Goal: Task Accomplishment & Management: Use online tool/utility

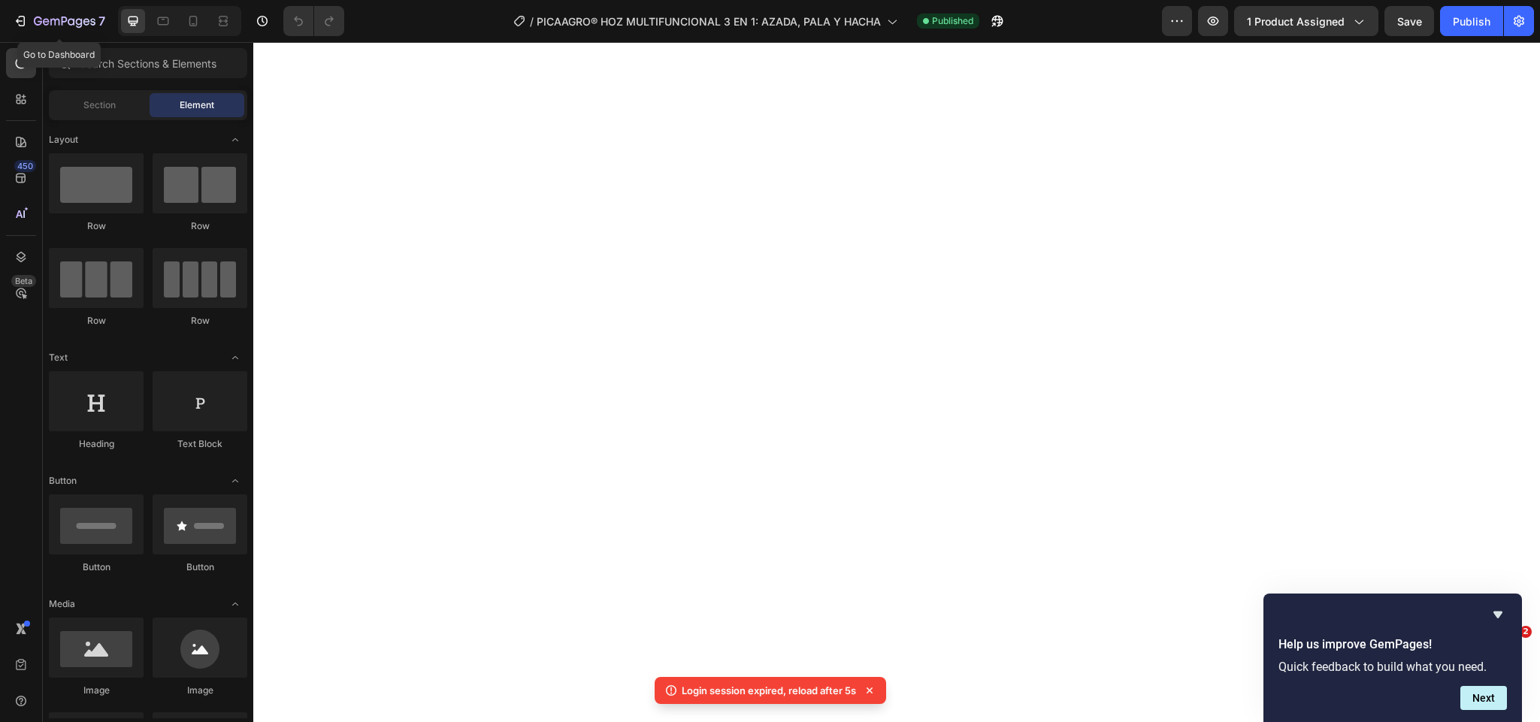
click at [43, 23] on icon "button" at bounding box center [65, 22] width 62 height 13
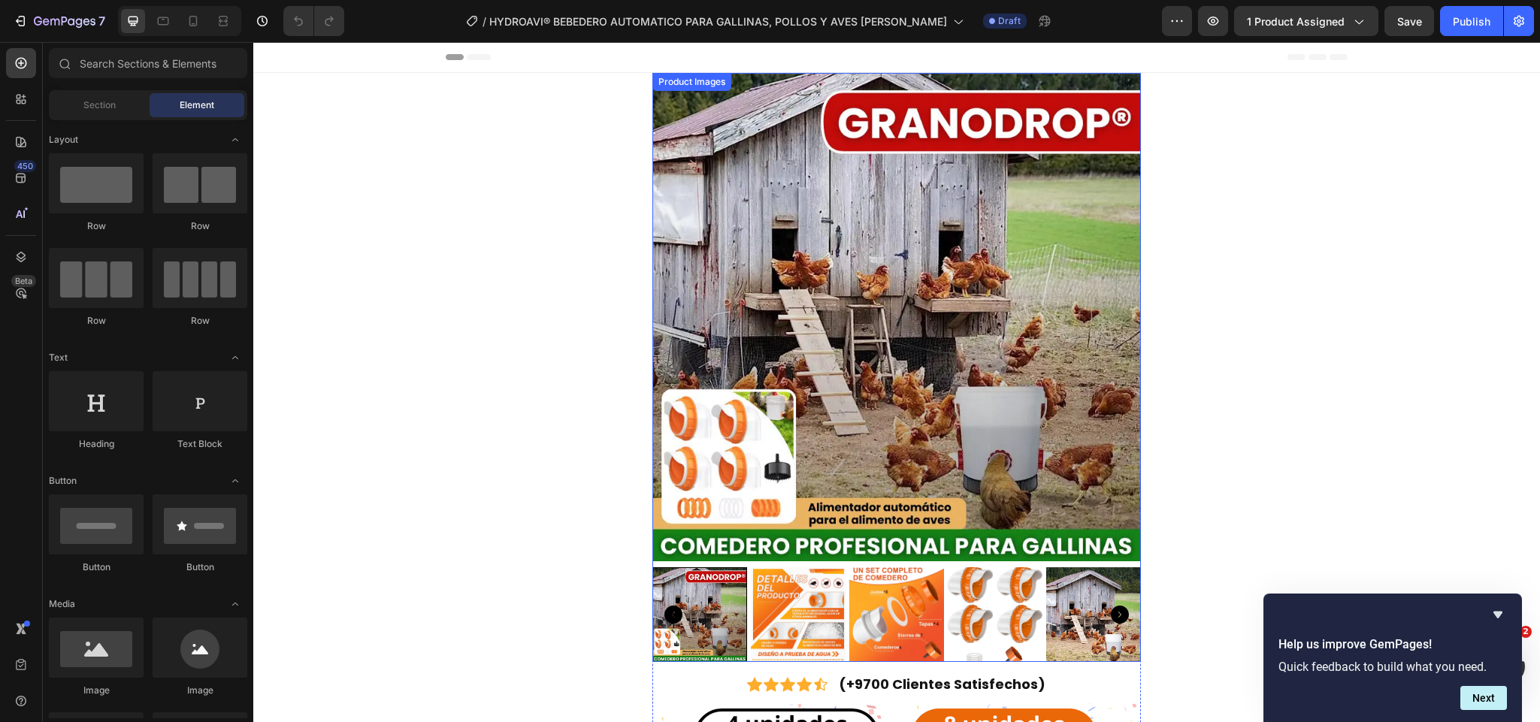
click at [927, 347] on img at bounding box center [897, 317] width 489 height 489
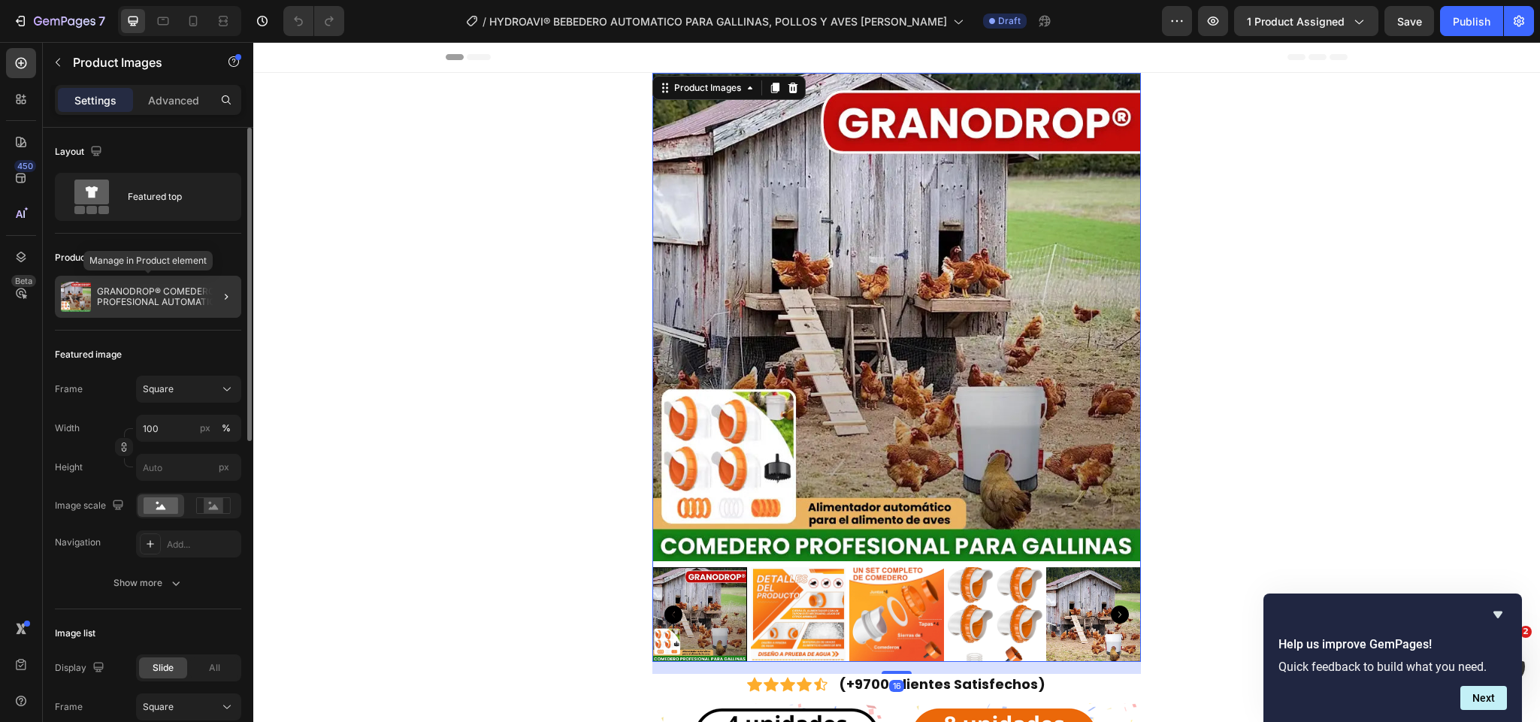
click at [138, 289] on p "GRANODROP® COMEDERO PROFESIONAL AUTOMATICO PARA GALLINAS Y AVES [PERSON_NAME]" at bounding box center [166, 296] width 138 height 21
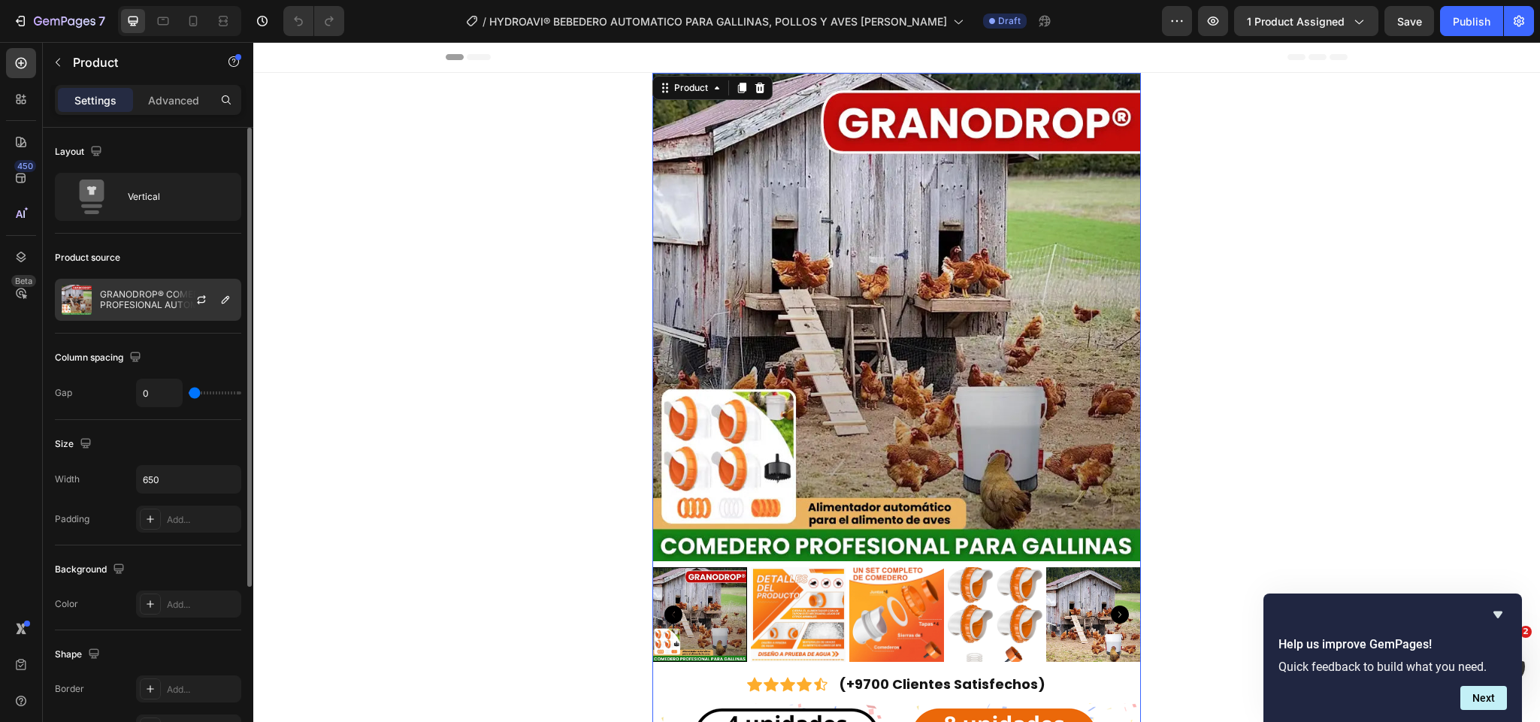
click at [152, 305] on p "GRANODROP® COMEDERO PROFESIONAL AUTOMATICO PARA GALLINAS Y AVES [PERSON_NAME]" at bounding box center [167, 299] width 135 height 21
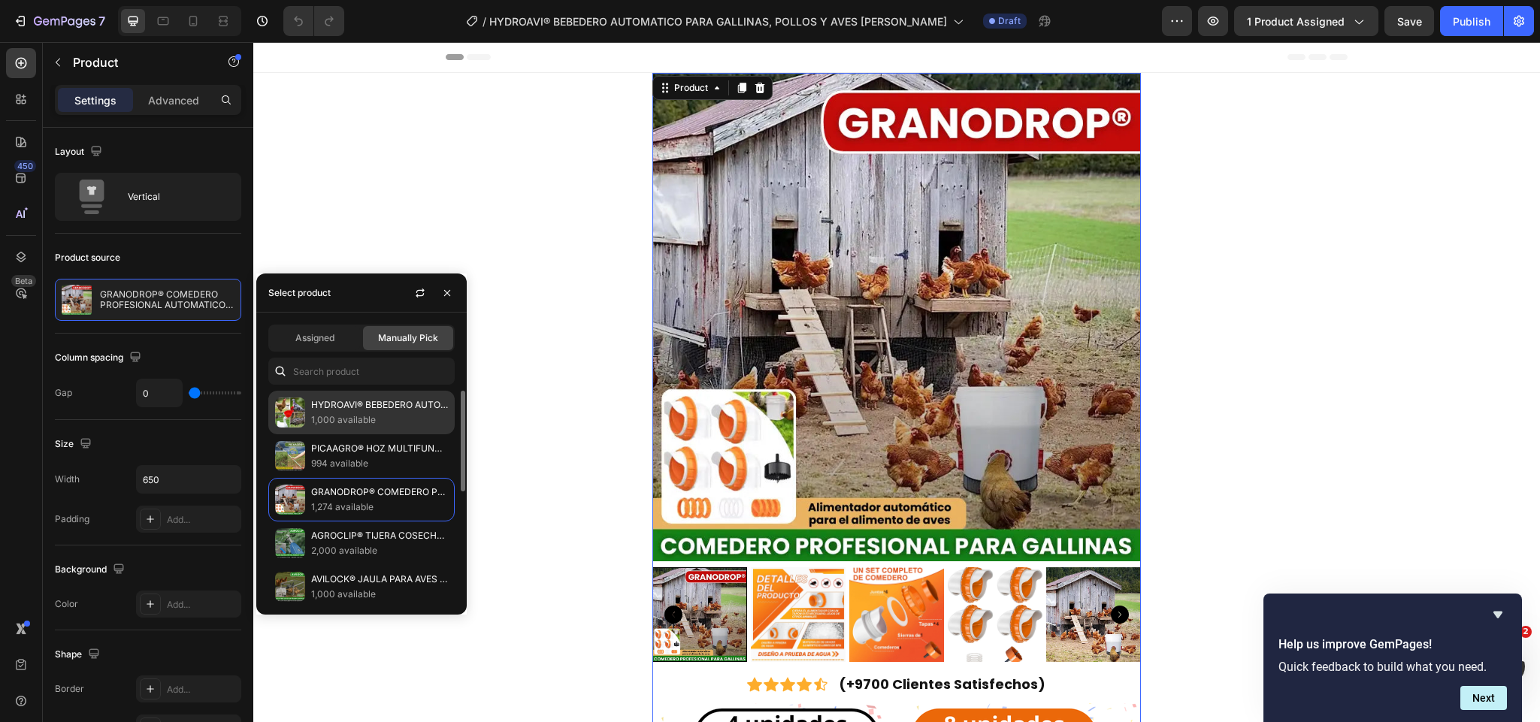
click at [350, 415] on p "1,000 available" at bounding box center [379, 420] width 137 height 15
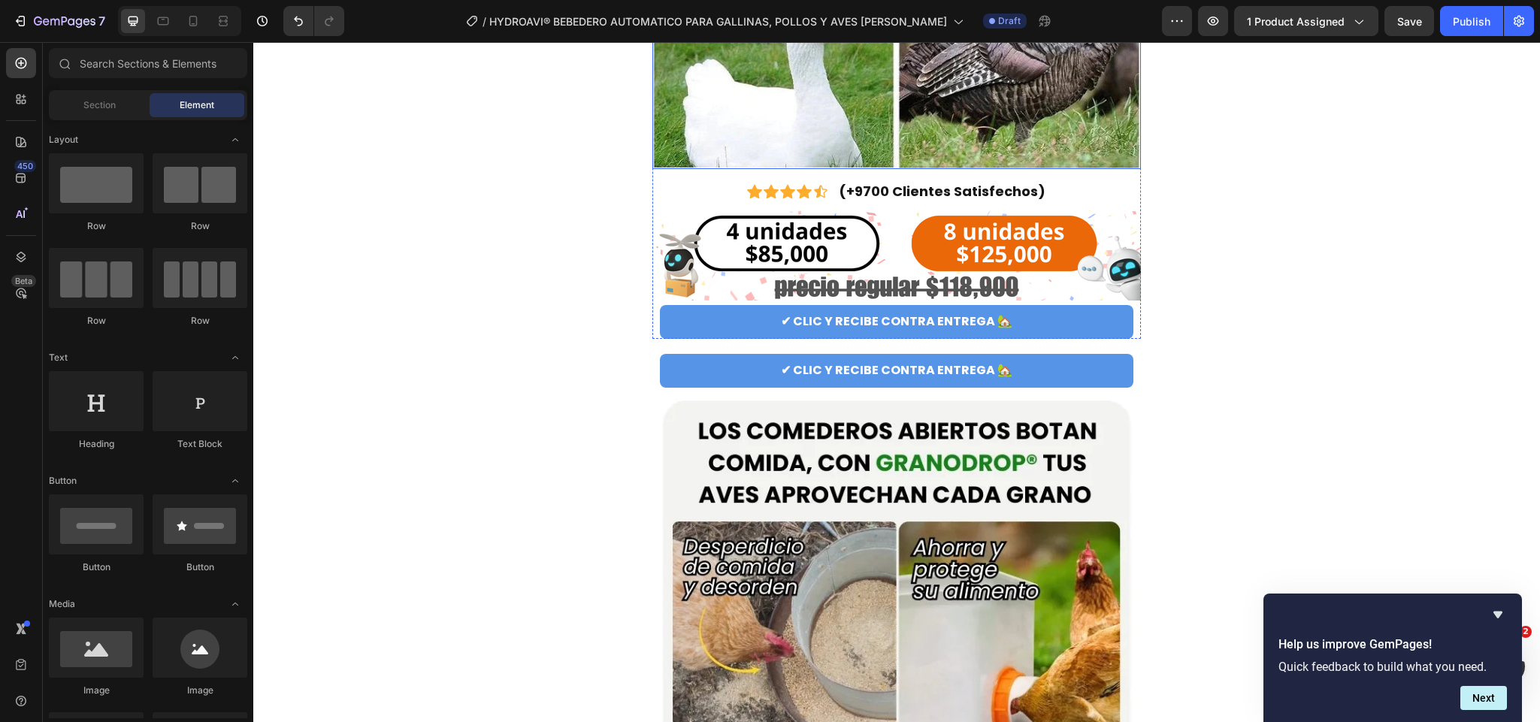
scroll to position [451, 0]
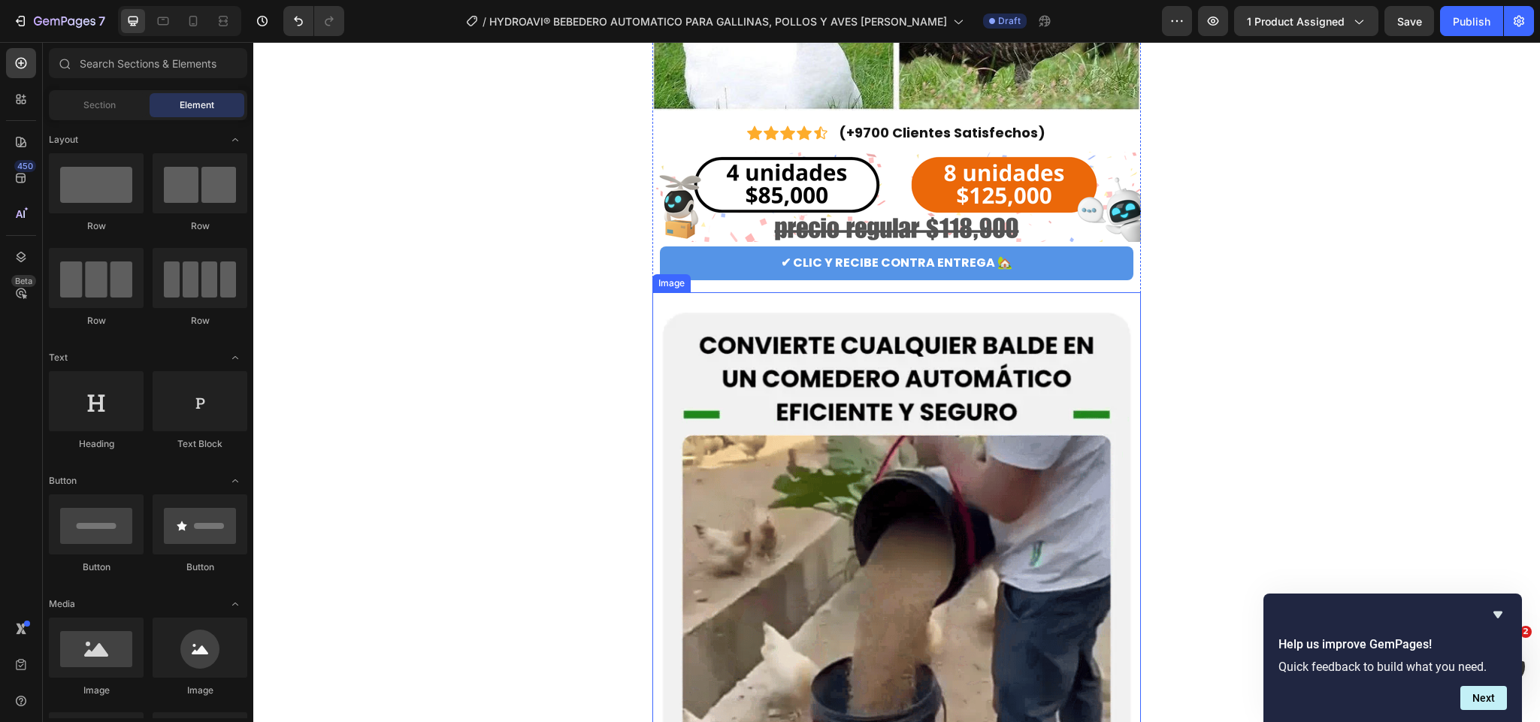
click at [808, 424] on img at bounding box center [897, 618] width 489 height 653
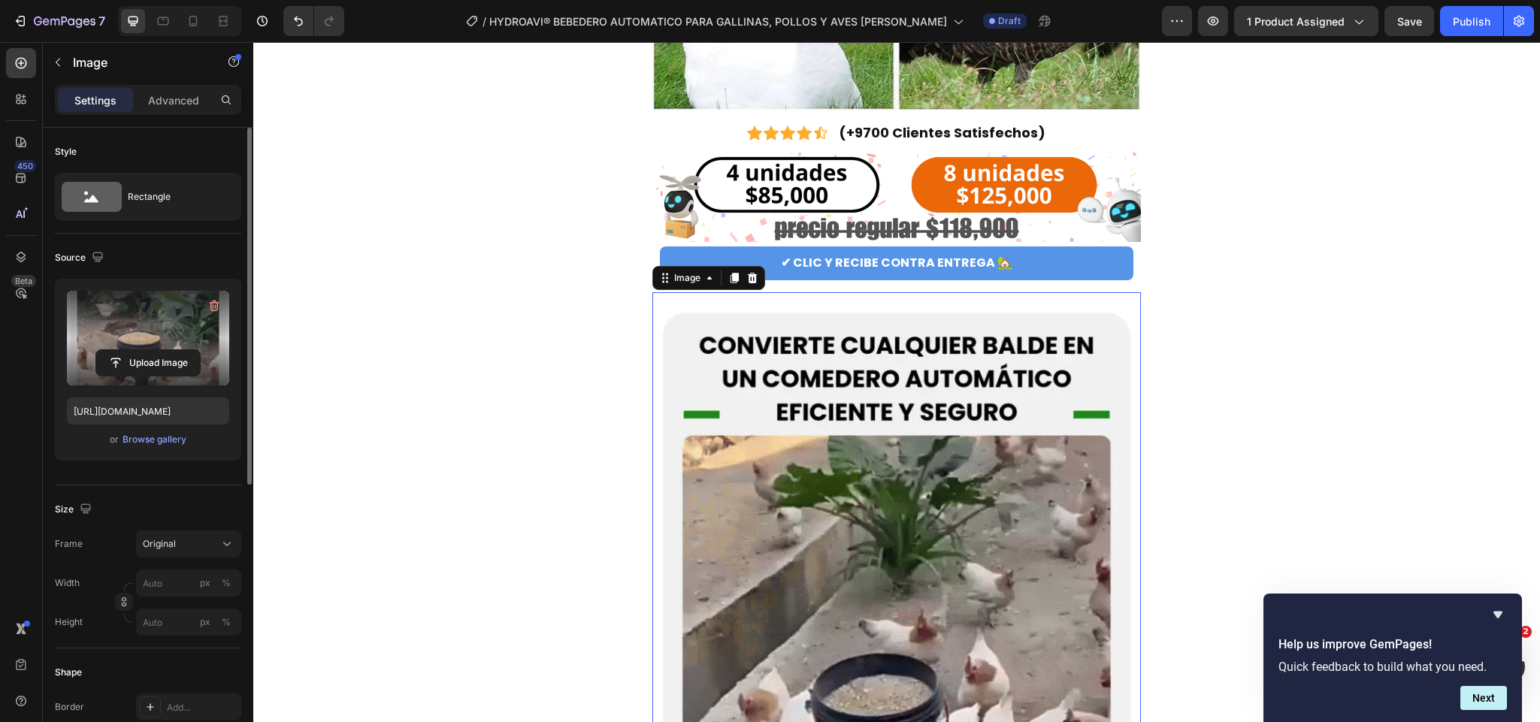
click at [120, 323] on label at bounding box center [148, 338] width 162 height 95
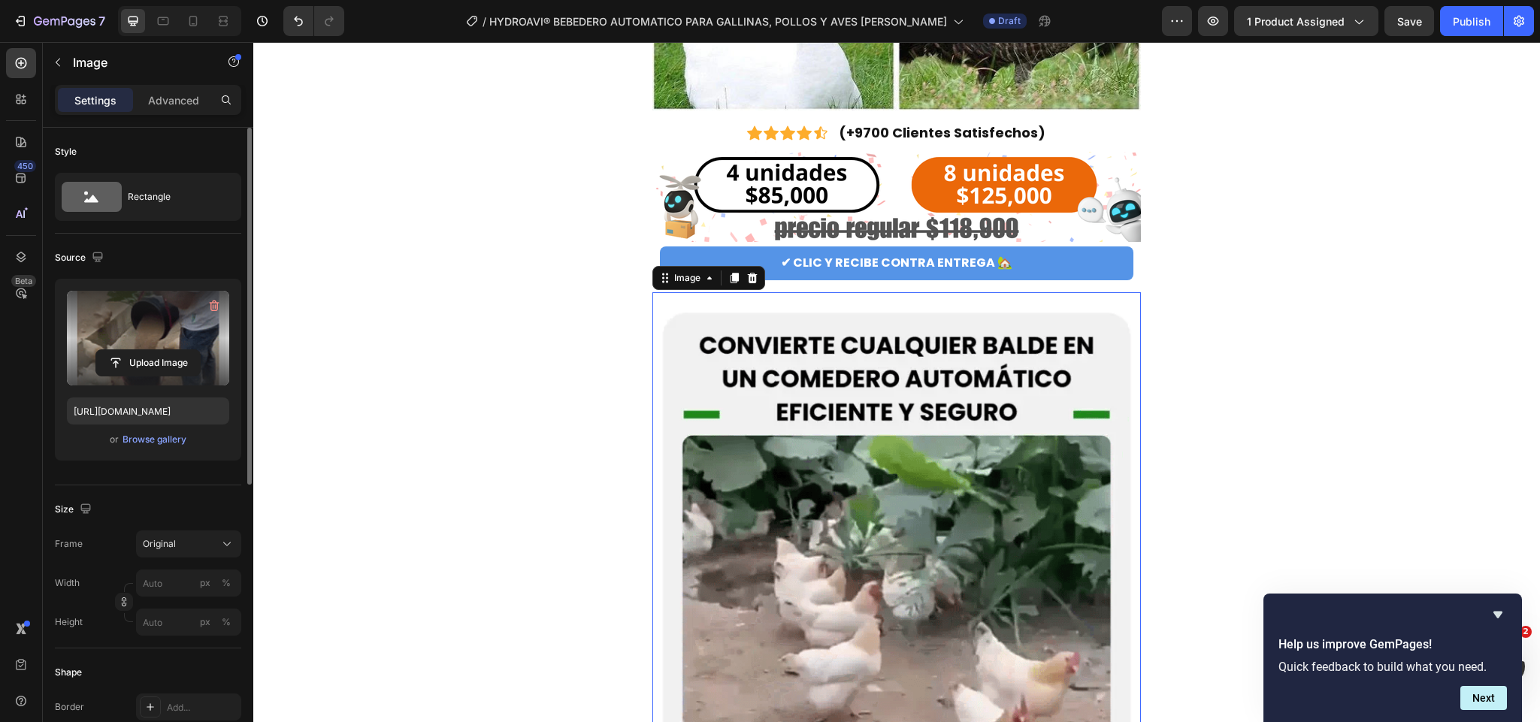
click at [120, 350] on input "file" at bounding box center [148, 363] width 104 height 26
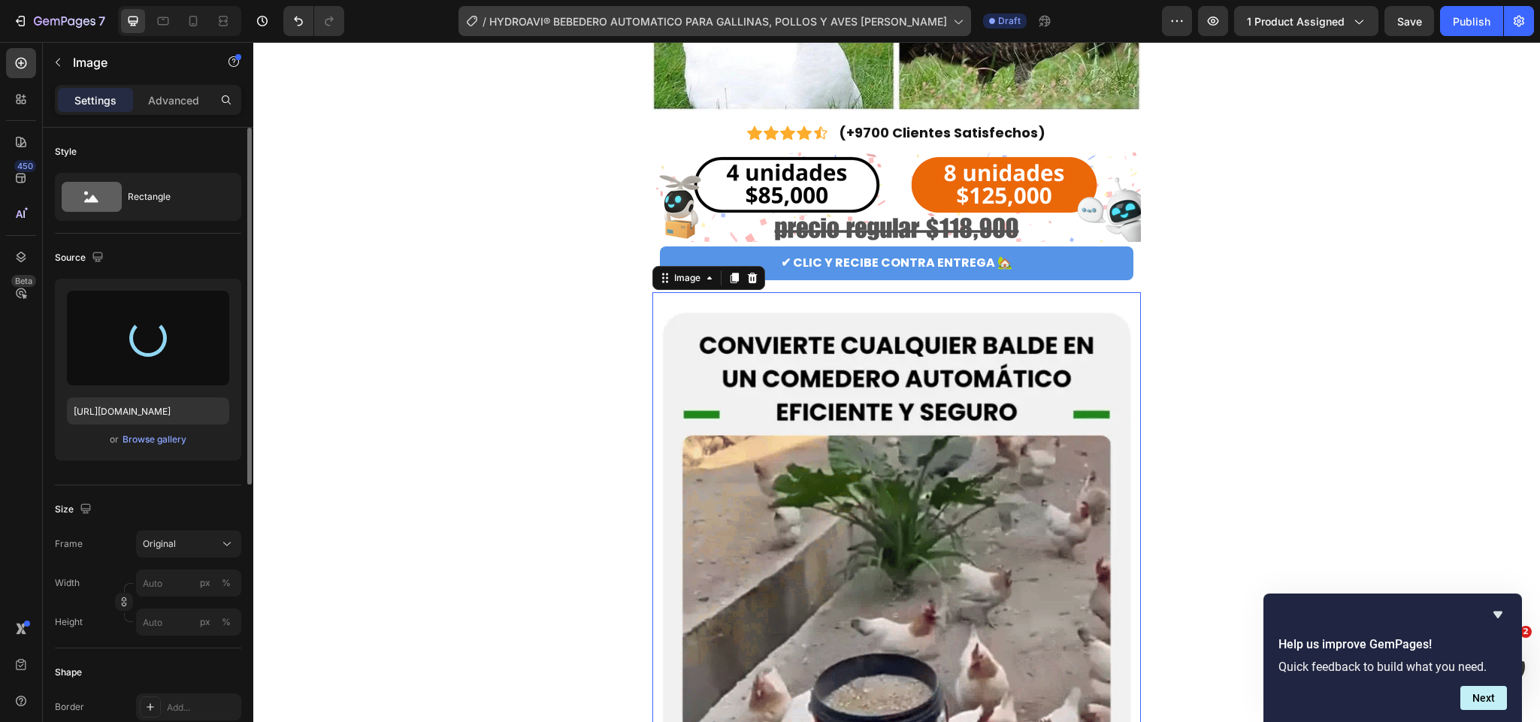
type input "[URL][DOMAIN_NAME]"
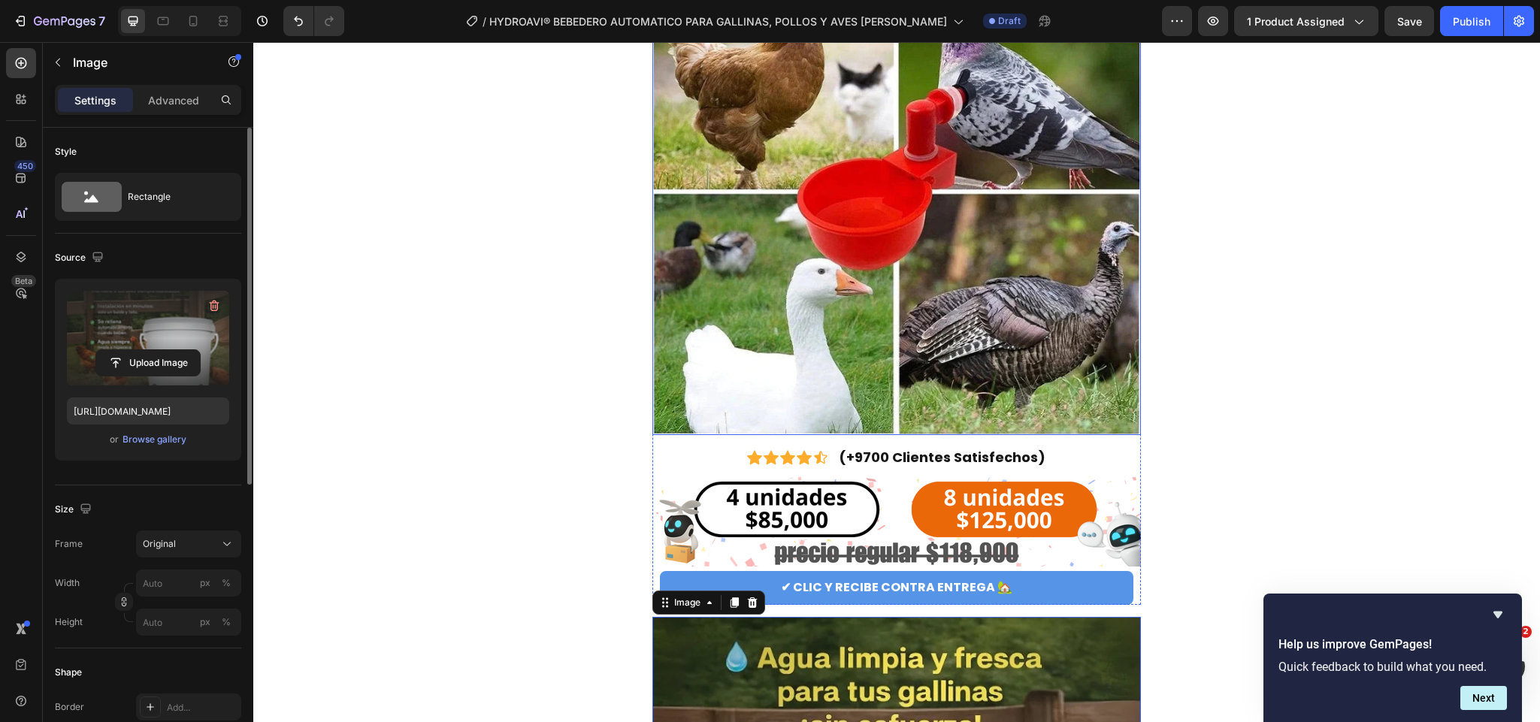
scroll to position [564, 0]
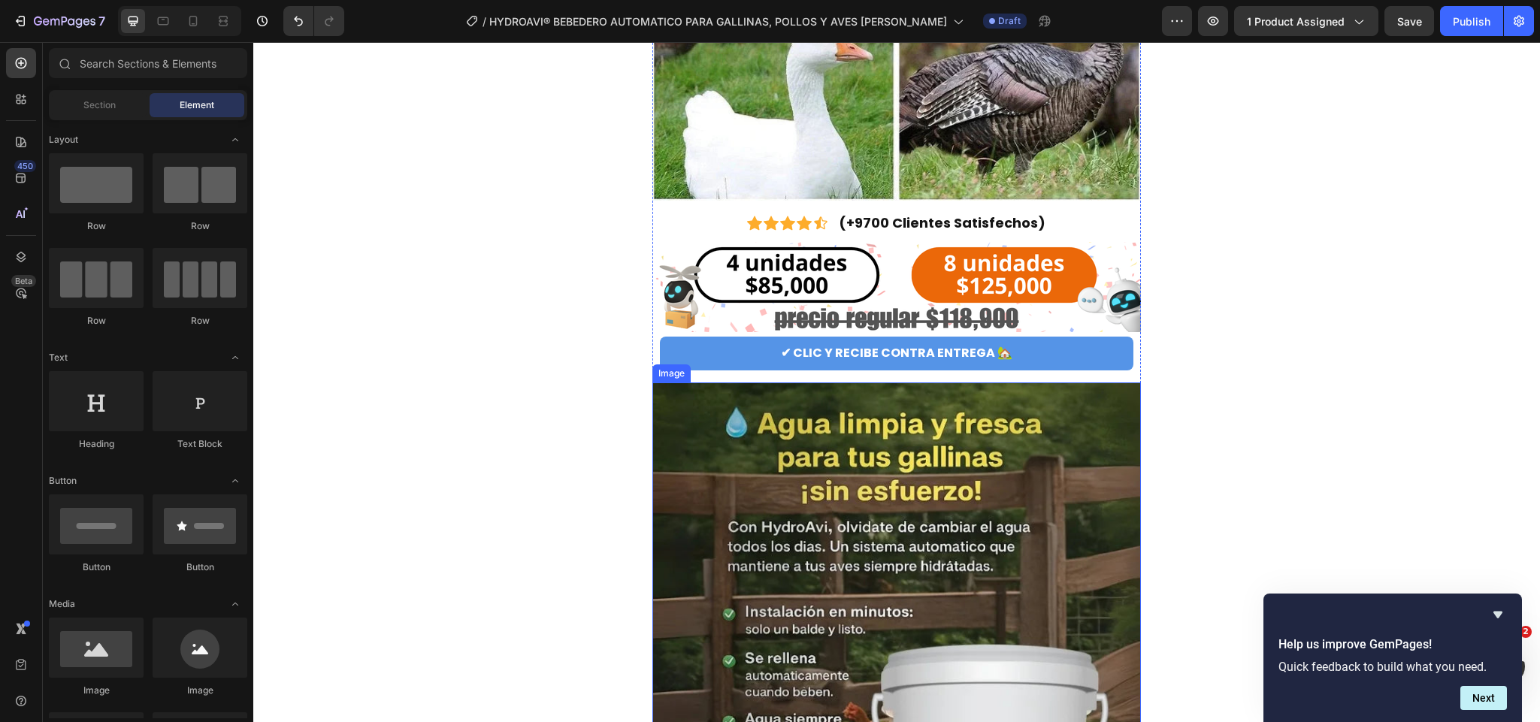
scroll to position [113, 0]
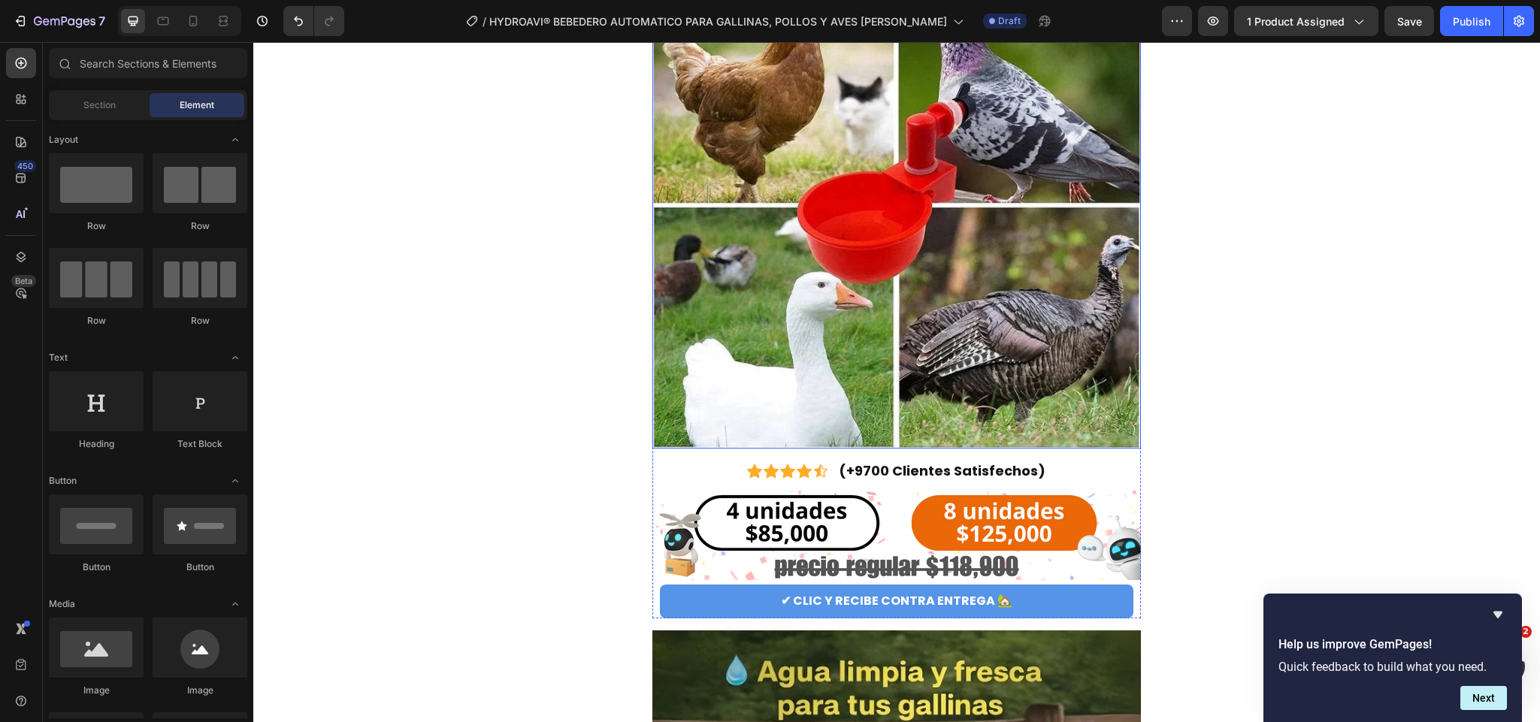
click at [955, 314] on img at bounding box center [897, 204] width 489 height 489
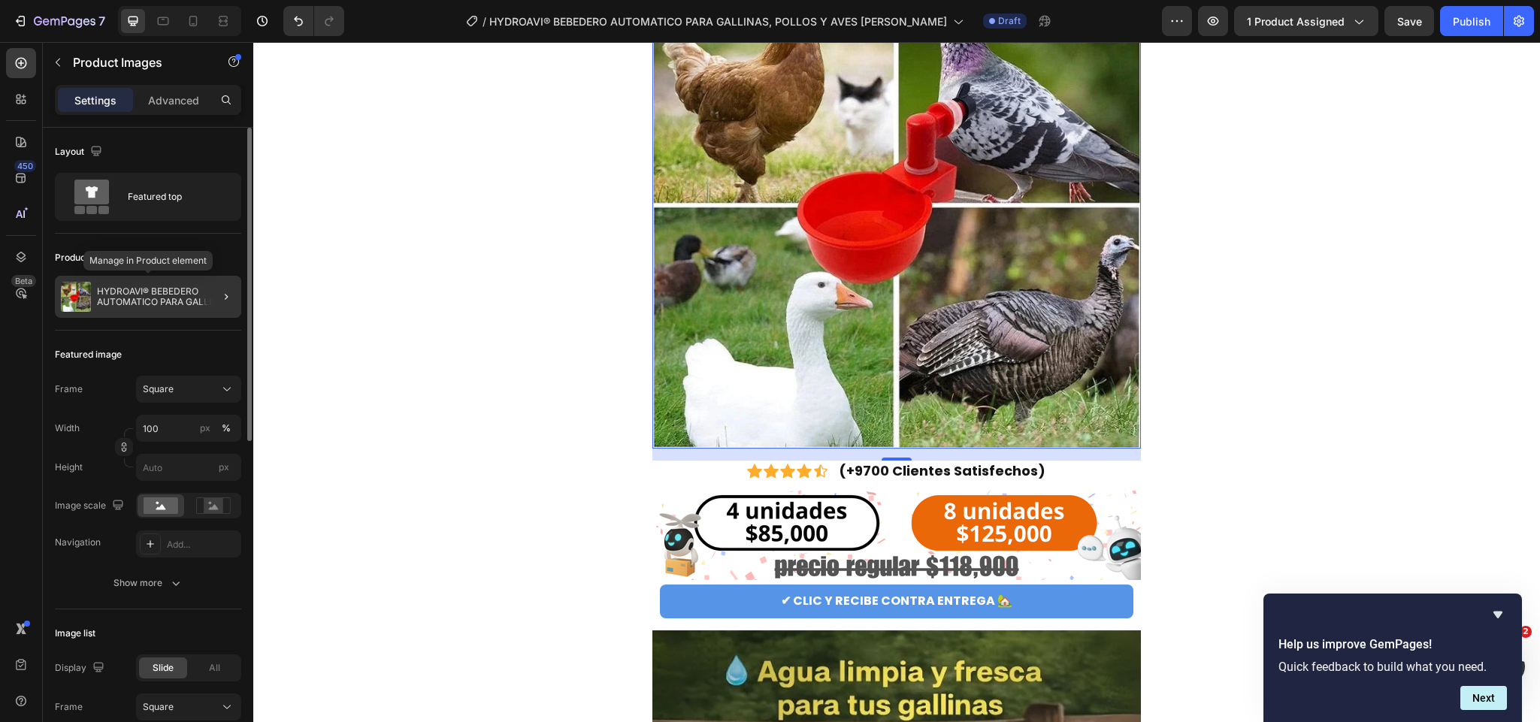
click at [159, 307] on p "HYDROAVI® BEBEDERO AUTOMATICO PARA GALLINAS, POLLOS Y AVES [PERSON_NAME]" at bounding box center [166, 296] width 138 height 21
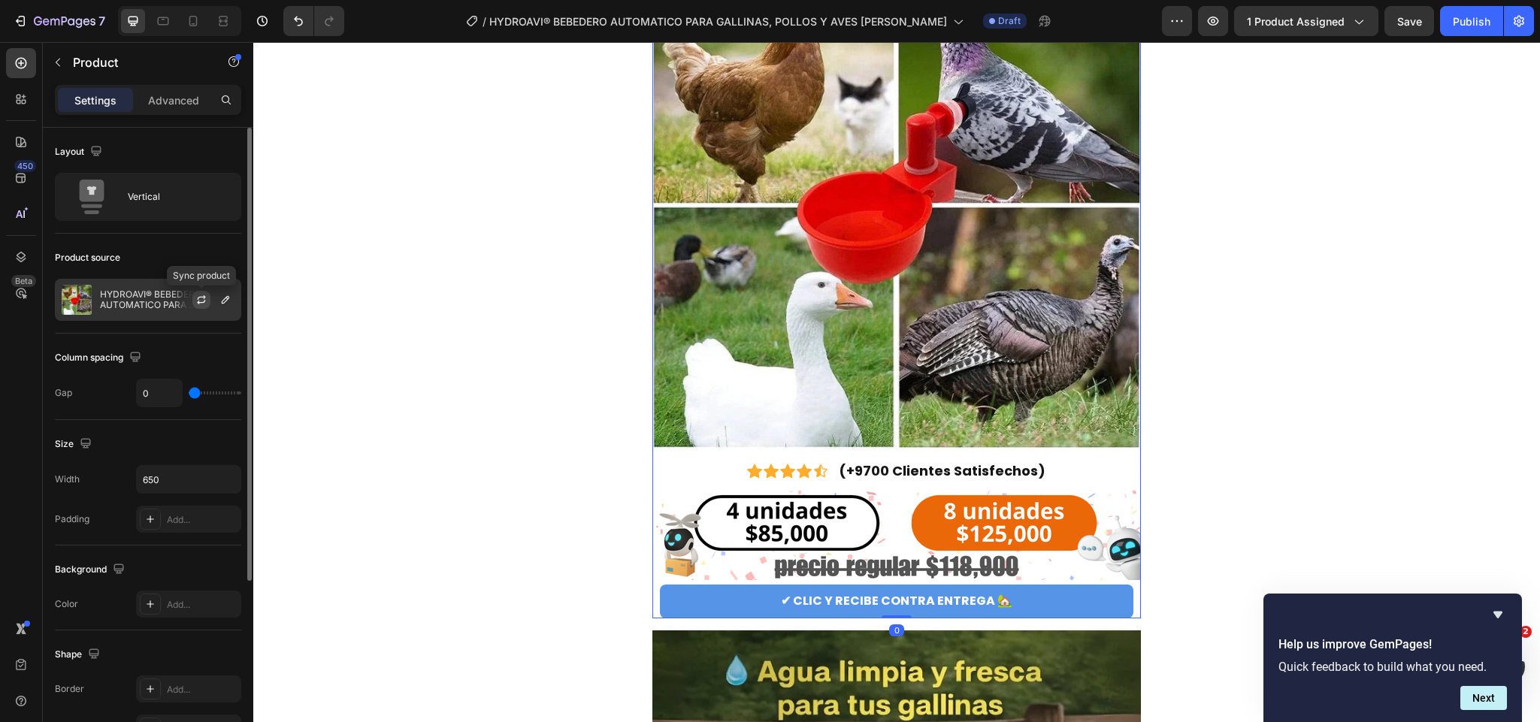
click at [201, 302] on icon "button" at bounding box center [201, 300] width 12 height 12
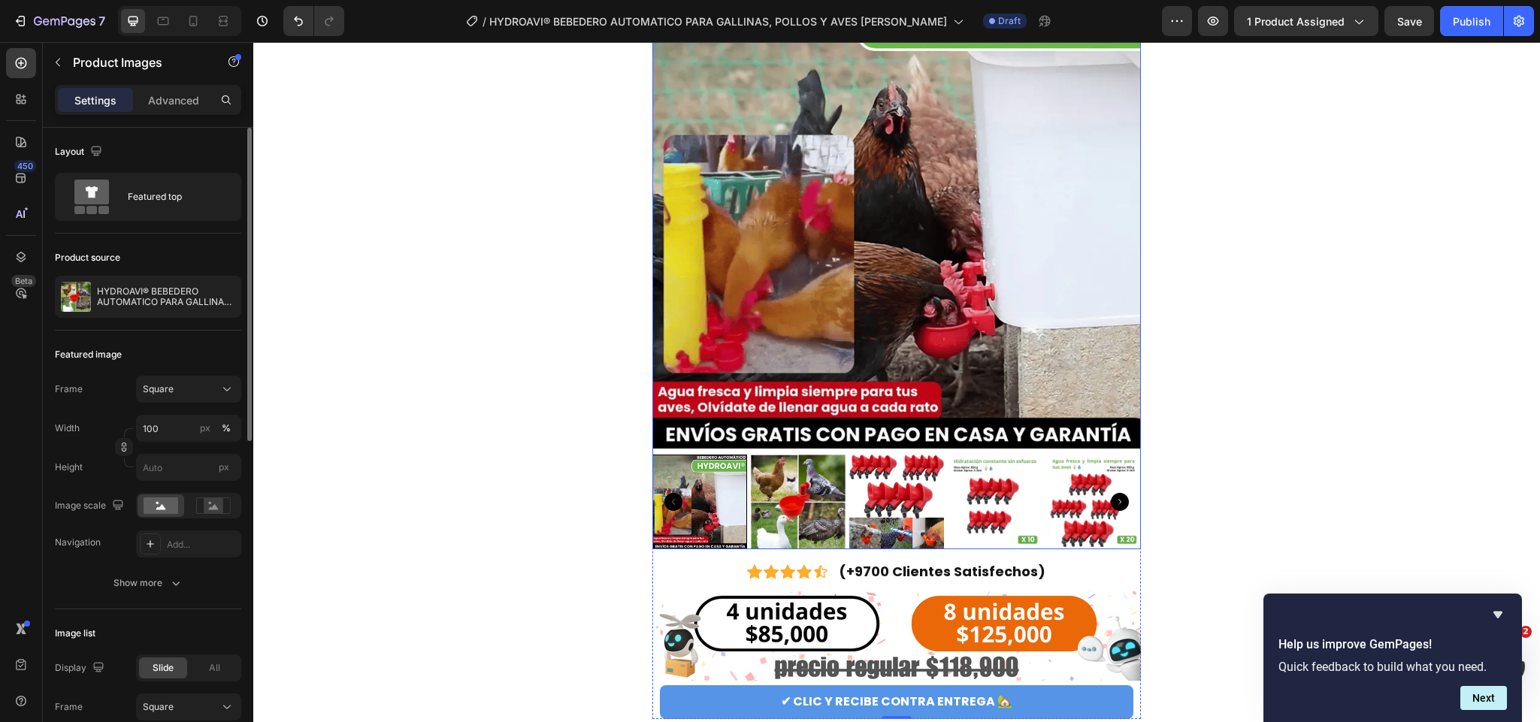
click at [855, 256] on img at bounding box center [897, 204] width 489 height 489
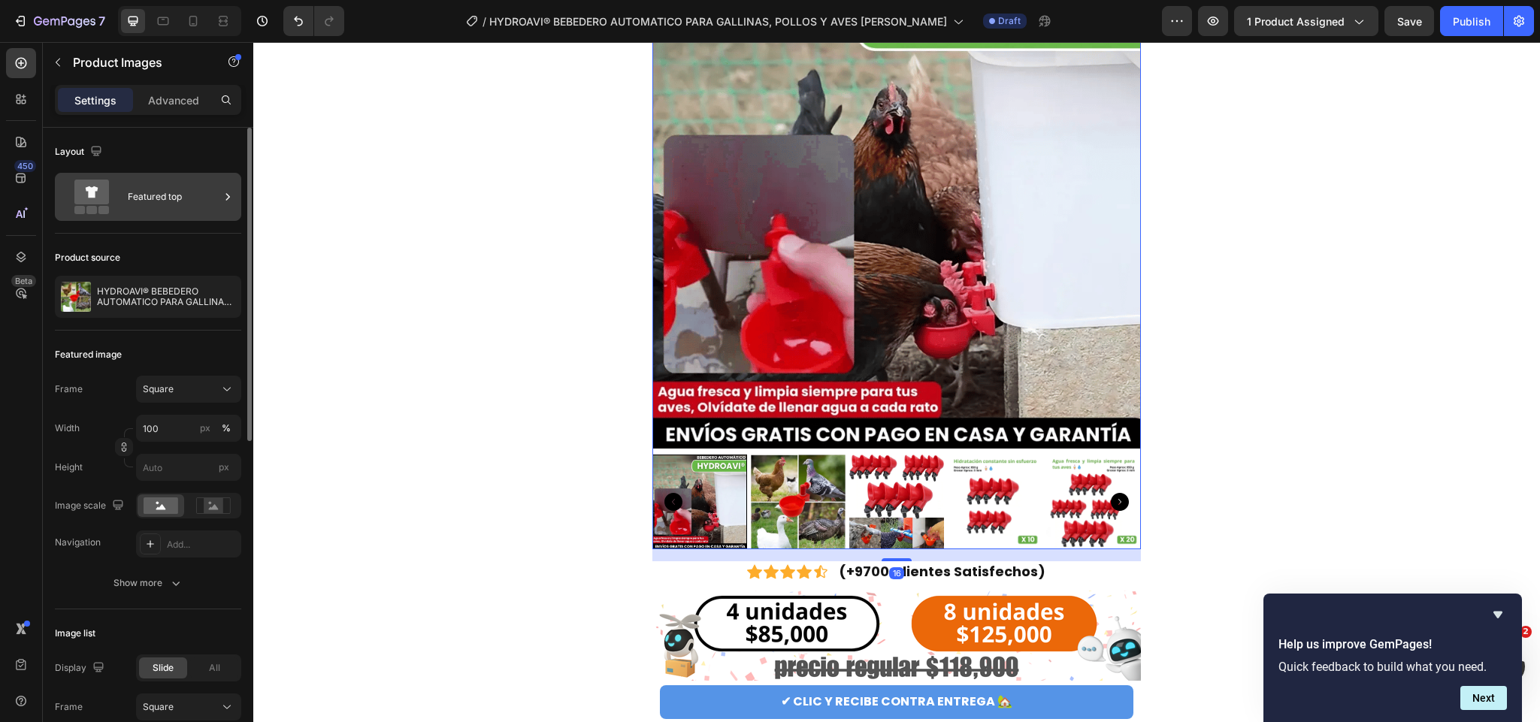
click at [149, 211] on div "Featured top" at bounding box center [174, 197] width 92 height 35
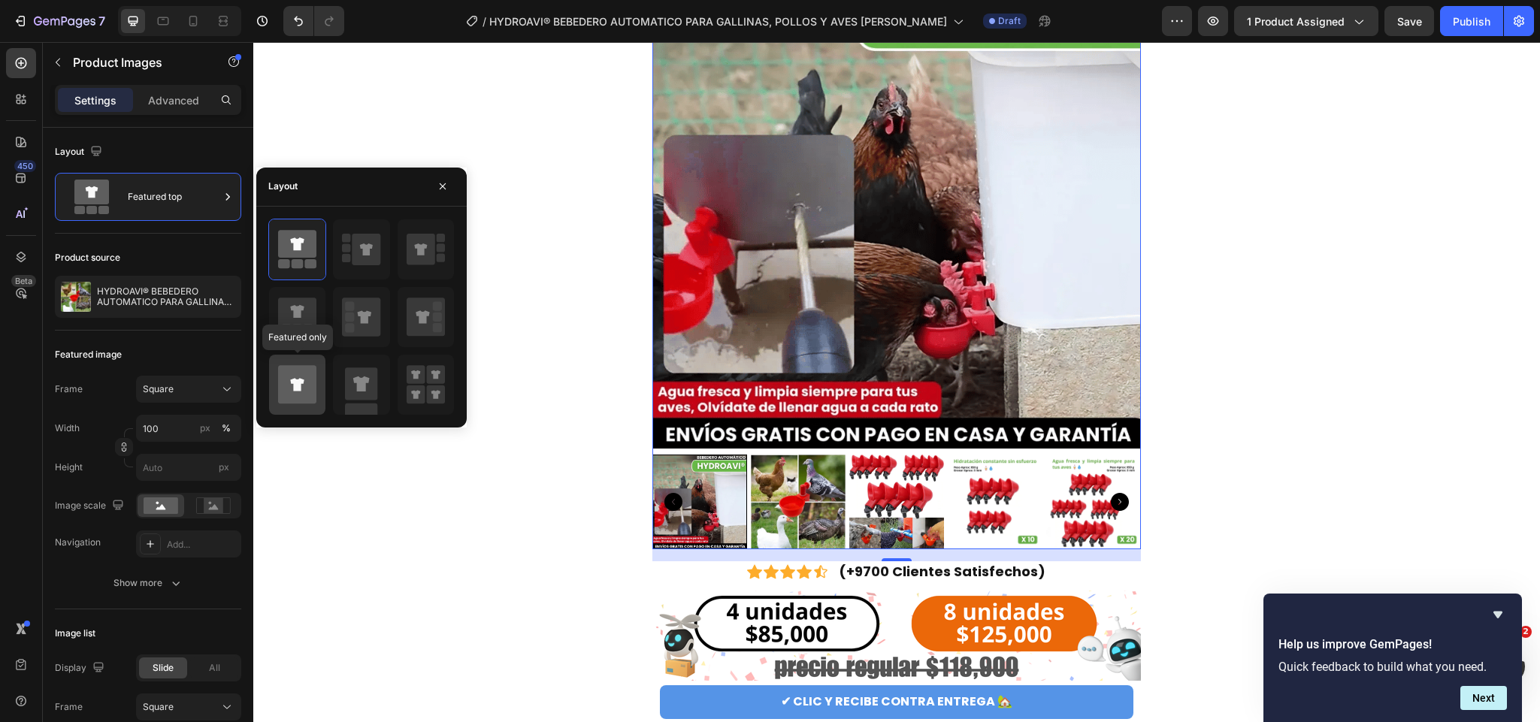
click at [301, 402] on icon at bounding box center [297, 384] width 38 height 38
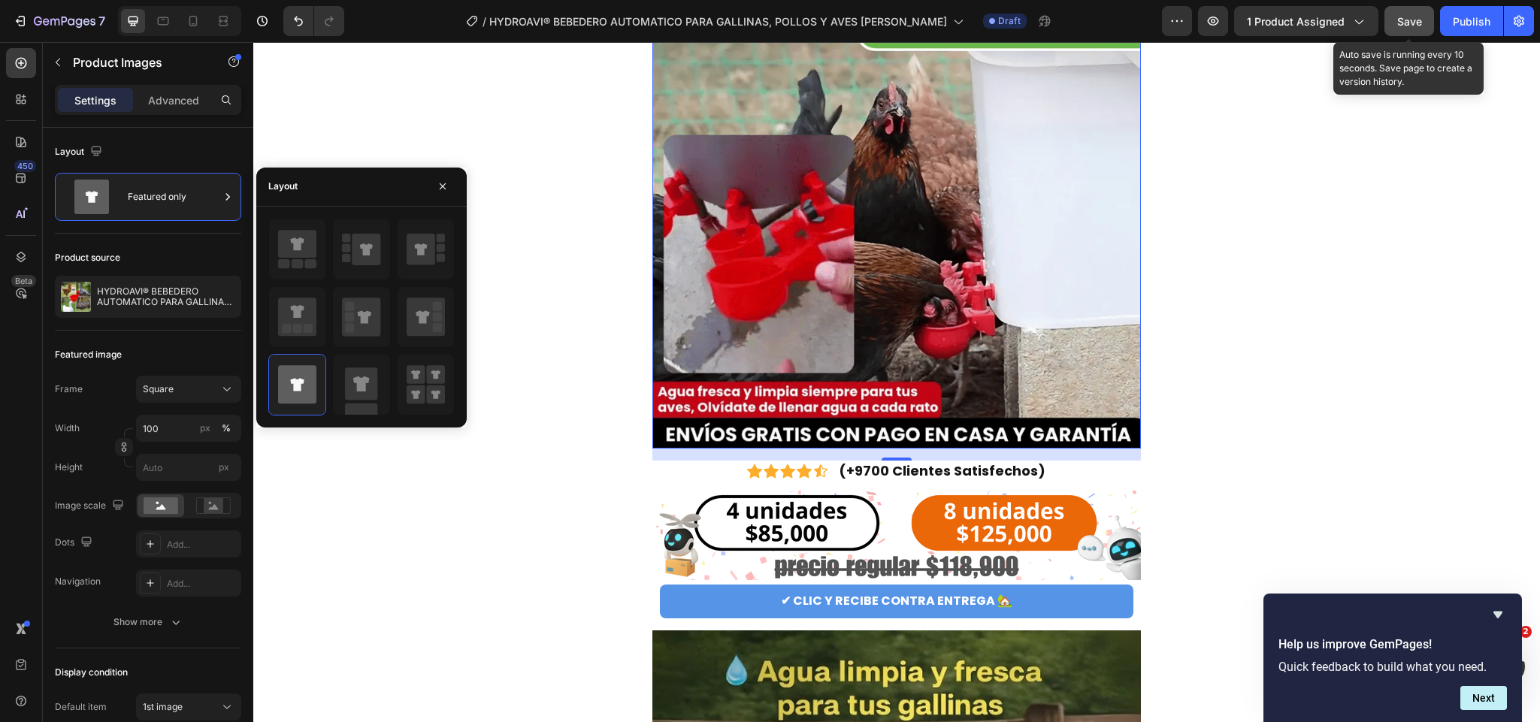
click at [1389, 23] on button "Save" at bounding box center [1410, 21] width 50 height 30
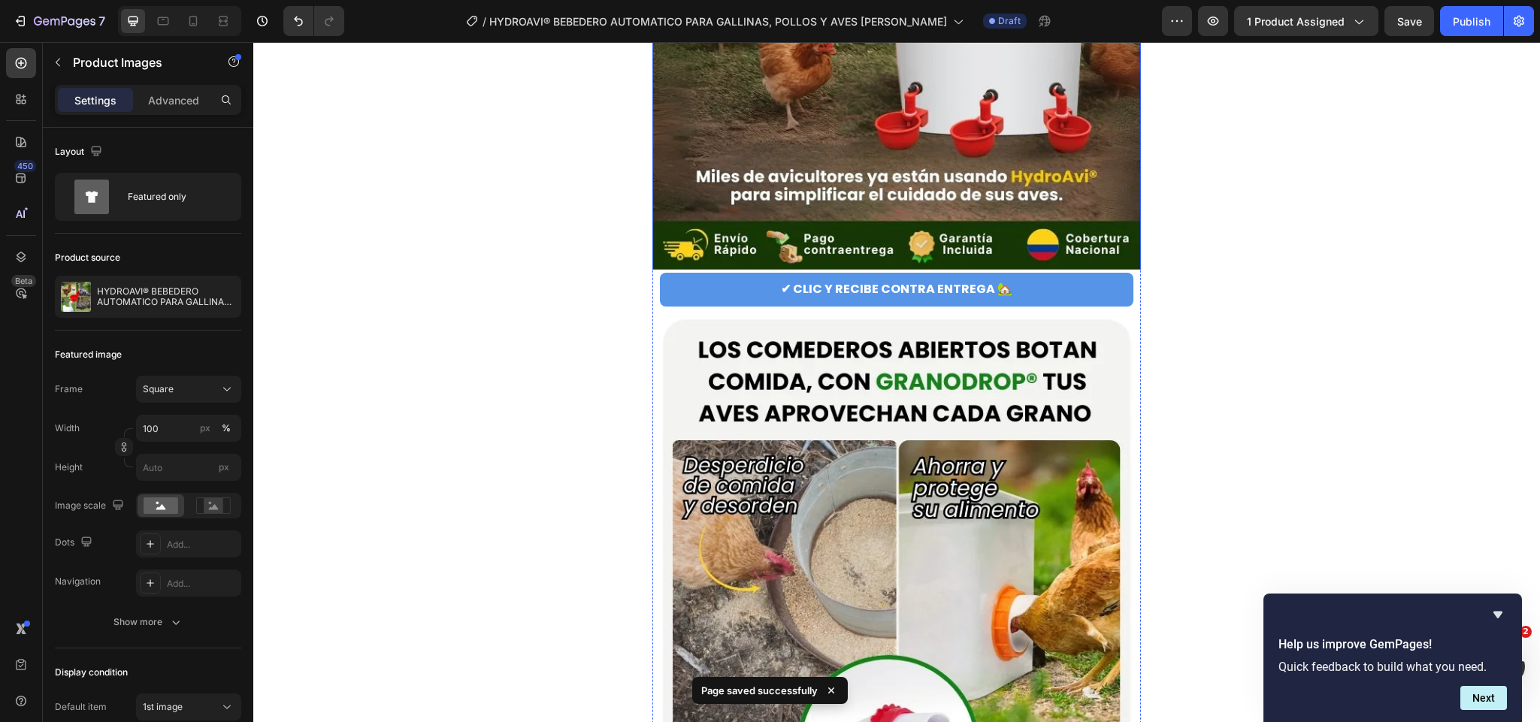
scroll to position [1128, 0]
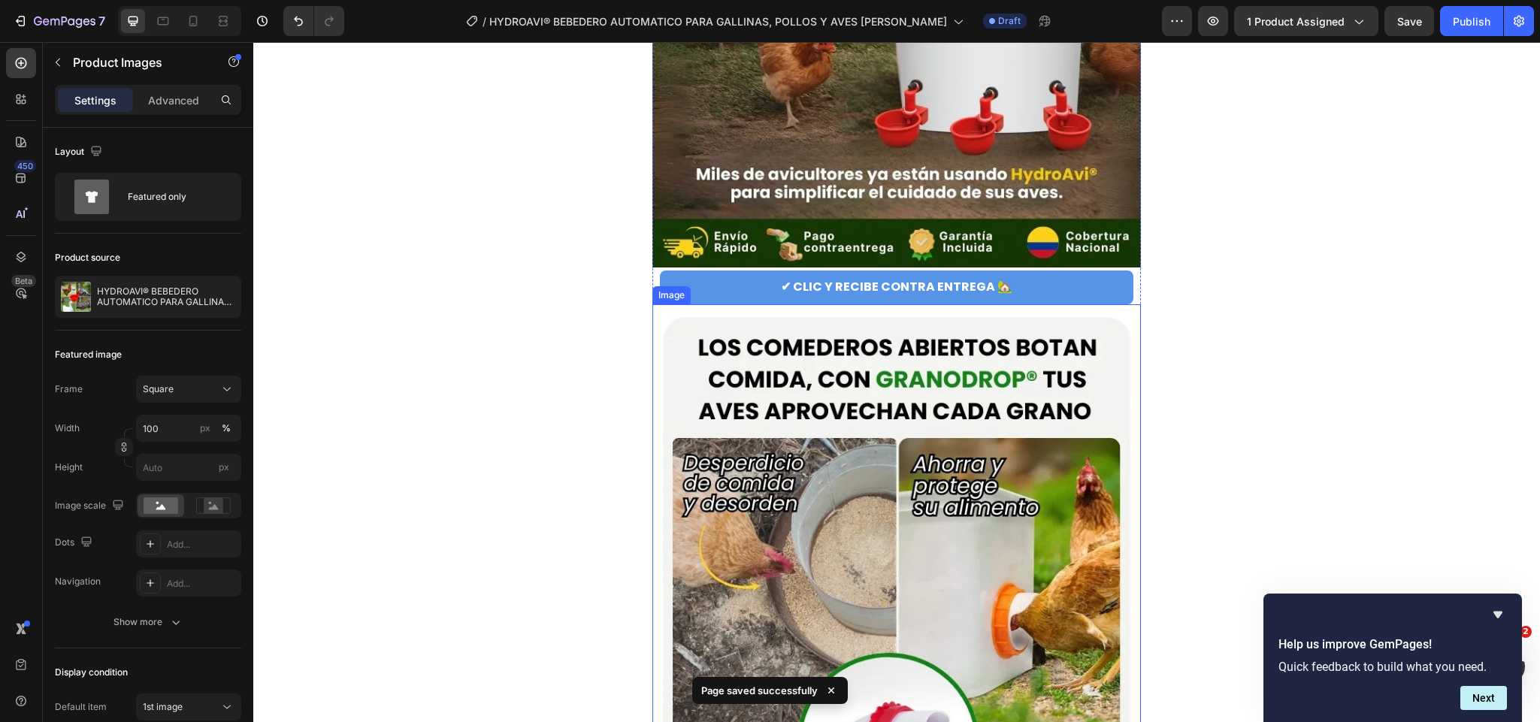
click at [821, 434] on img at bounding box center [897, 630] width 489 height 652
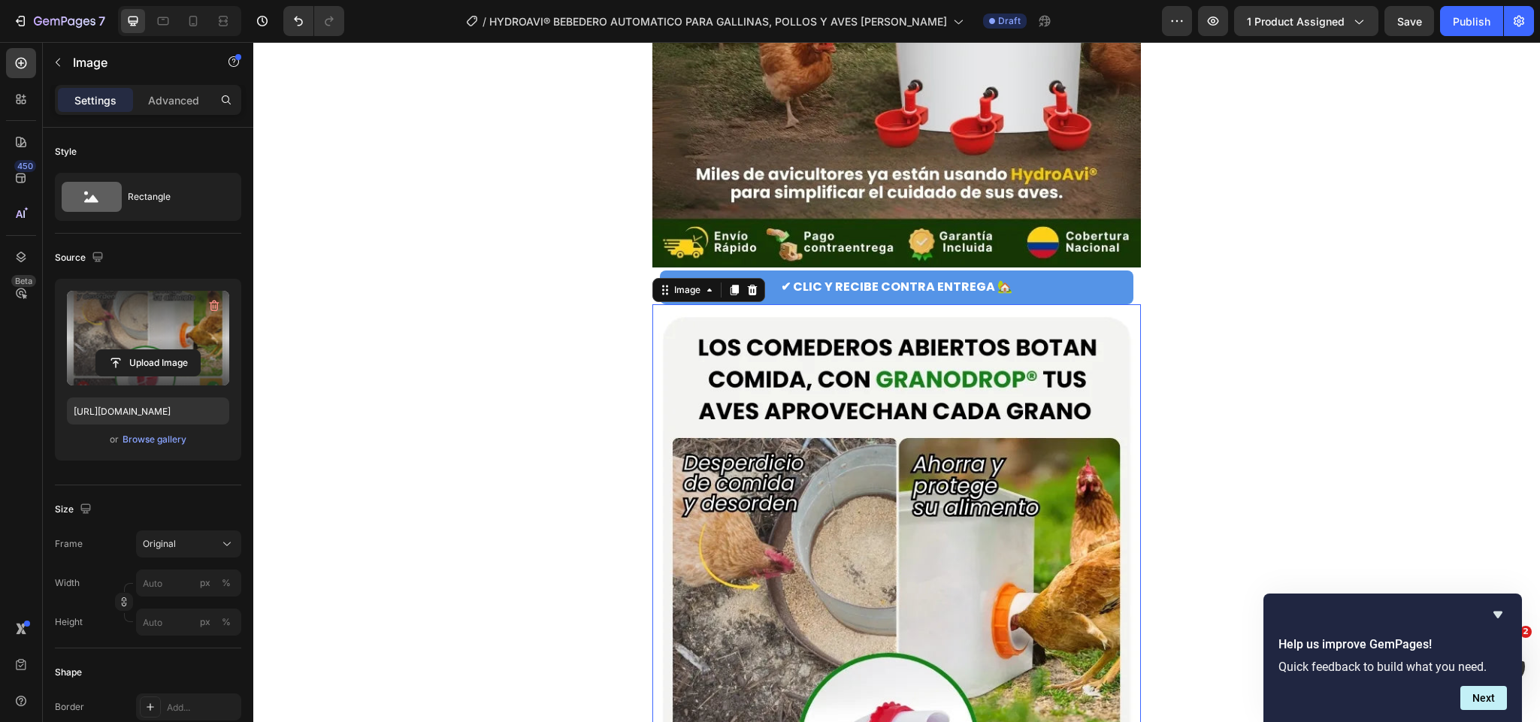
click at [168, 343] on label at bounding box center [148, 338] width 162 height 95
click at [168, 350] on input "file" at bounding box center [148, 363] width 104 height 26
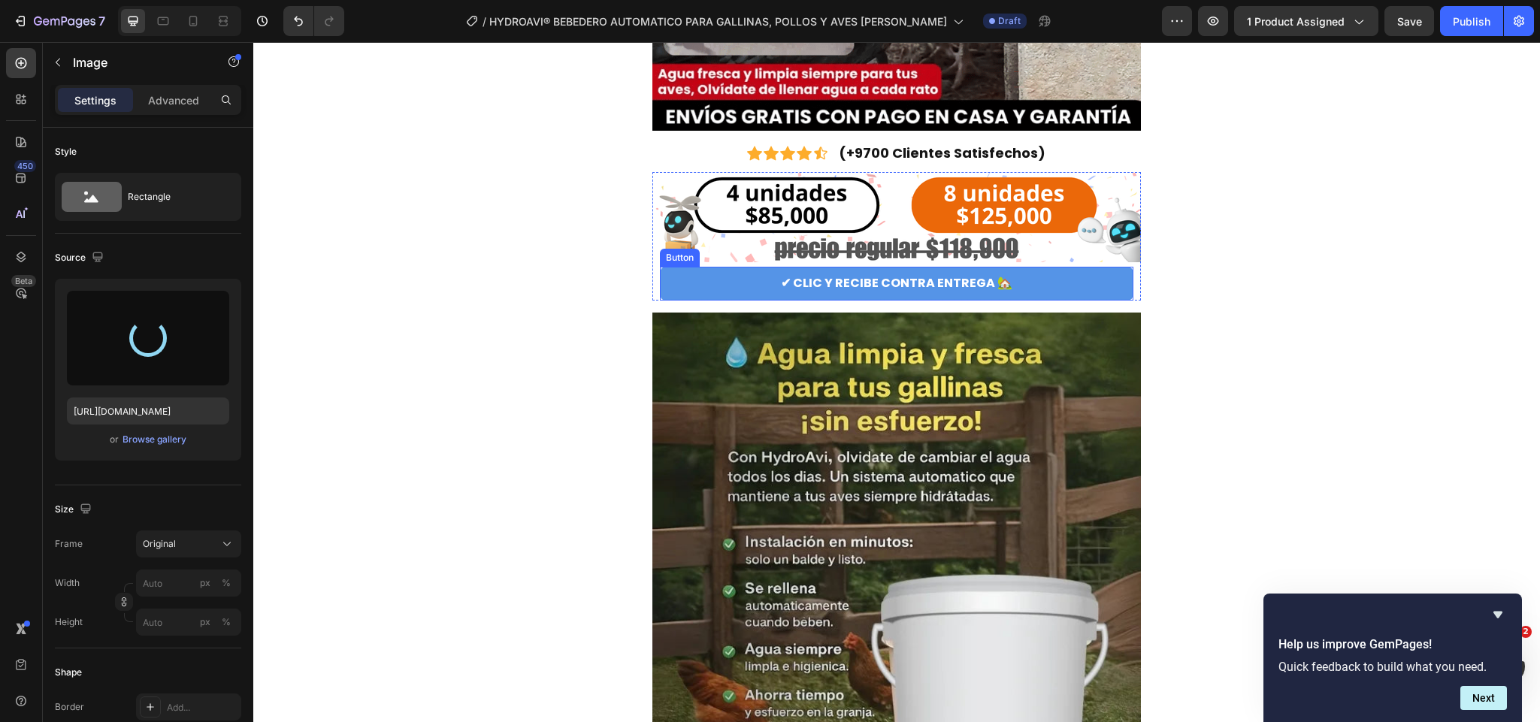
scroll to position [451, 0]
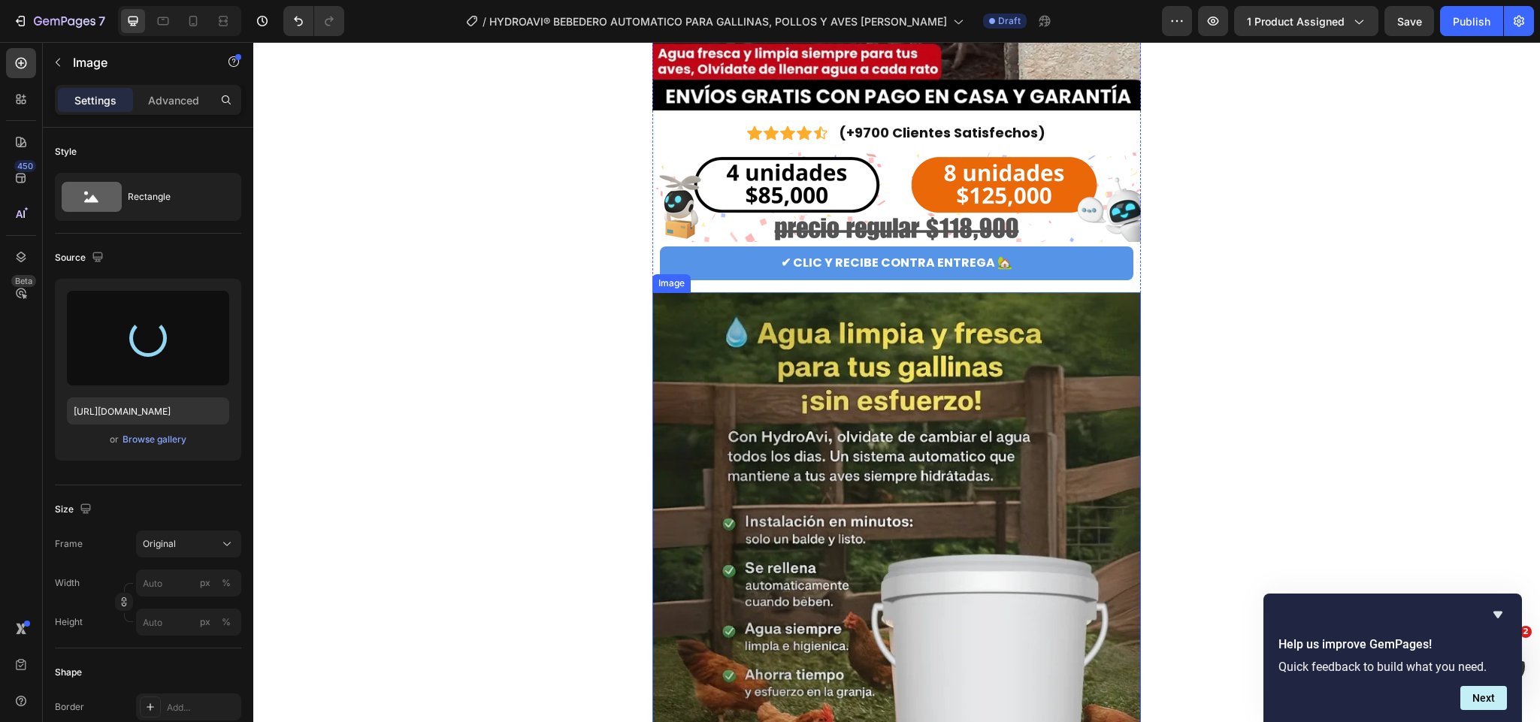
type input "[URL][DOMAIN_NAME]"
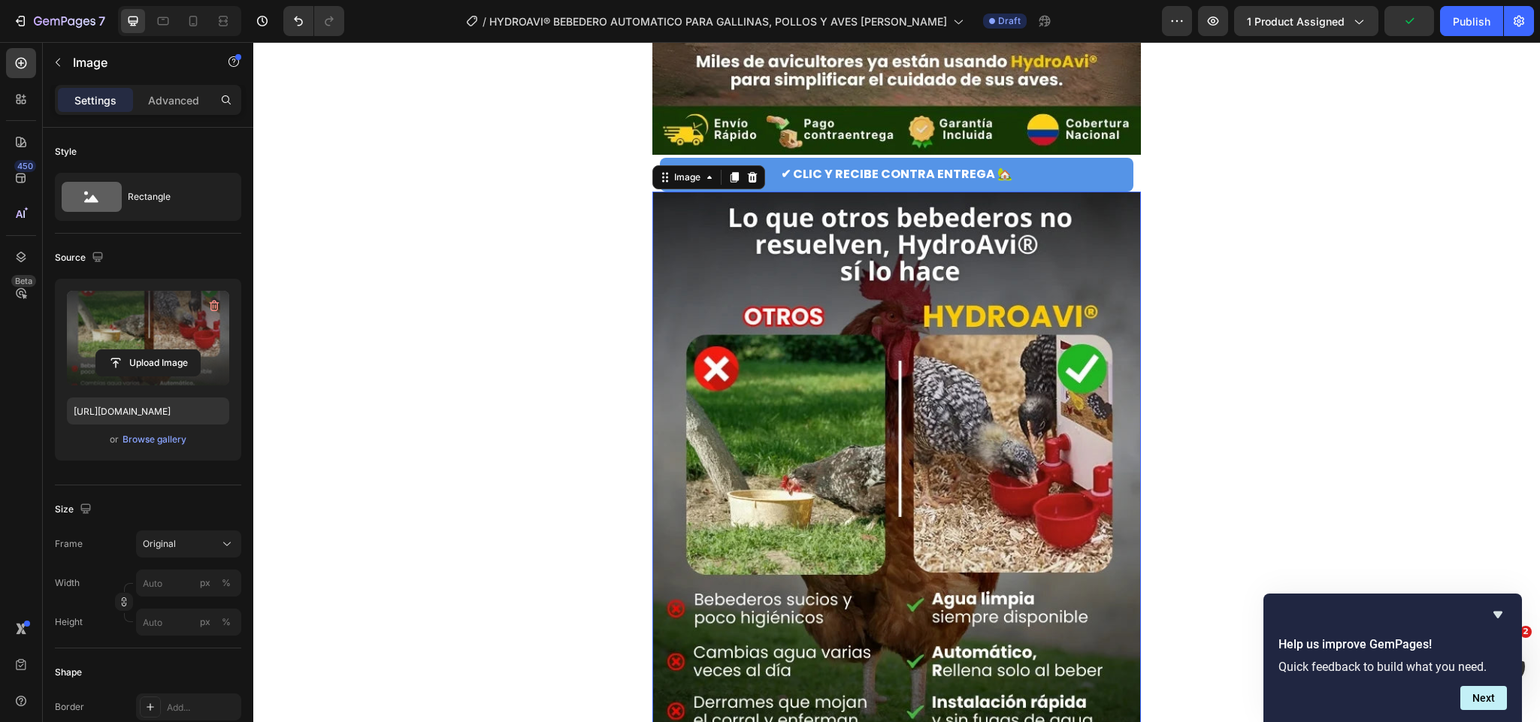
scroll to position [1128, 0]
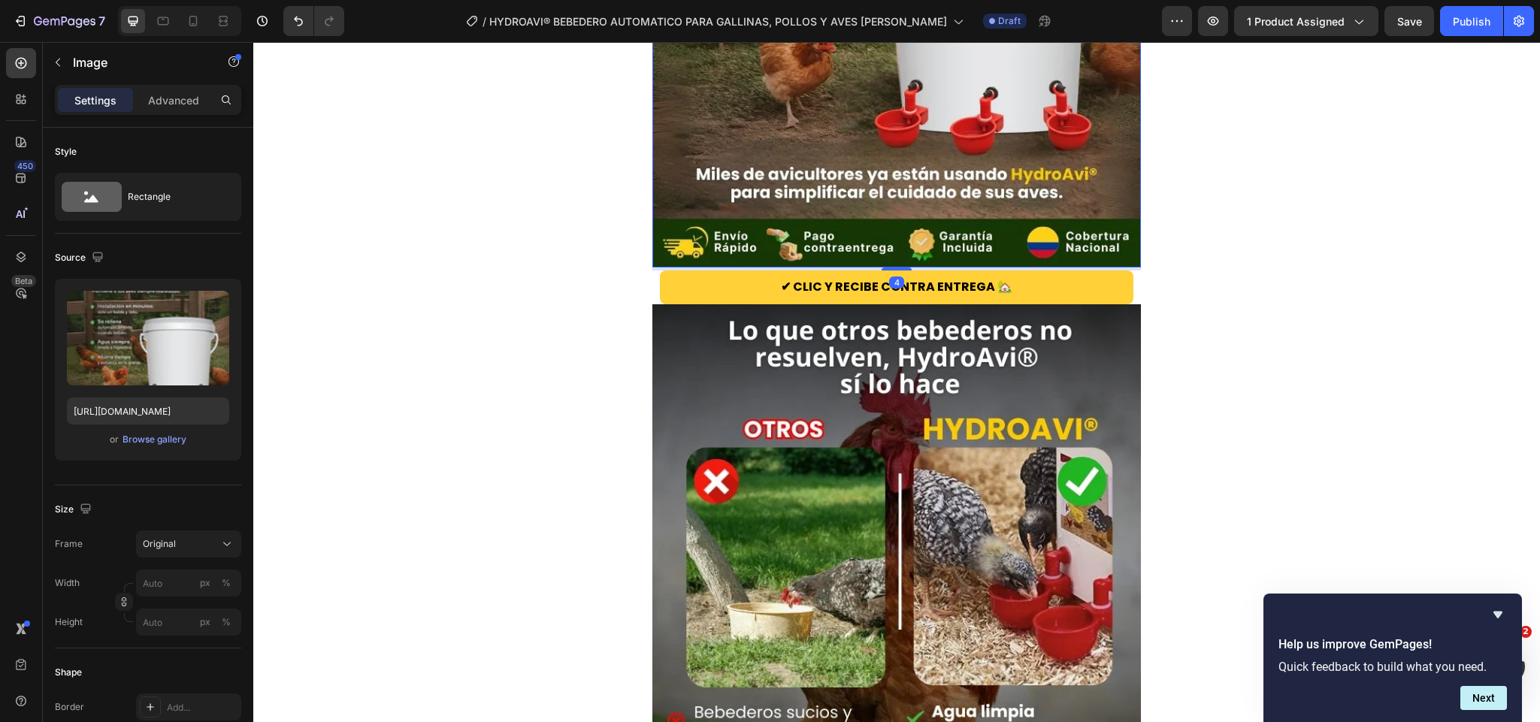
drag, startPoint x: 893, startPoint y: 265, endPoint x: 895, endPoint y: 275, distance: 10.8
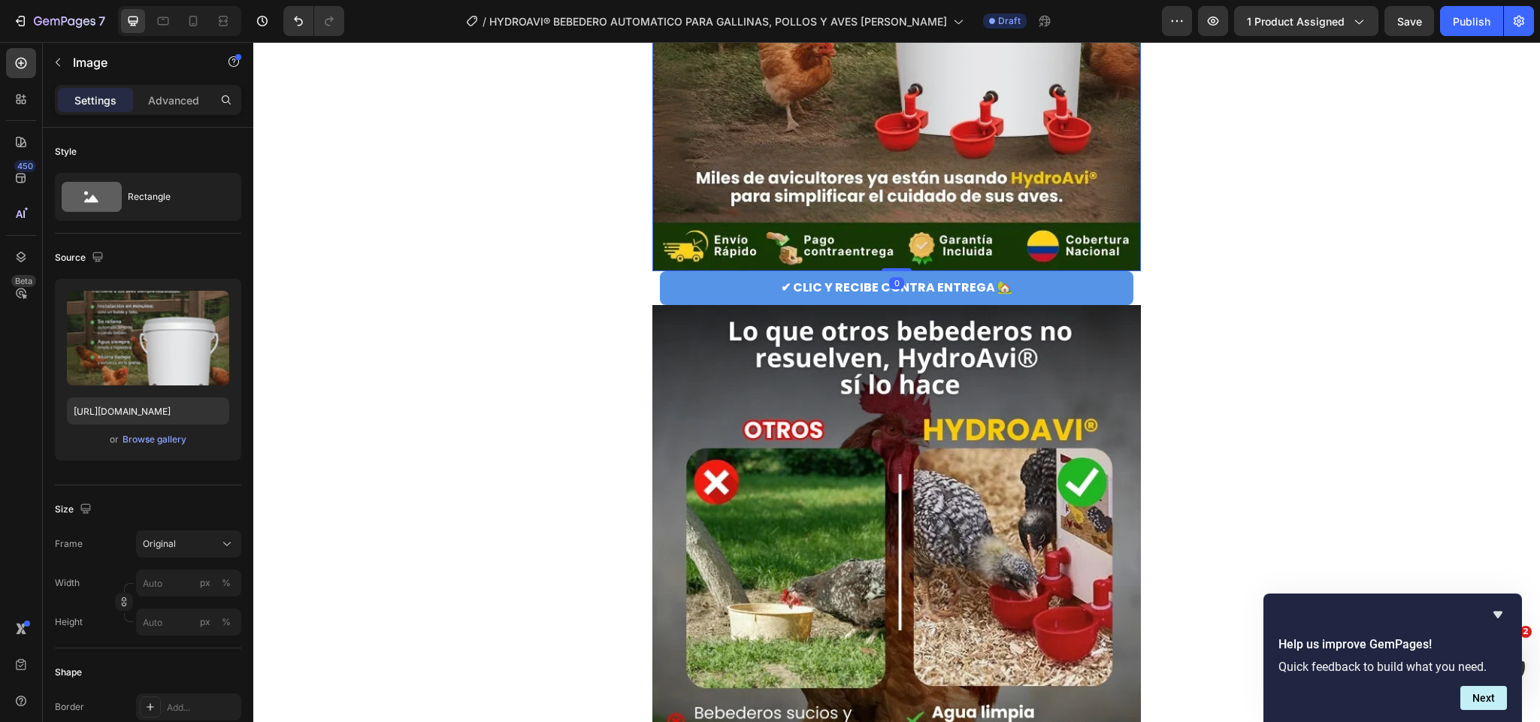
drag, startPoint x: 889, startPoint y: 269, endPoint x: 895, endPoint y: 251, distance: 19.0
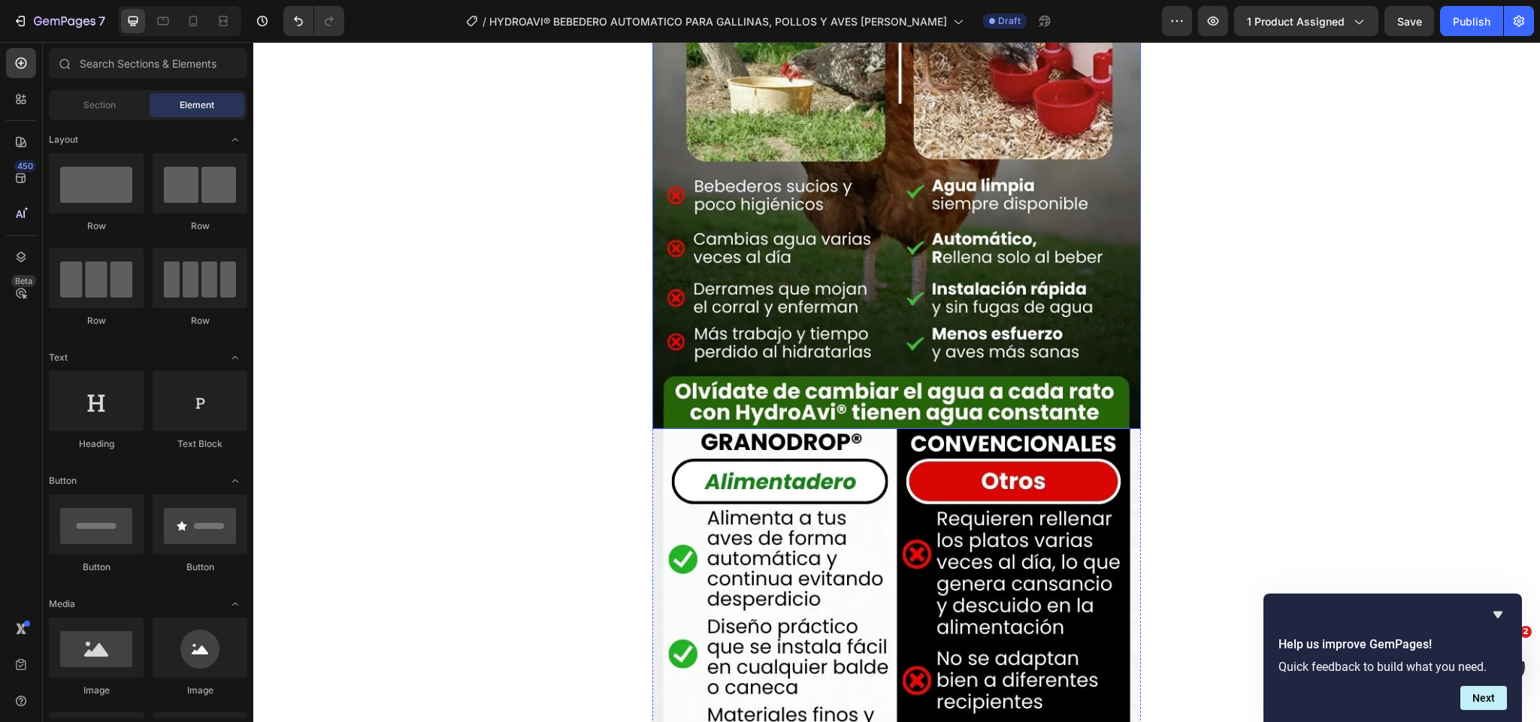
scroll to position [1688, 0]
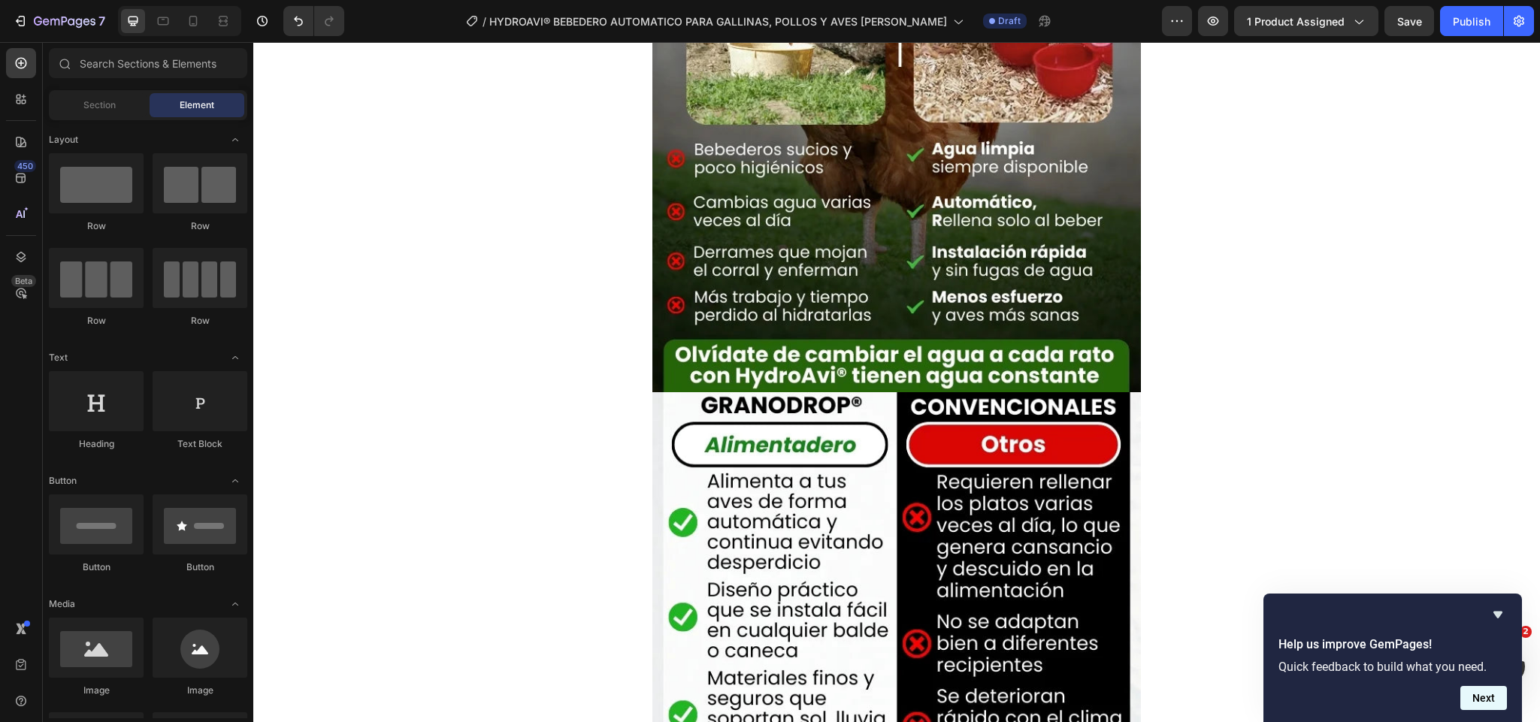
click at [1498, 699] on button "Next" at bounding box center [1484, 698] width 47 height 24
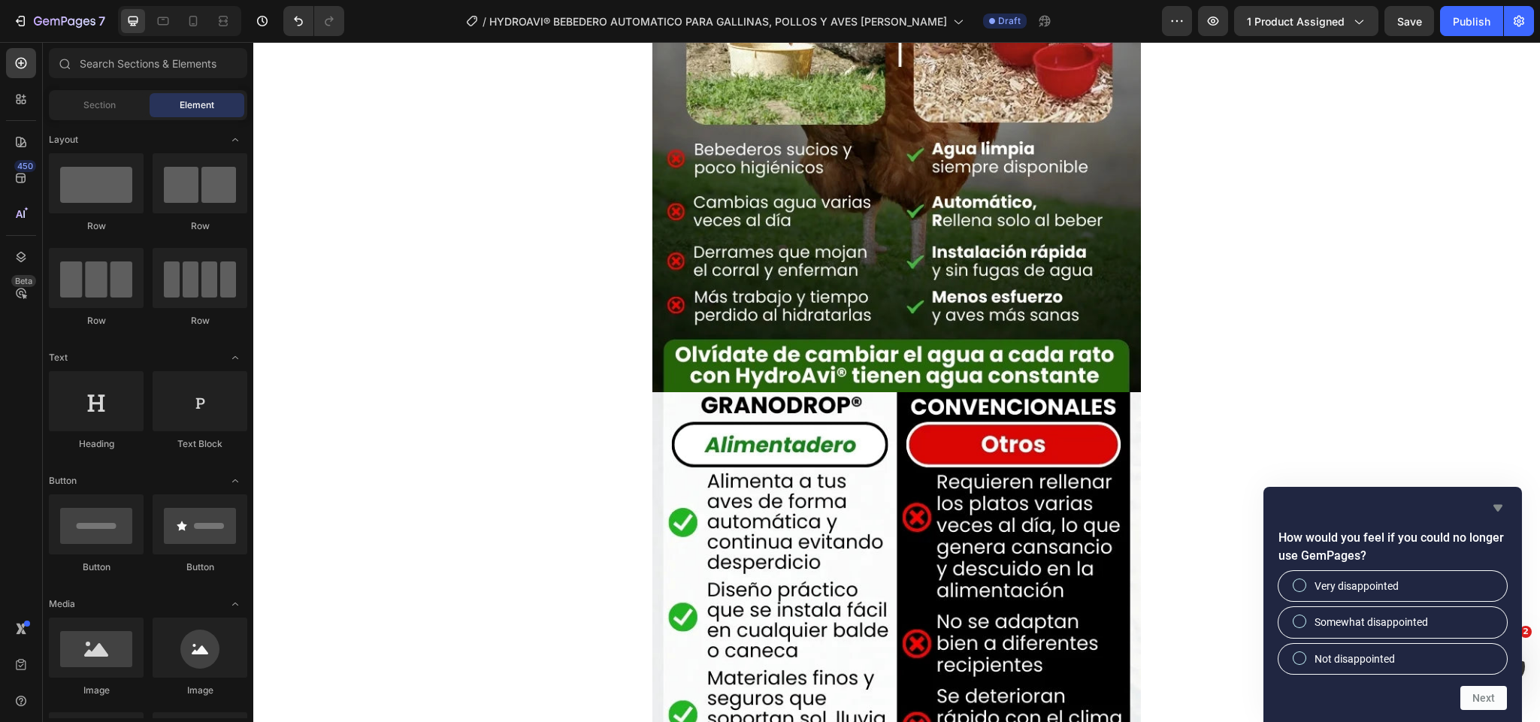
click at [1498, 513] on icon "Hide survey" at bounding box center [1498, 508] width 18 height 18
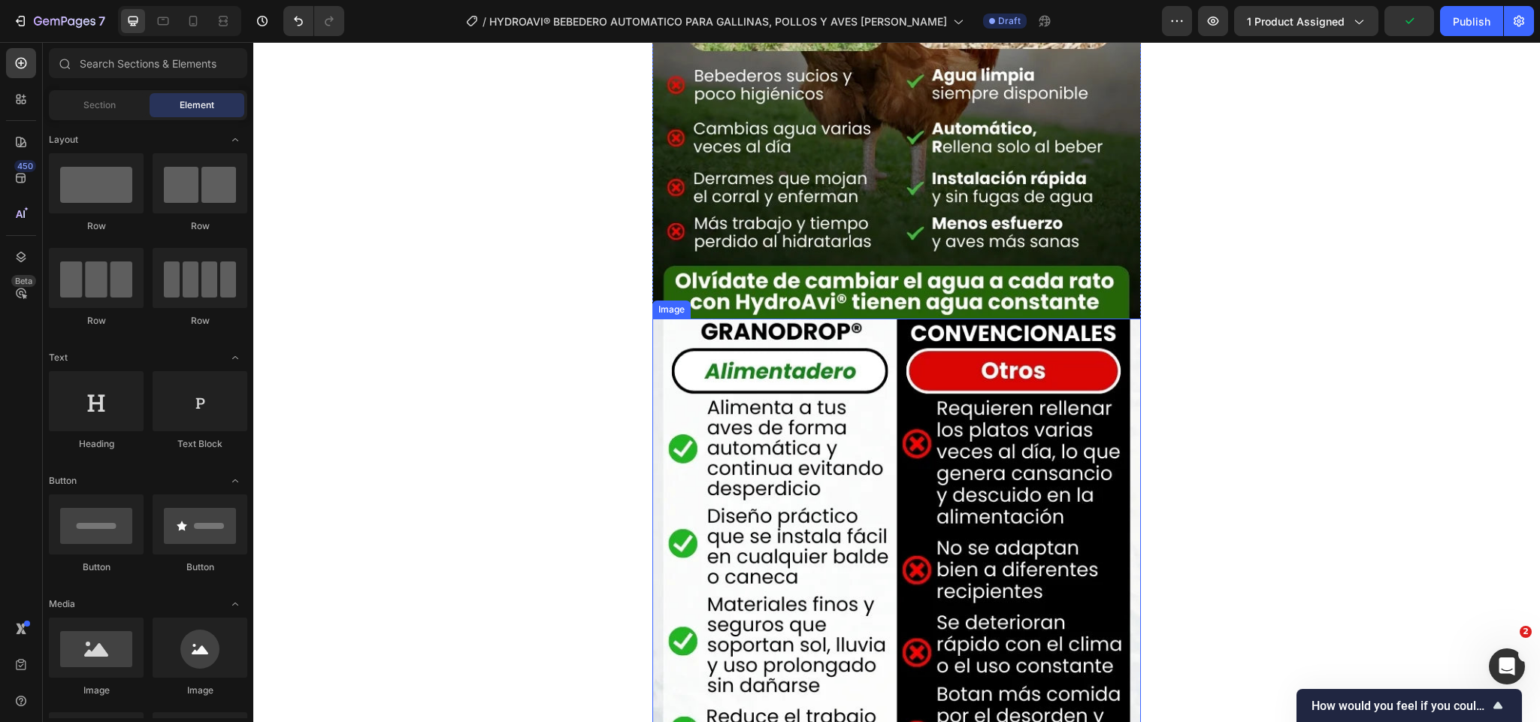
scroll to position [1801, 0]
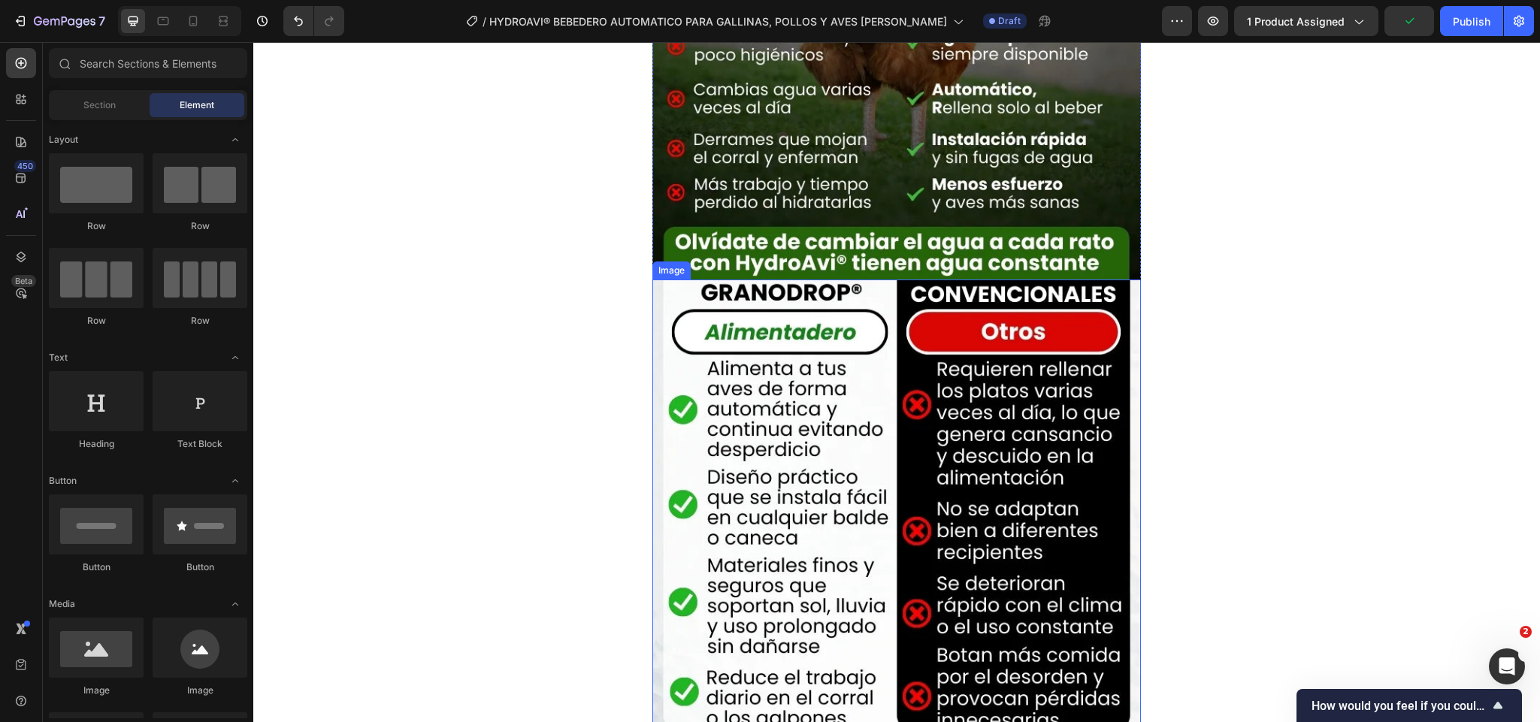
click at [894, 413] on img at bounding box center [897, 606] width 489 height 652
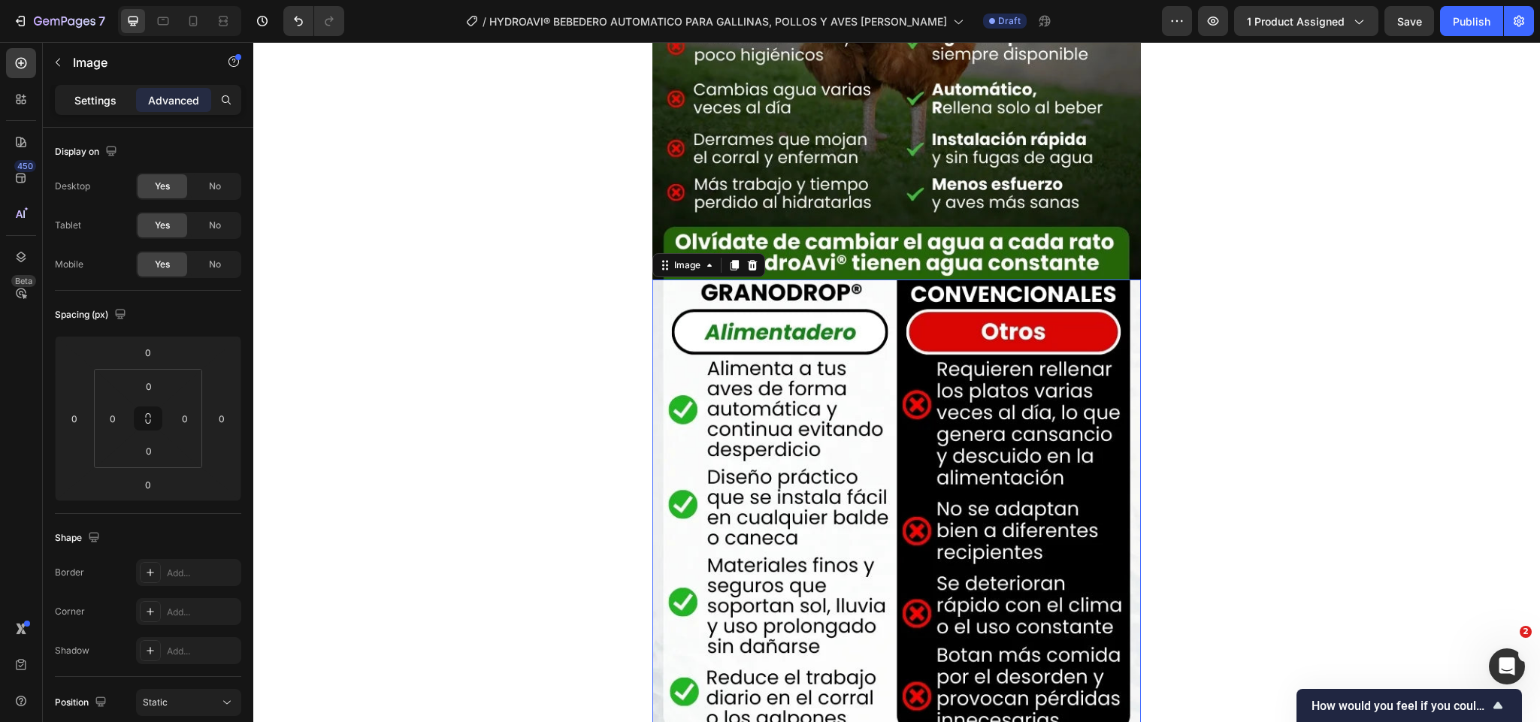
click at [97, 101] on p "Settings" at bounding box center [95, 100] width 42 height 16
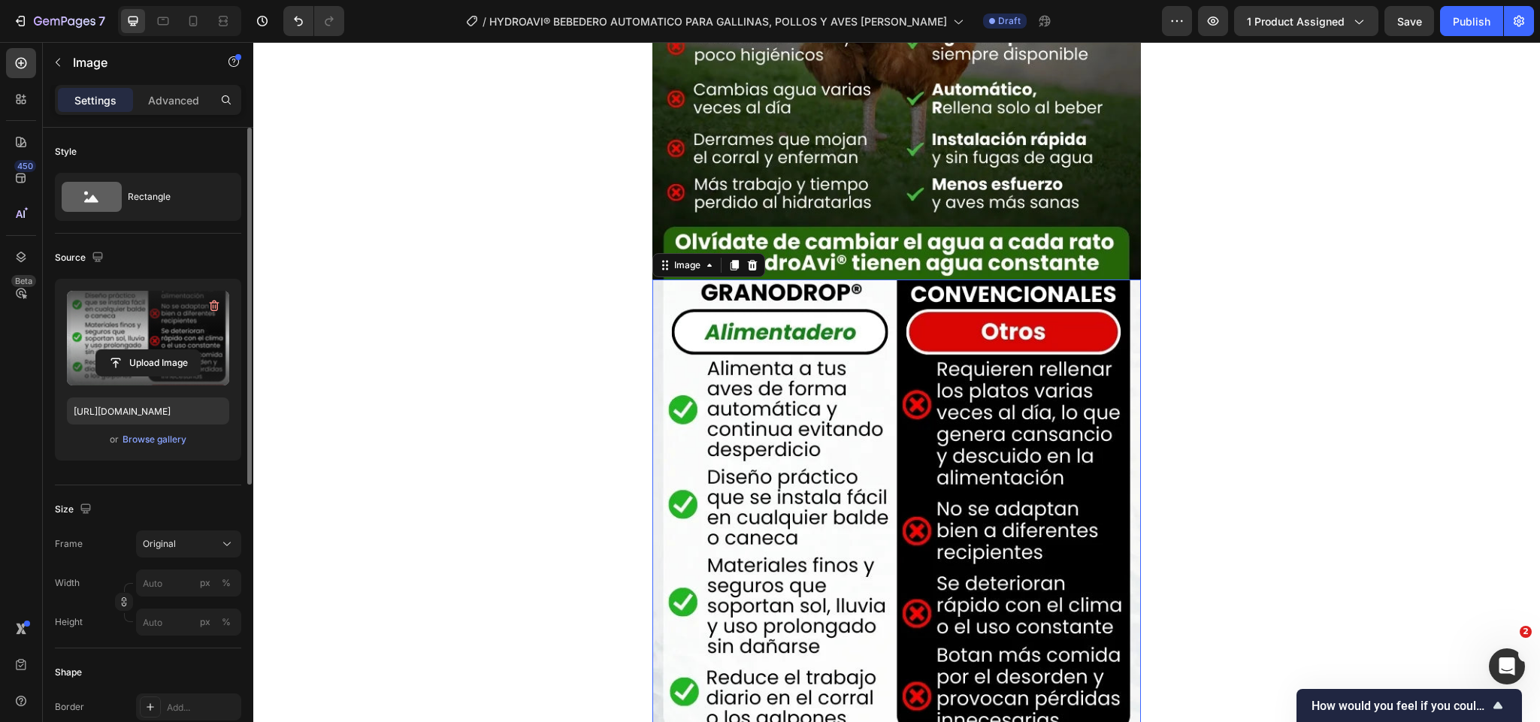
click at [132, 339] on label at bounding box center [148, 338] width 162 height 95
click at [132, 350] on input "file" at bounding box center [148, 363] width 104 height 26
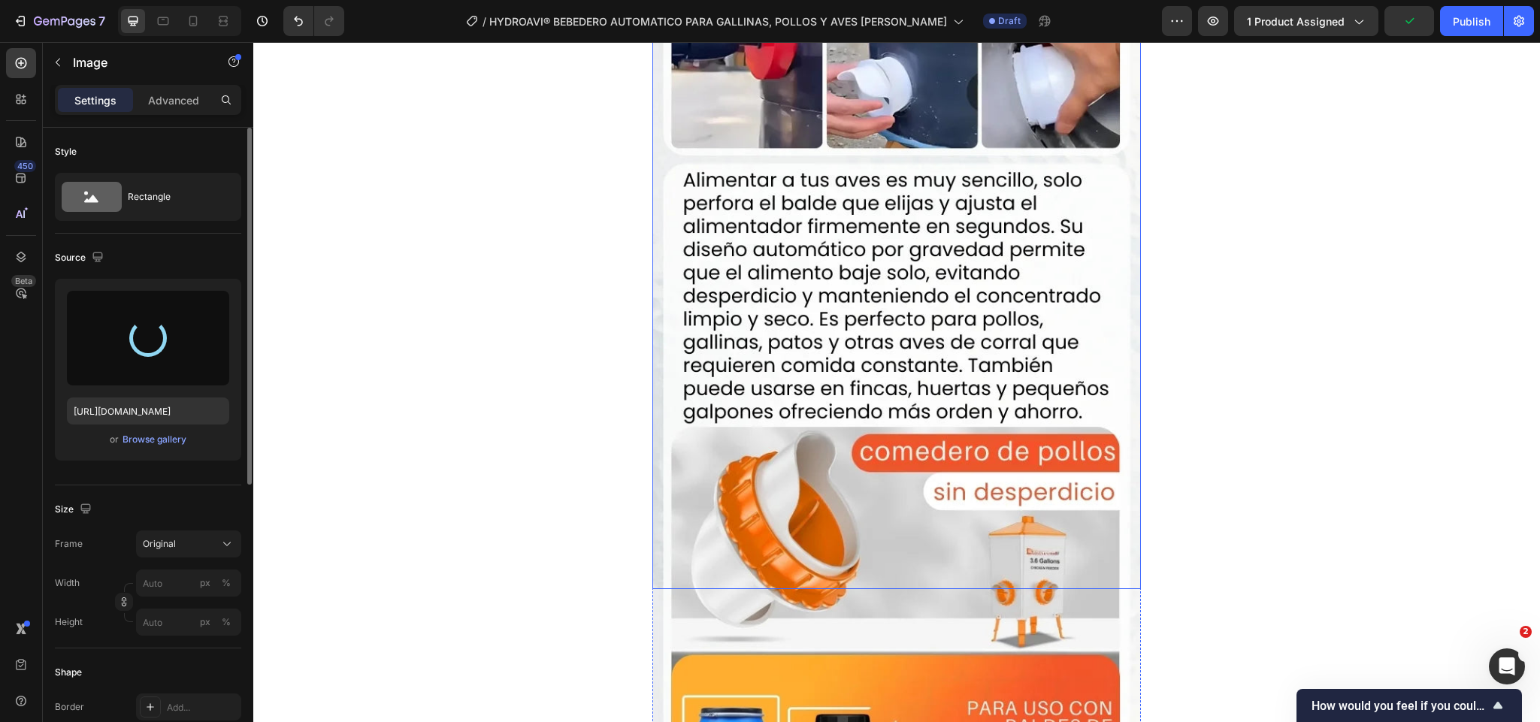
type input "[URL][DOMAIN_NAME]"
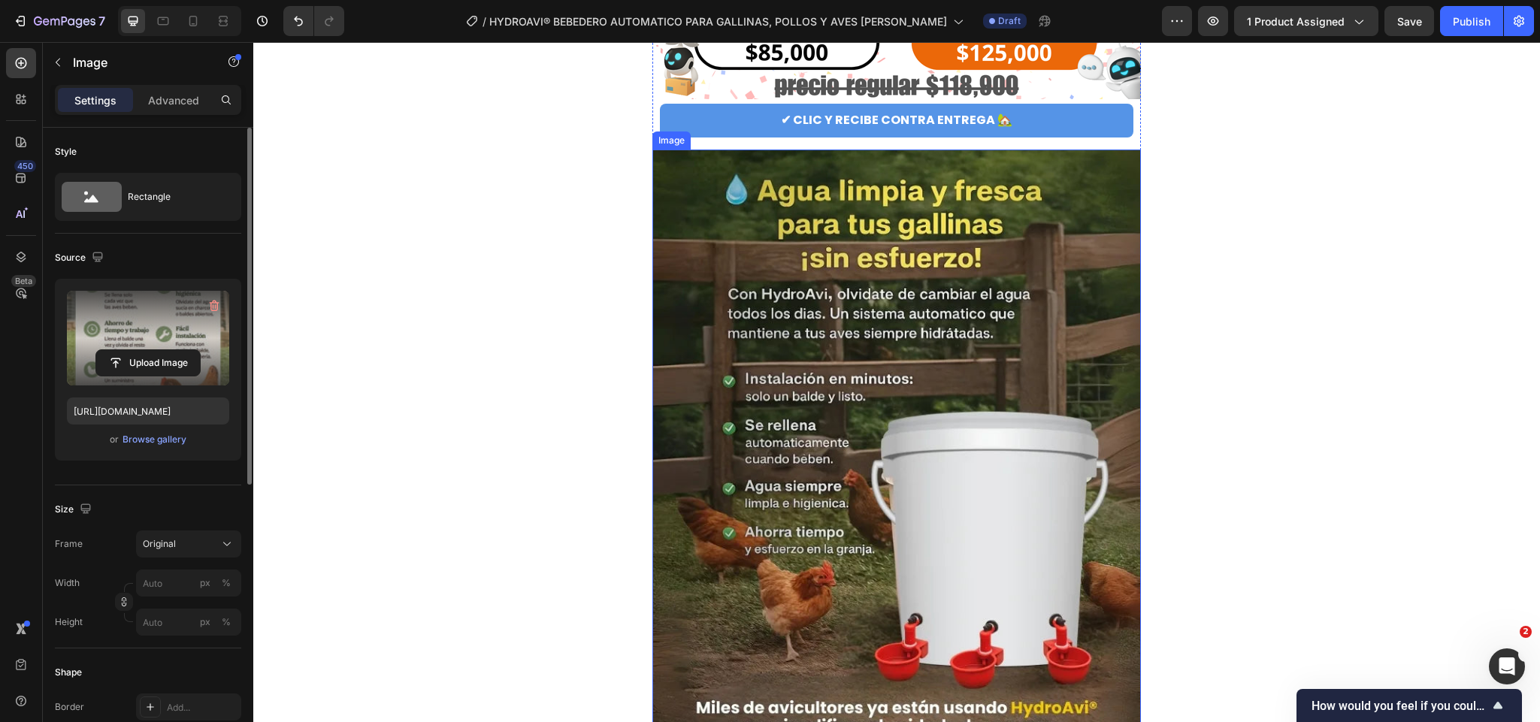
scroll to position [1011, 0]
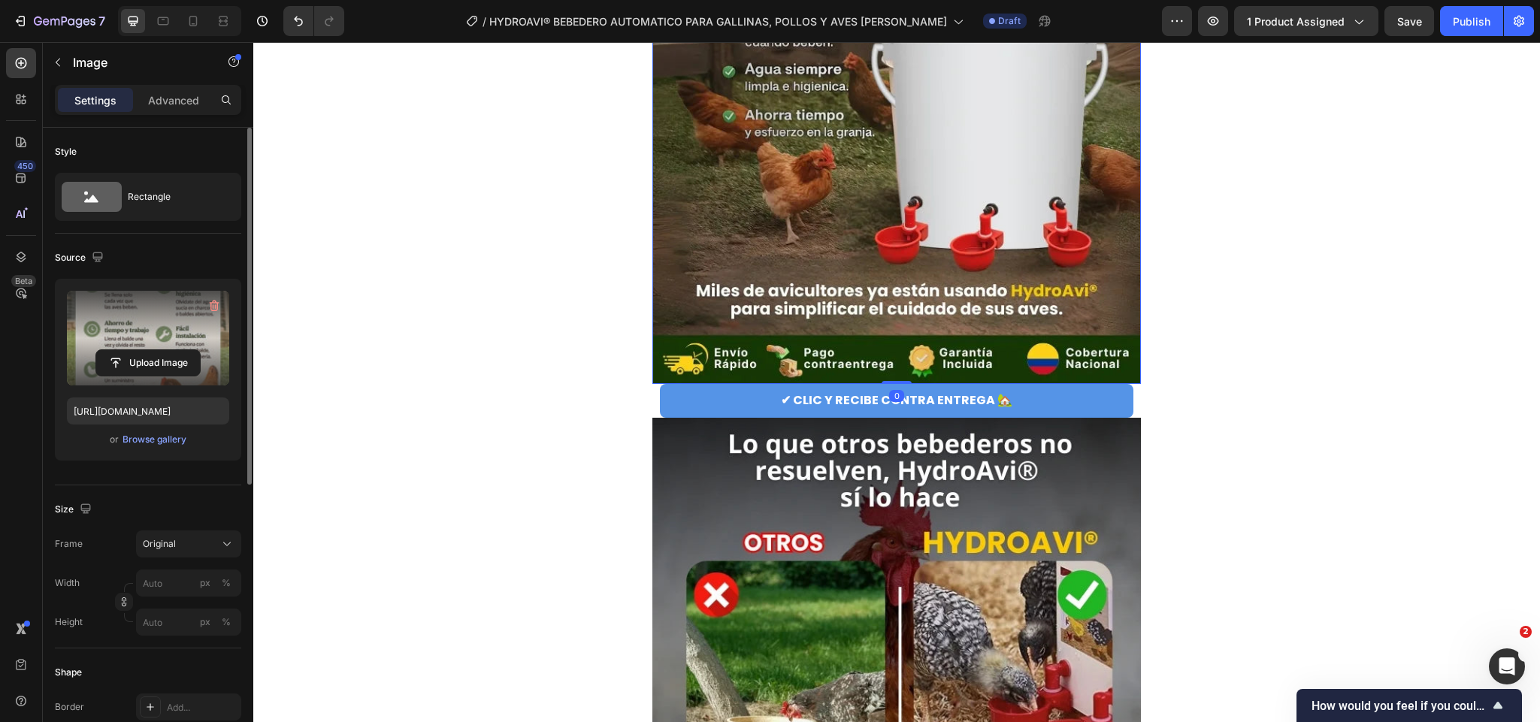
click at [889, 285] on img at bounding box center [897, 58] width 489 height 652
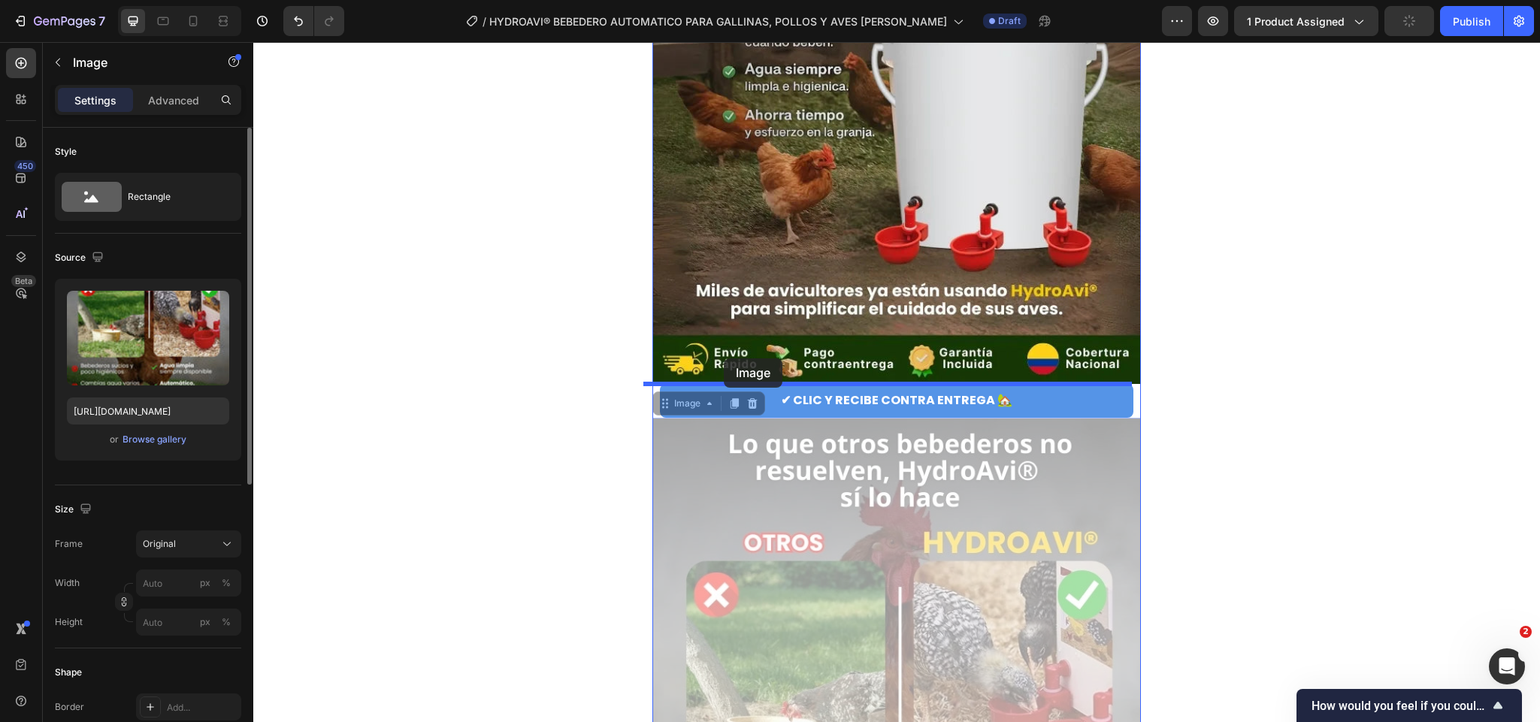
drag, startPoint x: 684, startPoint y: 404, endPoint x: 724, endPoint y: 359, distance: 60.2
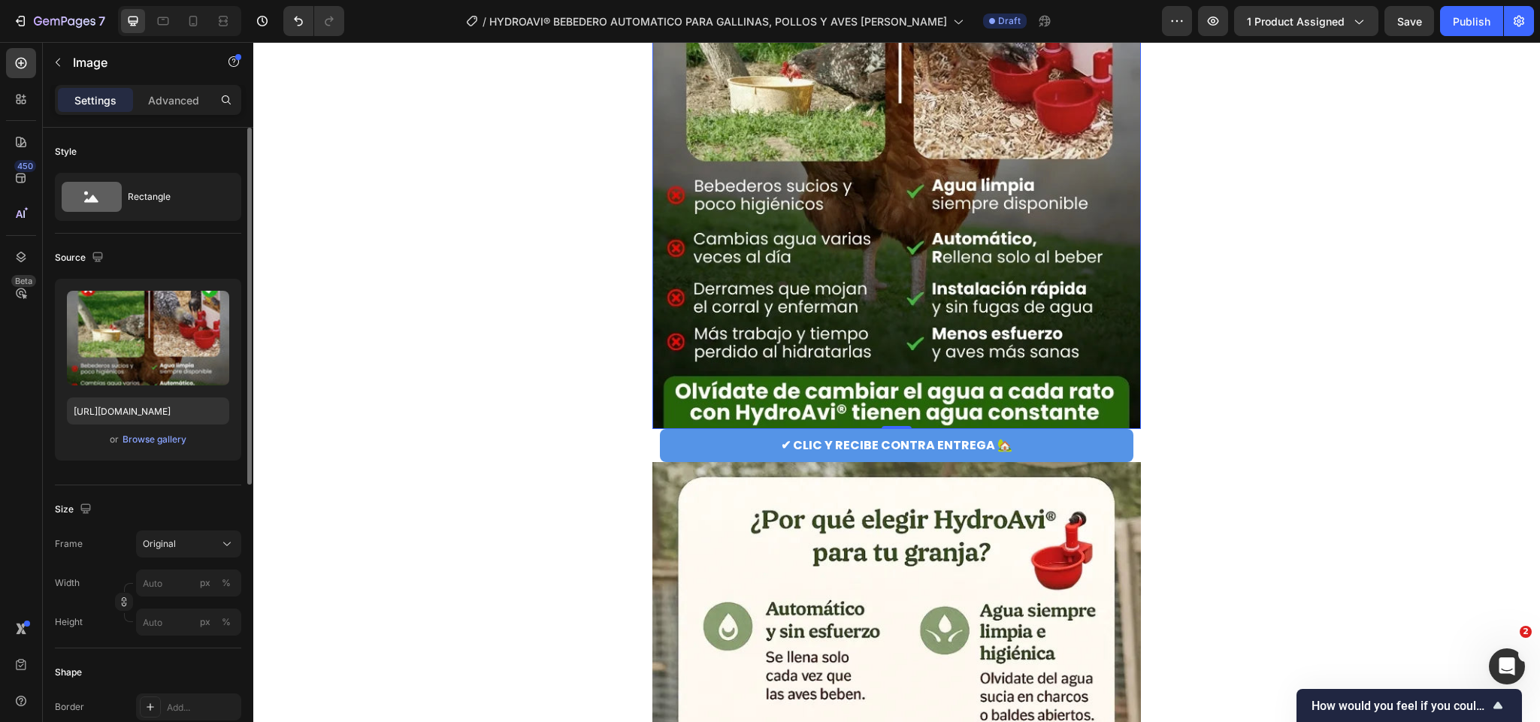
scroll to position [1688, 0]
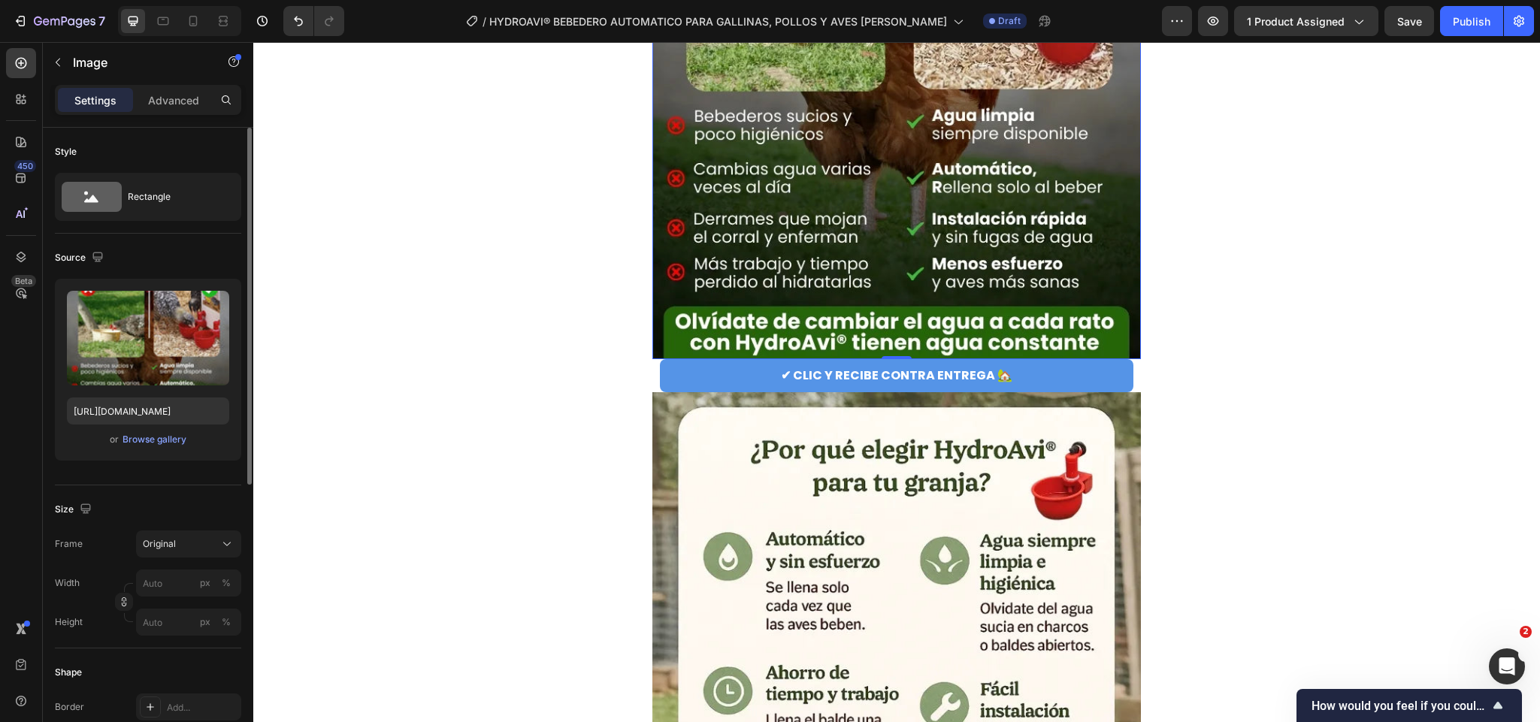
click at [1004, 271] on img at bounding box center [897, 34] width 489 height 652
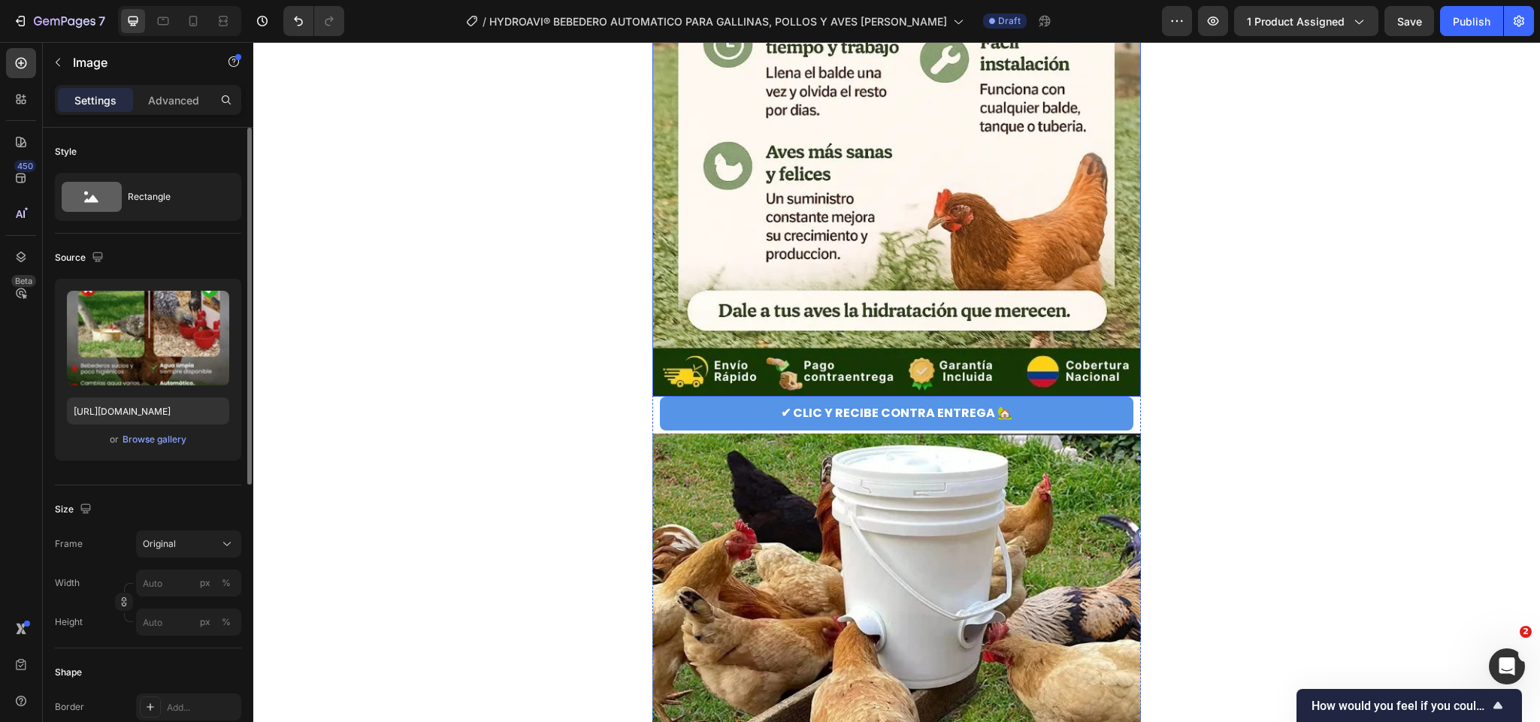
scroll to position [2477, 0]
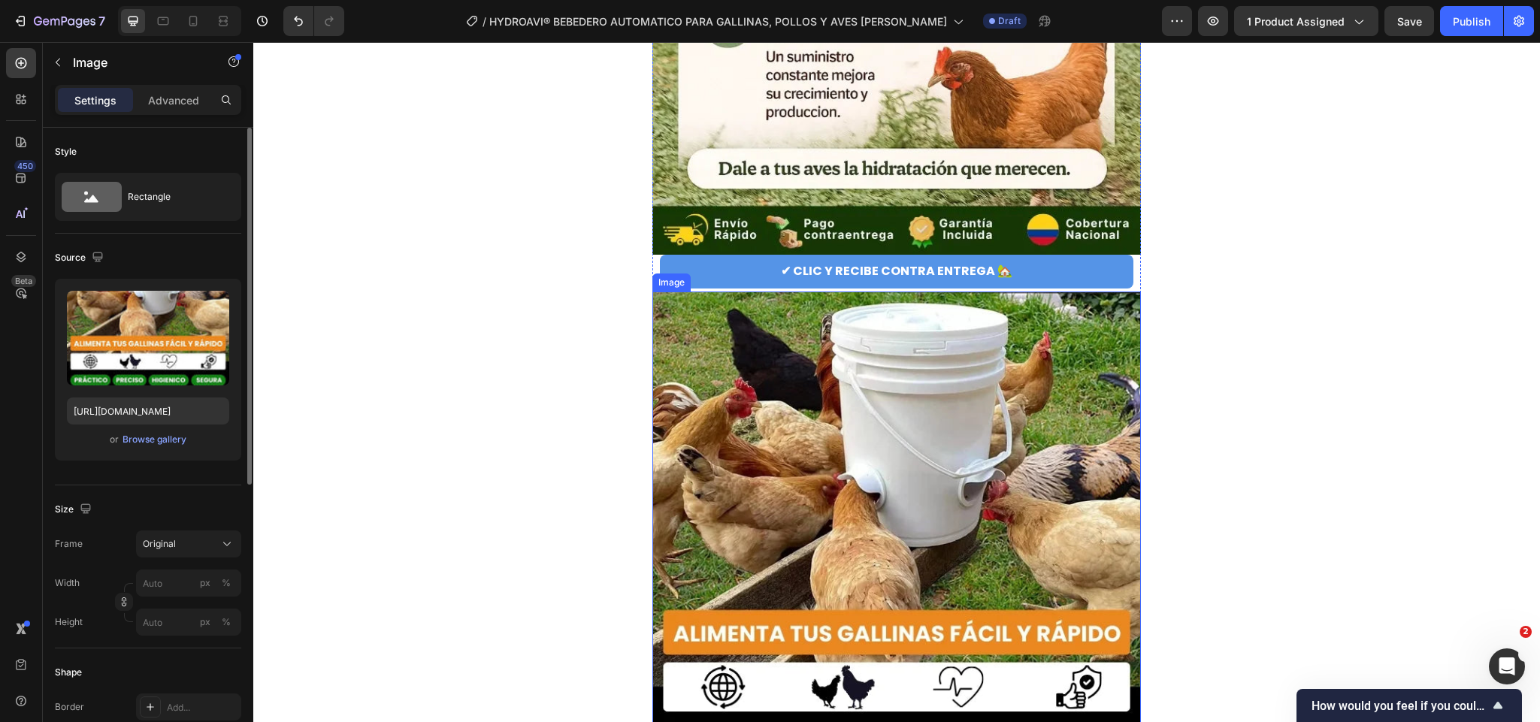
click at [726, 348] on img at bounding box center [897, 618] width 489 height 652
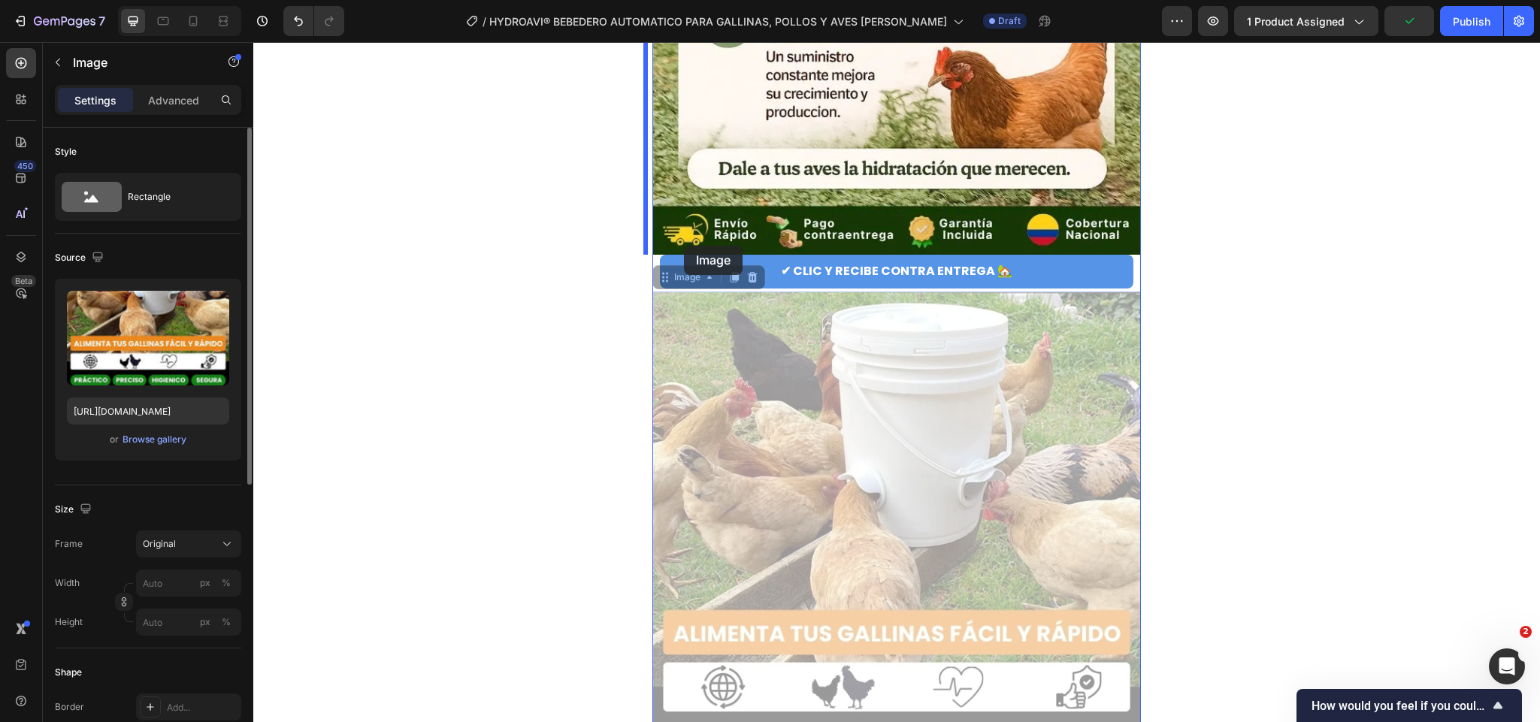
drag, startPoint x: 671, startPoint y: 287, endPoint x: 684, endPoint y: 246, distance: 43.5
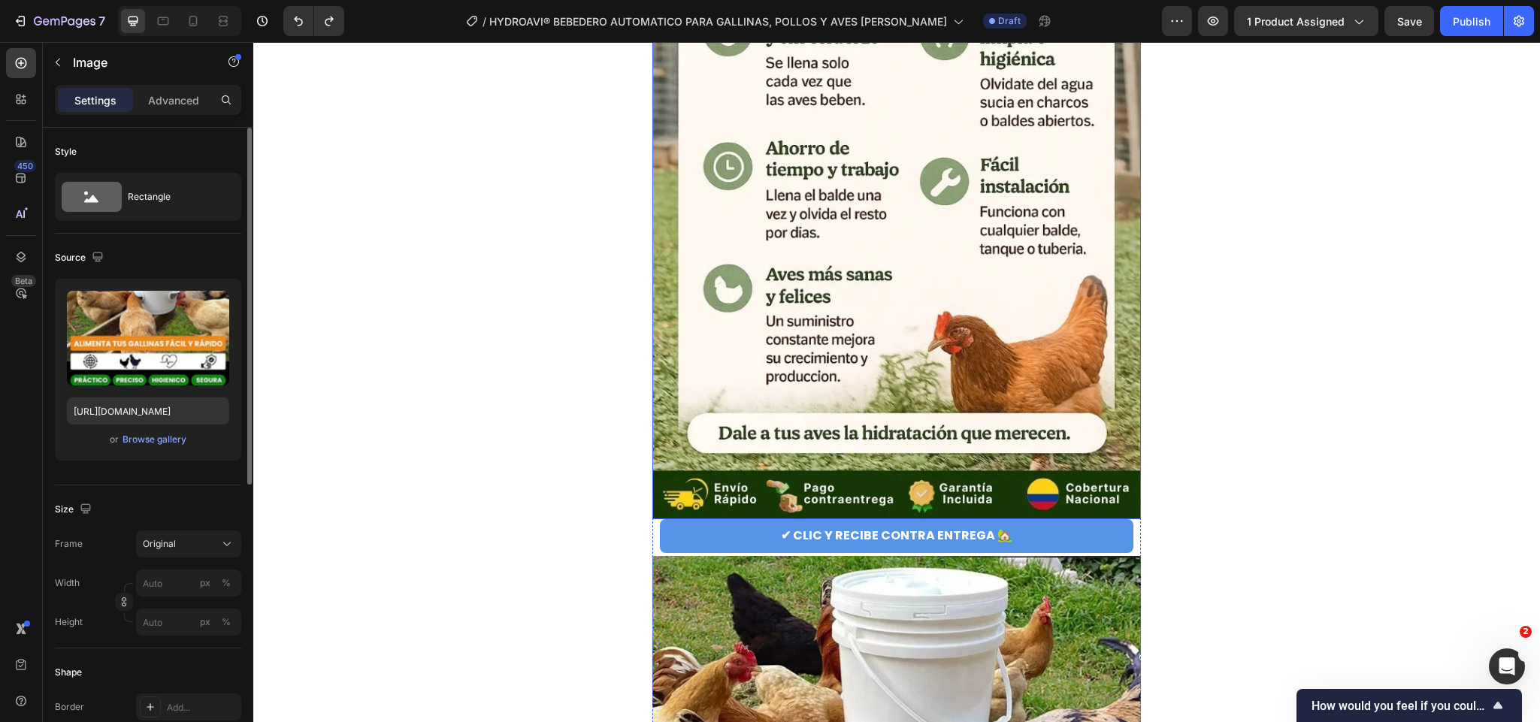
scroll to position [2252, 0]
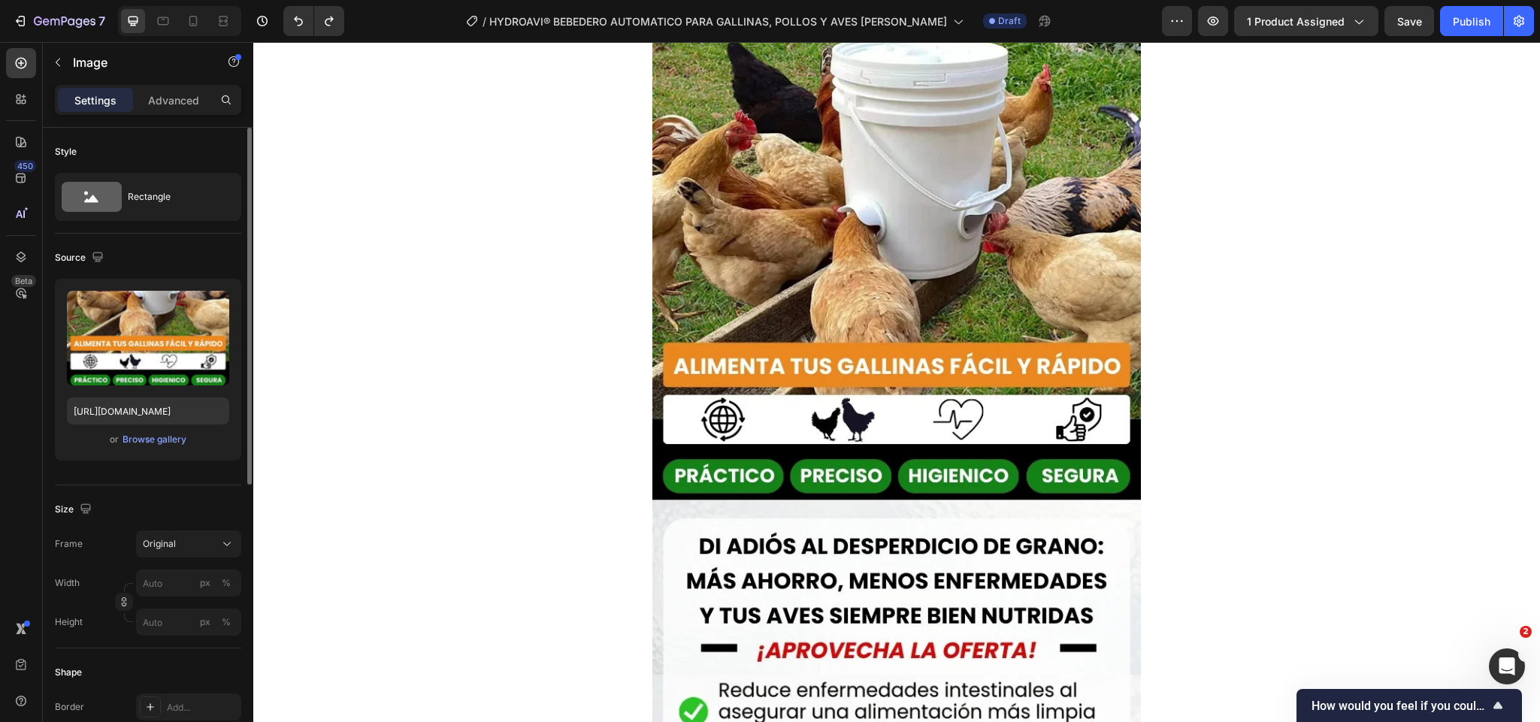
scroll to position [2815, 0]
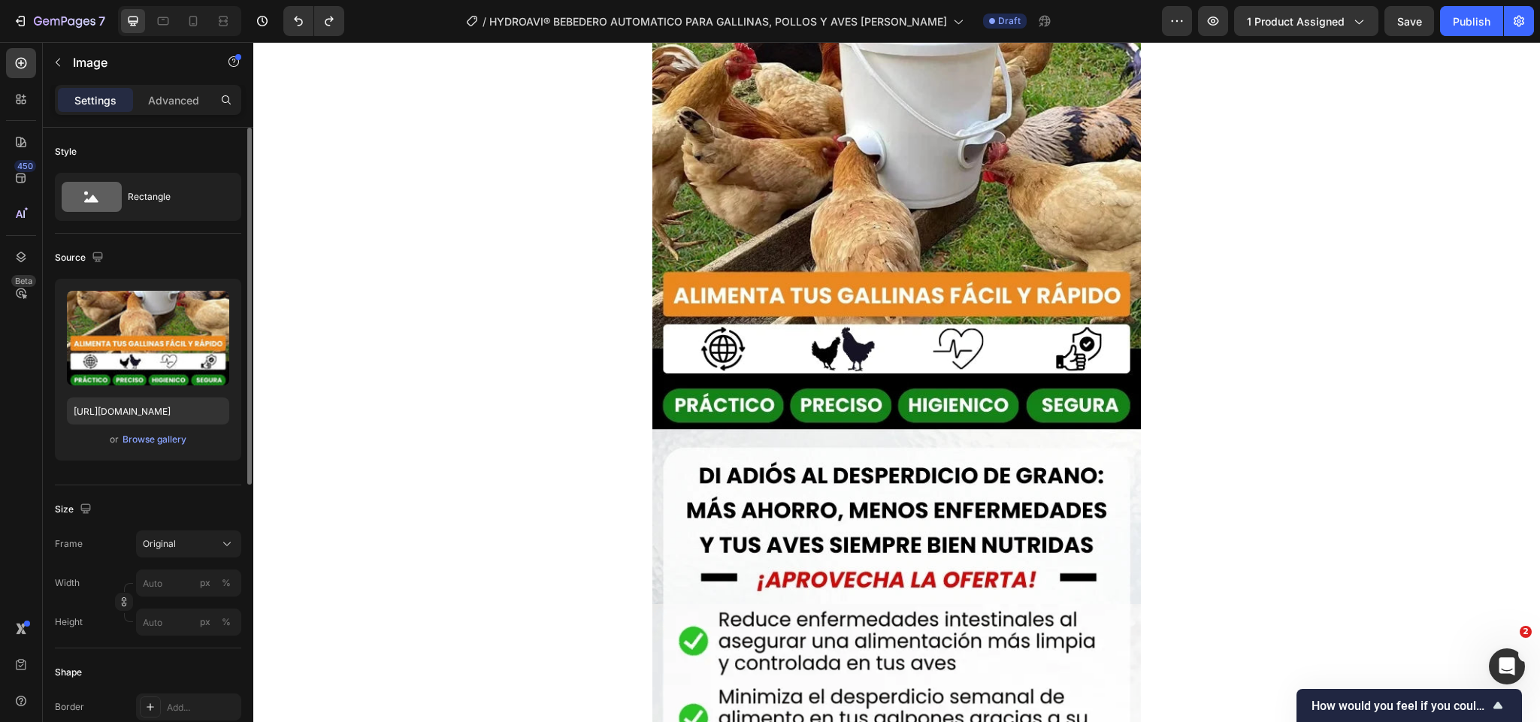
click at [955, 336] on img at bounding box center [897, 279] width 489 height 652
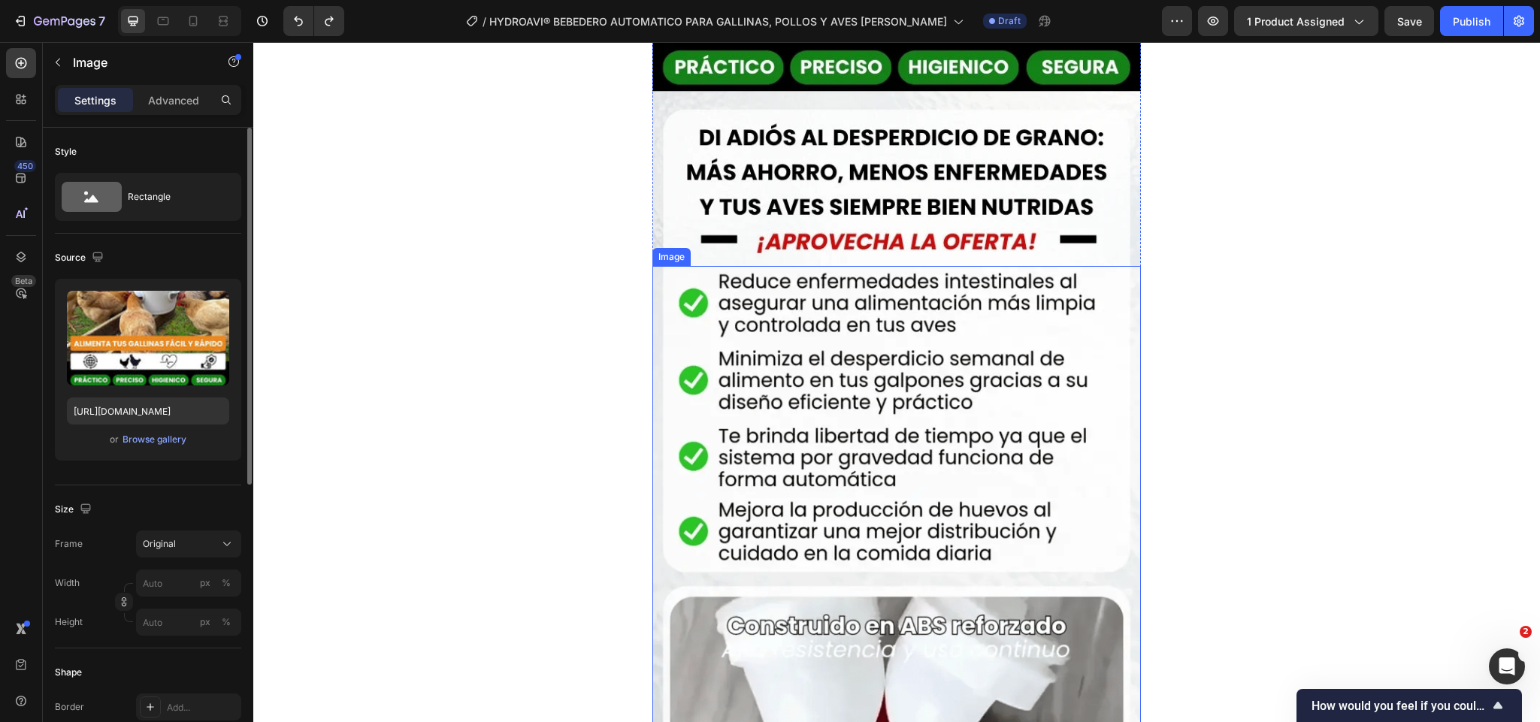
click at [864, 480] on img at bounding box center [897, 592] width 489 height 653
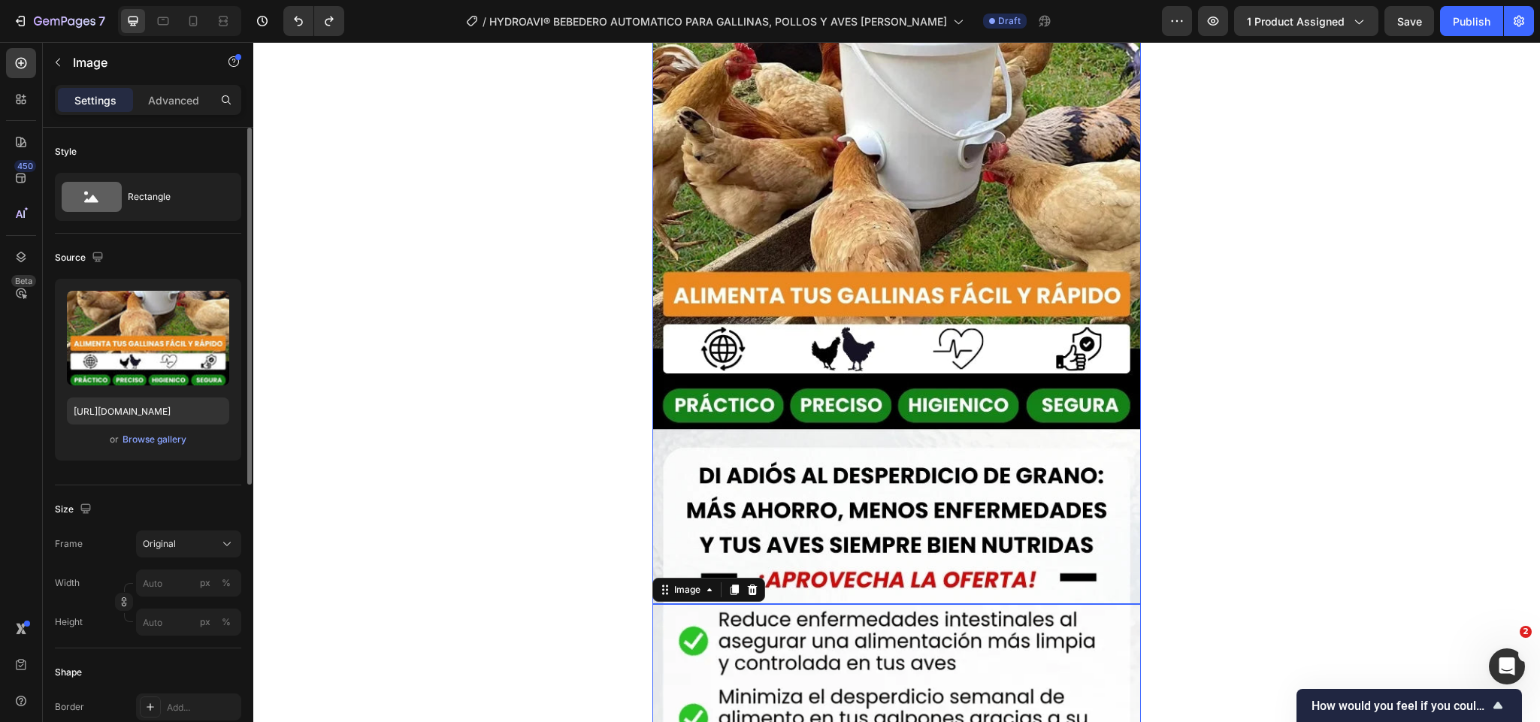
click at [878, 383] on img at bounding box center [897, 279] width 489 height 652
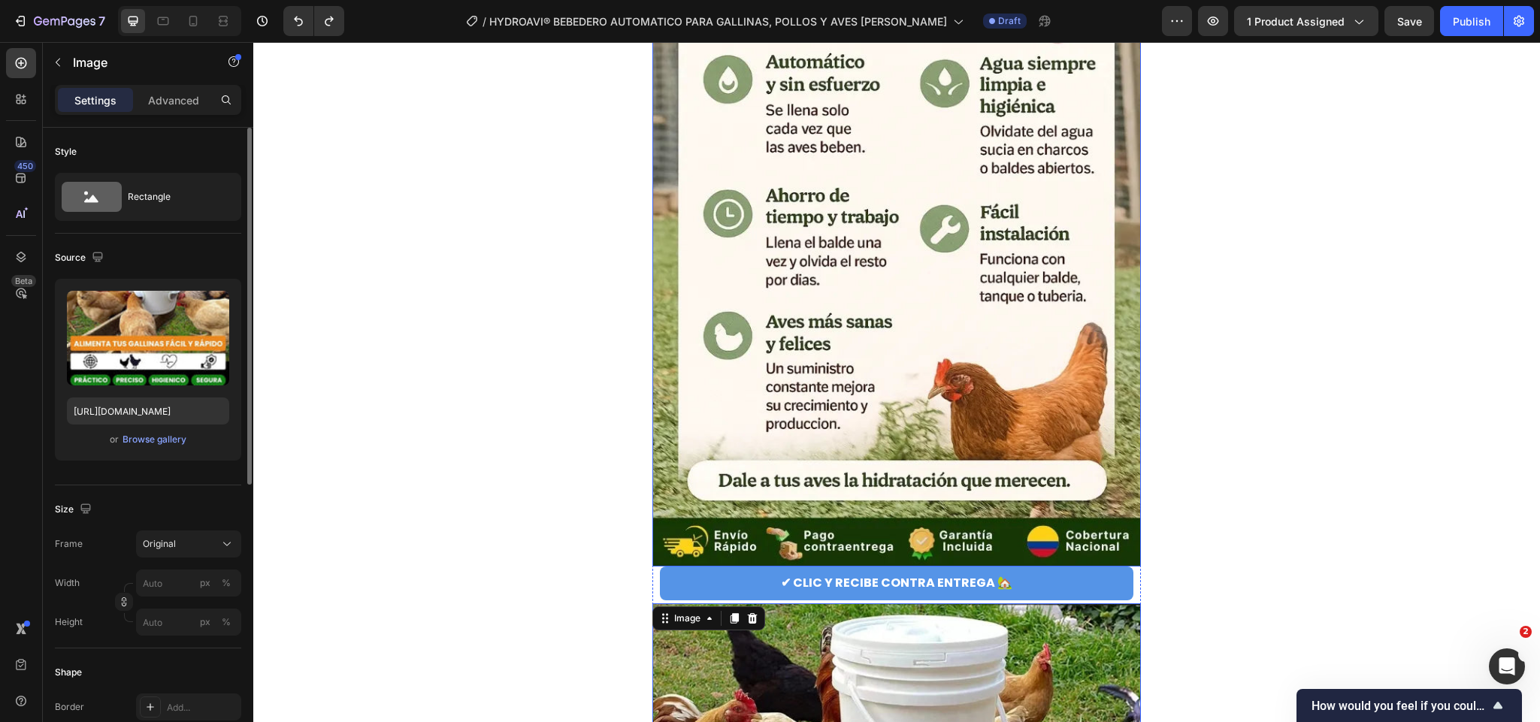
scroll to position [2139, 0]
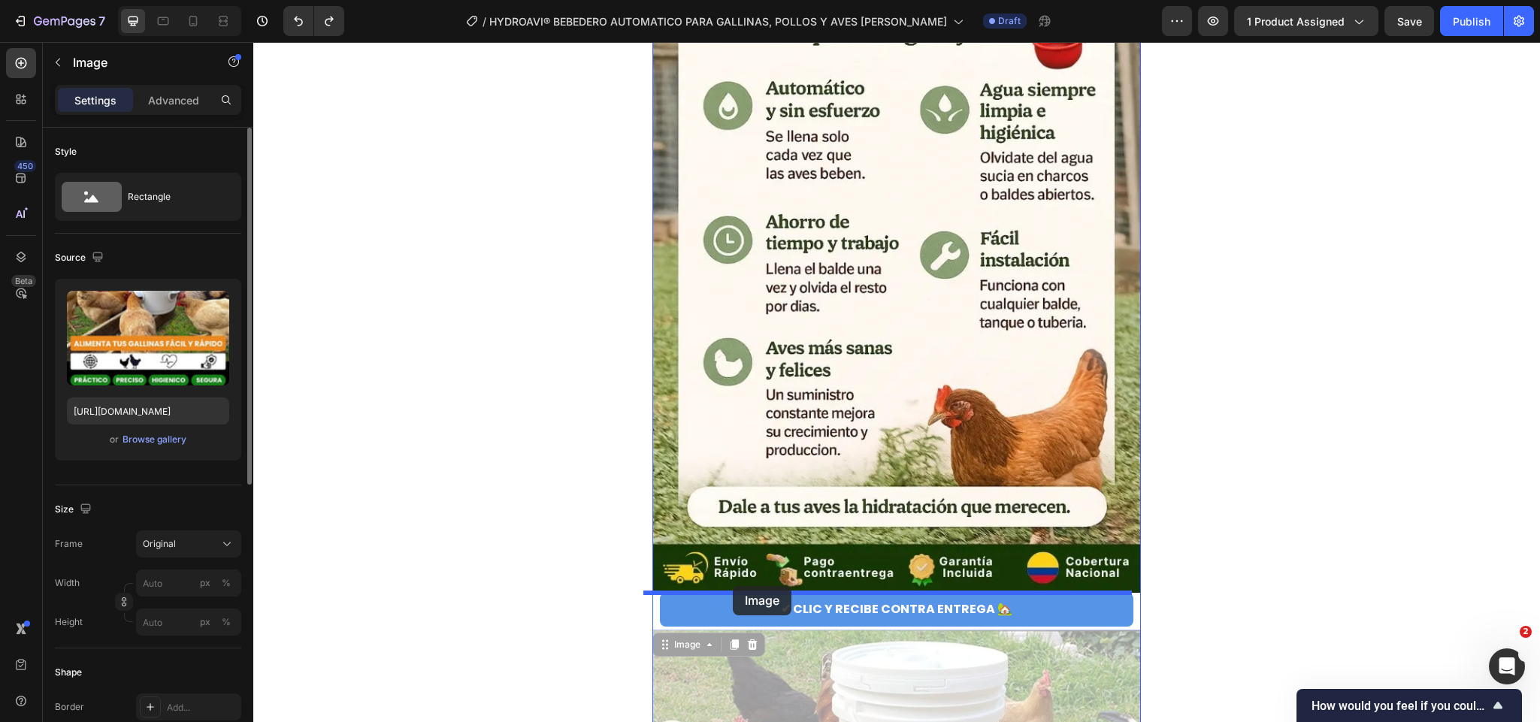
drag, startPoint x: 689, startPoint y: 655, endPoint x: 733, endPoint y: 584, distance: 83.4
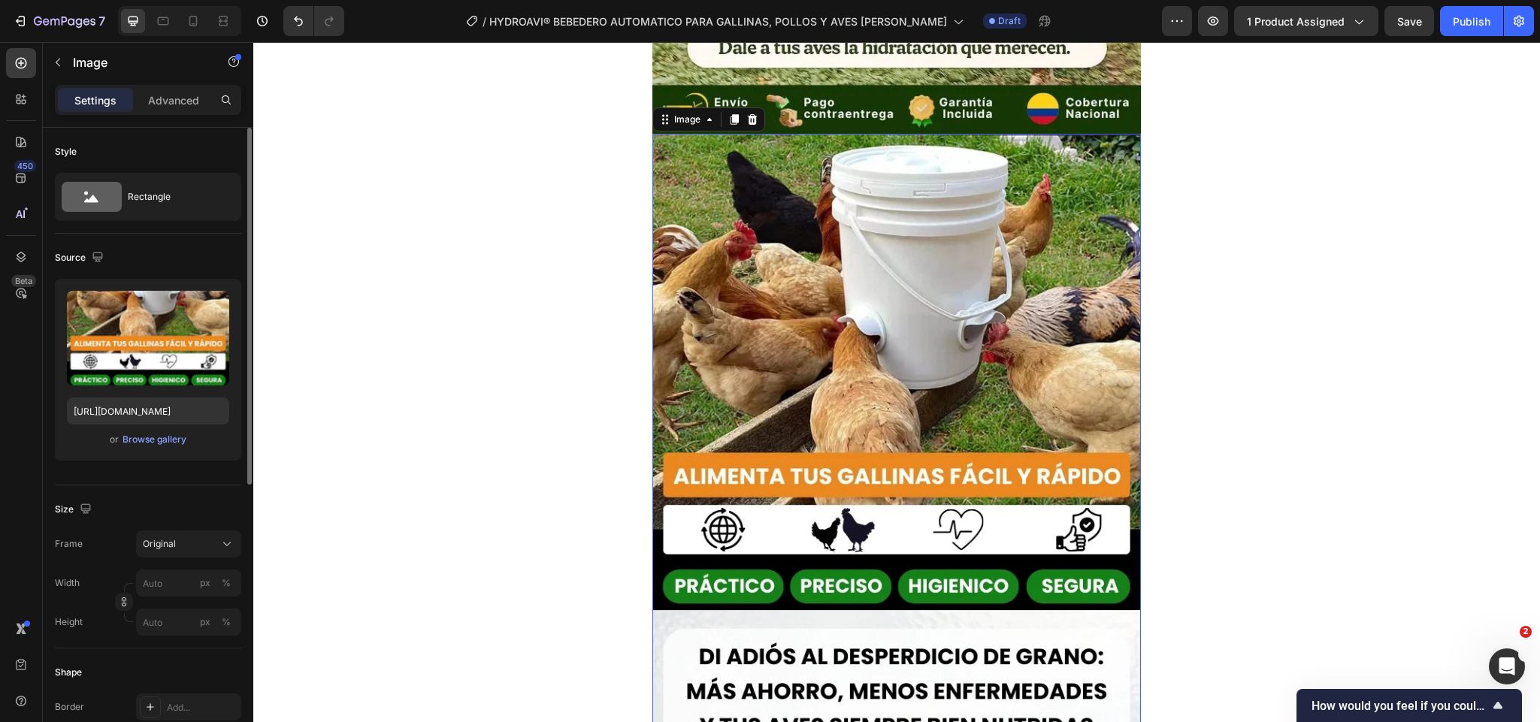
scroll to position [2590, 0]
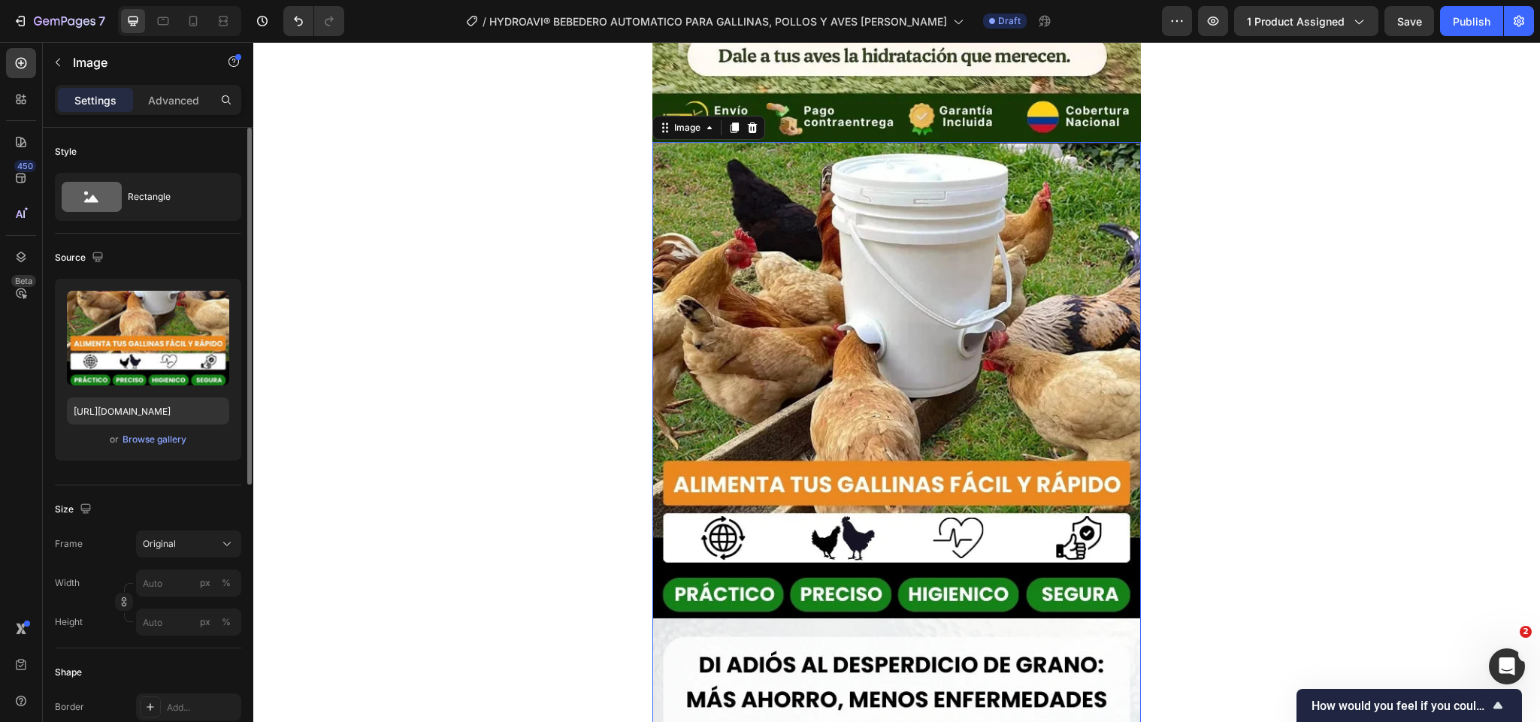
click at [945, 332] on img at bounding box center [897, 468] width 489 height 652
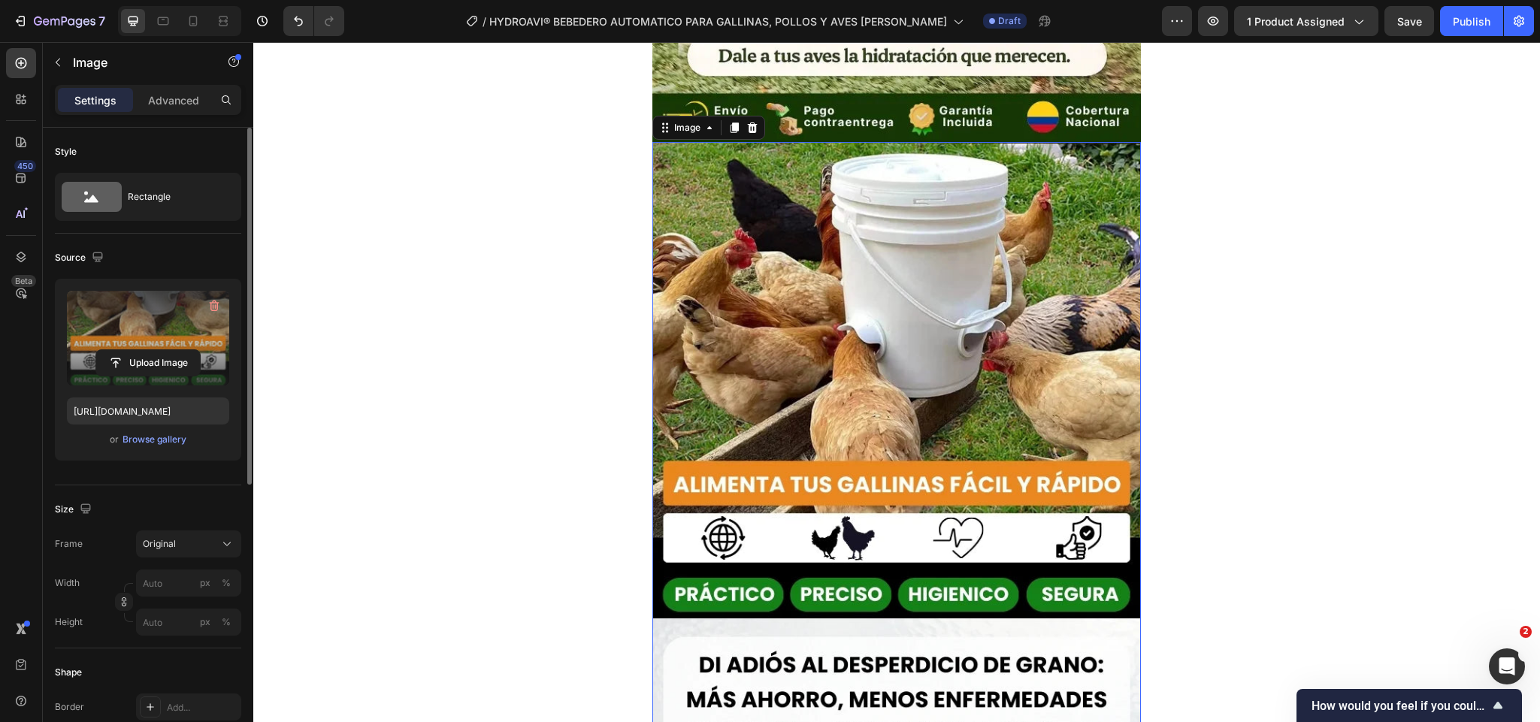
click at [117, 345] on label at bounding box center [148, 338] width 162 height 95
click at [117, 350] on input "file" at bounding box center [148, 363] width 104 height 26
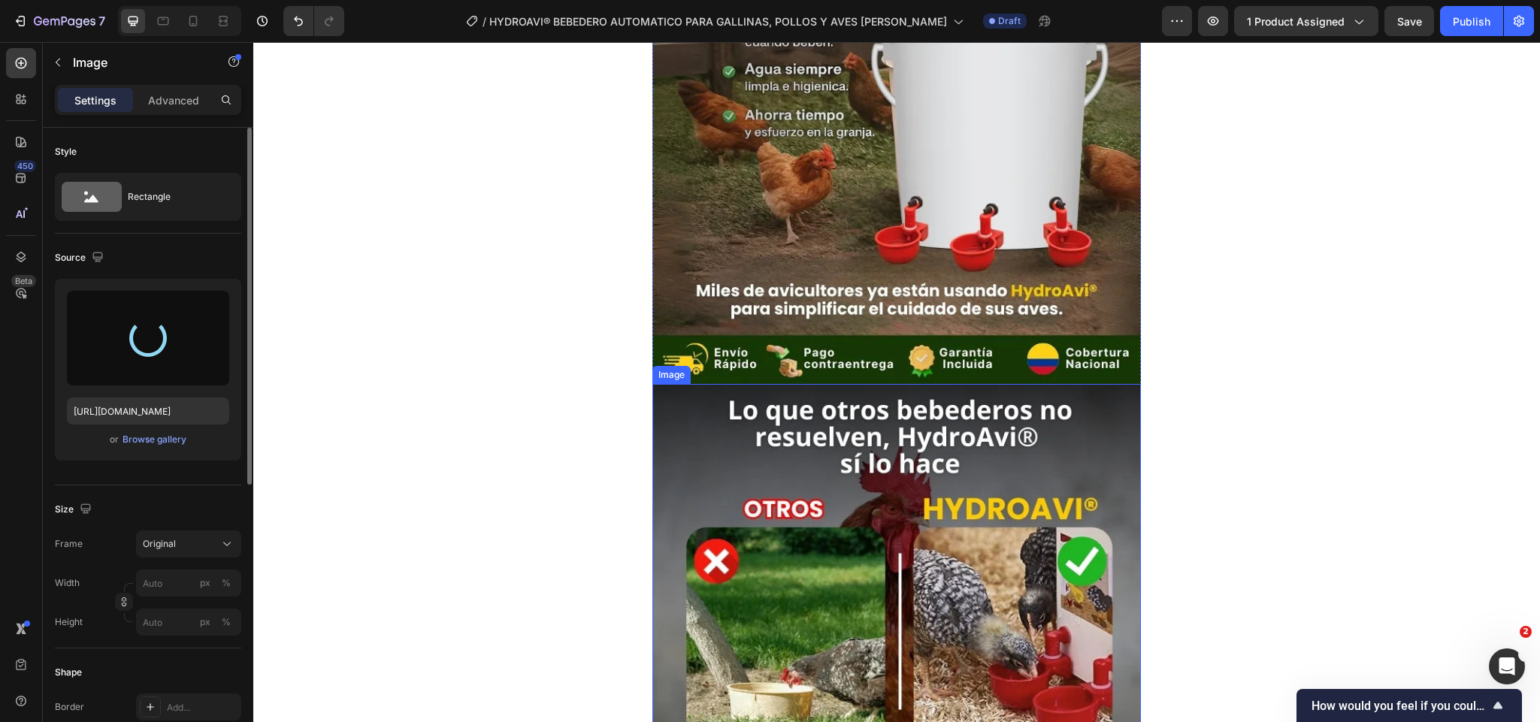
type input "[URL][DOMAIN_NAME]"
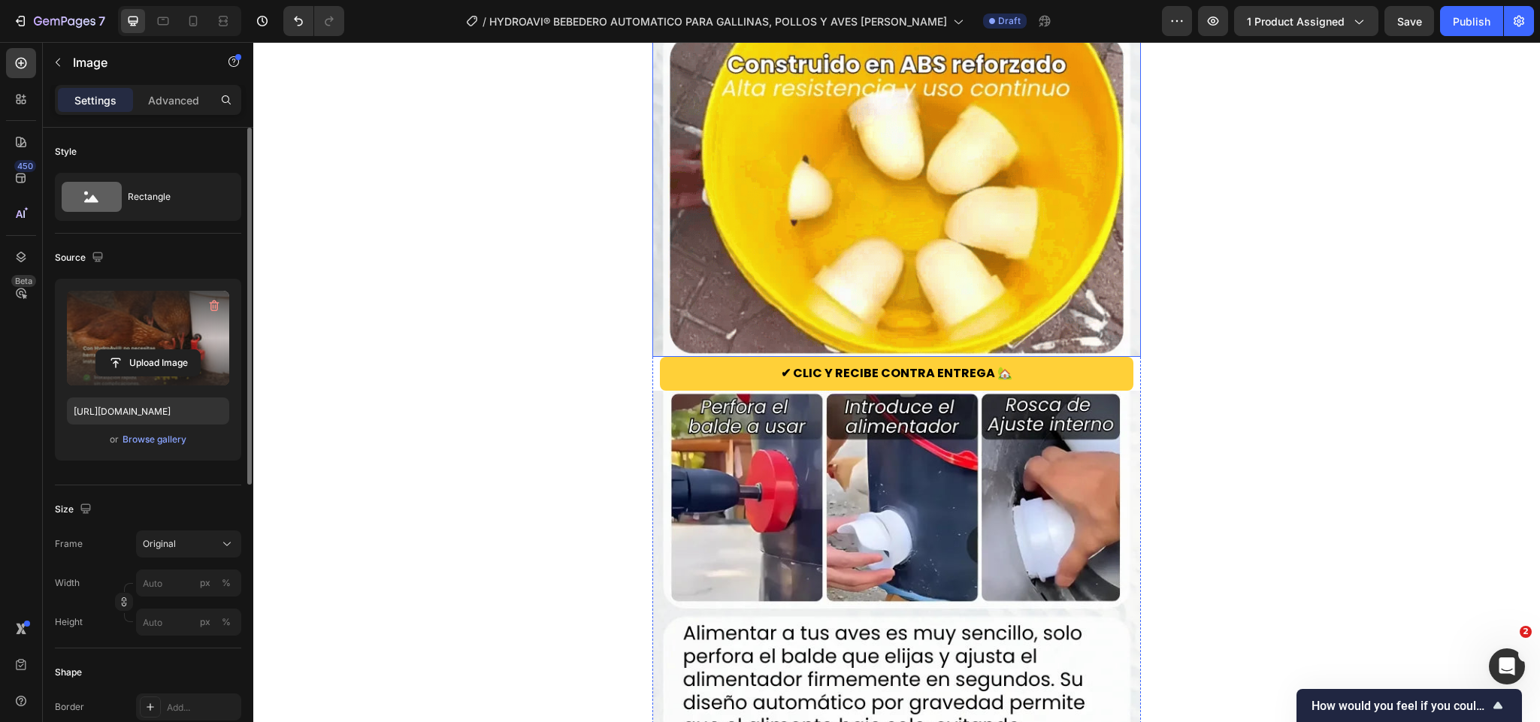
scroll to position [3718, 0]
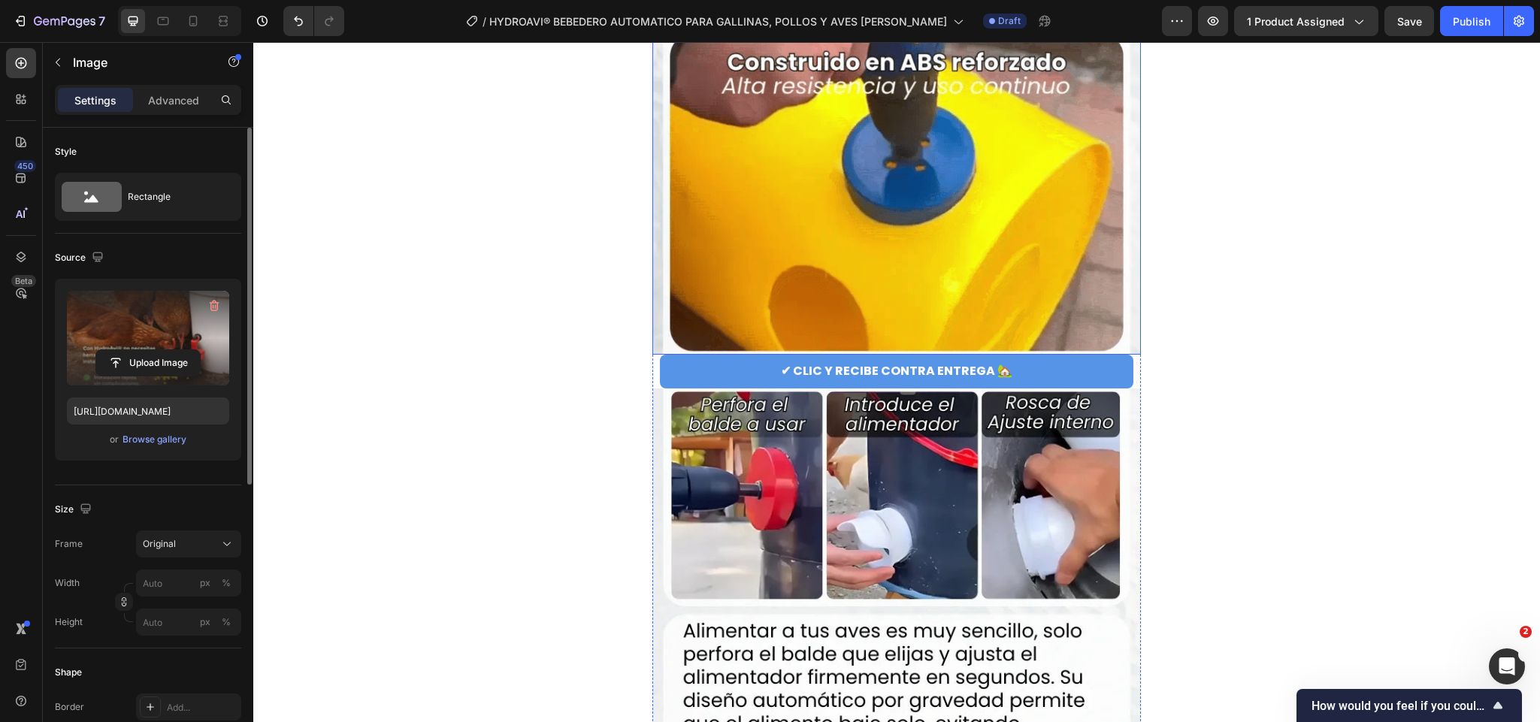
click at [940, 220] on img at bounding box center [897, 28] width 489 height 653
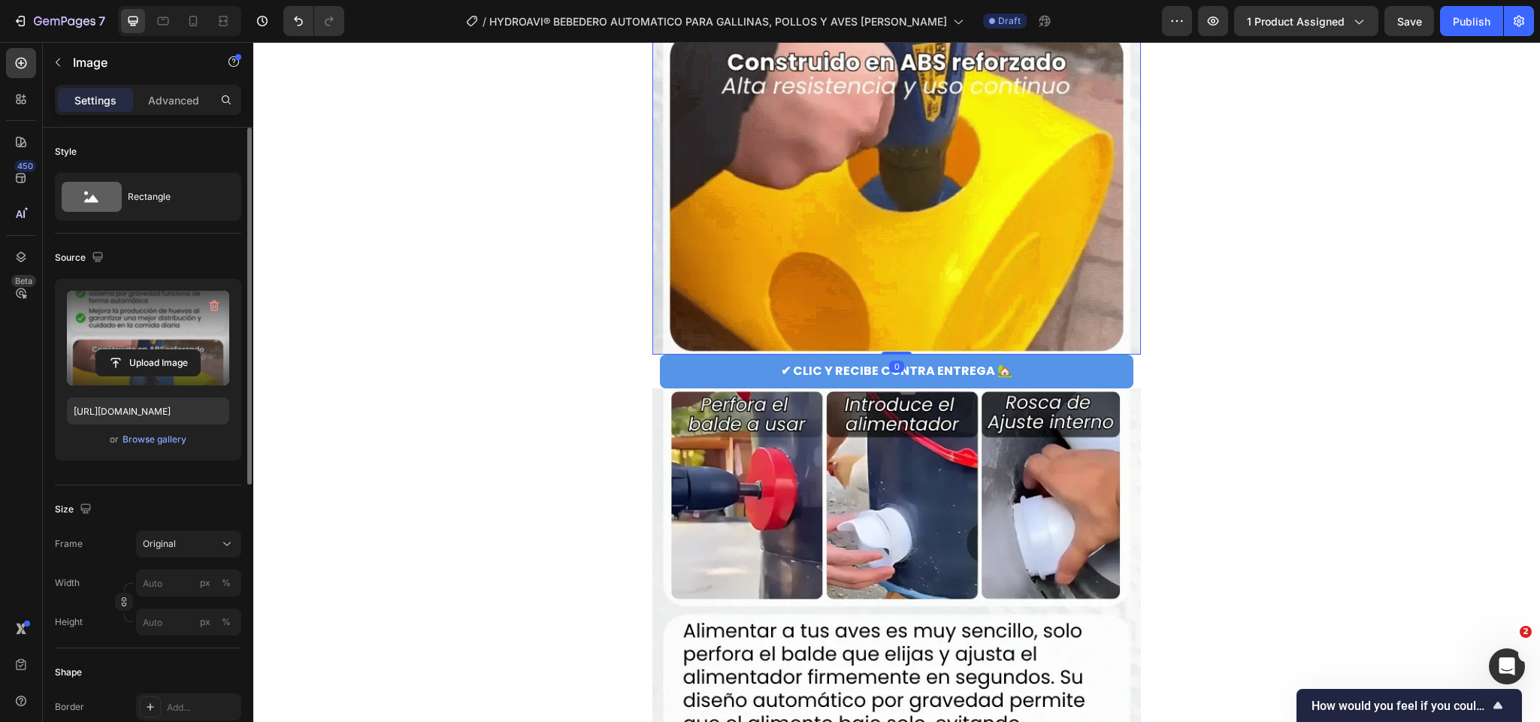
click at [190, 336] on label at bounding box center [148, 338] width 162 height 95
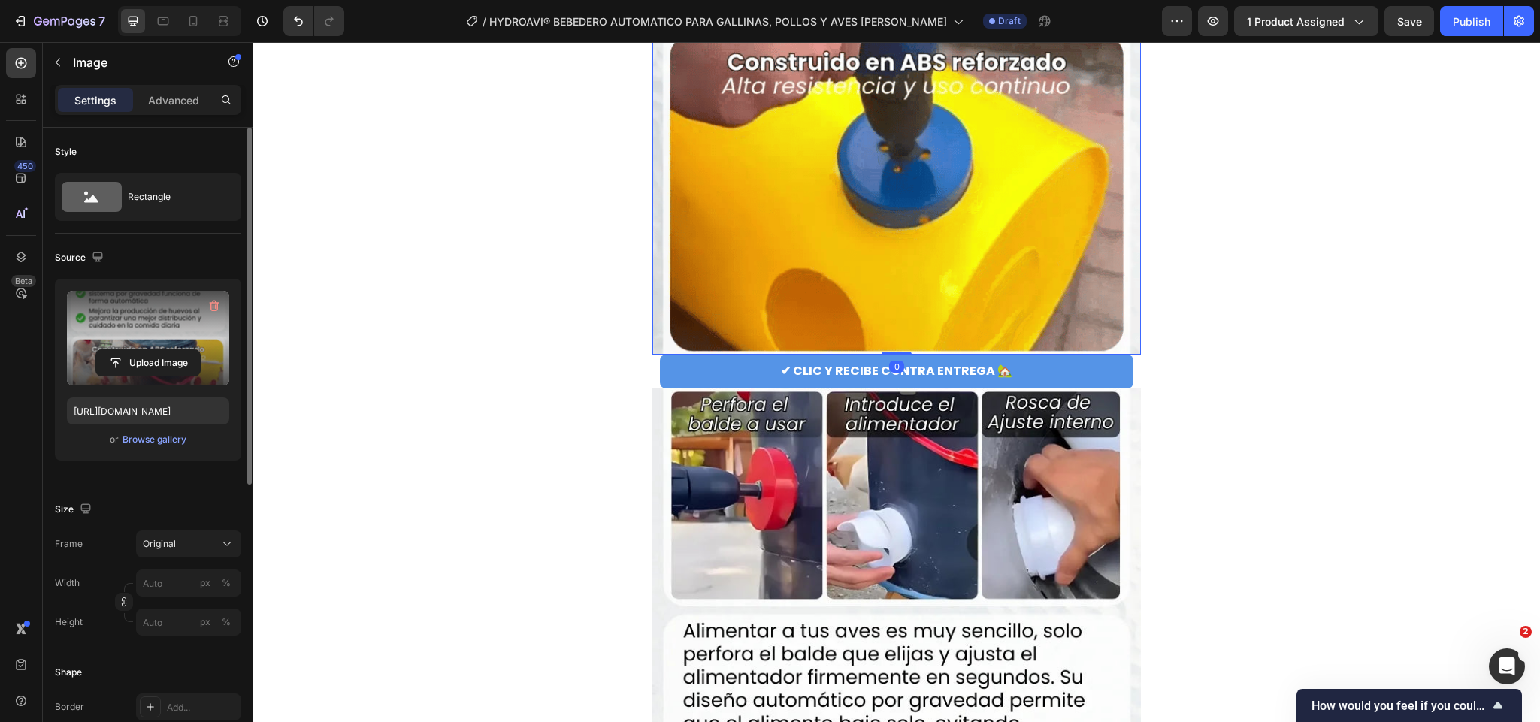
click at [190, 350] on input "file" at bounding box center [148, 363] width 104 height 26
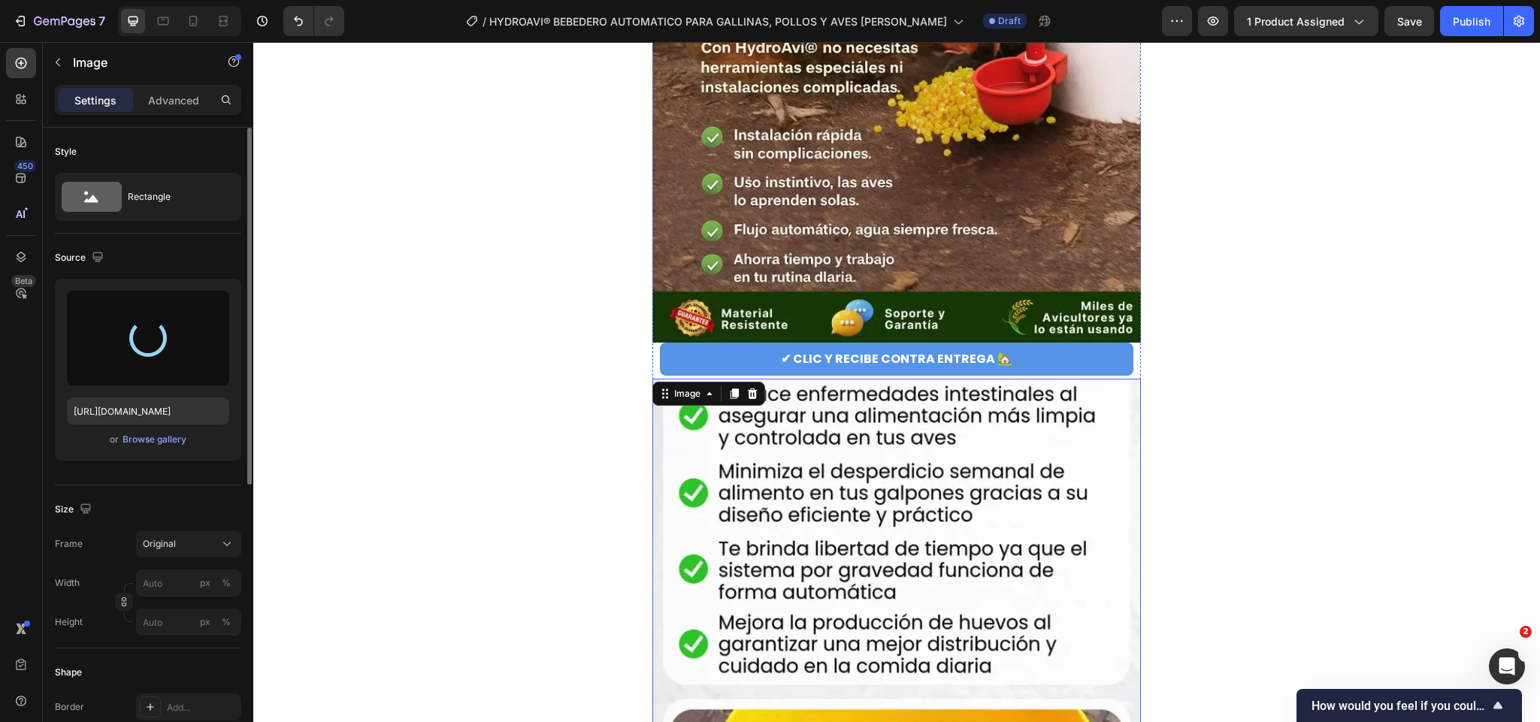
type input "[URL][DOMAIN_NAME]"
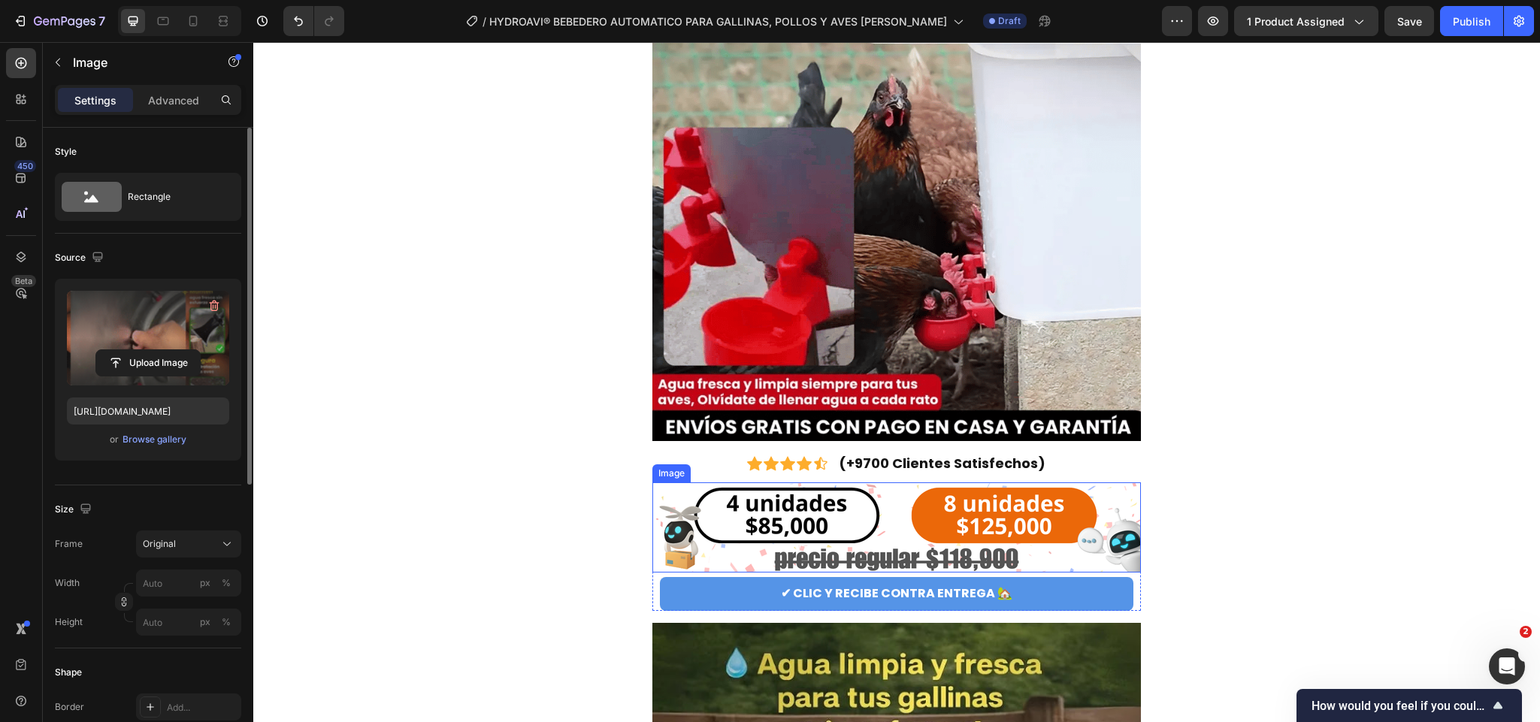
scroll to position [0, 0]
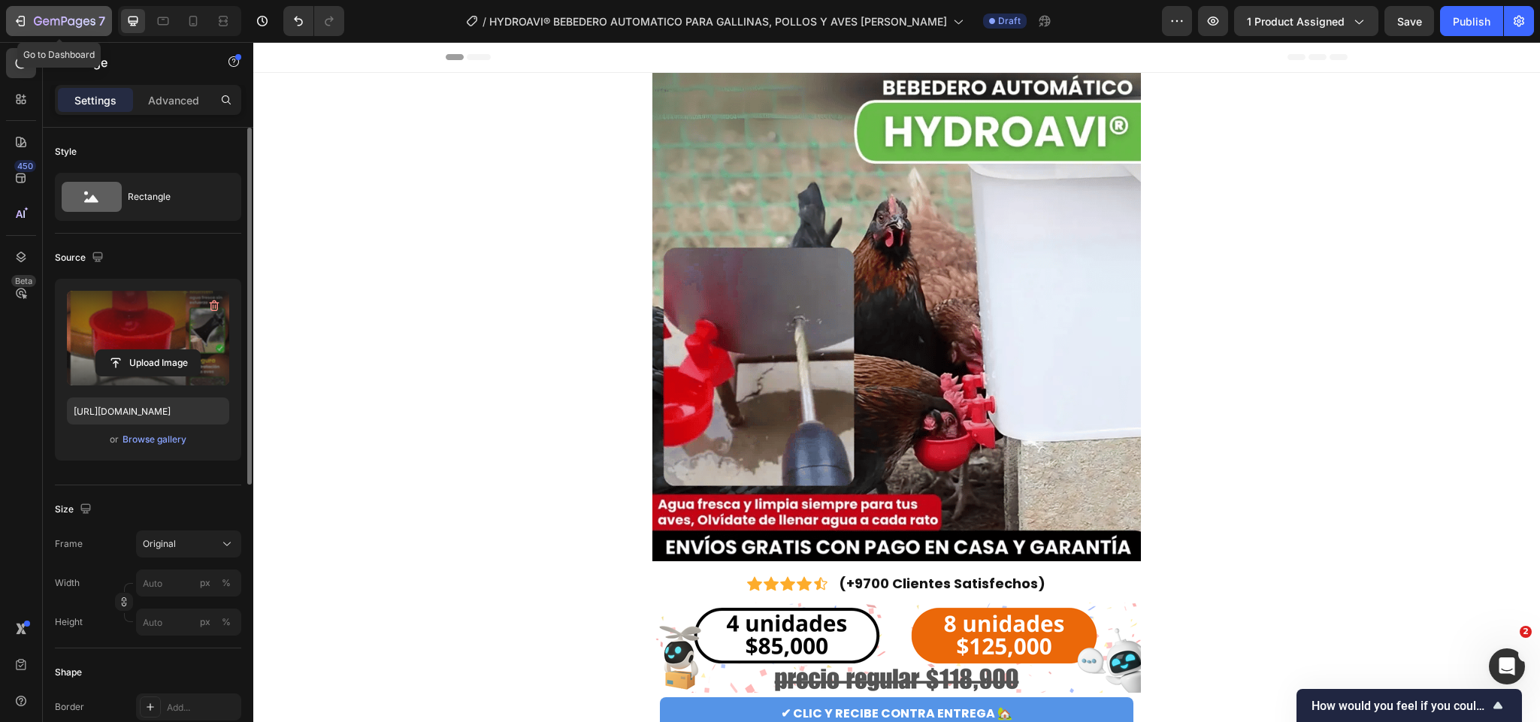
click at [20, 23] on icon "button" at bounding box center [20, 21] width 15 height 15
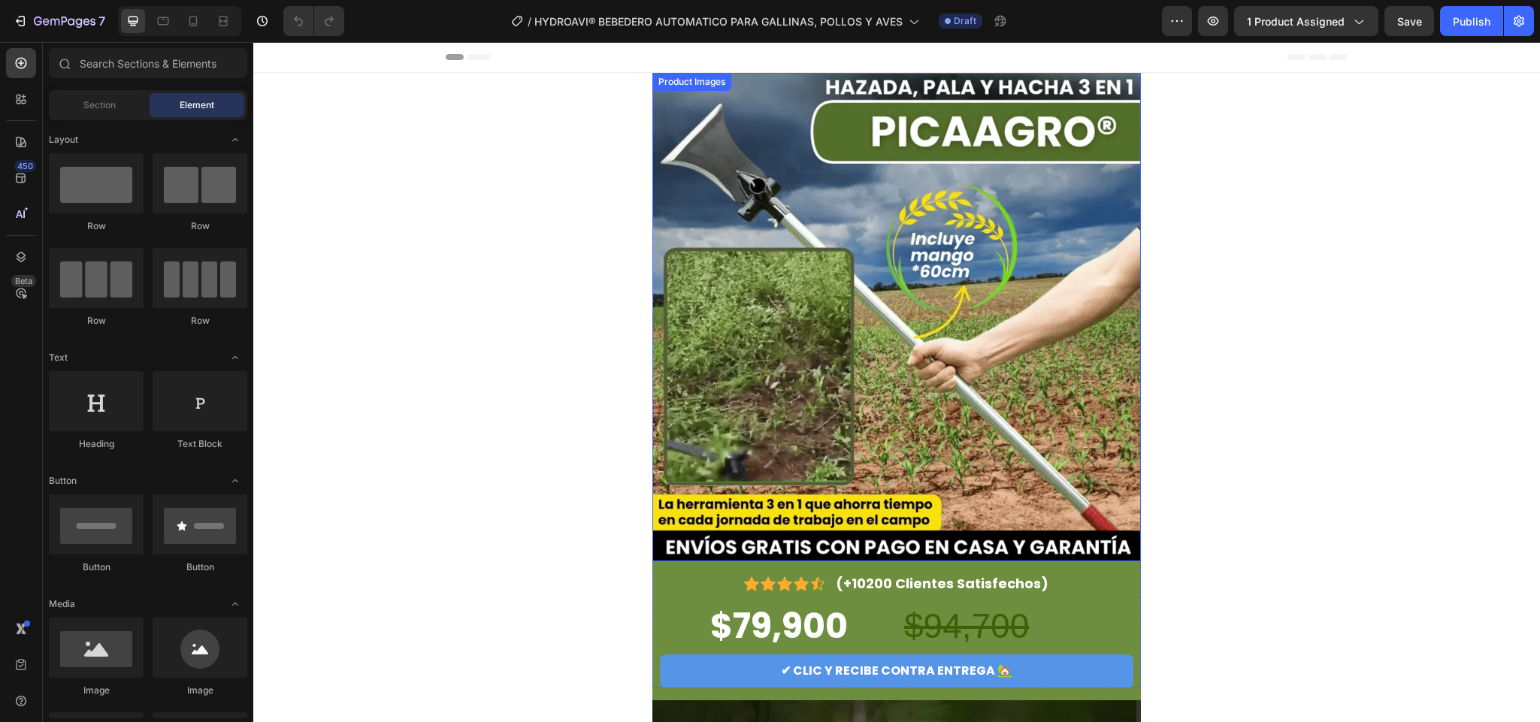
click at [880, 314] on img at bounding box center [897, 317] width 489 height 489
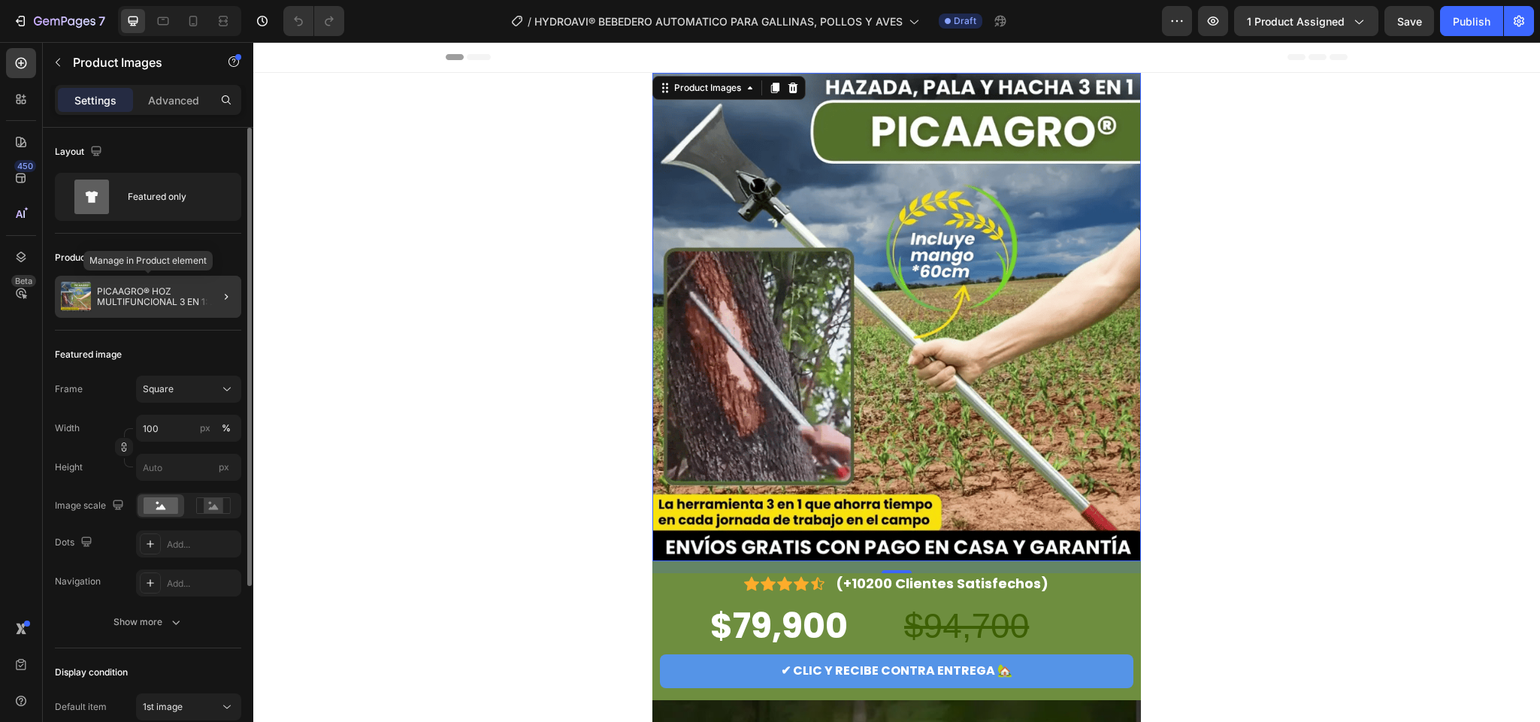
click at [176, 300] on p "PICAAGRO® HOZ MULTIFUNCIONAL 3 EN 1: AZADA, PALA Y HACHA" at bounding box center [166, 296] width 138 height 21
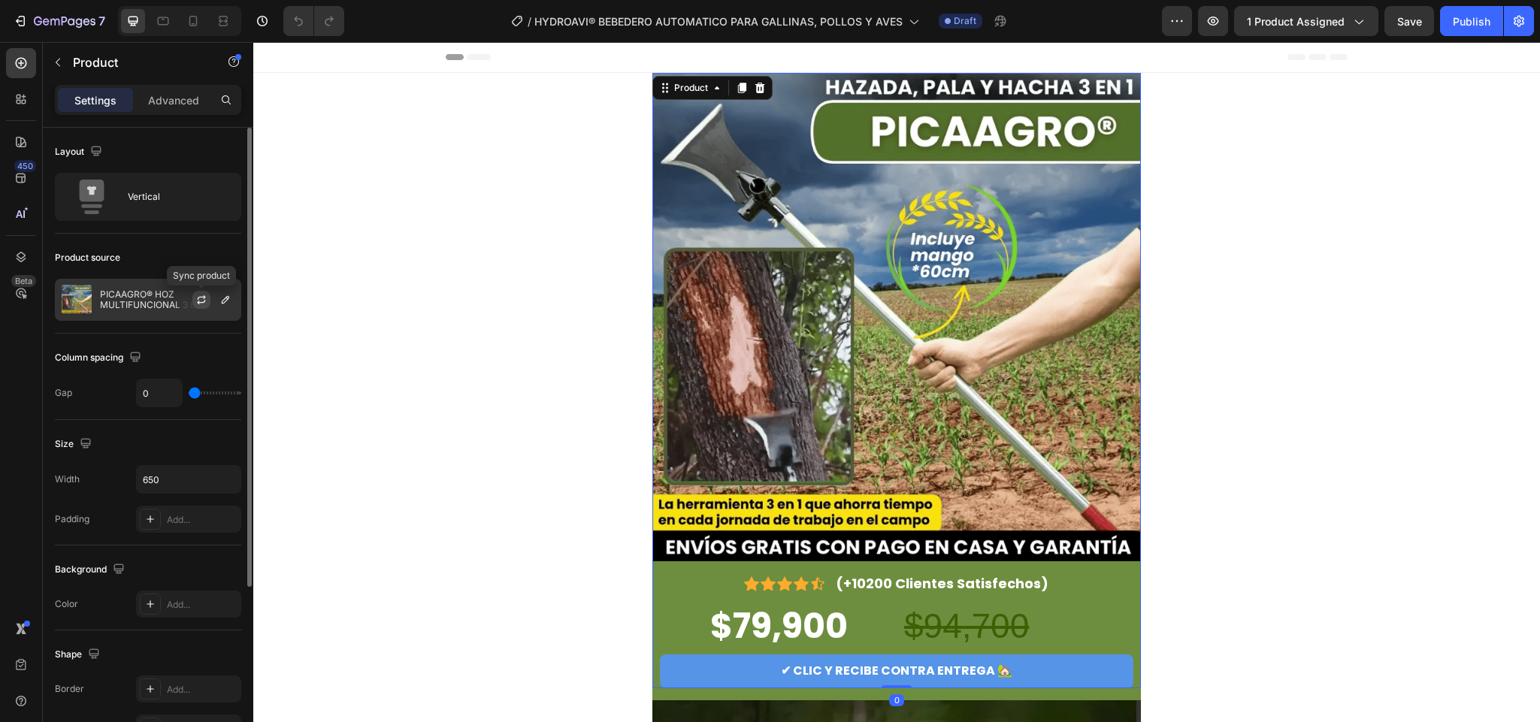
click at [201, 302] on icon "button" at bounding box center [201, 300] width 12 height 12
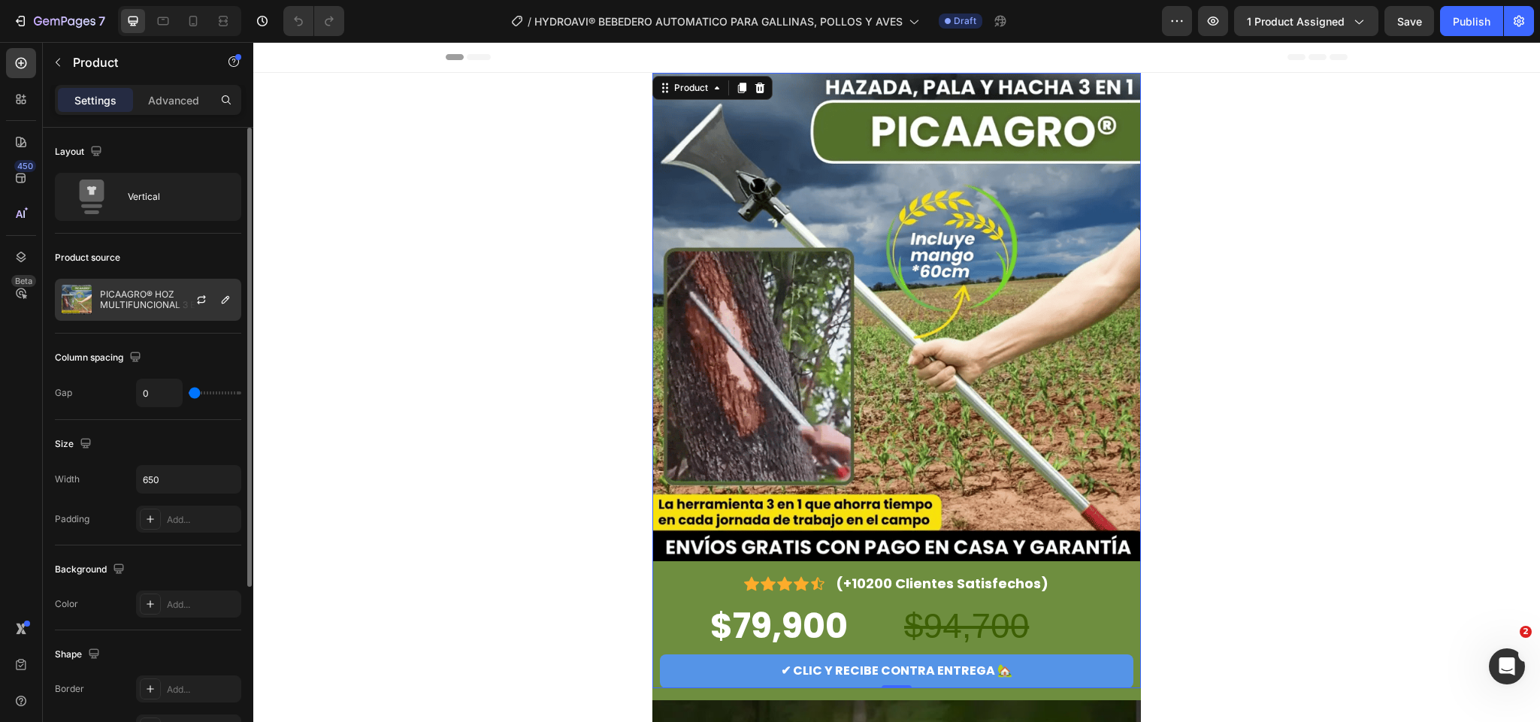
click at [141, 305] on p "PICAAGRO® HOZ MULTIFUNCIONAL 3 EN 1: AZADA, PALA Y HACHA" at bounding box center [167, 299] width 135 height 21
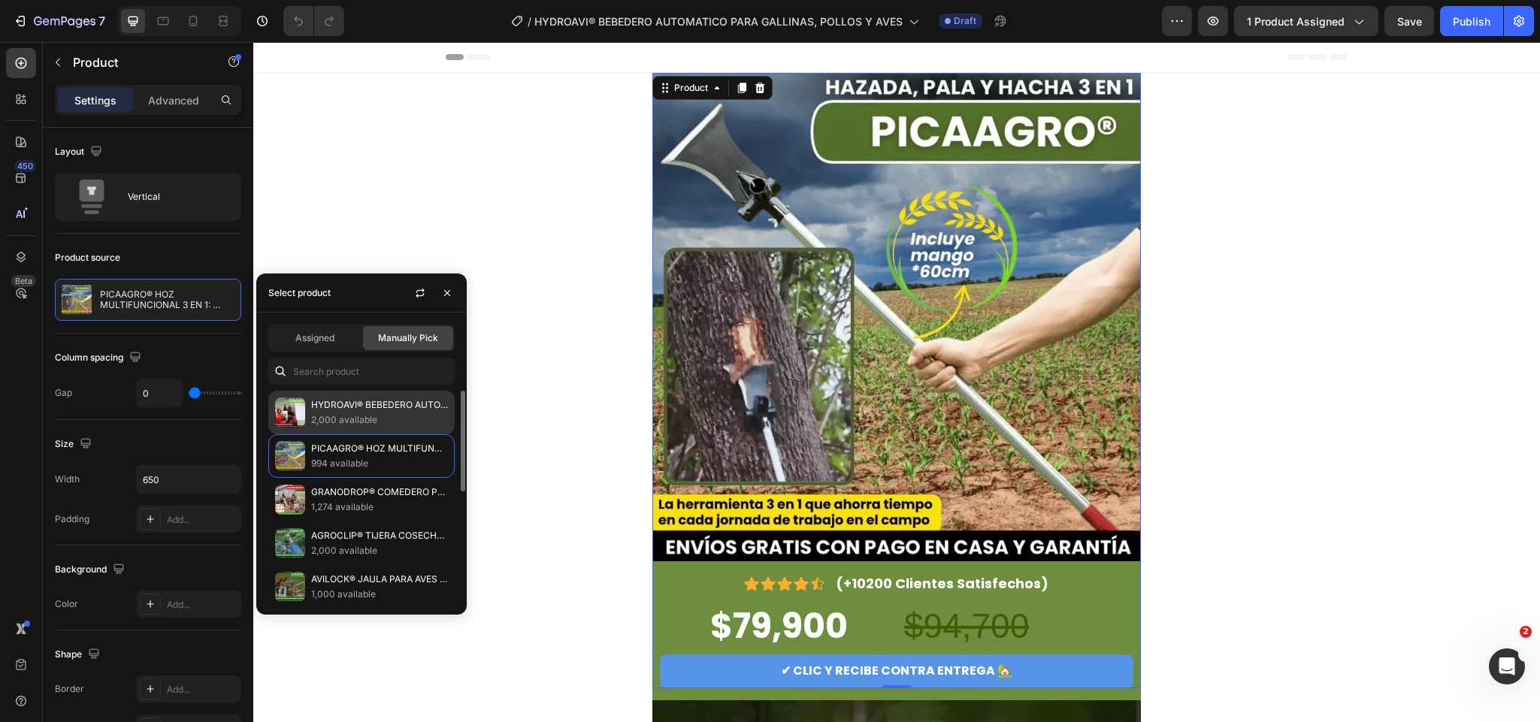
click at [353, 398] on p "HYDROAVI® BEBEDERO AUTOMATICO PARA GALLINAS, POLLOS Y AVES [PERSON_NAME]" at bounding box center [379, 405] width 137 height 15
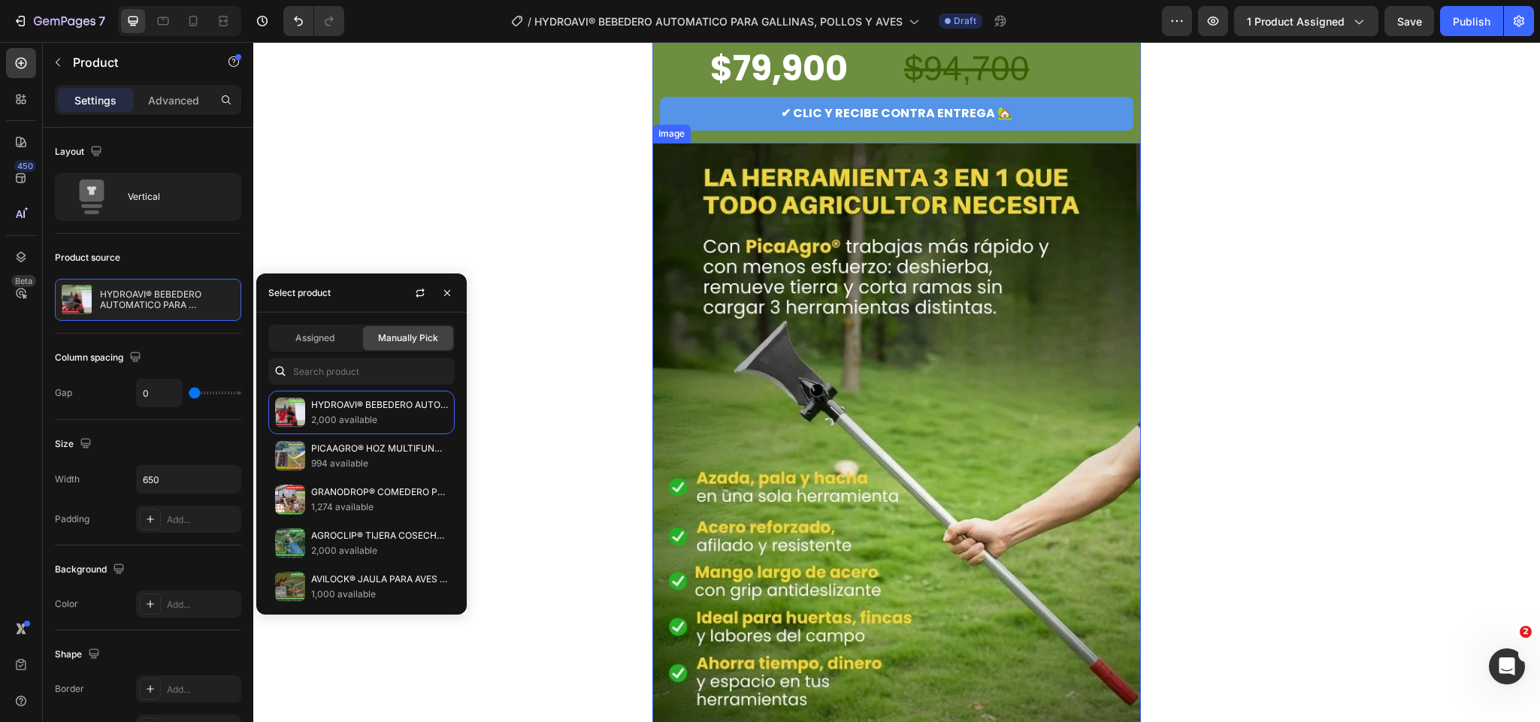
scroll to position [564, 0]
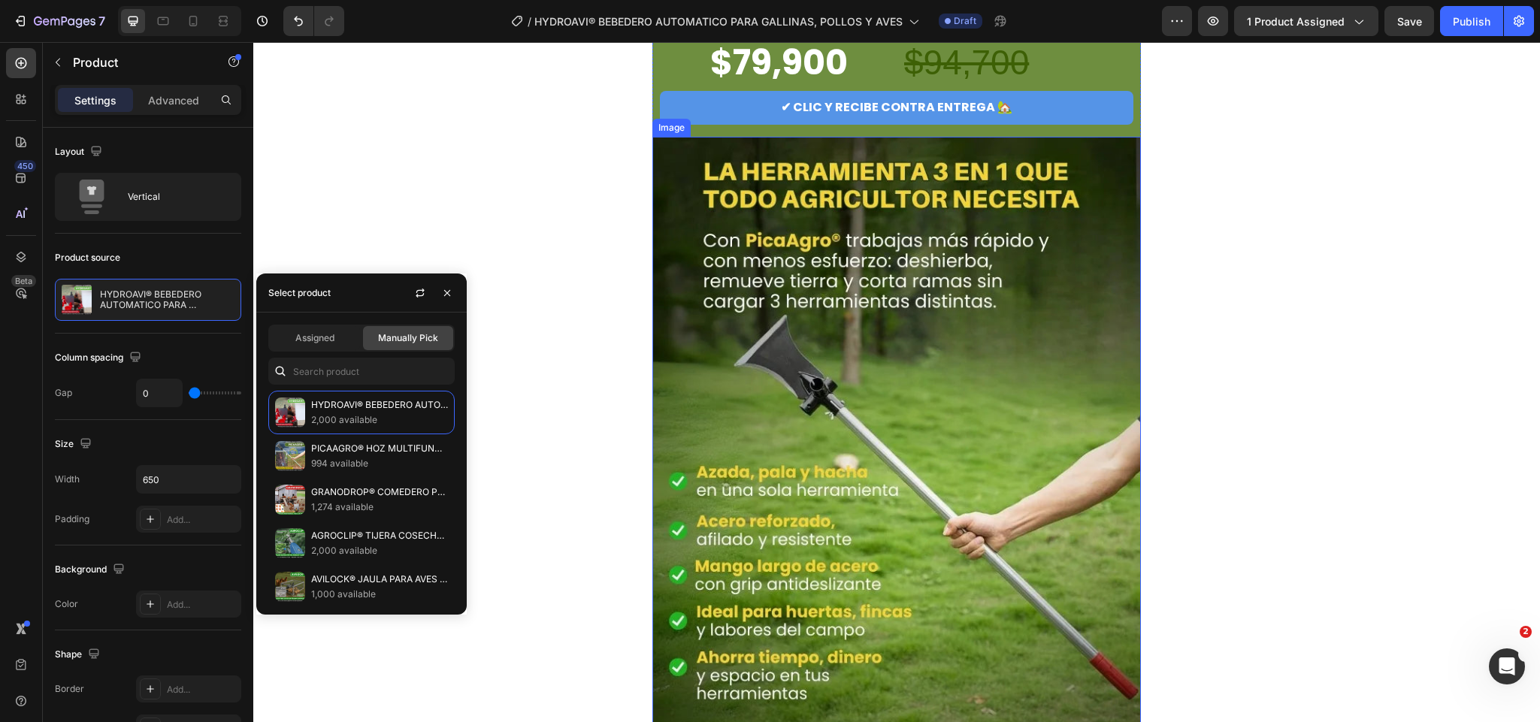
click at [905, 317] on img at bounding box center [897, 463] width 489 height 652
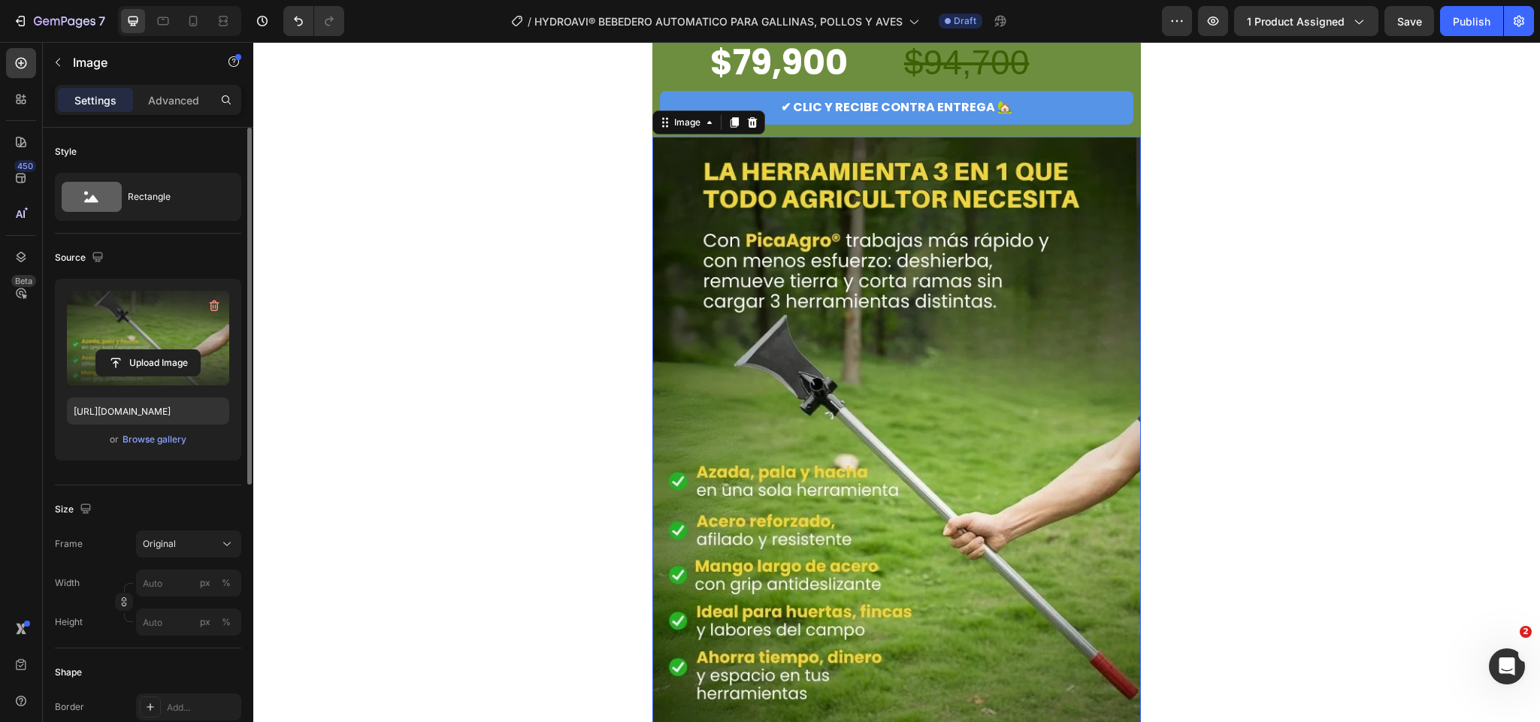
click at [140, 345] on label at bounding box center [148, 338] width 162 height 95
click at [140, 350] on input "file" at bounding box center [148, 363] width 104 height 26
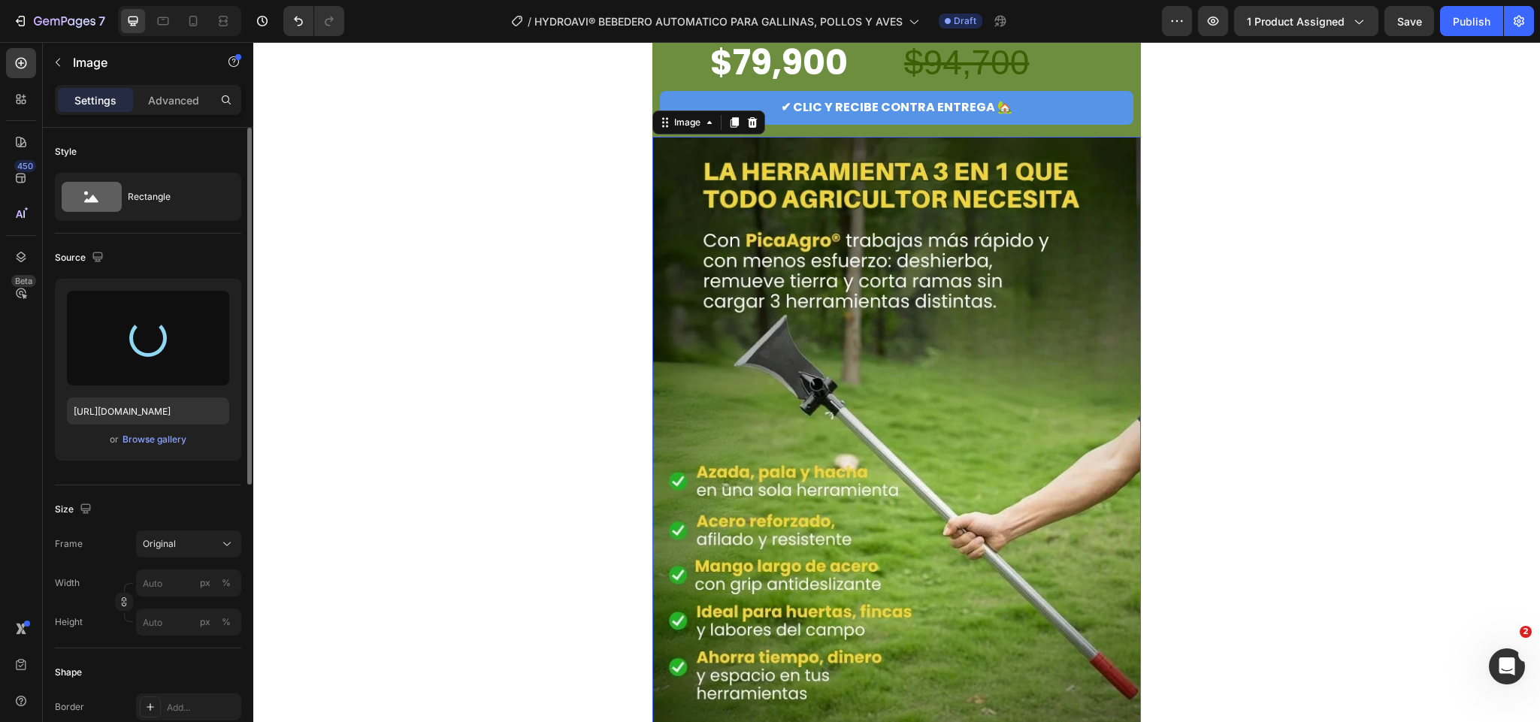
type input "[URL][DOMAIN_NAME]"
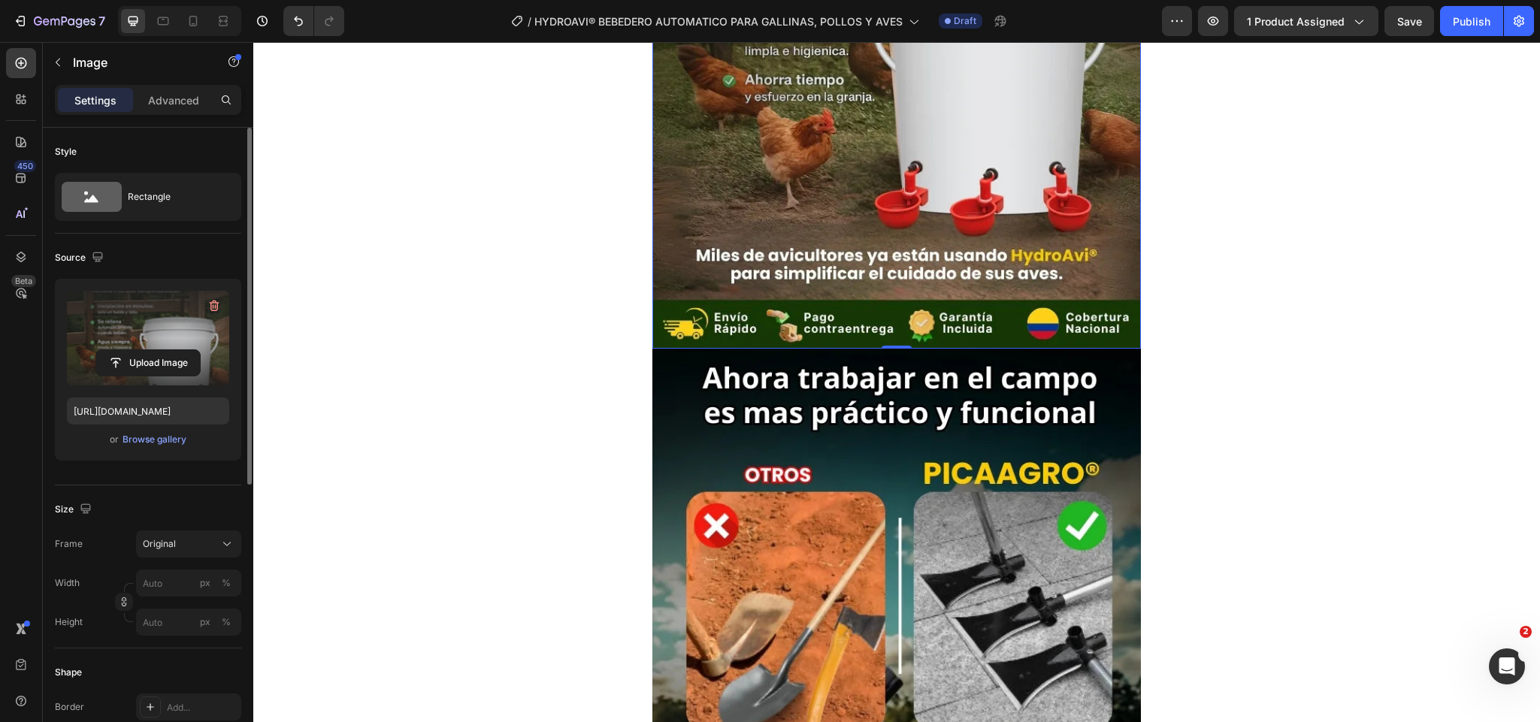
scroll to position [1015, 0]
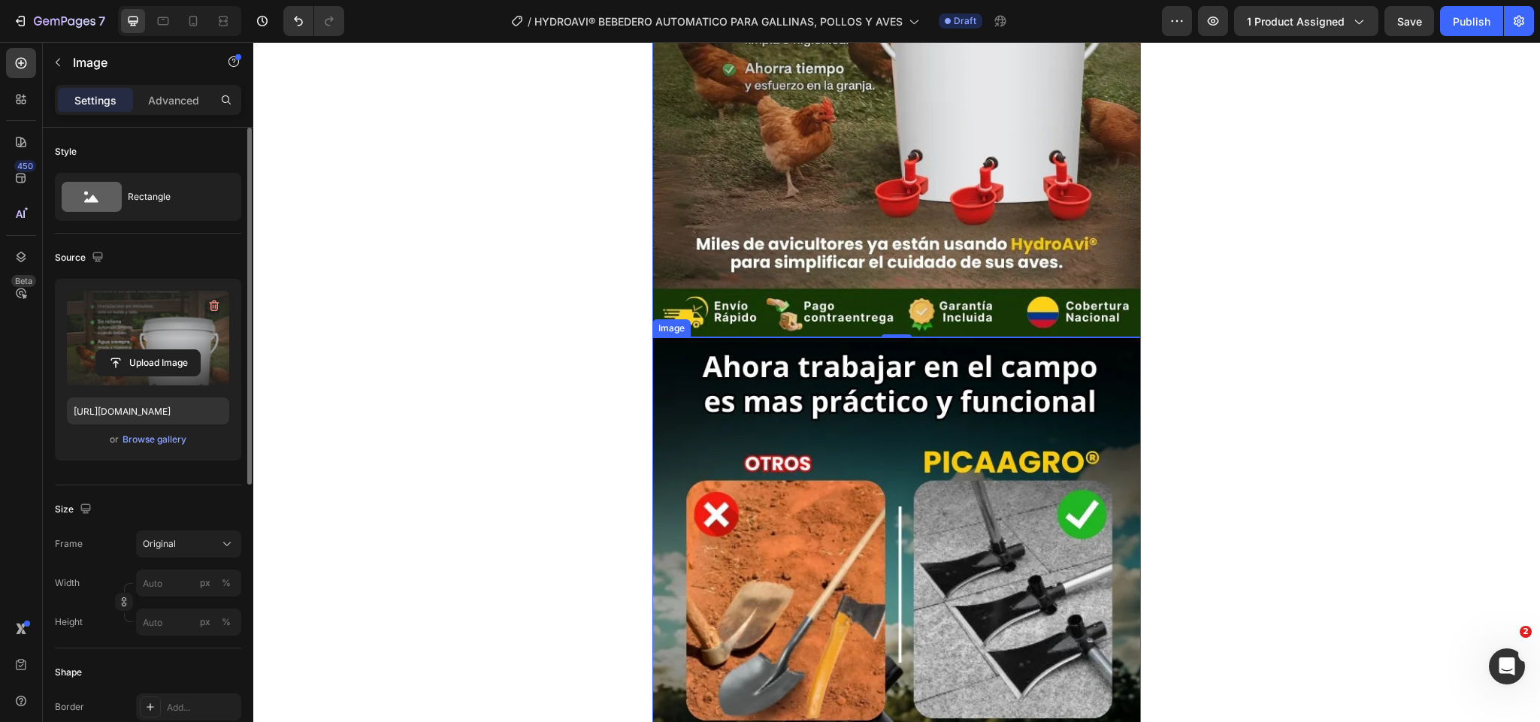
click at [946, 447] on img at bounding box center [897, 664] width 489 height 652
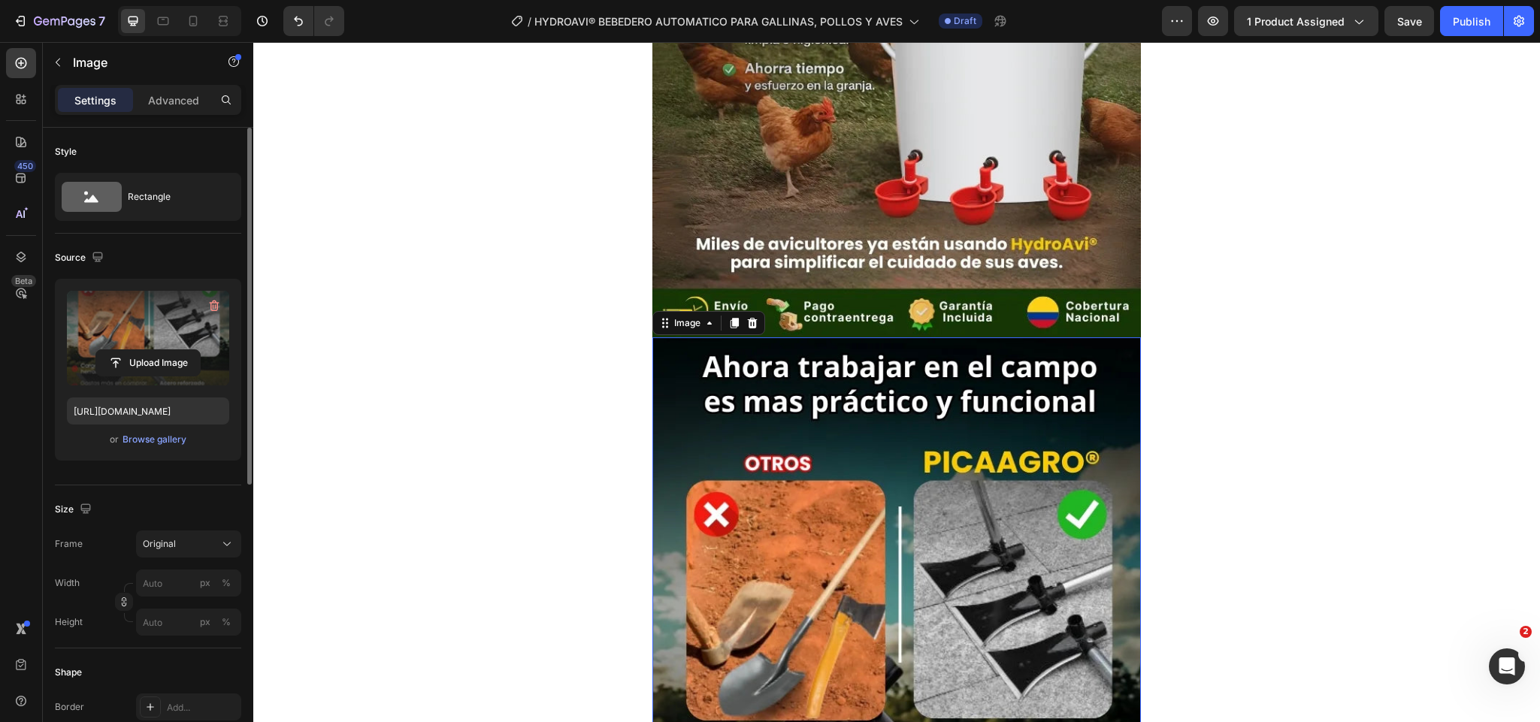
click at [176, 346] on label at bounding box center [148, 338] width 162 height 95
click at [176, 350] on input "file" at bounding box center [148, 363] width 104 height 26
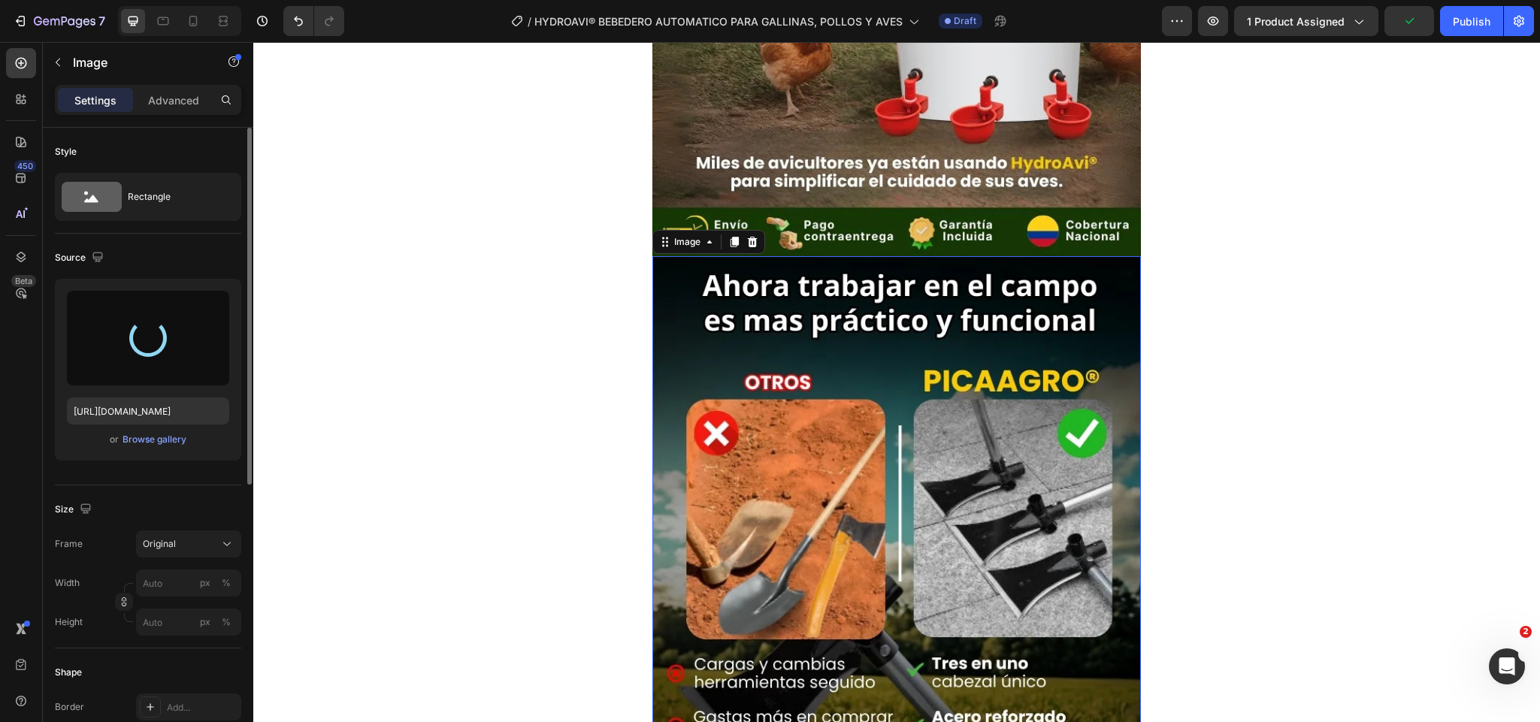
type input "[URL][DOMAIN_NAME]"
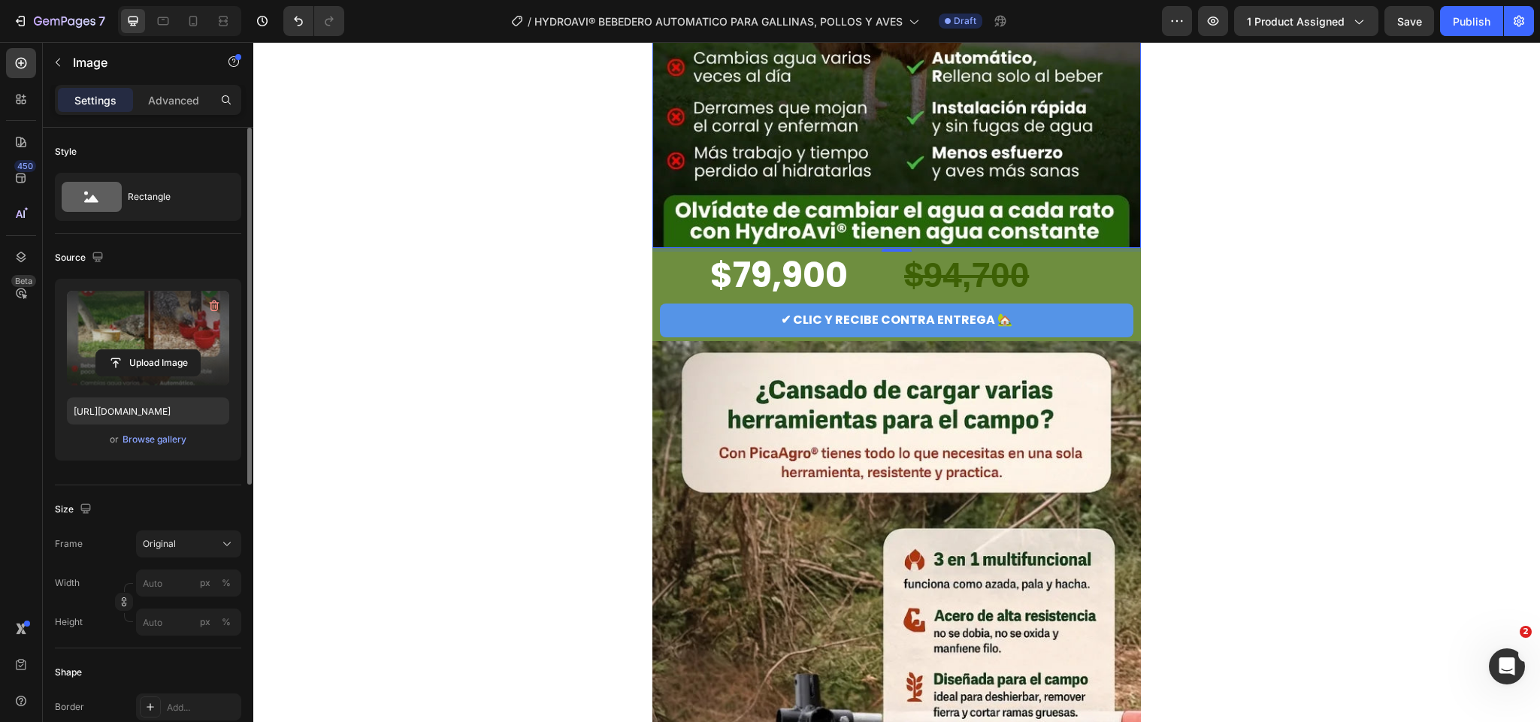
scroll to position [1804, 0]
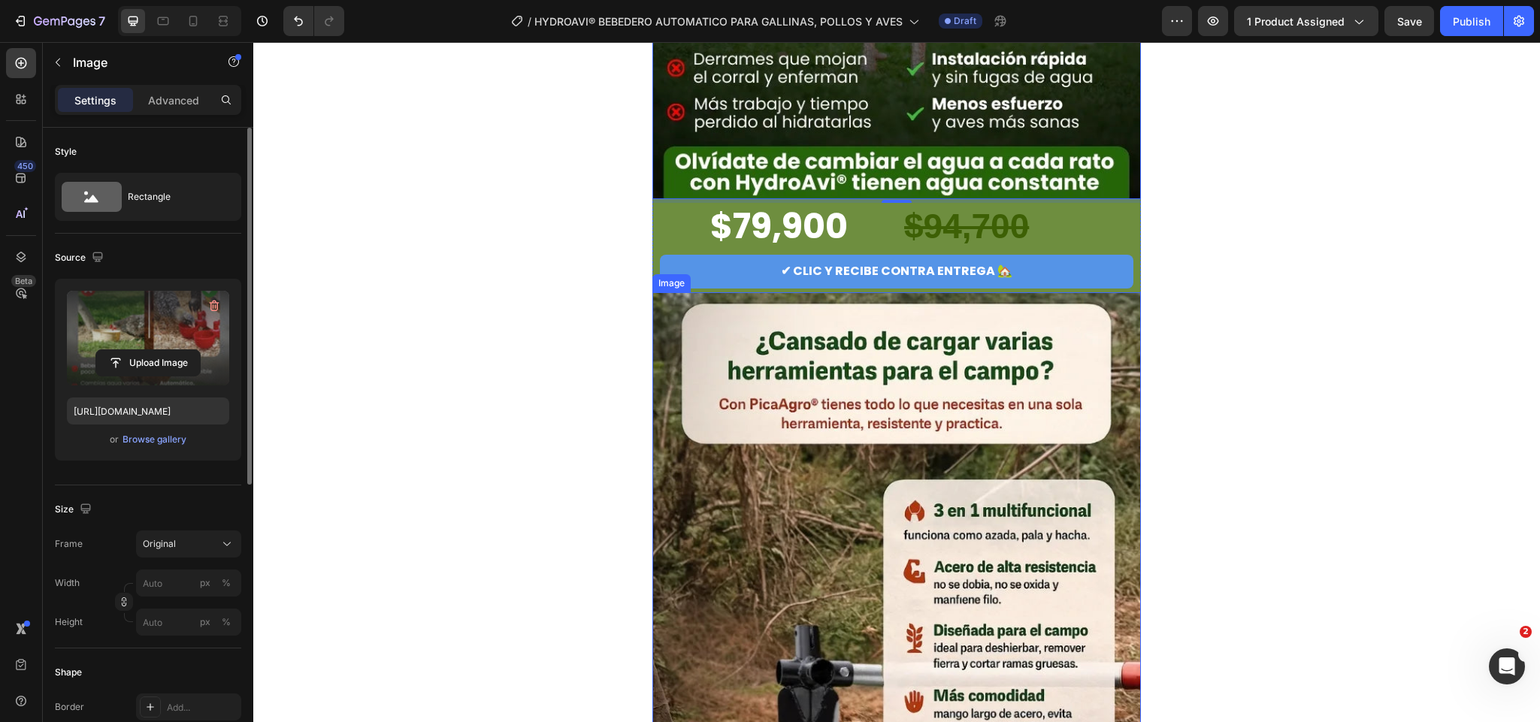
click at [762, 410] on img at bounding box center [897, 618] width 489 height 652
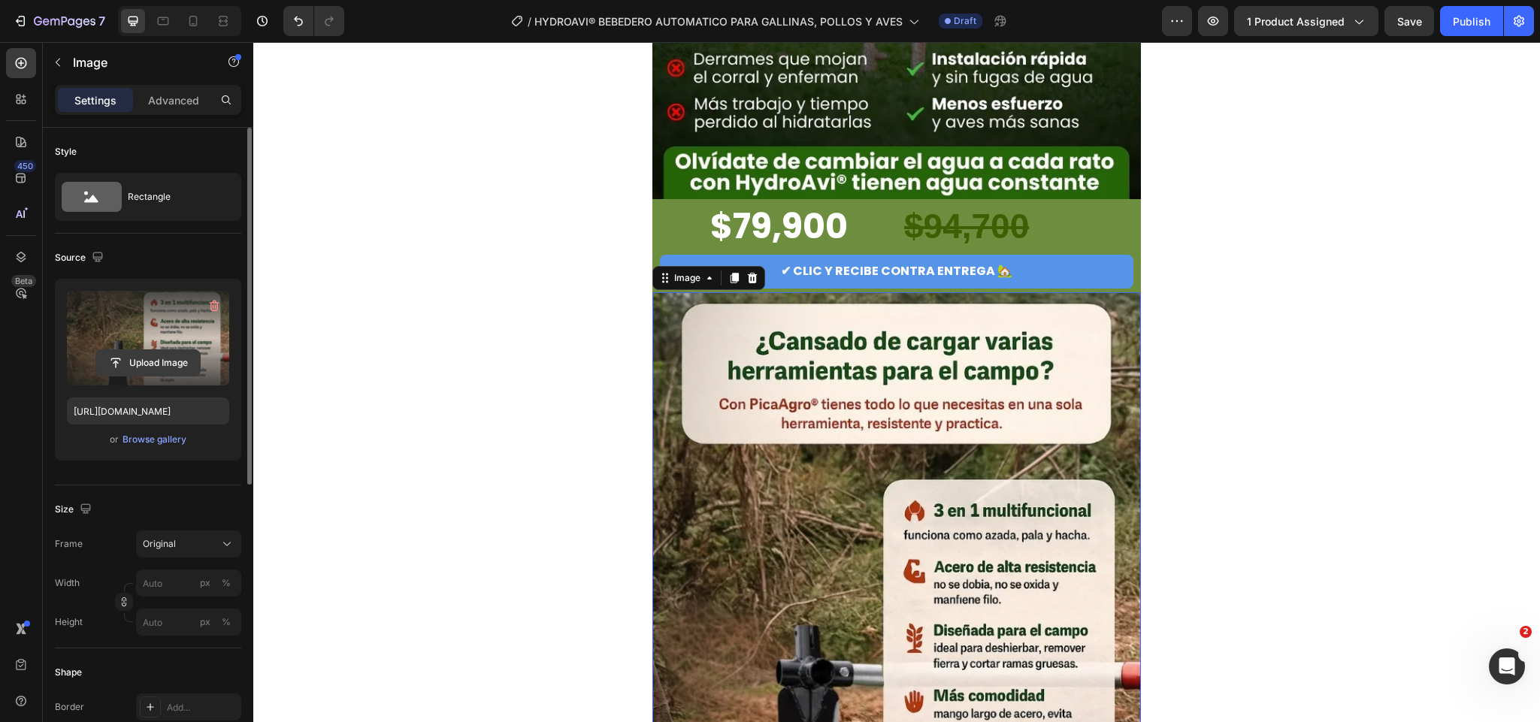
click at [111, 361] on input "file" at bounding box center [148, 363] width 104 height 26
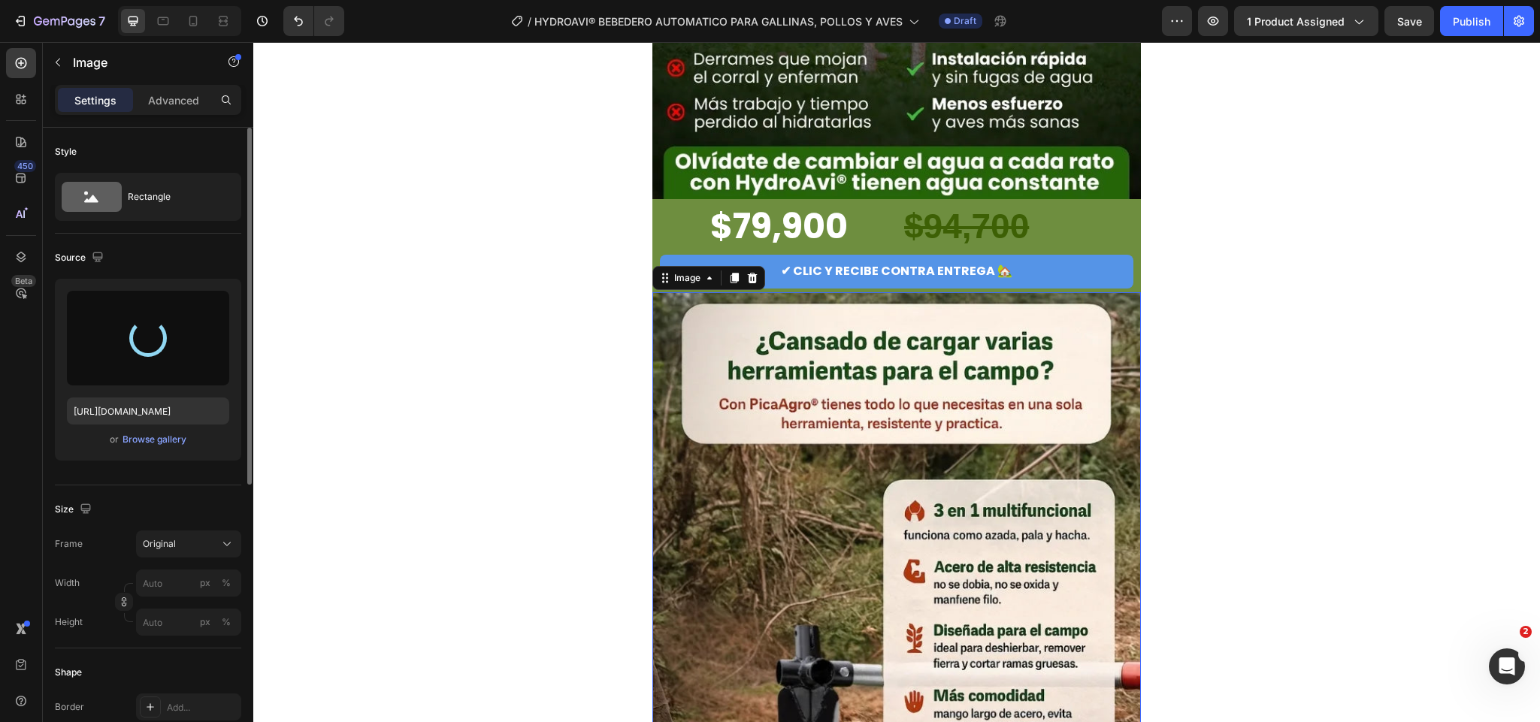
type input "[URL][DOMAIN_NAME]"
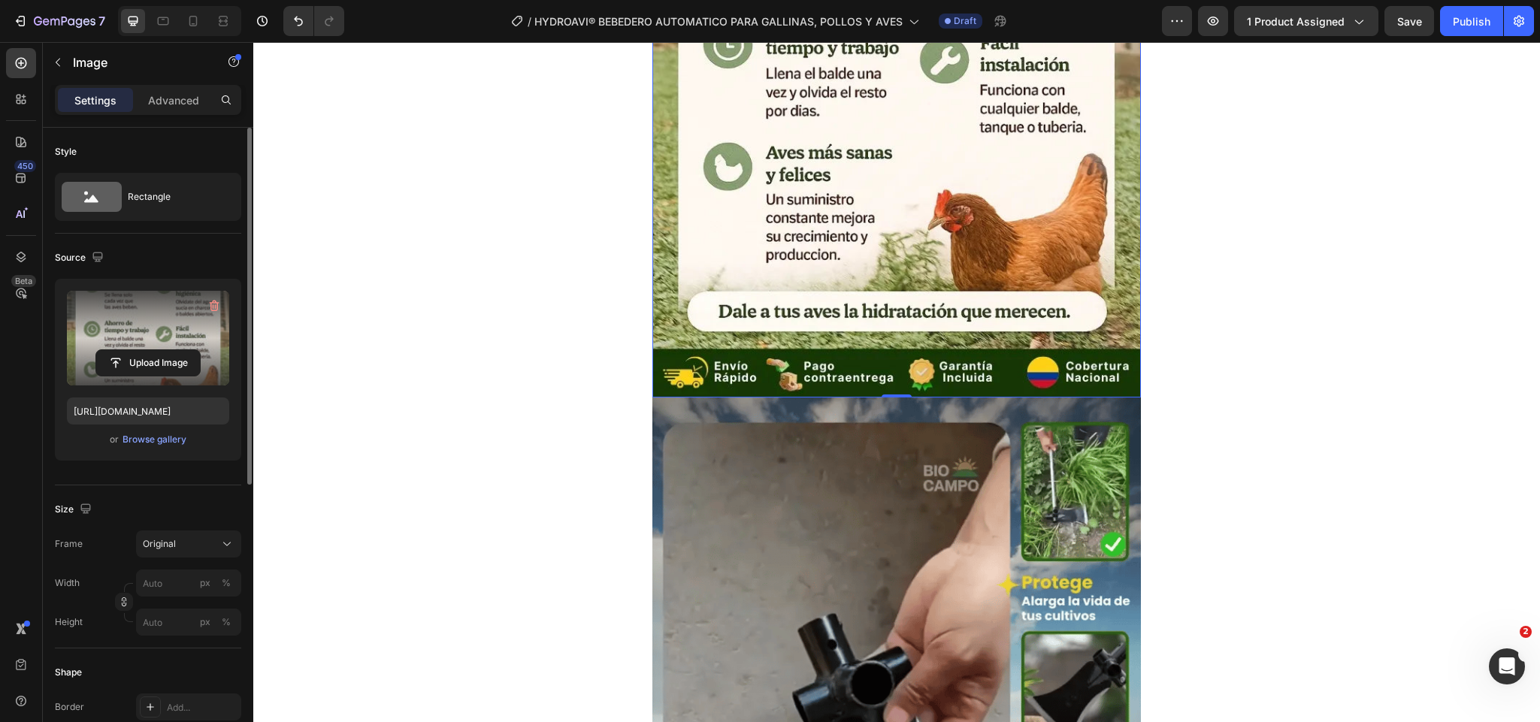
scroll to position [2481, 0]
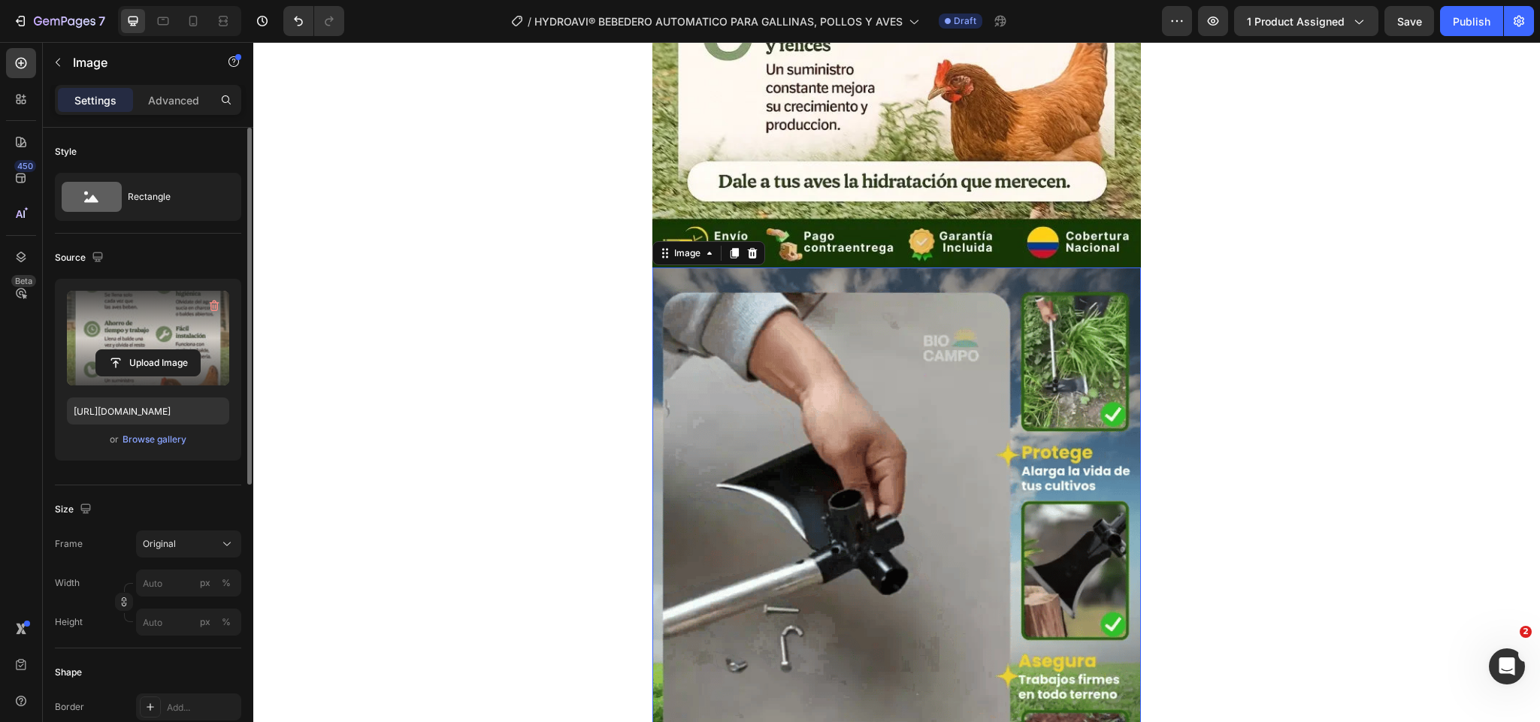
click at [848, 420] on img at bounding box center [897, 594] width 489 height 653
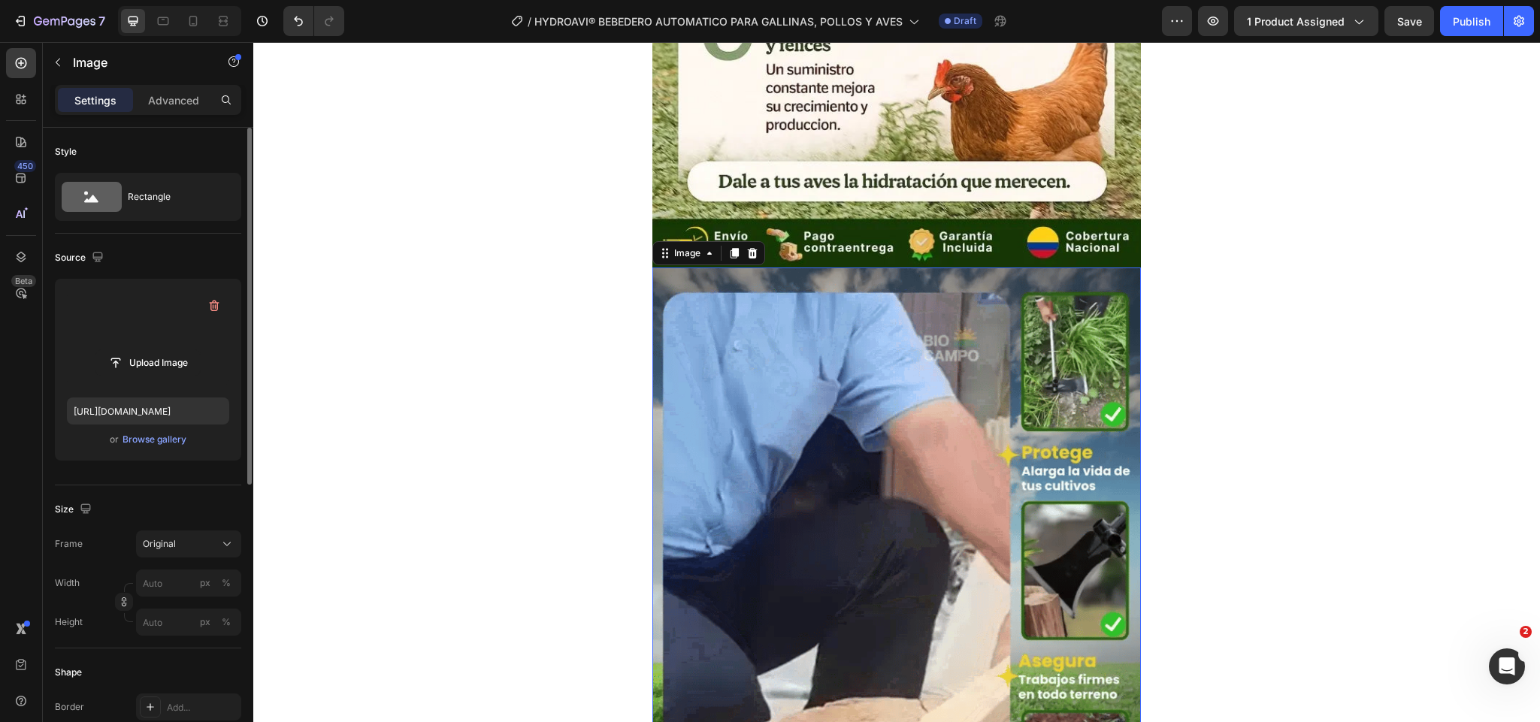
click at [159, 381] on label at bounding box center [148, 338] width 162 height 95
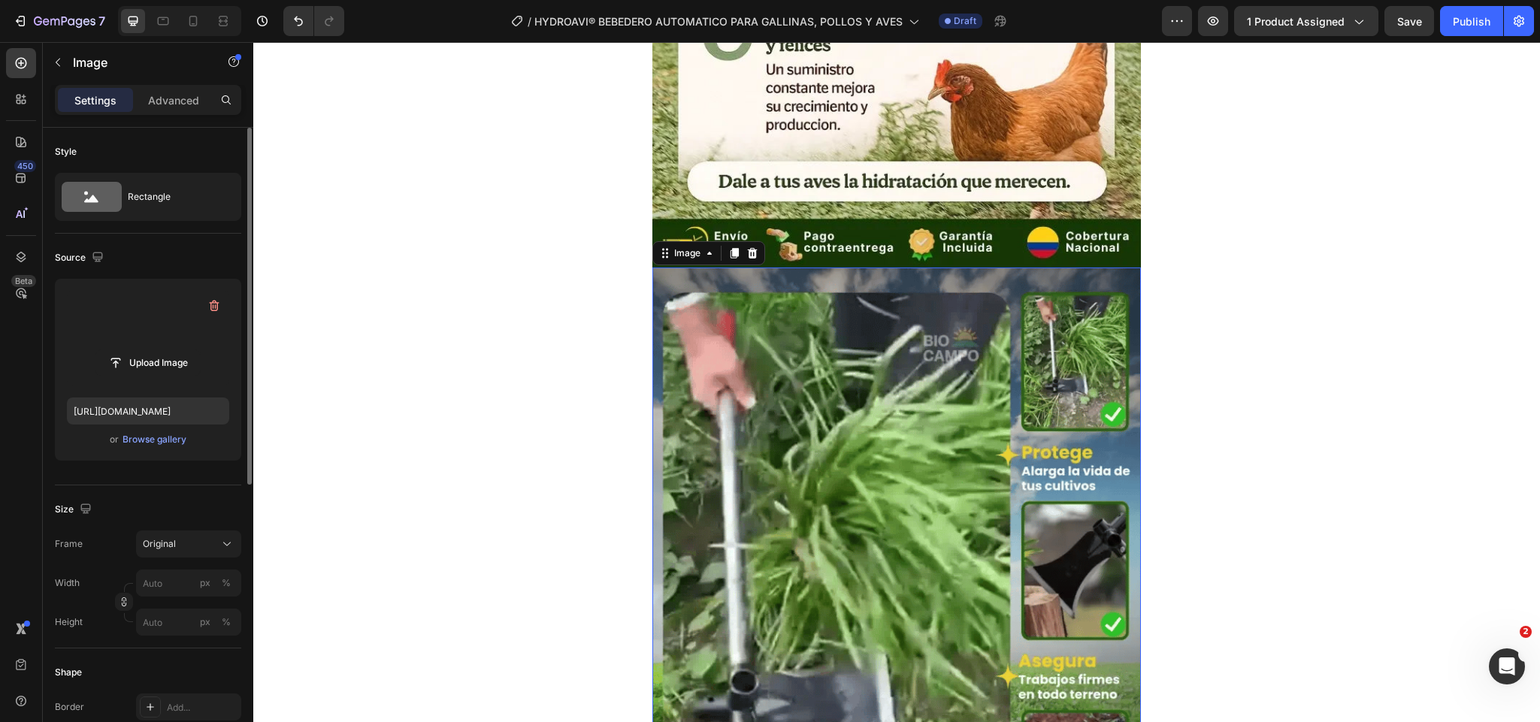
click at [159, 376] on input "file" at bounding box center [148, 363] width 104 height 26
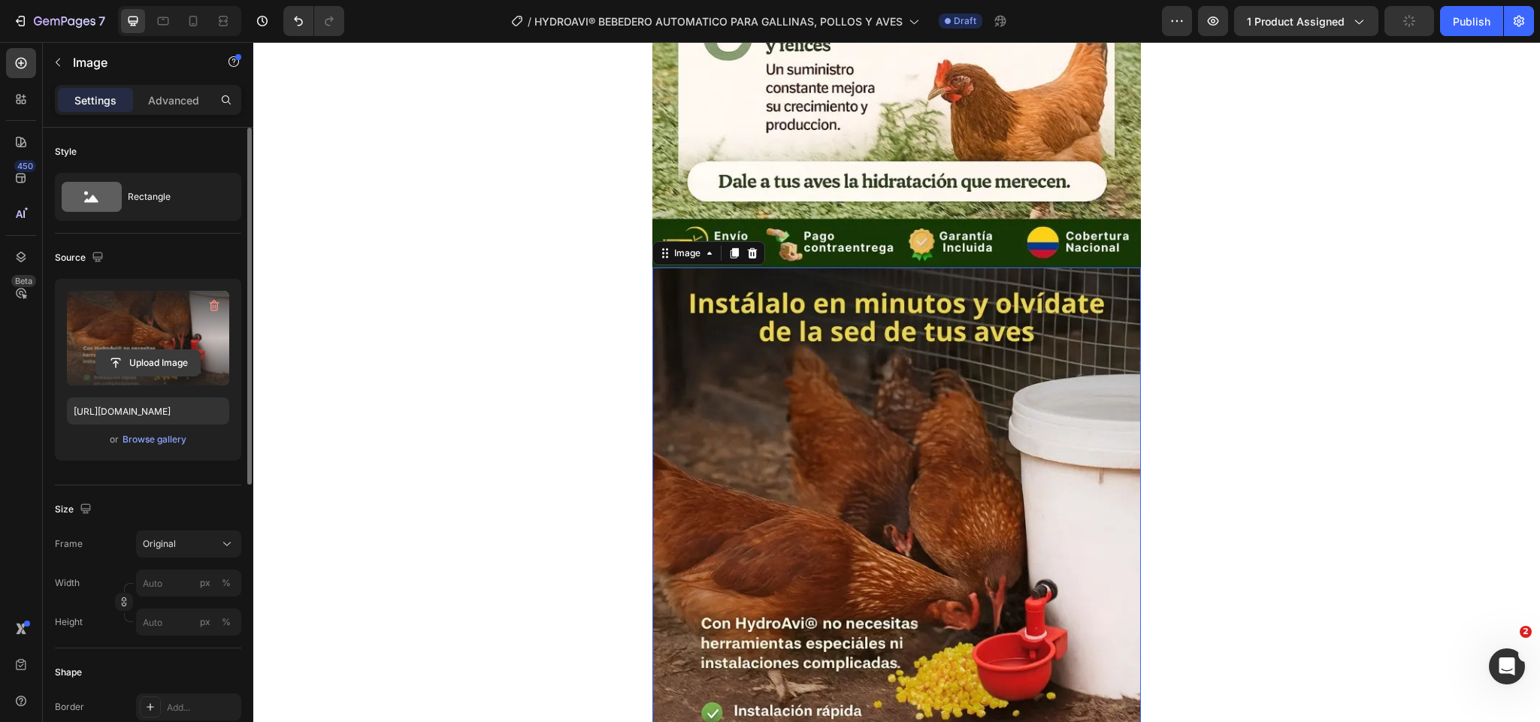
click at [174, 363] on input "file" at bounding box center [148, 363] width 104 height 26
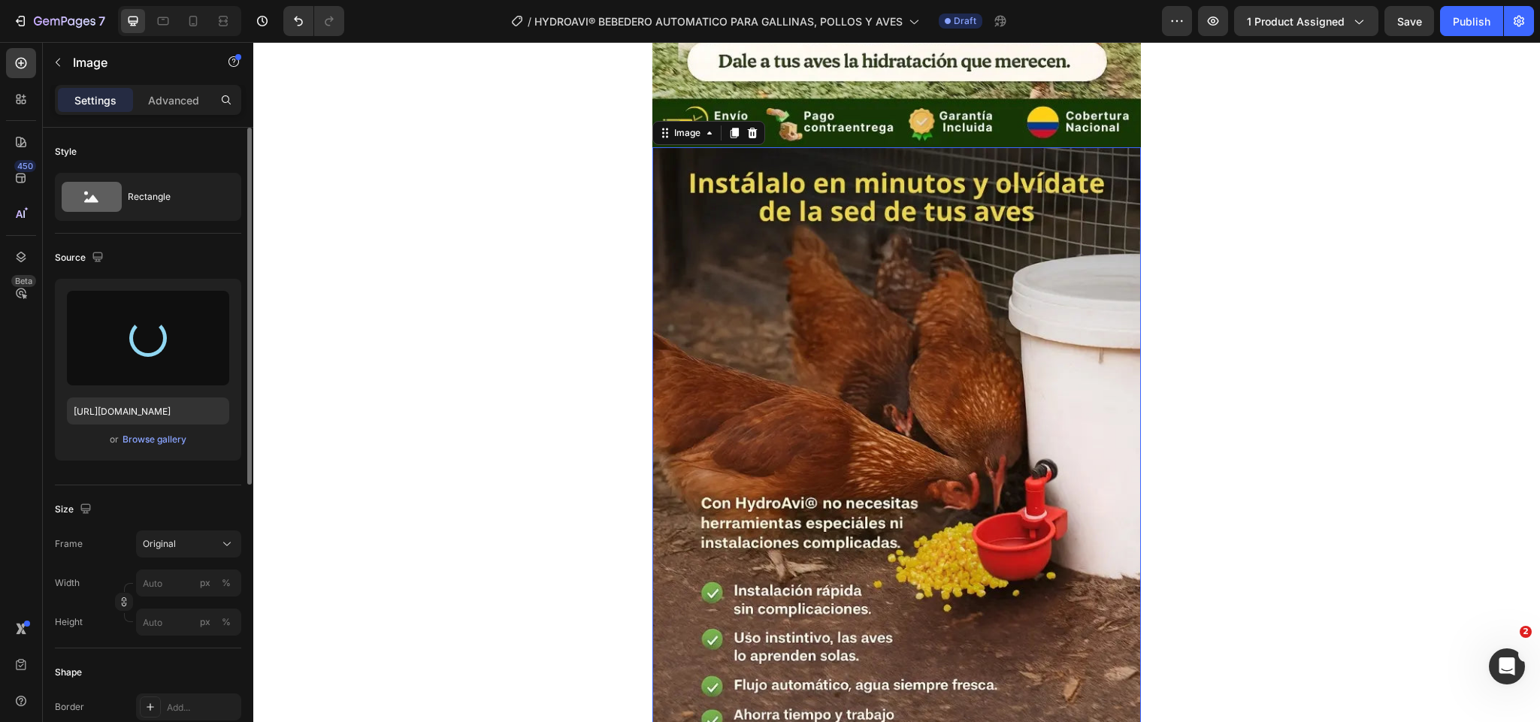
scroll to position [2594, 0]
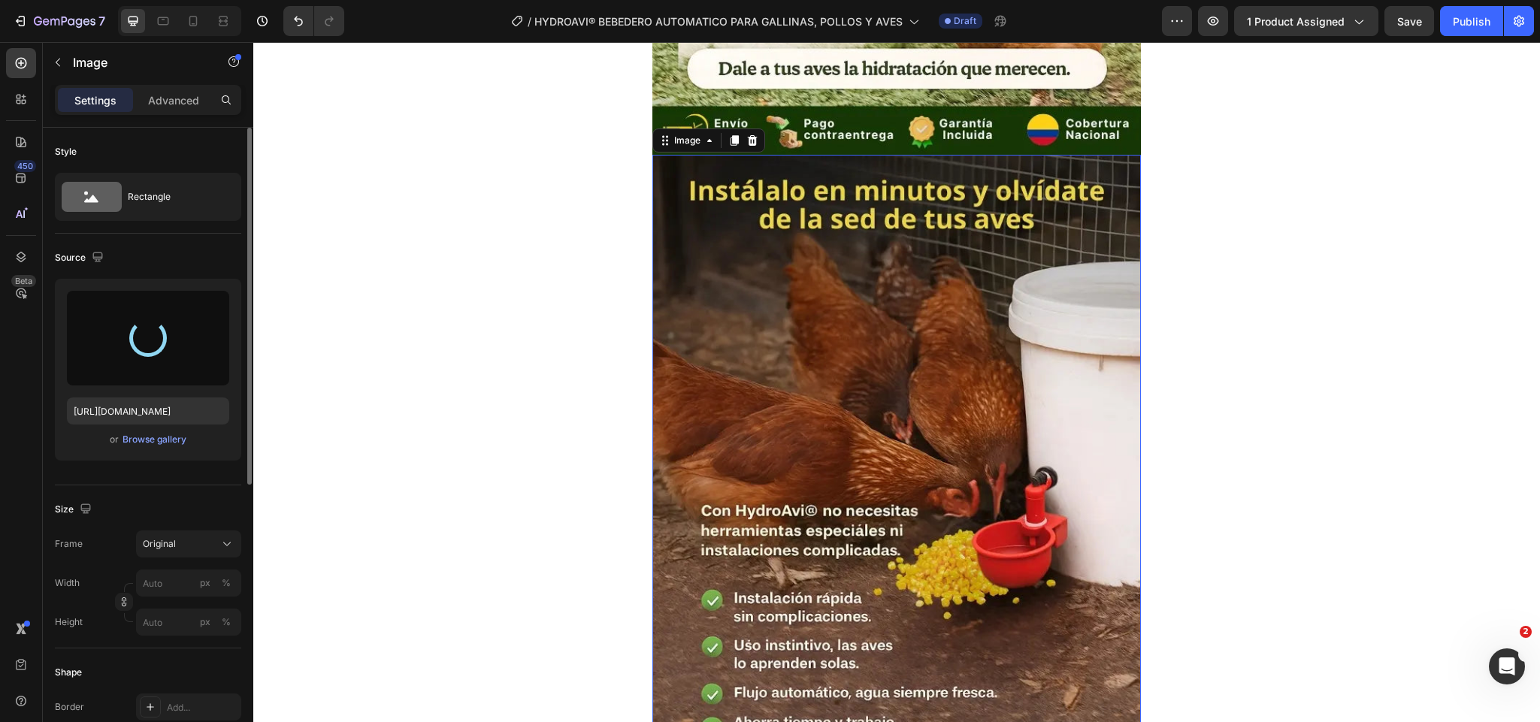
type input "[URL][DOMAIN_NAME]"
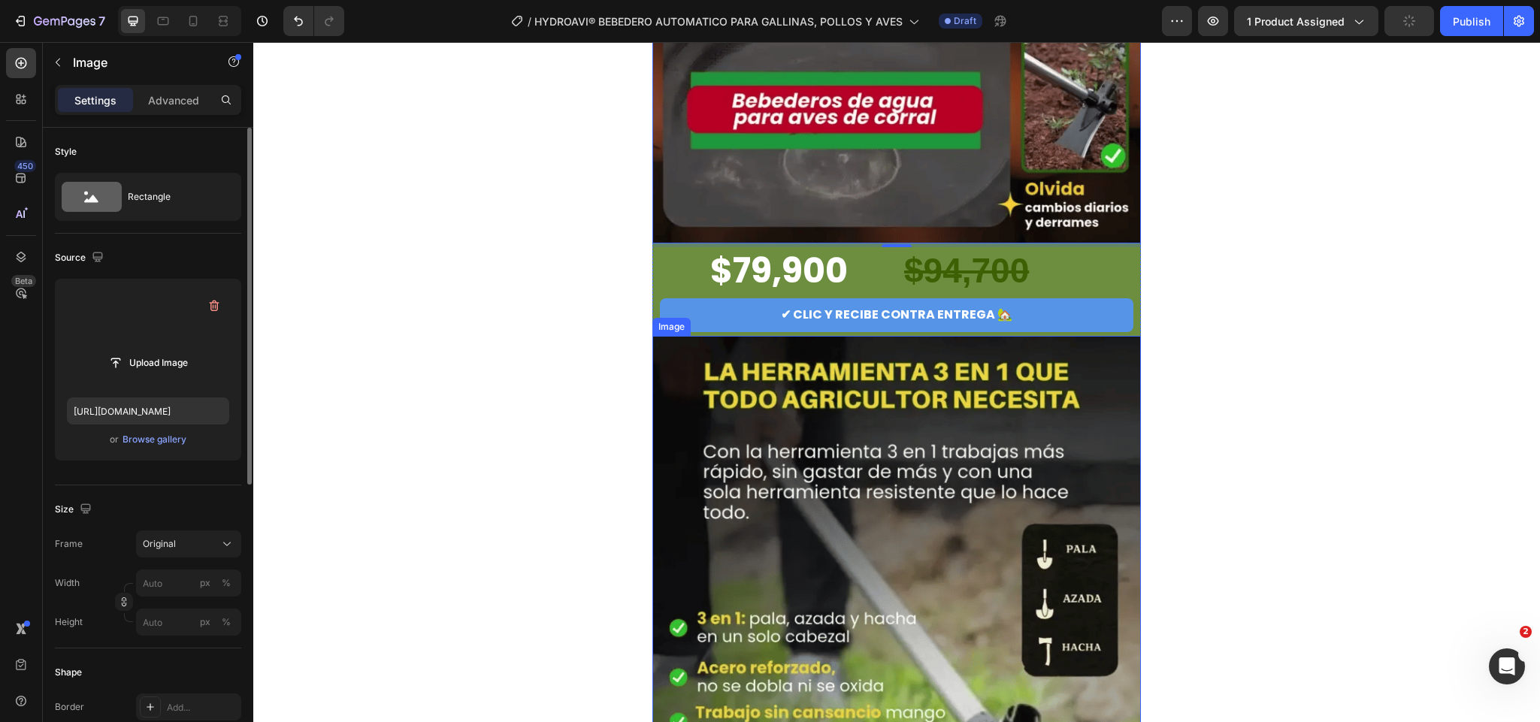
scroll to position [3496, 0]
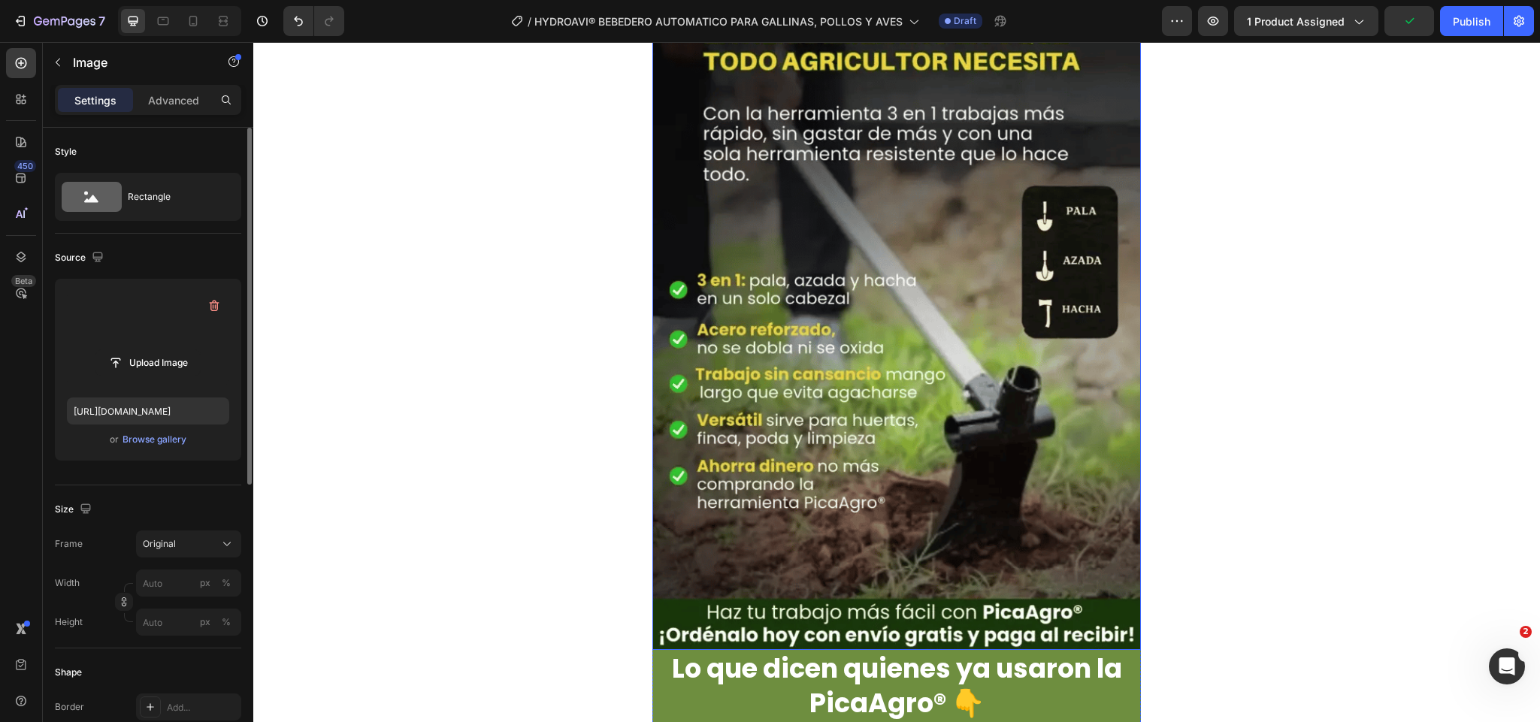
click at [946, 336] on img at bounding box center [897, 324] width 489 height 653
click at [140, 371] on input "file" at bounding box center [148, 363] width 104 height 26
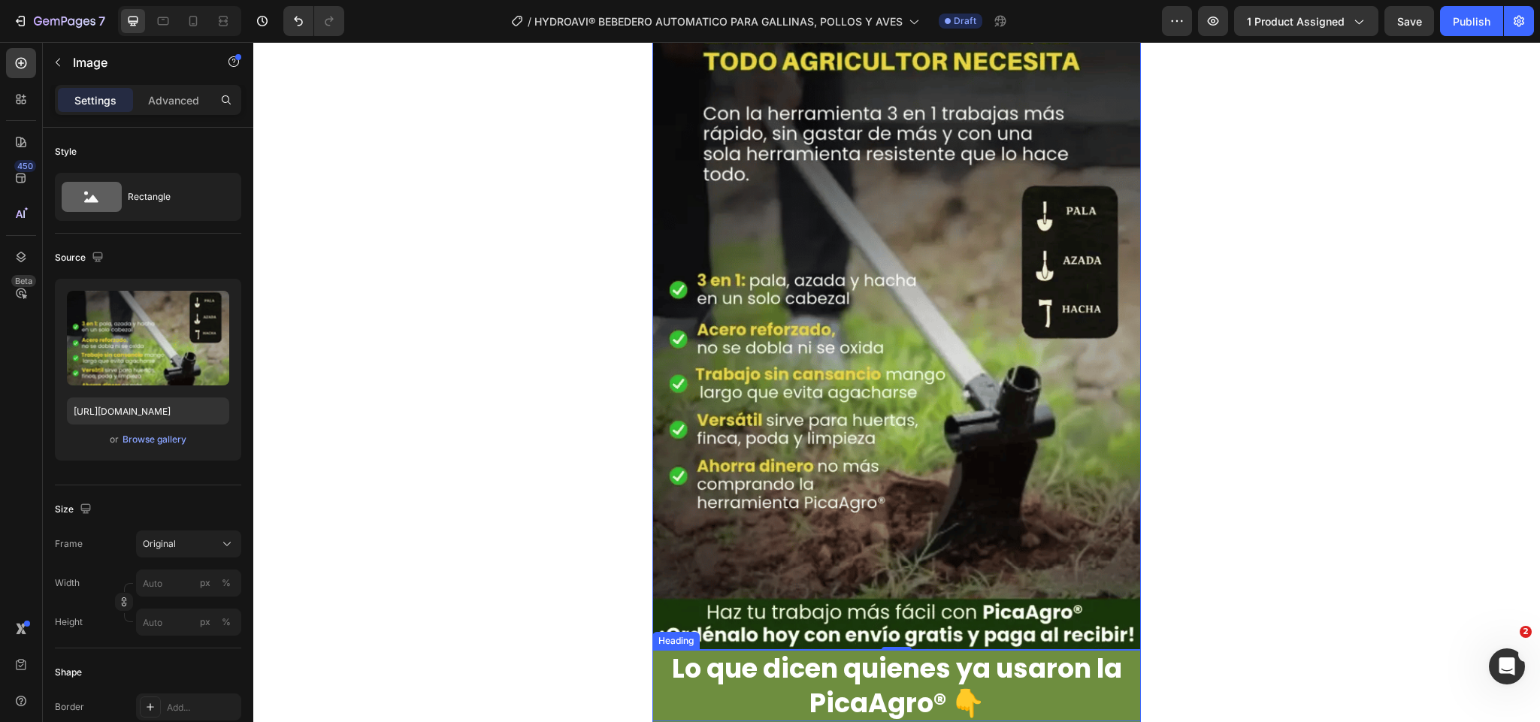
type input "[URL][DOMAIN_NAME]"
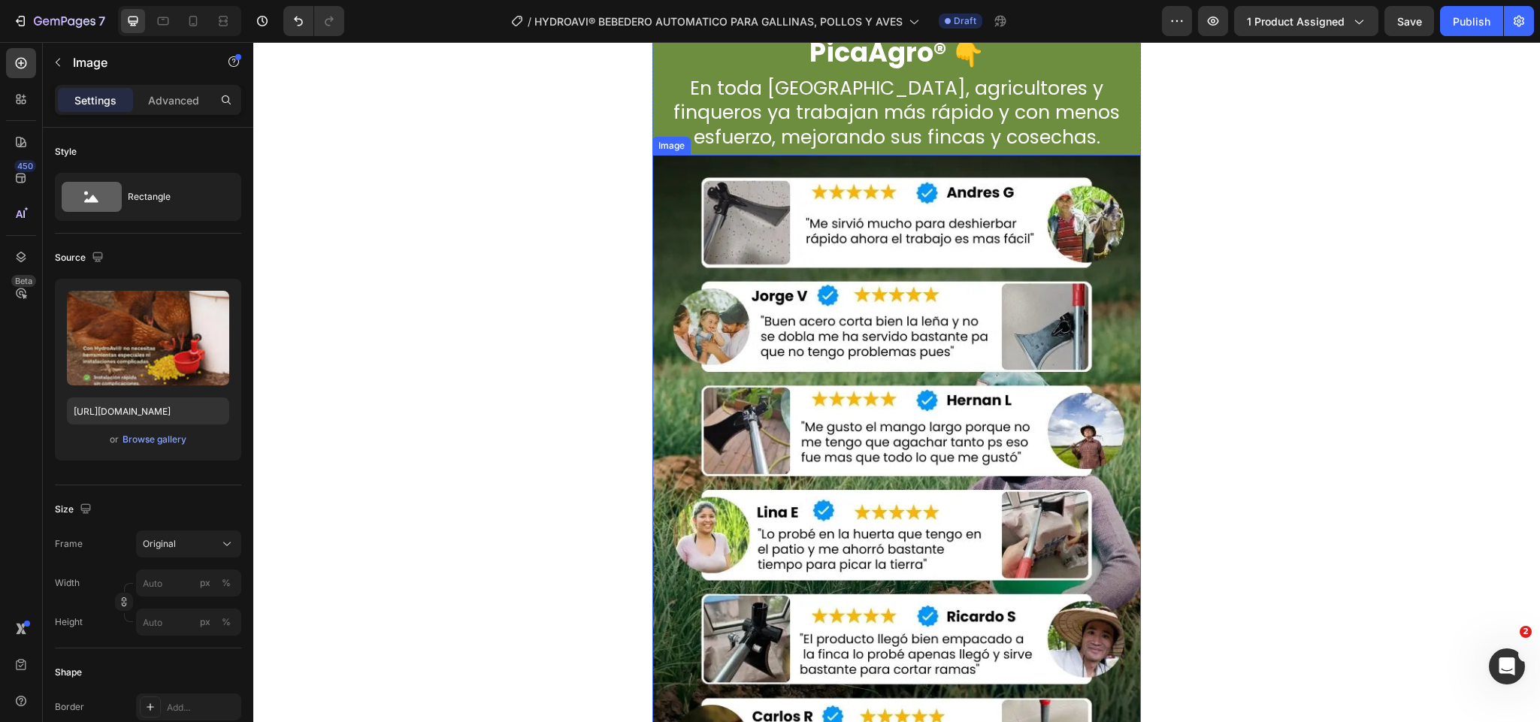
scroll to position [4285, 0]
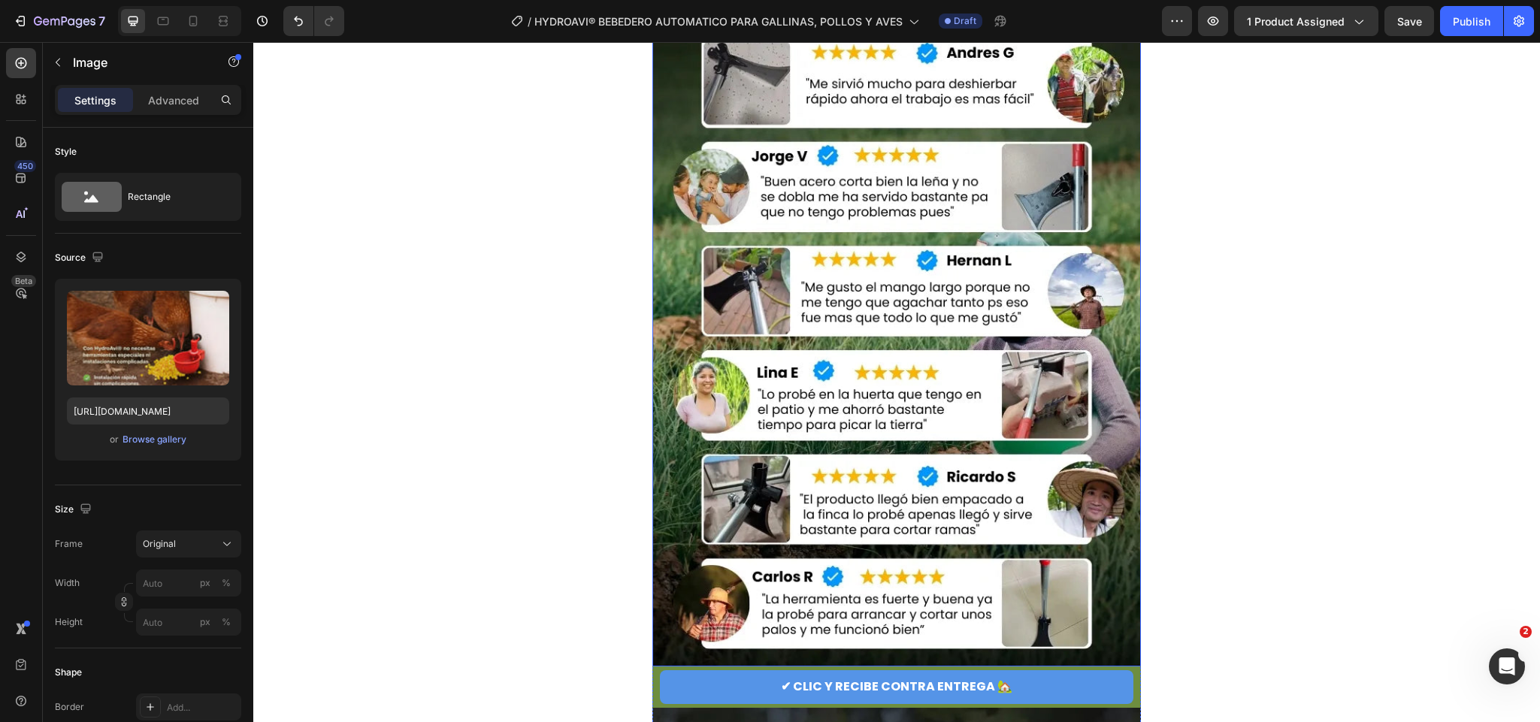
click at [849, 311] on img at bounding box center [897, 341] width 489 height 652
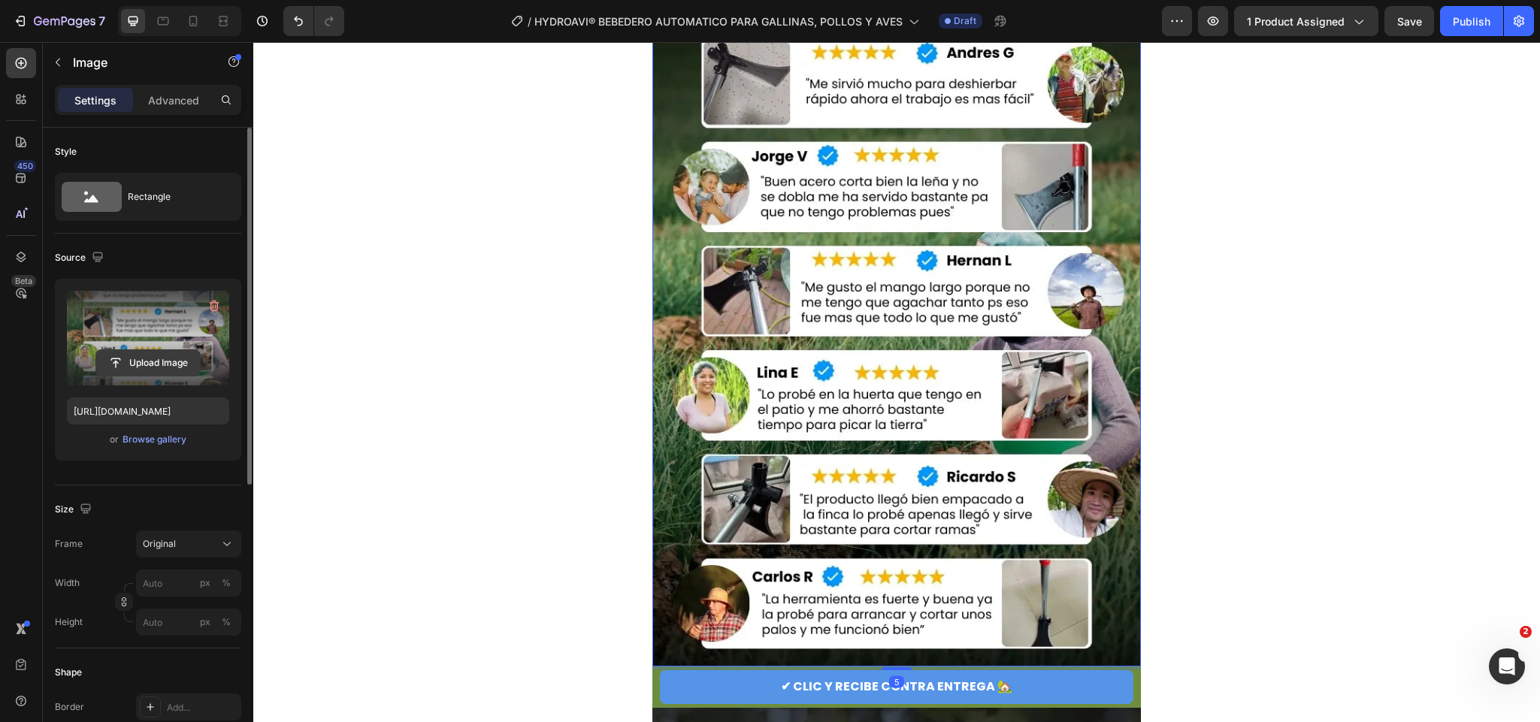
click at [188, 350] on button "Upload Image" at bounding box center [147, 363] width 105 height 27
click at [135, 332] on label at bounding box center [148, 338] width 162 height 95
click at [135, 350] on input "file" at bounding box center [148, 363] width 104 height 26
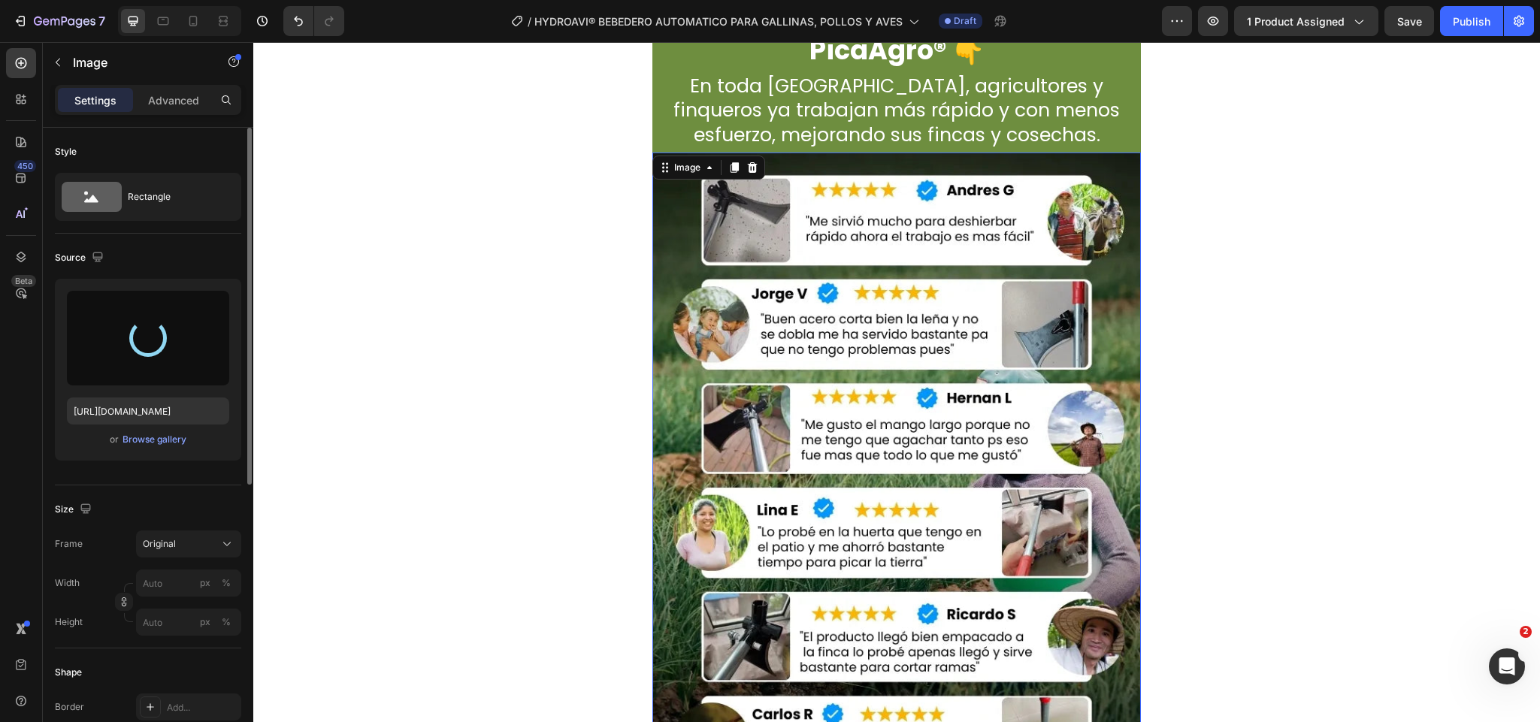
scroll to position [3947, 0]
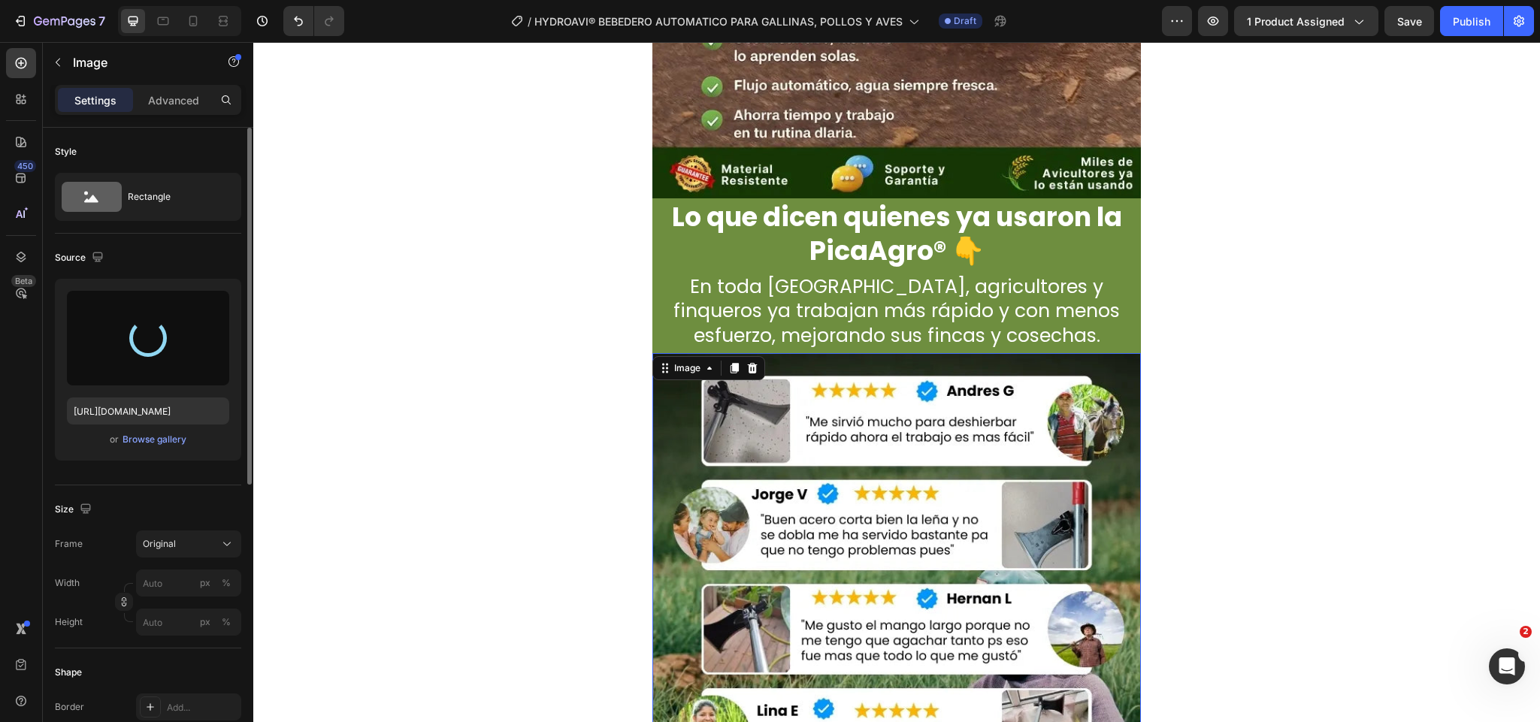
type input "https://cdn.shopify.com/s/files/1/0701/0464/5677/files/gempages_580683493734876…"
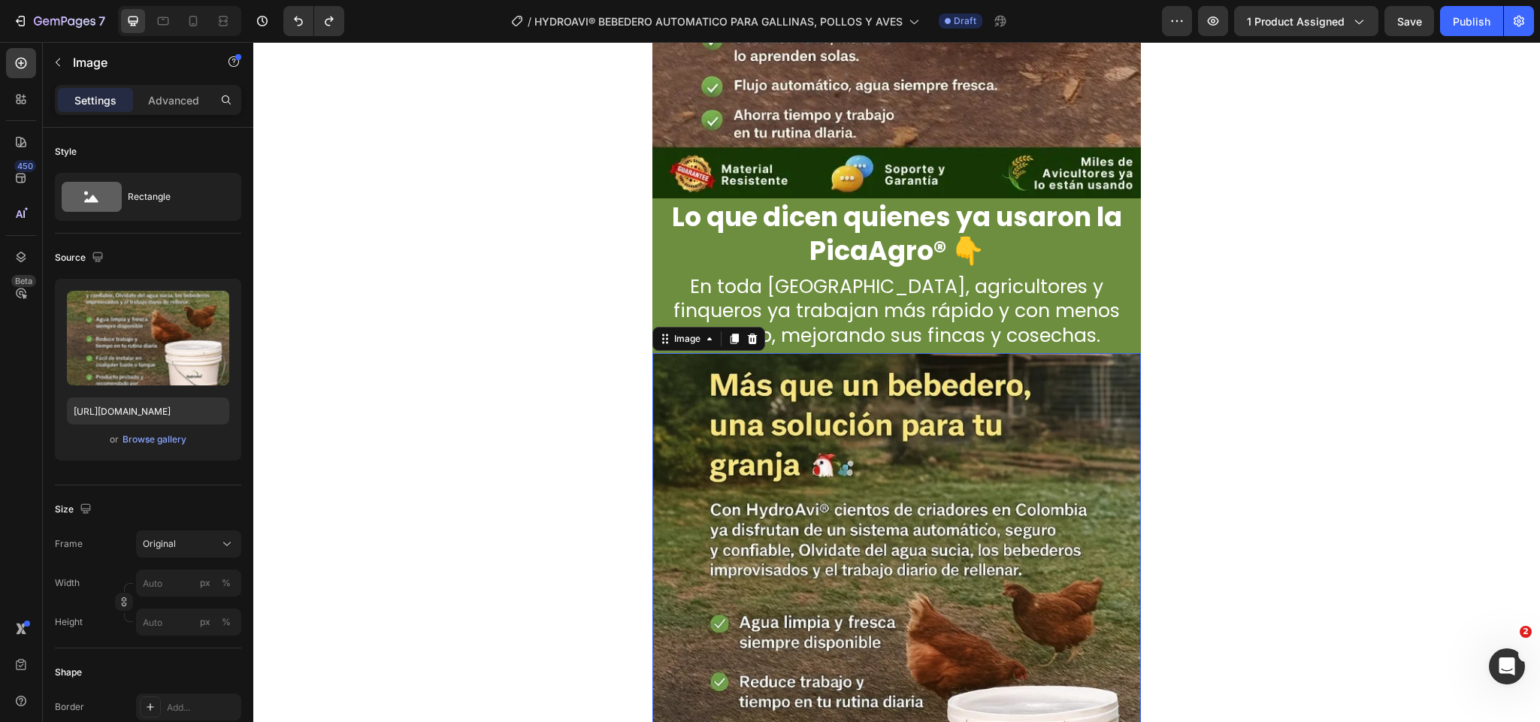
click at [911, 477] on img at bounding box center [897, 679] width 489 height 652
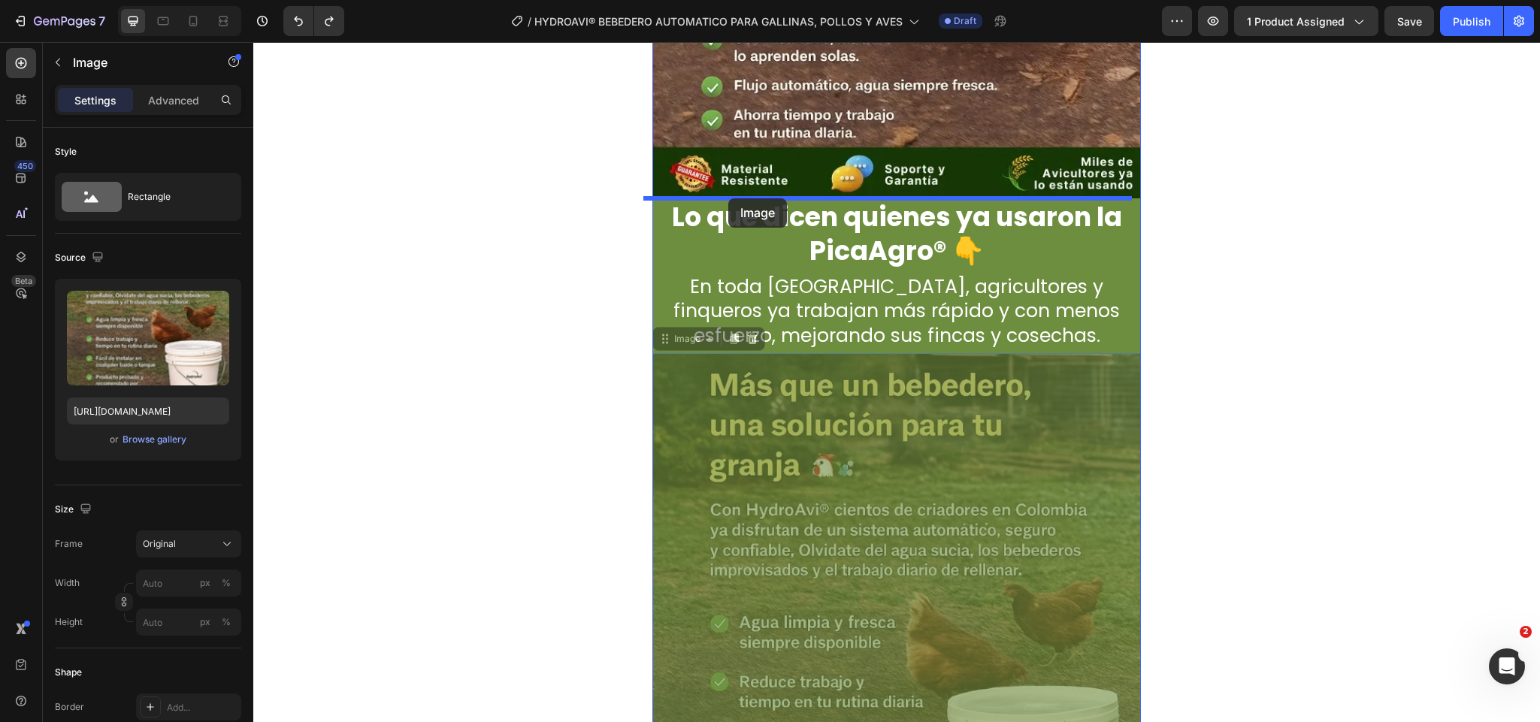
drag, startPoint x: 682, startPoint y: 344, endPoint x: 728, endPoint y: 198, distance: 152.4
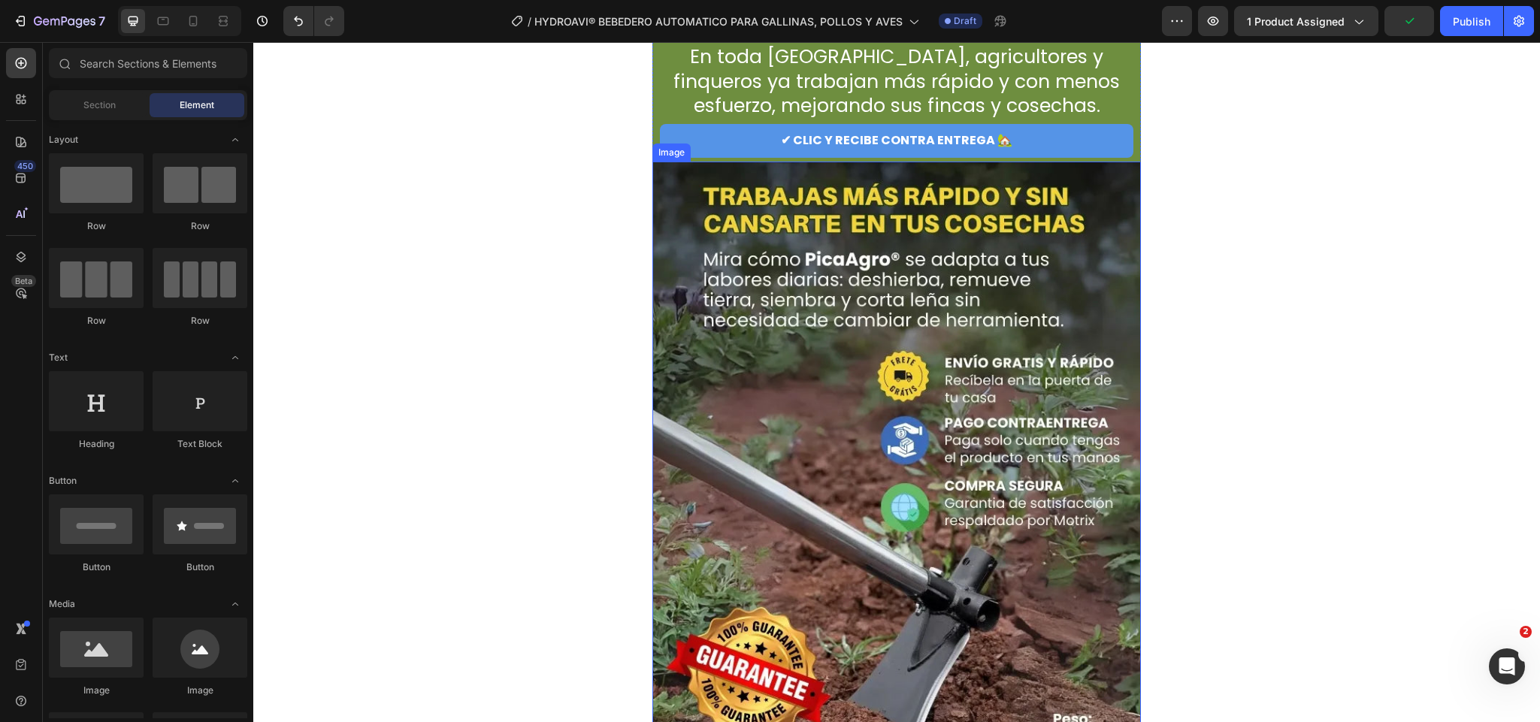
scroll to position [4849, 0]
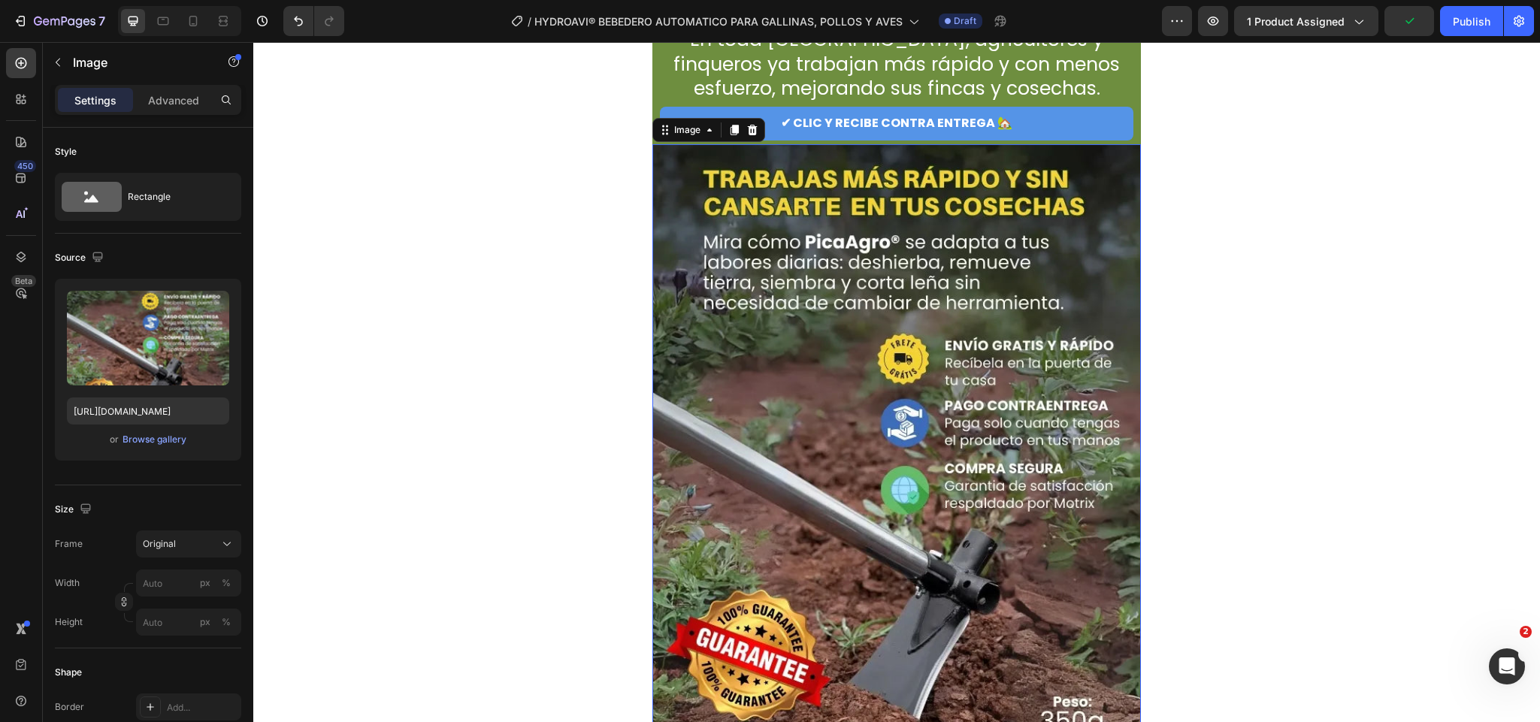
click at [943, 335] on img at bounding box center [897, 470] width 489 height 652
click at [731, 131] on icon at bounding box center [735, 130] width 8 height 11
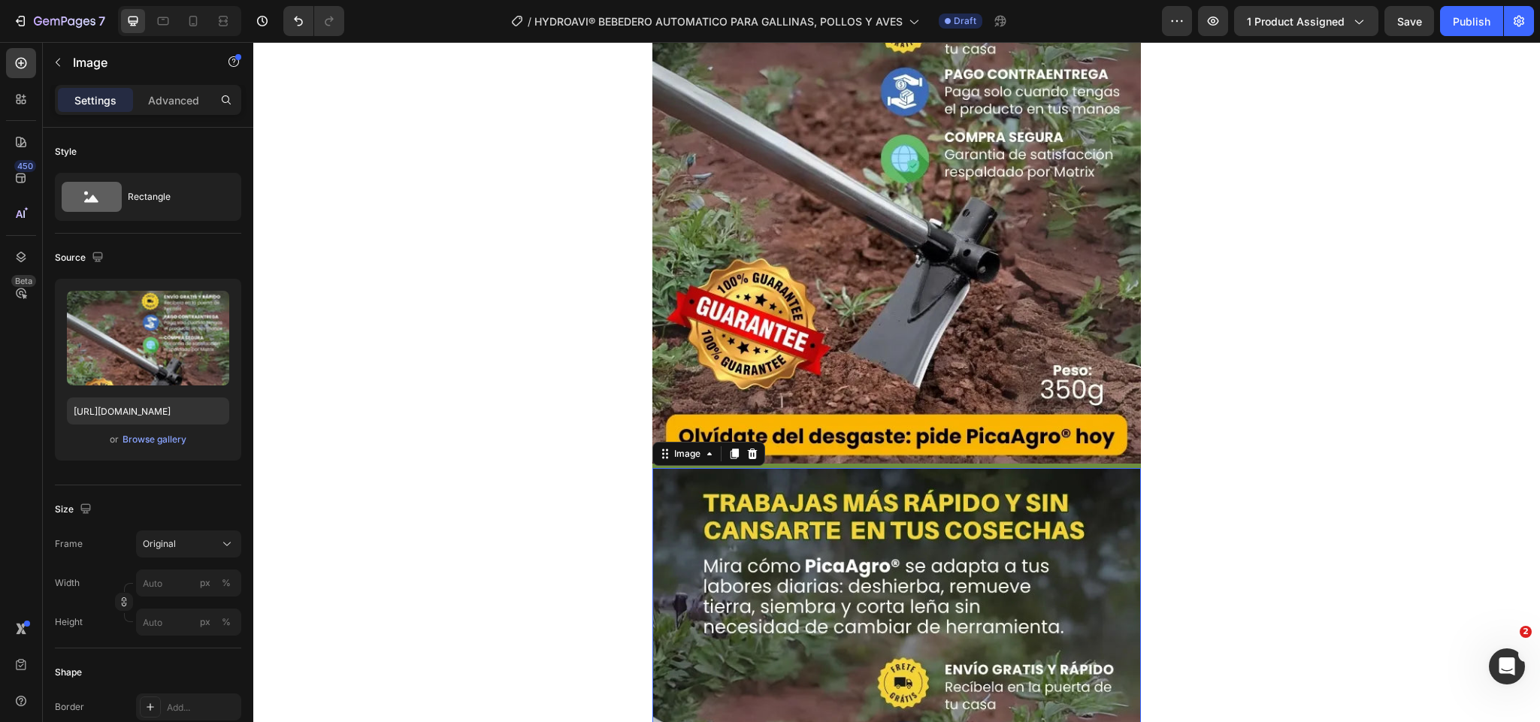
scroll to position [5104, 0]
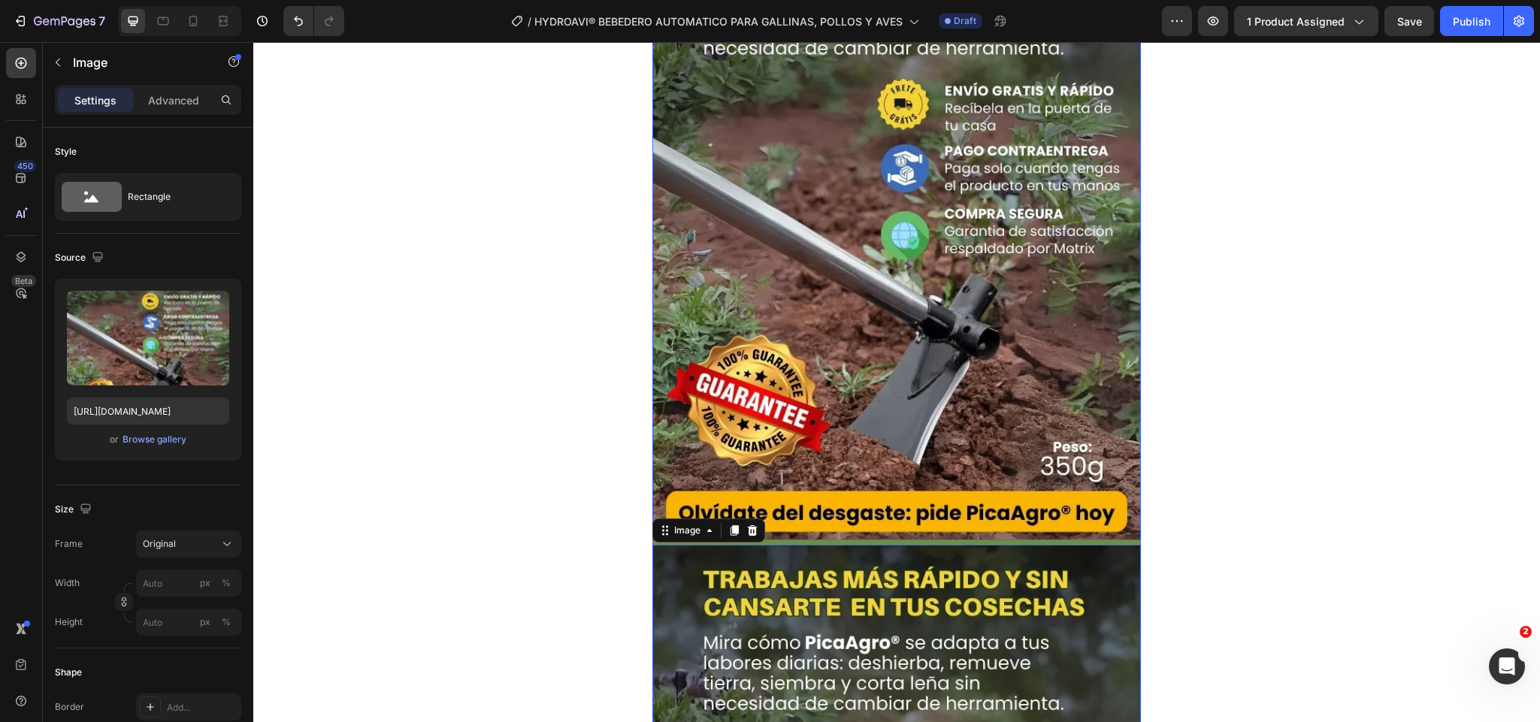
click at [905, 426] on img at bounding box center [897, 215] width 489 height 652
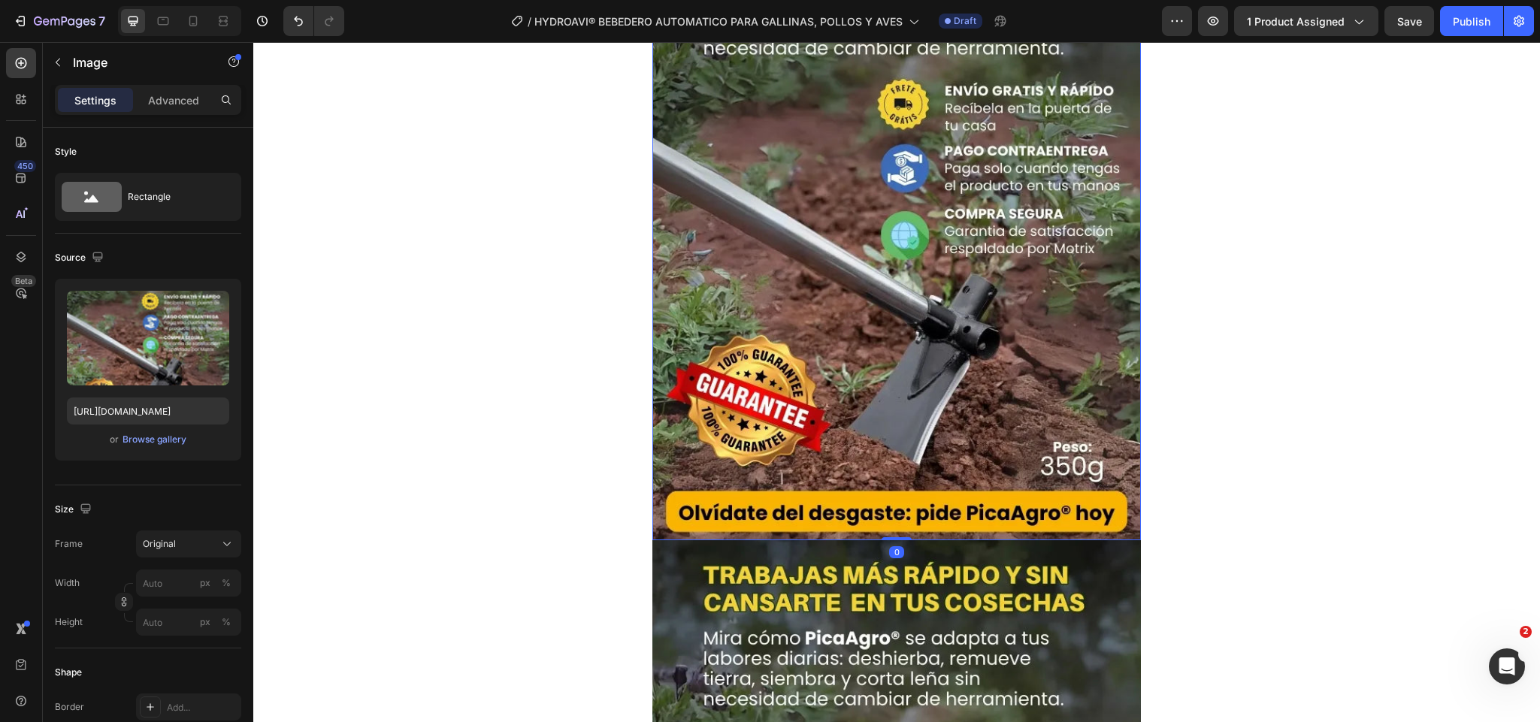
drag, startPoint x: 889, startPoint y: 541, endPoint x: 896, endPoint y: 497, distance: 45.0
click at [896, 497] on div "Image 0" at bounding box center [897, 215] width 489 height 652
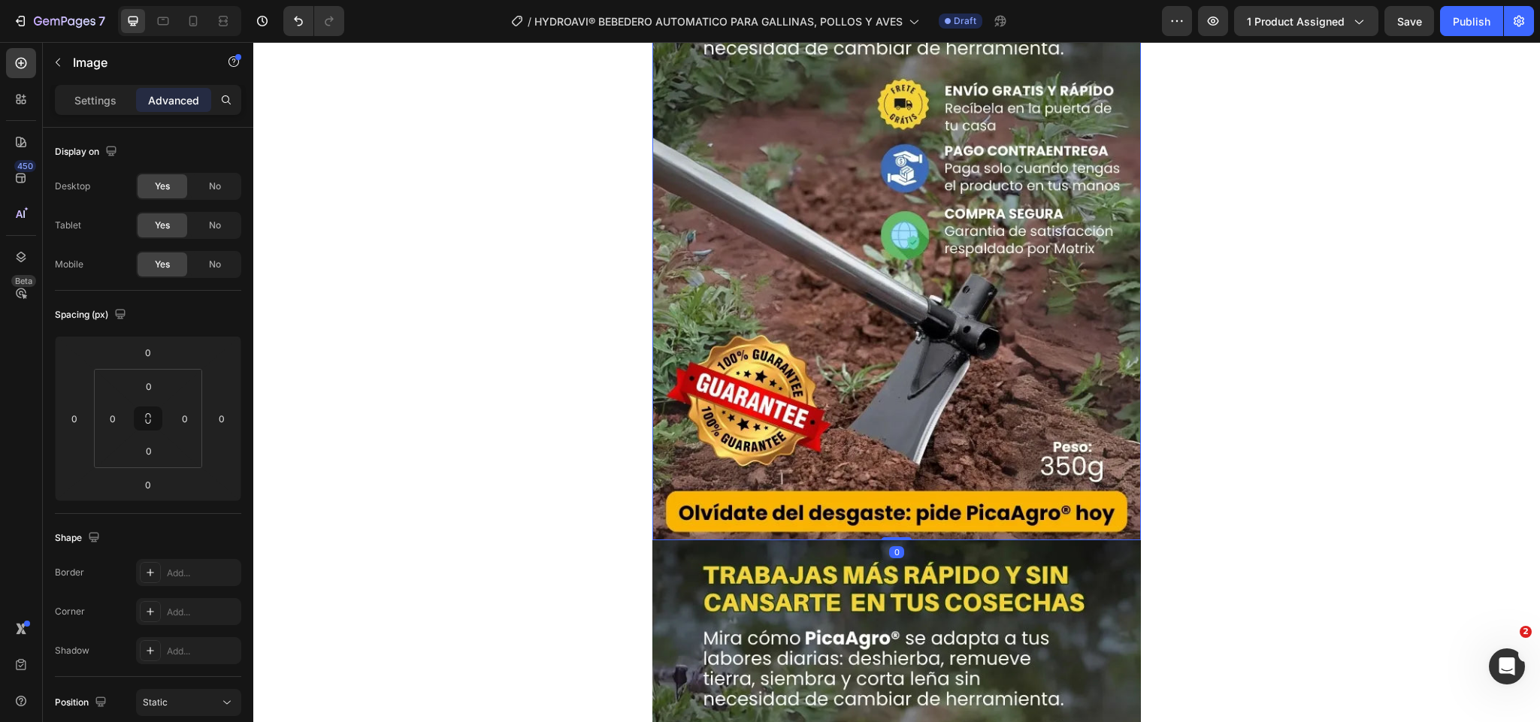
click at [903, 350] on img at bounding box center [897, 215] width 489 height 652
click at [104, 77] on div "Image" at bounding box center [128, 62] width 171 height 39
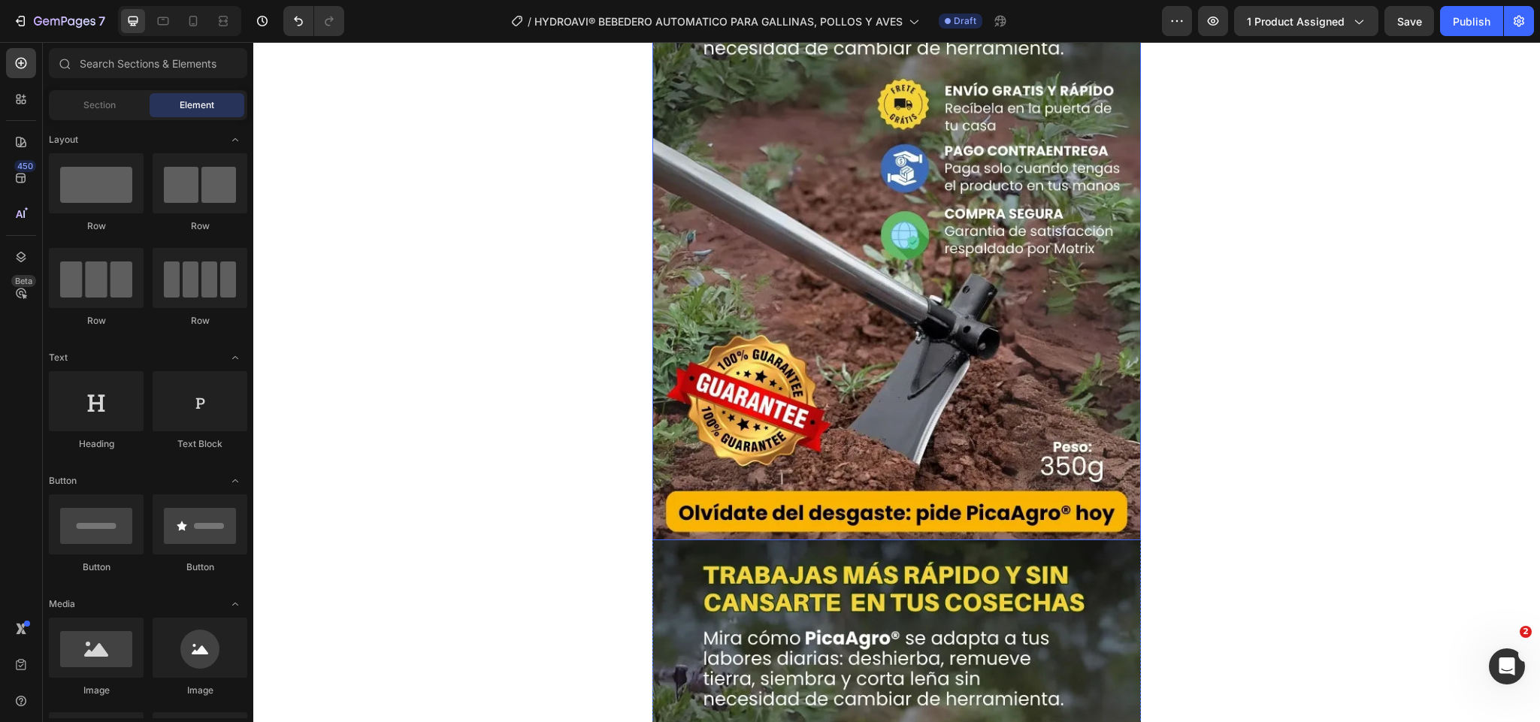
click at [875, 352] on img at bounding box center [897, 215] width 489 height 652
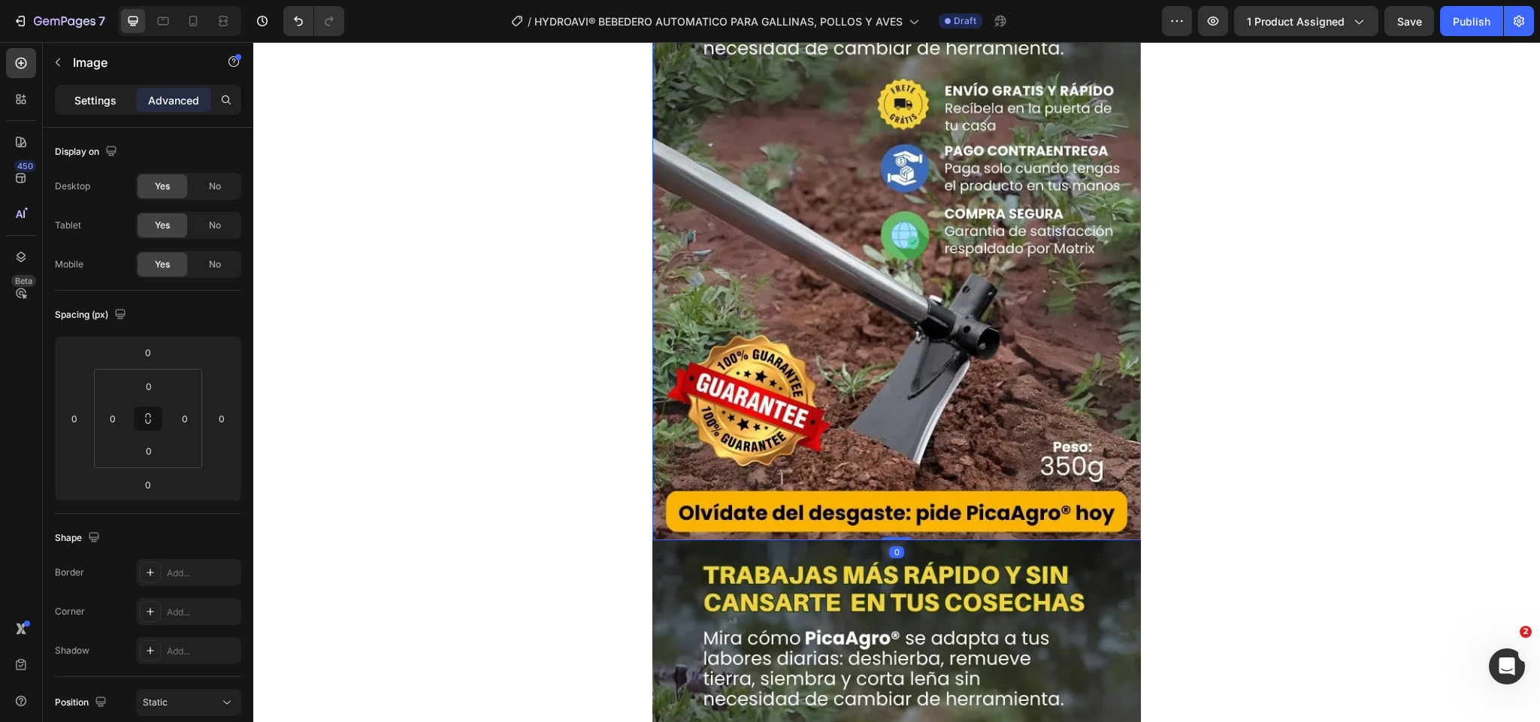
click at [120, 97] on div "Settings" at bounding box center [95, 100] width 75 height 24
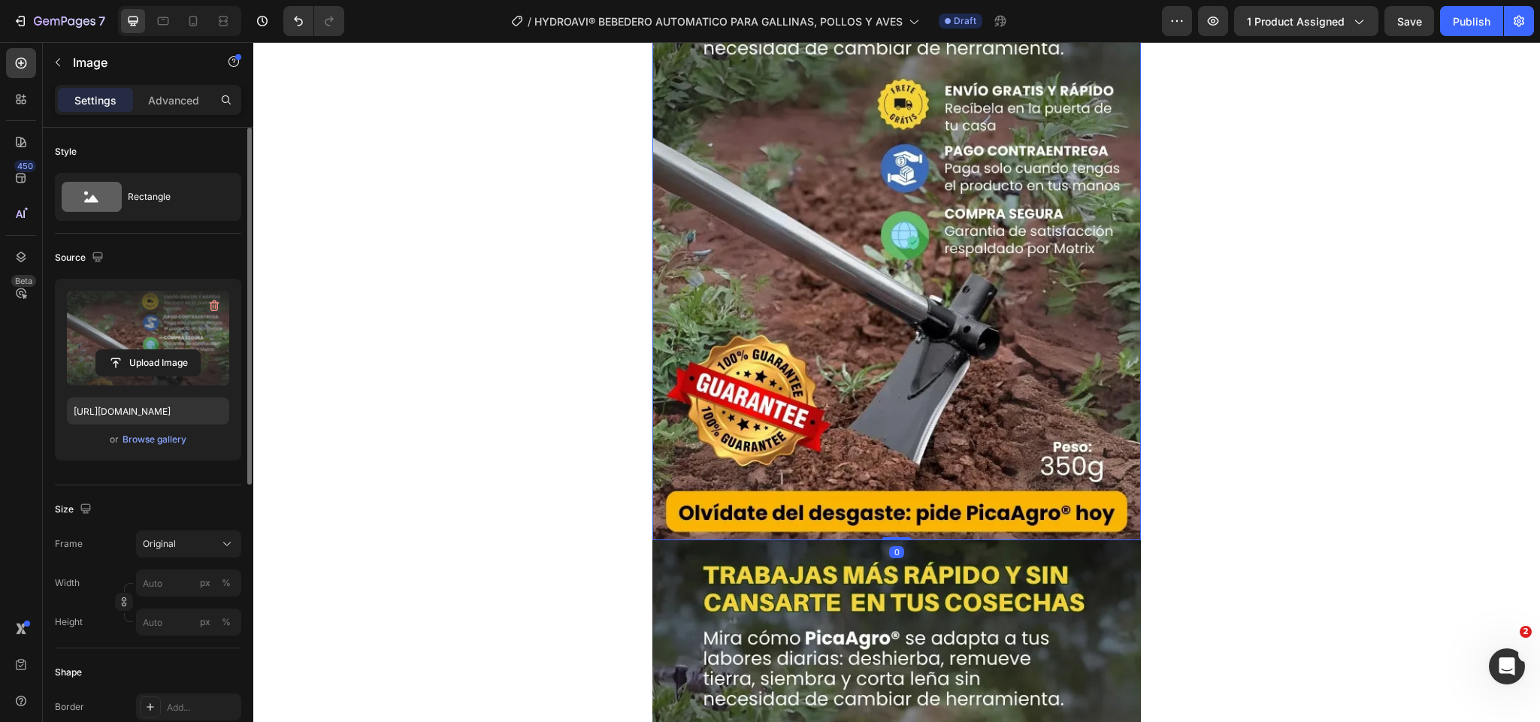
click at [147, 334] on label at bounding box center [148, 338] width 162 height 95
click at [147, 350] on input "file" at bounding box center [148, 363] width 104 height 26
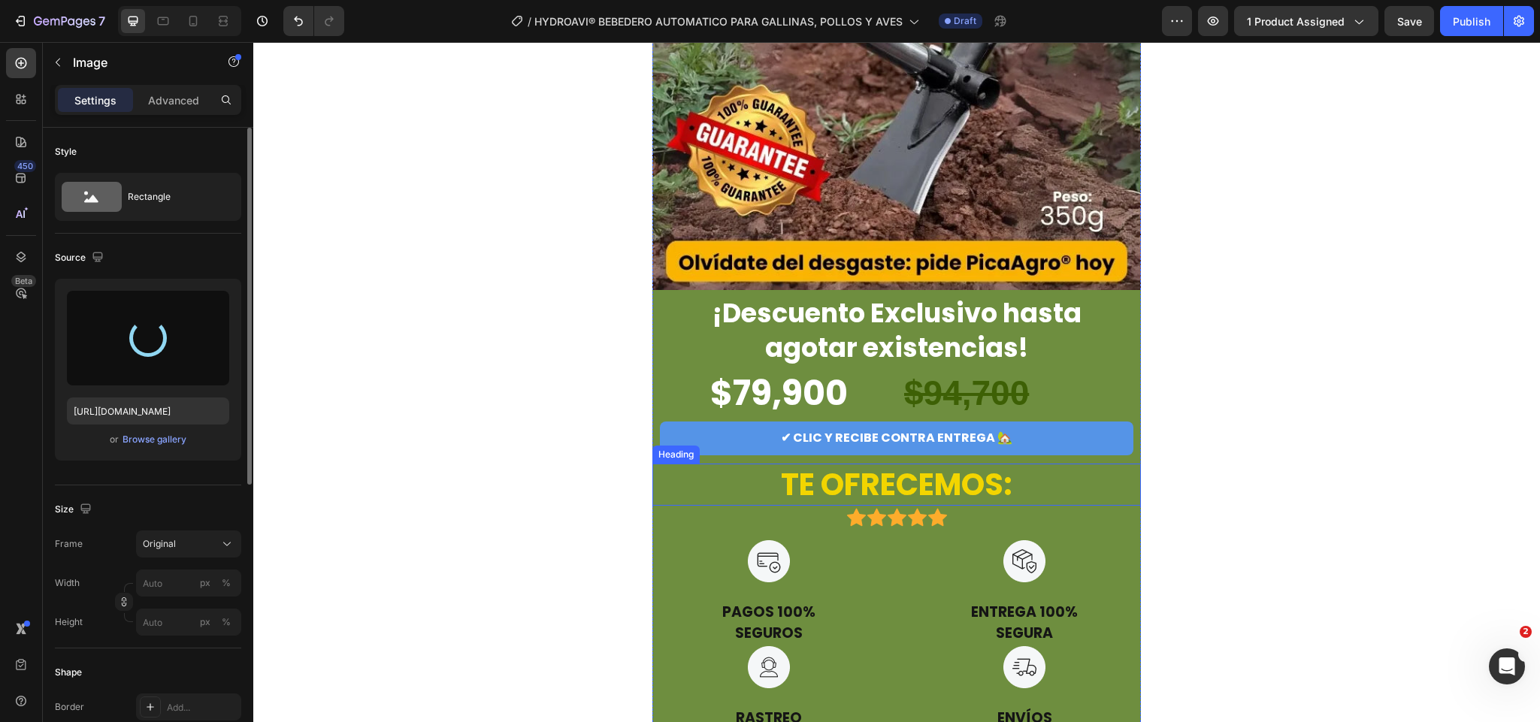
type input "https://cdn.shopify.com/s/files/1/0701/0464/5677/files/gempages_580683493734876…"
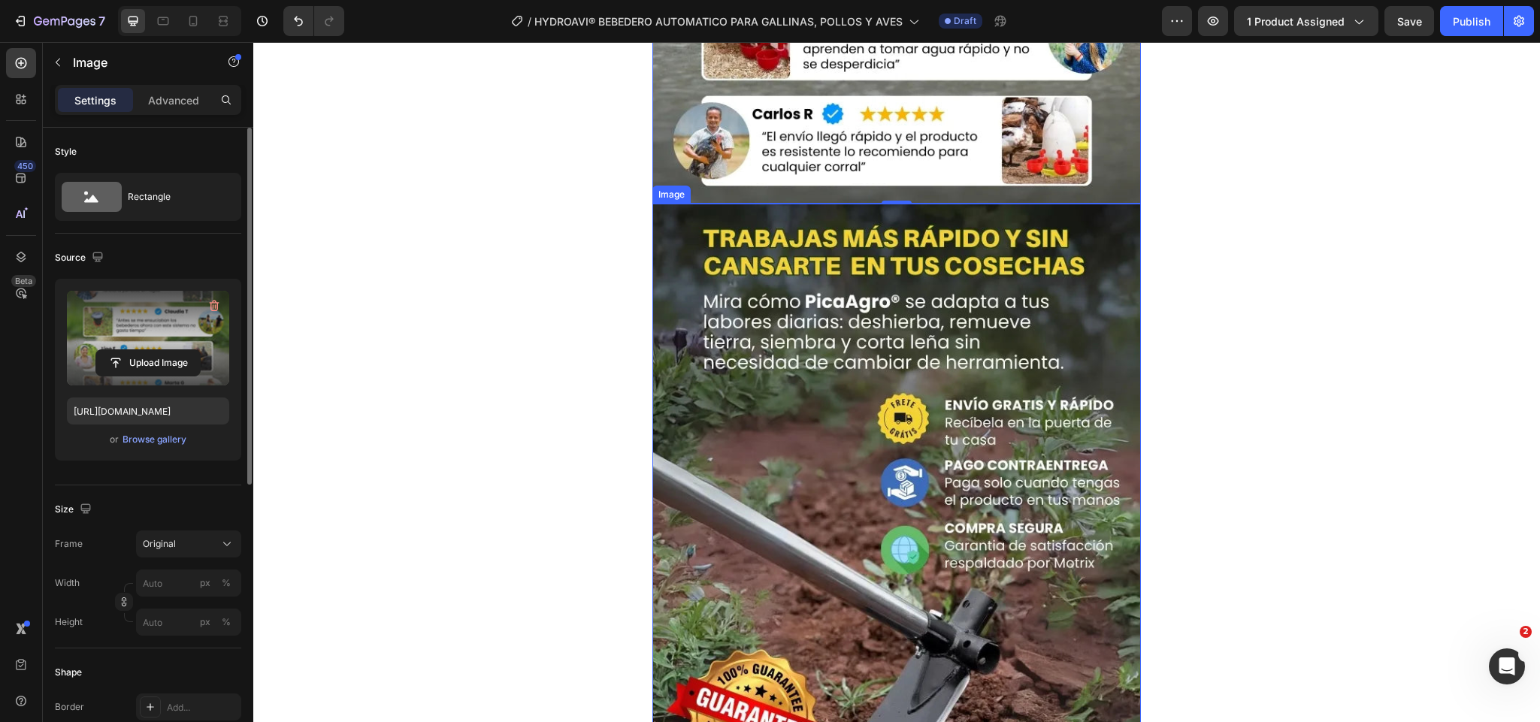
scroll to position [5442, 0]
click at [1047, 440] on img at bounding box center [897, 528] width 489 height 652
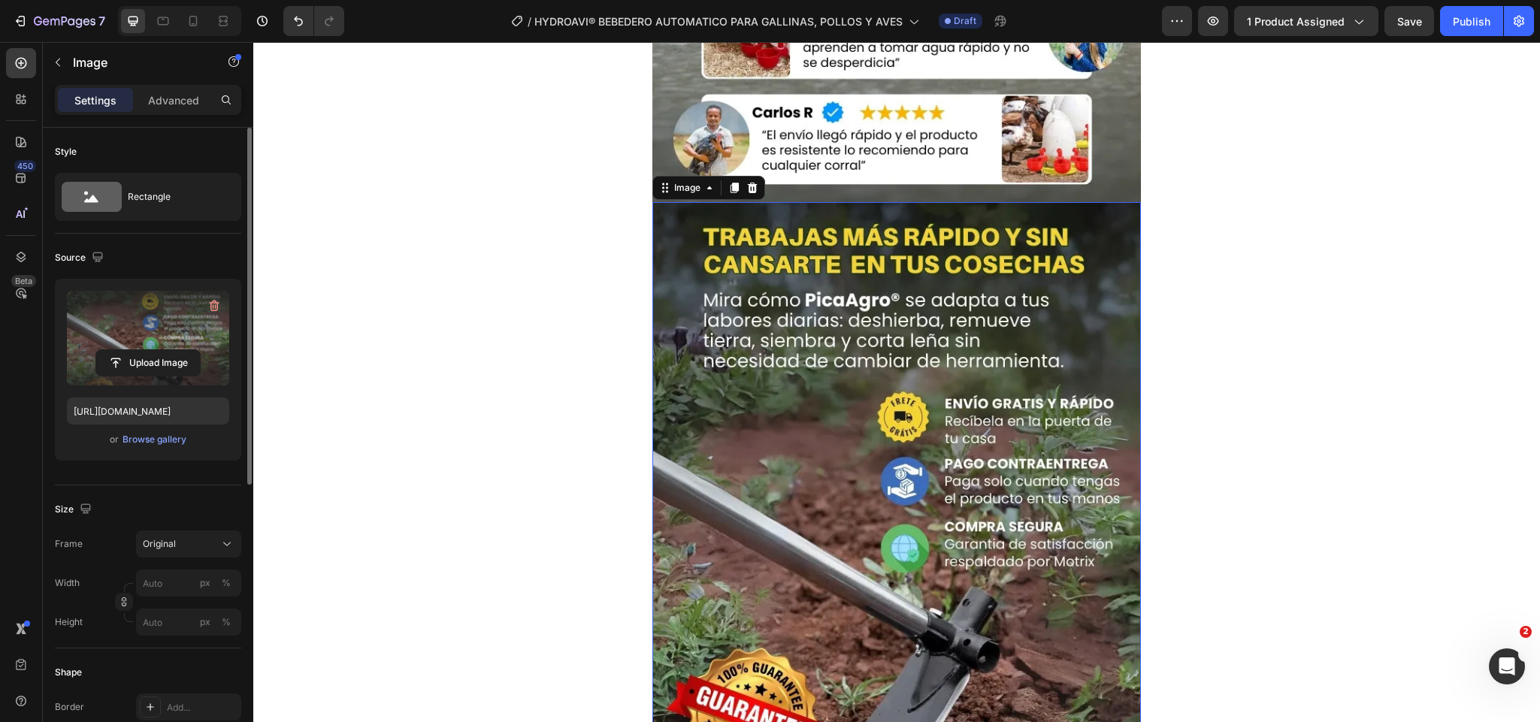
click at [156, 345] on label at bounding box center [148, 338] width 162 height 95
click at [156, 350] on input "file" at bounding box center [148, 363] width 104 height 26
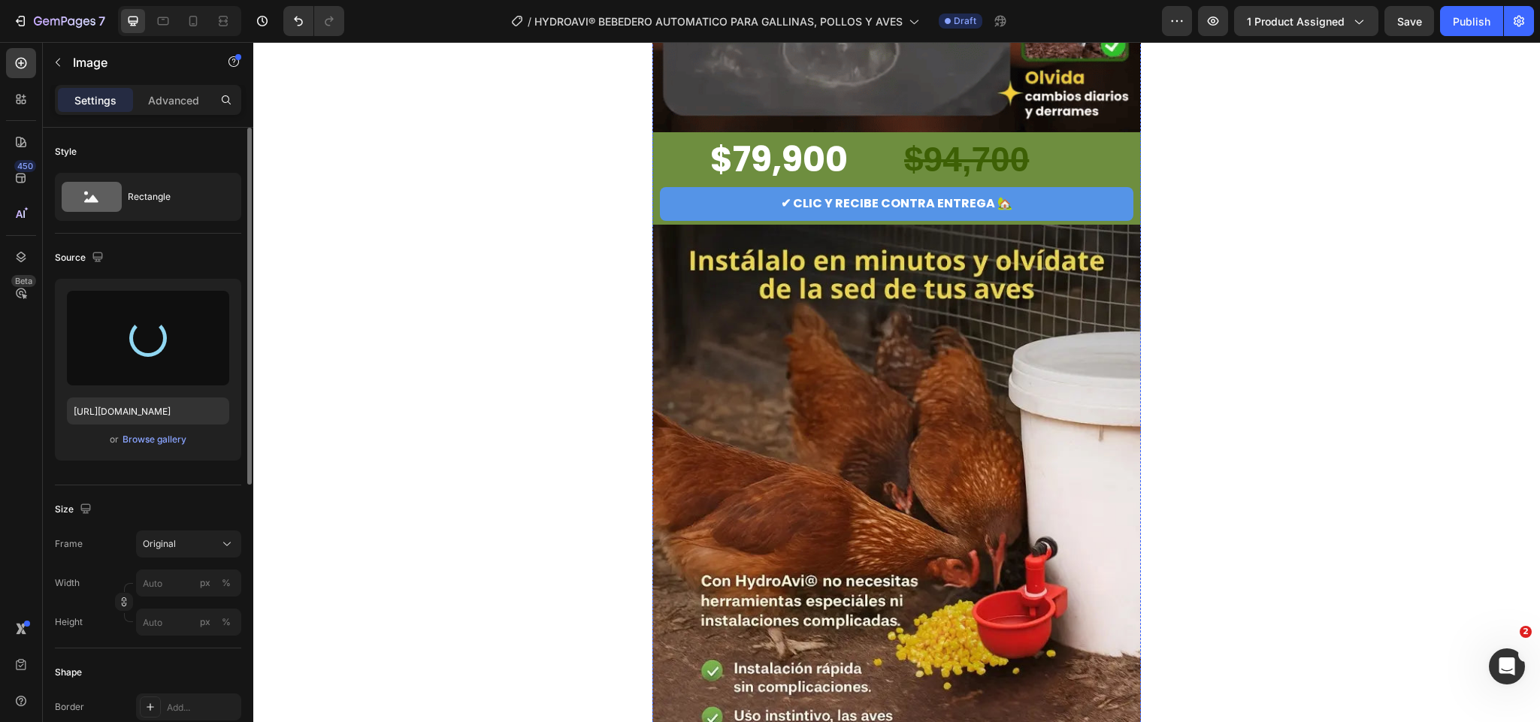
type input "https://cdn.shopify.com/s/files/1/0701/0464/5677/files/gempages_580683493734876…"
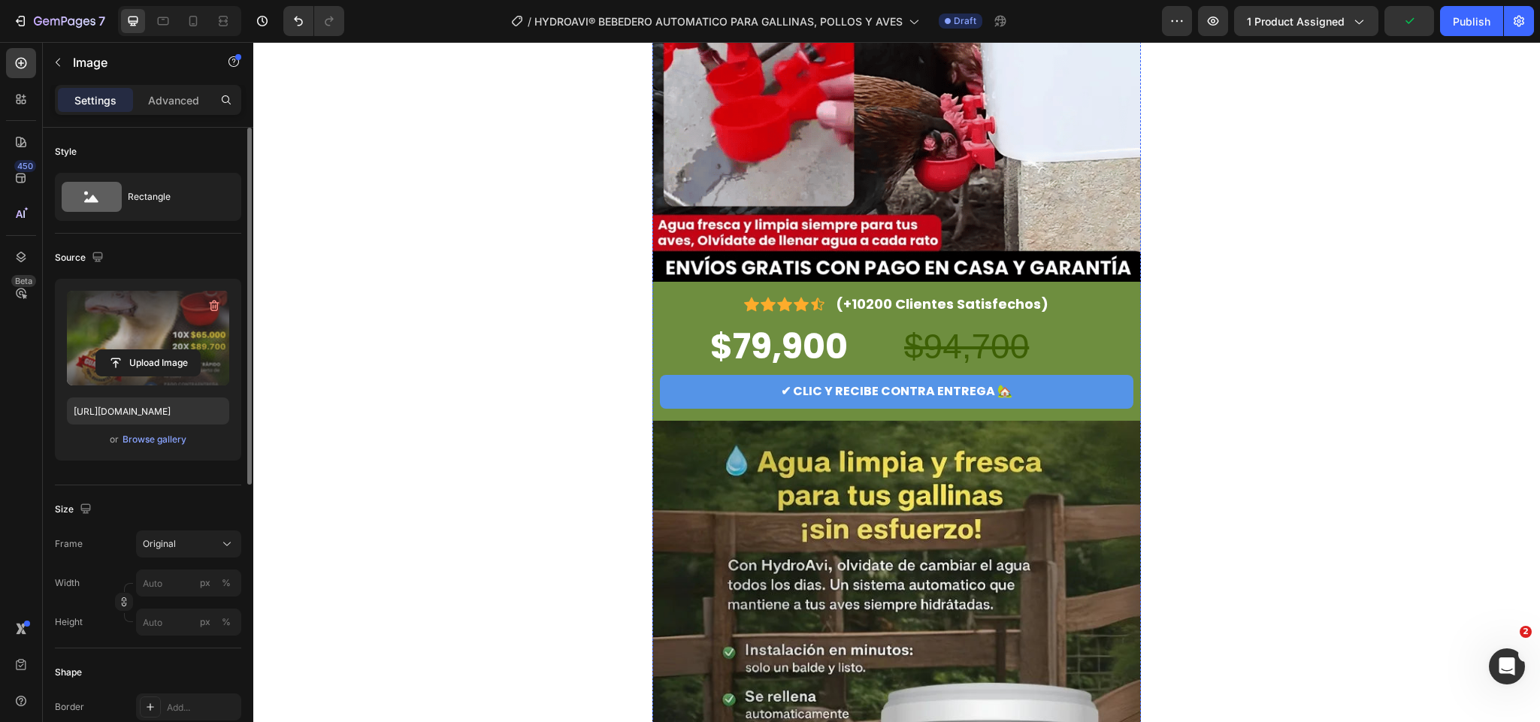
scroll to position [0, 0]
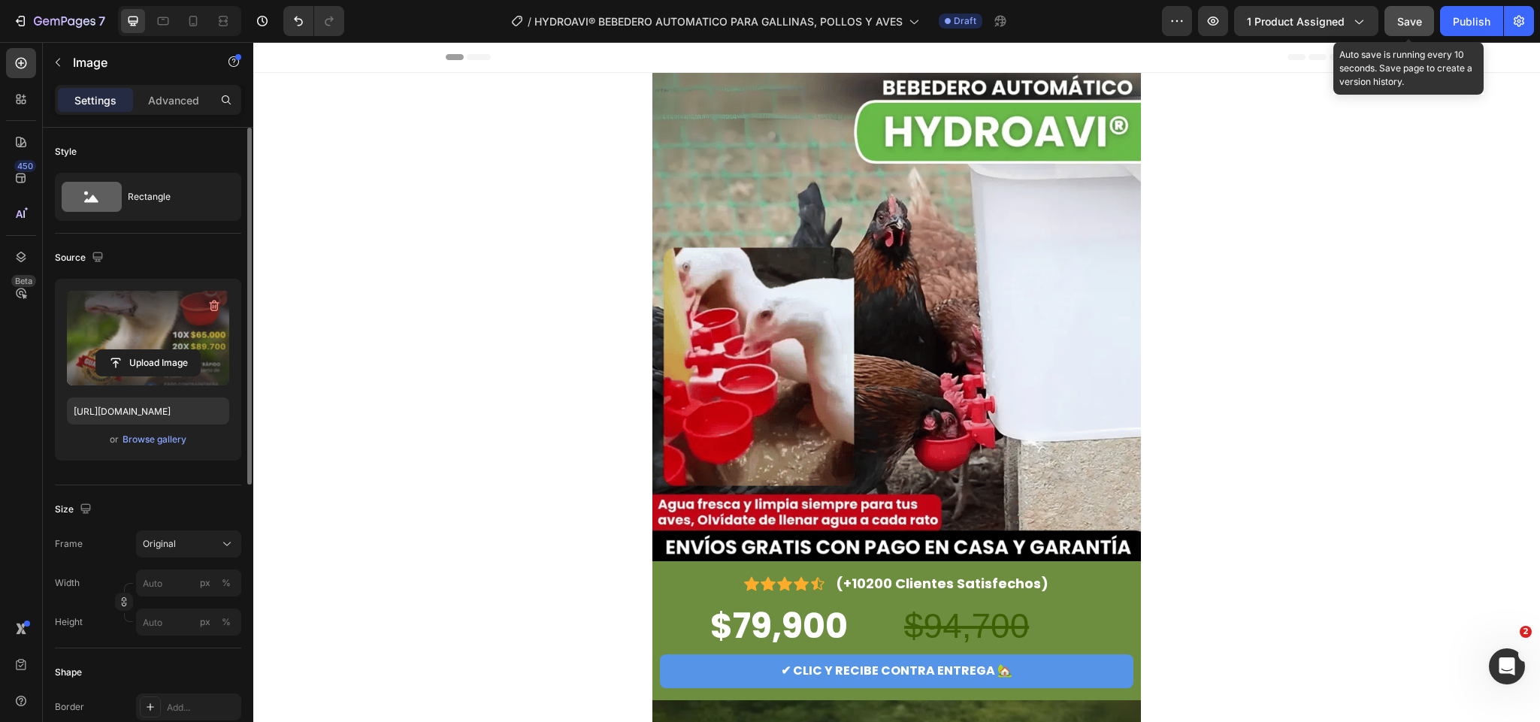
click at [1413, 28] on div "Save" at bounding box center [1410, 22] width 25 height 16
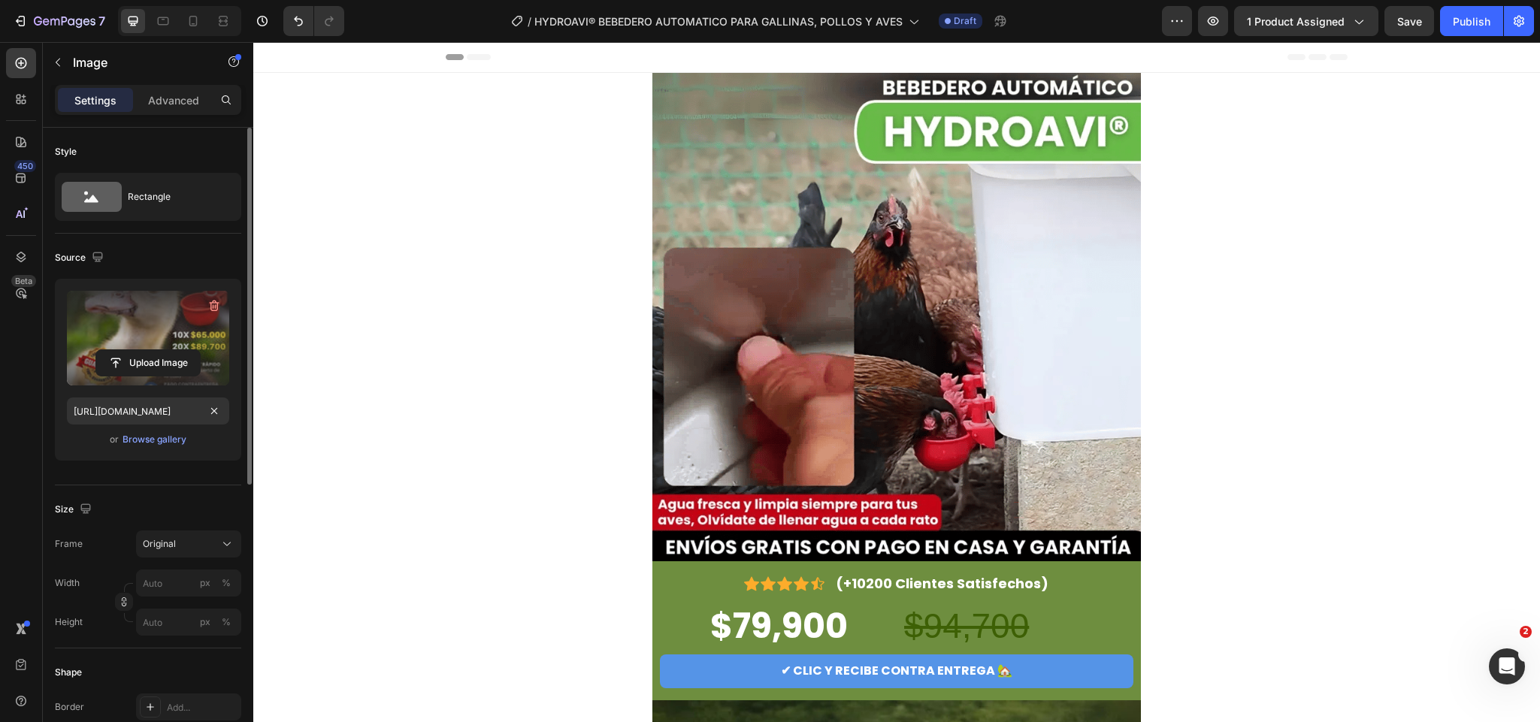
scroll to position [226, 0]
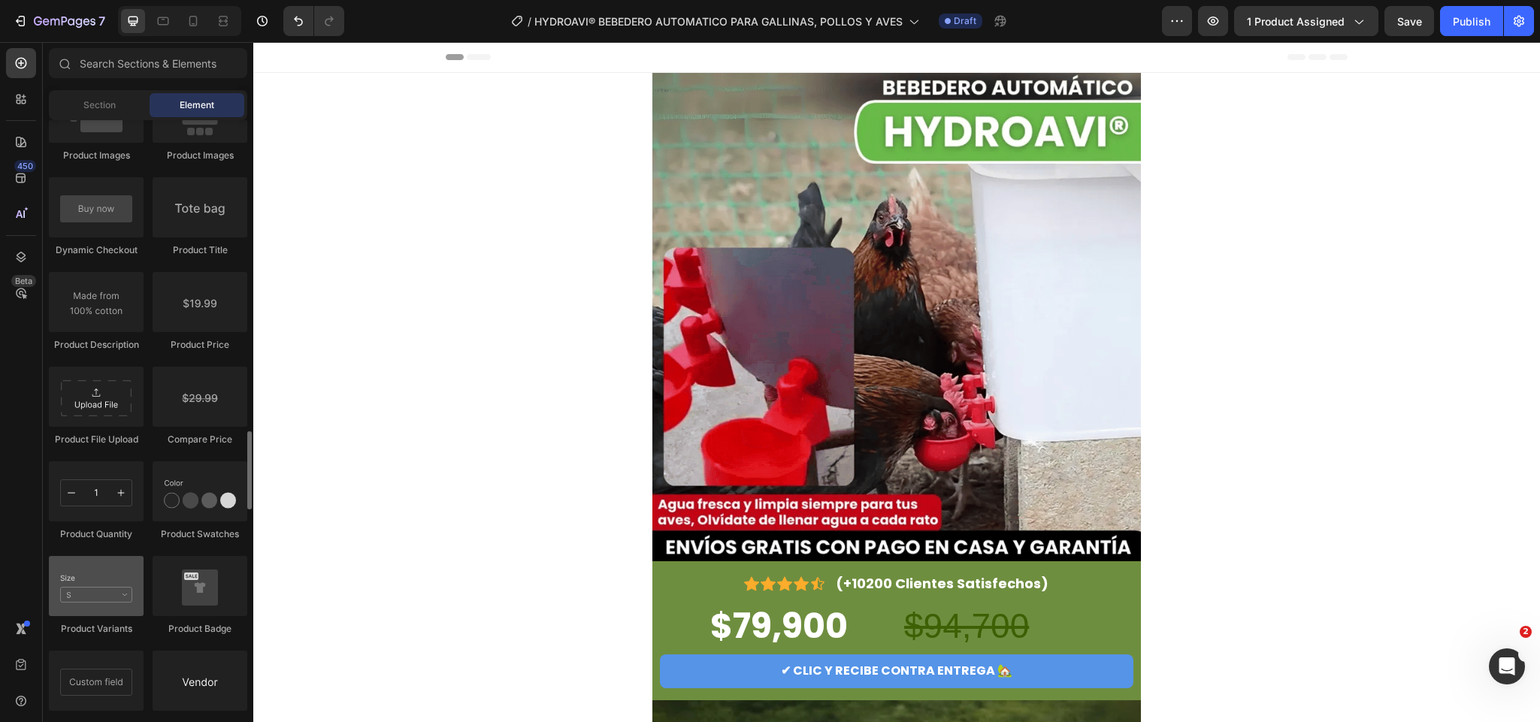
scroll to position [2481, 0]
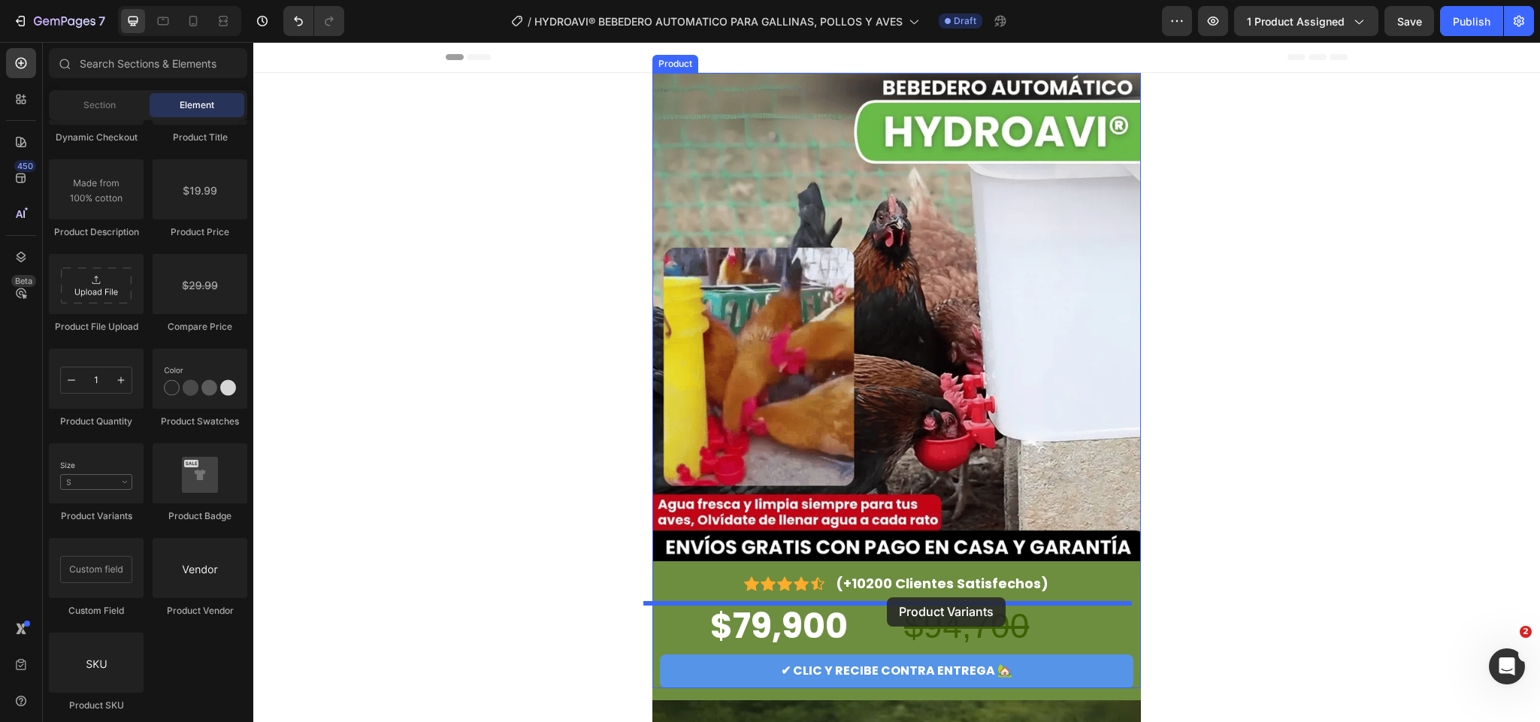
drag, startPoint x: 326, startPoint y: 518, endPoint x: 887, endPoint y: 598, distance: 567.2
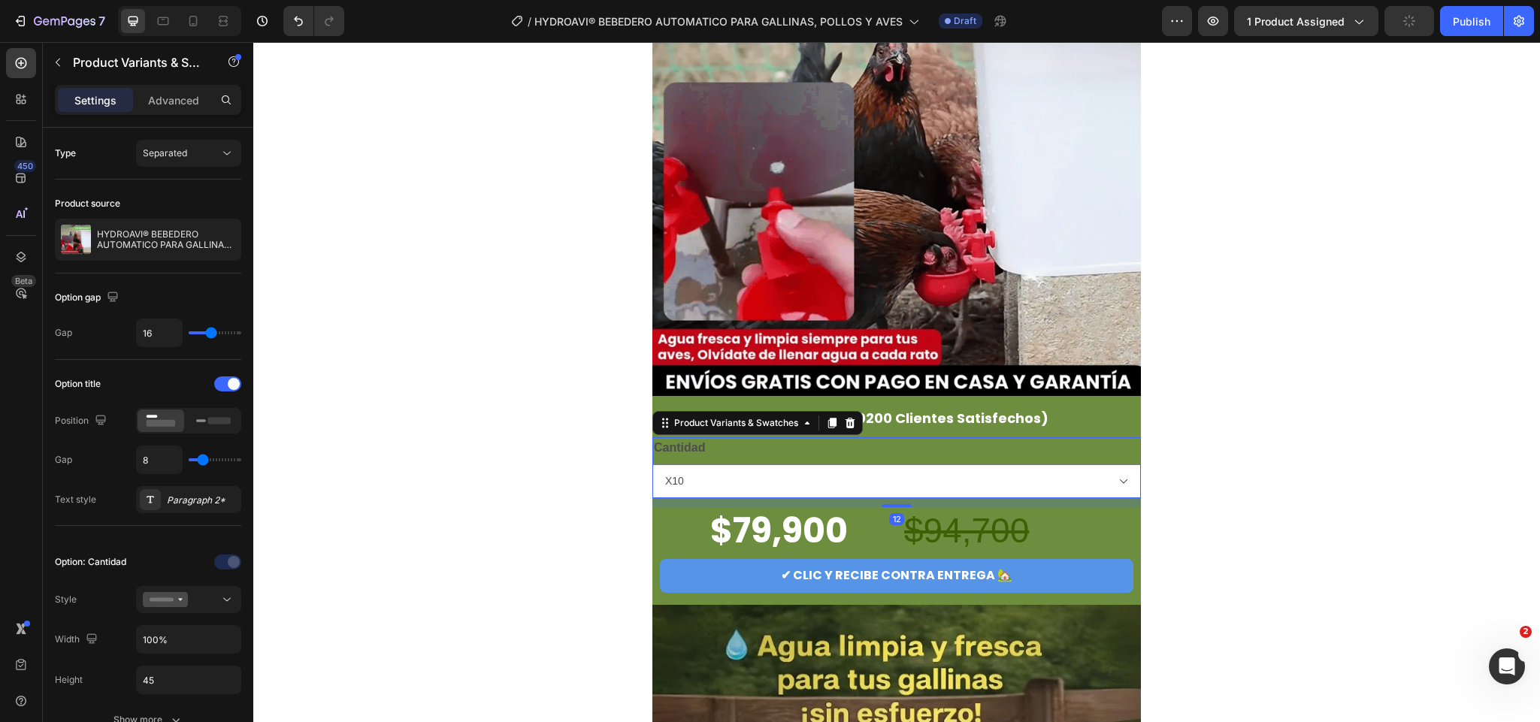
scroll to position [226, 0]
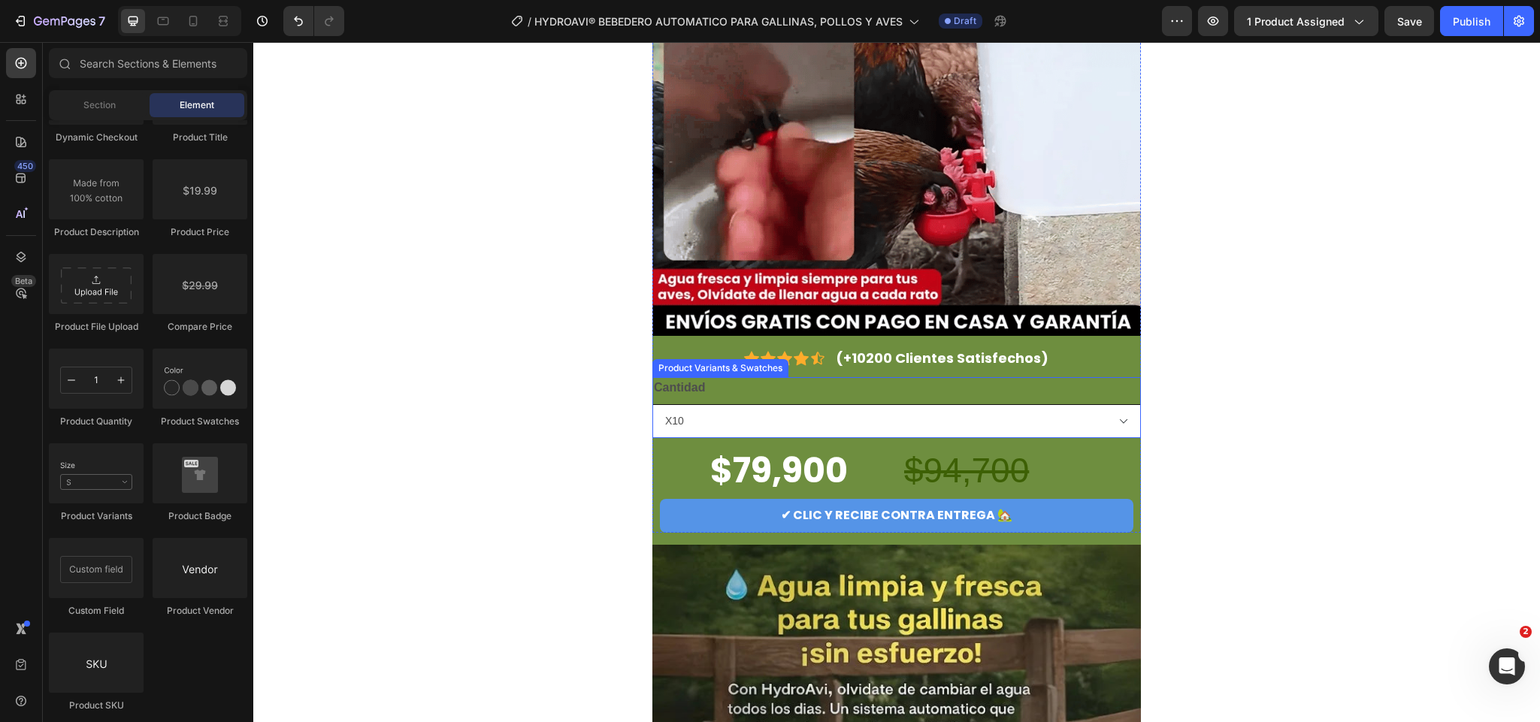
click at [1017, 411] on select "X10 X20" at bounding box center [897, 421] width 489 height 34
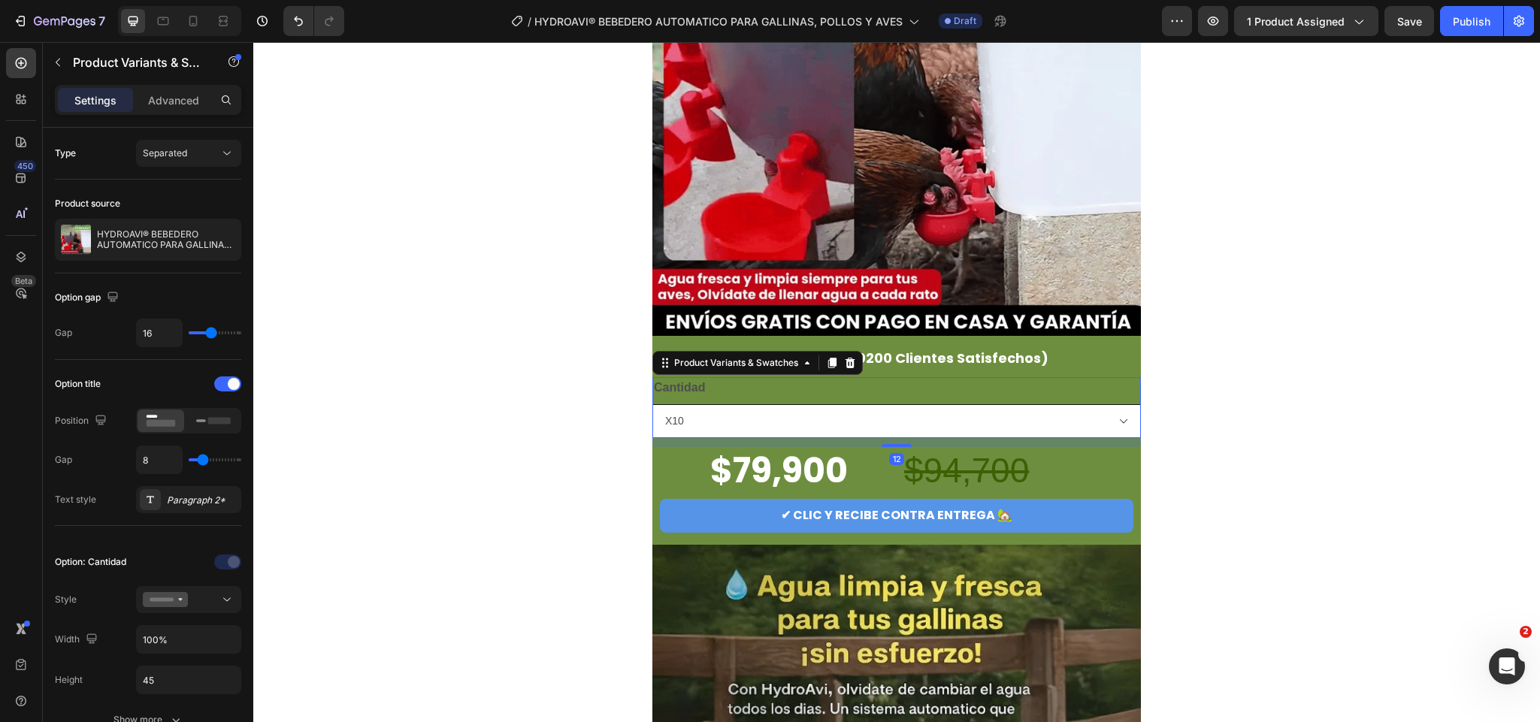
click at [653, 404] on select "X10 X20" at bounding box center [897, 421] width 489 height 34
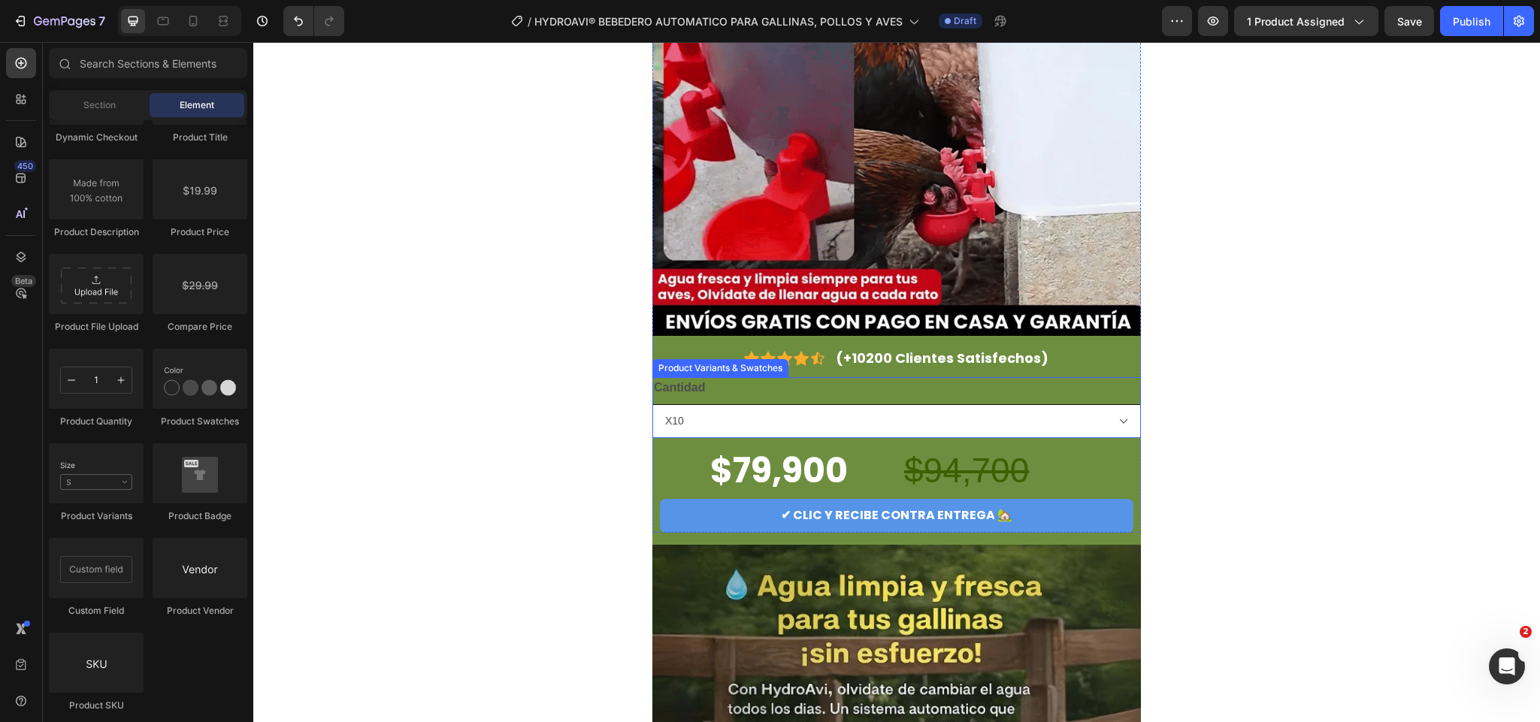
click at [783, 417] on select "X10 X20" at bounding box center [897, 421] width 489 height 34
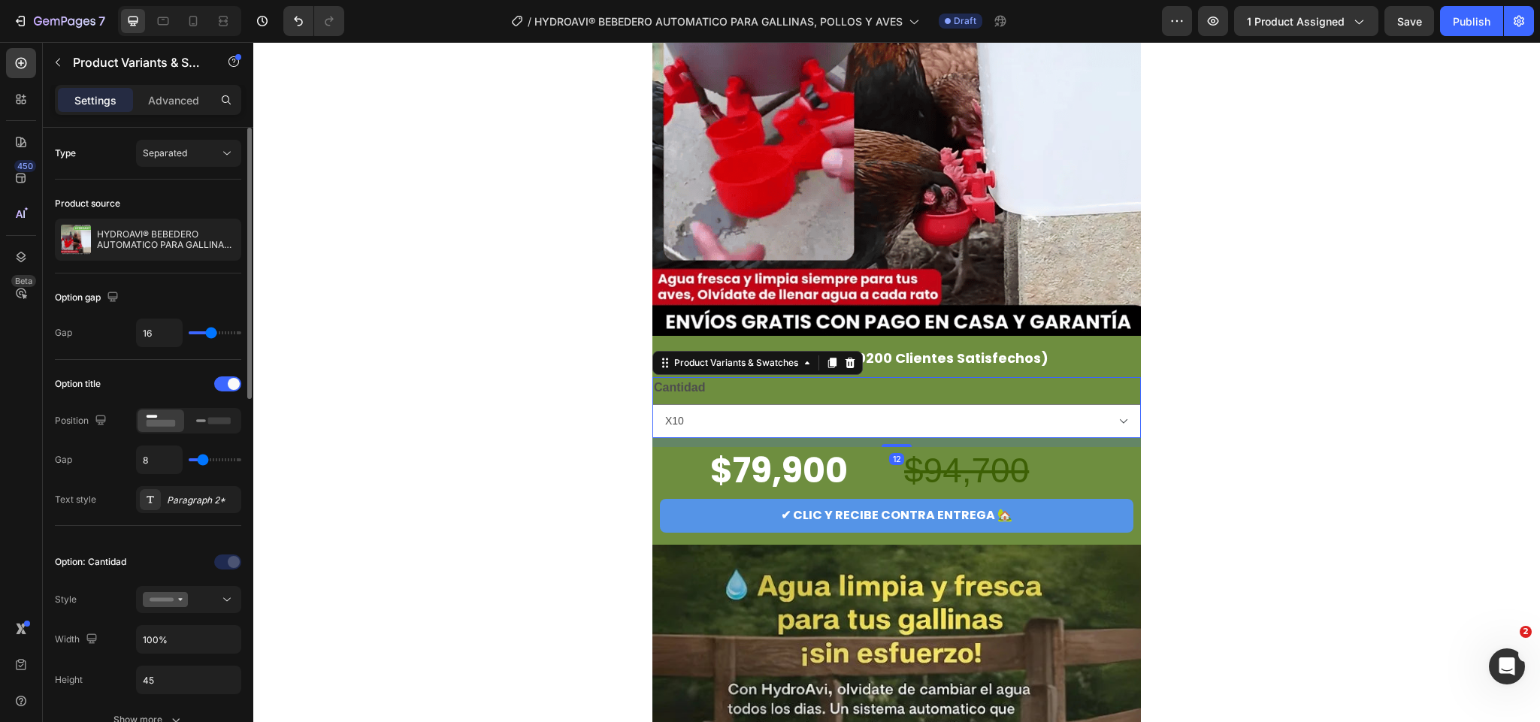
click at [207, 434] on div at bounding box center [188, 421] width 105 height 26
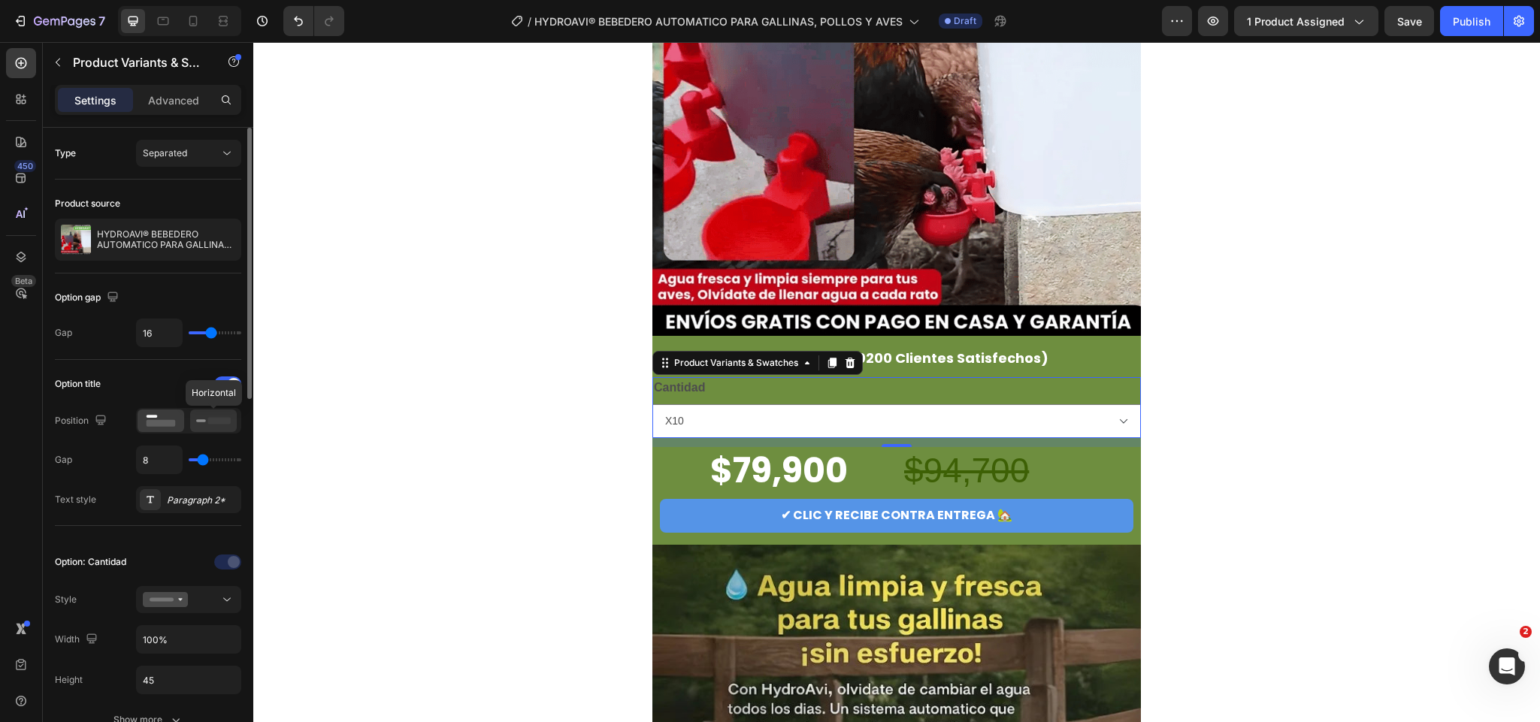
click at [210, 429] on icon at bounding box center [213, 421] width 35 height 17
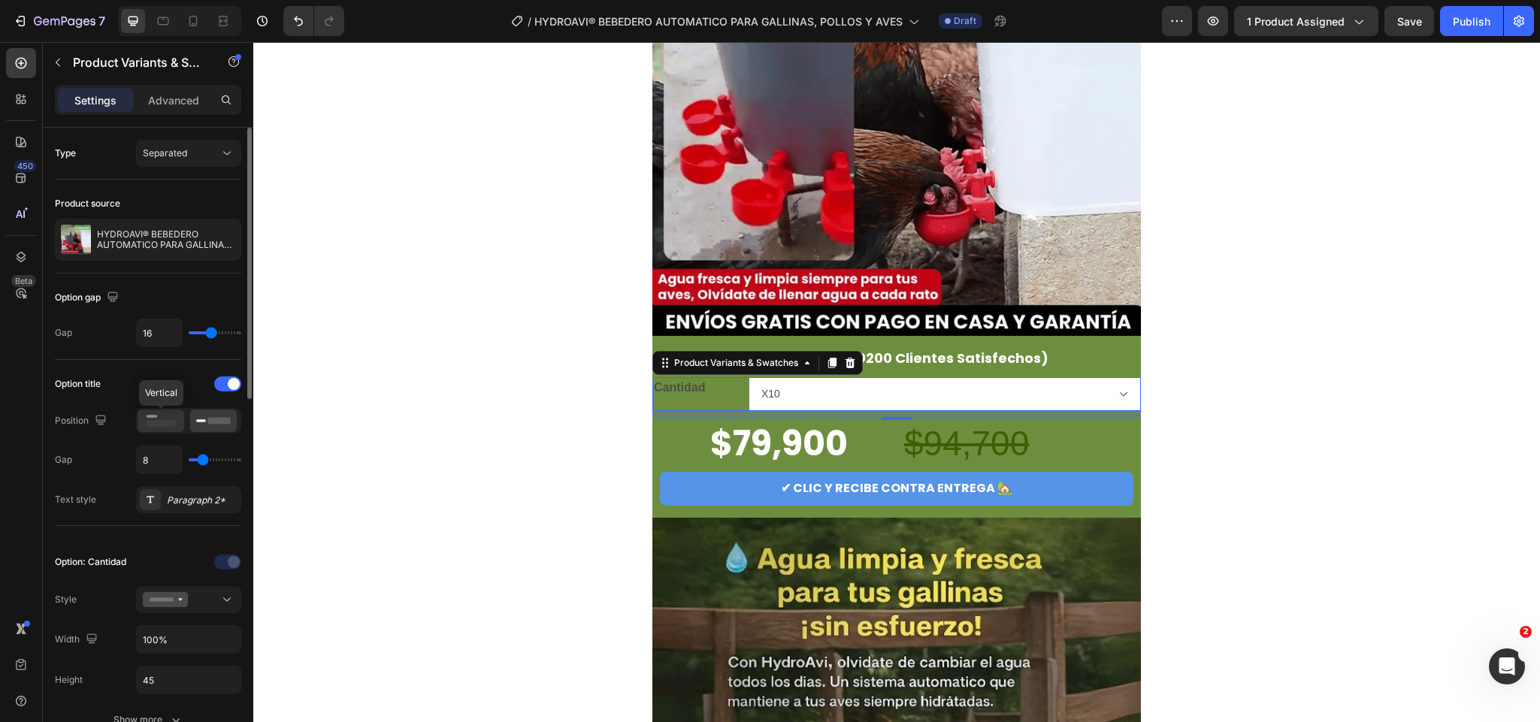
click at [165, 429] on icon at bounding box center [161, 421] width 35 height 17
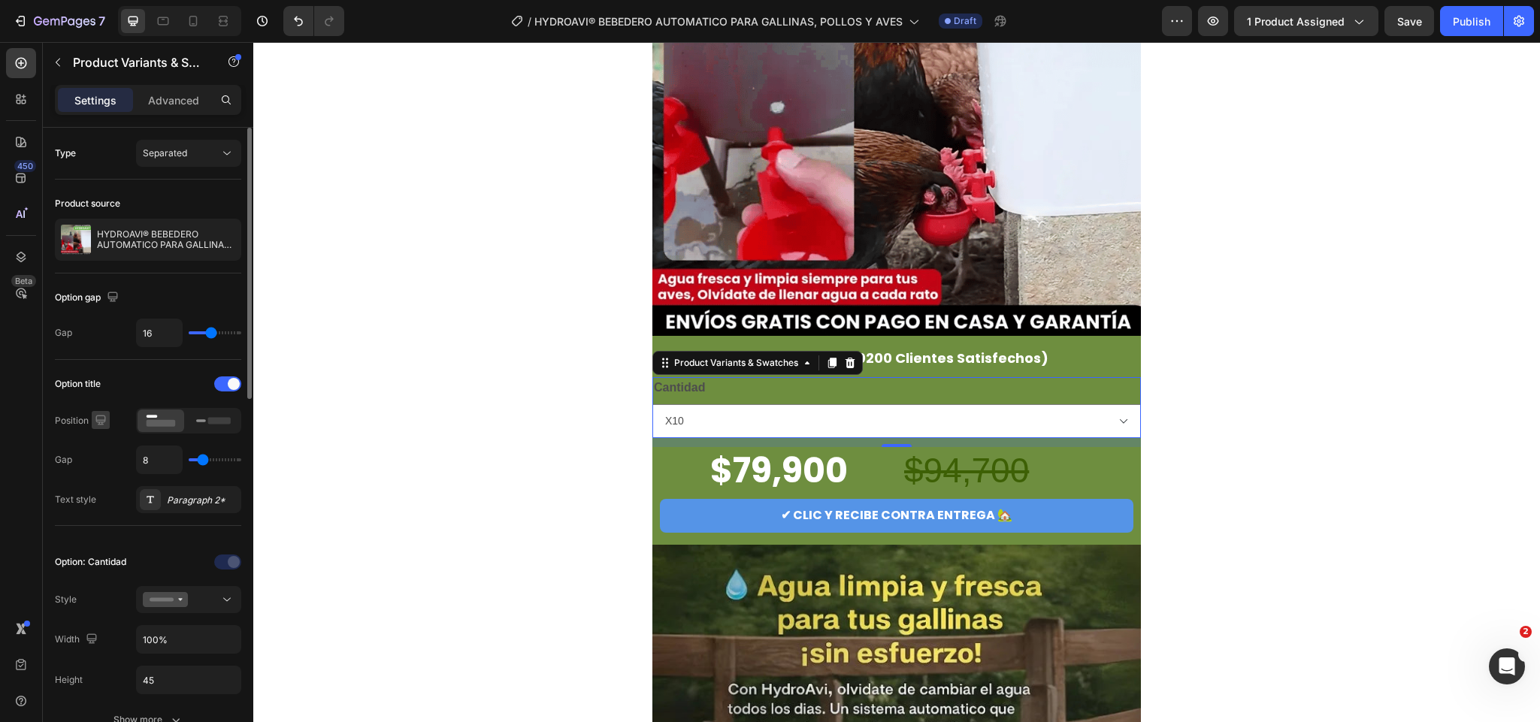
scroll to position [113, 0]
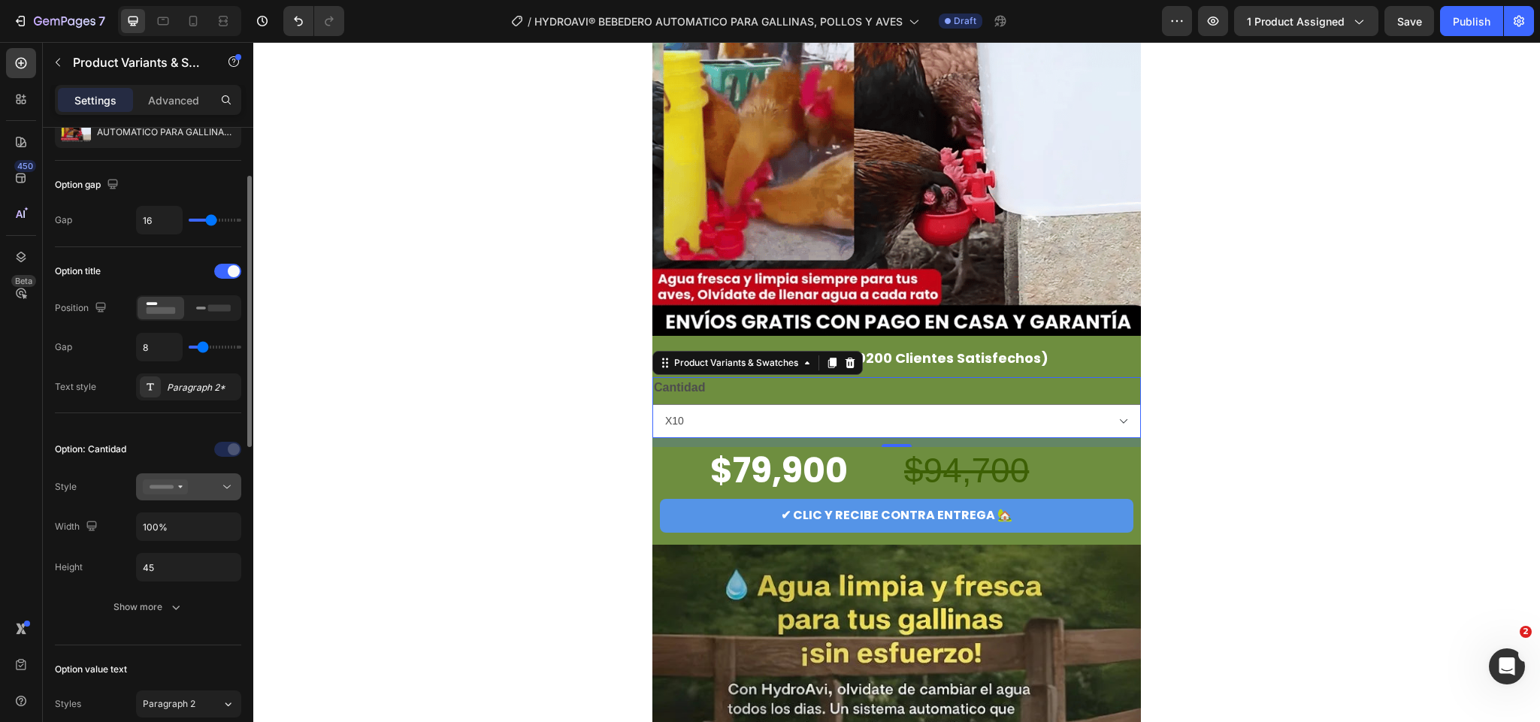
click at [161, 492] on icon at bounding box center [165, 487] width 45 height 15
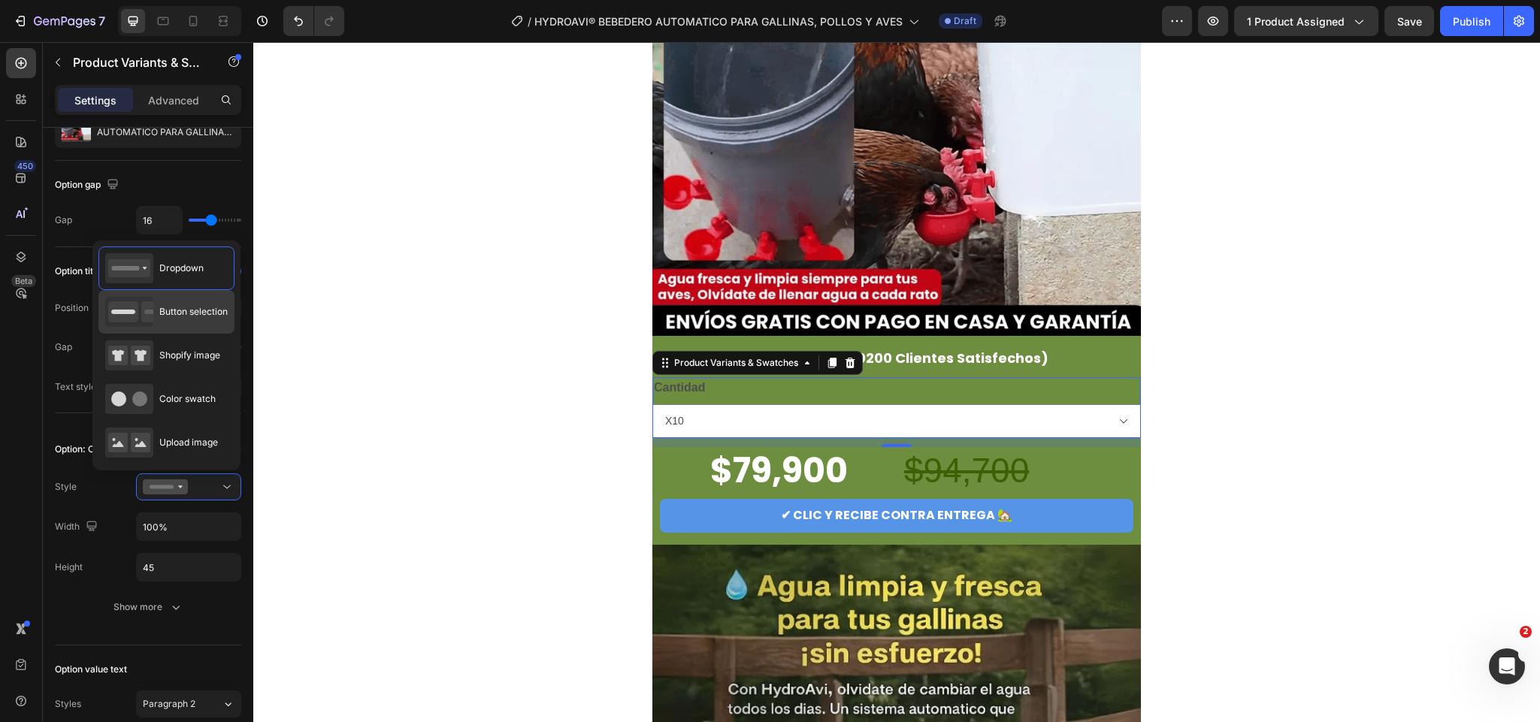
click at [187, 307] on span "Button selection" at bounding box center [193, 312] width 68 height 14
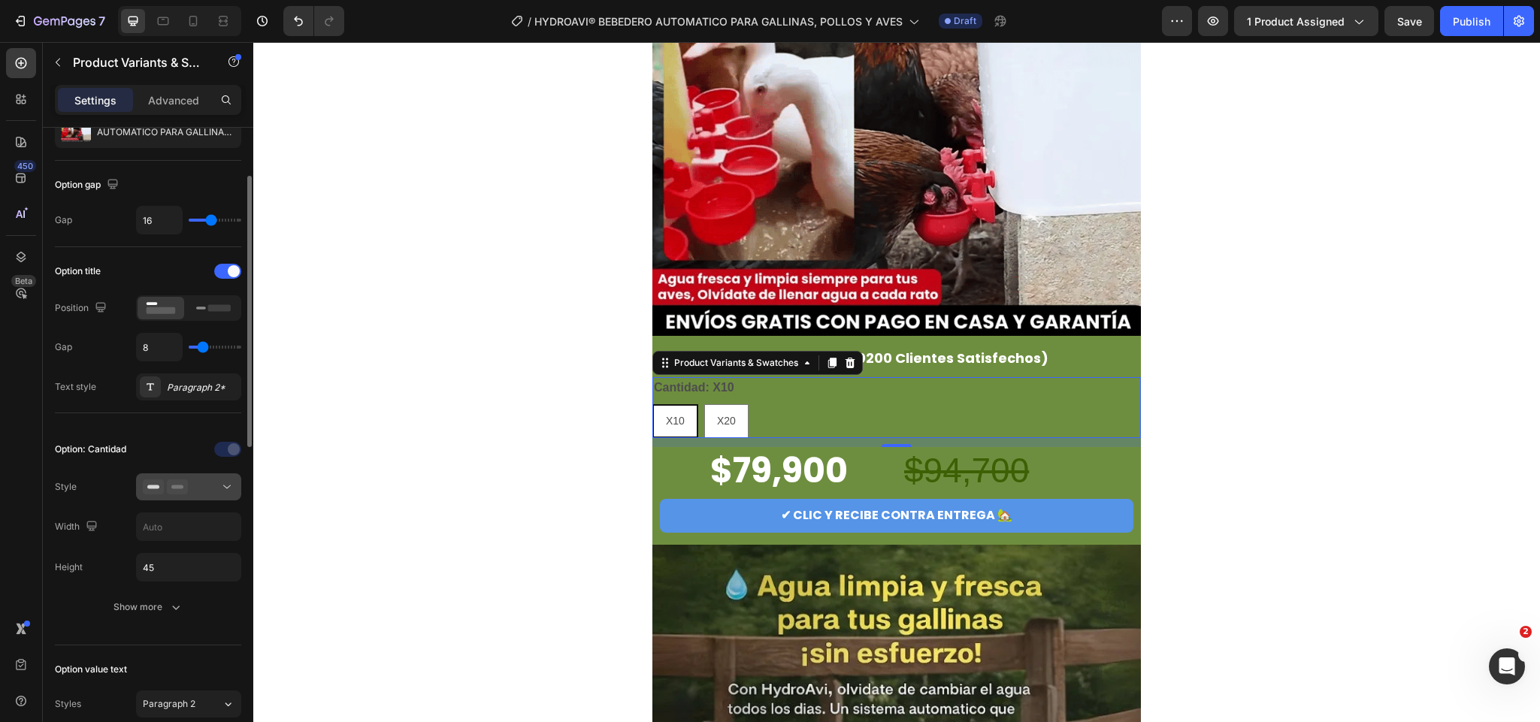
click at [195, 485] on div at bounding box center [189, 487] width 92 height 15
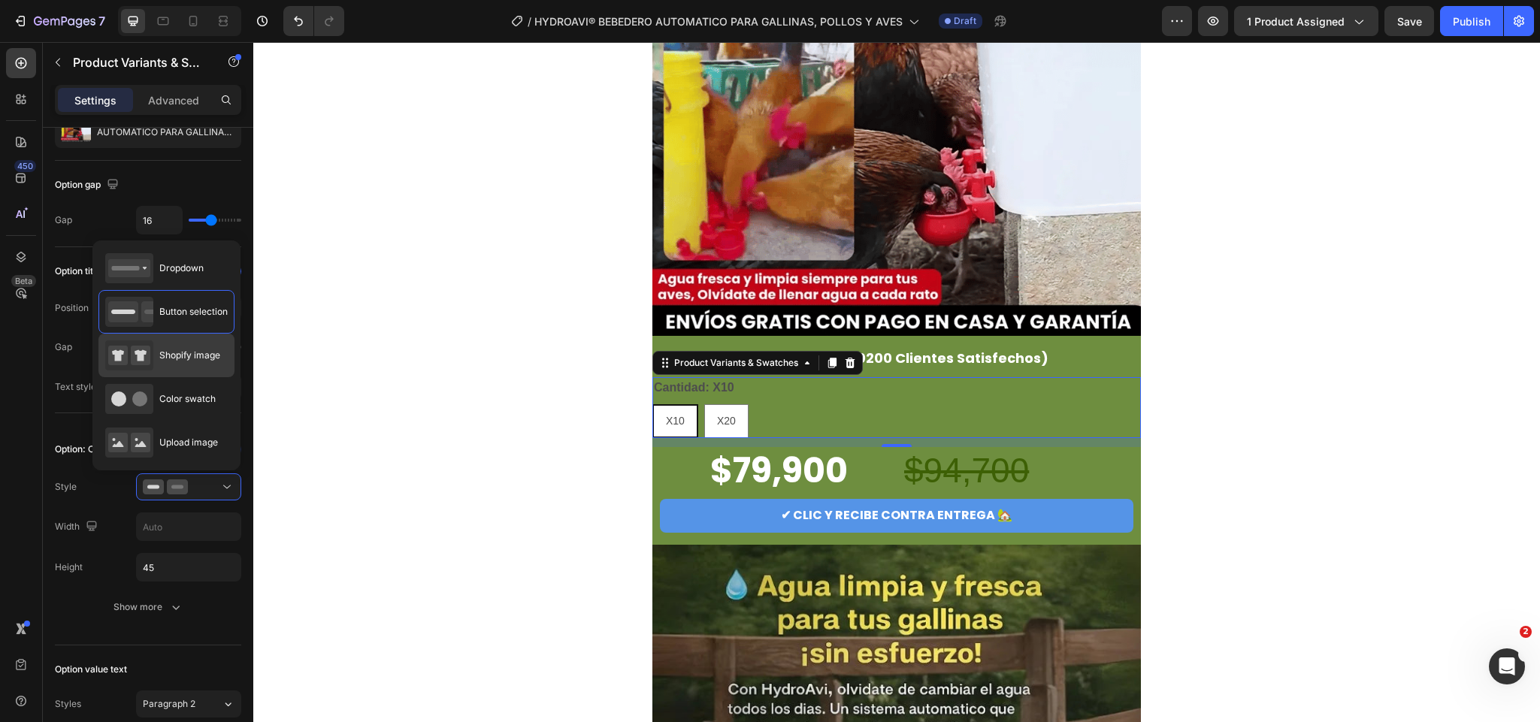
click at [196, 370] on div "Shopify image" at bounding box center [162, 356] width 115 height 30
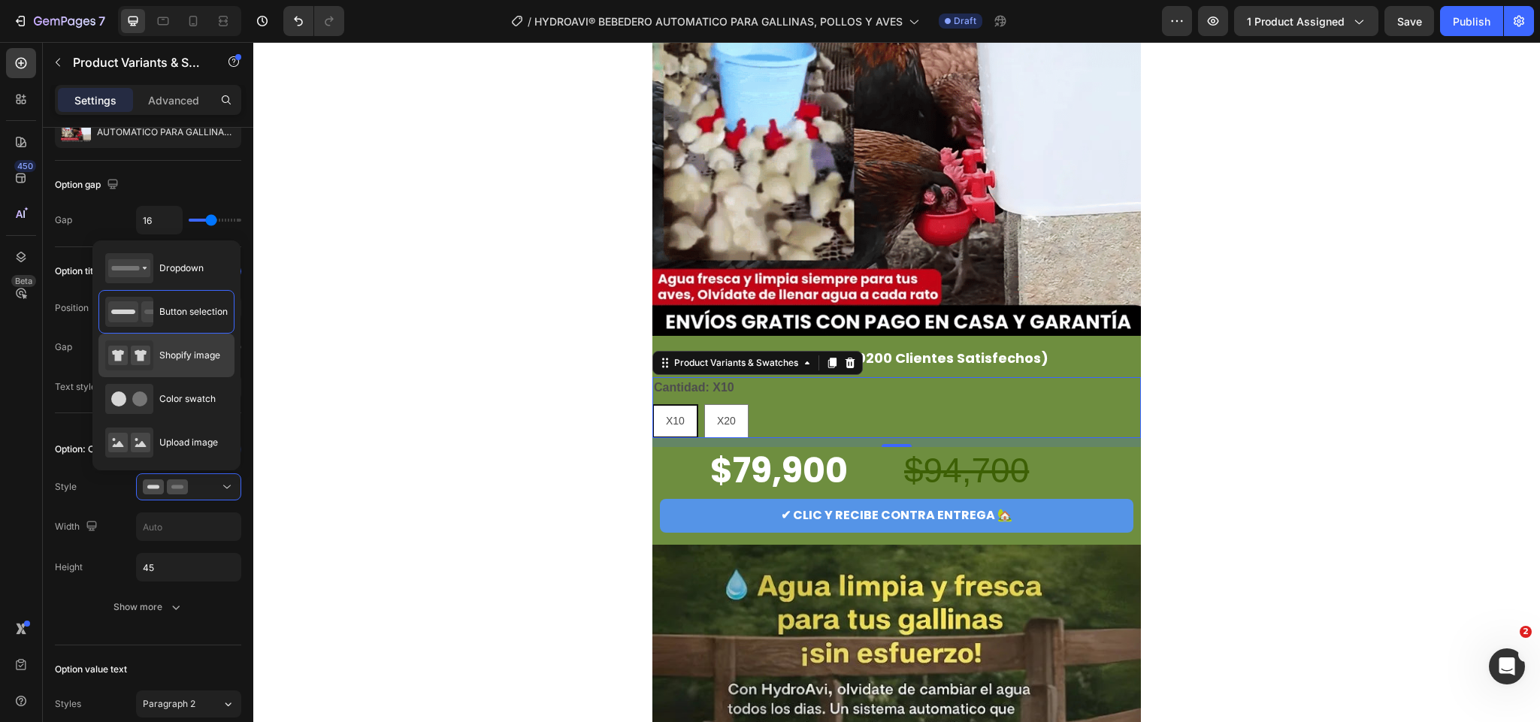
type input "64"
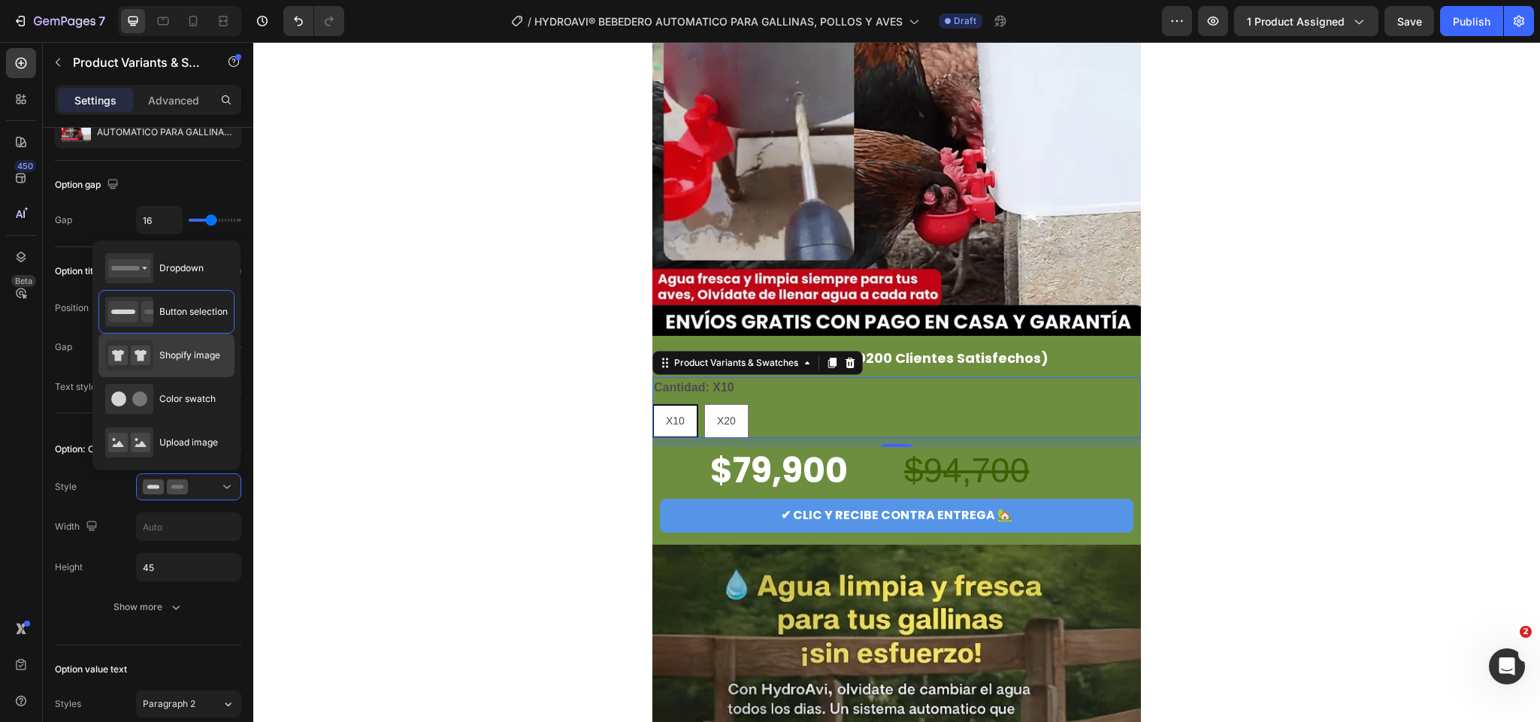
type input "64"
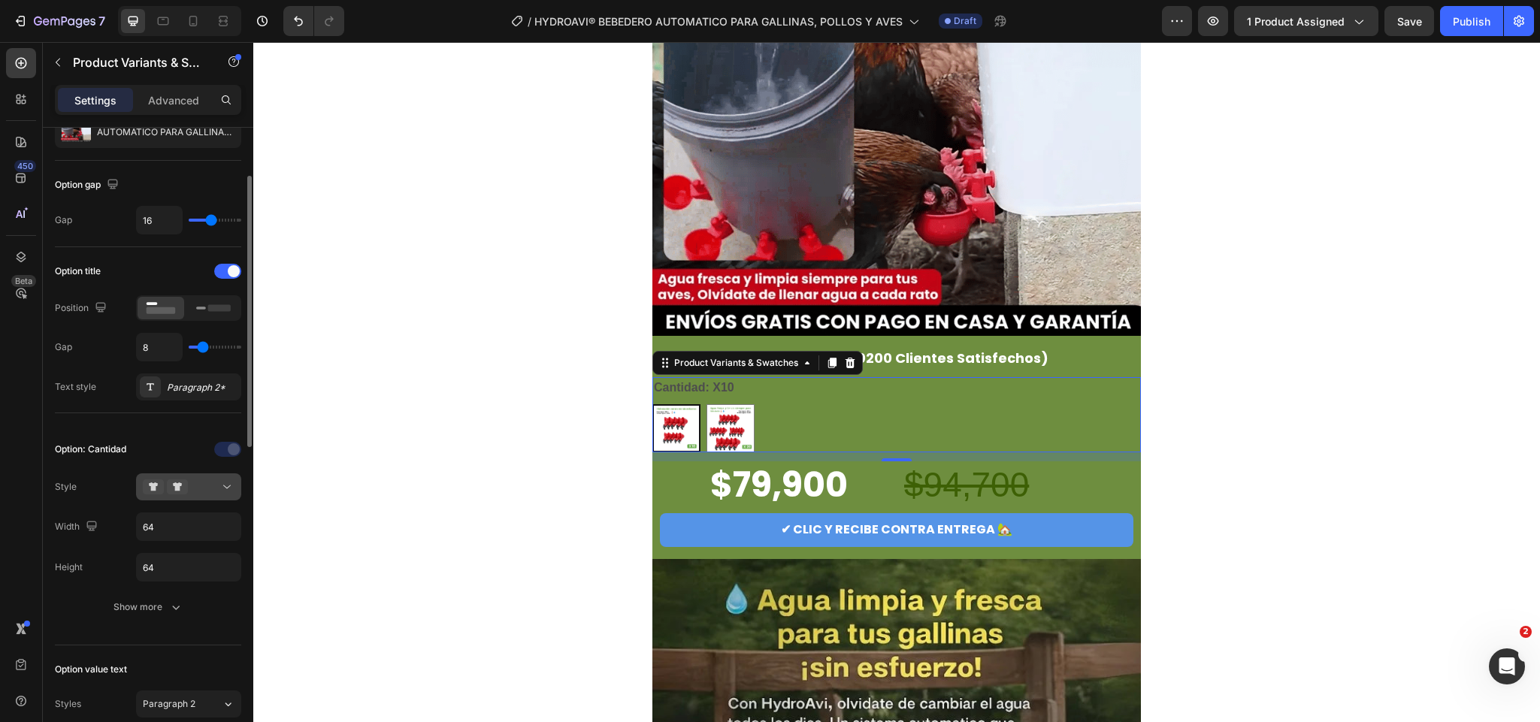
click at [198, 489] on div at bounding box center [189, 487] width 92 height 15
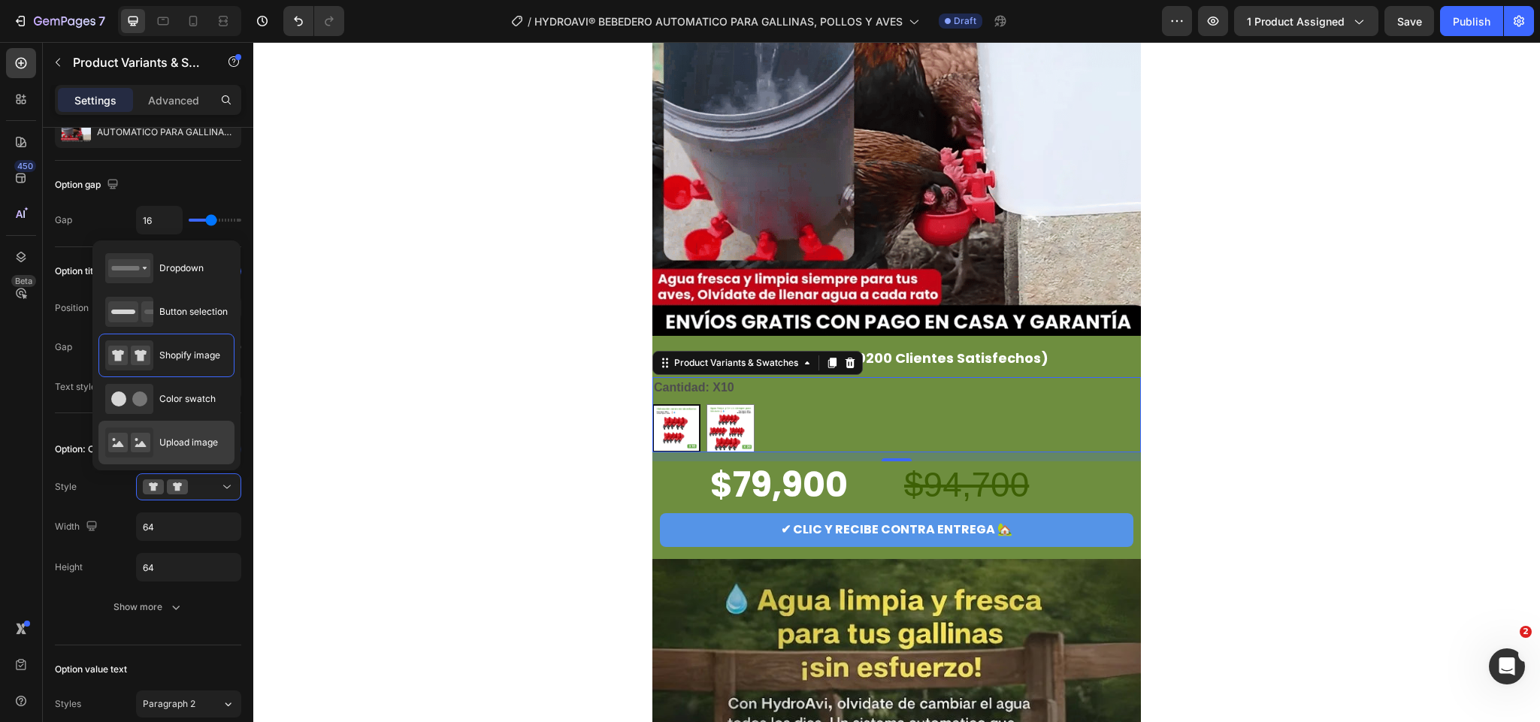
click at [190, 444] on span "Upload image" at bounding box center [188, 443] width 59 height 14
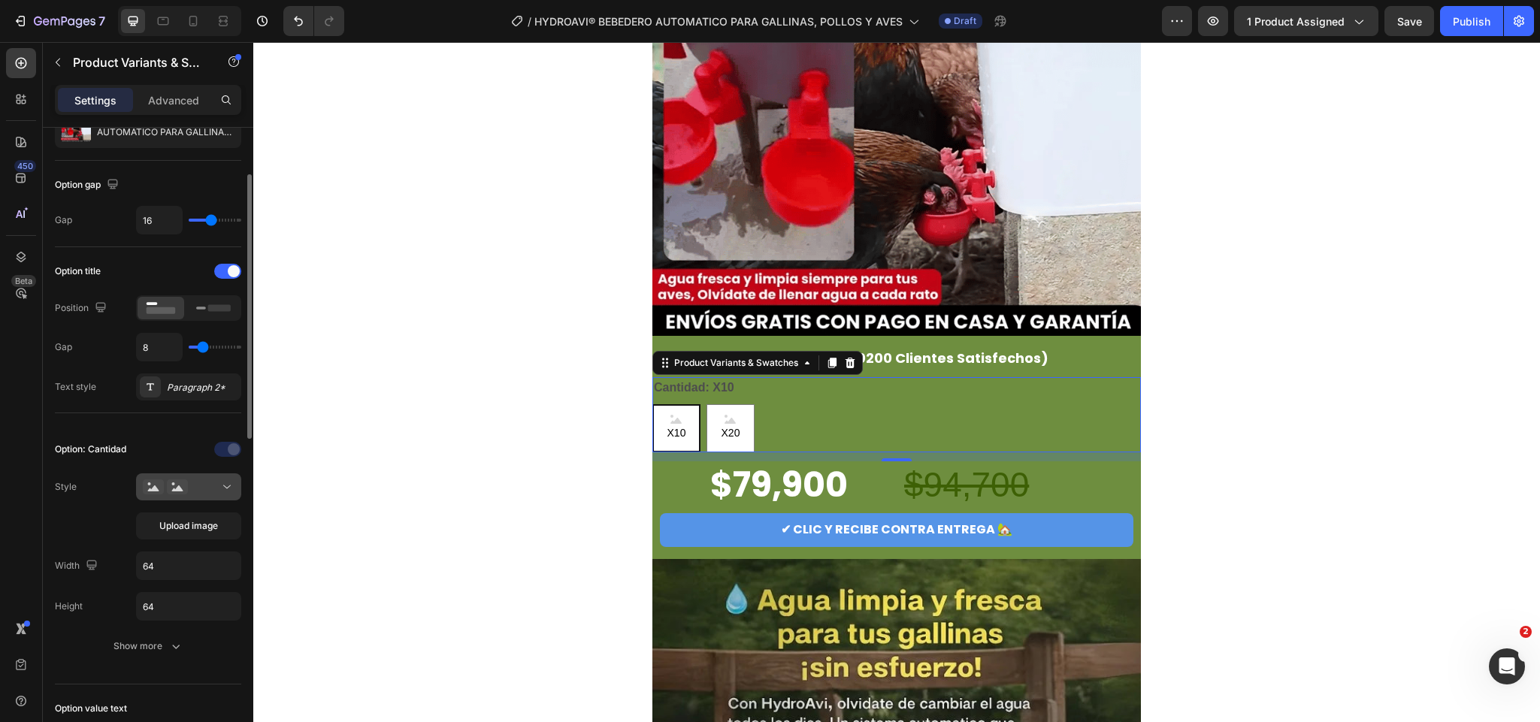
click at [207, 494] on div at bounding box center [189, 487] width 92 height 15
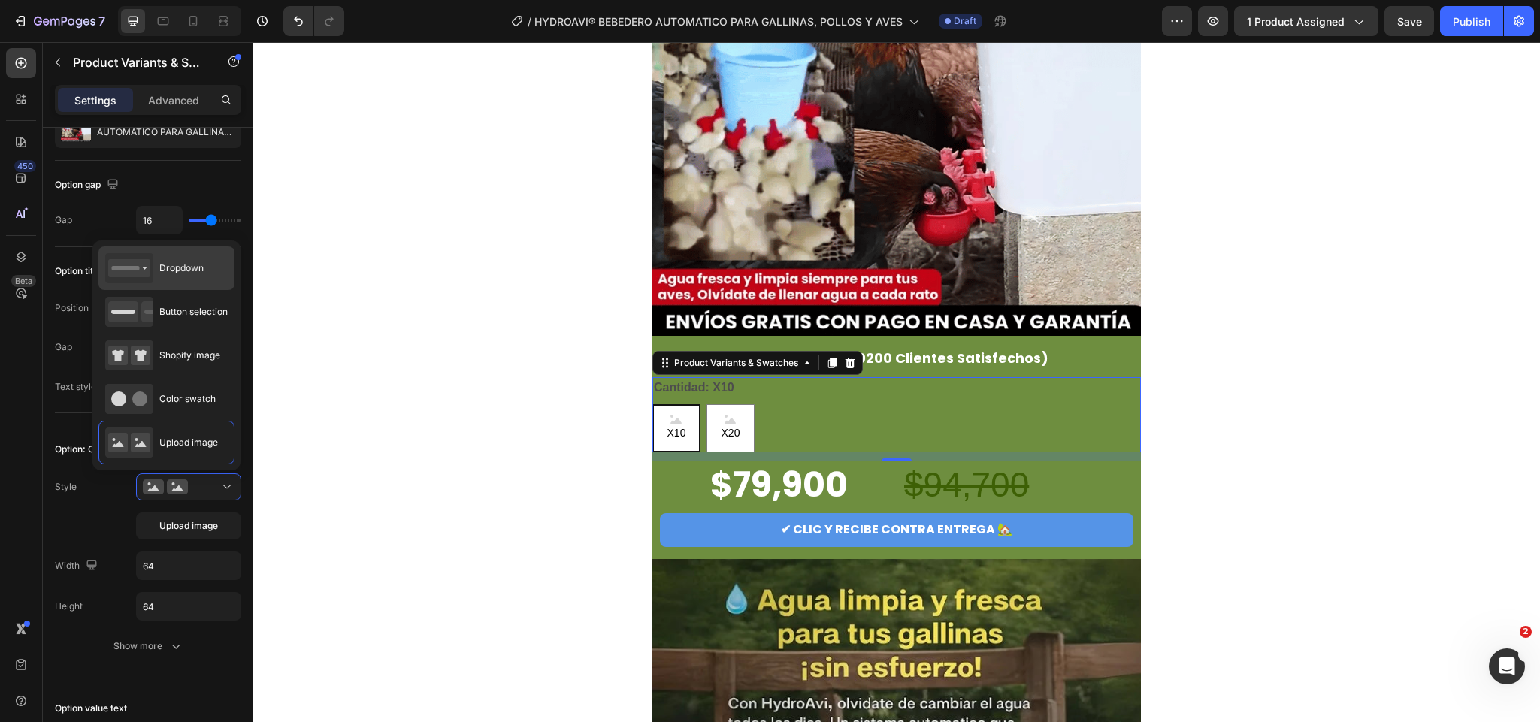
click at [196, 282] on div "Dropdown" at bounding box center [154, 268] width 98 height 30
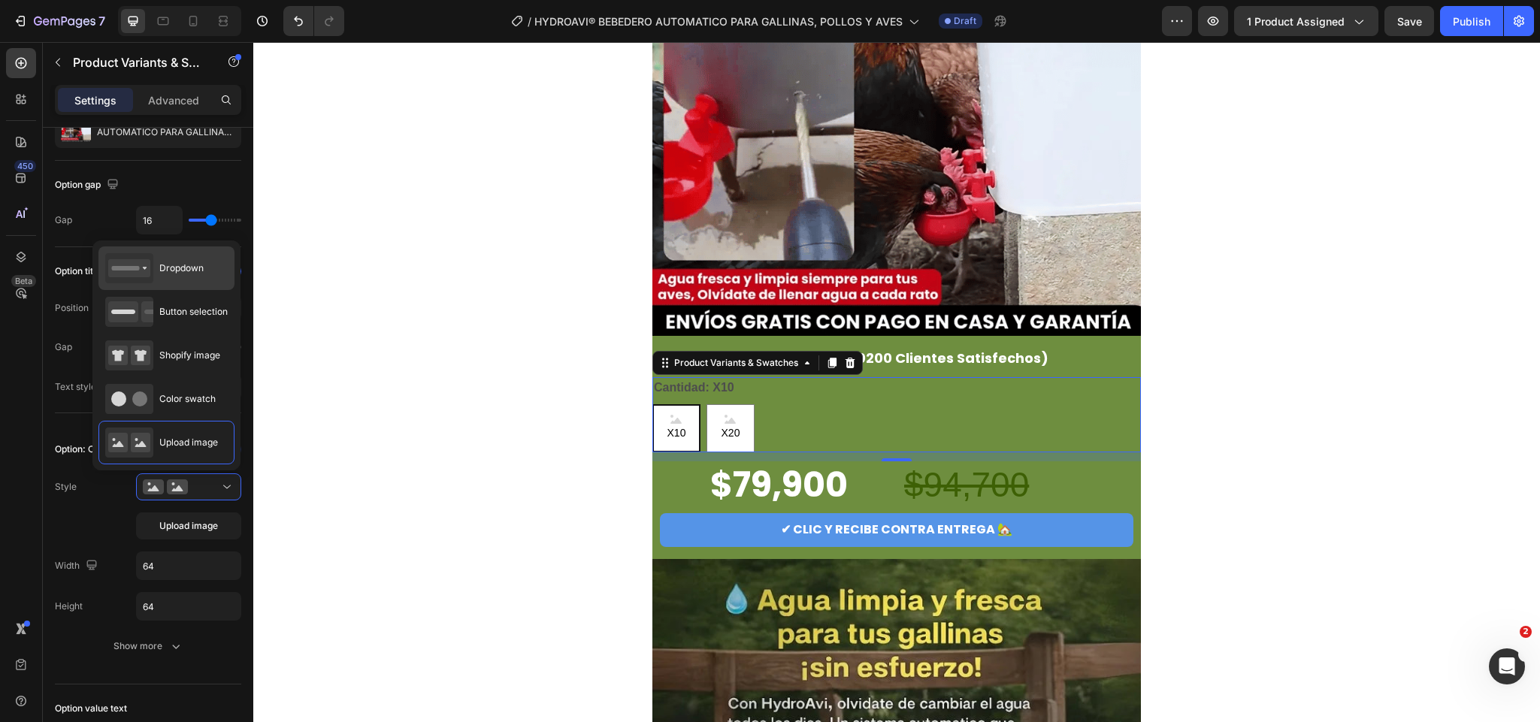
type input "100%"
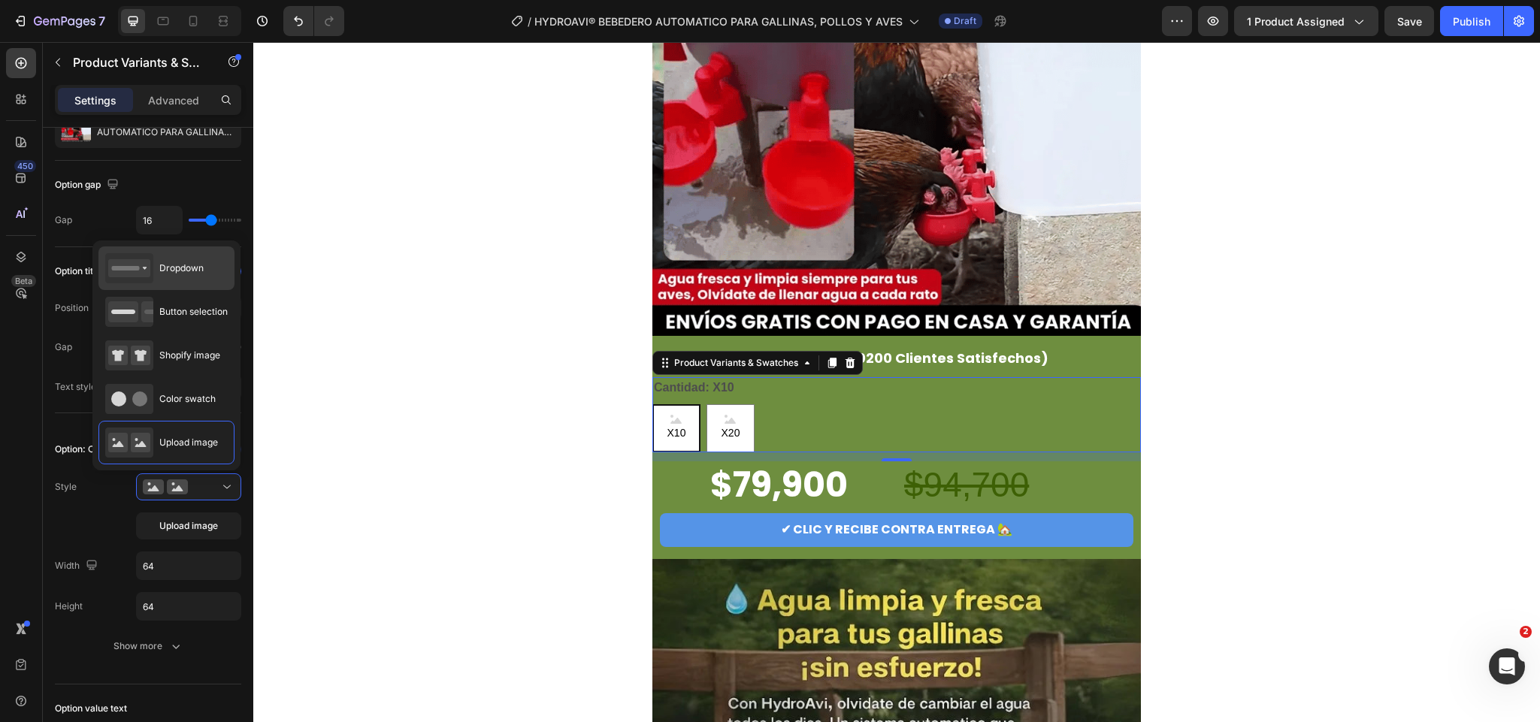
type input "45"
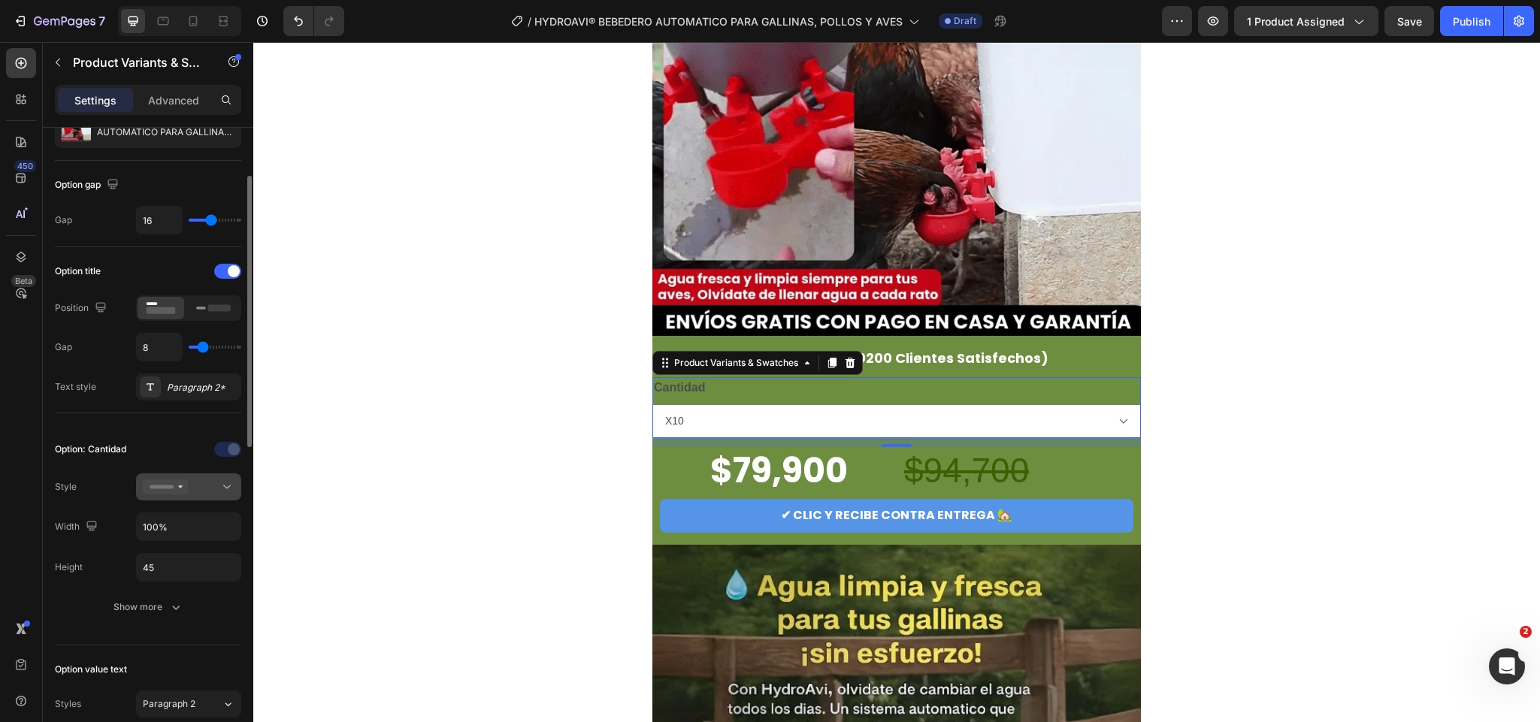
click at [203, 487] on div at bounding box center [189, 487] width 92 height 15
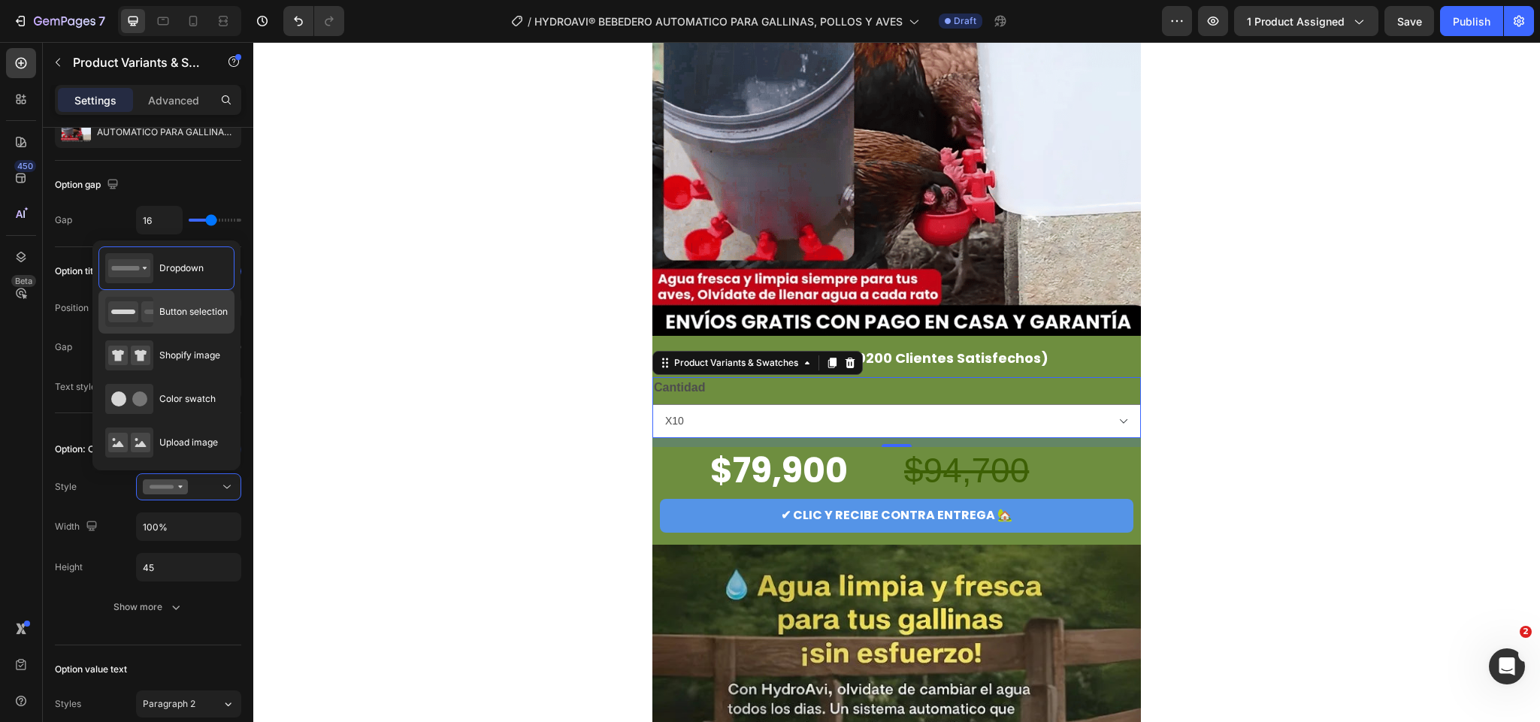
click at [206, 323] on div "Button selection" at bounding box center [166, 312] width 123 height 30
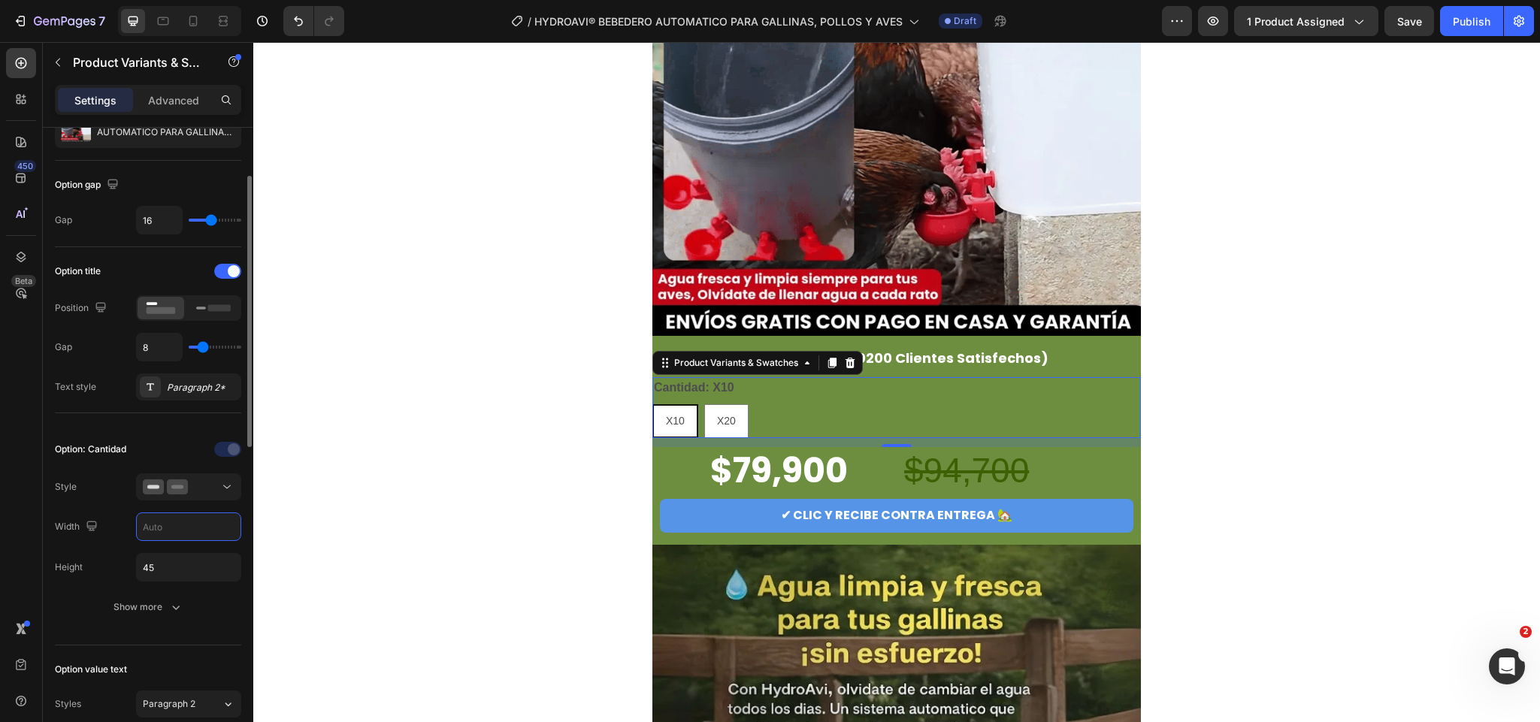
click at [177, 538] on input "text" at bounding box center [189, 526] width 104 height 27
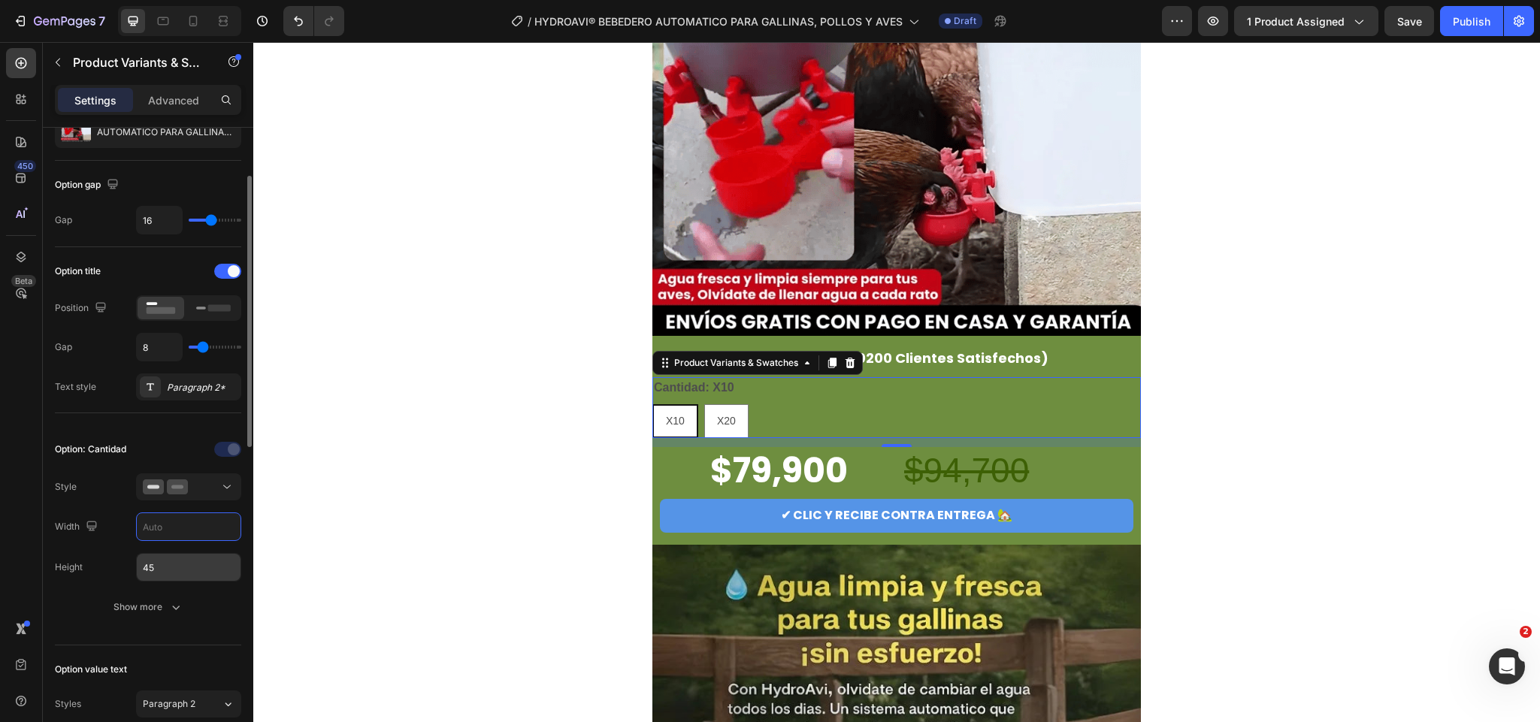
click at [171, 571] on input "45" at bounding box center [189, 567] width 104 height 27
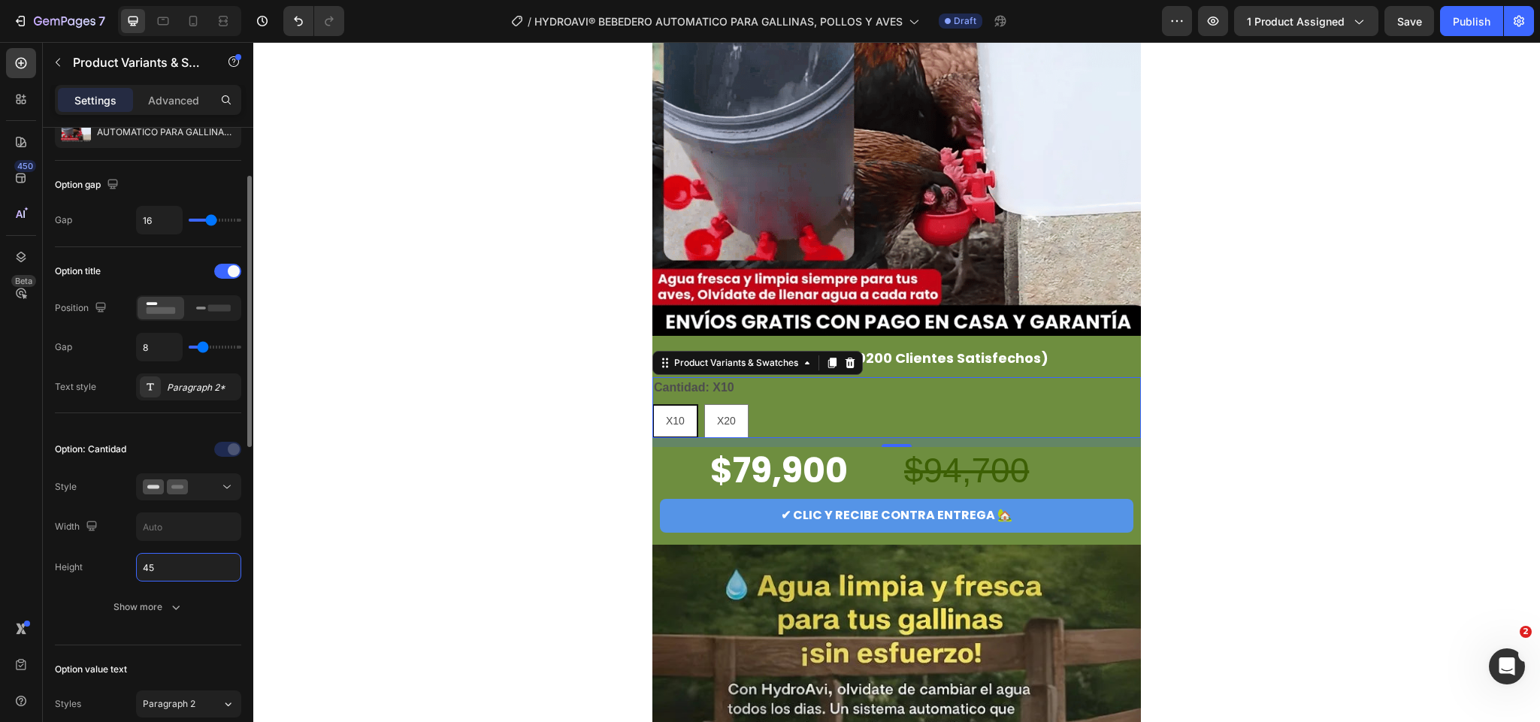
click at [122, 444] on div "Option: Cantidad" at bounding box center [90, 450] width 71 height 24
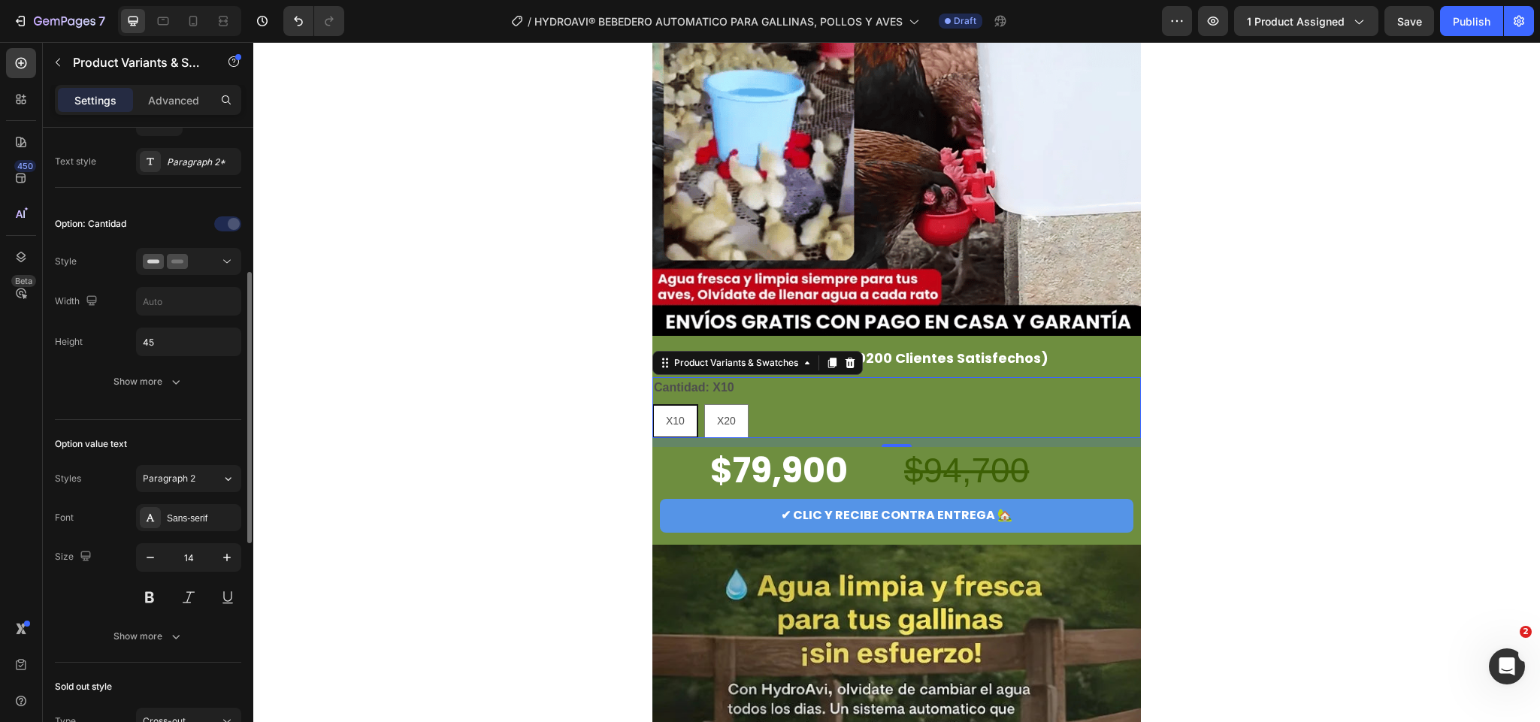
scroll to position [451, 0]
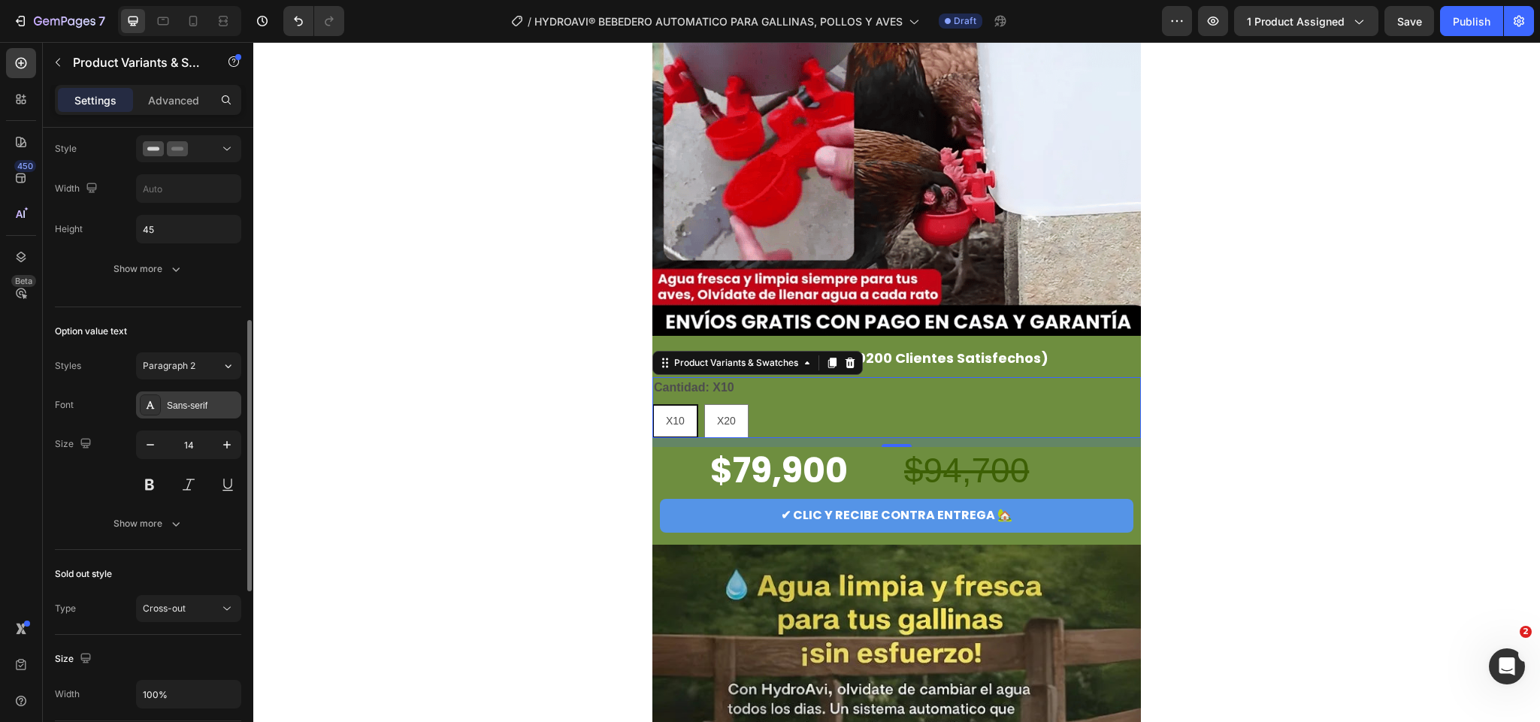
click at [179, 413] on div "Sans-serif" at bounding box center [202, 406] width 71 height 14
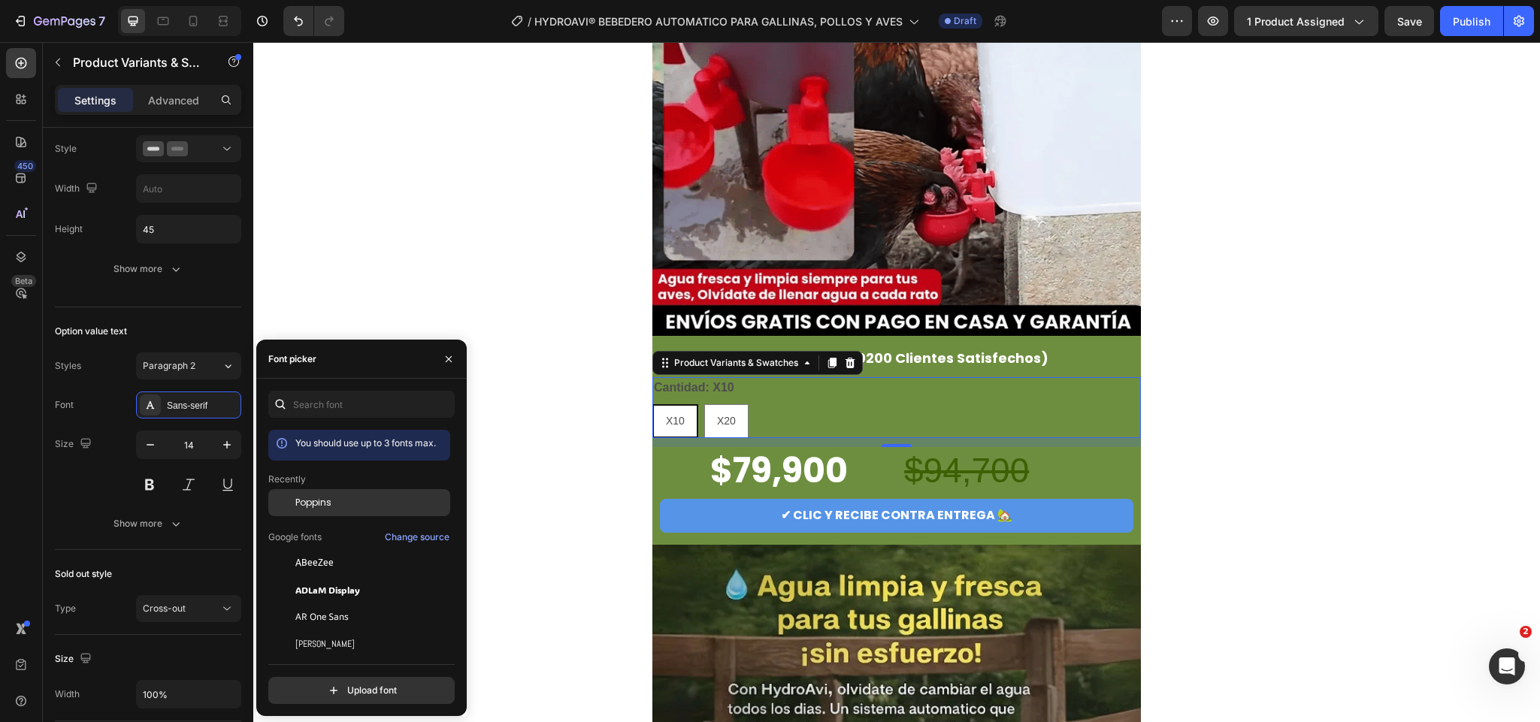
click at [352, 499] on div "Poppins" at bounding box center [371, 503] width 152 height 14
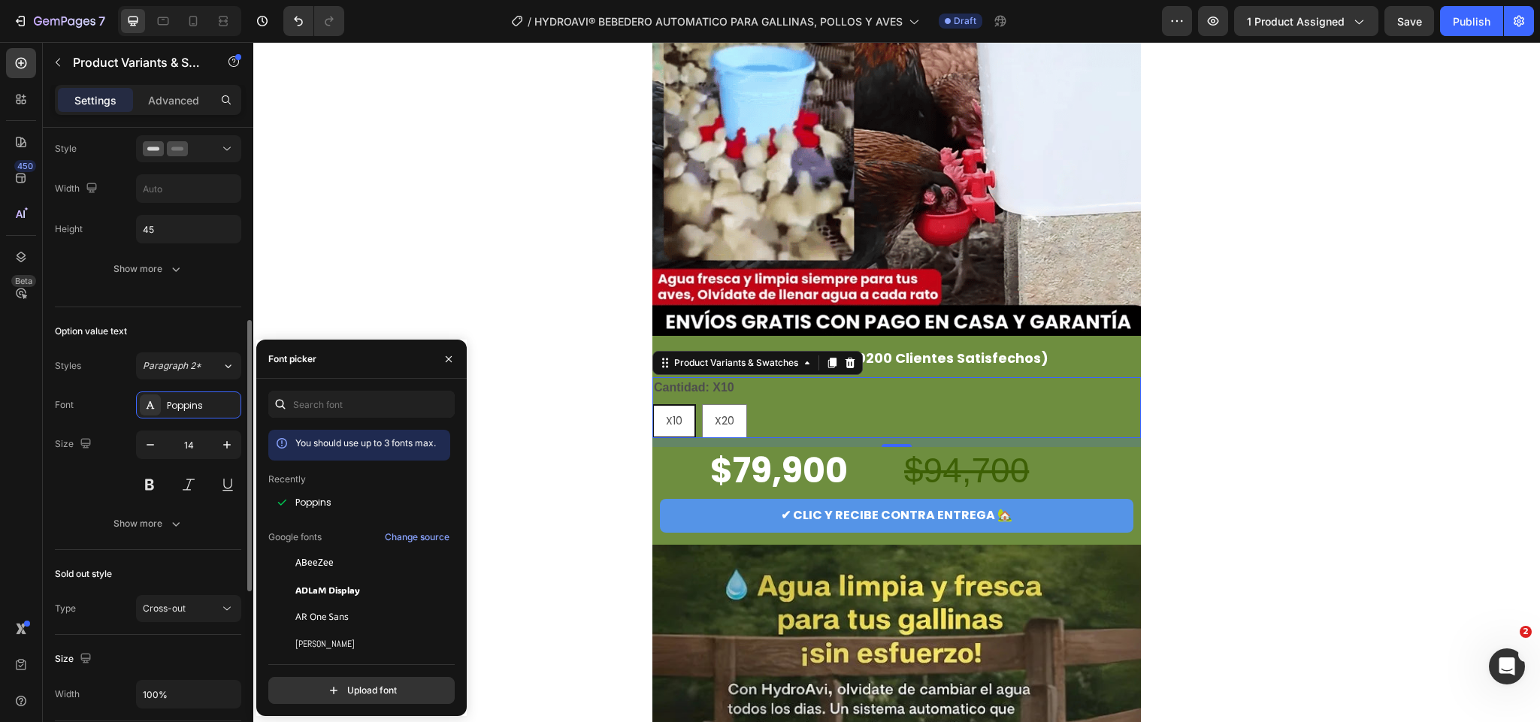
click at [132, 329] on div "Option value text" at bounding box center [148, 332] width 186 height 24
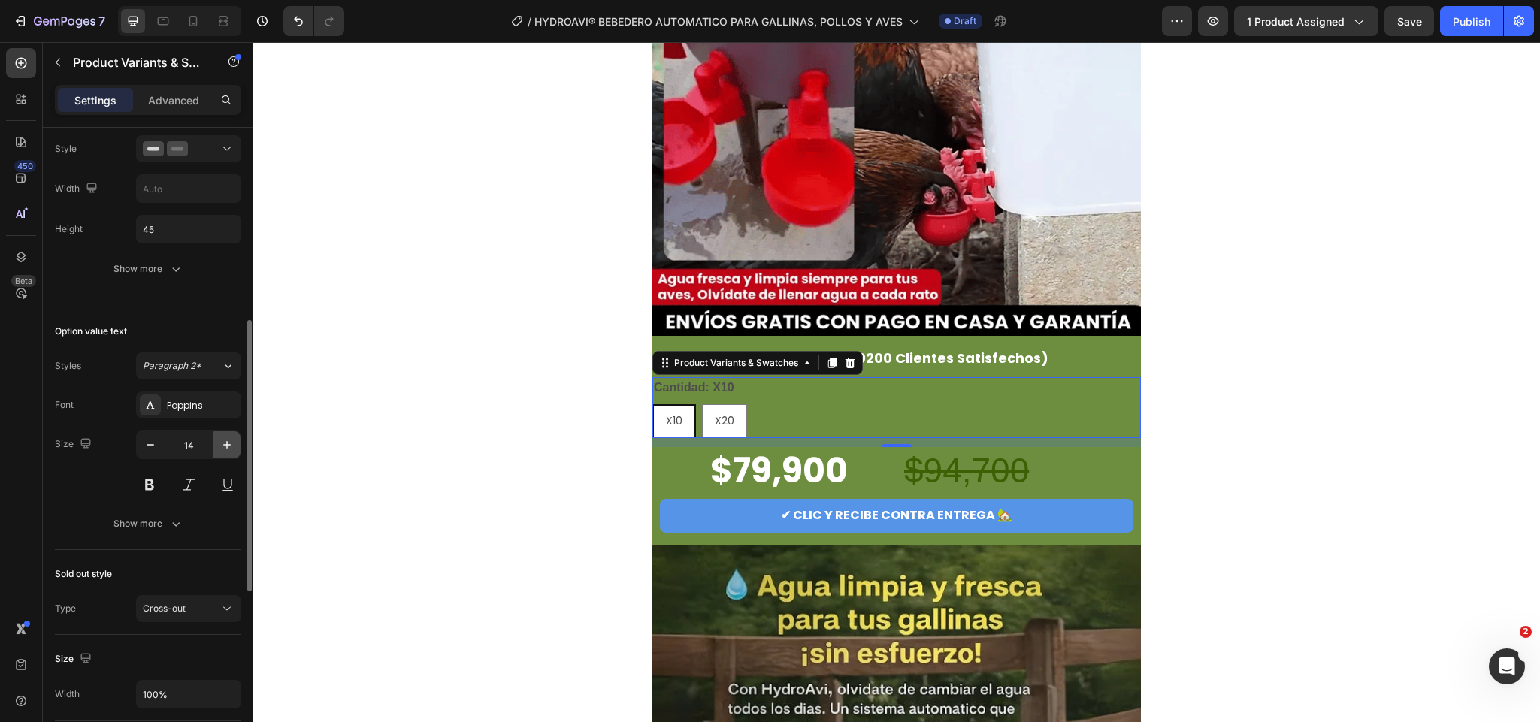
click at [228, 453] on icon "button" at bounding box center [227, 445] width 15 height 15
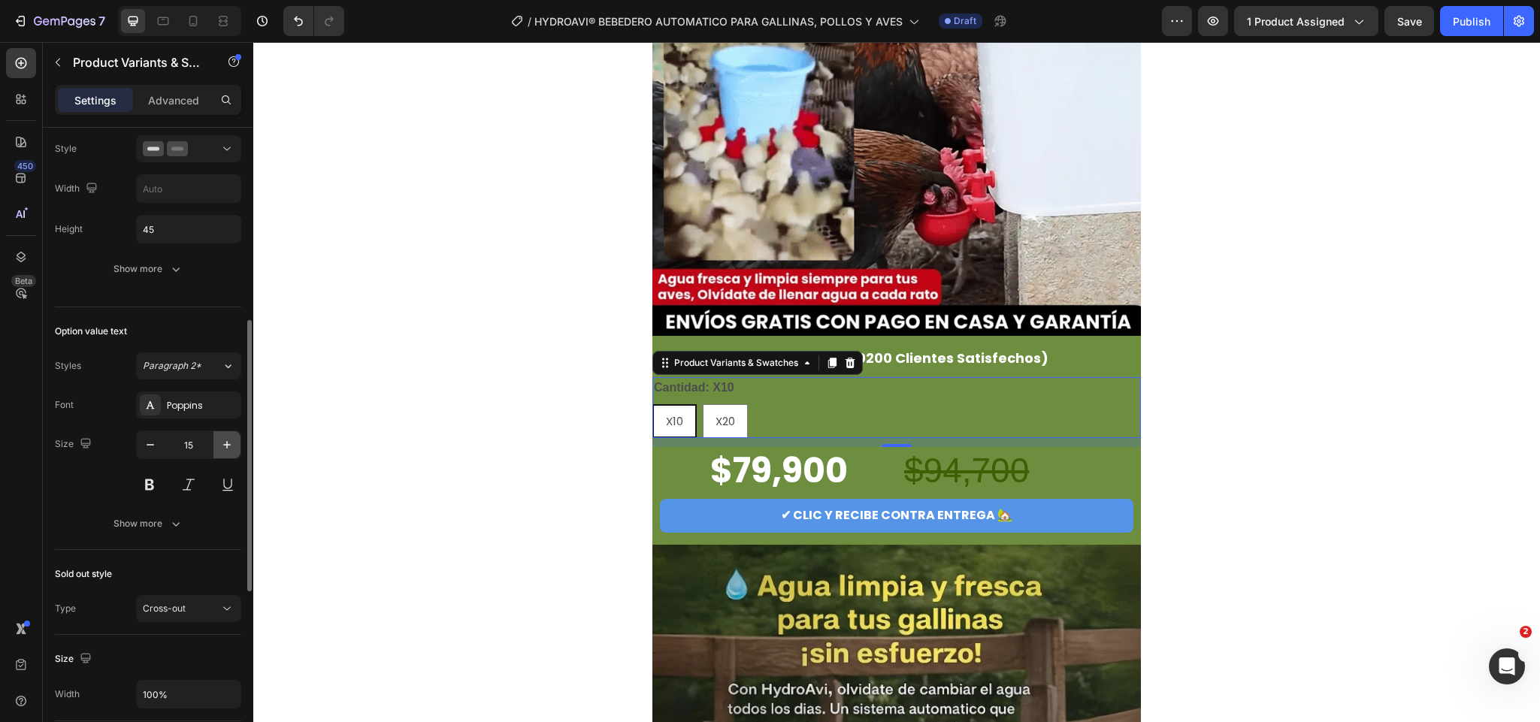
click at [229, 453] on icon "button" at bounding box center [227, 445] width 15 height 15
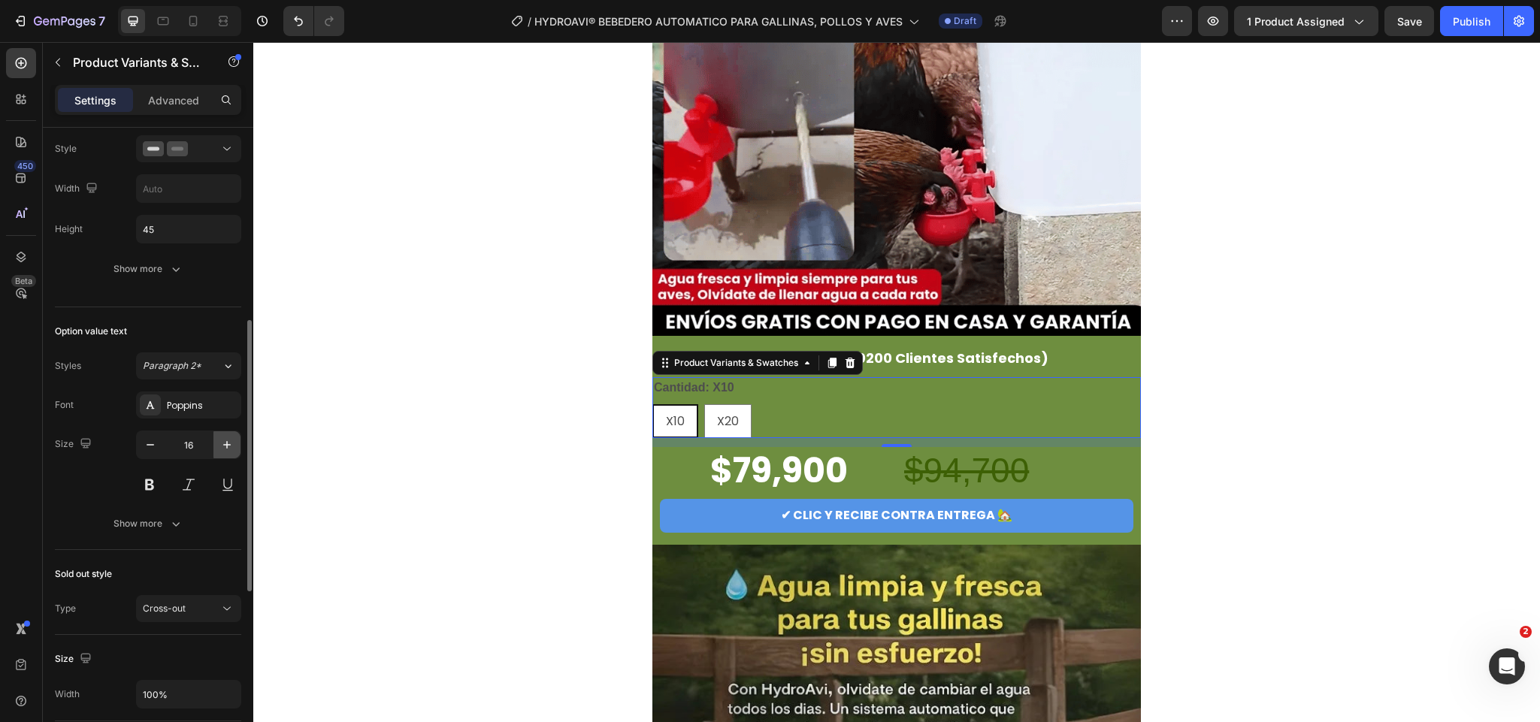
click at [229, 453] on icon "button" at bounding box center [227, 445] width 15 height 15
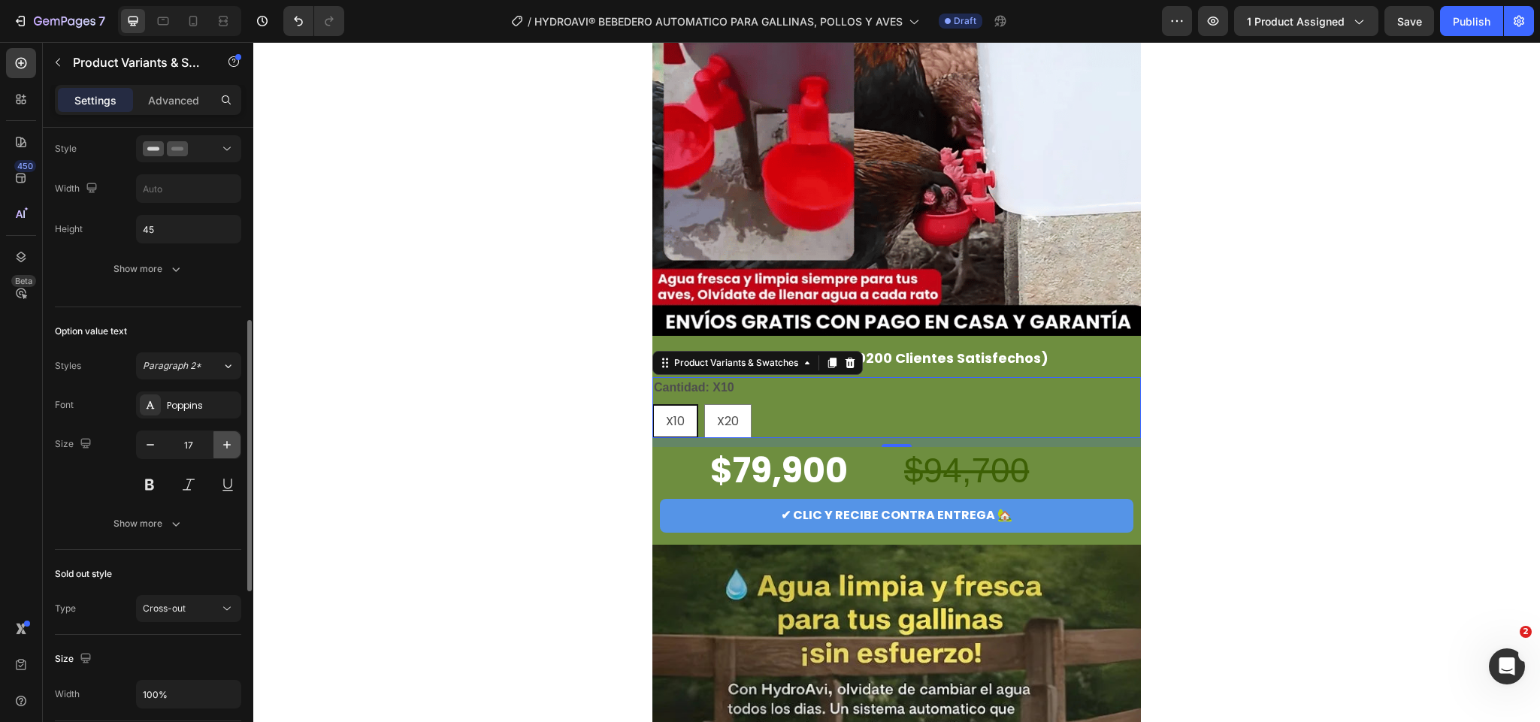
click at [229, 453] on icon "button" at bounding box center [227, 445] width 15 height 15
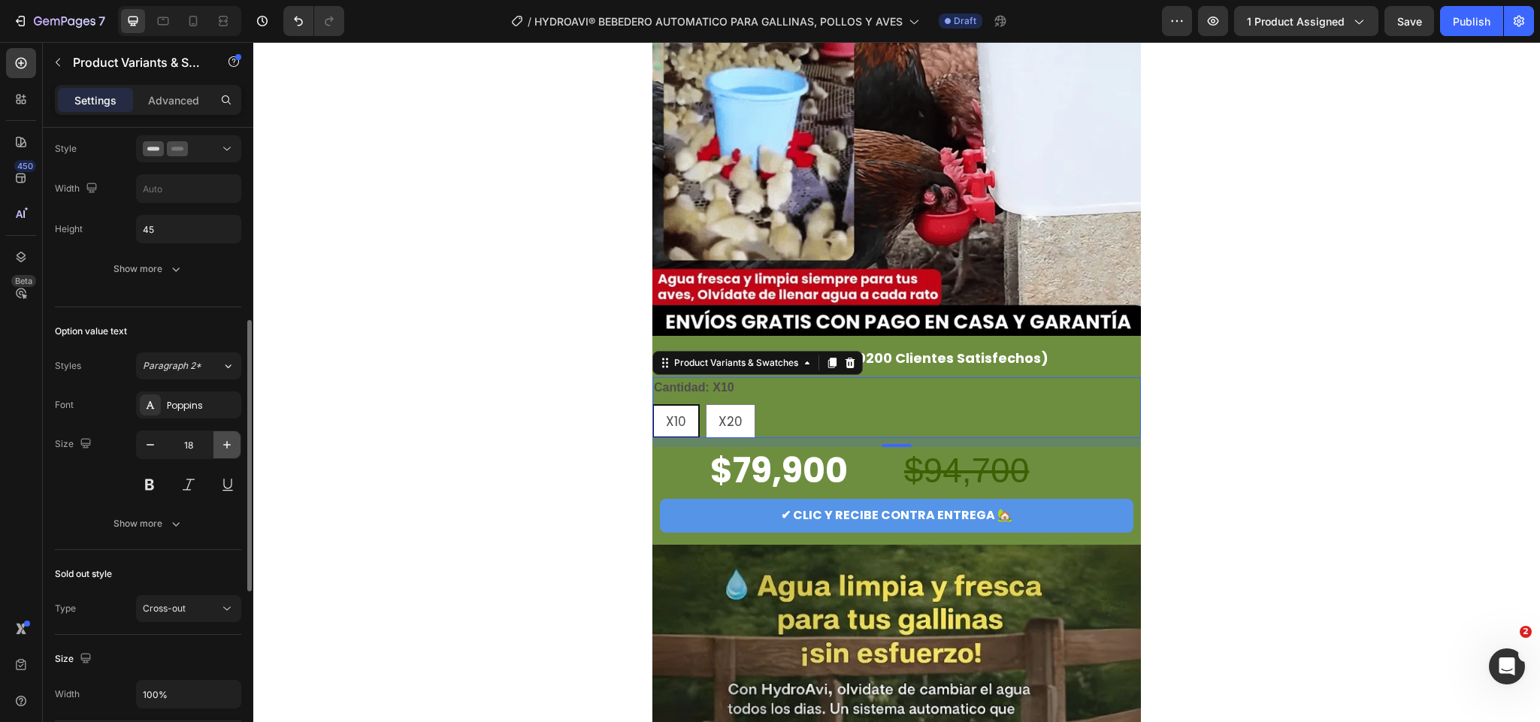
click at [229, 453] on icon "button" at bounding box center [227, 445] width 15 height 15
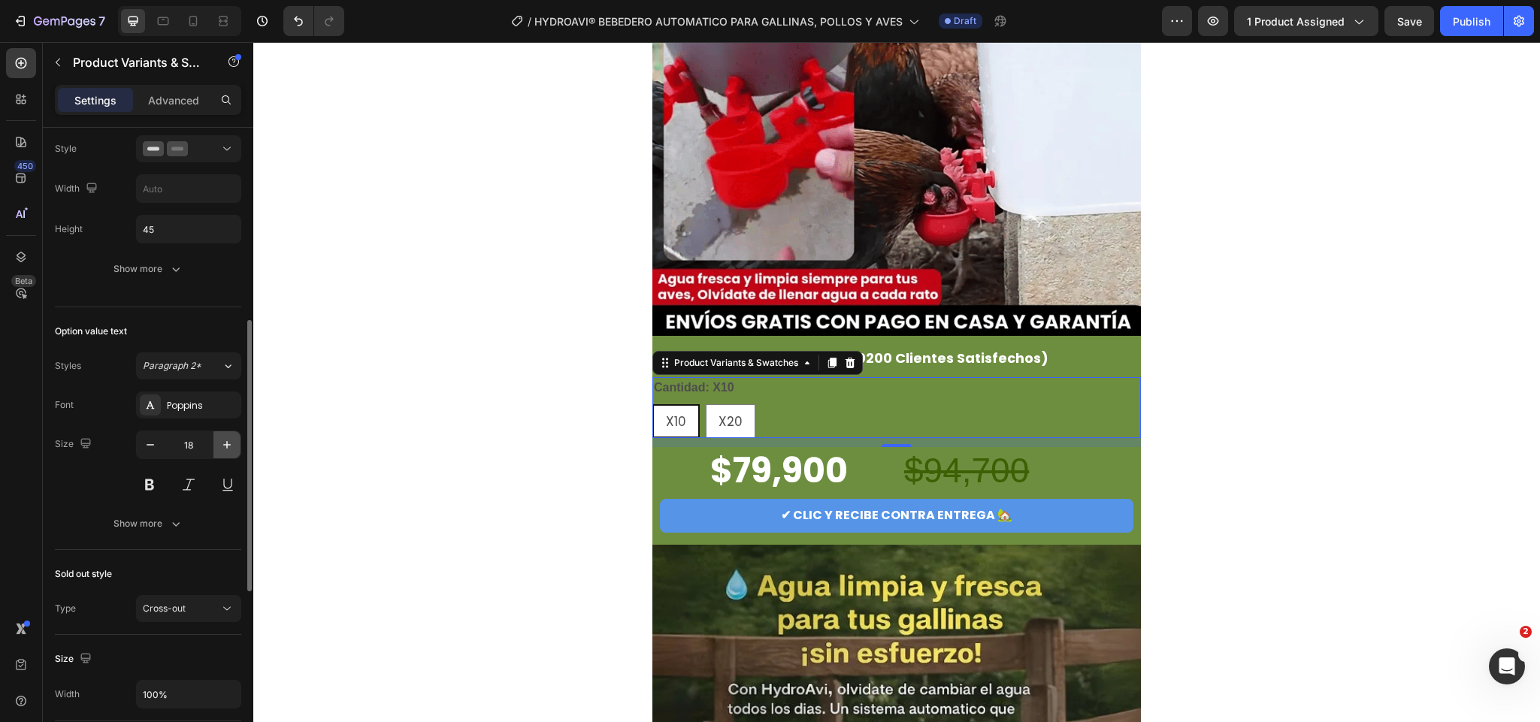
type input "19"
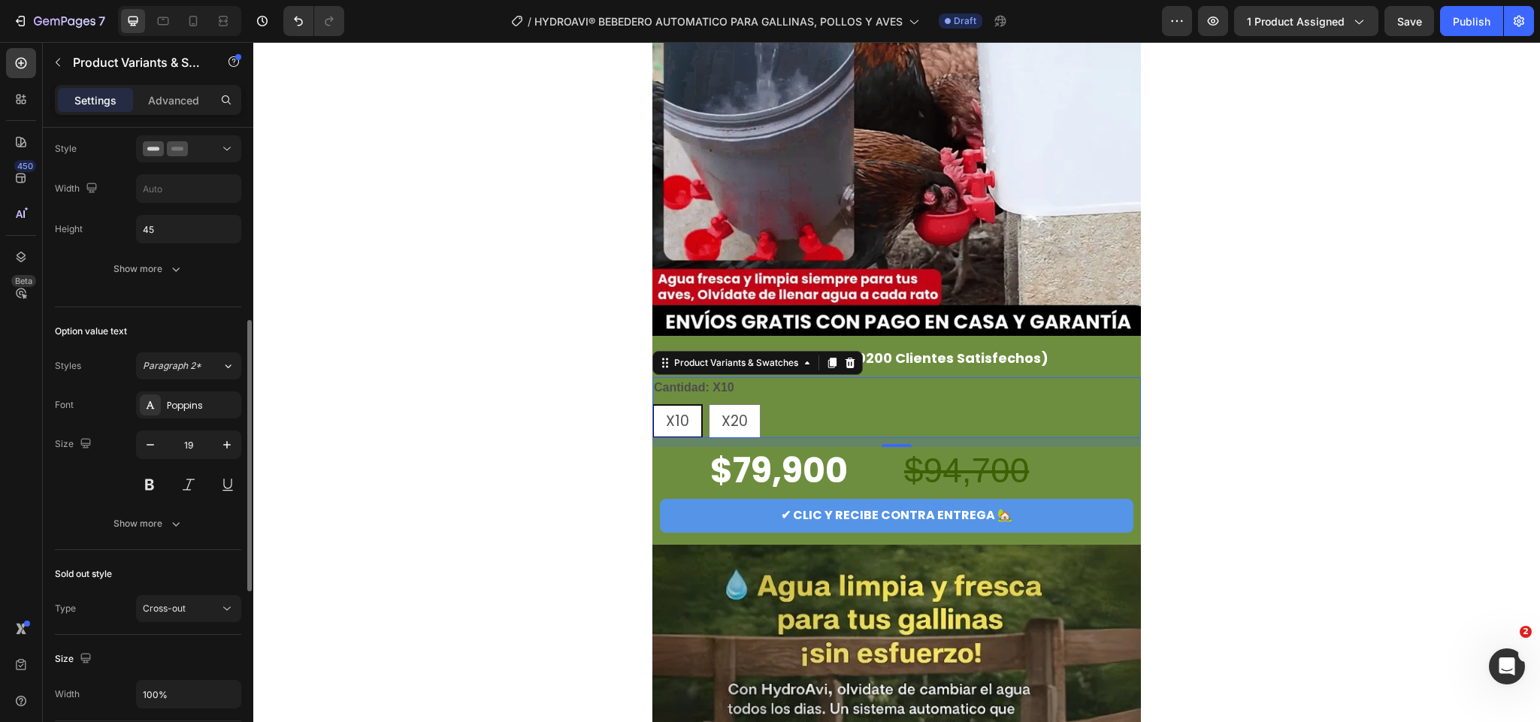
click at [102, 479] on div "Size 19" at bounding box center [148, 465] width 186 height 68
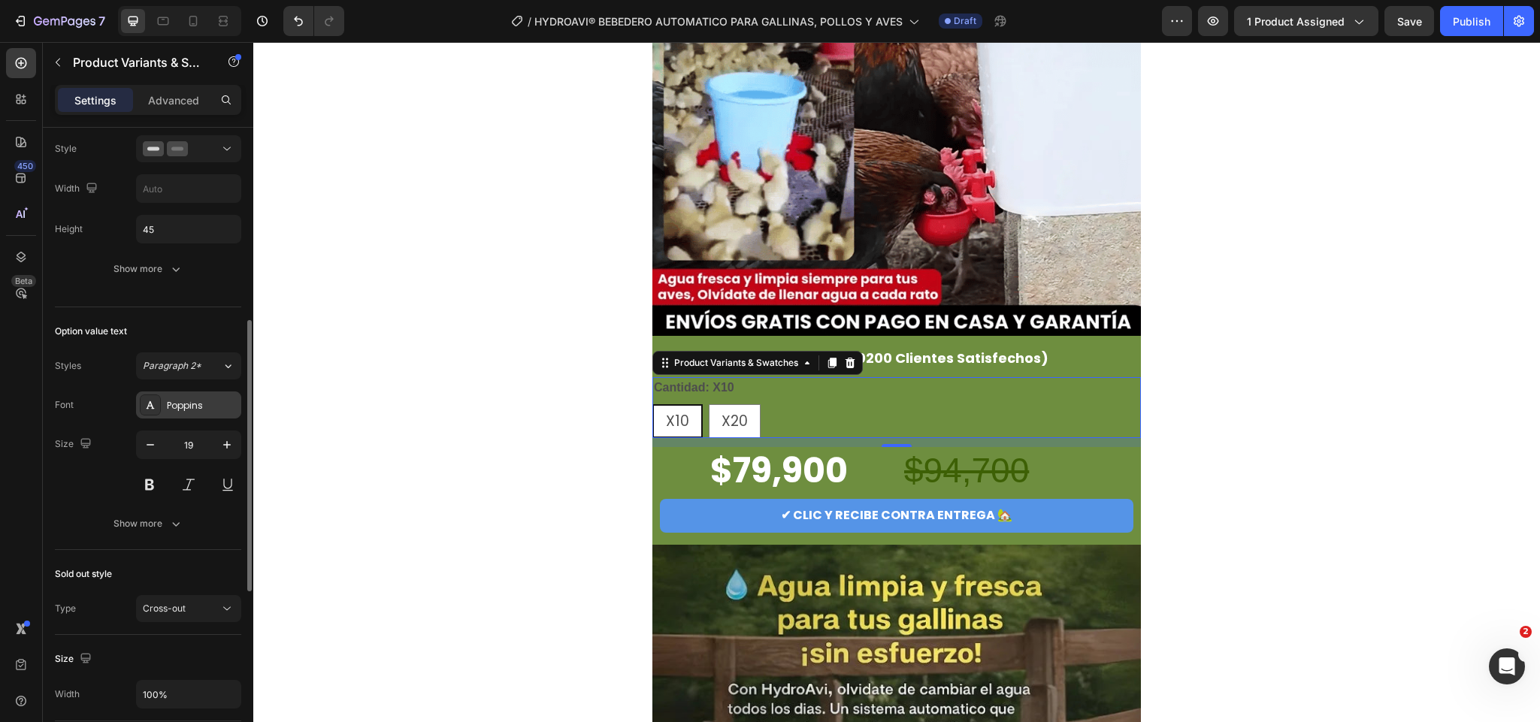
scroll to position [0, 0]
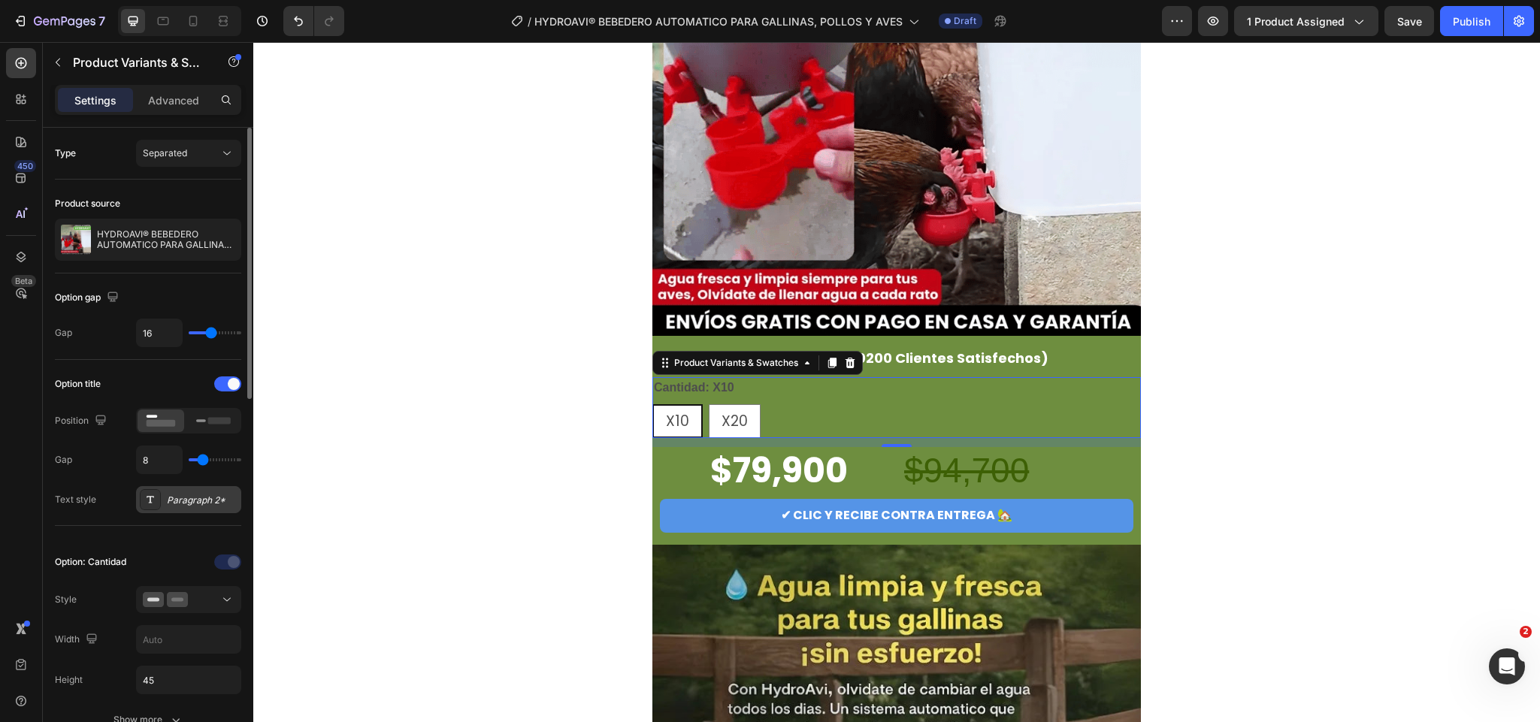
click at [188, 510] on div "Paragraph 2*" at bounding box center [188, 499] width 105 height 27
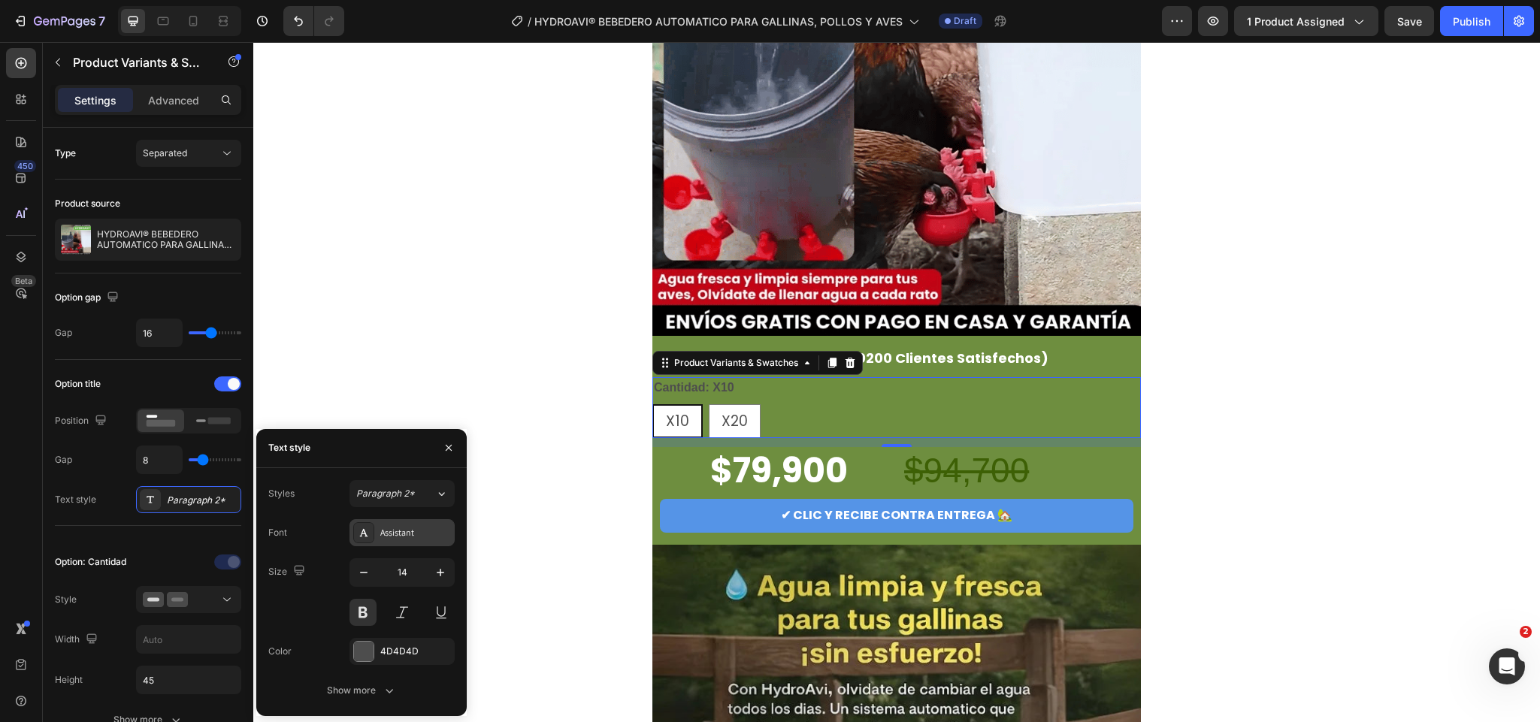
click at [389, 526] on div "Assistant" at bounding box center [415, 533] width 71 height 14
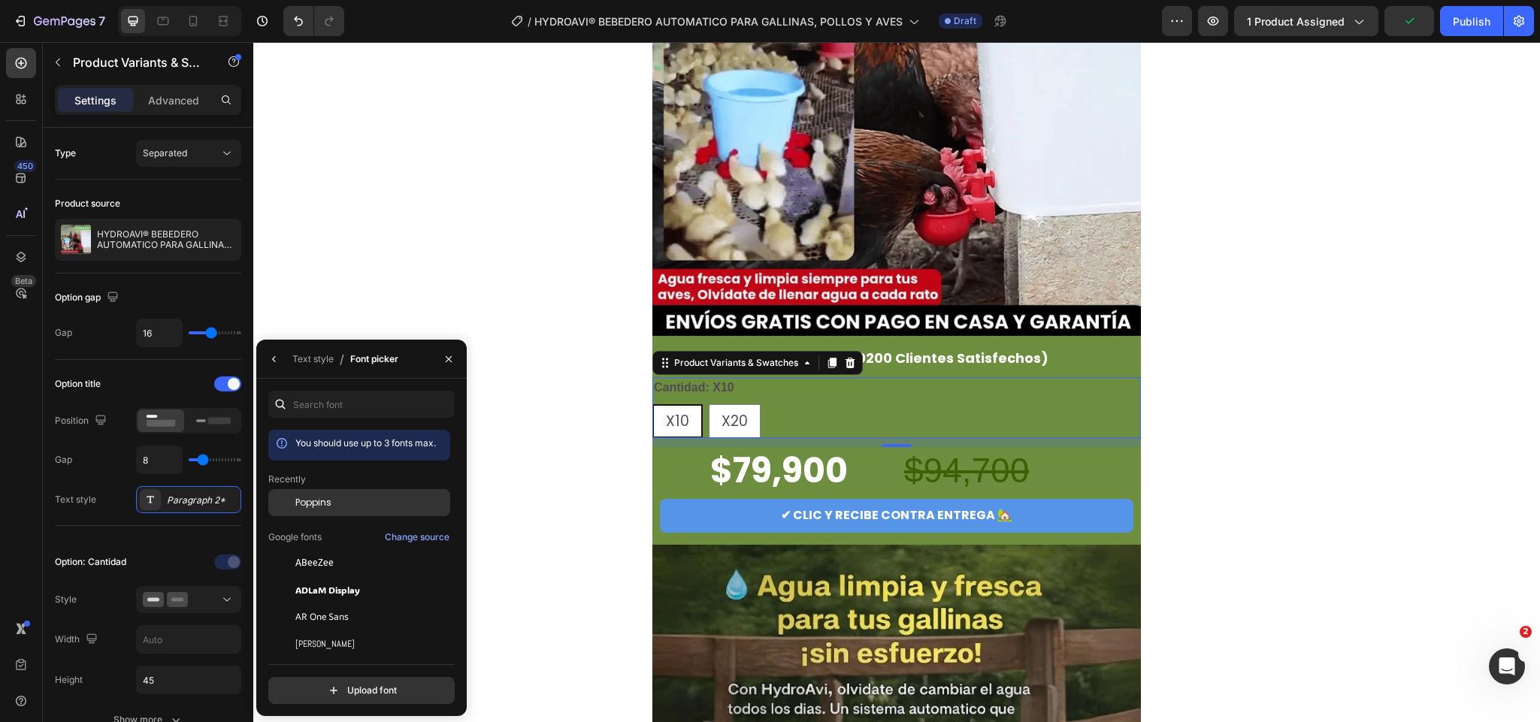
click at [312, 512] on div "Poppins" at bounding box center [359, 502] width 182 height 27
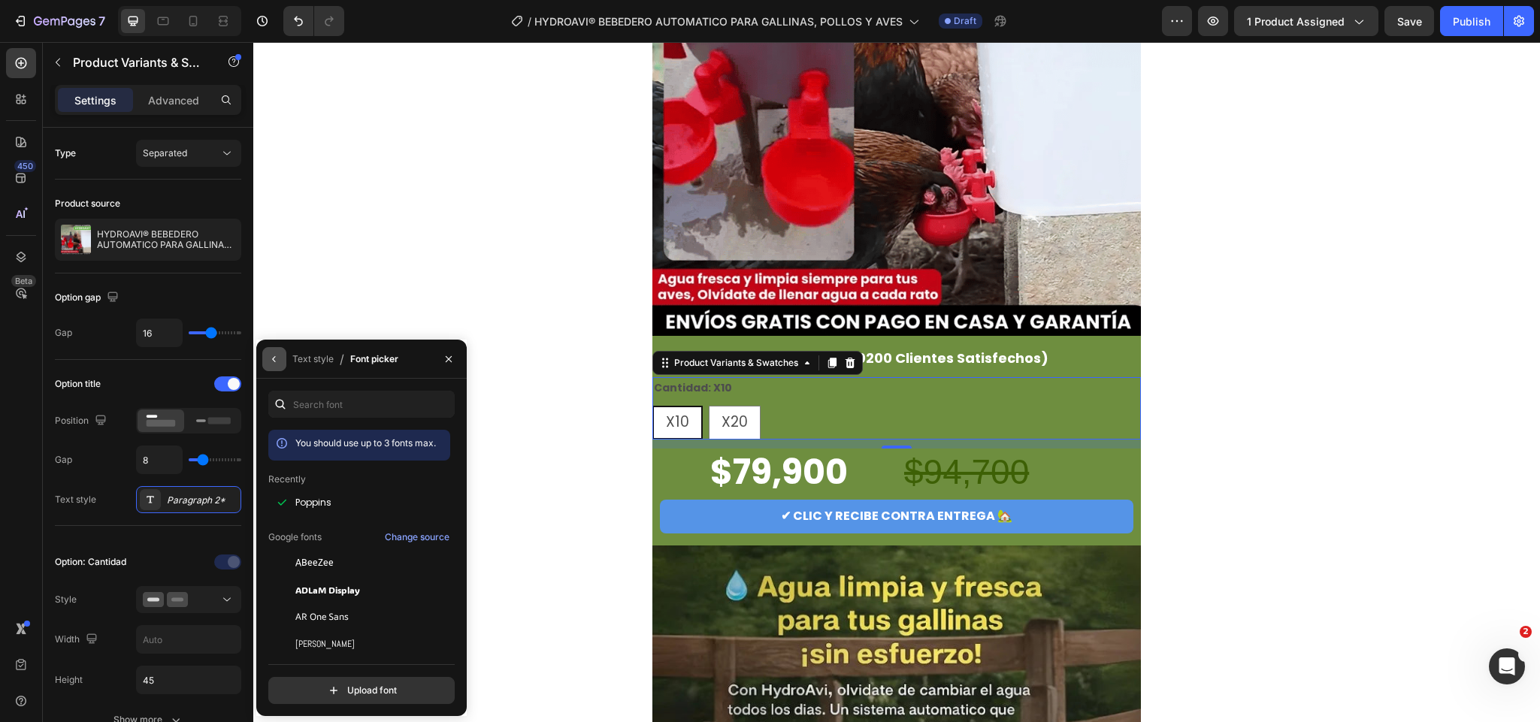
click at [273, 363] on icon "button" at bounding box center [274, 359] width 12 height 12
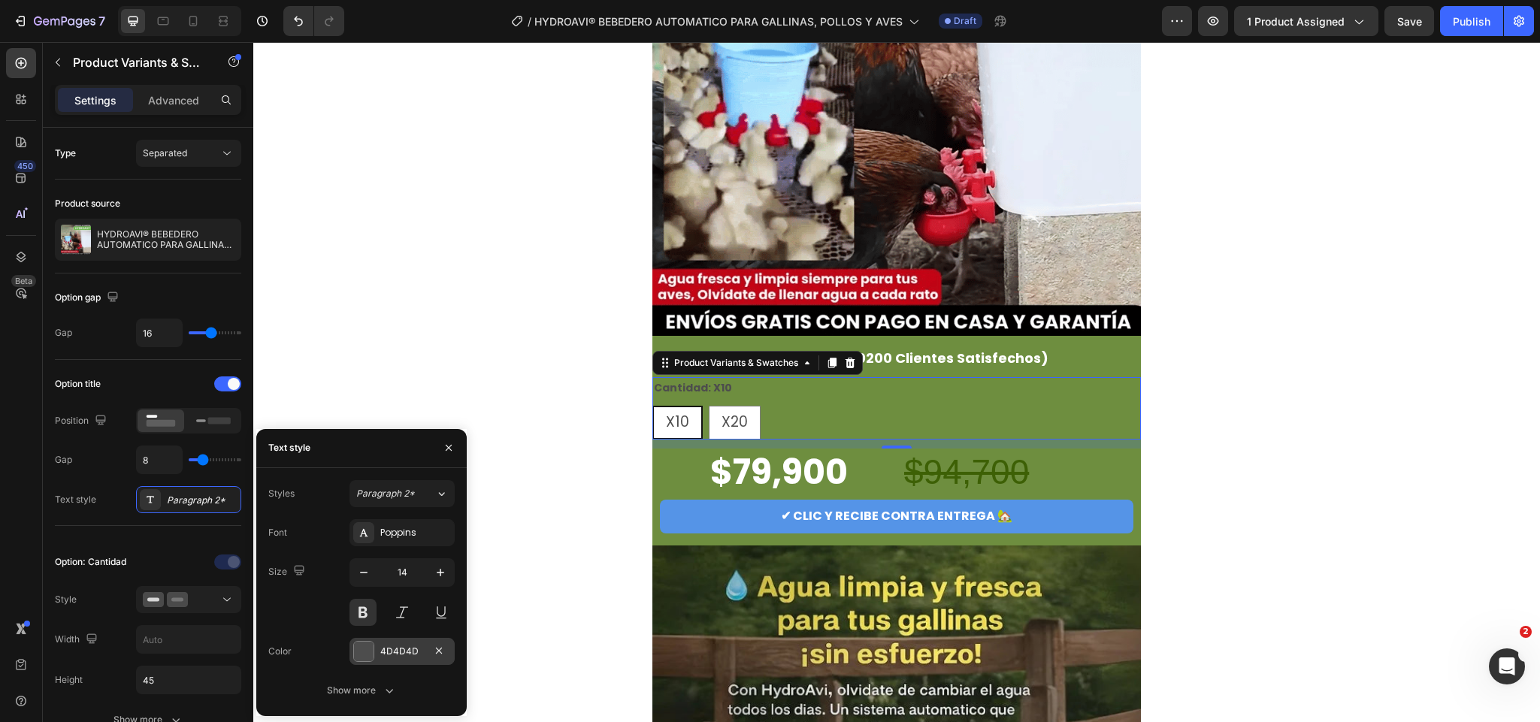
click at [397, 653] on div "4D4D4D" at bounding box center [402, 652] width 44 height 14
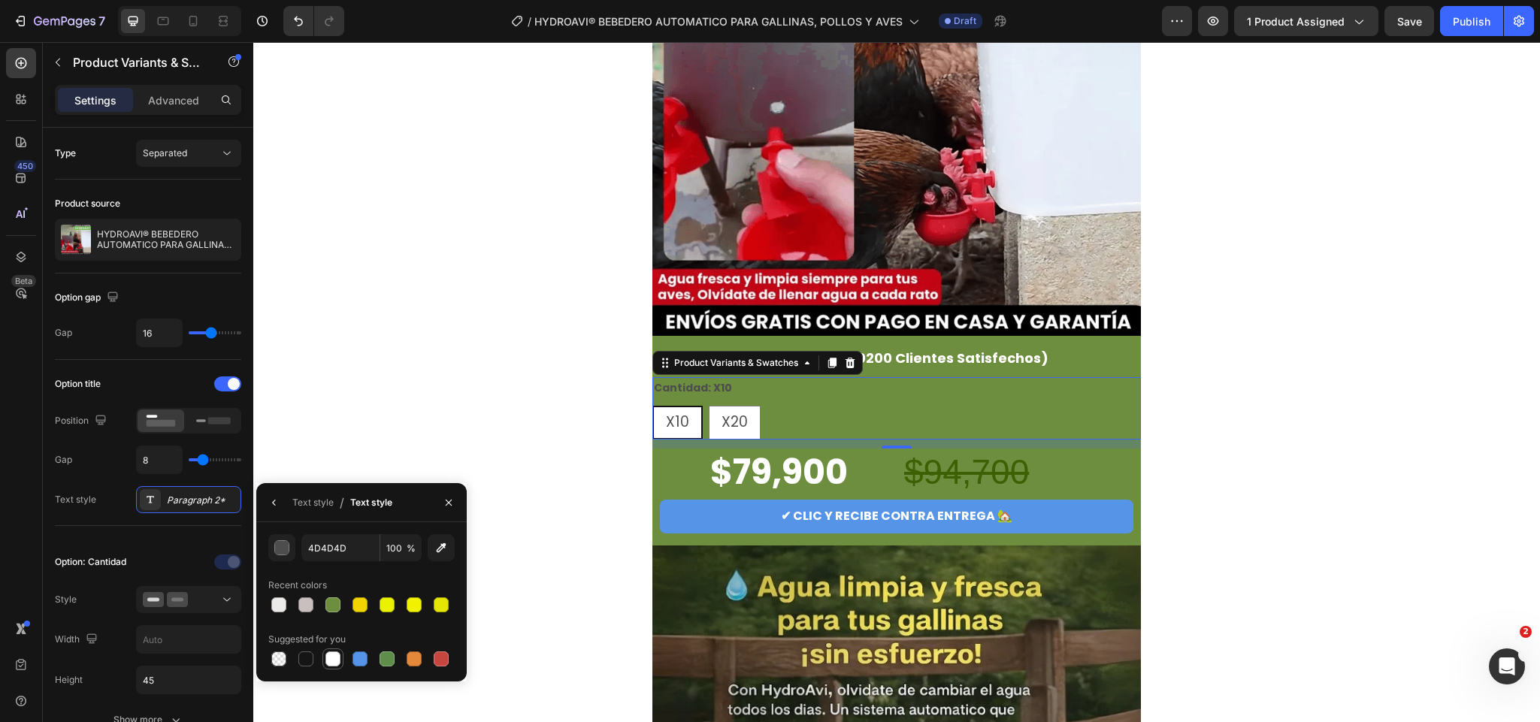
click at [334, 657] on div at bounding box center [333, 659] width 15 height 15
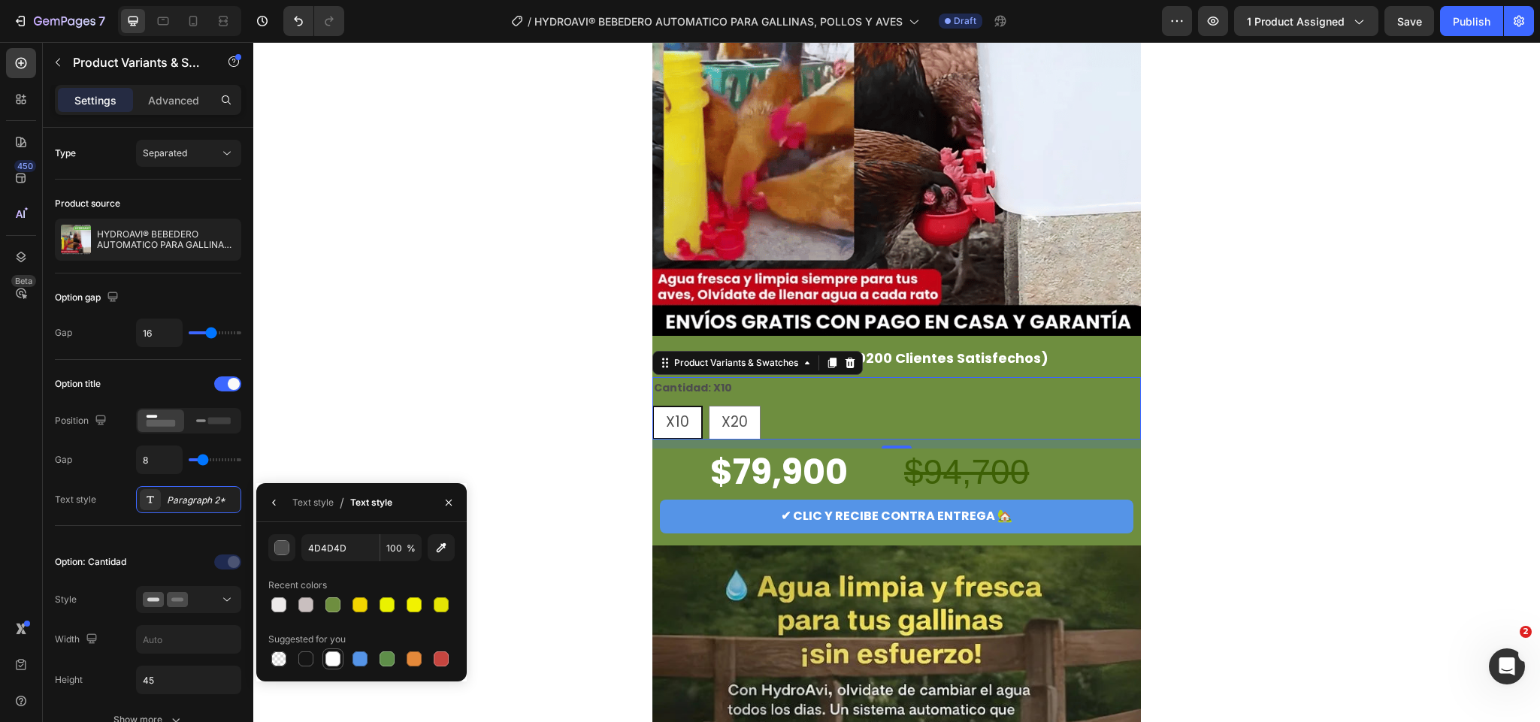
type input "FFFFFF"
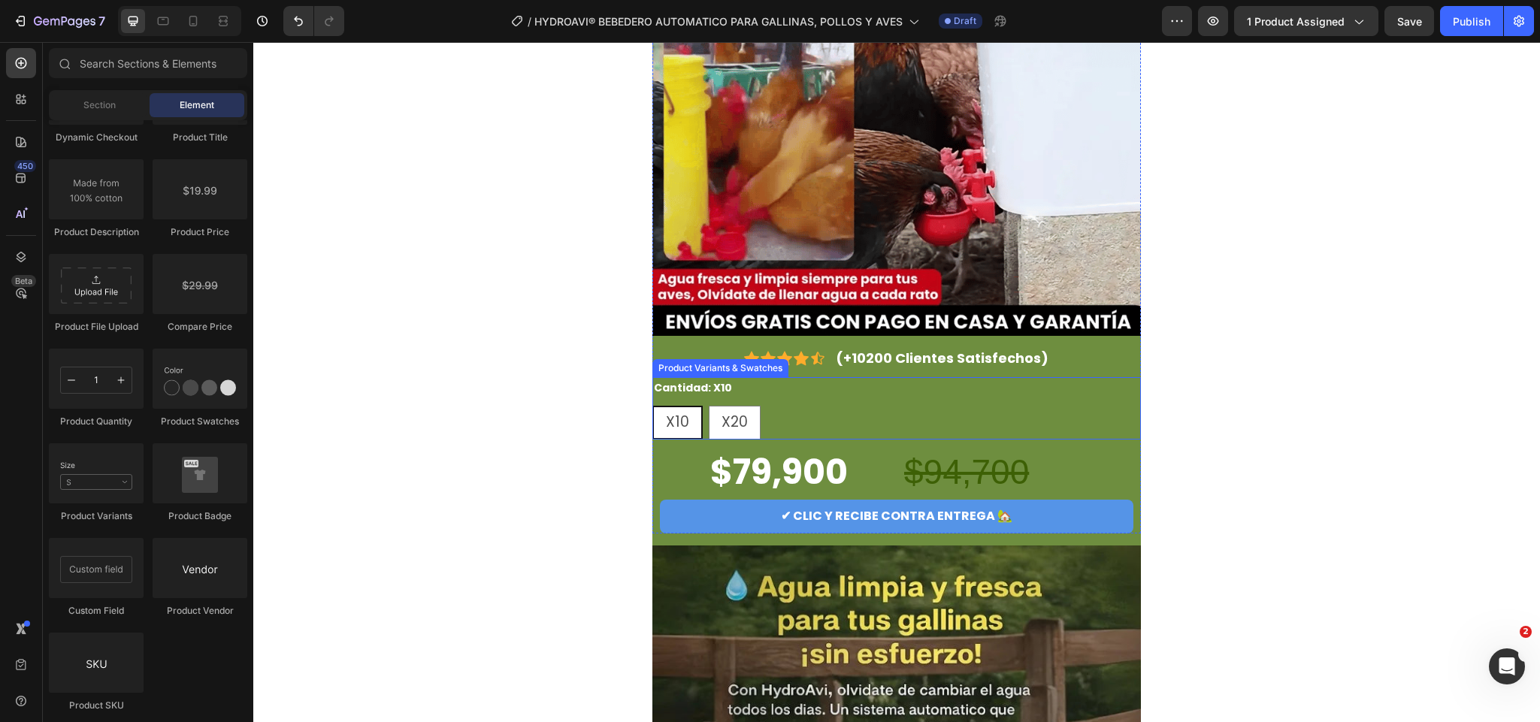
click at [918, 409] on div "X10 X10 X10 X20 X20 X20" at bounding box center [897, 423] width 489 height 34
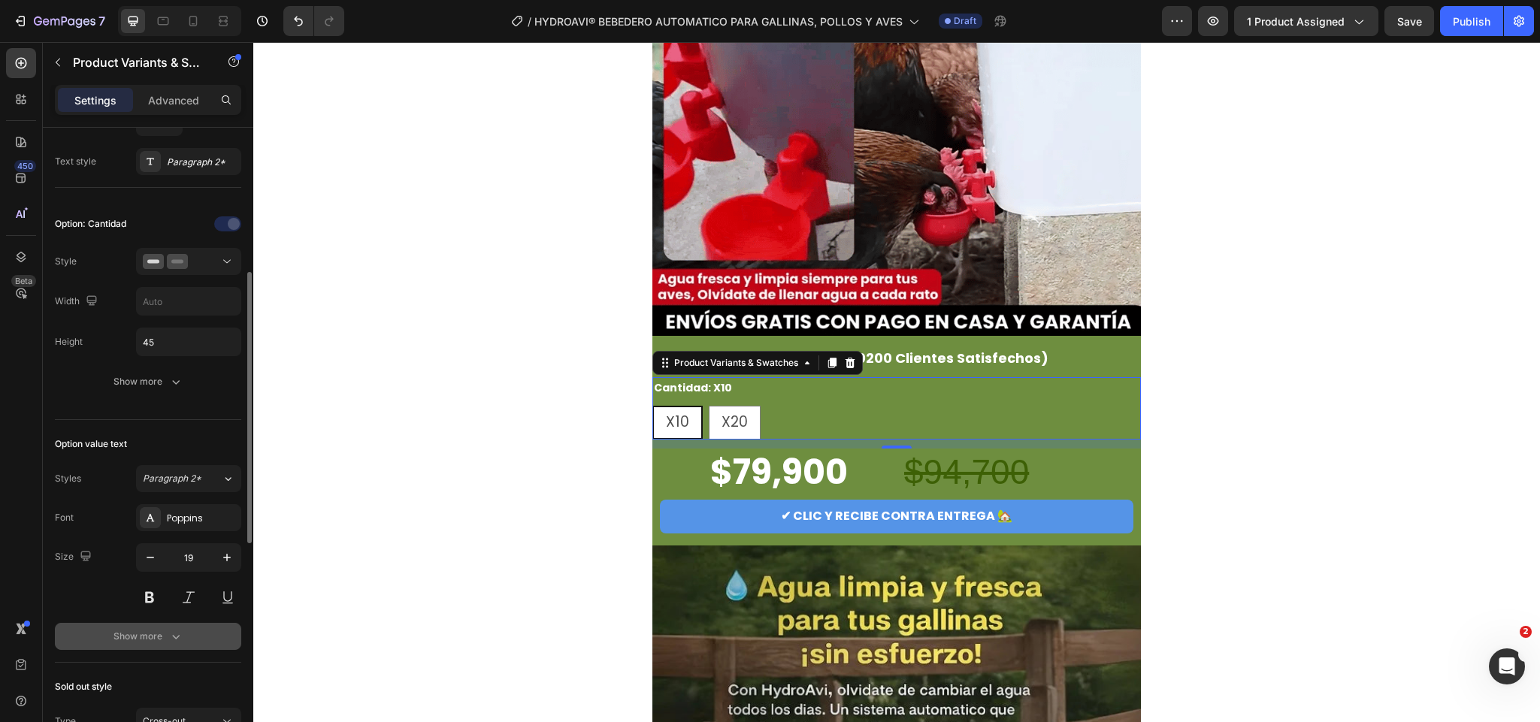
scroll to position [451, 0]
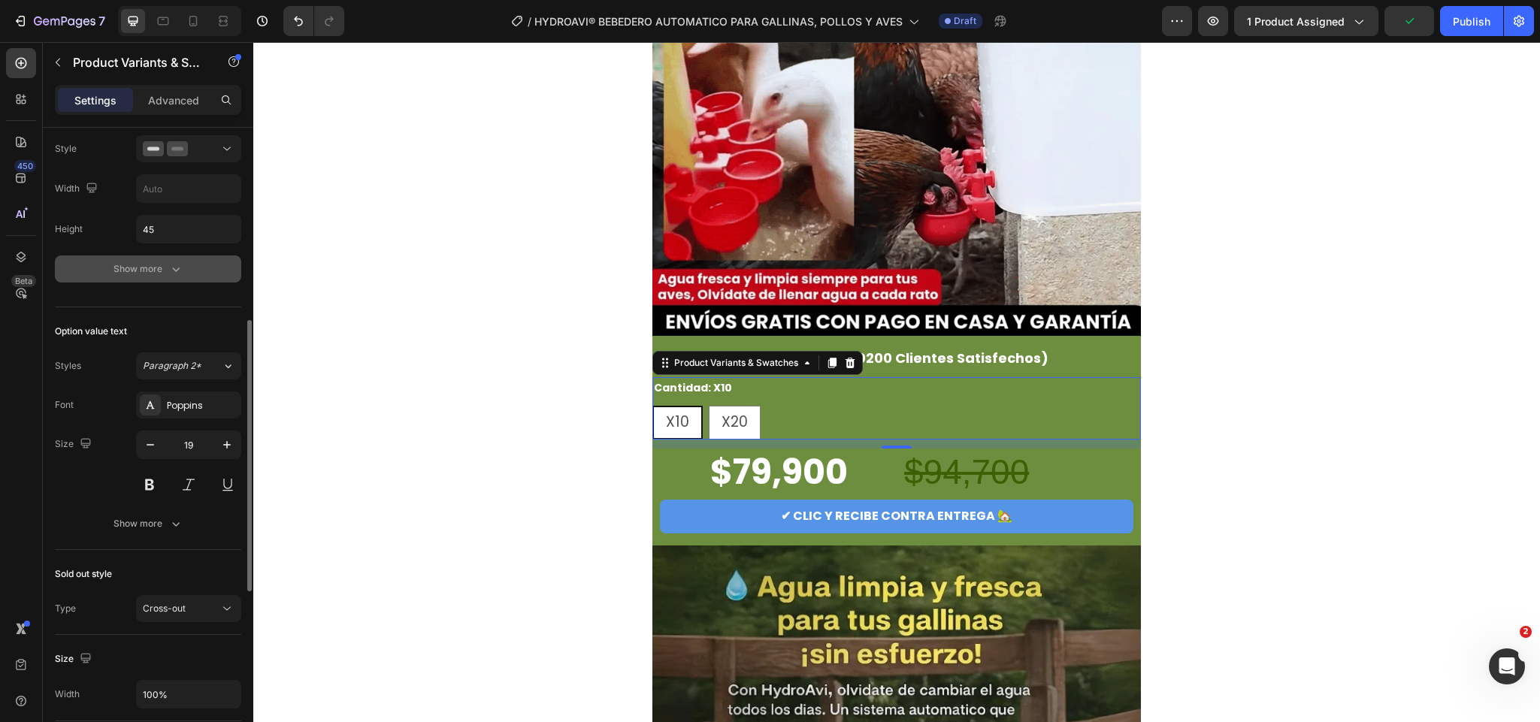
click at [199, 269] on button "Show more" at bounding box center [148, 269] width 186 height 27
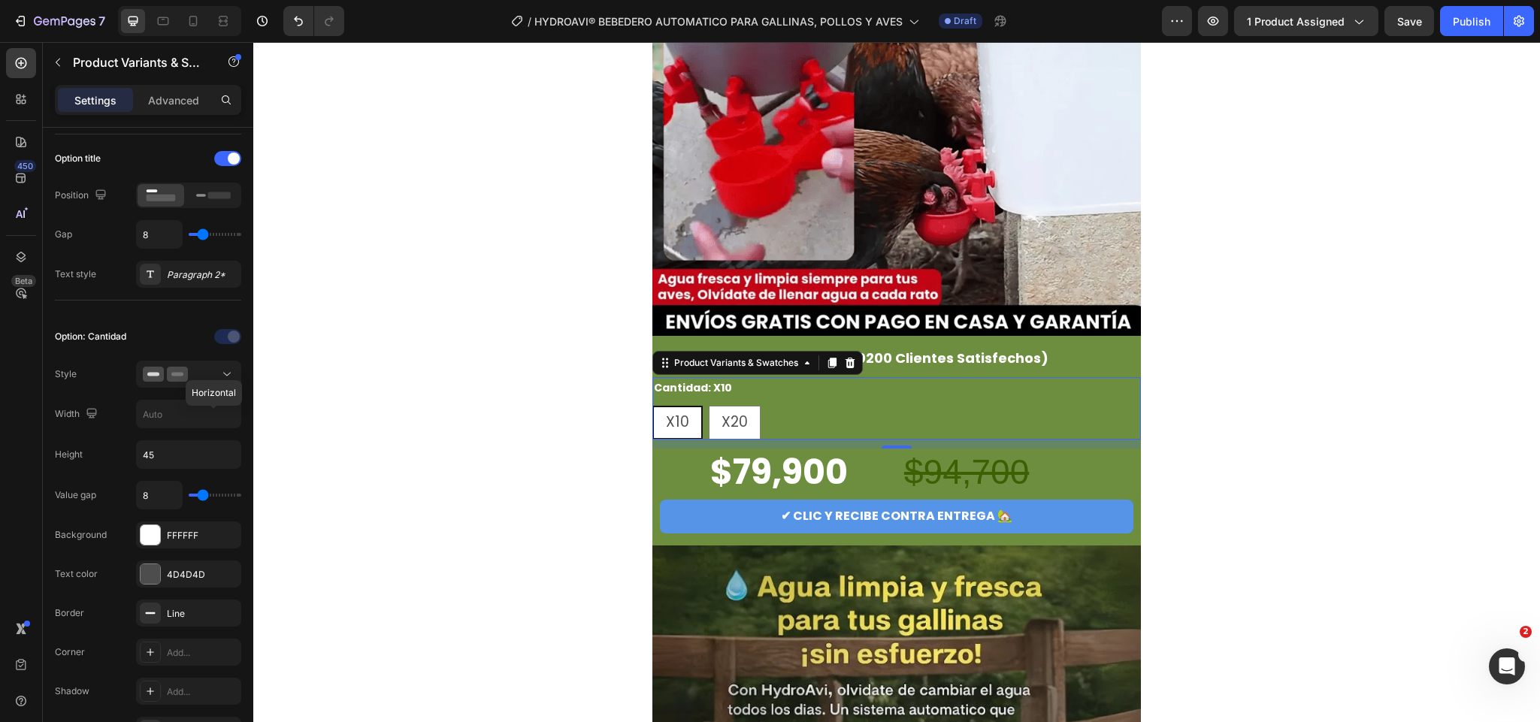
scroll to position [0, 0]
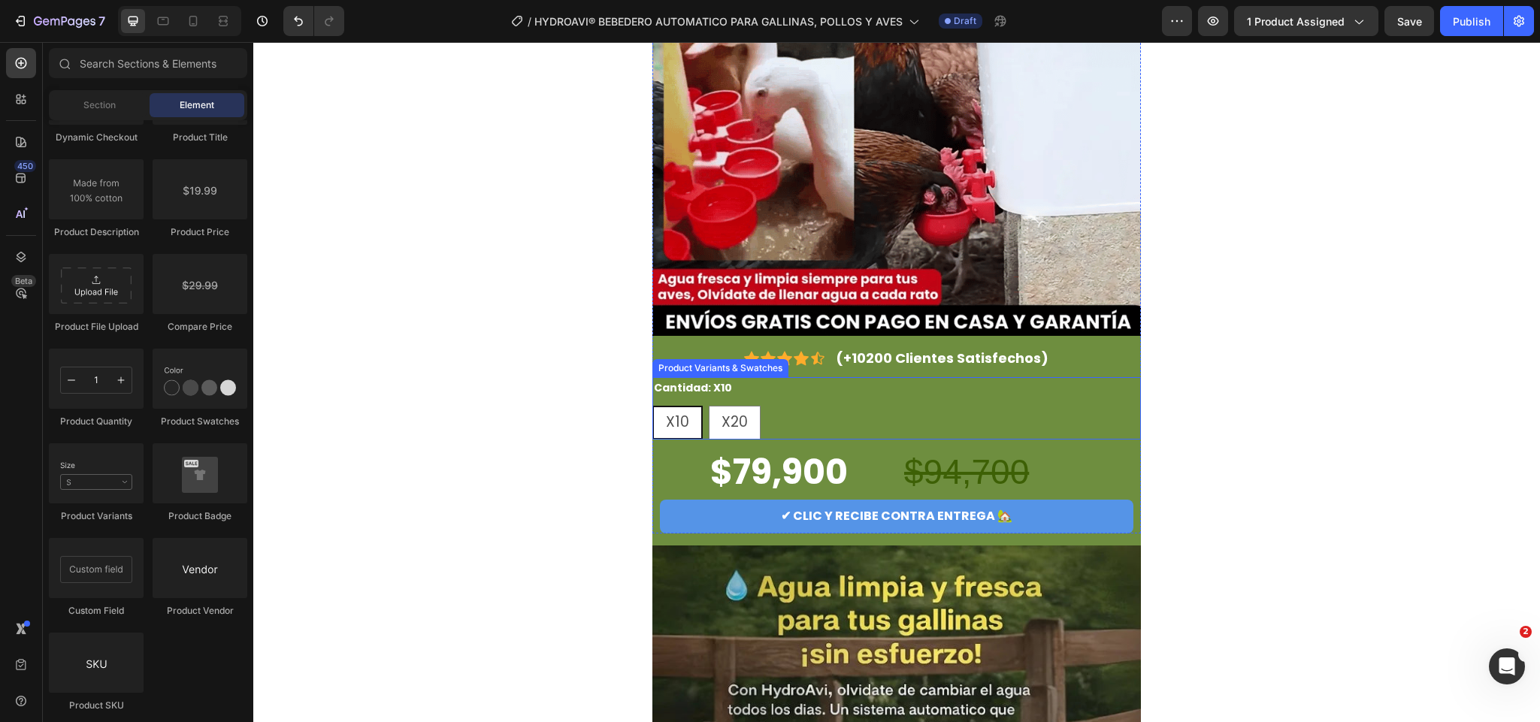
click at [939, 436] on div "X10 X10 X10 X20 X20 X20" at bounding box center [897, 423] width 489 height 34
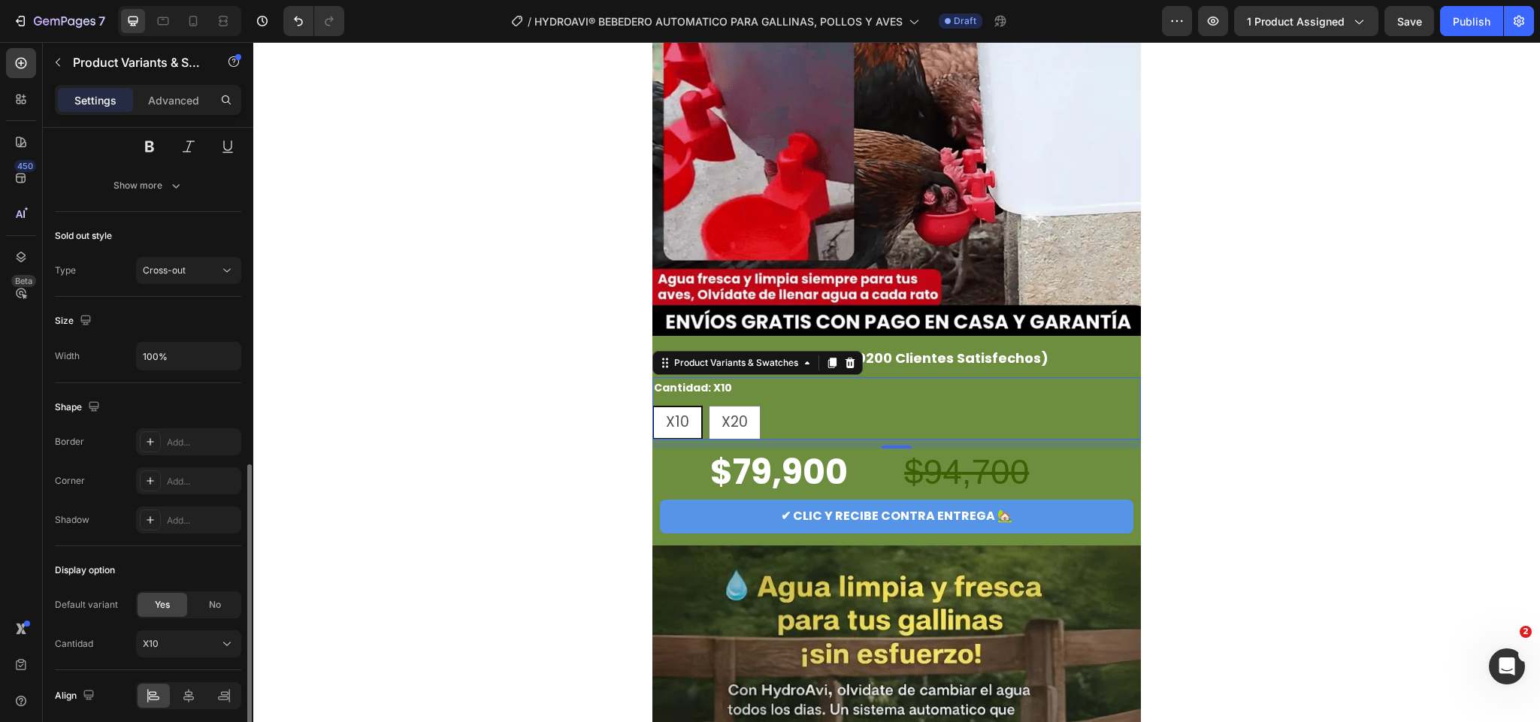
scroll to position [857, 0]
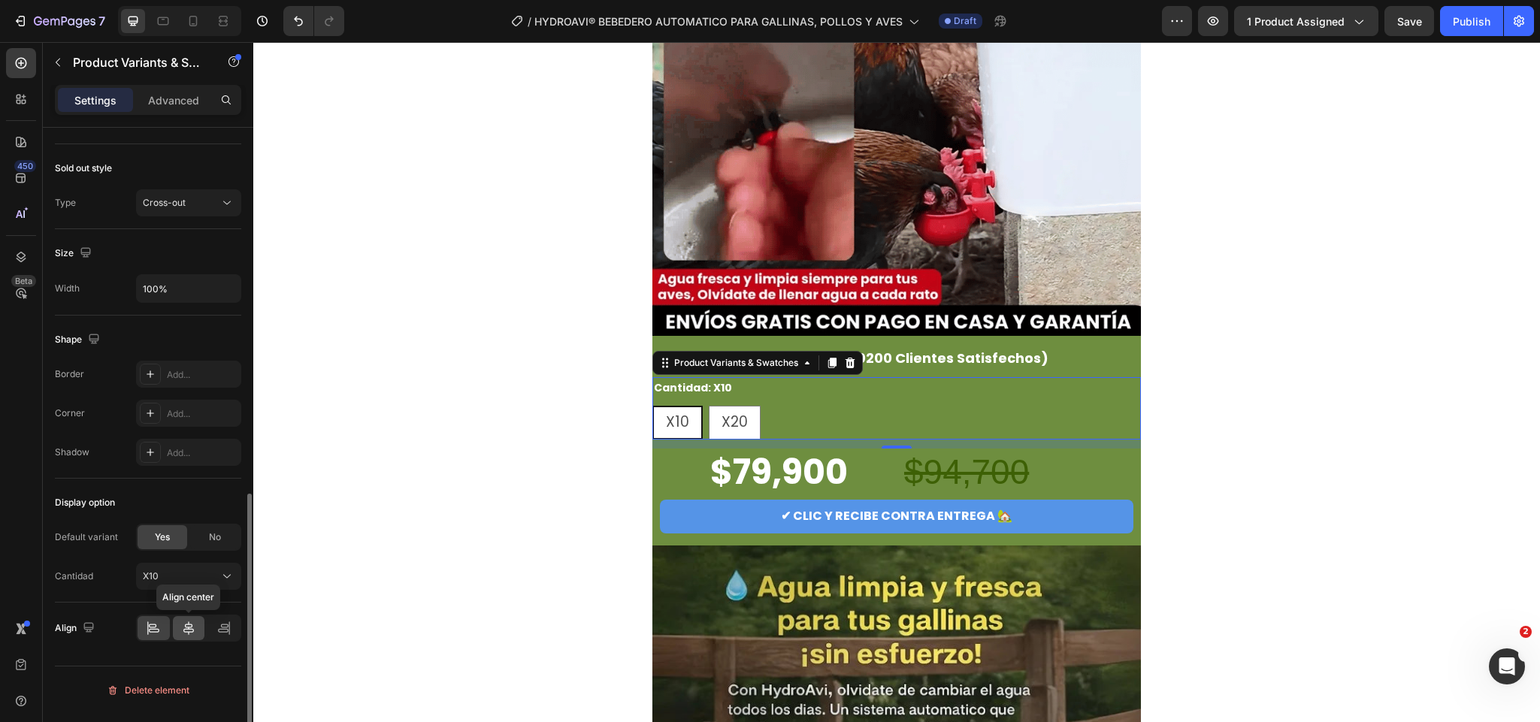
click at [192, 641] on div at bounding box center [189, 628] width 32 height 24
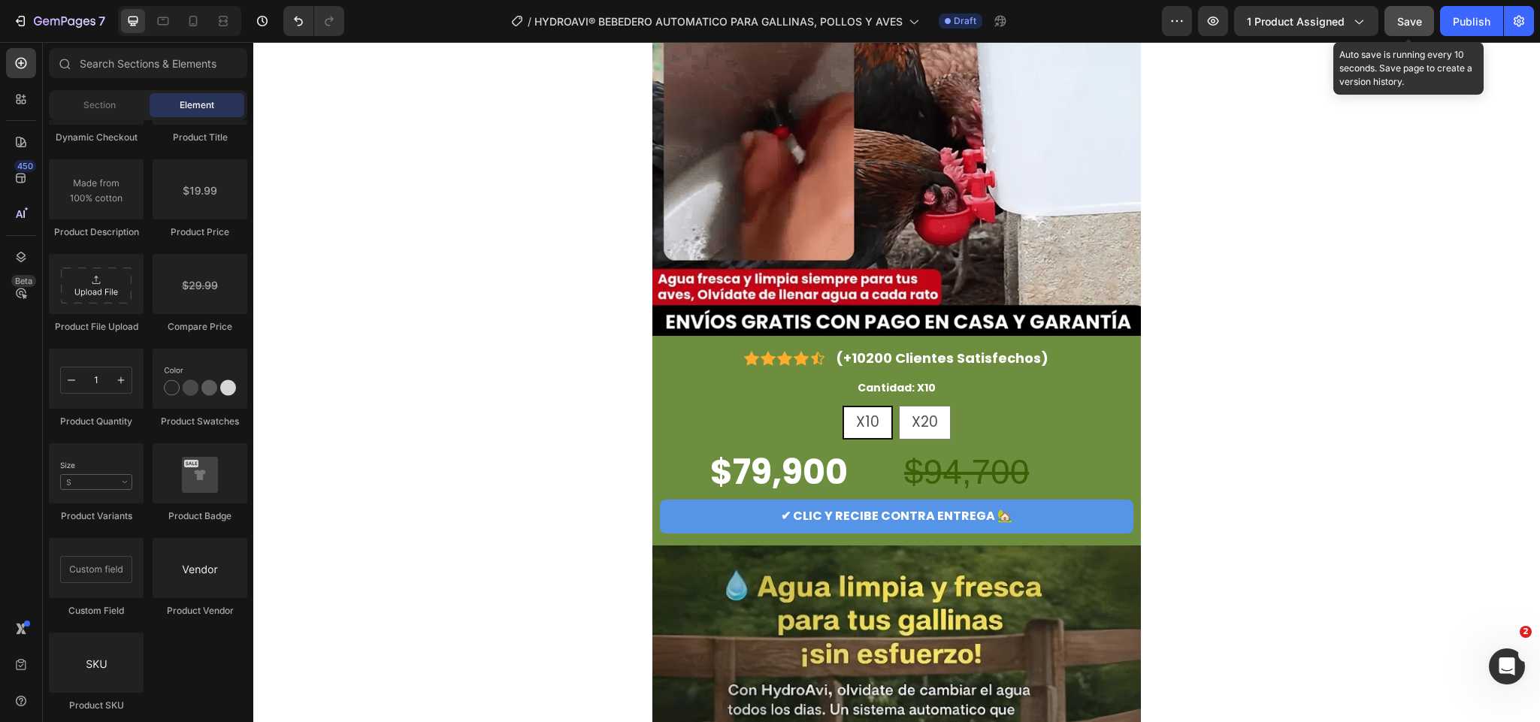
click at [1406, 14] on div "Save" at bounding box center [1410, 22] width 25 height 16
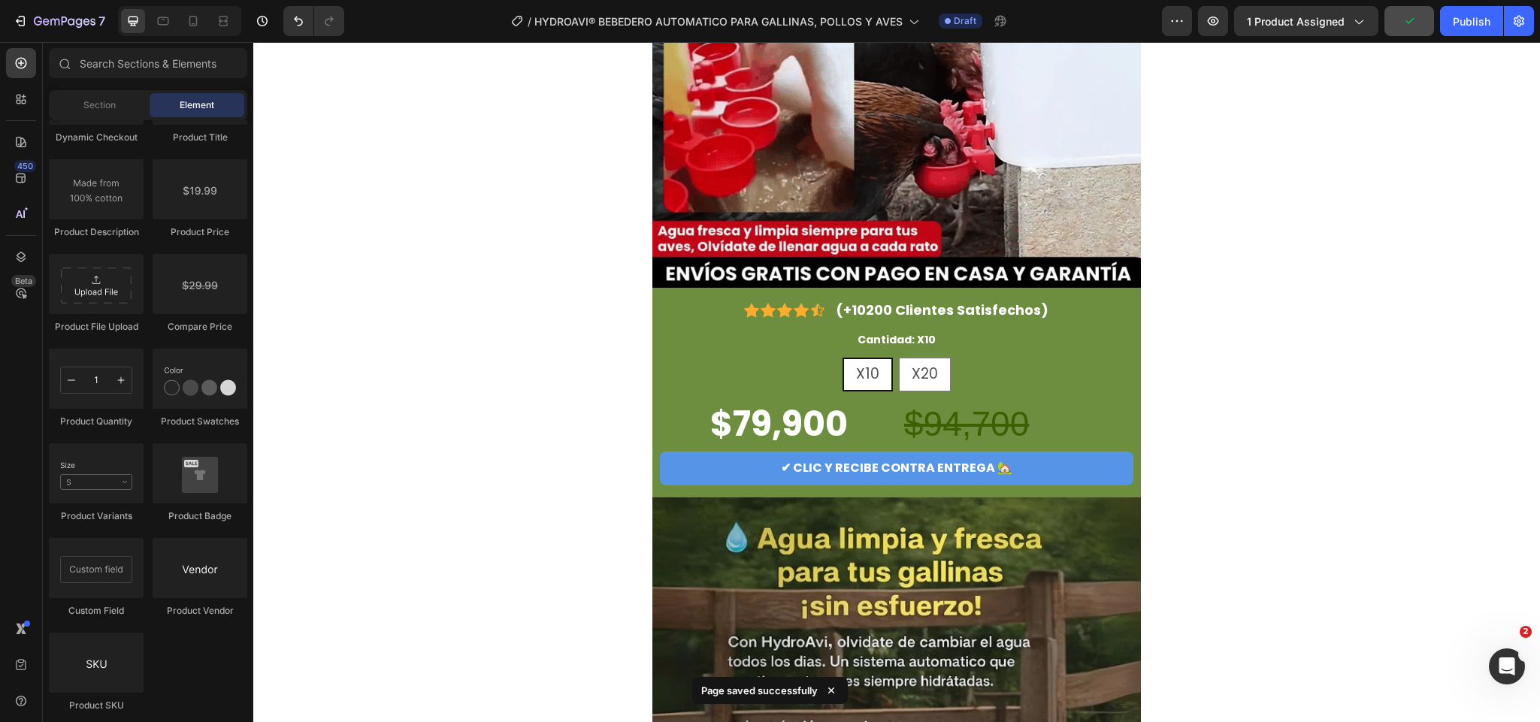
scroll to position [338, 0]
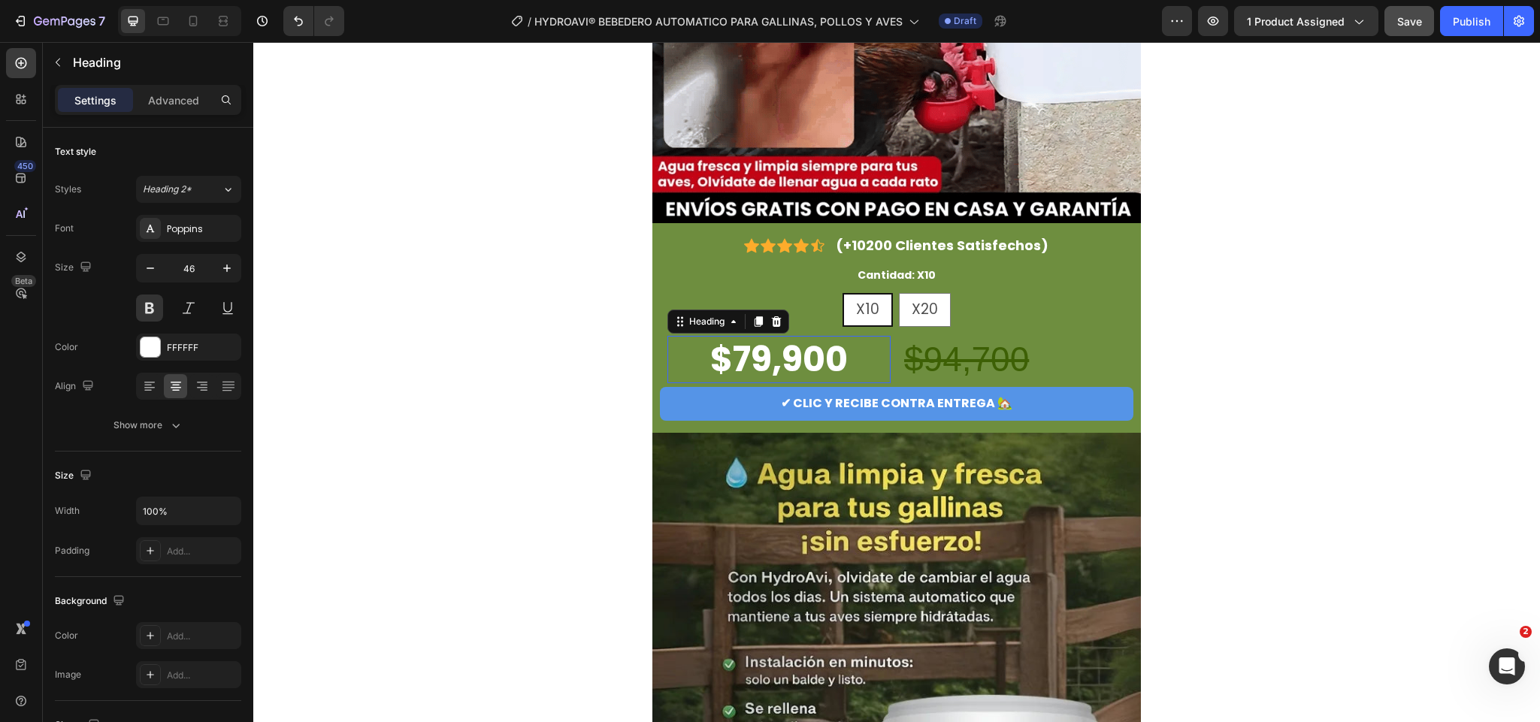
click at [819, 368] on h2 "$79,900" at bounding box center [779, 360] width 223 height 48
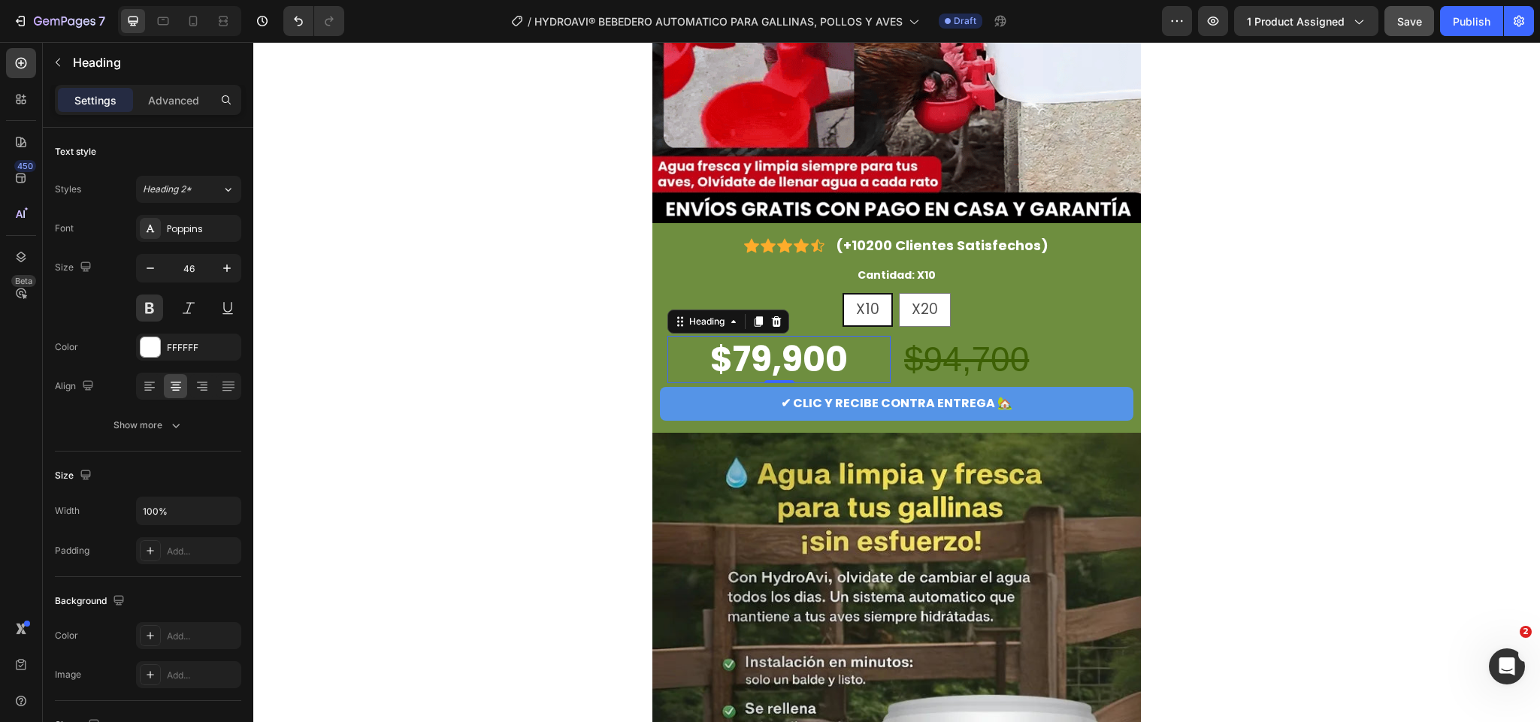
click at [805, 364] on h2 "$79,900" at bounding box center [779, 360] width 223 height 48
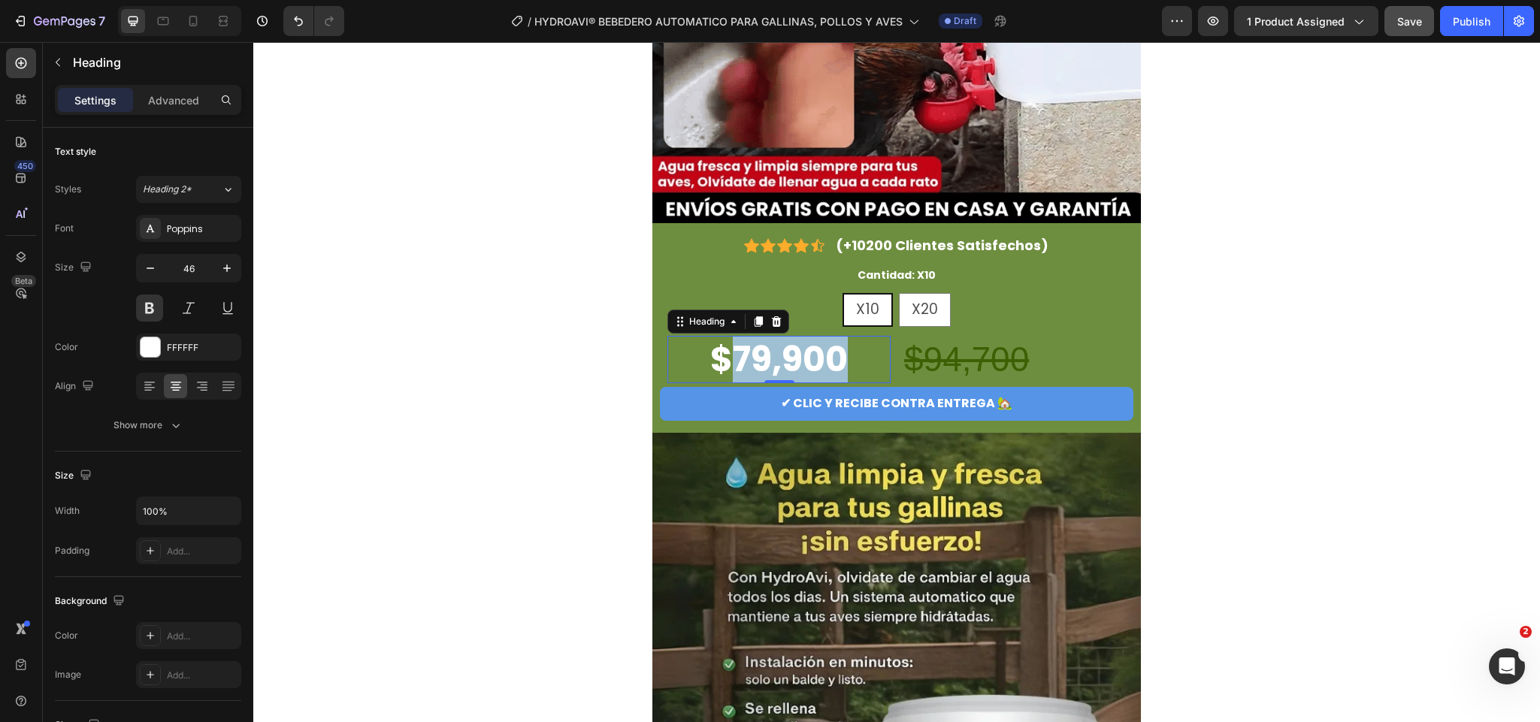
click at [805, 364] on p "$79,900" at bounding box center [779, 360] width 220 height 45
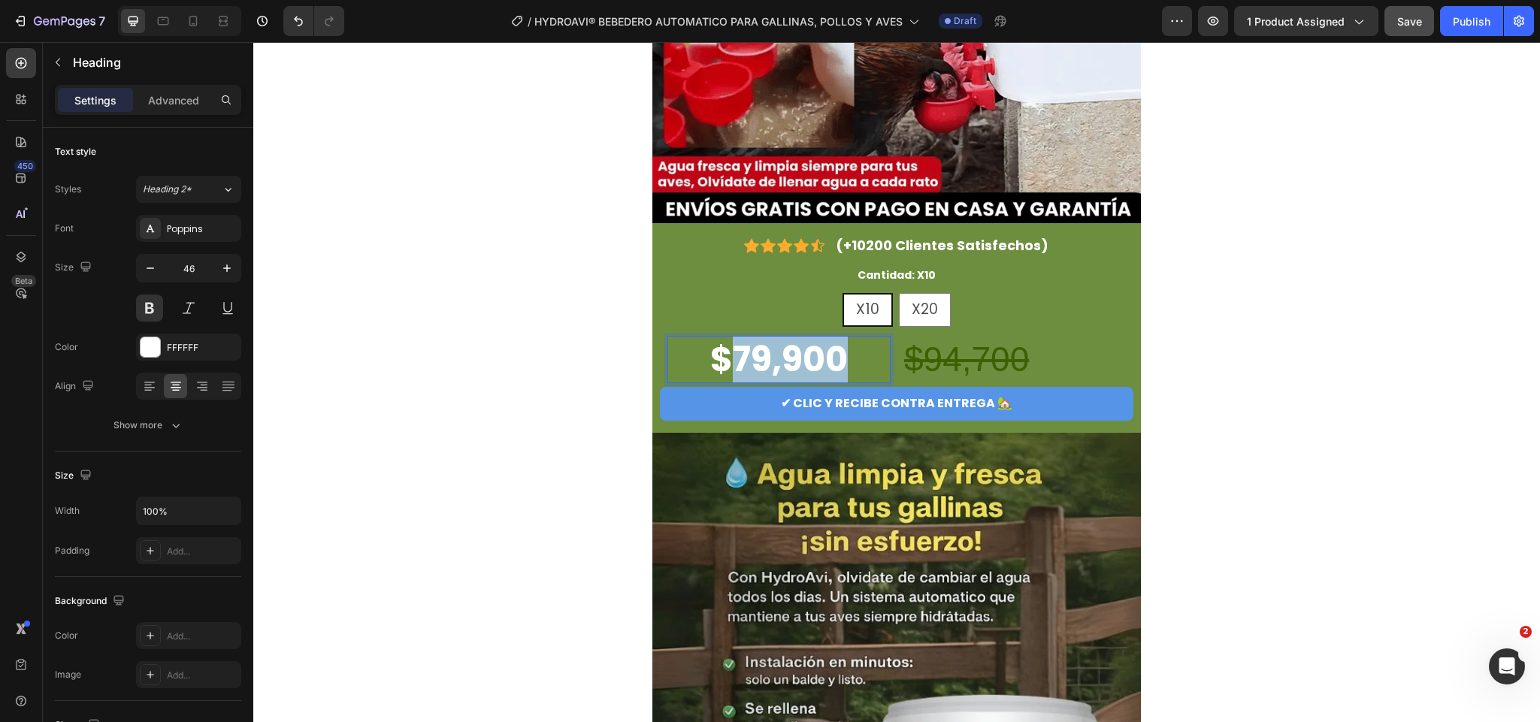
click at [805, 364] on p "$79,900" at bounding box center [779, 360] width 220 height 45
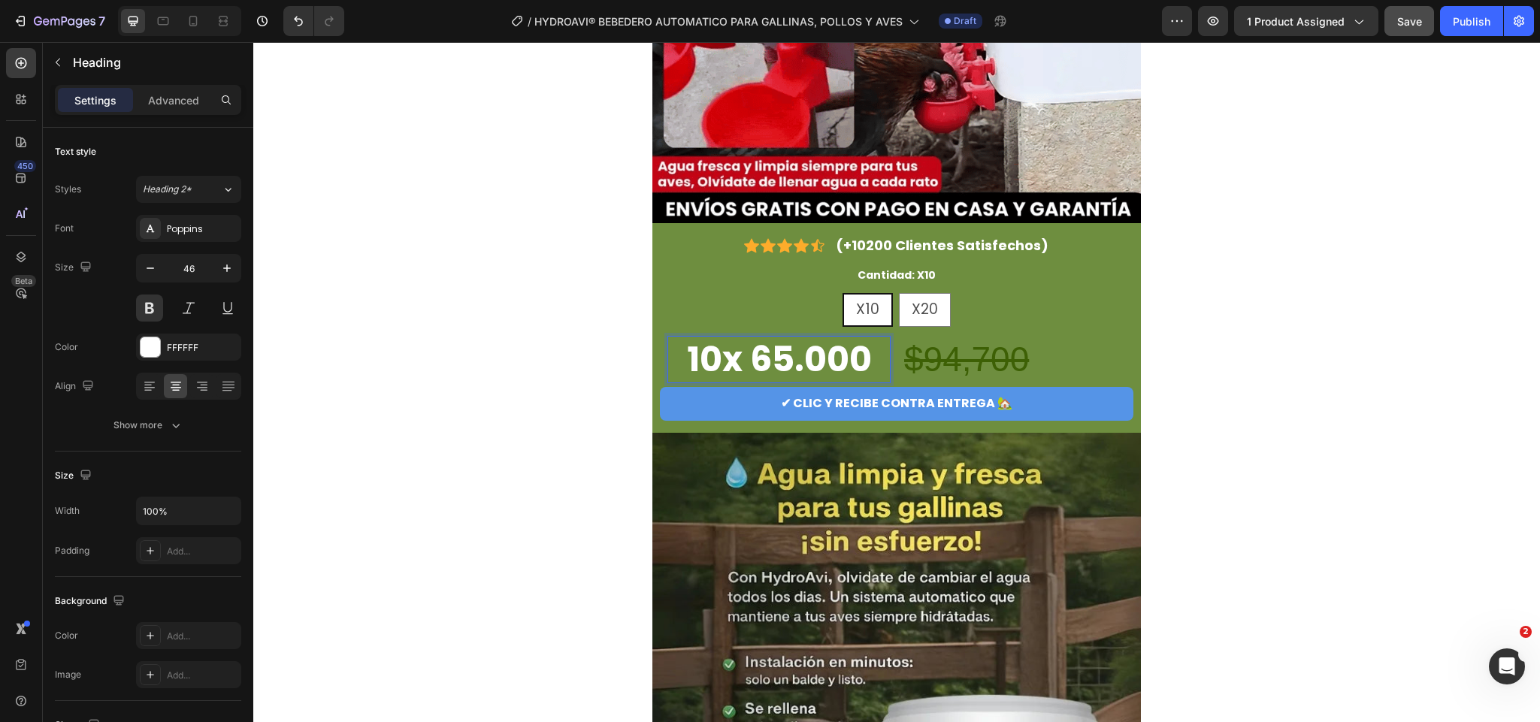
click at [745, 353] on p "10x 65.000" at bounding box center [779, 360] width 220 height 45
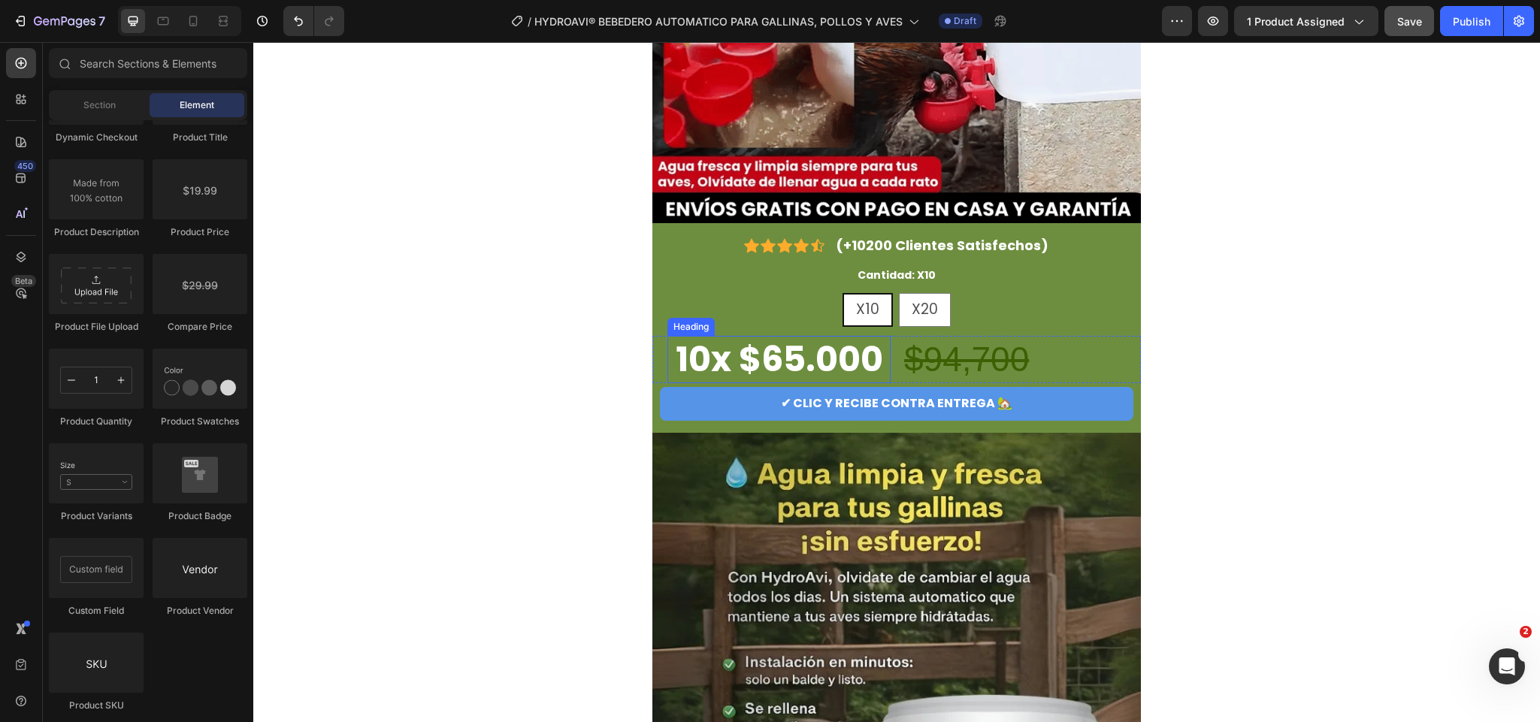
click at [878, 359] on p "10x $65.000" at bounding box center [779, 360] width 220 height 45
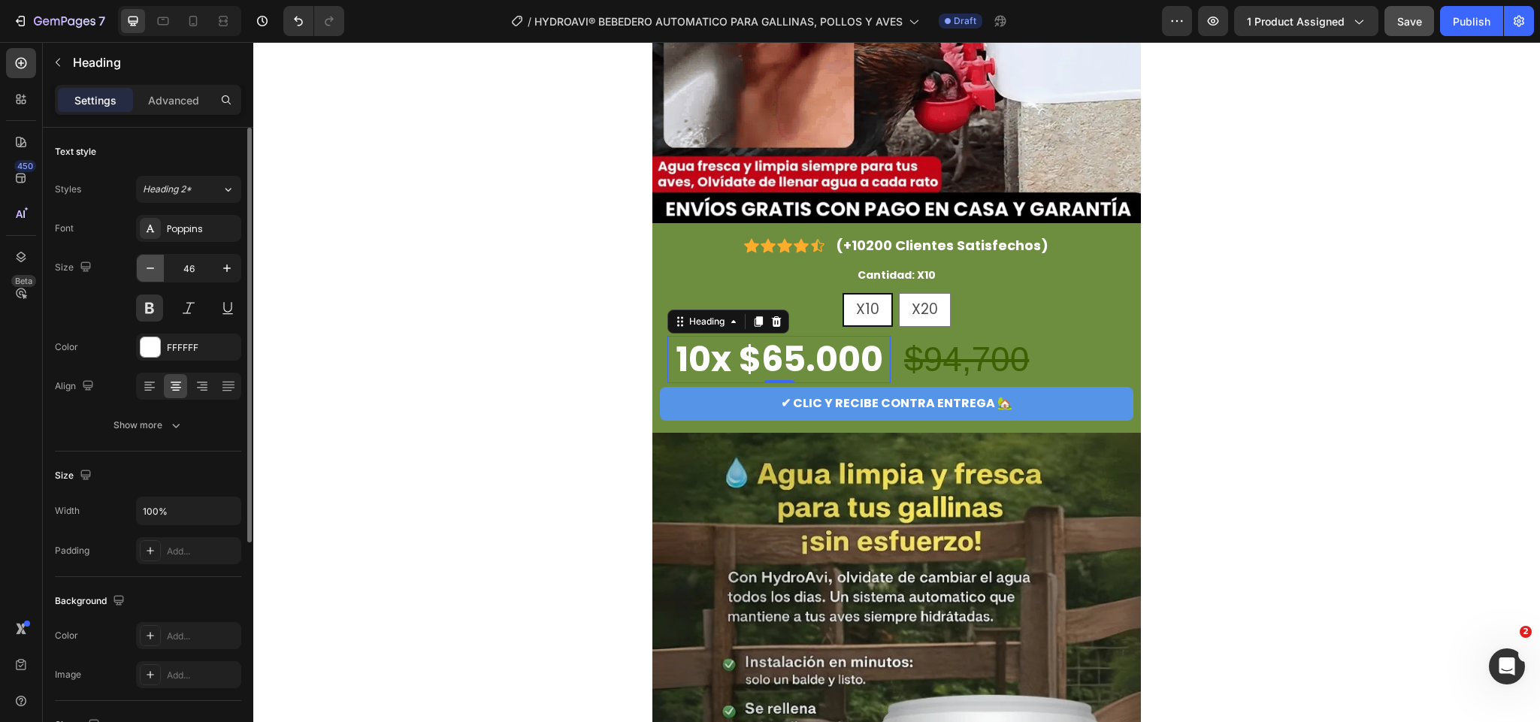
click at [147, 264] on icon "button" at bounding box center [150, 268] width 15 height 15
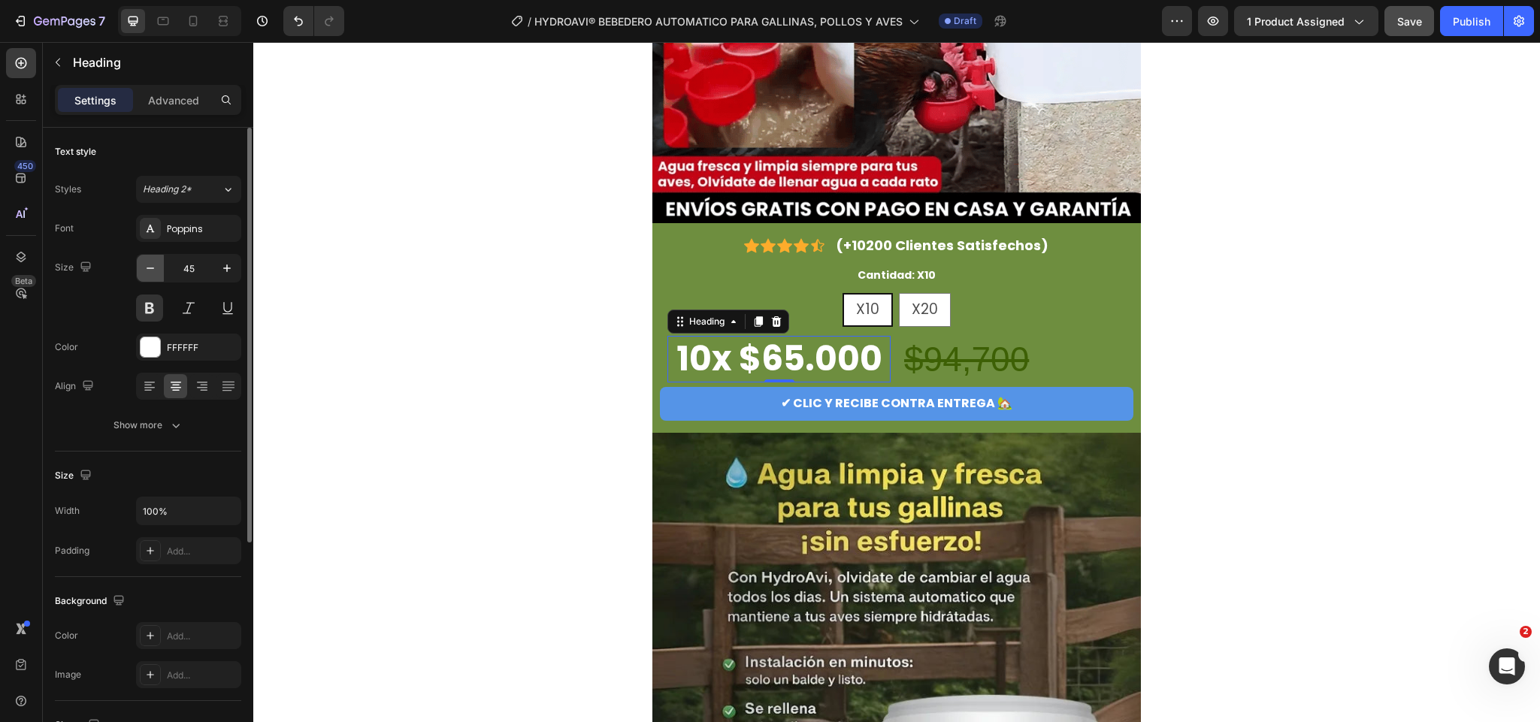
click at [147, 264] on icon "button" at bounding box center [150, 268] width 15 height 15
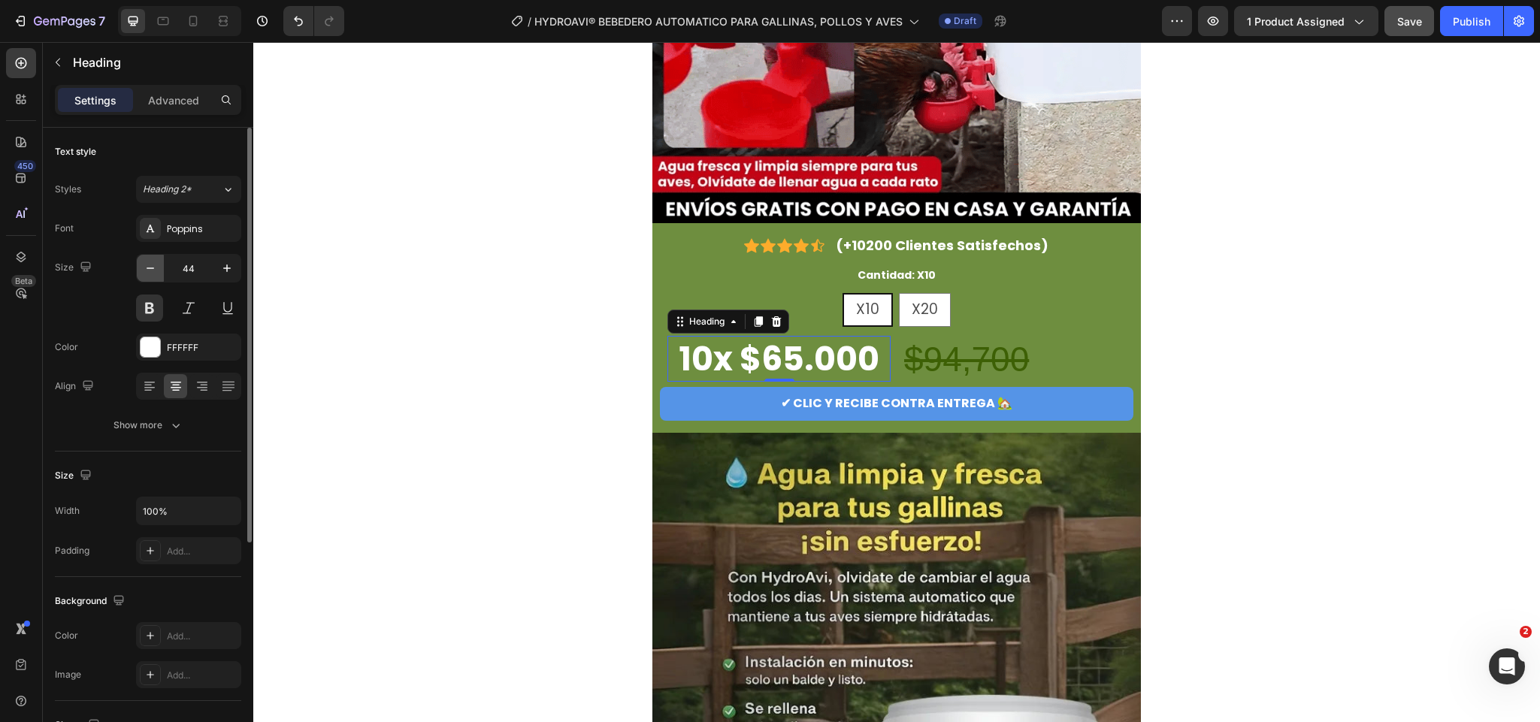
click at [145, 271] on icon "button" at bounding box center [150, 268] width 15 height 15
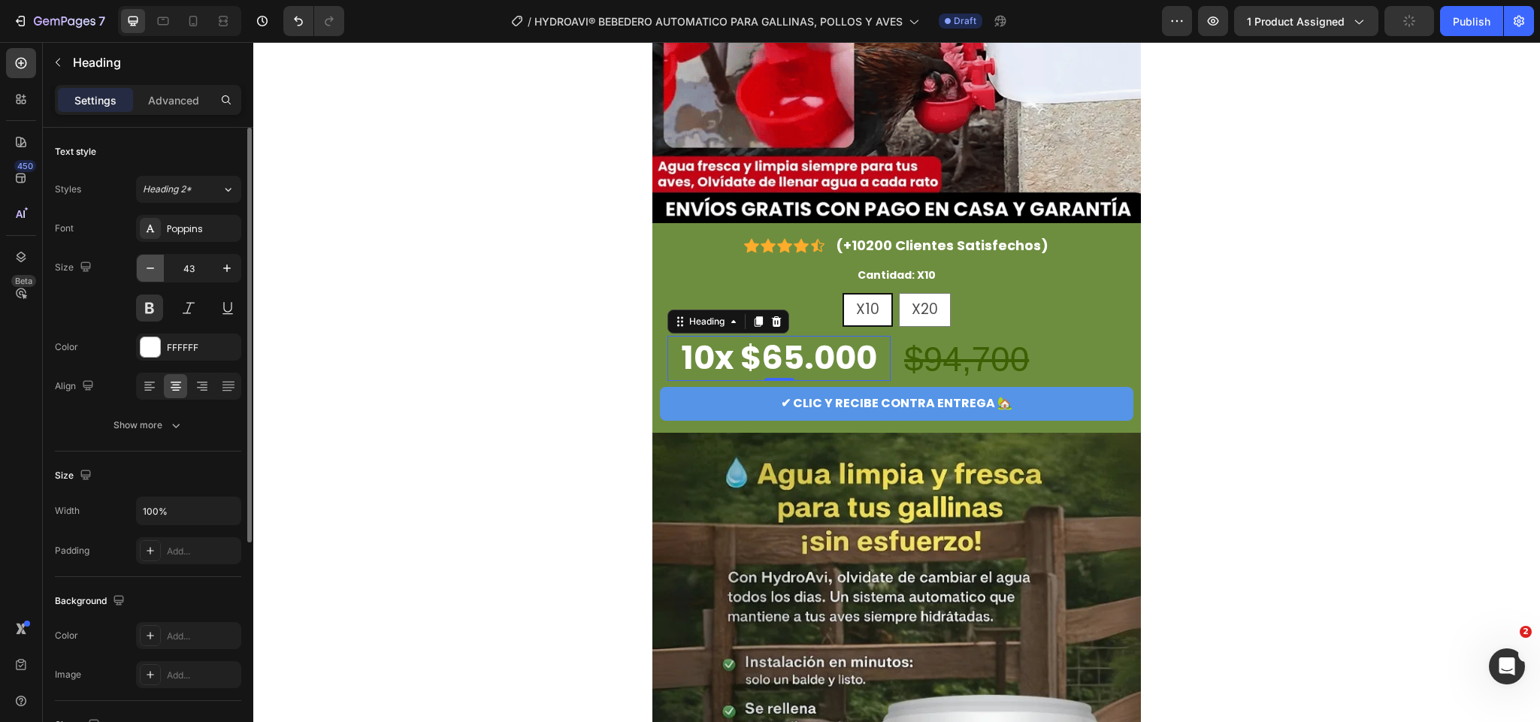
click at [145, 271] on icon "button" at bounding box center [150, 268] width 15 height 15
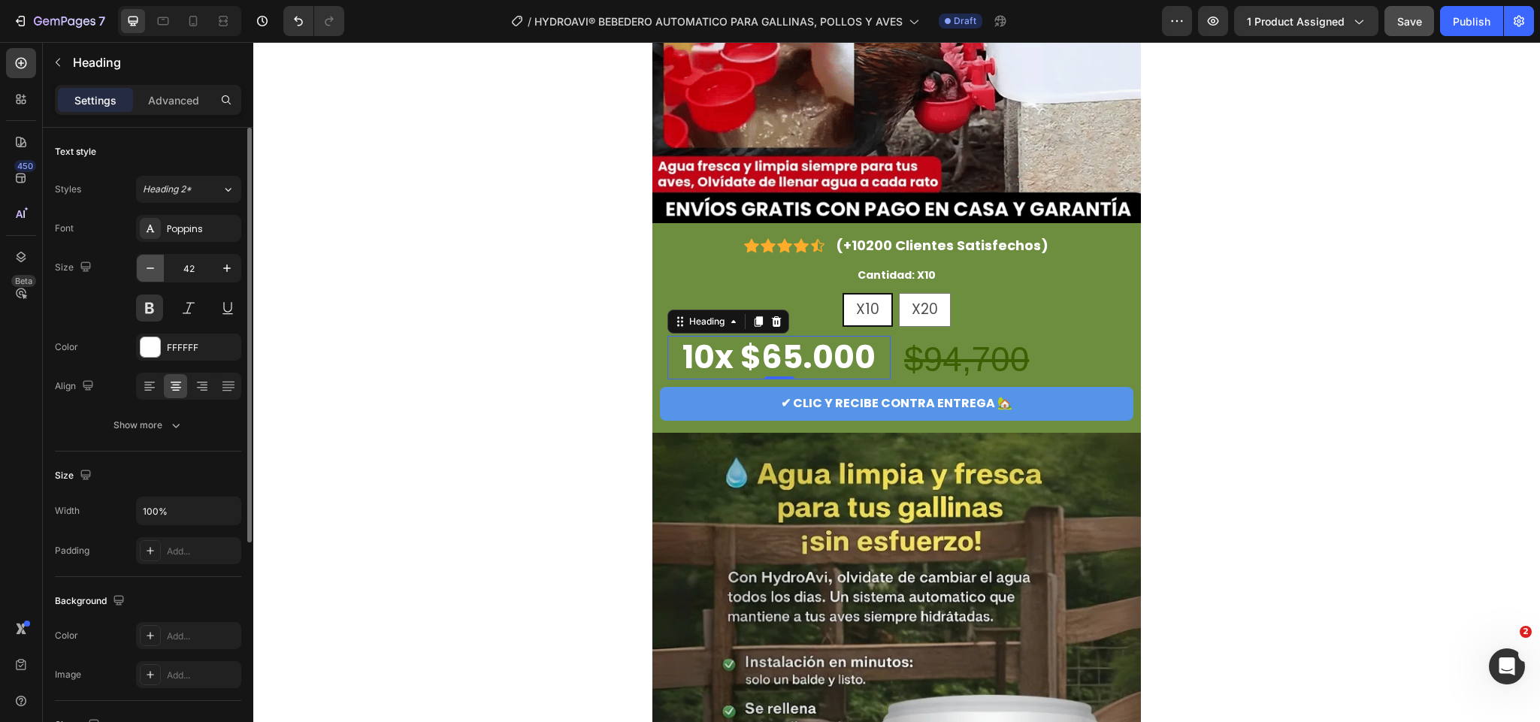
click at [145, 271] on icon "button" at bounding box center [150, 268] width 15 height 15
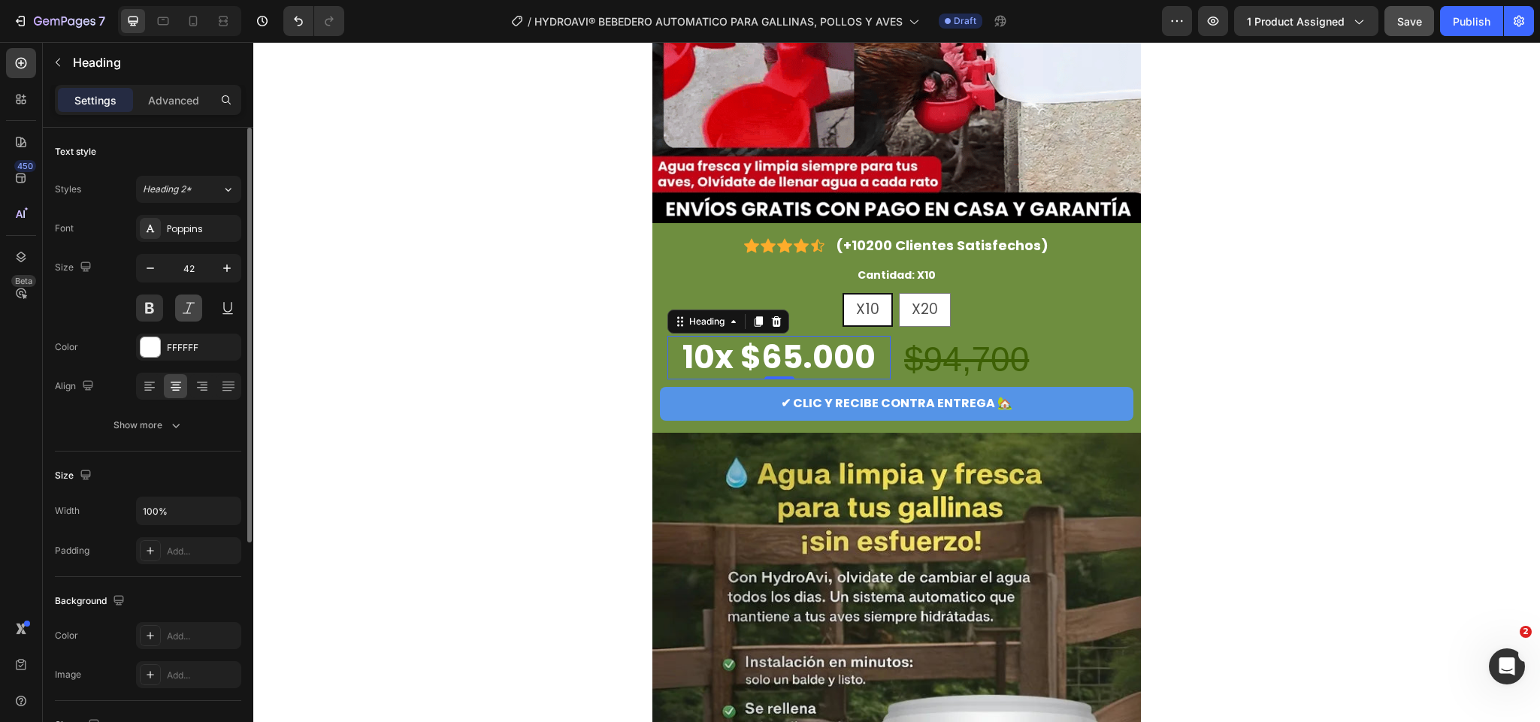
type input "41"
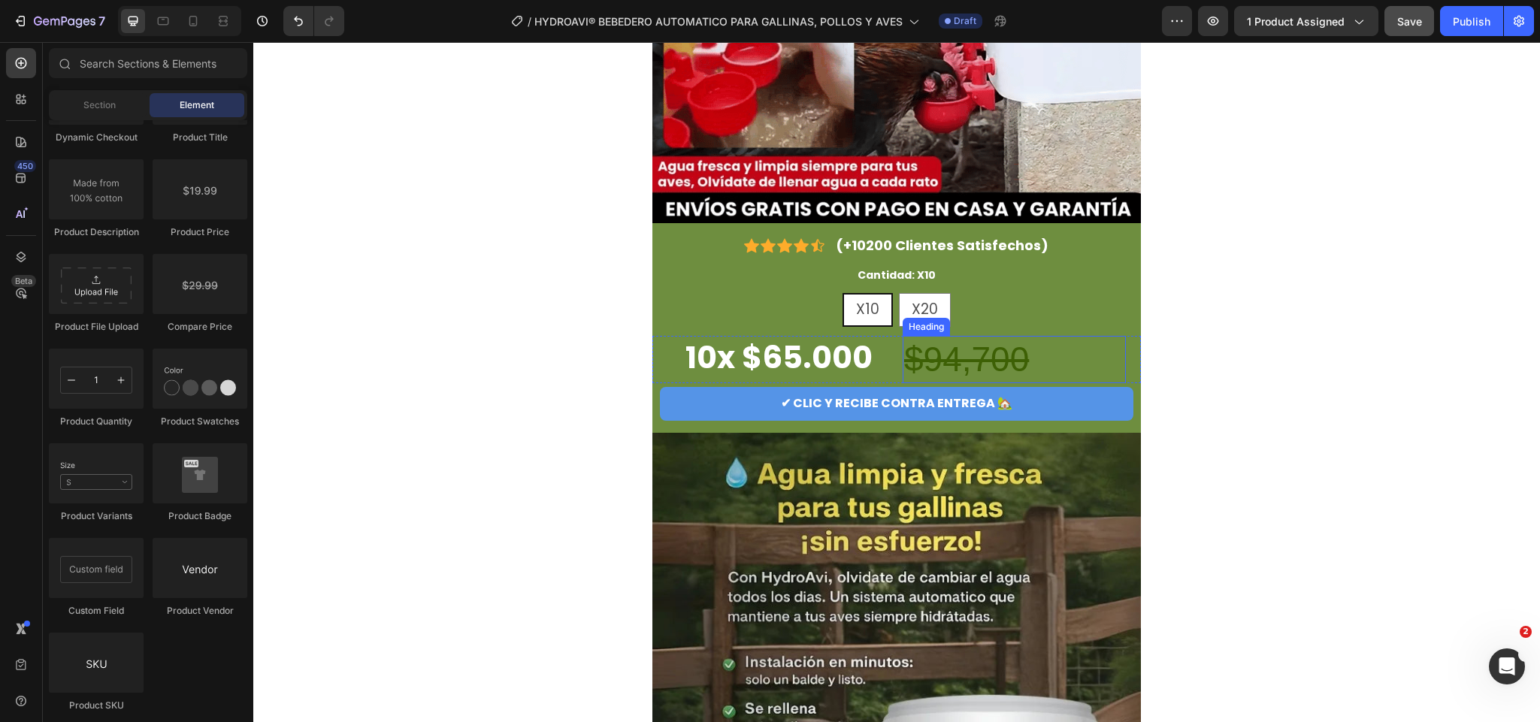
click at [1011, 362] on s "$94,700" at bounding box center [966, 359] width 125 height 39
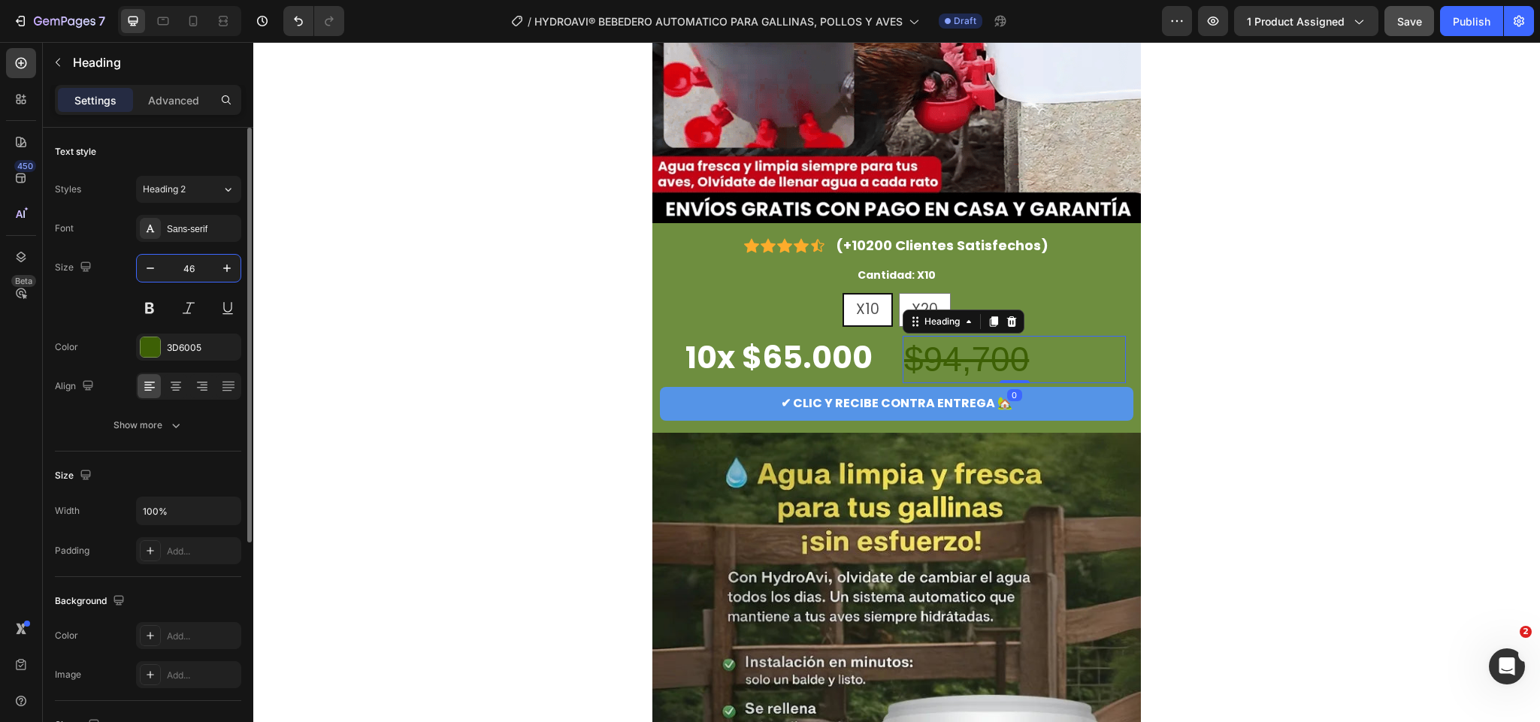
click at [207, 268] on input "46" at bounding box center [189, 268] width 50 height 27
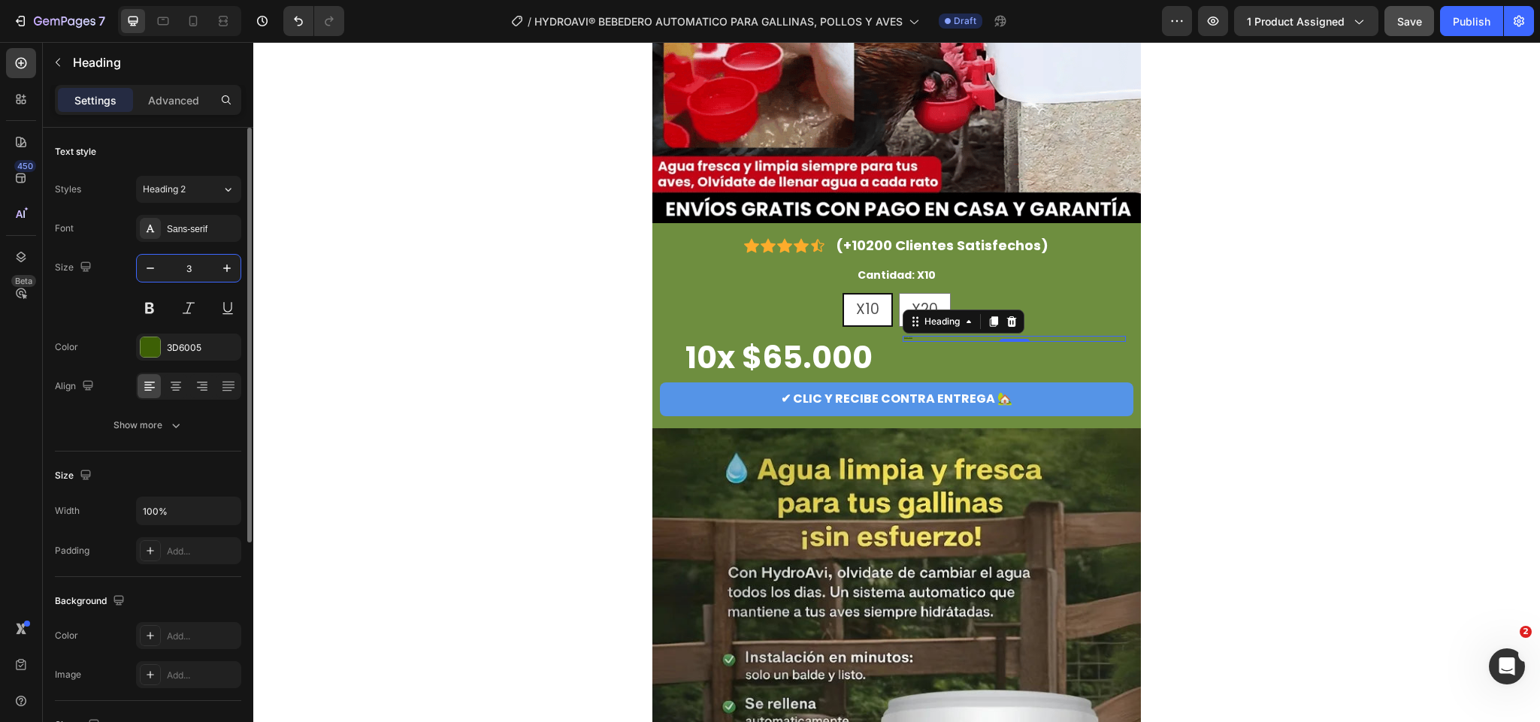
type input "35"
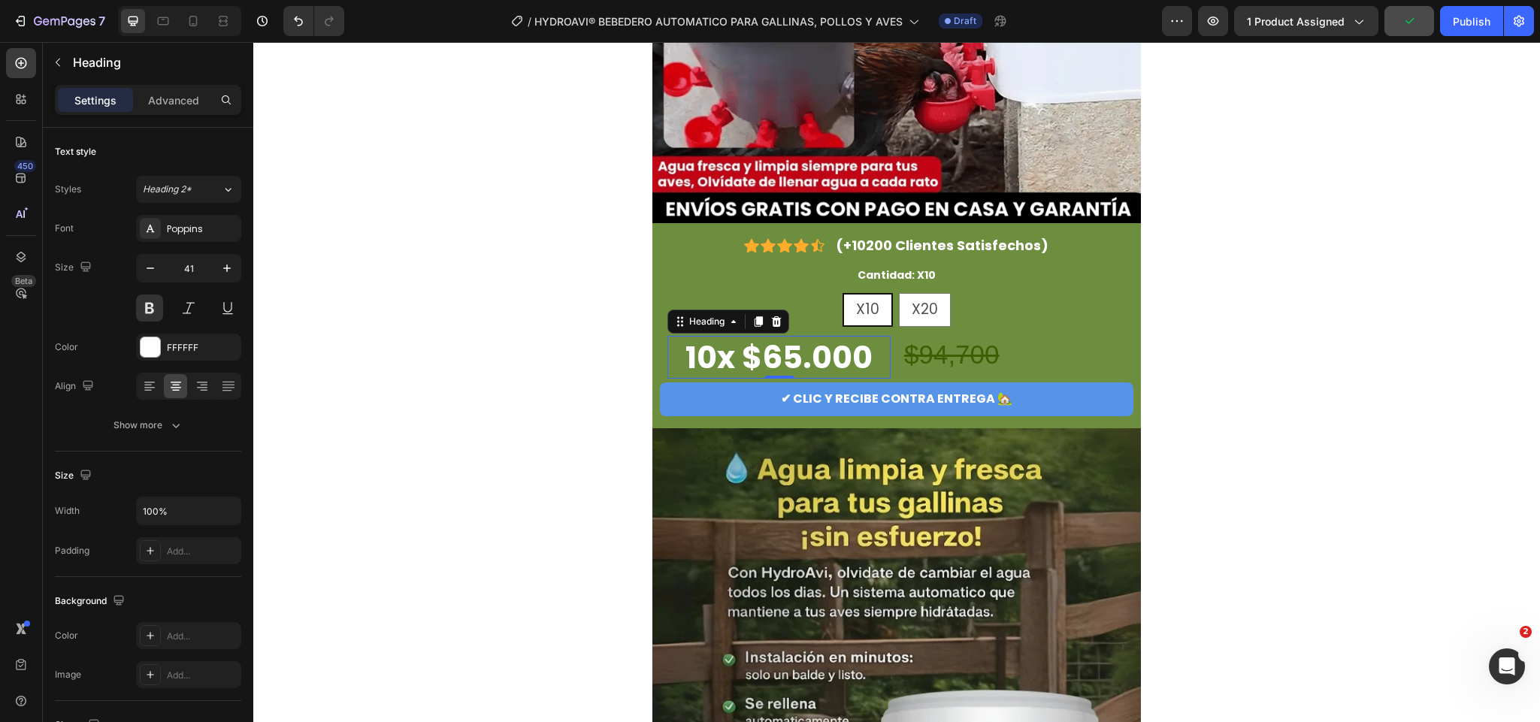
click at [701, 356] on p "10x $65.000" at bounding box center [779, 358] width 220 height 40
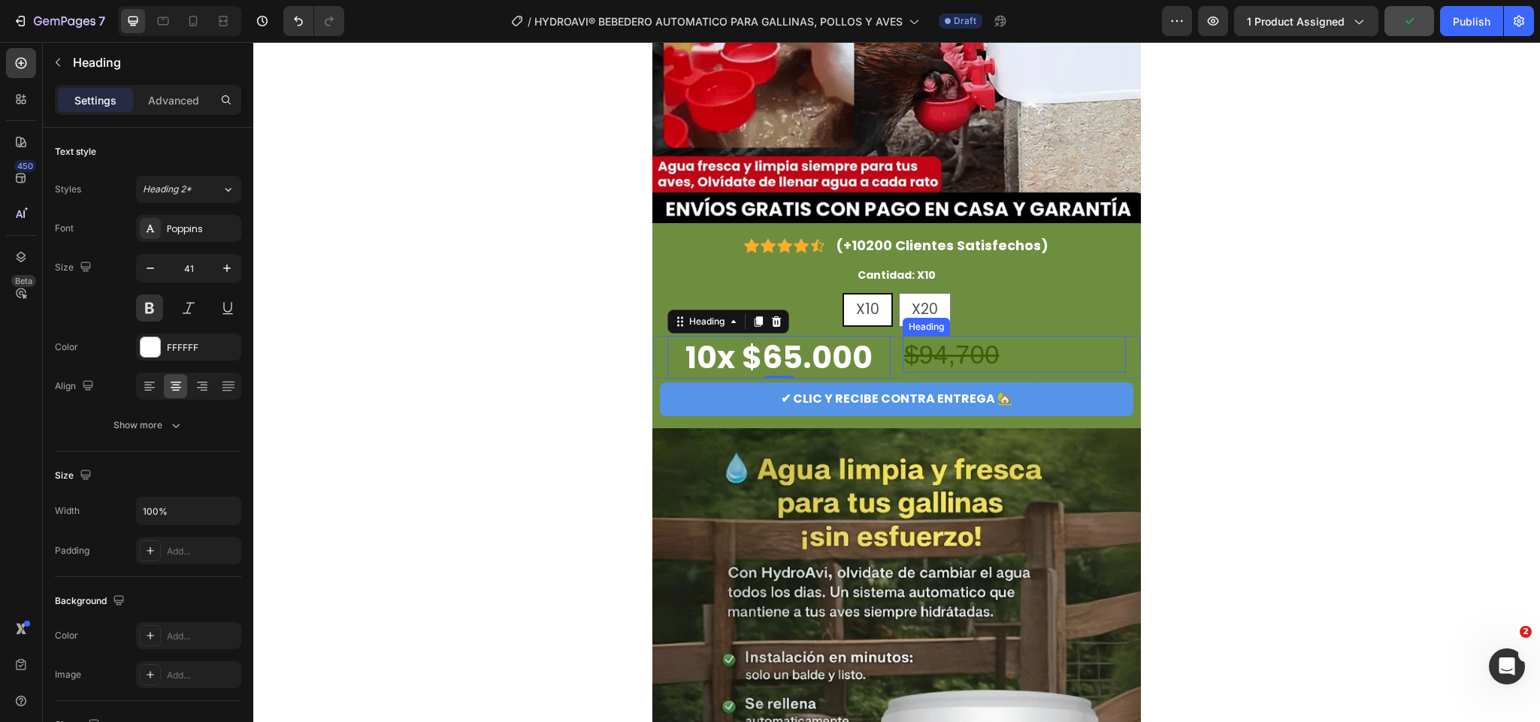
click at [1004, 362] on h2 "$94,700" at bounding box center [1014, 355] width 223 height 38
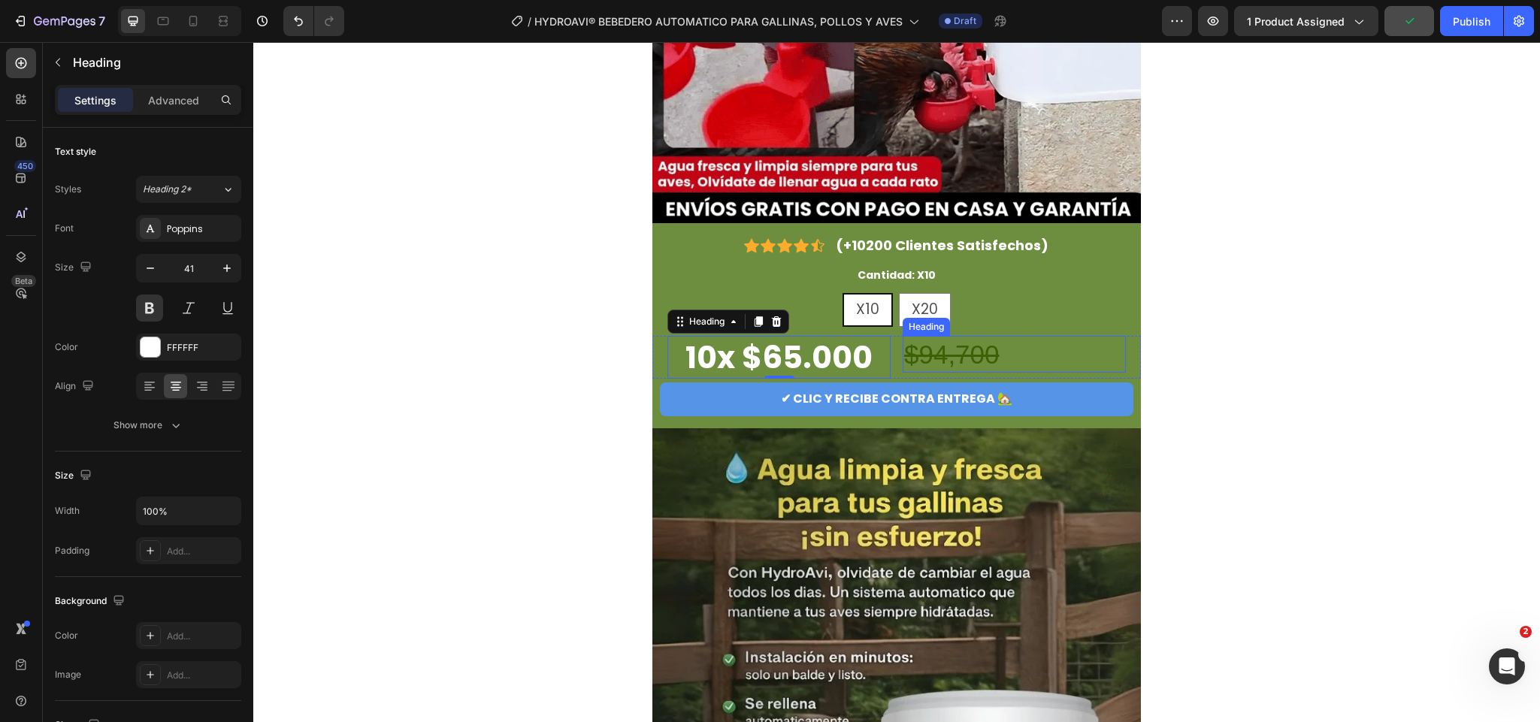
scroll to position [341, 0]
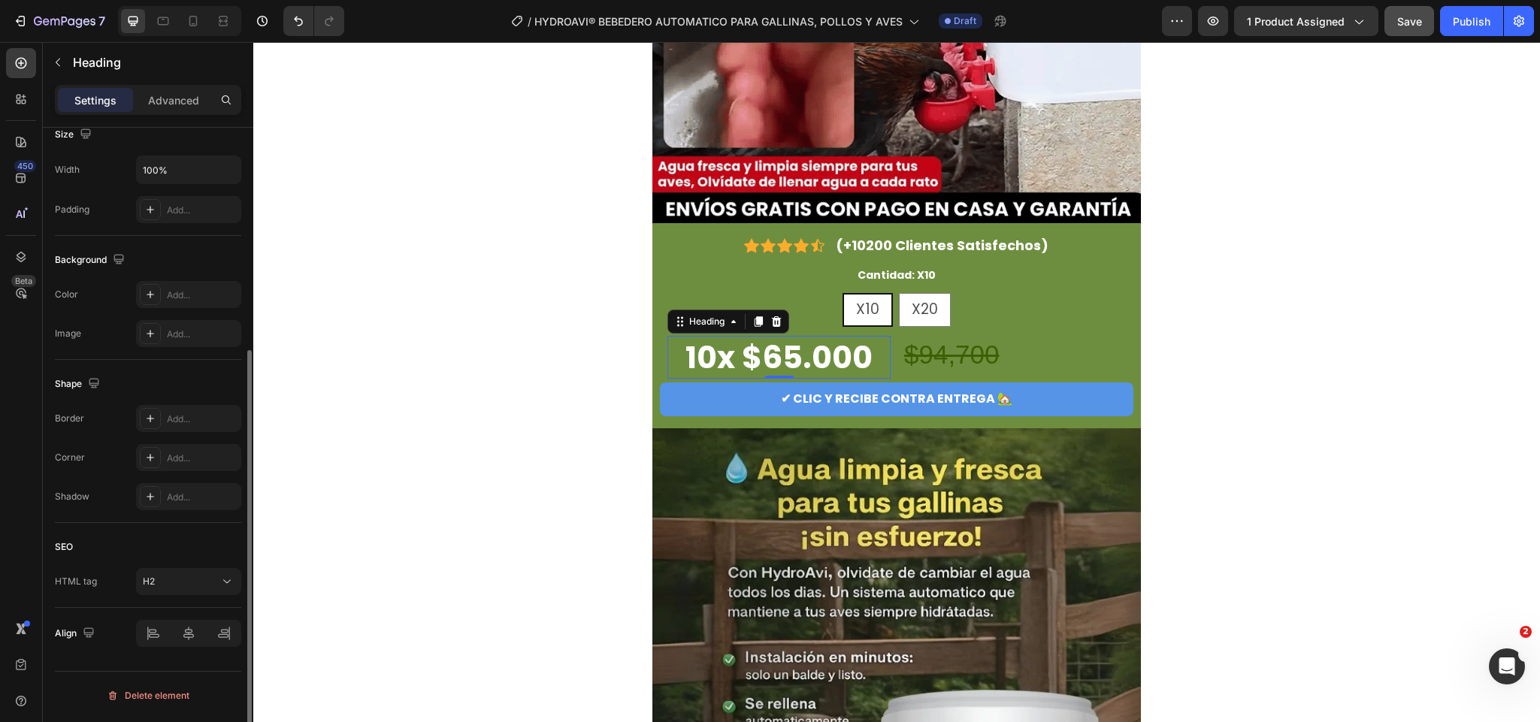
click at [844, 372] on p "10x $65.000" at bounding box center [779, 358] width 220 height 40
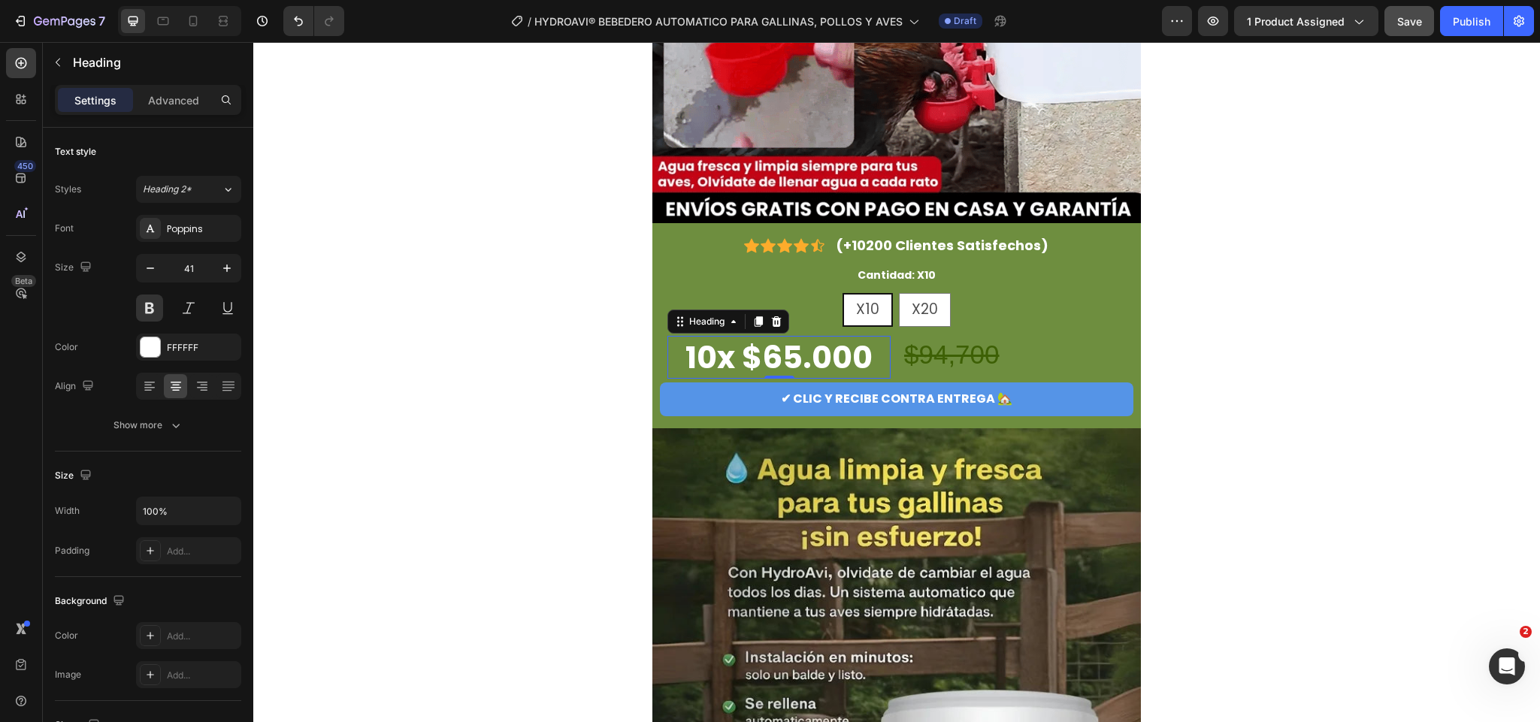
click at [688, 338] on p "10x $65.000" at bounding box center [779, 358] width 220 height 40
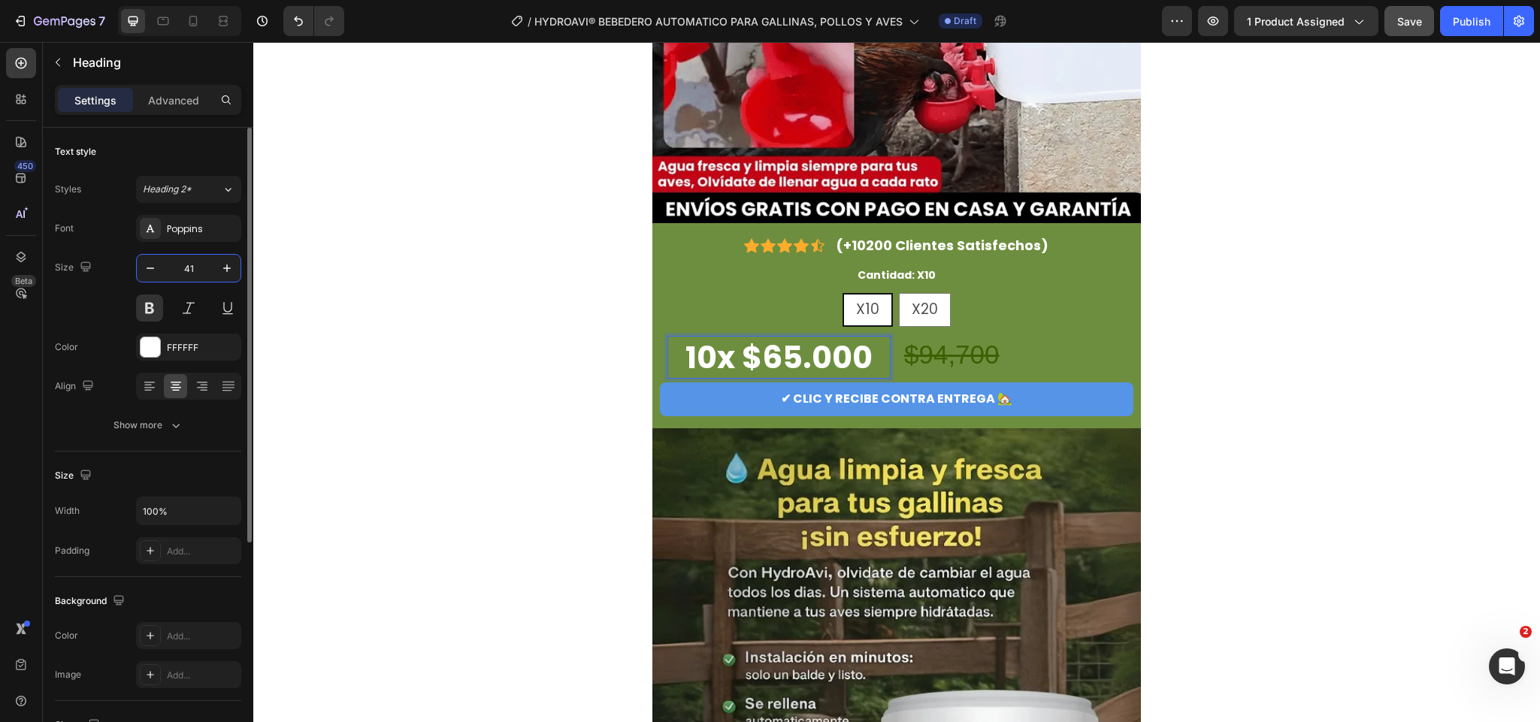
click at [188, 269] on input "41" at bounding box center [189, 268] width 50 height 27
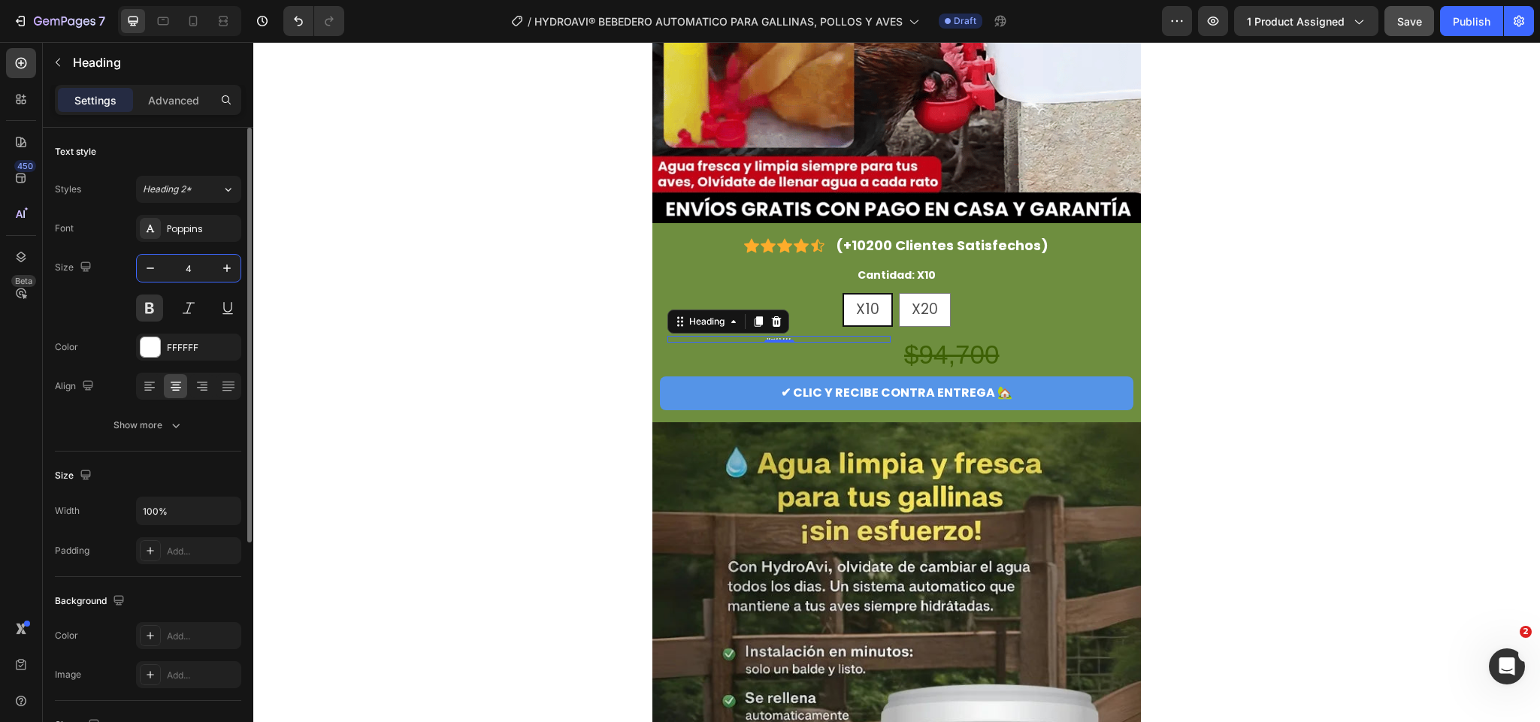
type input "40"
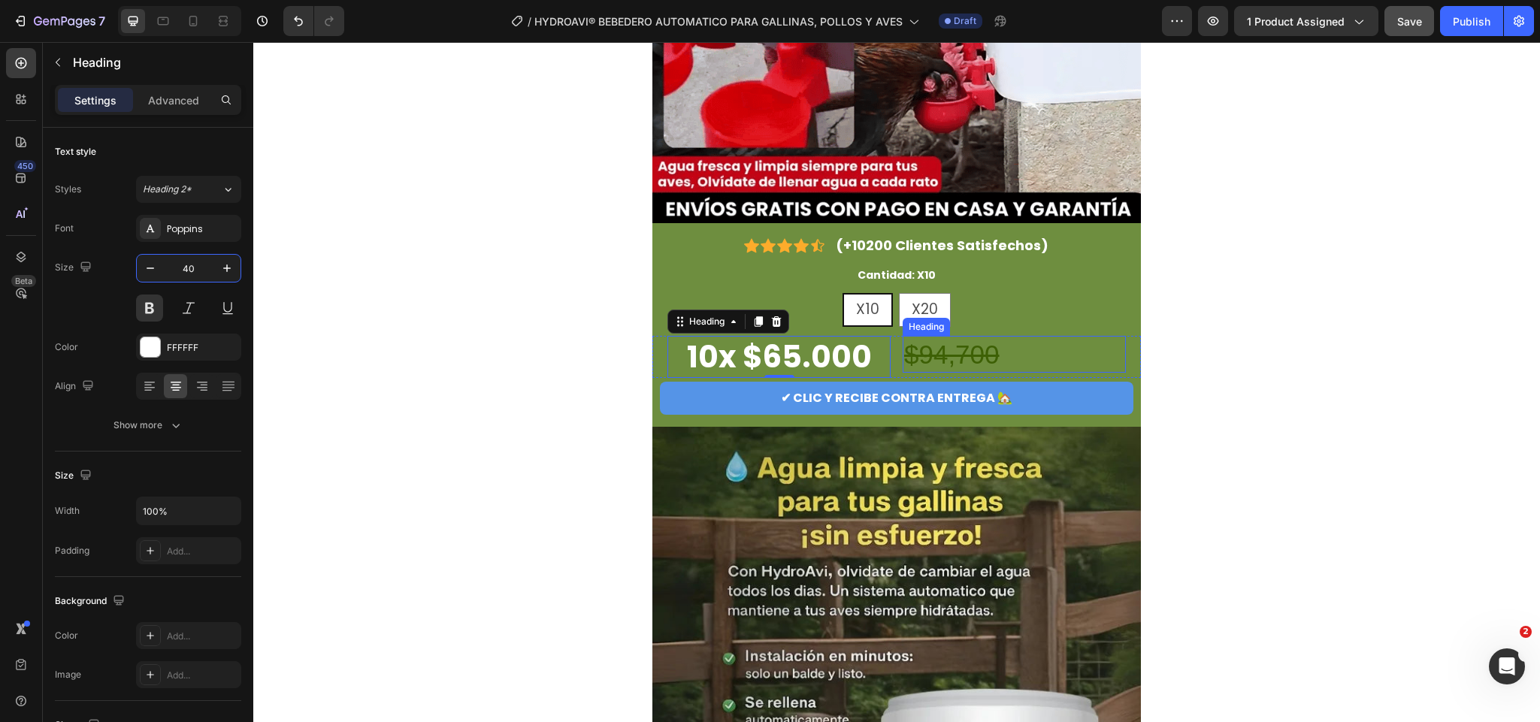
click at [961, 346] on s "$94,700" at bounding box center [951, 354] width 95 height 29
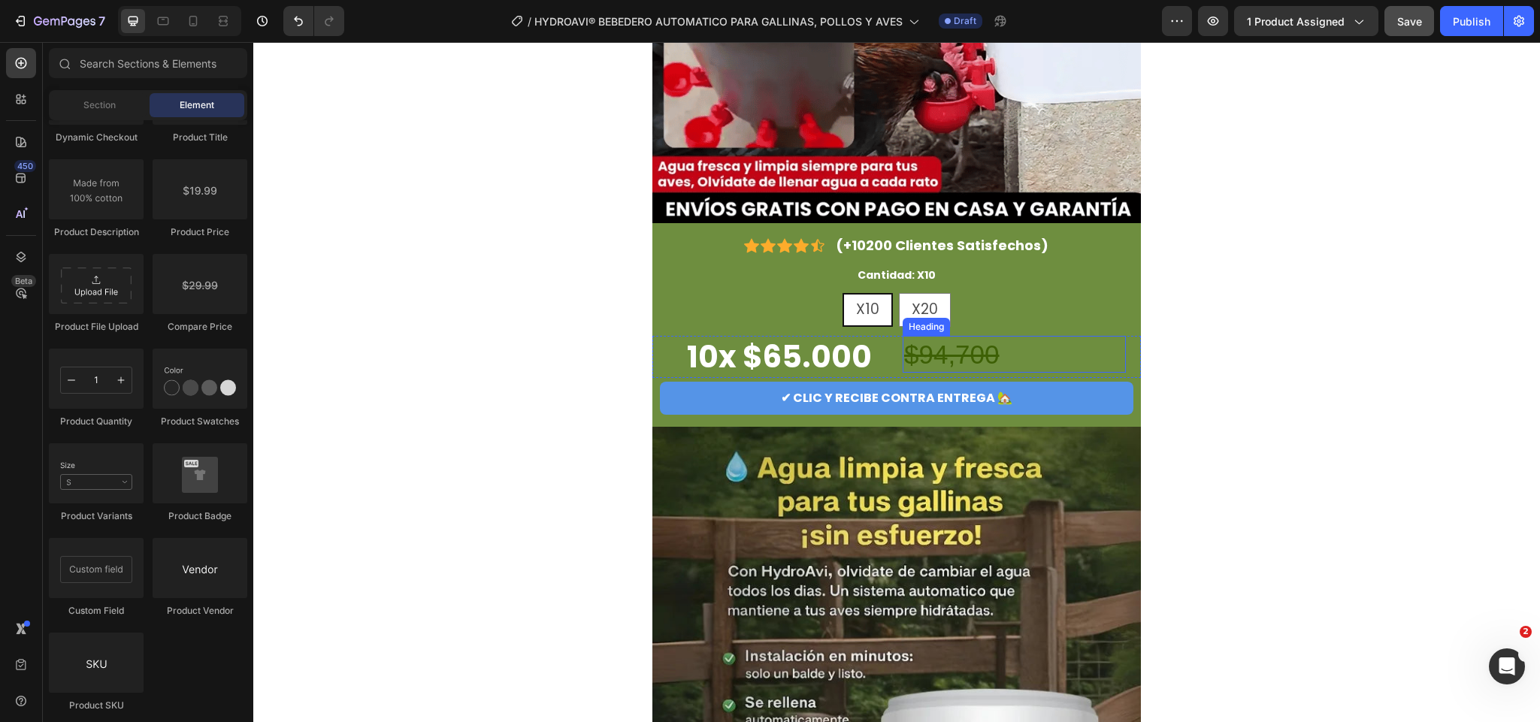
click at [962, 354] on s "$94,700" at bounding box center [951, 354] width 95 height 29
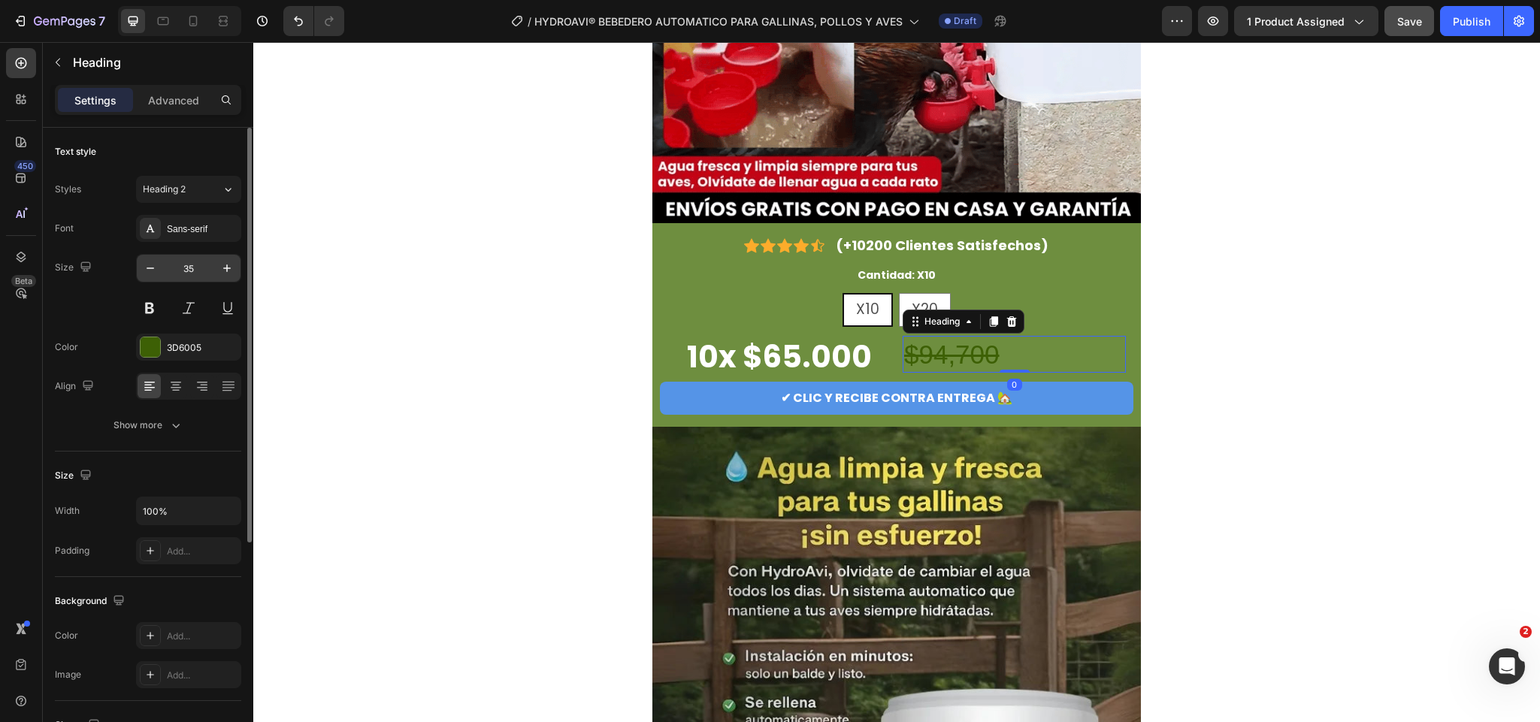
click at [195, 271] on input "35" at bounding box center [189, 268] width 50 height 27
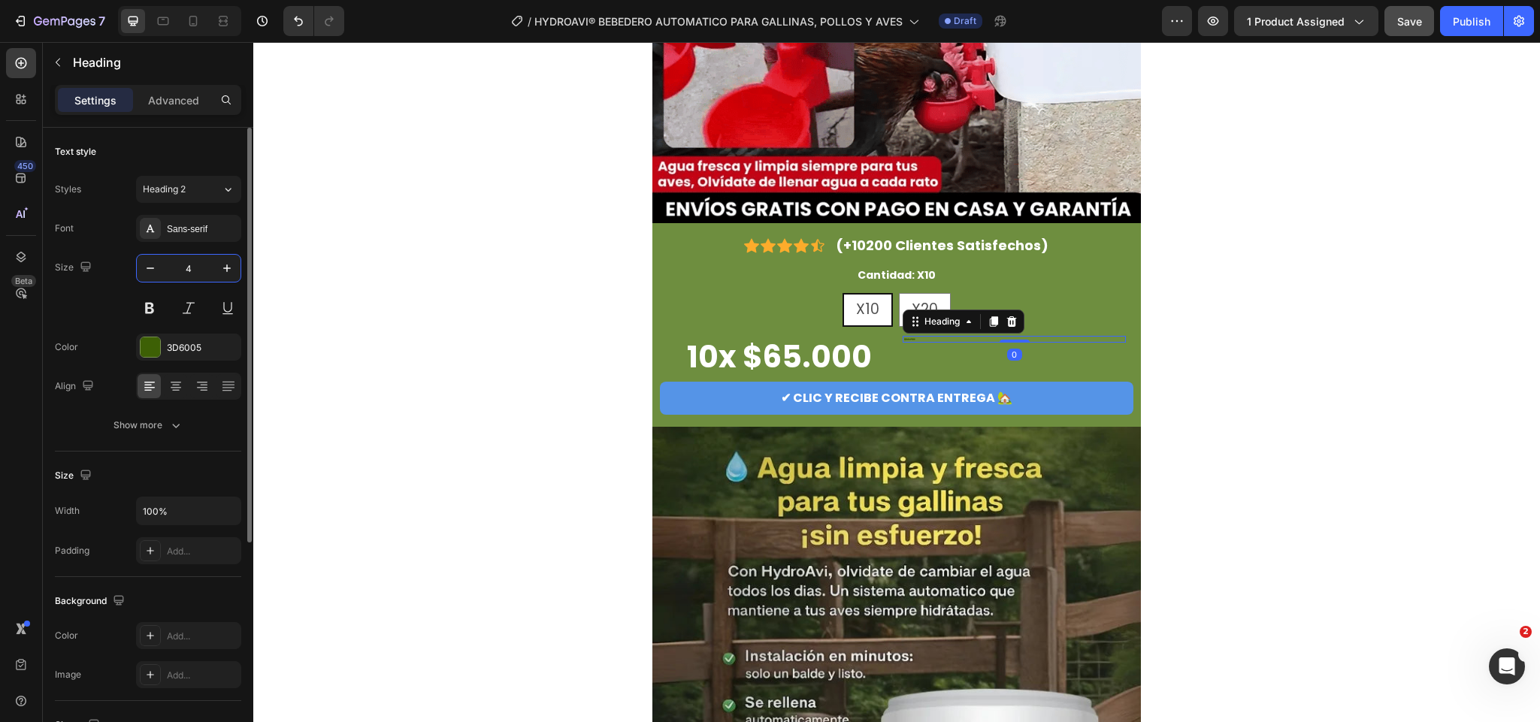
type input "40"
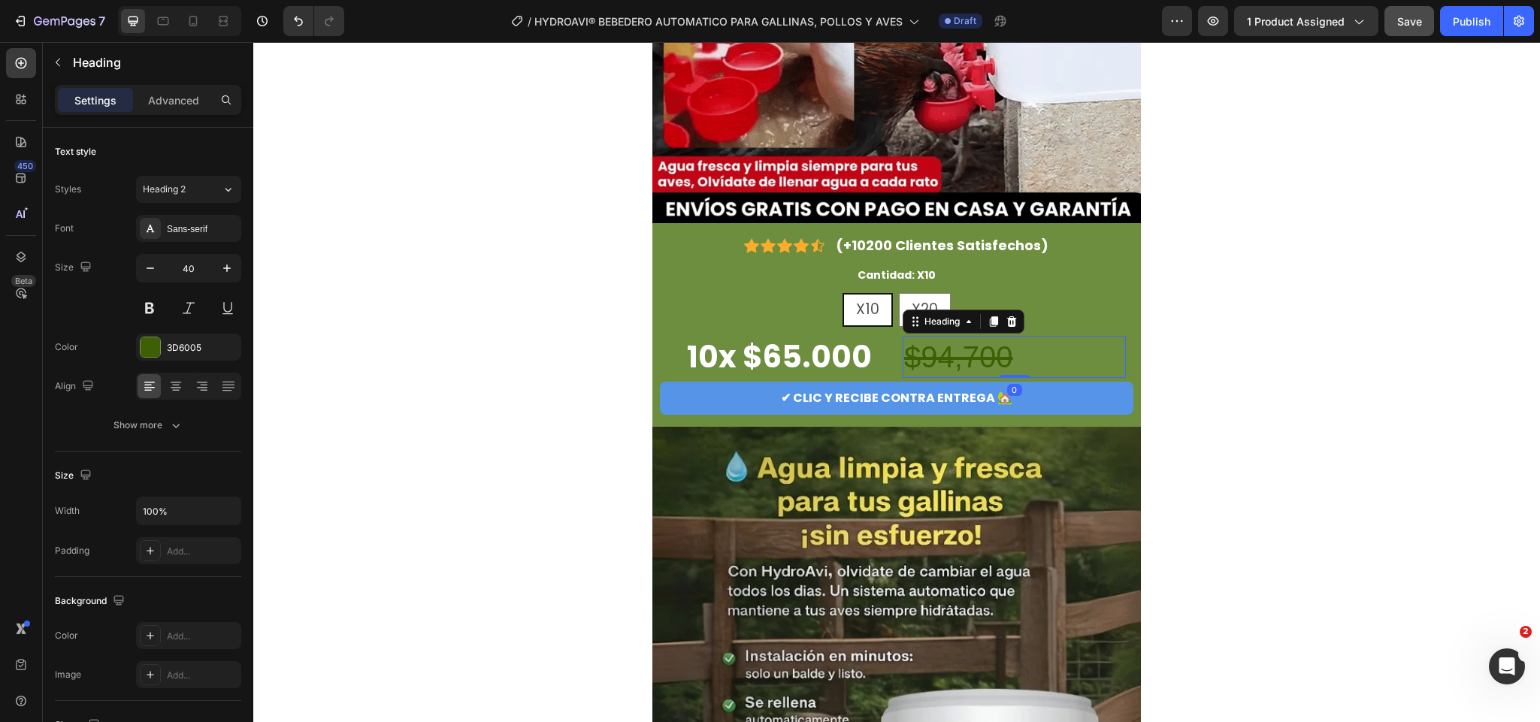
click at [938, 355] on s "$94,700" at bounding box center [958, 357] width 109 height 33
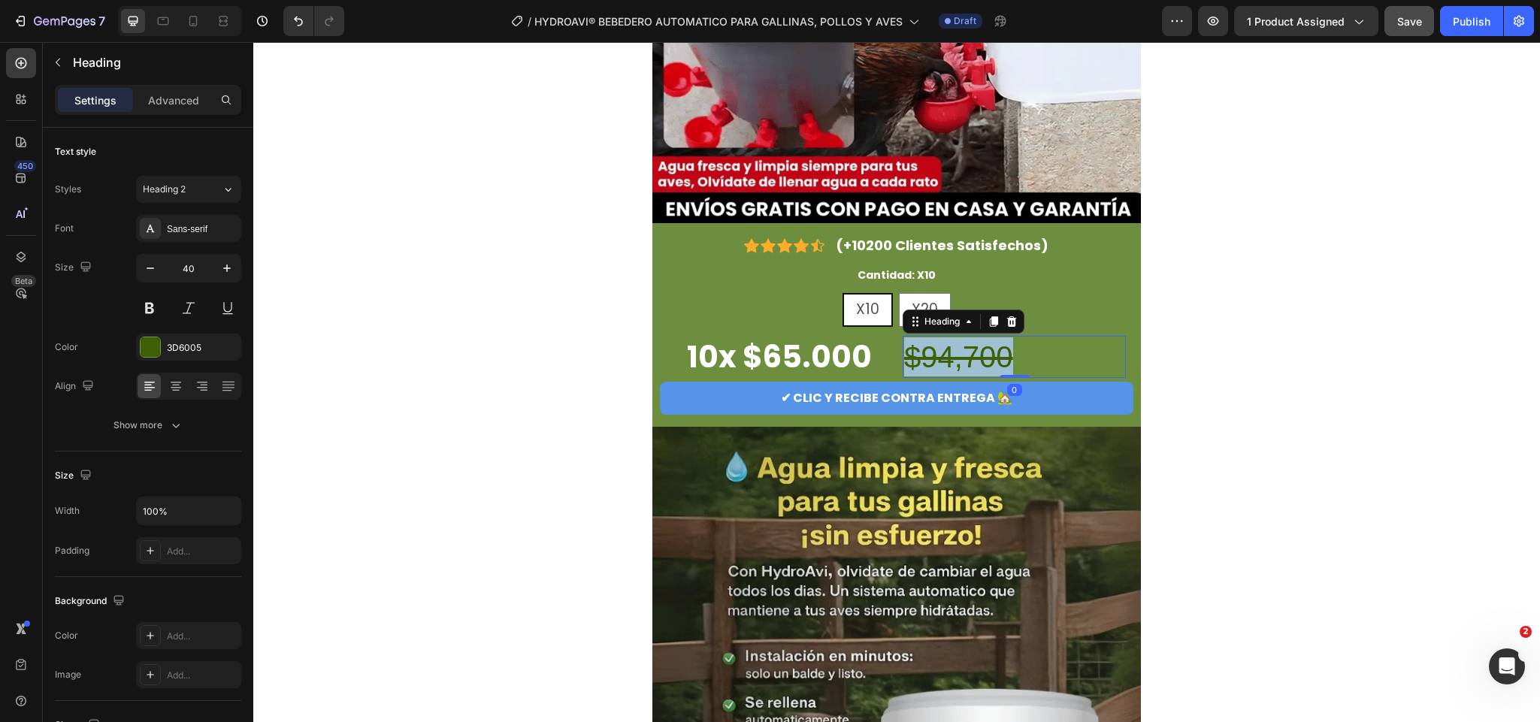
click at [938, 355] on s "$94,700" at bounding box center [958, 357] width 109 height 33
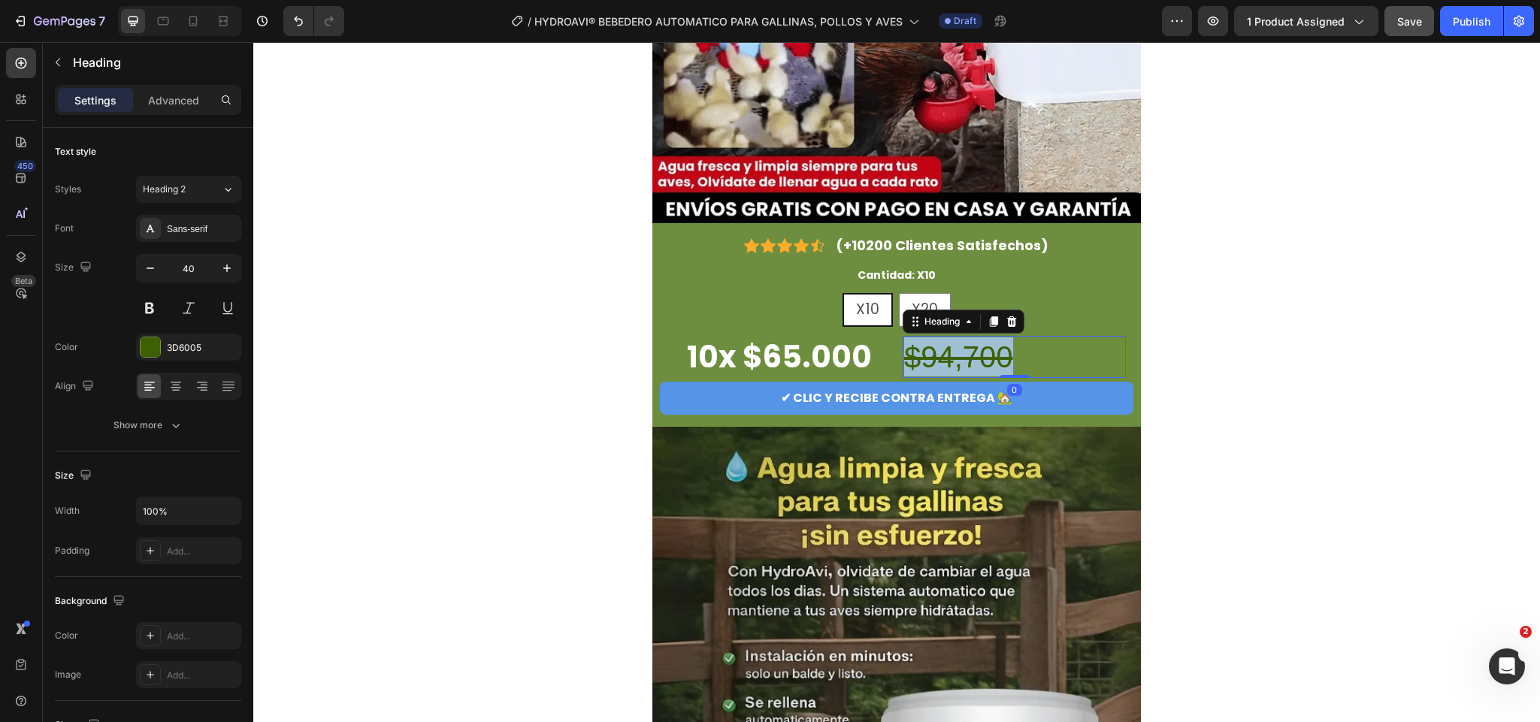
click at [938, 355] on s "$94,700" at bounding box center [958, 357] width 109 height 33
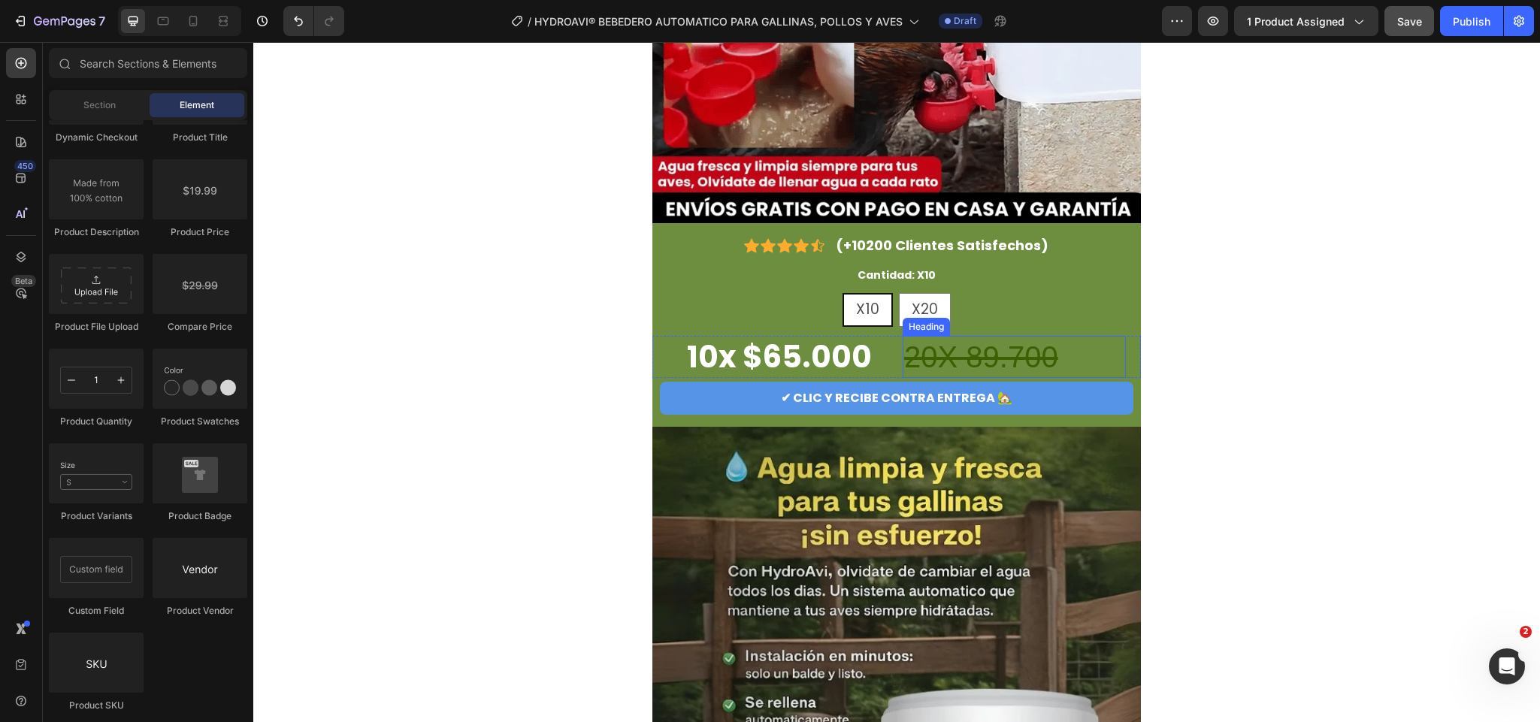
click at [1065, 373] on p "⁠⁠⁠⁠⁠⁠⁠ 20X 89.700" at bounding box center [1014, 357] width 220 height 39
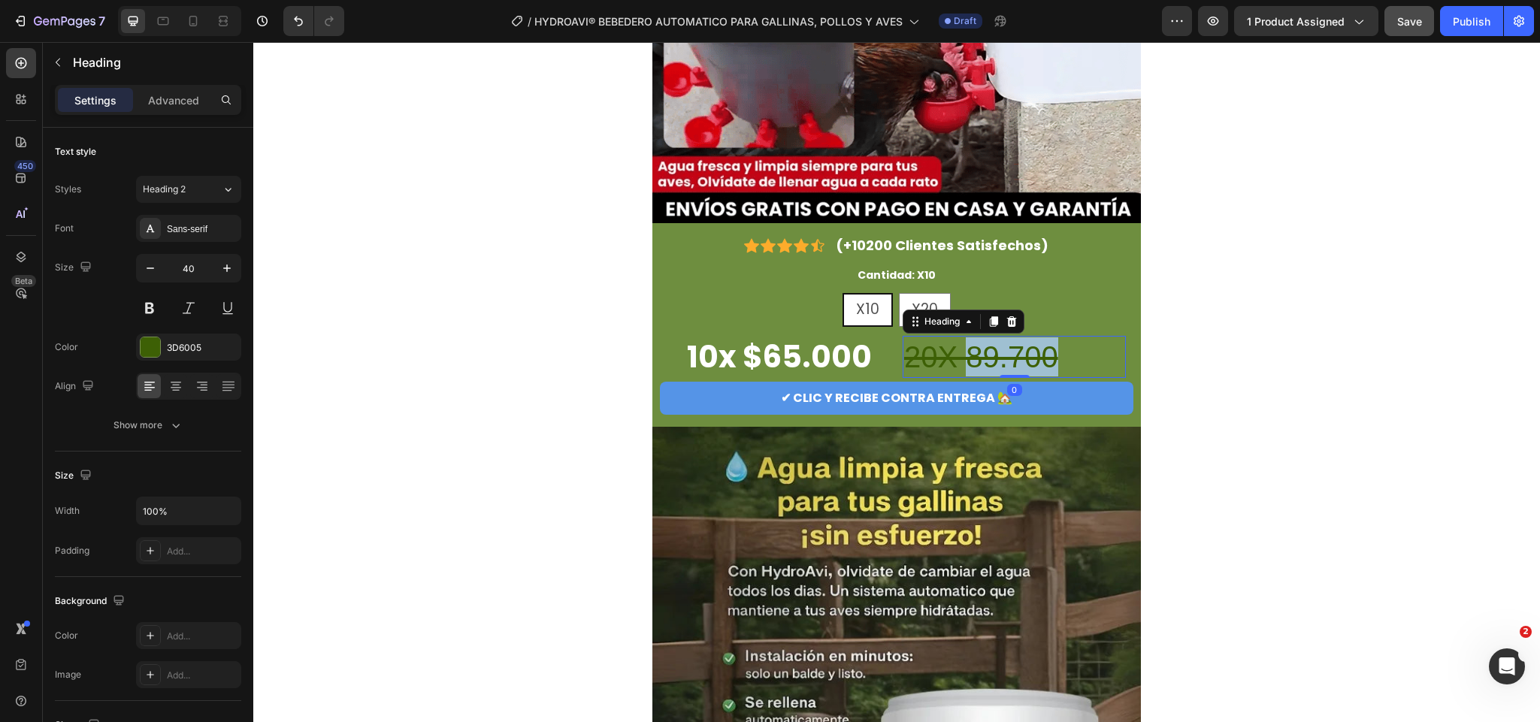
click at [981, 365] on s "20X 89.700" at bounding box center [981, 357] width 154 height 33
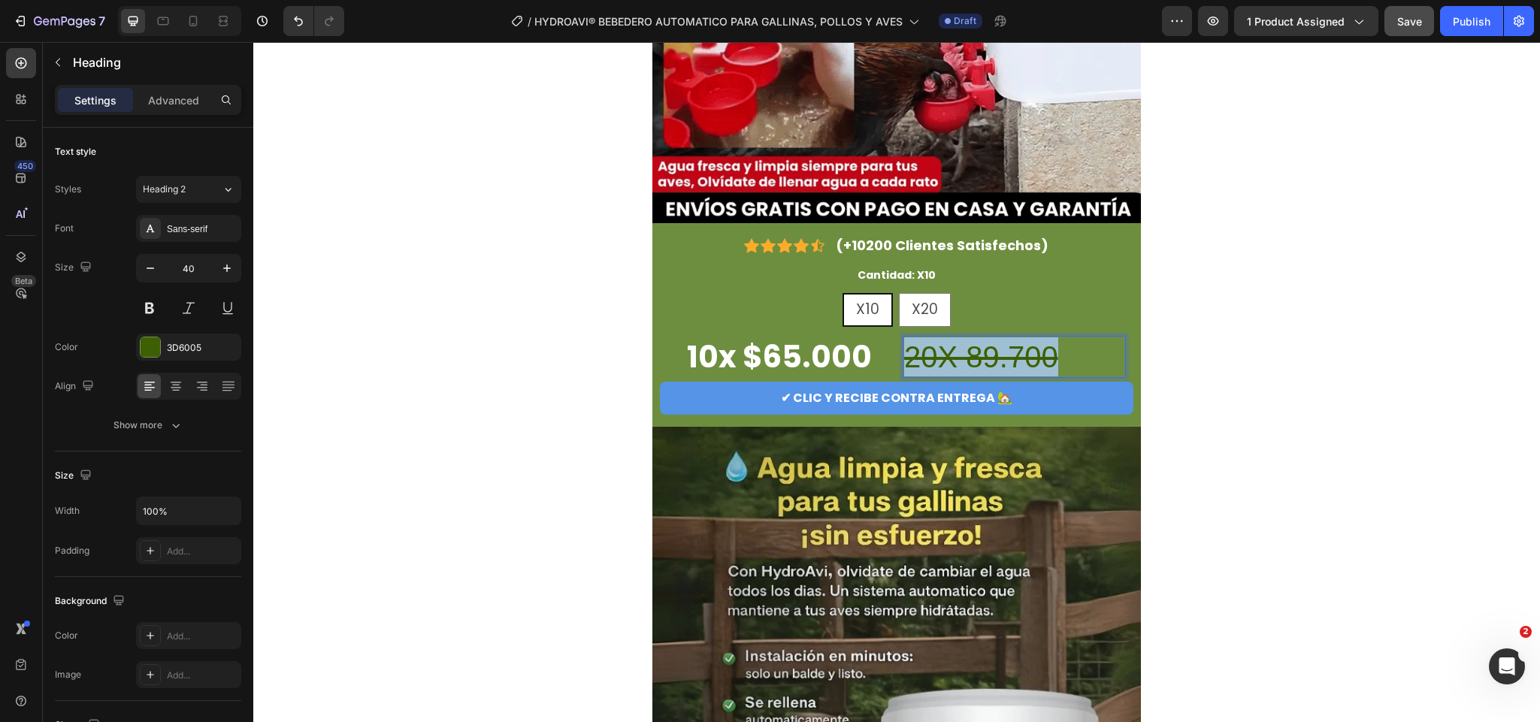
click at [981, 365] on s "20X 89.700" at bounding box center [981, 357] width 154 height 33
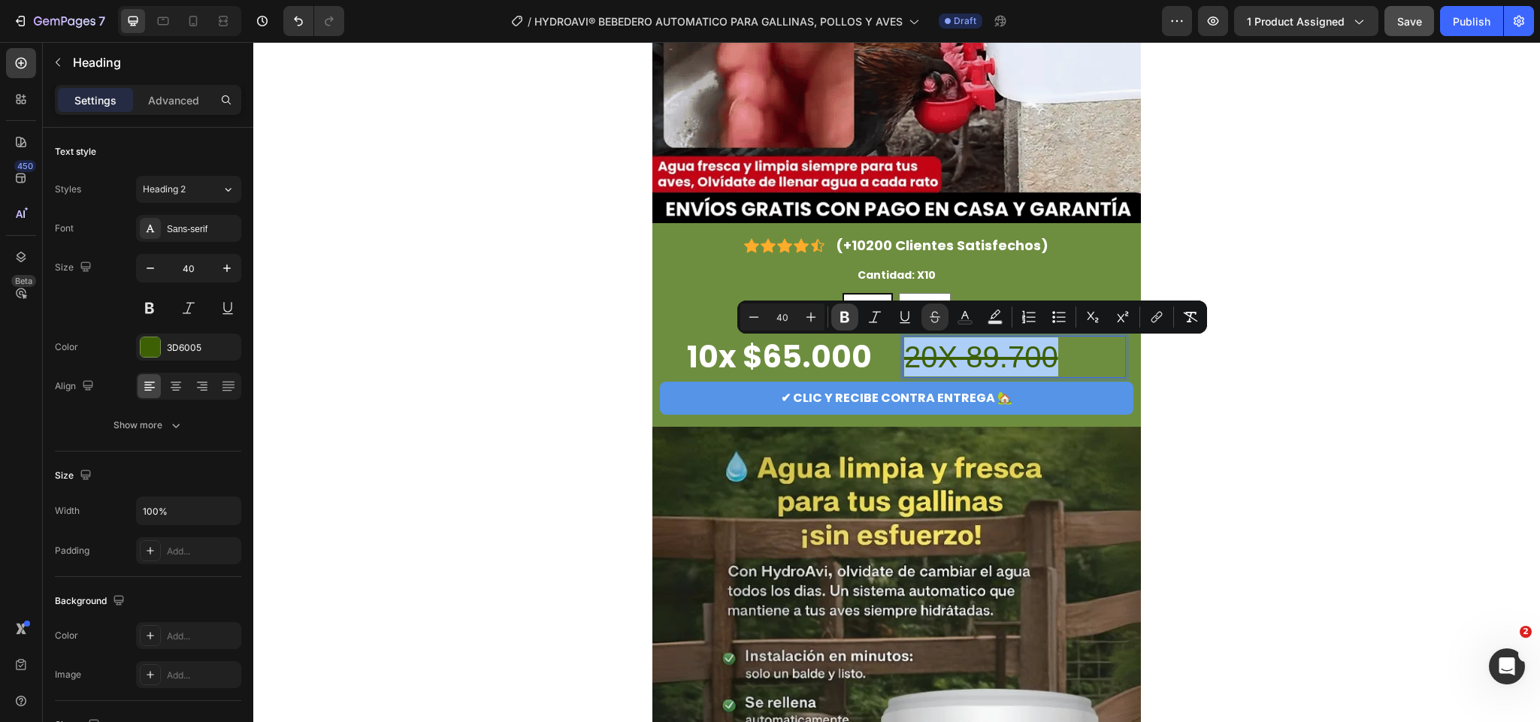
click at [846, 312] on icon "Editor contextual toolbar" at bounding box center [845, 317] width 9 height 11
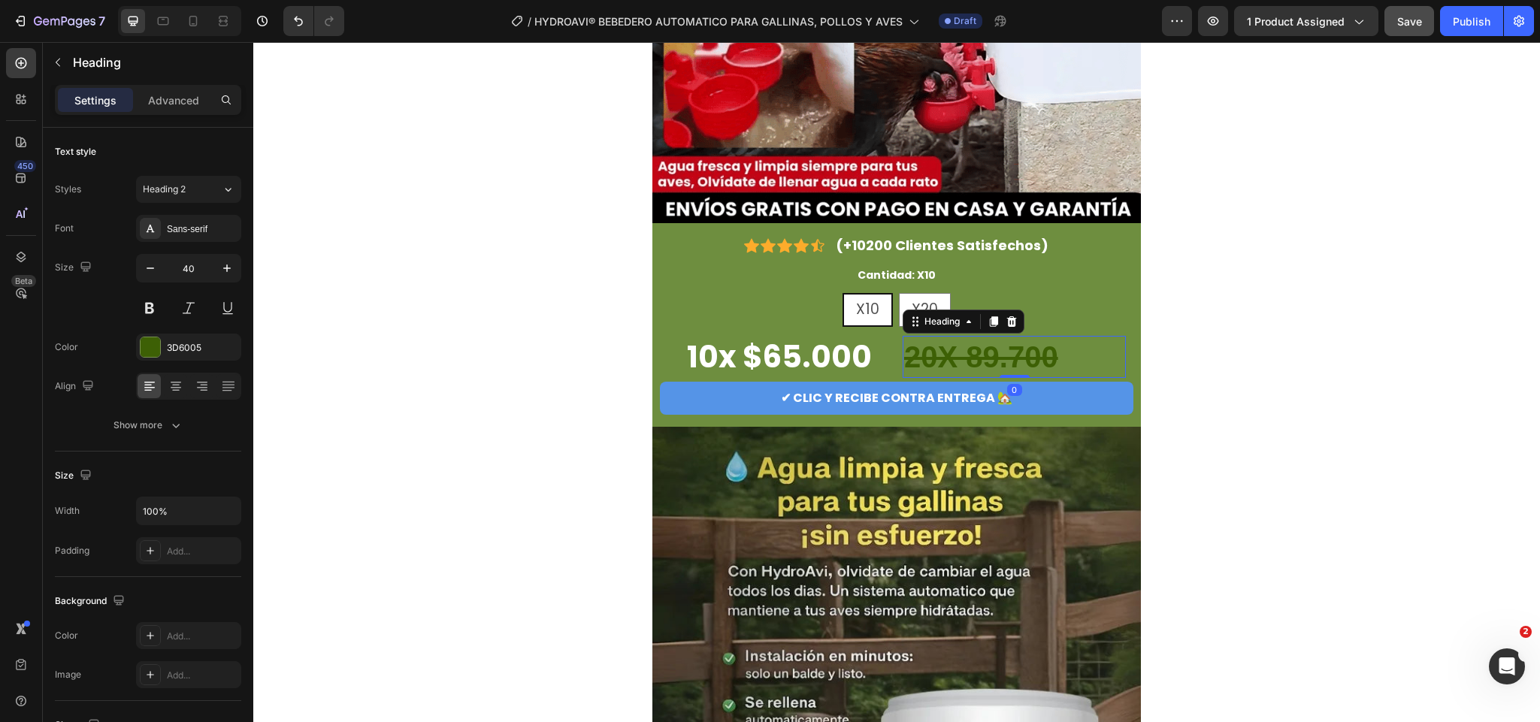
click at [1009, 362] on strong "20X 89.700" at bounding box center [981, 357] width 154 height 33
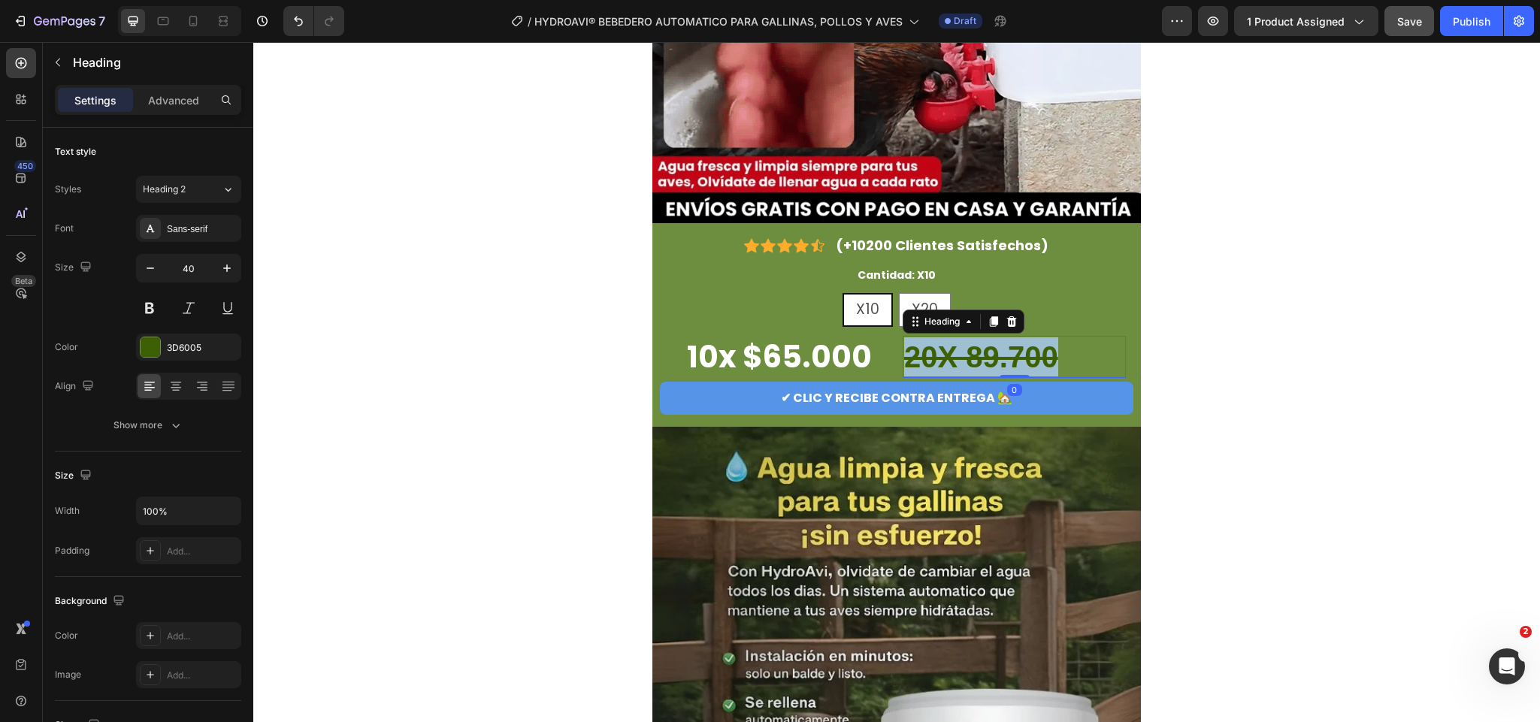
click at [1009, 362] on strong "20X 89.700" at bounding box center [981, 357] width 154 height 33
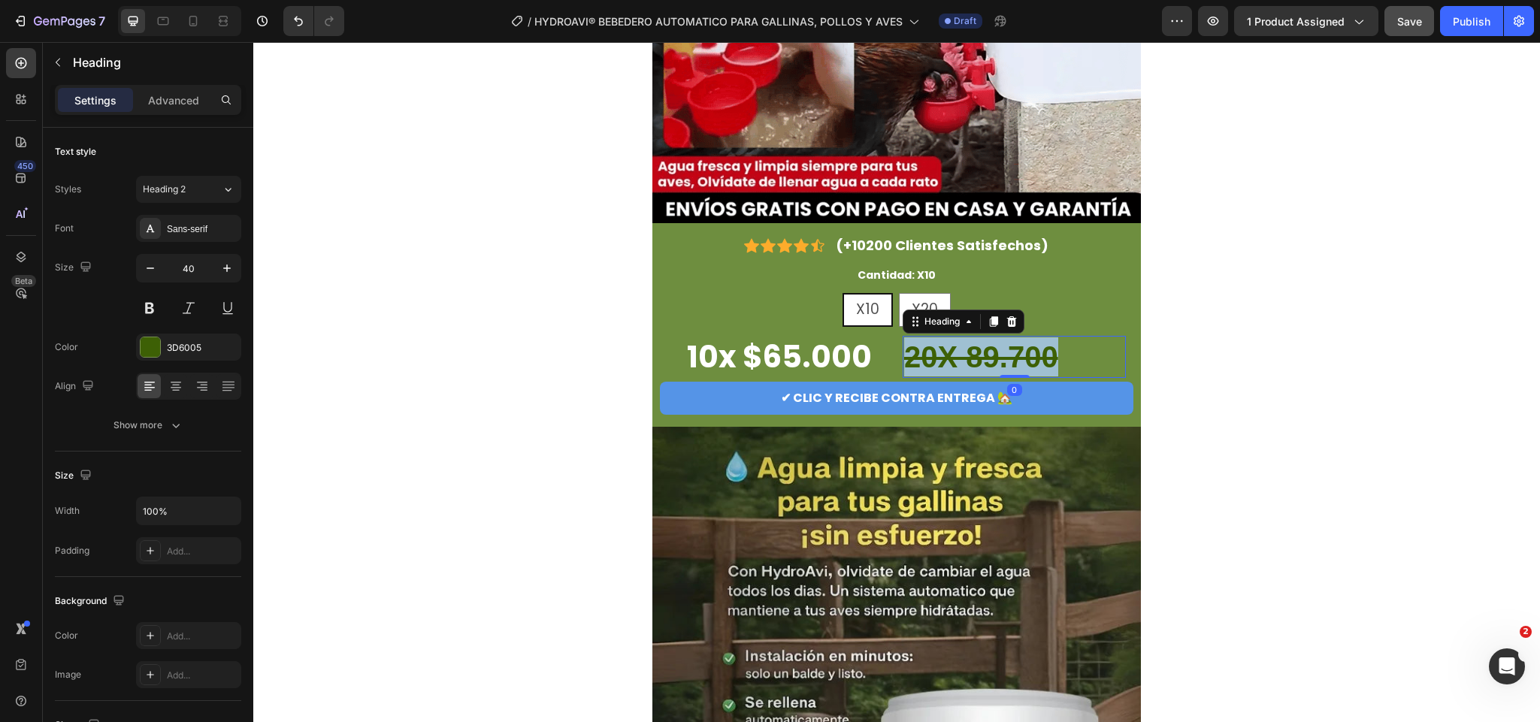
click at [1009, 362] on strong "20X 89.700" at bounding box center [981, 357] width 154 height 33
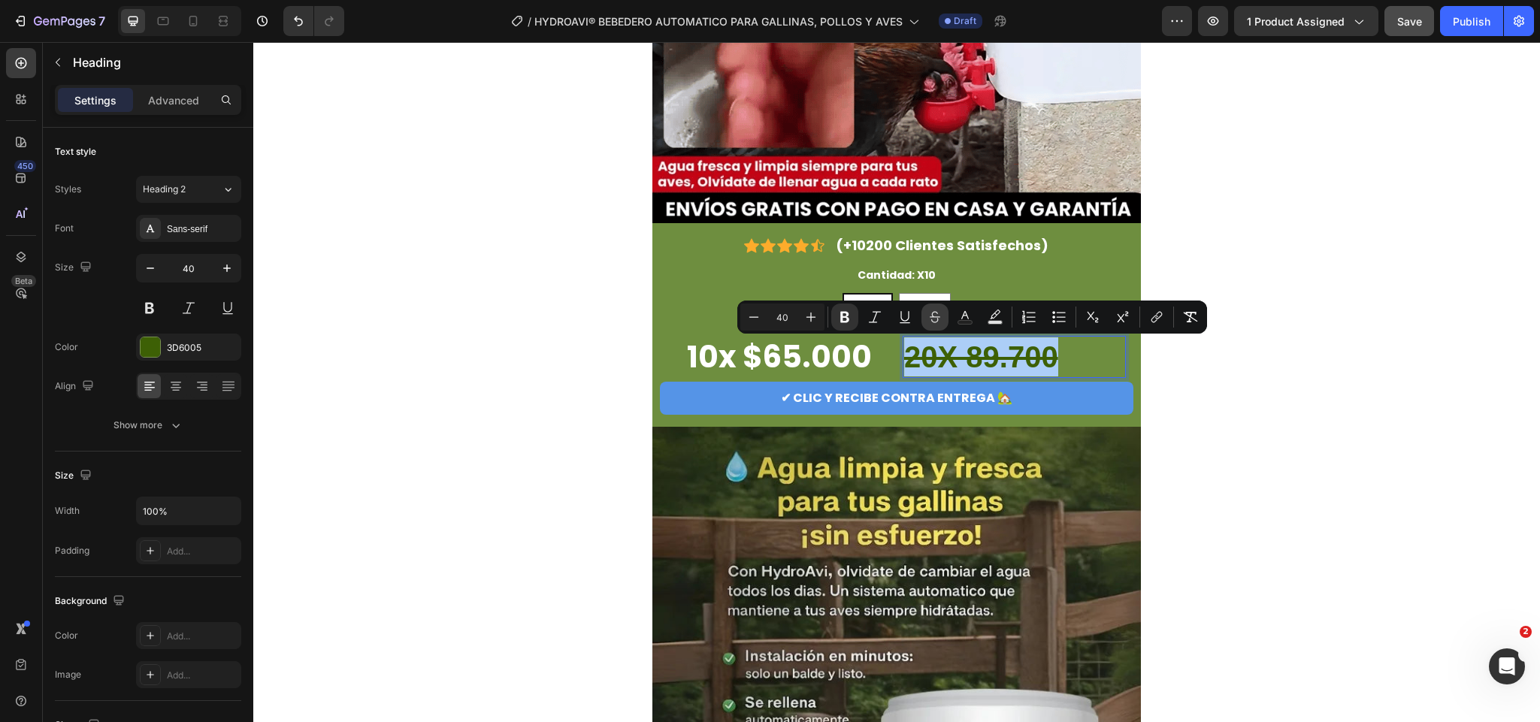
click at [938, 317] on icon "Editor contextual toolbar" at bounding box center [935, 314] width 11 height 6
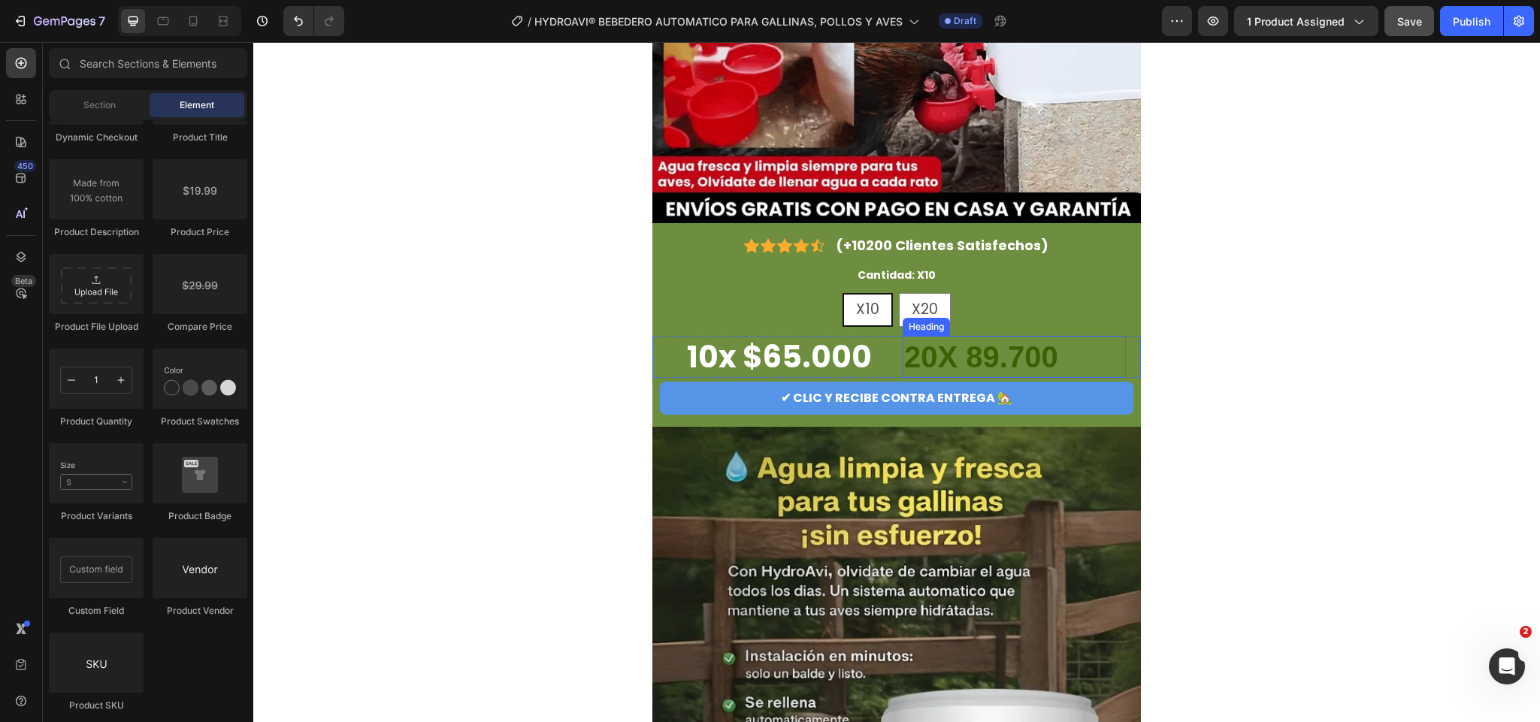
click at [974, 350] on strong "20X 89.700" at bounding box center [981, 357] width 154 height 33
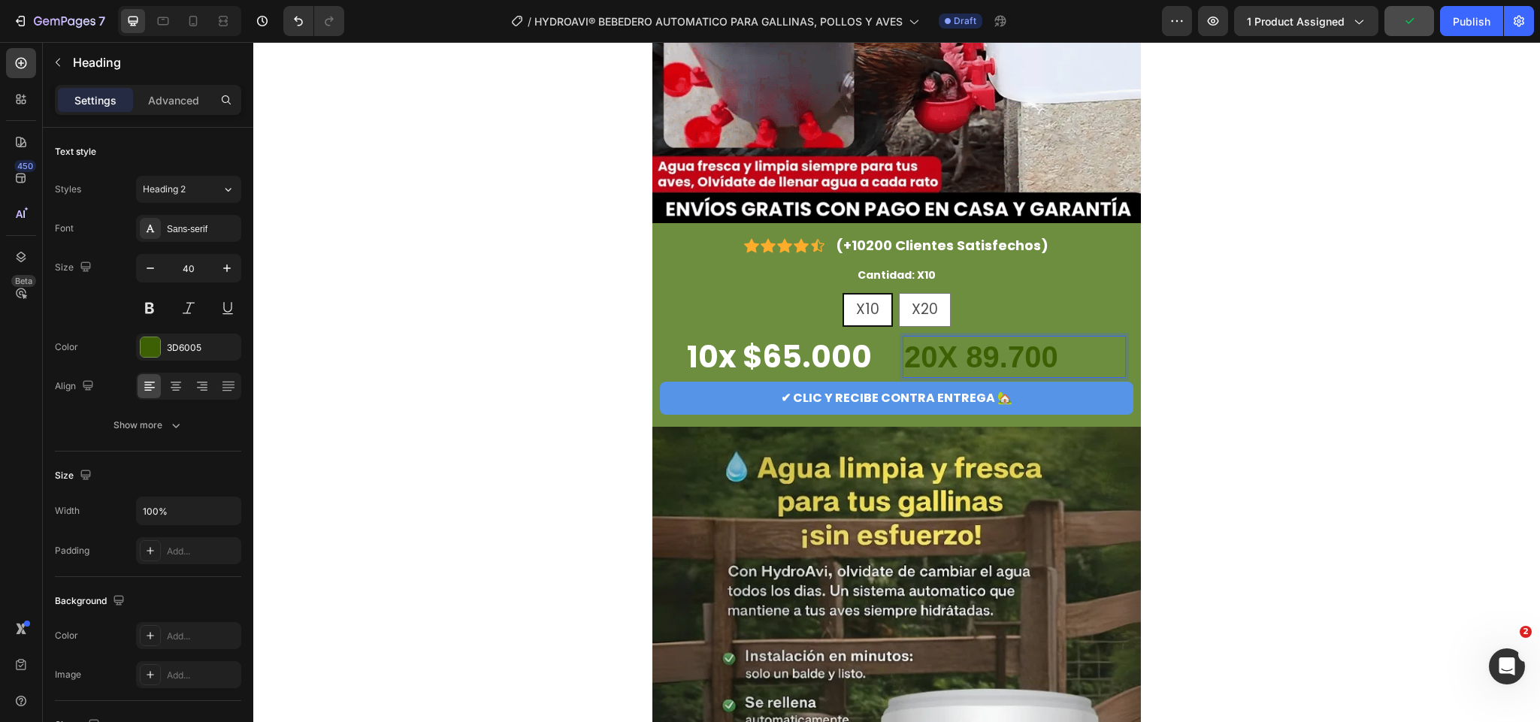
click at [974, 359] on strong "20X 89.700" at bounding box center [981, 357] width 154 height 33
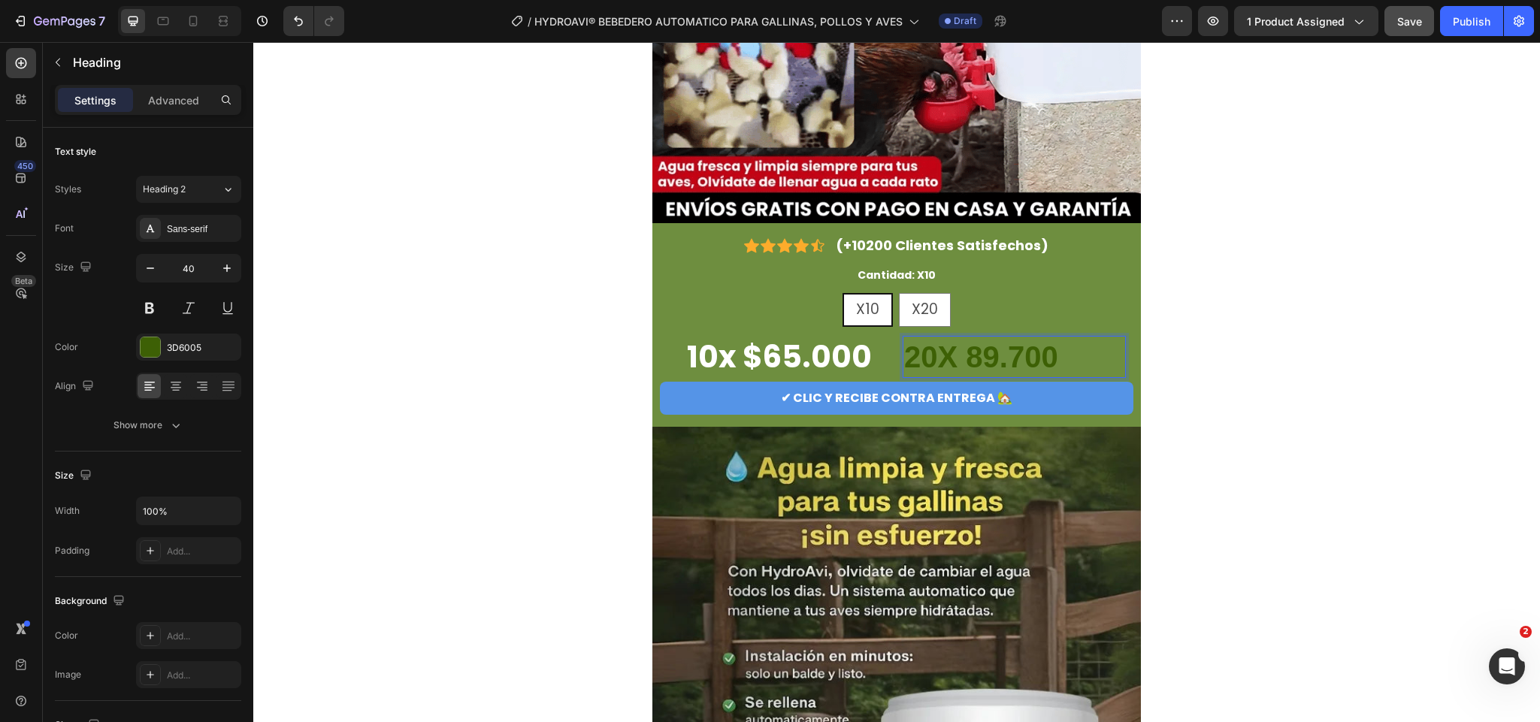
click at [946, 362] on strong "20X 89.700" at bounding box center [981, 357] width 154 height 33
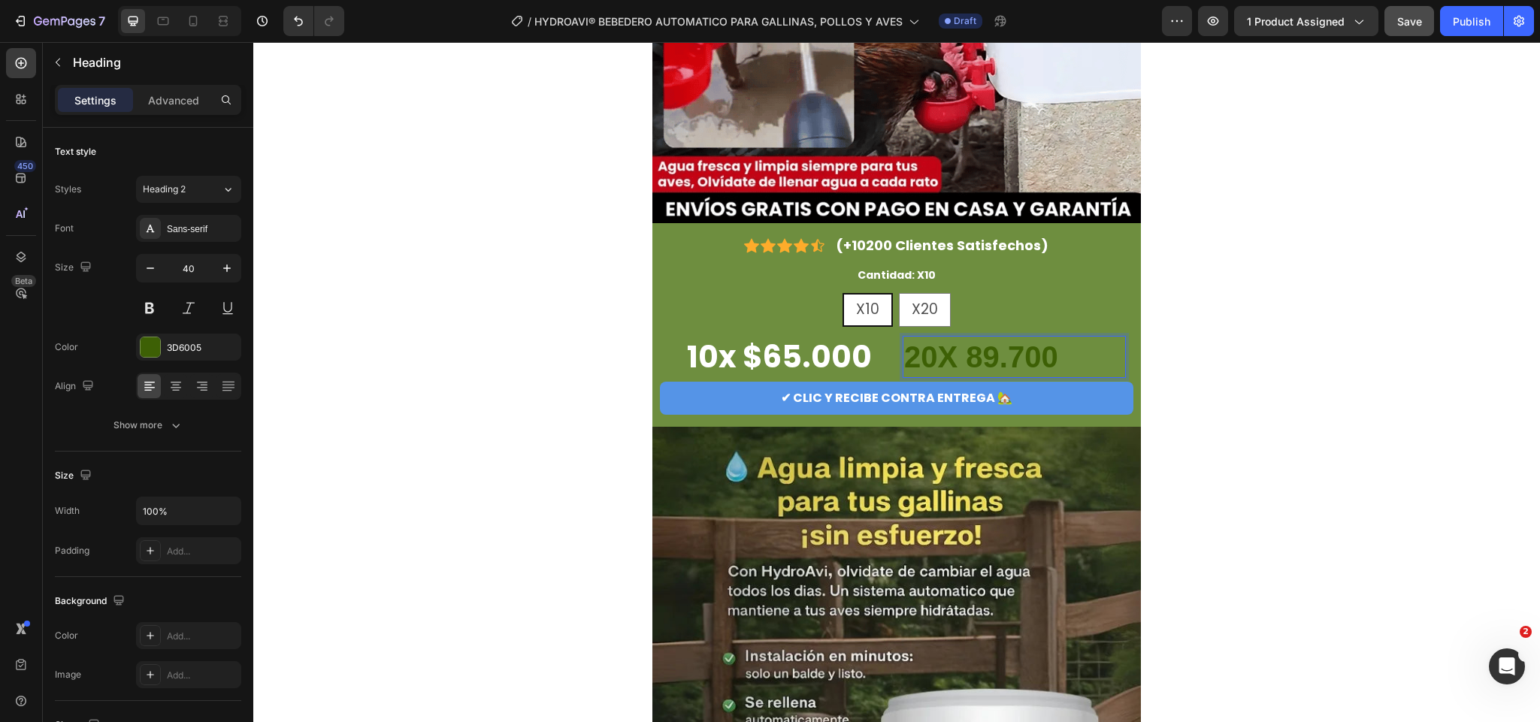
click at [957, 359] on strong "20X 89.700" at bounding box center [981, 357] width 154 height 33
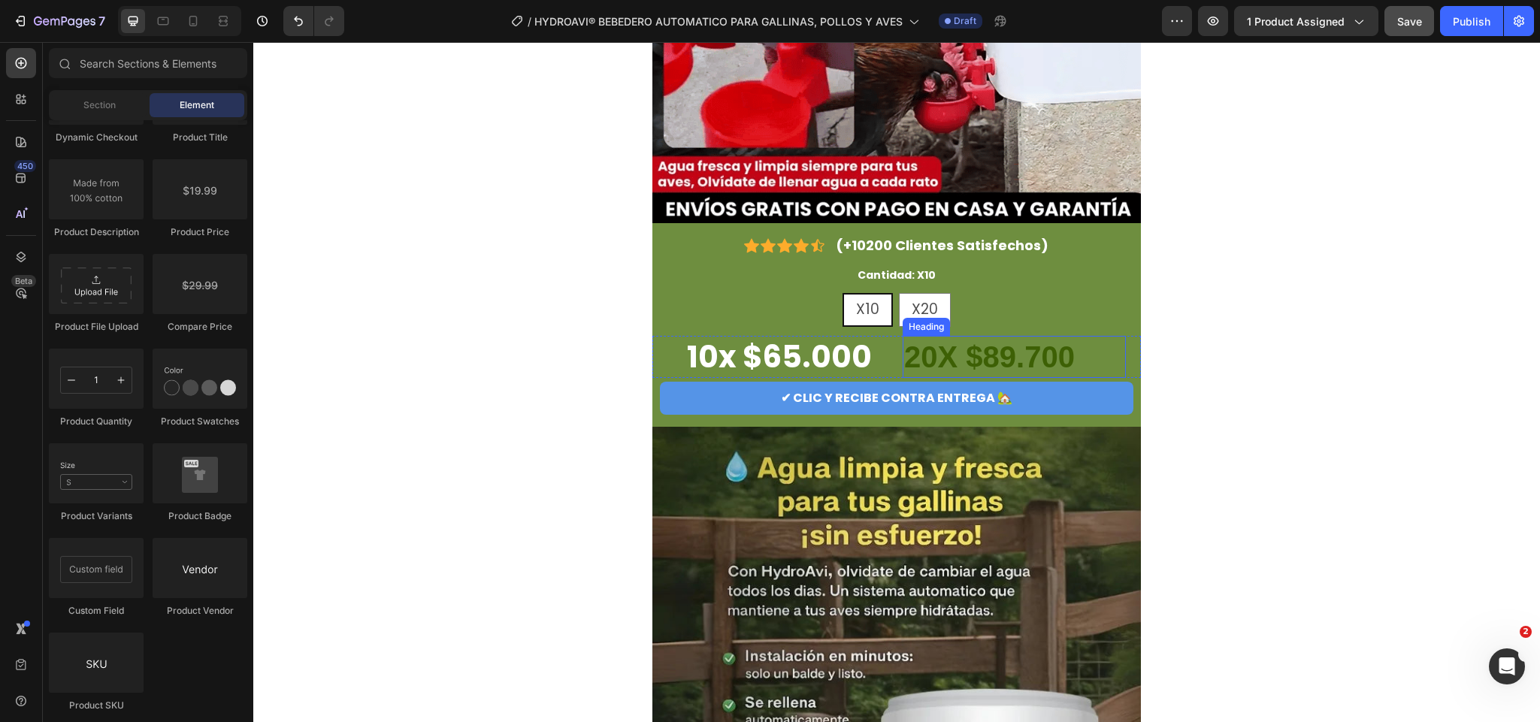
click at [1074, 343] on p "⁠⁠⁠⁠⁠⁠⁠ 20X $89.700" at bounding box center [1014, 357] width 220 height 39
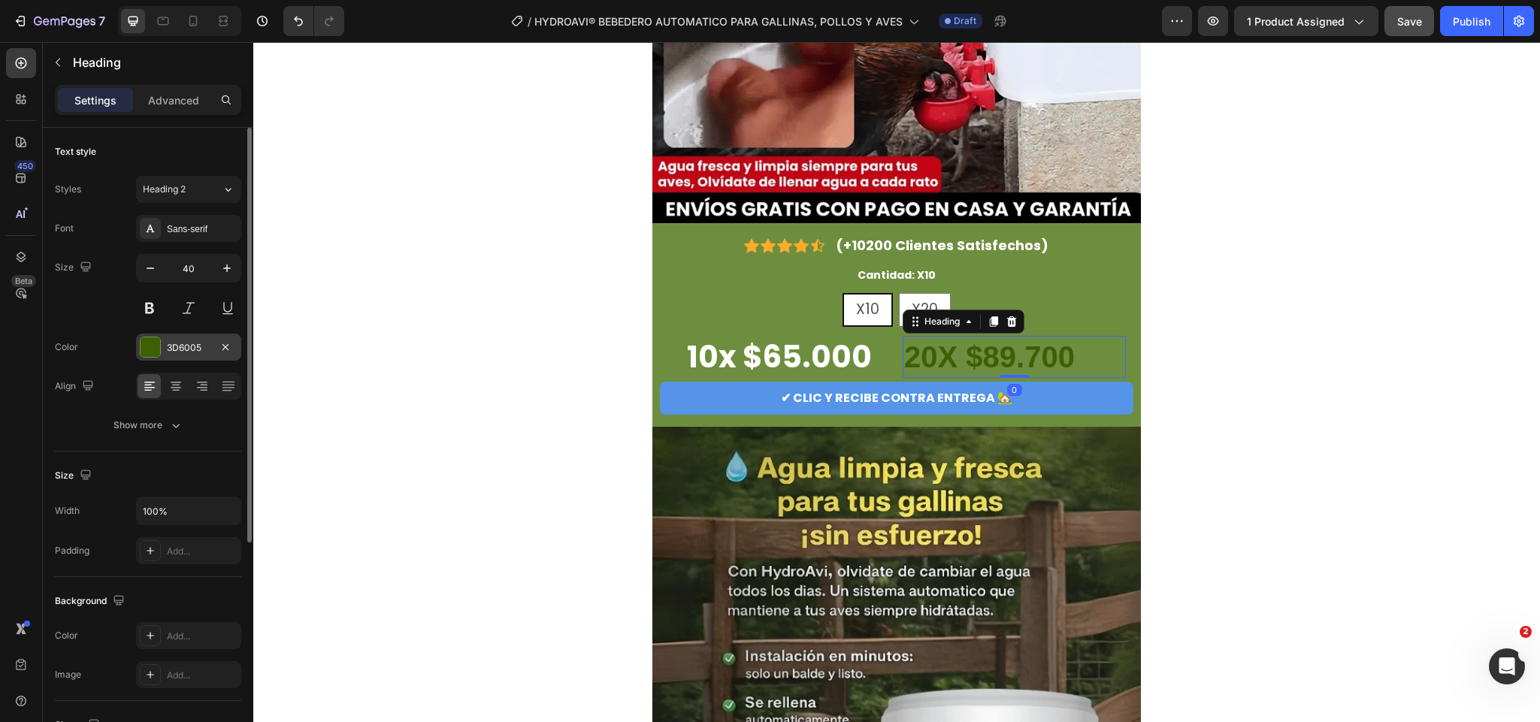
click at [178, 341] on div "3D6005" at bounding box center [188, 347] width 105 height 27
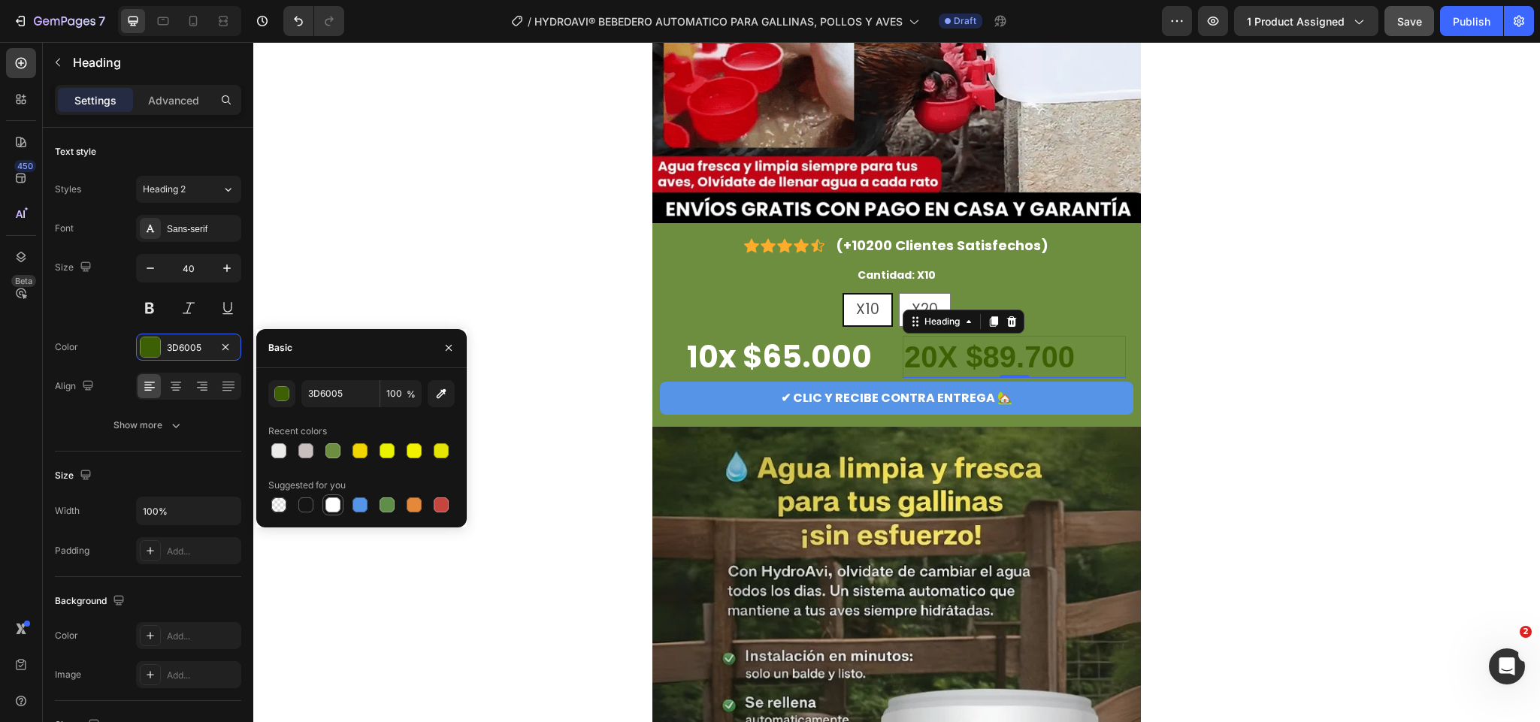
click at [334, 515] on div at bounding box center [333, 505] width 21 height 21
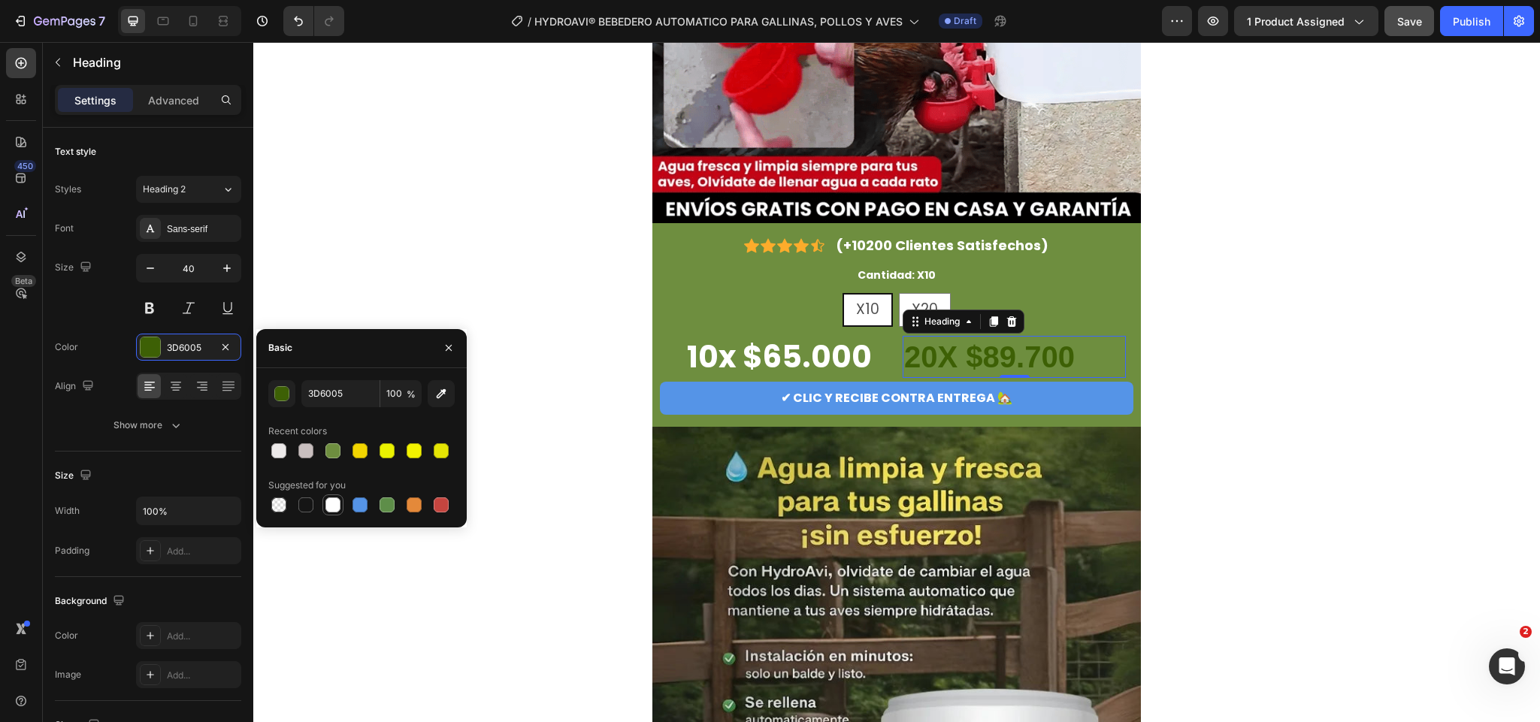
type input "FFFFFF"
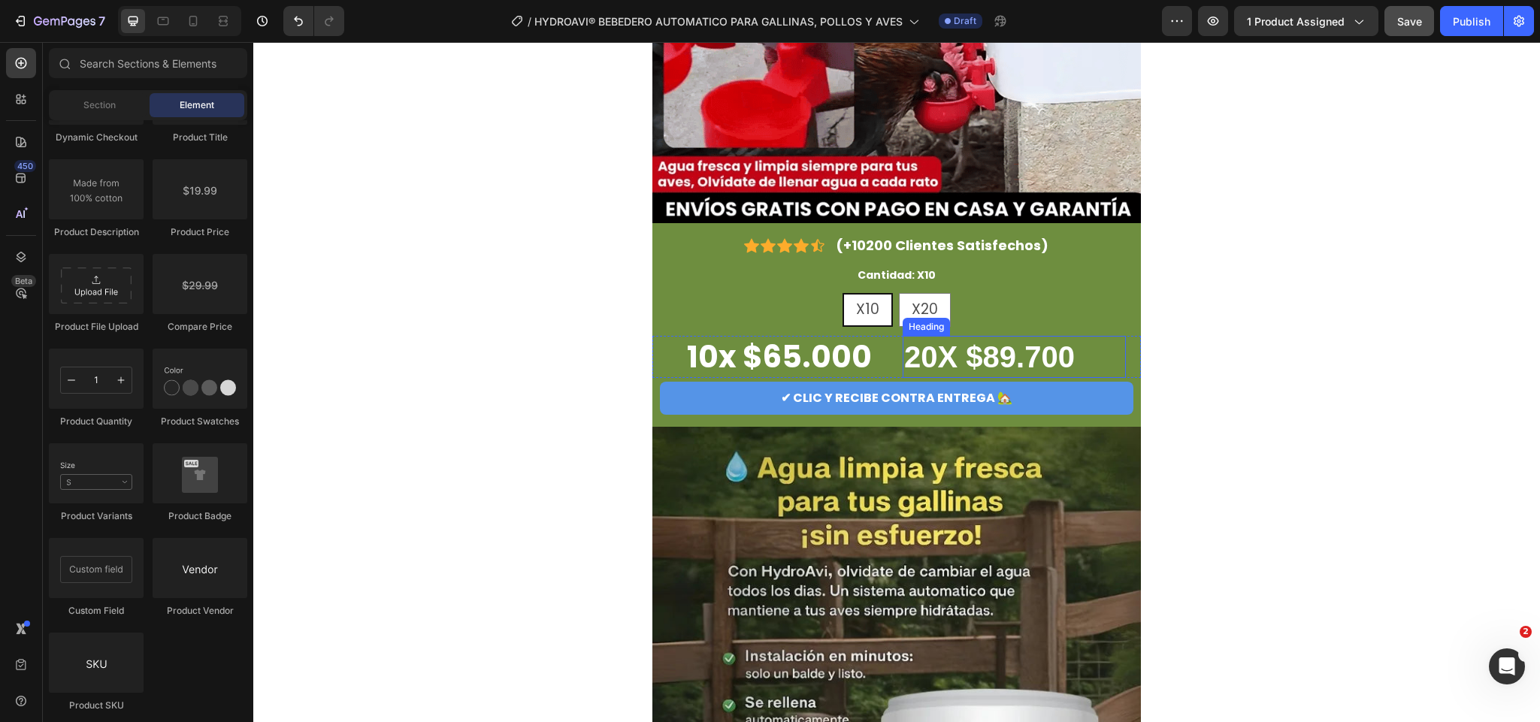
click at [1080, 343] on p "⁠⁠⁠⁠⁠⁠⁠ 20X $89.700" at bounding box center [1014, 357] width 220 height 39
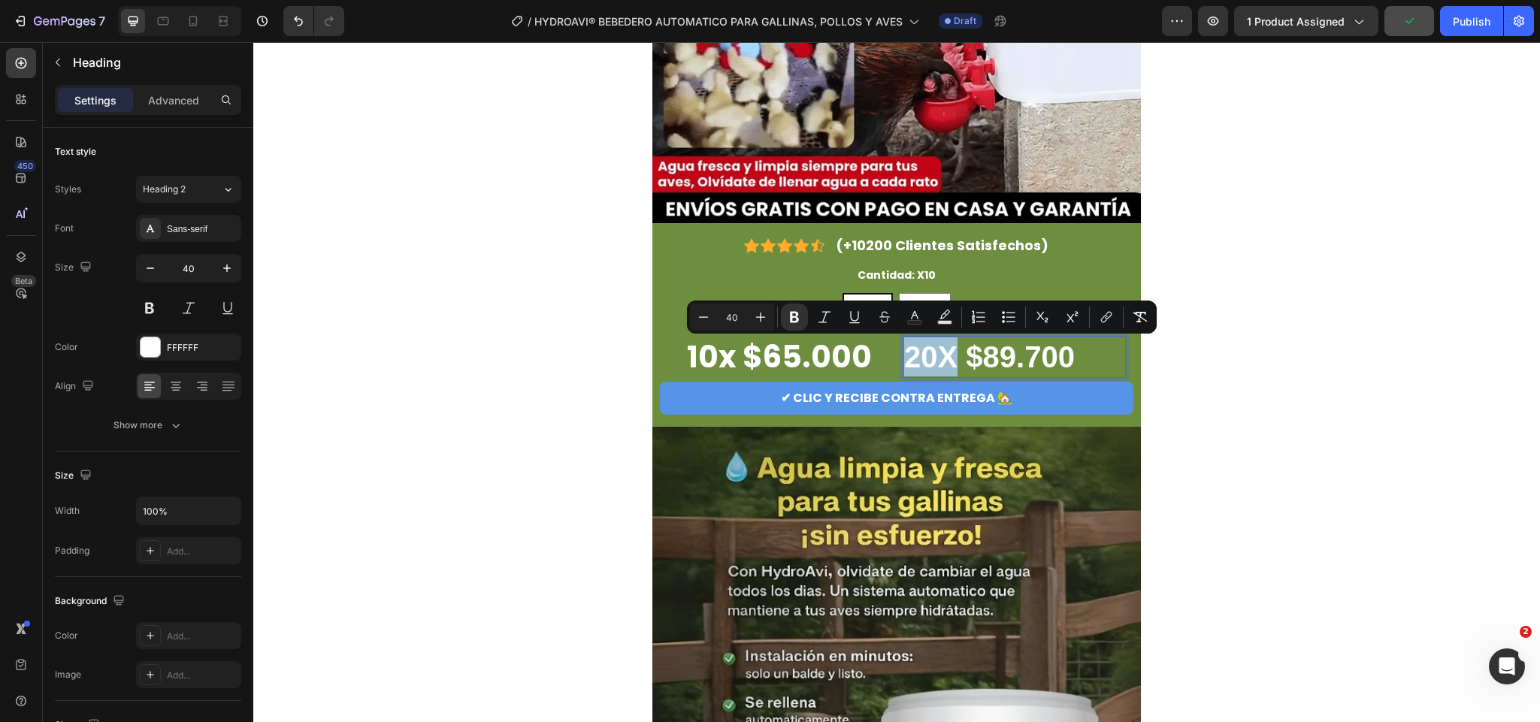
drag, startPoint x: 947, startPoint y: 356, endPoint x: 895, endPoint y: 355, distance: 51.9
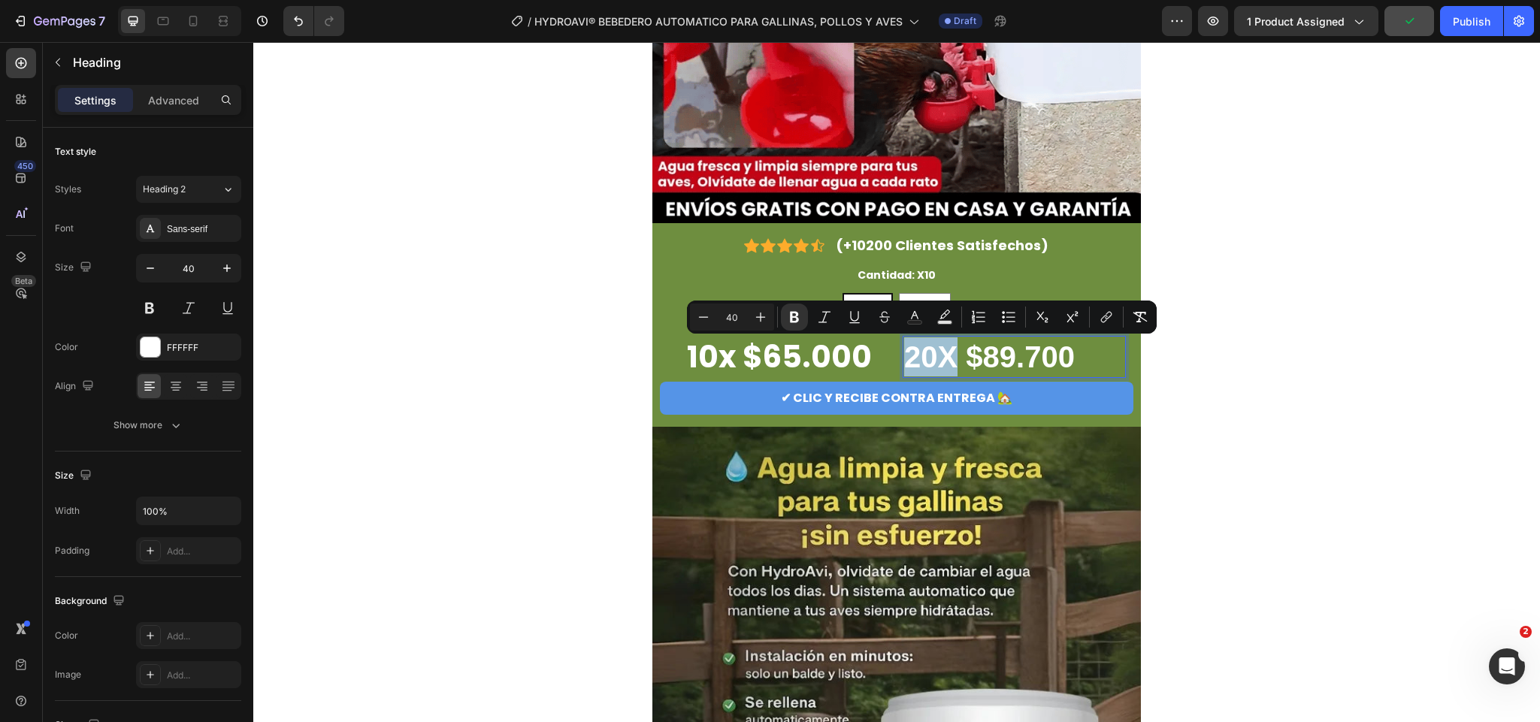
click at [904, 355] on strong "20X $89.700" at bounding box center [989, 357] width 171 height 33
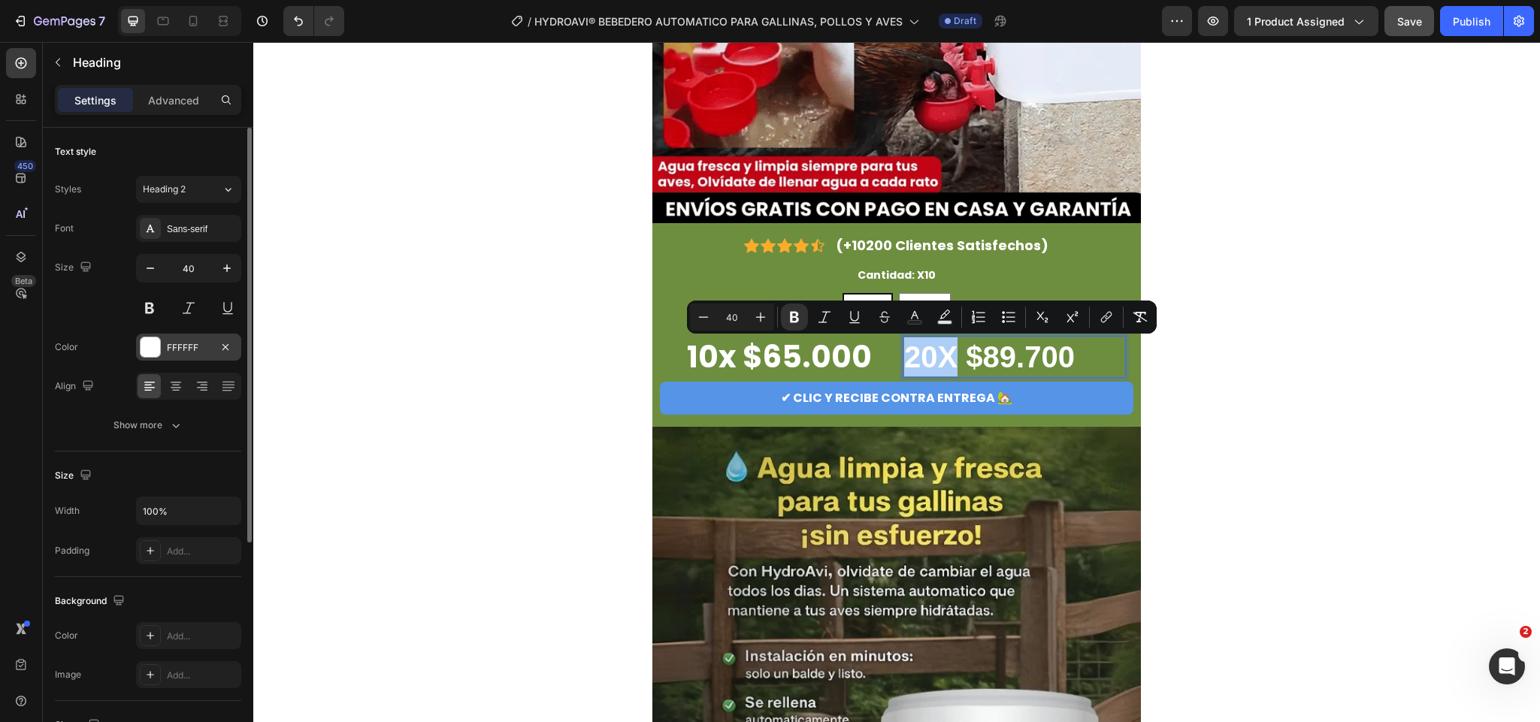
click at [197, 353] on div "FFFFFF" at bounding box center [189, 348] width 44 height 14
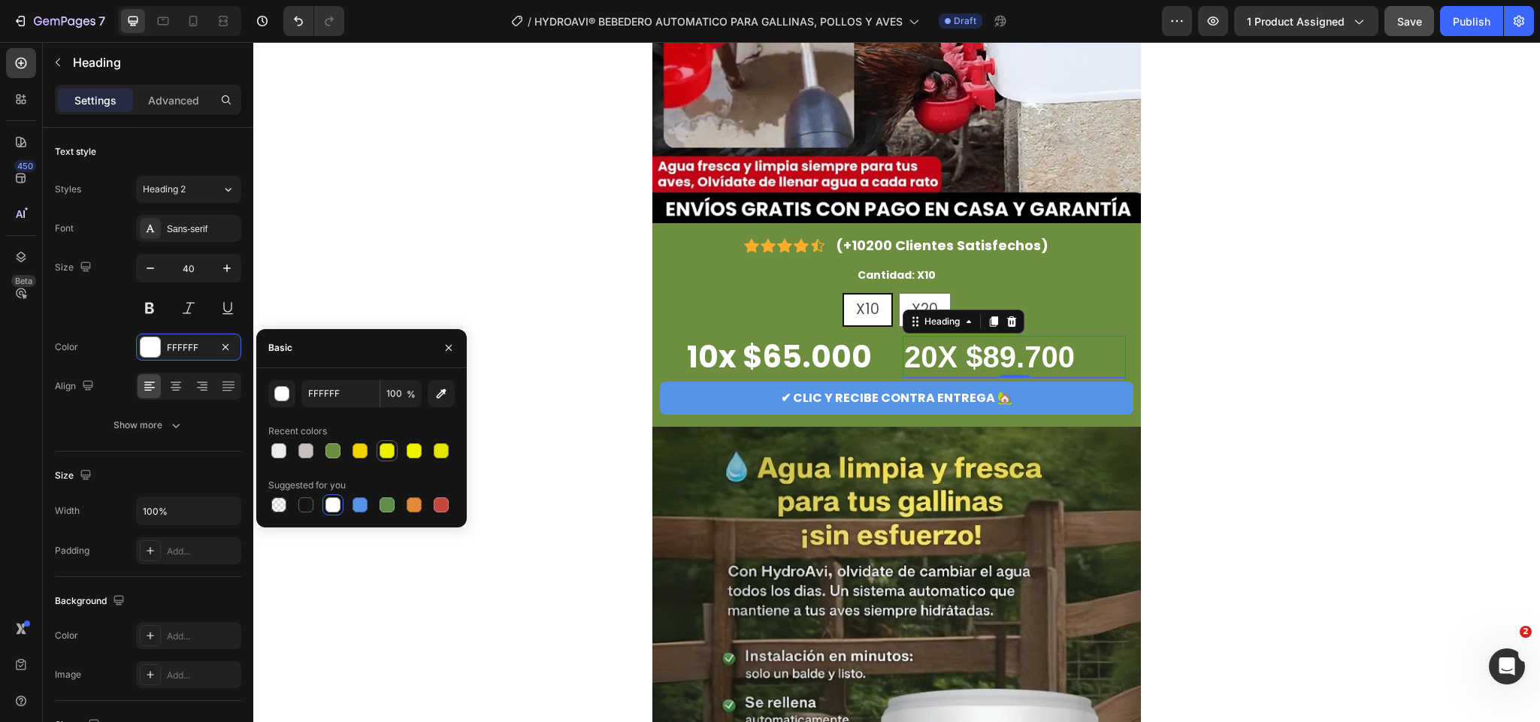
click at [392, 453] on div at bounding box center [387, 451] width 15 height 15
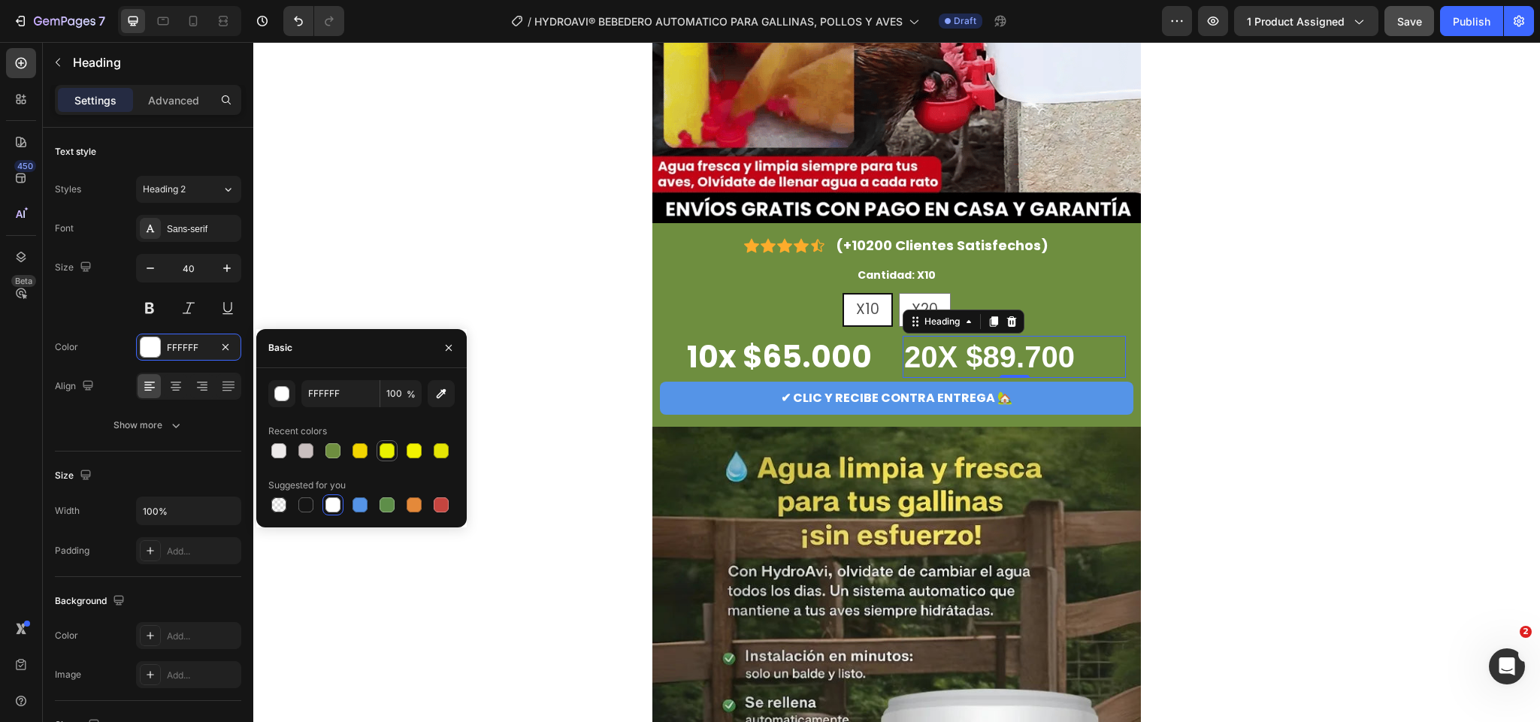
type input "EAF200"
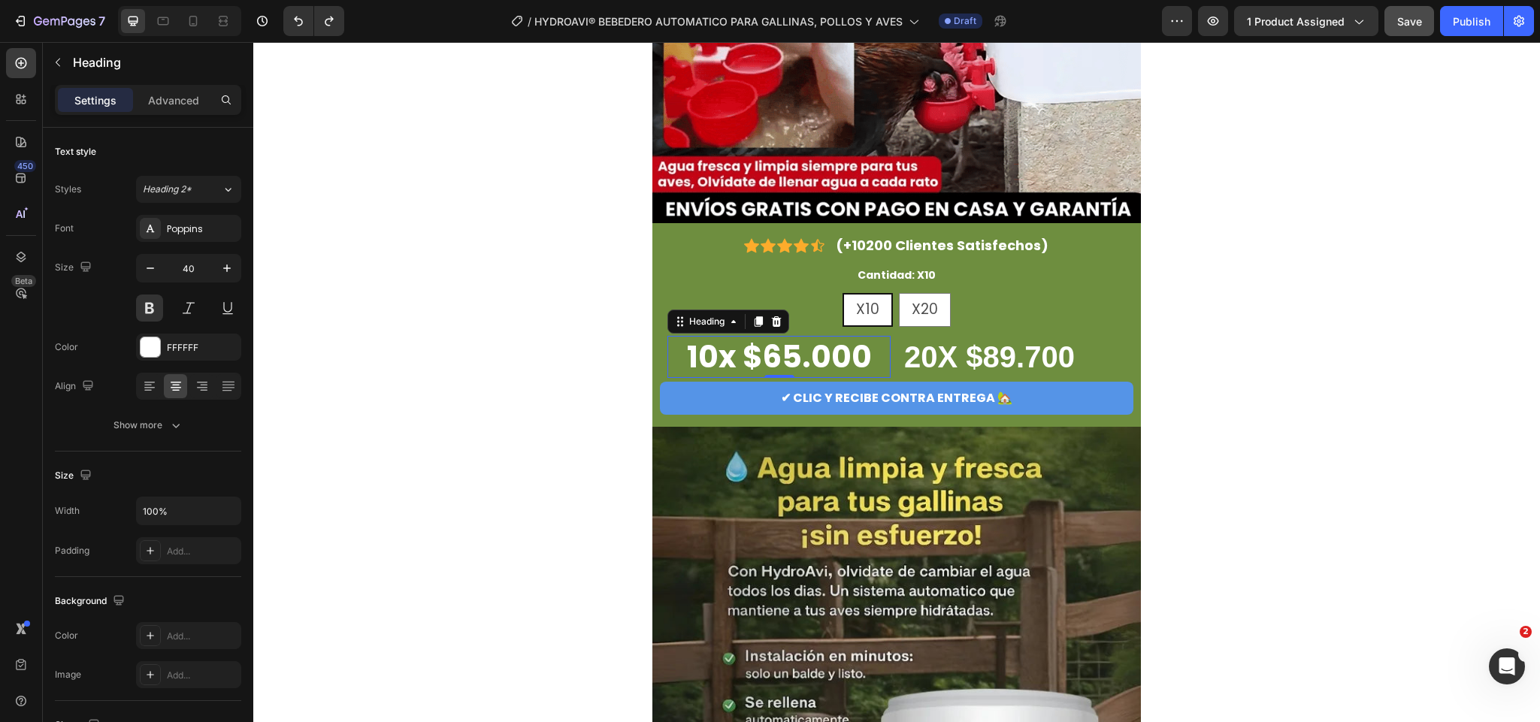
click at [718, 353] on p "10x $65.000" at bounding box center [779, 357] width 220 height 39
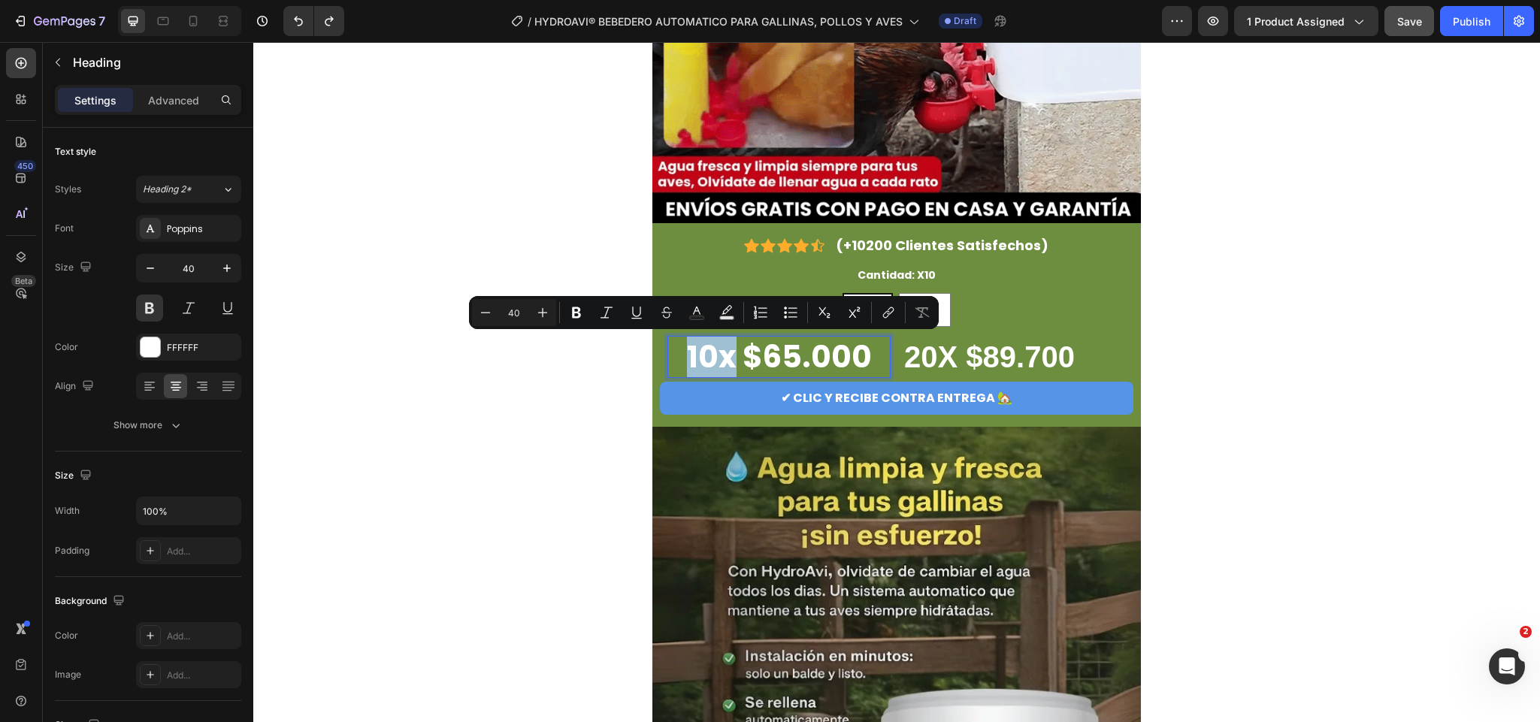
drag, startPoint x: 724, startPoint y: 359, endPoint x: 663, endPoint y: 356, distance: 60.9
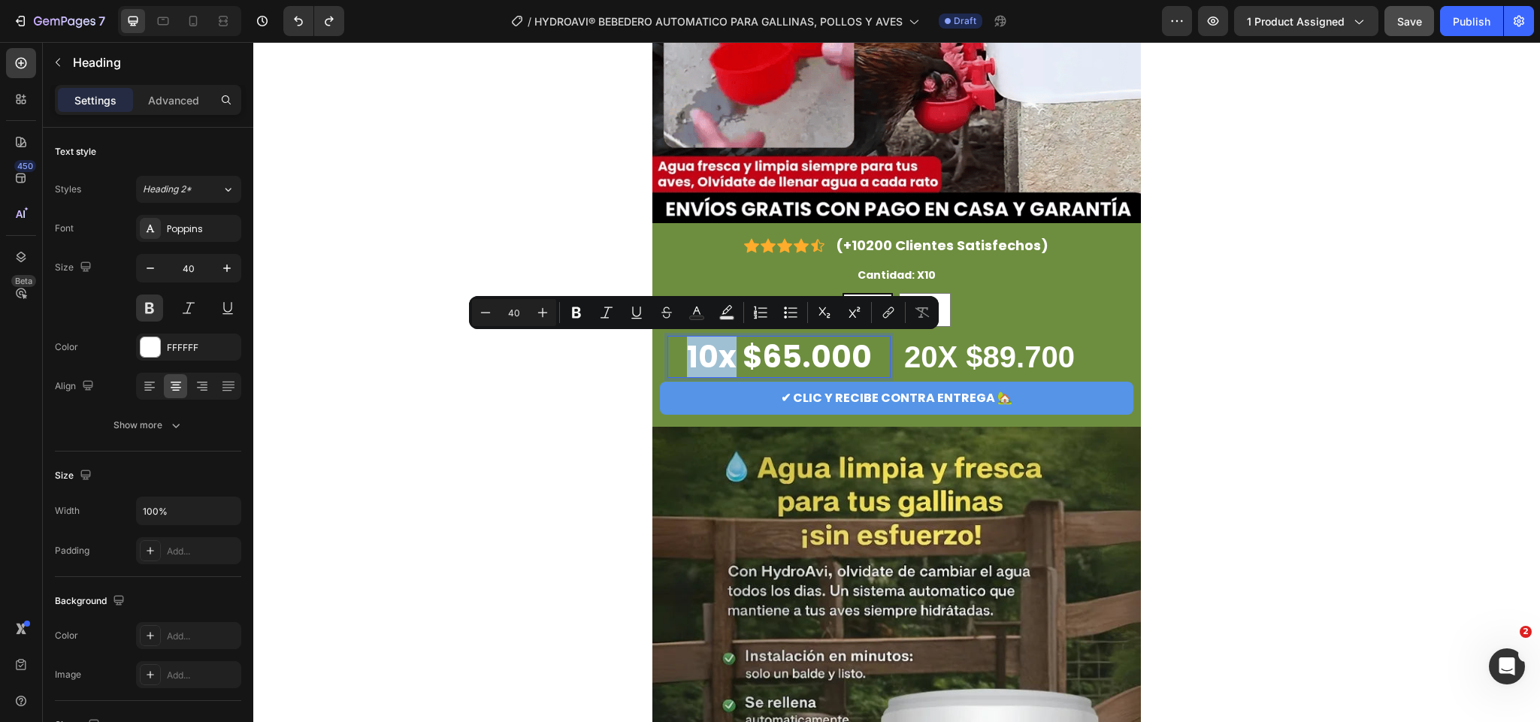
click at [669, 356] on p "10x $65.000" at bounding box center [779, 357] width 220 height 39
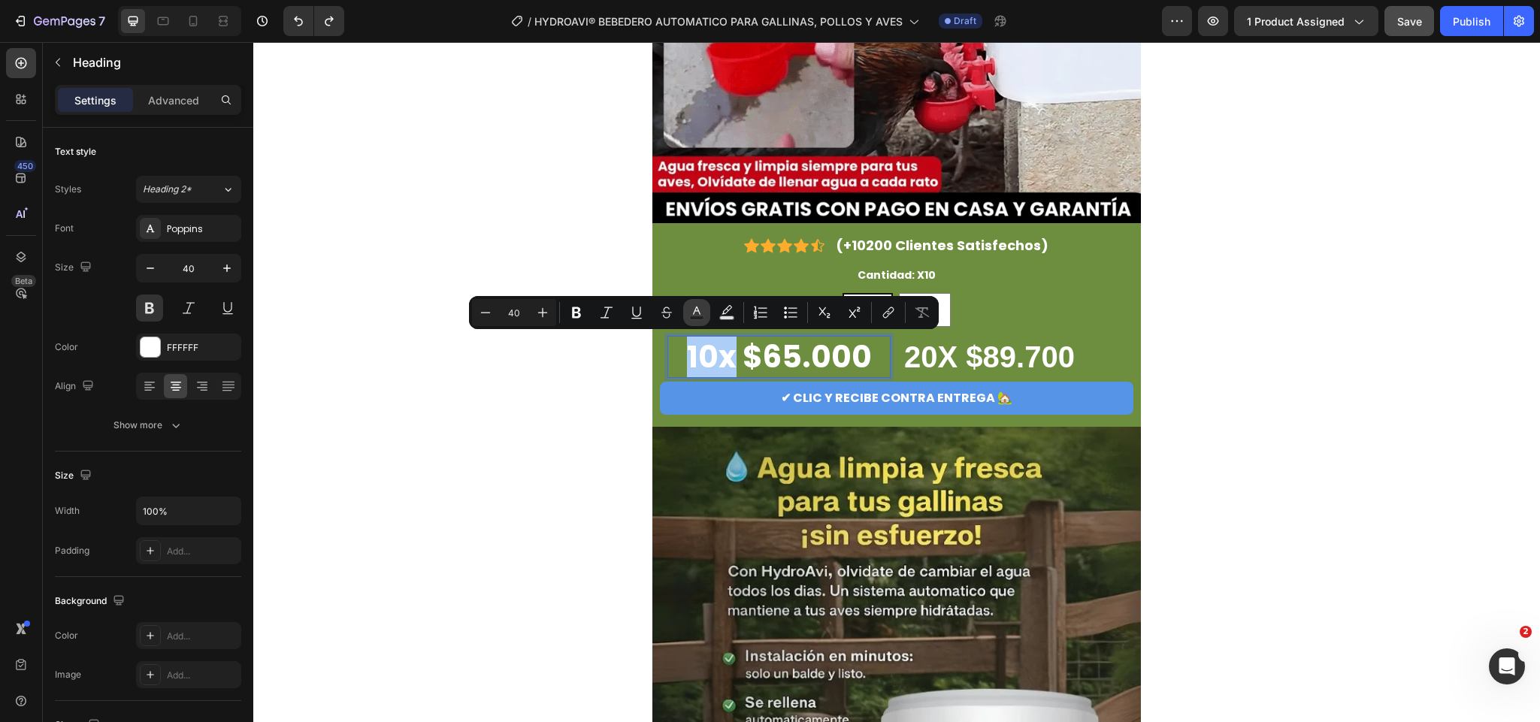
click at [698, 316] on icon "Editor contextual toolbar" at bounding box center [696, 312] width 15 height 15
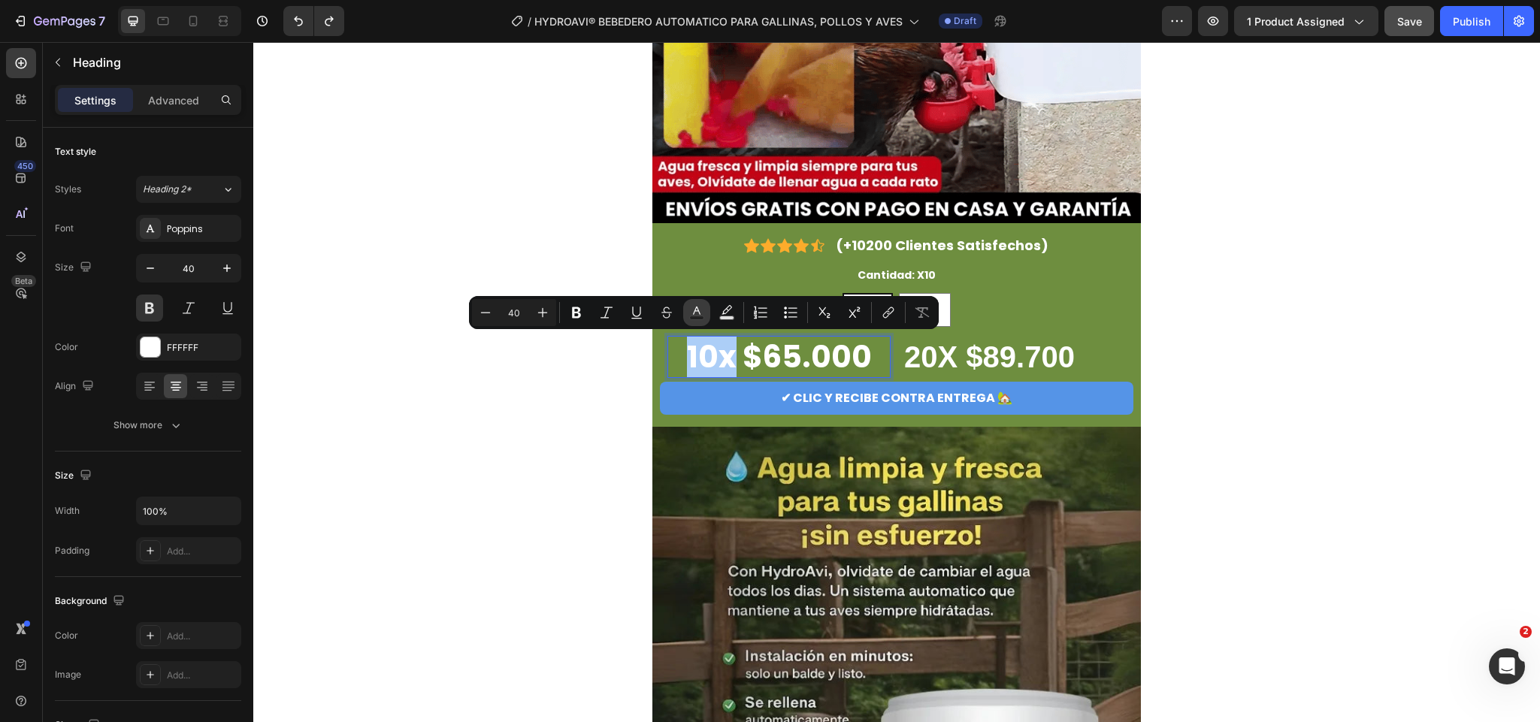
type input "FFFFFF"
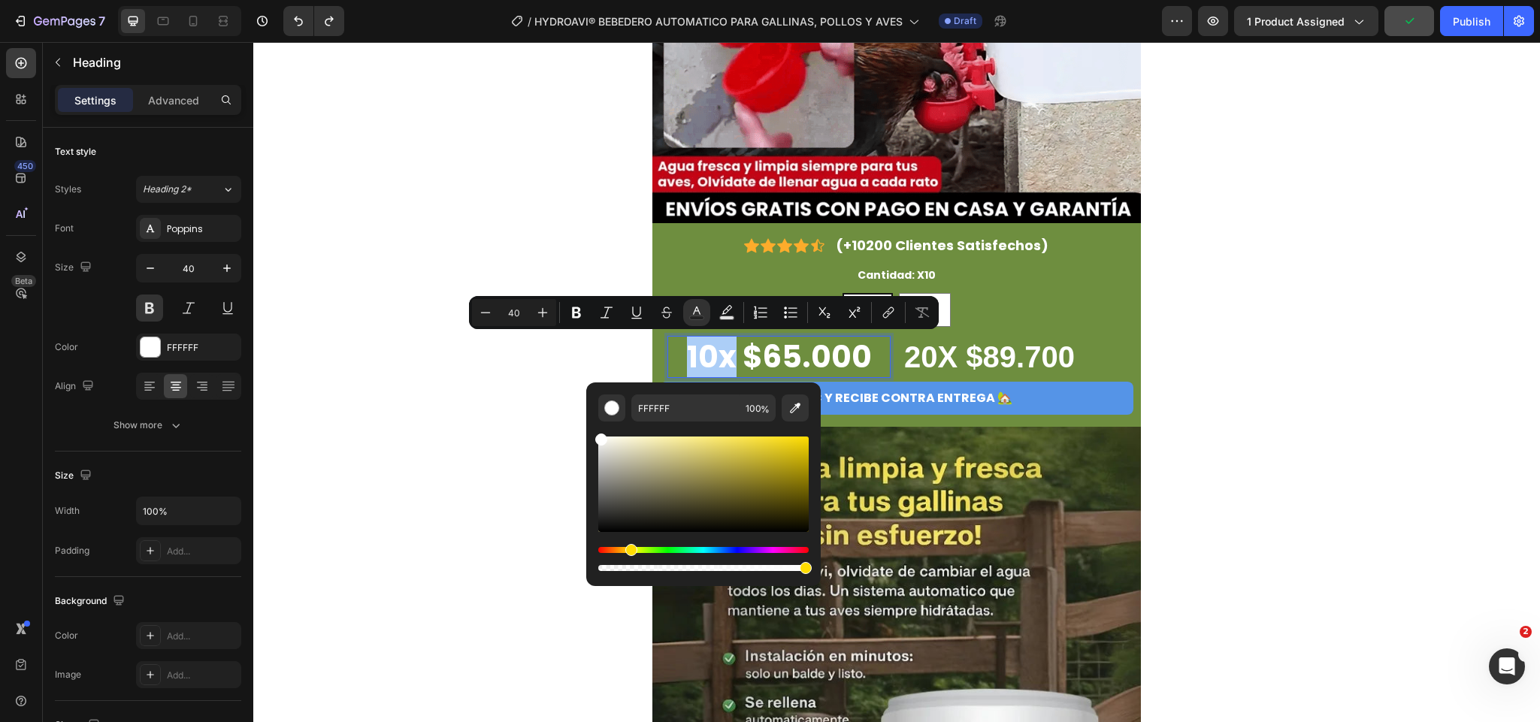
click at [629, 548] on div "Hue" at bounding box center [703, 550] width 211 height 6
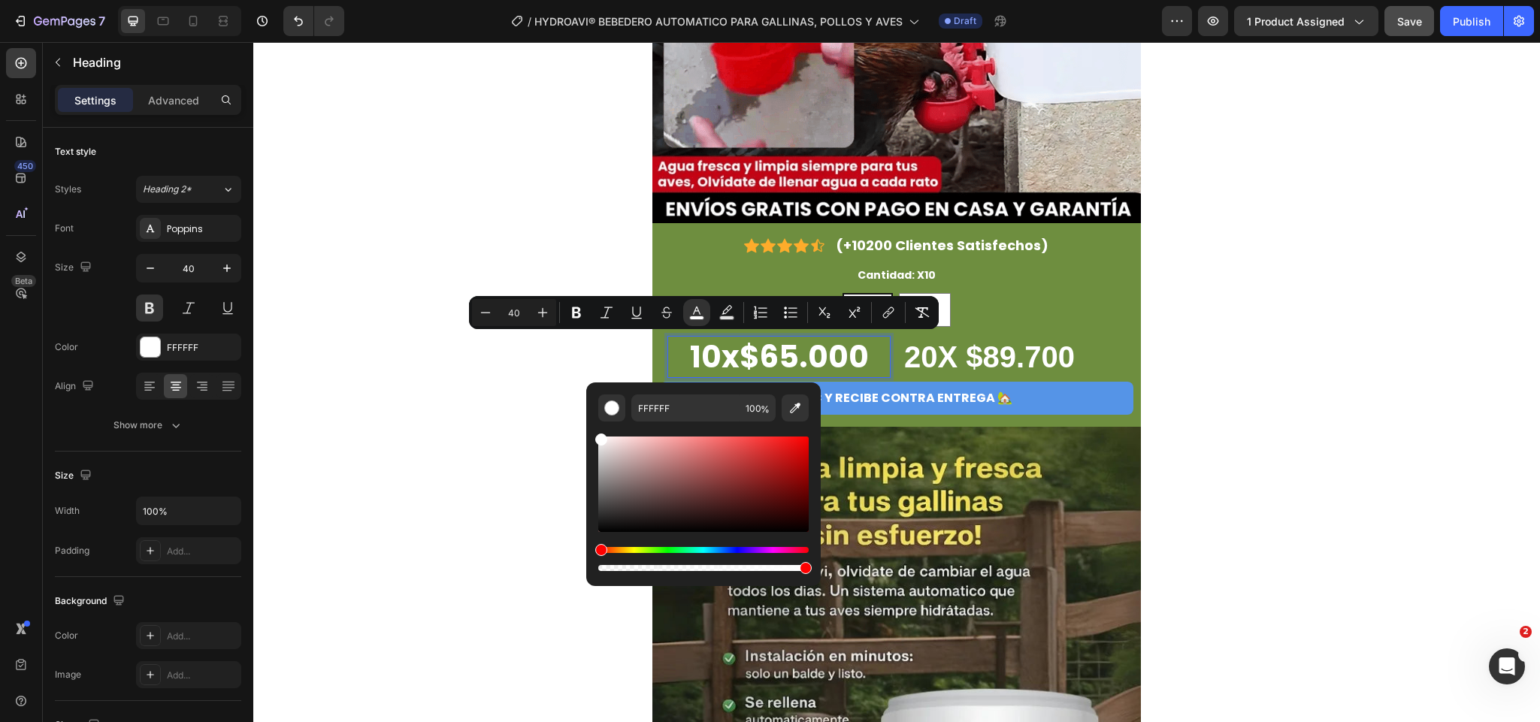
click at [629, 553] on div "Hue" at bounding box center [703, 550] width 211 height 6
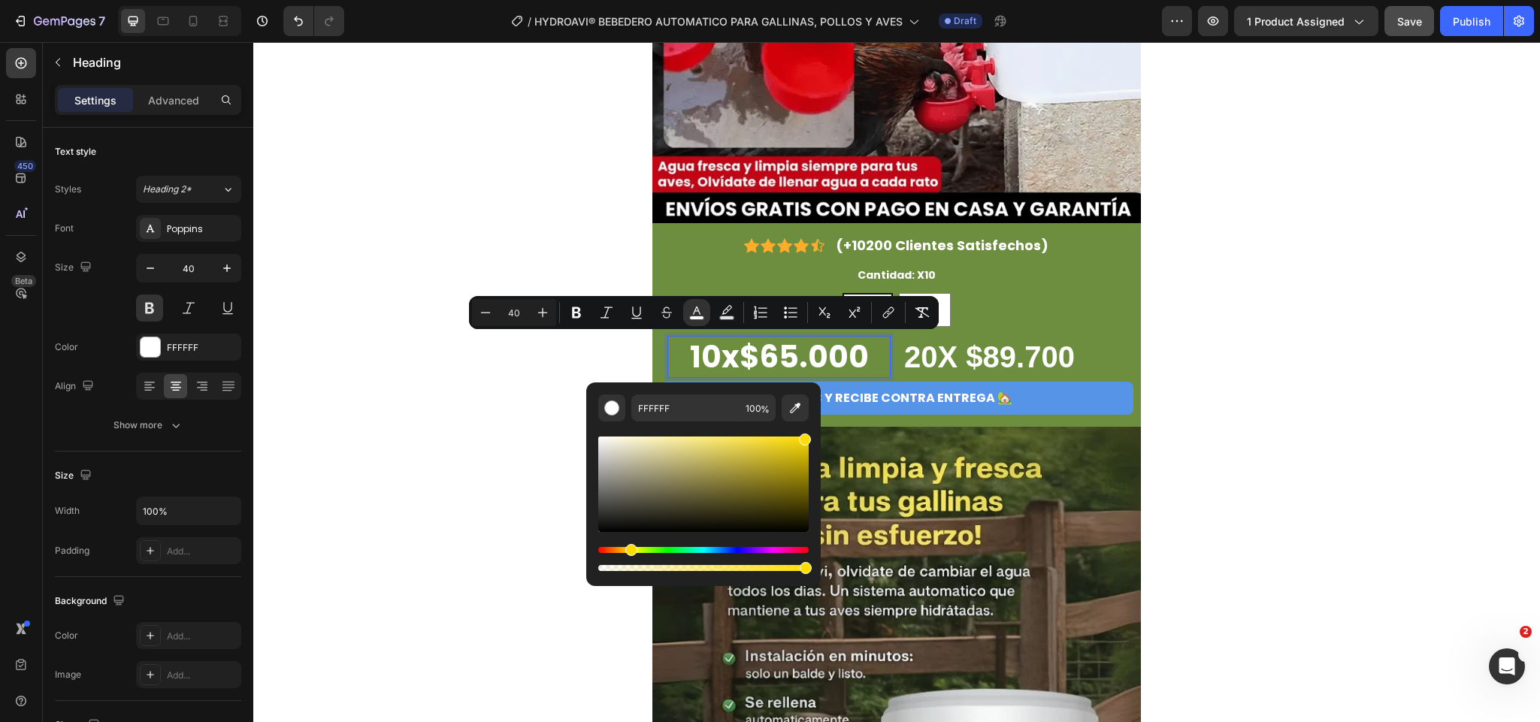
type input "FFDE07"
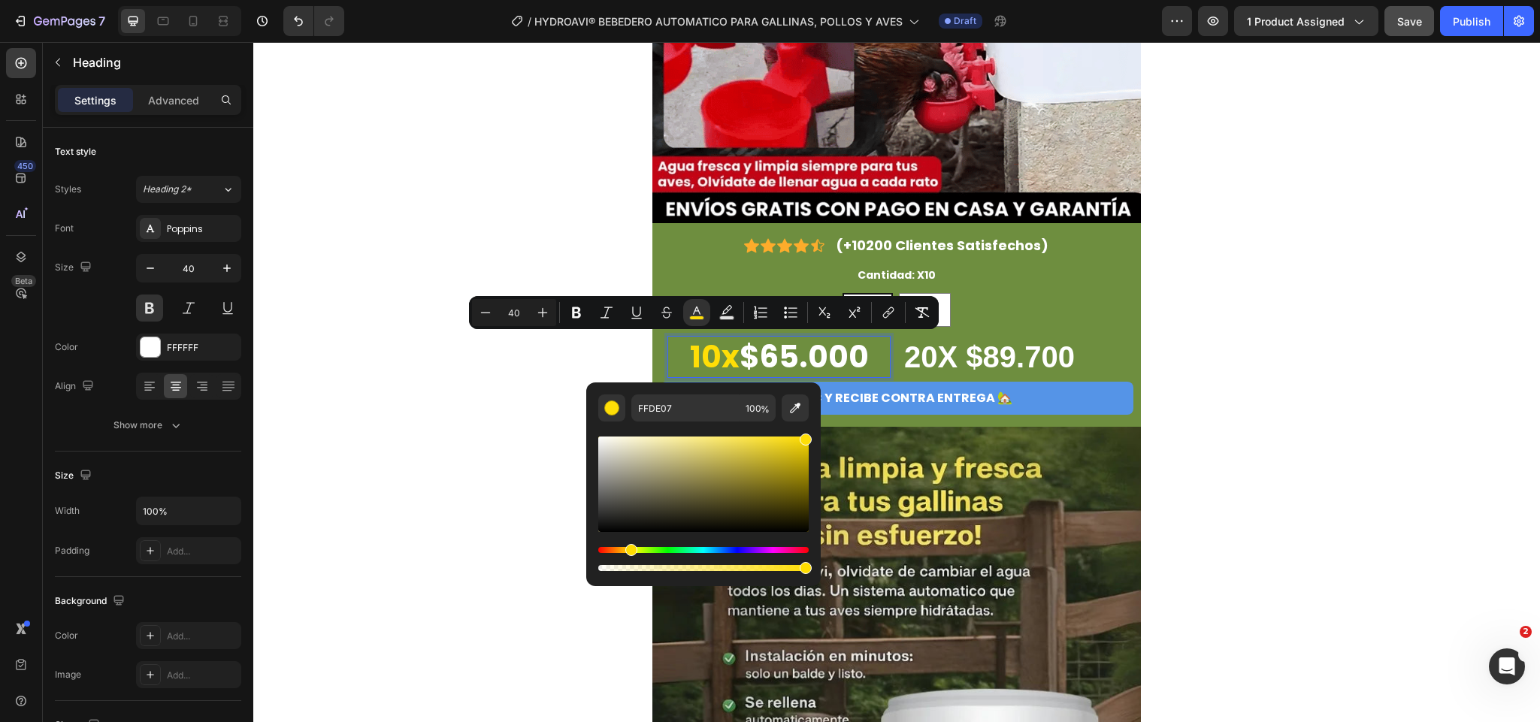
drag, startPoint x: 677, startPoint y: 450, endPoint x: 804, endPoint y: 431, distance: 128.4
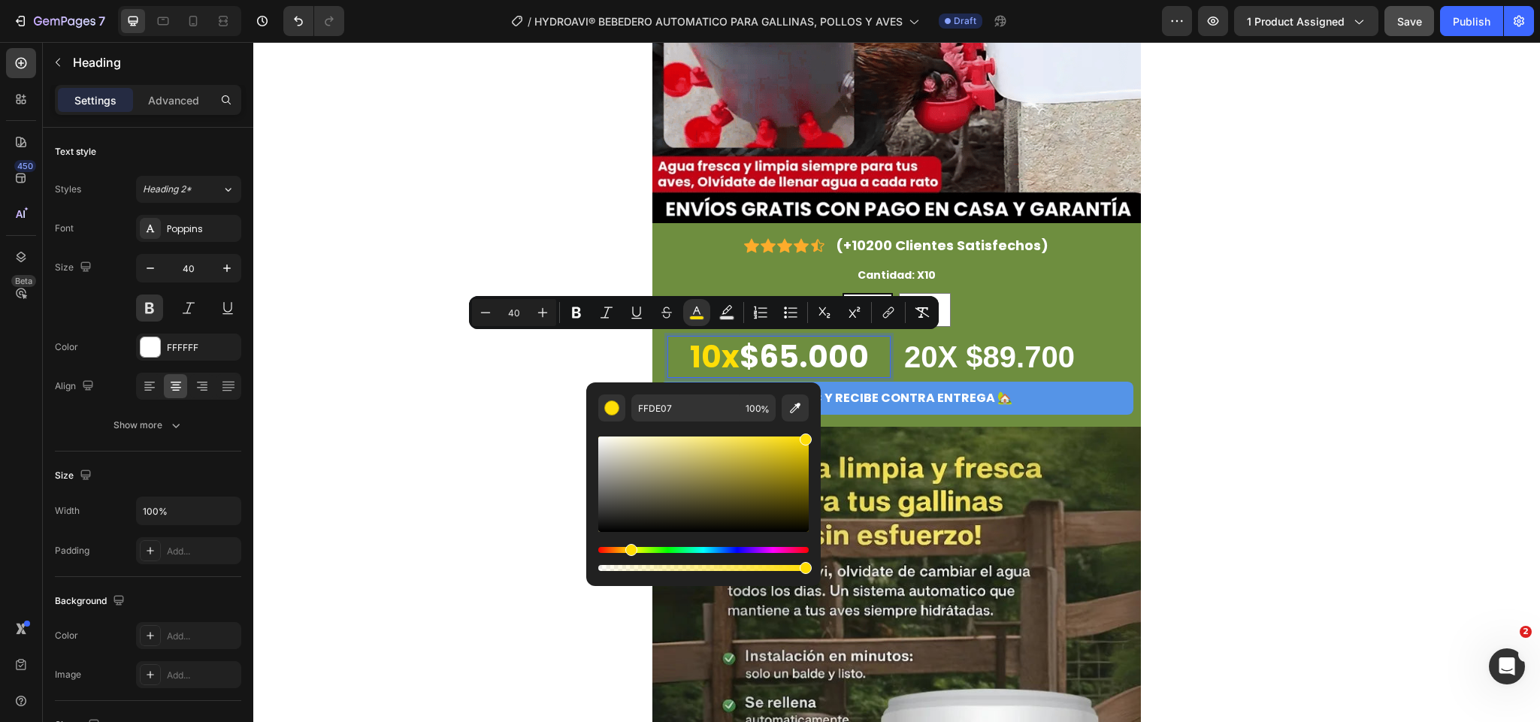
click at [804, 431] on div "Editor contextual toolbar" at bounding box center [703, 498] width 211 height 153
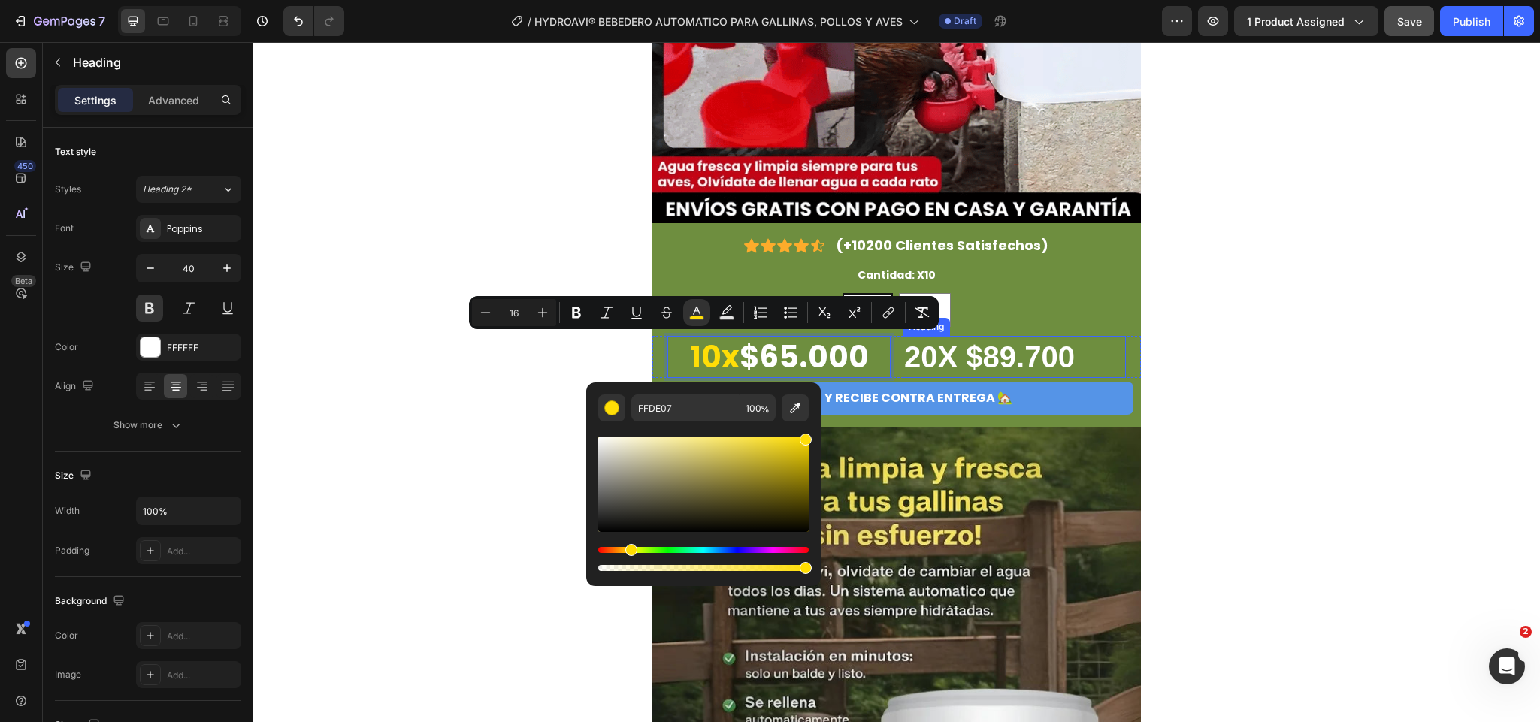
click at [913, 359] on strong "20X $89.700" at bounding box center [989, 357] width 171 height 33
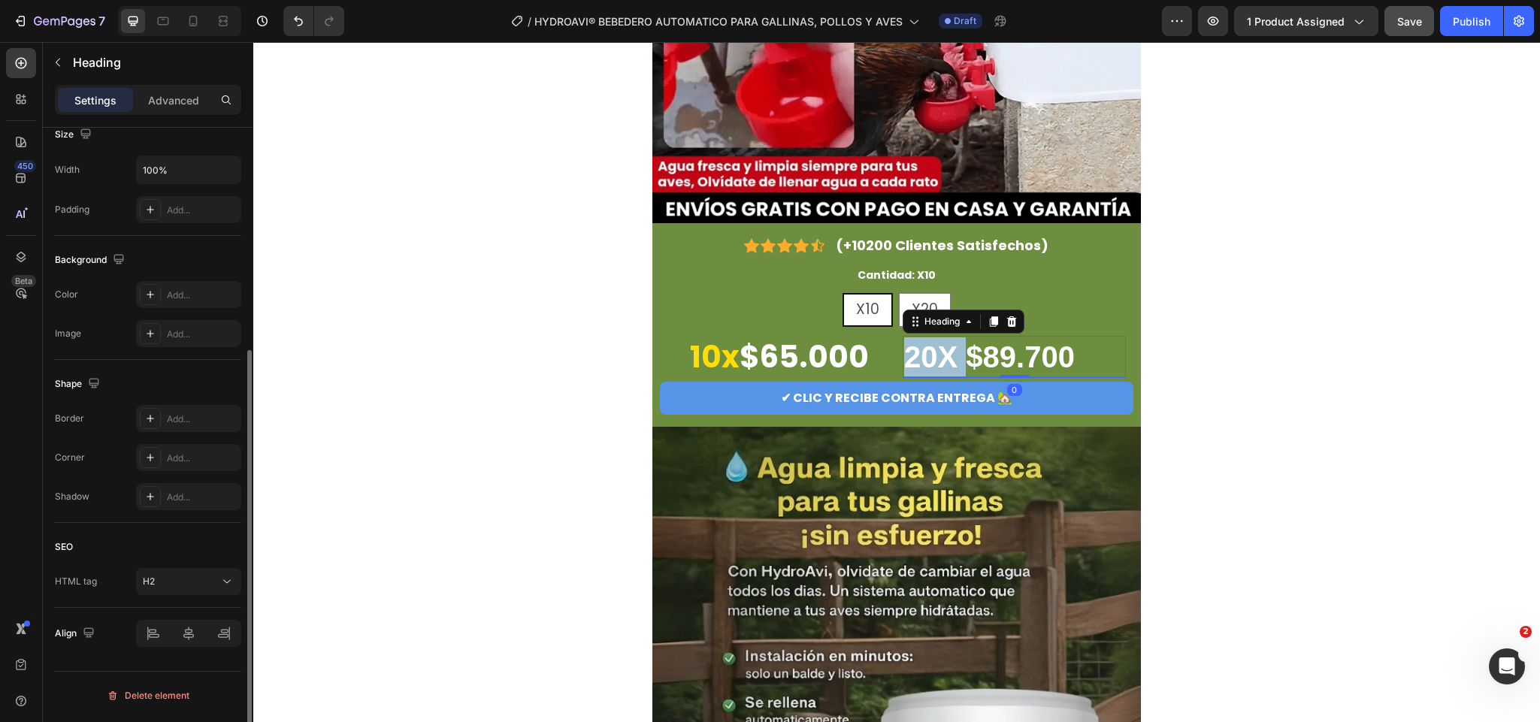
click at [938, 355] on strong "20X $89.700" at bounding box center [989, 357] width 171 height 33
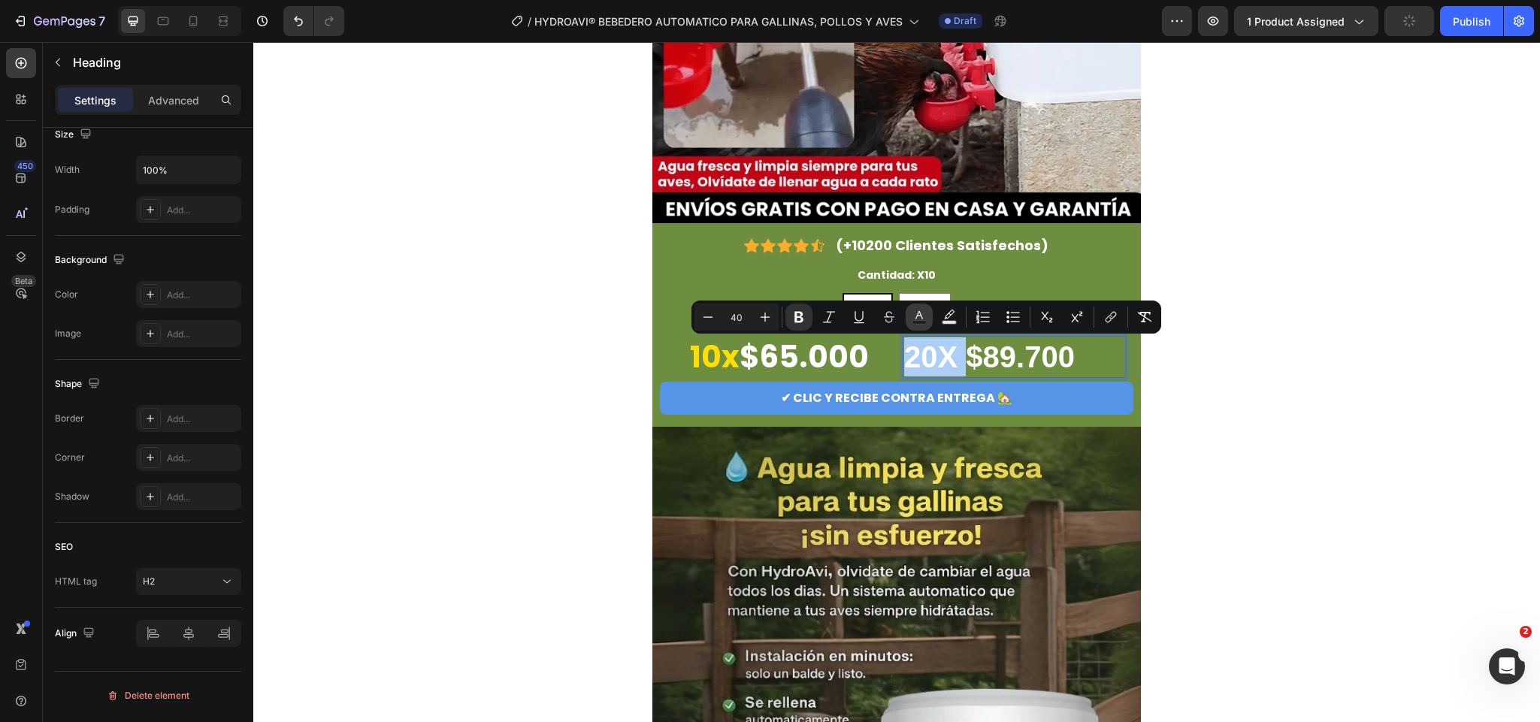
click at [912, 320] on icon "Editor contextual toolbar" at bounding box center [919, 317] width 15 height 15
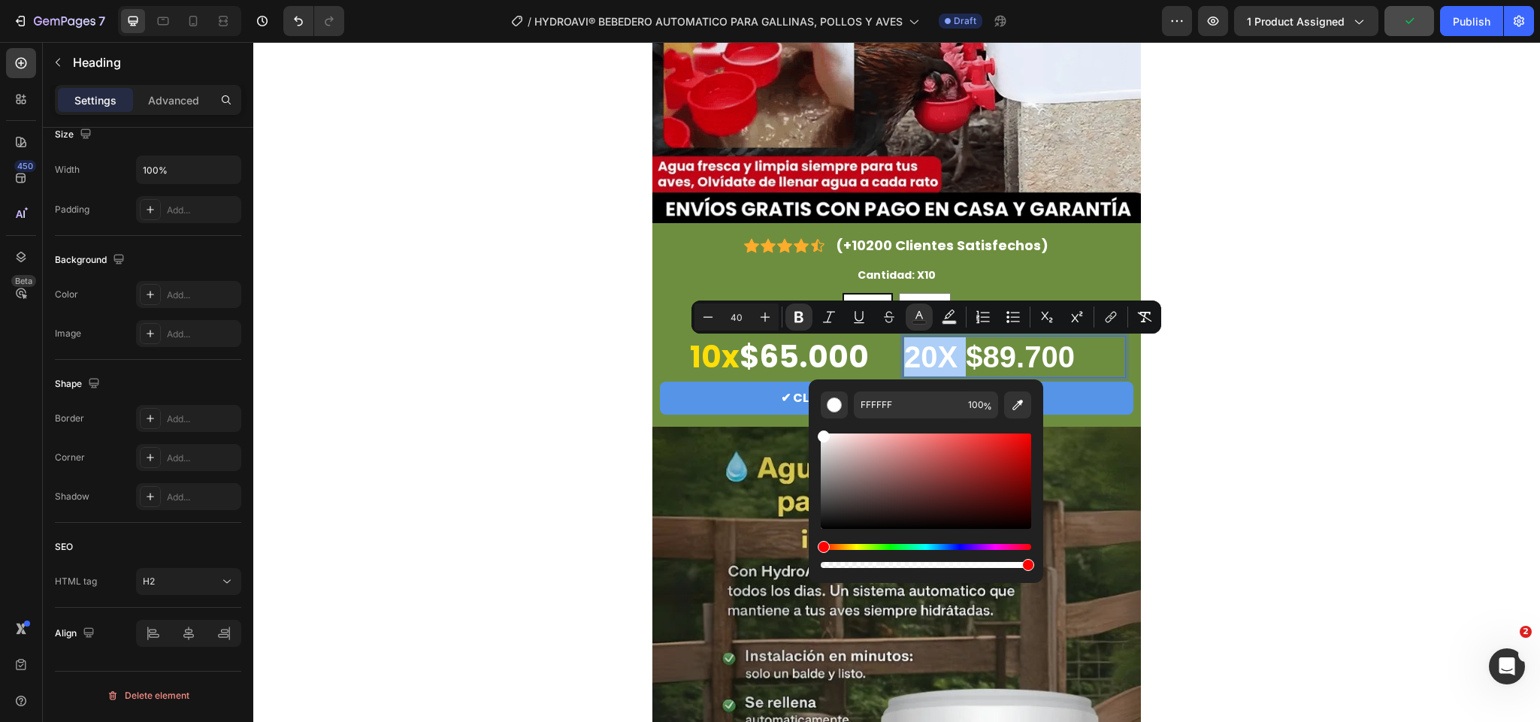
click at [851, 544] on div "Hue" at bounding box center [926, 547] width 211 height 6
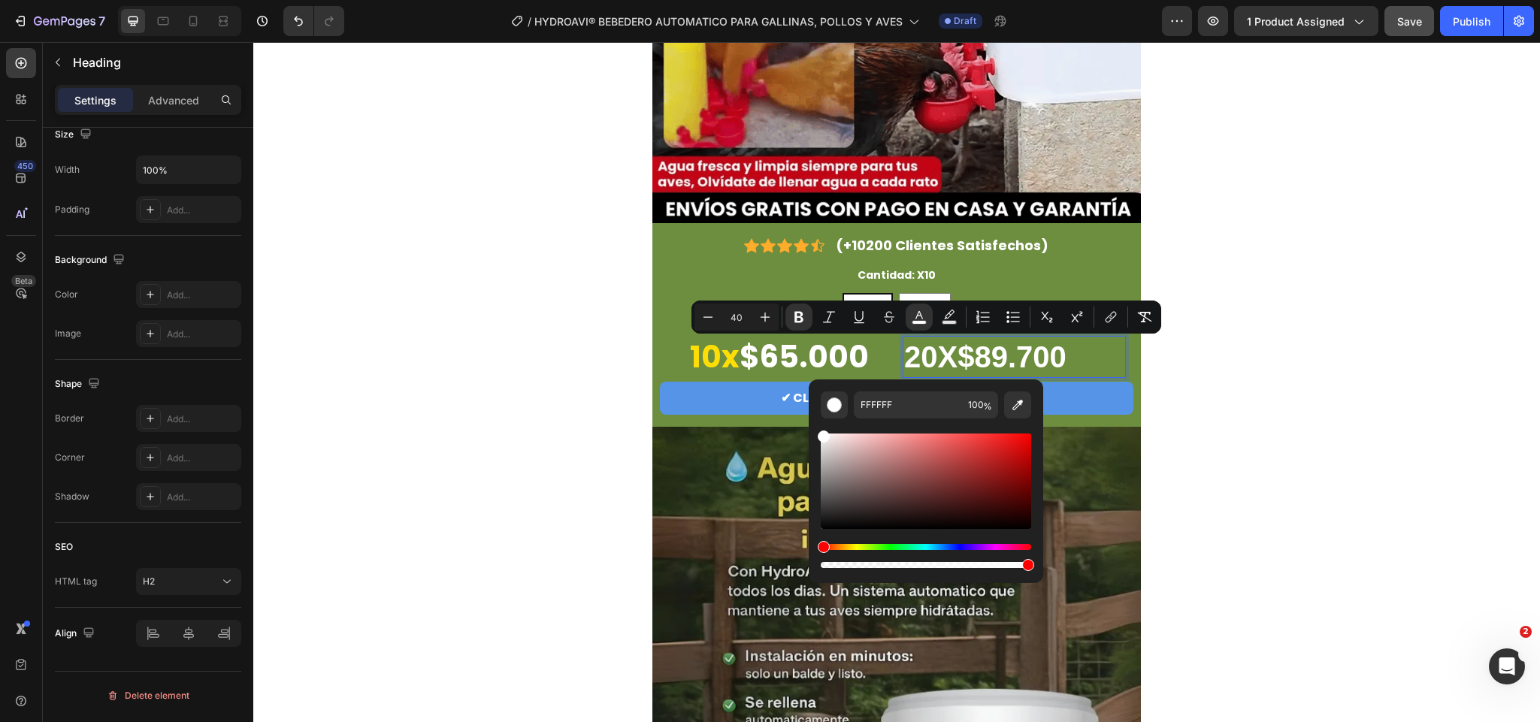
click at [851, 546] on div "Hue" at bounding box center [926, 547] width 211 height 6
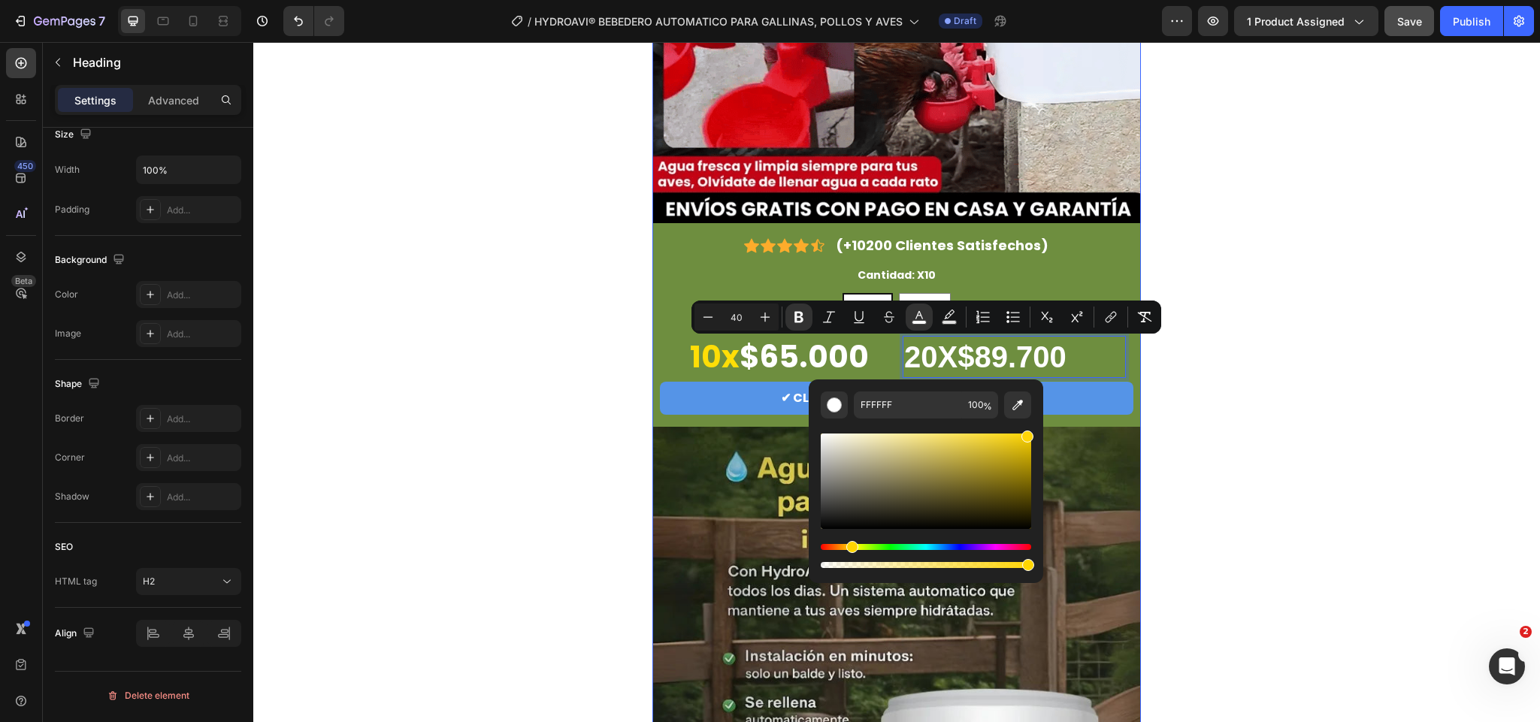
type input "FFD507"
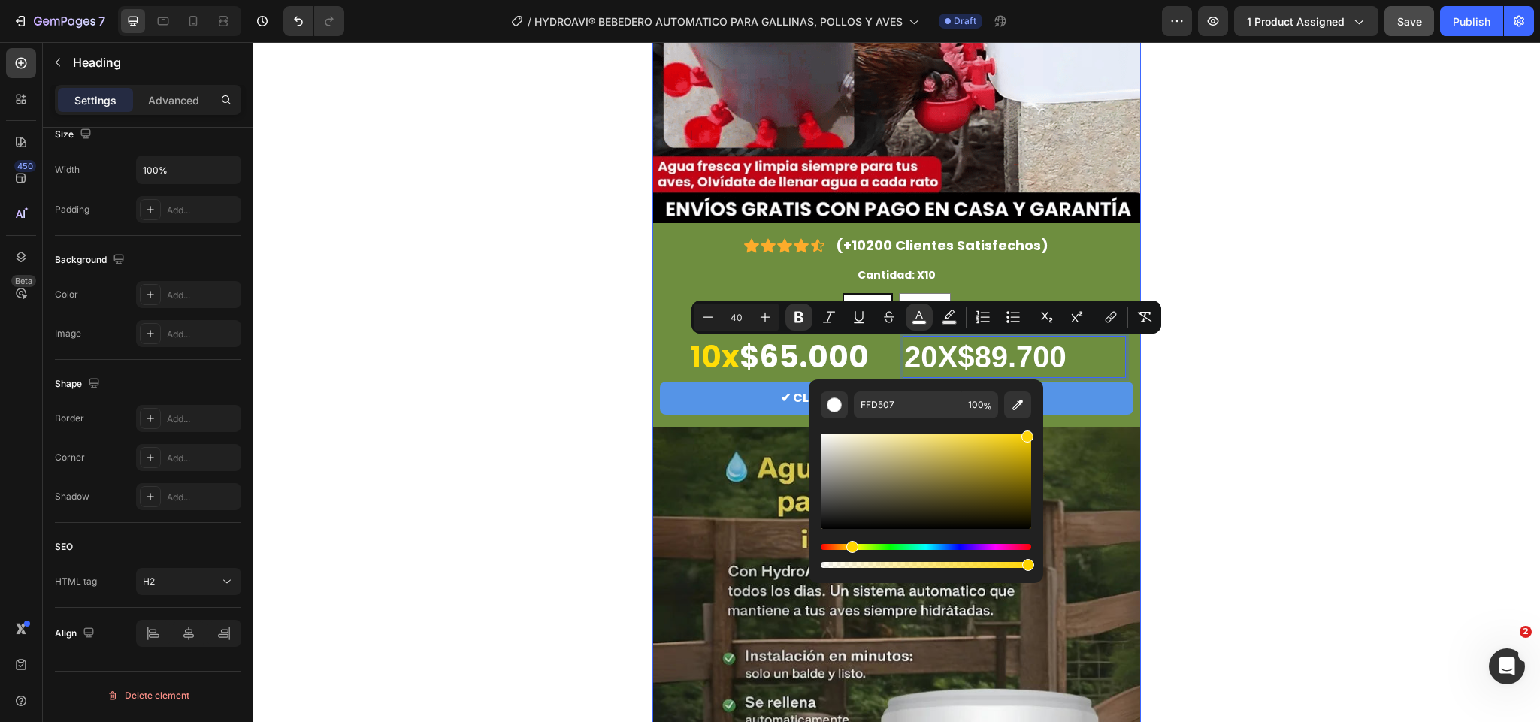
drag, startPoint x: 1249, startPoint y: 480, endPoint x: 1074, endPoint y: 423, distance: 183.5
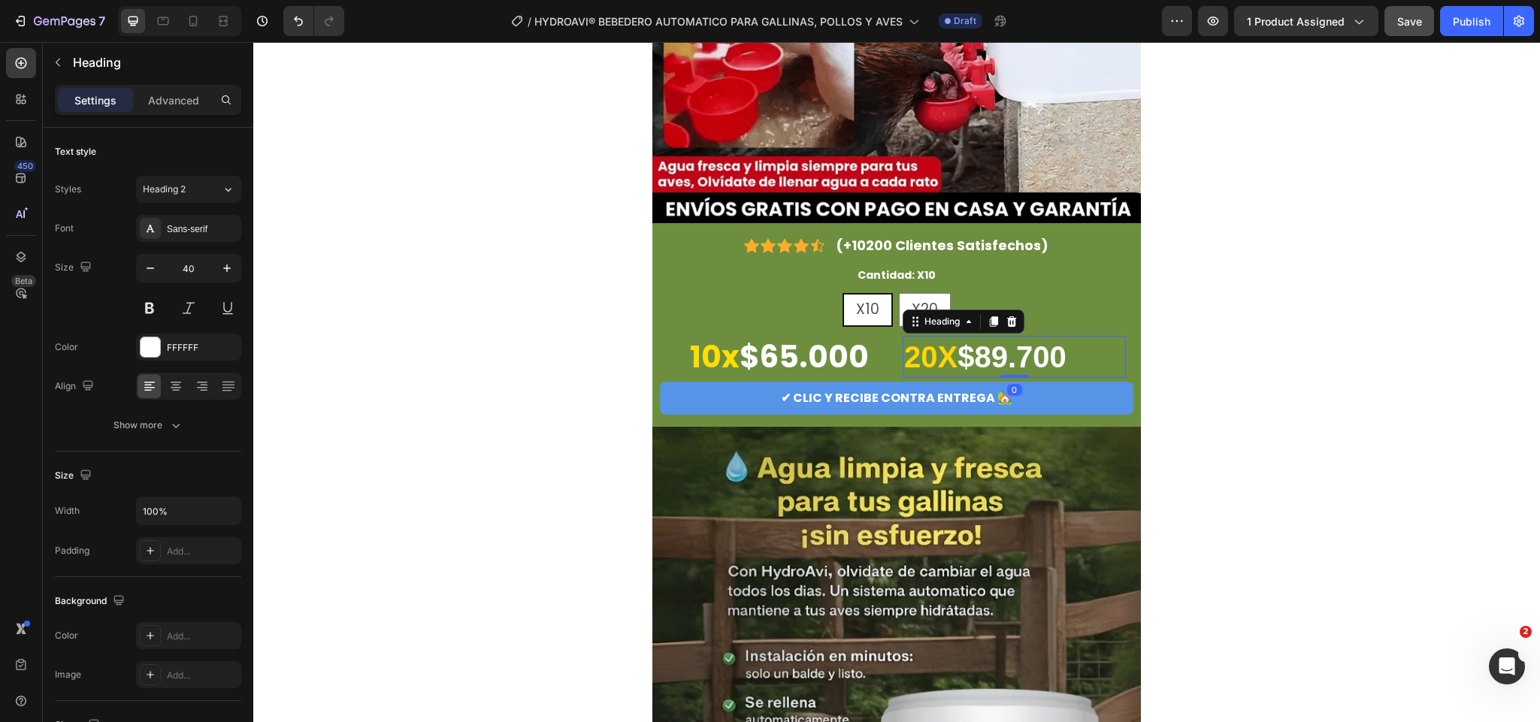
click at [930, 353] on strong "20X" at bounding box center [930, 357] width 53 height 33
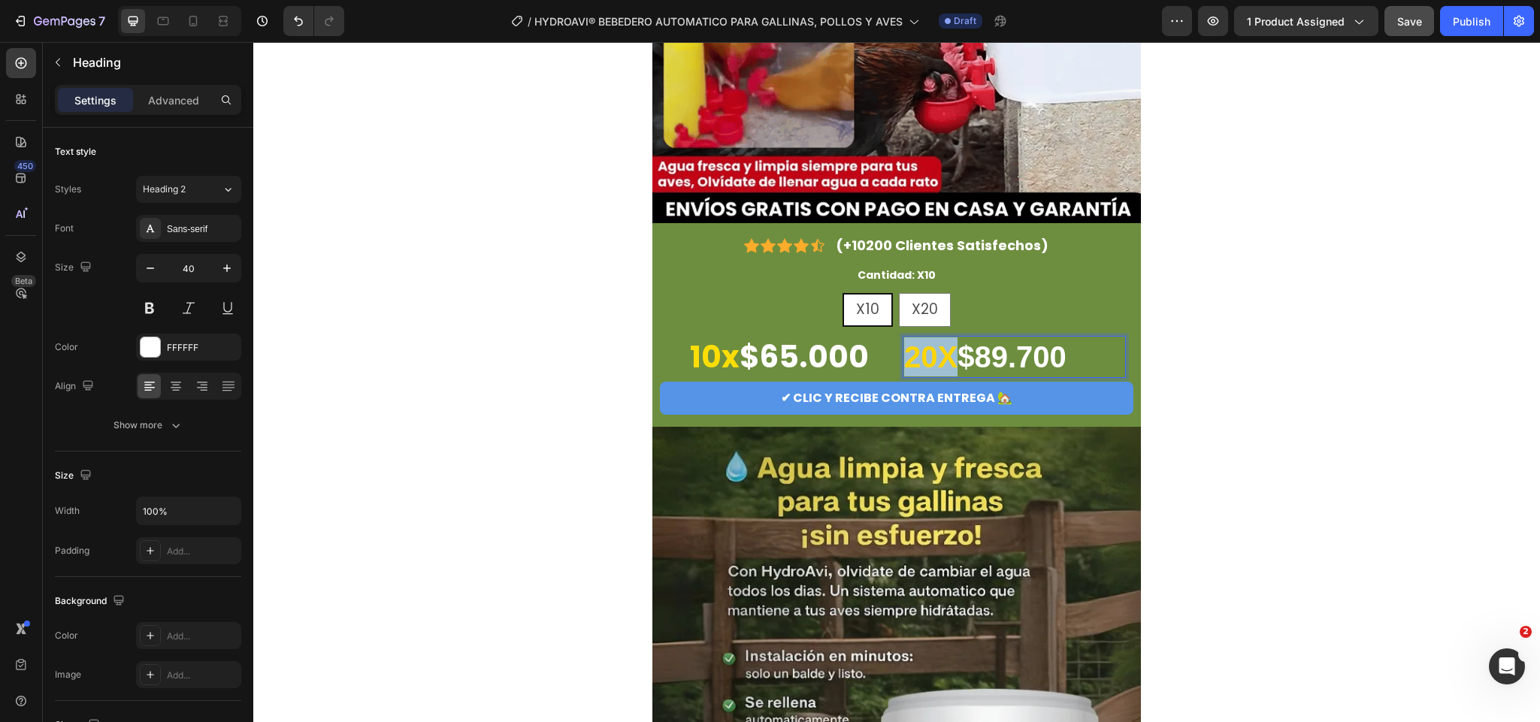
drag, startPoint x: 947, startPoint y: 356, endPoint x: 900, endPoint y: 355, distance: 47.4
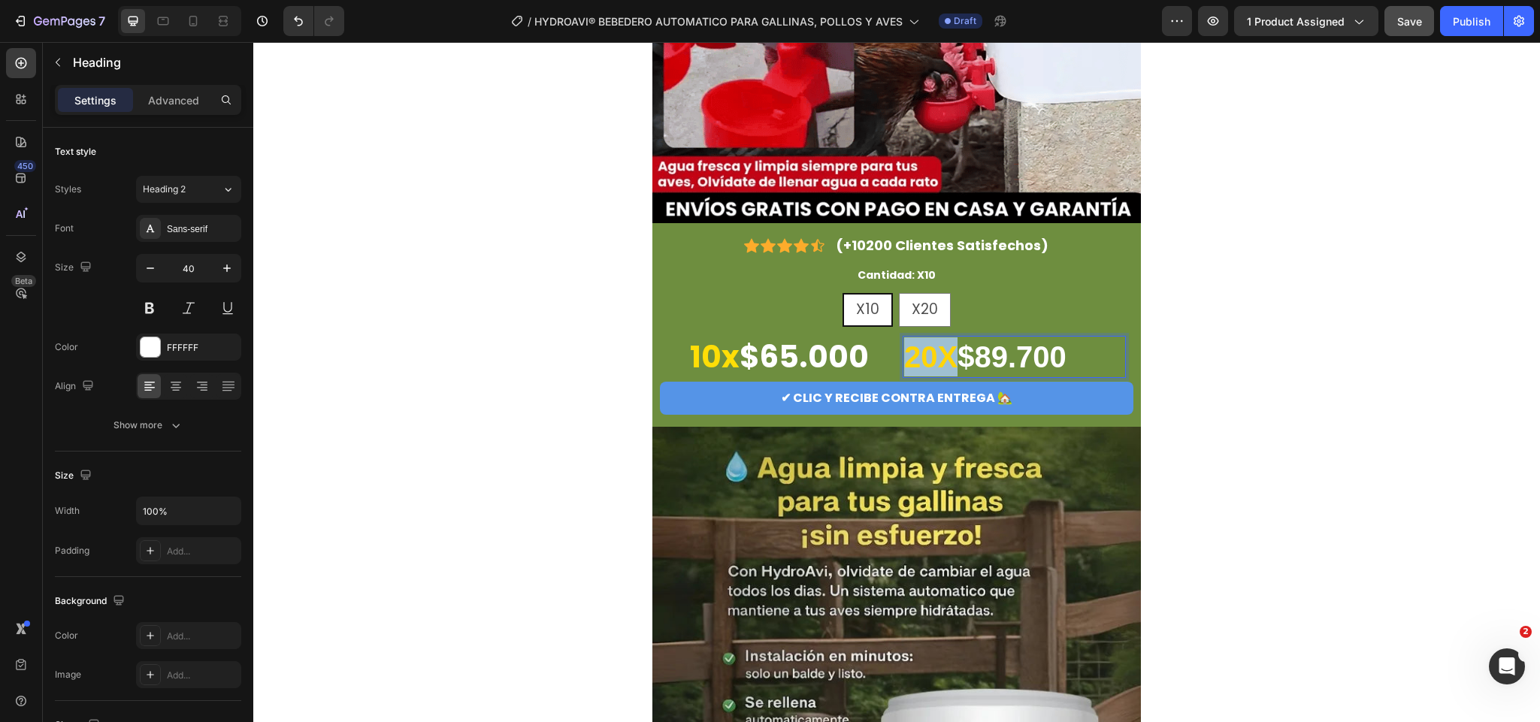
click at [904, 355] on strong "20X" at bounding box center [930, 357] width 53 height 33
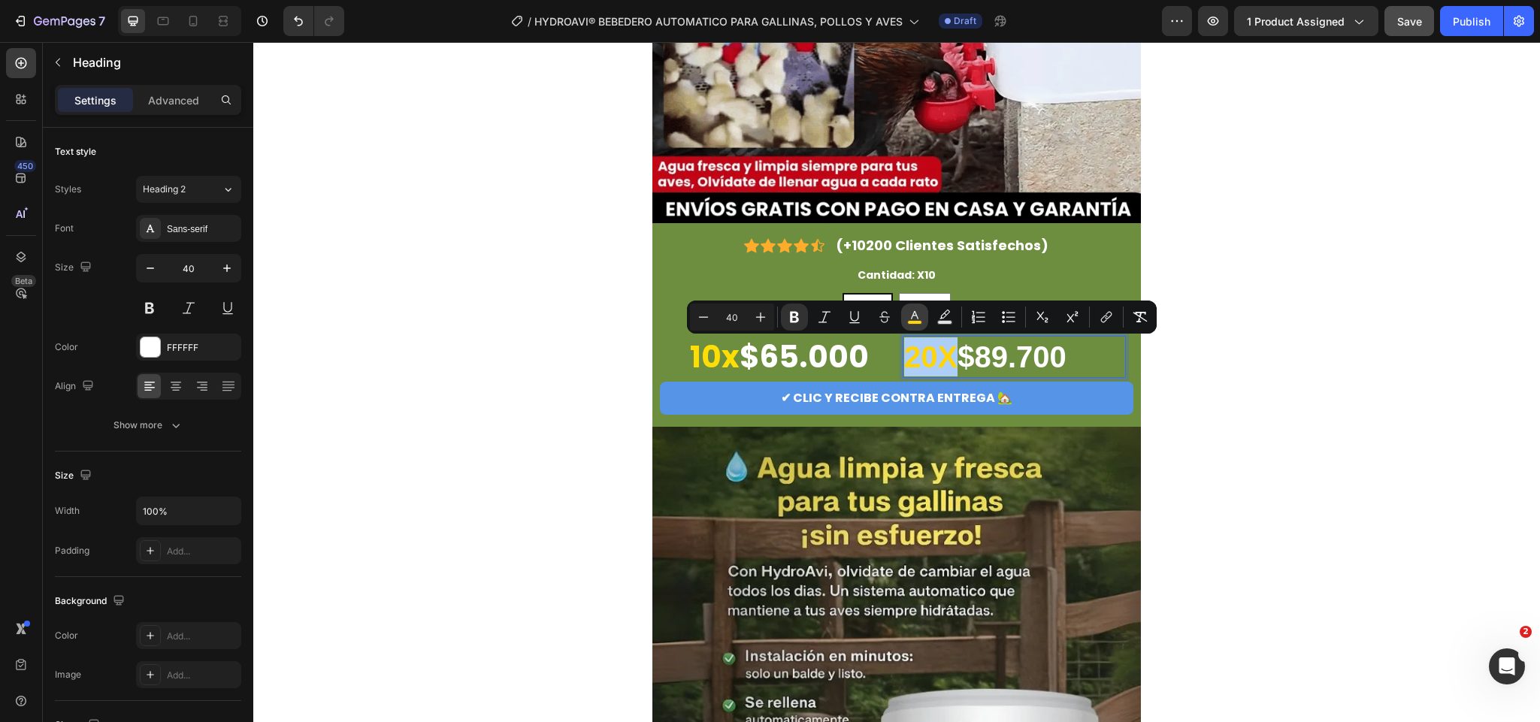
click at [914, 319] on icon "Editor contextual toolbar" at bounding box center [914, 317] width 15 height 15
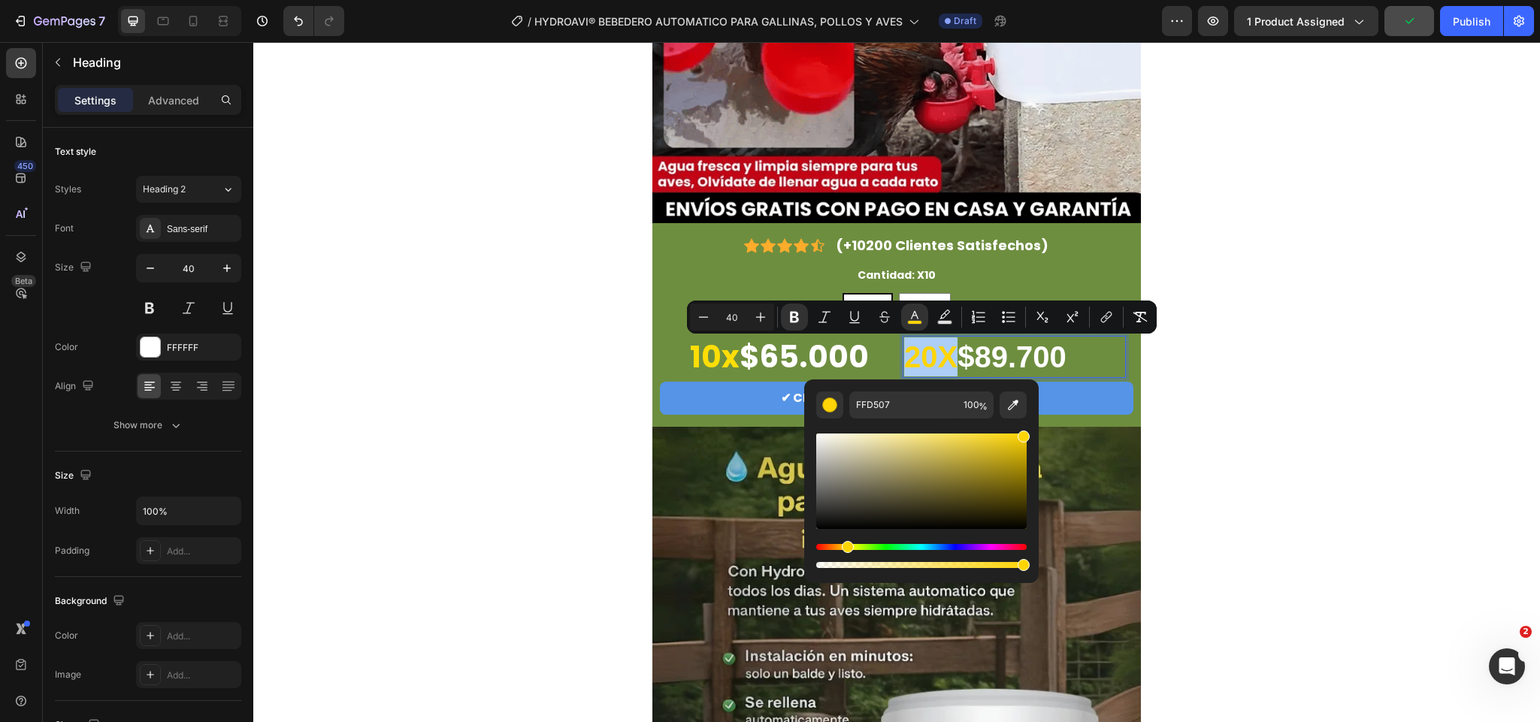
click at [838, 544] on div "Hue" at bounding box center [921, 547] width 211 height 6
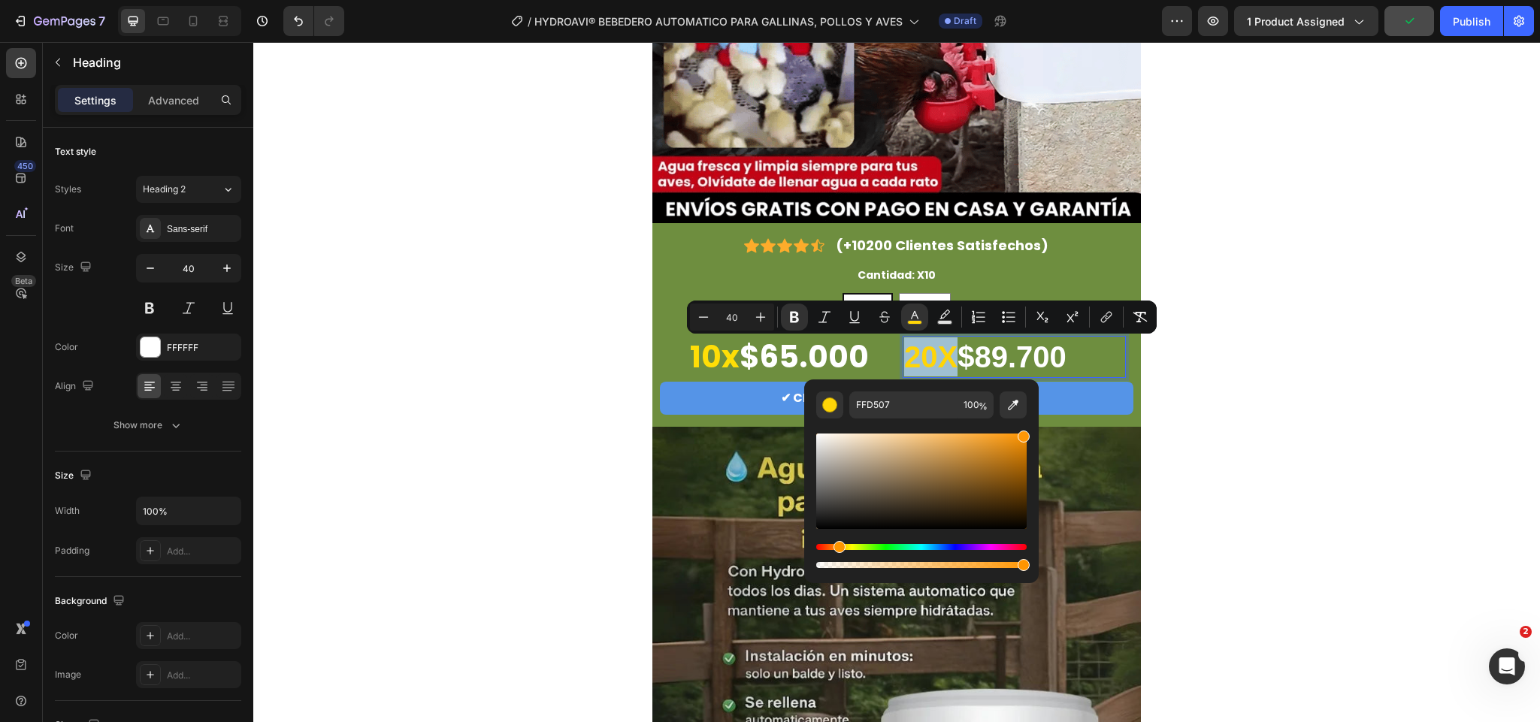
type input "FF9706"
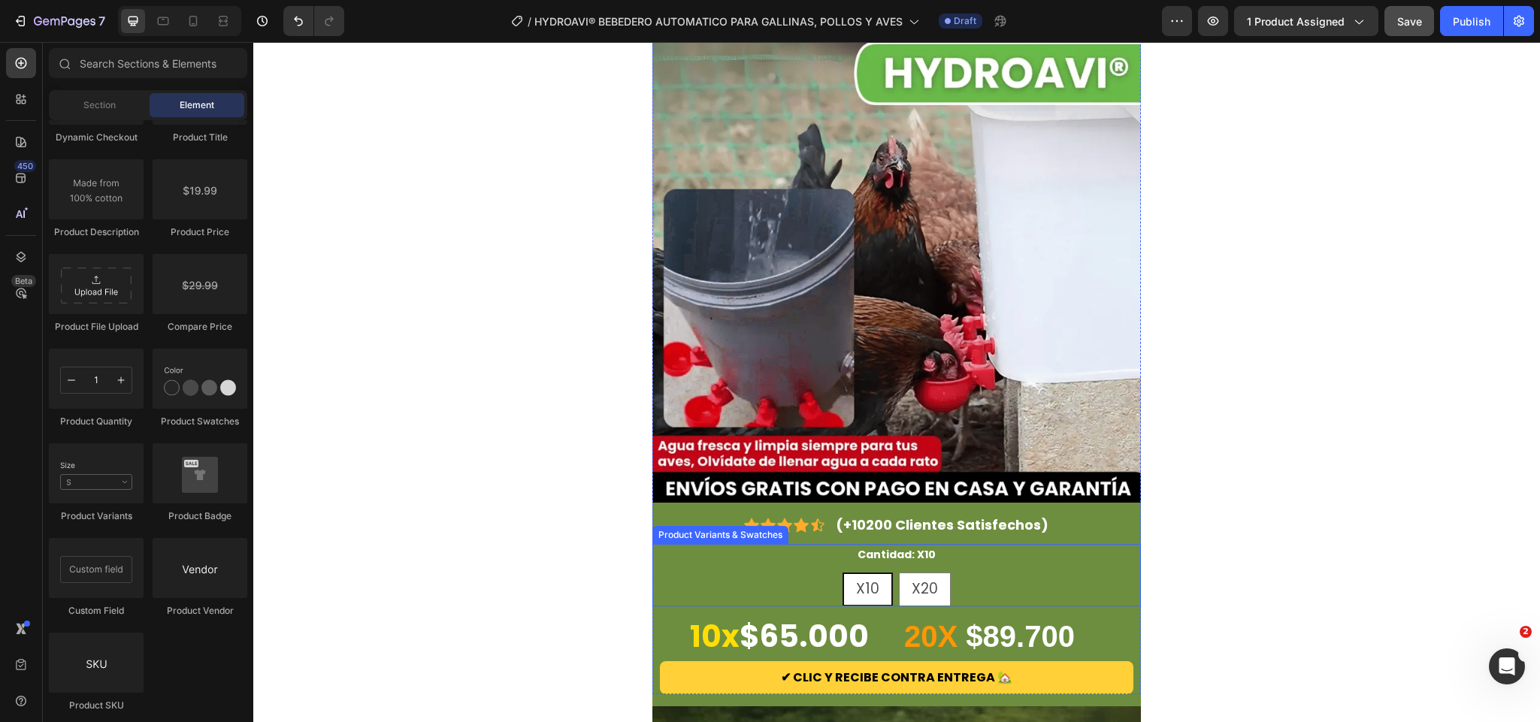
scroll to position [113, 0]
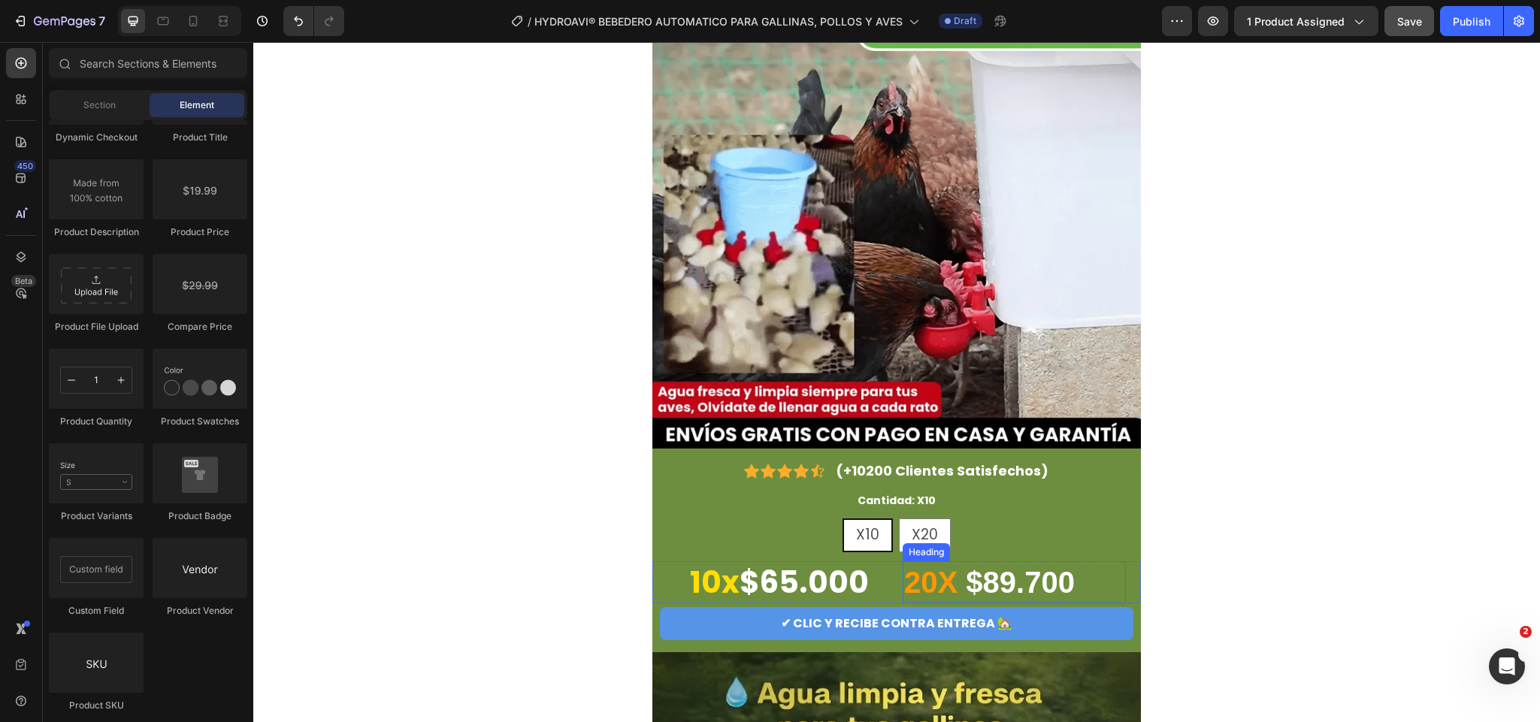
click at [914, 576] on strong "20X" at bounding box center [930, 582] width 53 height 33
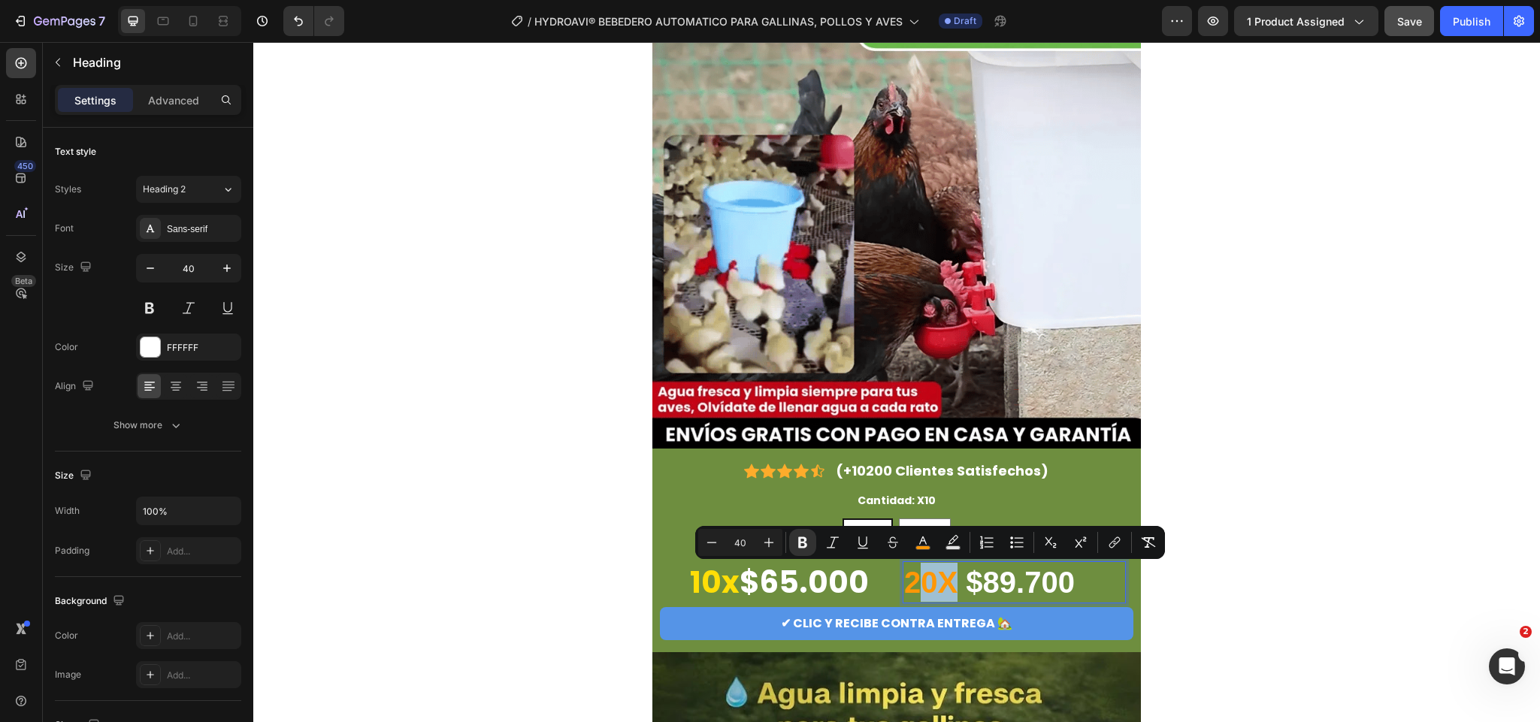
drag, startPoint x: 950, startPoint y: 586, endPoint x: 905, endPoint y: 589, distance: 44.4
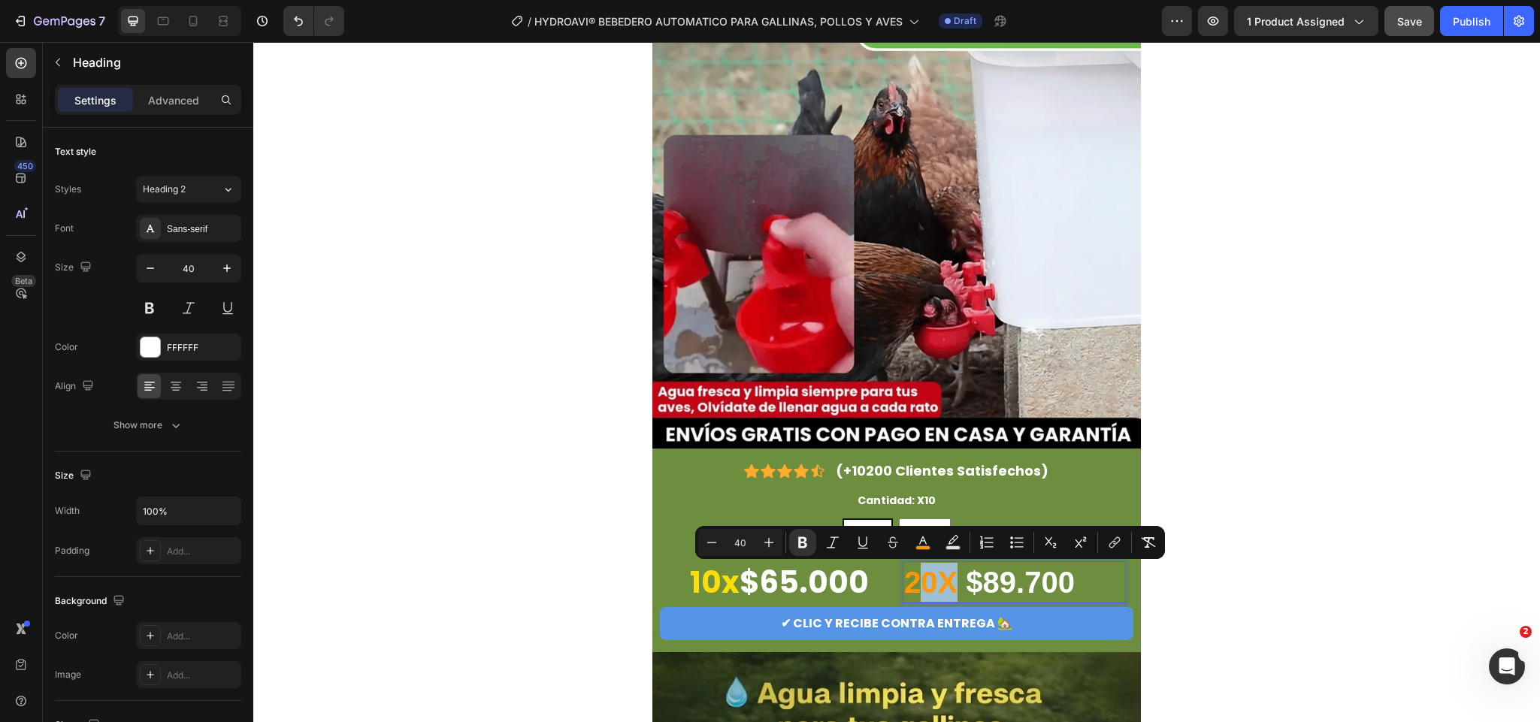
click at [905, 589] on p "20X $89.700" at bounding box center [1014, 582] width 220 height 39
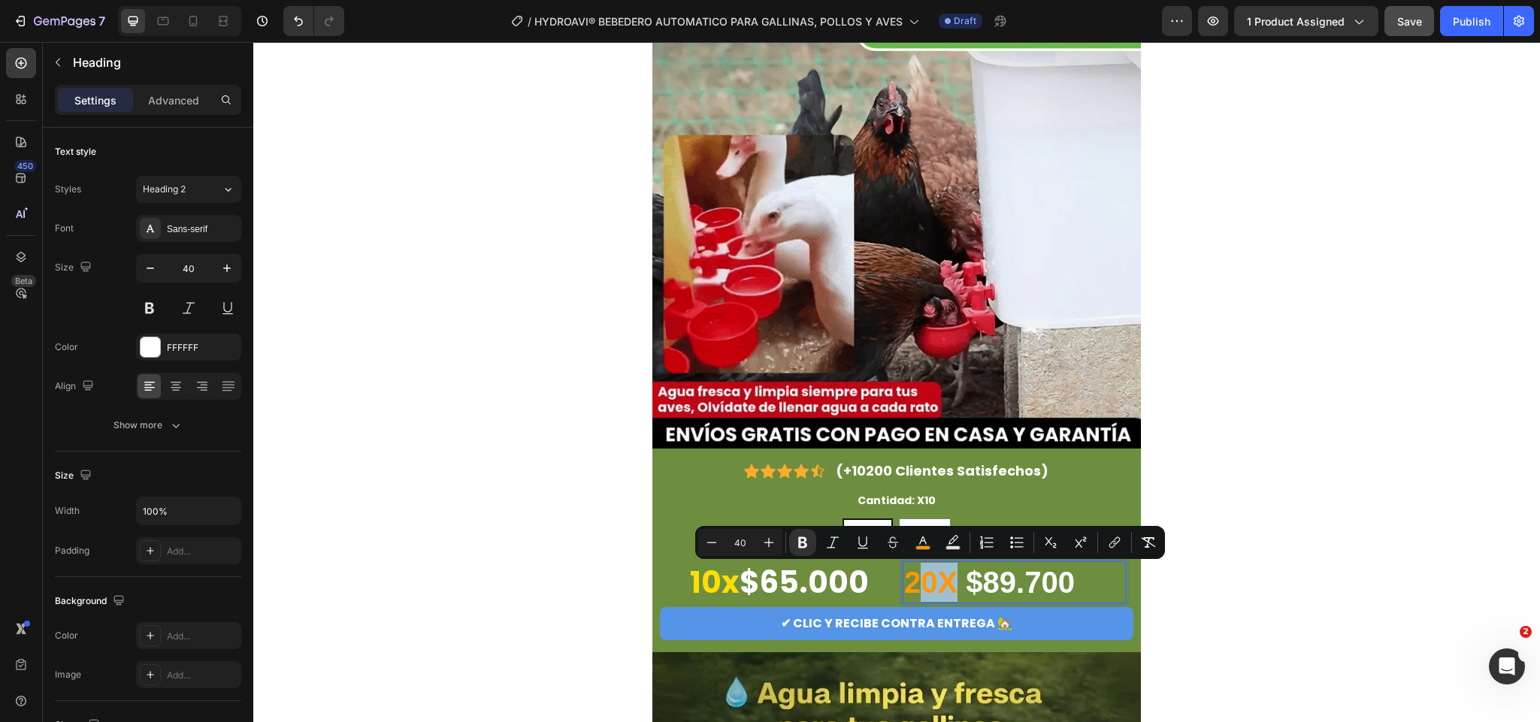
click at [928, 574] on strong "20X" at bounding box center [930, 582] width 53 height 33
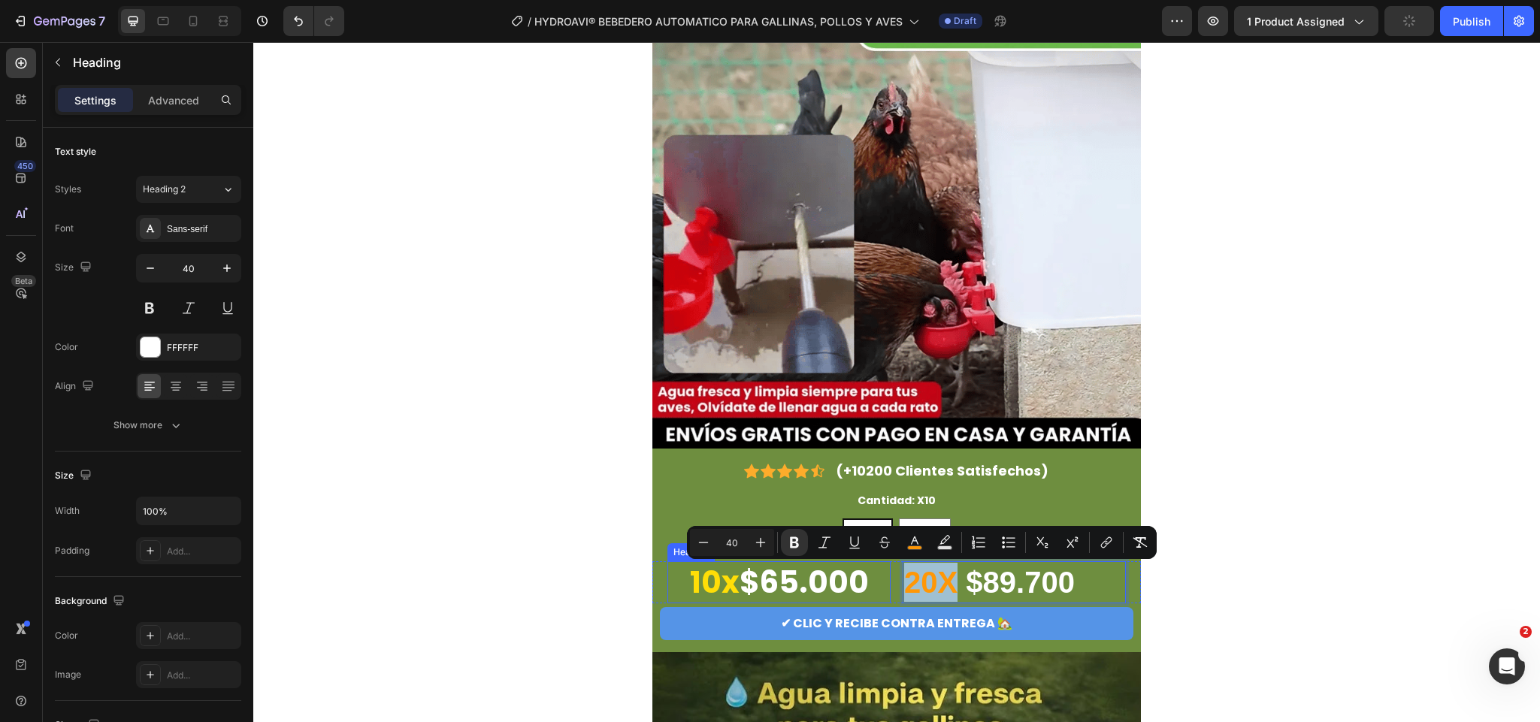
drag, startPoint x: 950, startPoint y: 583, endPoint x: 880, endPoint y: 592, distance: 70.5
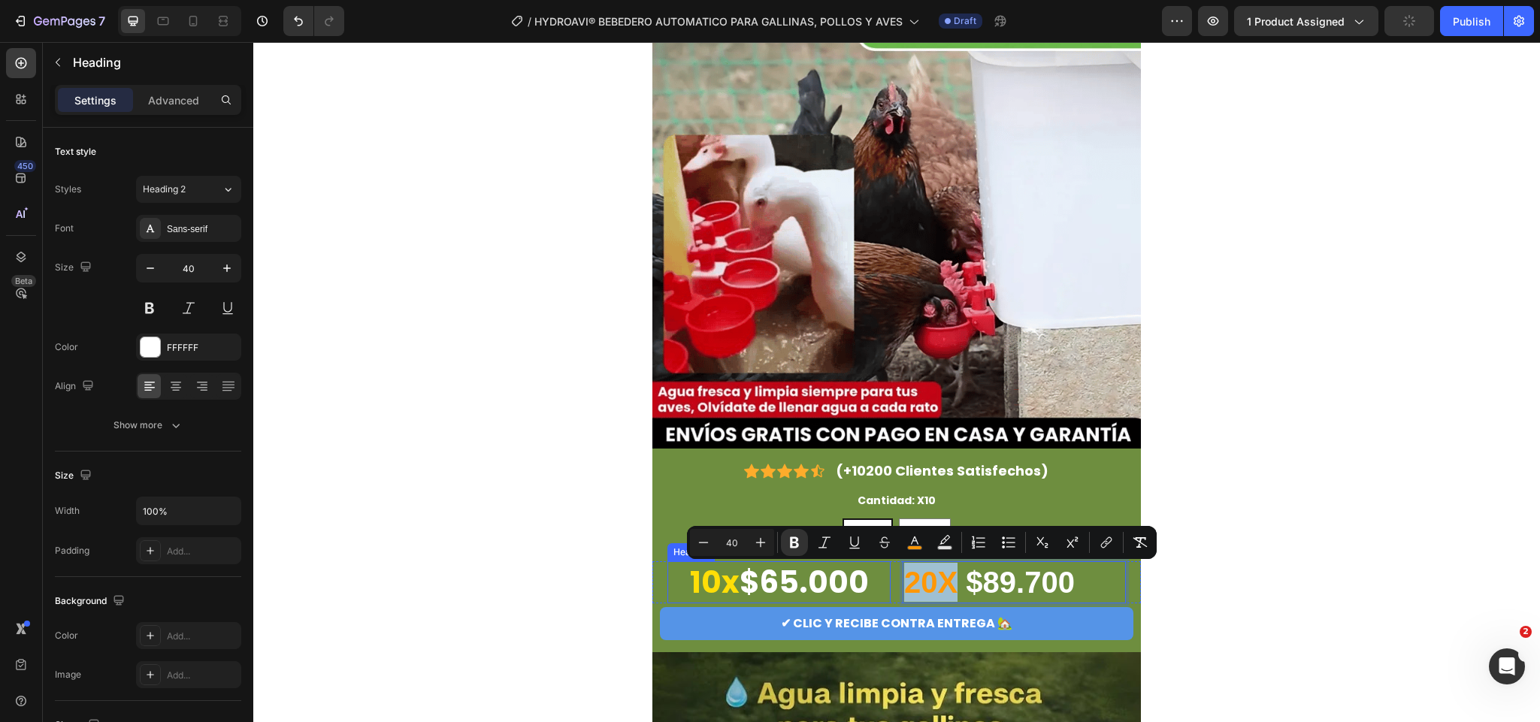
click at [880, 592] on div "⁠⁠⁠⁠⁠⁠⁠ 10x $65.000 Heading 20X $89.700 Heading 0 Row" at bounding box center [897, 583] width 489 height 42
click at [918, 538] on icon "Editor contextual toolbar" at bounding box center [914, 542] width 15 height 15
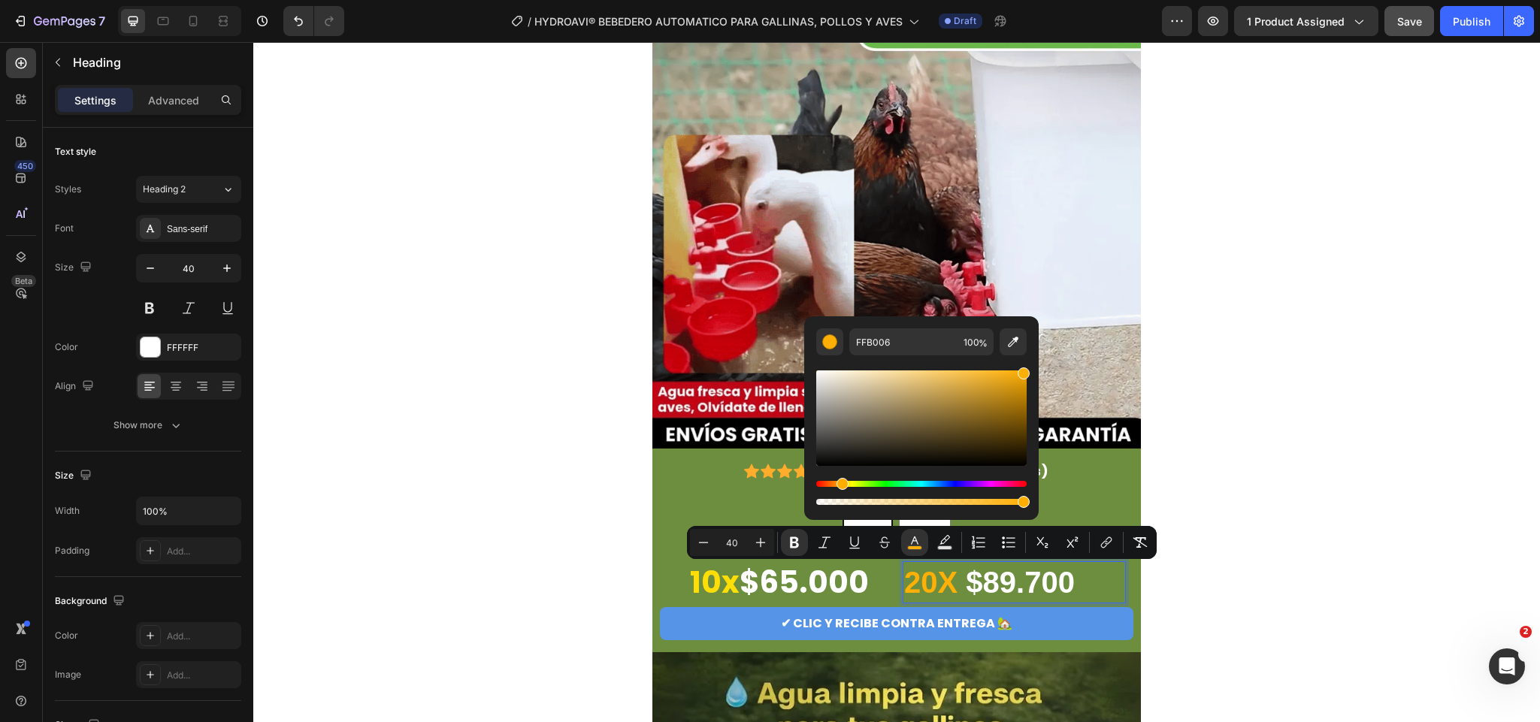
click at [840, 481] on div "Hue" at bounding box center [843, 484] width 12 height 12
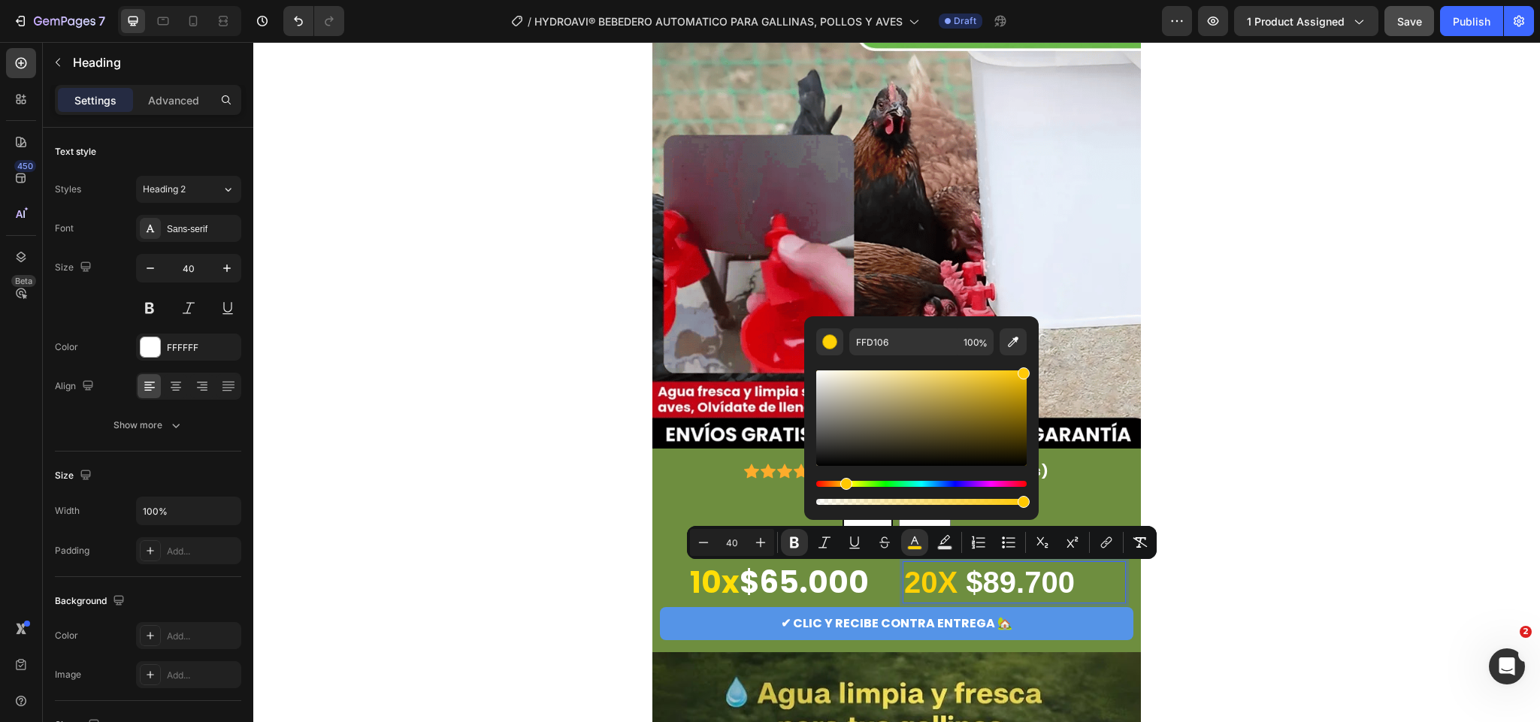
type input "FFC906"
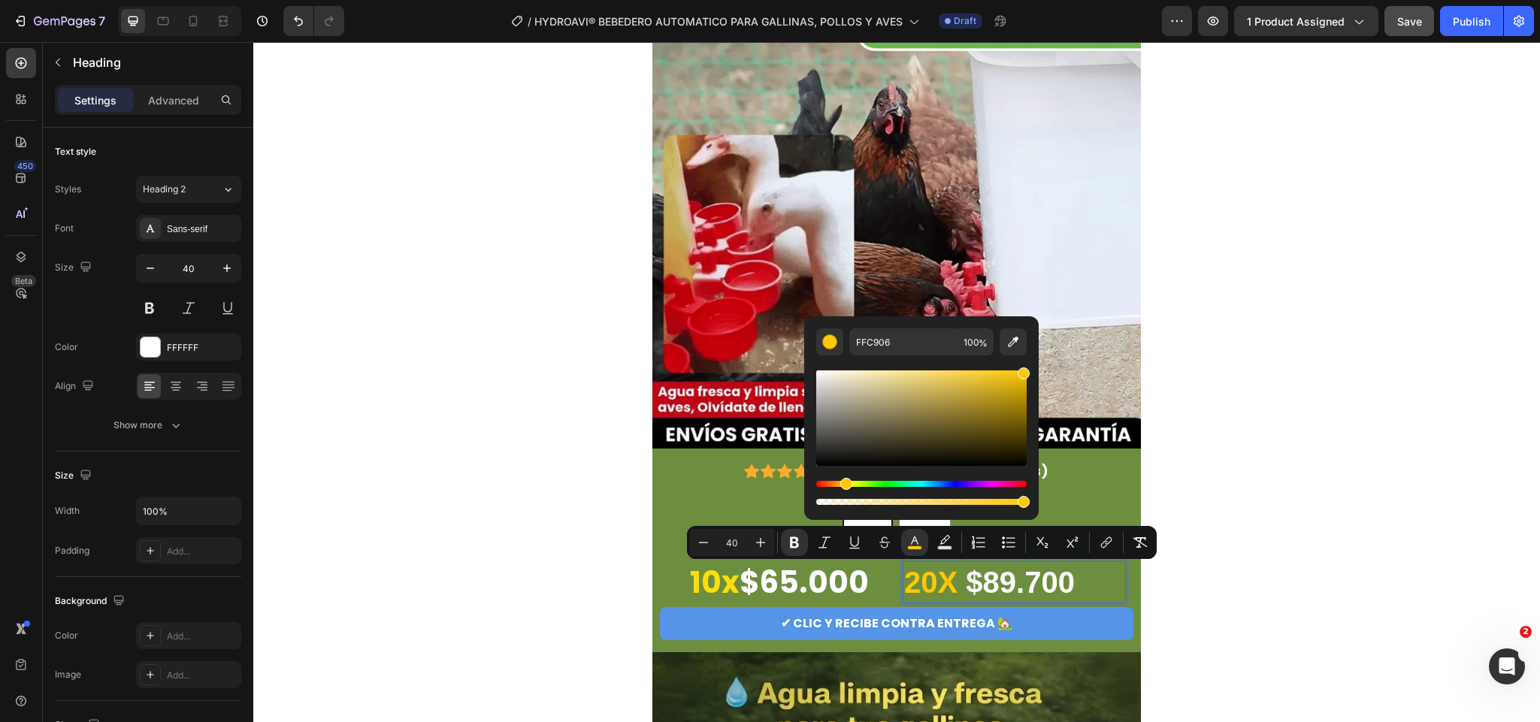
drag, startPoint x: 838, startPoint y: 483, endPoint x: 844, endPoint y: 489, distance: 9.1
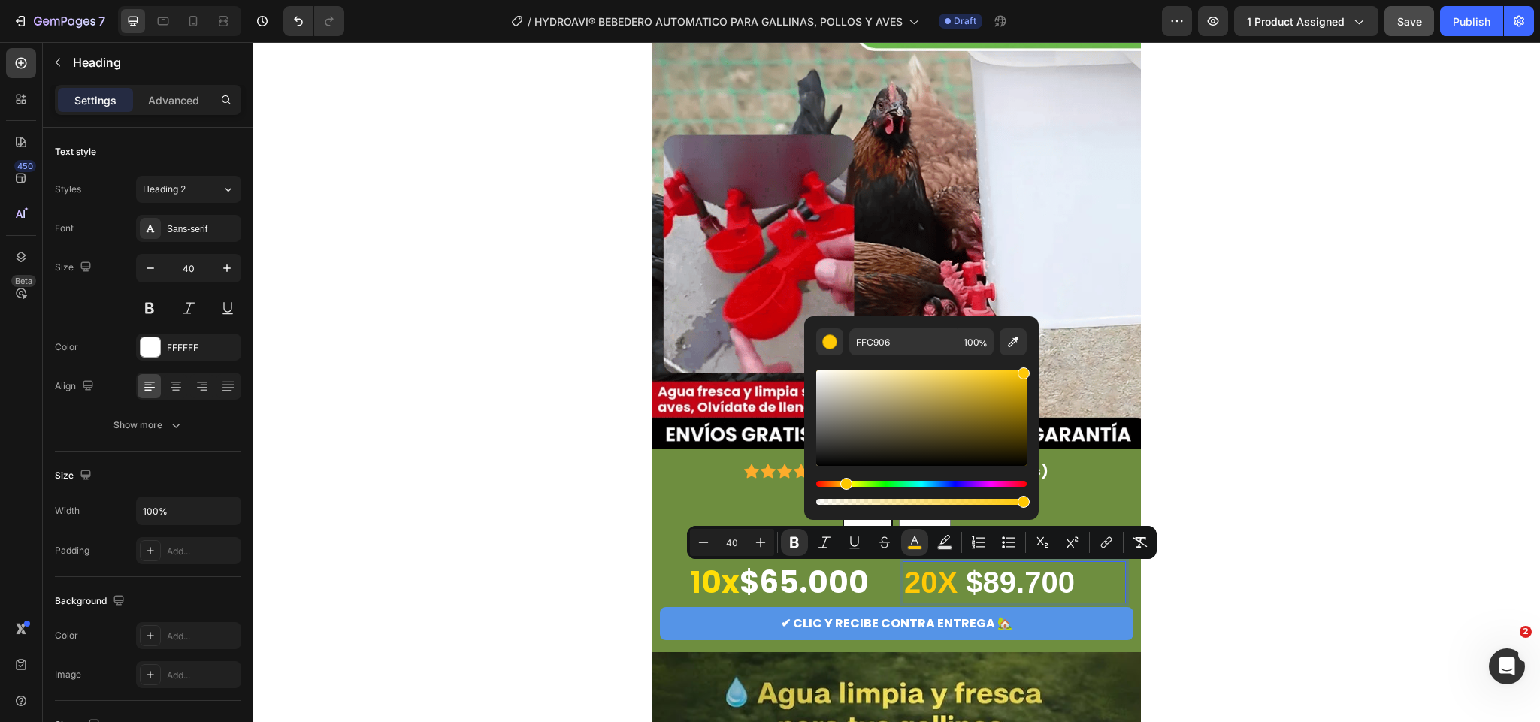
click at [844, 489] on div "Hue" at bounding box center [847, 484] width 12 height 12
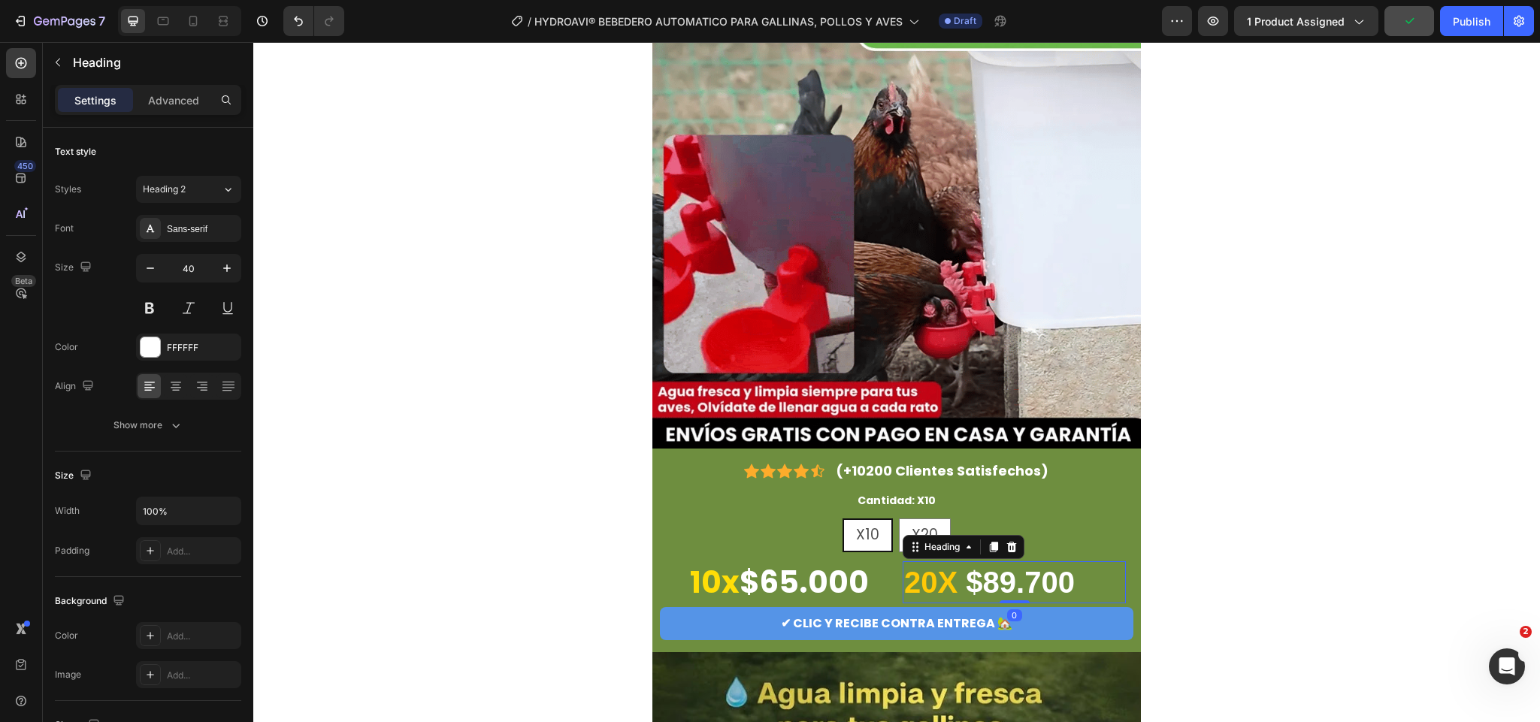
click at [925, 578] on strong "20X" at bounding box center [930, 582] width 53 height 33
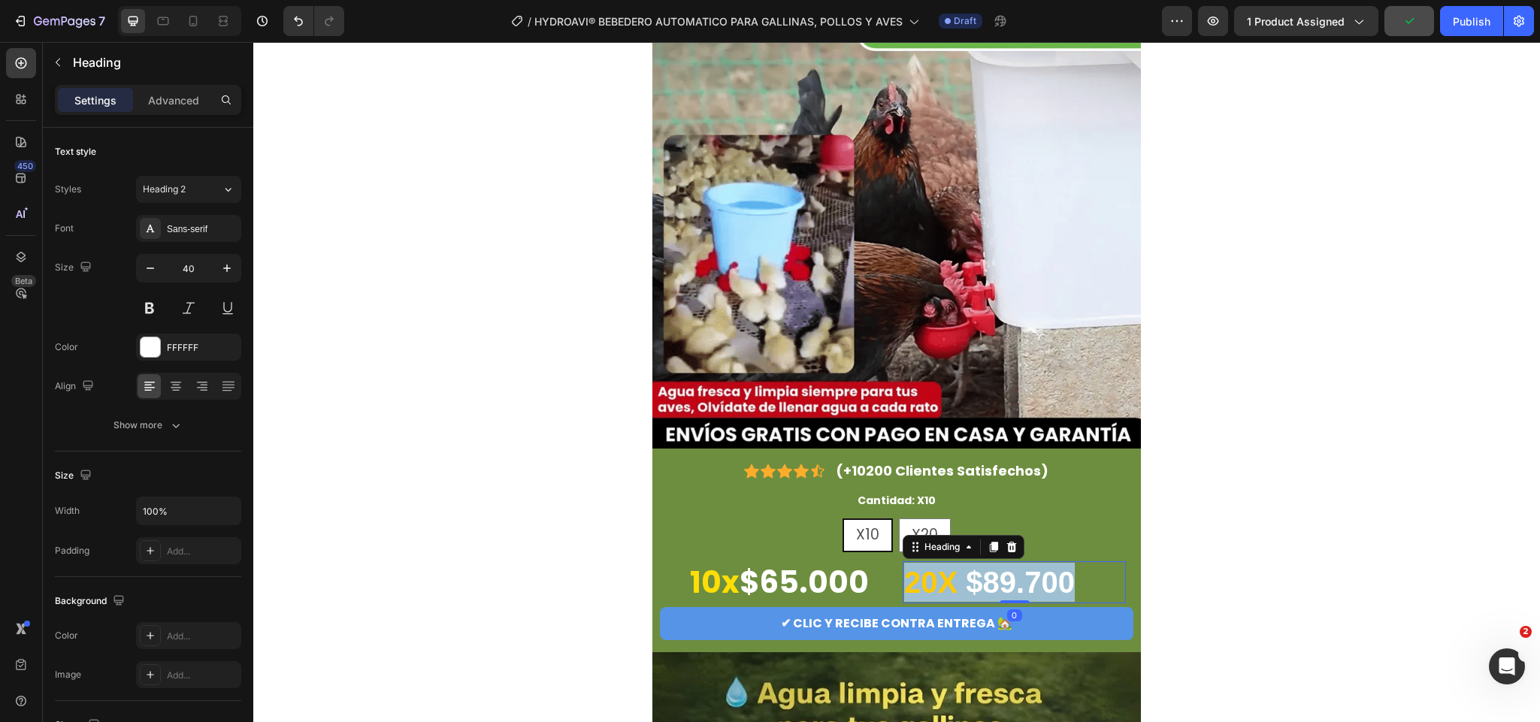
click at [925, 578] on strong "20X" at bounding box center [930, 582] width 53 height 33
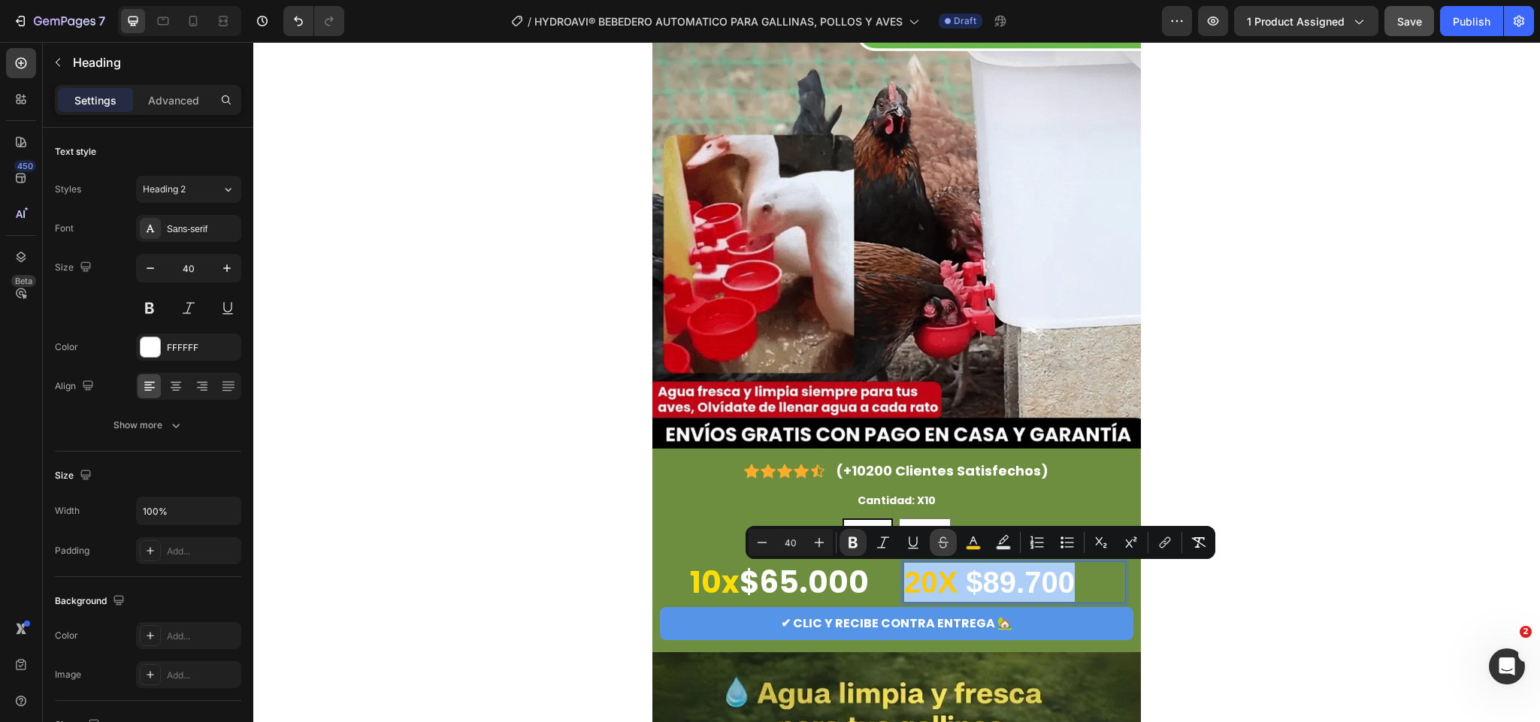
drag, startPoint x: 974, startPoint y: 540, endPoint x: 950, endPoint y: 555, distance: 29.0
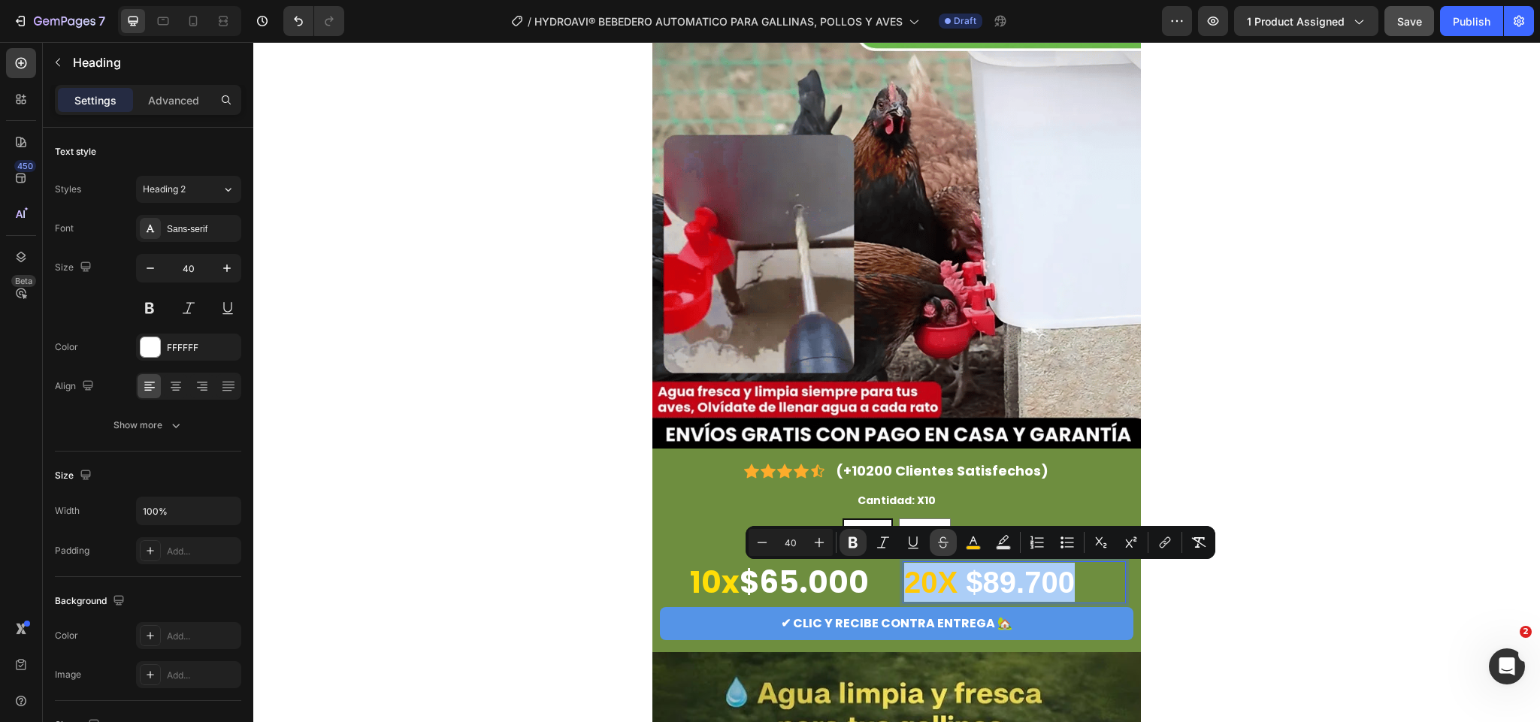
click at [950, 555] on div "Minus 40 Plus Bold Italic Underline Strikethrough color Text Background Color N…" at bounding box center [981, 542] width 464 height 27
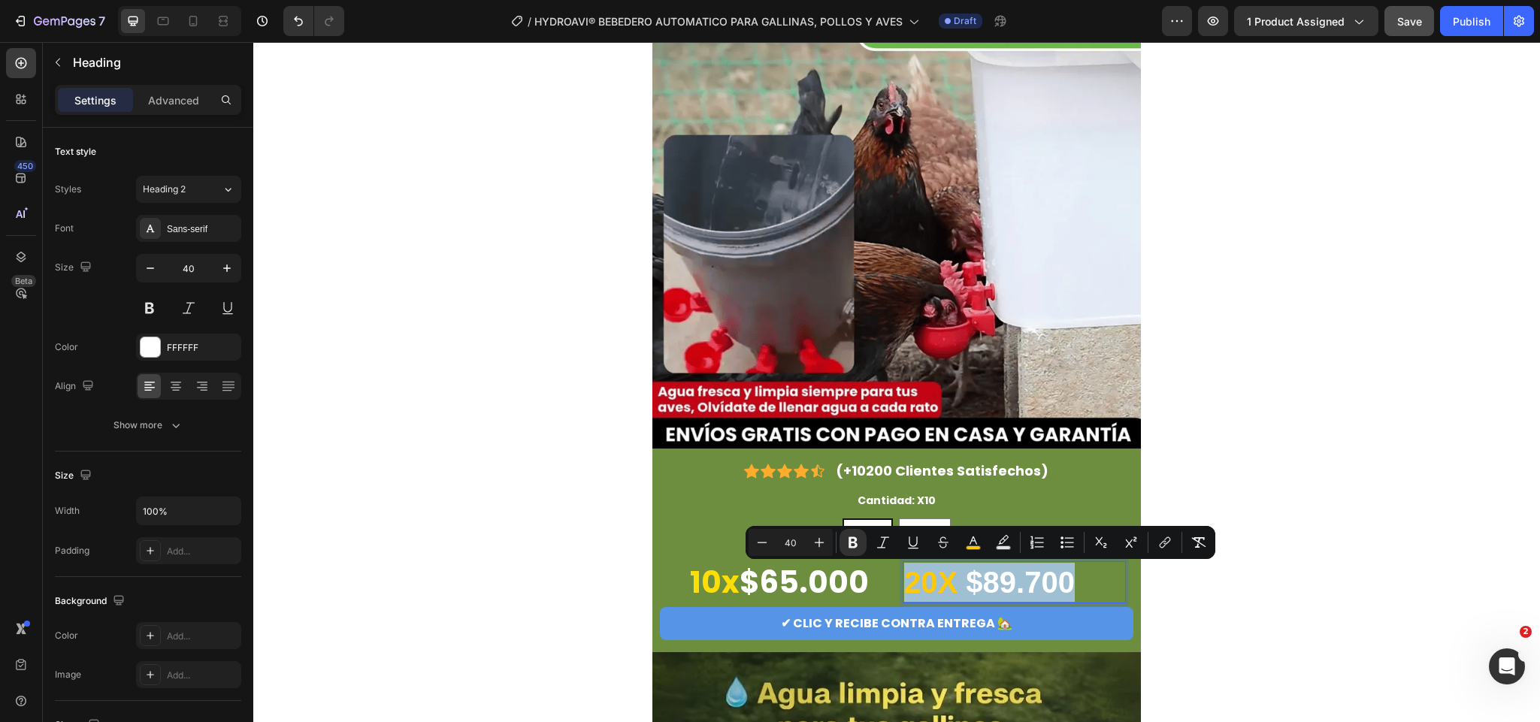
click at [945, 580] on strong "20X" at bounding box center [930, 582] width 53 height 33
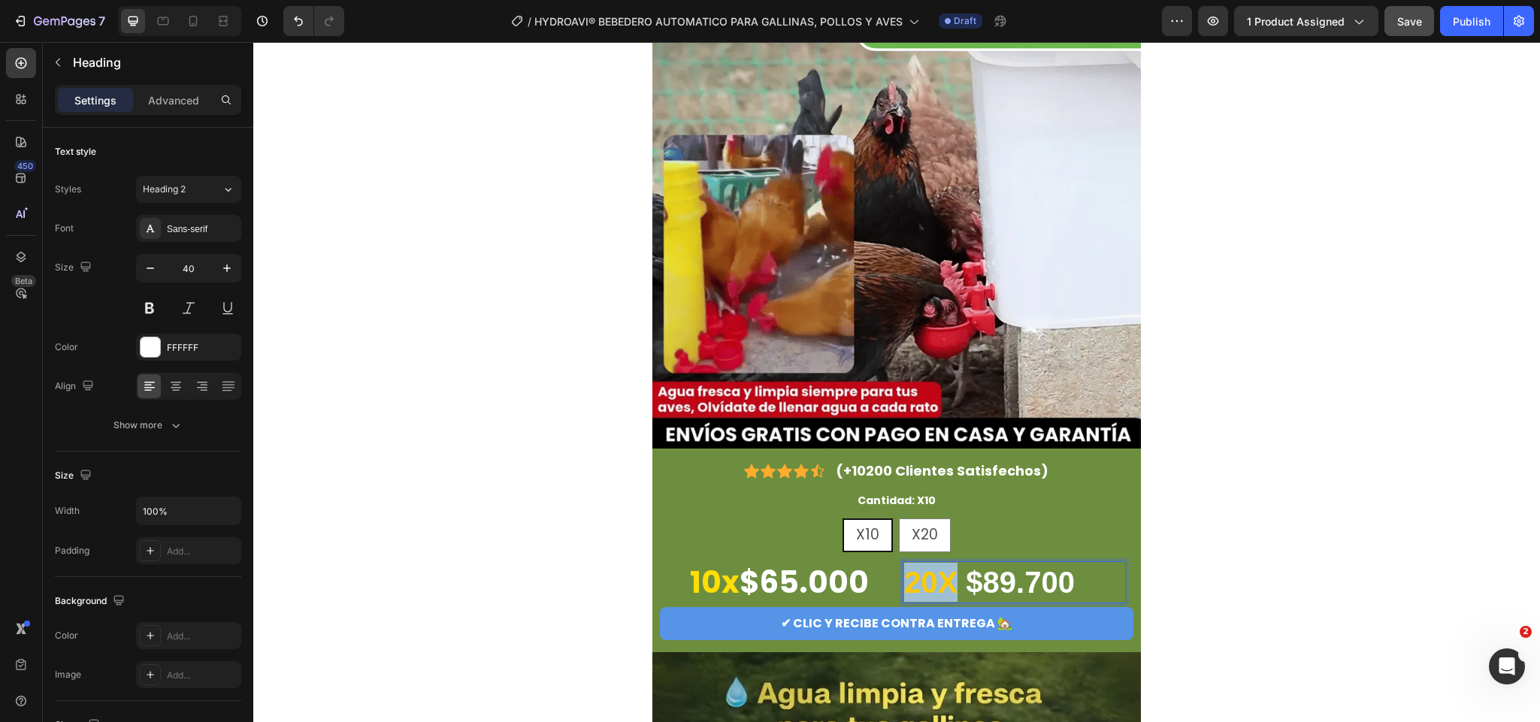
drag, startPoint x: 950, startPoint y: 584, endPoint x: 895, endPoint y: 584, distance: 54.1
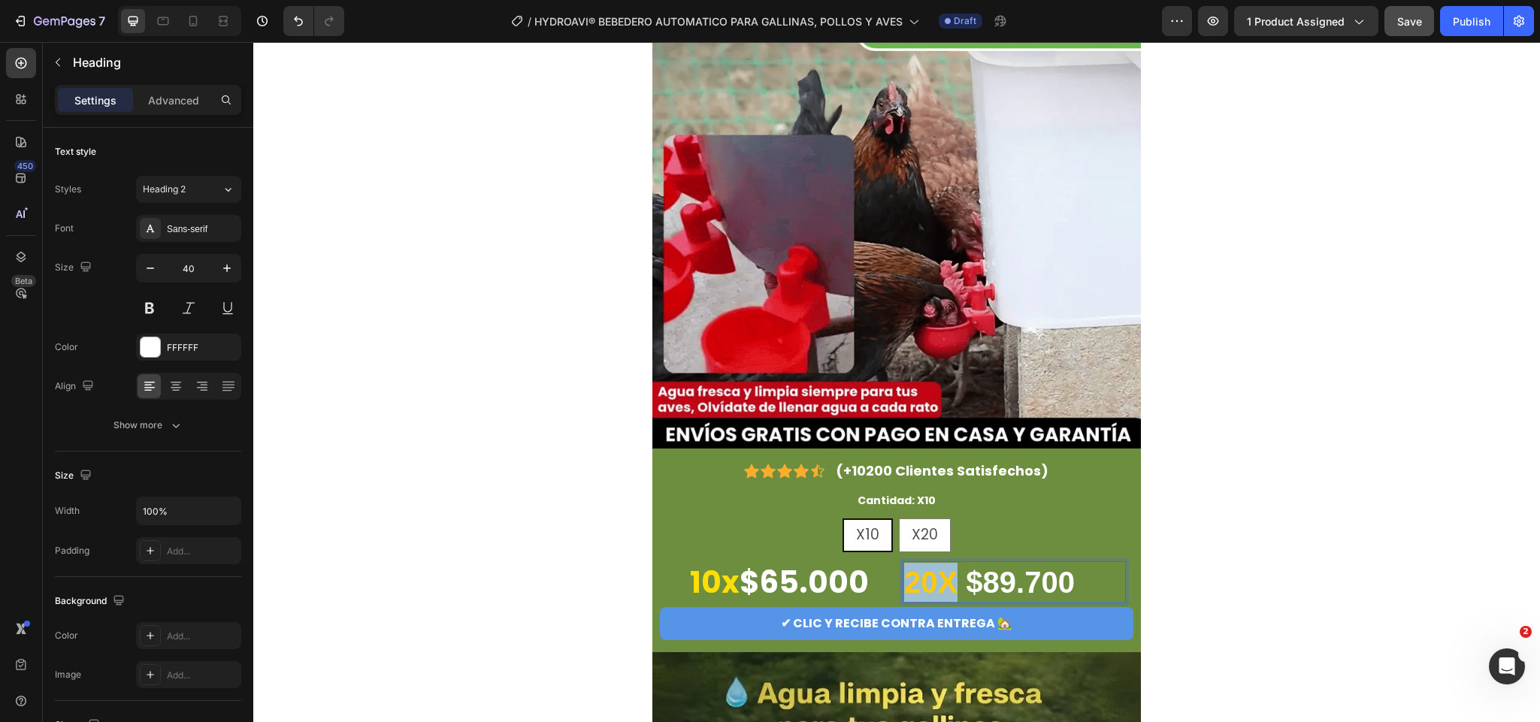
click at [904, 584] on p "20X $89.700" at bounding box center [1014, 582] width 220 height 39
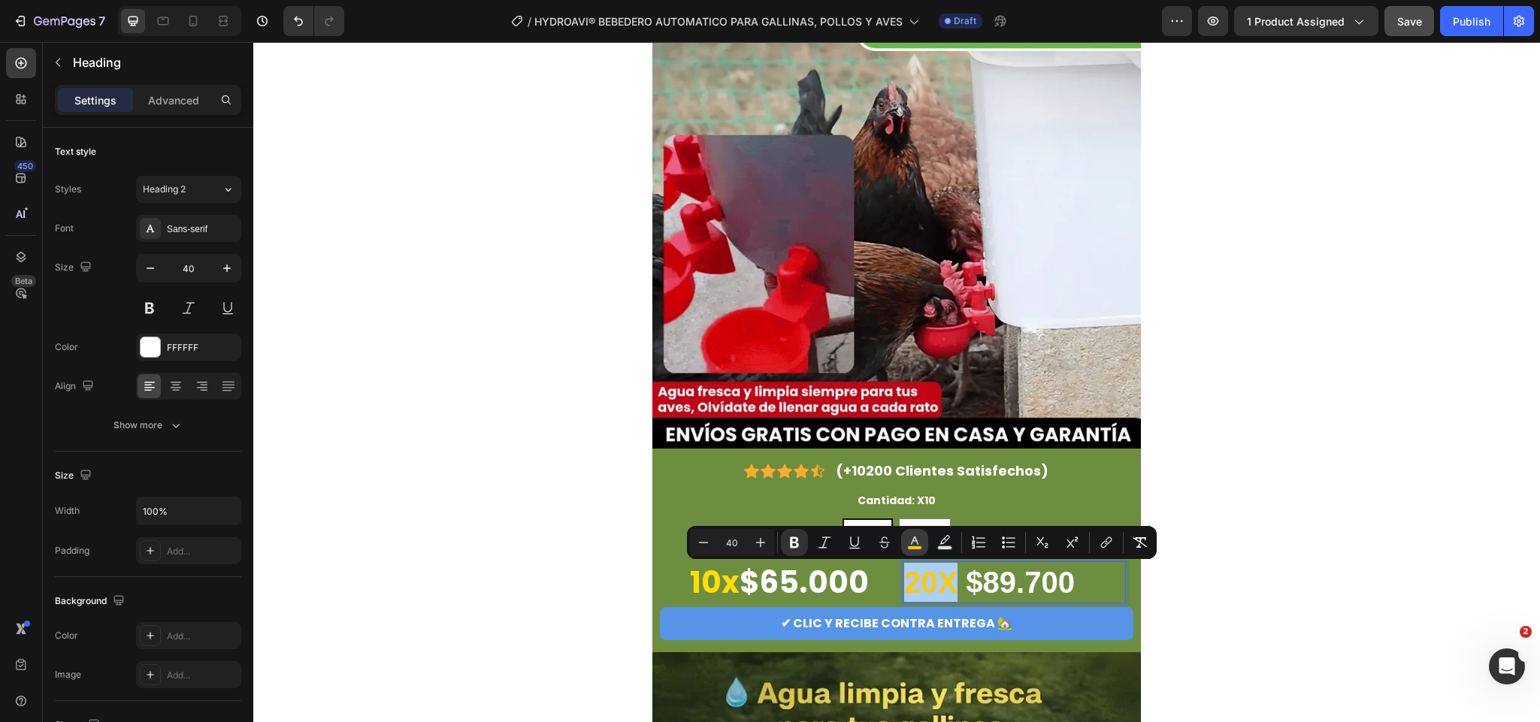
click at [919, 547] on rect "Editor contextual toolbar" at bounding box center [915, 549] width 14 height 4
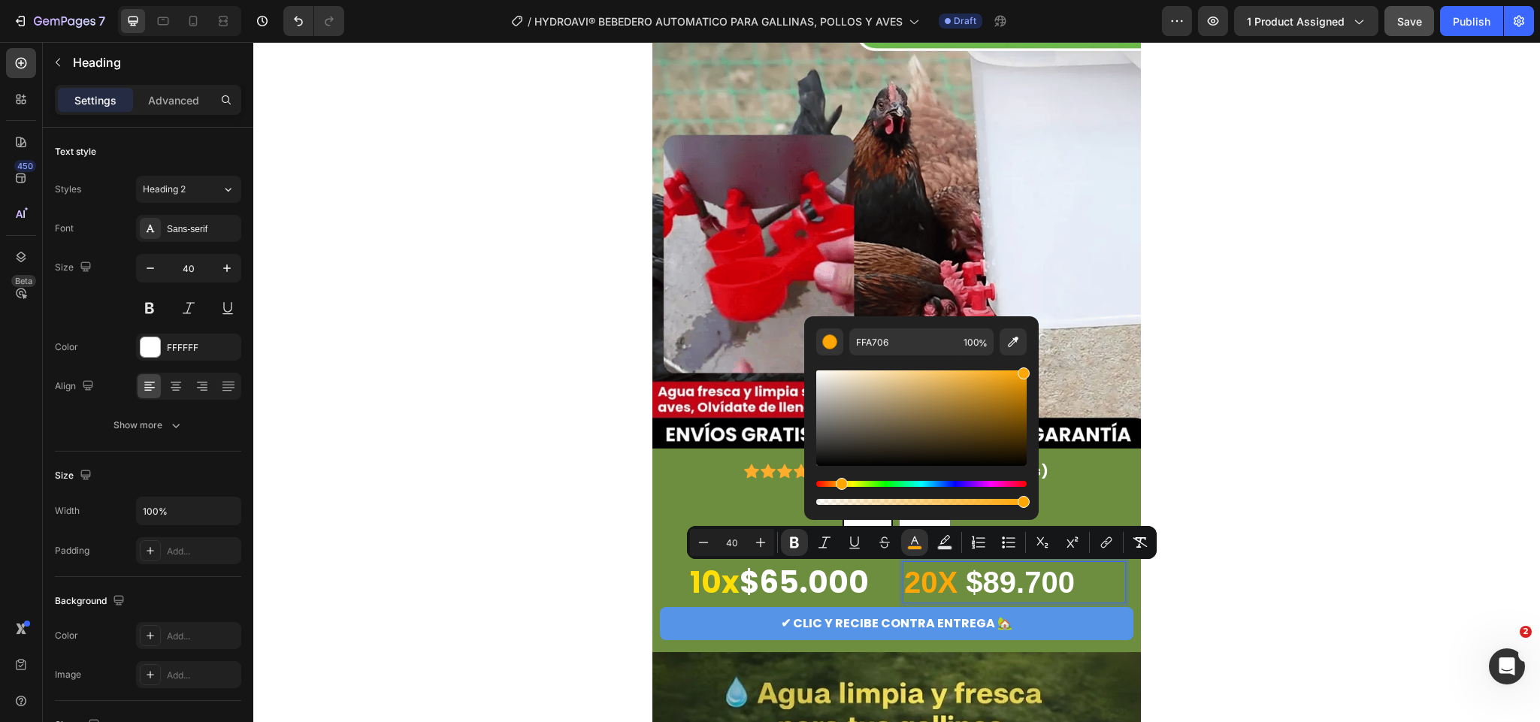
type input "FF9706"
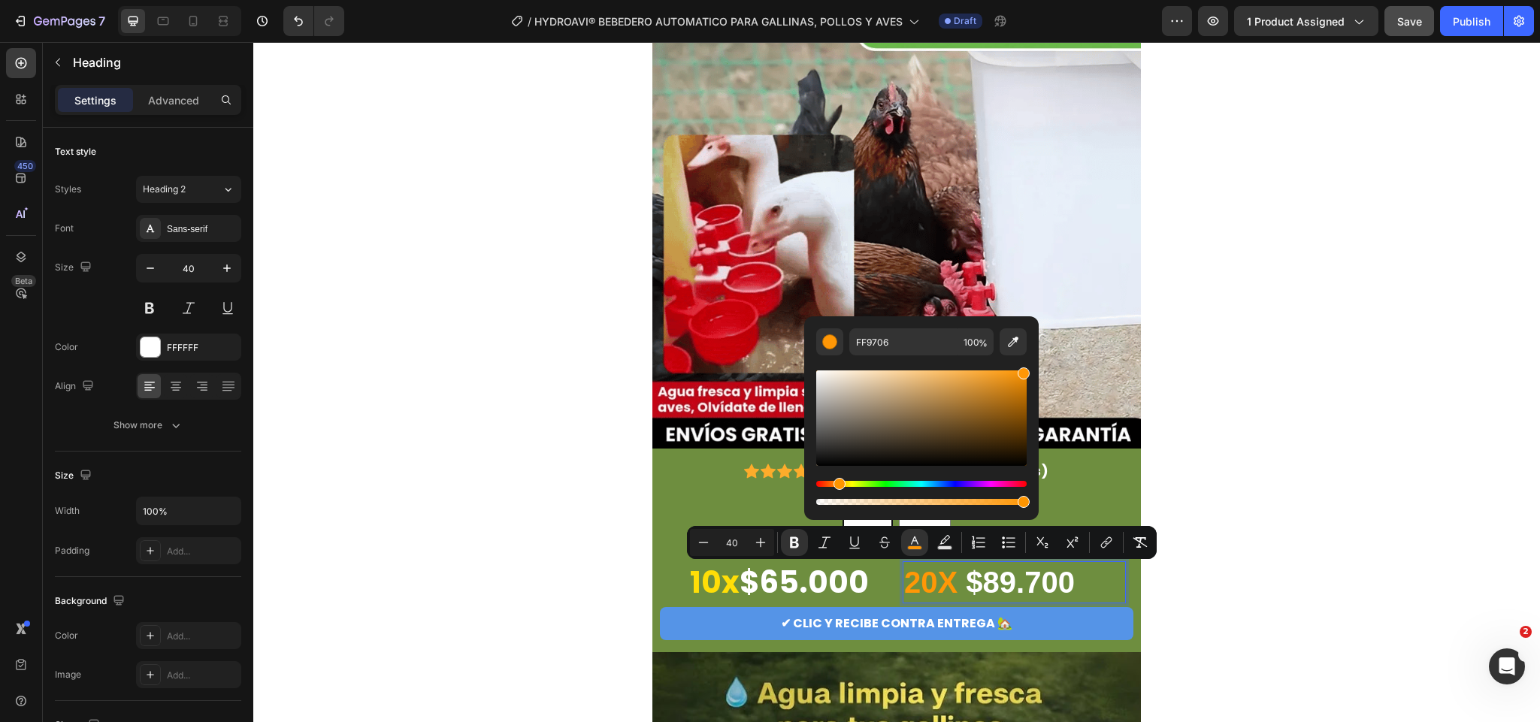
click at [838, 487] on div "Hue" at bounding box center [840, 484] width 12 height 12
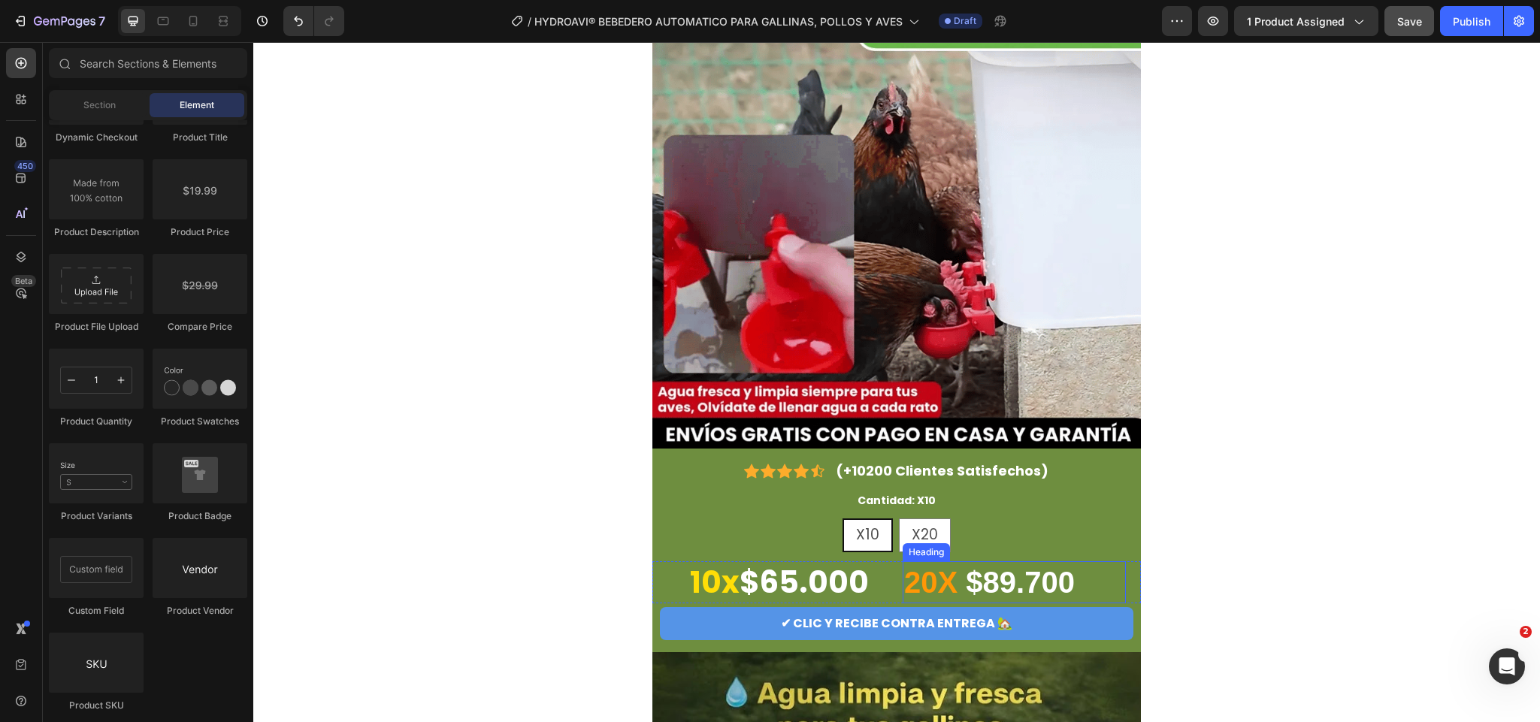
click at [909, 574] on strong "20X" at bounding box center [930, 582] width 53 height 33
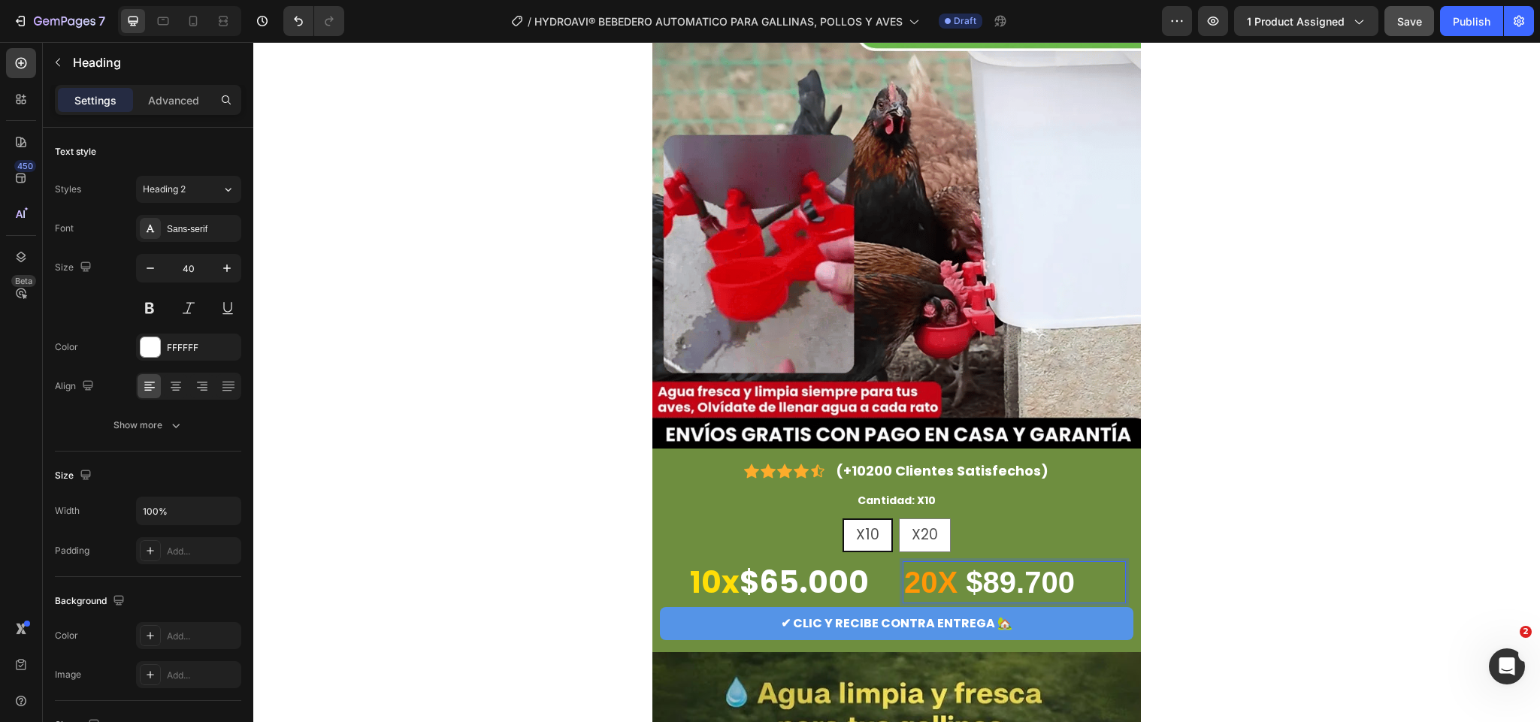
click at [940, 589] on strong "20X" at bounding box center [930, 582] width 53 height 33
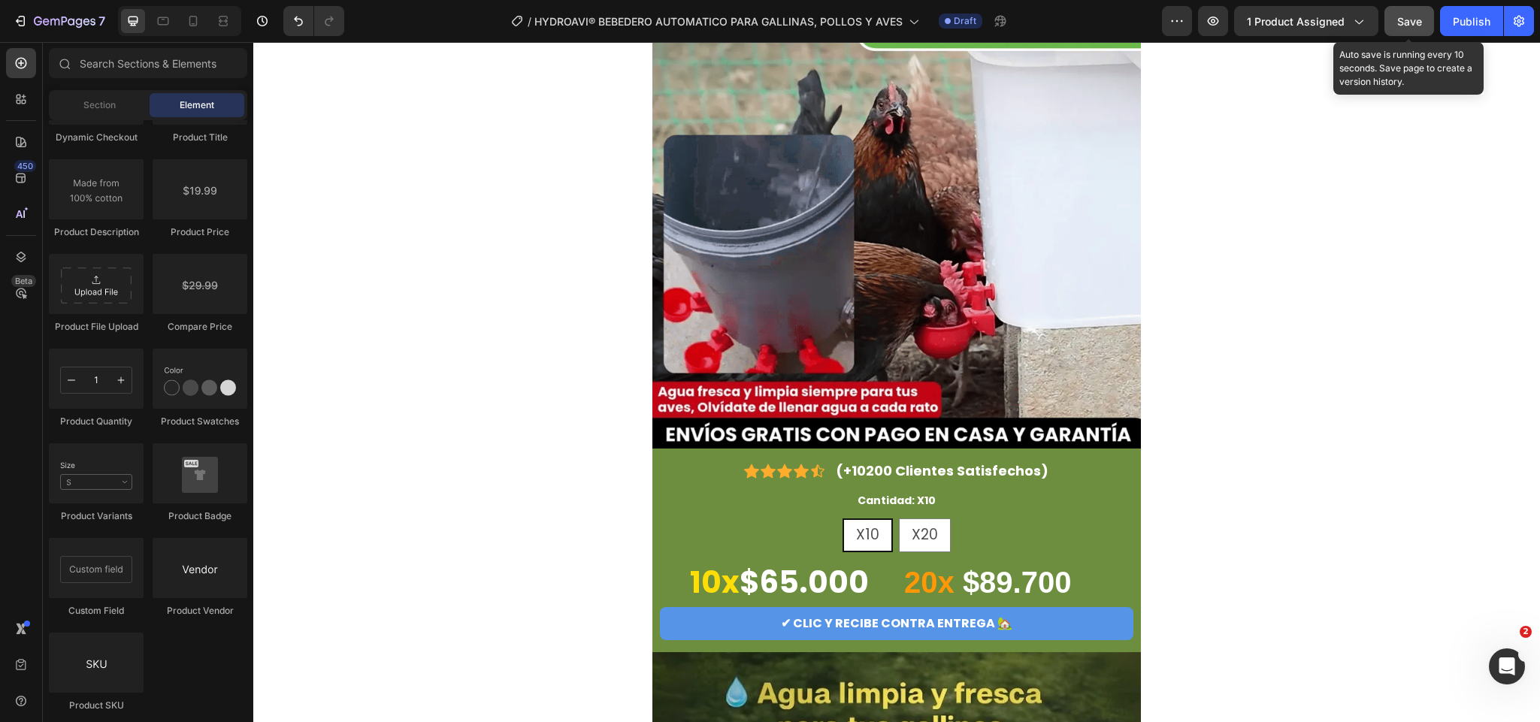
click at [1415, 27] on div "Save" at bounding box center [1410, 22] width 25 height 16
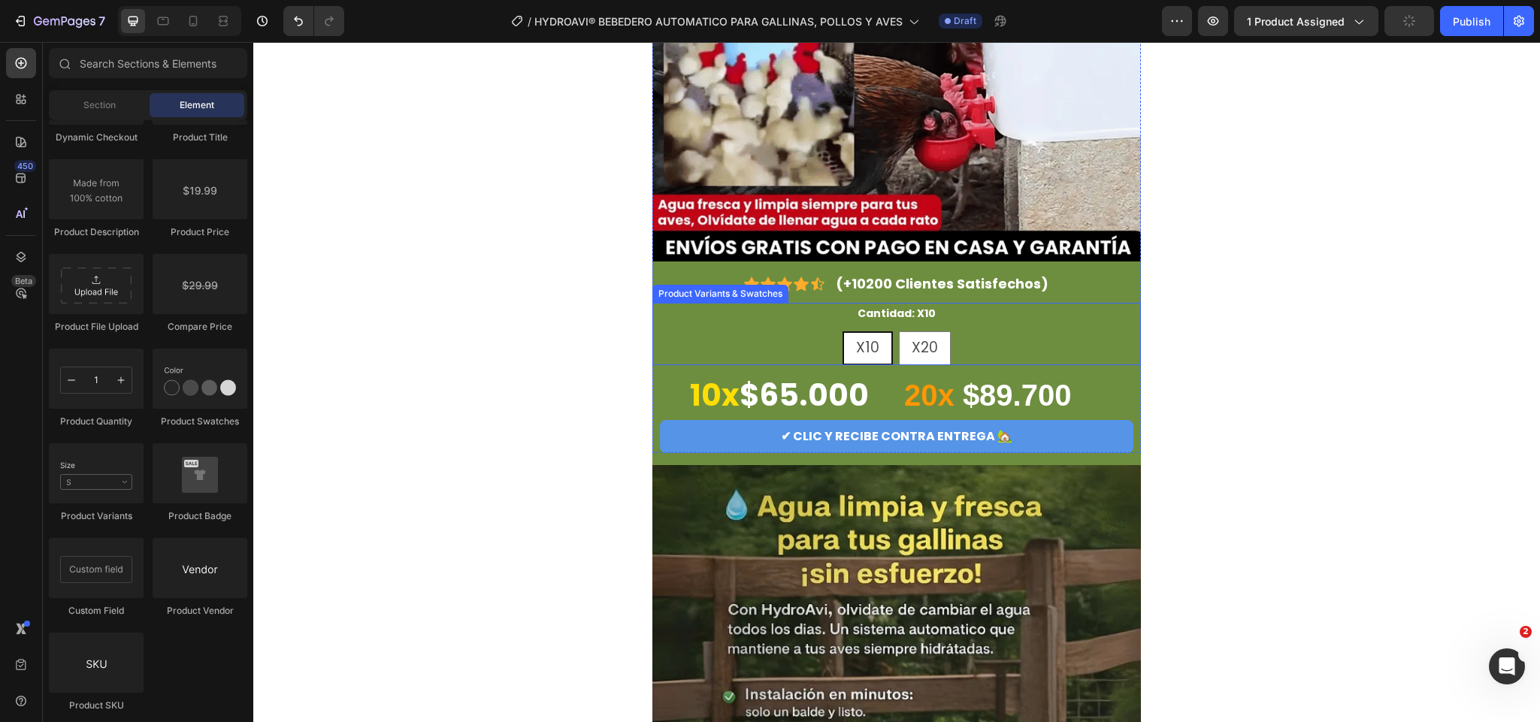
scroll to position [338, 0]
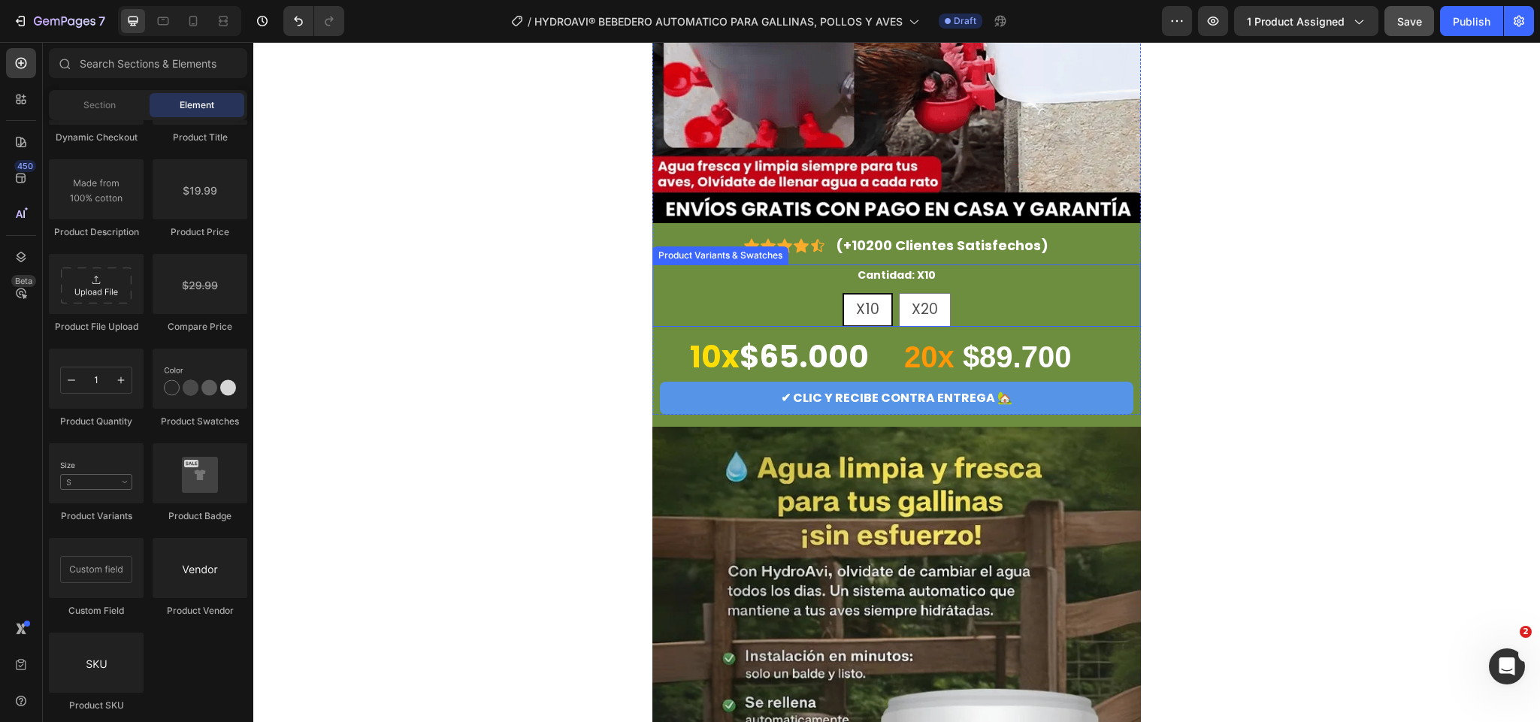
click at [1056, 295] on div "X10 X10 X10 X20 X20 X20" at bounding box center [897, 310] width 489 height 34
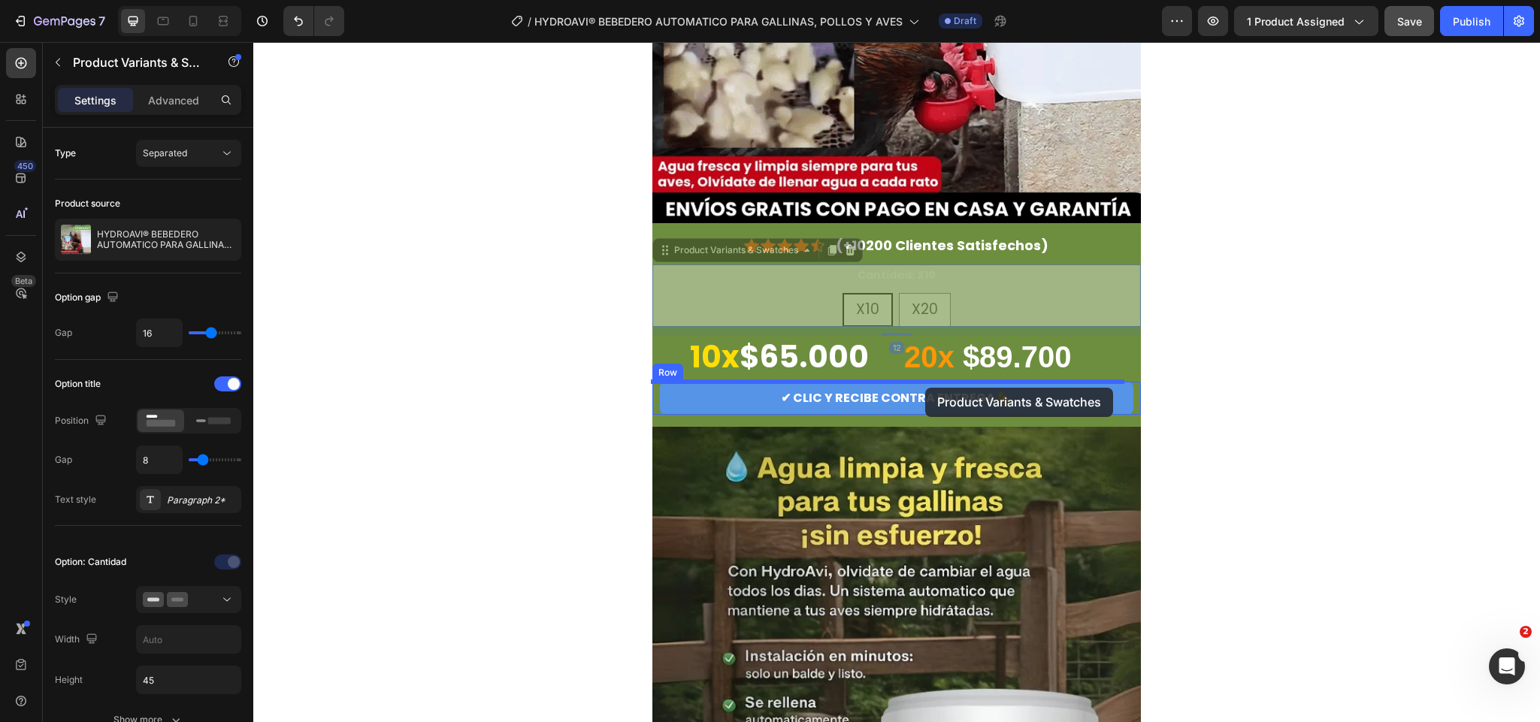
drag, startPoint x: 747, startPoint y: 256, endPoint x: 925, endPoint y: 388, distance: 221.9
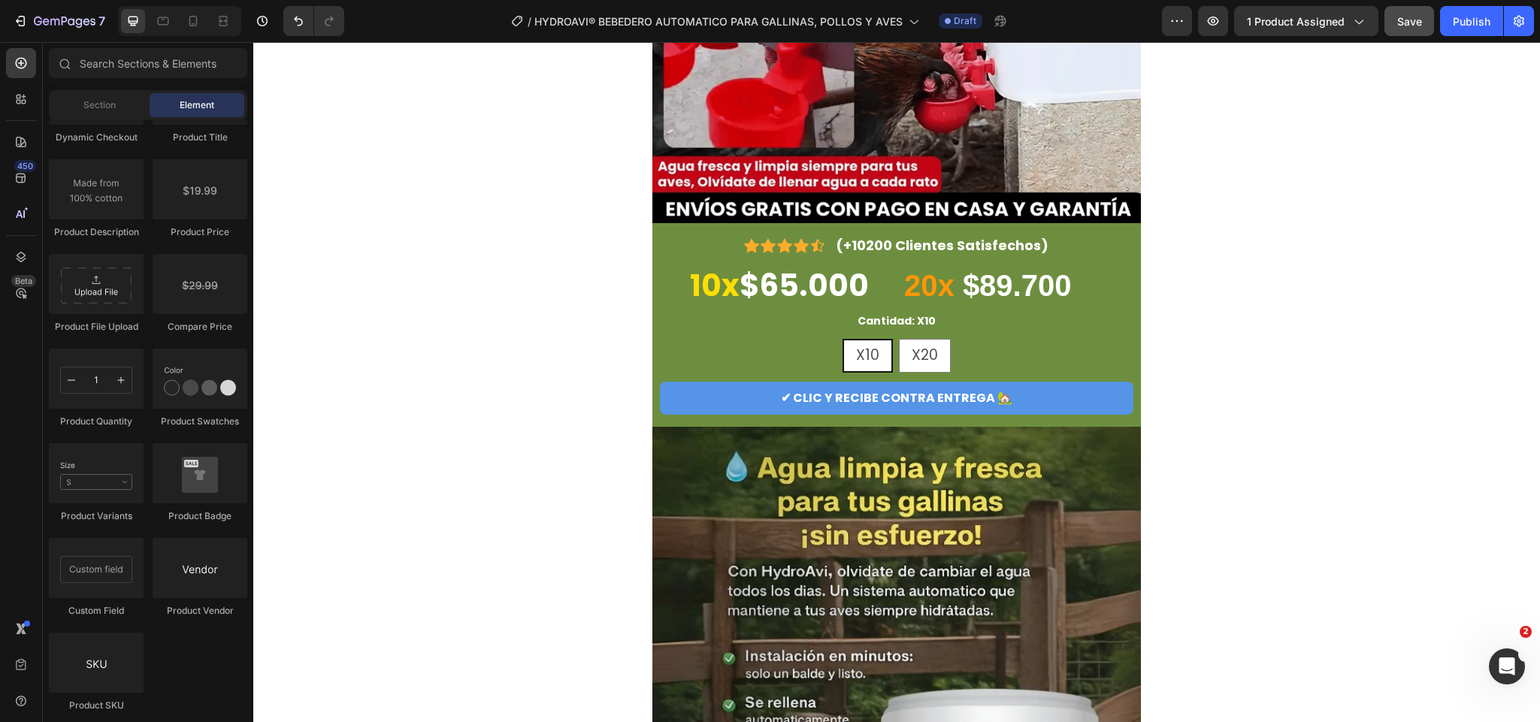
scroll to position [226, 0]
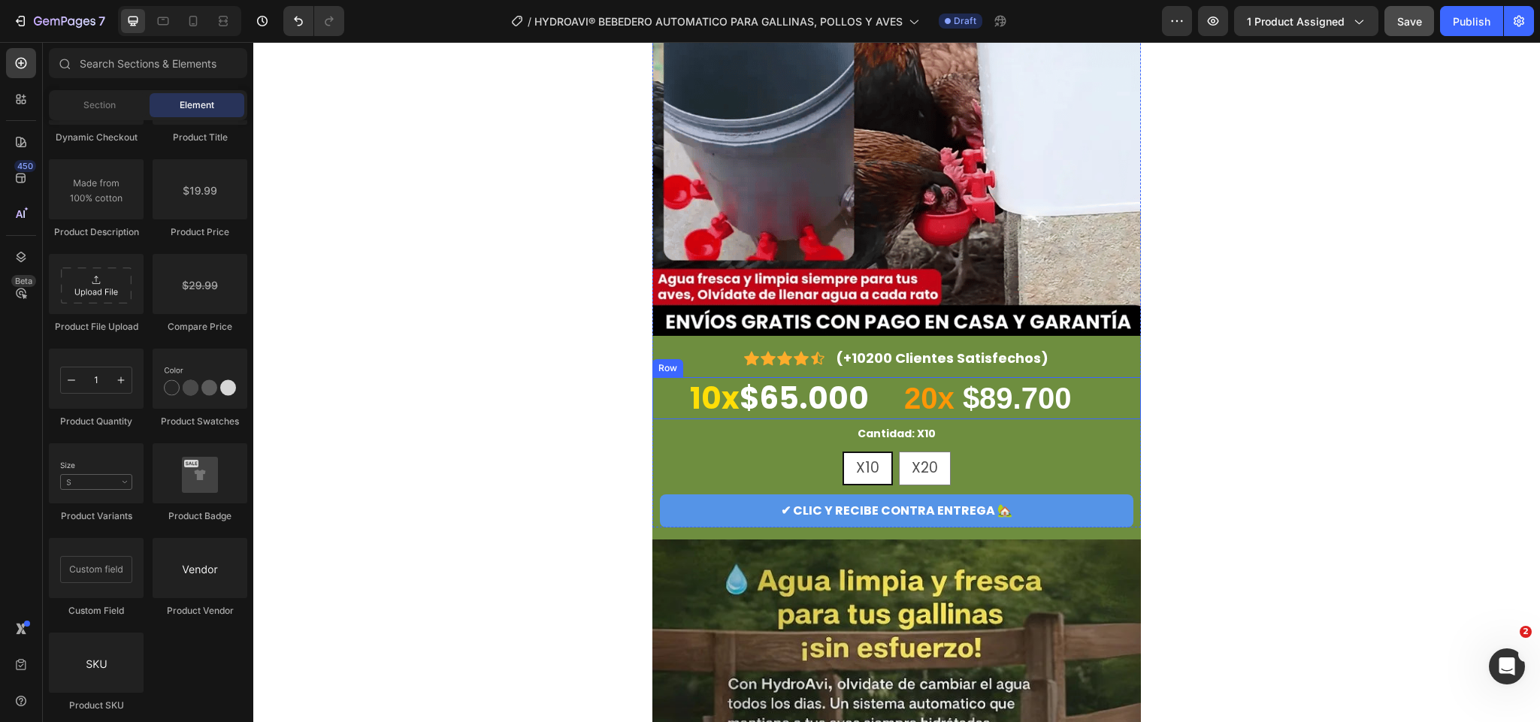
click at [1124, 399] on div "⁠⁠⁠⁠⁠⁠⁠ 10x $65.000 Heading ⁠⁠⁠⁠⁠⁠⁠ 20x $89.700 Heading Row" at bounding box center [897, 398] width 489 height 42
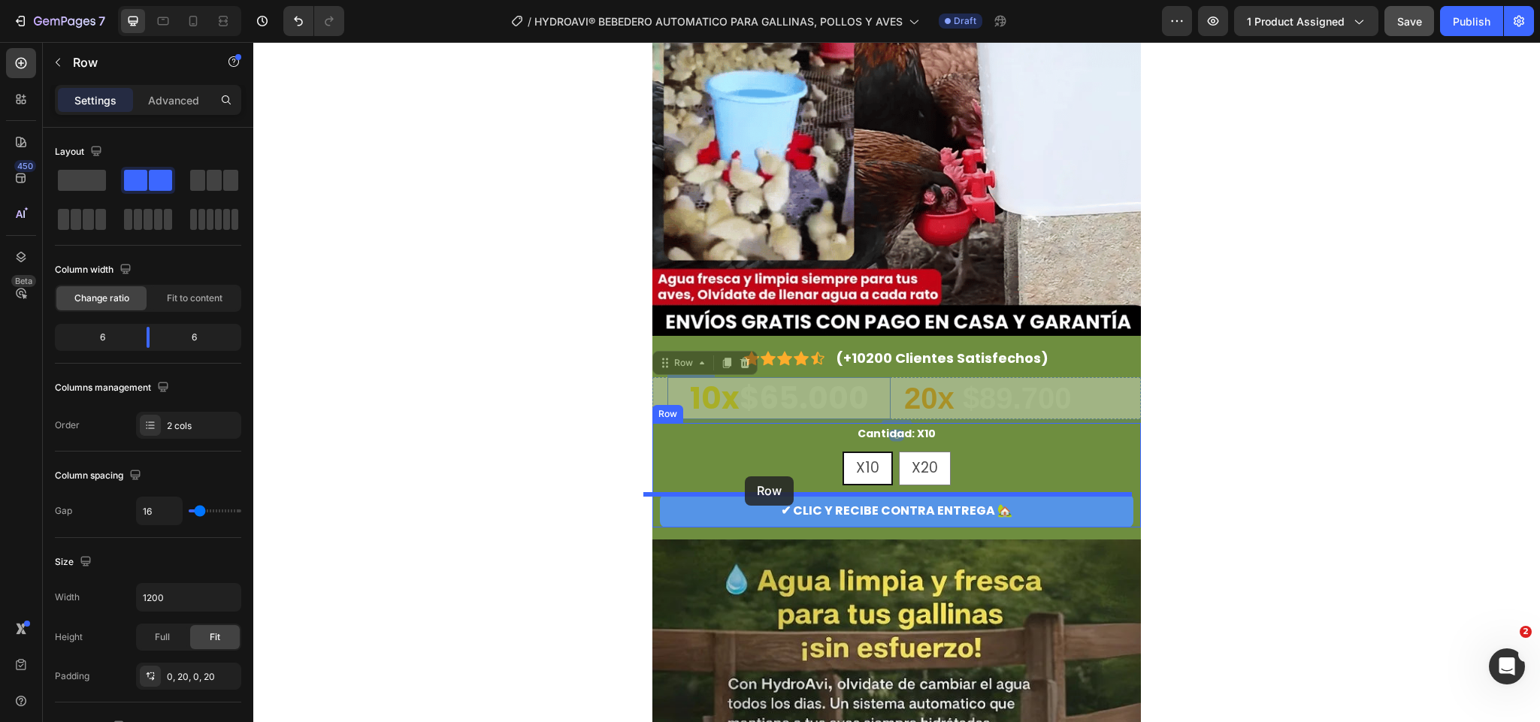
drag, startPoint x: 671, startPoint y: 368, endPoint x: 745, endPoint y: 477, distance: 131.4
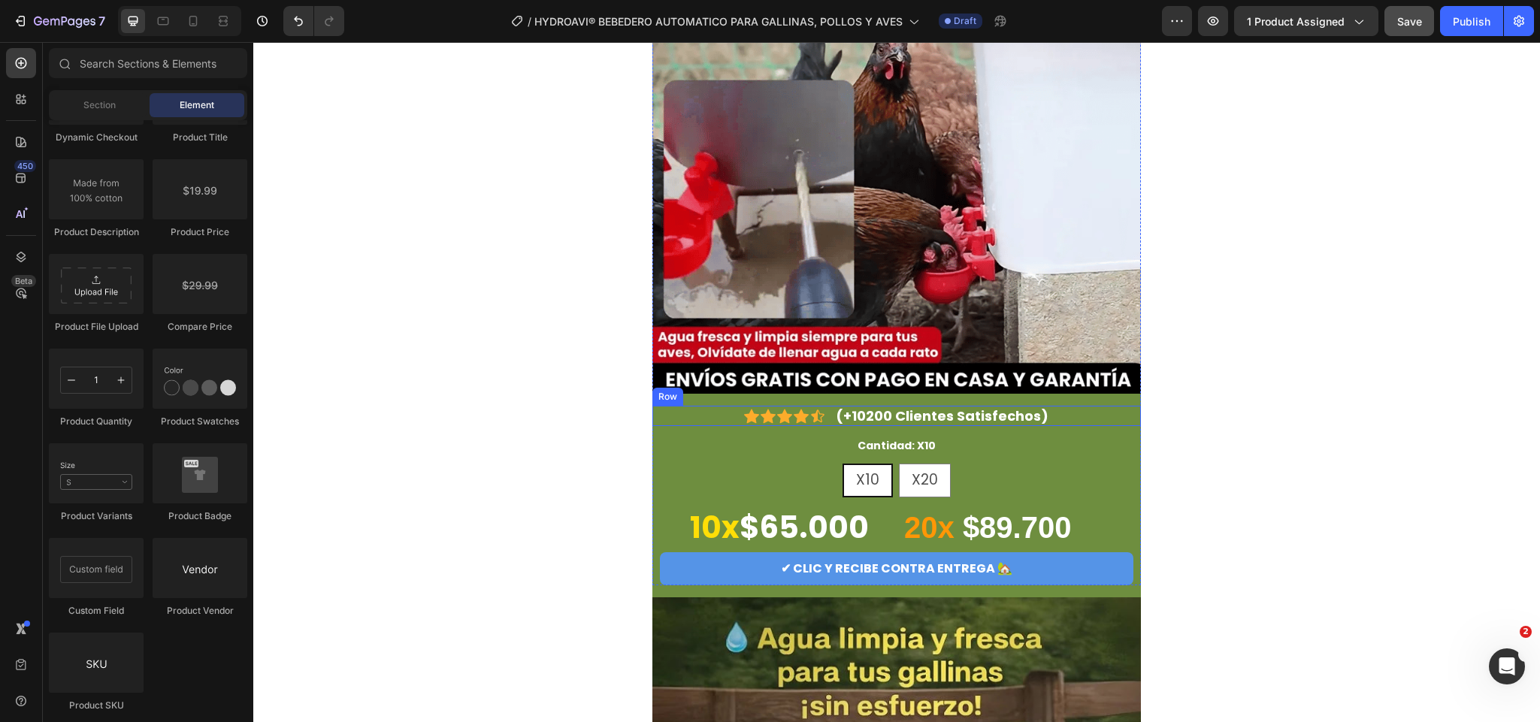
scroll to position [113, 0]
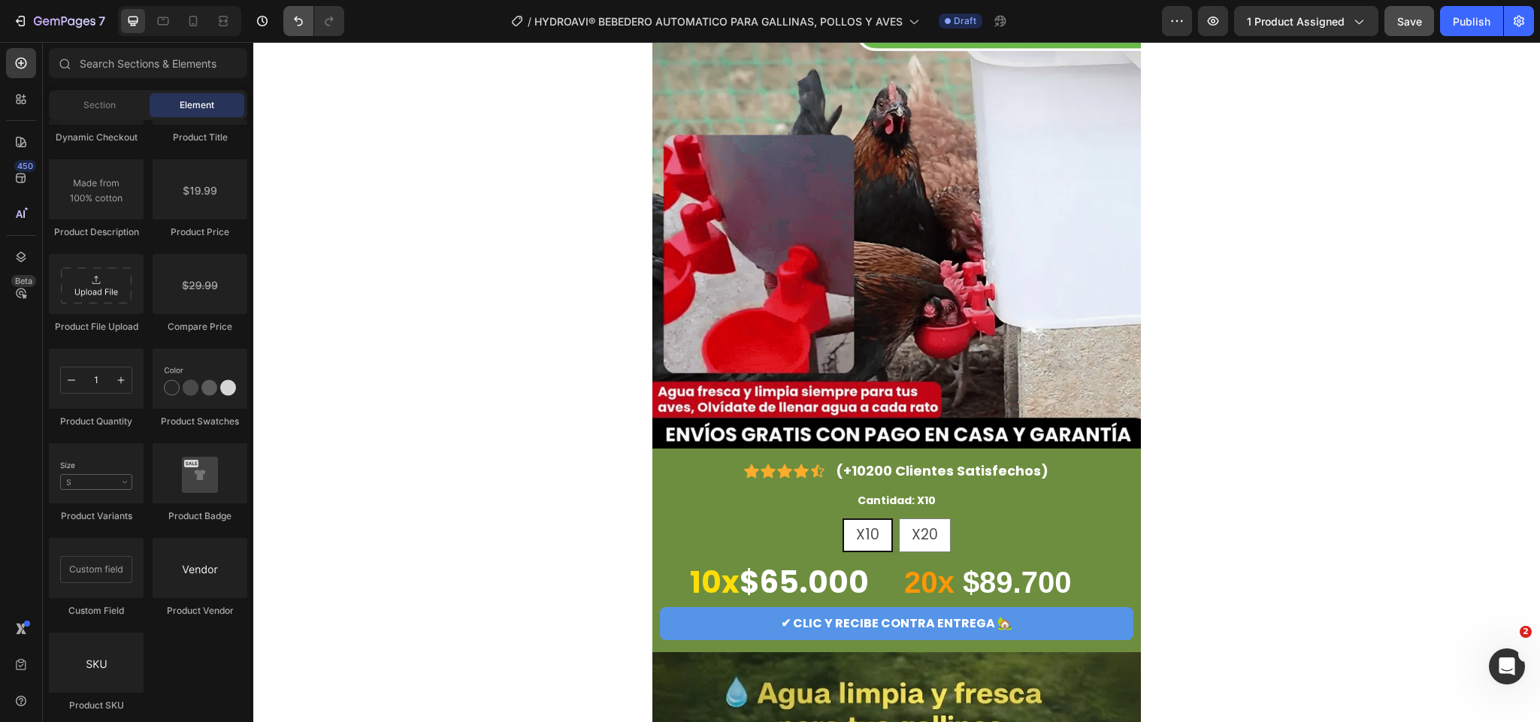
click at [302, 21] on icon "Undo/Redo" at bounding box center [298, 21] width 15 height 15
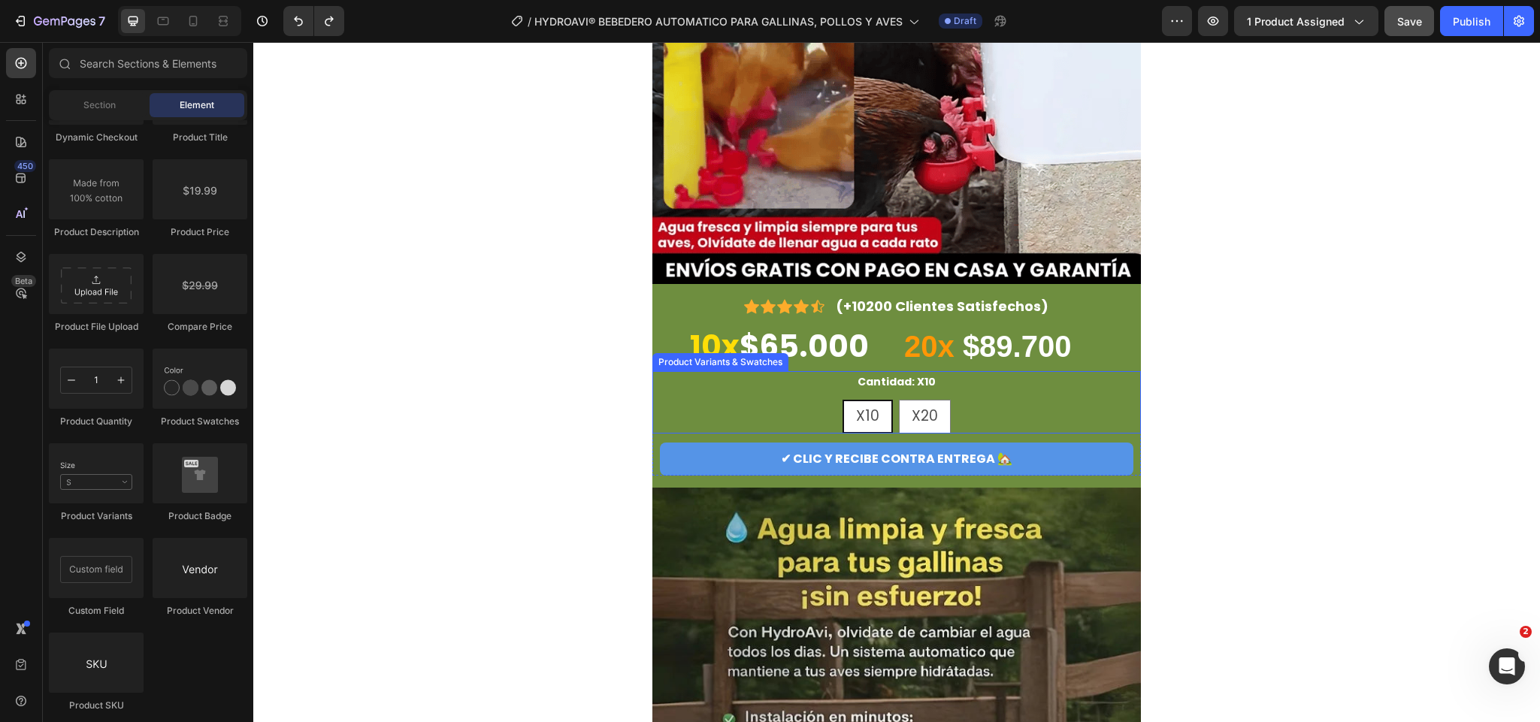
scroll to position [226, 0]
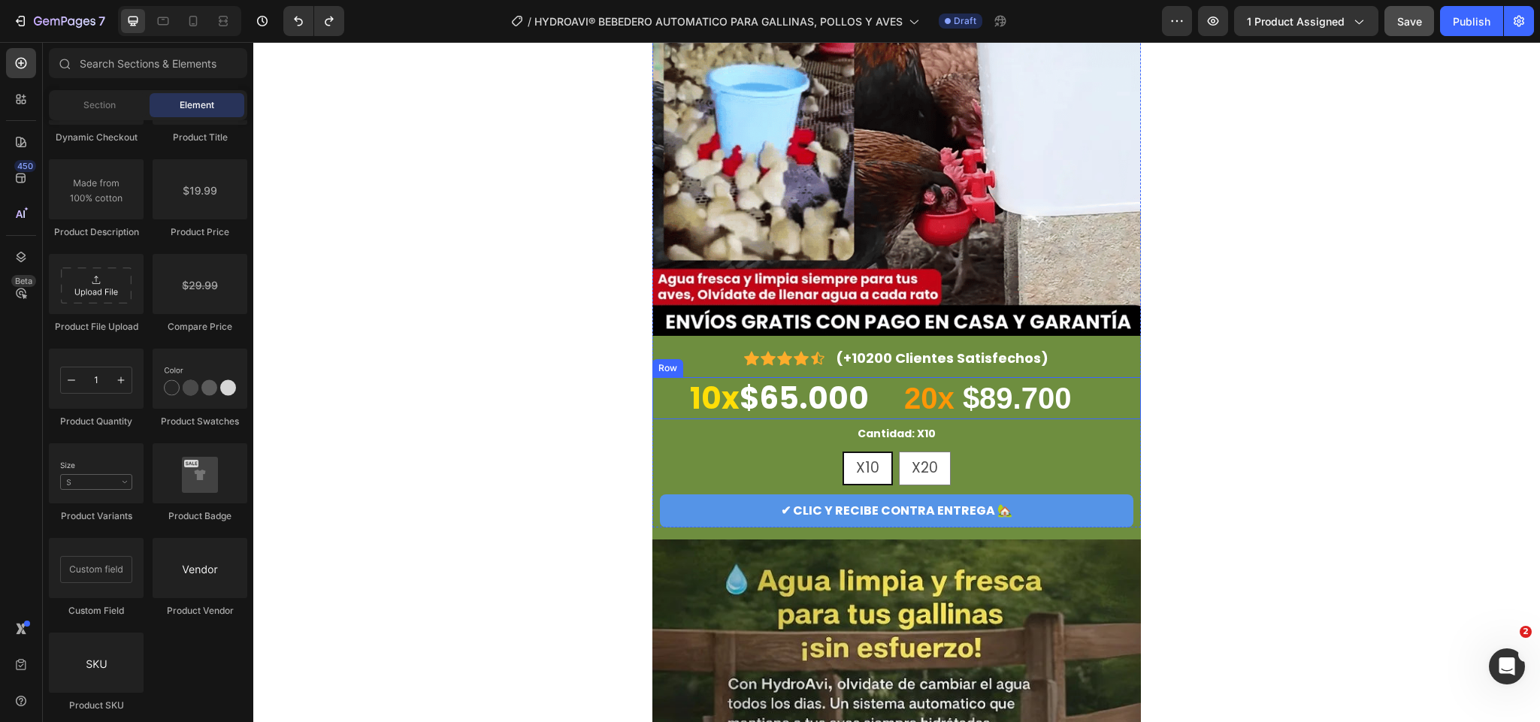
click at [1124, 388] on div "10x $65.000 Heading 20x $89.700 Heading Row" at bounding box center [897, 398] width 489 height 42
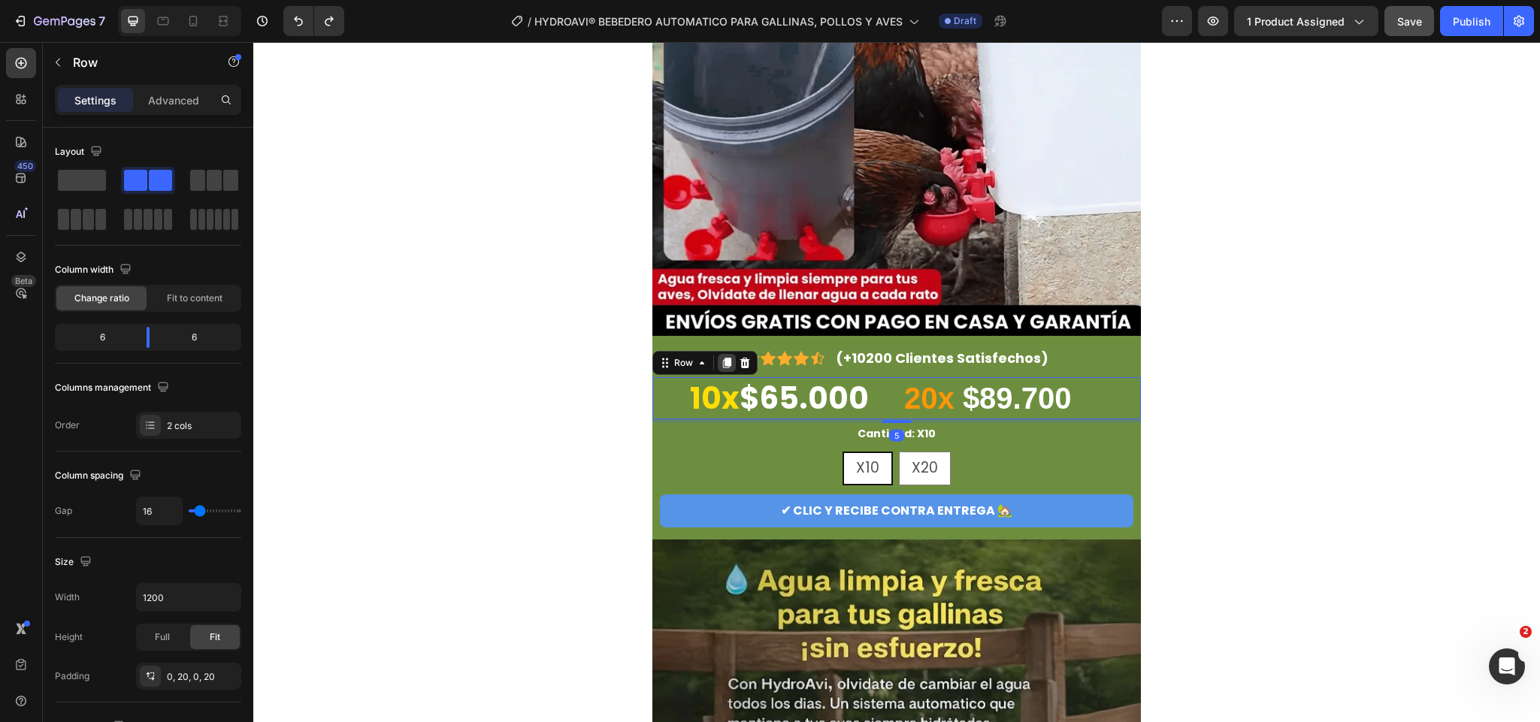
click at [721, 368] on icon at bounding box center [727, 363] width 12 height 12
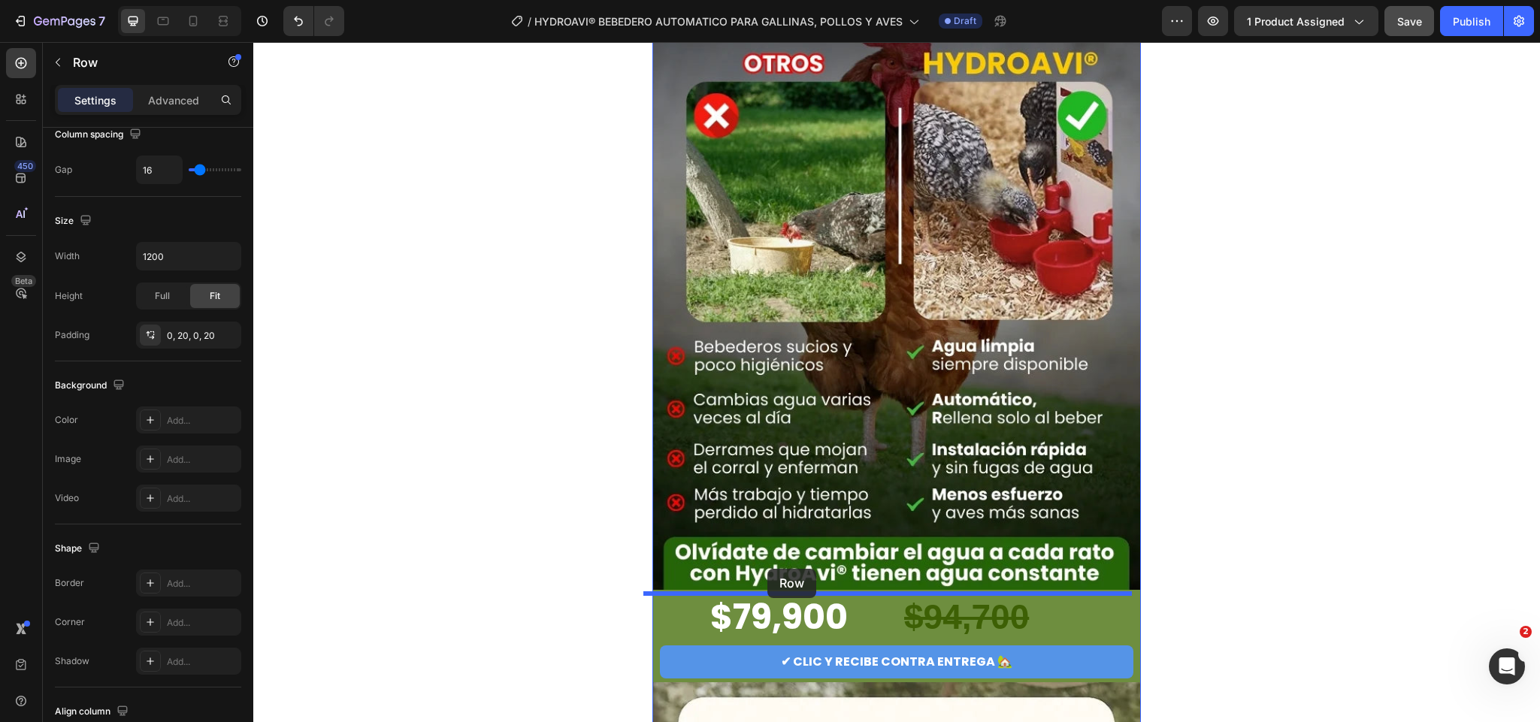
scroll to position [1579, 0]
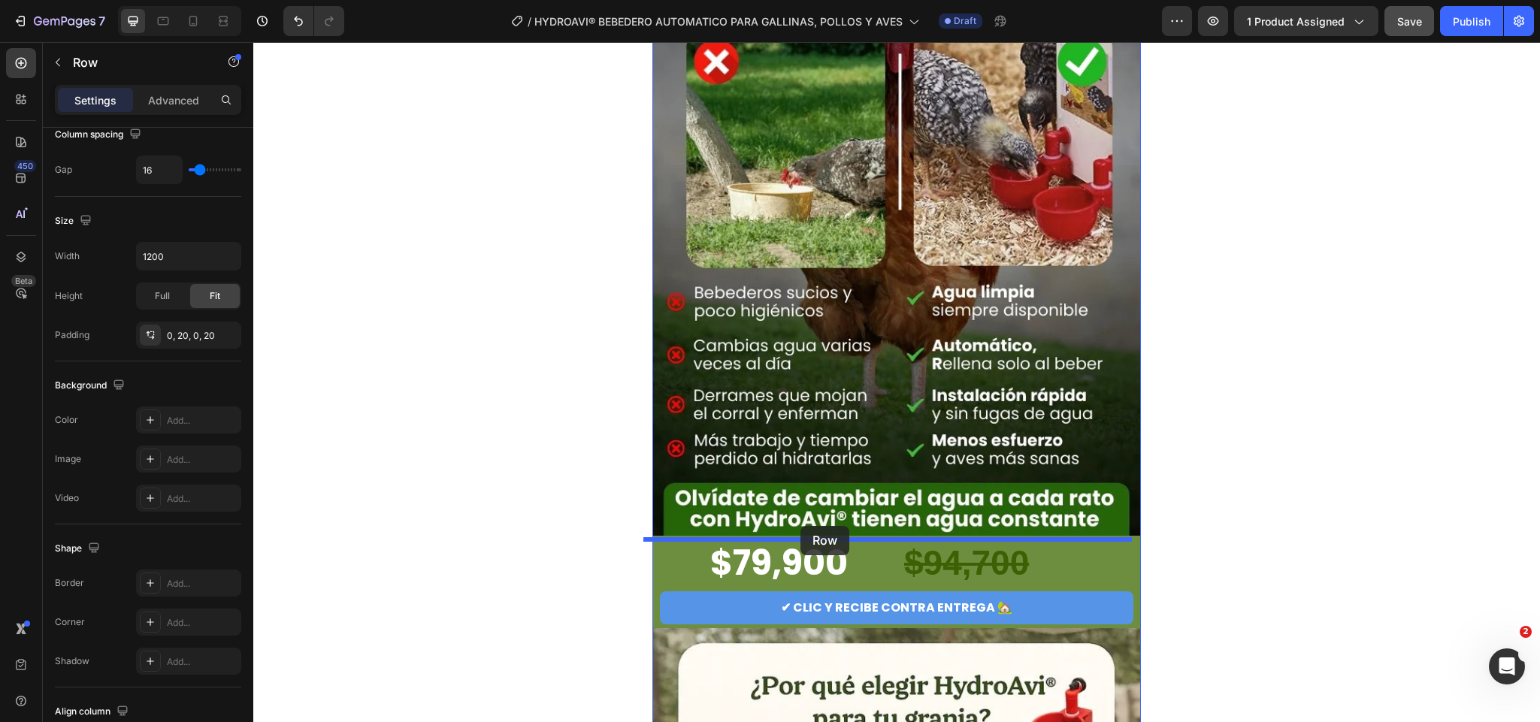
drag, startPoint x: 674, startPoint y: 413, endPoint x: 801, endPoint y: 526, distance: 169.3
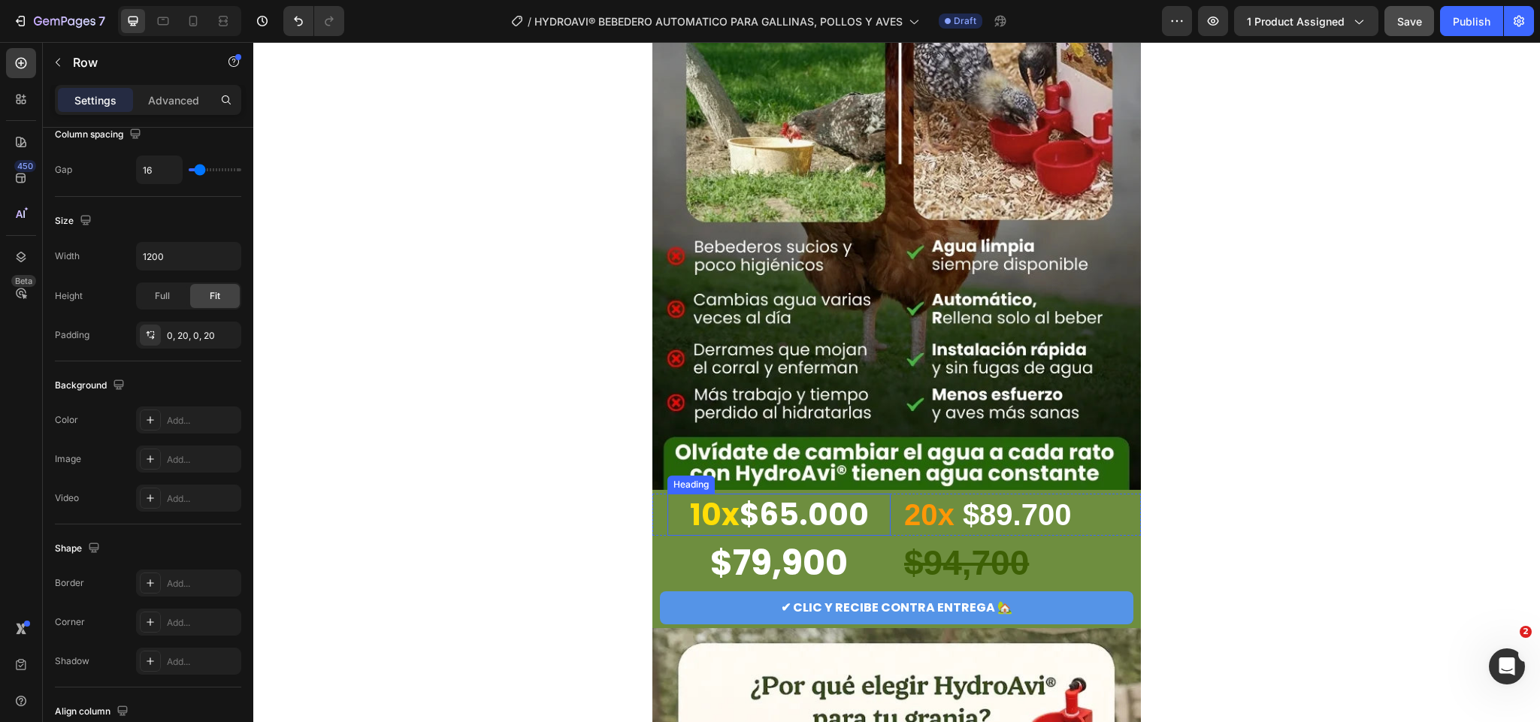
scroll to position [1534, 0]
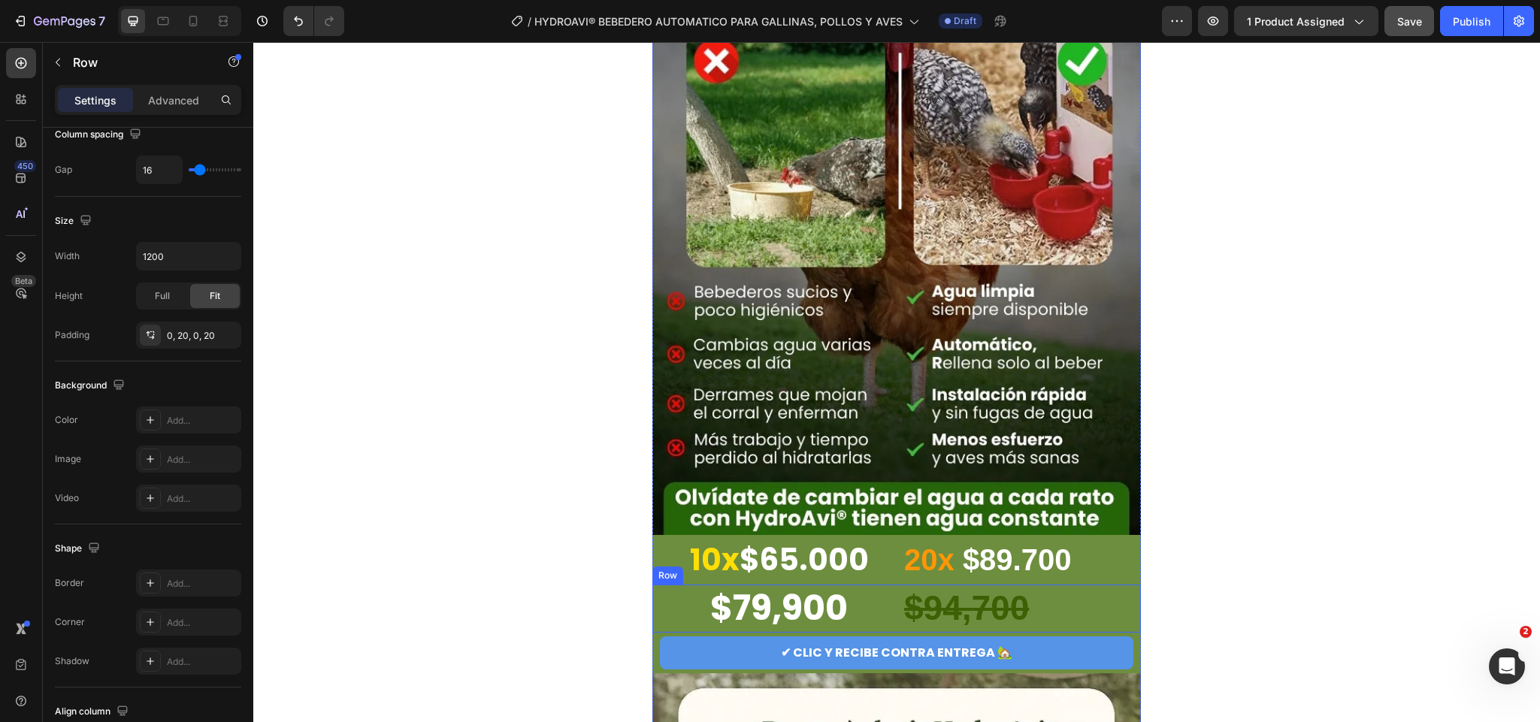
click at [1128, 600] on div "$79,900 Heading $94,700 Heading Row" at bounding box center [897, 609] width 489 height 48
click at [741, 569] on icon at bounding box center [746, 570] width 10 height 11
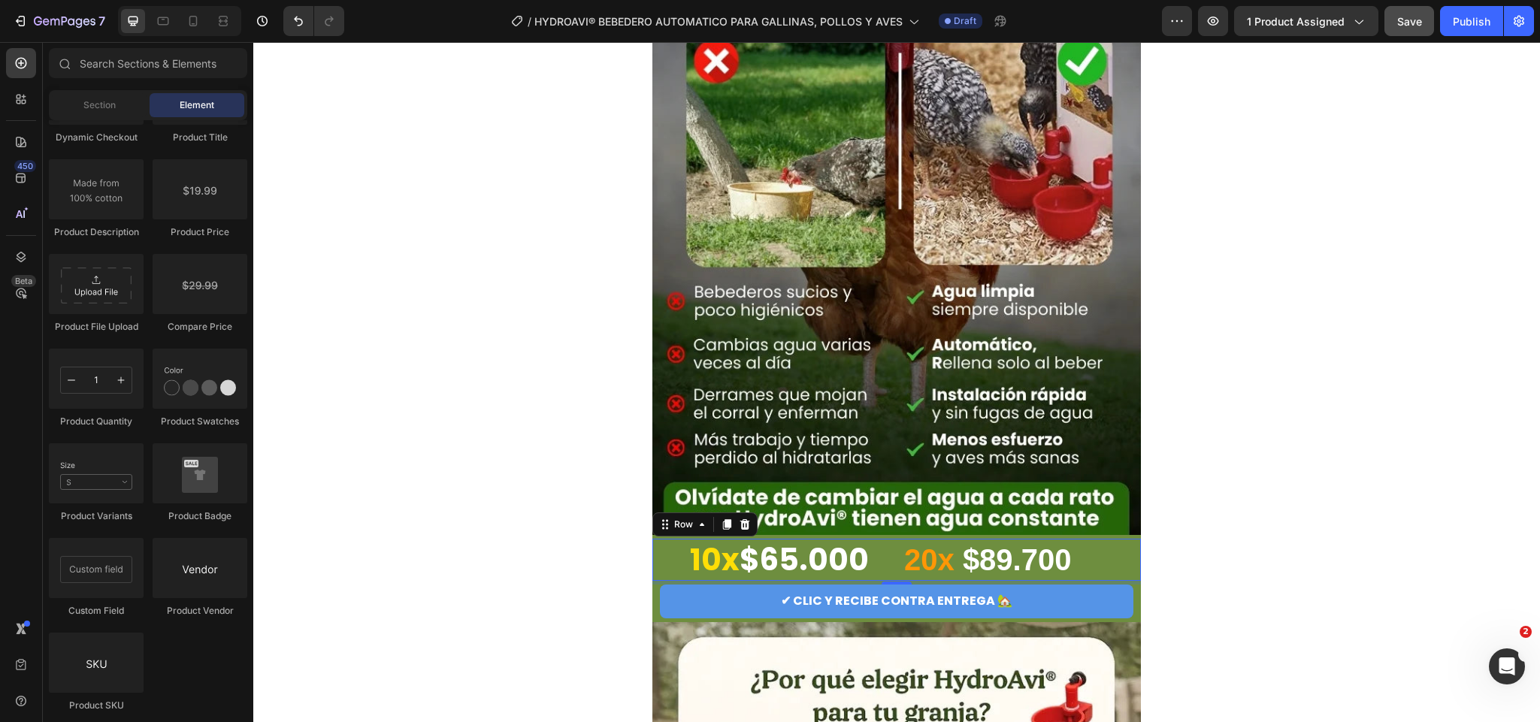
click at [654, 557] on div "10x $65.000 Heading 20x $89.700 Heading Row 0" at bounding box center [897, 560] width 489 height 42
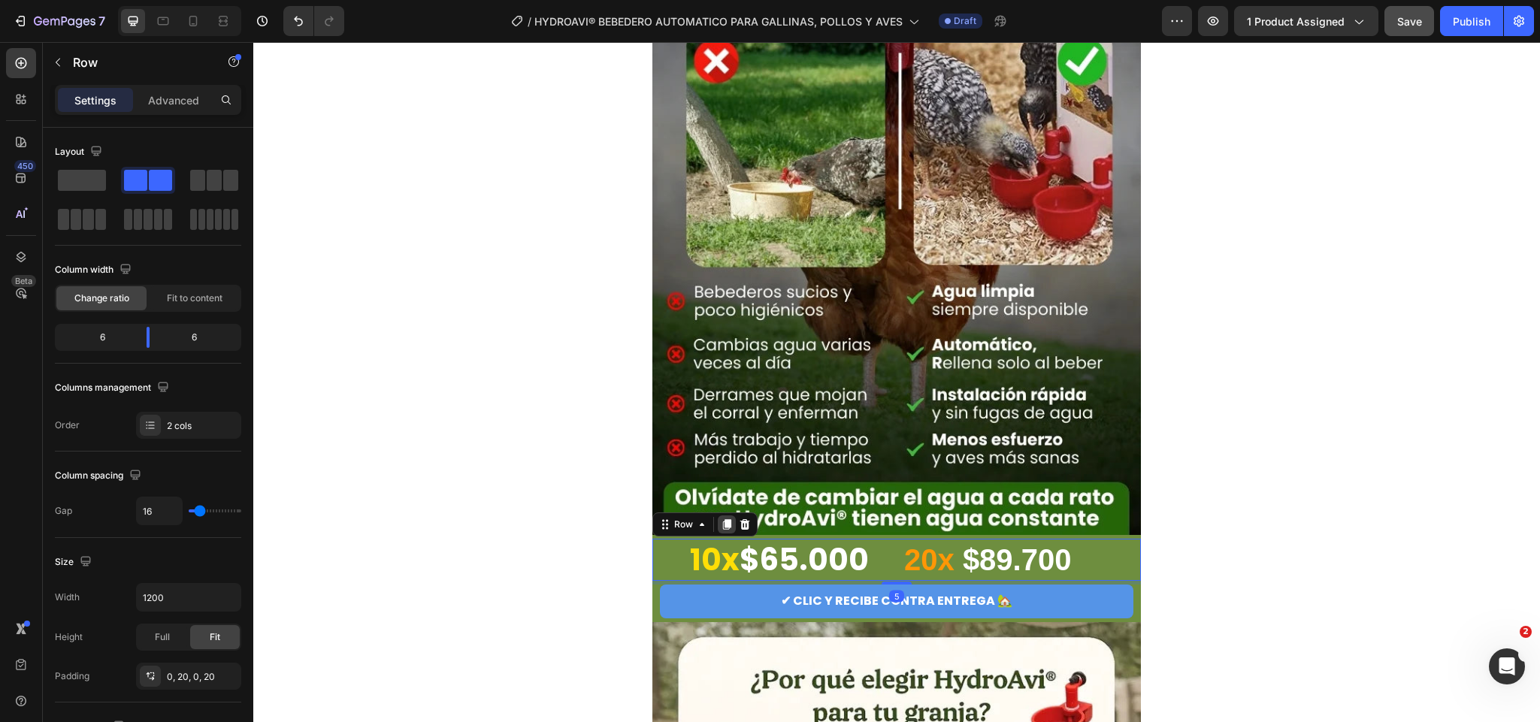
click at [723, 526] on icon at bounding box center [727, 524] width 8 height 11
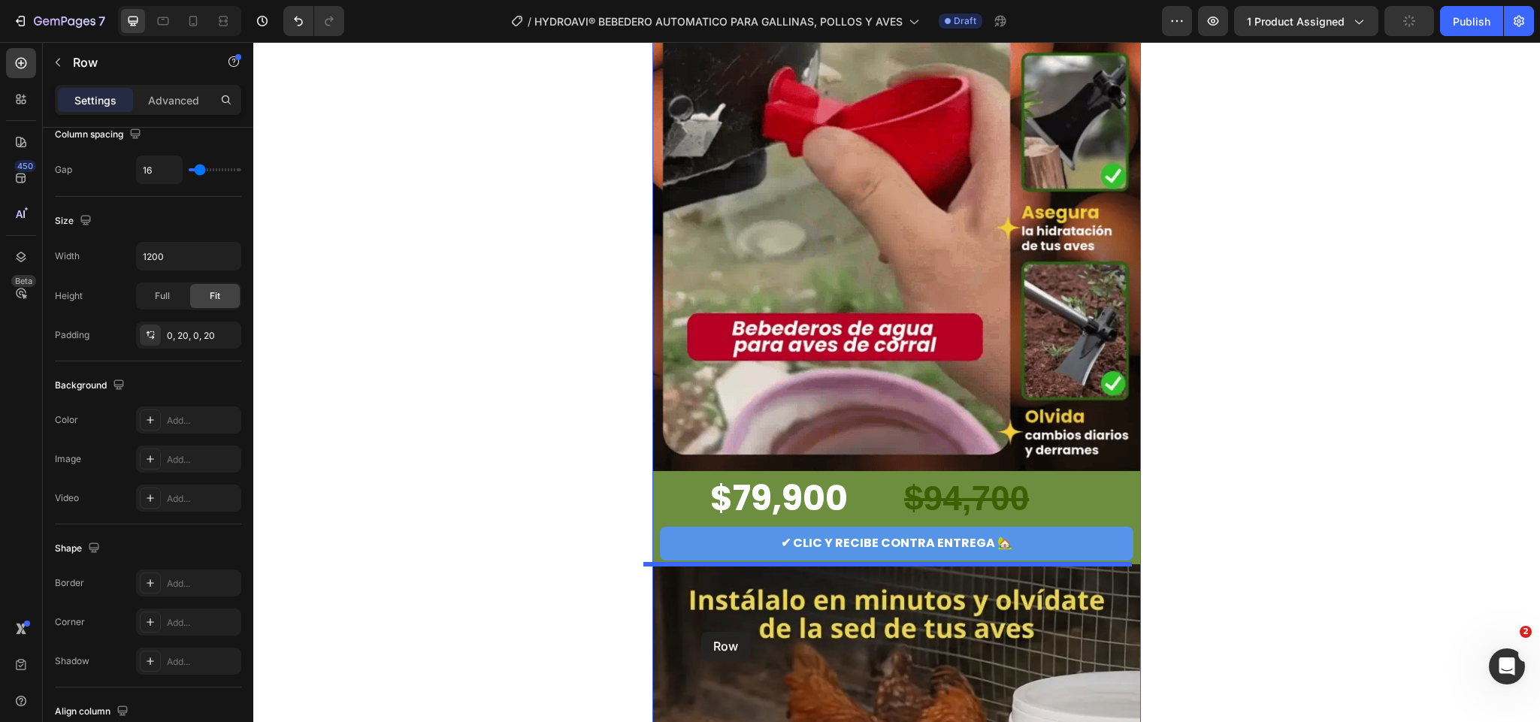
scroll to position [3112, 0]
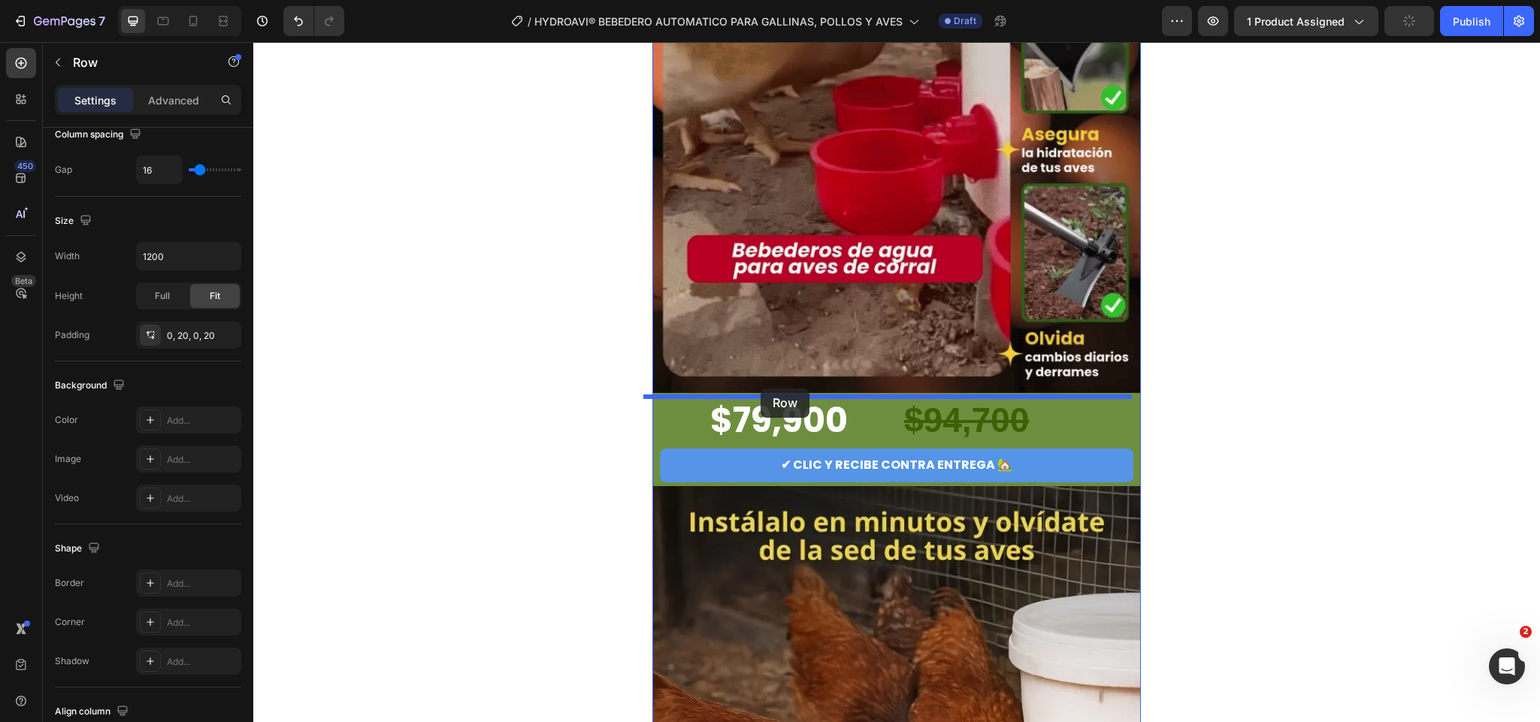
drag, startPoint x: 672, startPoint y: 567, endPoint x: 761, endPoint y: 389, distance: 199.0
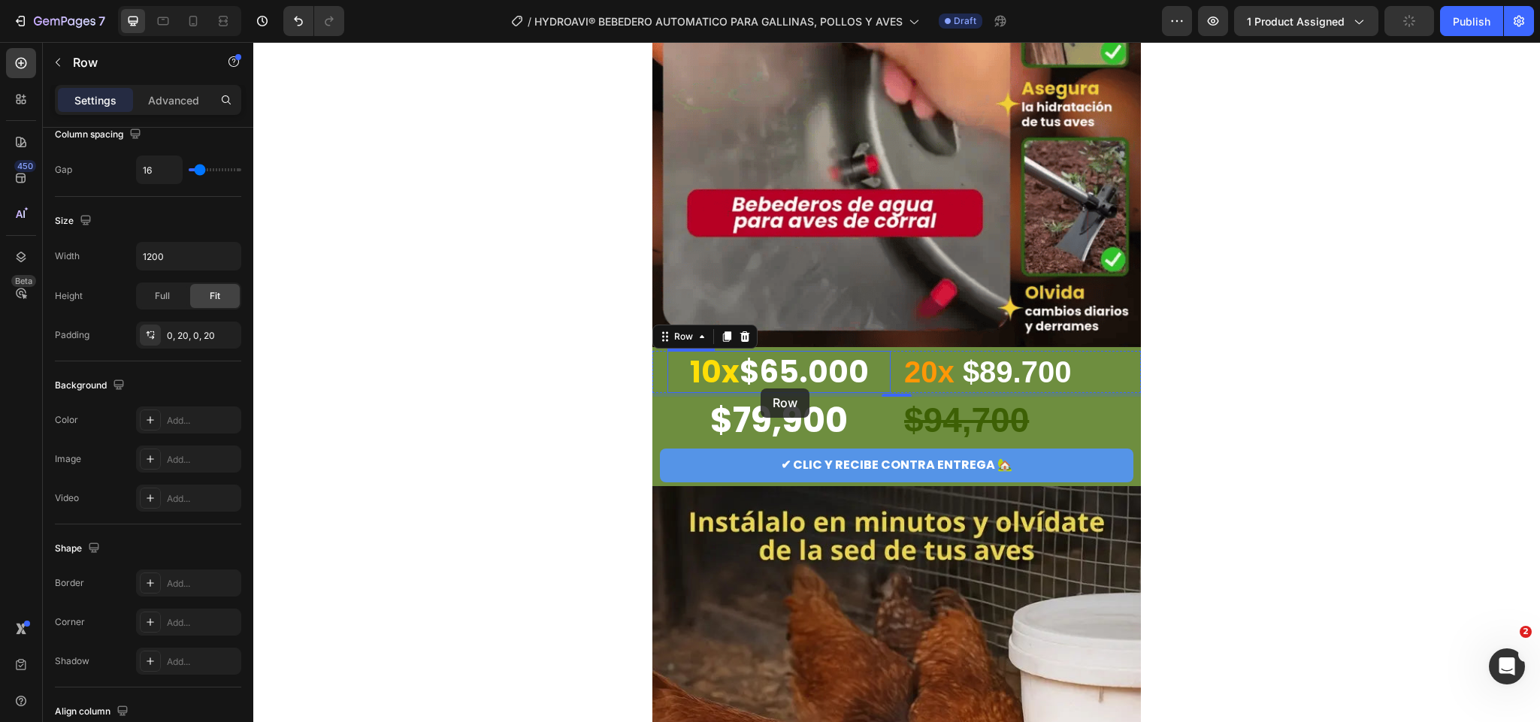
scroll to position [3066, 0]
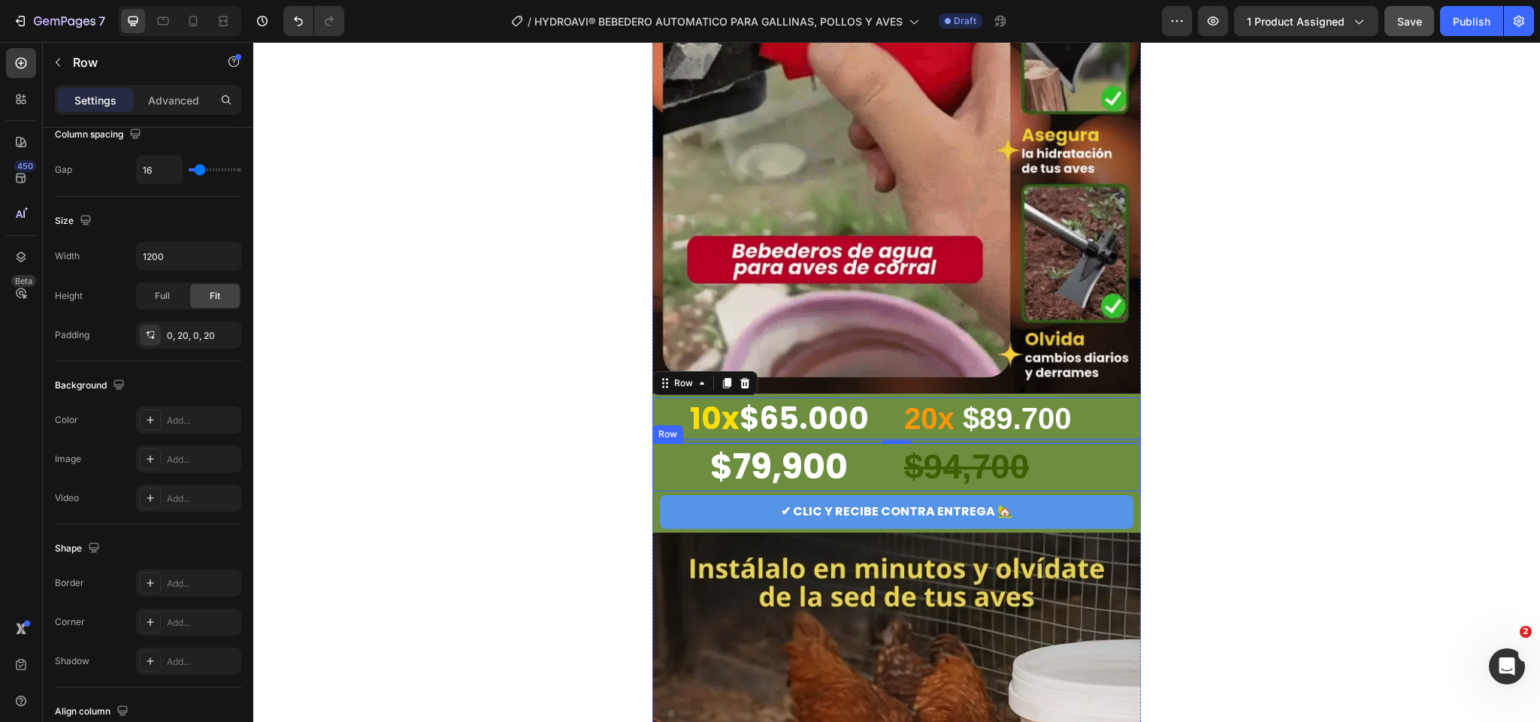
click at [653, 463] on div "$79,900 Heading $94,700 Heading Row" at bounding box center [897, 468] width 489 height 48
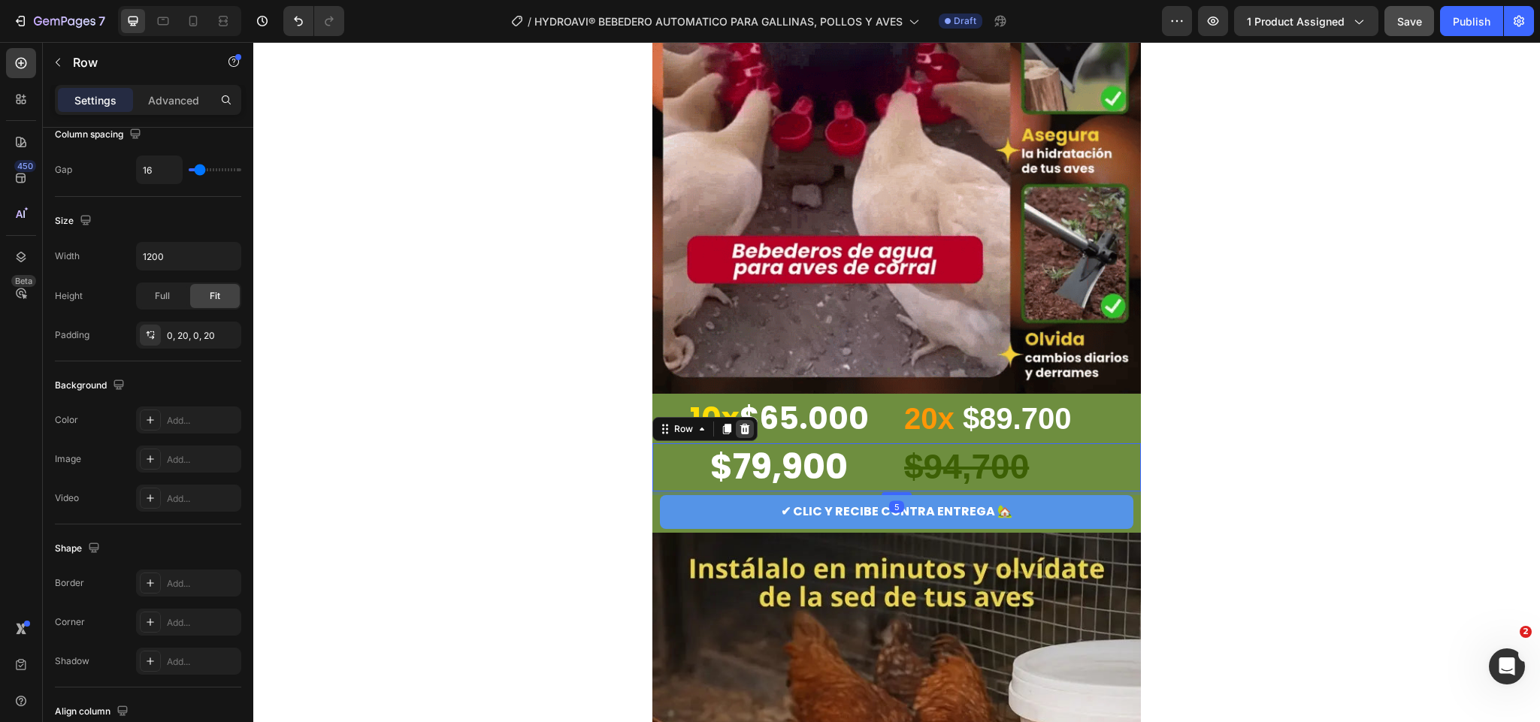
click at [741, 424] on icon at bounding box center [746, 429] width 10 height 11
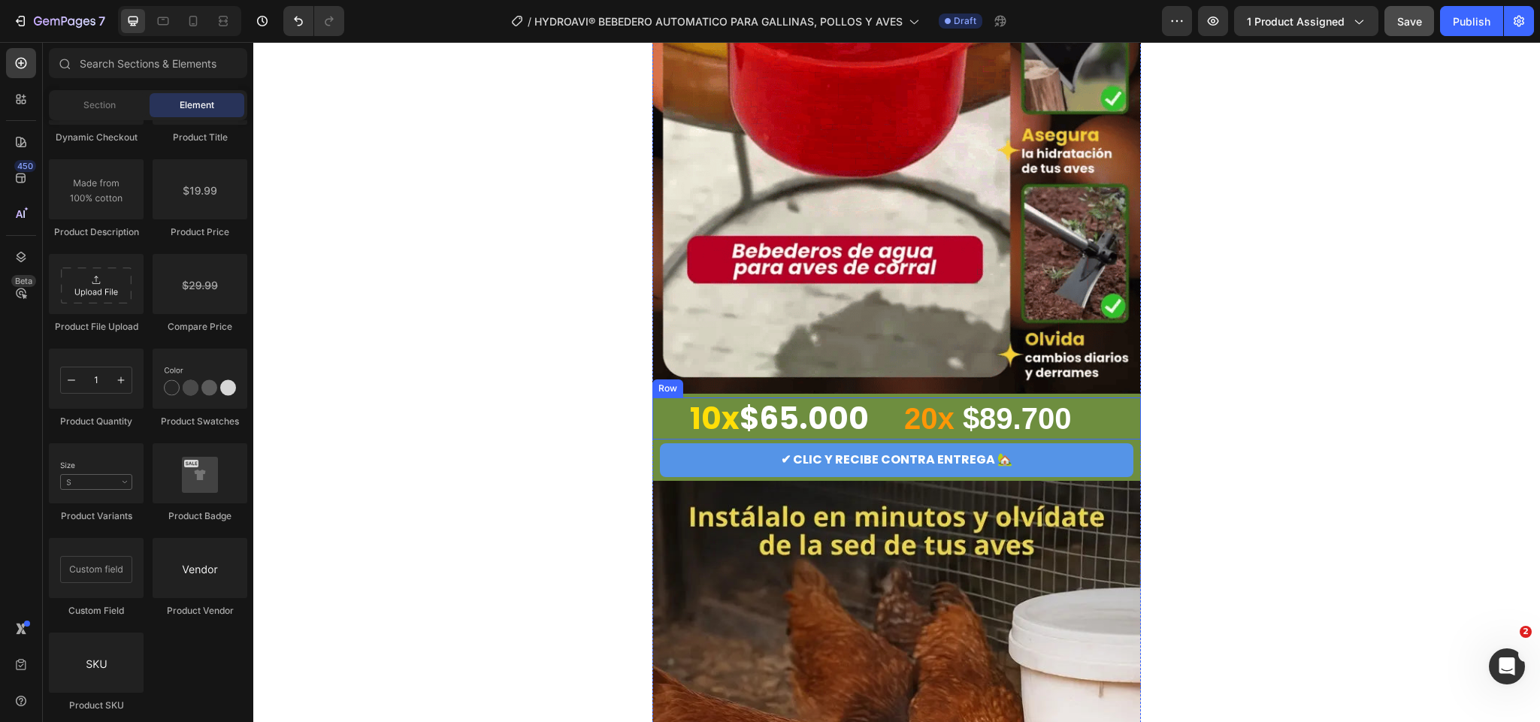
click at [656, 429] on div "10x $65.000 Heading 20x $89.700 Heading Row" at bounding box center [897, 419] width 489 height 42
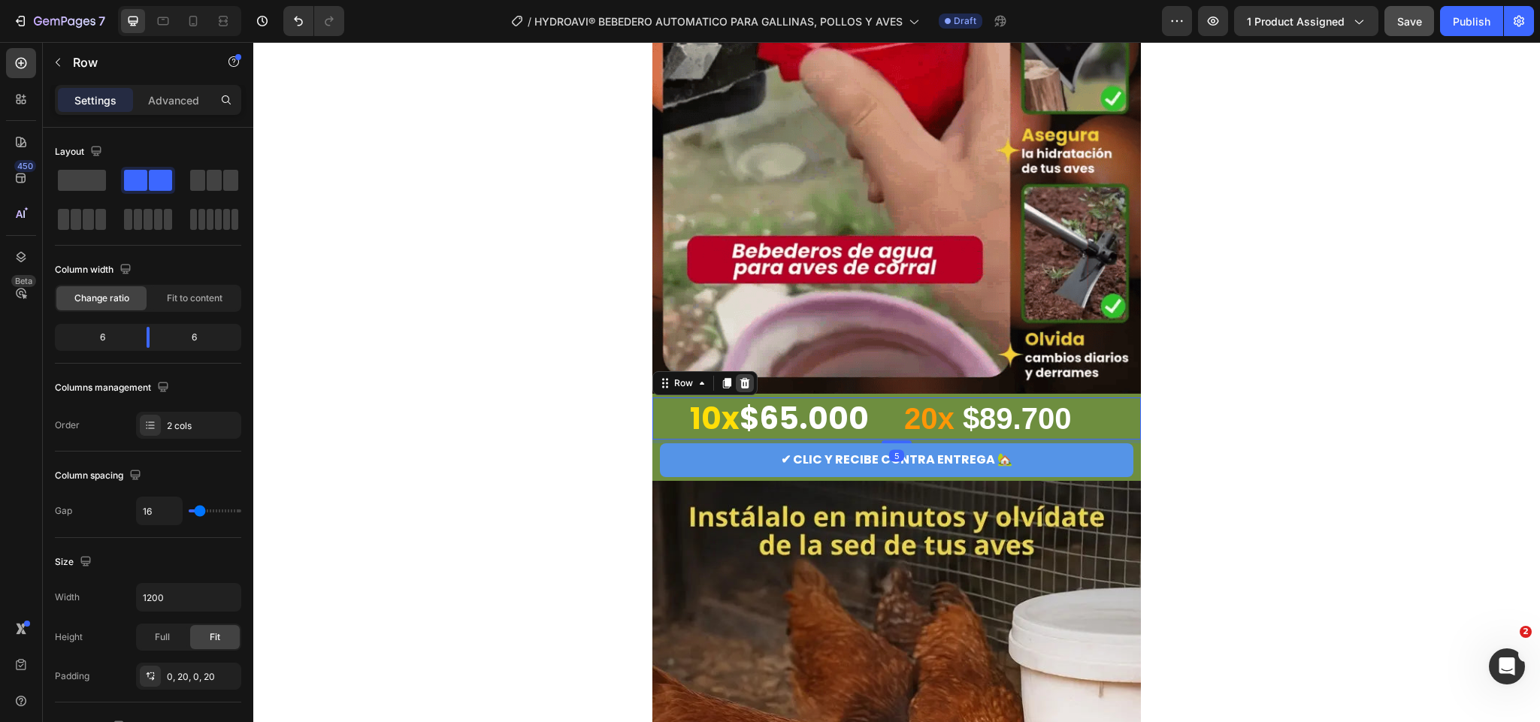
click at [736, 386] on div at bounding box center [745, 383] width 18 height 18
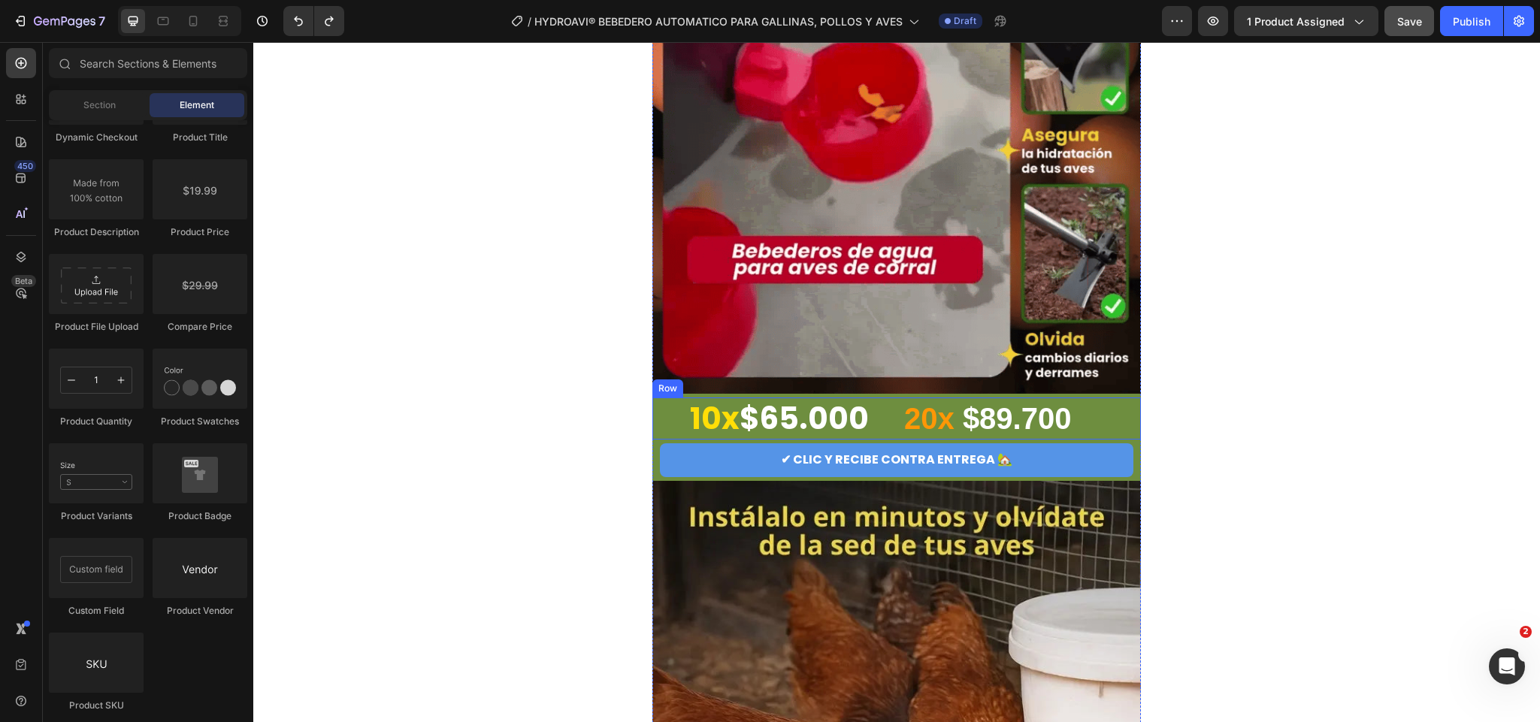
click at [656, 420] on div "10x $65.000 Heading 20x $89.700 Heading Row" at bounding box center [897, 419] width 489 height 42
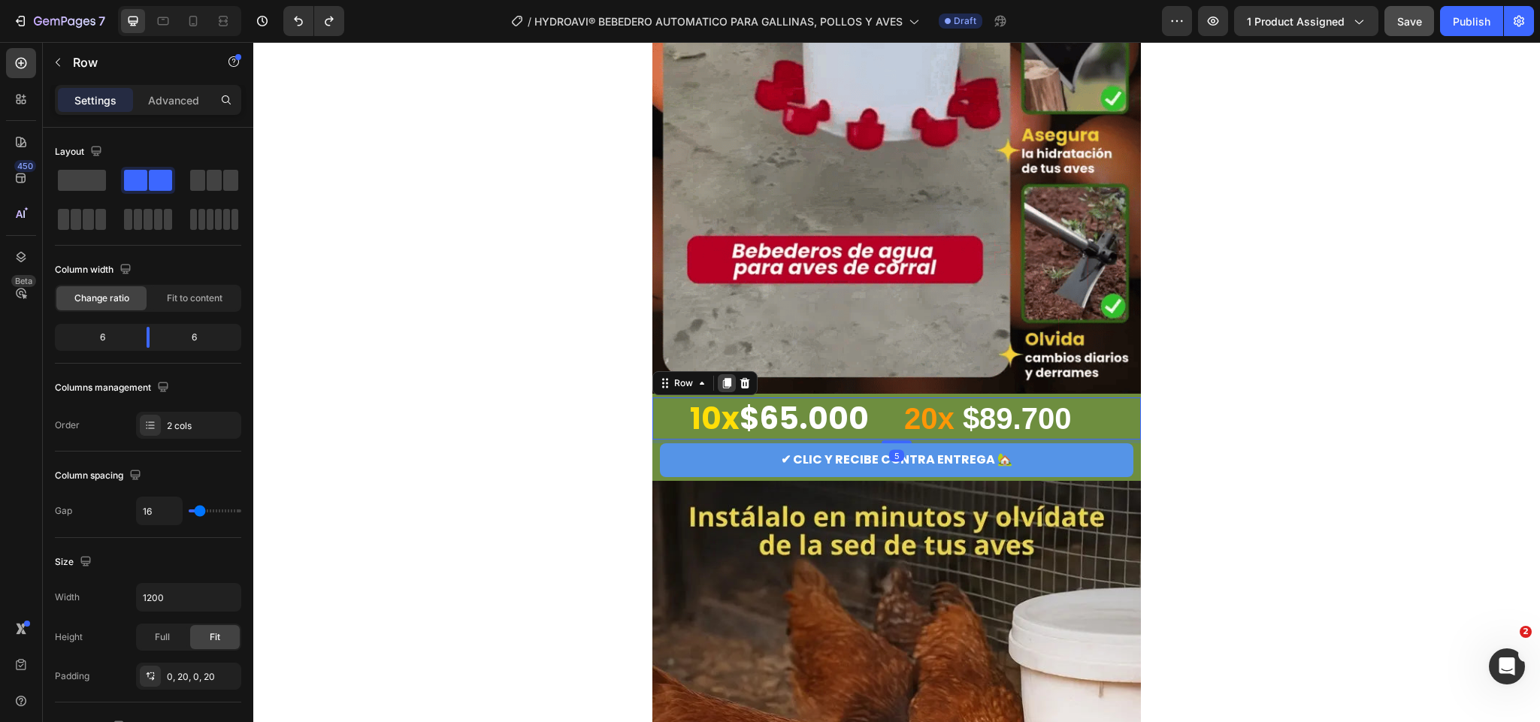
click at [723, 384] on icon at bounding box center [727, 383] width 8 height 11
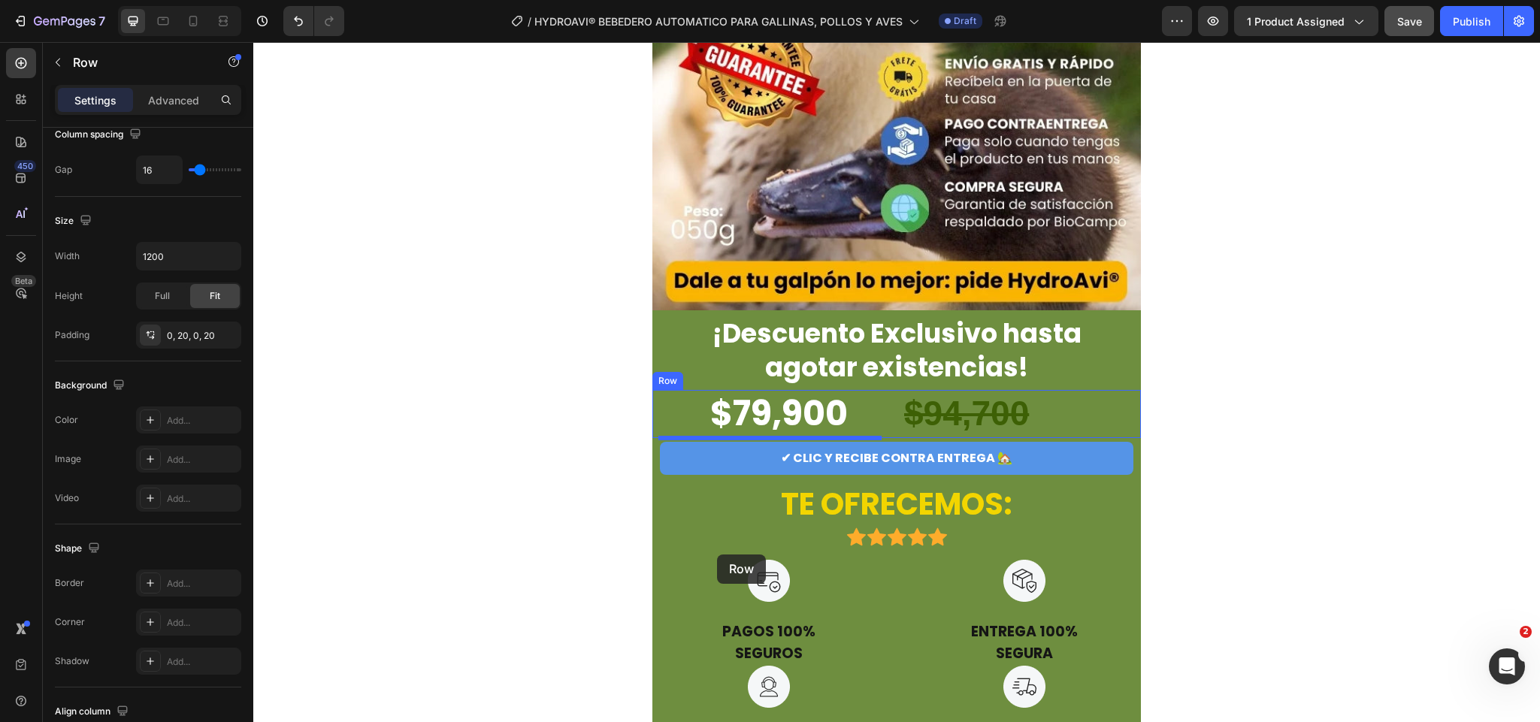
scroll to position [6111, 0]
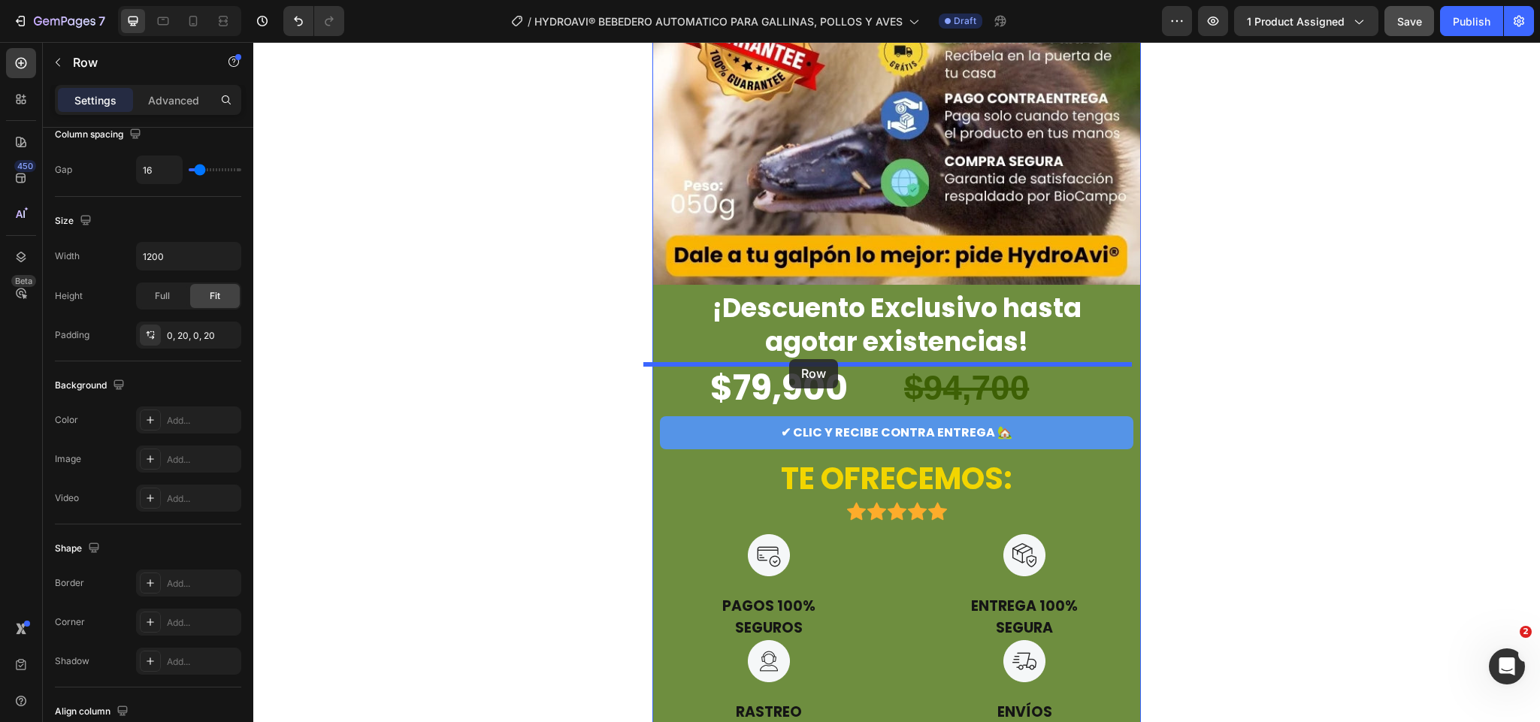
drag, startPoint x: 664, startPoint y: 429, endPoint x: 789, endPoint y: 359, distance: 143.3
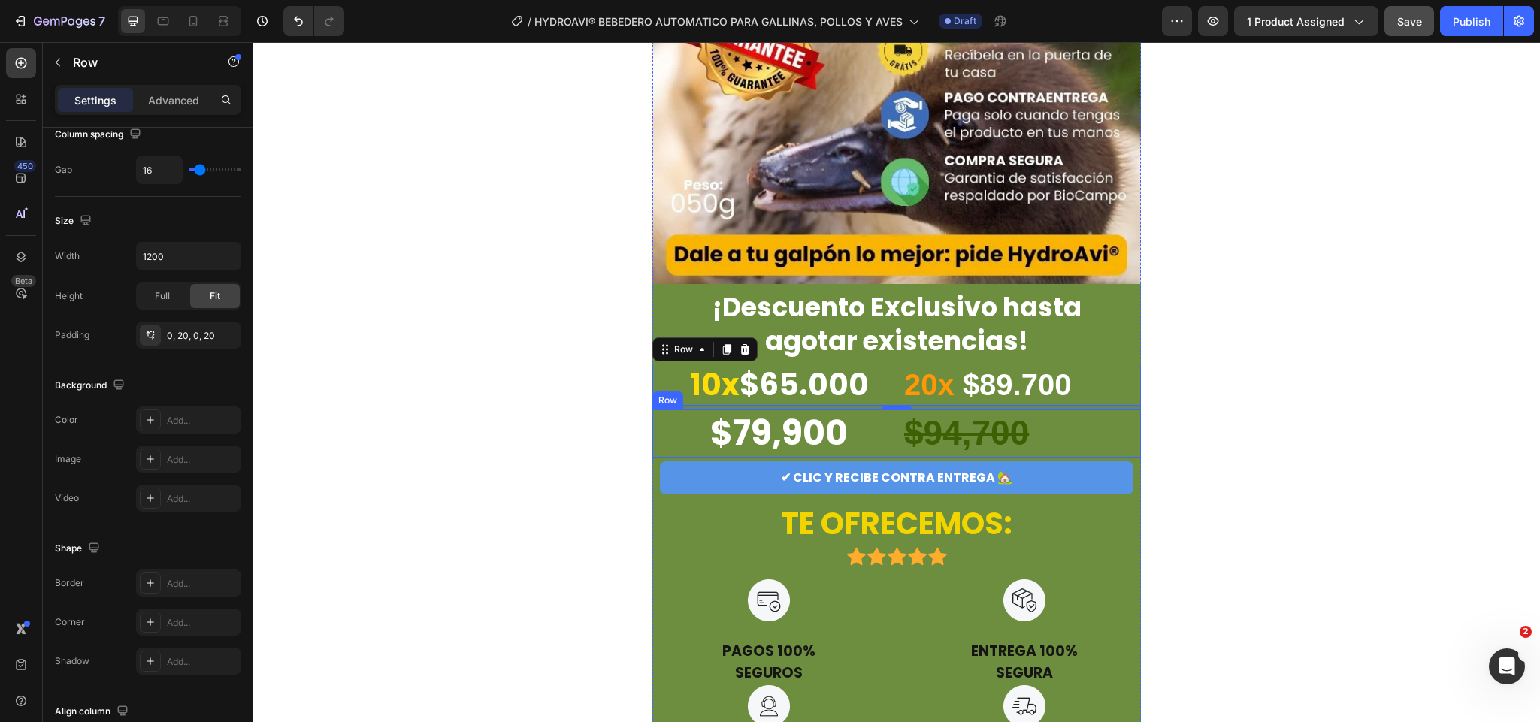
click at [653, 420] on div "$79,900 Heading $94,700 Heading Row" at bounding box center [897, 434] width 489 height 48
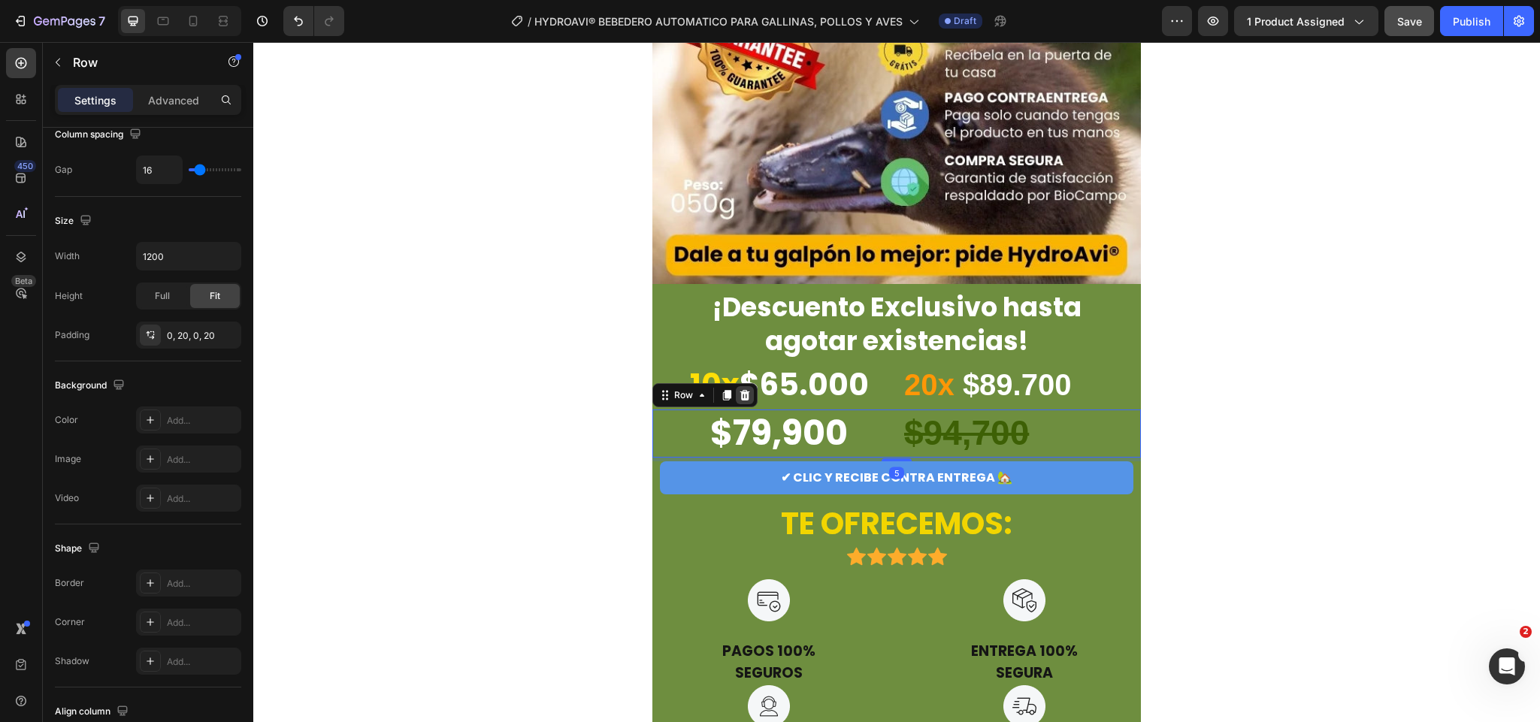
click at [741, 395] on icon at bounding box center [746, 395] width 10 height 11
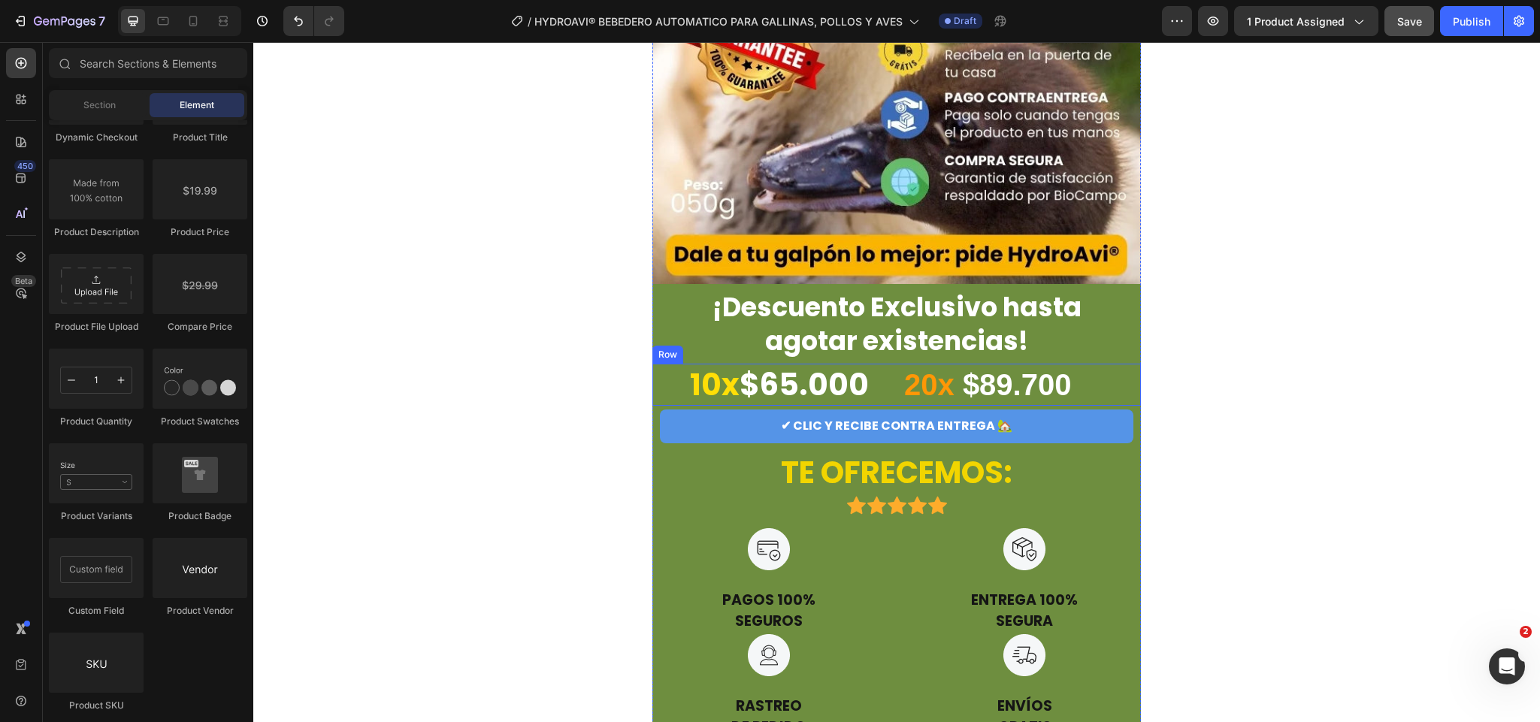
click at [1130, 375] on div "10x $65.000 Heading 20x $89.700 Heading Row" at bounding box center [897, 385] width 489 height 42
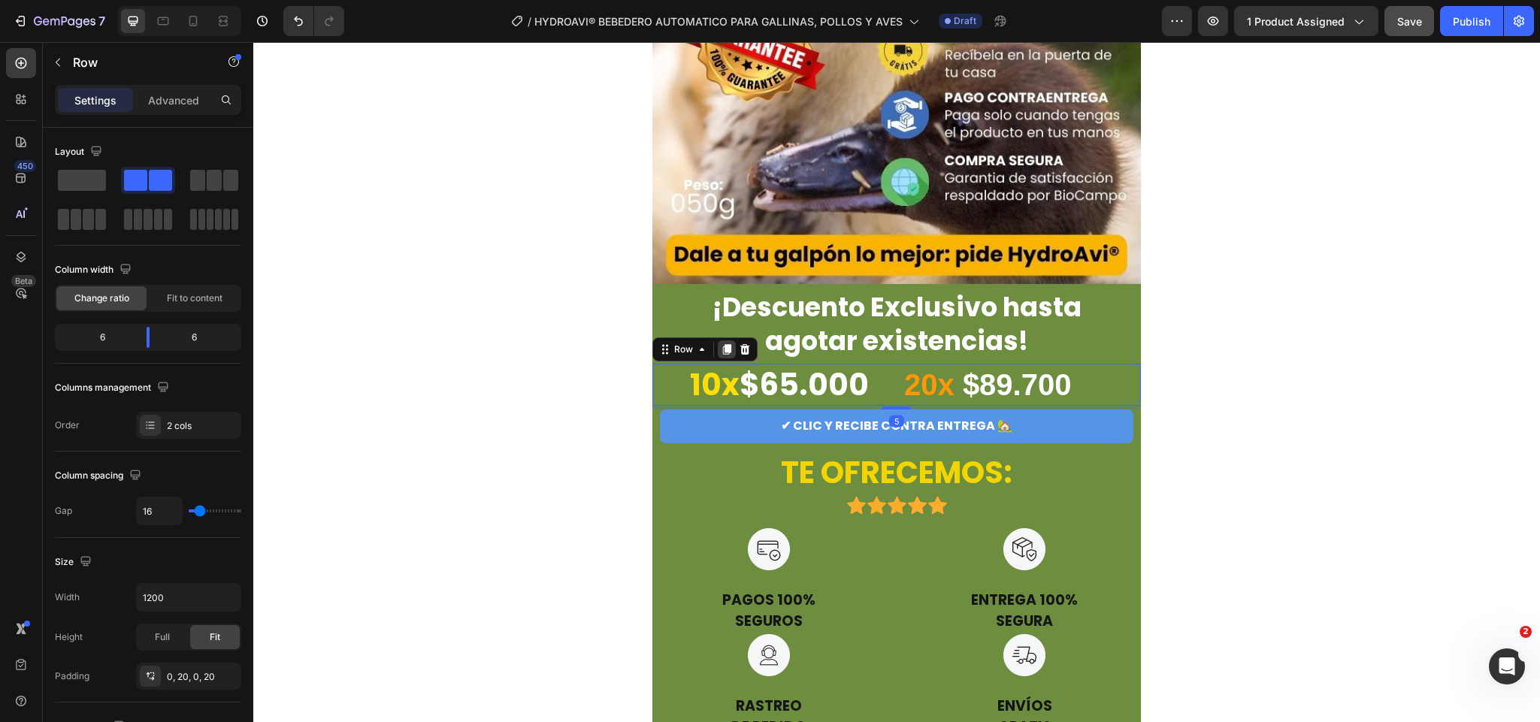
click at [723, 348] on icon at bounding box center [727, 349] width 8 height 11
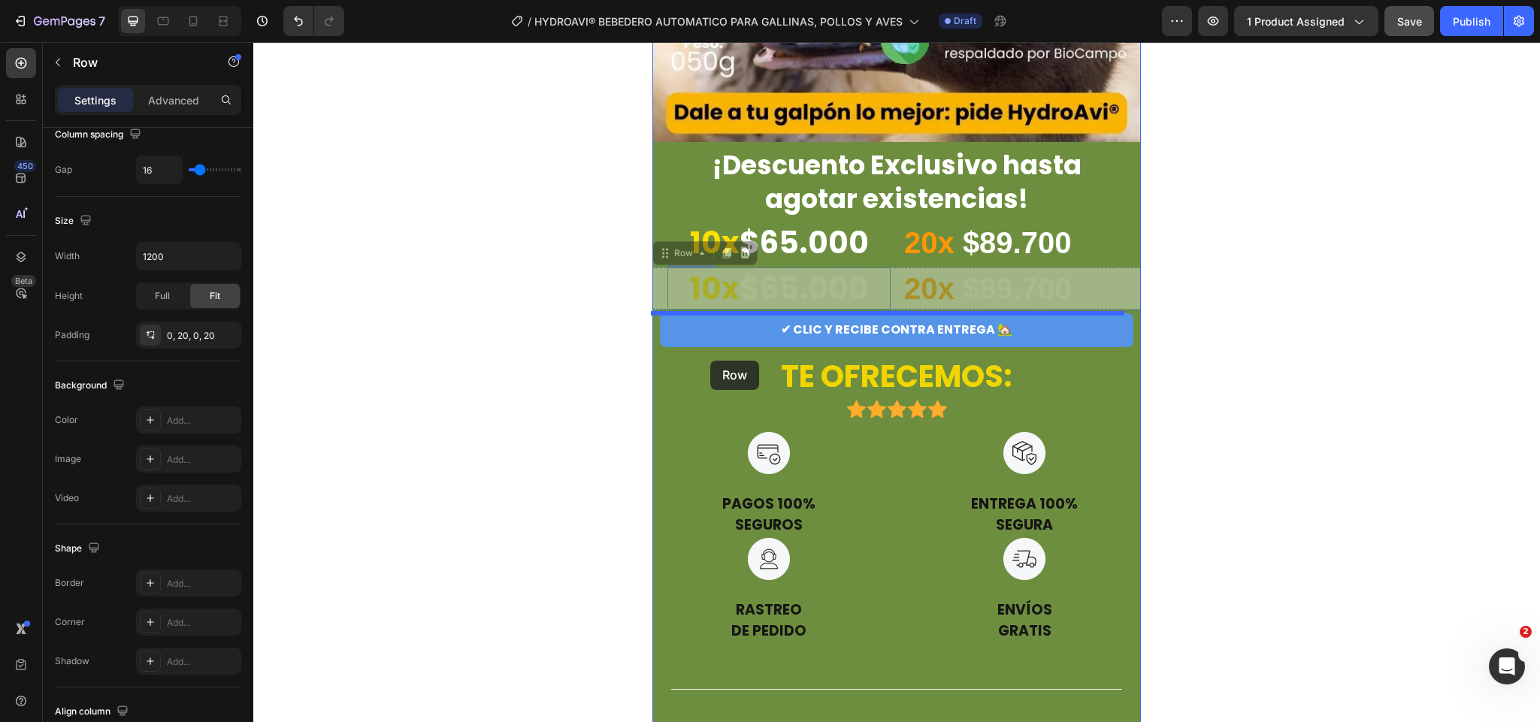
scroll to position [6178, 0]
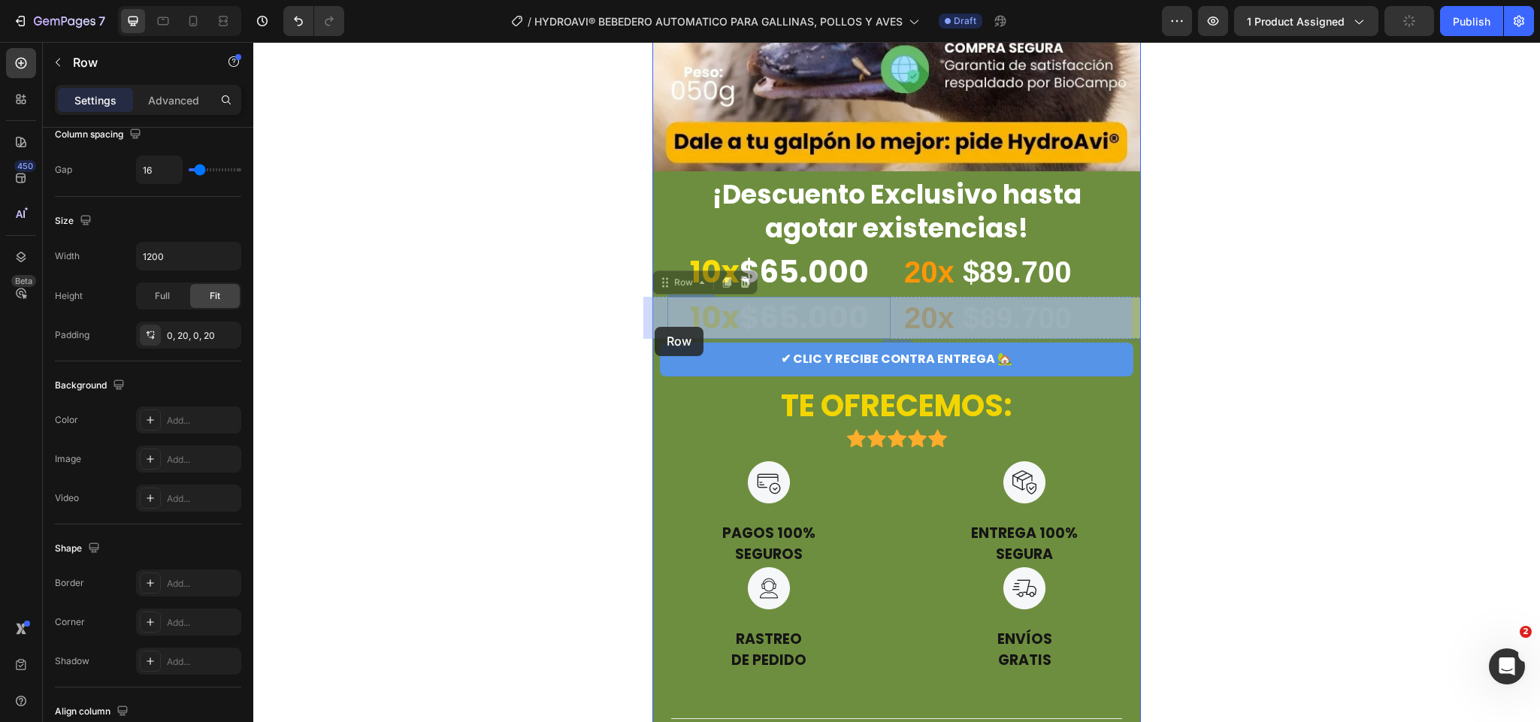
drag, startPoint x: 679, startPoint y: 402, endPoint x: 655, endPoint y: 327, distance: 78.9
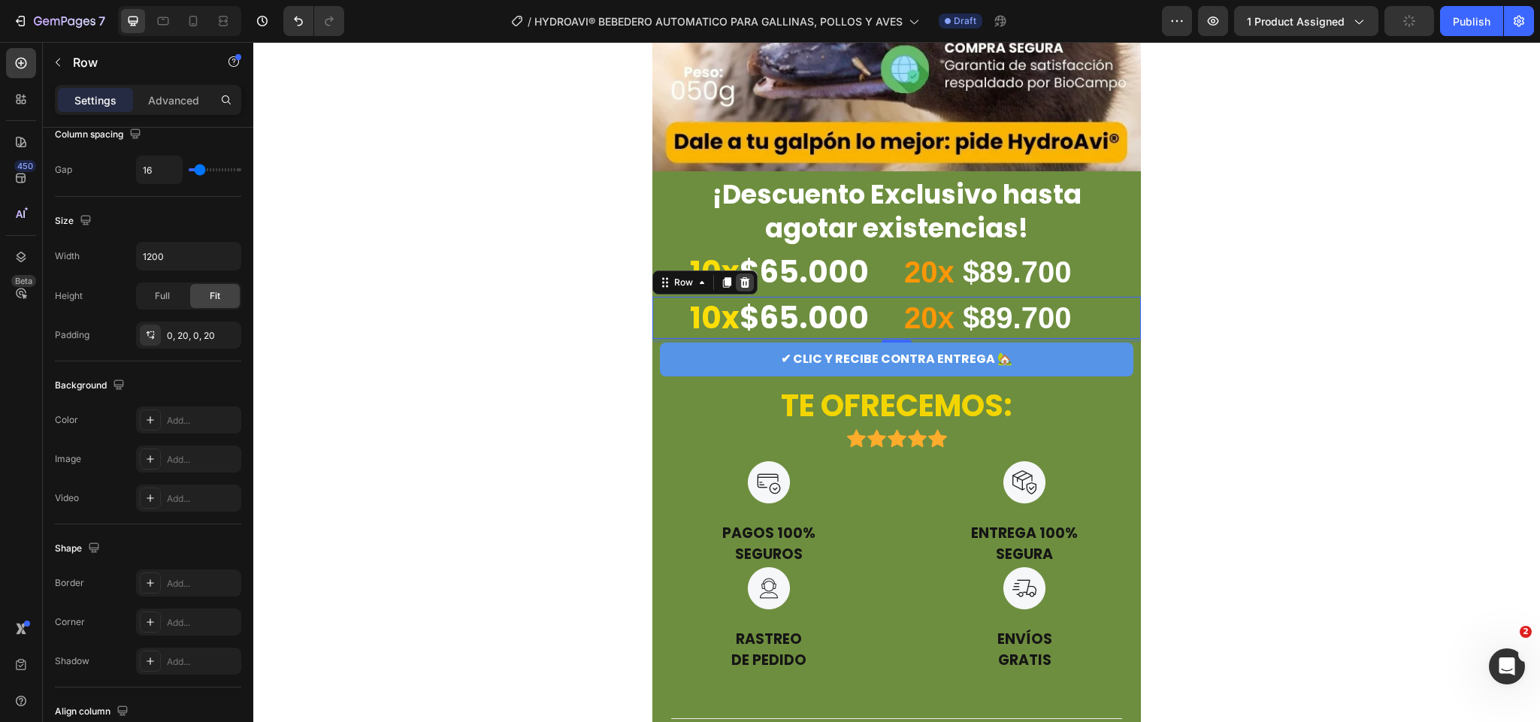
click at [742, 280] on icon at bounding box center [745, 283] width 12 height 12
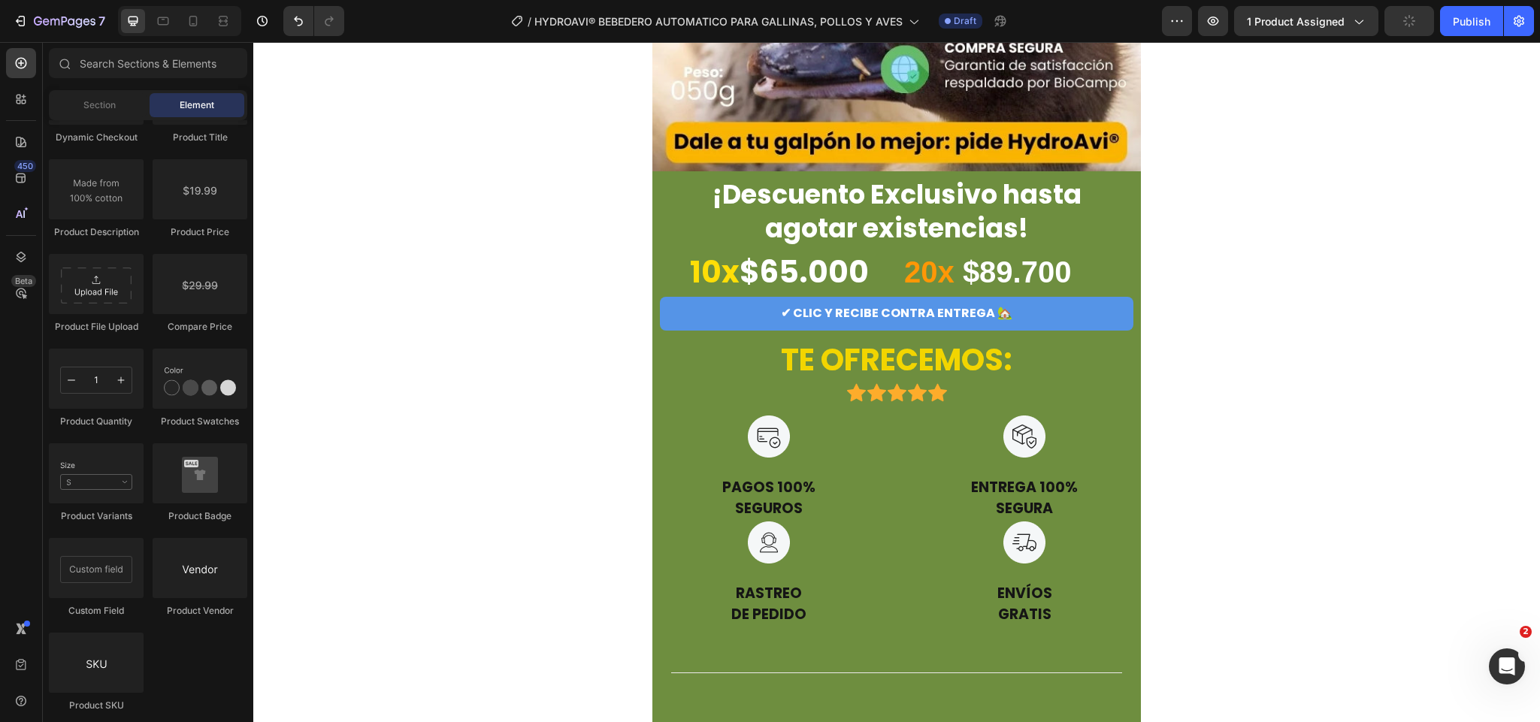
click at [1425, 14] on button "Save" at bounding box center [1410, 21] width 50 height 30
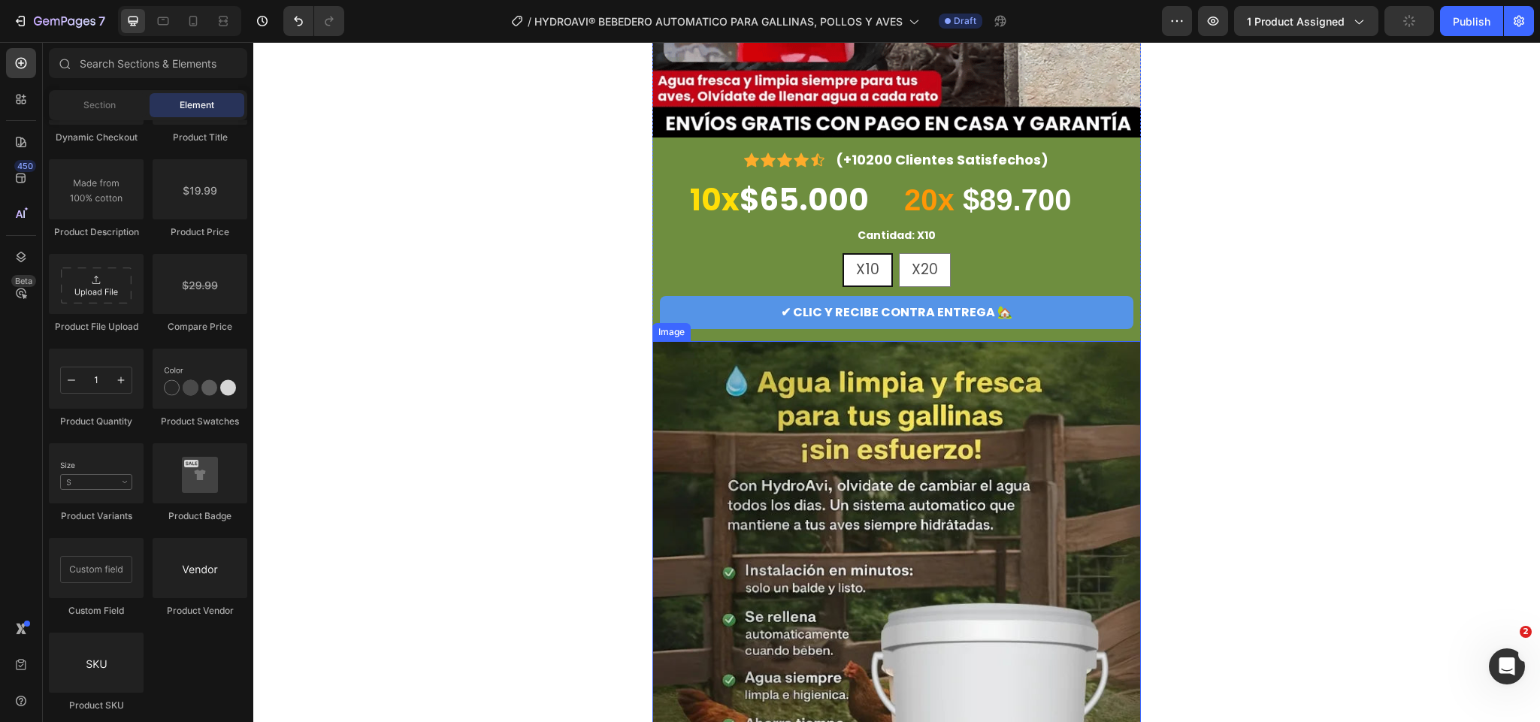
scroll to position [201, 0]
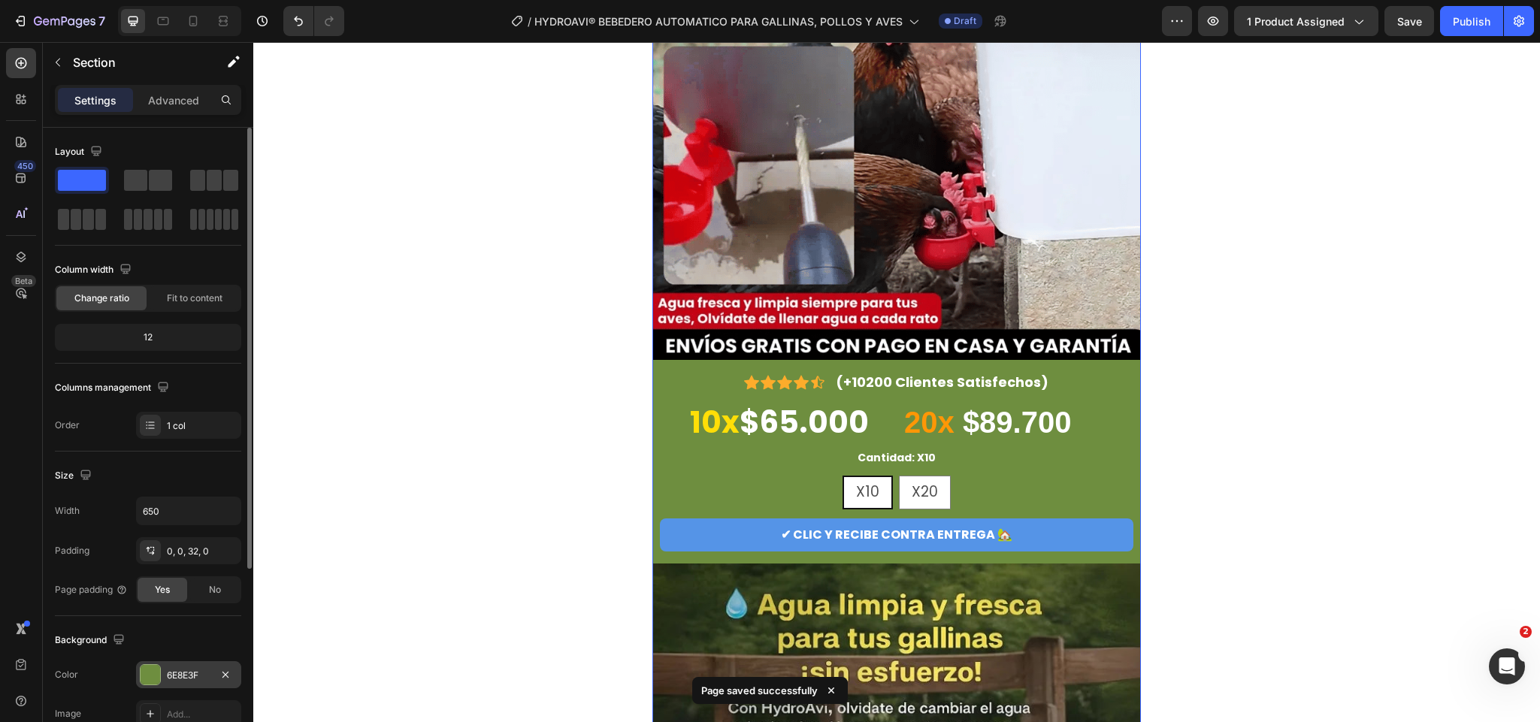
click at [183, 675] on div "6E8E3F" at bounding box center [189, 676] width 44 height 14
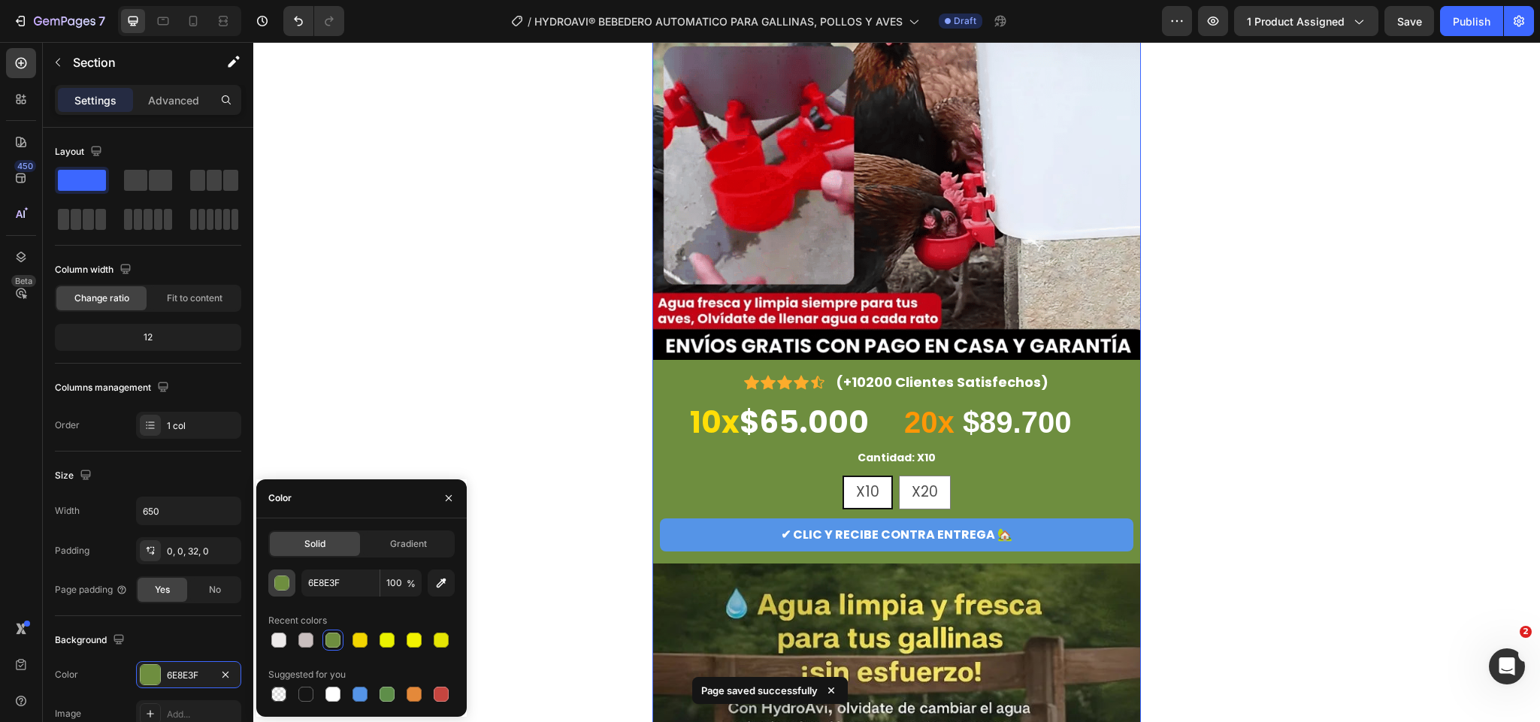
click at [278, 580] on div "button" at bounding box center [282, 584] width 15 height 15
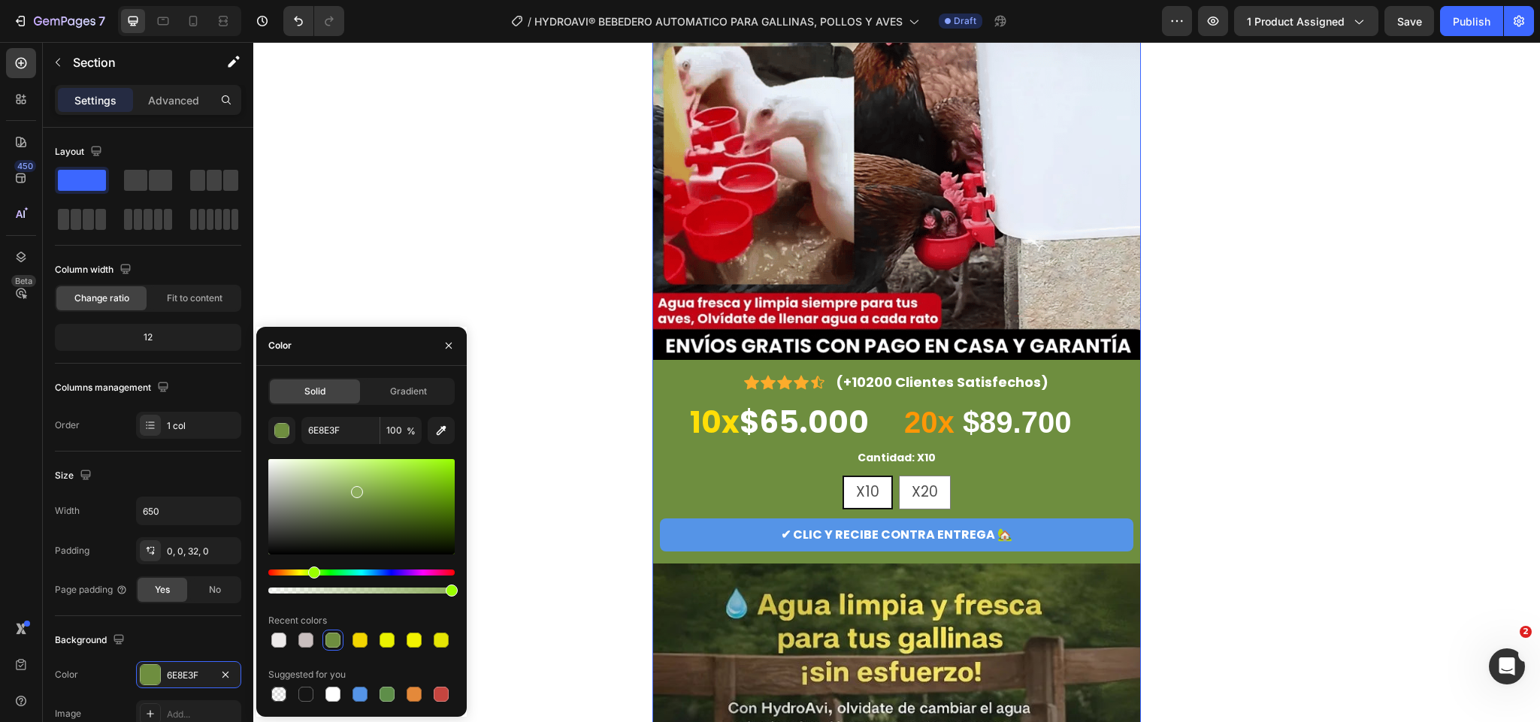
click at [355, 489] on div at bounding box center [361, 506] width 186 height 95
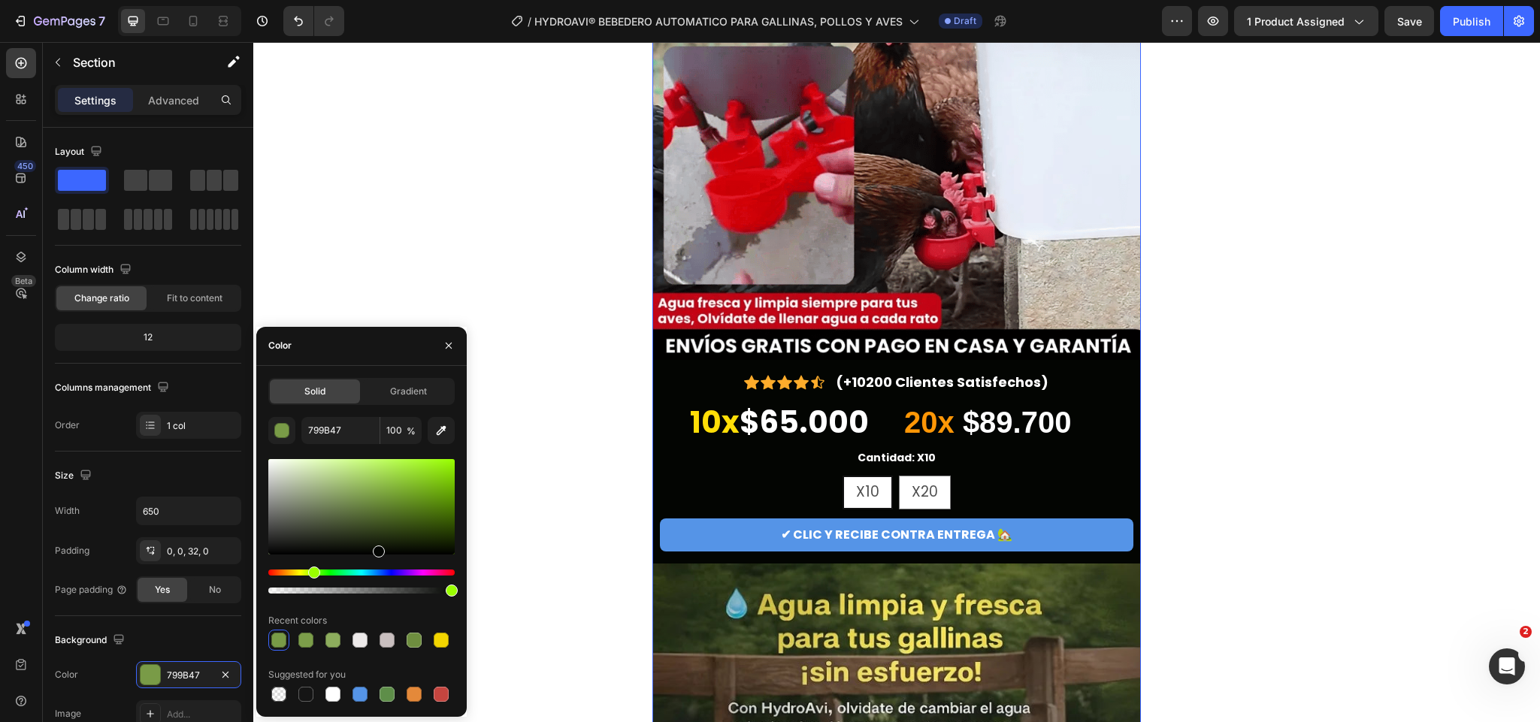
type input "030502"
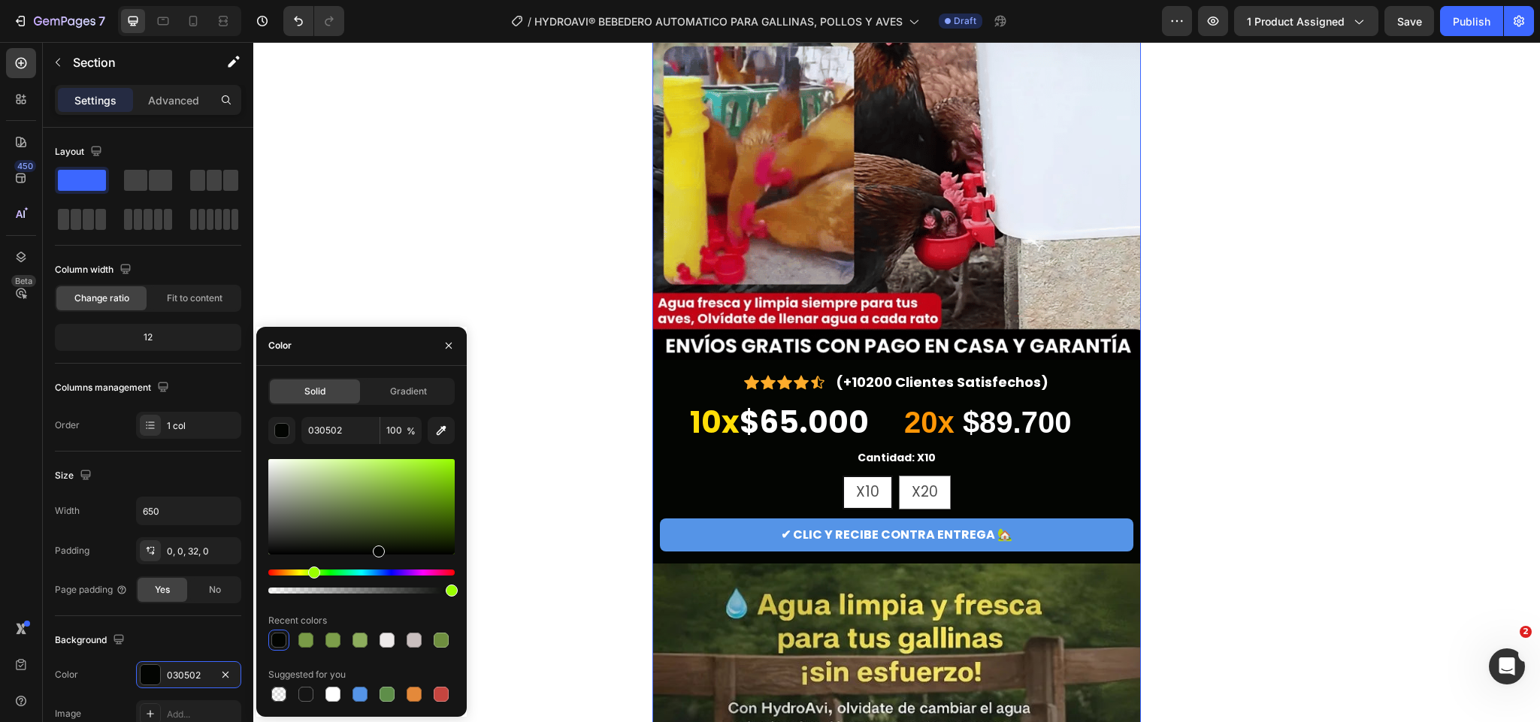
drag, startPoint x: 355, startPoint y: 488, endPoint x: 377, endPoint y: 553, distance: 68.5
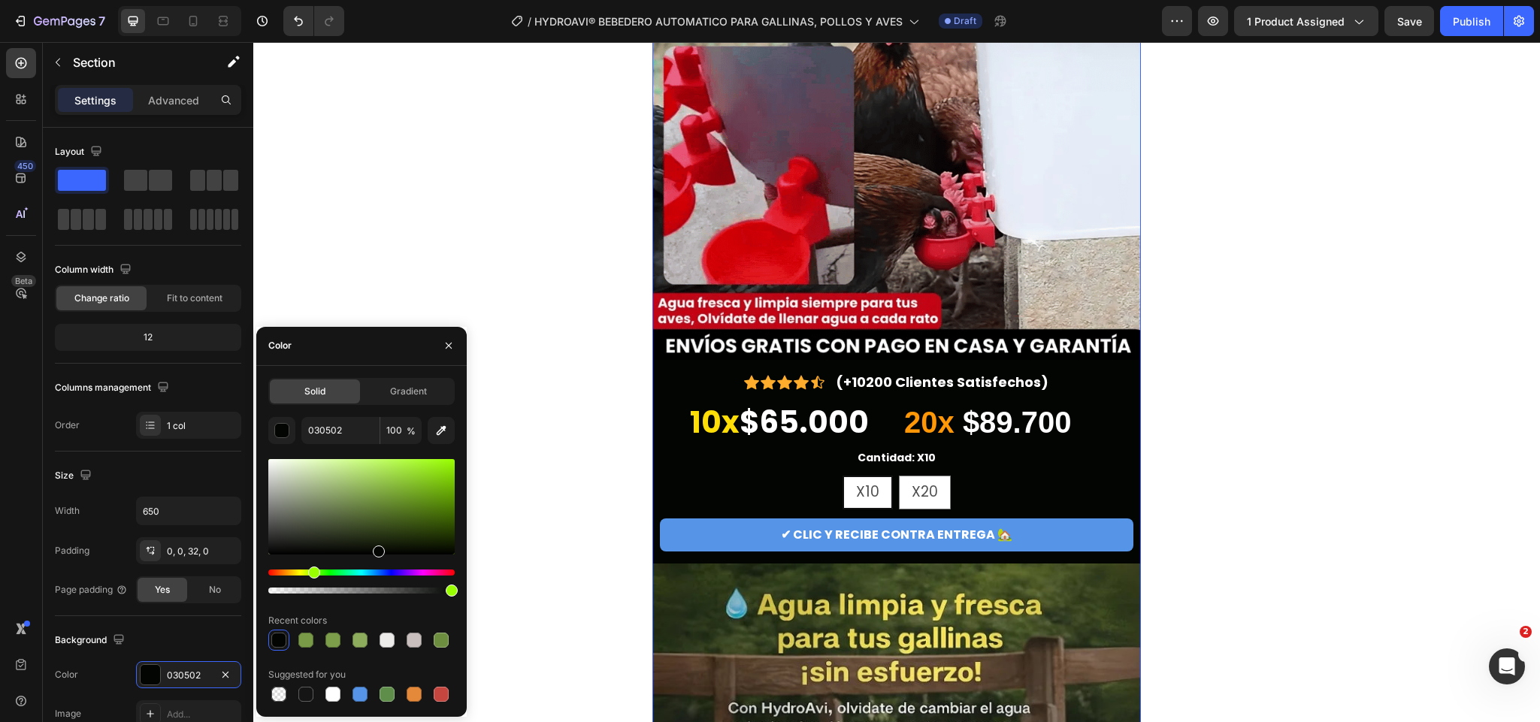
click at [377, 553] on div at bounding box center [379, 552] width 12 height 12
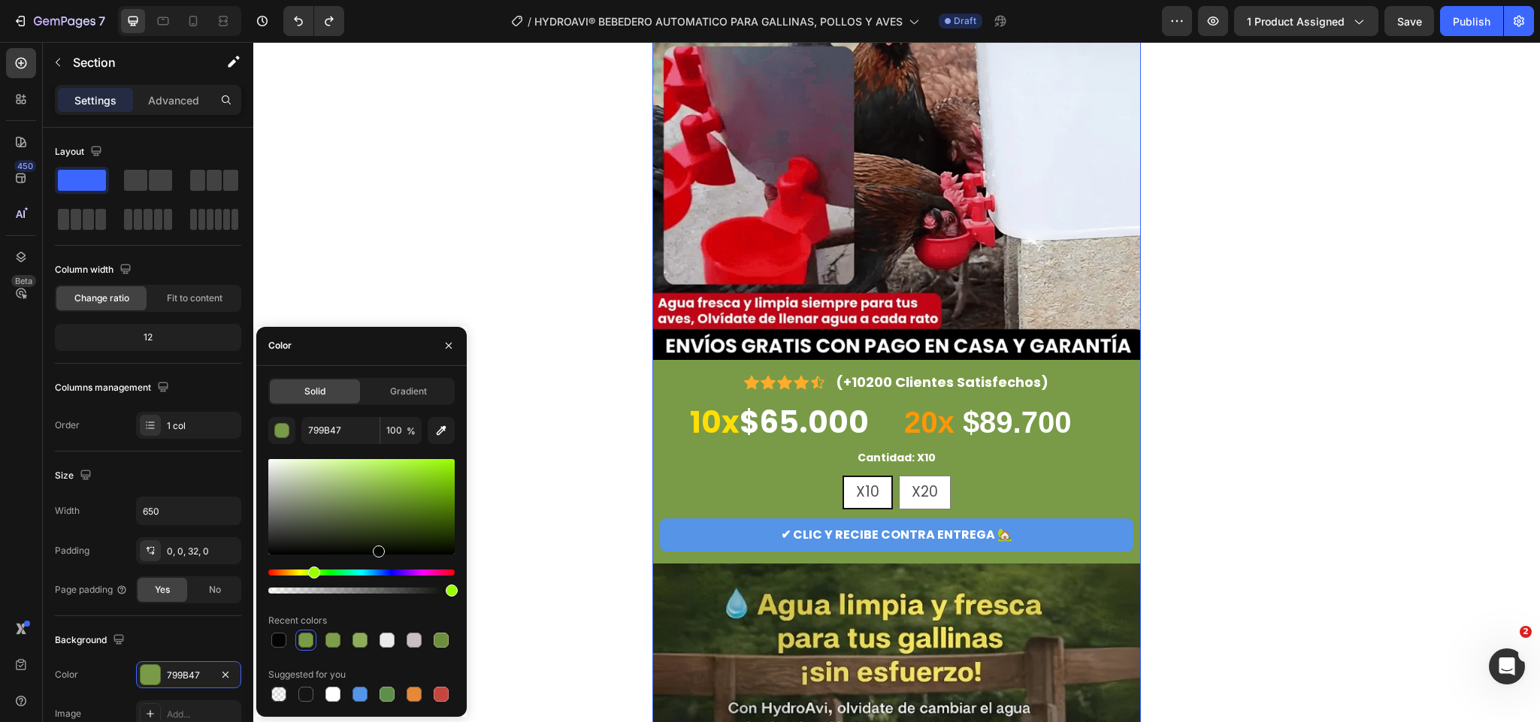
click at [347, 474] on div at bounding box center [361, 506] width 186 height 95
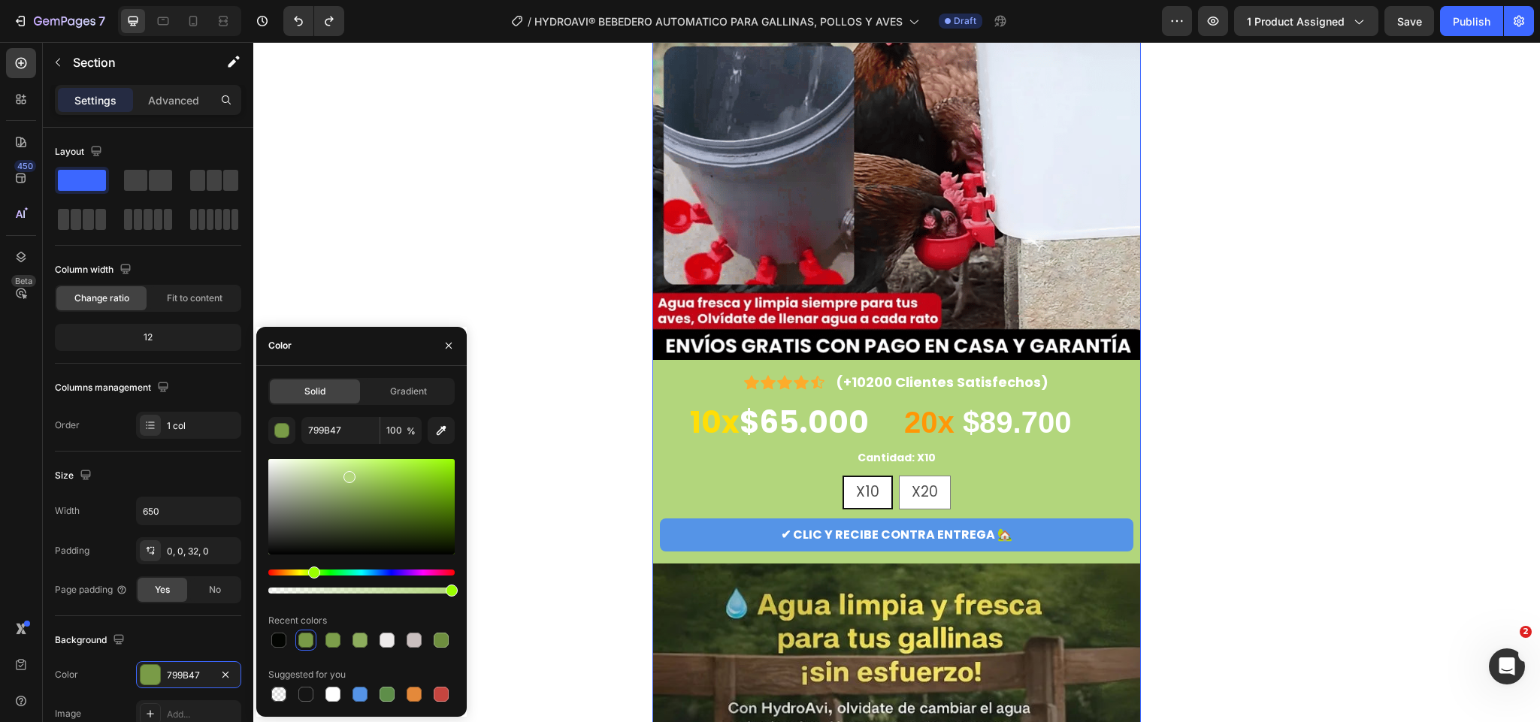
click at [362, 485] on div at bounding box center [361, 506] width 186 height 95
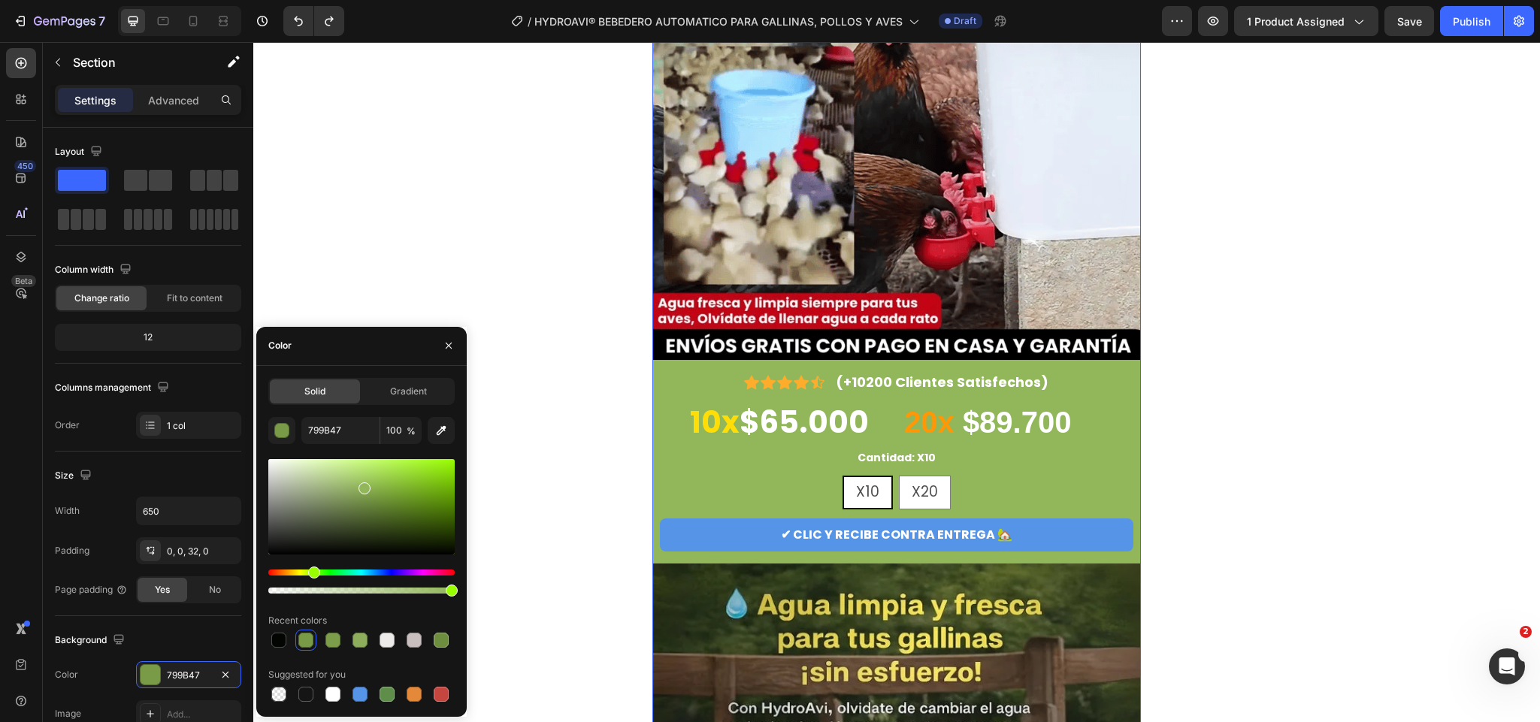
click at [373, 494] on div at bounding box center [361, 506] width 186 height 95
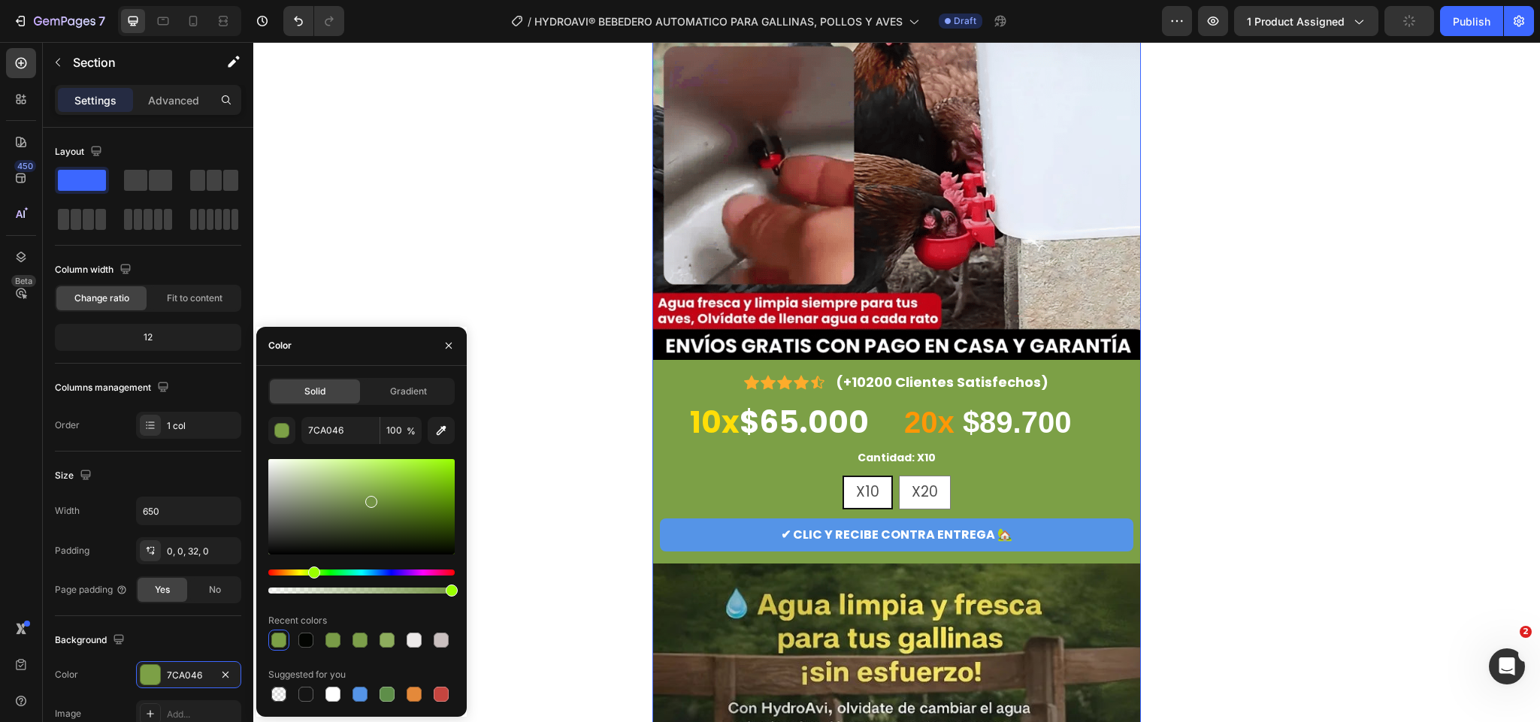
click at [371, 498] on div at bounding box center [371, 502] width 12 height 12
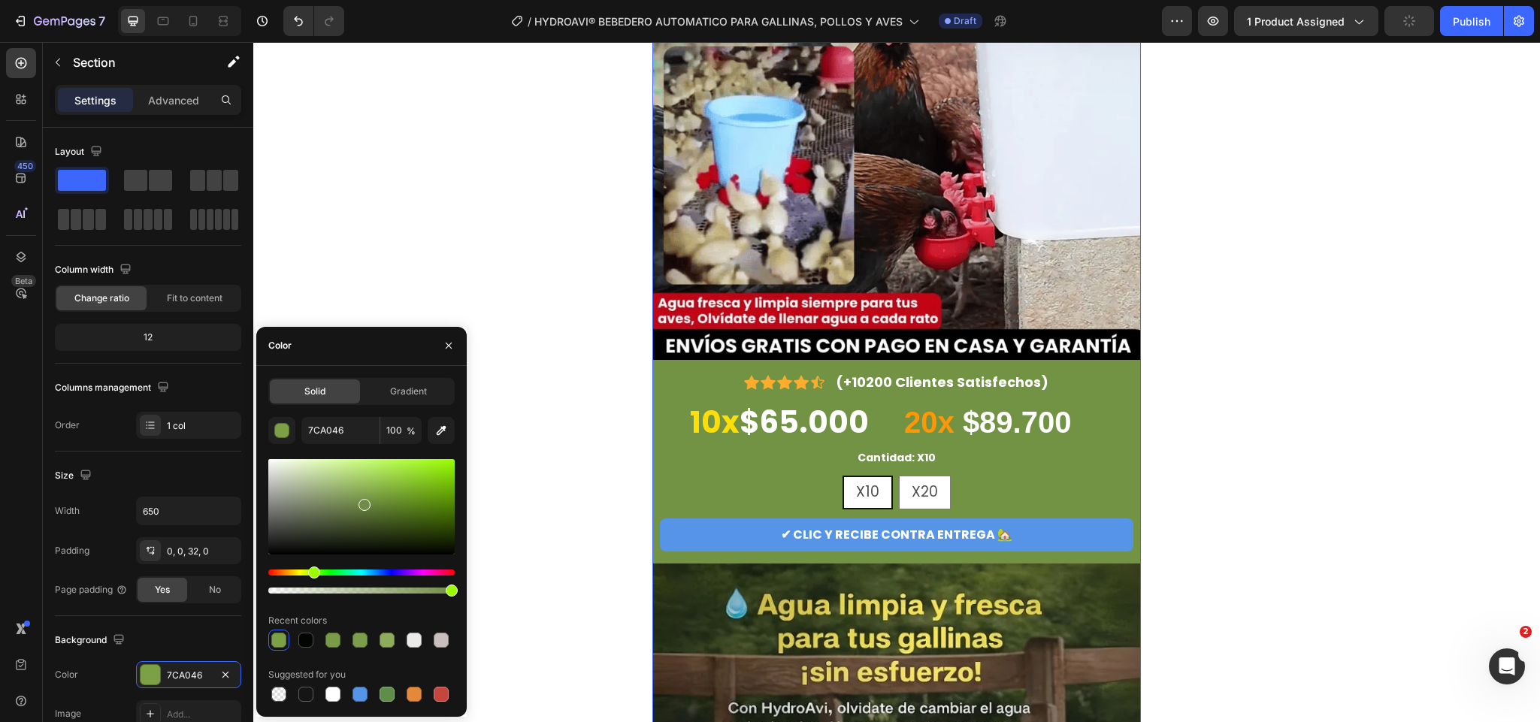
click at [363, 501] on div at bounding box center [361, 506] width 186 height 95
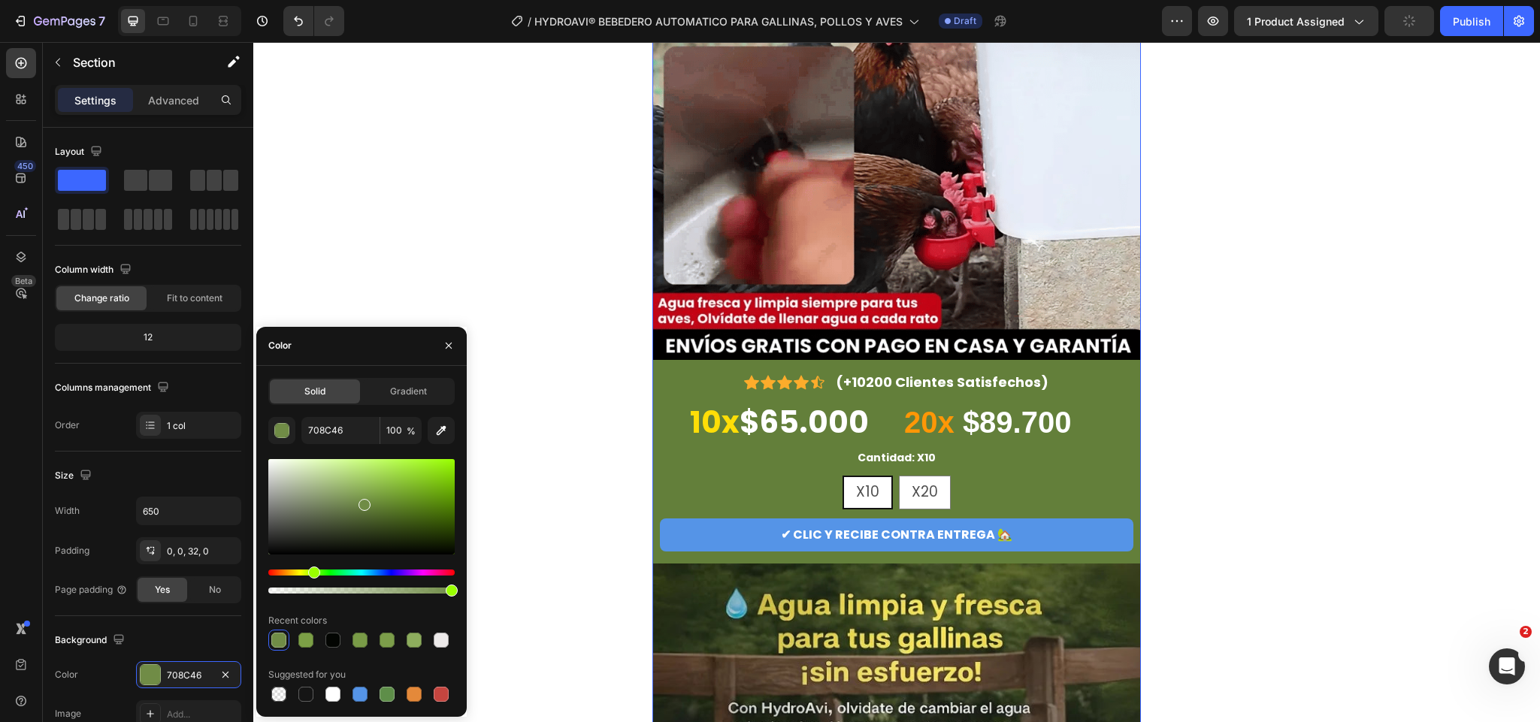
click at [371, 506] on div at bounding box center [361, 506] width 186 height 95
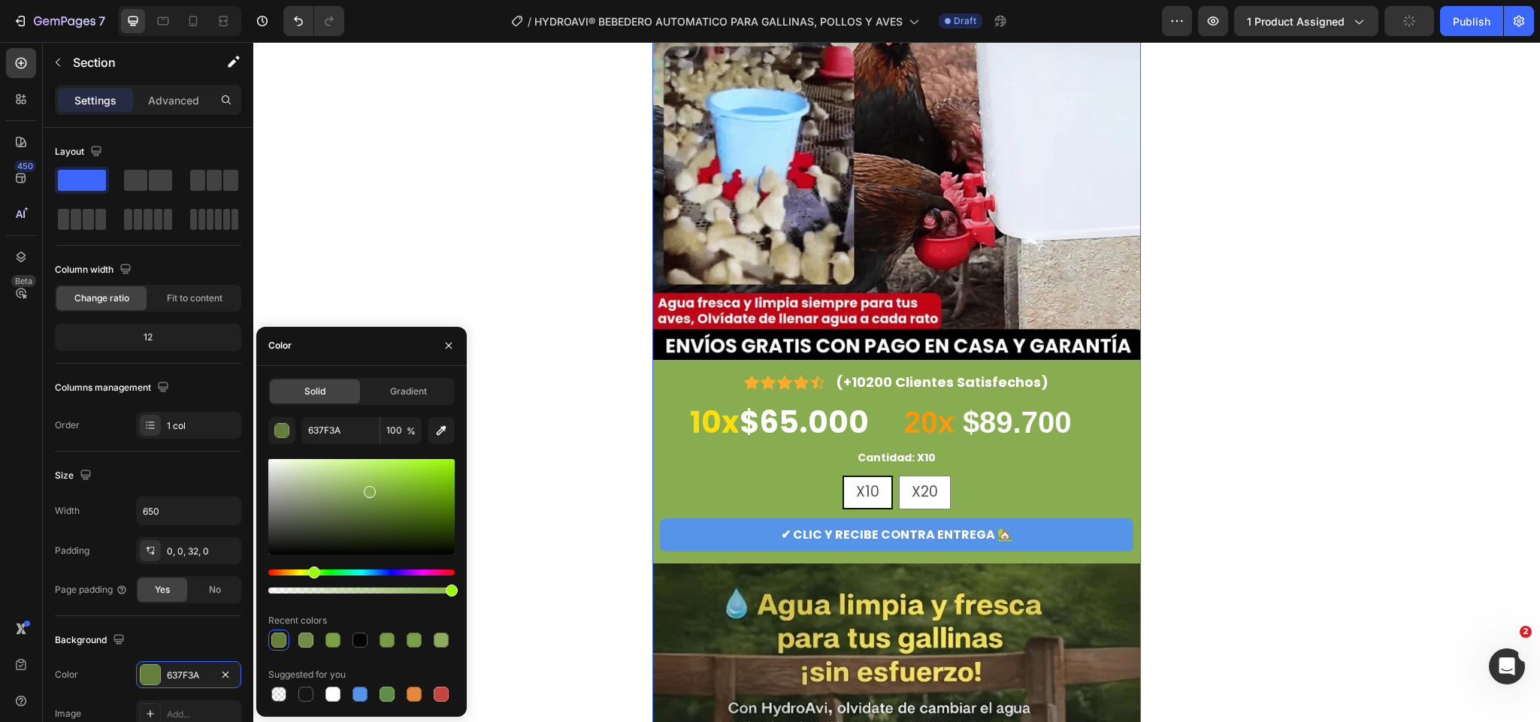
click at [368, 489] on div at bounding box center [361, 506] width 186 height 95
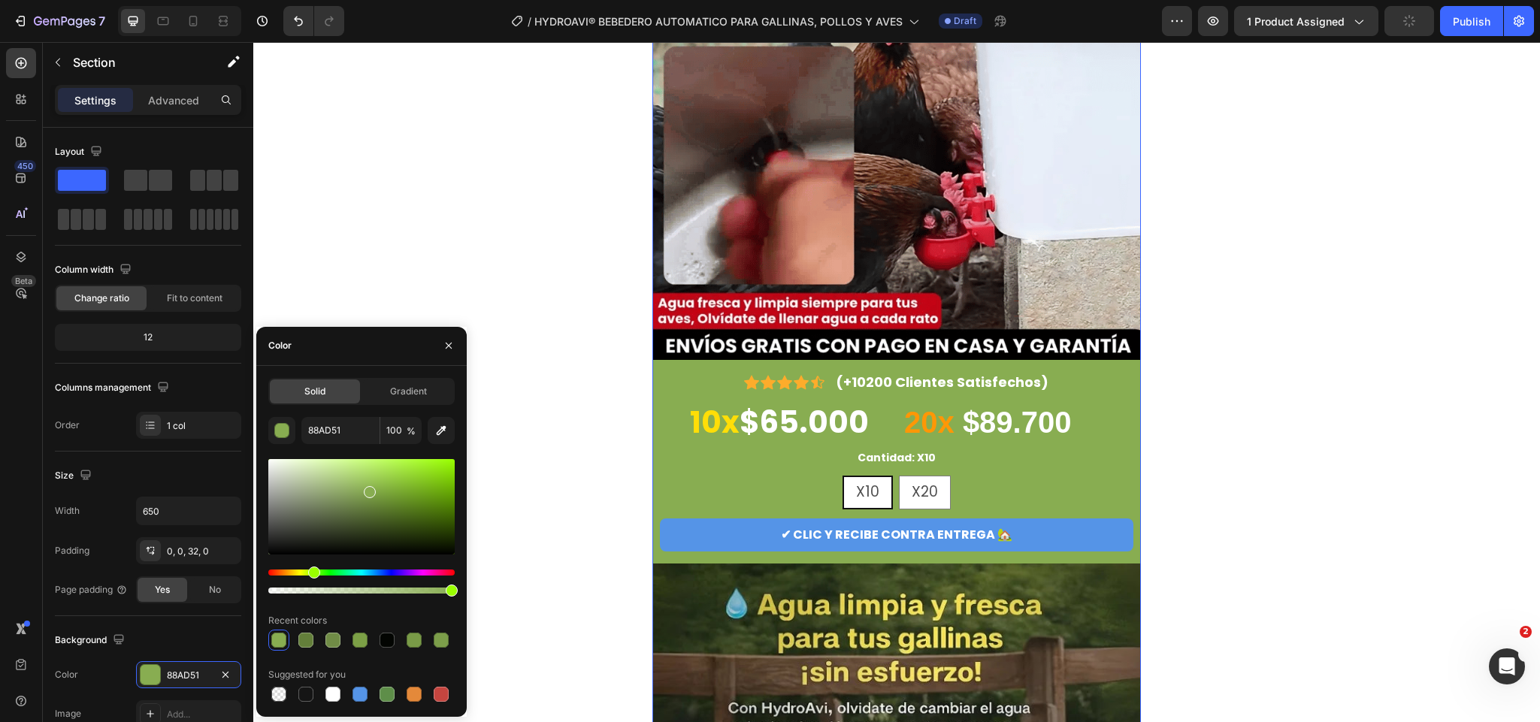
click at [362, 497] on div at bounding box center [361, 506] width 186 height 95
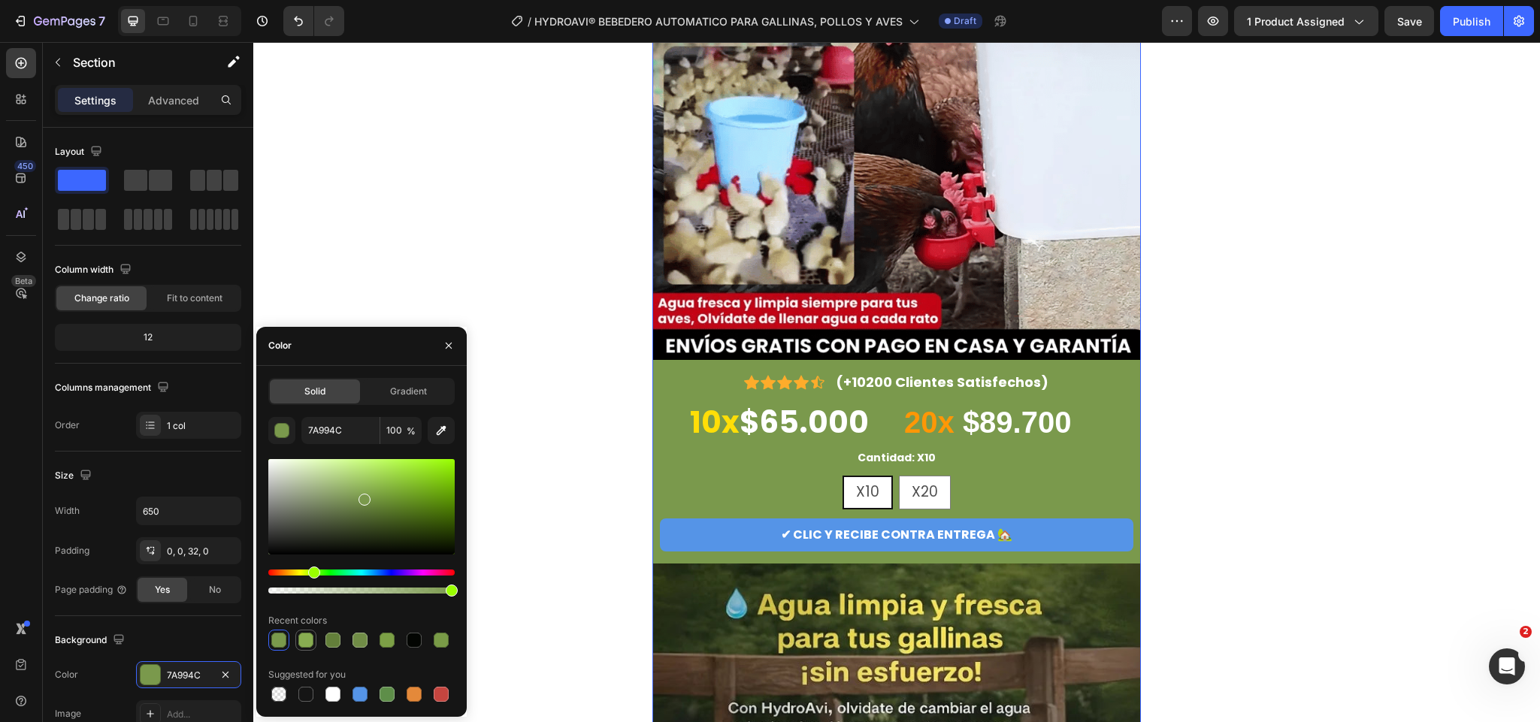
click at [310, 638] on div at bounding box center [305, 640] width 15 height 15
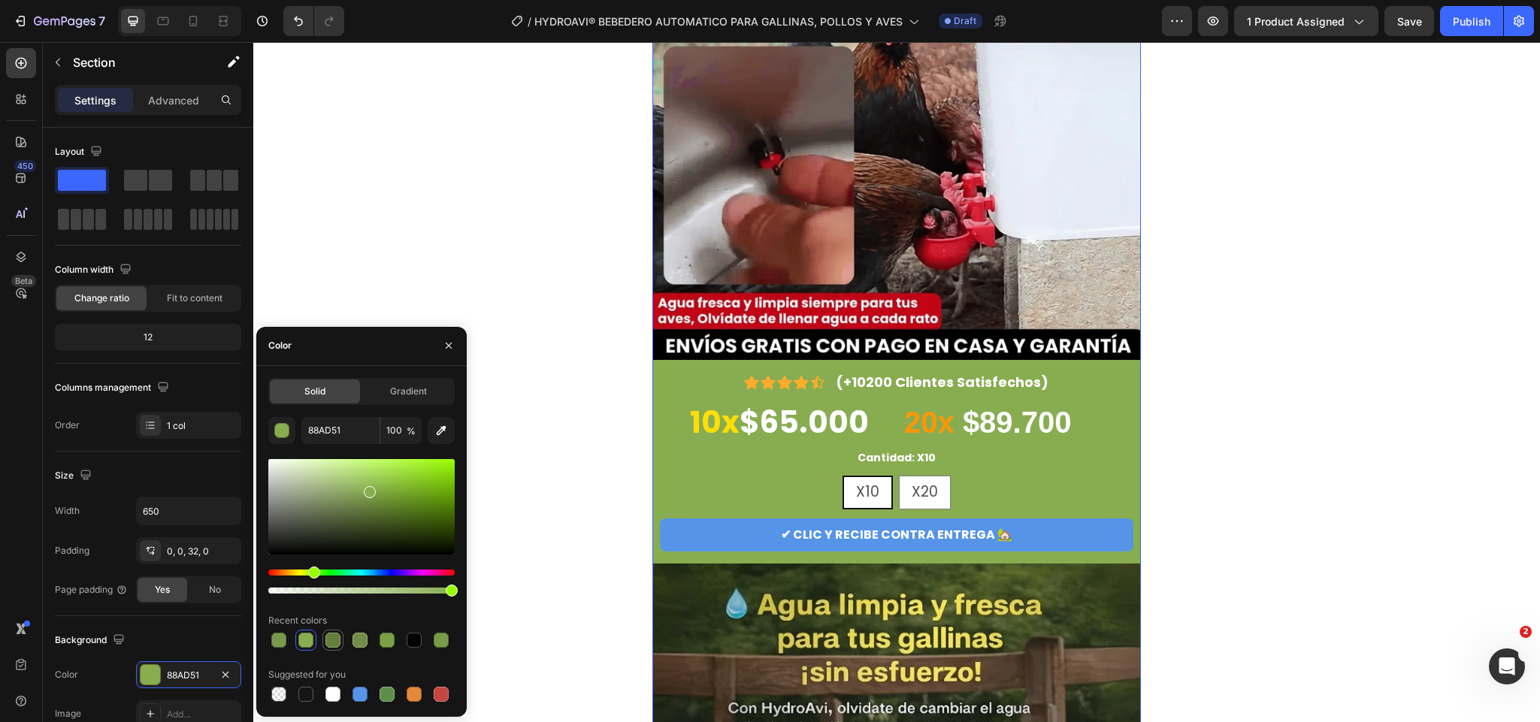
click at [337, 644] on div at bounding box center [333, 640] width 15 height 15
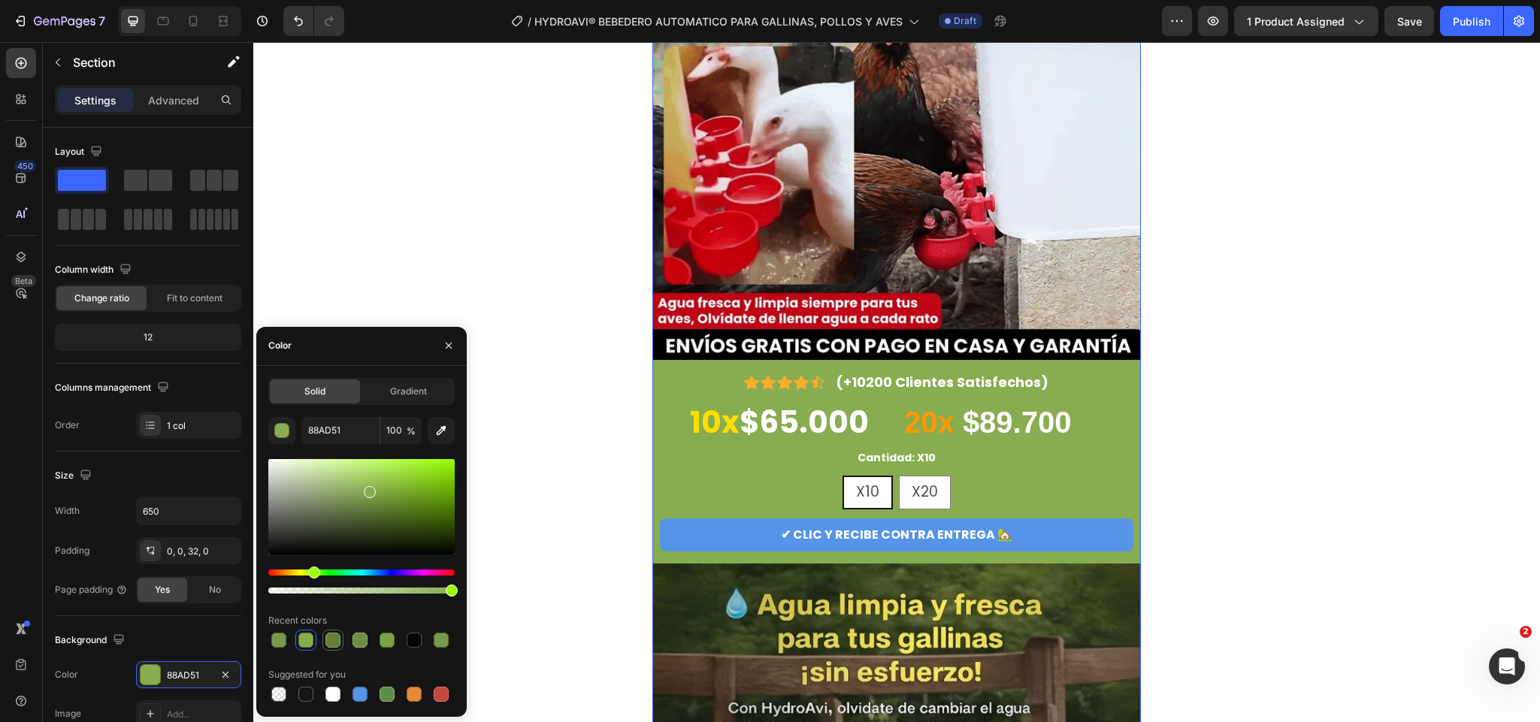
type input "637F3A"
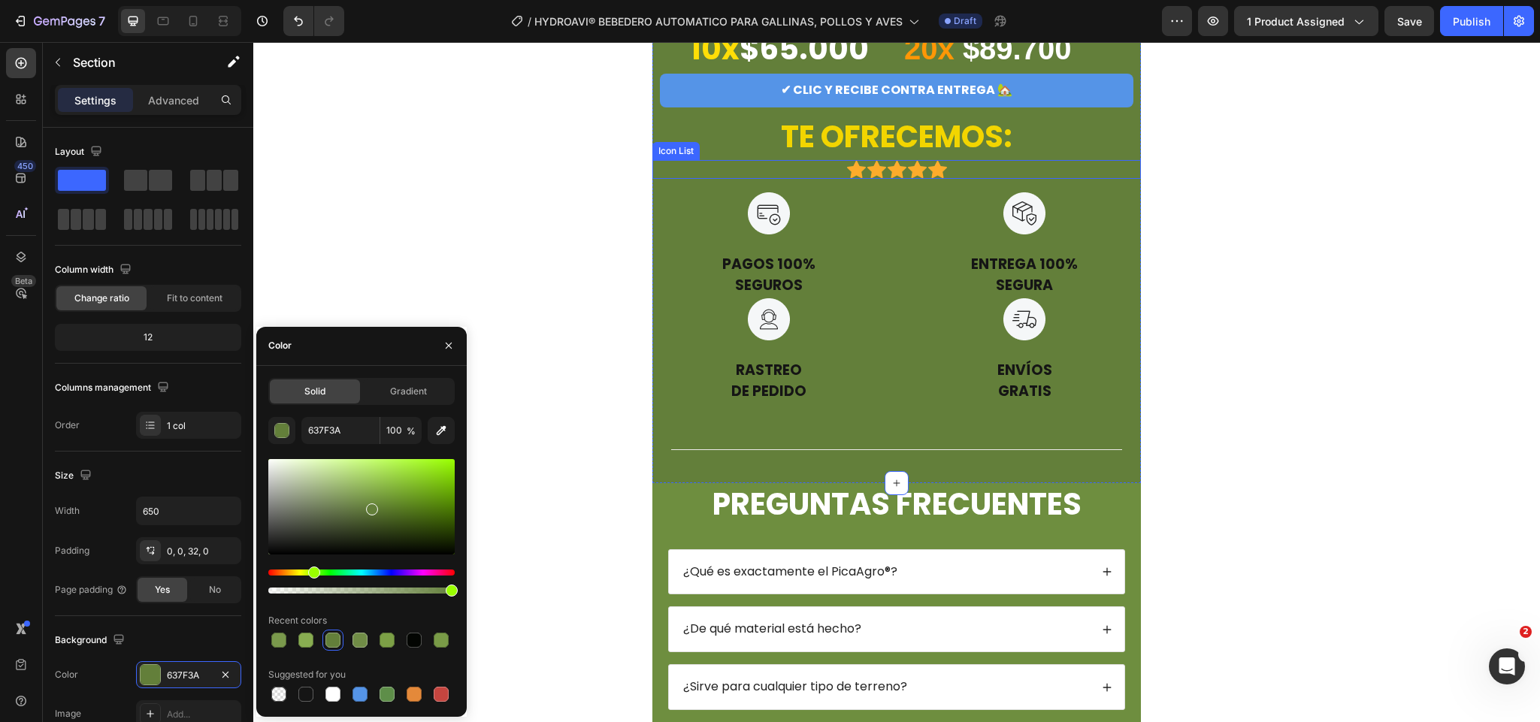
scroll to position [6404, 0]
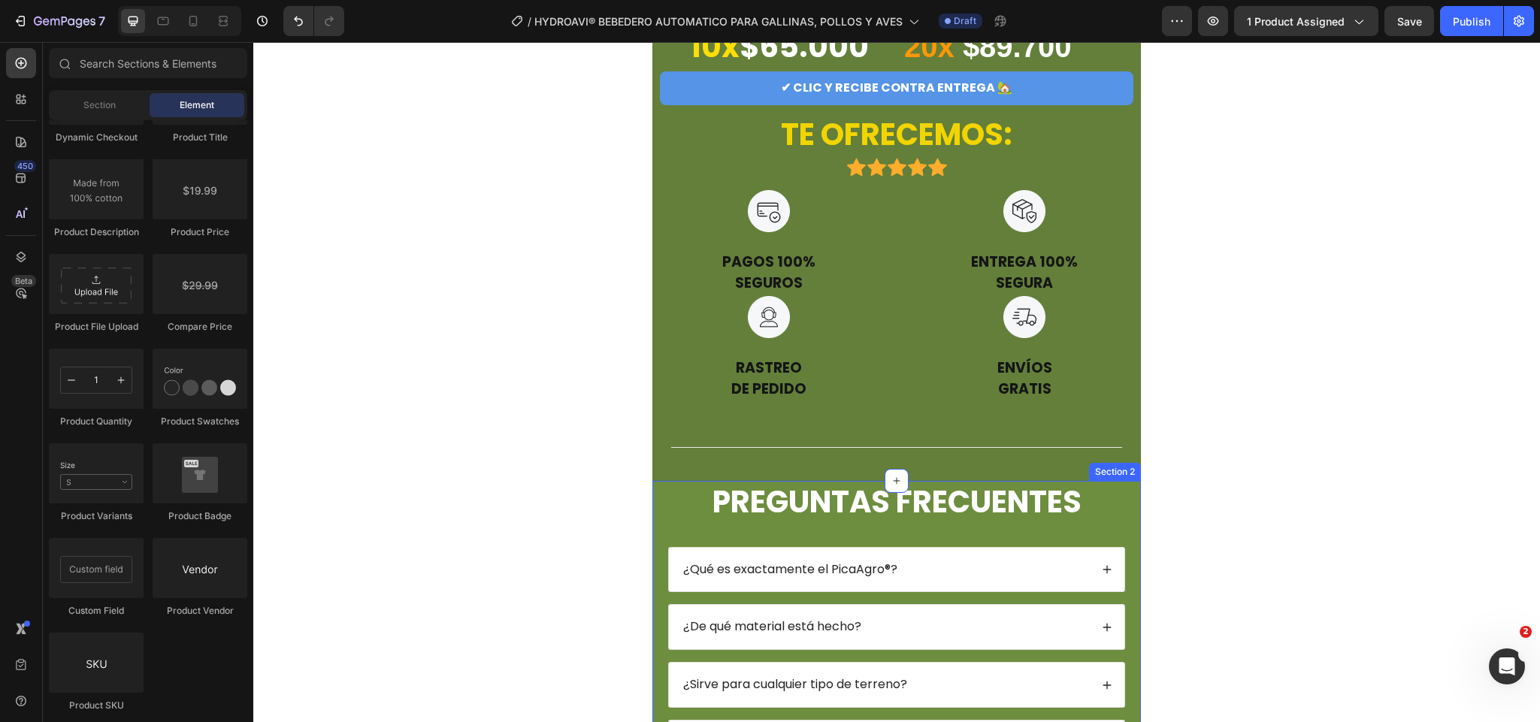
click at [653, 510] on div "PREGUNTAS FRECUENTES Heading ¿Qué es exactamente el PicaAgro®? ¿De qué material…" at bounding box center [897, 726] width 489 height 491
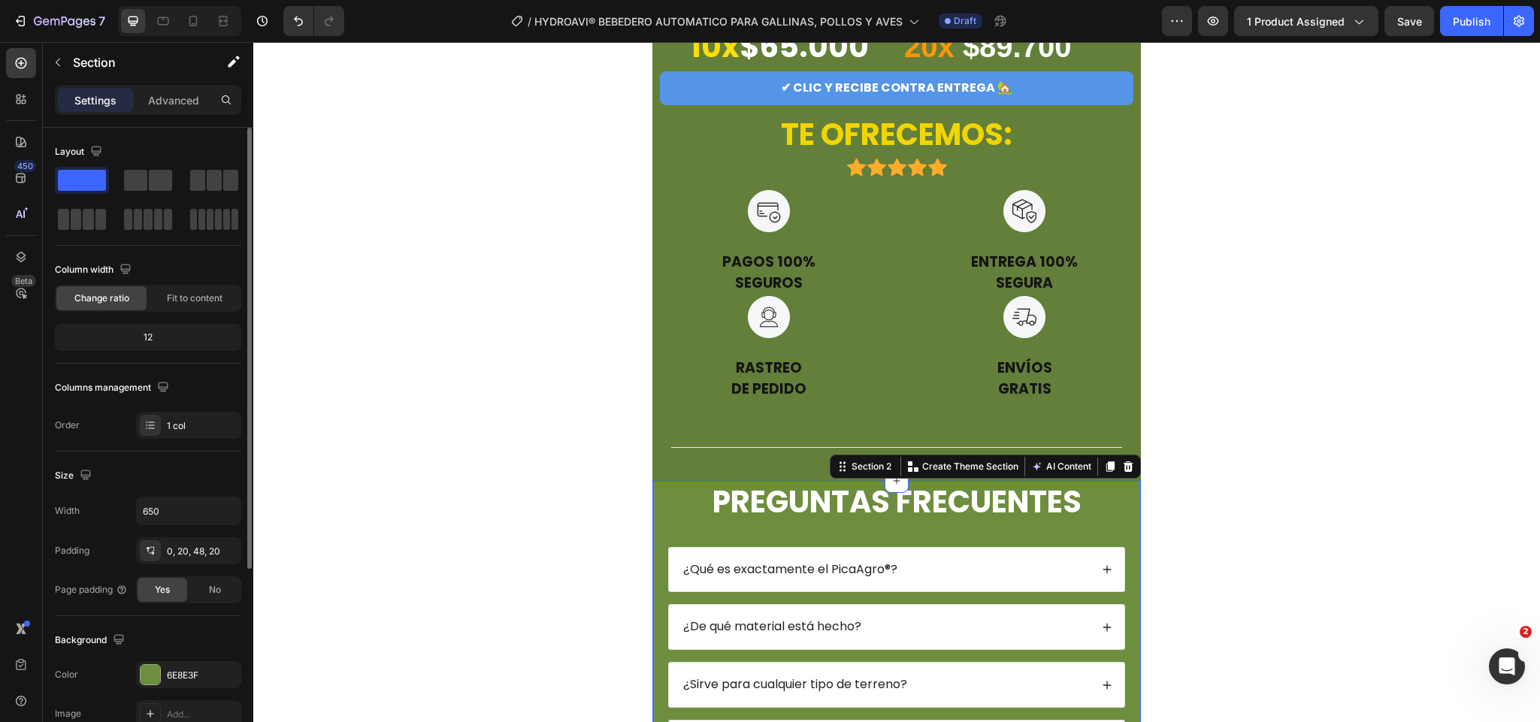
click at [171, 693] on div "The changes might be hidden by the video. Color 6E8E3F Image Add... Video Add..." at bounding box center [148, 714] width 186 height 105
click at [185, 681] on div "6E8E3F" at bounding box center [189, 676] width 44 height 14
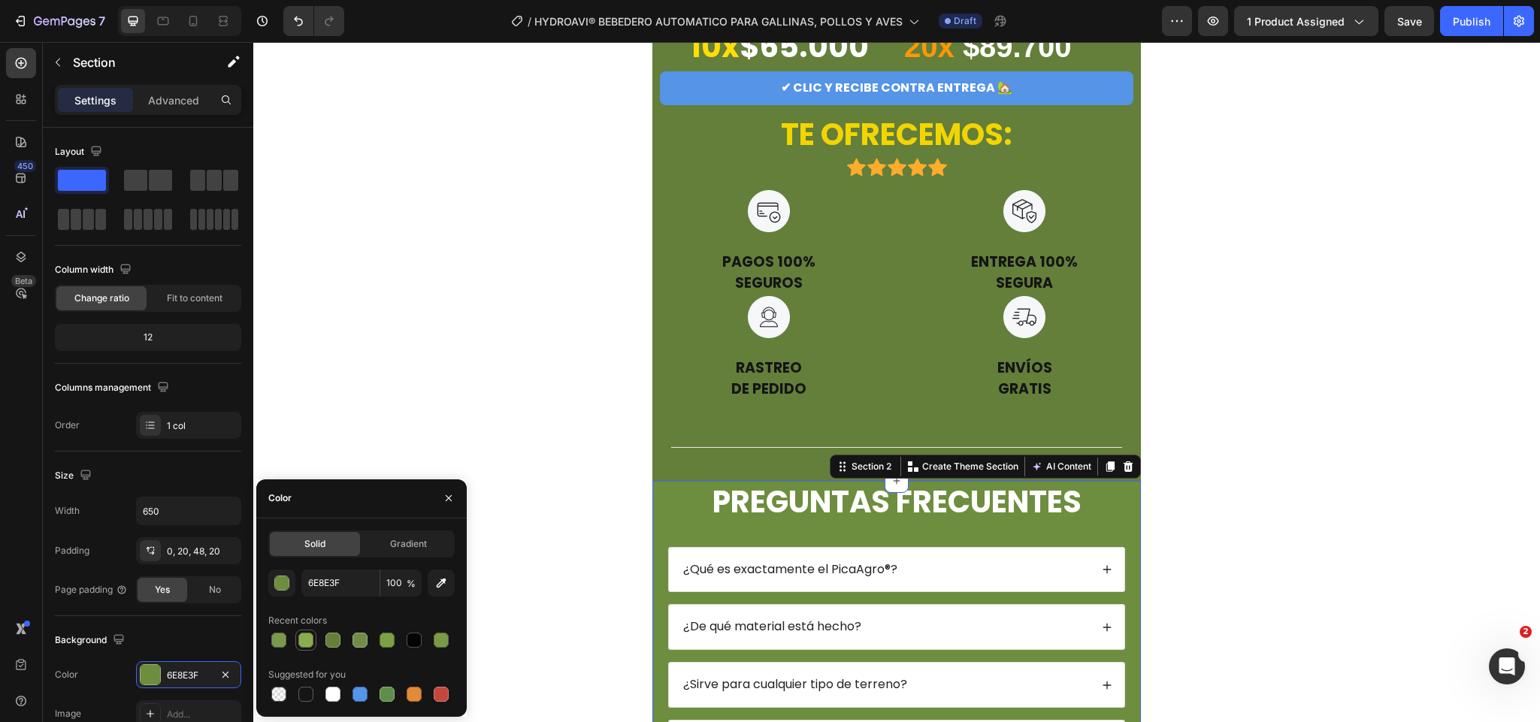
click at [303, 645] on div at bounding box center [305, 640] width 15 height 15
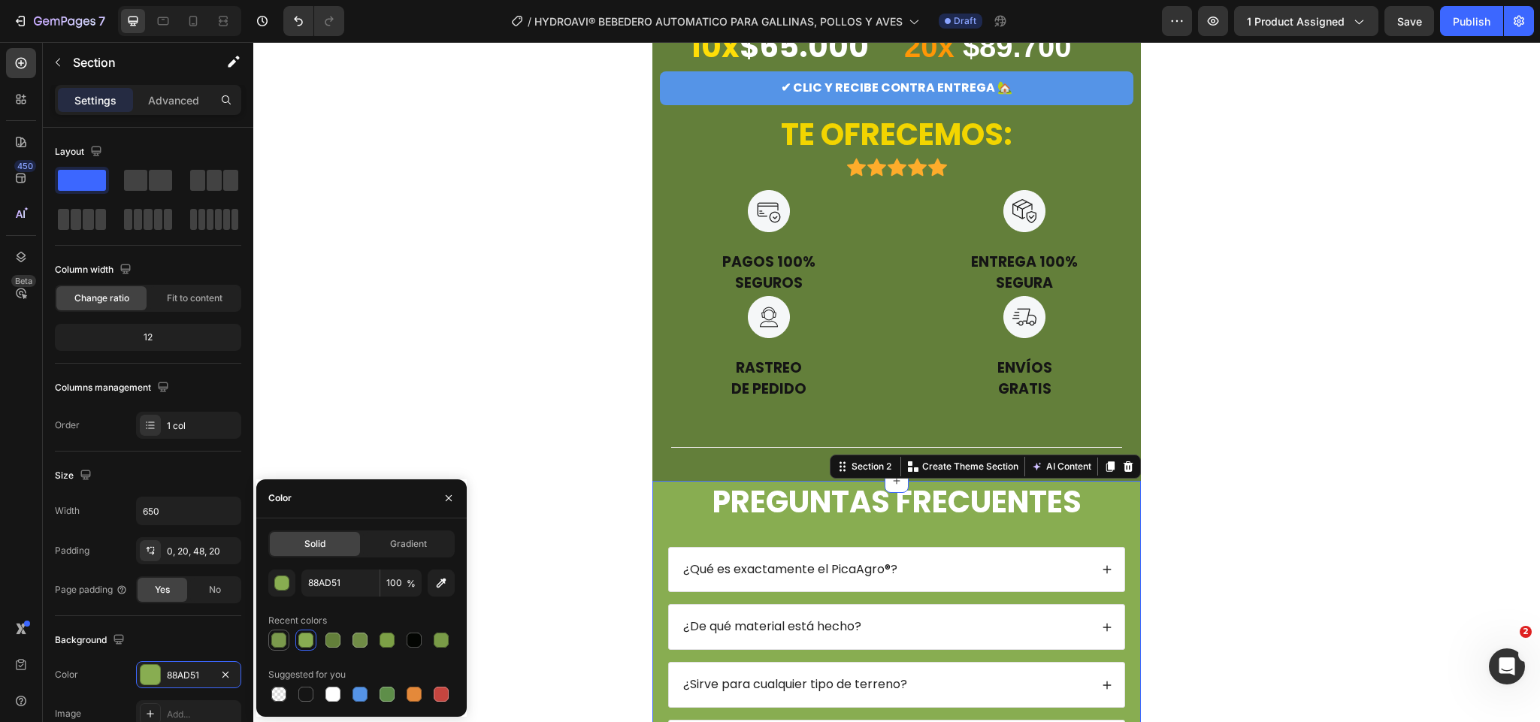
click at [284, 641] on div at bounding box center [278, 640] width 15 height 15
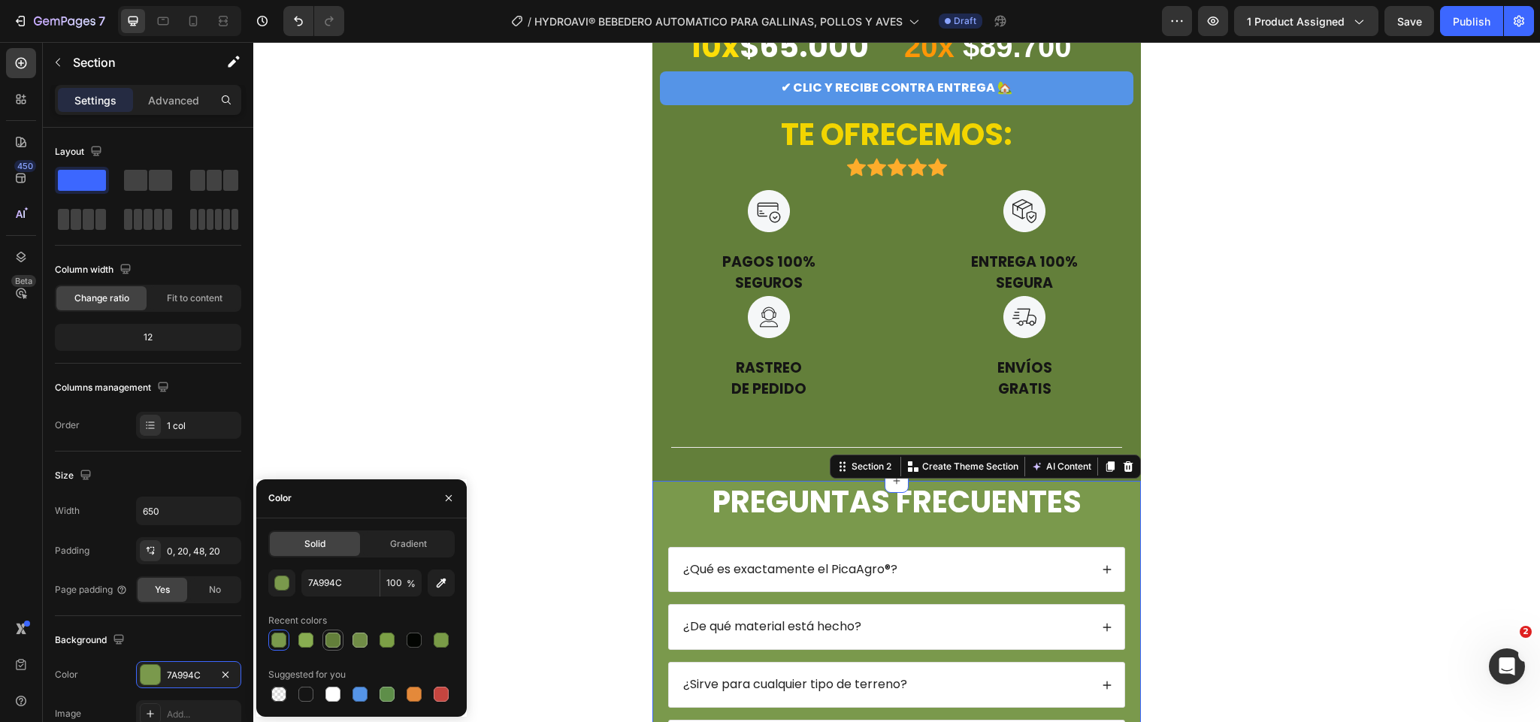
click at [327, 641] on div at bounding box center [333, 640] width 15 height 15
type input "637F3A"
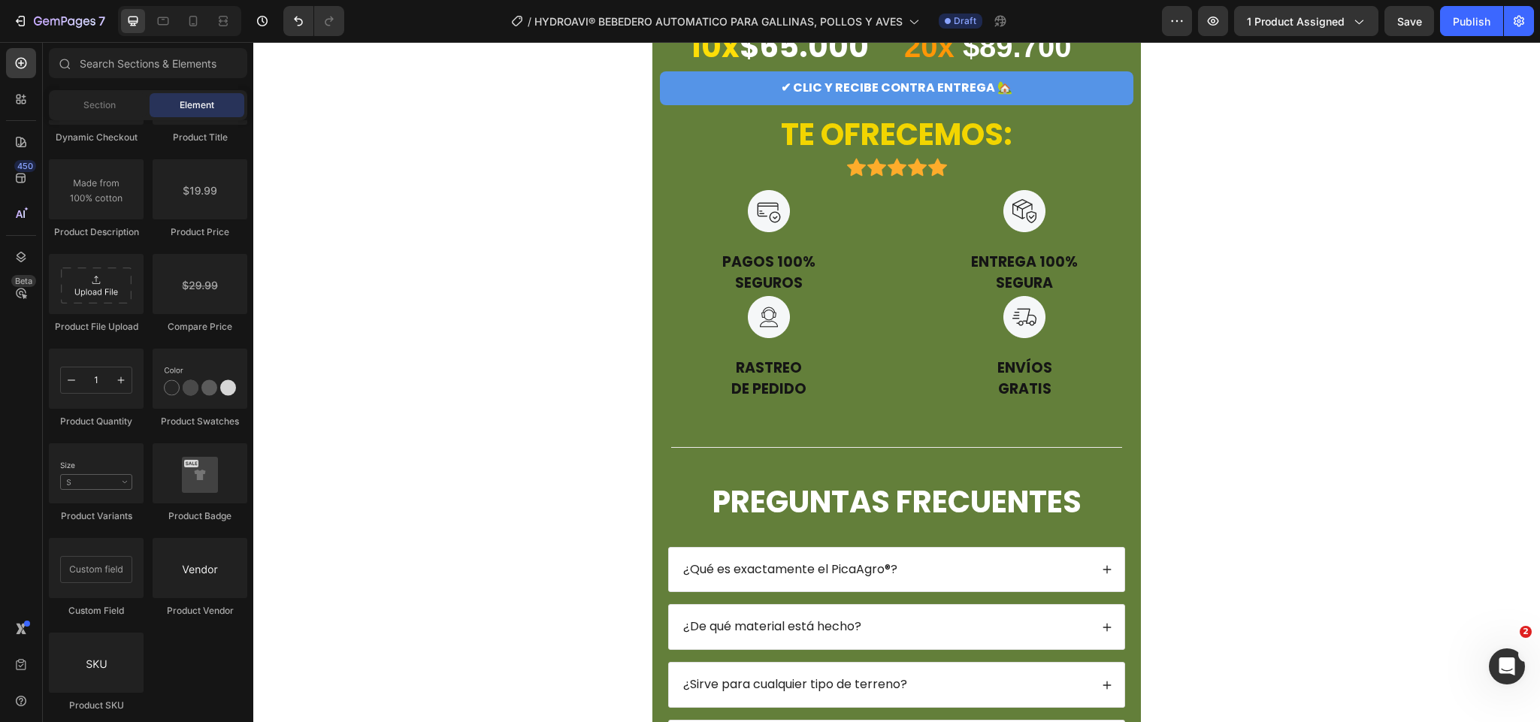
click at [1401, 17] on span "Save" at bounding box center [1410, 21] width 25 height 13
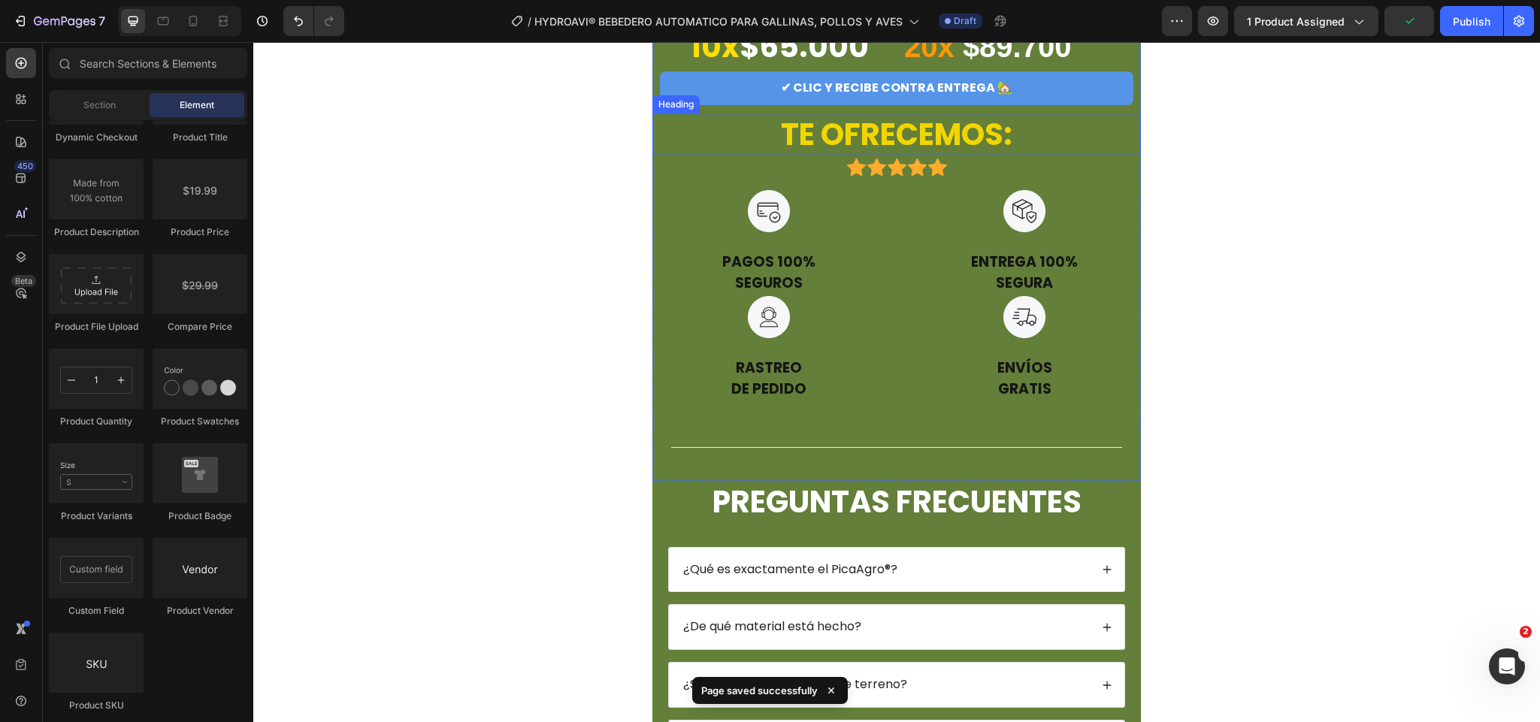
click at [1044, 132] on h2 "TE OFRECEMOS:" at bounding box center [897, 135] width 489 height 42
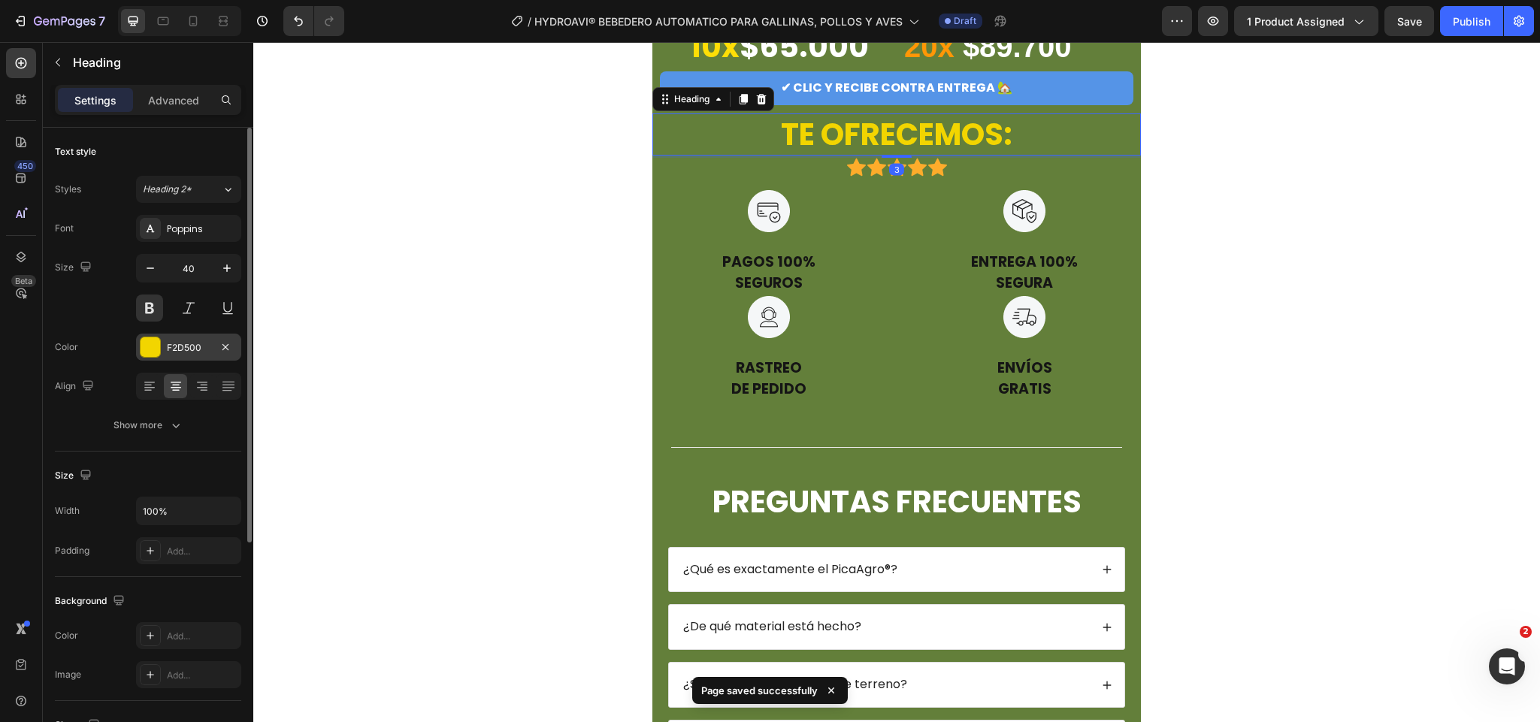
click at [212, 361] on div "F2D500" at bounding box center [188, 347] width 105 height 27
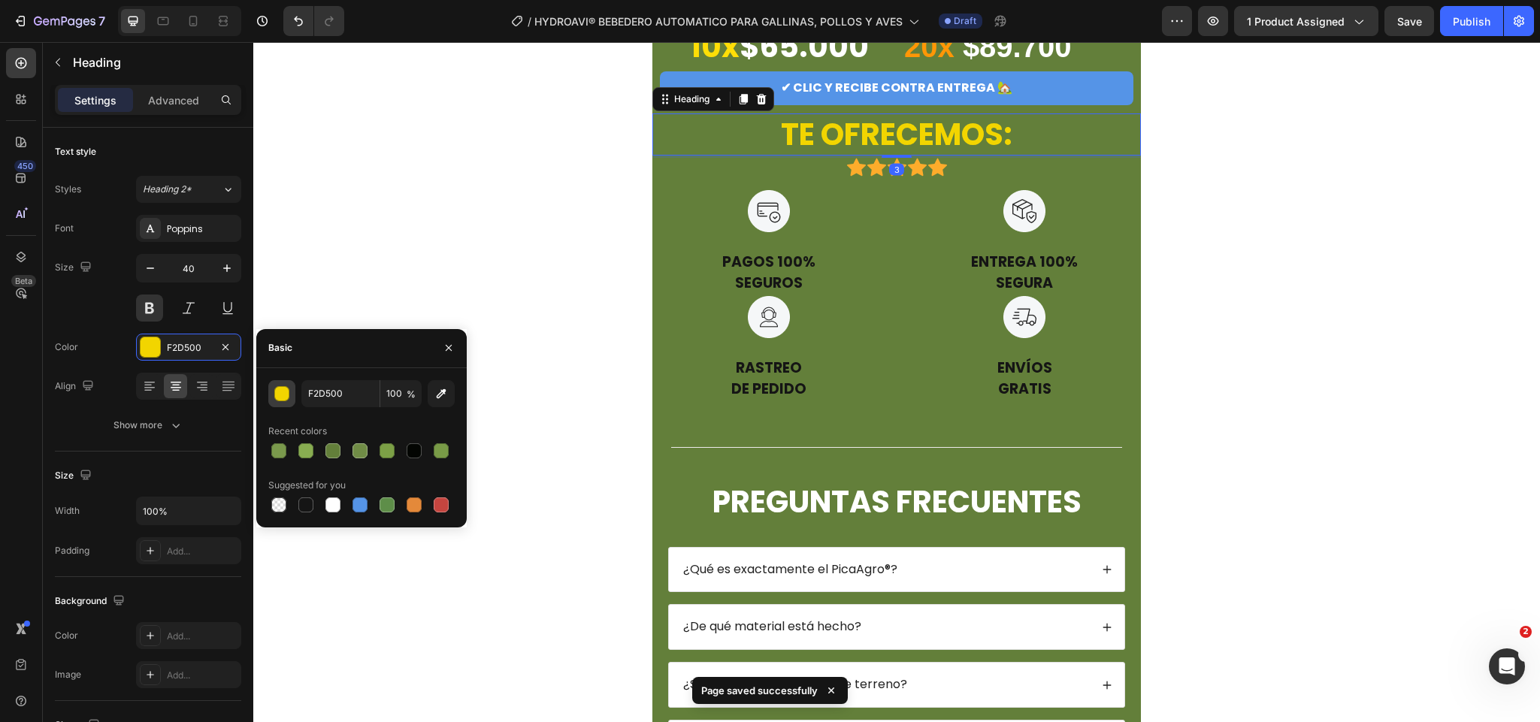
click at [278, 390] on div "button" at bounding box center [282, 394] width 15 height 15
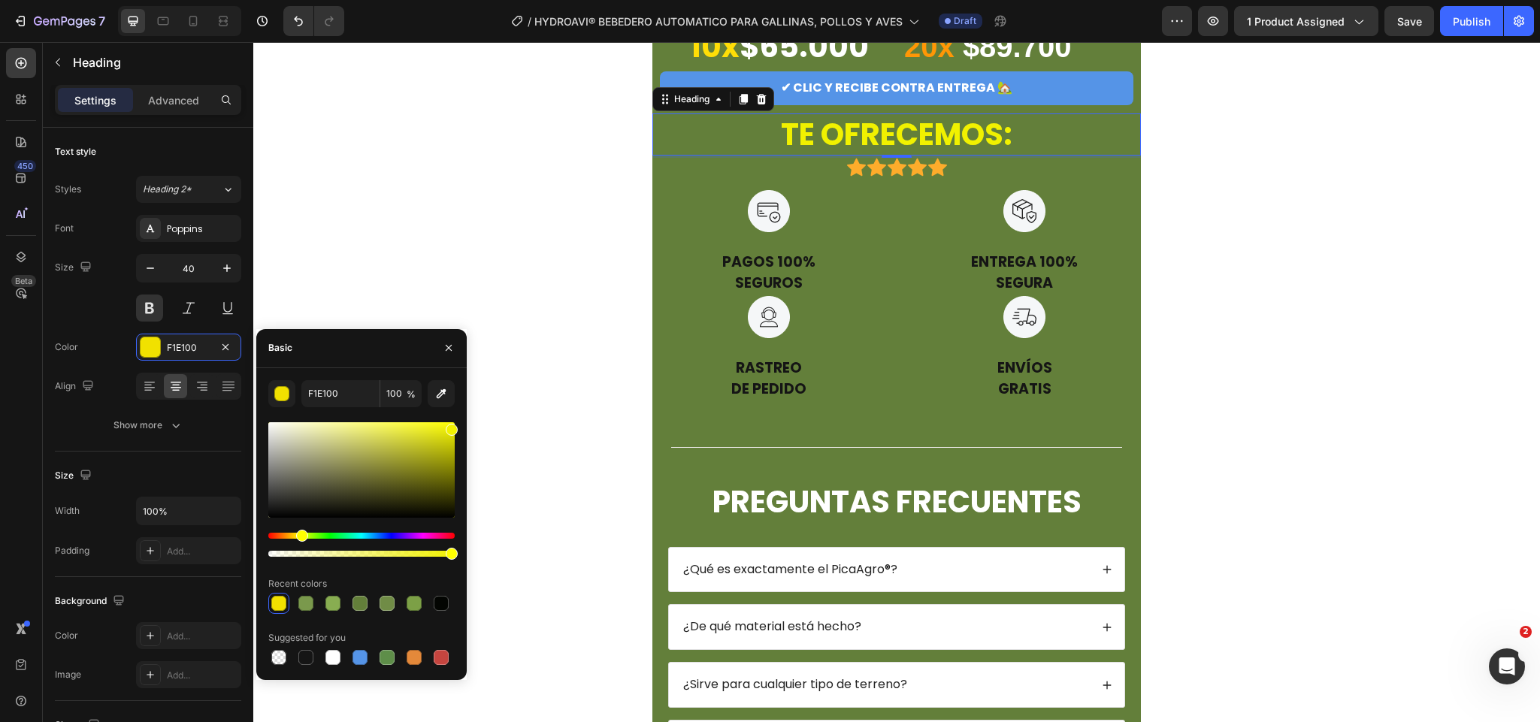
click at [300, 538] on div "Hue" at bounding box center [302, 536] width 12 height 12
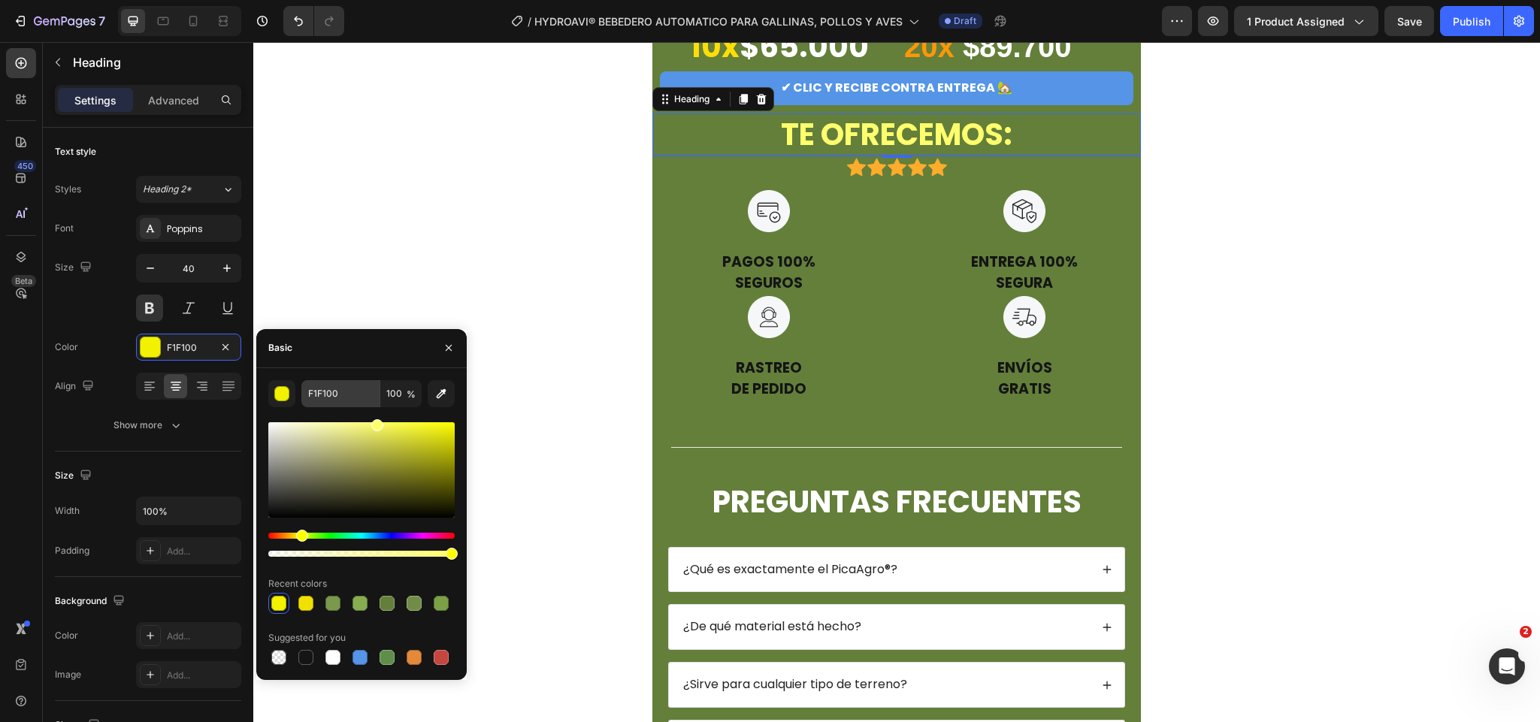
type input "FFFF6D"
drag, startPoint x: 449, startPoint y: 427, endPoint x: 375, endPoint y: 402, distance: 77.7
click at [375, 402] on div "FFFF6D 100 % Recent colors Suggested for you" at bounding box center [361, 524] width 186 height 288
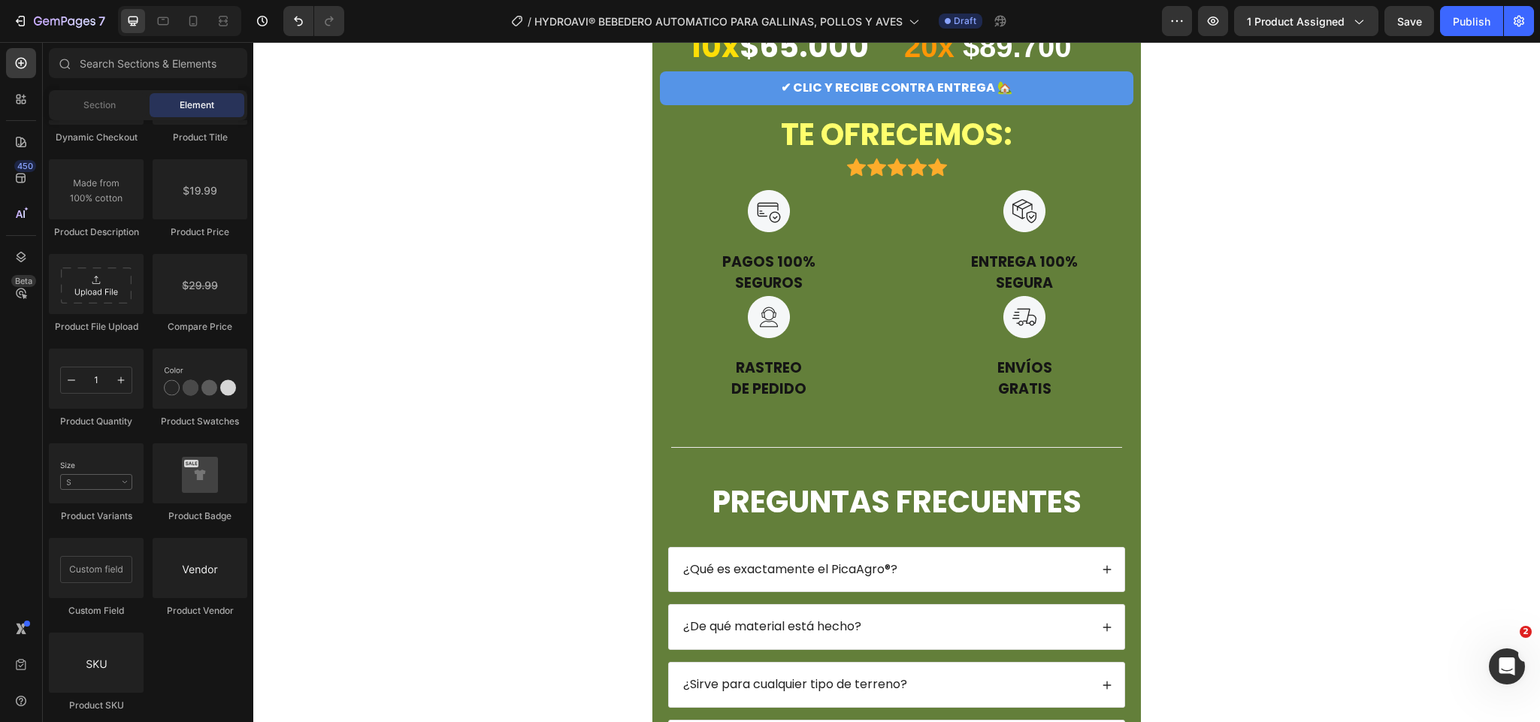
click at [1395, 14] on button "Save" at bounding box center [1410, 21] width 50 height 30
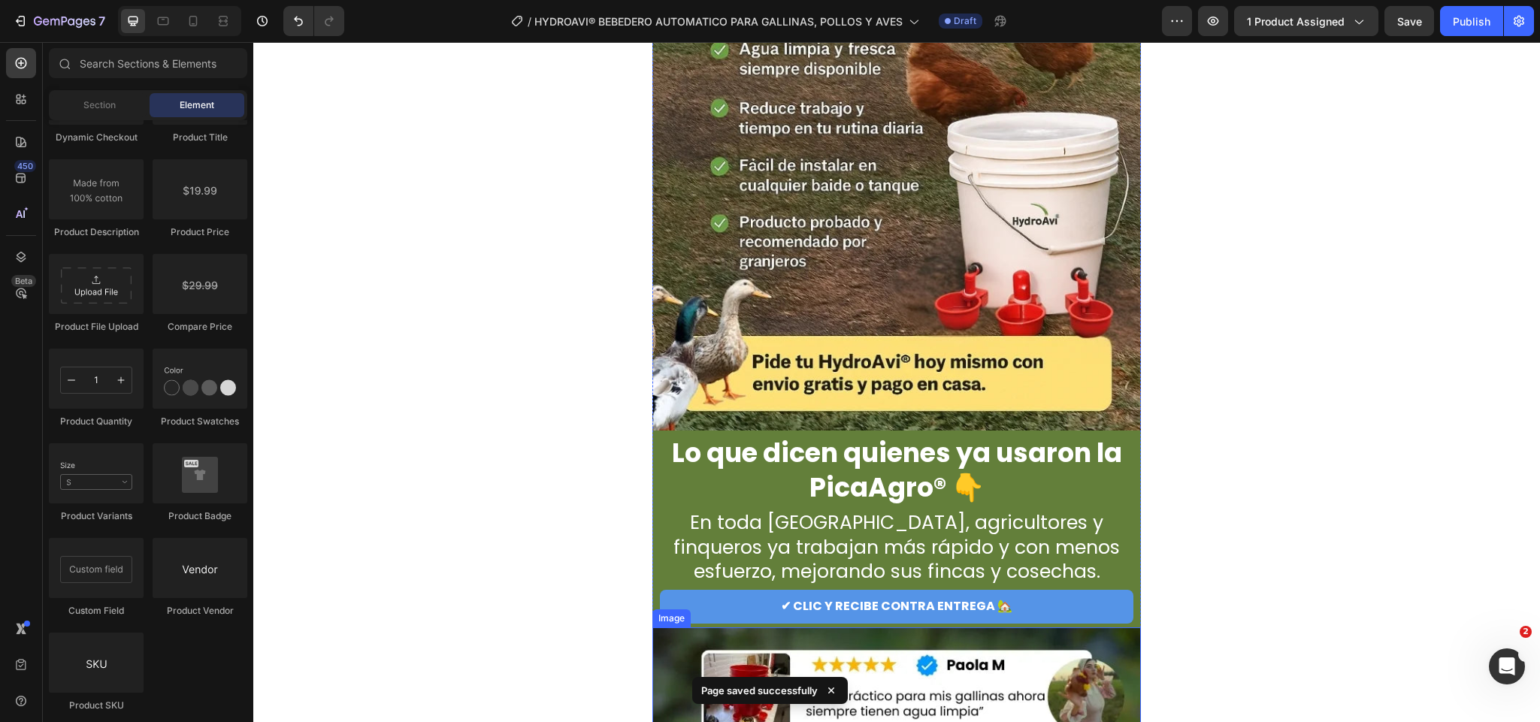
scroll to position [4600, 0]
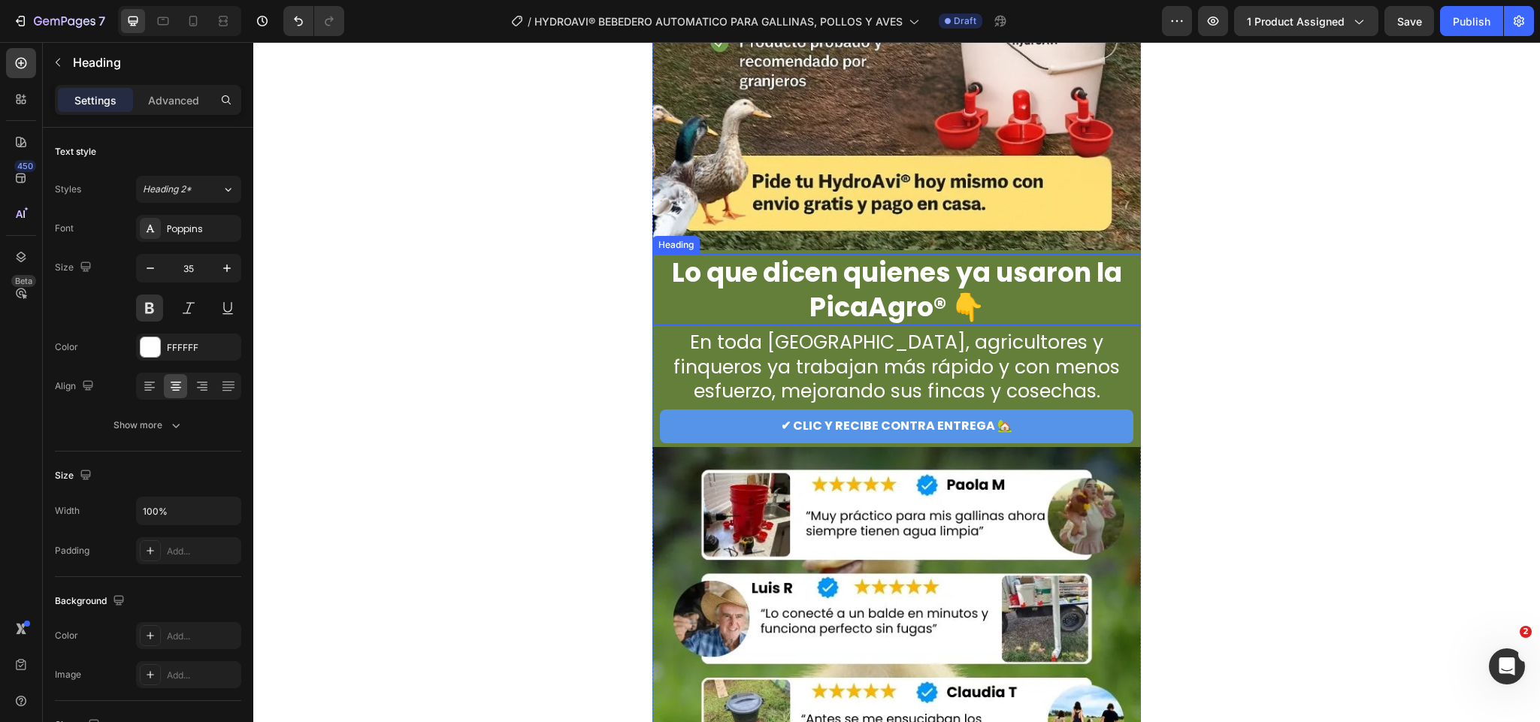
click at [954, 309] on h2 "Lo que dicen quienes ya usaron la PicaAgro® 👇" at bounding box center [897, 289] width 459 height 71
click at [1072, 274] on h2 "Lo que dicen quienes ya usaron la PicaAgro® 👇" at bounding box center [897, 289] width 459 height 71
click at [1090, 273] on p "Lo que dicen quienes ya usaron la PicaAgro® 👇" at bounding box center [897, 290] width 456 height 68
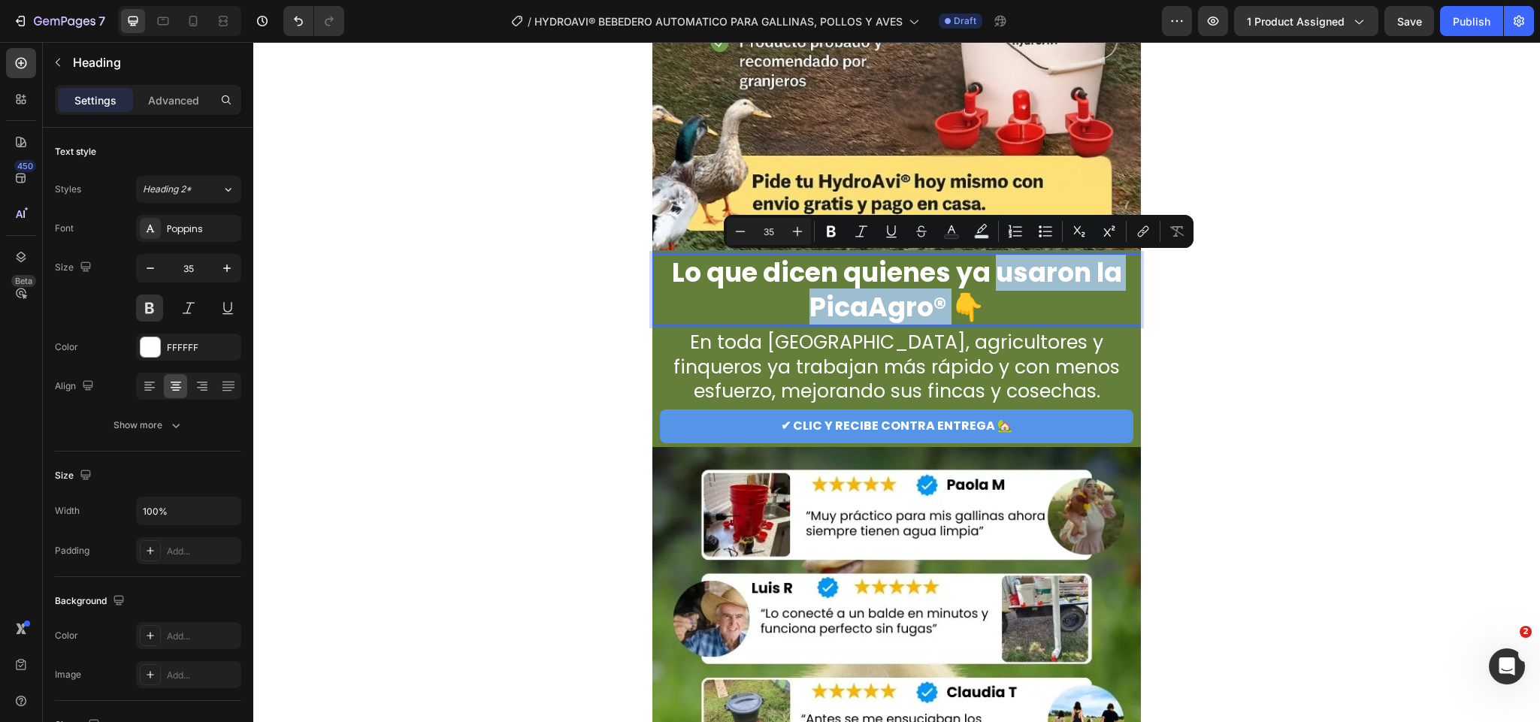
drag, startPoint x: 989, startPoint y: 275, endPoint x: 943, endPoint y: 298, distance: 51.4
click at [943, 298] on p "Lo que dicen quienes ya usaron la PicaAgro® 👇" at bounding box center [897, 290] width 456 height 68
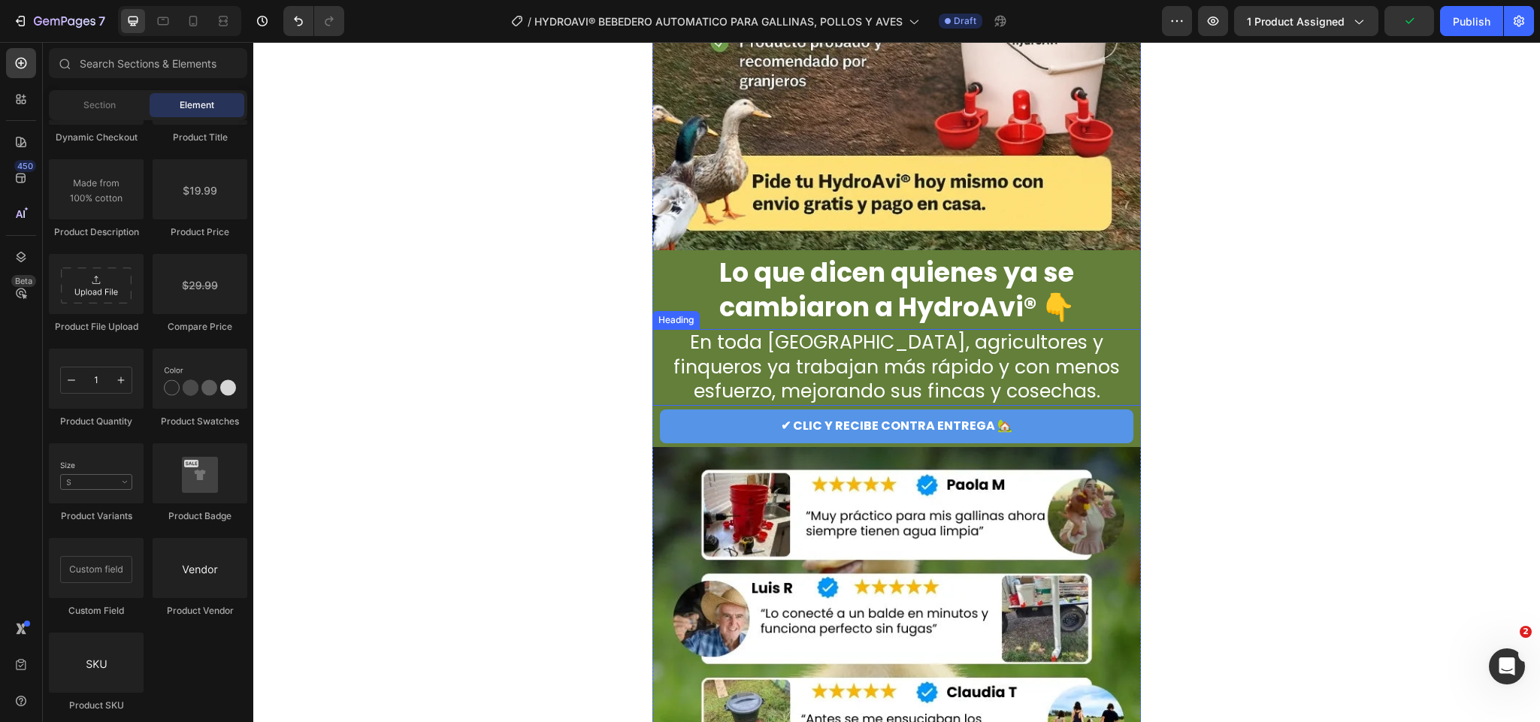
click at [903, 348] on h2 "En toda Colombia, agricultores y finqueros ya trabajan más rápido y con menos e…" at bounding box center [897, 367] width 459 height 77
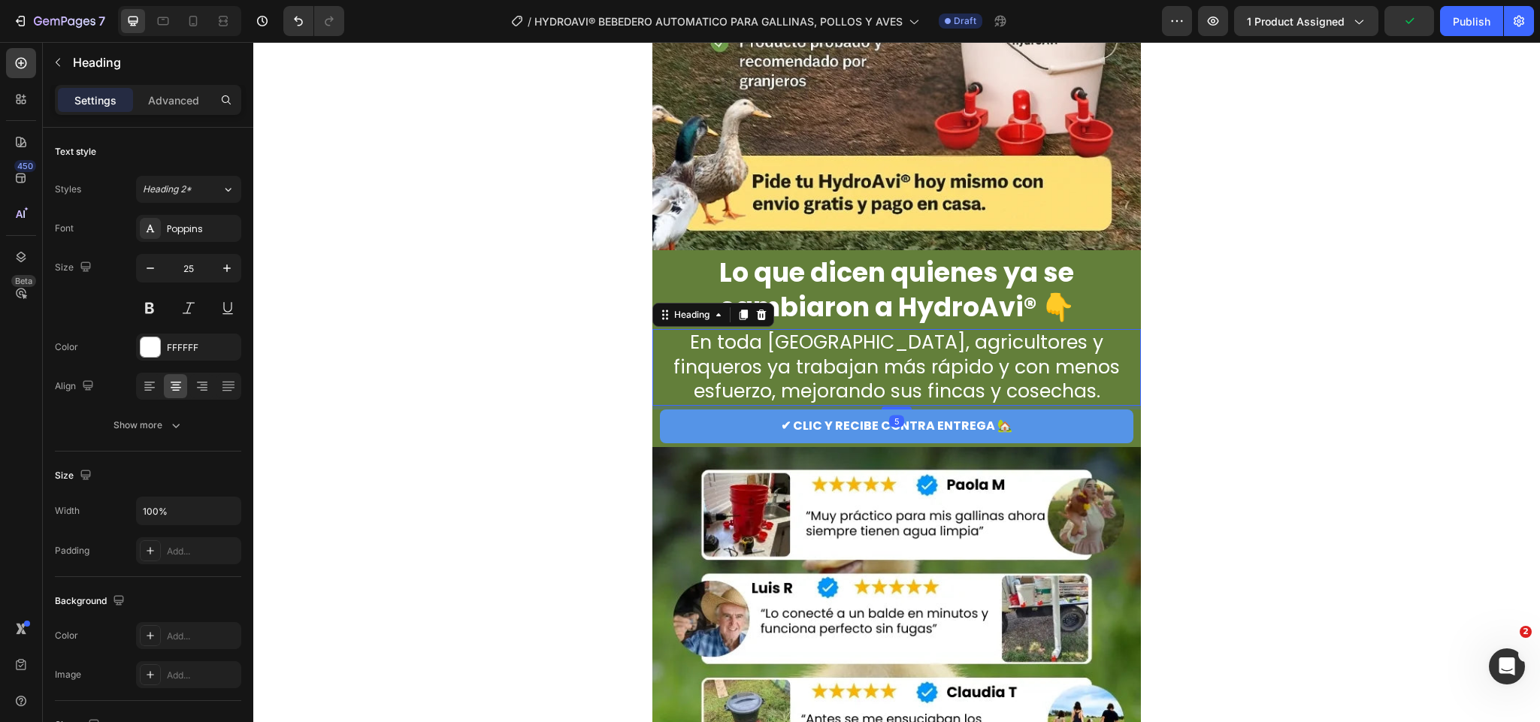
click at [909, 341] on h2 "En toda Colombia, agricultores y finqueros ya trabajan más rápido y con menos e…" at bounding box center [897, 367] width 459 height 77
click at [909, 341] on p "En toda Colombia, agricultores y finqueros ya trabajan más rápido y con menos e…" at bounding box center [897, 368] width 456 height 74
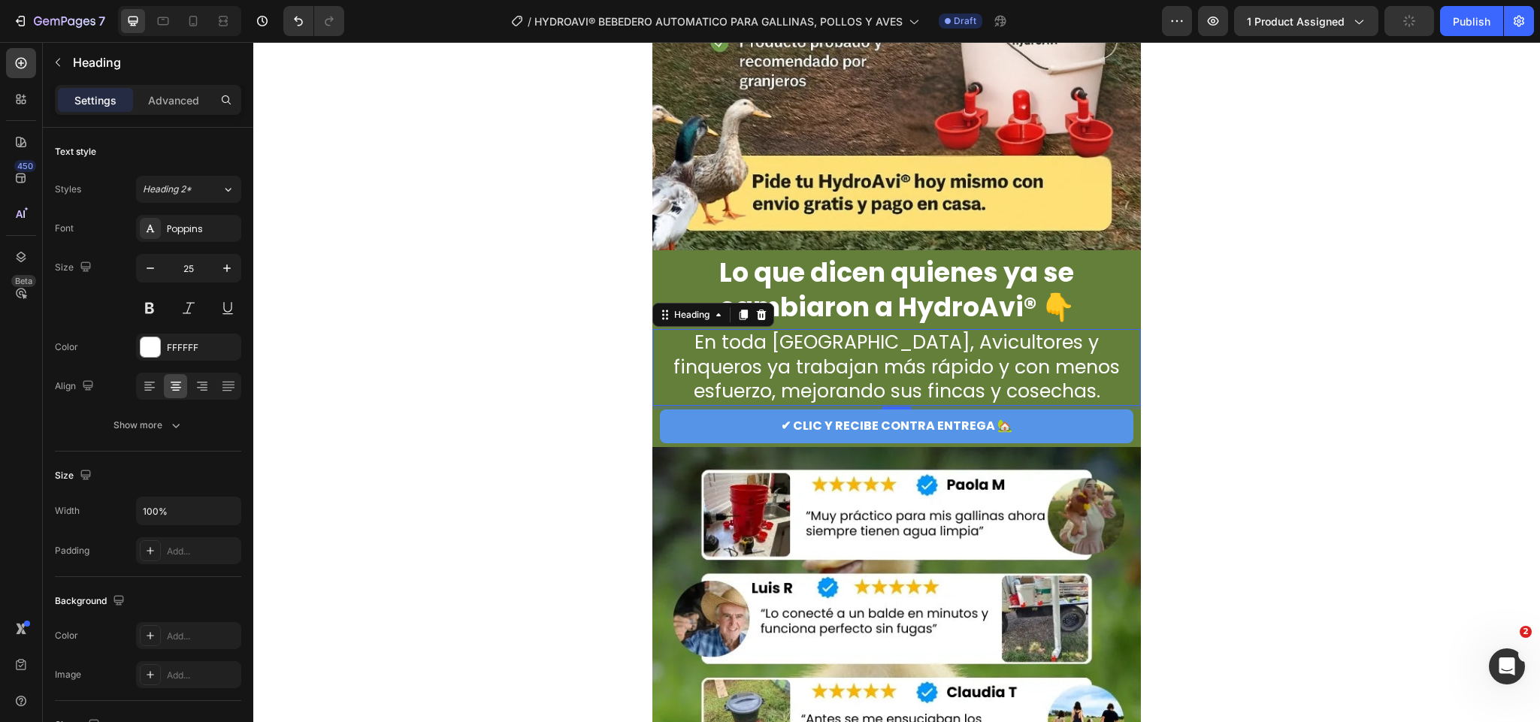
click at [903, 395] on p "En toda Colombia, Avicultores y finqueros ya trabajan más rápido y con menos es…" at bounding box center [897, 368] width 456 height 74
click at [903, 393] on p "En toda Colombia, Avicultores y finqueros ya trabajan más rápido y con menos es…" at bounding box center [897, 368] width 456 height 74
click at [971, 391] on p "En toda Colombia, Avicultores y finqueros ya trabajan más rápido y con menos es…" at bounding box center [897, 368] width 456 height 74
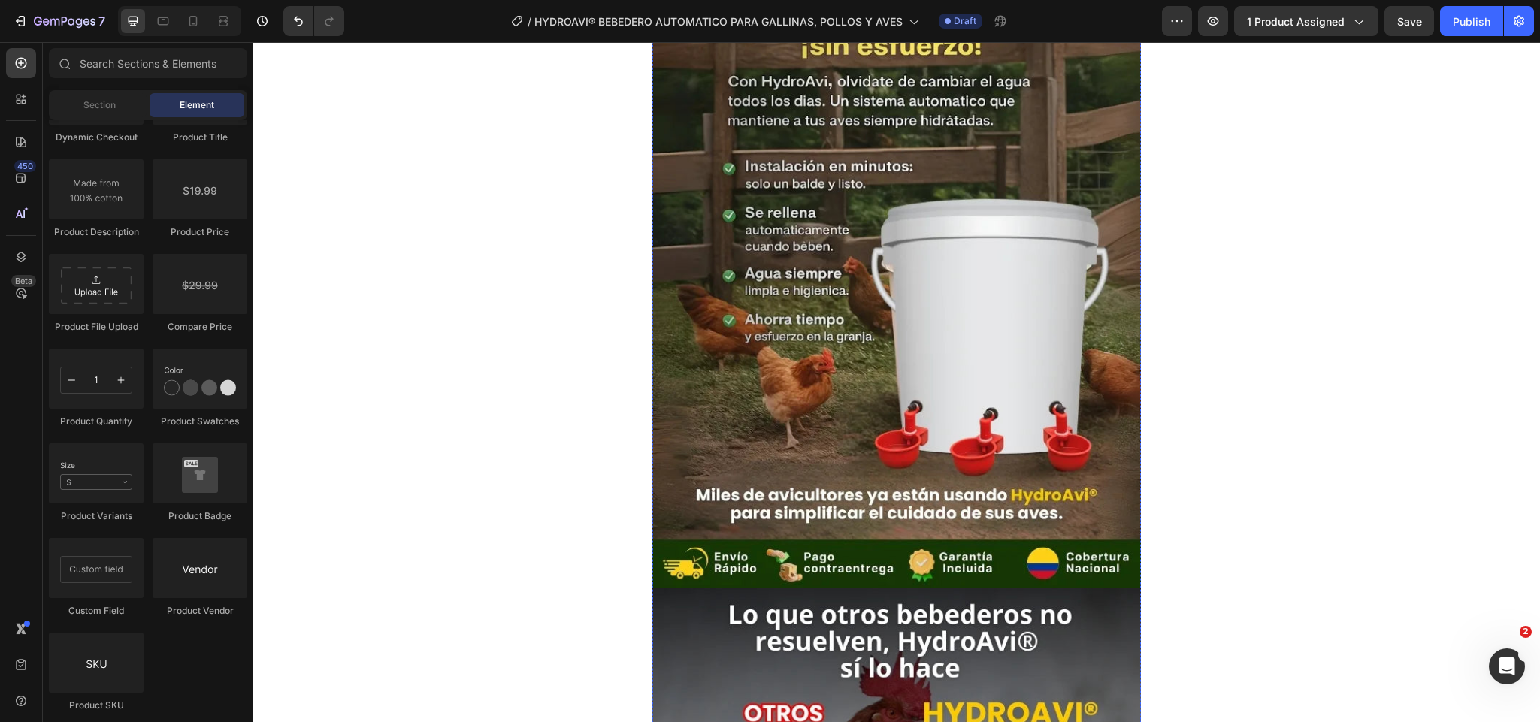
scroll to position [653, 0]
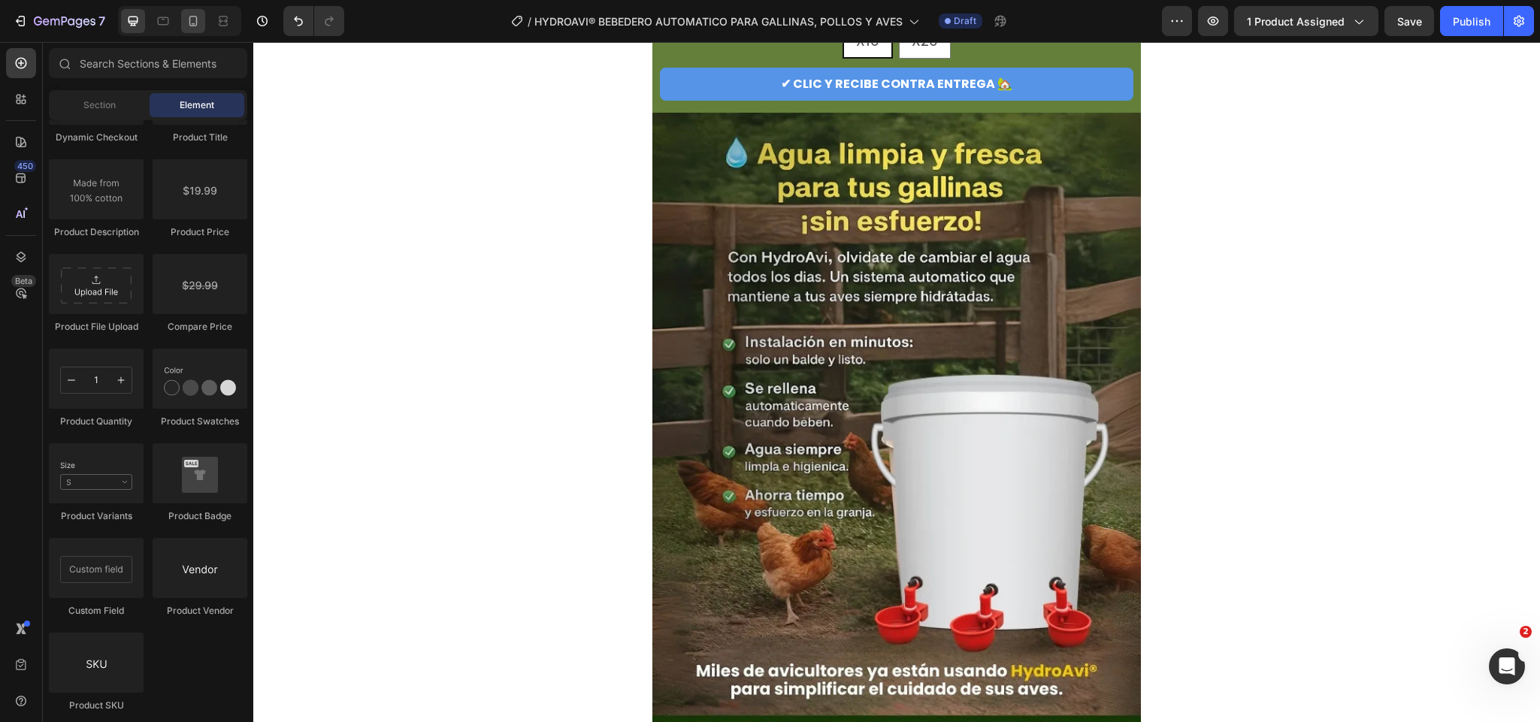
click at [183, 21] on div at bounding box center [193, 21] width 24 height 24
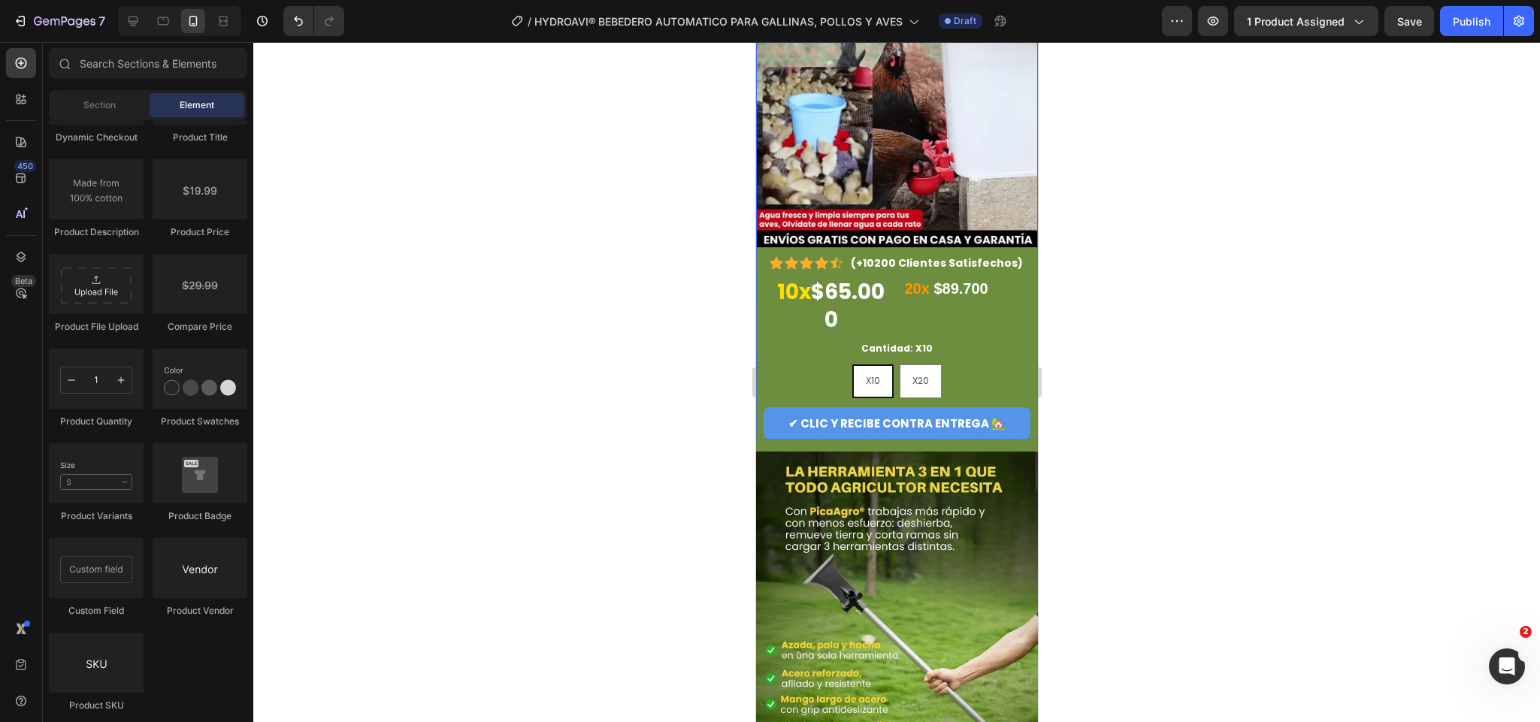
scroll to position [113, 0]
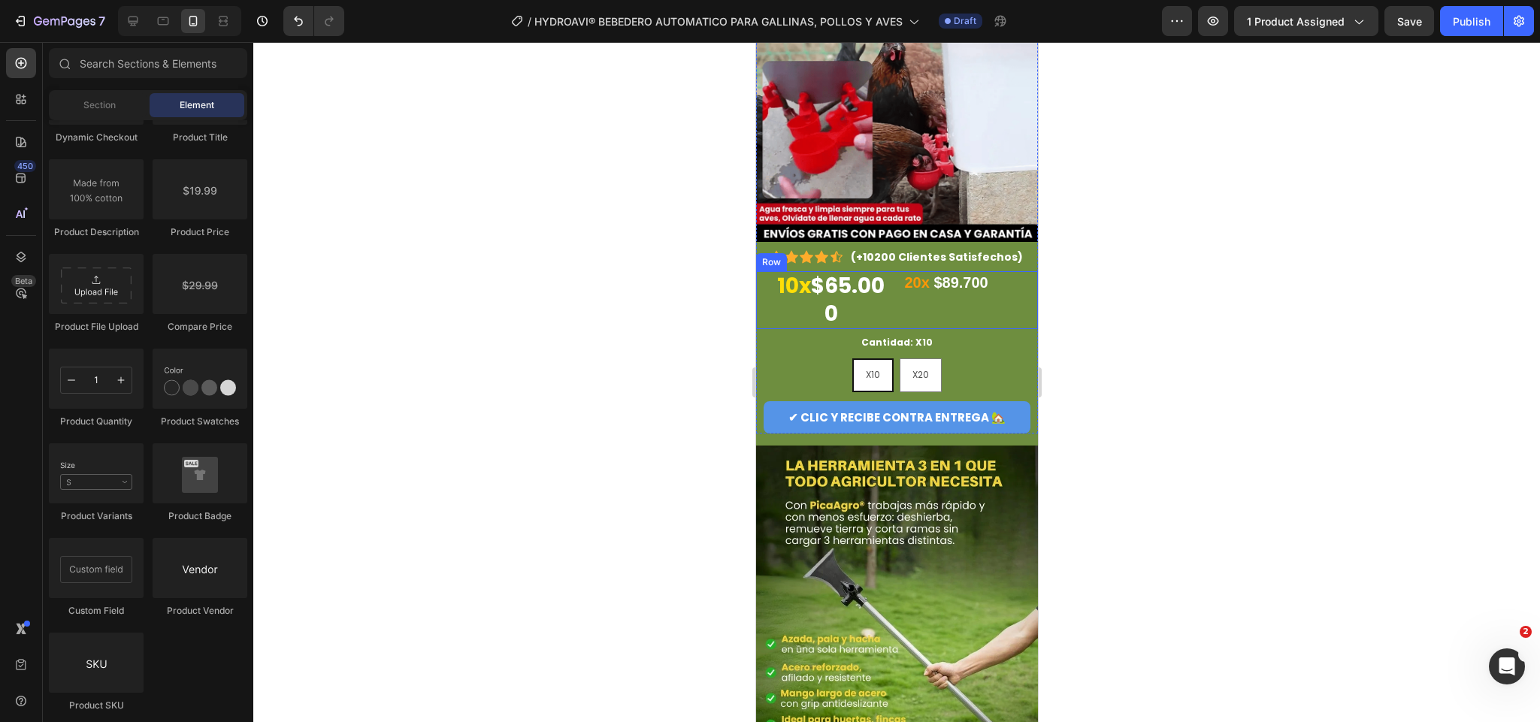
click at [906, 292] on div "20x $89.700 Heading" at bounding box center [963, 300] width 120 height 58
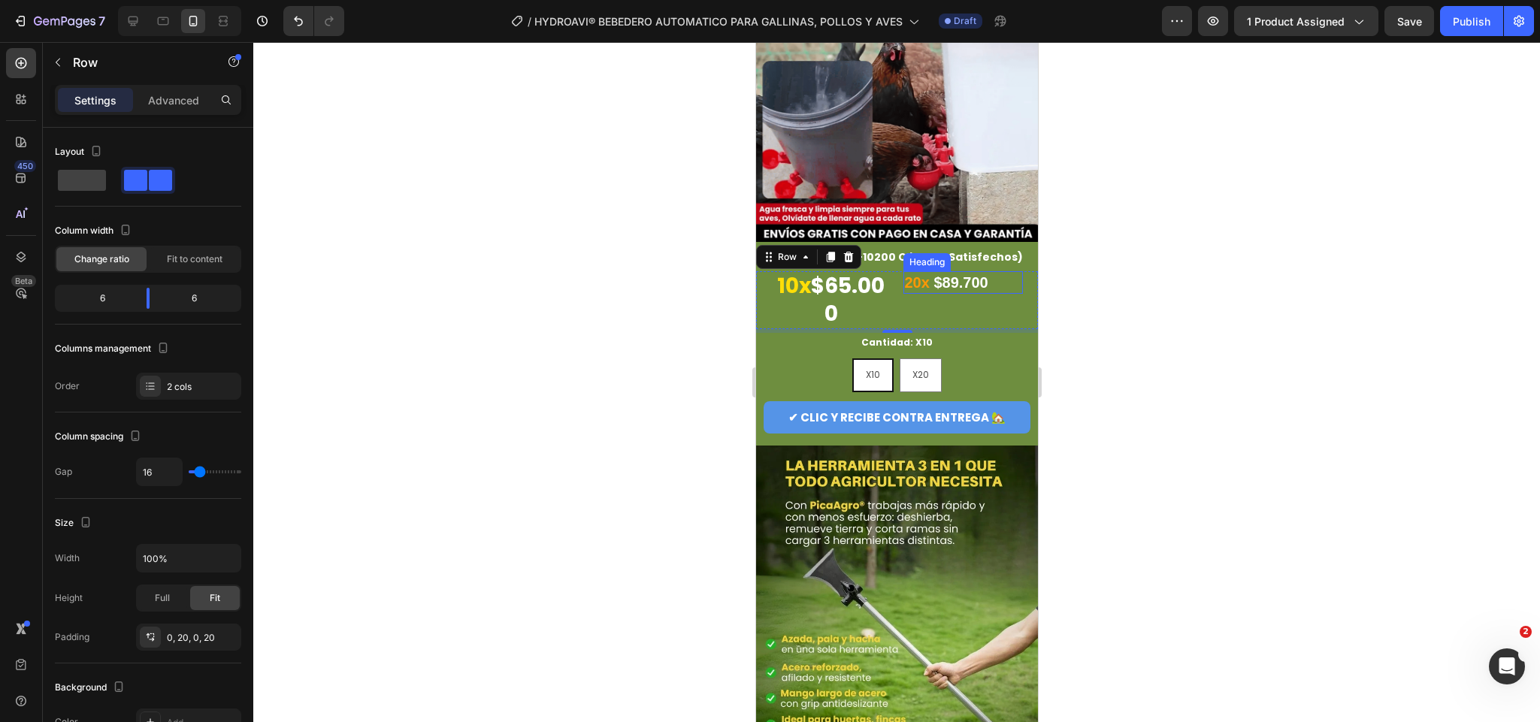
click at [953, 274] on strong "$89.700" at bounding box center [960, 282] width 54 height 17
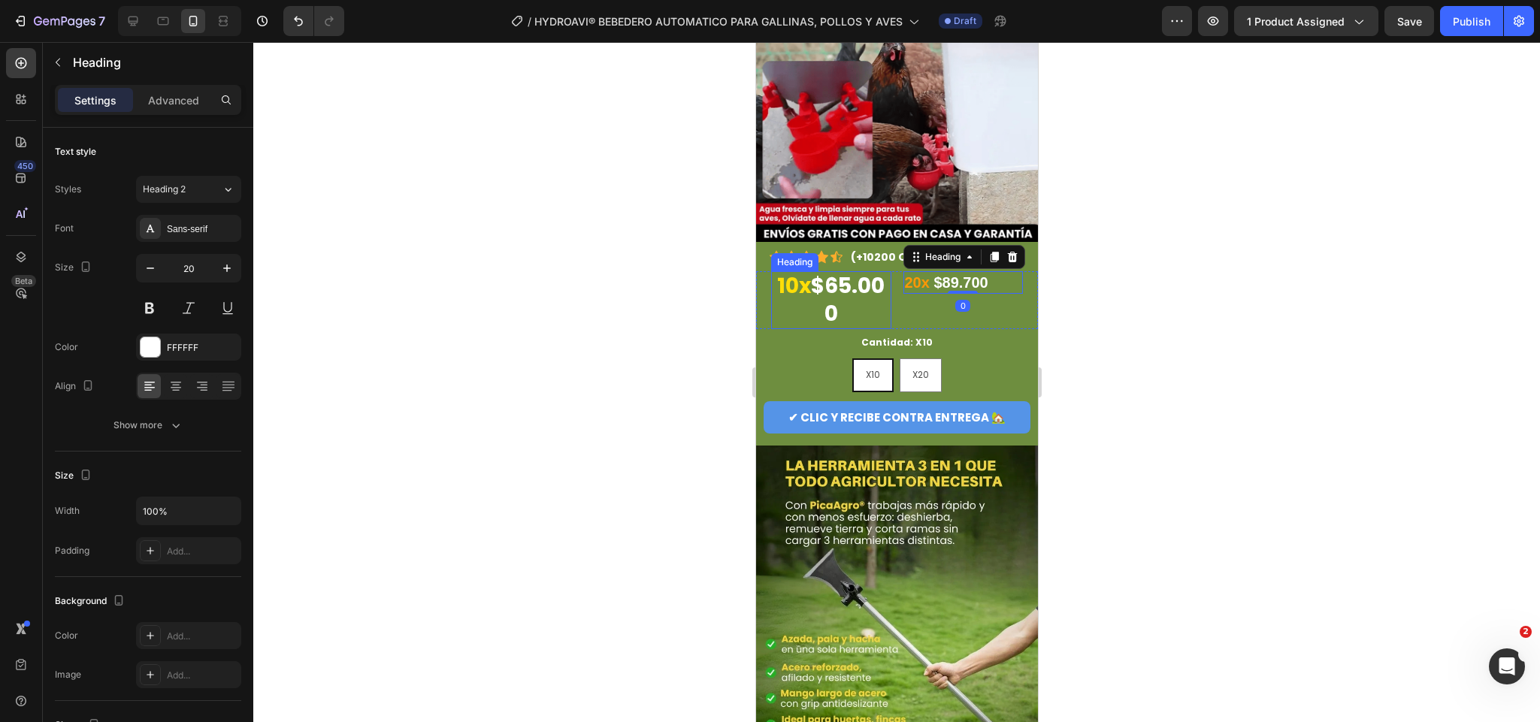
click at [880, 277] on h2 "10x $65.000" at bounding box center [831, 300] width 120 height 58
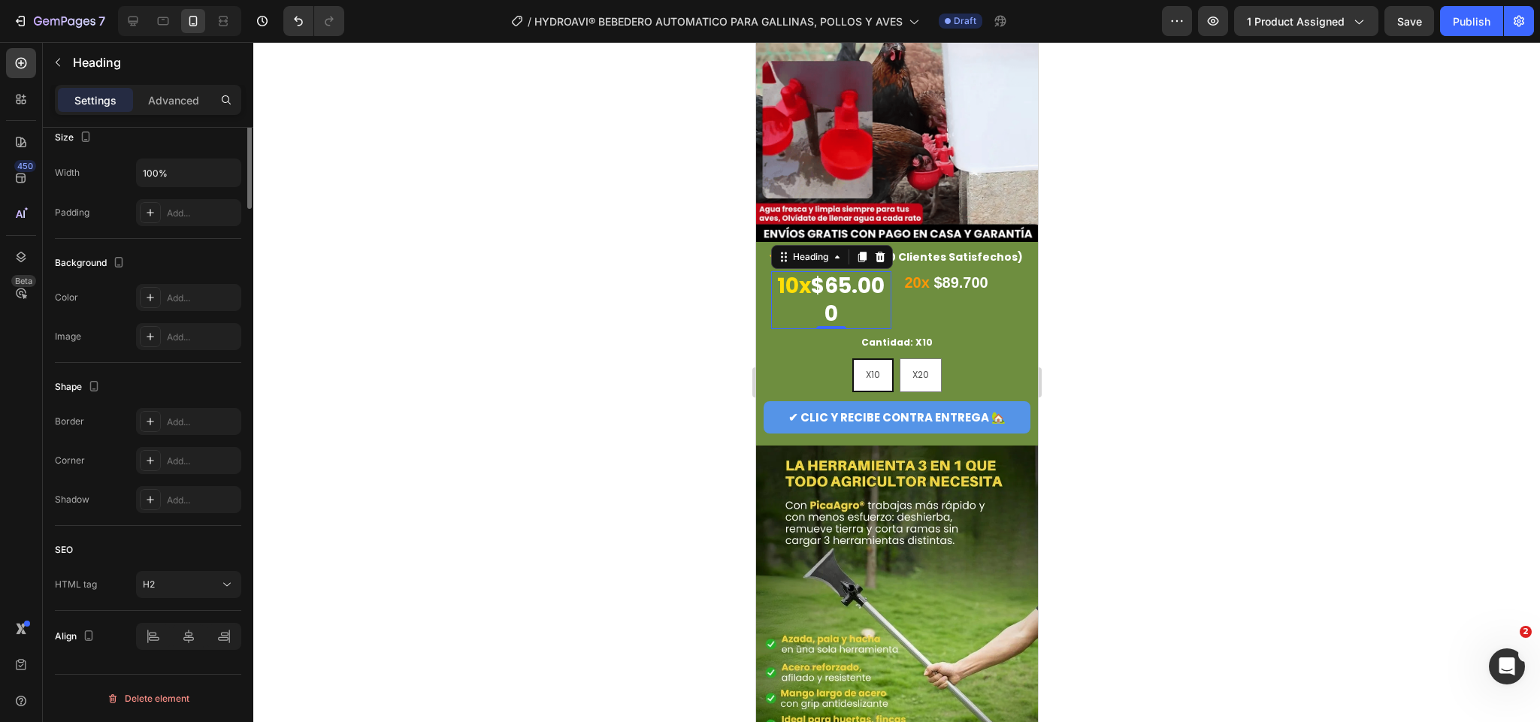
scroll to position [0, 0]
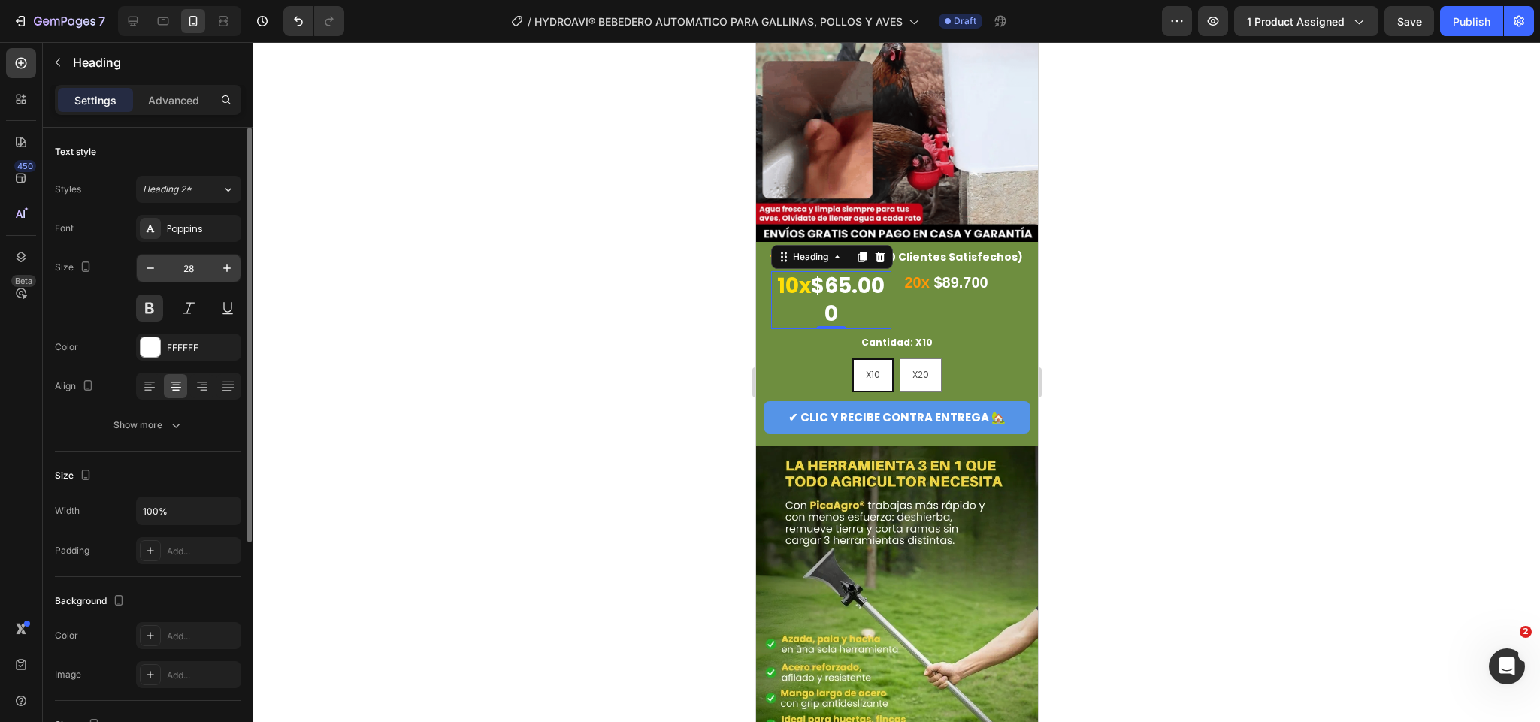
click at [185, 265] on input "28" at bounding box center [189, 268] width 50 height 27
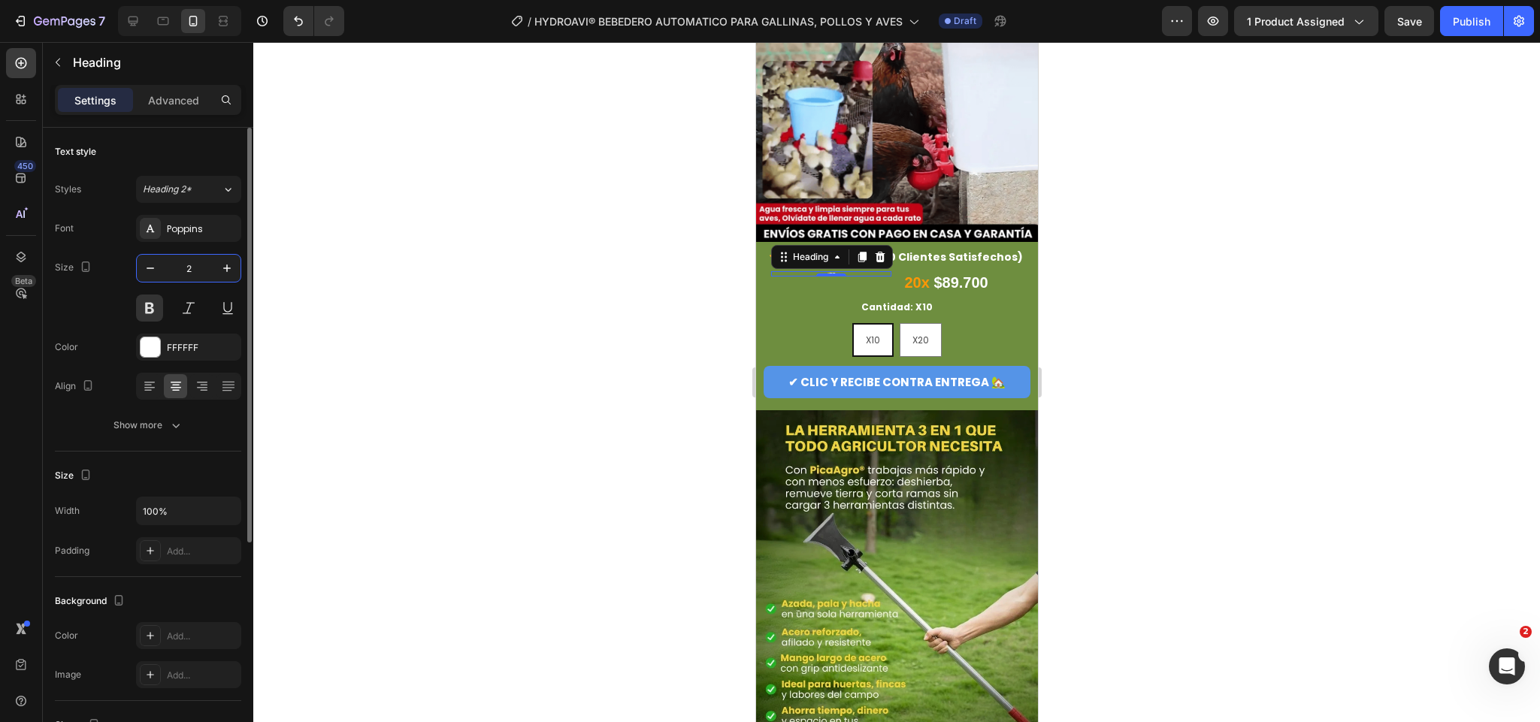
type input "20"
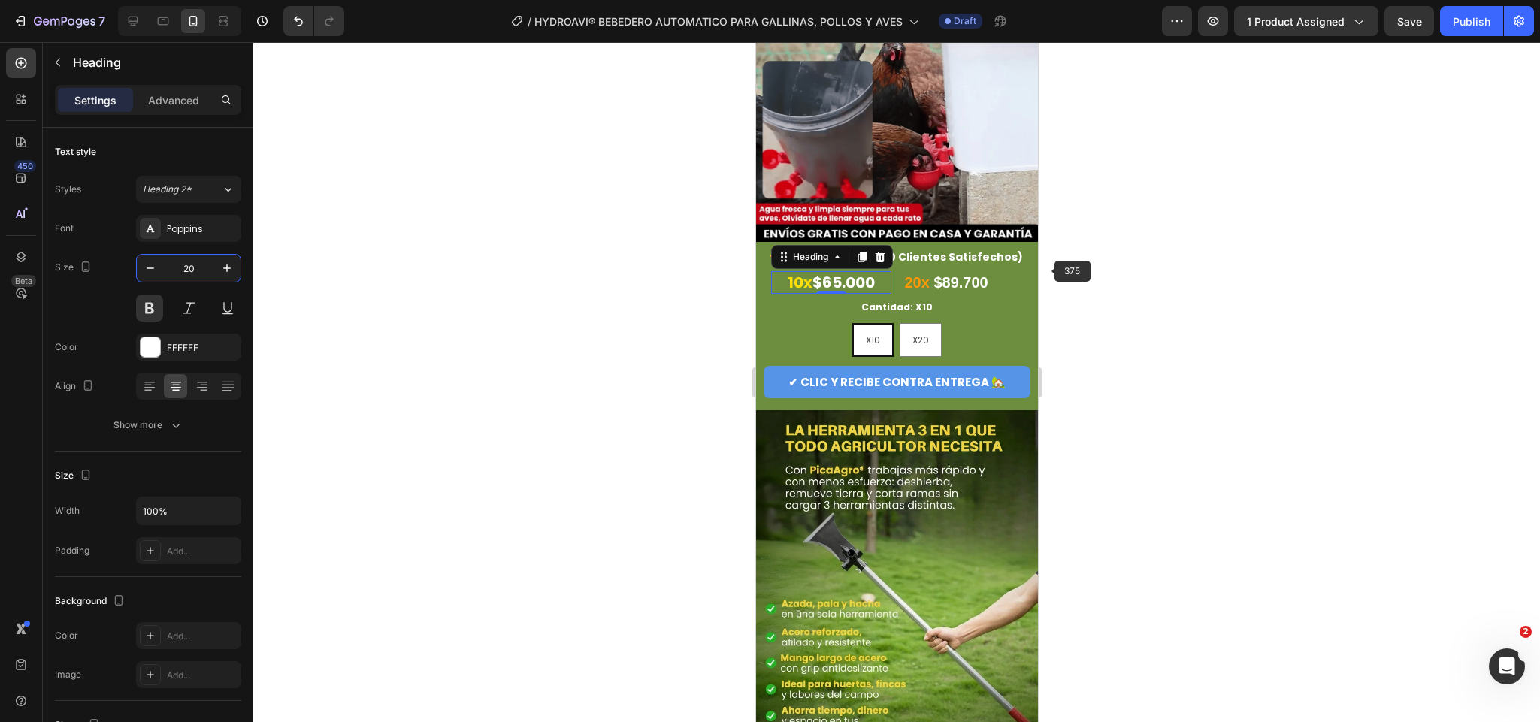
click at [1216, 271] on div at bounding box center [896, 382] width 1287 height 680
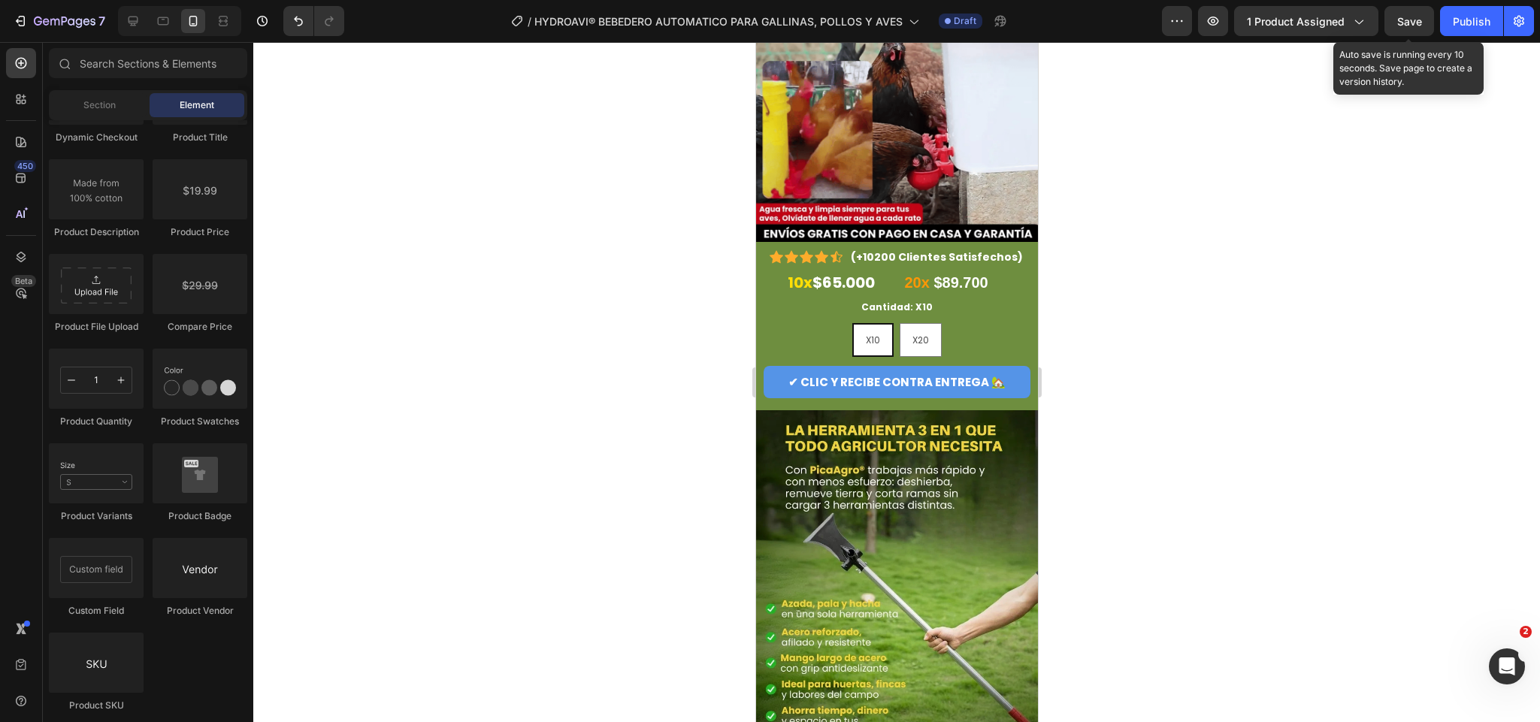
click at [1404, 23] on span "Save" at bounding box center [1410, 21] width 25 height 13
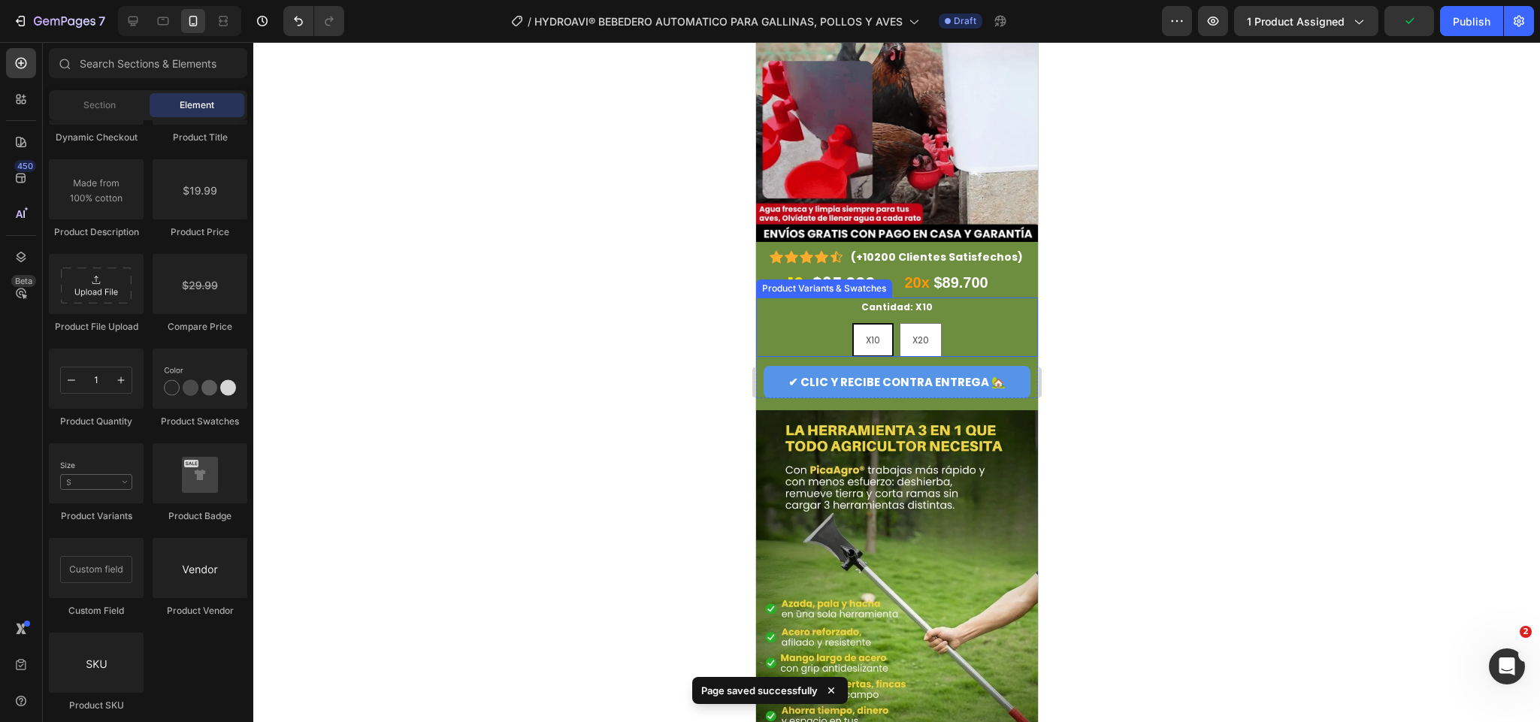
click at [989, 300] on div "Cantidad: X10 X10 X10 X10 X20 X20 X20" at bounding box center [897, 327] width 282 height 59
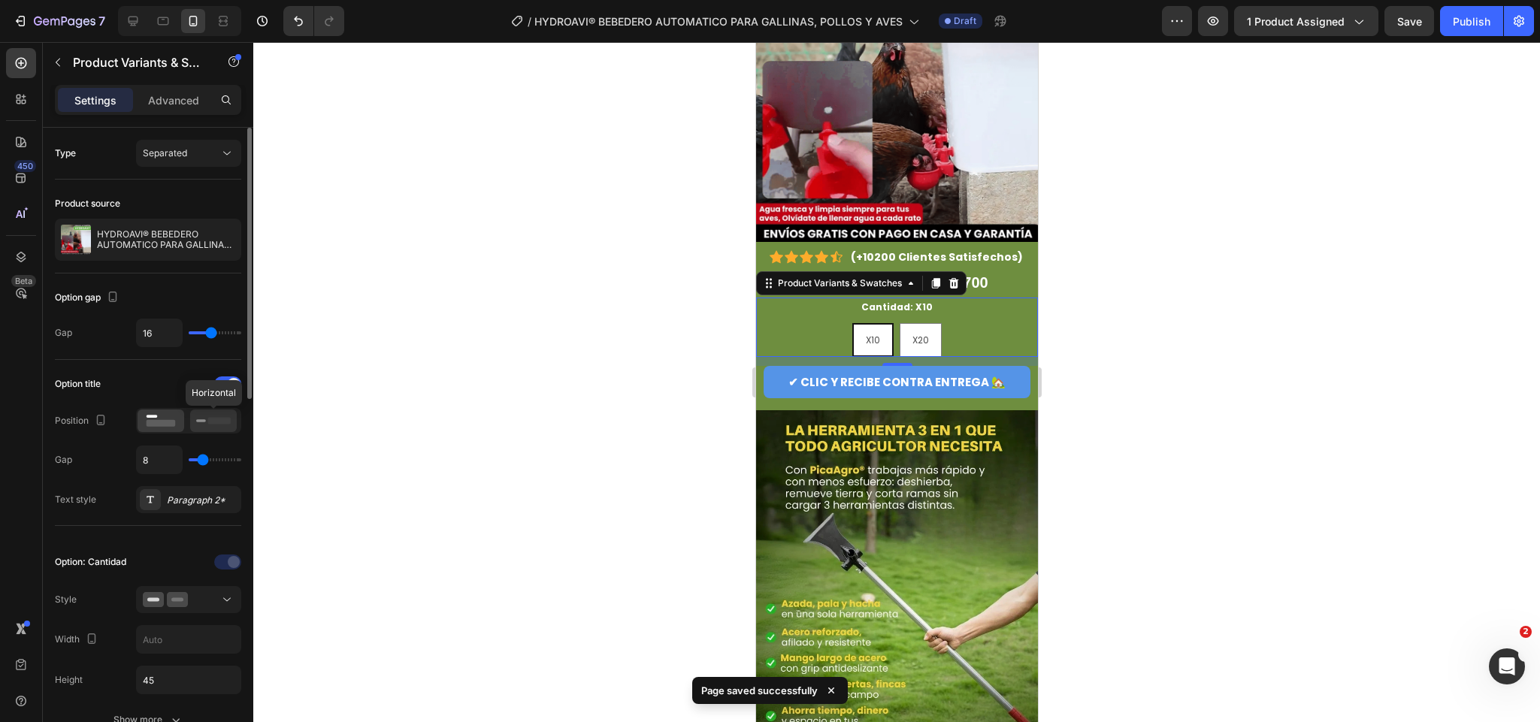
click at [197, 426] on icon at bounding box center [213, 421] width 35 height 17
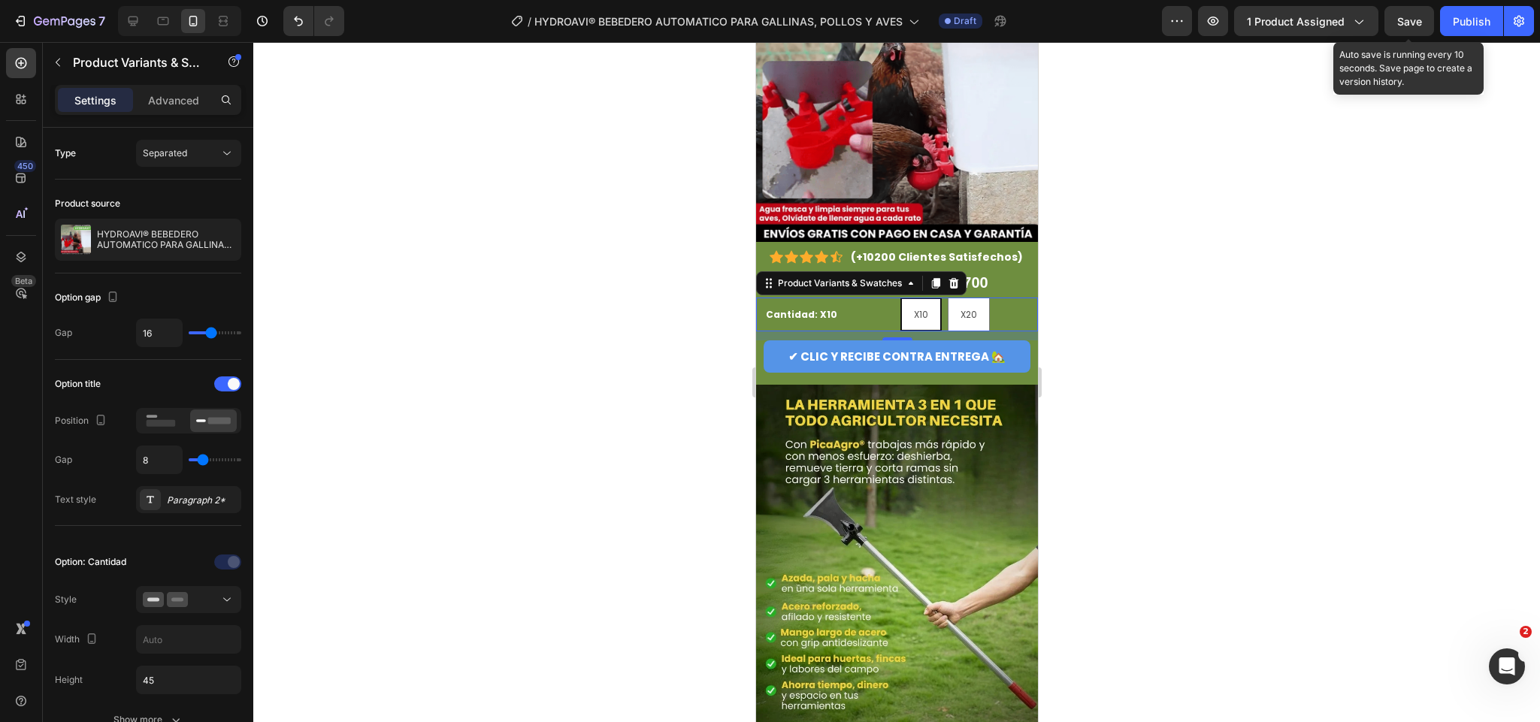
click at [1399, 20] on span "Save" at bounding box center [1410, 21] width 25 height 13
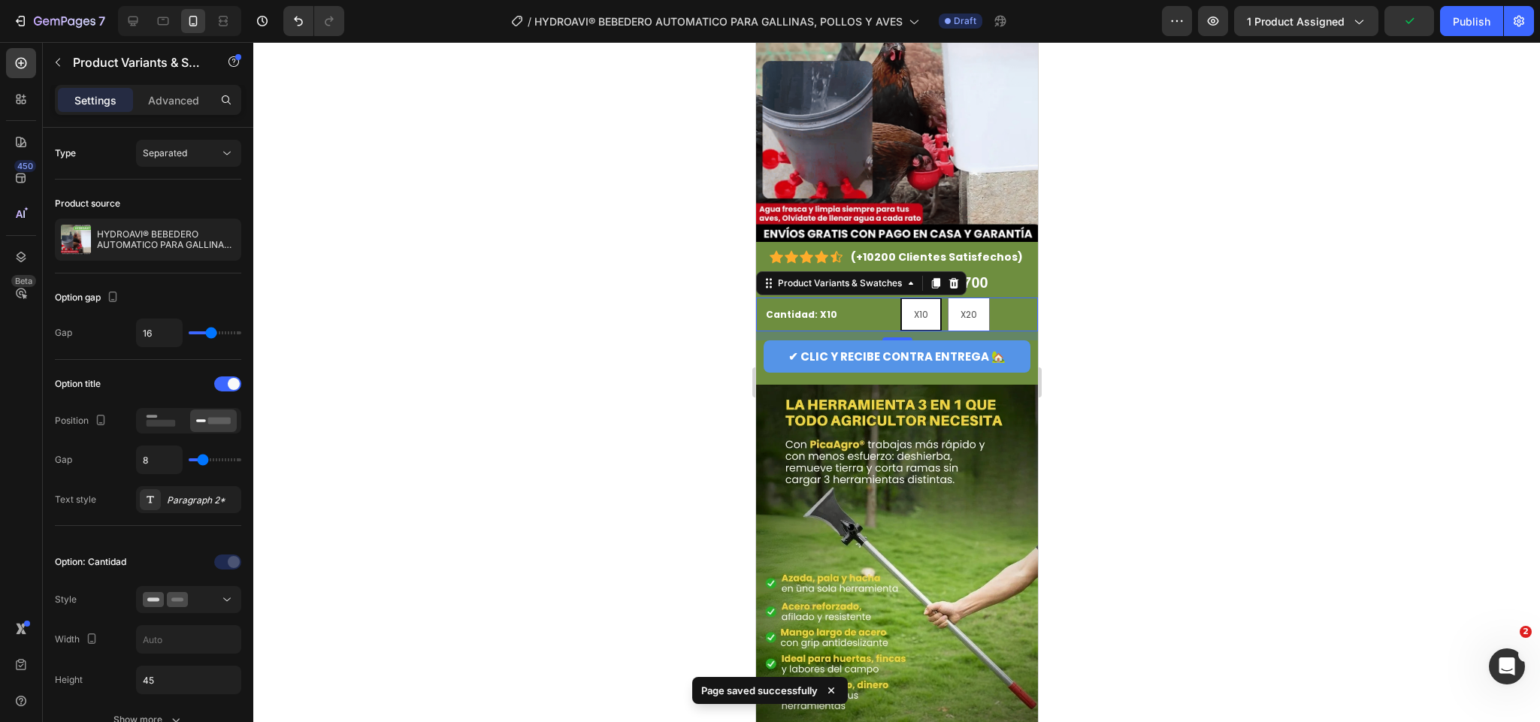
click at [1263, 303] on div at bounding box center [896, 382] width 1287 height 680
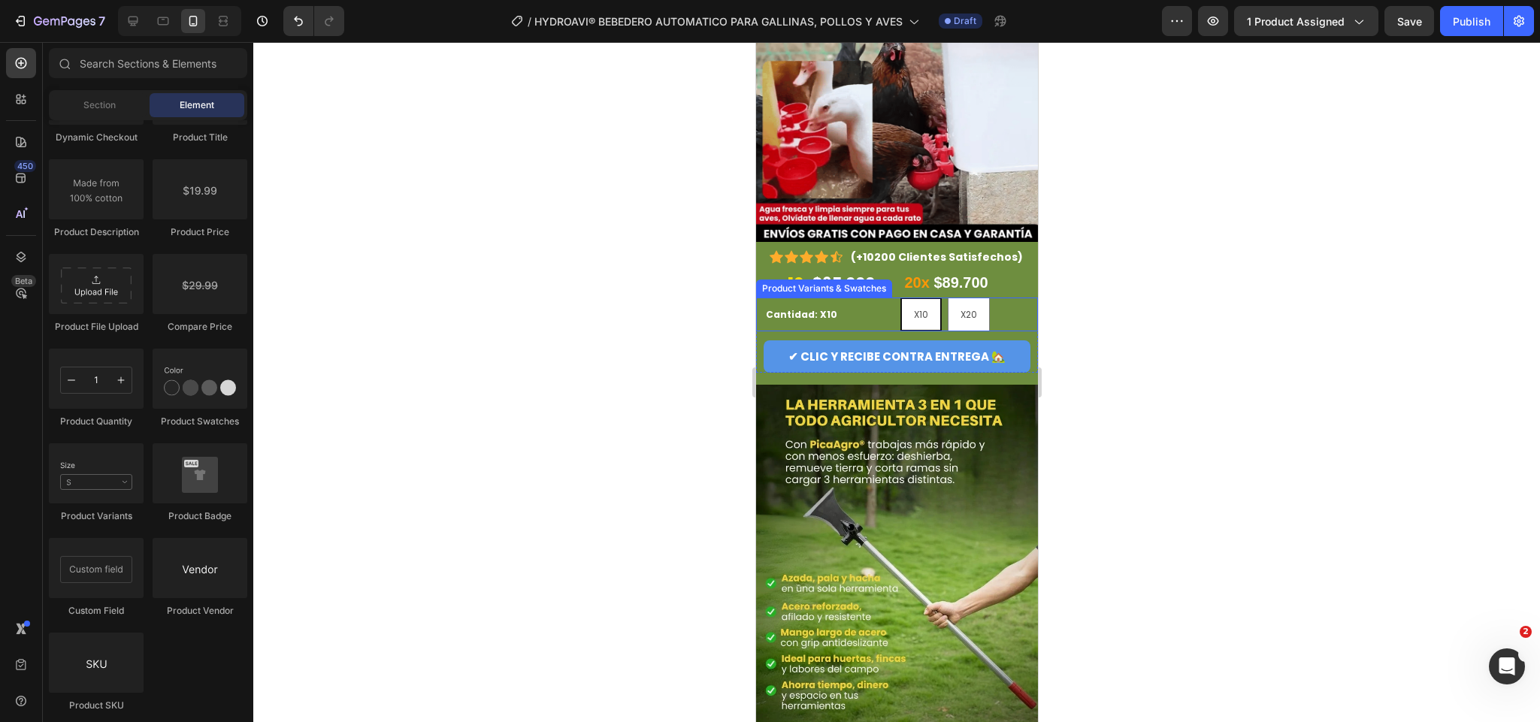
click at [874, 307] on div "X10 X10 X10 X20 X20 X20" at bounding box center [945, 315] width 186 height 34
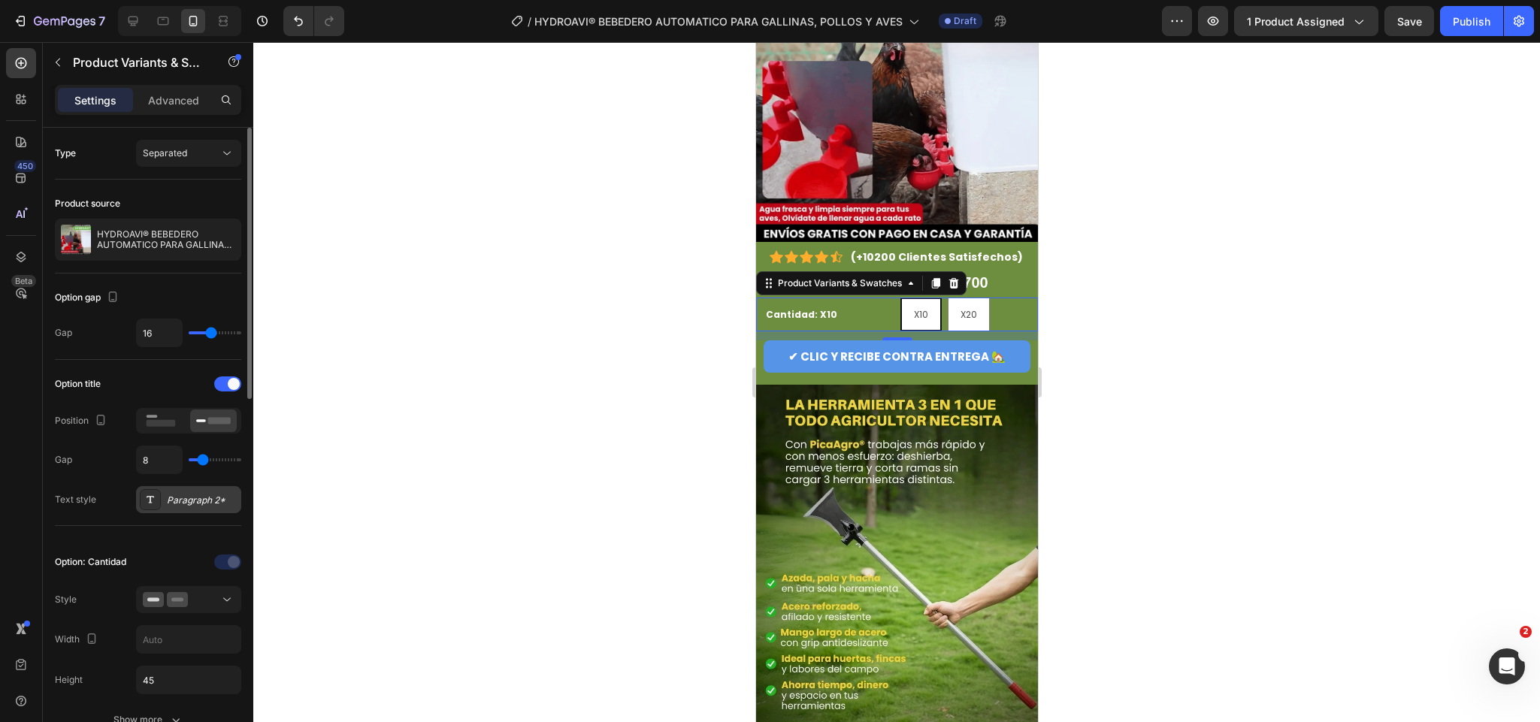
click at [195, 506] on div "Paragraph 2*" at bounding box center [202, 501] width 71 height 14
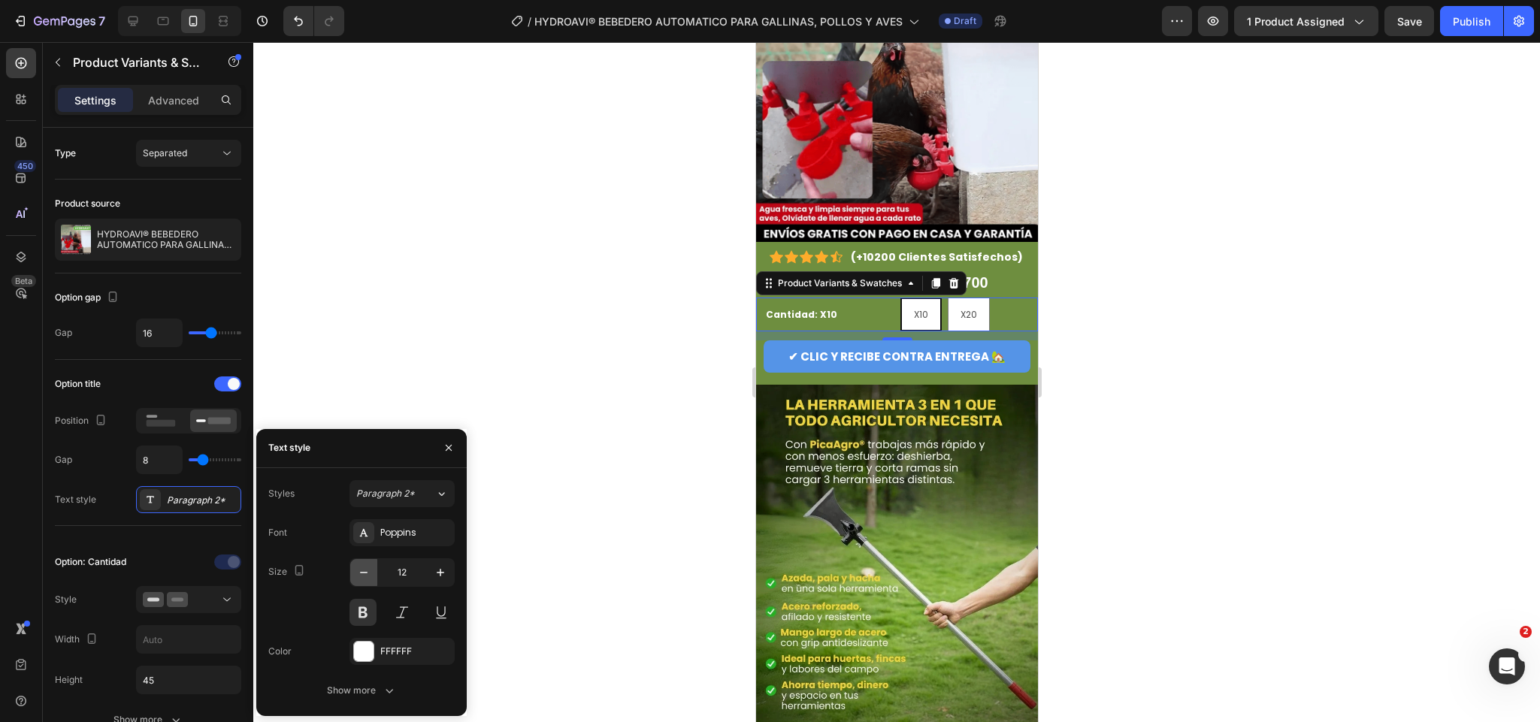
click at [366, 580] on icon "button" at bounding box center [363, 572] width 15 height 15
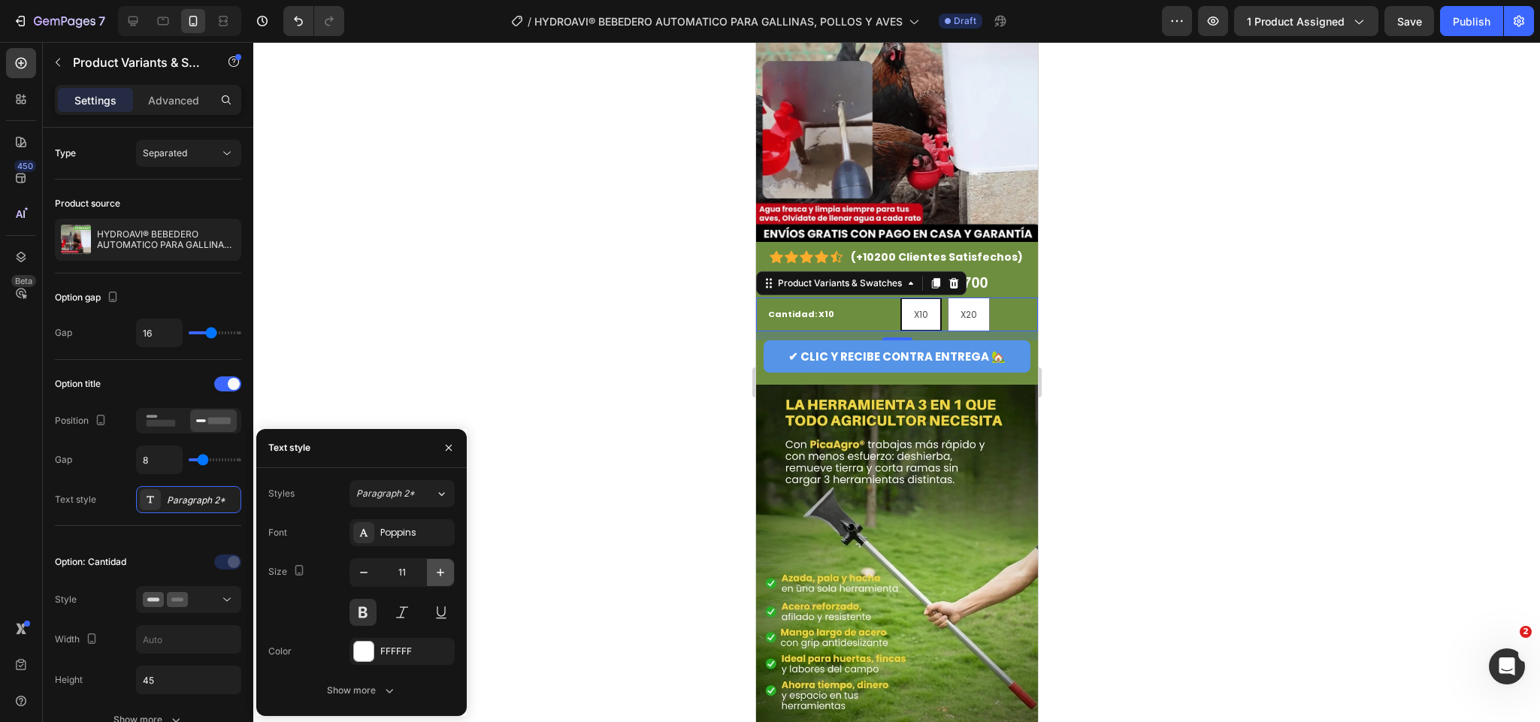
click at [440, 571] on icon "button" at bounding box center [441, 573] width 8 height 8
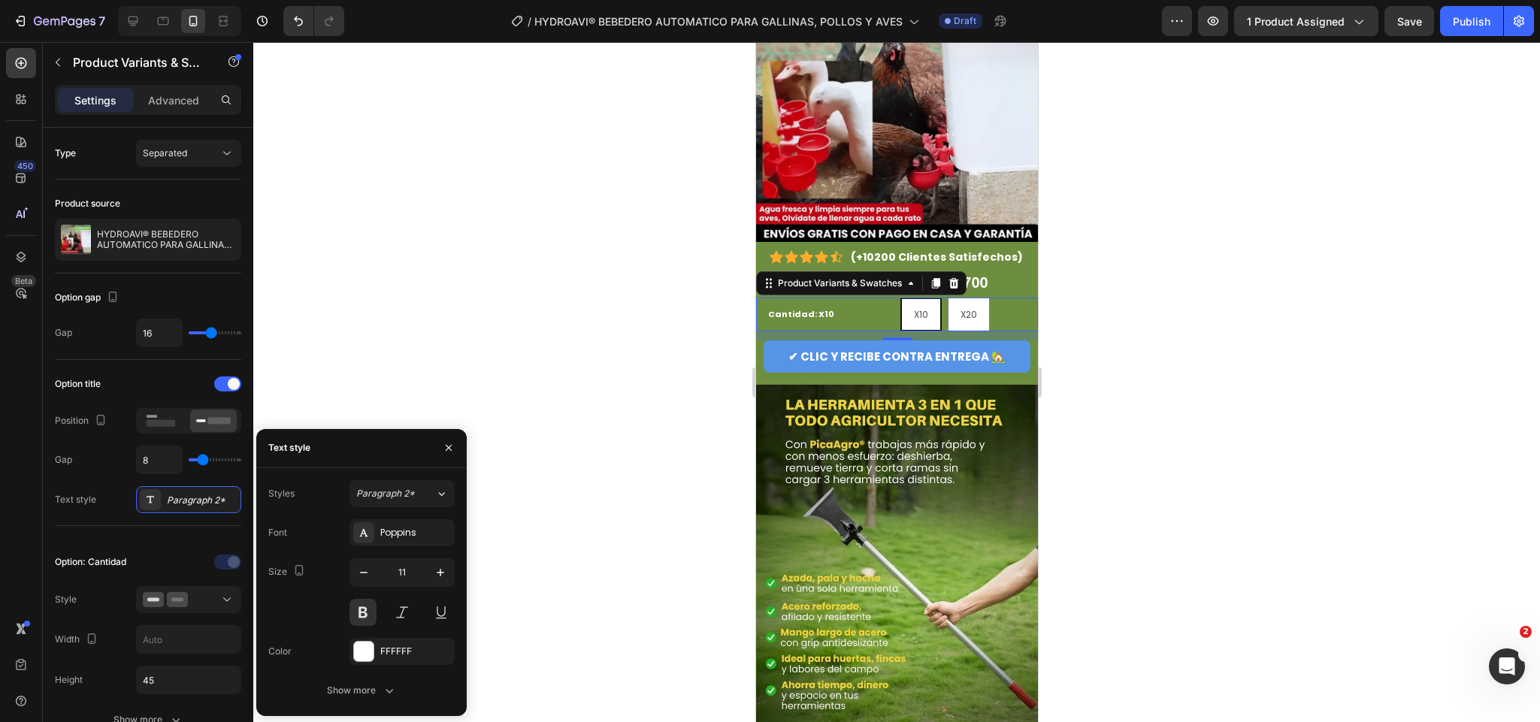
type input "12"
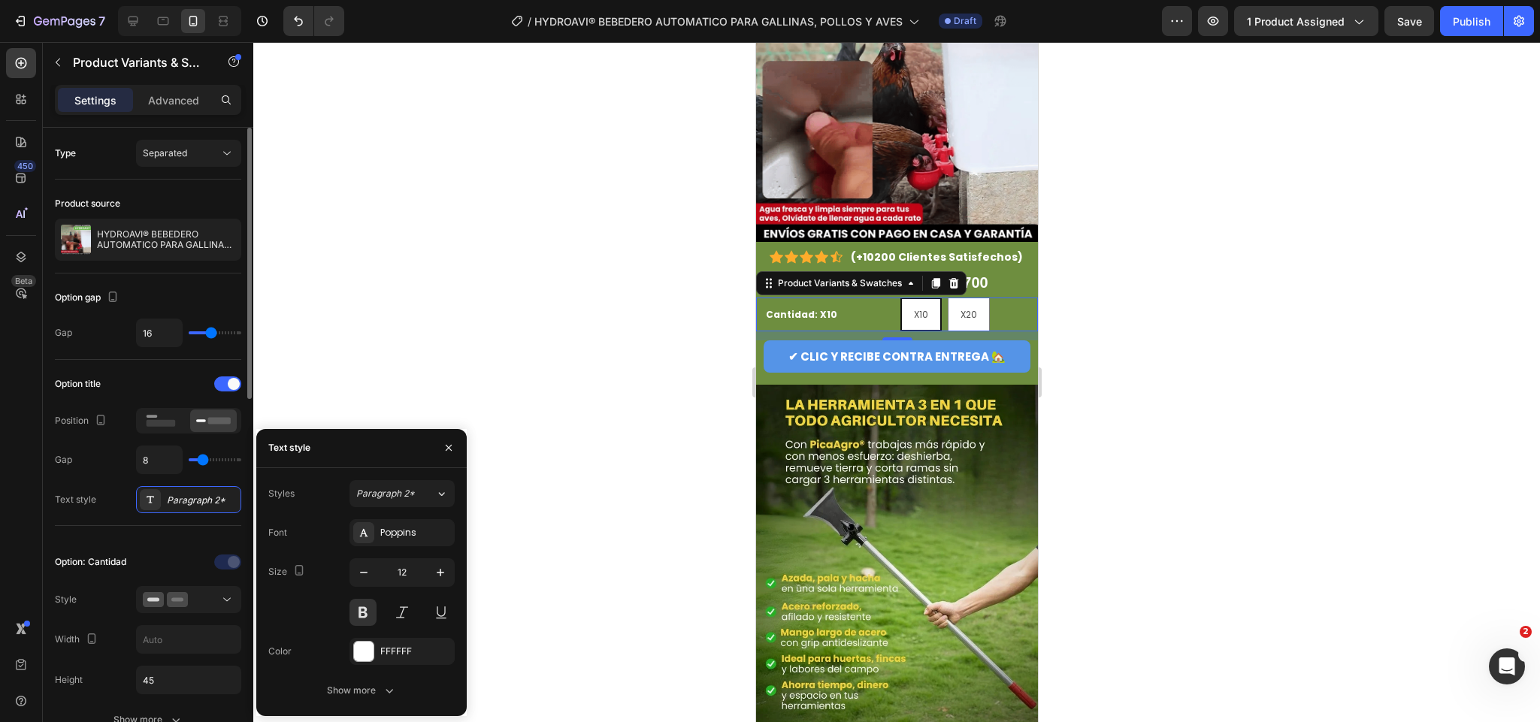
click at [108, 463] on div "Gap 8" at bounding box center [148, 460] width 186 height 29
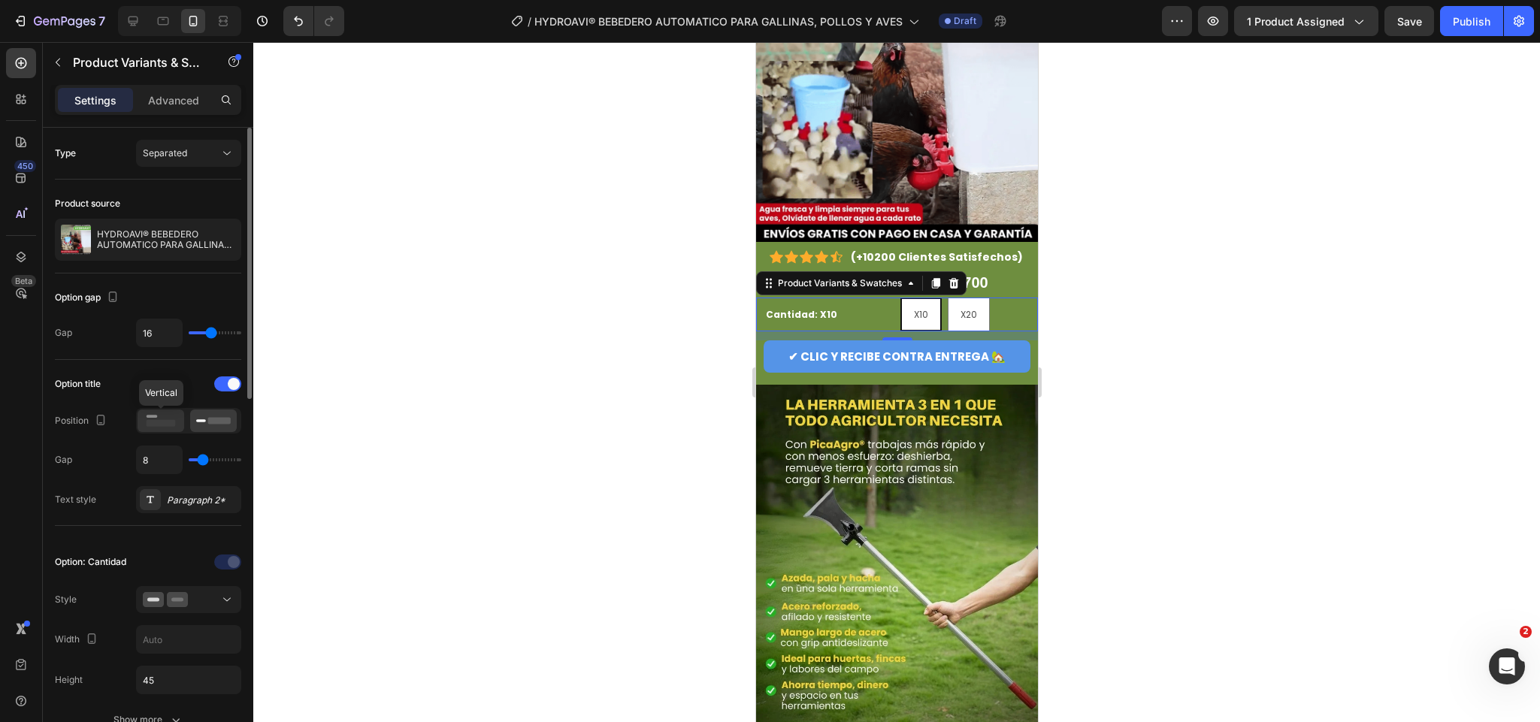
click at [163, 425] on rect at bounding box center [161, 423] width 29 height 7
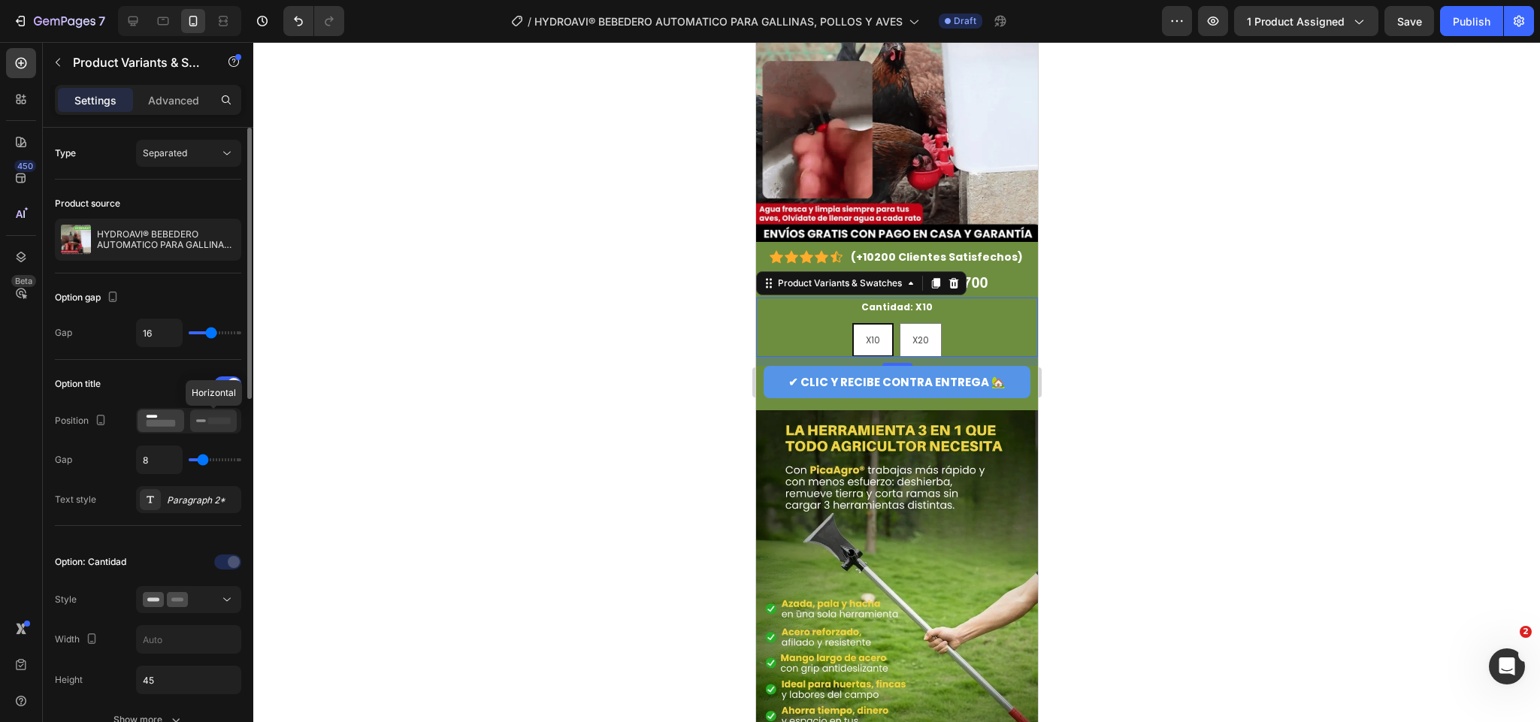
click at [210, 429] on icon at bounding box center [213, 421] width 35 height 17
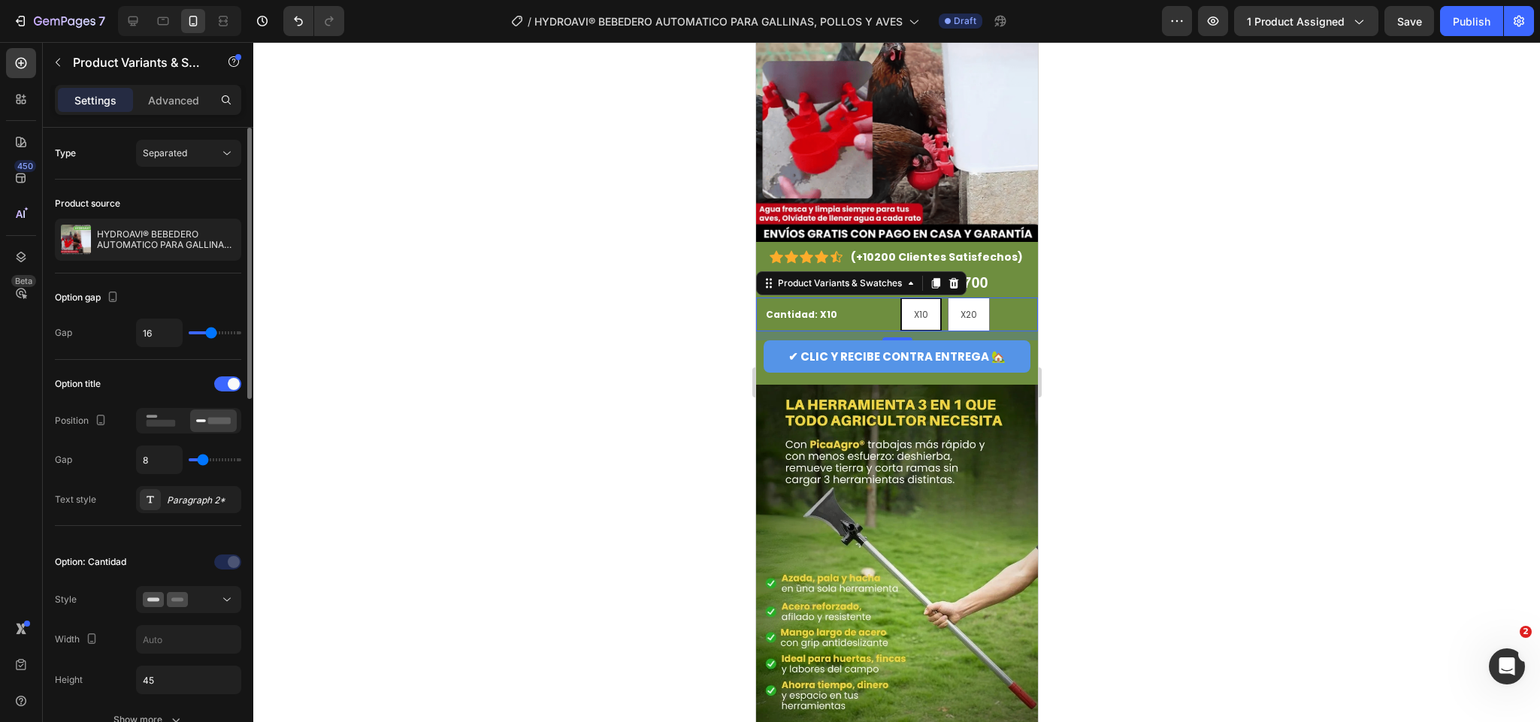
type input "5"
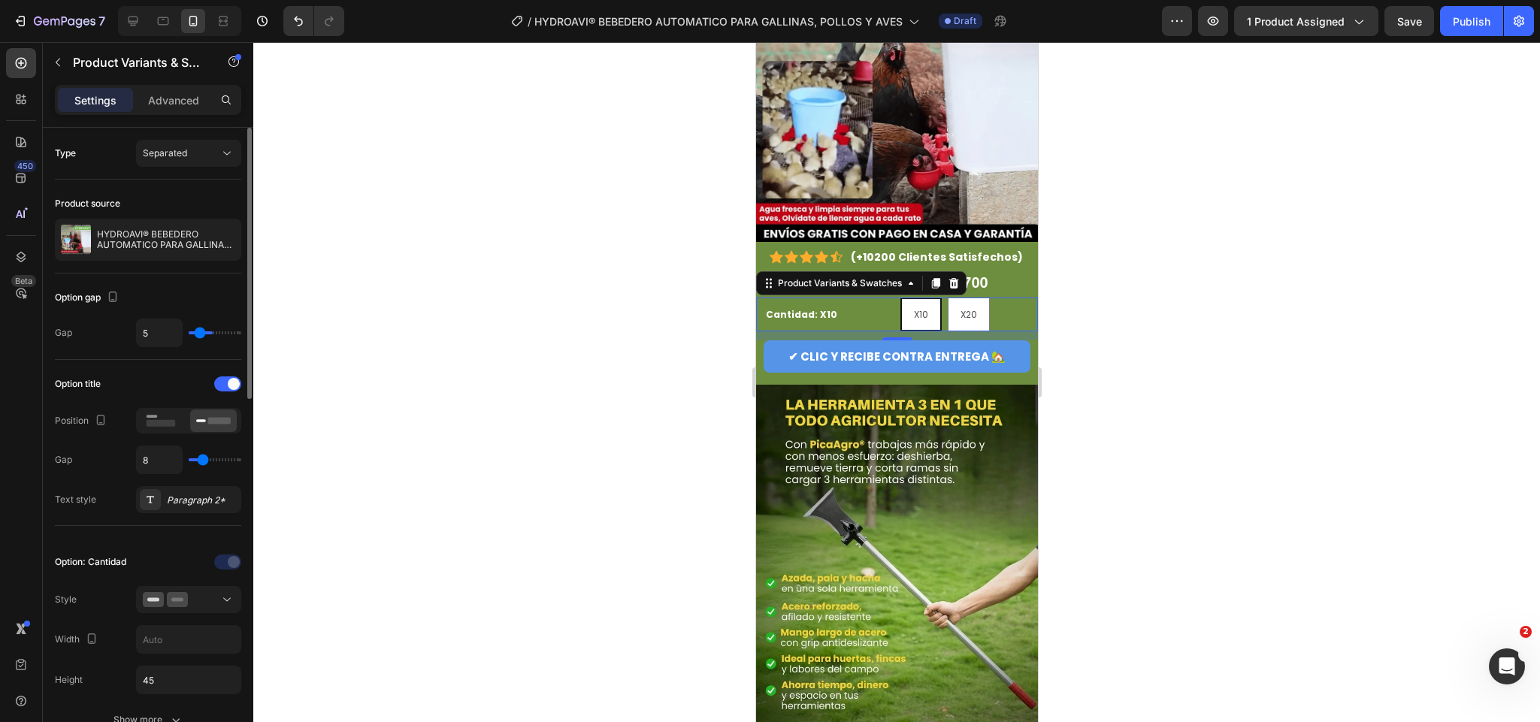
type input "5"
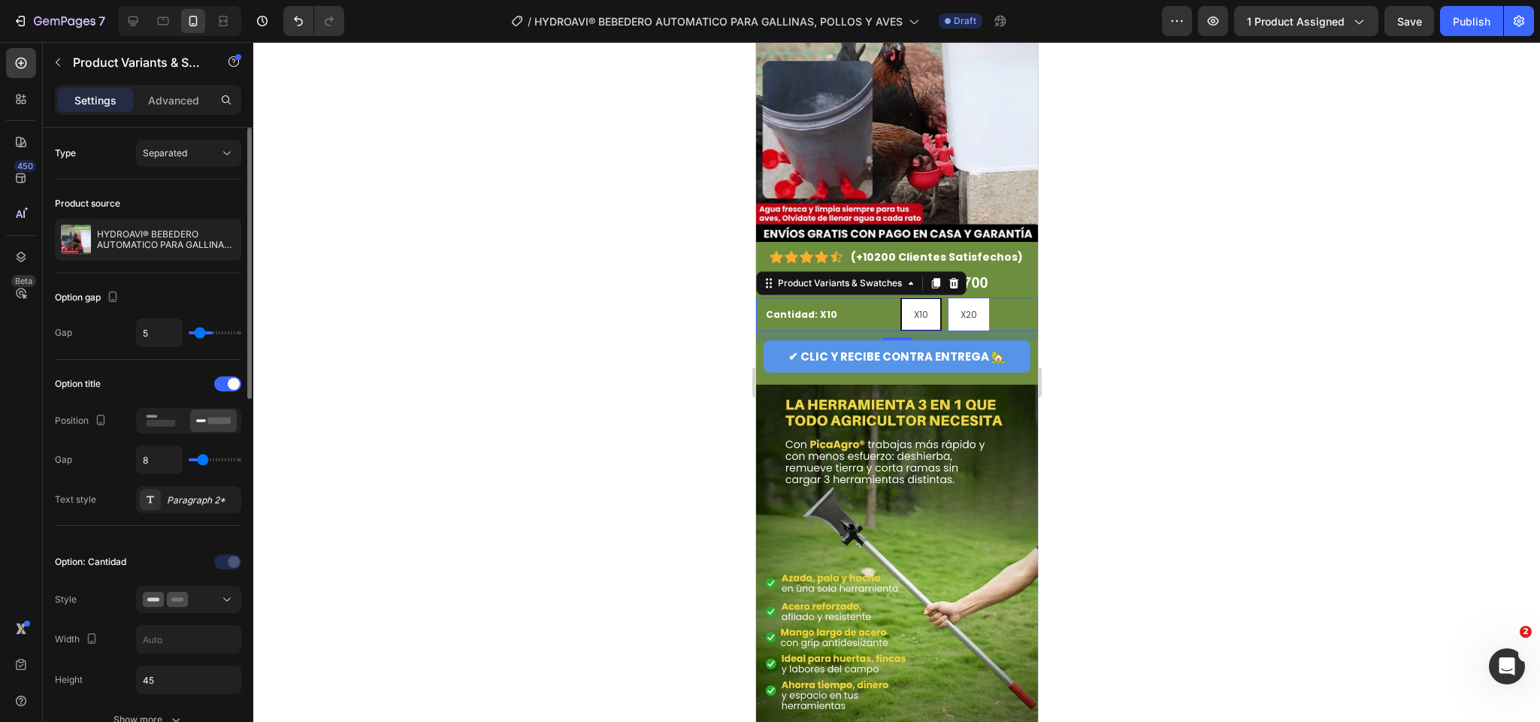
click at [199, 332] on input "range" at bounding box center [215, 333] width 53 height 3
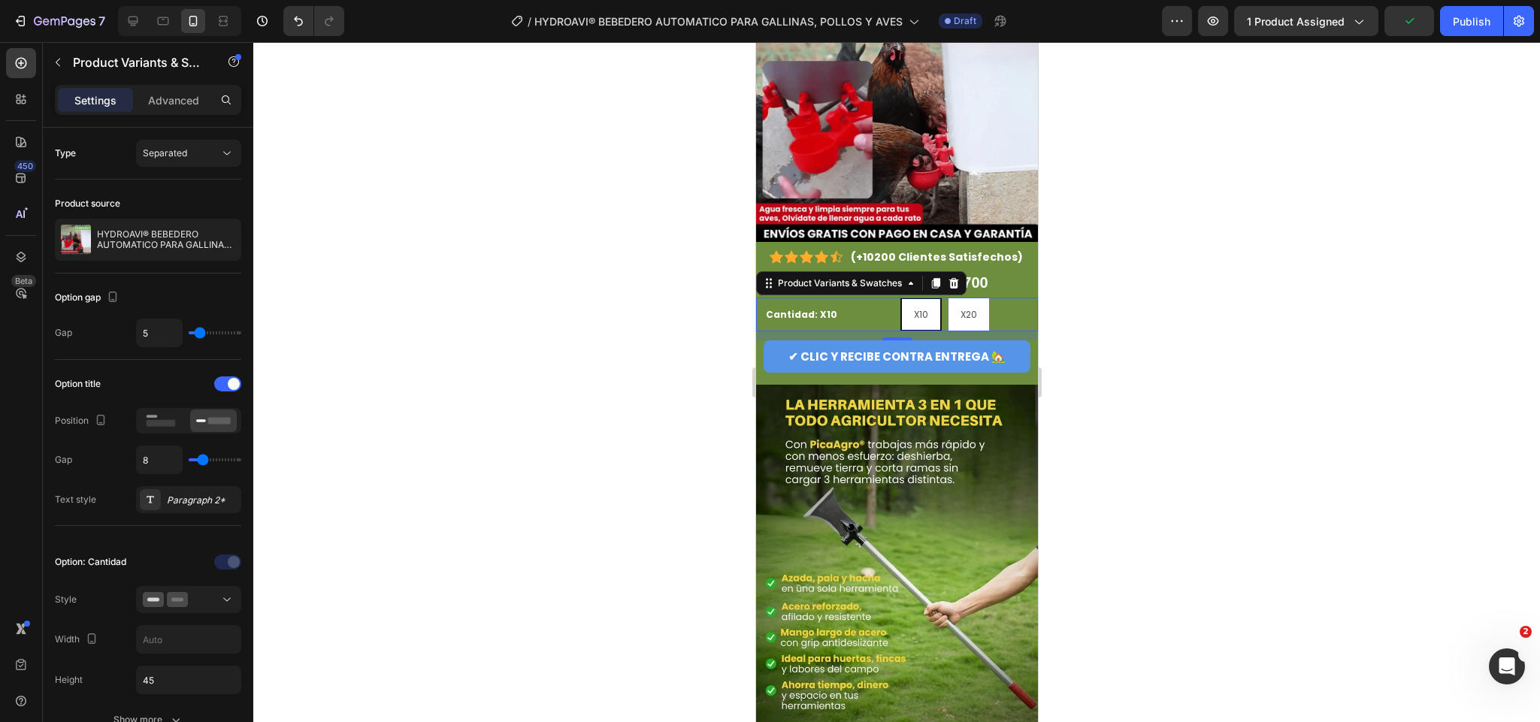
type input "16"
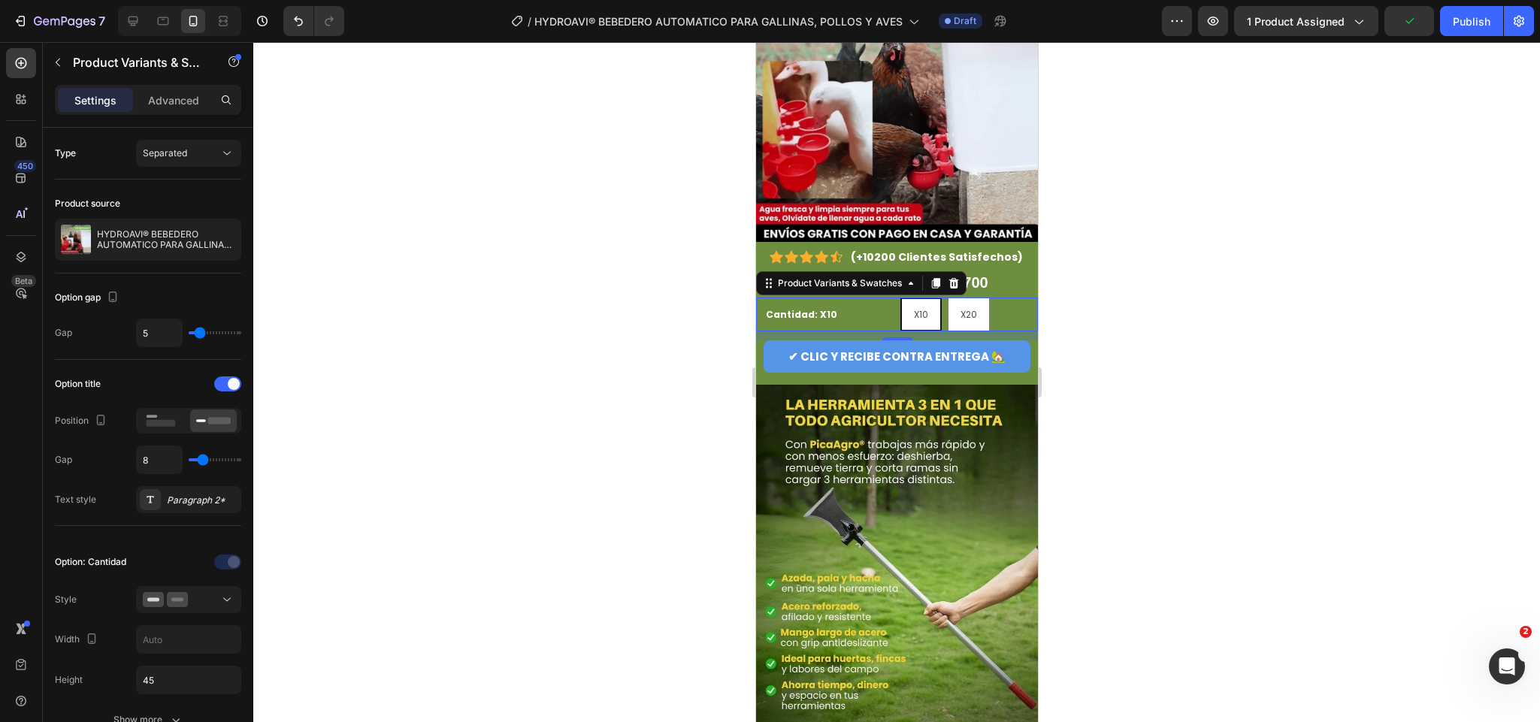
type input "16"
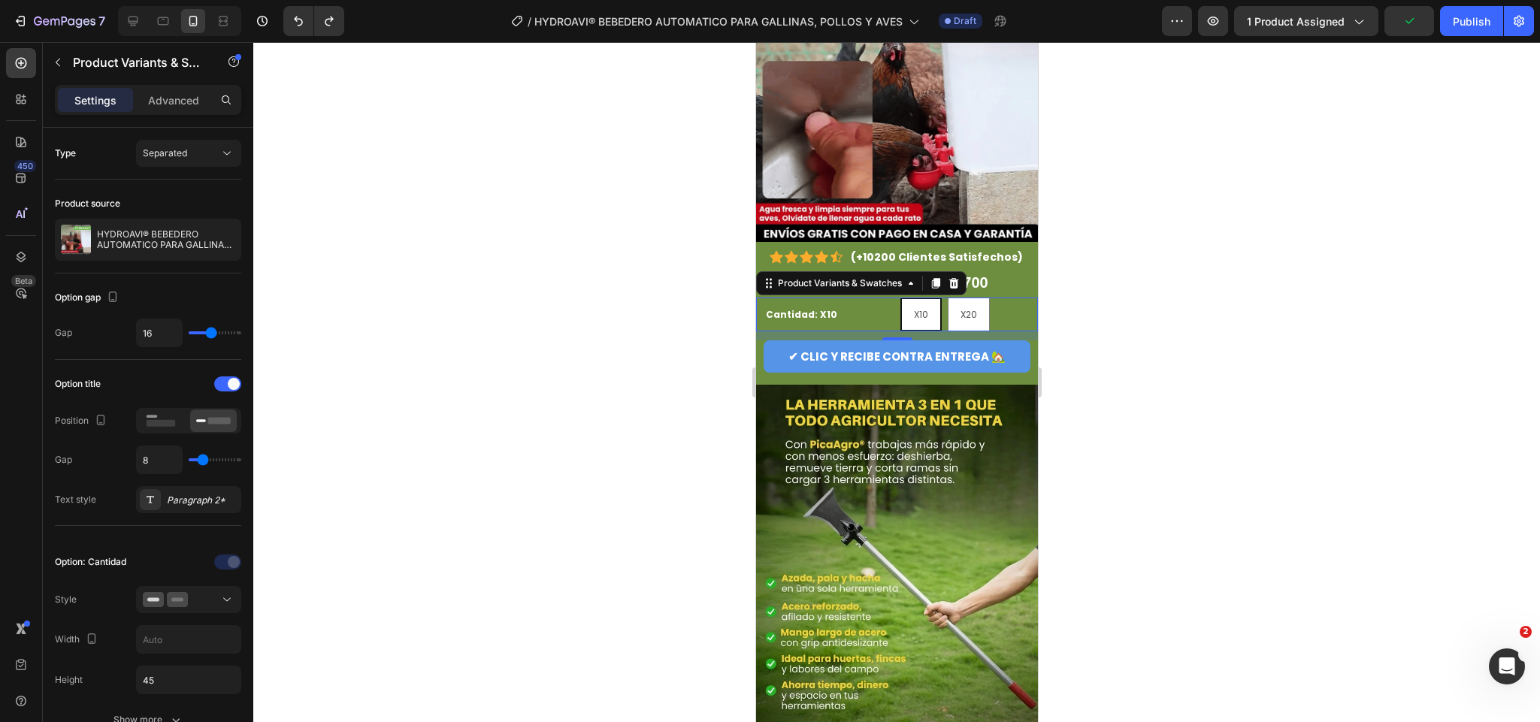
click at [542, 427] on div at bounding box center [896, 382] width 1287 height 680
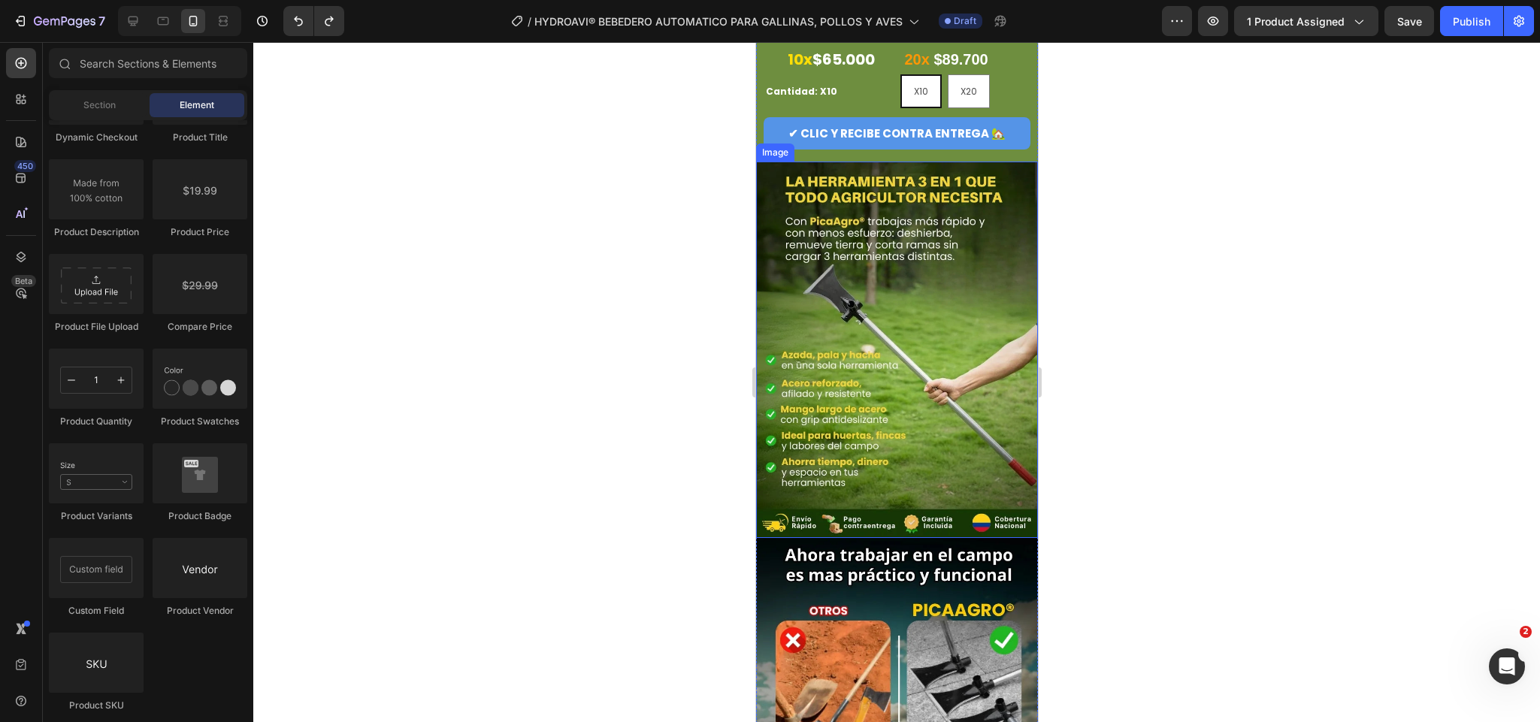
scroll to position [338, 0]
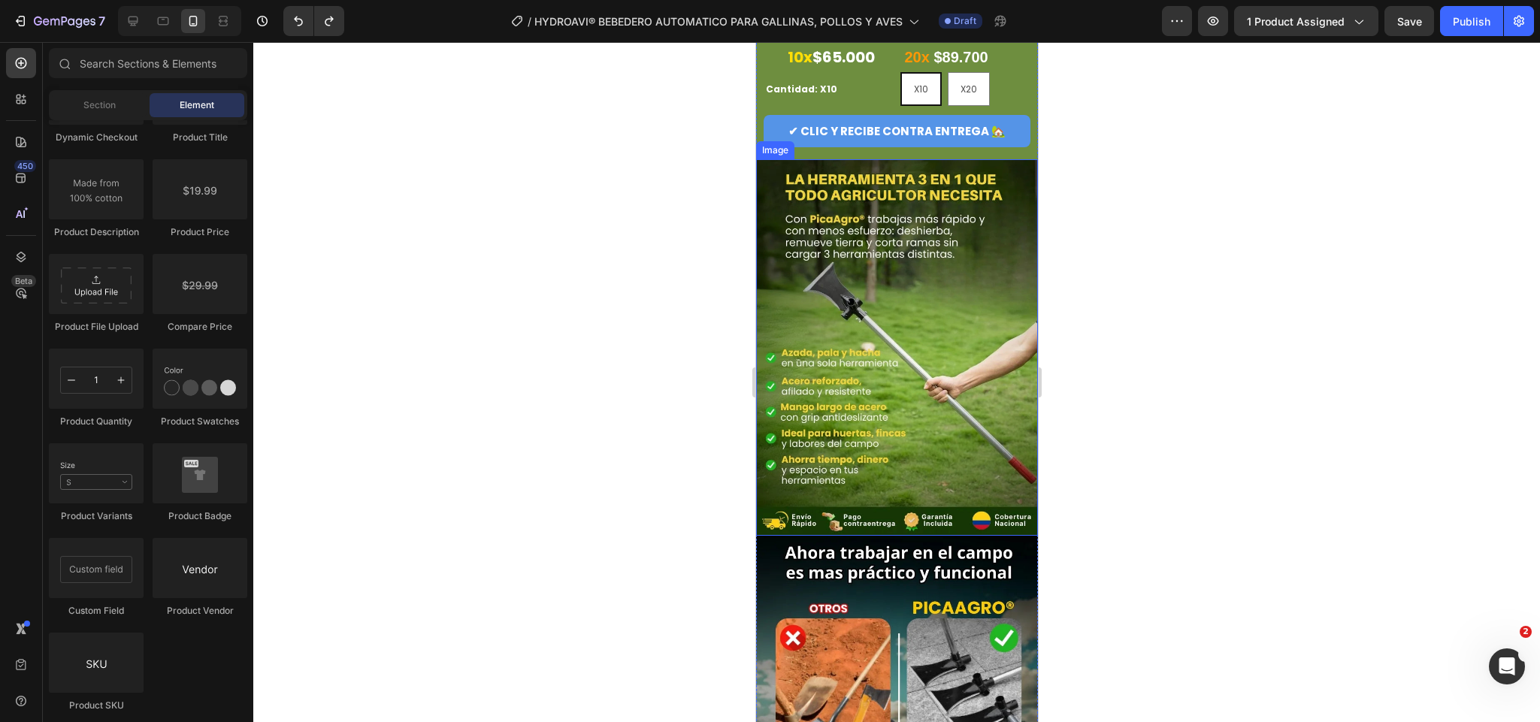
click at [877, 302] on img at bounding box center [897, 347] width 282 height 376
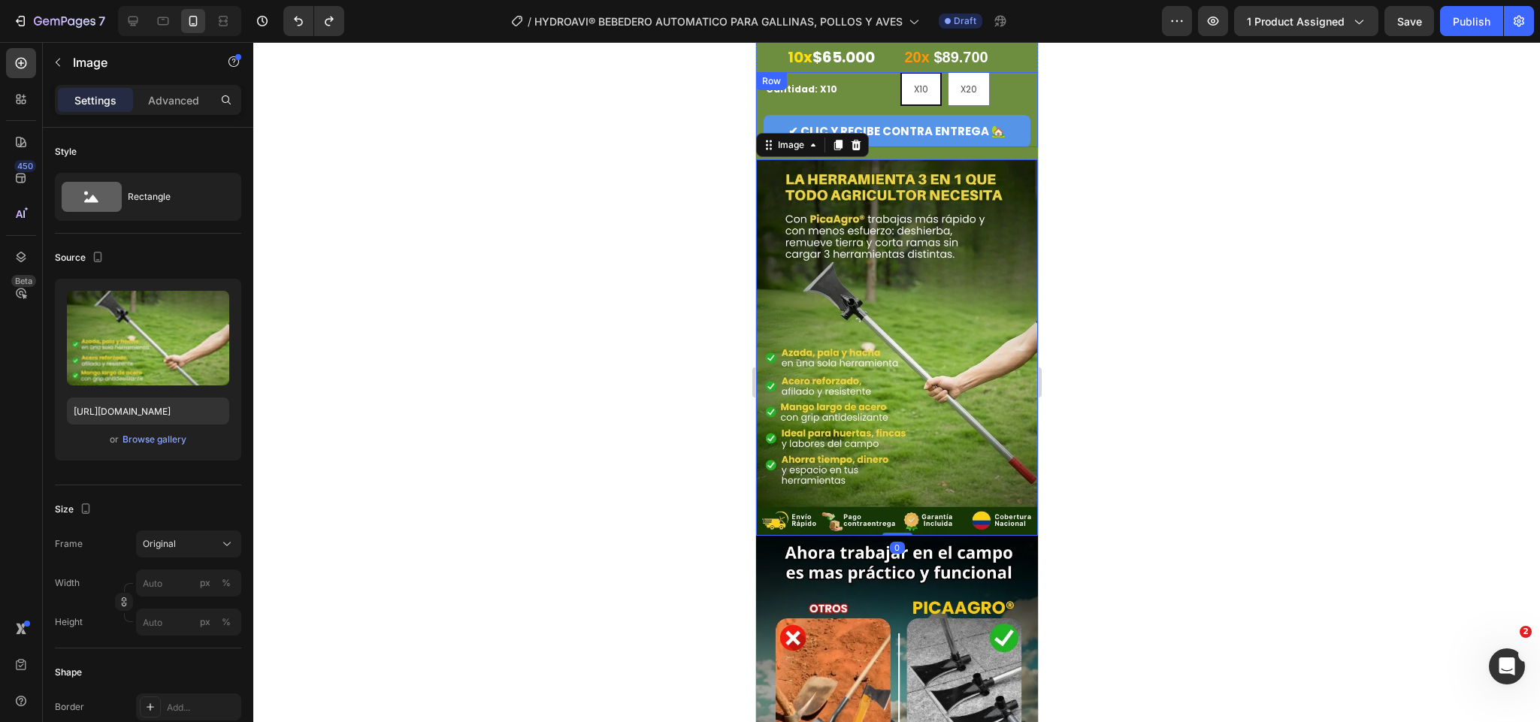
click at [1016, 115] on div "✔ CLIC Y RECIBE CONTRA ENTREGA 🏡 Button" at bounding box center [897, 131] width 282 height 32
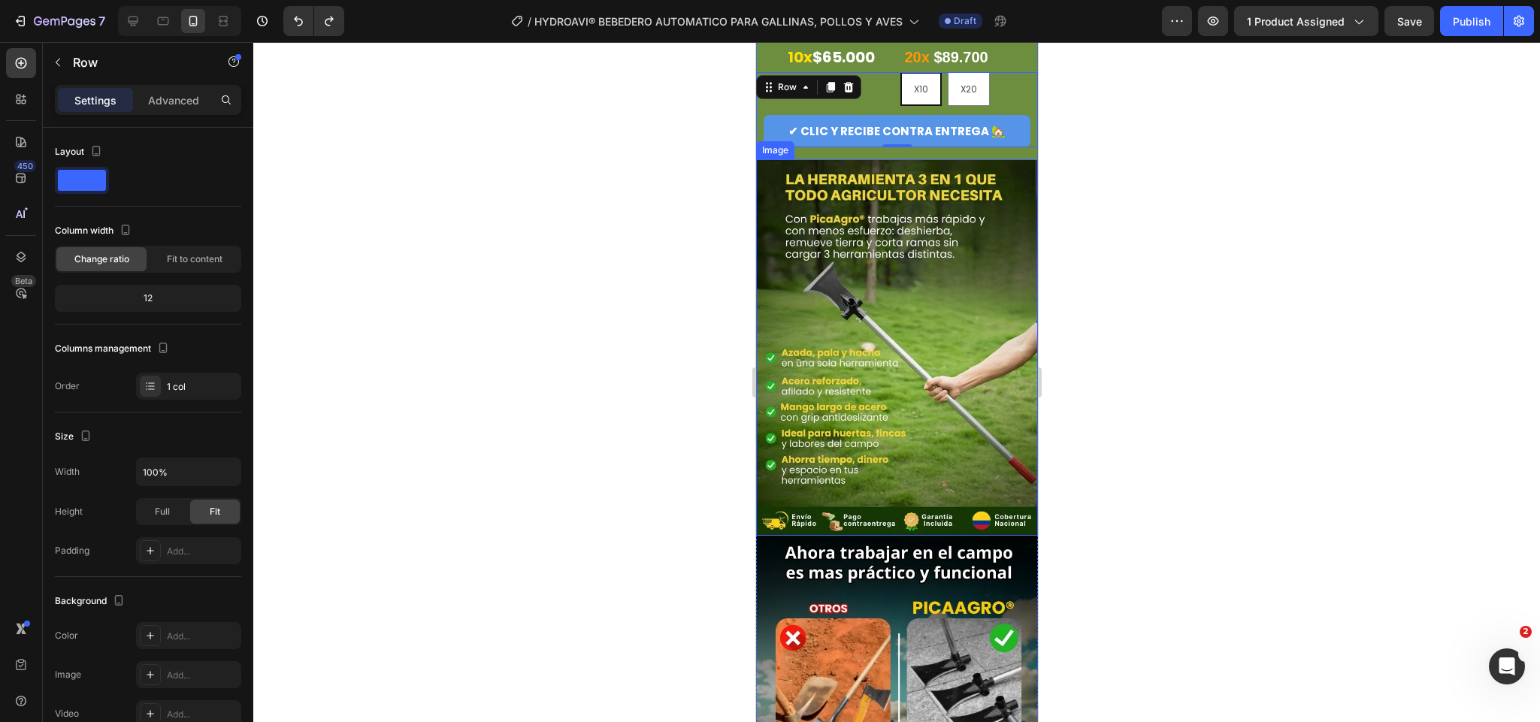
click at [874, 159] on img at bounding box center [897, 347] width 282 height 376
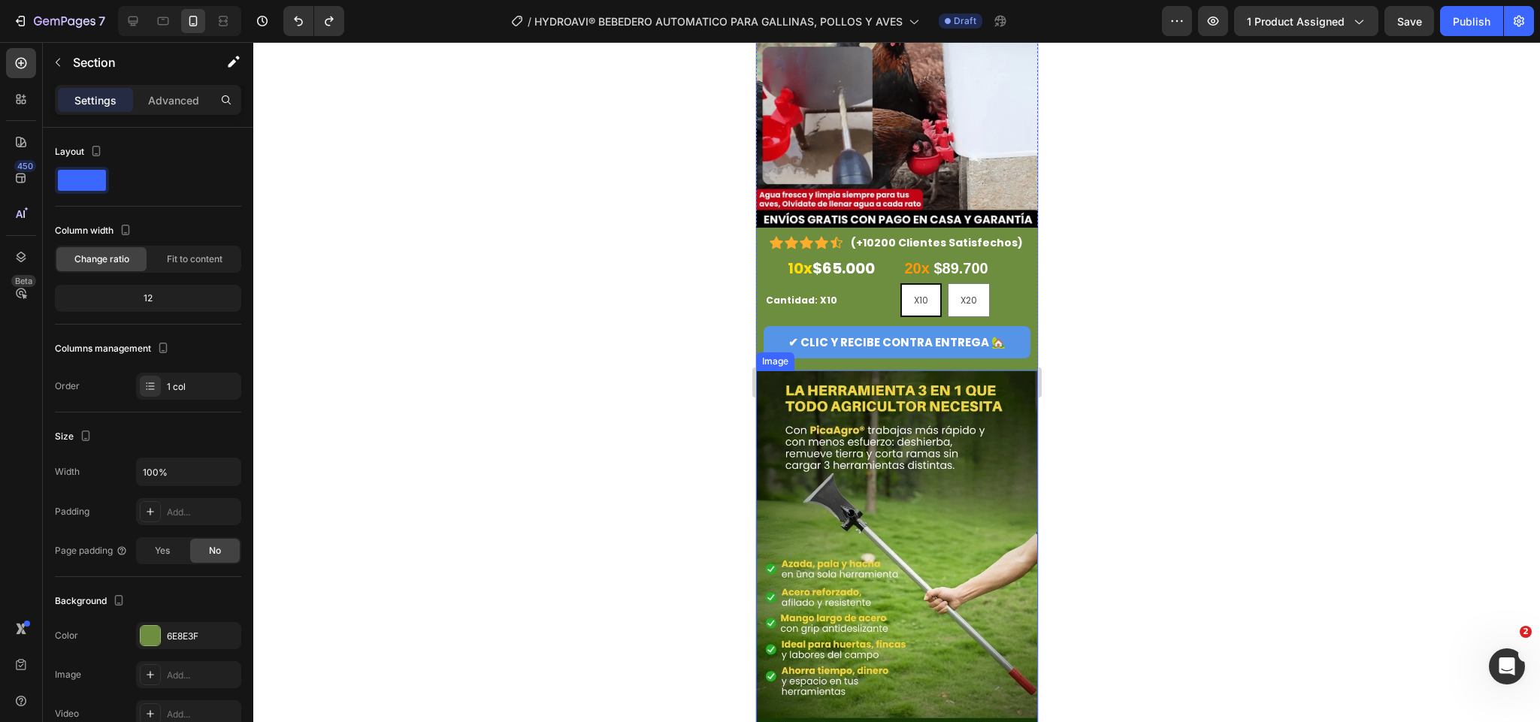
scroll to position [113, 0]
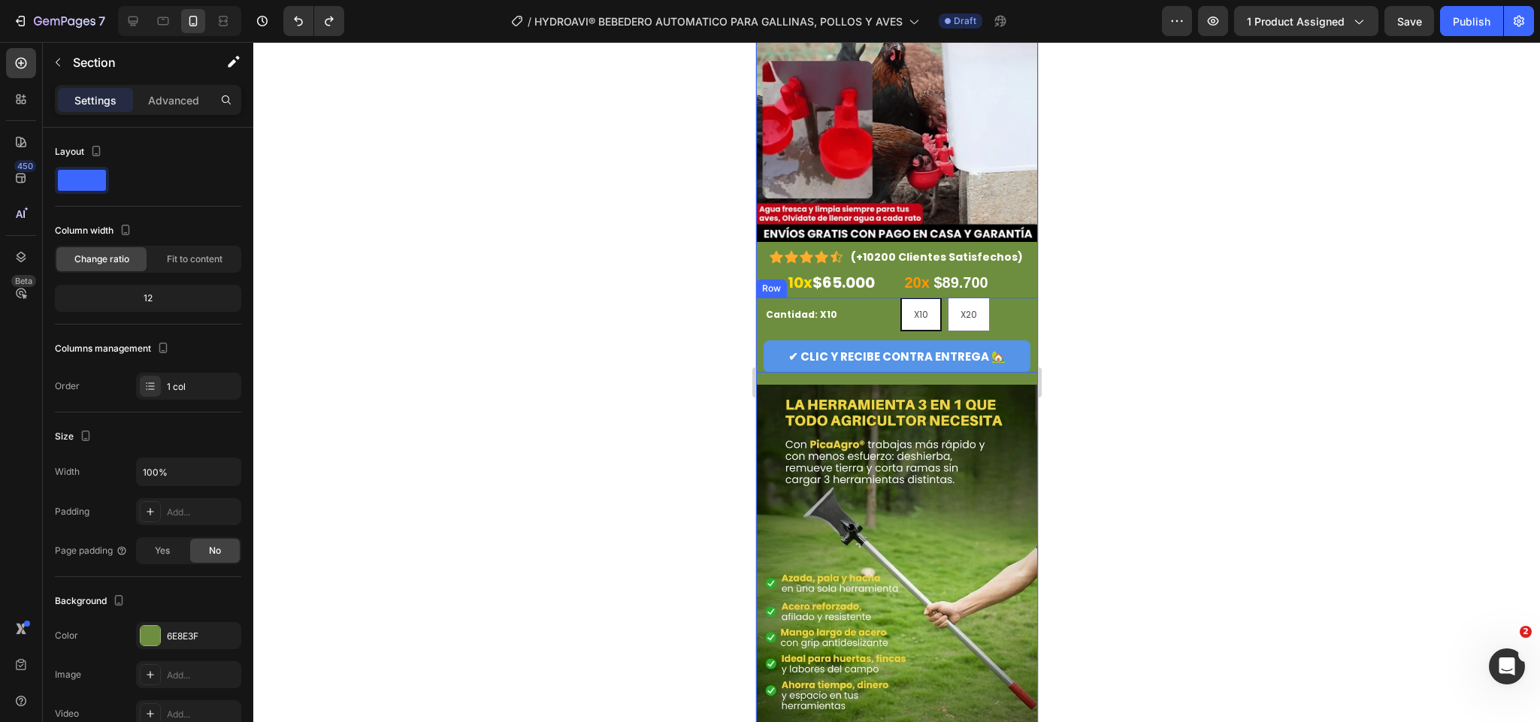
click at [761, 341] on div "✔ CLIC Y RECIBE CONTRA ENTREGA 🏡 Button" at bounding box center [897, 357] width 282 height 32
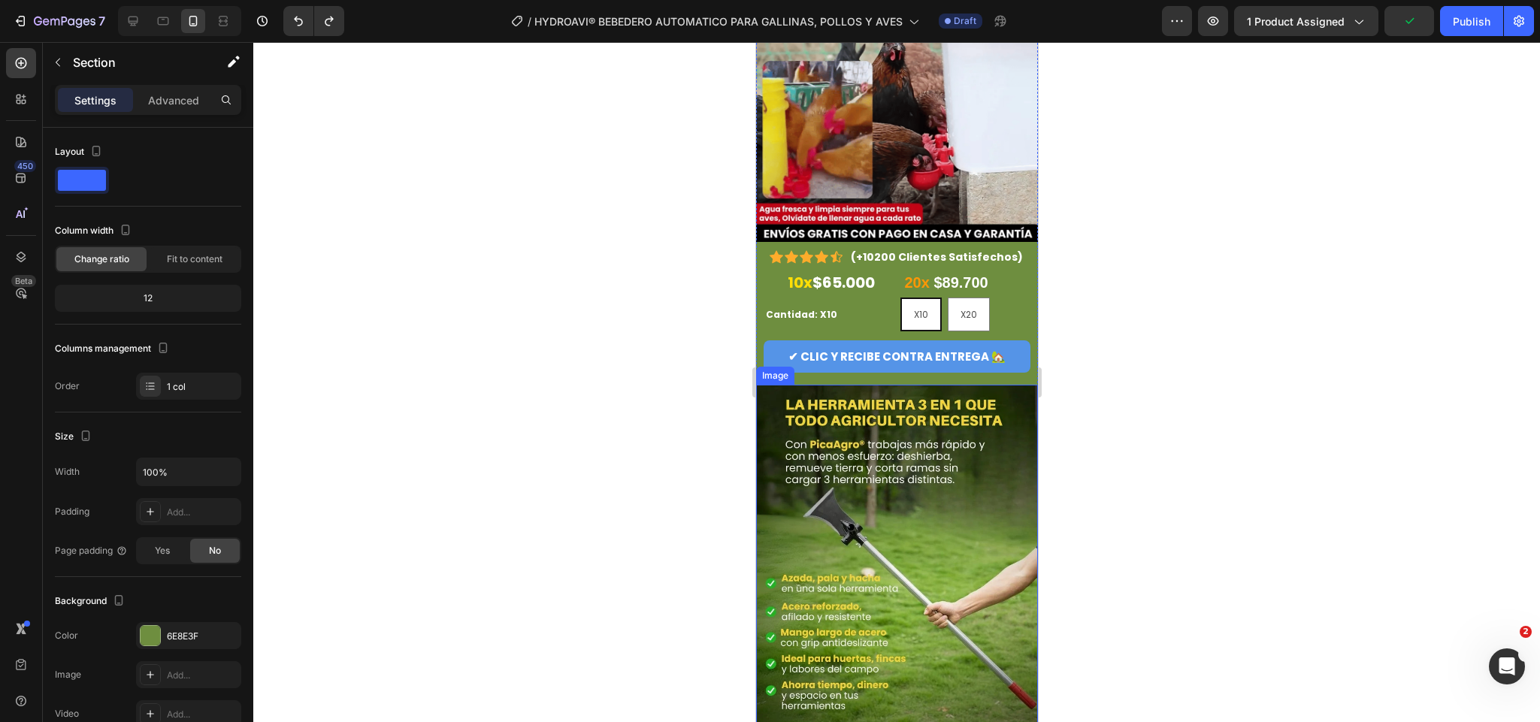
click at [885, 385] on img at bounding box center [897, 573] width 282 height 376
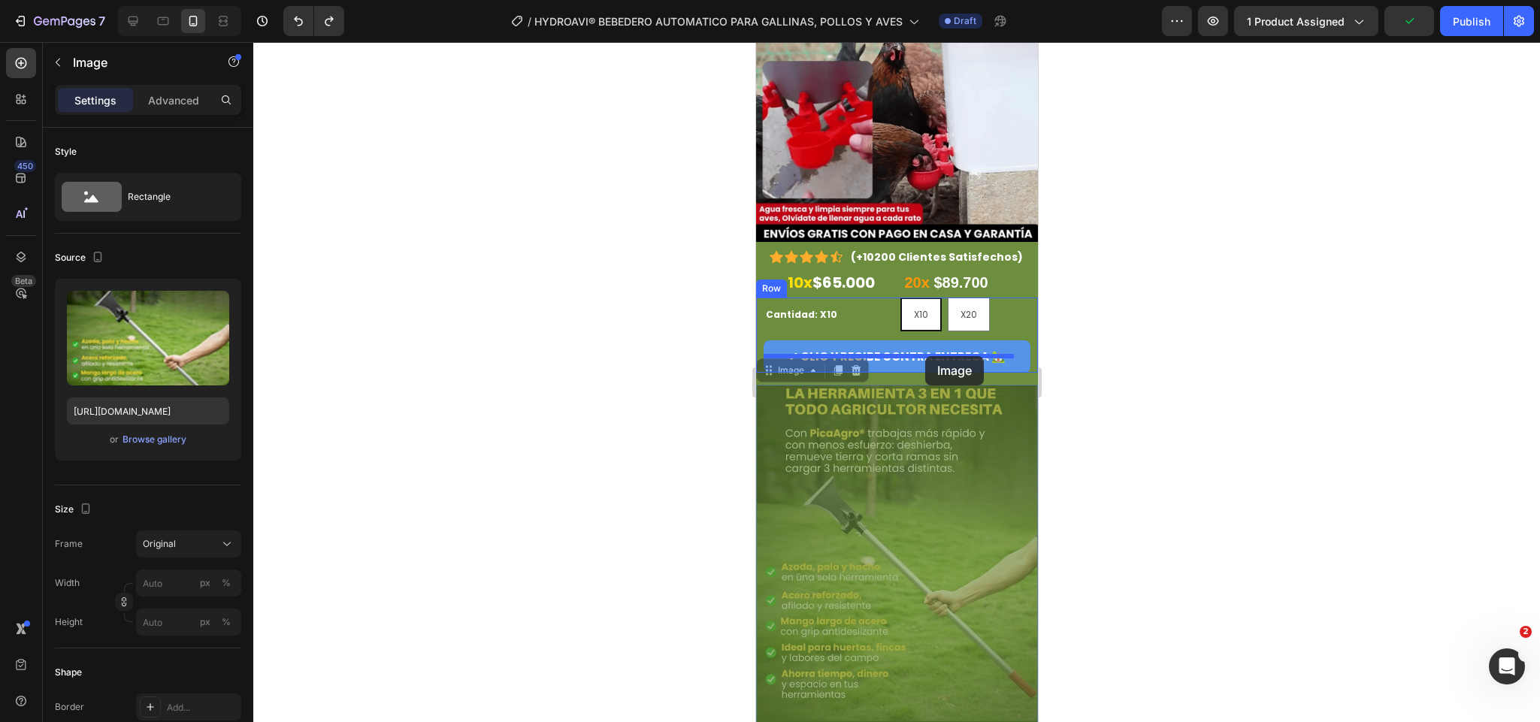
drag, startPoint x: 913, startPoint y: 393, endPoint x: 925, endPoint y: 356, distance: 39.0
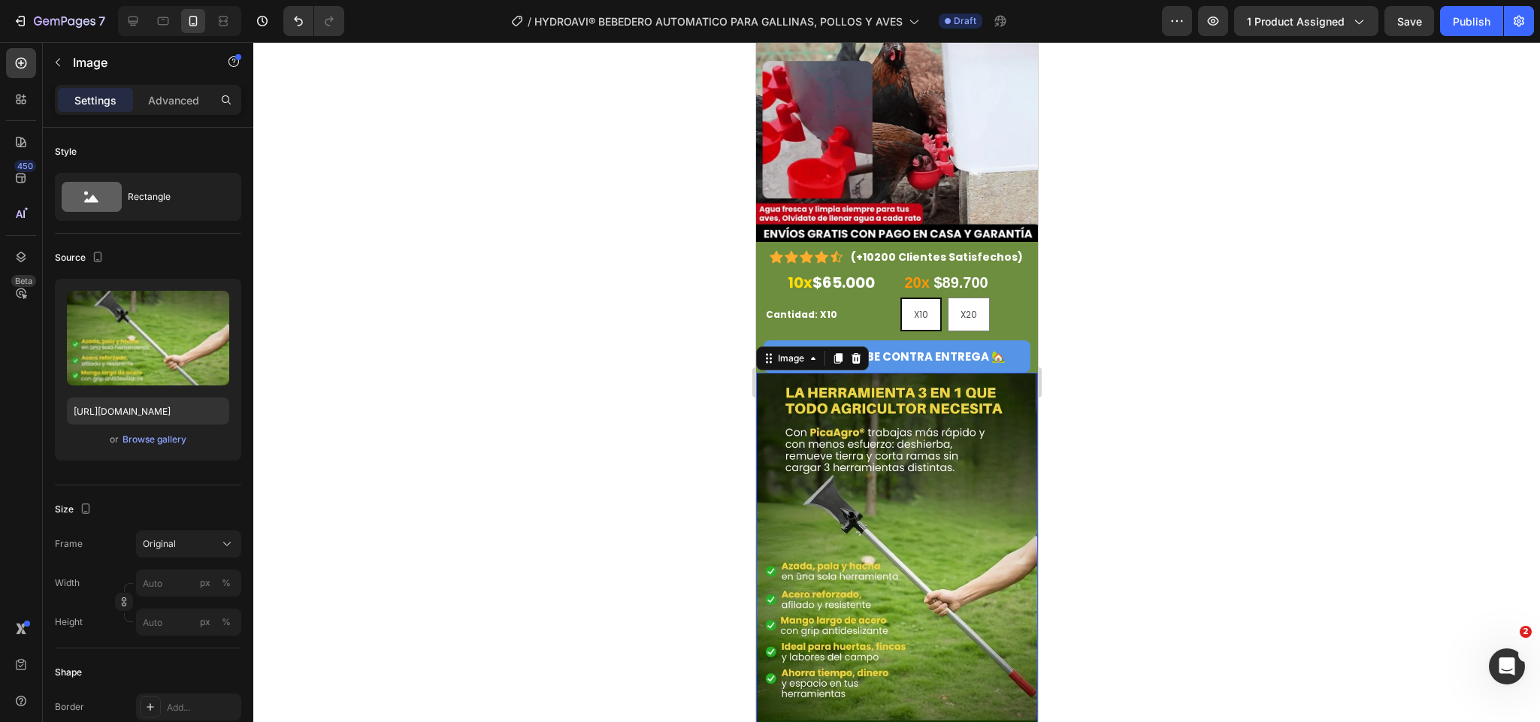
click at [1071, 411] on div at bounding box center [896, 382] width 1287 height 680
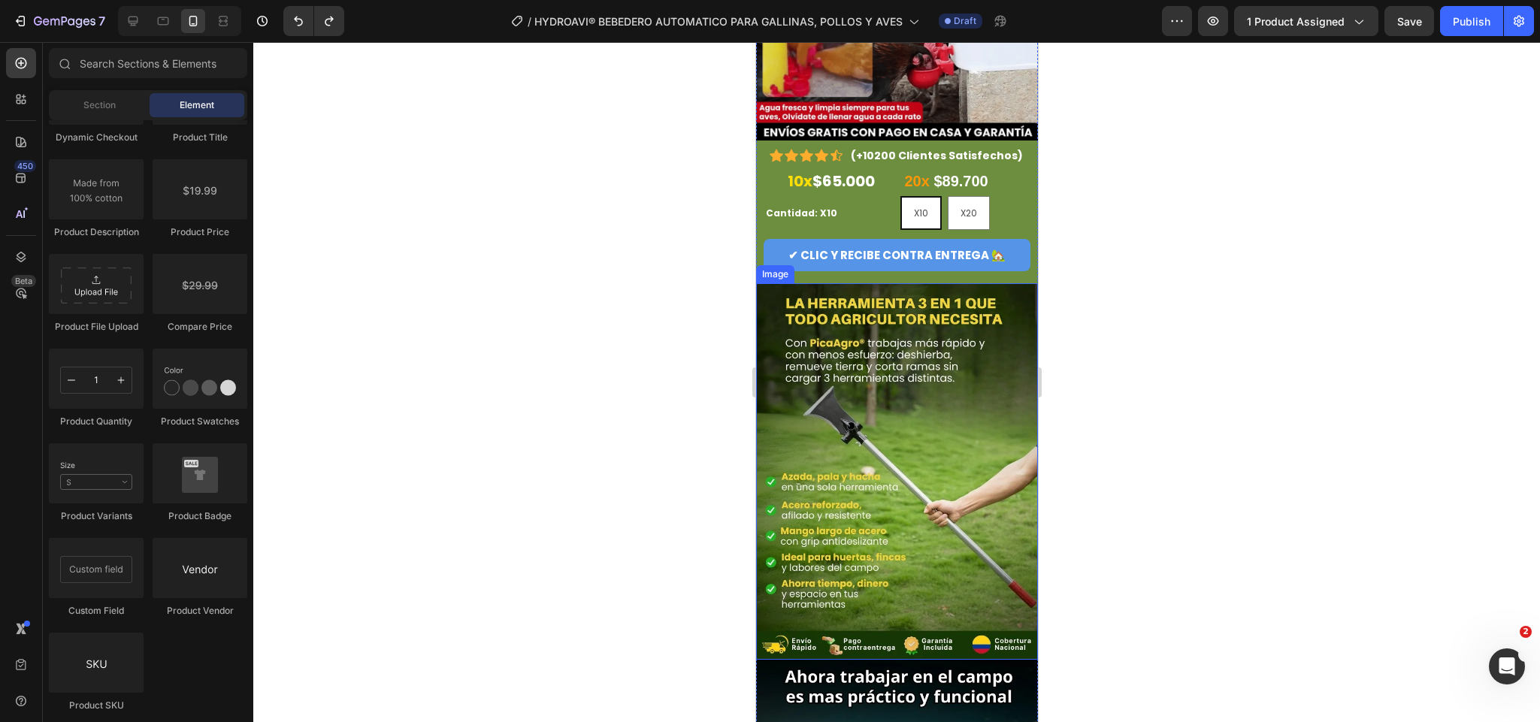
scroll to position [0, 0]
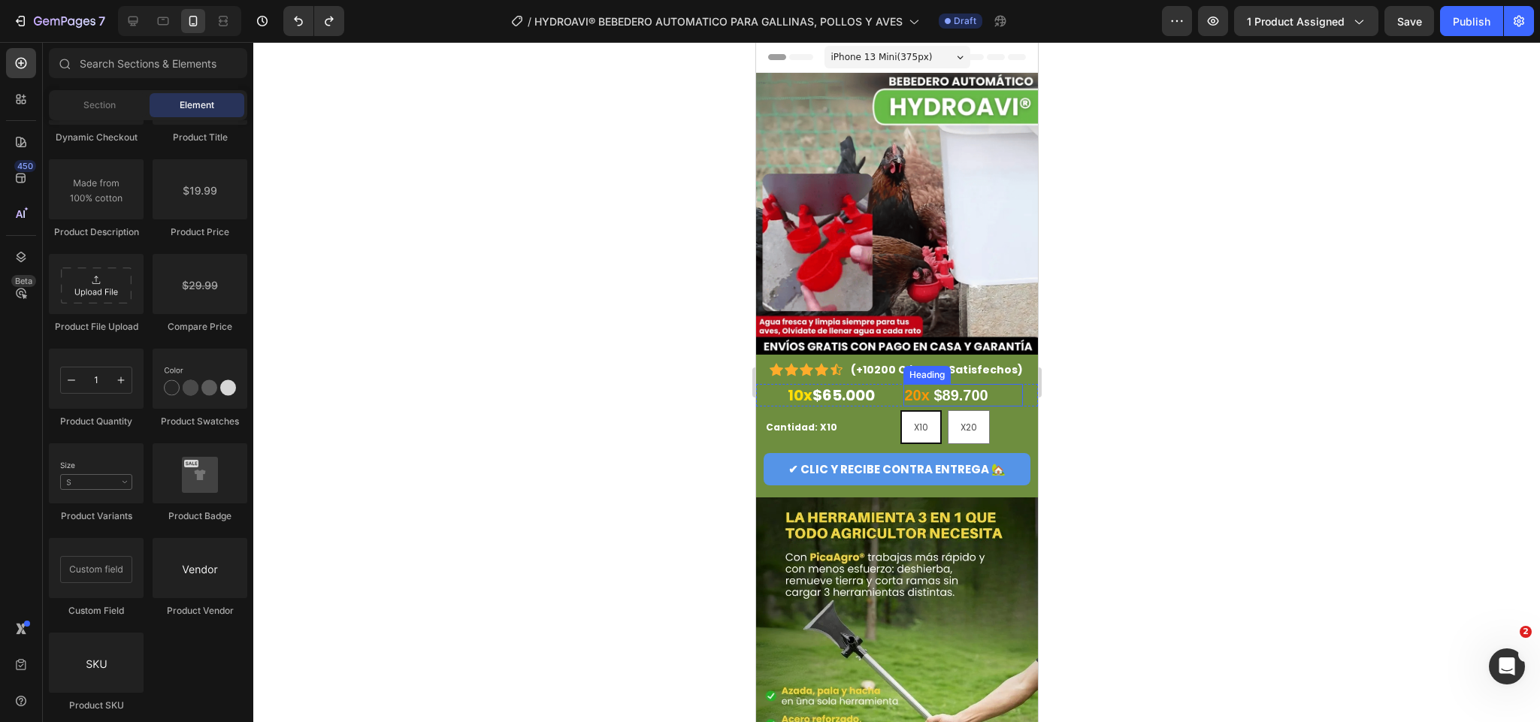
click at [913, 387] on strong "20x" at bounding box center [916, 395] width 25 height 17
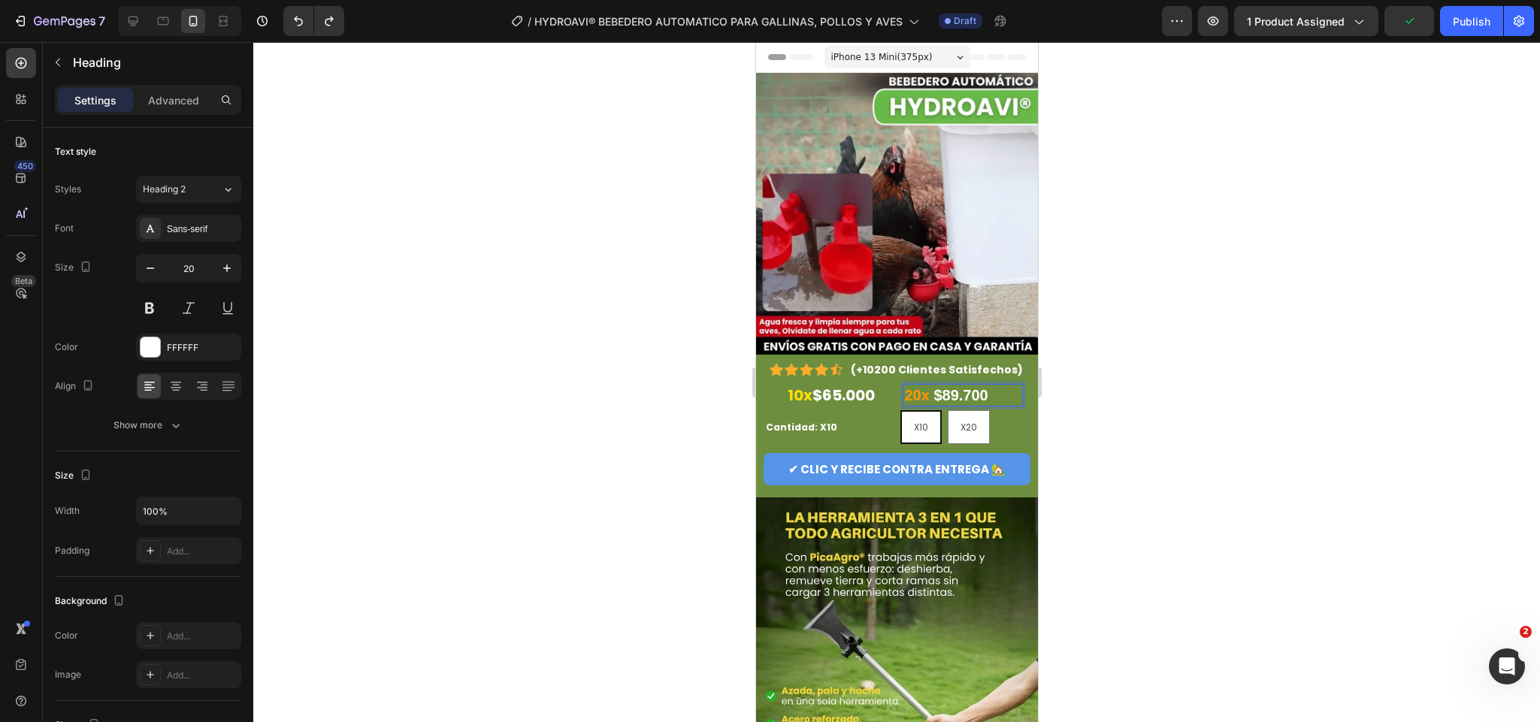
click at [919, 387] on strong "20x" at bounding box center [916, 395] width 25 height 17
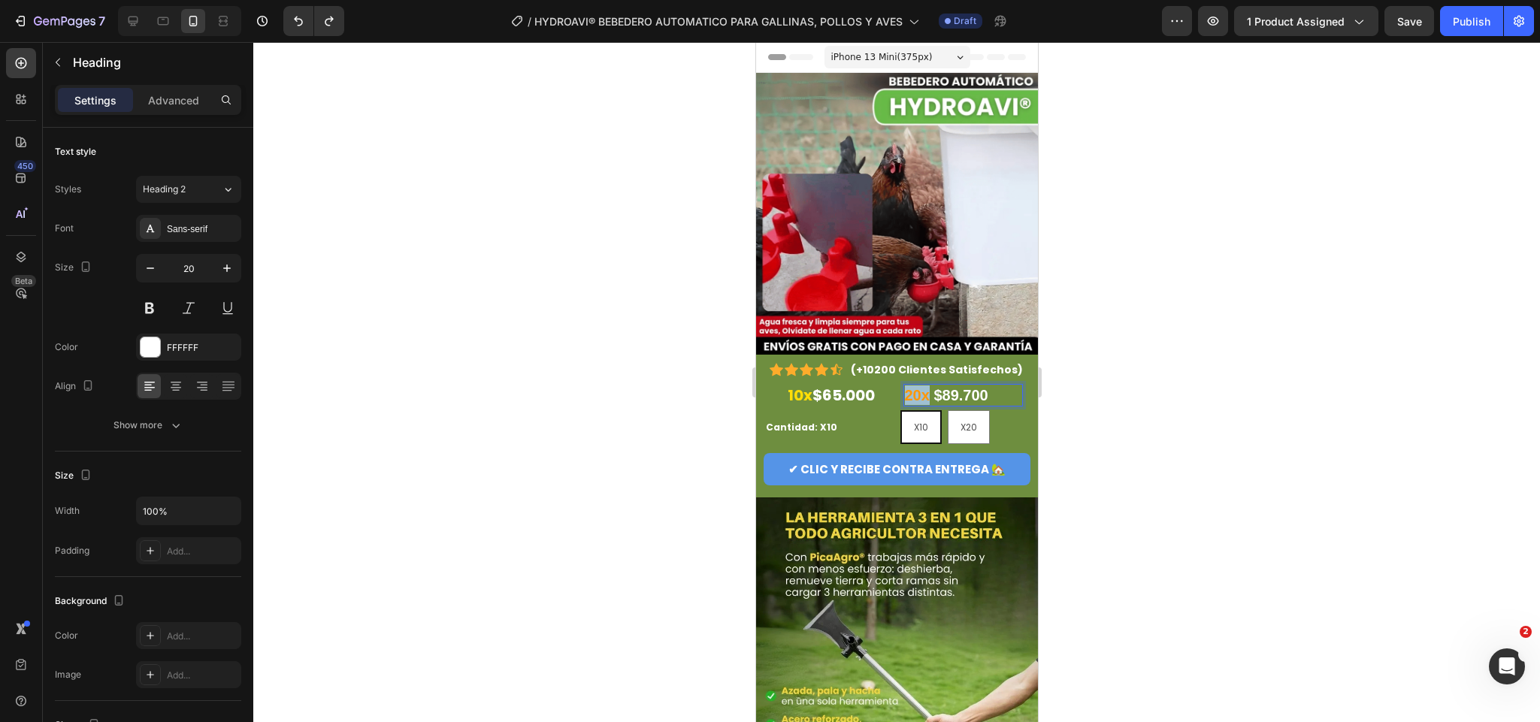
drag, startPoint x: 919, startPoint y: 379, endPoint x: 895, endPoint y: 388, distance: 25.7
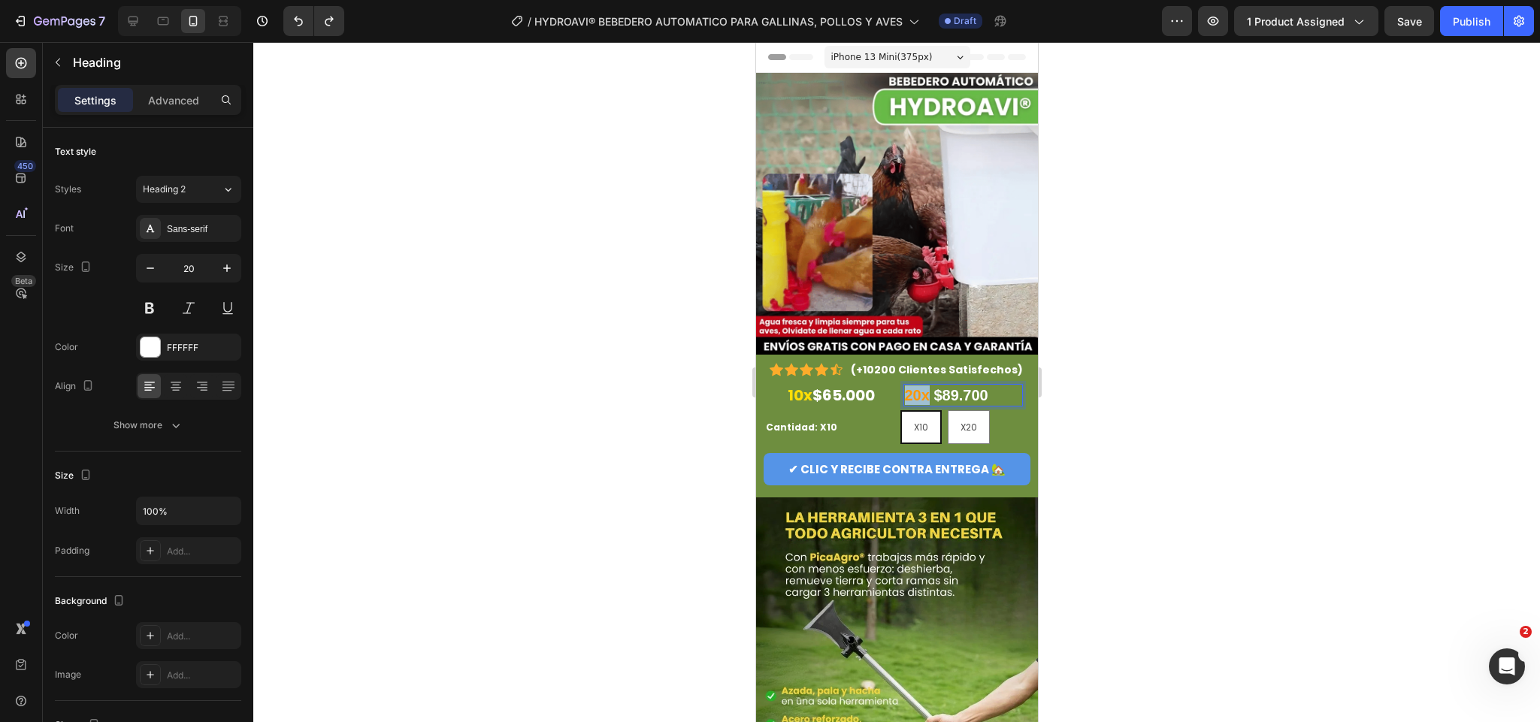
click at [904, 388] on p "20x $89.700" at bounding box center [962, 396] width 117 height 20
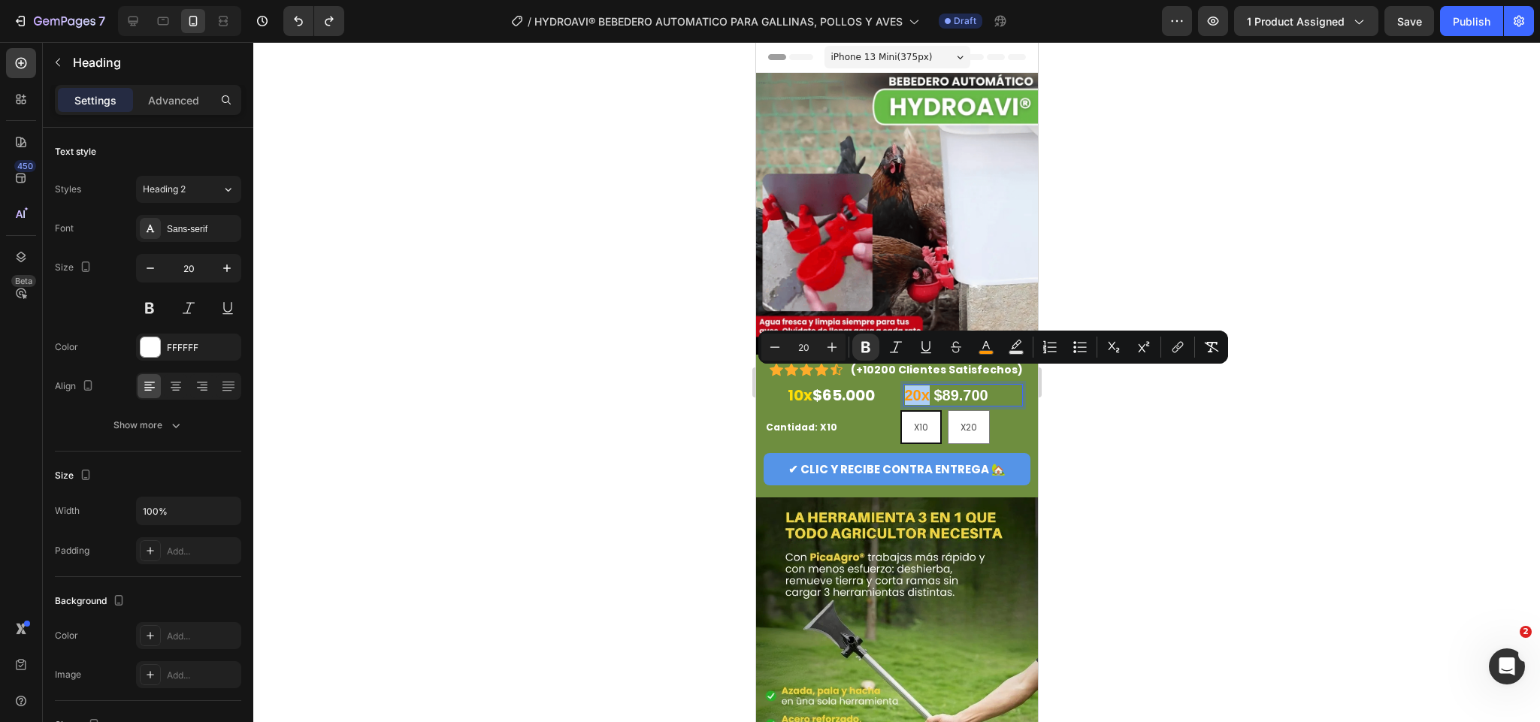
click at [516, 350] on div at bounding box center [896, 382] width 1287 height 680
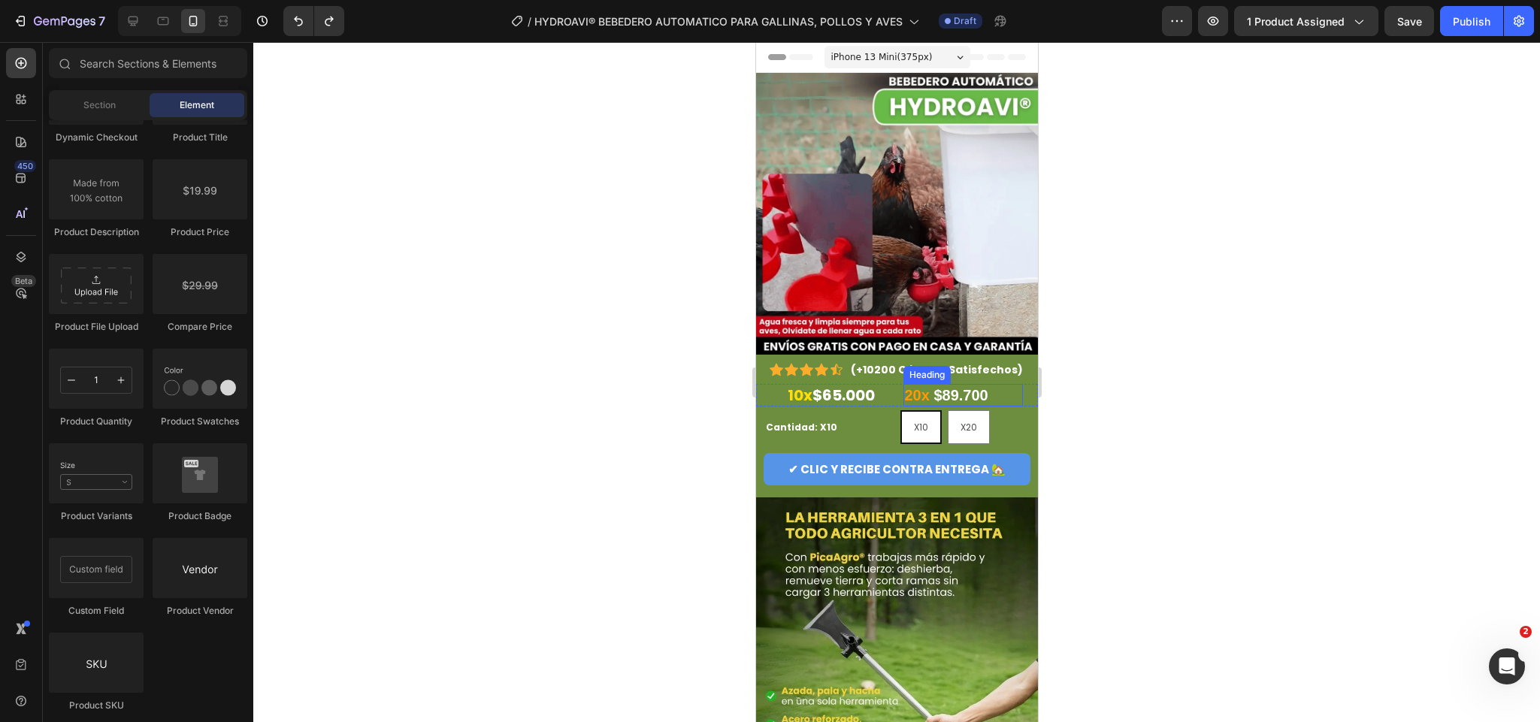
click at [968, 387] on strong "$89.700" at bounding box center [960, 395] width 54 height 17
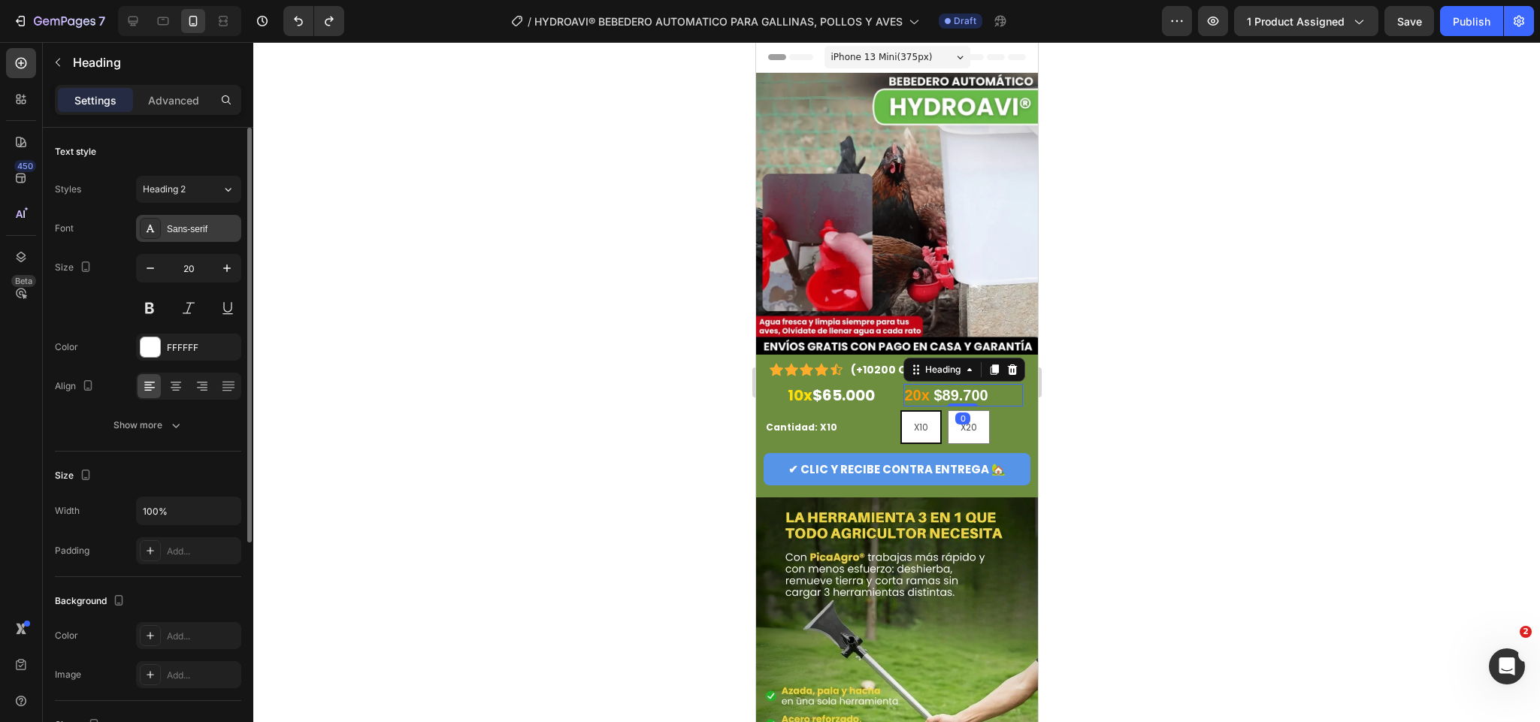
click at [183, 230] on div "Sans-serif" at bounding box center [202, 230] width 71 height 14
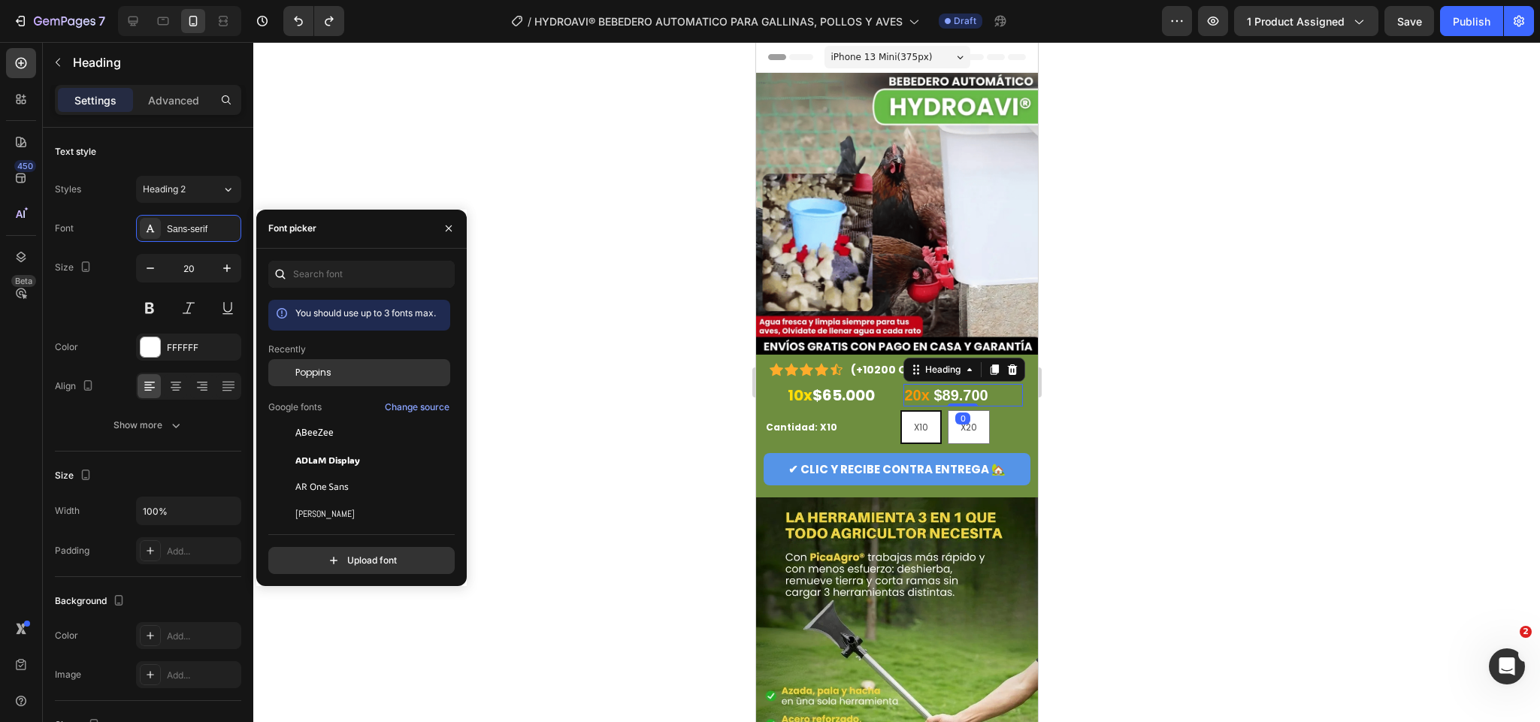
click at [335, 372] on div "Poppins" at bounding box center [371, 373] width 152 height 14
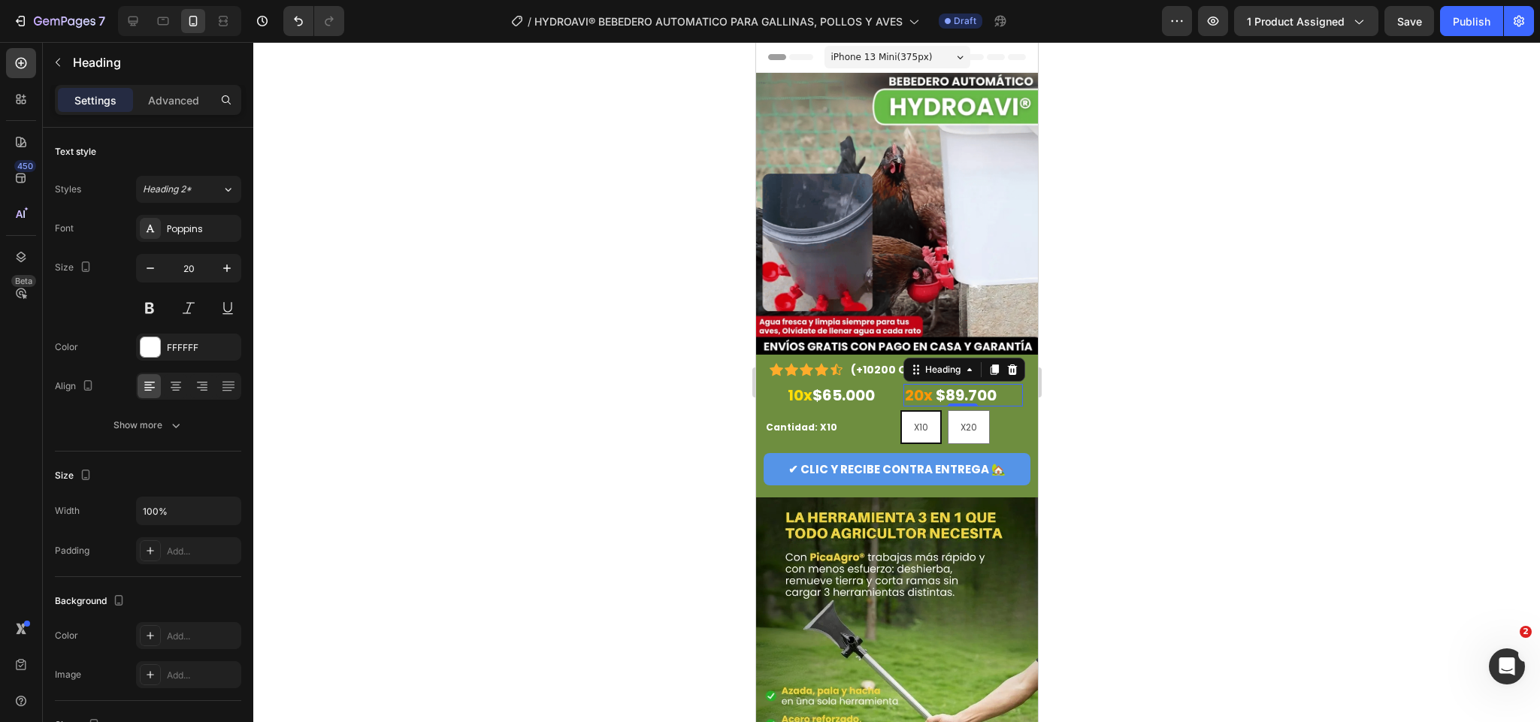
click at [1124, 386] on div at bounding box center [896, 382] width 1287 height 680
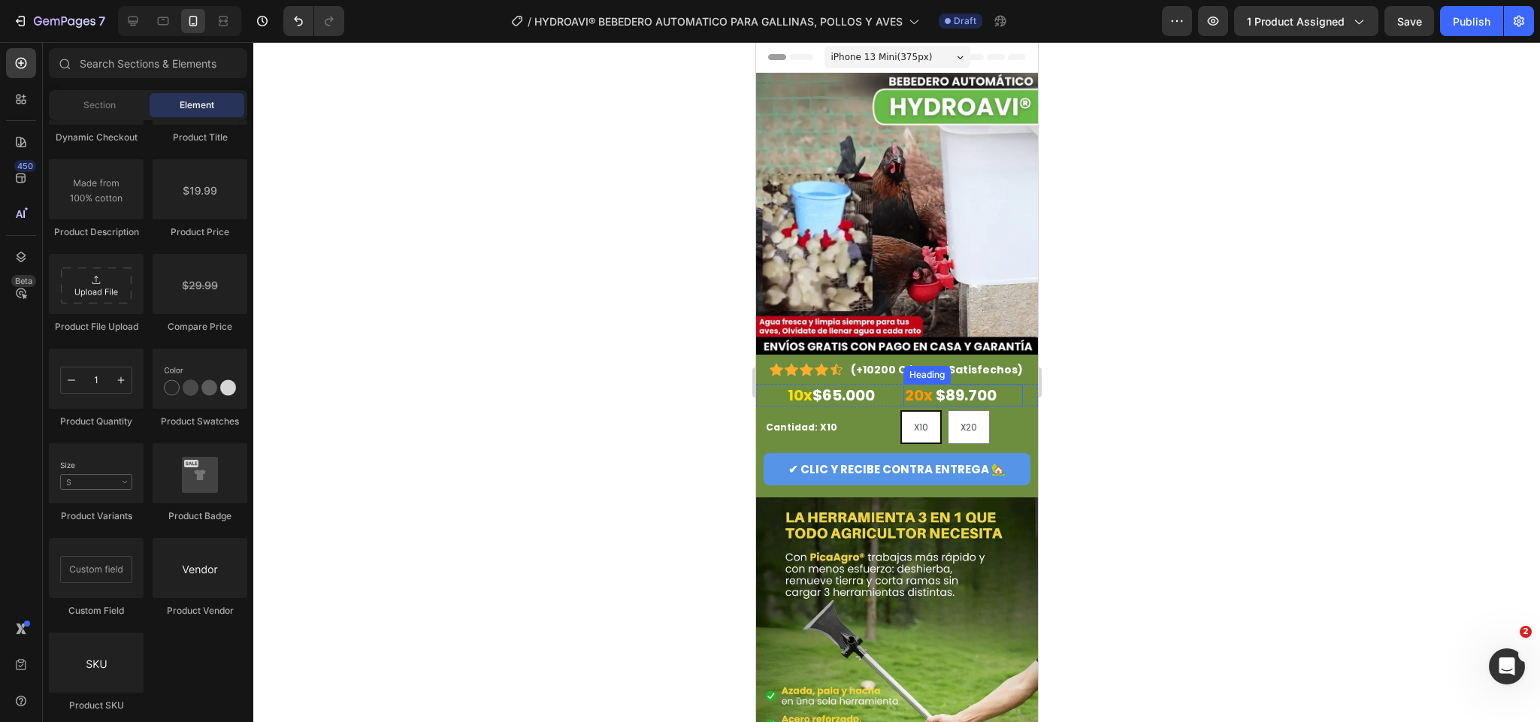
click at [917, 385] on strong "20x" at bounding box center [918, 395] width 28 height 21
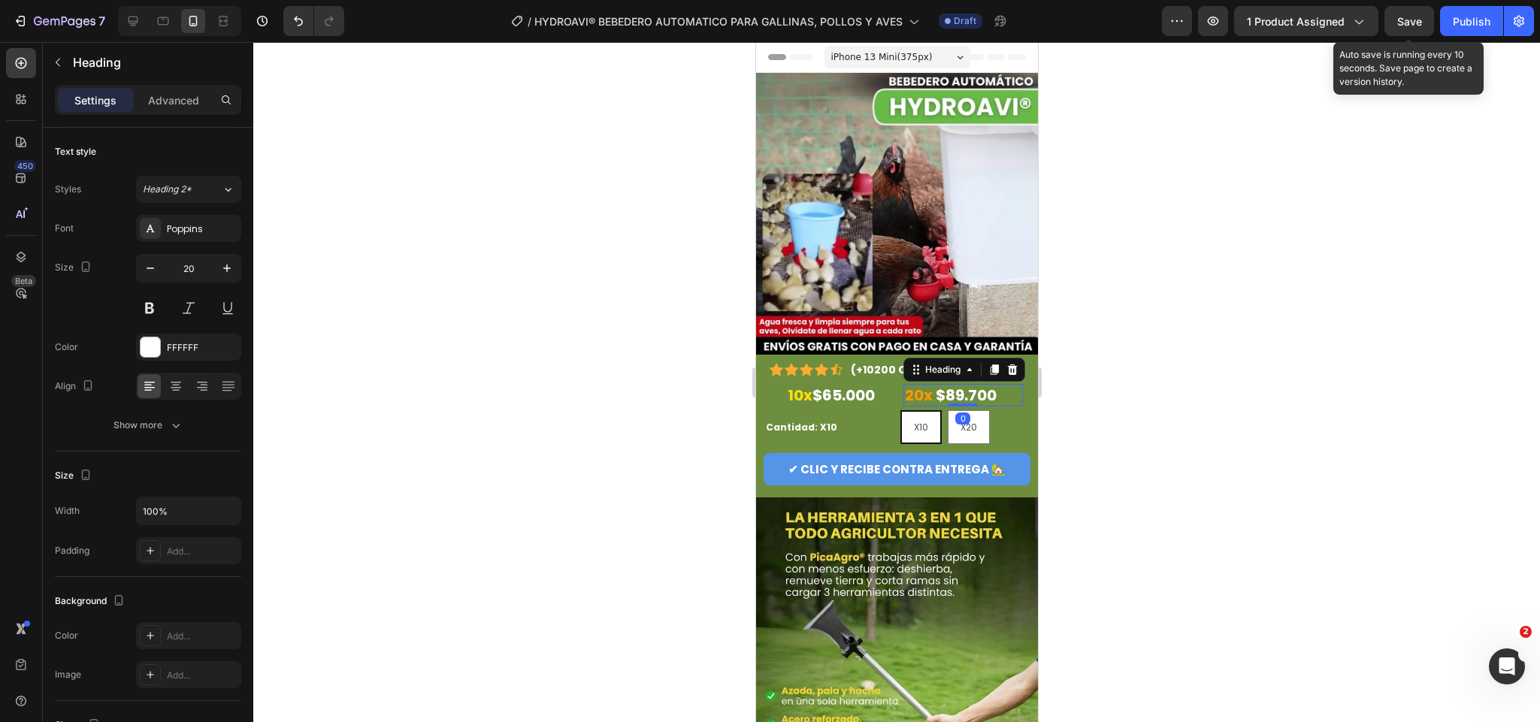
drag, startPoint x: 1401, startPoint y: 17, endPoint x: 1338, endPoint y: 91, distance: 97.1
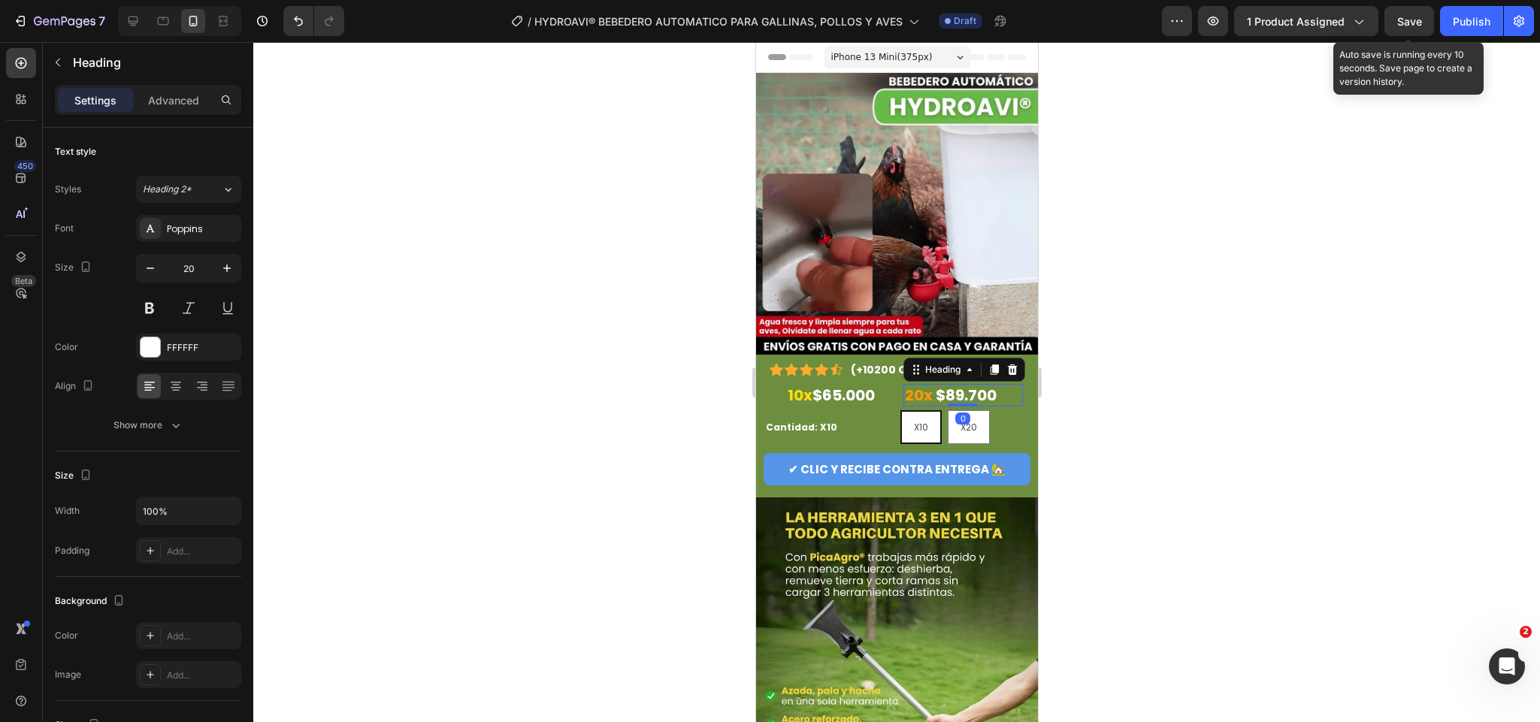
click at [1401, 17] on span "Save" at bounding box center [1410, 21] width 25 height 13
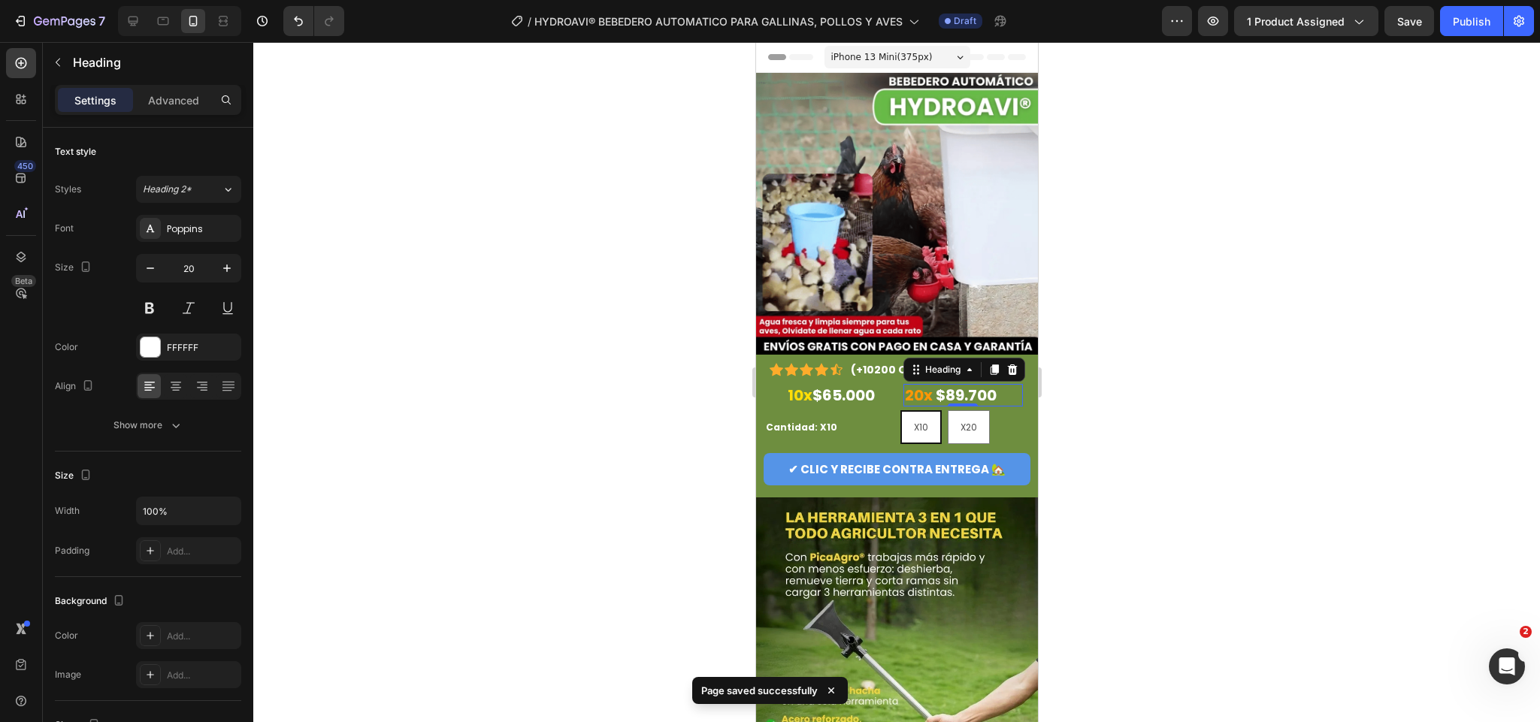
click at [1134, 413] on div at bounding box center [896, 382] width 1287 height 680
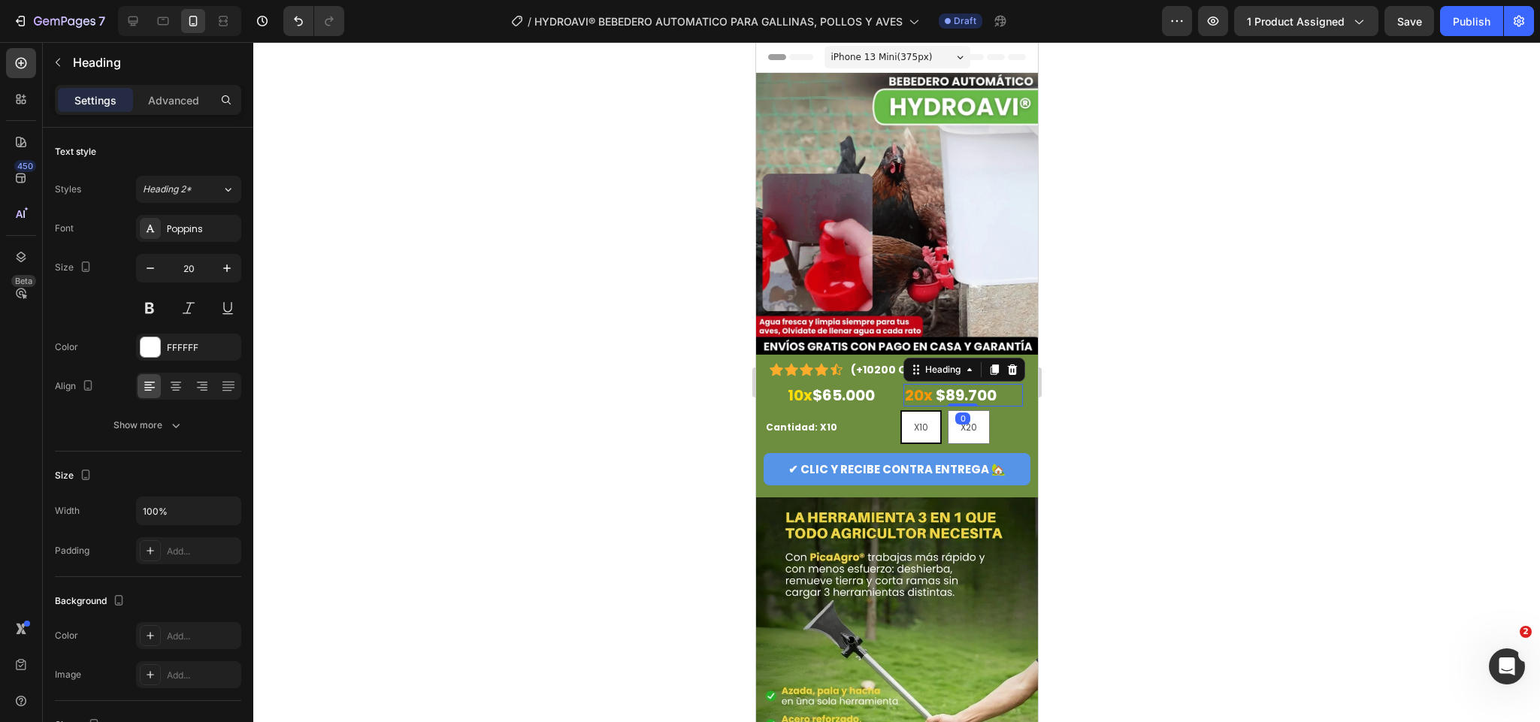
click at [914, 385] on strong "20x" at bounding box center [918, 395] width 28 height 21
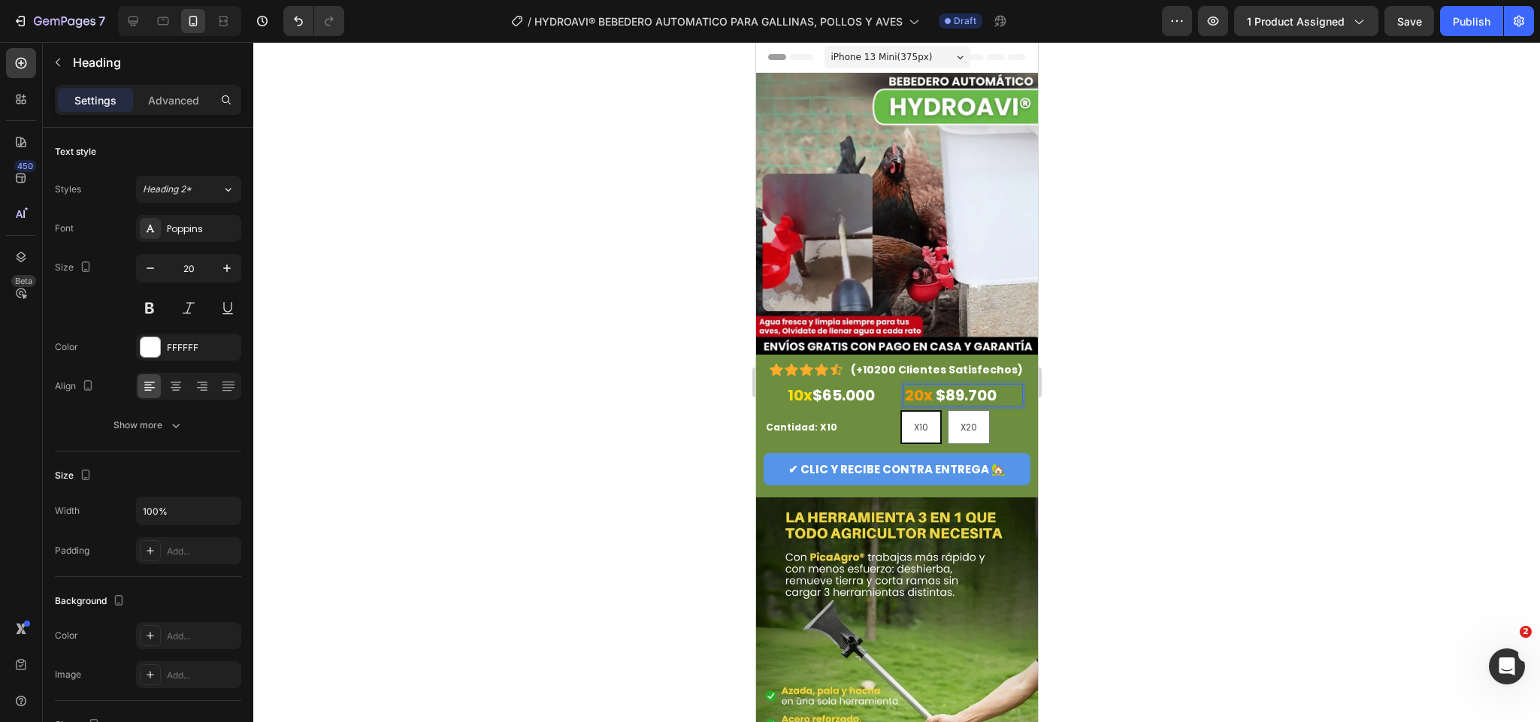
click at [919, 385] on strong "20x" at bounding box center [918, 395] width 28 height 21
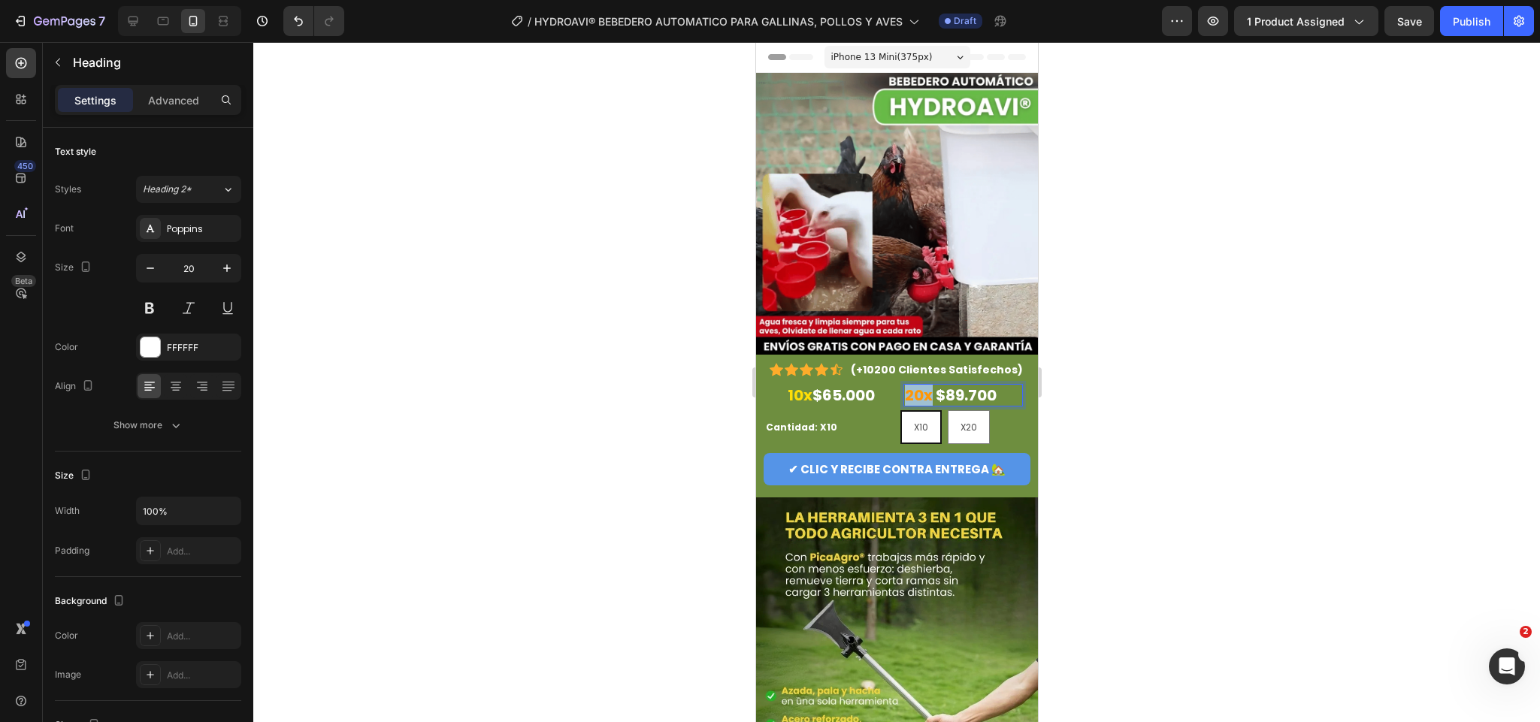
drag, startPoint x: 923, startPoint y: 382, endPoint x: 1452, endPoint y: 464, distance: 535.6
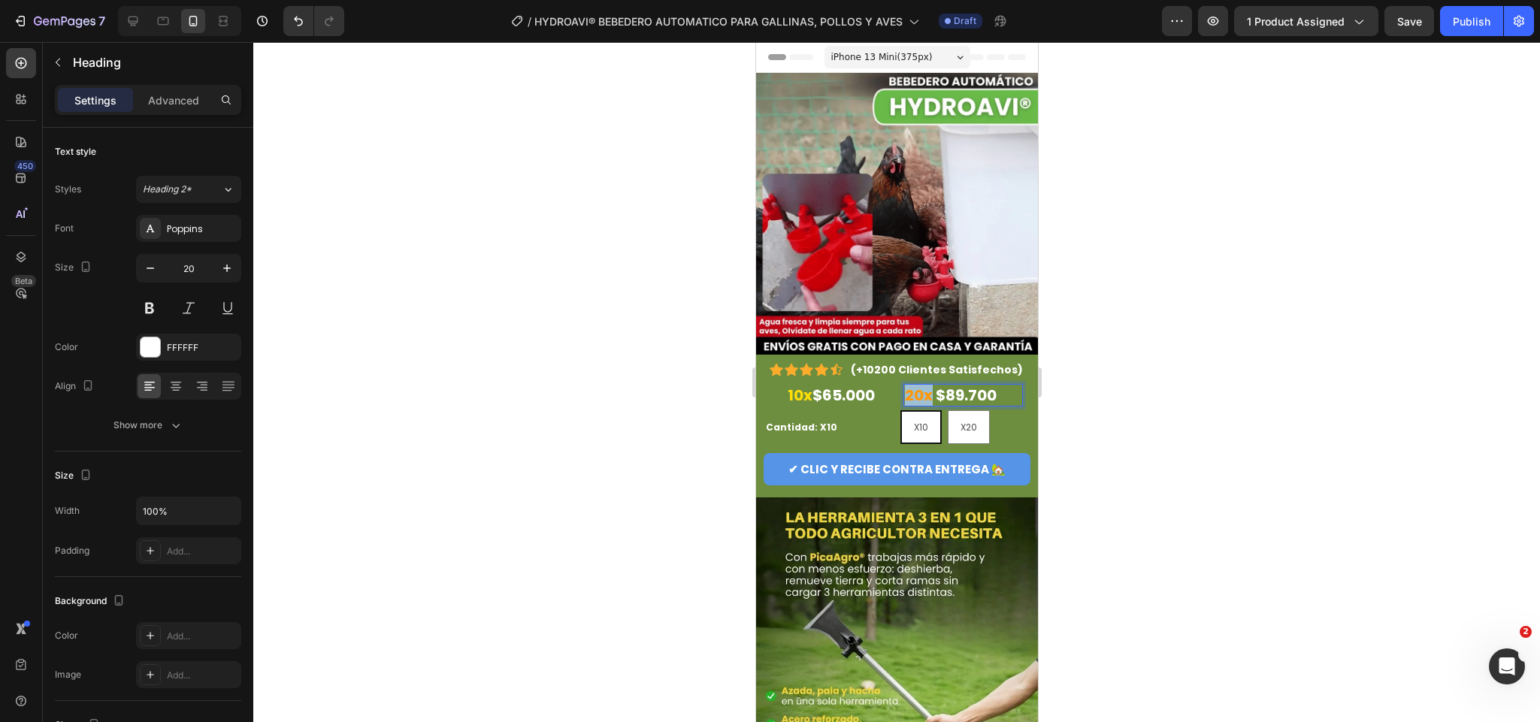
click at [904, 386] on p "20x $89.700" at bounding box center [962, 396] width 117 height 20
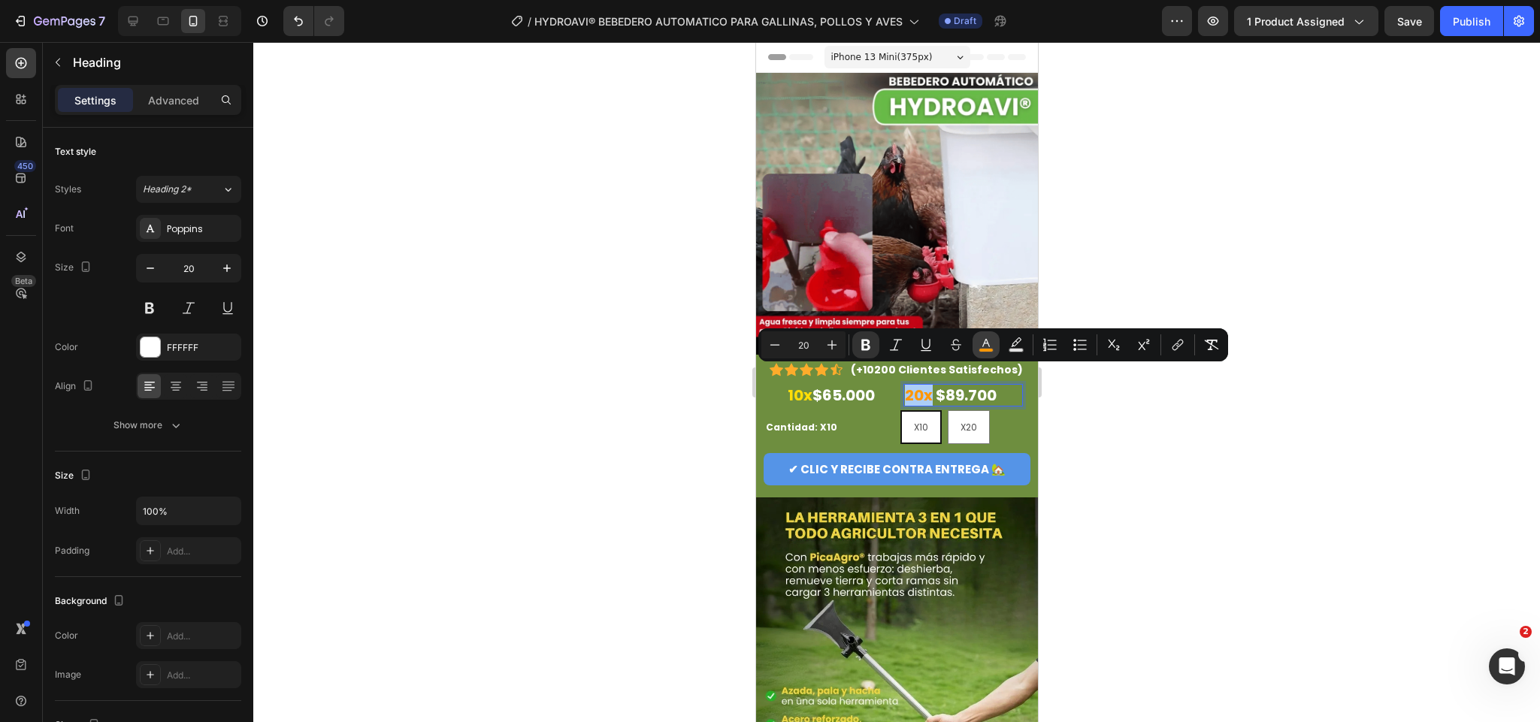
click at [986, 354] on button "color" at bounding box center [986, 345] width 27 height 27
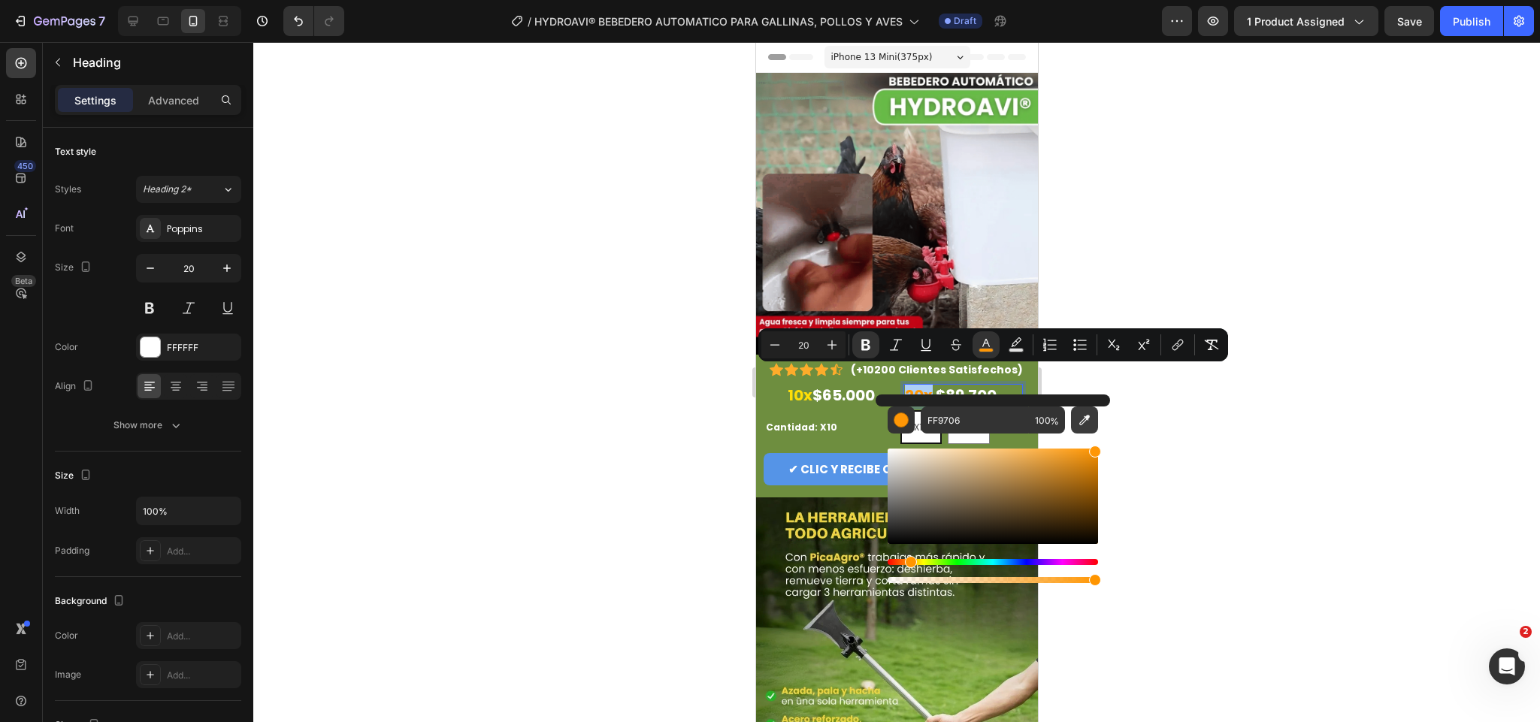
click at [1086, 420] on icon "Editor contextual toolbar" at bounding box center [1085, 421] width 11 height 11
type input "FFDE07"
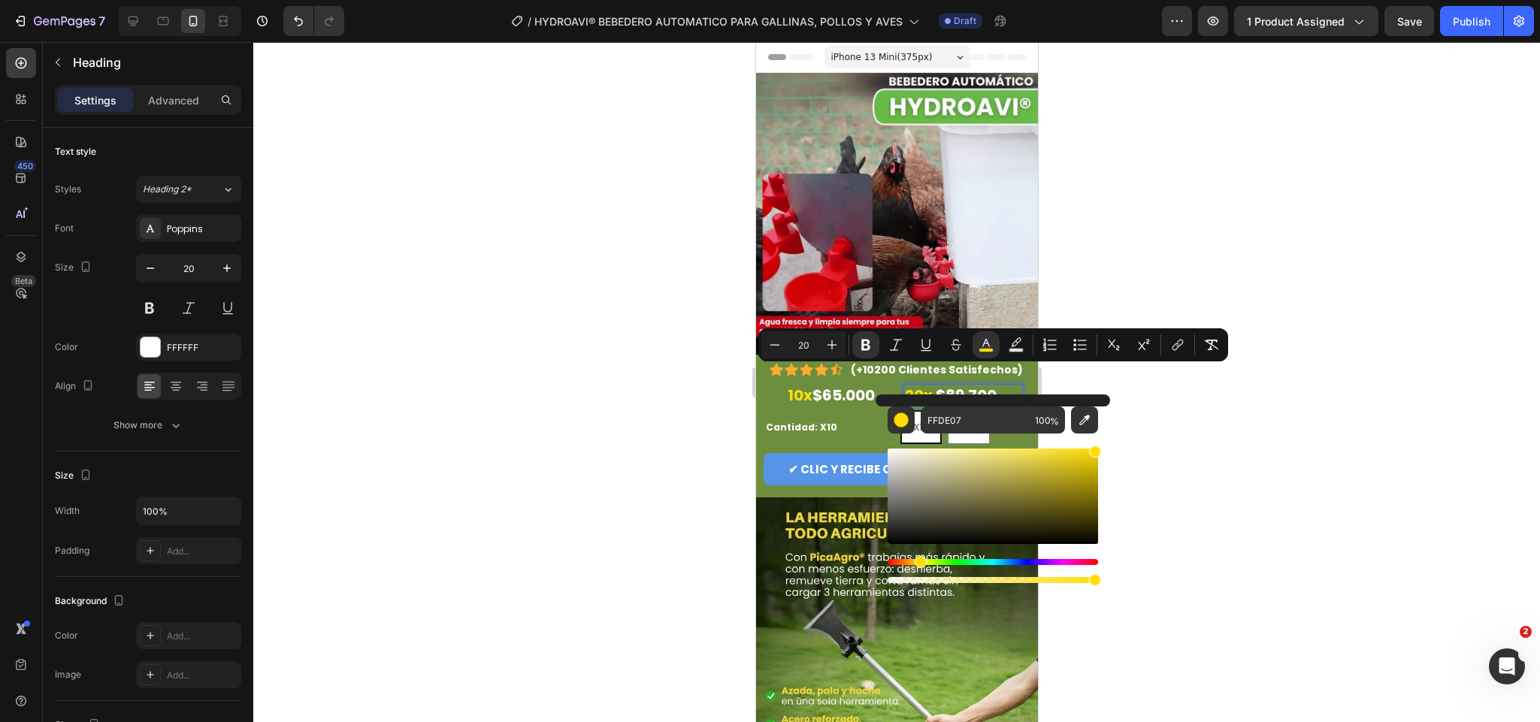
click at [1180, 422] on div at bounding box center [896, 382] width 1287 height 680
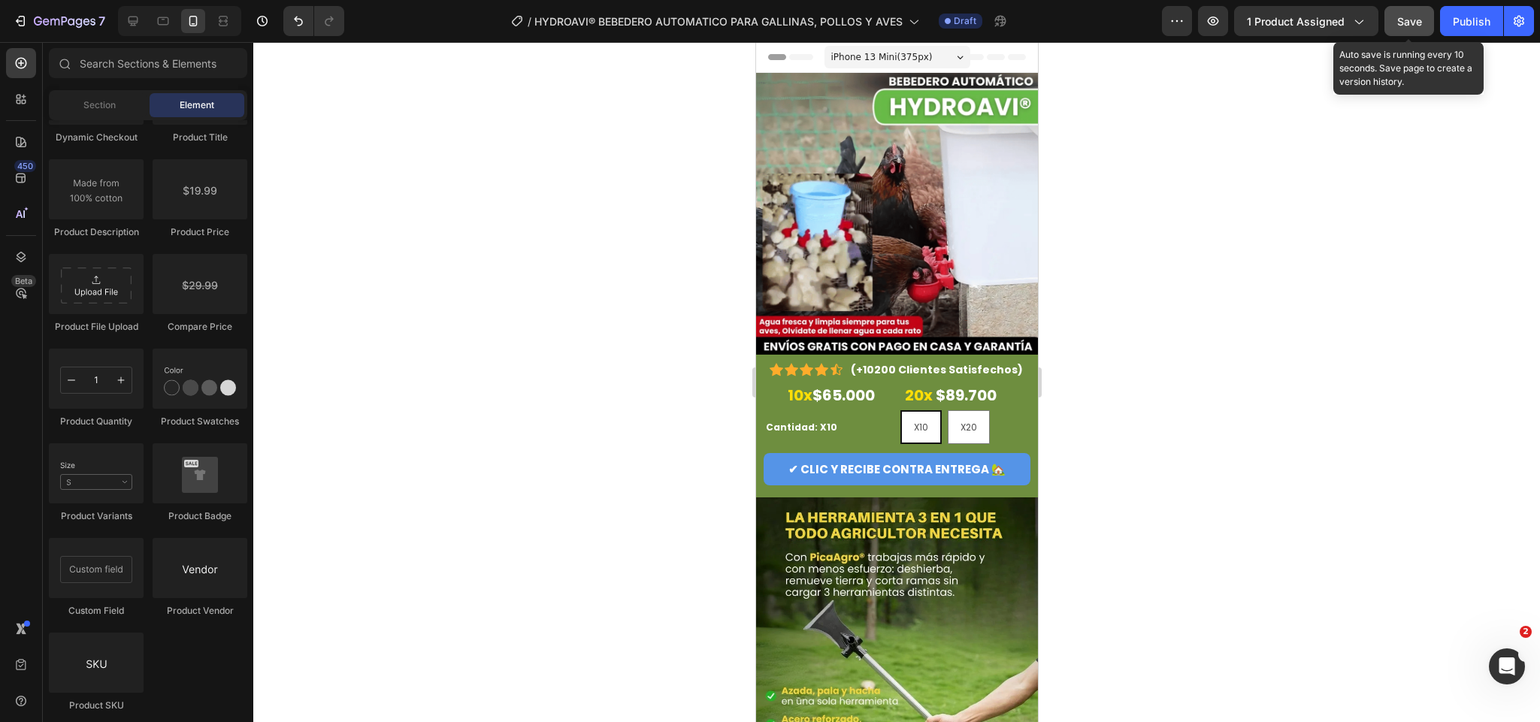
click at [1410, 23] on span "Save" at bounding box center [1410, 21] width 25 height 13
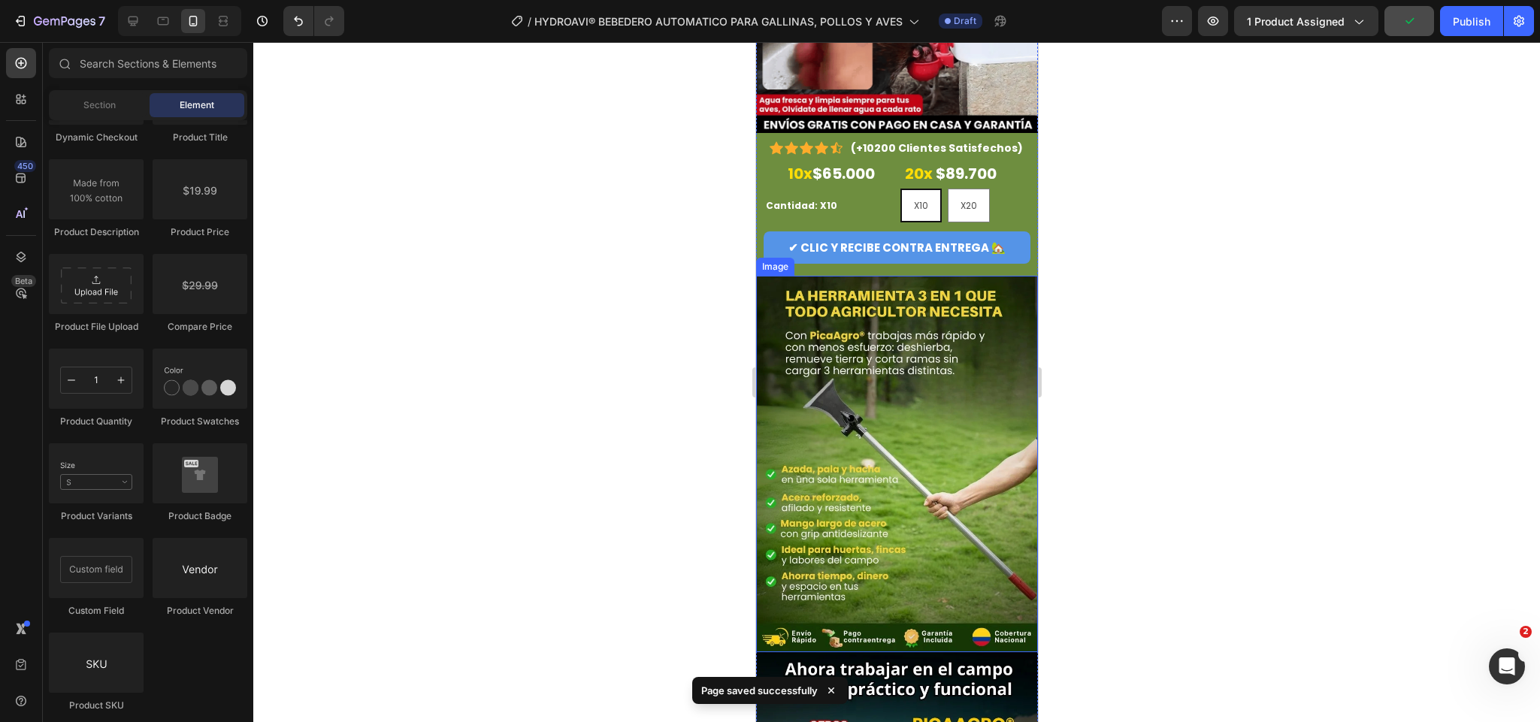
scroll to position [226, 0]
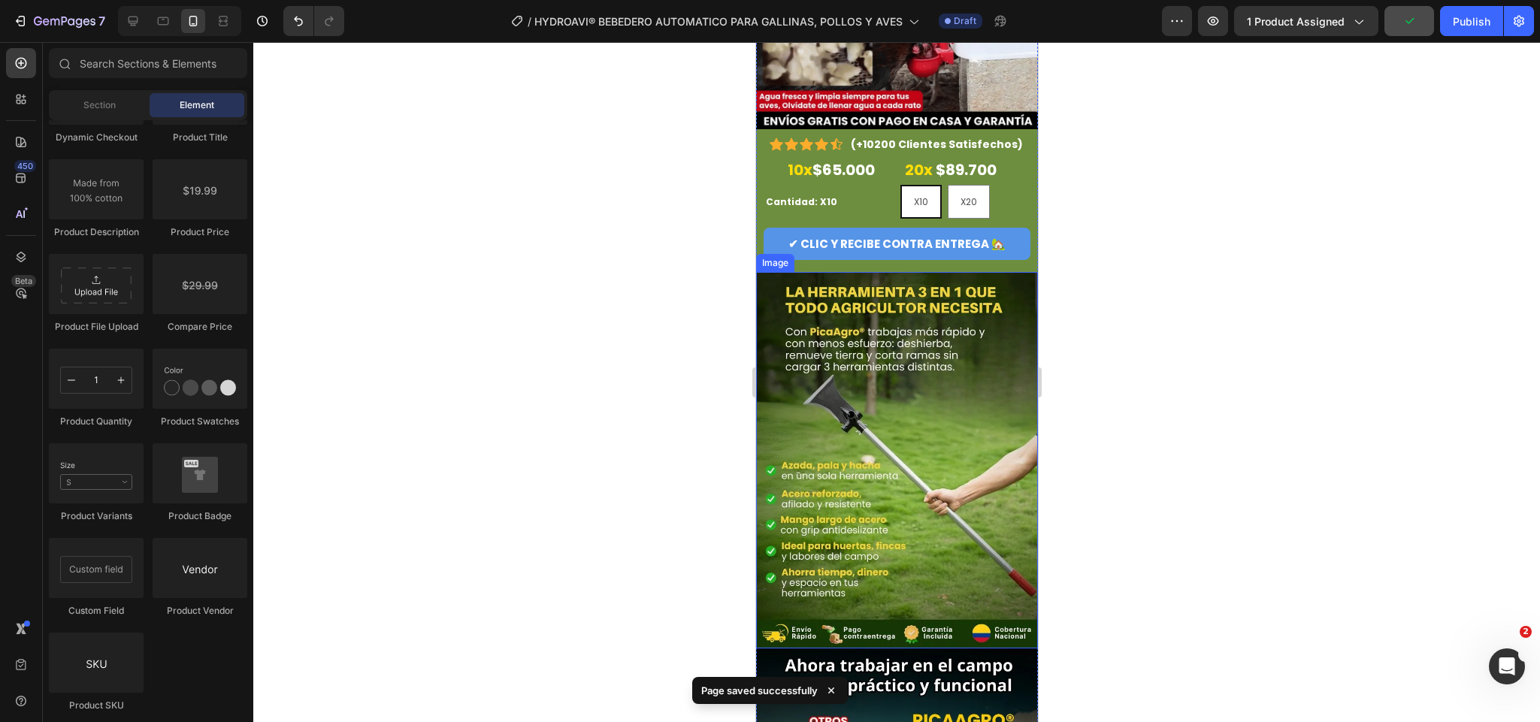
click at [896, 335] on img at bounding box center [897, 460] width 282 height 376
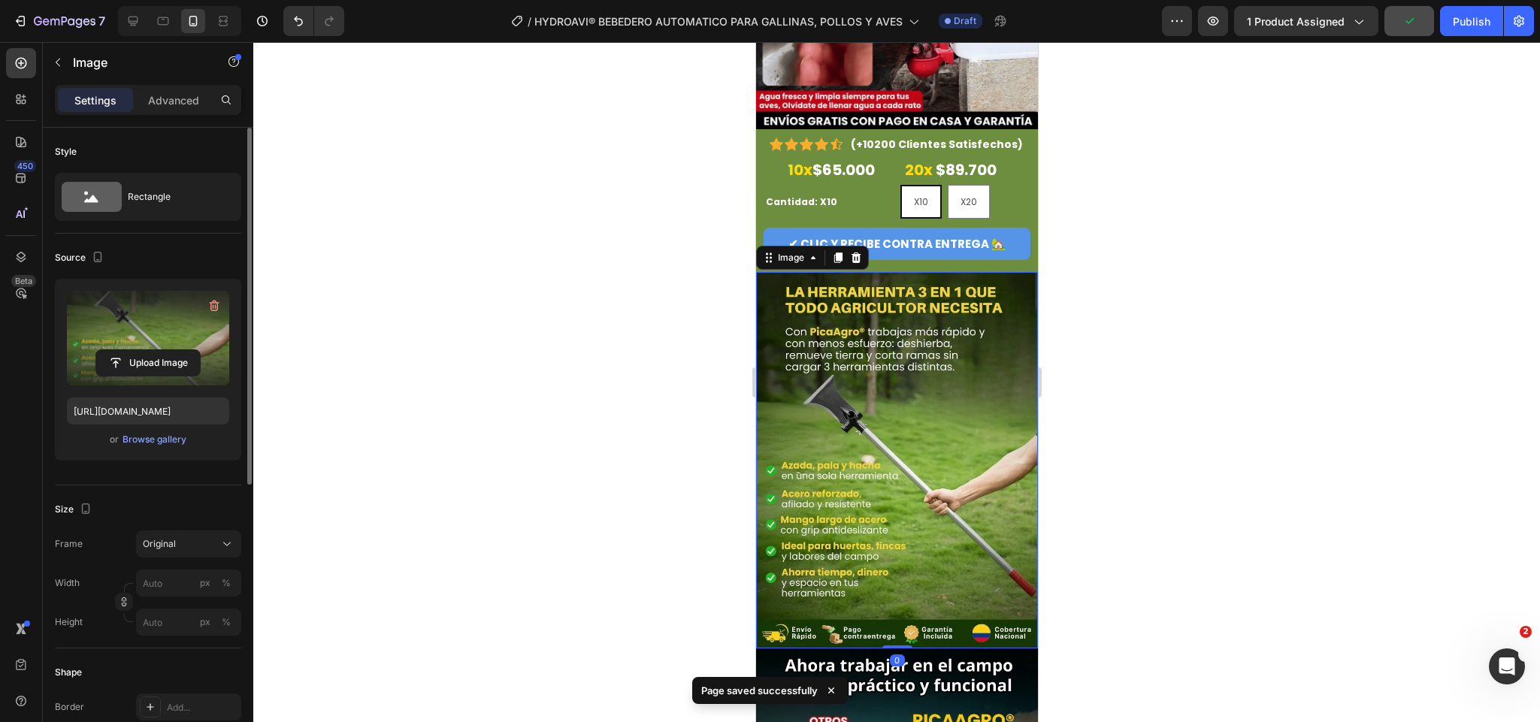
click at [108, 345] on label at bounding box center [148, 338] width 162 height 95
click at [108, 350] on input "file" at bounding box center [148, 363] width 104 height 26
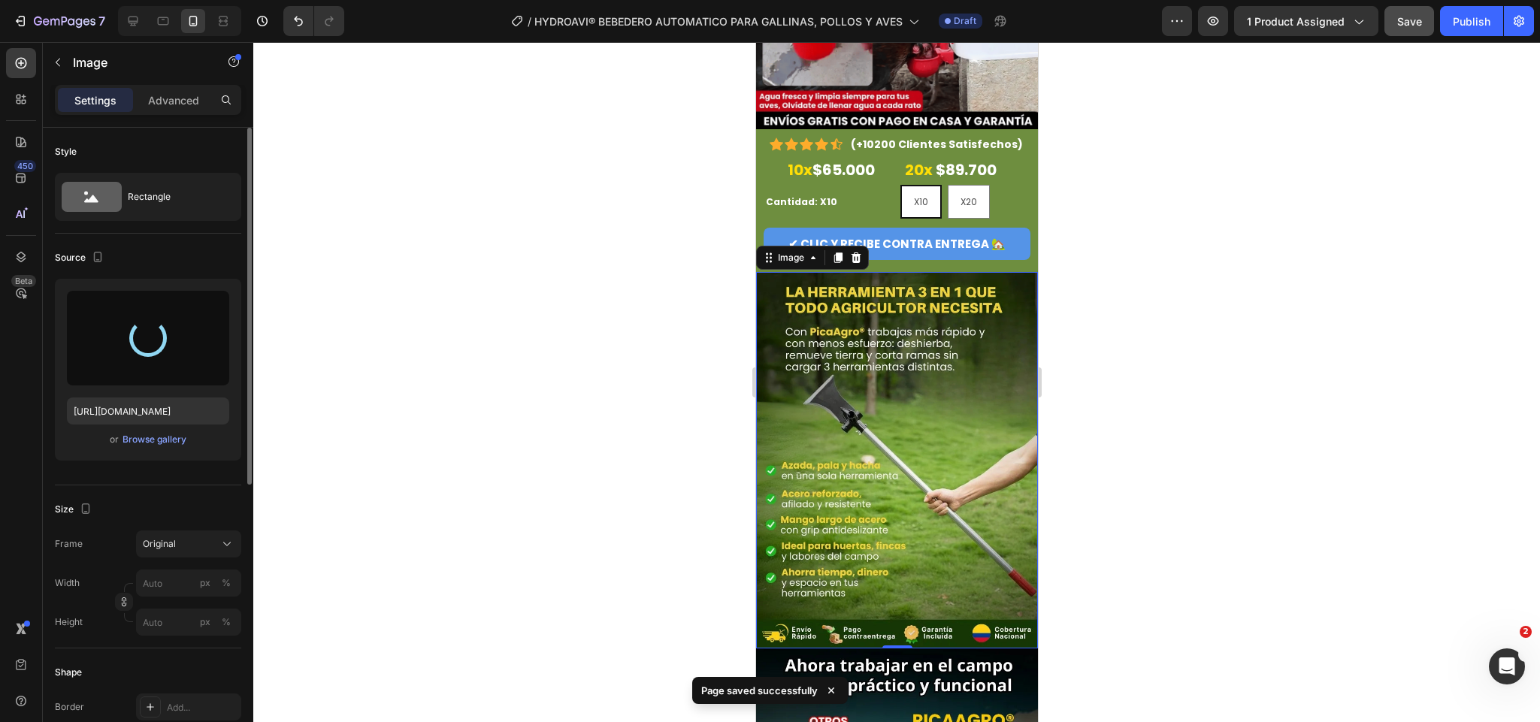
type input "[URL][DOMAIN_NAME]"
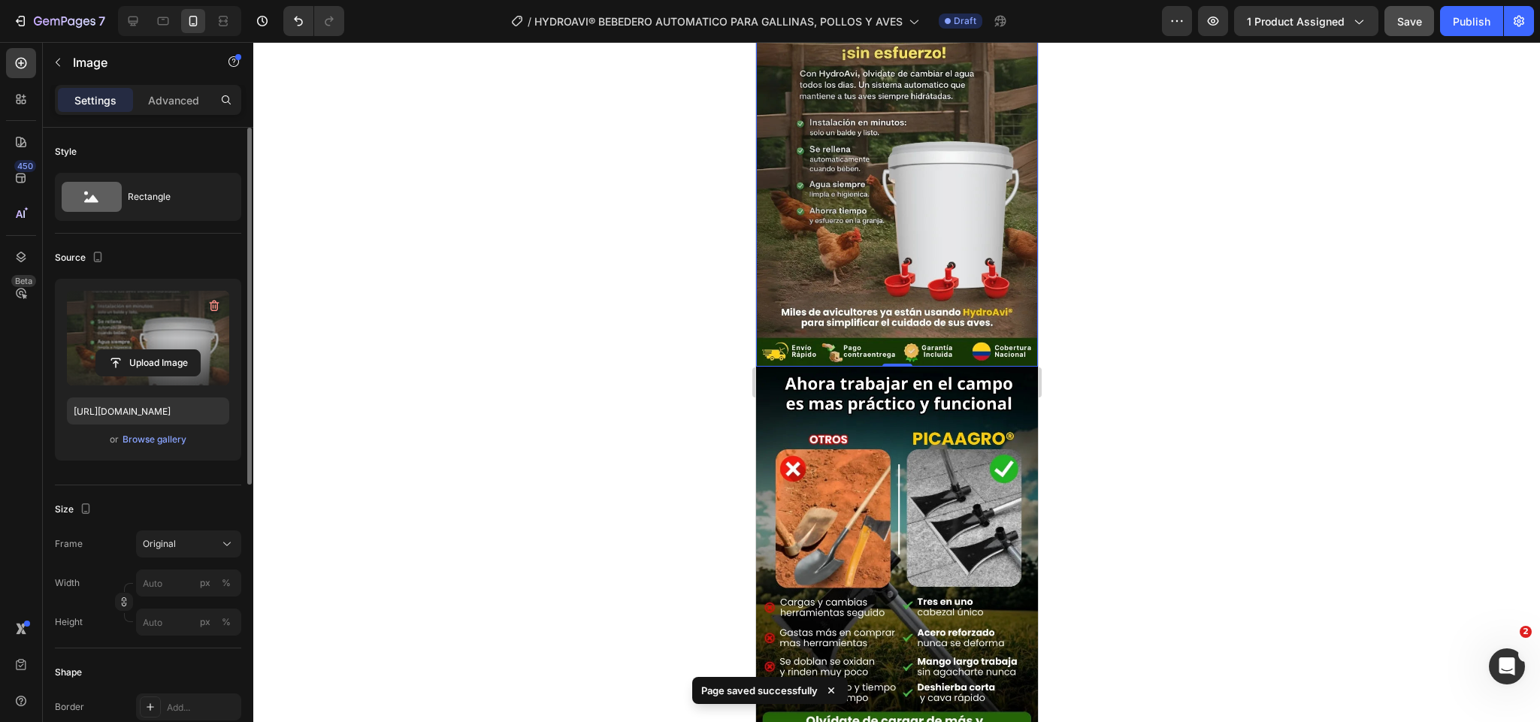
scroll to position [564, 0]
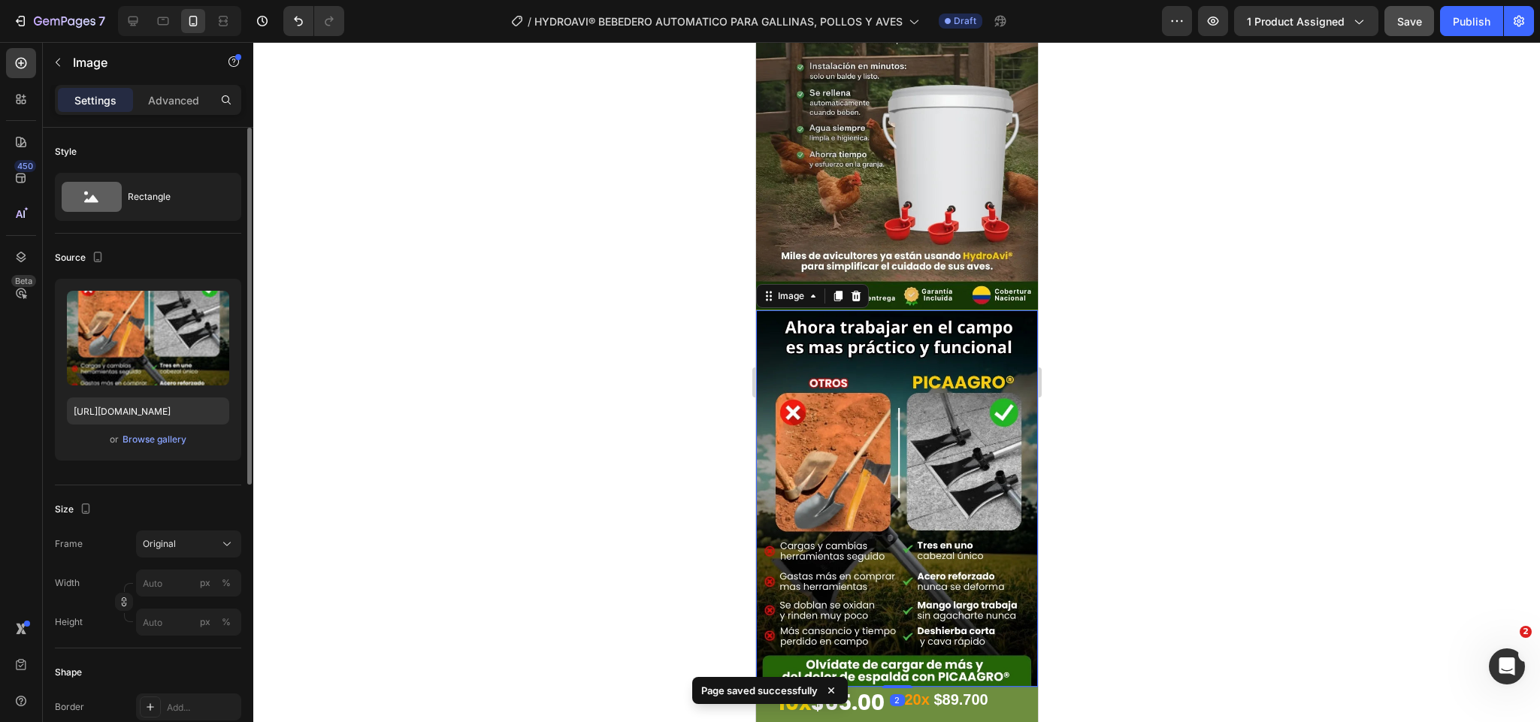
click at [880, 354] on img at bounding box center [897, 498] width 282 height 376
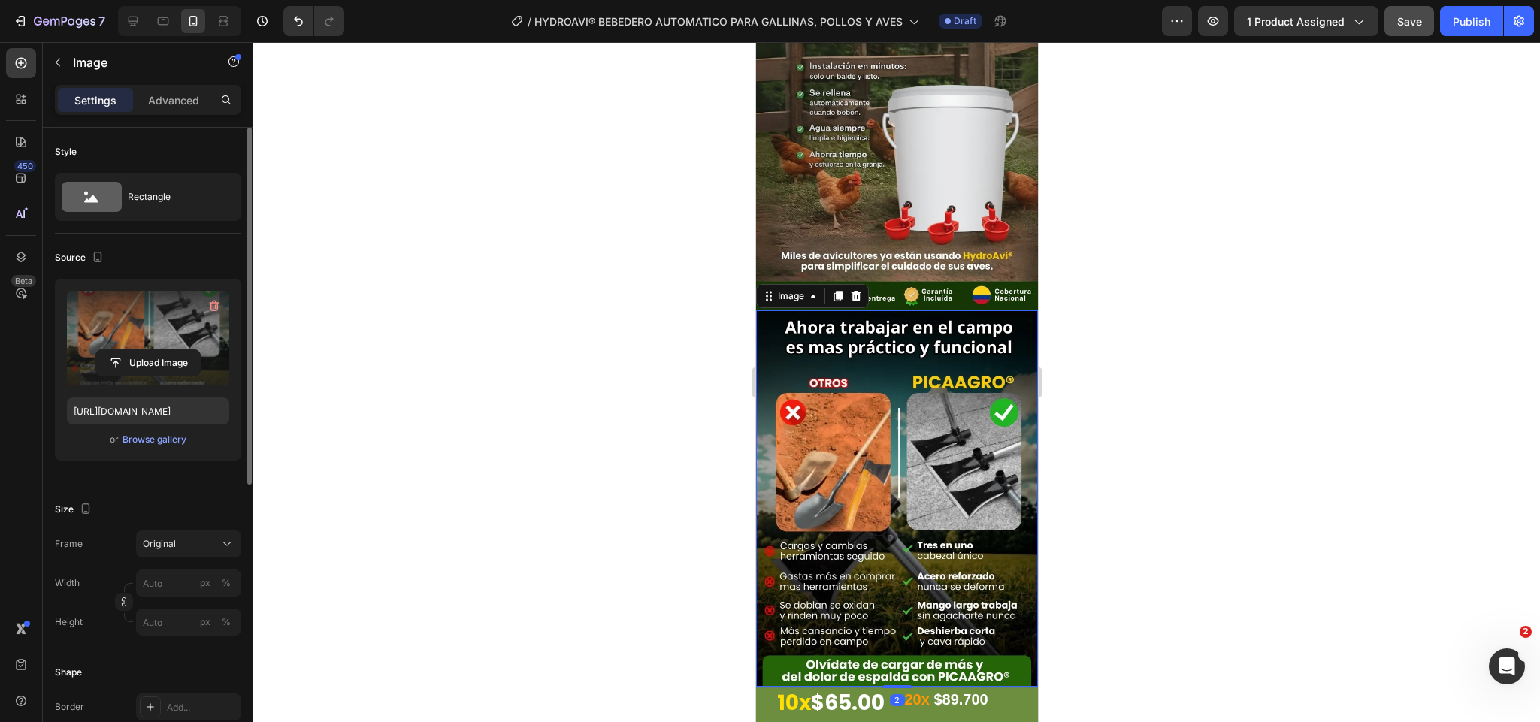
click at [171, 348] on label at bounding box center [148, 338] width 162 height 95
click at [171, 350] on input "file" at bounding box center [148, 363] width 104 height 26
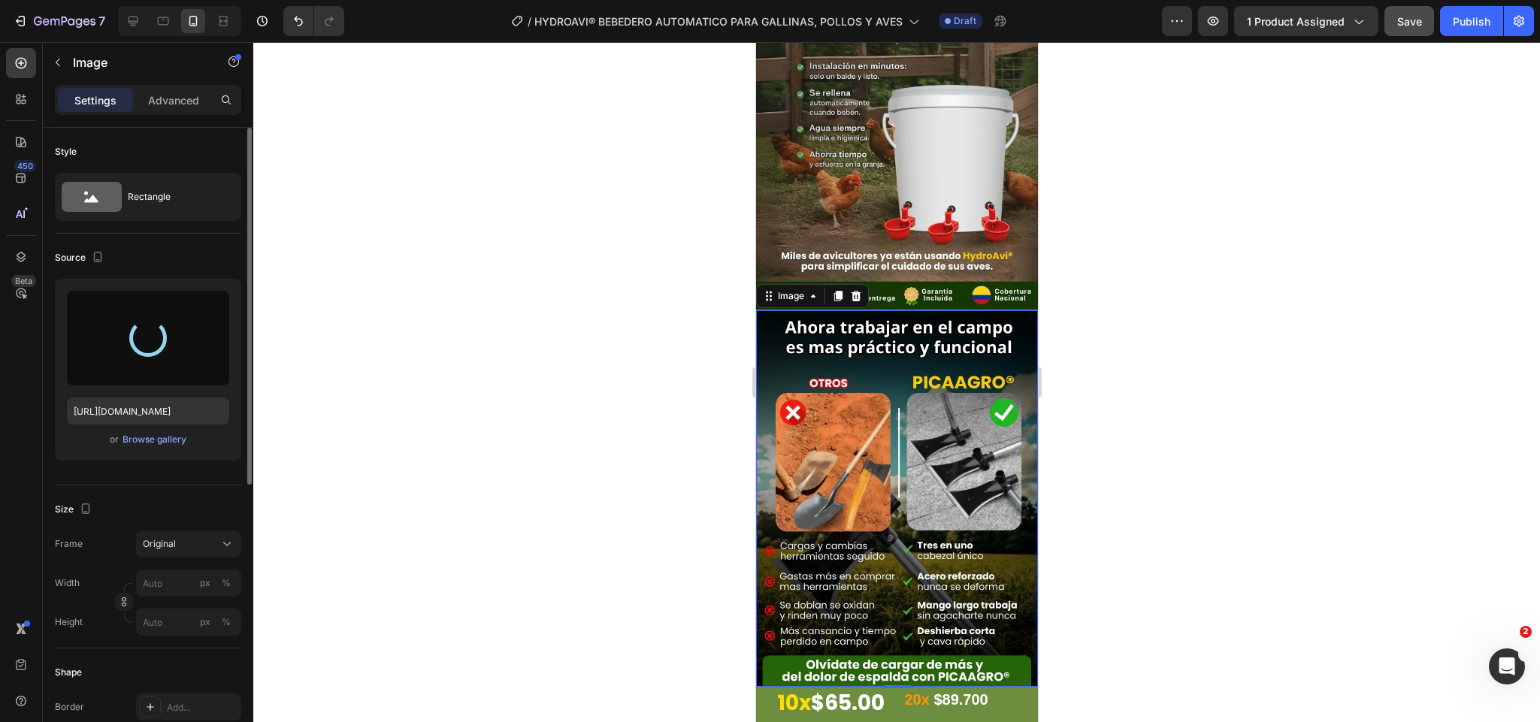
type input "[URL][DOMAIN_NAME]"
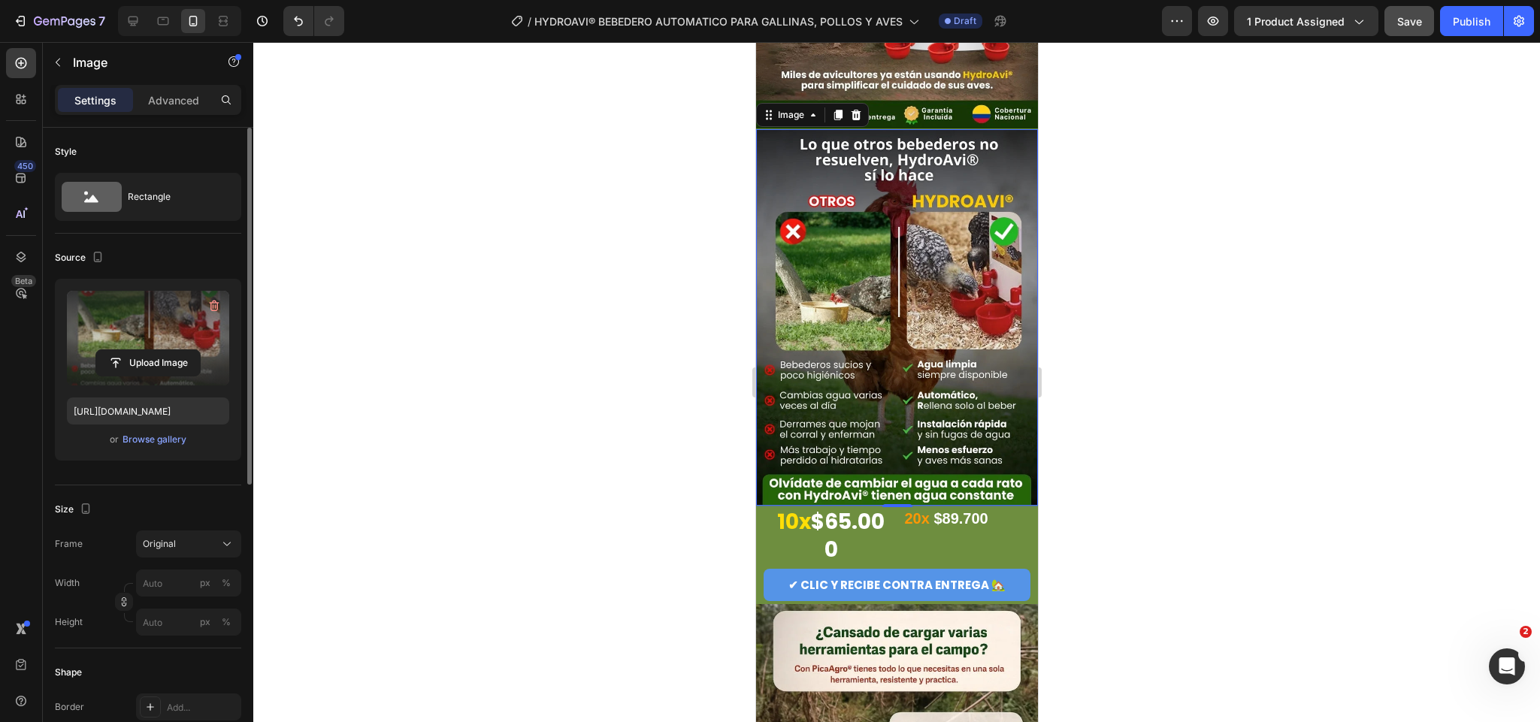
scroll to position [789, 0]
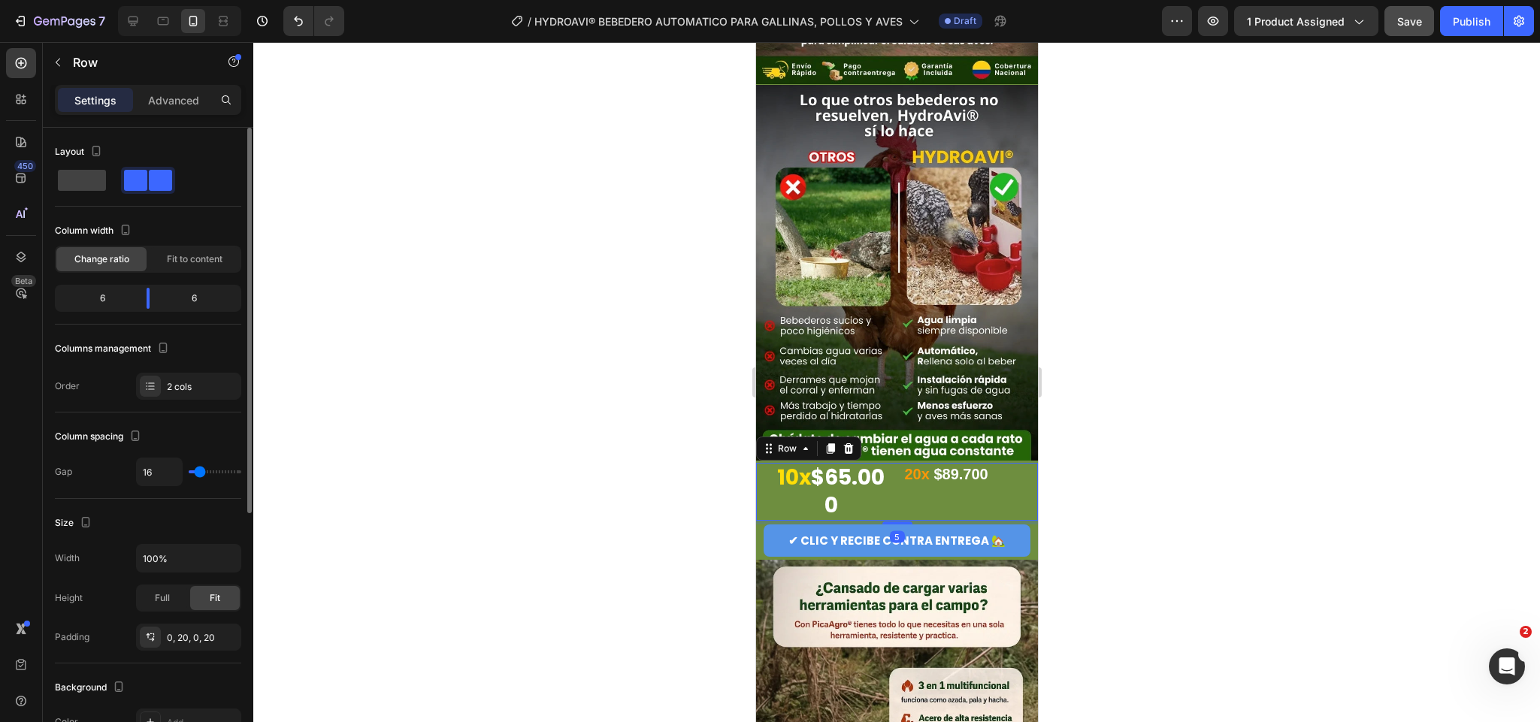
click at [892, 463] on div "10x $65.000 Heading 20x $89.700 Heading Row 5" at bounding box center [897, 492] width 282 height 58
click at [854, 463] on h2 "10x $65.000" at bounding box center [831, 492] width 120 height 58
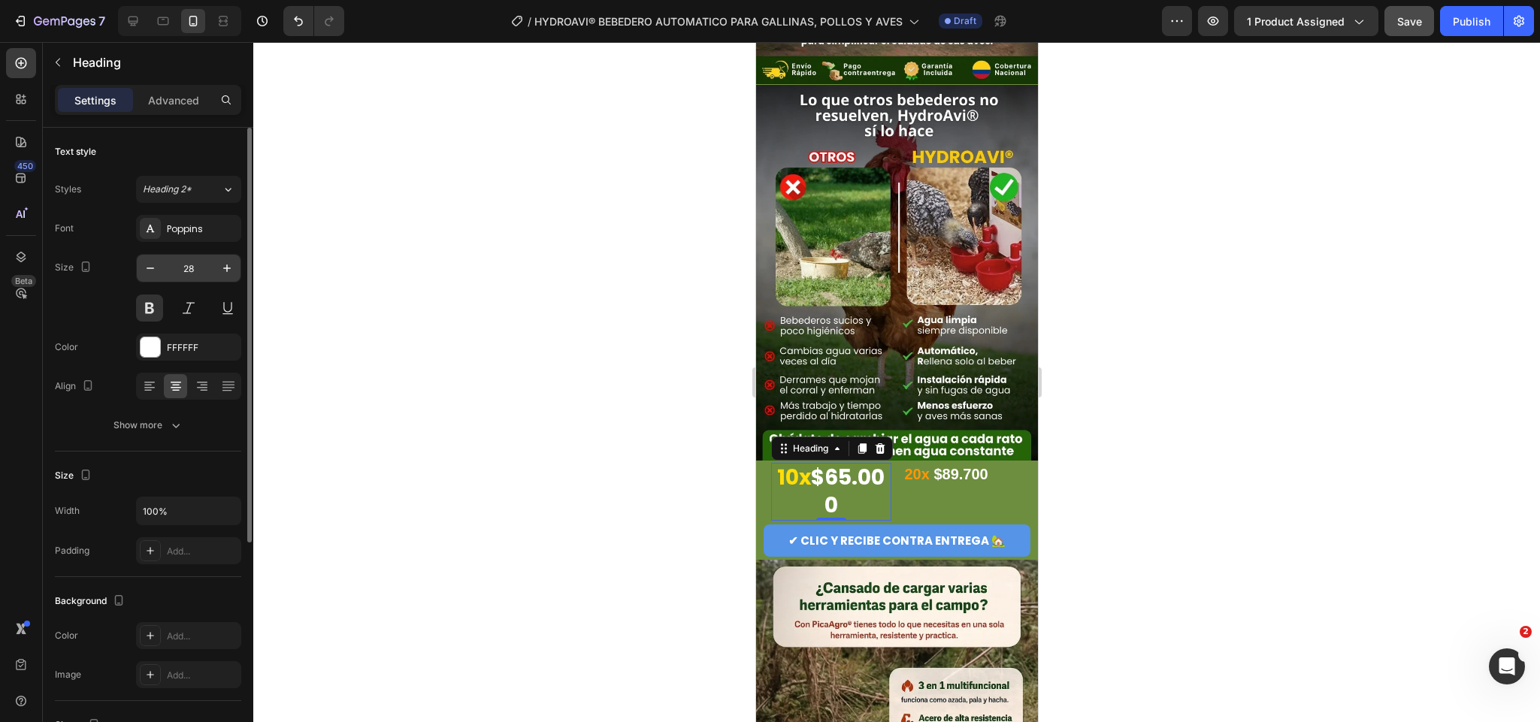
click at [194, 262] on input "28" at bounding box center [189, 268] width 50 height 27
type input "20"
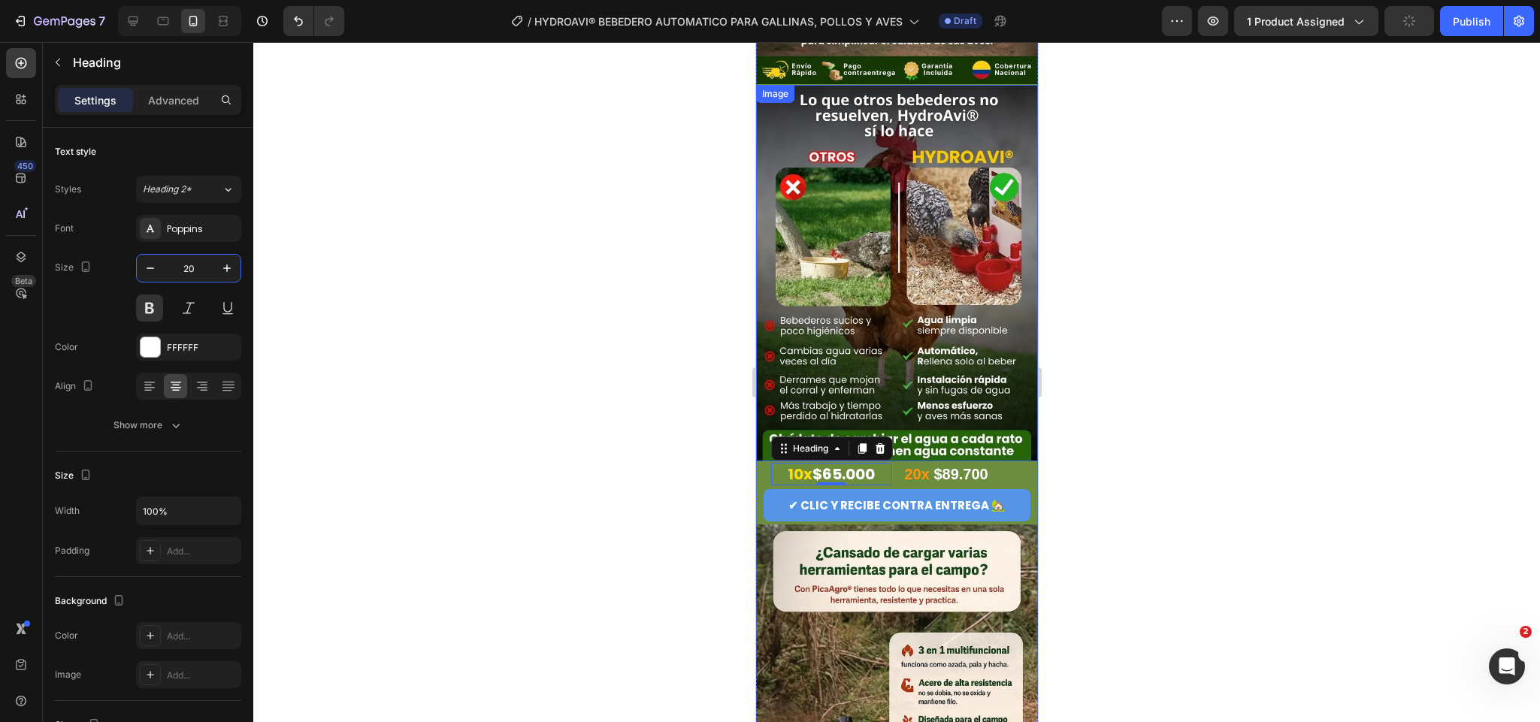
click at [904, 398] on img at bounding box center [897, 273] width 282 height 376
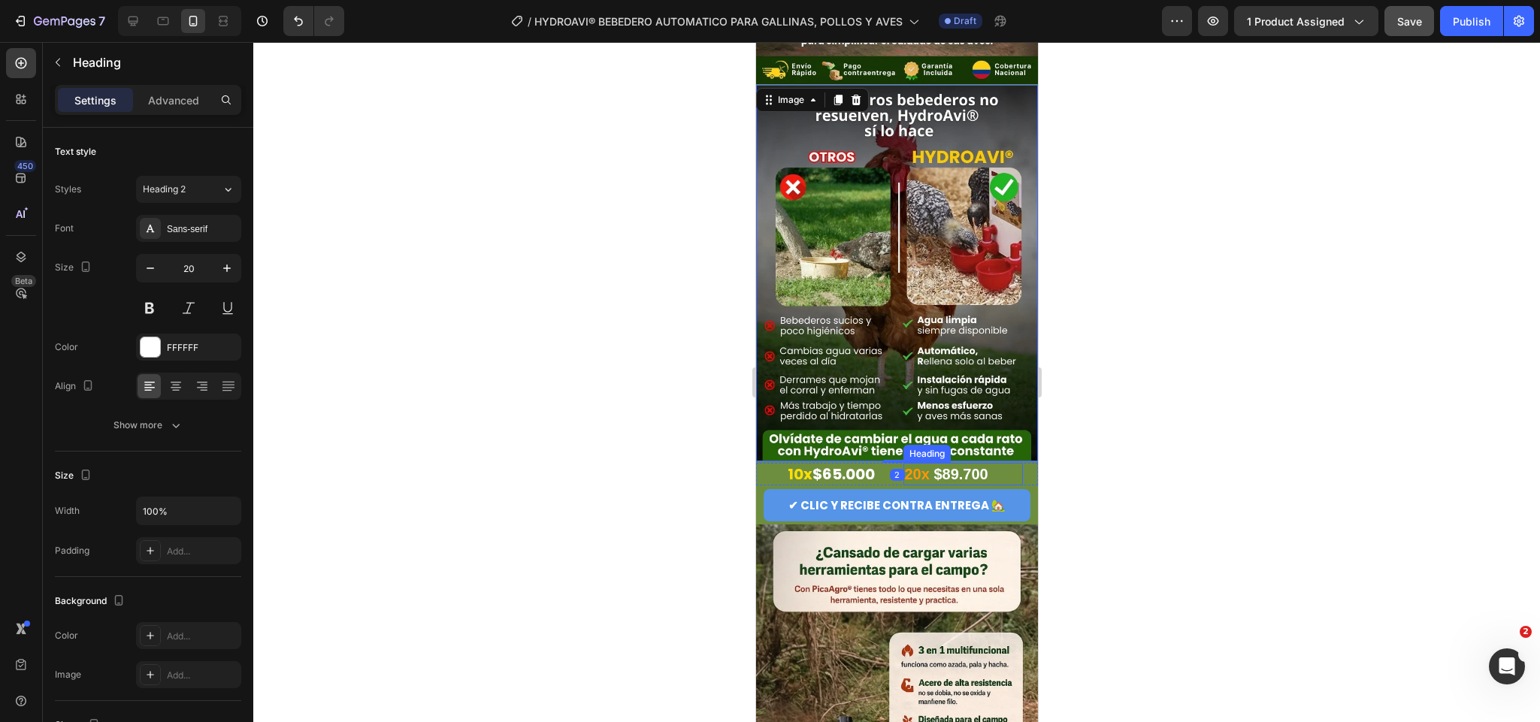
click at [912, 466] on strong "20x" at bounding box center [916, 474] width 25 height 17
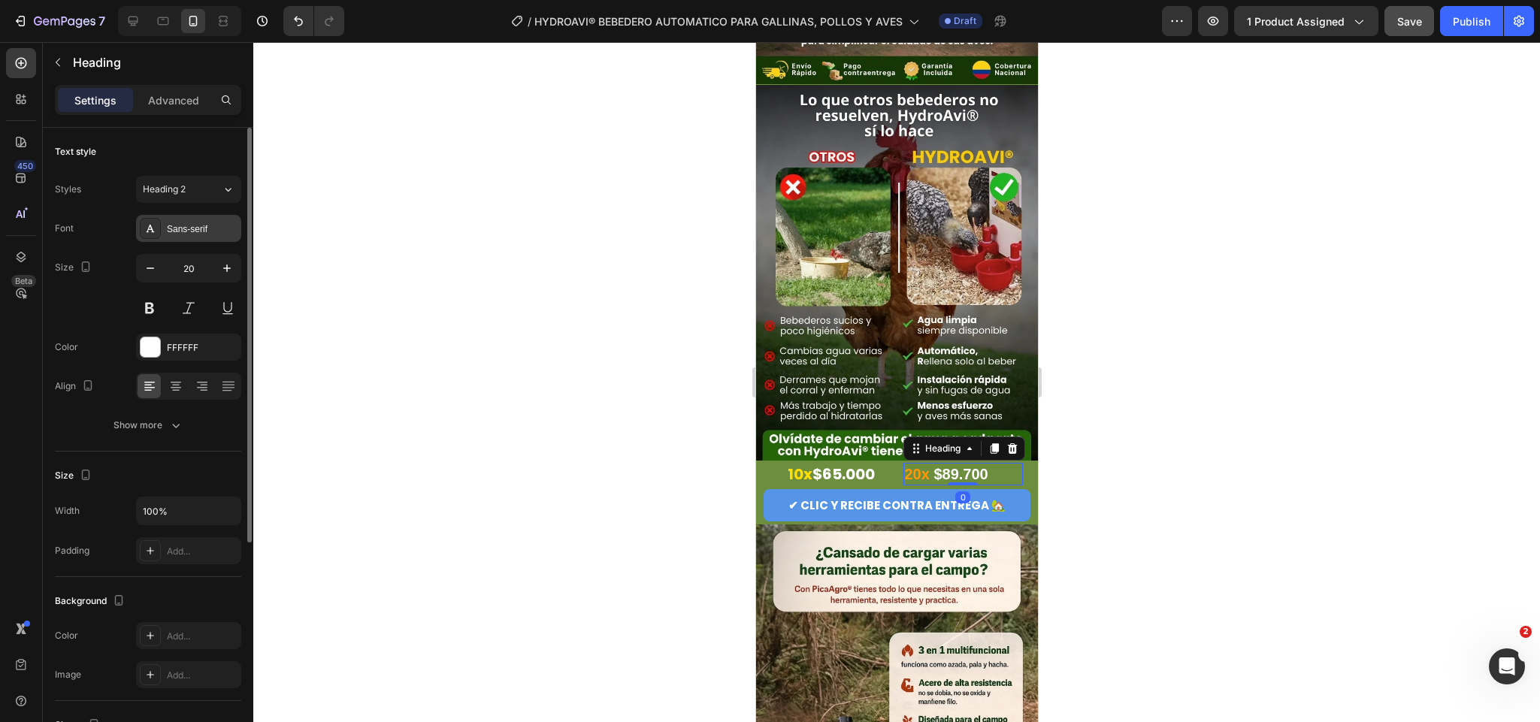
click at [199, 235] on div "Sans-serif" at bounding box center [202, 230] width 71 height 14
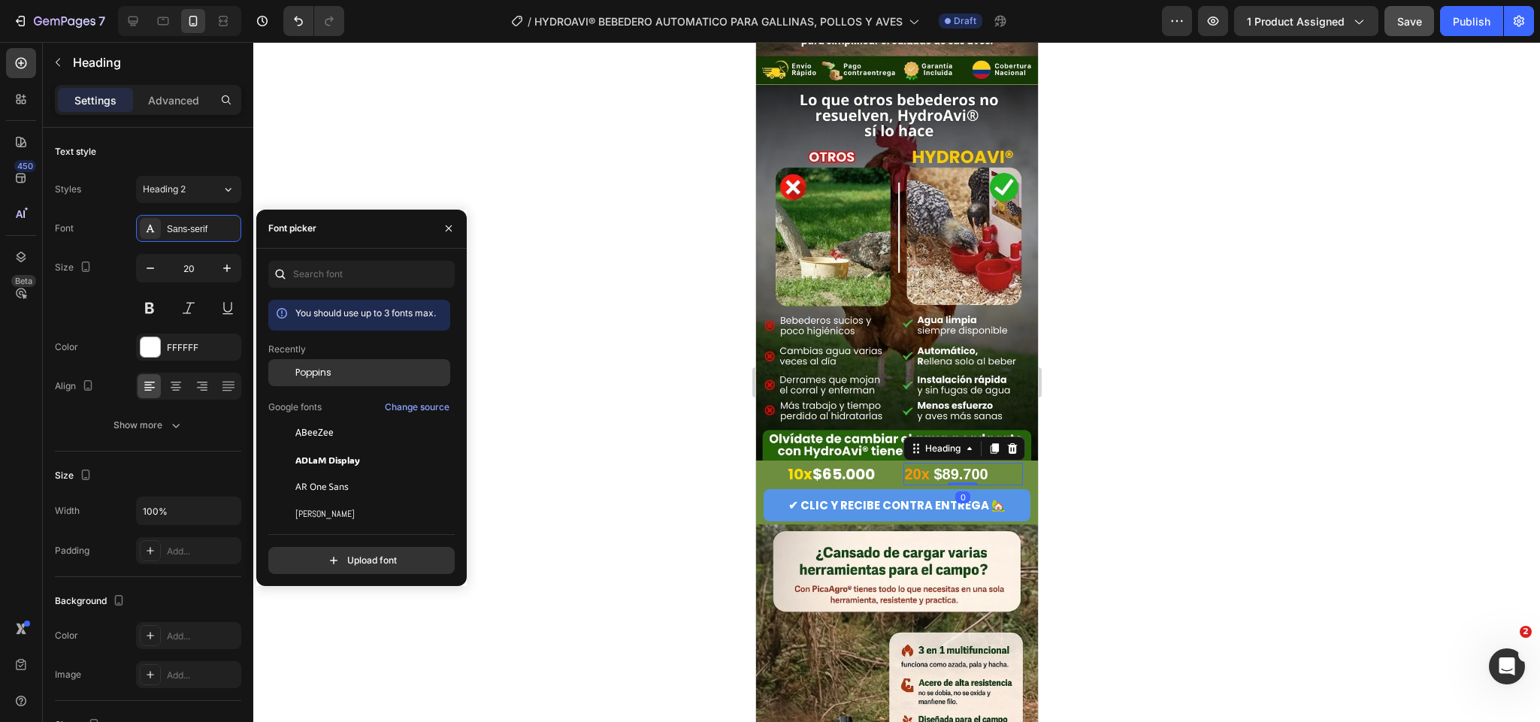
click at [359, 368] on div "Poppins" at bounding box center [371, 373] width 152 height 14
click at [1128, 456] on div at bounding box center [896, 382] width 1287 height 680
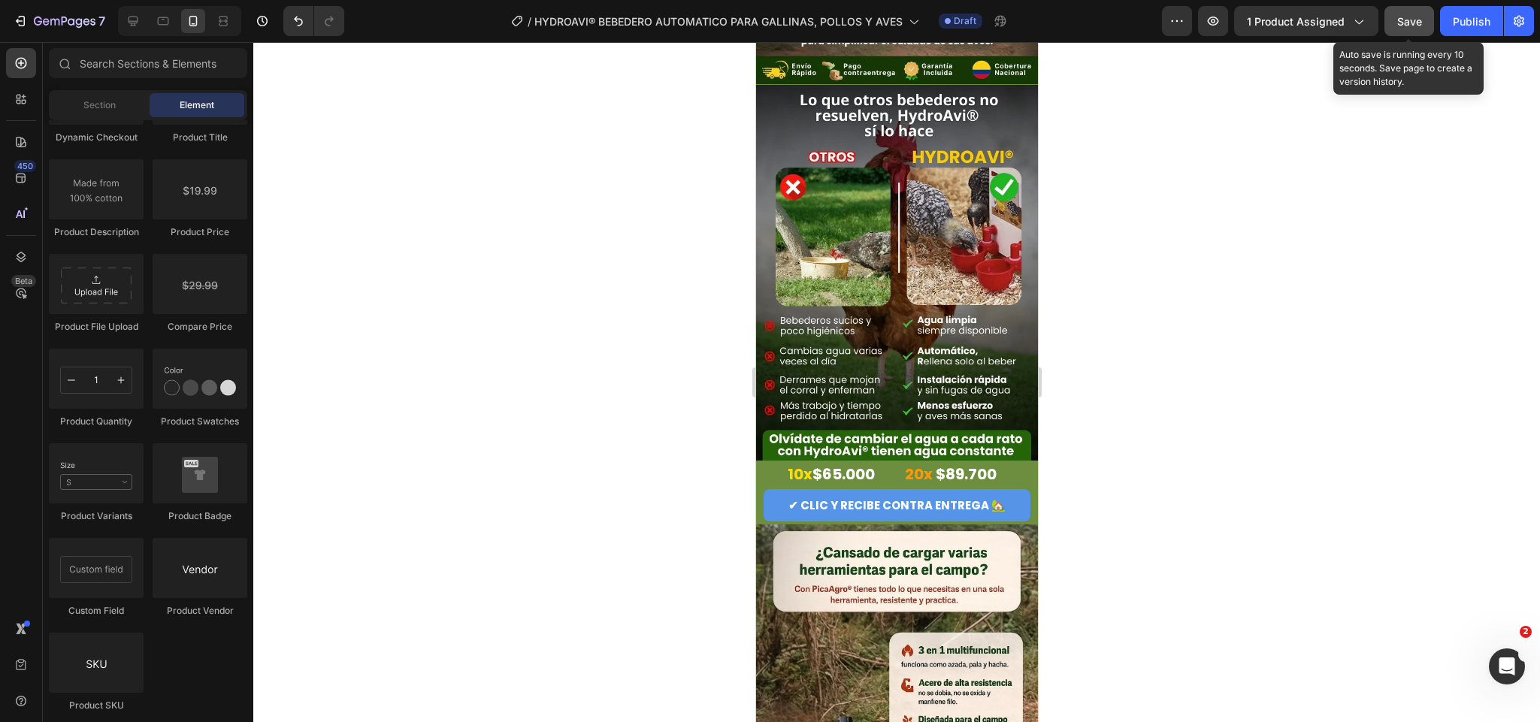
click at [1417, 14] on div "Save" at bounding box center [1410, 22] width 25 height 16
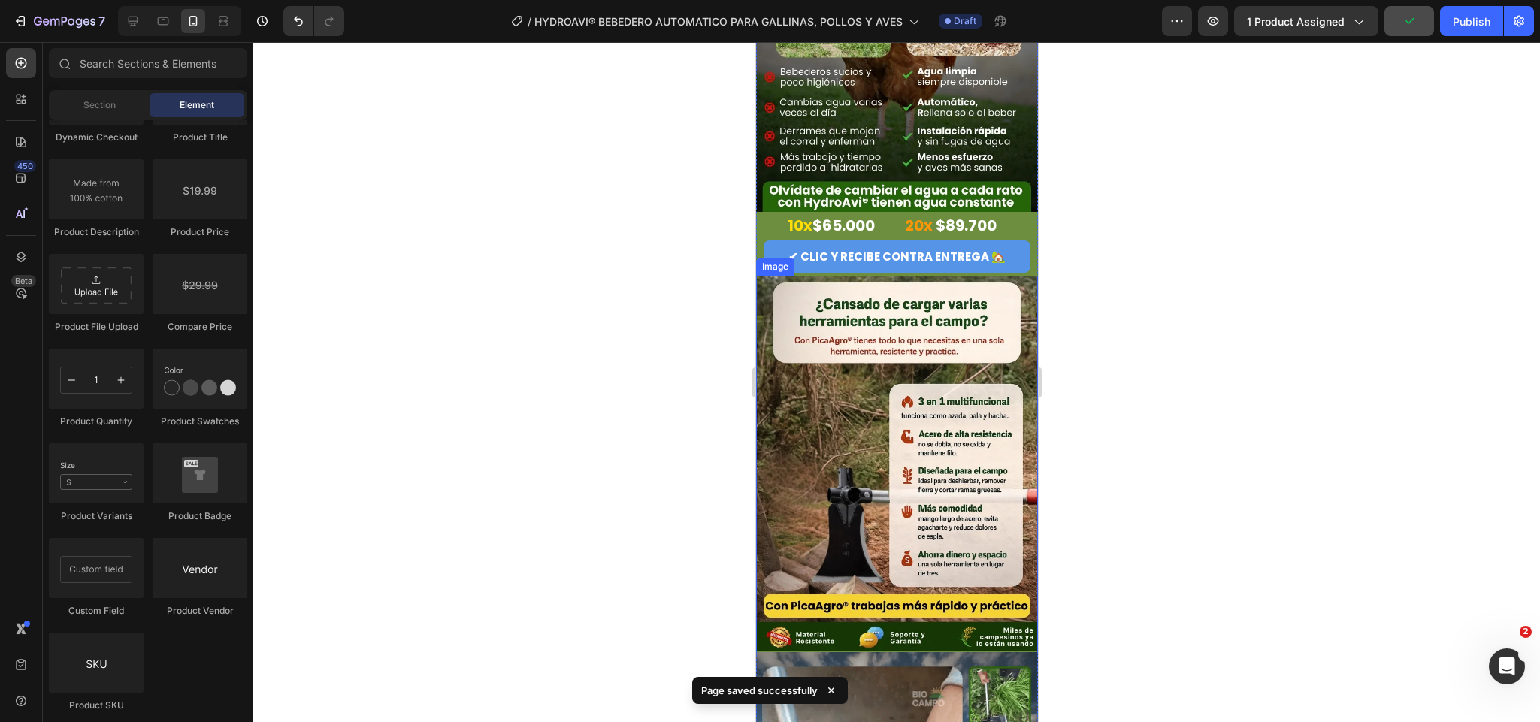
scroll to position [1128, 0]
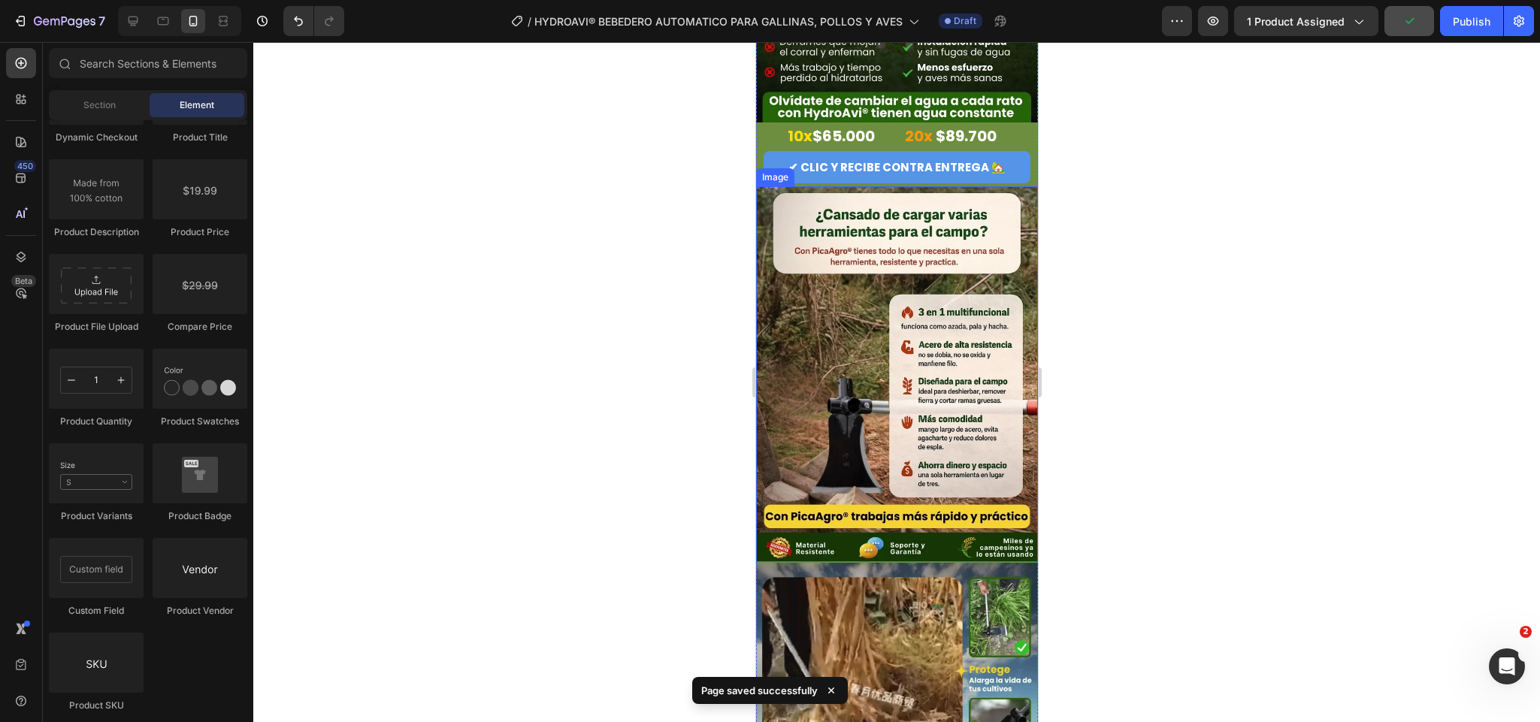
click at [930, 300] on img at bounding box center [897, 374] width 282 height 376
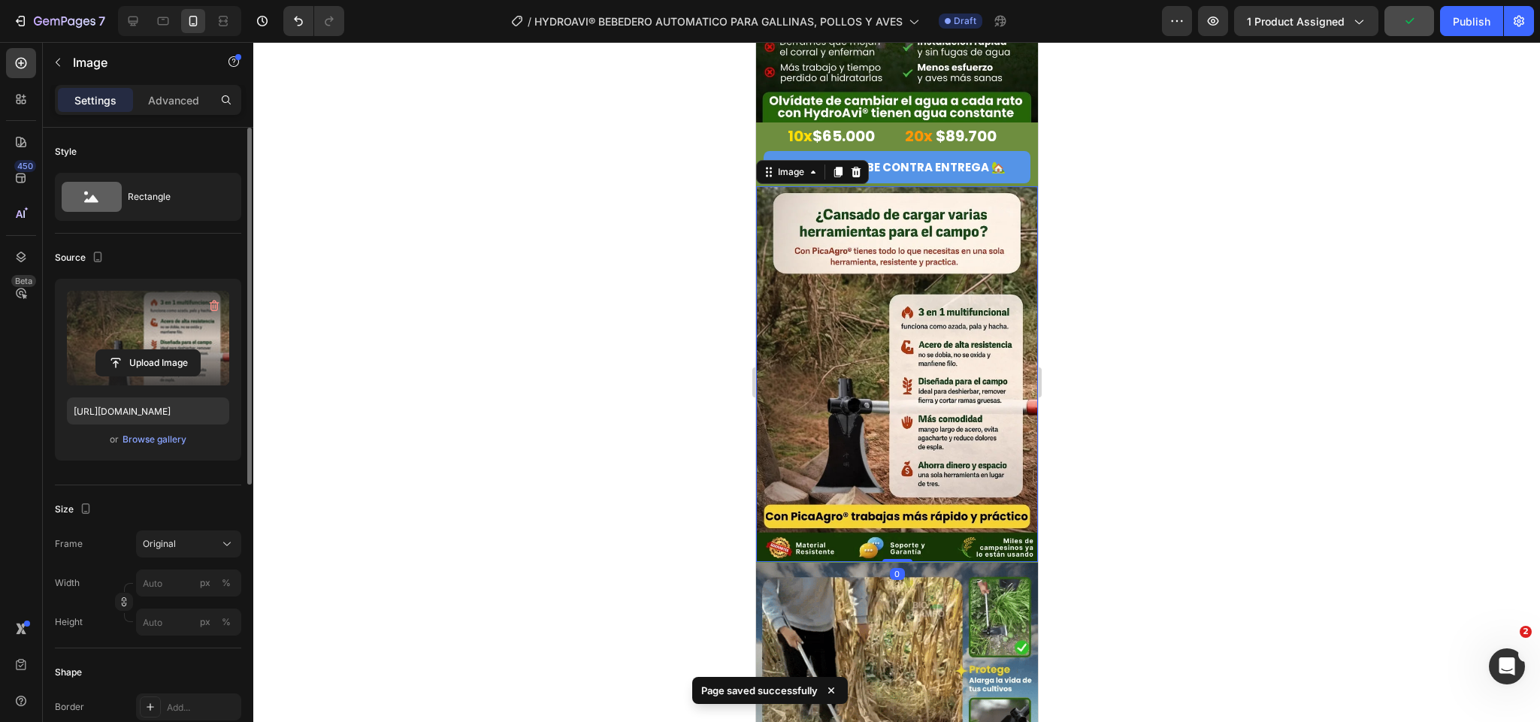
click at [188, 341] on label at bounding box center [148, 338] width 162 height 95
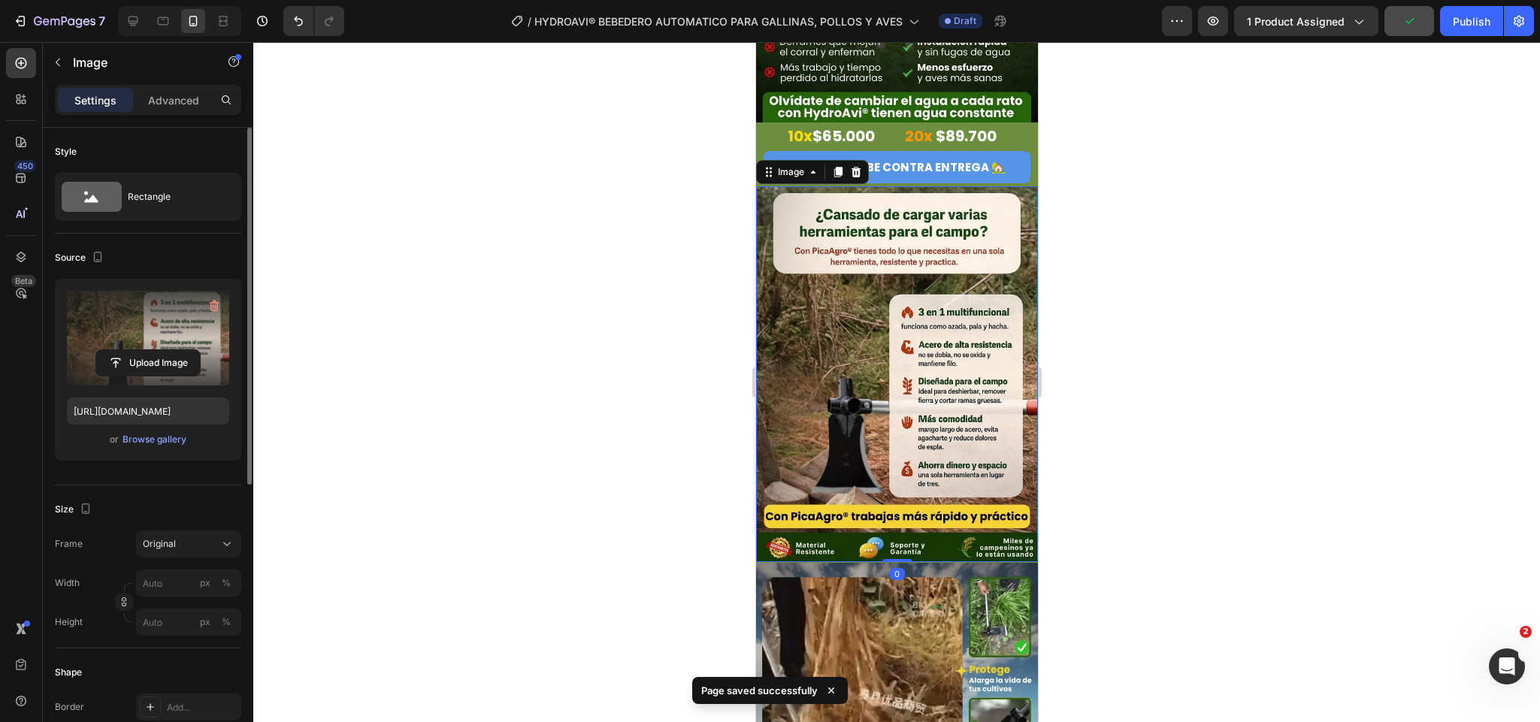
click at [188, 350] on input "file" at bounding box center [148, 363] width 104 height 26
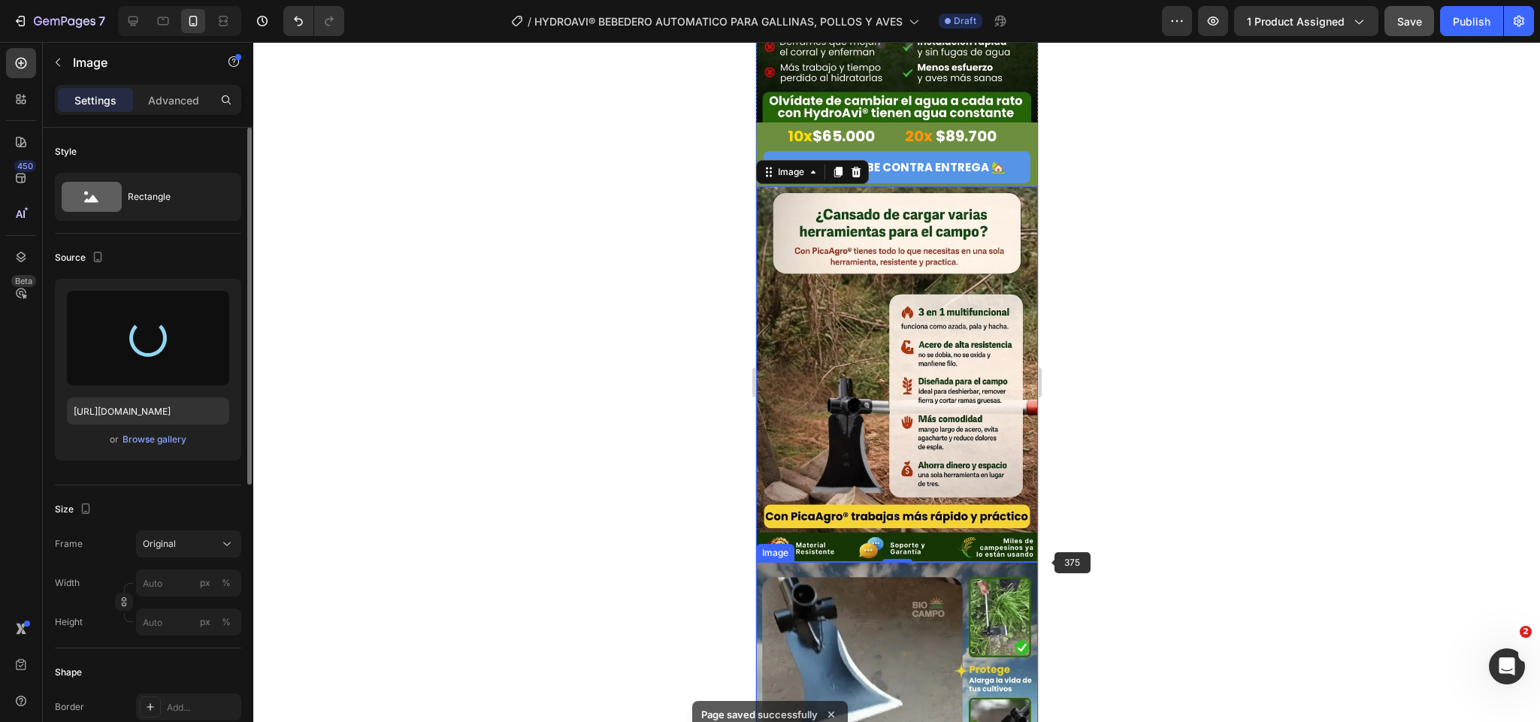
type input "[URL][DOMAIN_NAME]"
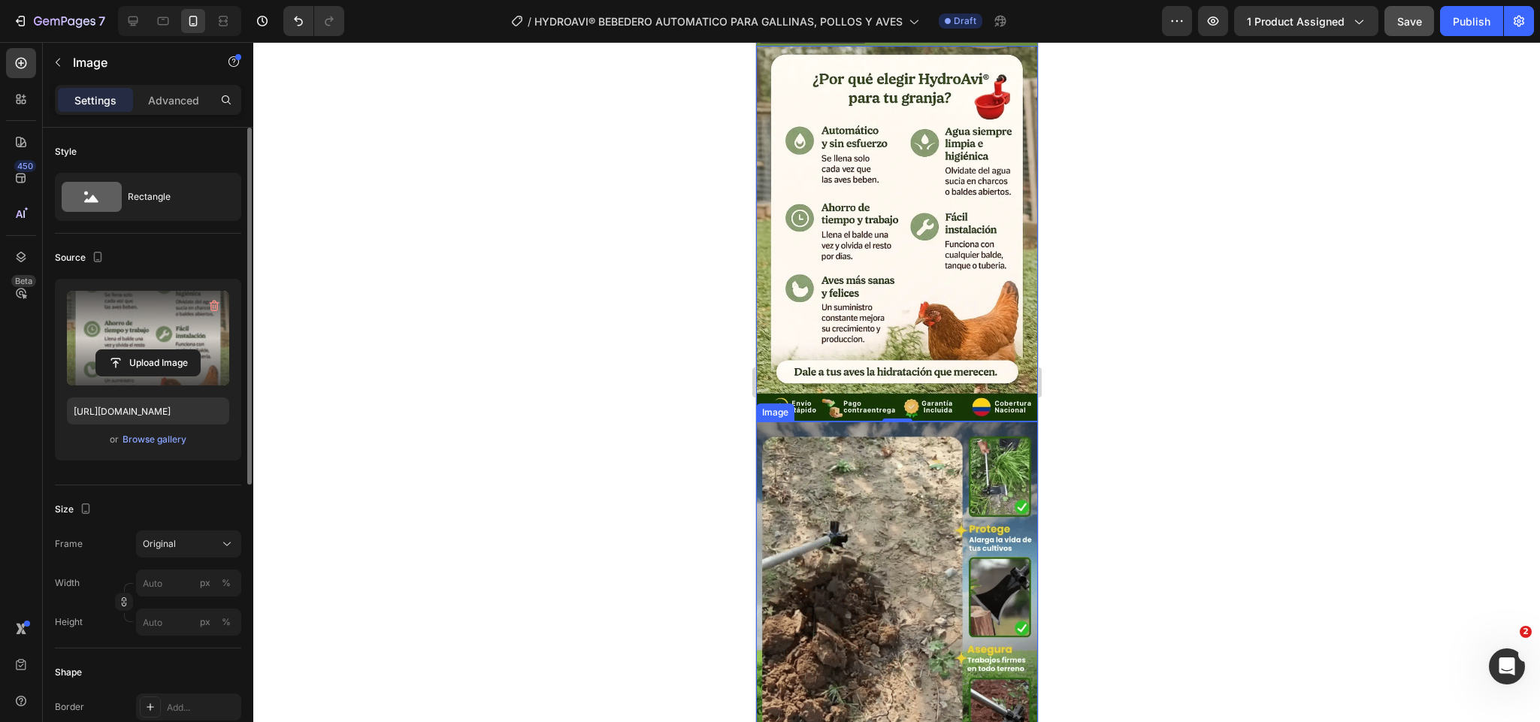
scroll to position [1353, 0]
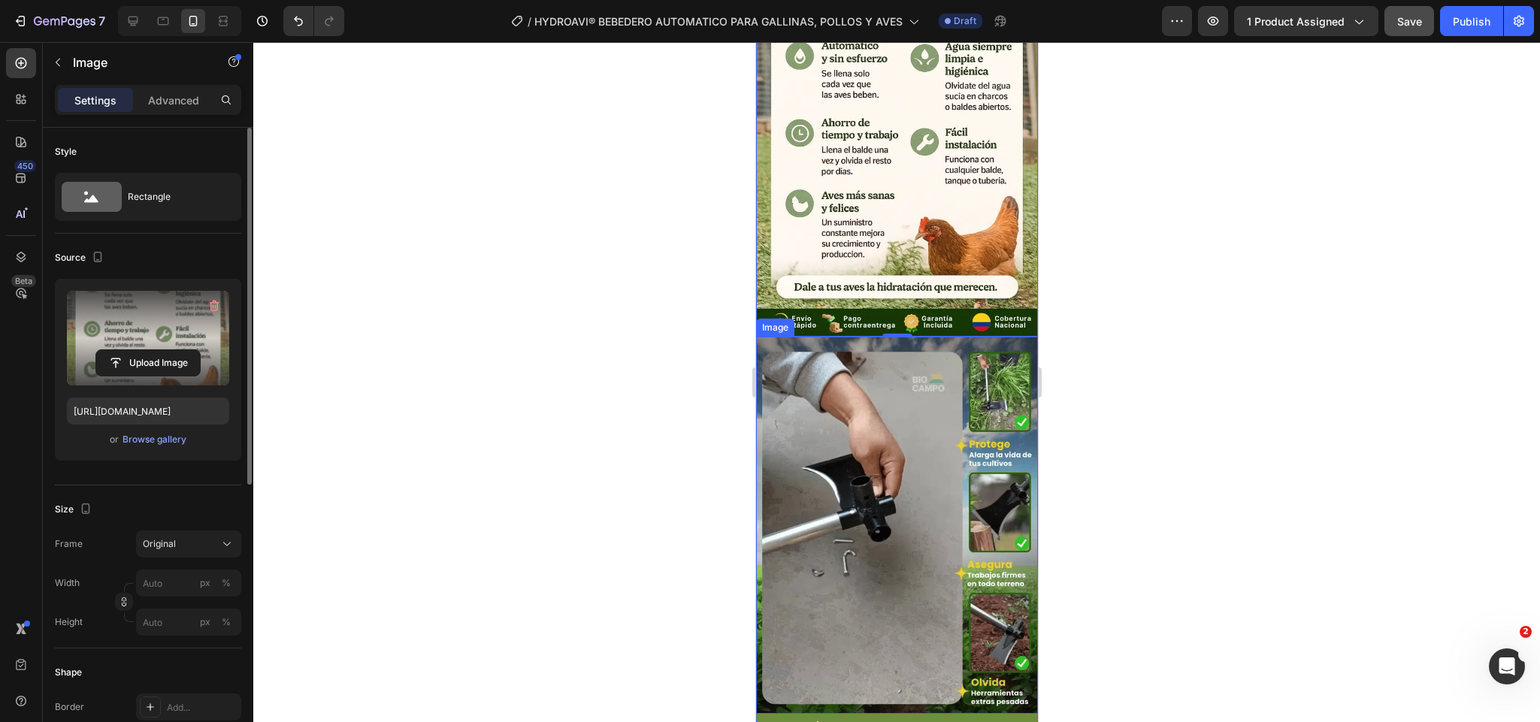
click at [912, 384] on img at bounding box center [897, 526] width 282 height 377
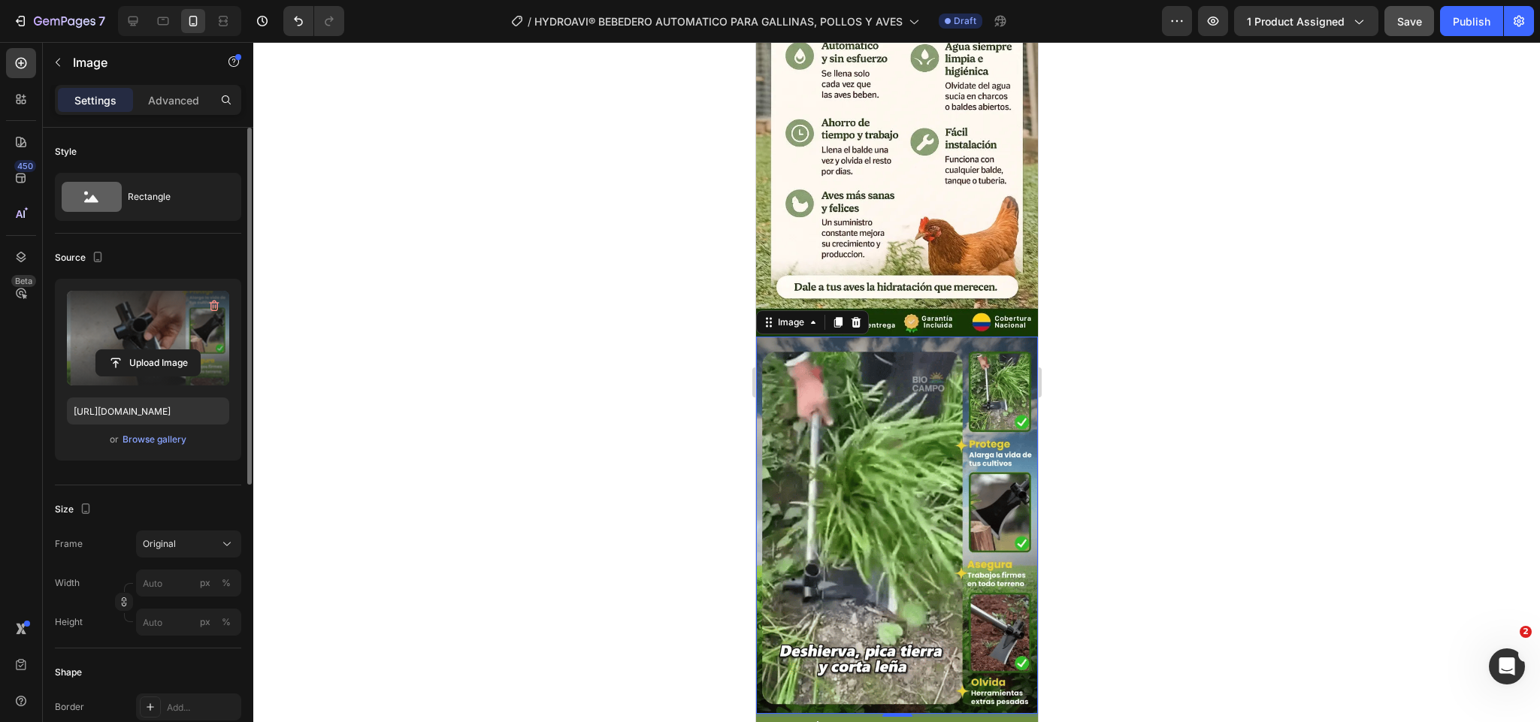
click at [162, 341] on label at bounding box center [148, 338] width 162 height 95
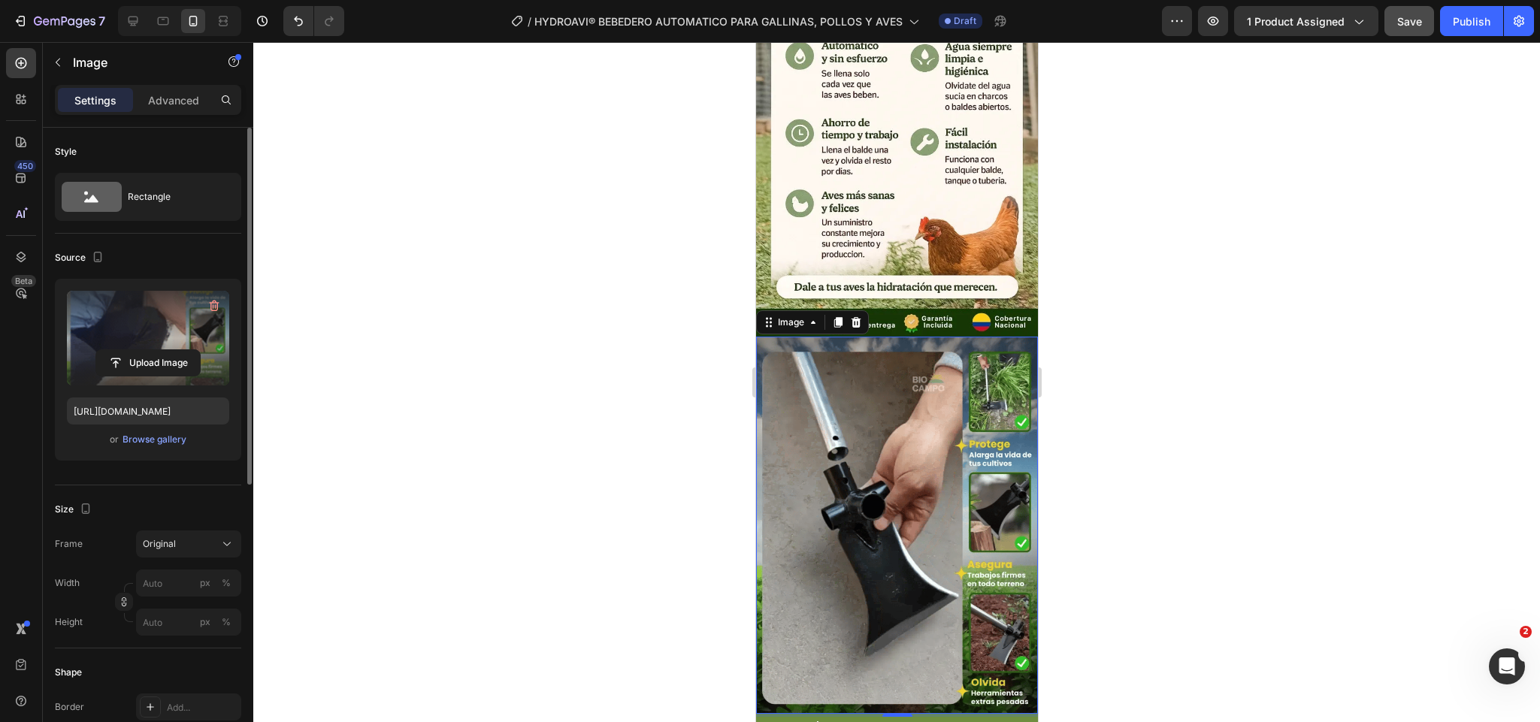
click at [162, 350] on input "file" at bounding box center [148, 363] width 104 height 26
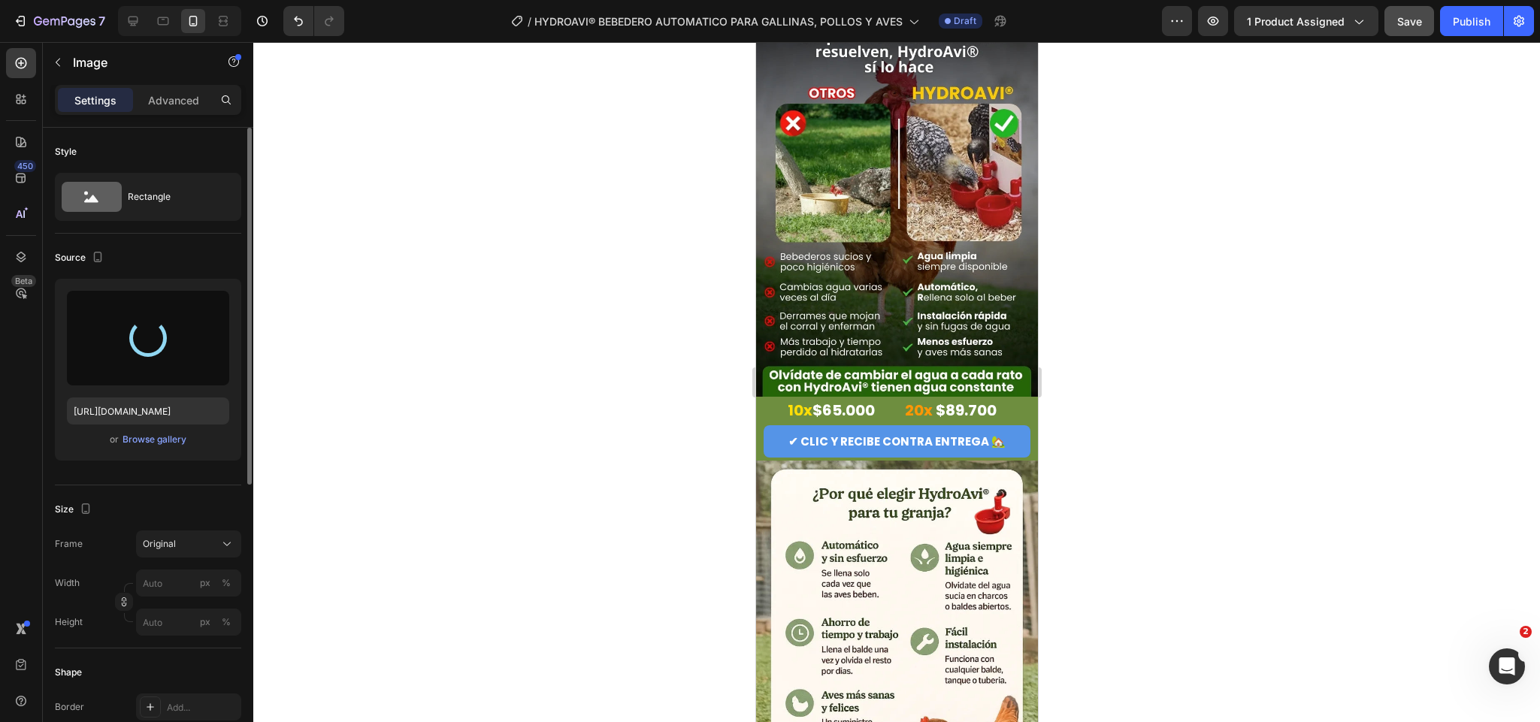
type input "[URL][DOMAIN_NAME]"
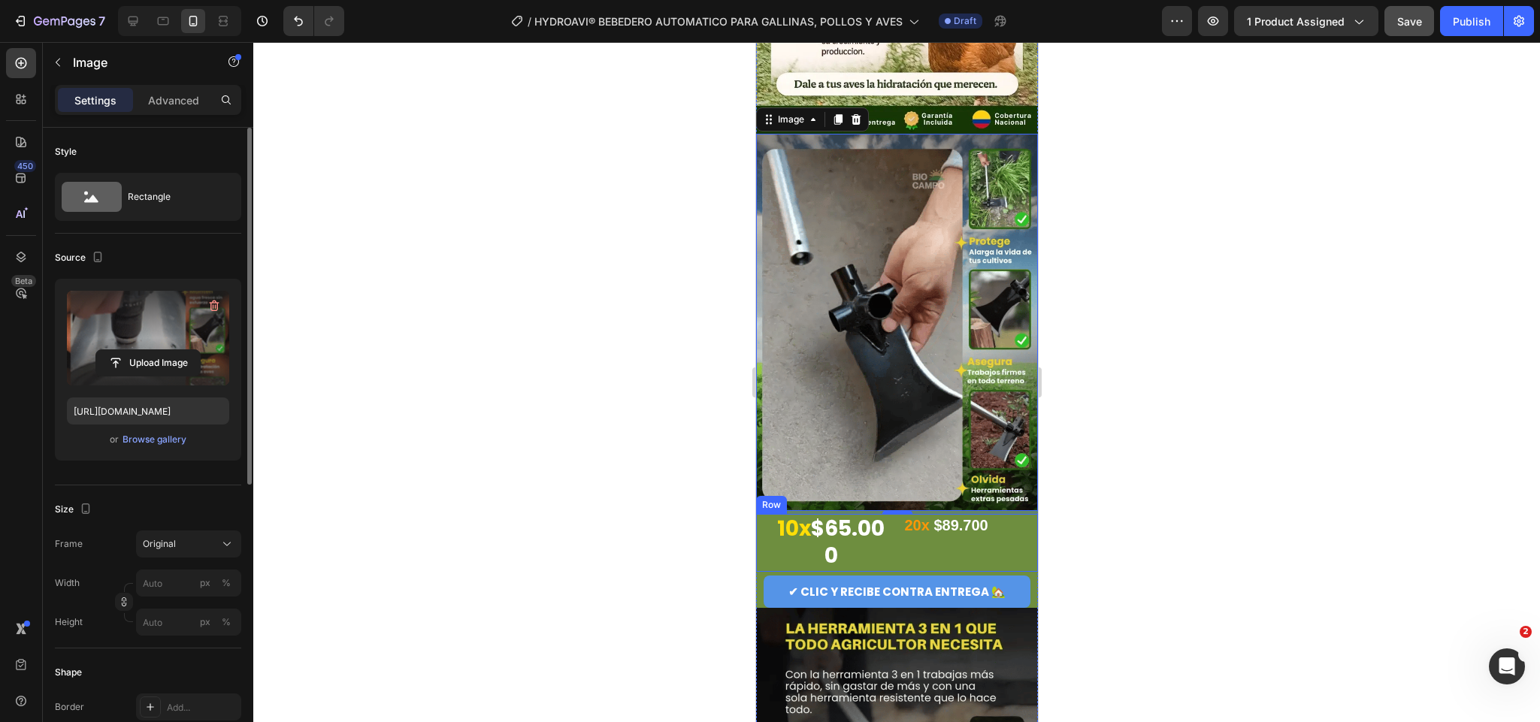
scroll to position [1692, 0]
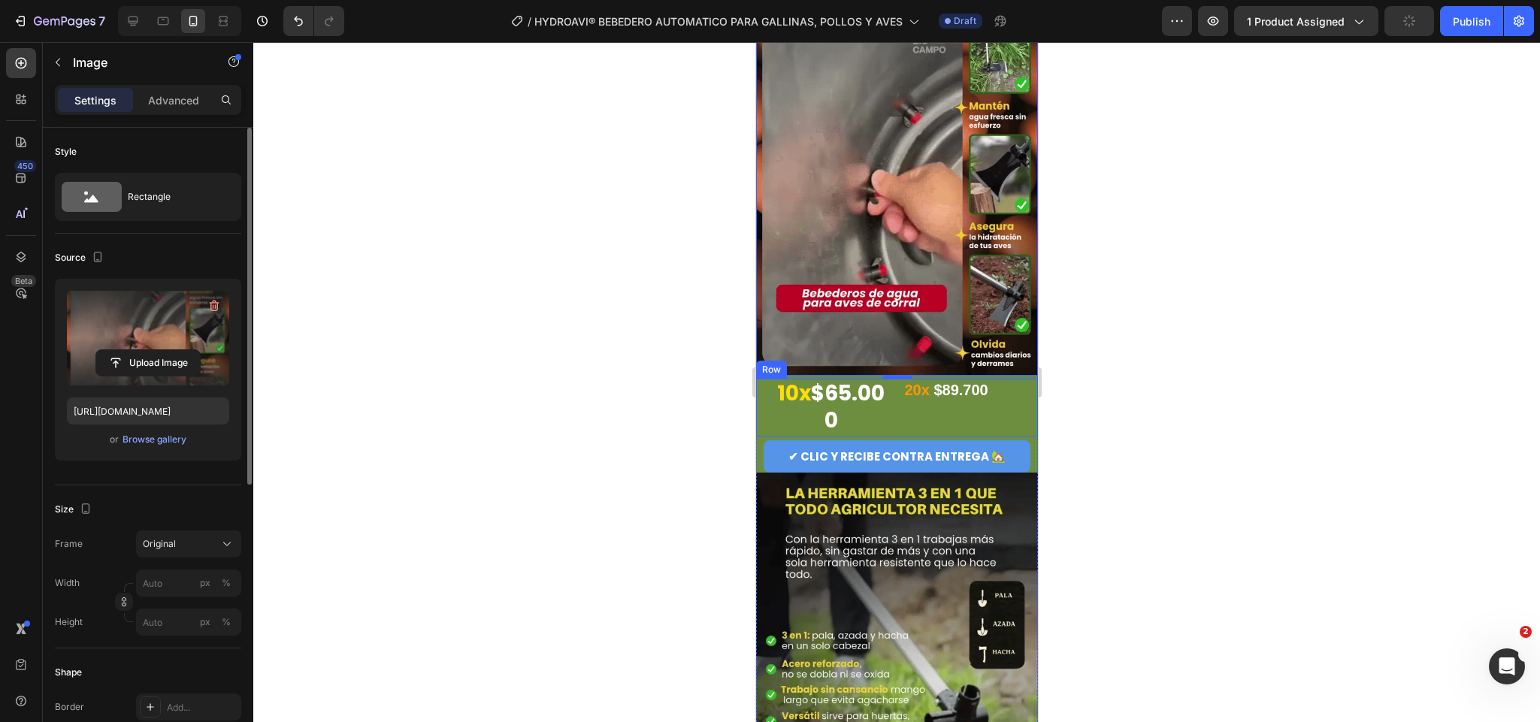
click at [892, 379] on div "10x $65.000 Heading 20x $89.700 Heading Row" at bounding box center [897, 408] width 282 height 58
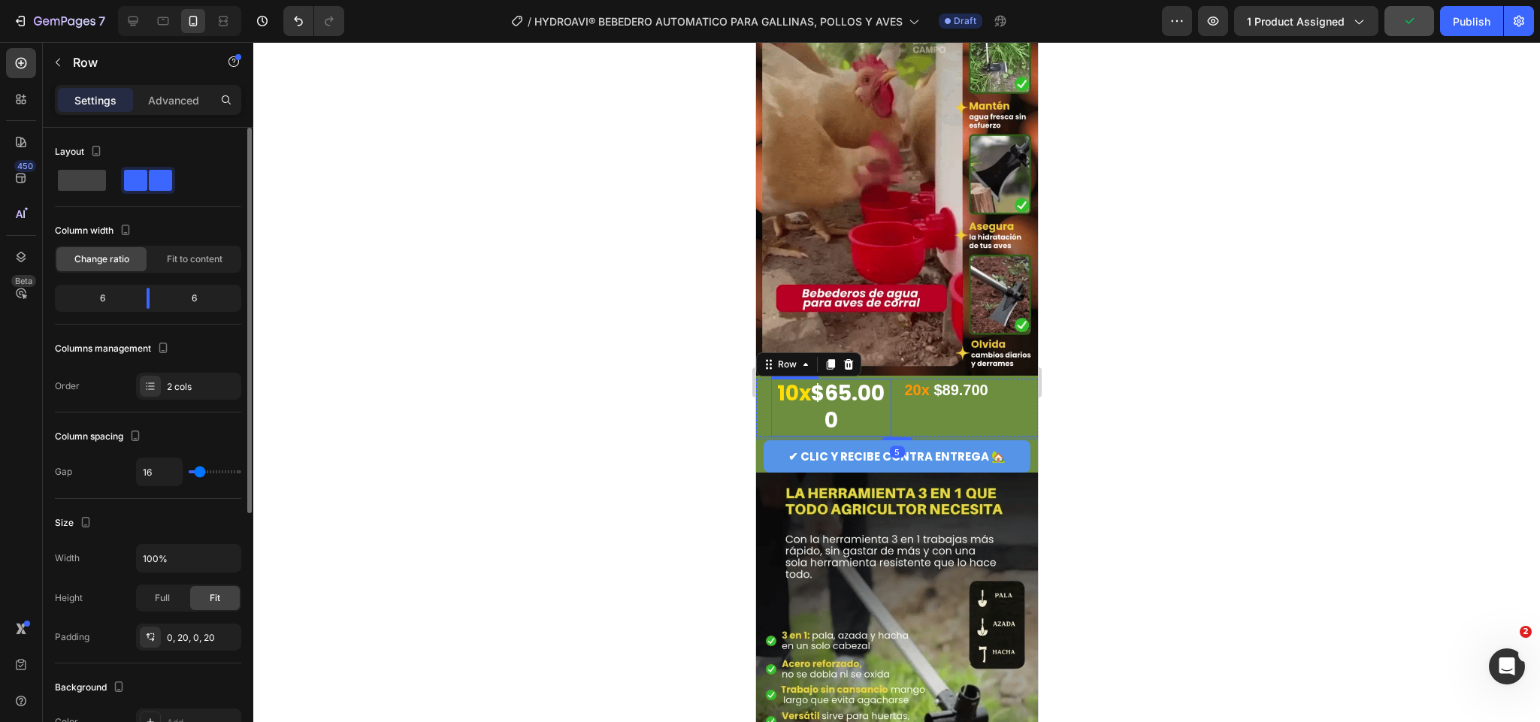
click at [860, 379] on h2 "10x $65.000" at bounding box center [831, 408] width 120 height 58
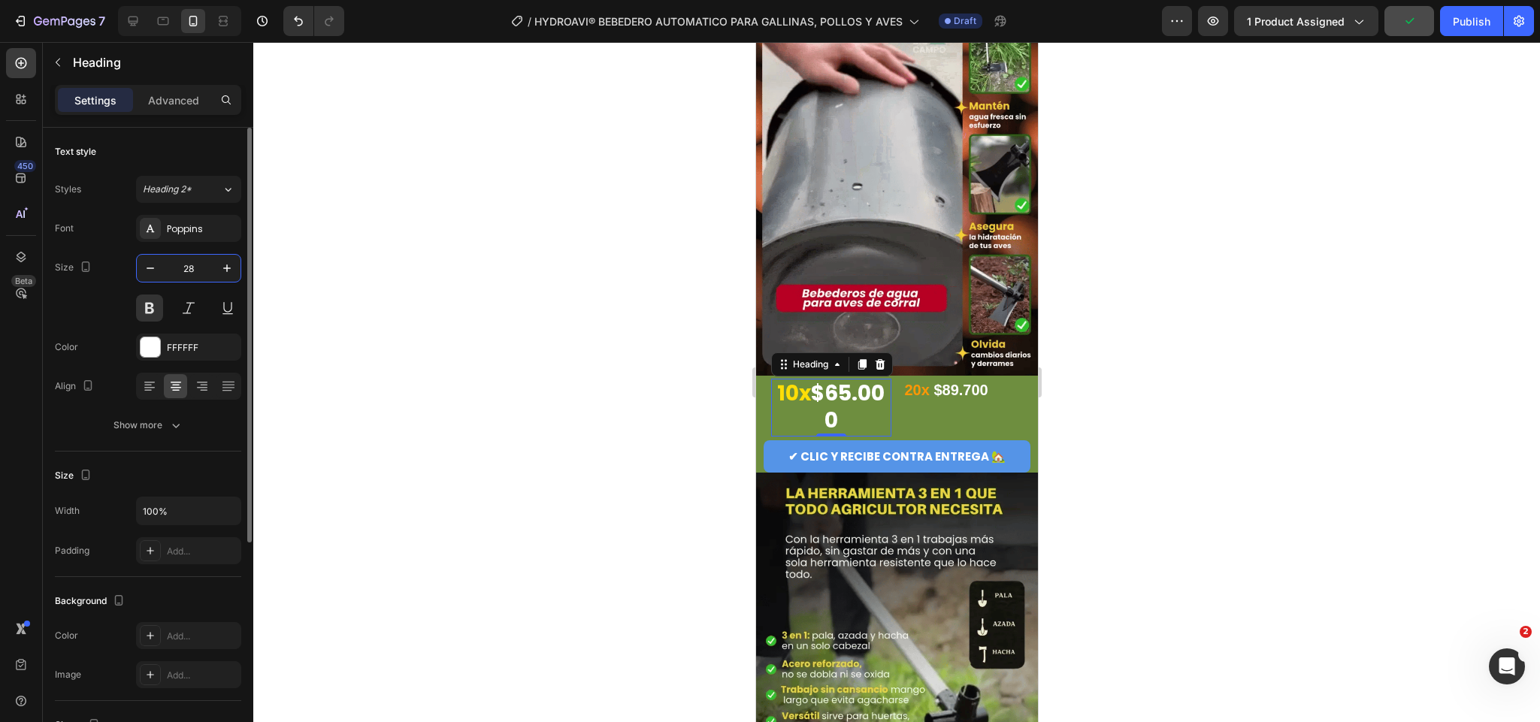
click at [188, 255] on input "28" at bounding box center [189, 268] width 50 height 27
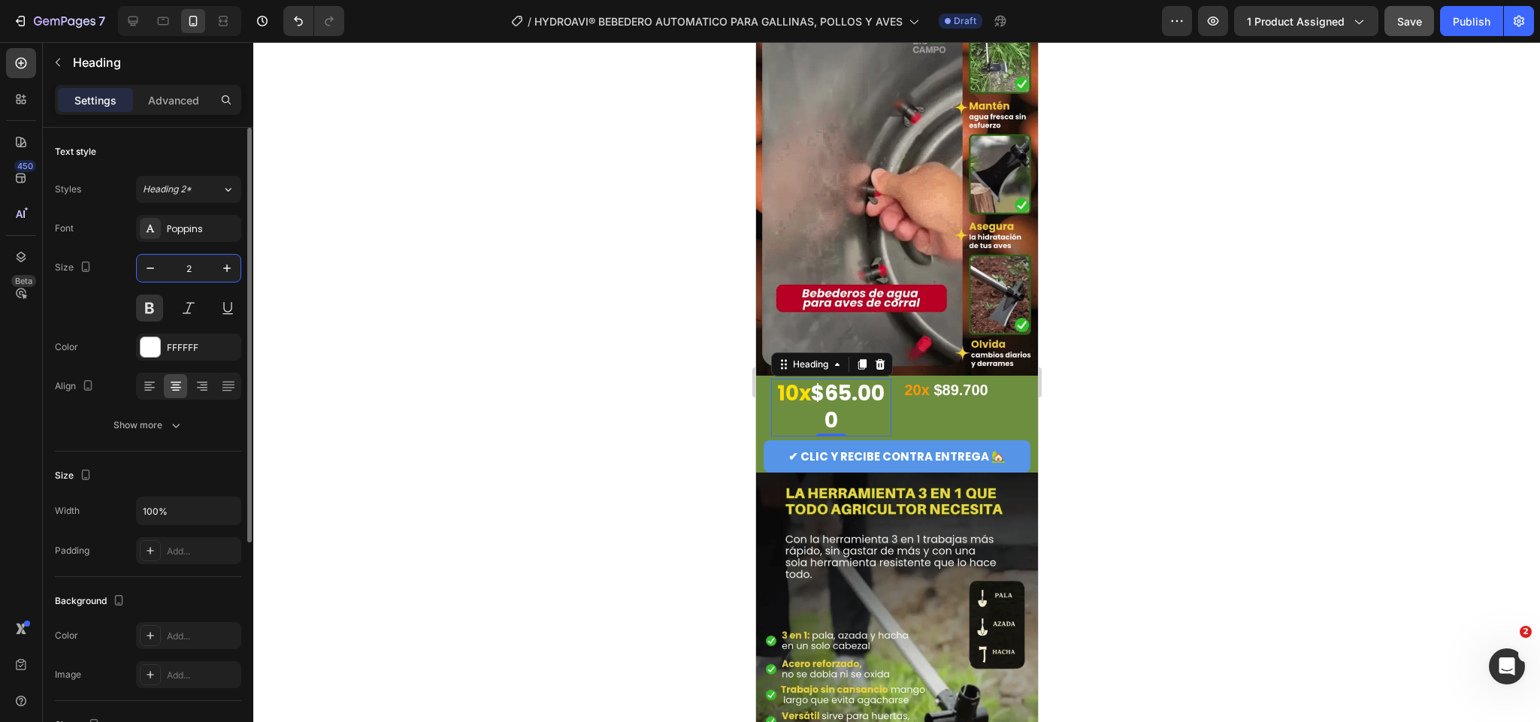
type input "20"
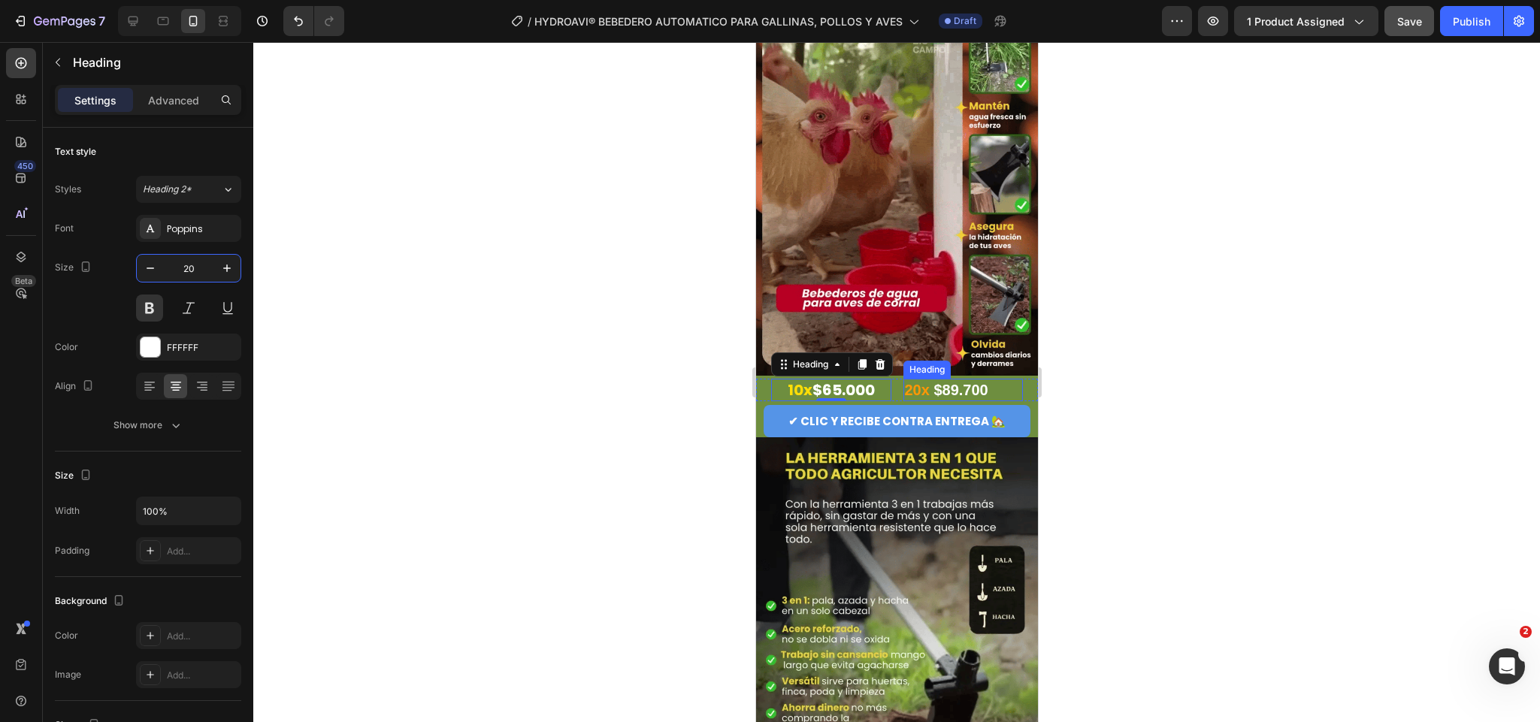
click at [929, 382] on strong at bounding box center [931, 390] width 5 height 17
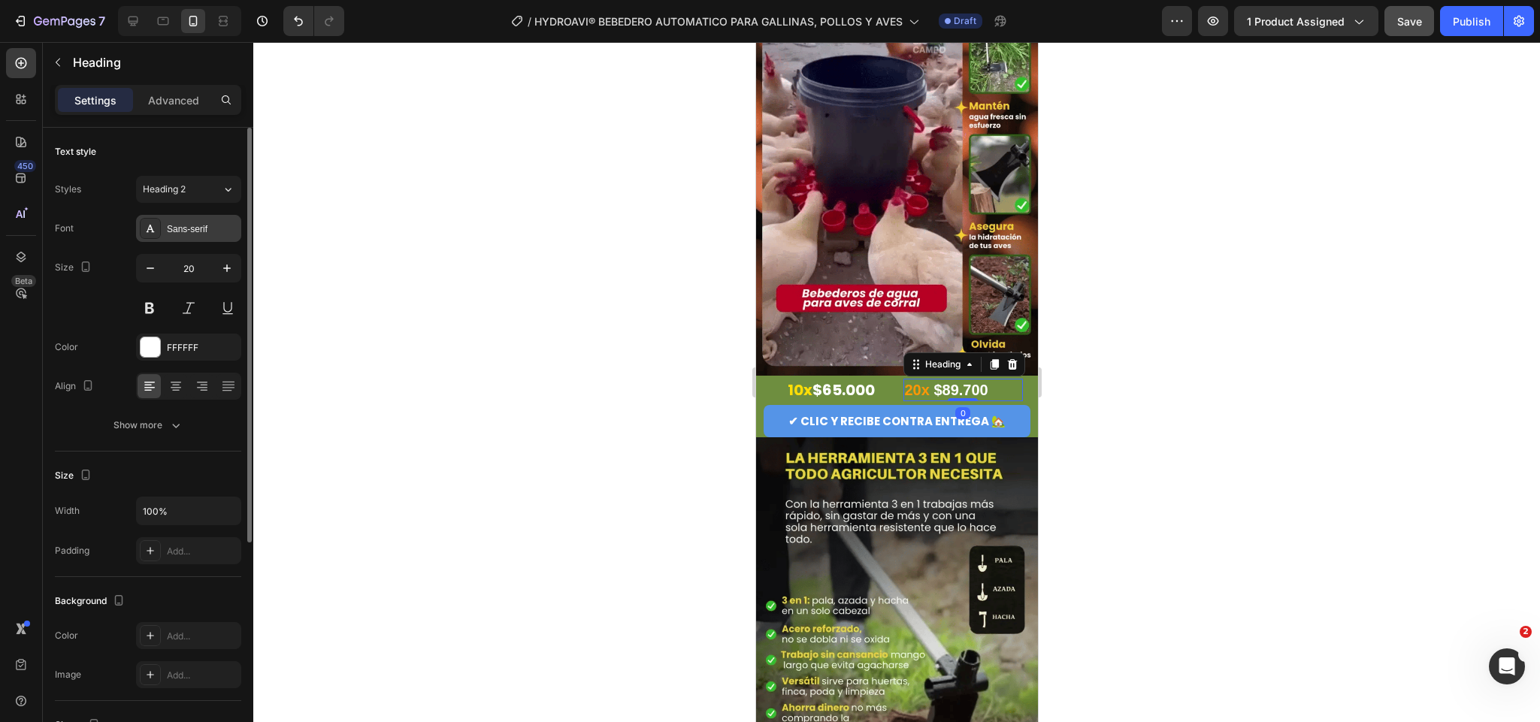
click at [195, 221] on div "Sans-serif" at bounding box center [188, 228] width 105 height 27
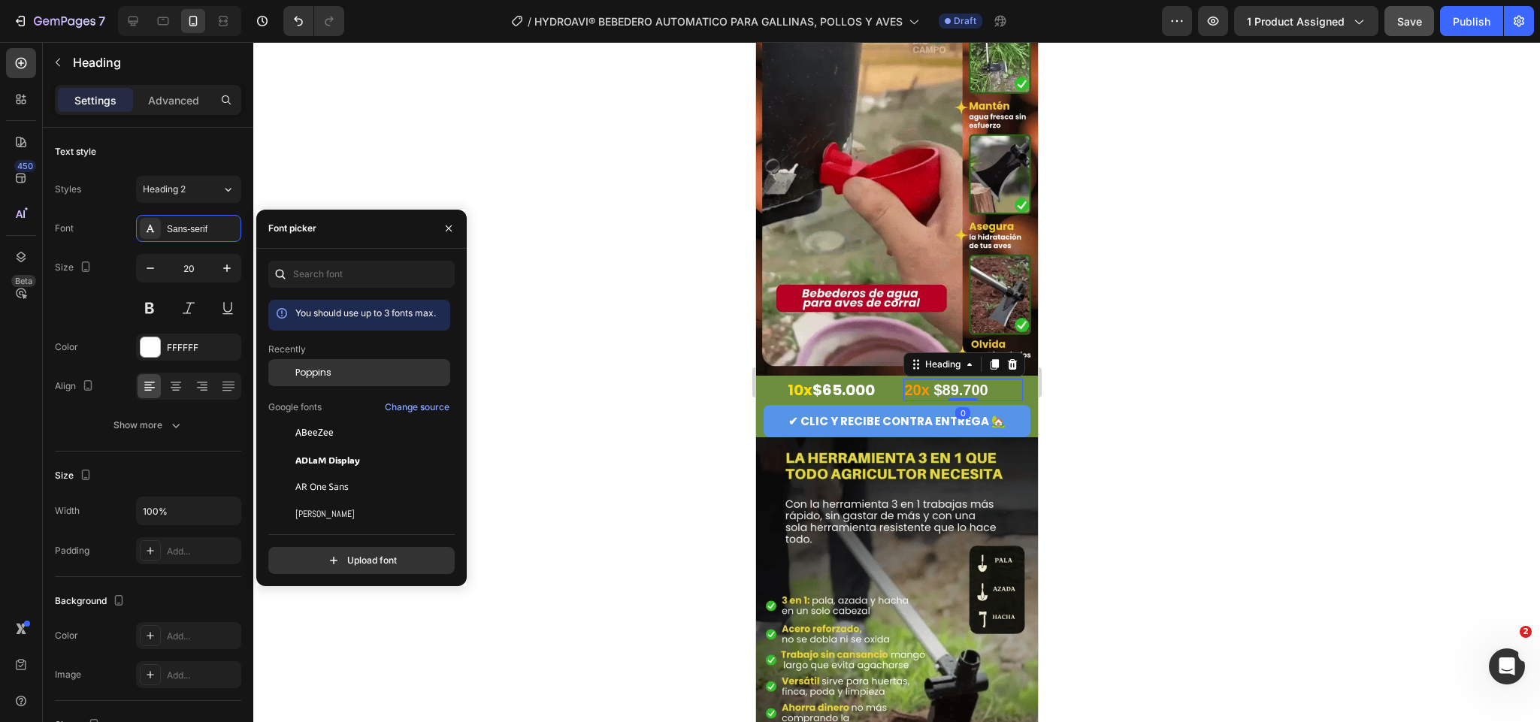
click at [339, 373] on div "Poppins" at bounding box center [371, 373] width 152 height 14
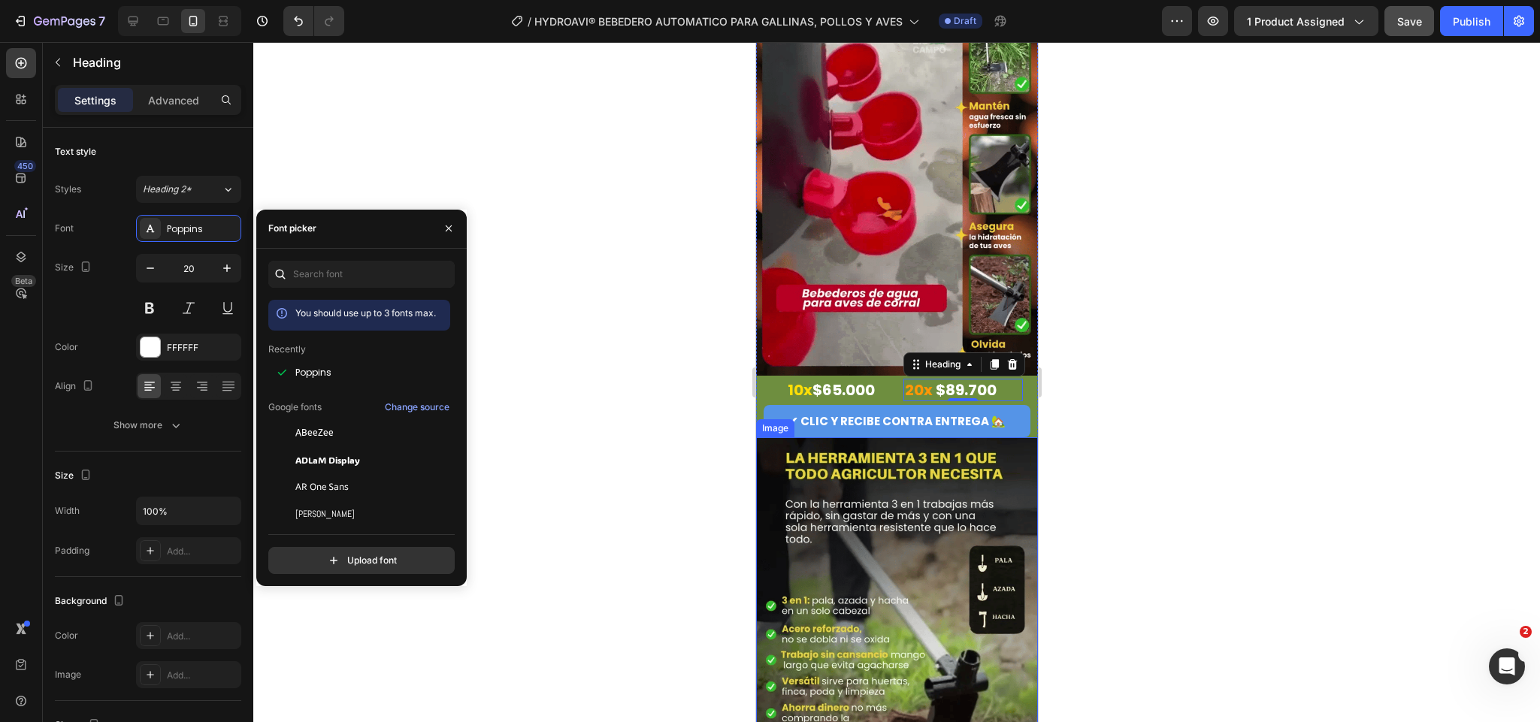
click at [1095, 325] on div at bounding box center [896, 382] width 1287 height 680
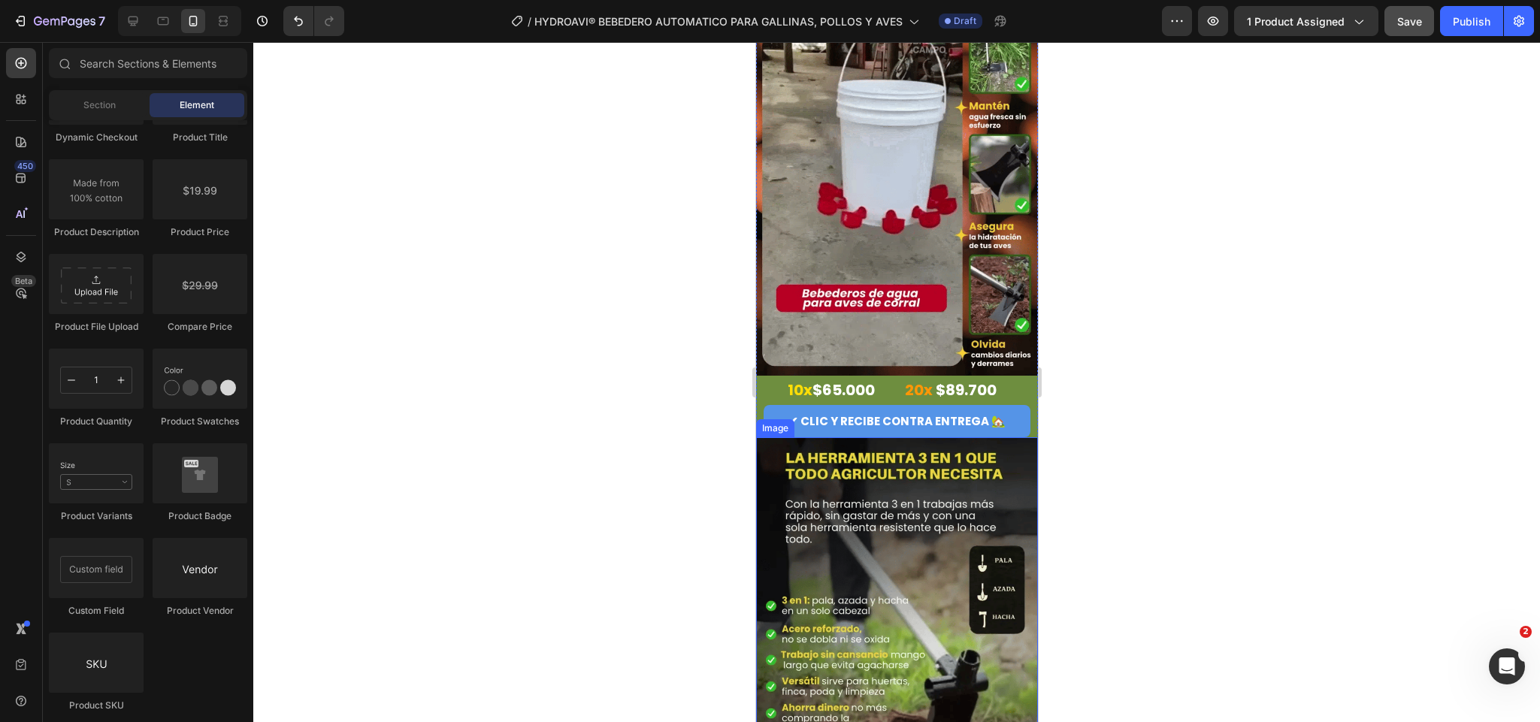
click at [959, 438] on img at bounding box center [897, 626] width 282 height 377
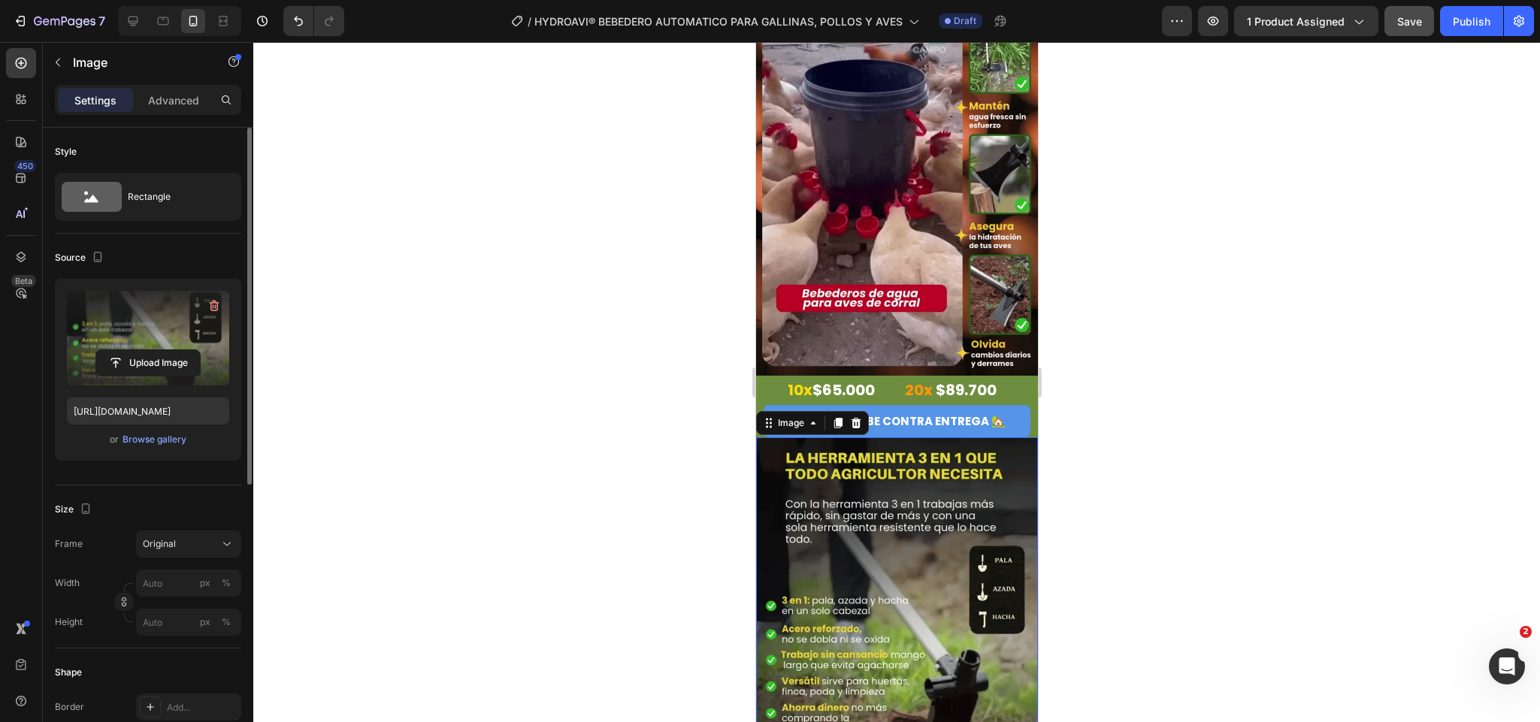
click at [117, 328] on label at bounding box center [148, 338] width 162 height 95
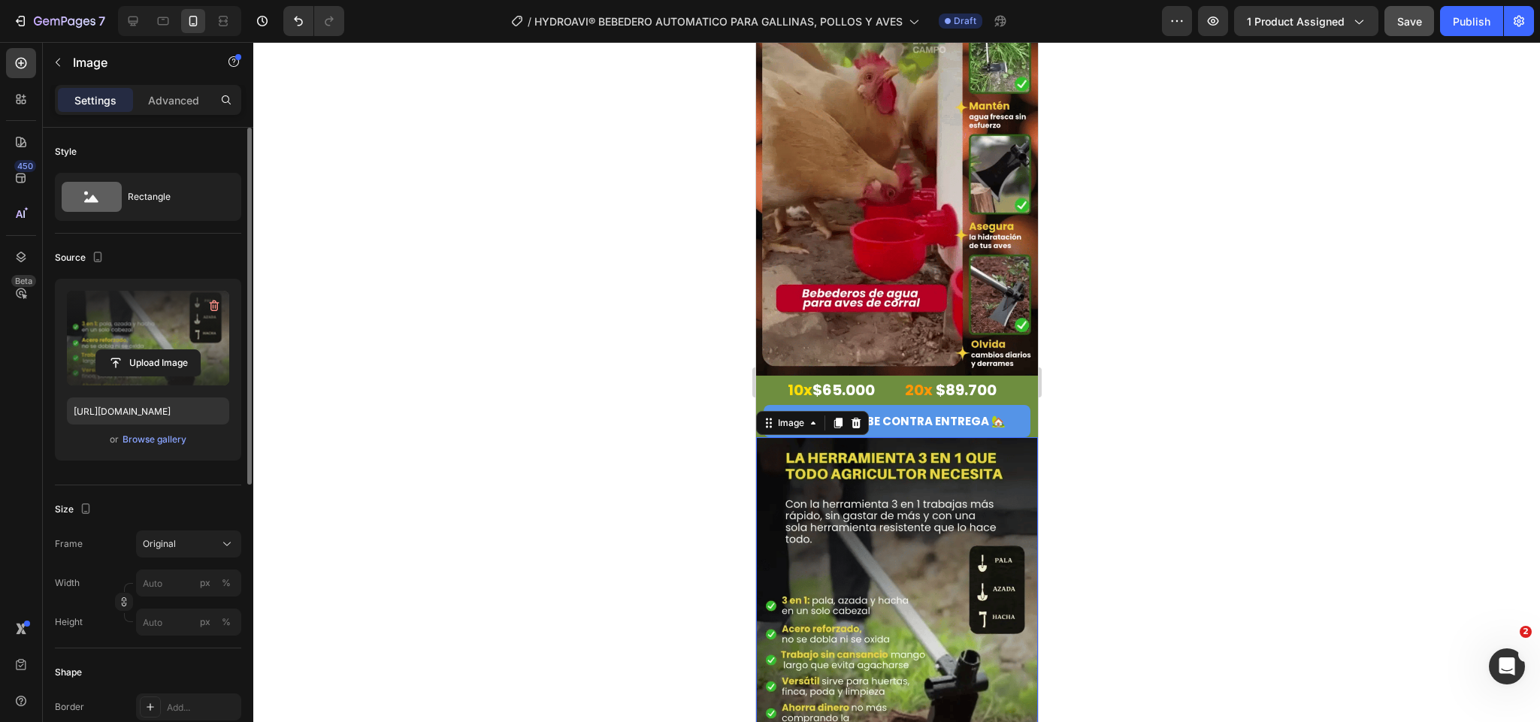
click at [117, 350] on input "file" at bounding box center [148, 363] width 104 height 26
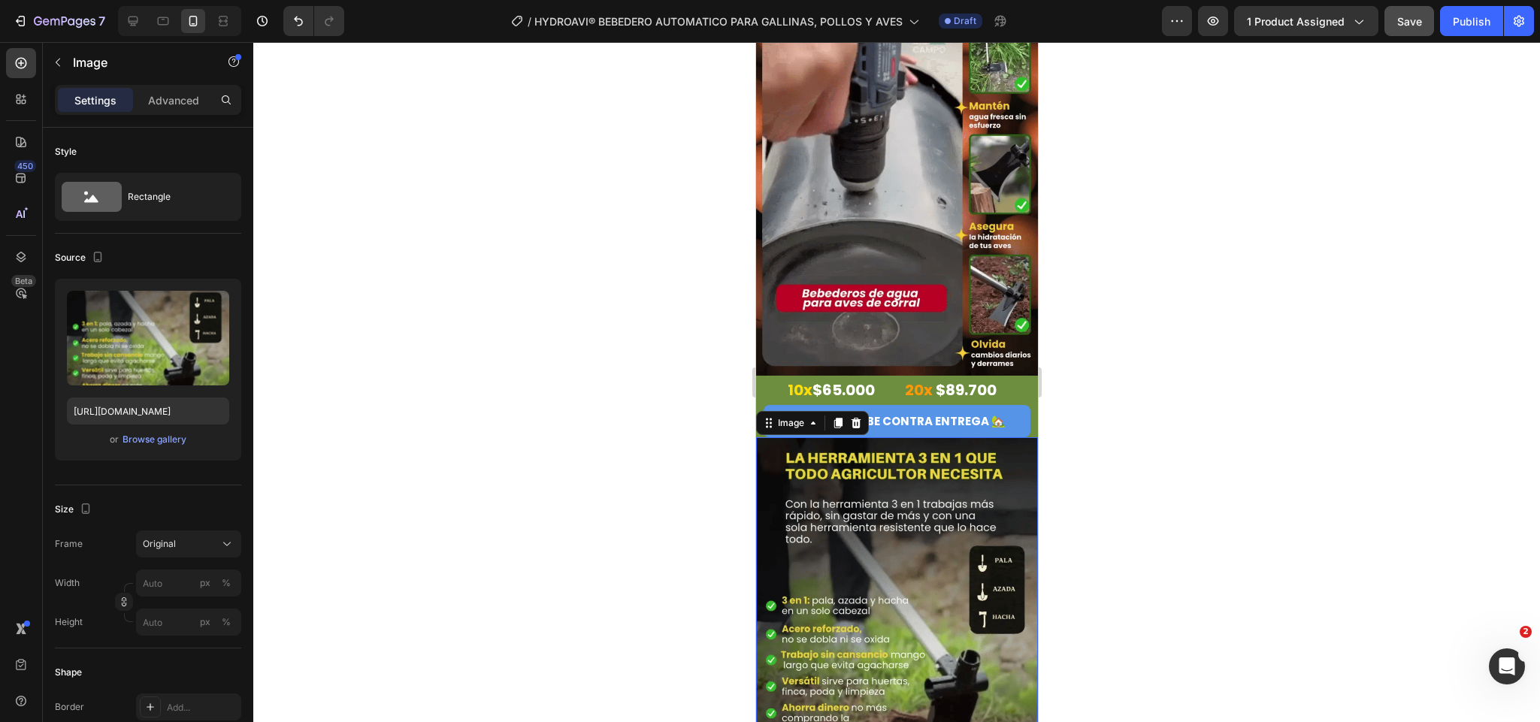
type input "[URL][DOMAIN_NAME]"
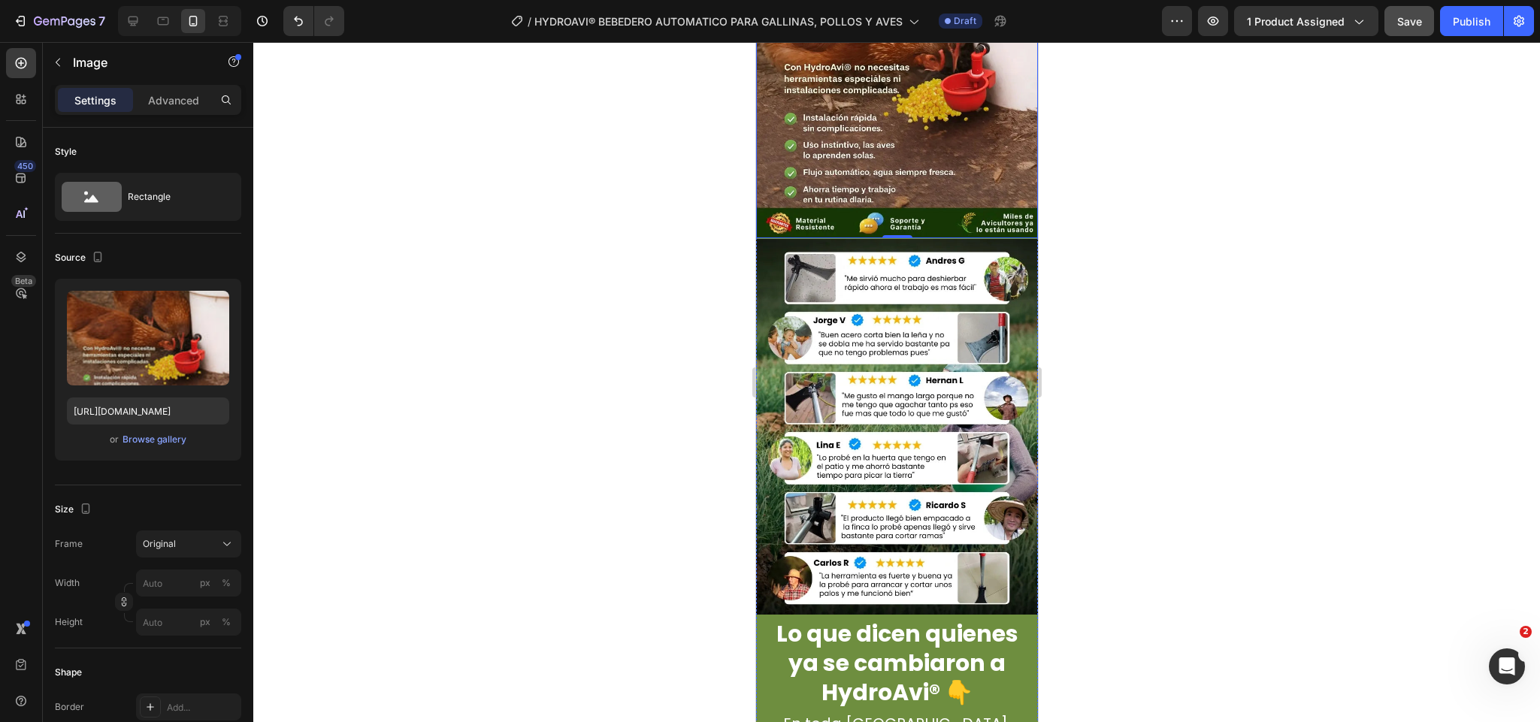
scroll to position [2255, 0]
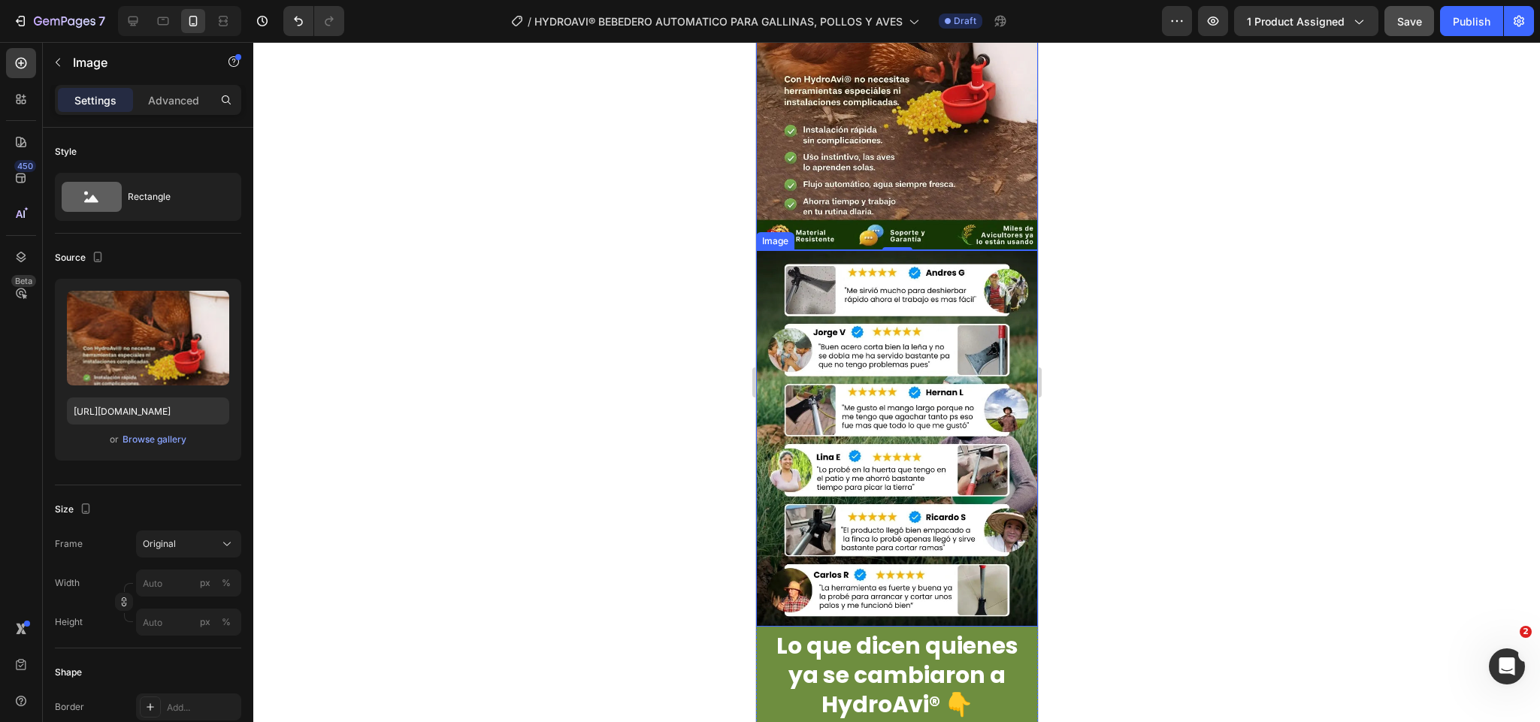
click at [901, 356] on img at bounding box center [897, 439] width 282 height 376
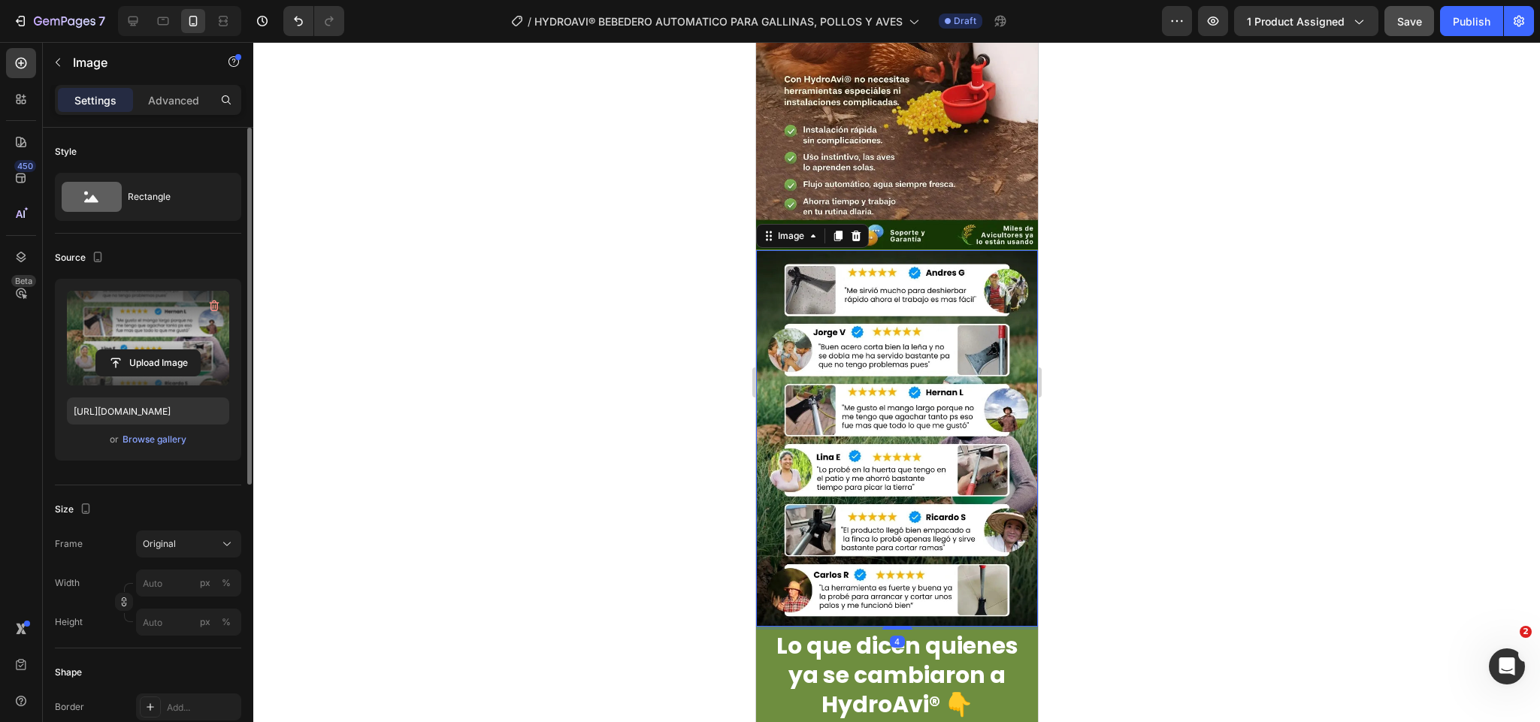
click at [134, 343] on label at bounding box center [148, 338] width 162 height 95
click at [134, 350] on input "file" at bounding box center [148, 363] width 104 height 26
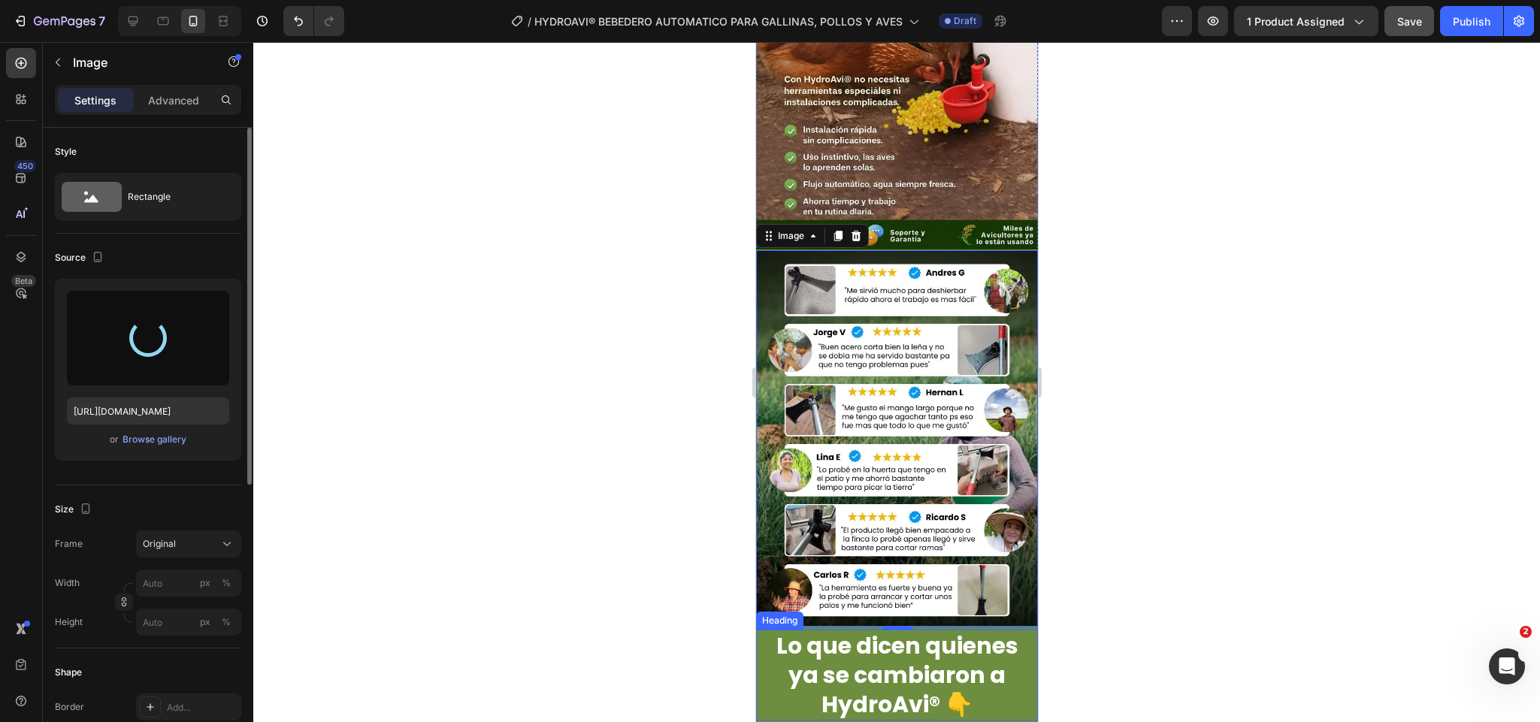
type input "https://cdn.shopify.com/s/files/1/0701/0464/5677/files/gempages_580683493734876…"
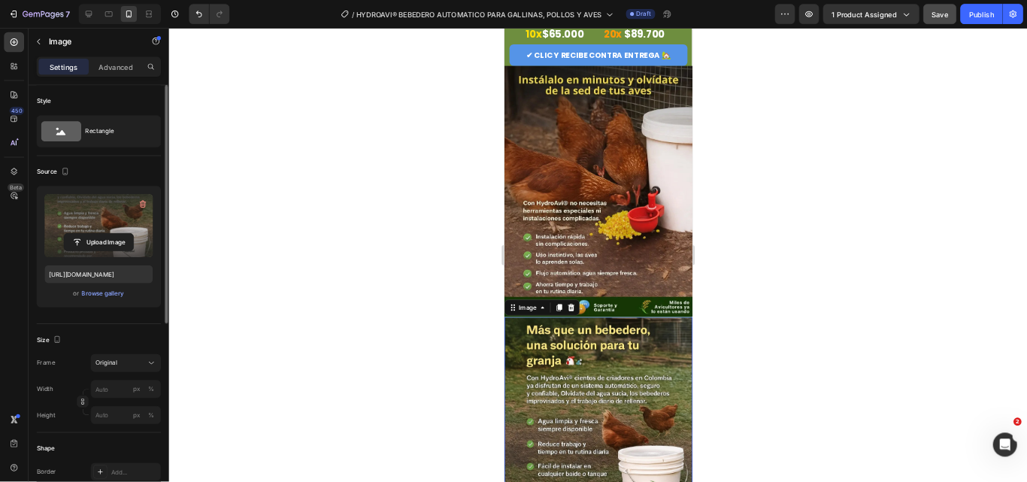
scroll to position [2143, 0]
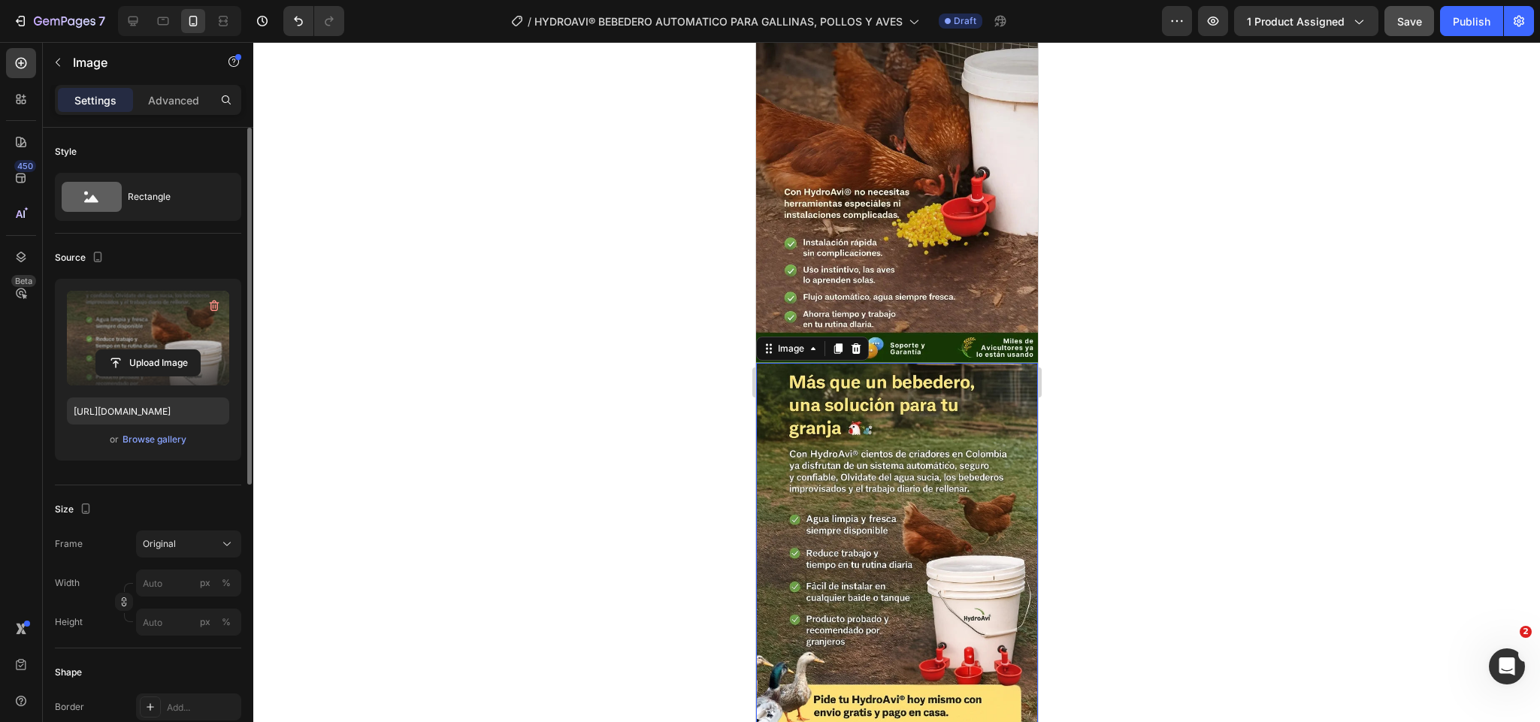
click at [598, 377] on div at bounding box center [896, 382] width 1287 height 680
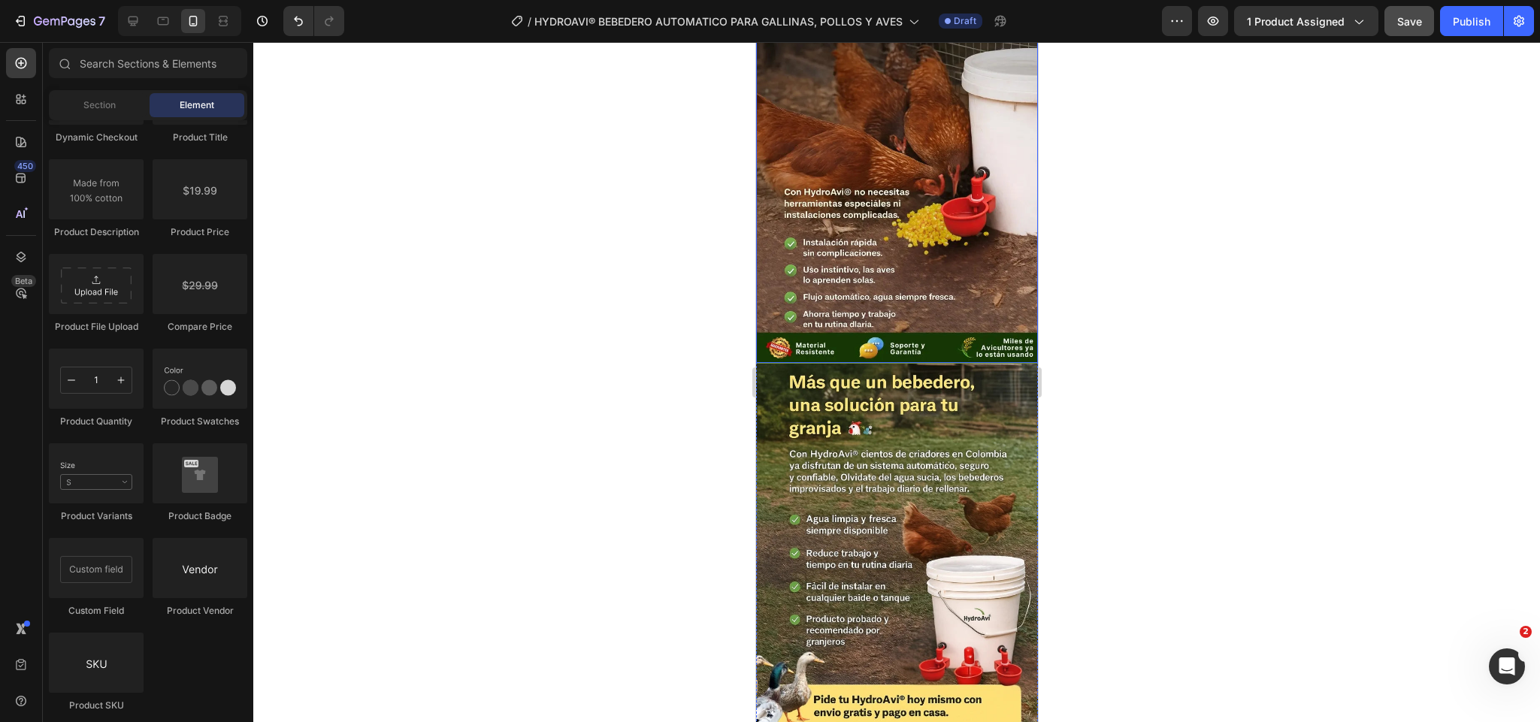
click at [874, 100] on img at bounding box center [897, 174] width 282 height 376
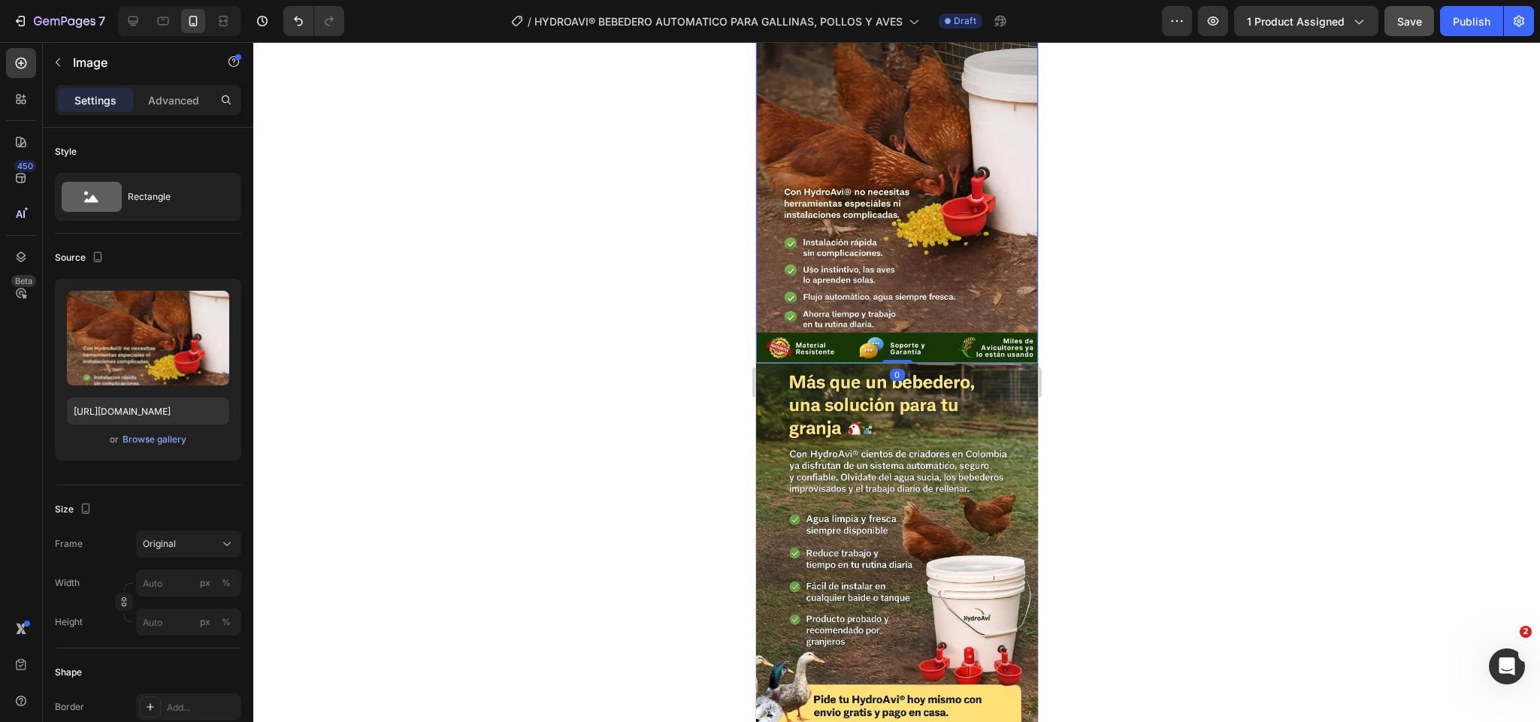
drag, startPoint x: 892, startPoint y: 232, endPoint x: 899, endPoint y: 190, distance: 42.8
click at [899, 190] on div "Image 0" at bounding box center [897, 174] width 282 height 377
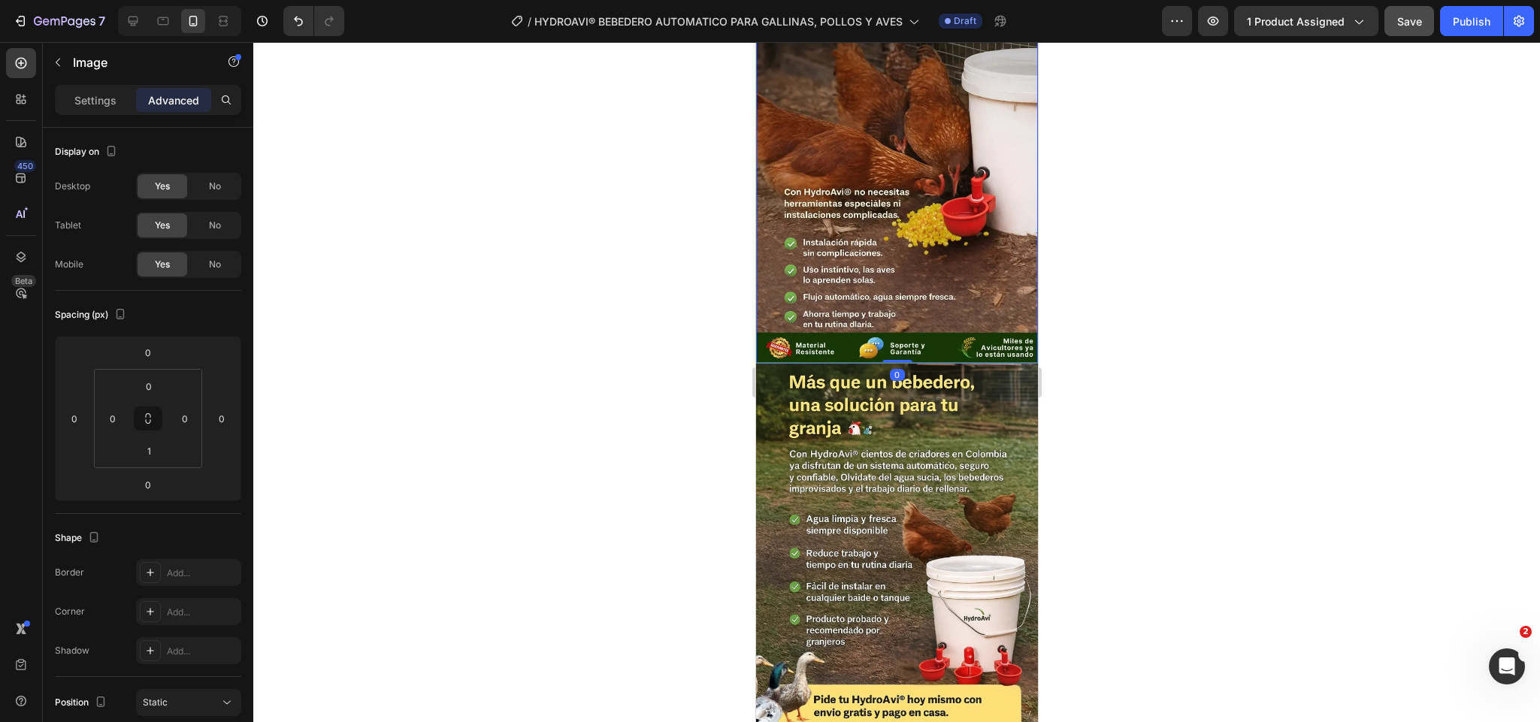
click at [1137, 255] on div at bounding box center [896, 382] width 1287 height 680
click at [898, 364] on img at bounding box center [897, 552] width 282 height 376
click at [922, 224] on img at bounding box center [897, 174] width 282 height 376
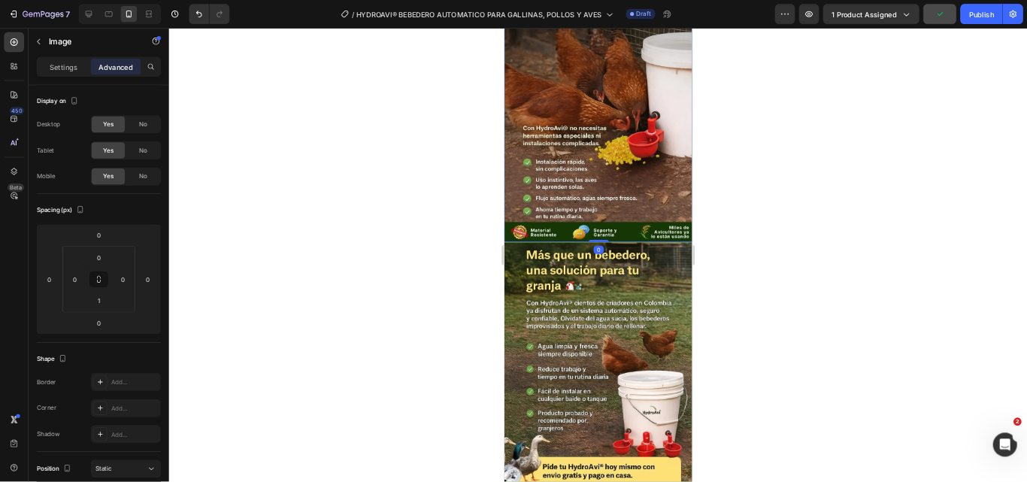
scroll to position [2143, 0]
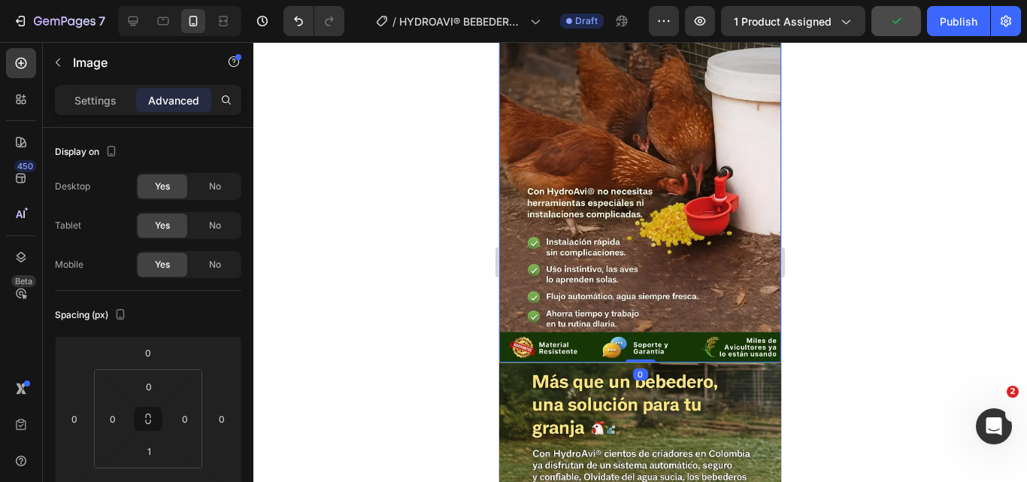
click at [883, 305] on div at bounding box center [640, 262] width 774 height 440
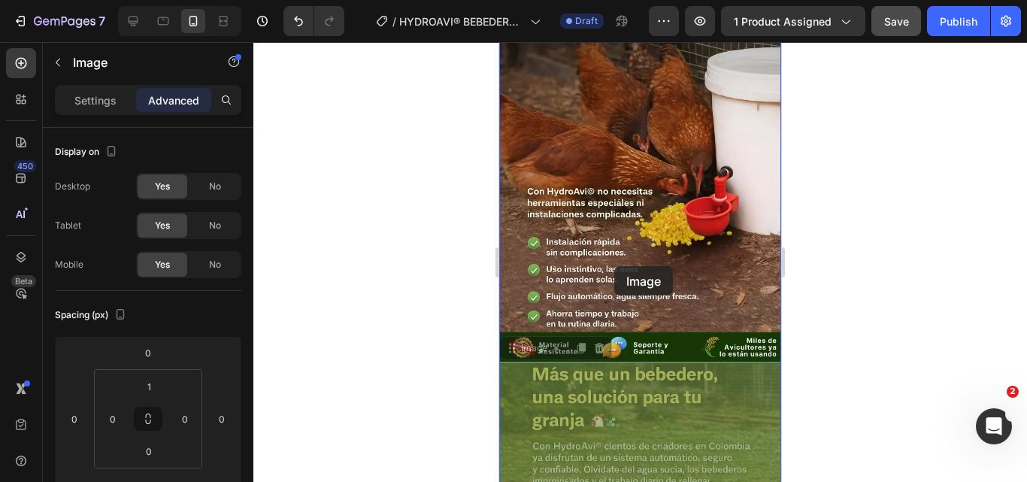
drag, startPoint x: 532, startPoint y: 268, endPoint x: 667, endPoint y: 301, distance: 138.6
click at [613, 264] on div "iPhone 13 Mini ( 375 px) iPhone 13 Mini iPhone 13 Pro iPhone 11 Pro Max iPhone …" at bounding box center [640, 409] width 282 height 5021
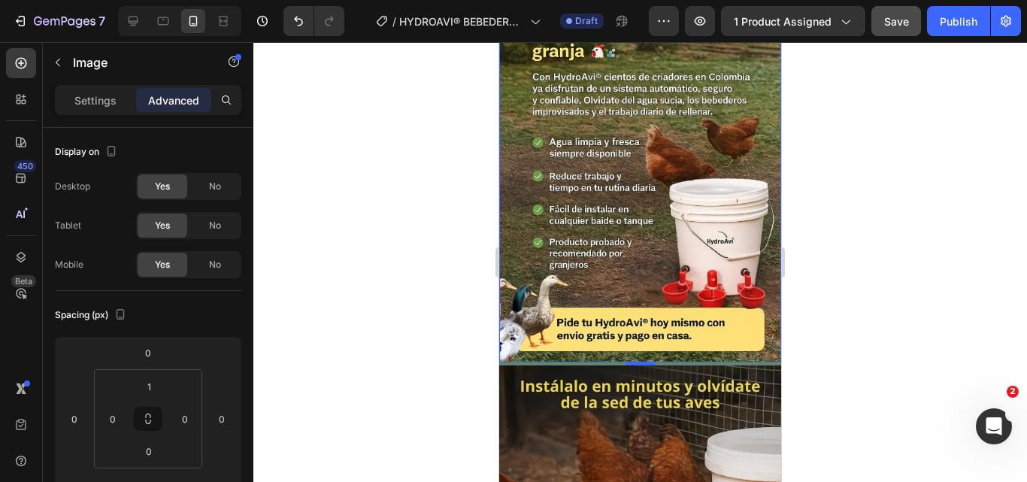
scroll to position [1782, 0]
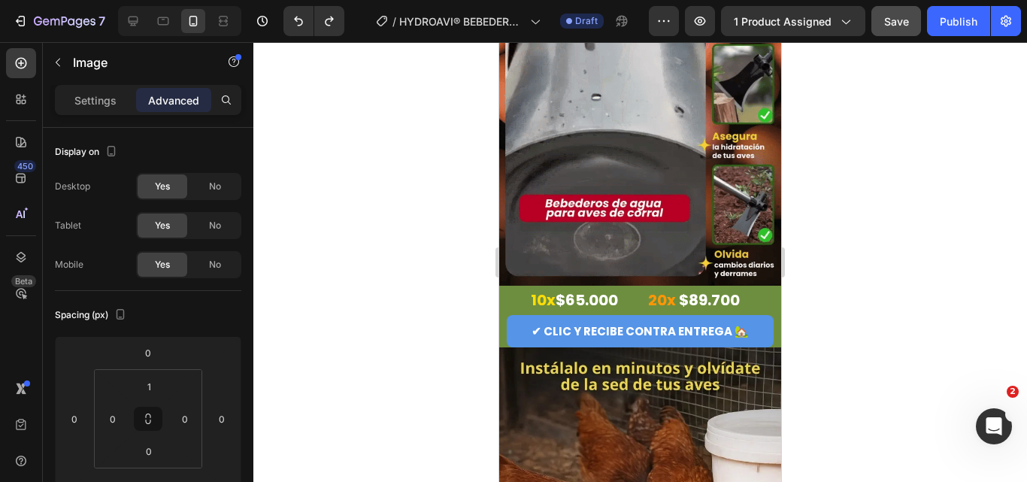
click at [795, 295] on div at bounding box center [640, 262] width 774 height 440
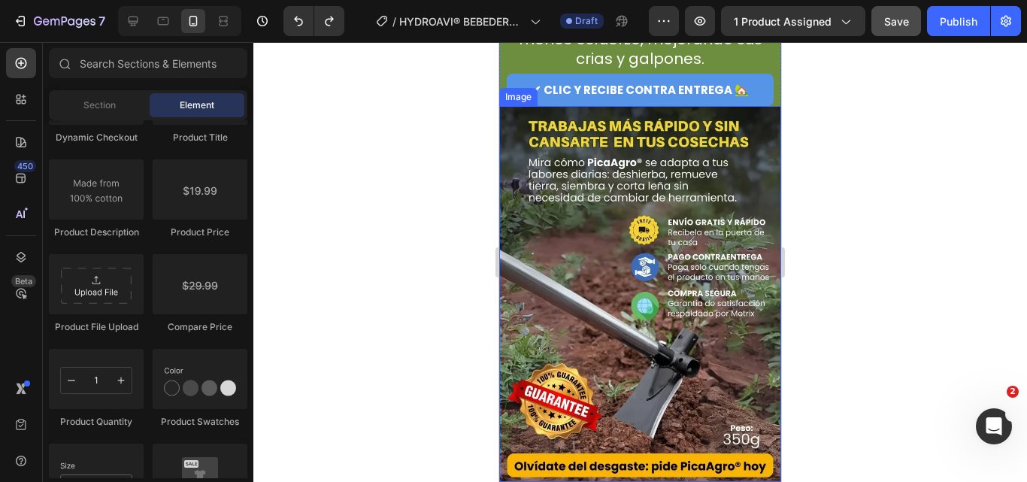
scroll to position [3060, 0]
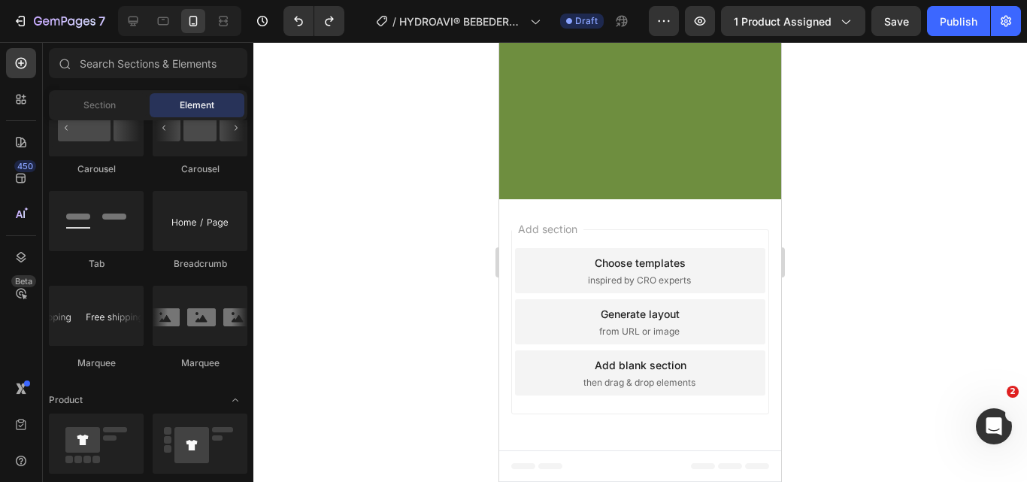
scroll to position [2082, 0]
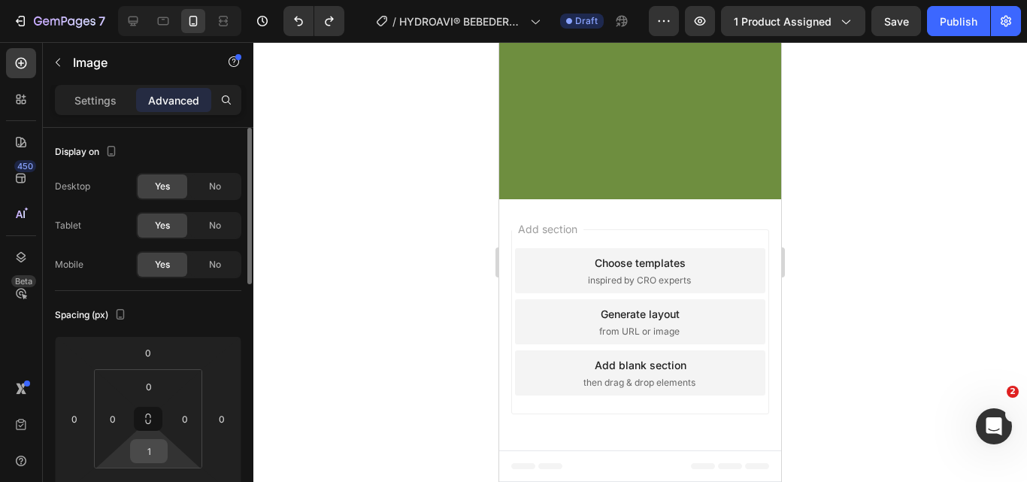
click at [153, 459] on input "1" at bounding box center [149, 451] width 30 height 23
type input "0"
click at [391, 269] on div at bounding box center [640, 262] width 774 height 440
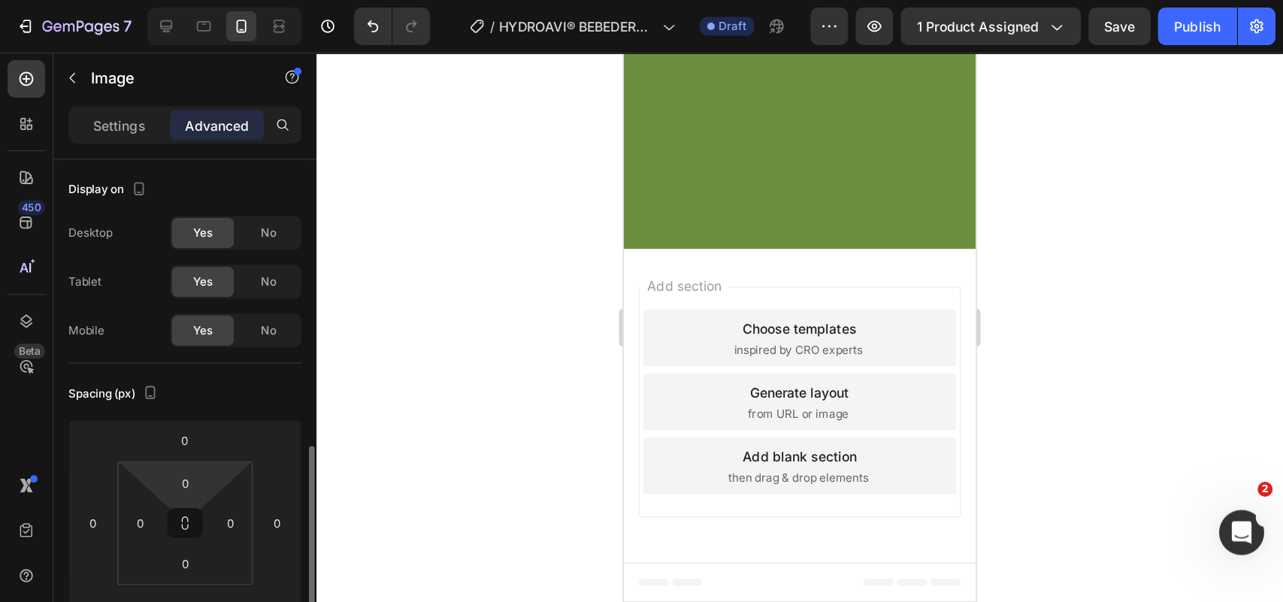
scroll to position [159, 0]
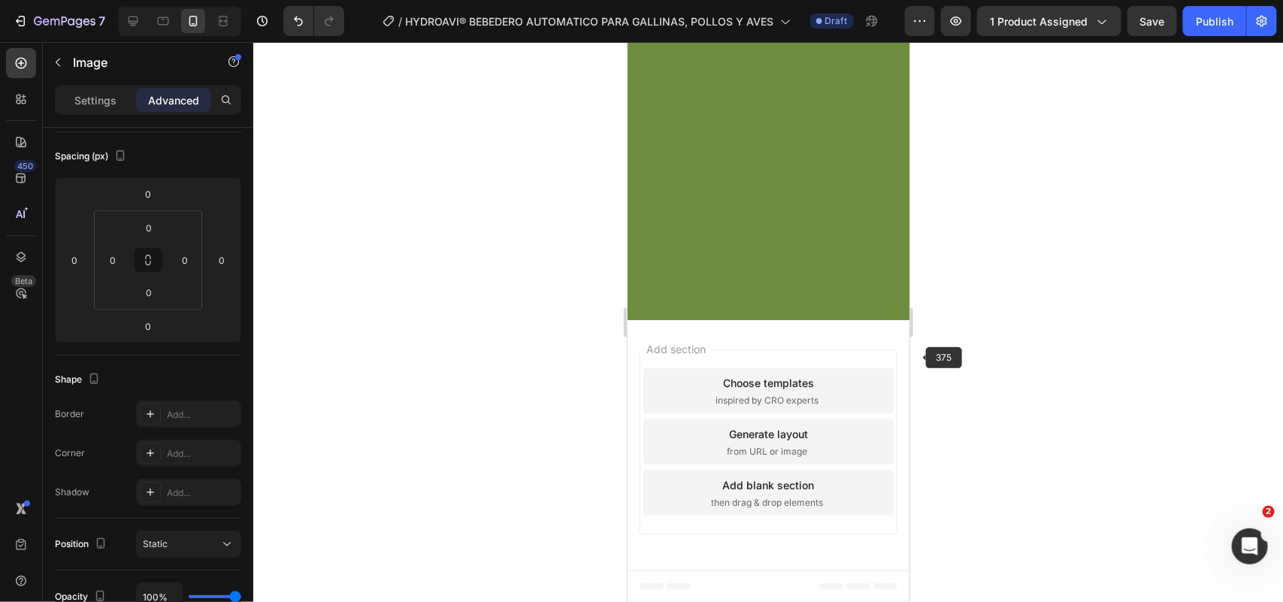
click at [1026, 377] on div at bounding box center [768, 322] width 1030 height 560
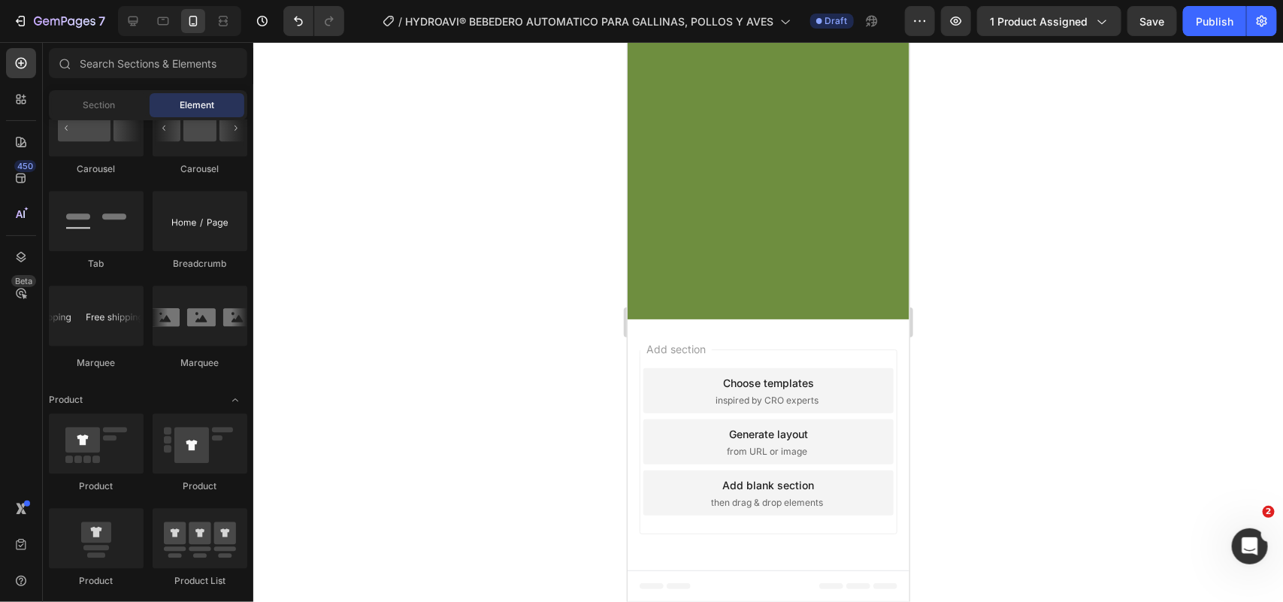
click at [1026, 329] on div at bounding box center [768, 322] width 1030 height 560
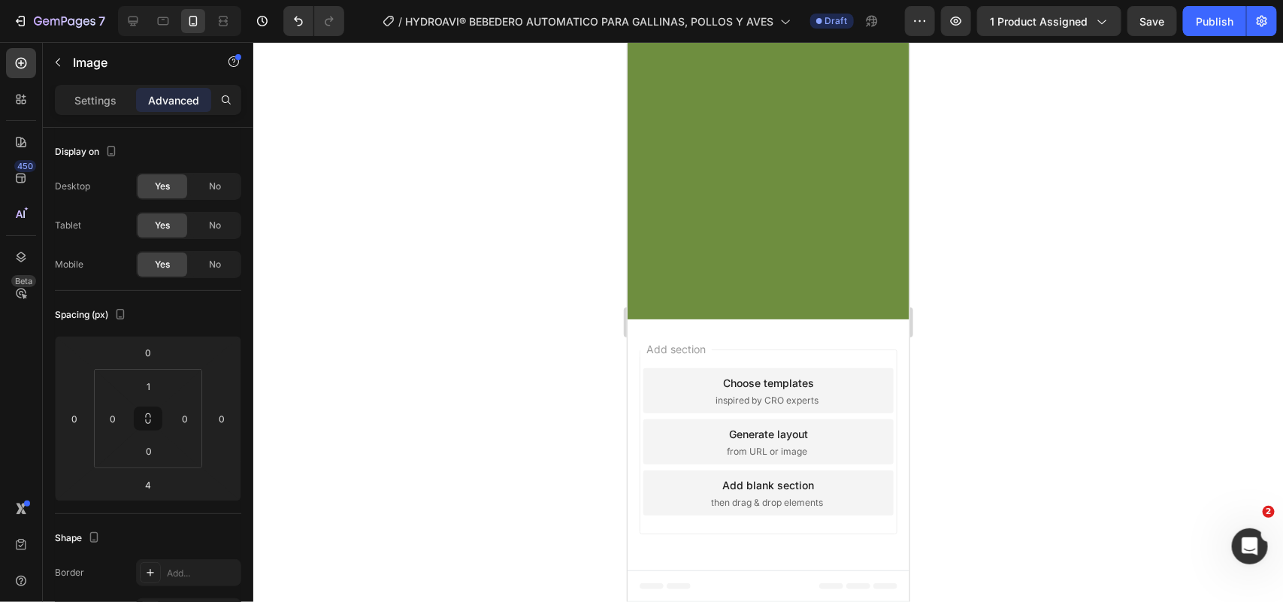
click at [140, 389] on input "1" at bounding box center [149, 386] width 30 height 23
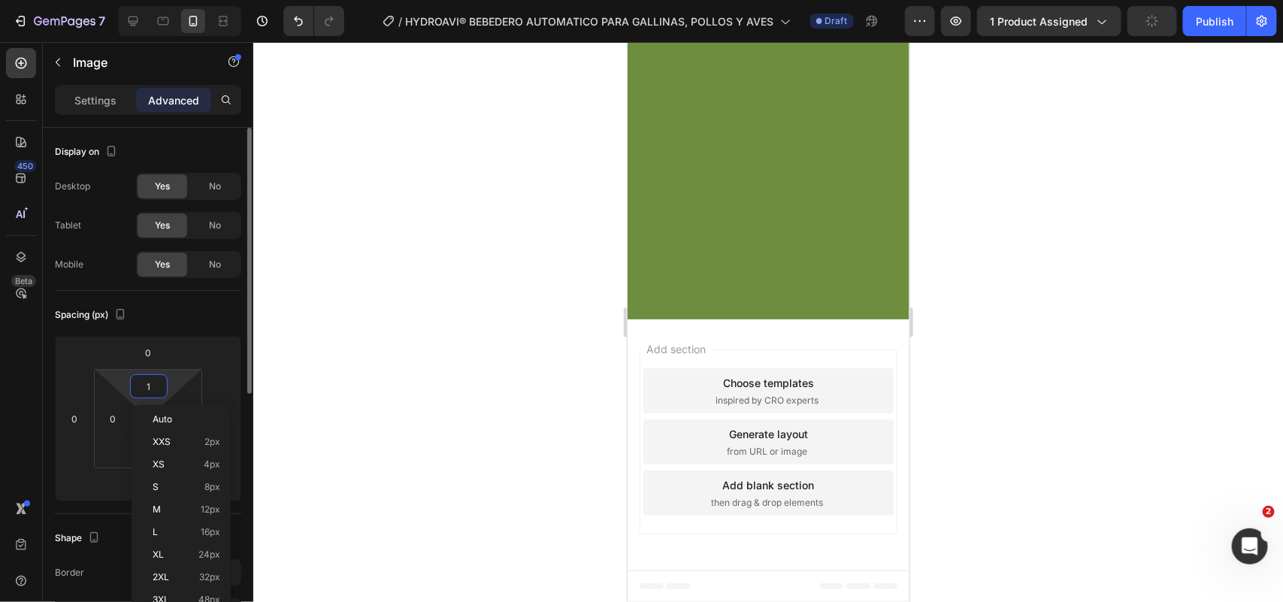
type input "0"
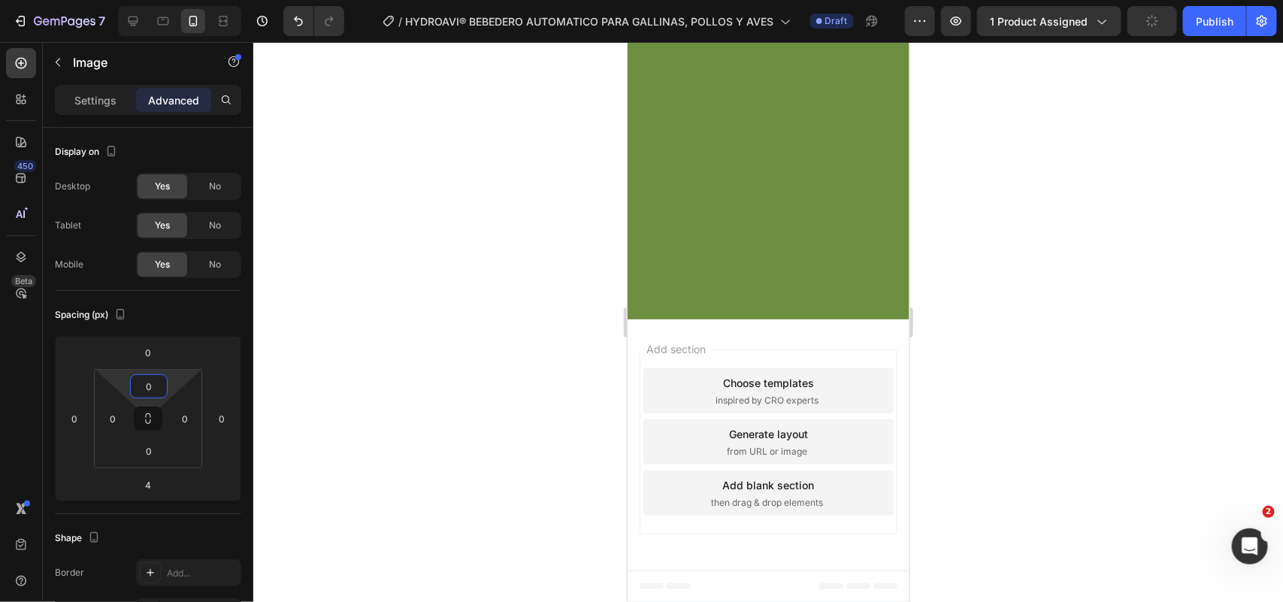
click at [414, 351] on div at bounding box center [768, 322] width 1030 height 560
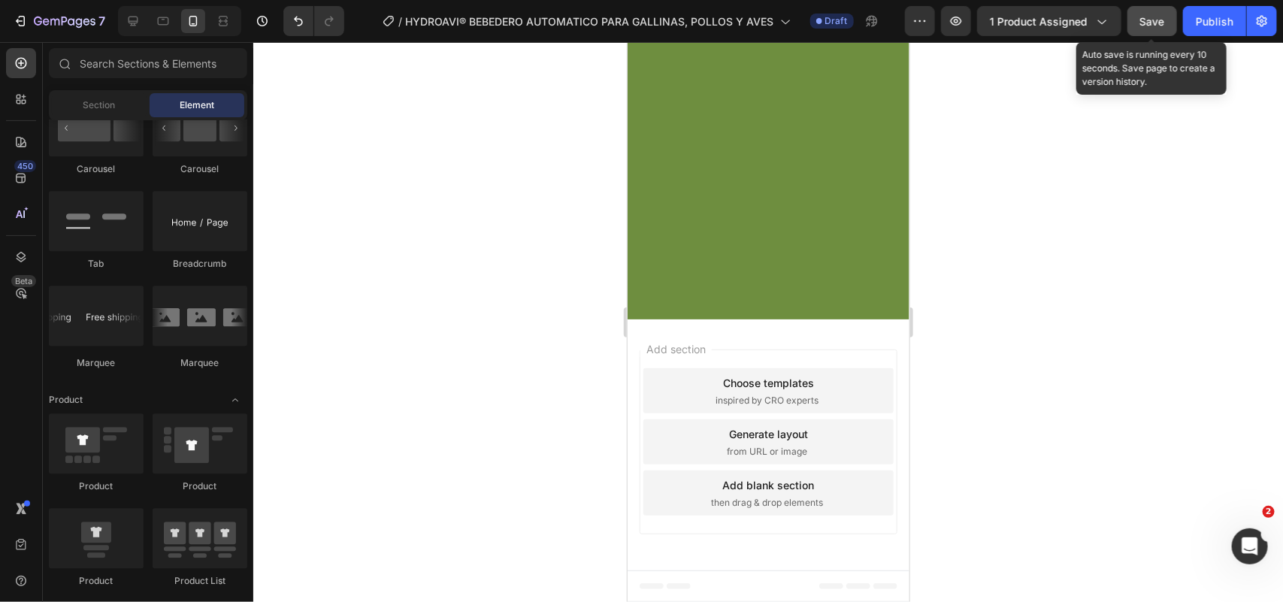
click at [1026, 29] on button "Save" at bounding box center [1153, 21] width 50 height 30
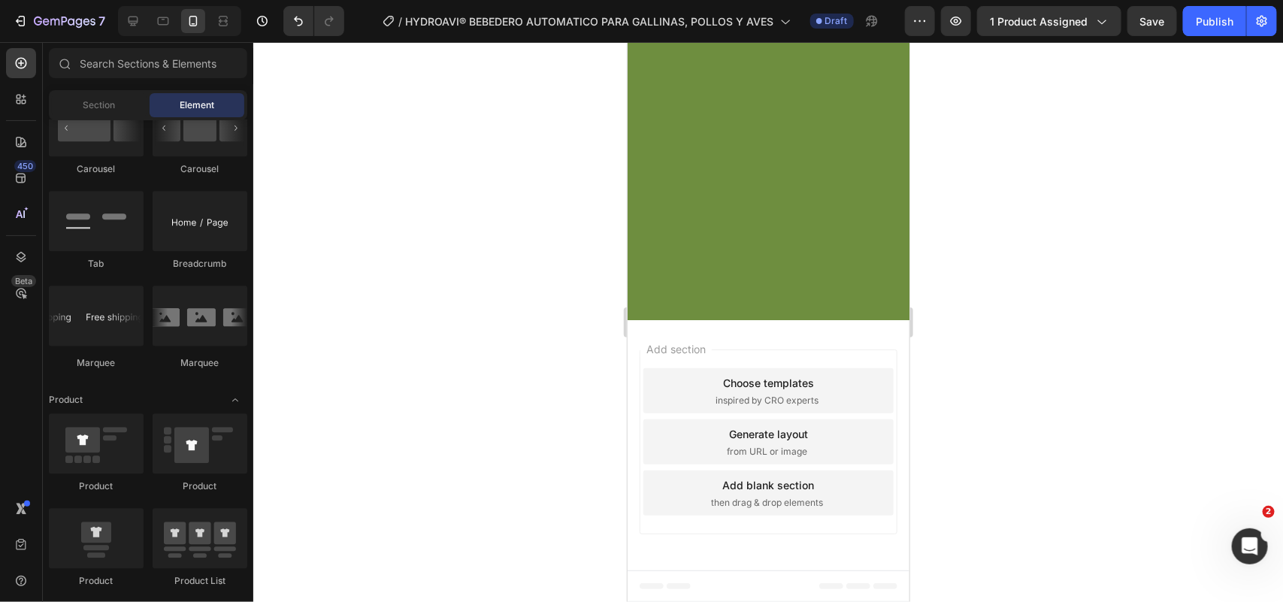
scroll to position [2928, 0]
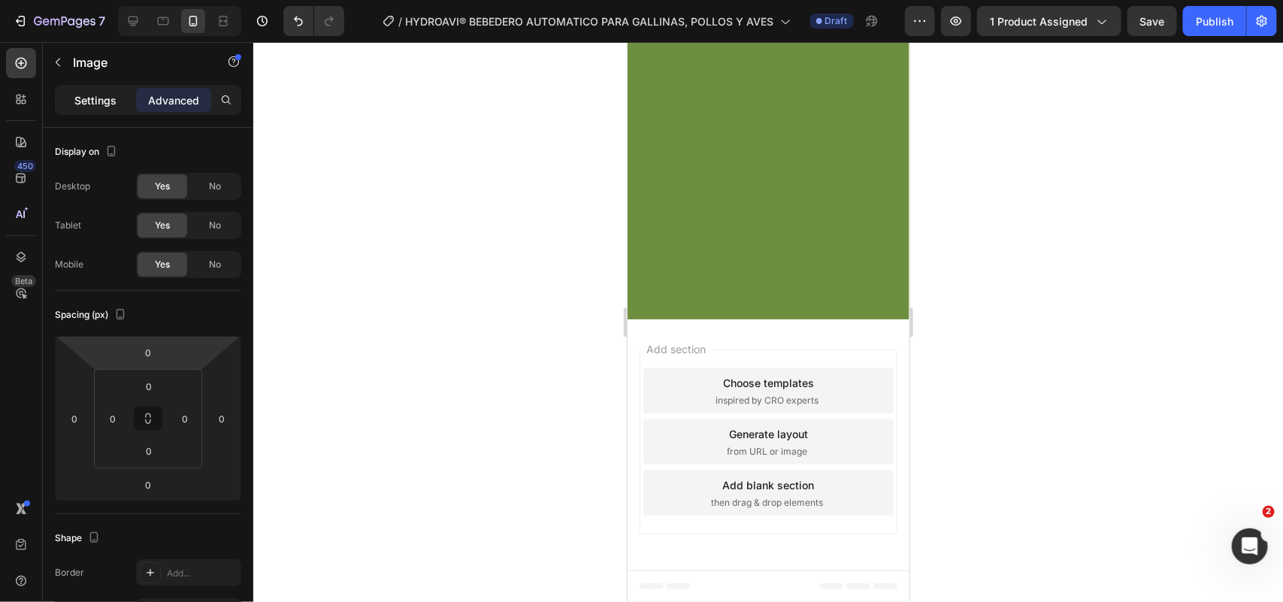
click at [88, 89] on div "Settings" at bounding box center [95, 100] width 75 height 24
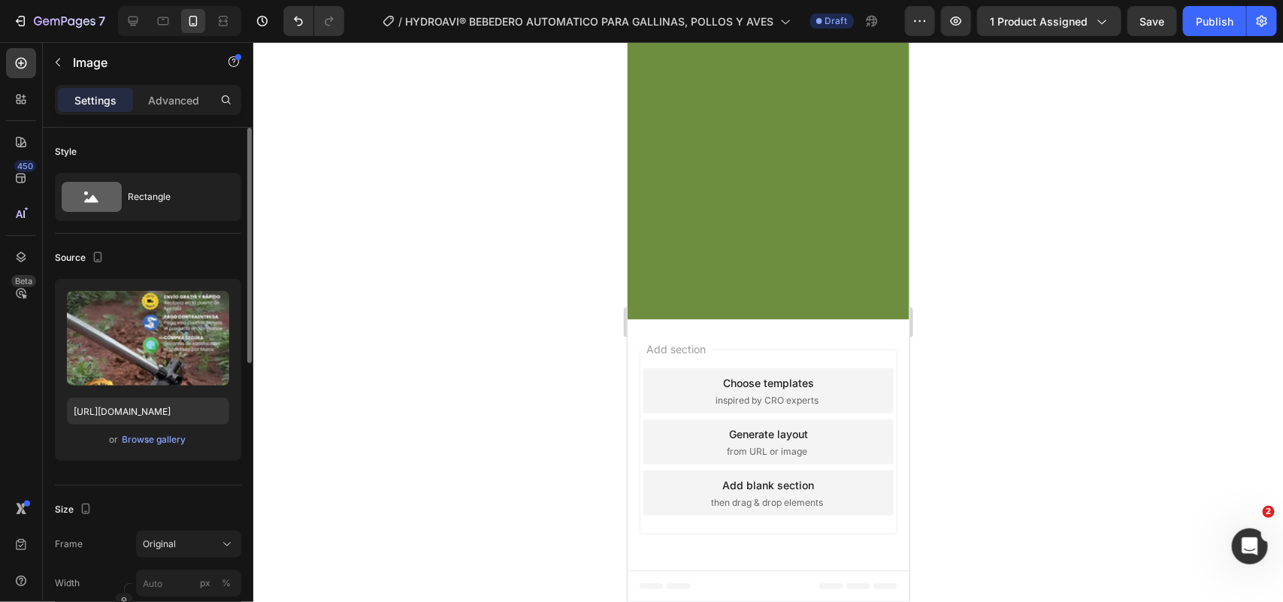
click at [140, 256] on div "Source" at bounding box center [148, 258] width 186 height 24
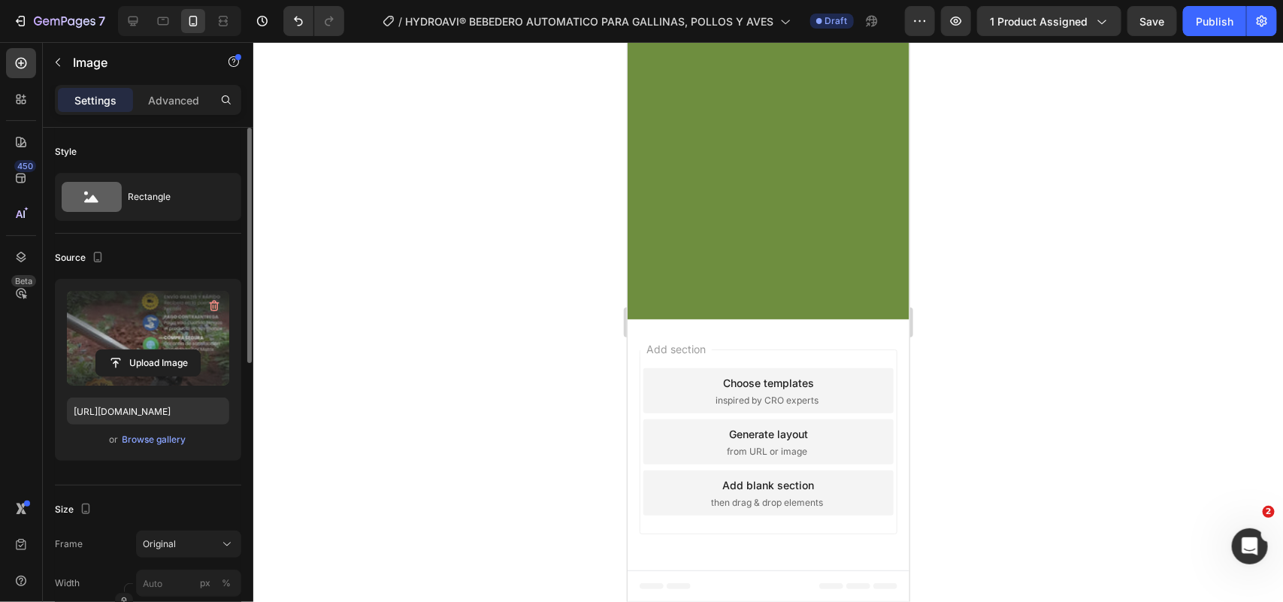
click at [149, 332] on label at bounding box center [148, 338] width 162 height 95
click at [149, 350] on input "file" at bounding box center [148, 363] width 104 height 26
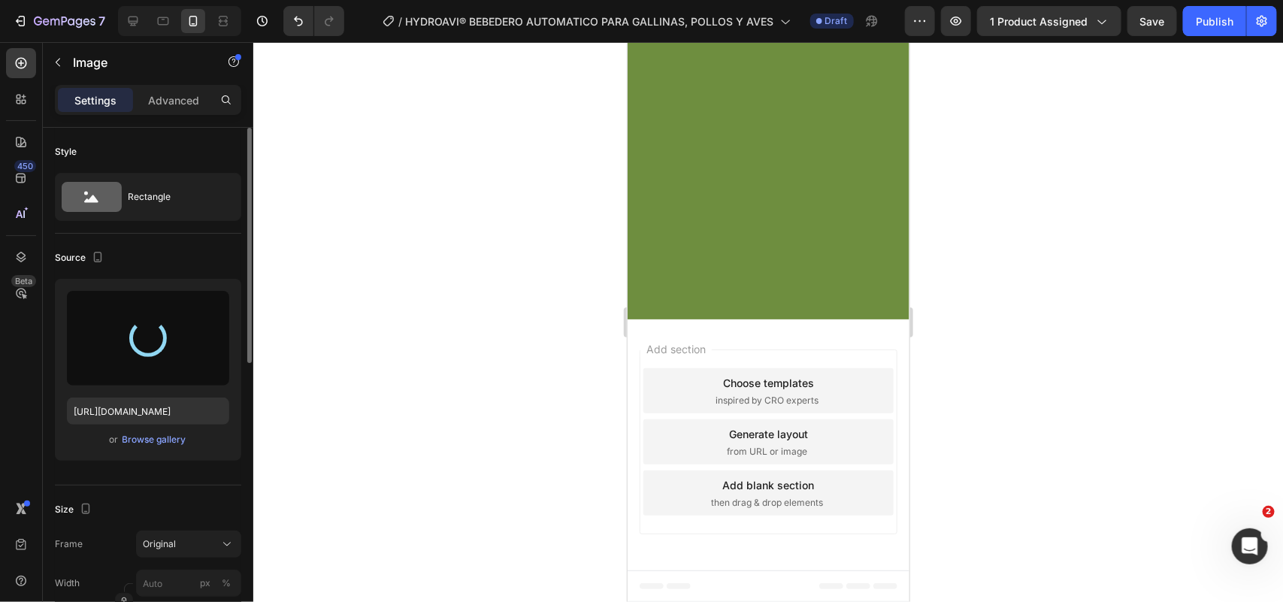
type input "https://cdn.shopify.com/s/files/1/0701/0464/5677/files/gempages_580683493734876…"
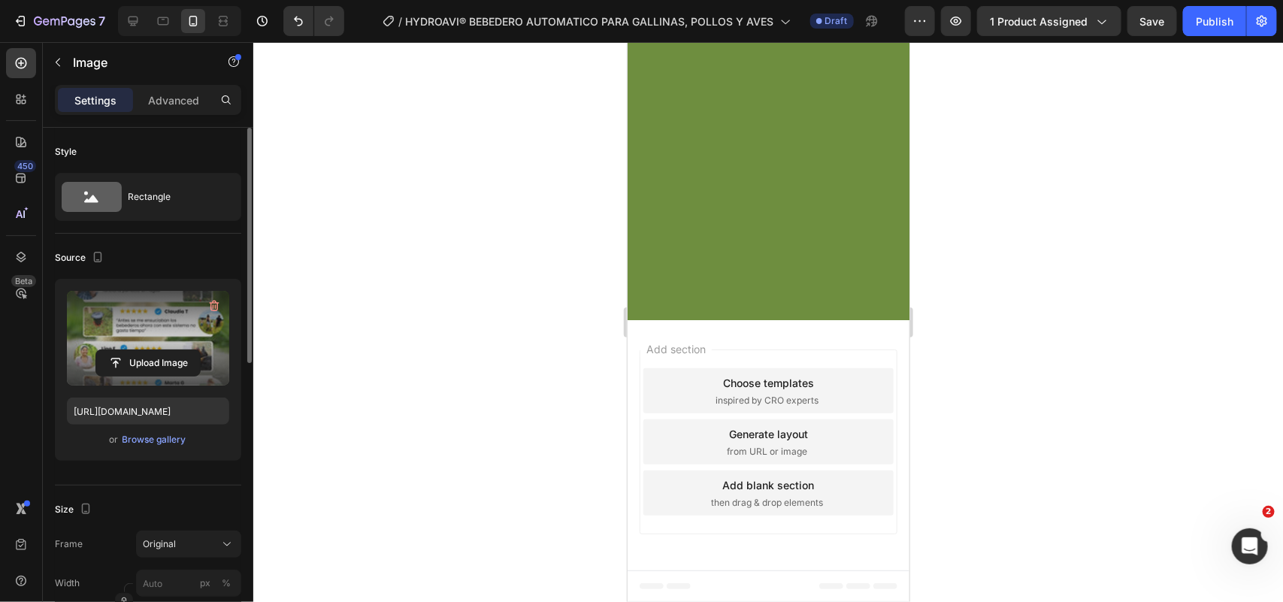
scroll to position [3304, 0]
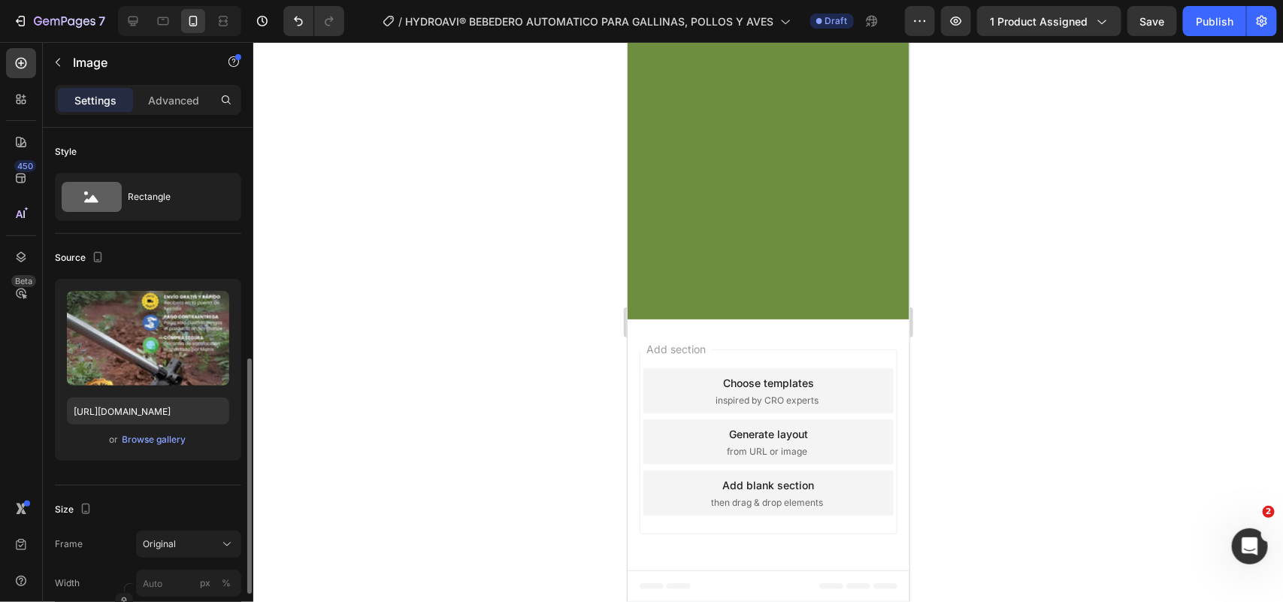
drag, startPoint x: 774, startPoint y: 280, endPoint x: 974, endPoint y: 403, distance: 234.9
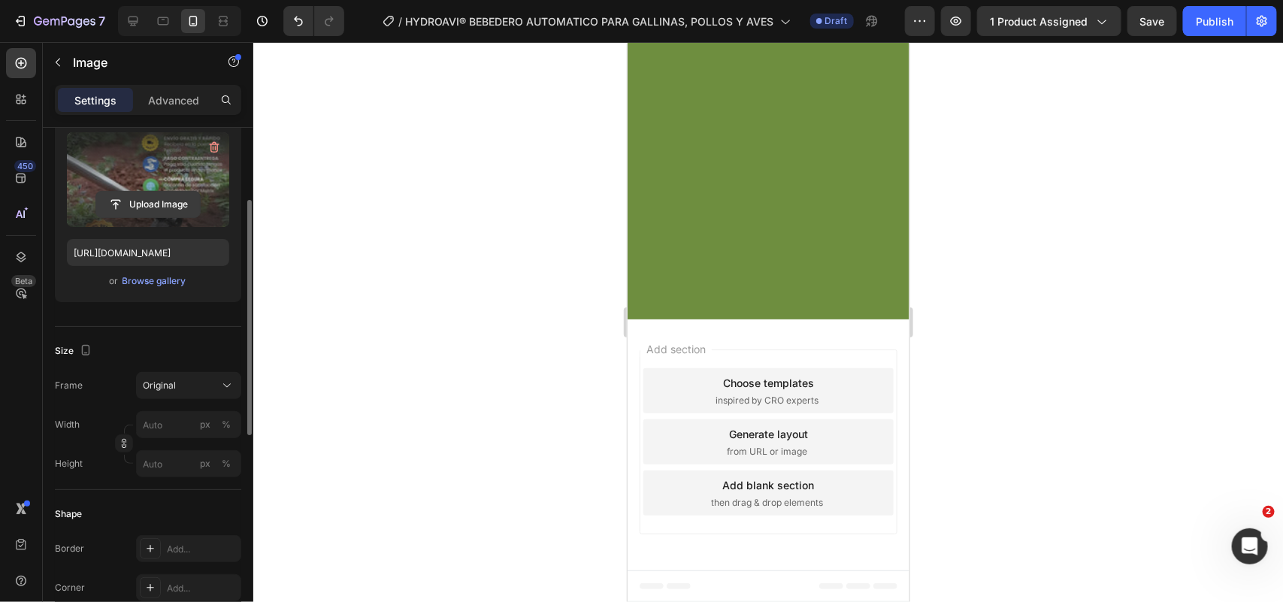
click at [169, 207] on input "file" at bounding box center [148, 205] width 104 height 26
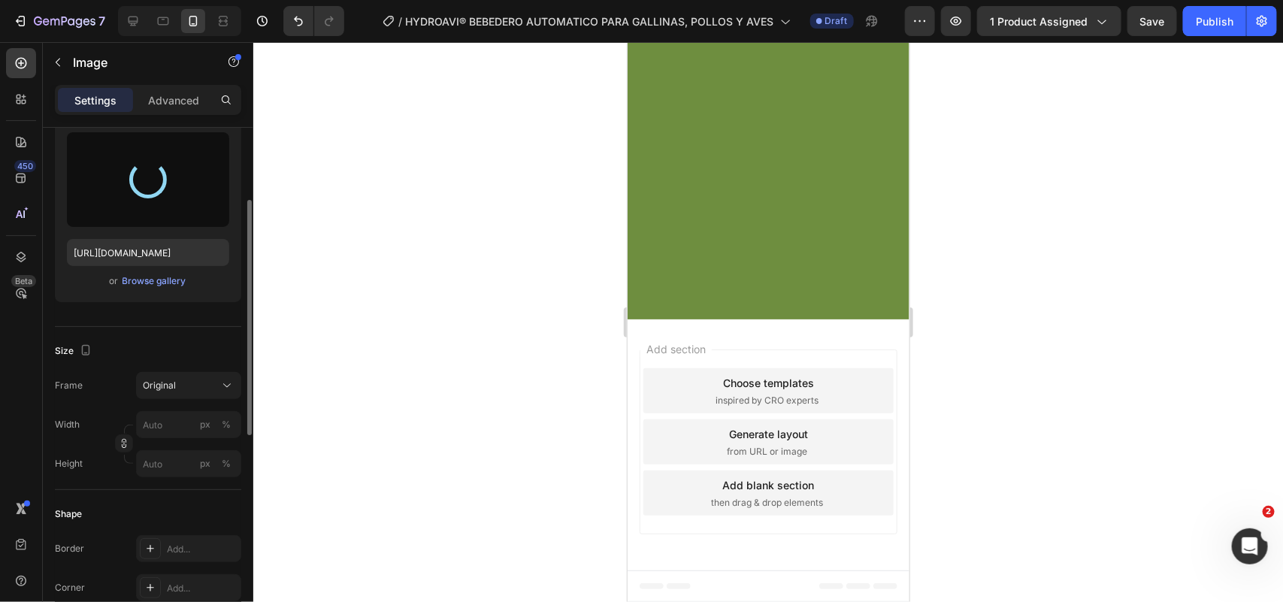
type input "https://cdn.shopify.com/s/files/1/0701/0464/5677/files/gempages_580683493734876…"
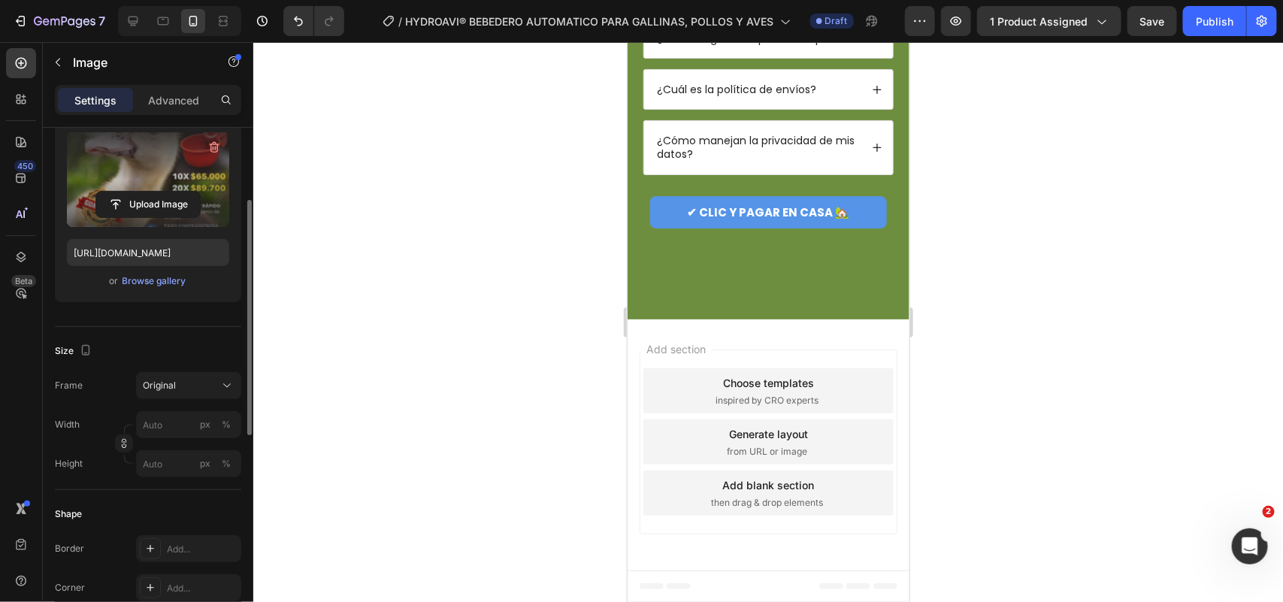
scroll to position [3586, 0]
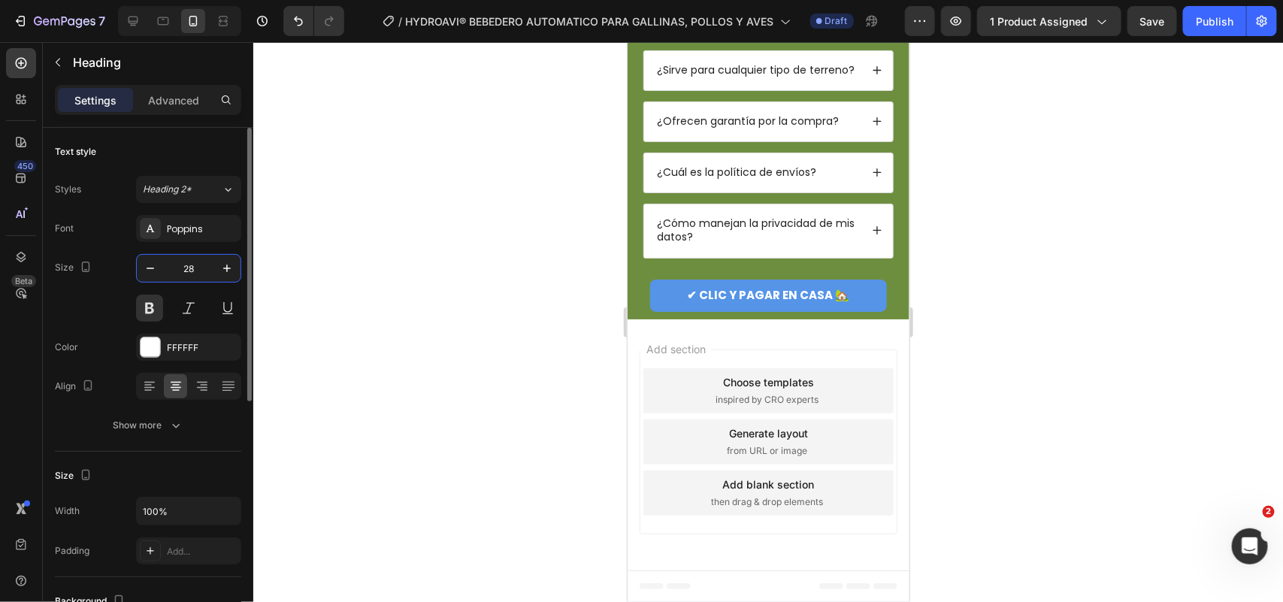
click at [179, 265] on input "28" at bounding box center [189, 268] width 50 height 27
type input "20"
click at [184, 235] on div "Sans-serif" at bounding box center [202, 230] width 71 height 14
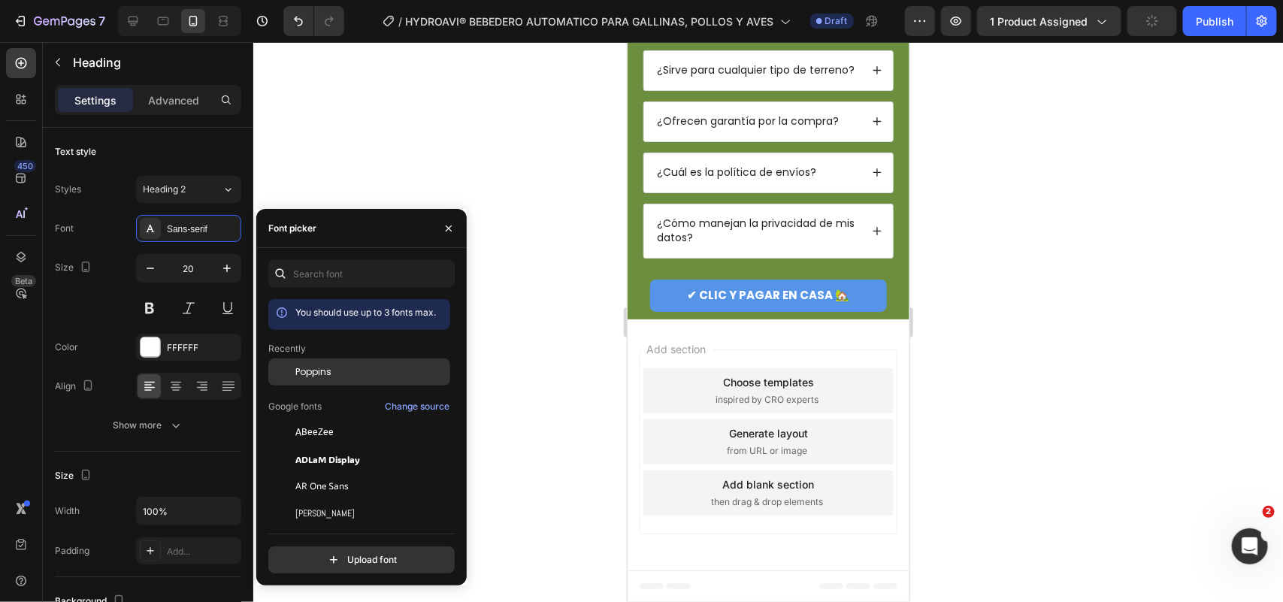
click at [323, 368] on span "Poppins" at bounding box center [313, 372] width 36 height 14
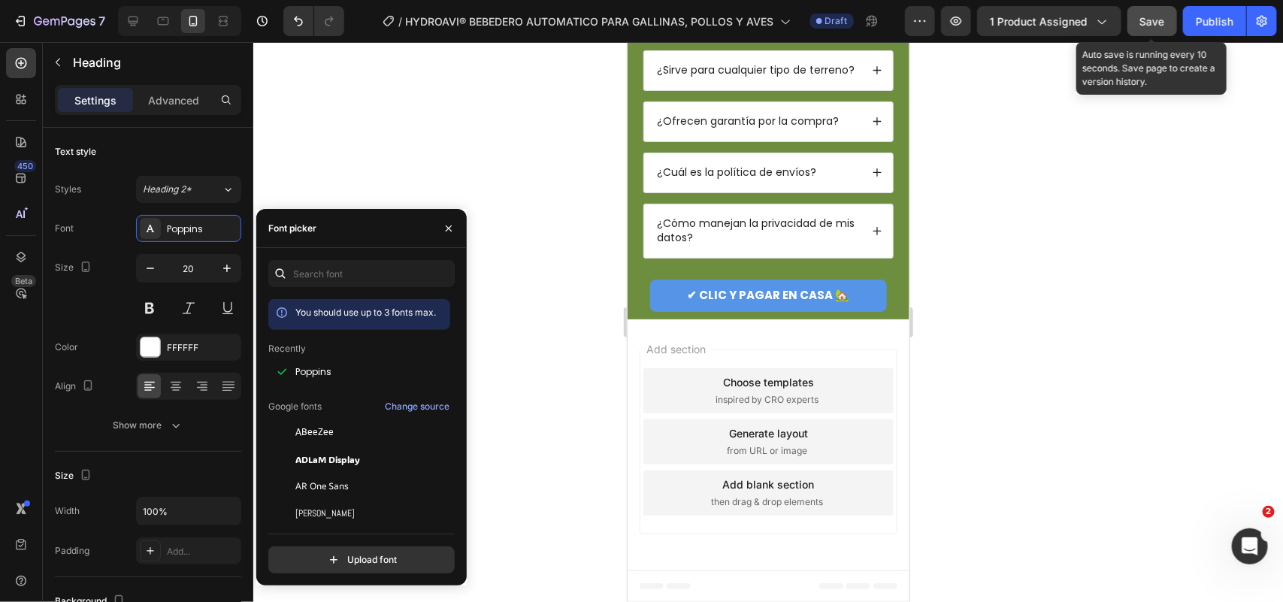
click at [1026, 20] on span "Save" at bounding box center [1152, 21] width 25 height 13
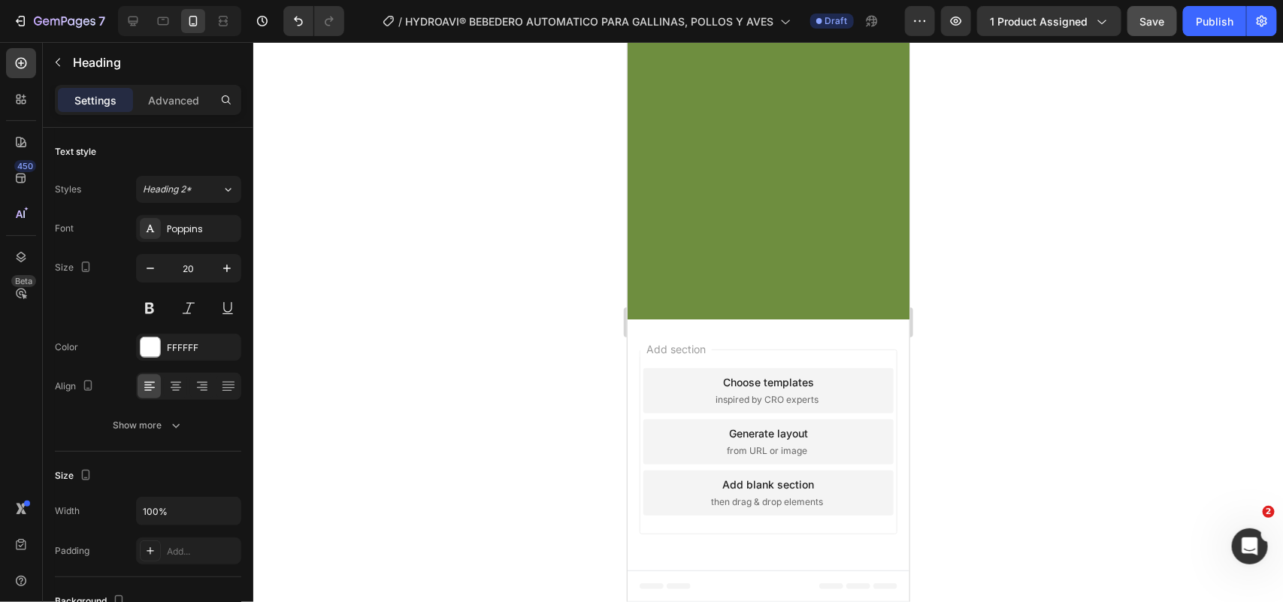
scroll to position [2646, 0]
click at [504, 298] on div at bounding box center [768, 322] width 1030 height 560
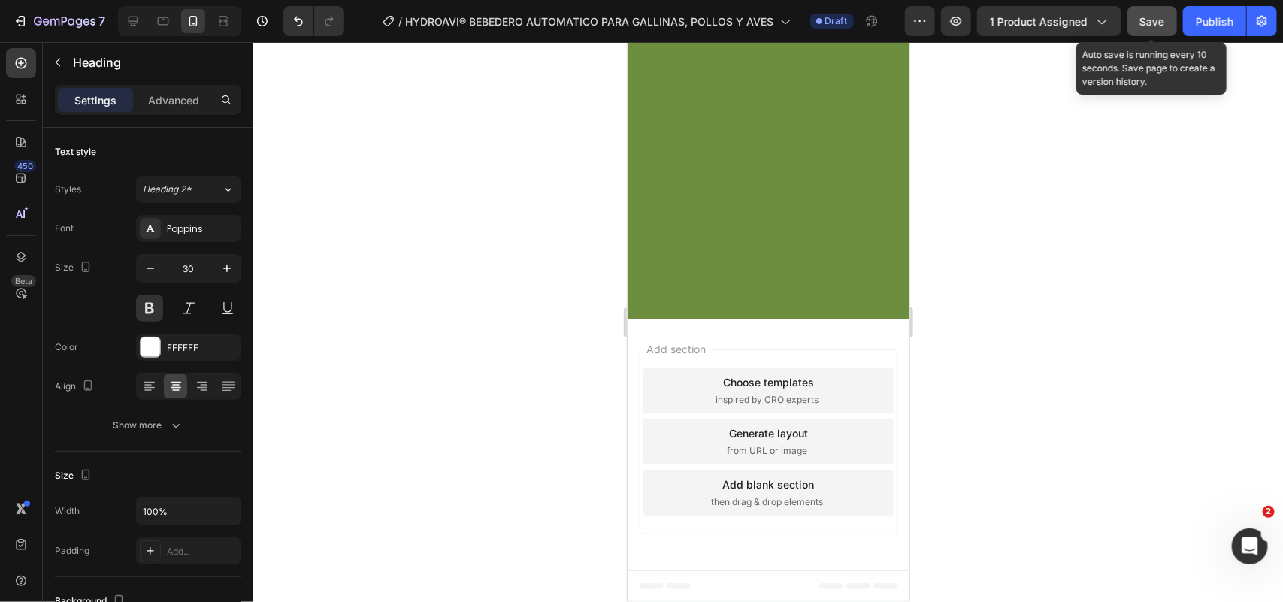
click at [1026, 20] on span "Save" at bounding box center [1152, 21] width 25 height 13
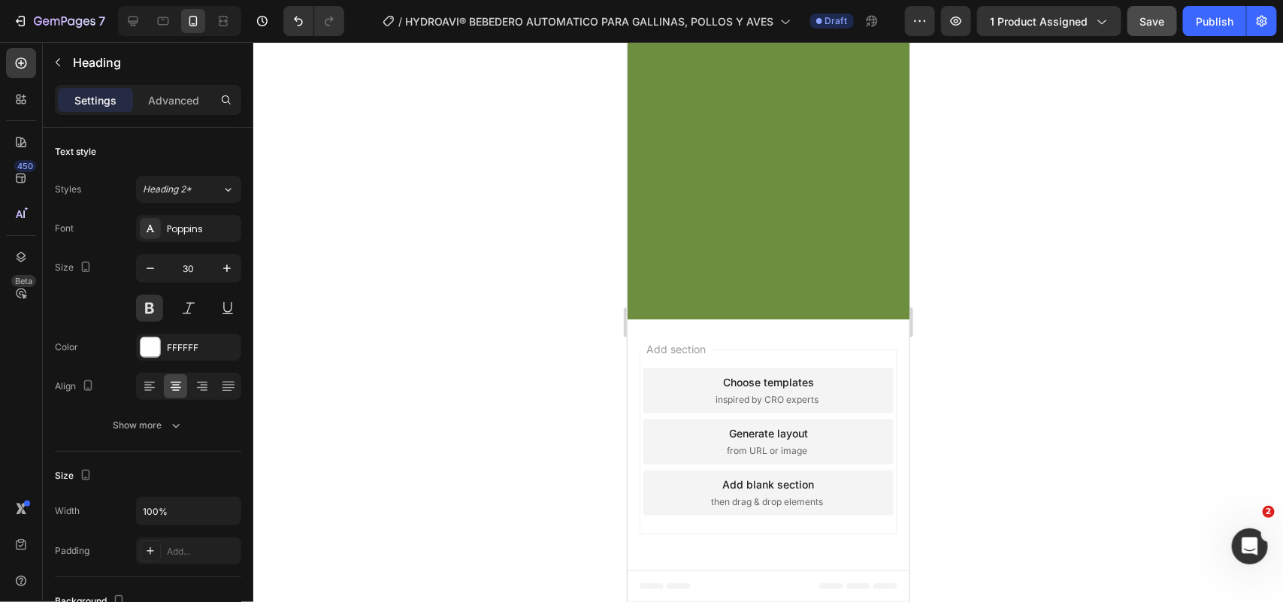
scroll to position [3680, 0]
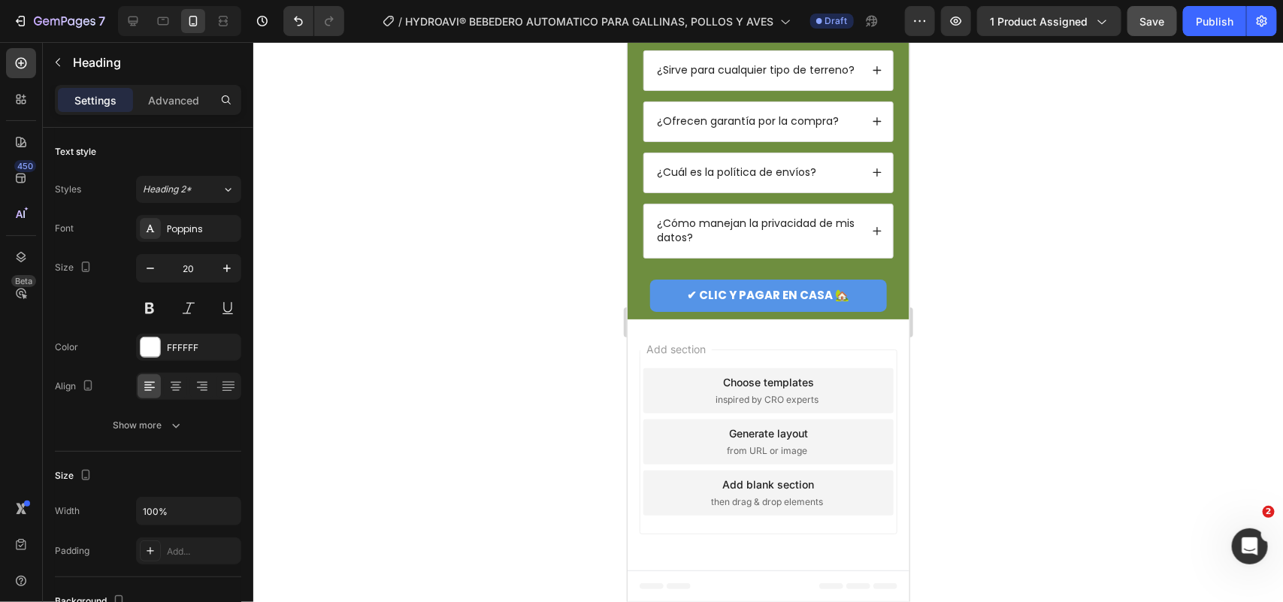
drag, startPoint x: 795, startPoint y: 143, endPoint x: 756, endPoint y: 153, distance: 40.5
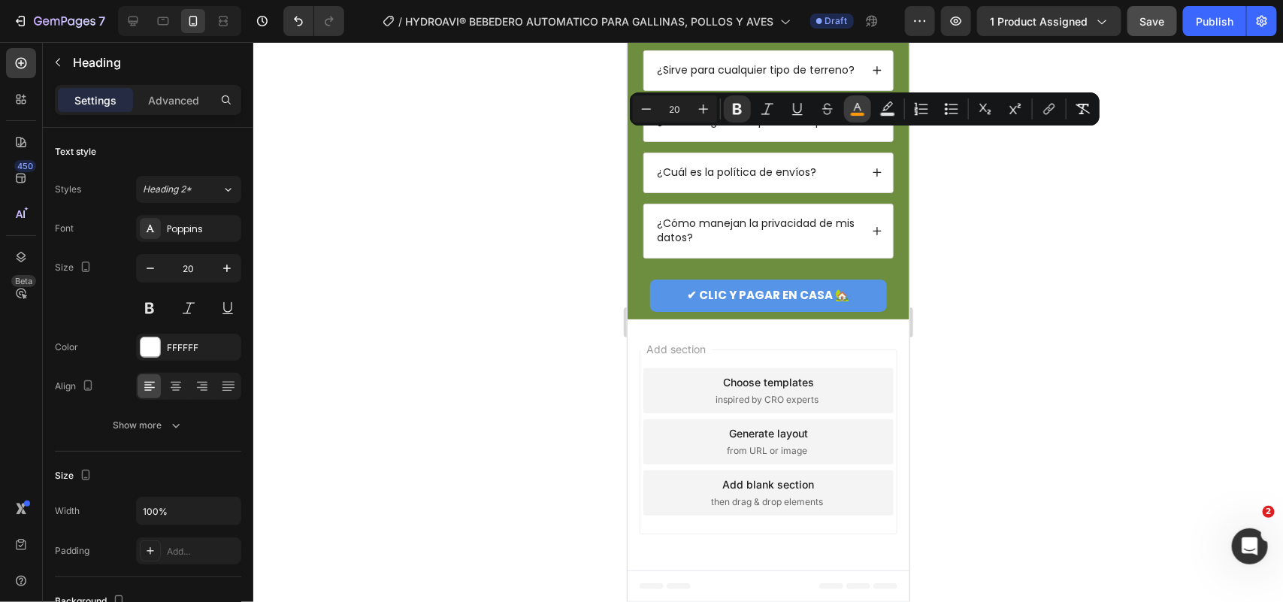
click at [863, 114] on rect "Editor contextual toolbar" at bounding box center [858, 115] width 14 height 4
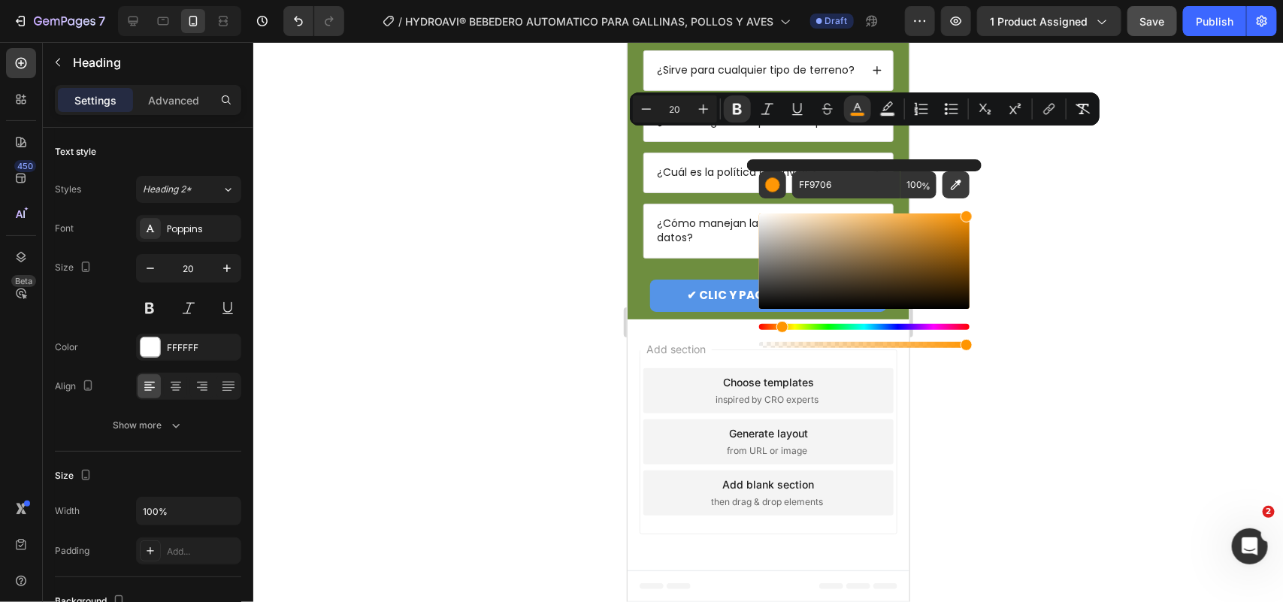
click at [962, 186] on icon "Editor contextual toolbar" at bounding box center [956, 184] width 15 height 15
type input "FFDE07"
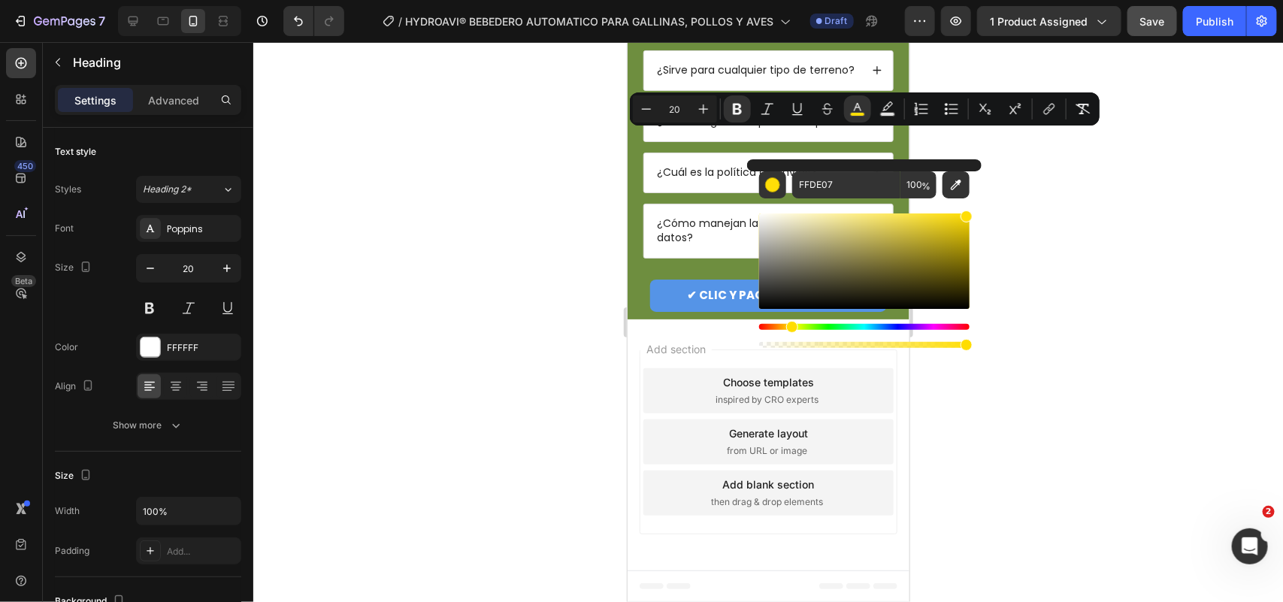
click at [519, 244] on div at bounding box center [768, 322] width 1030 height 560
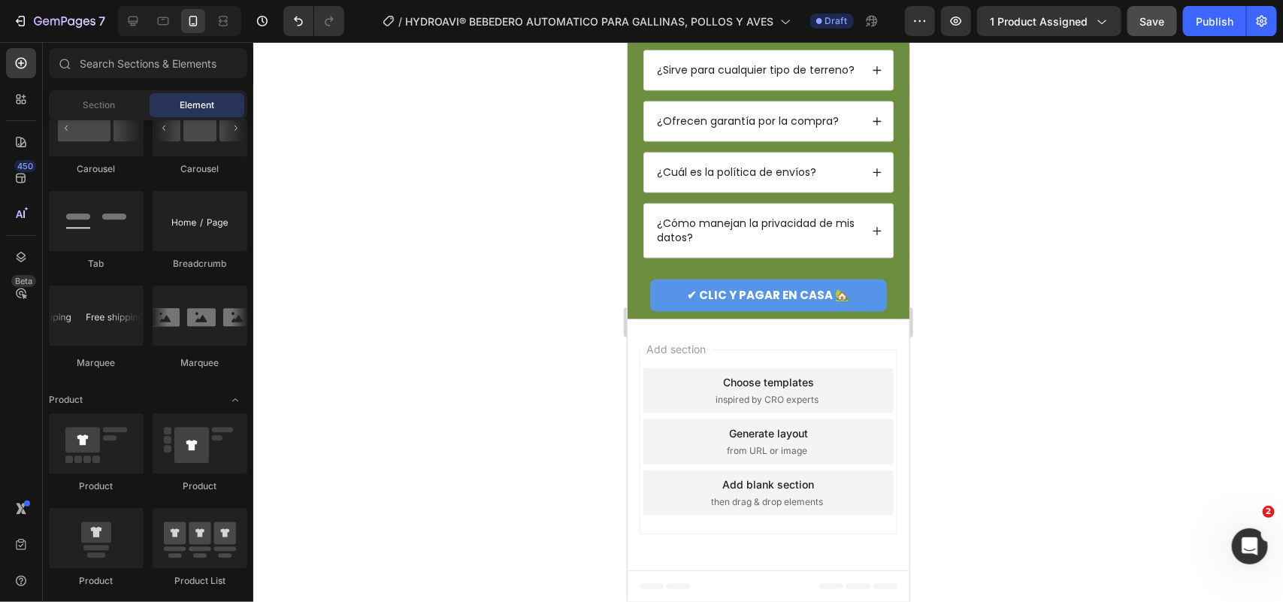
click at [1026, 41] on div "7 Version history / HYDROAVI® BEBEDERO AUTOMATICO PARA GALLINAS, POLLOS Y AVES …" at bounding box center [641, 21] width 1283 height 43
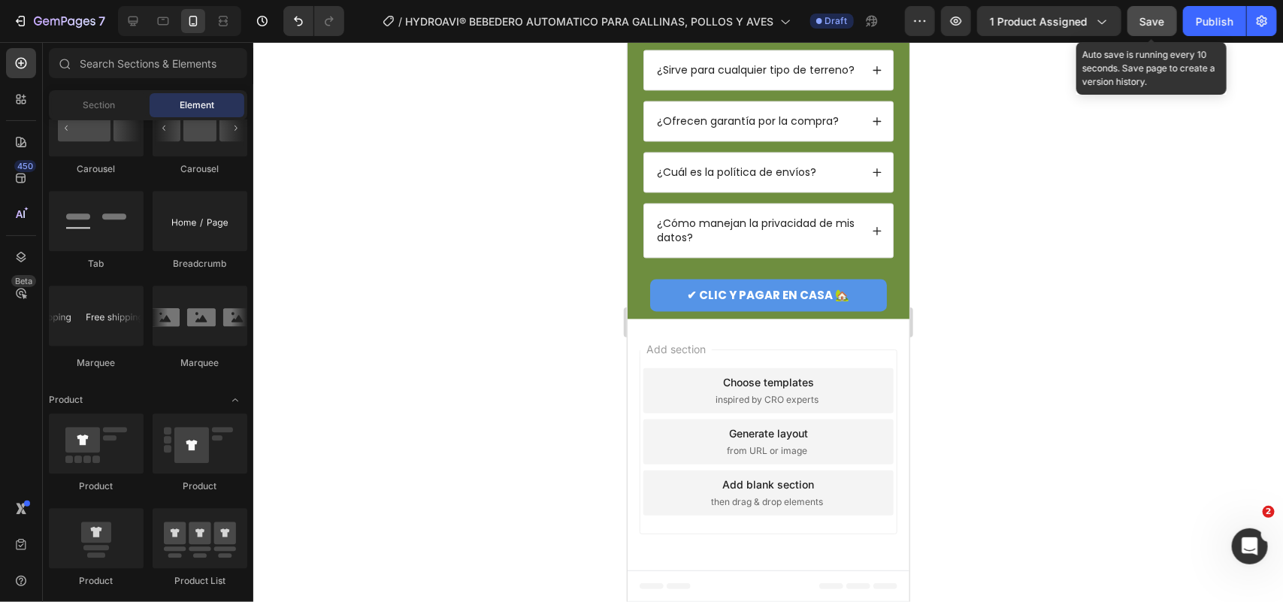
click at [1026, 31] on button "Save" at bounding box center [1153, 21] width 50 height 30
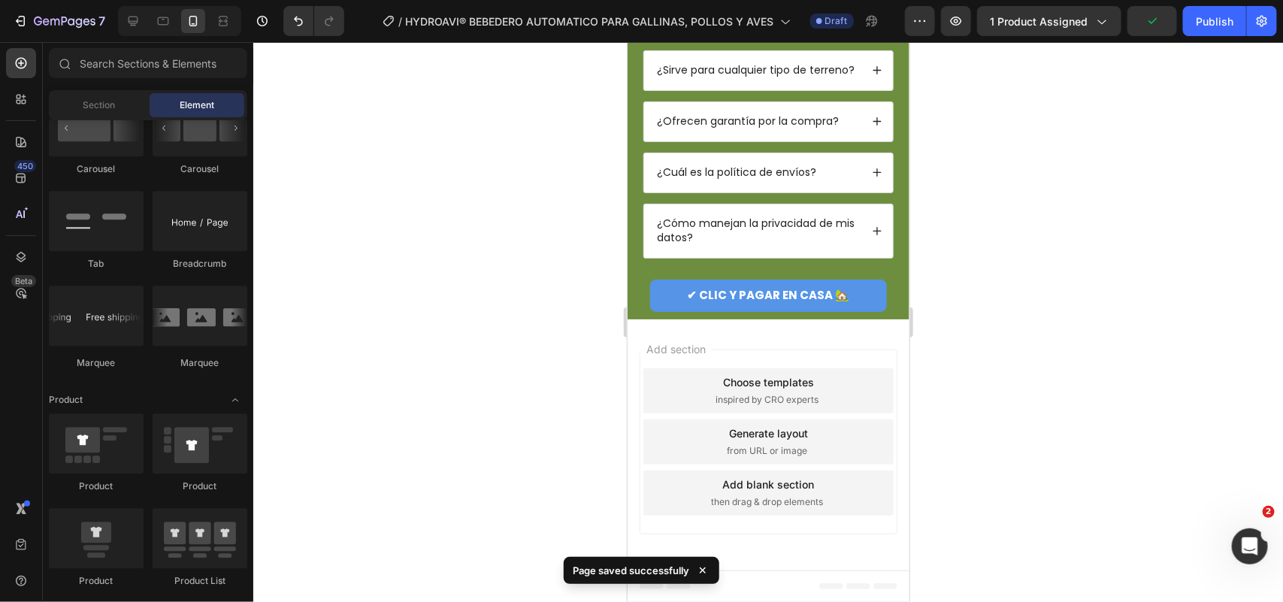
scroll to position [3586, 0]
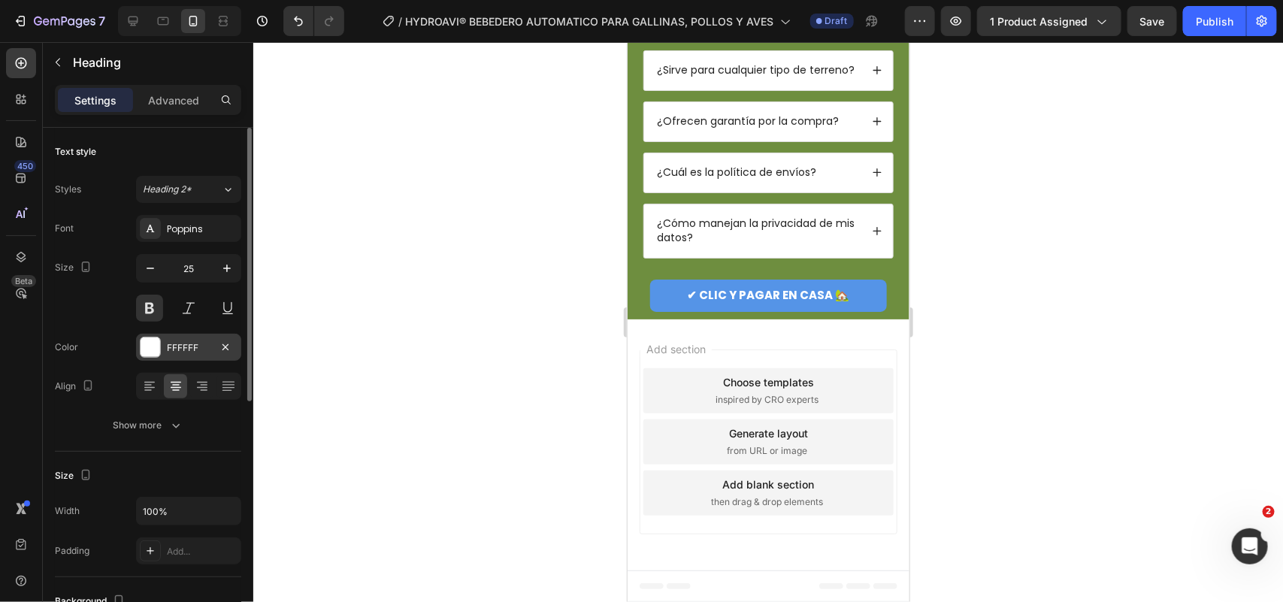
click at [177, 354] on div "FFFFFF" at bounding box center [189, 348] width 44 height 14
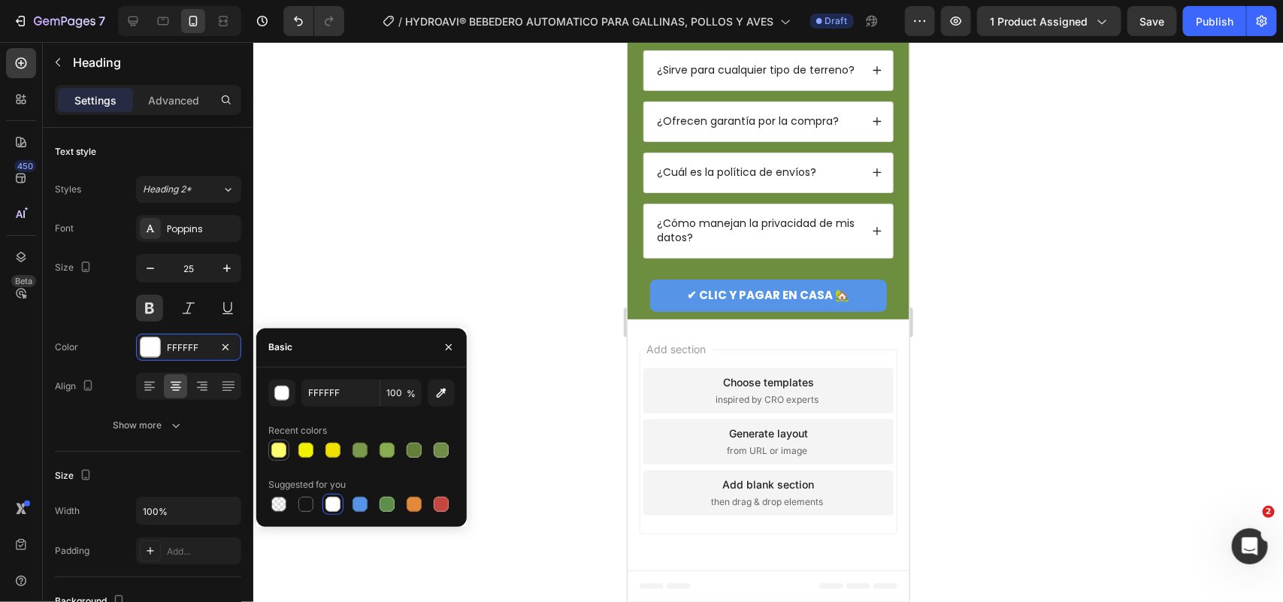
click at [282, 449] on div at bounding box center [278, 450] width 15 height 15
type input "FFFF6D"
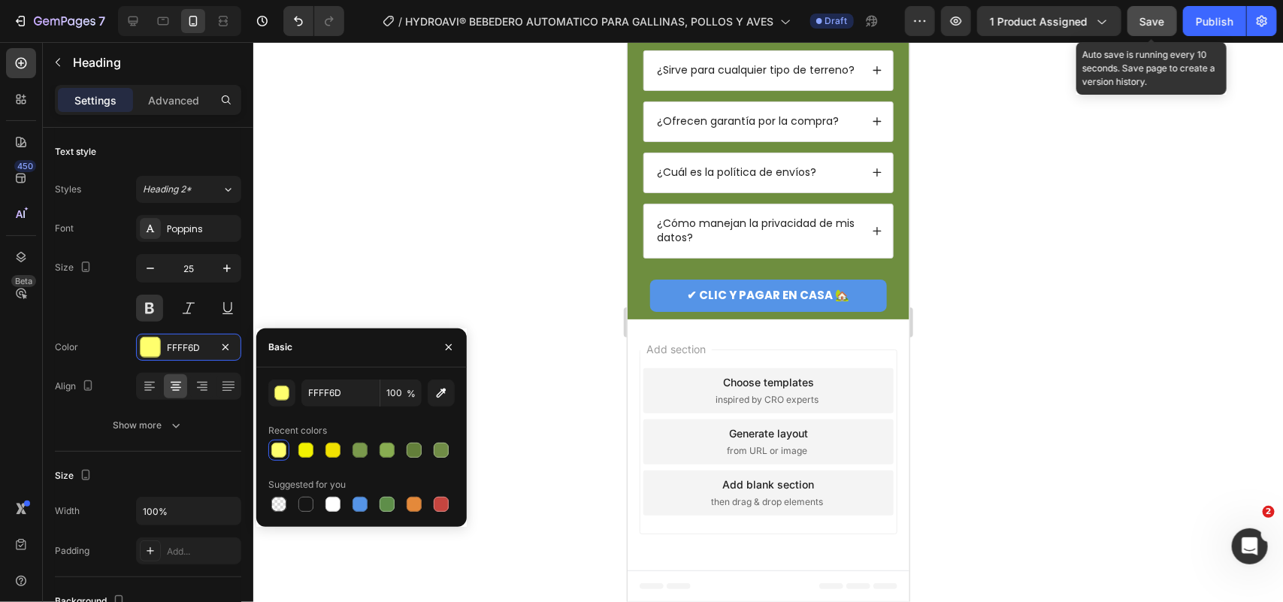
click at [1026, 32] on button "Save" at bounding box center [1153, 21] width 50 height 30
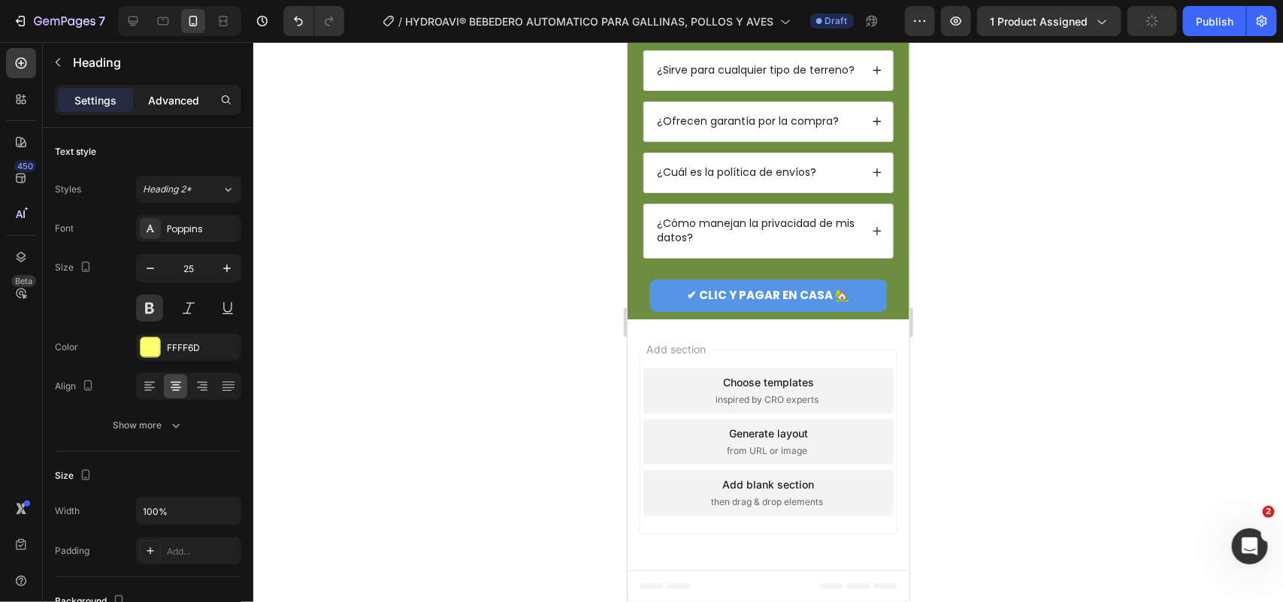
click at [195, 107] on p "Advanced" at bounding box center [173, 100] width 51 height 16
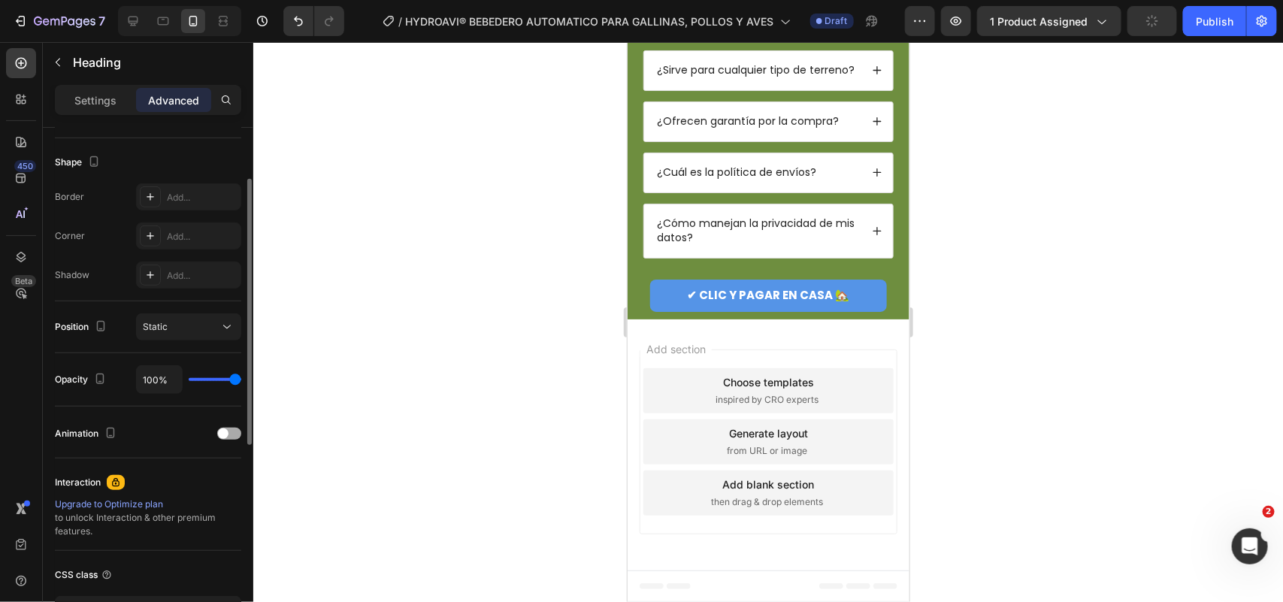
scroll to position [470, 0]
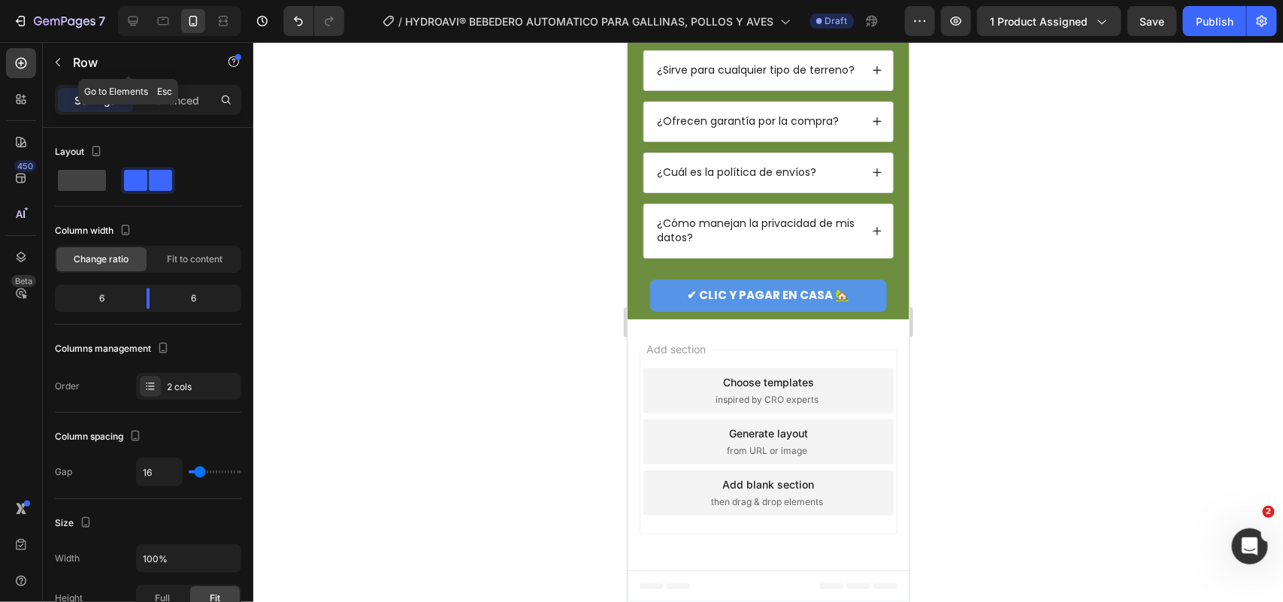
click at [181, 80] on div "Row" at bounding box center [128, 62] width 171 height 39
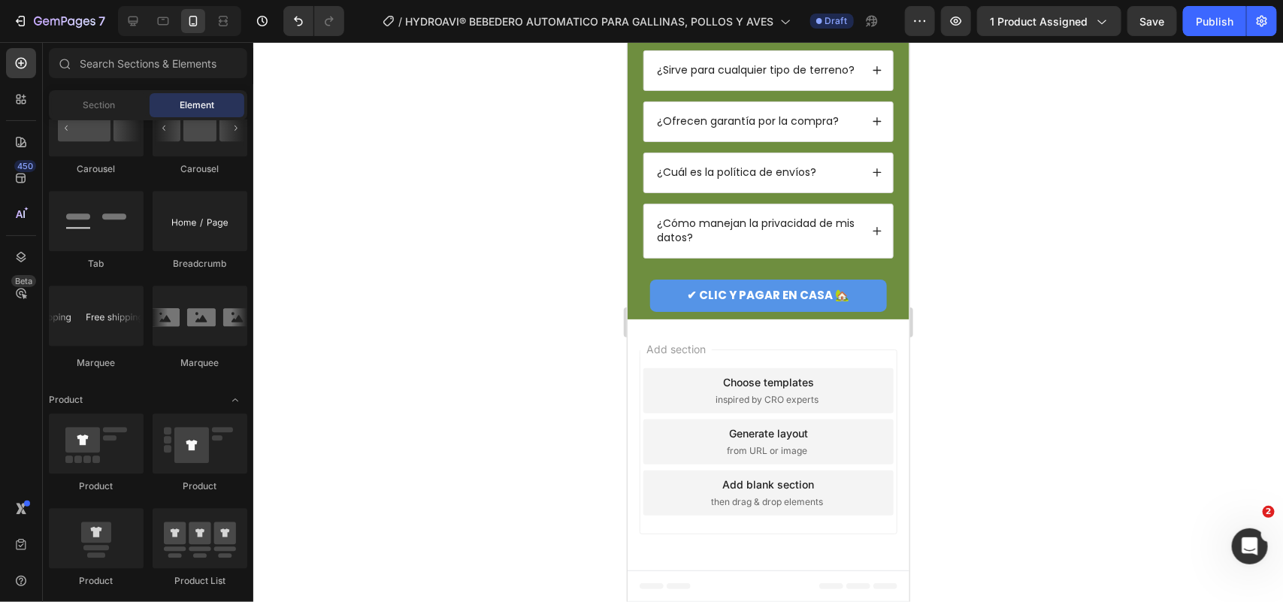
click at [511, 245] on div at bounding box center [768, 322] width 1030 height 560
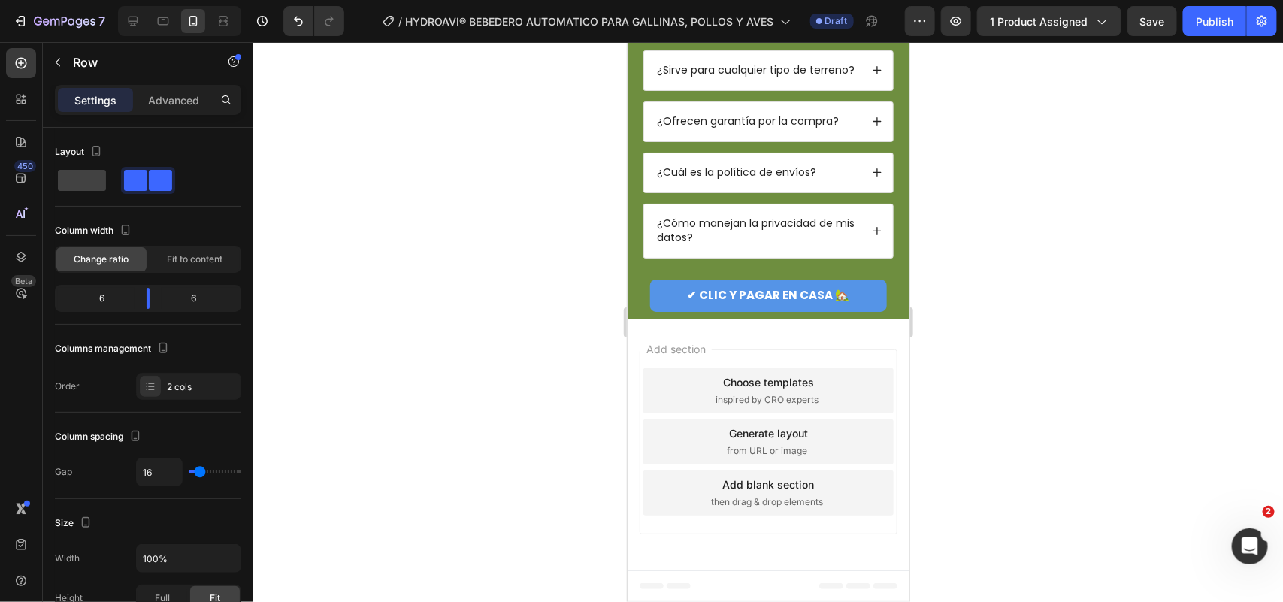
drag, startPoint x: 756, startPoint y: 233, endPoint x: 1236, endPoint y: 297, distance: 483.9
click at [170, 88] on div "Advanced" at bounding box center [173, 100] width 75 height 24
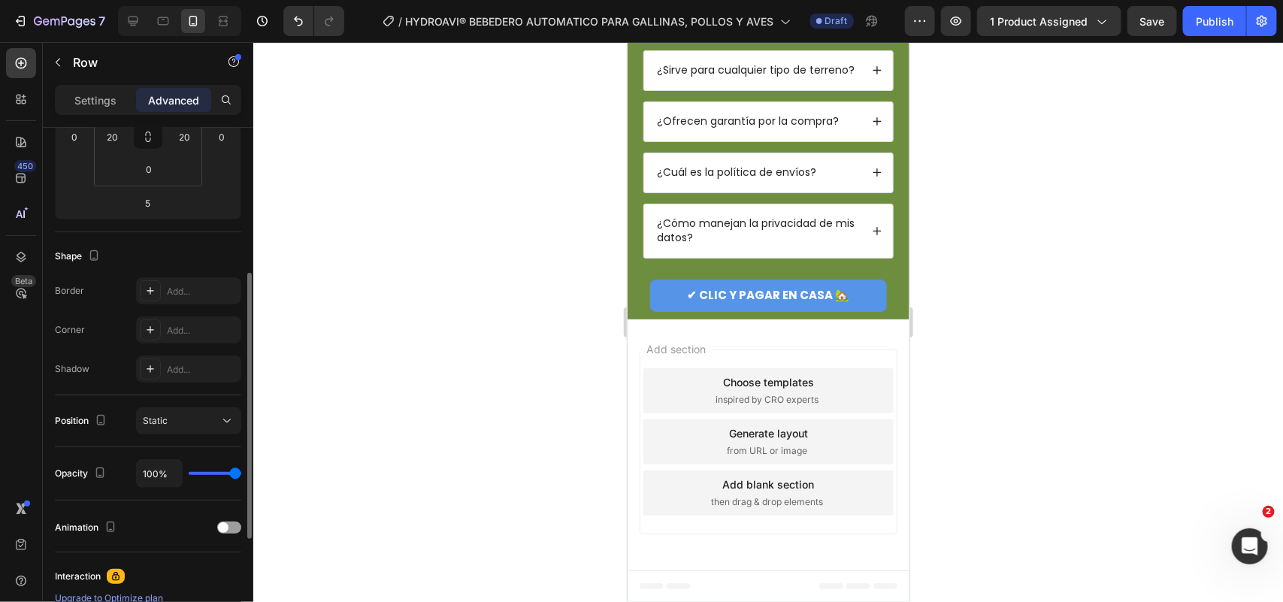
scroll to position [470, 0]
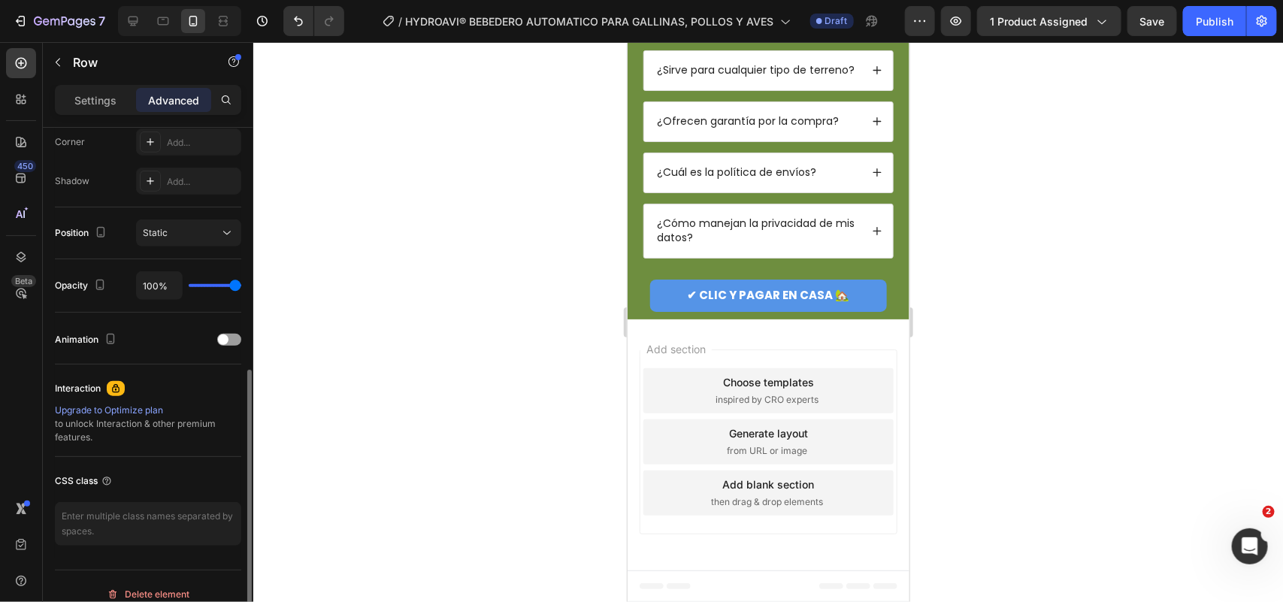
click at [1026, 268] on div at bounding box center [768, 322] width 1030 height 560
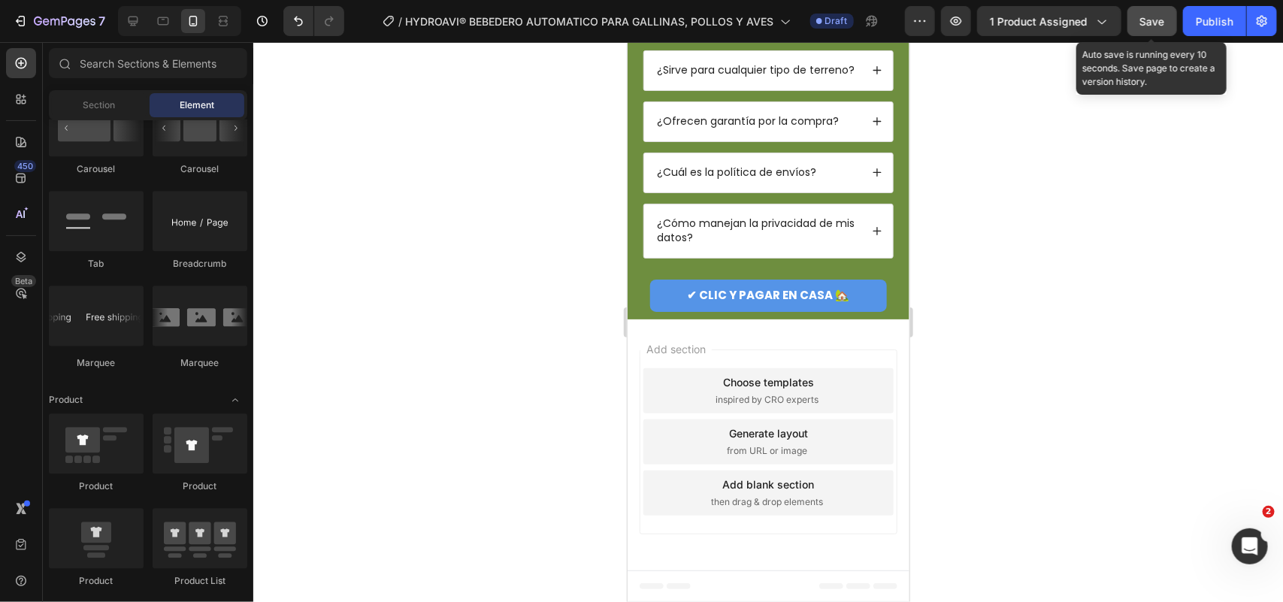
click at [1026, 11] on button "Save" at bounding box center [1153, 21] width 50 height 30
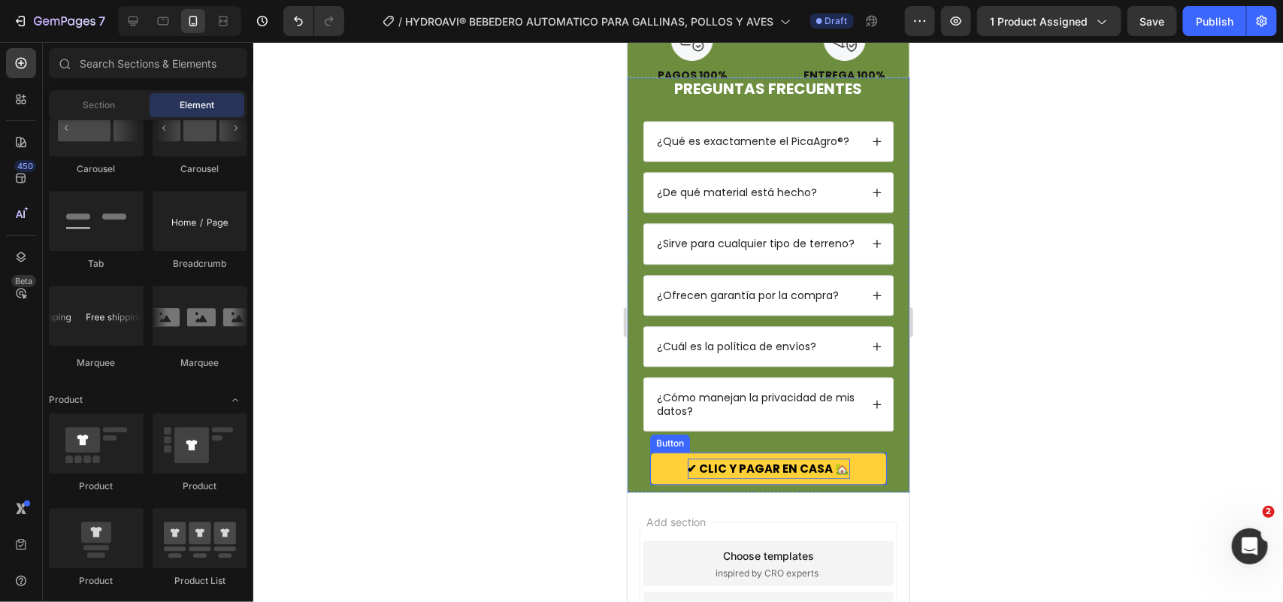
scroll to position [3774, 0]
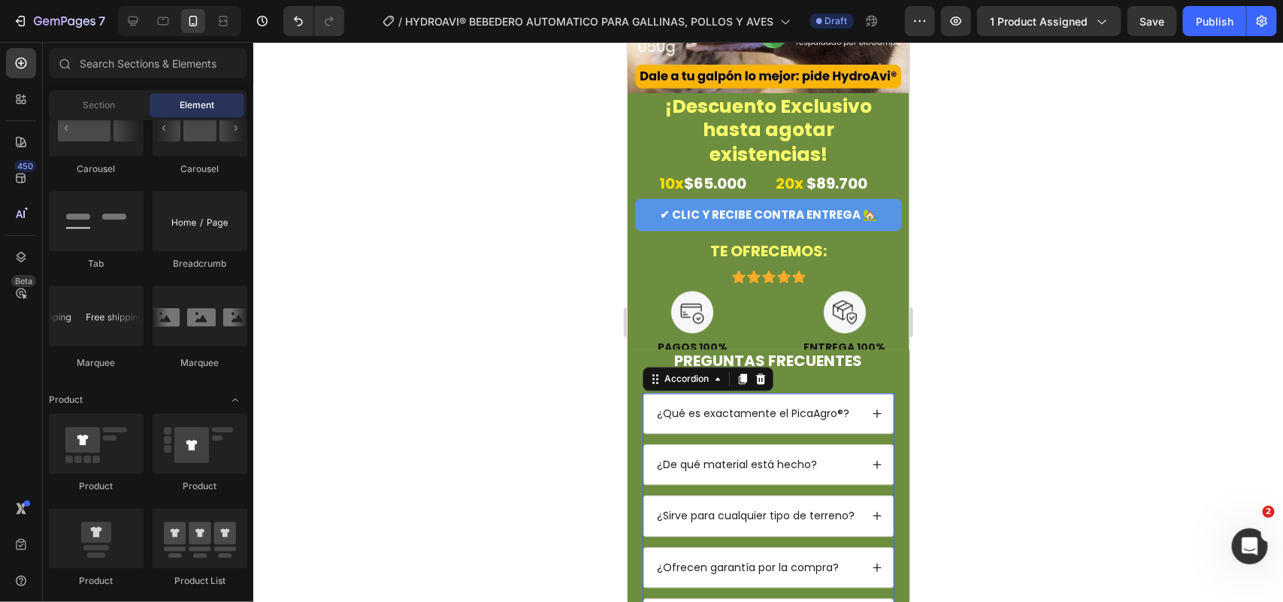
click at [747, 420] on p "¿Qué es exactamente el PicaAgro®?" at bounding box center [752, 414] width 192 height 14
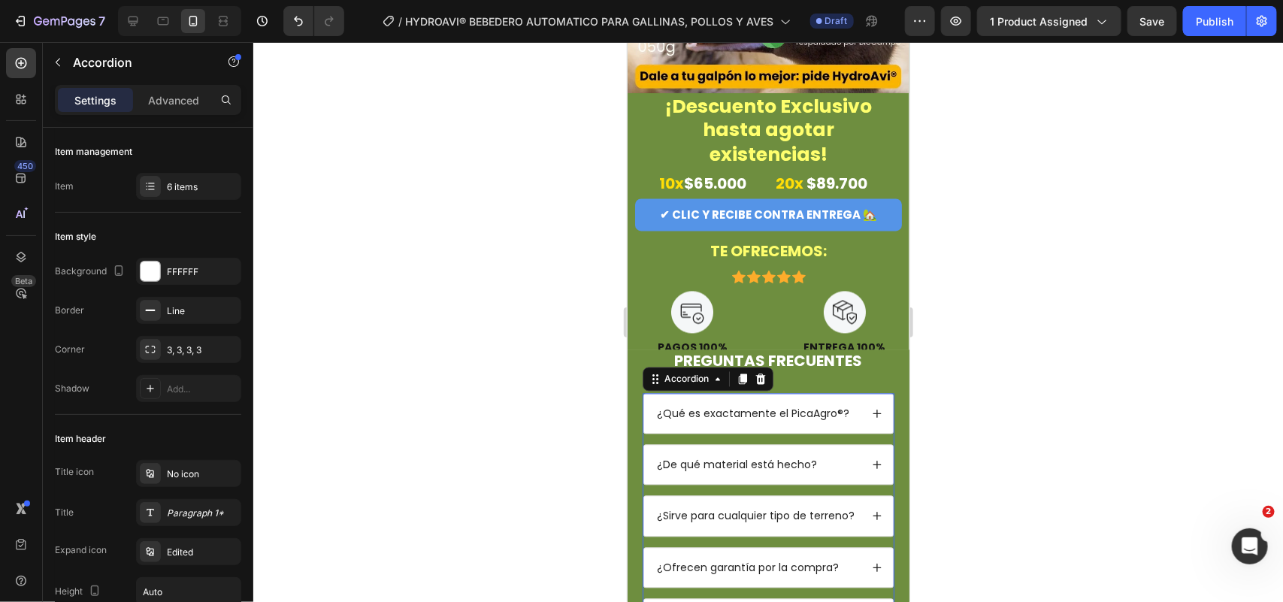
click at [747, 420] on p "¿Qué es exactamente el PicaAgro®?" at bounding box center [752, 414] width 192 height 14
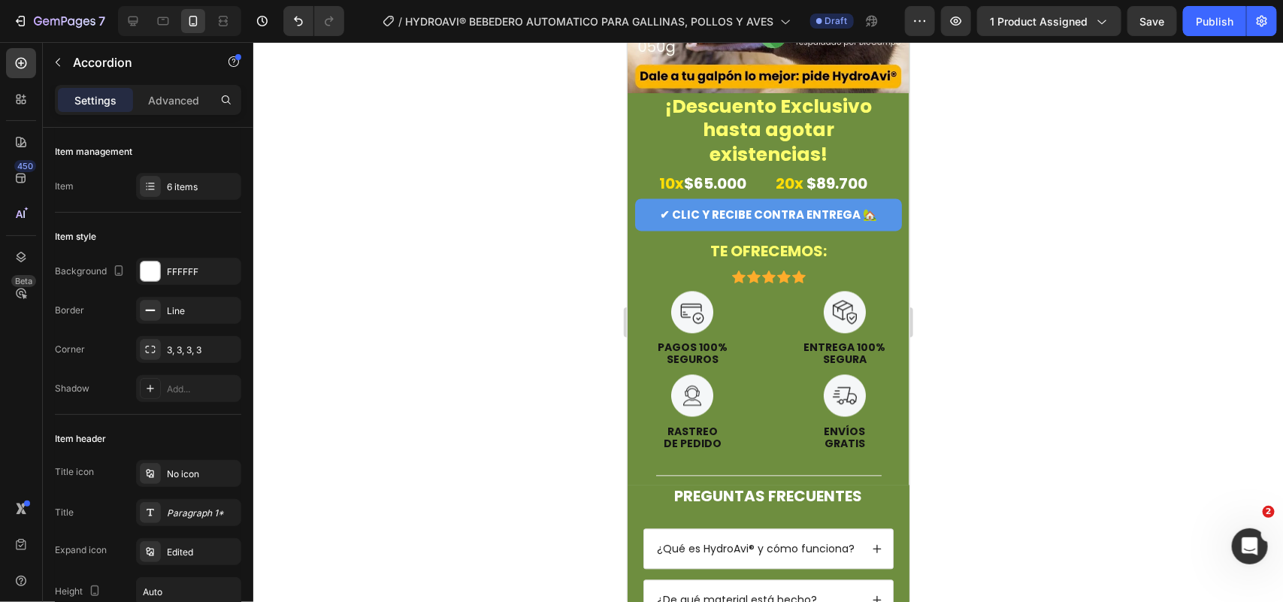
click at [871, 481] on icon at bounding box center [876, 549] width 11 height 11
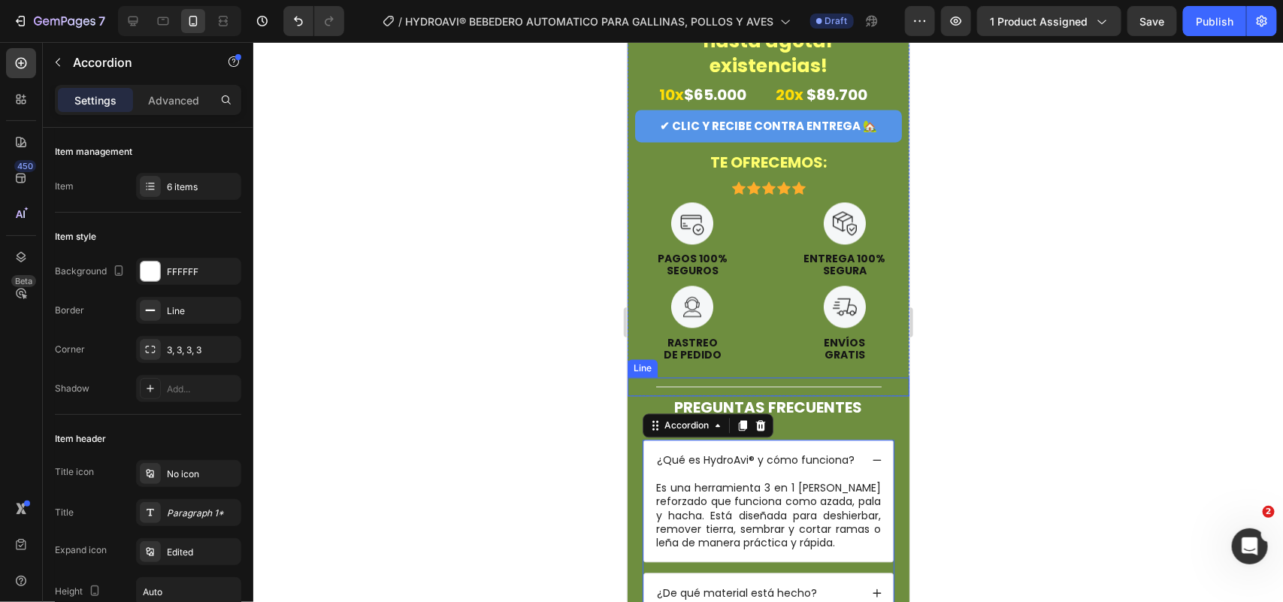
scroll to position [3868, 0]
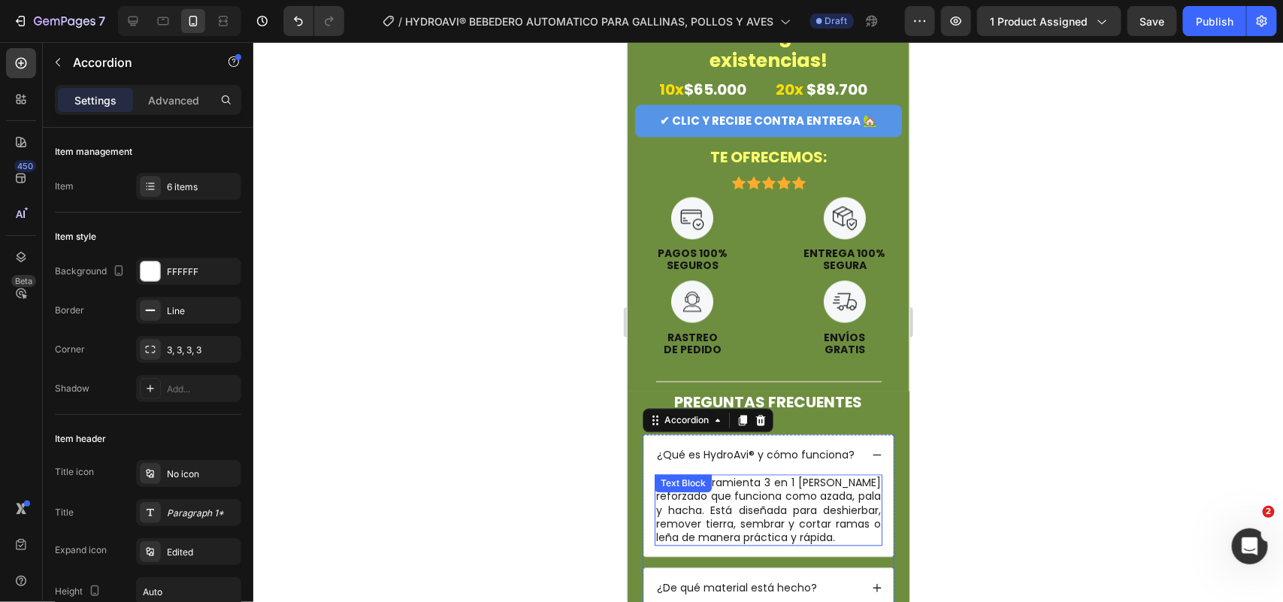
click at [801, 476] on p "Es una herramienta 3 en 1 de acero reforzado que funciona como azada, pala y ha…" at bounding box center [768, 510] width 225 height 68
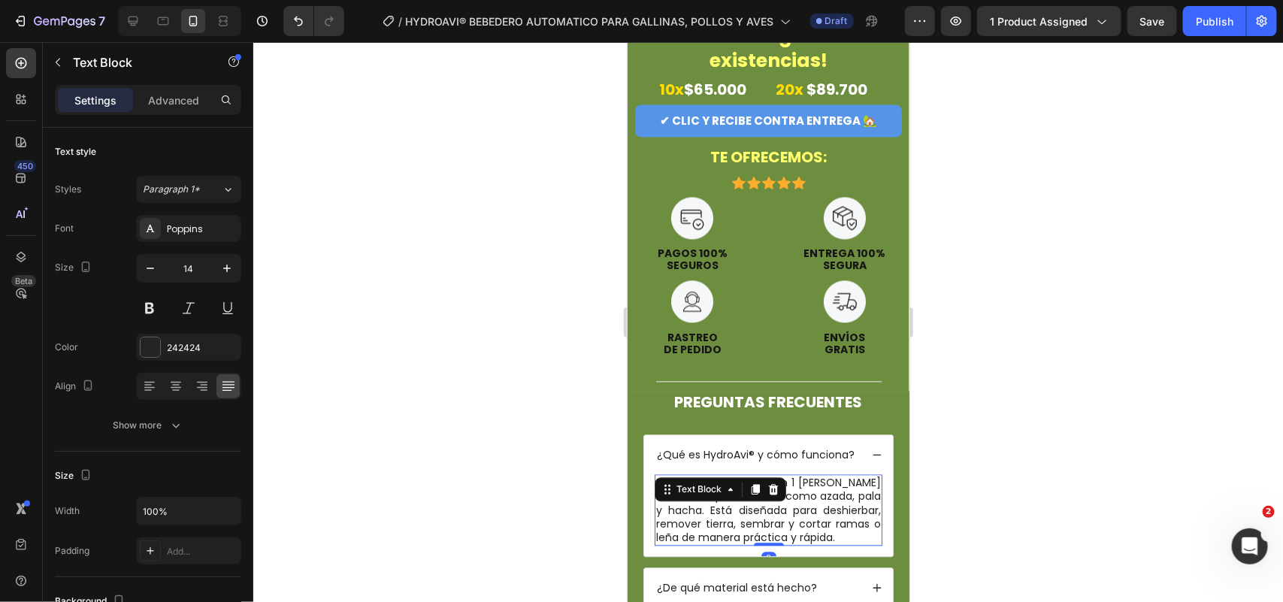
click at [801, 476] on p "Es una herramienta 3 en 1 de acero reforzado que funciona como azada, pala y ha…" at bounding box center [768, 510] width 225 height 68
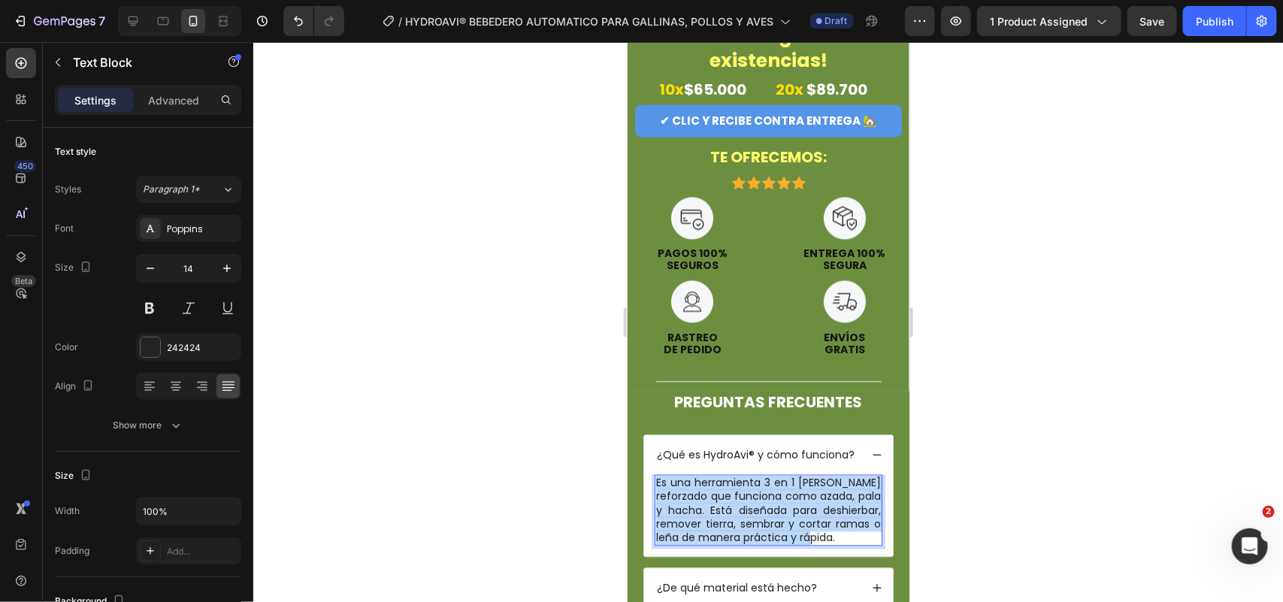
click at [801, 476] on p "Es una herramienta 3 en 1 de acero reforzado que funciona como azada, pala y ha…" at bounding box center [768, 510] width 225 height 68
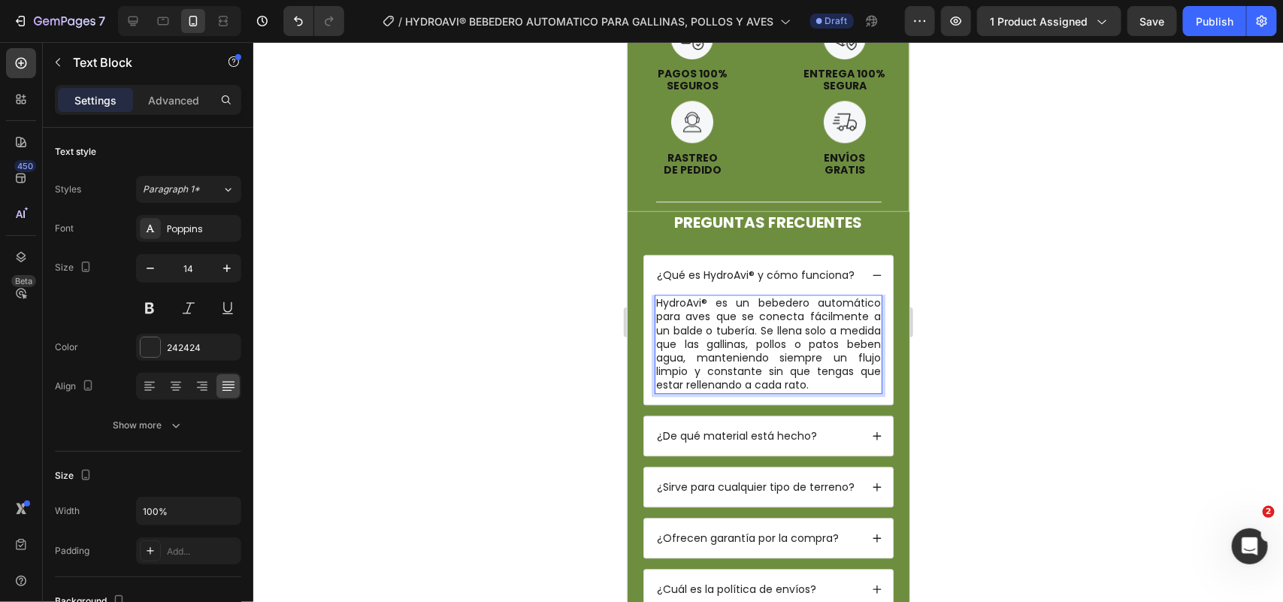
scroll to position [4056, 0]
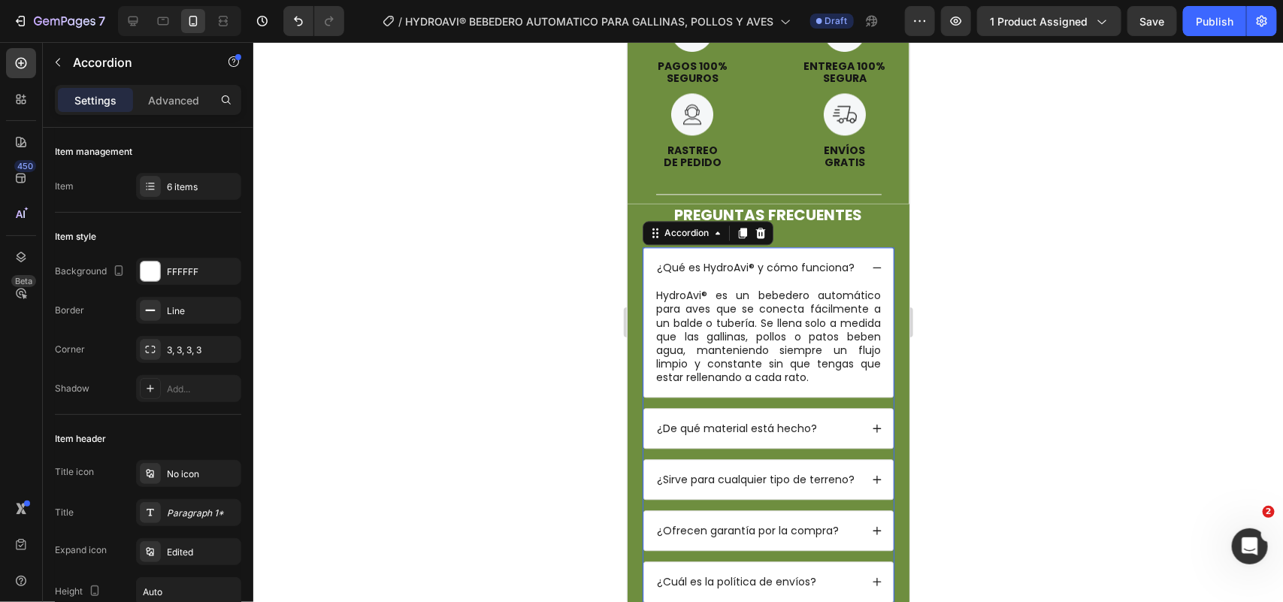
click at [790, 421] on p "¿De qué material está hecho?" at bounding box center [736, 428] width 160 height 14
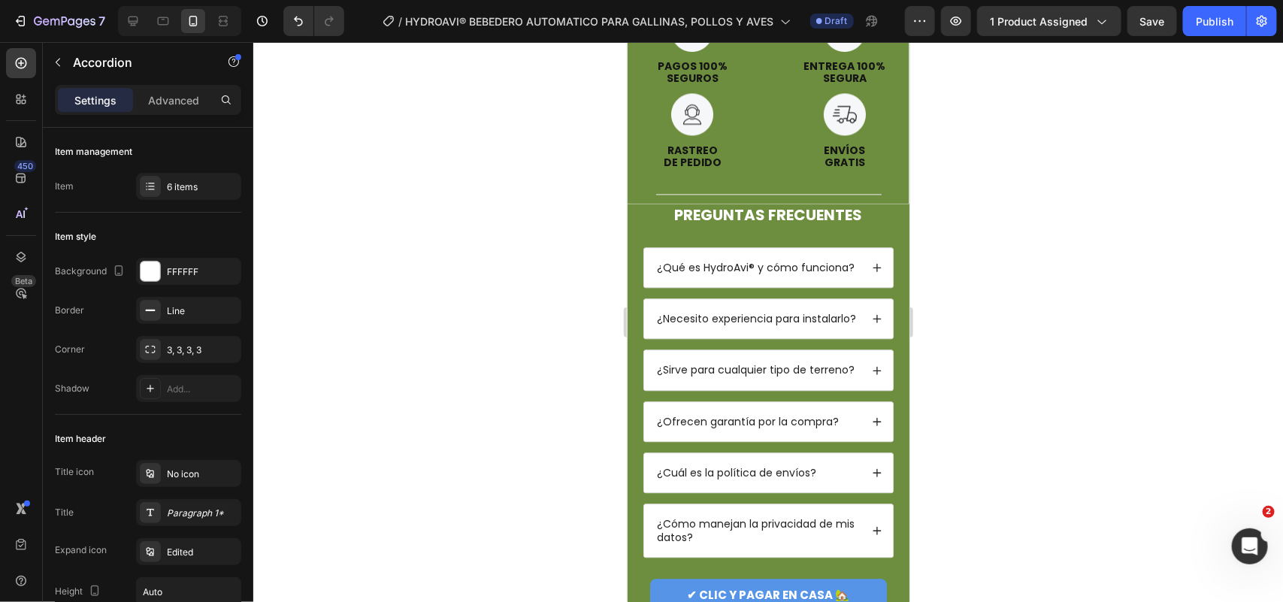
click at [857, 298] on div "¿Necesito experiencia para instalarlo?" at bounding box center [768, 317] width 249 height 39
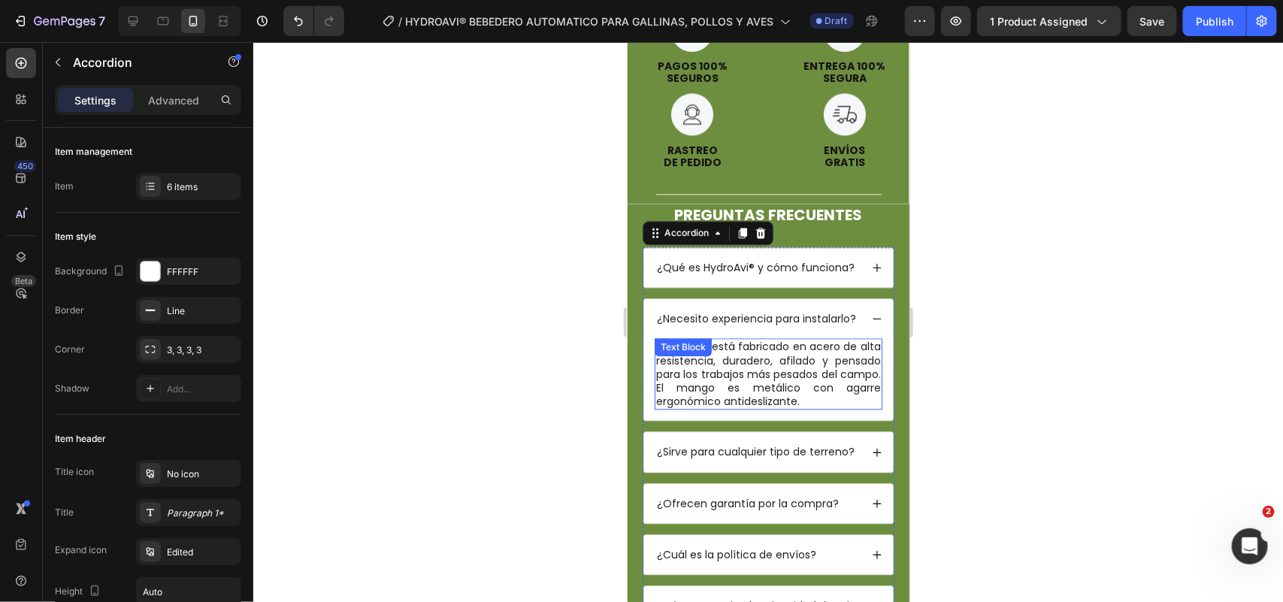
click at [786, 339] on p "El cabezal está fabricado en acero de alta resistencia, duradero, afilado y pen…" at bounding box center [768, 373] width 225 height 68
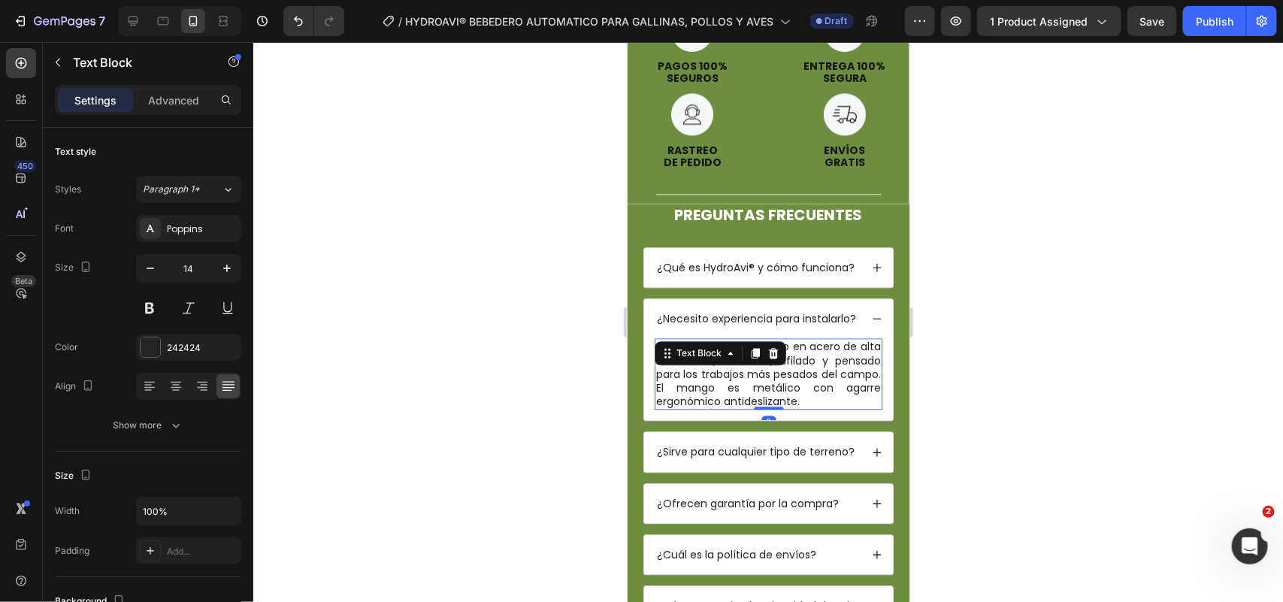
click at [786, 339] on p "El cabezal está fabricado en acero de alta resistencia, duradero, afilado y pen…" at bounding box center [768, 373] width 225 height 68
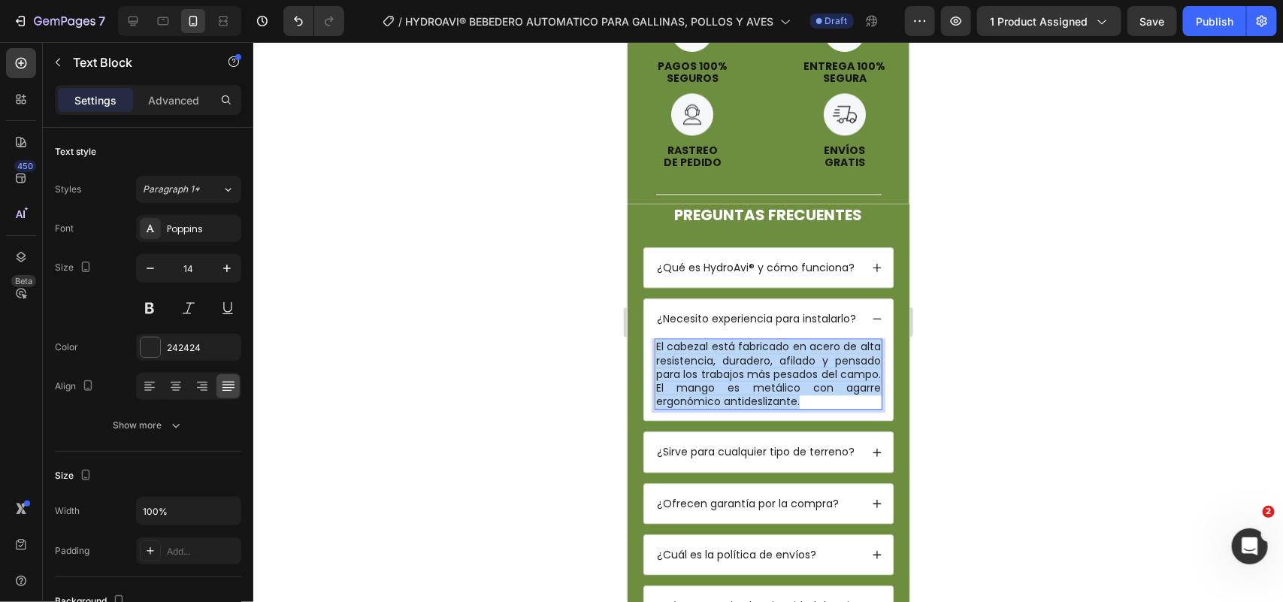
click at [786, 339] on p "El cabezal está fabricado en acero de alta resistencia, duradero, afilado y pen…" at bounding box center [768, 373] width 225 height 68
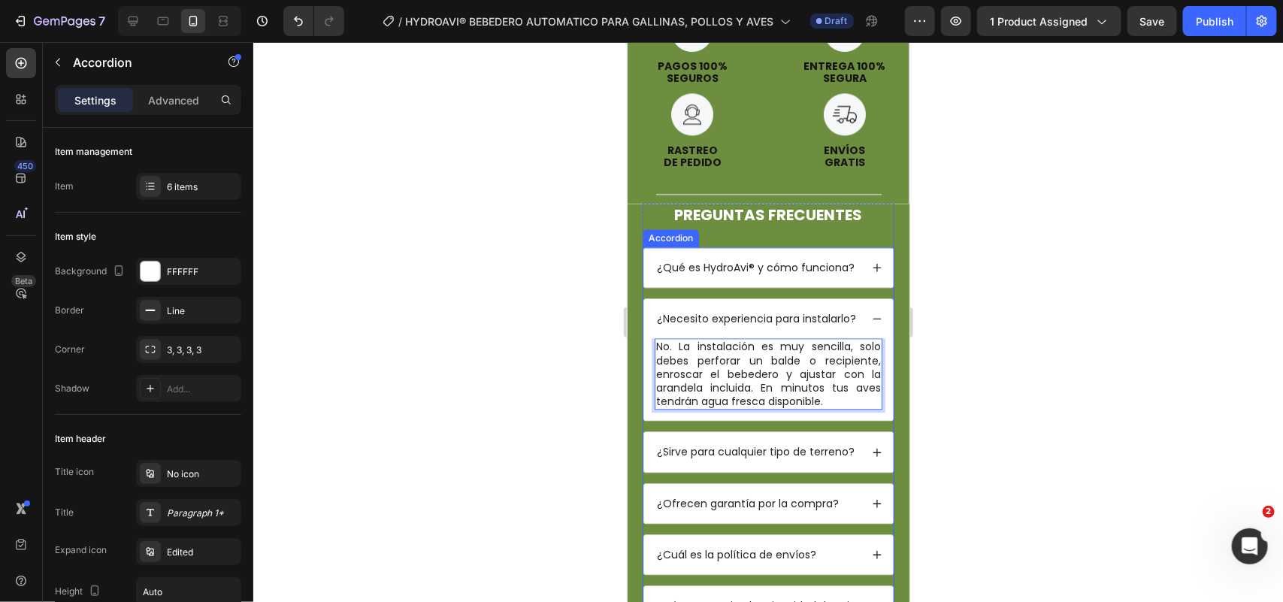
click at [860, 298] on div "¿Necesito experiencia para instalarlo?" at bounding box center [768, 317] width 249 height 39
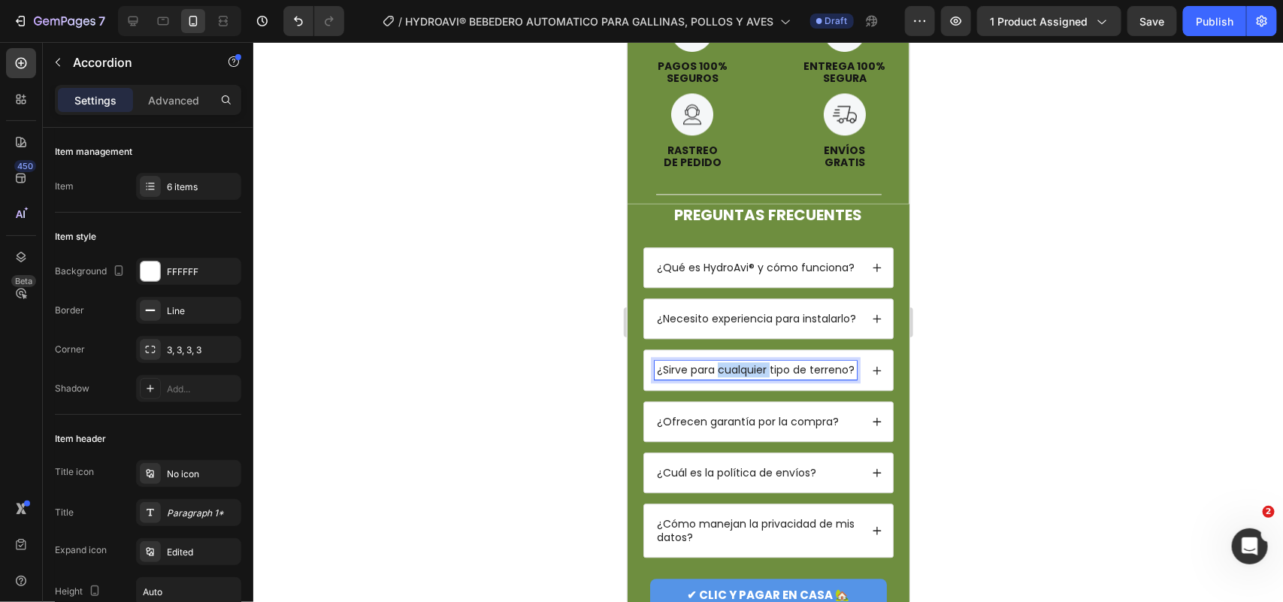
click at [751, 362] on p "¿Sirve para cualquier tipo de terreno?" at bounding box center [755, 369] width 198 height 14
click at [871, 365] on icon at bounding box center [876, 370] width 11 height 11
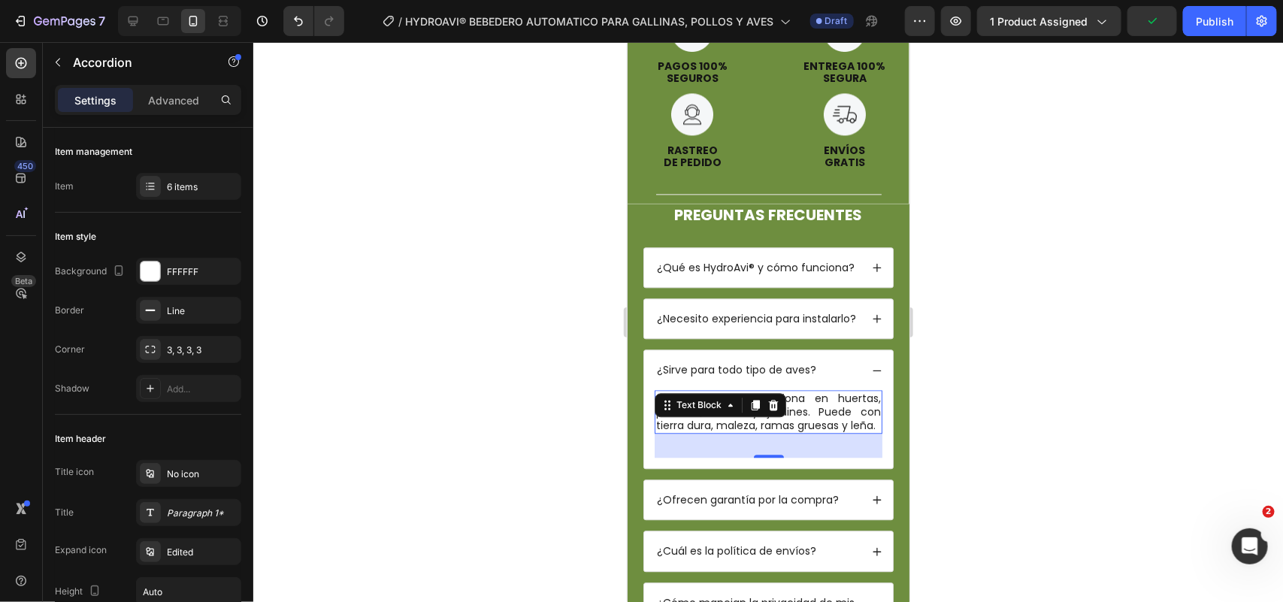
click at [774, 391] on p "Sí, el PicaAgro® funciona en huertas, potreros, fincas y jardines. Puede con ti…" at bounding box center [768, 411] width 225 height 41
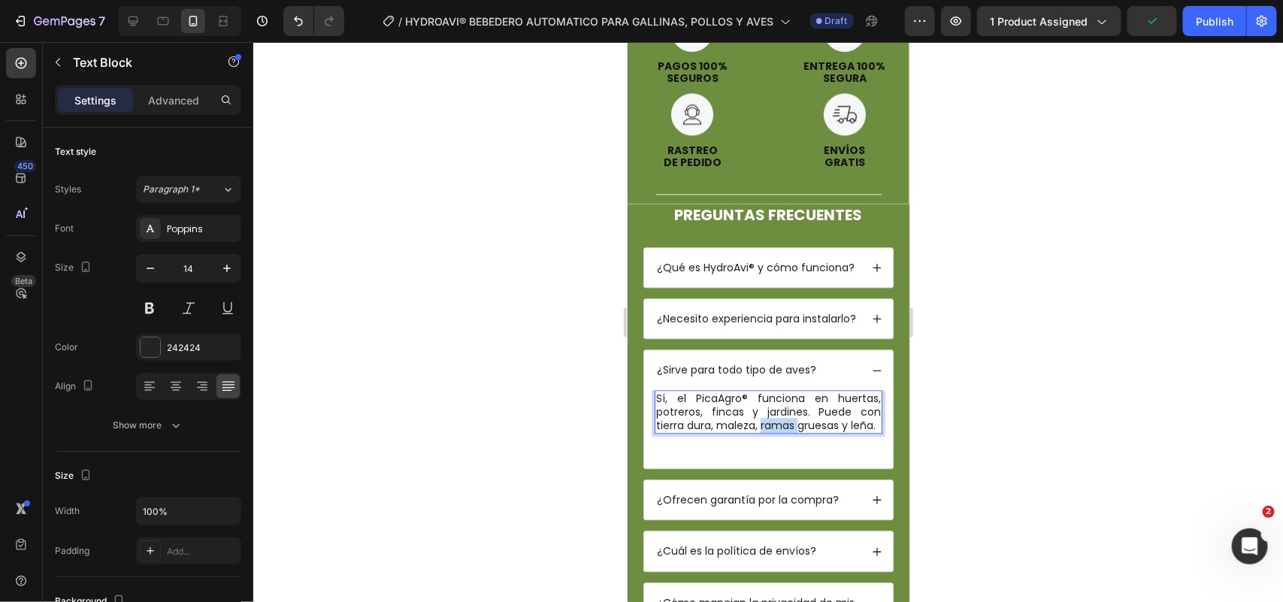
click at [774, 391] on p "Sí, el PicaAgro® funciona en huertas, potreros, fincas y jardines. Puede con ti…" at bounding box center [768, 411] width 225 height 41
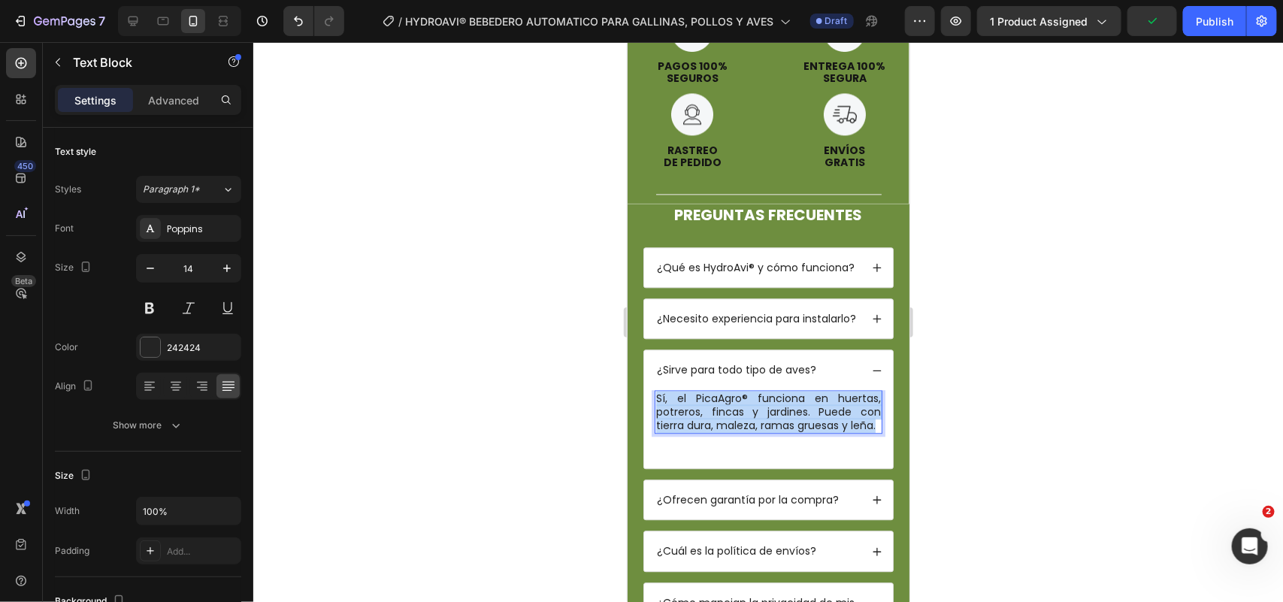
click at [774, 391] on p "Sí, el PicaAgro® funciona en huertas, potreros, fincas y jardines. Puede con ti…" at bounding box center [768, 411] width 225 height 41
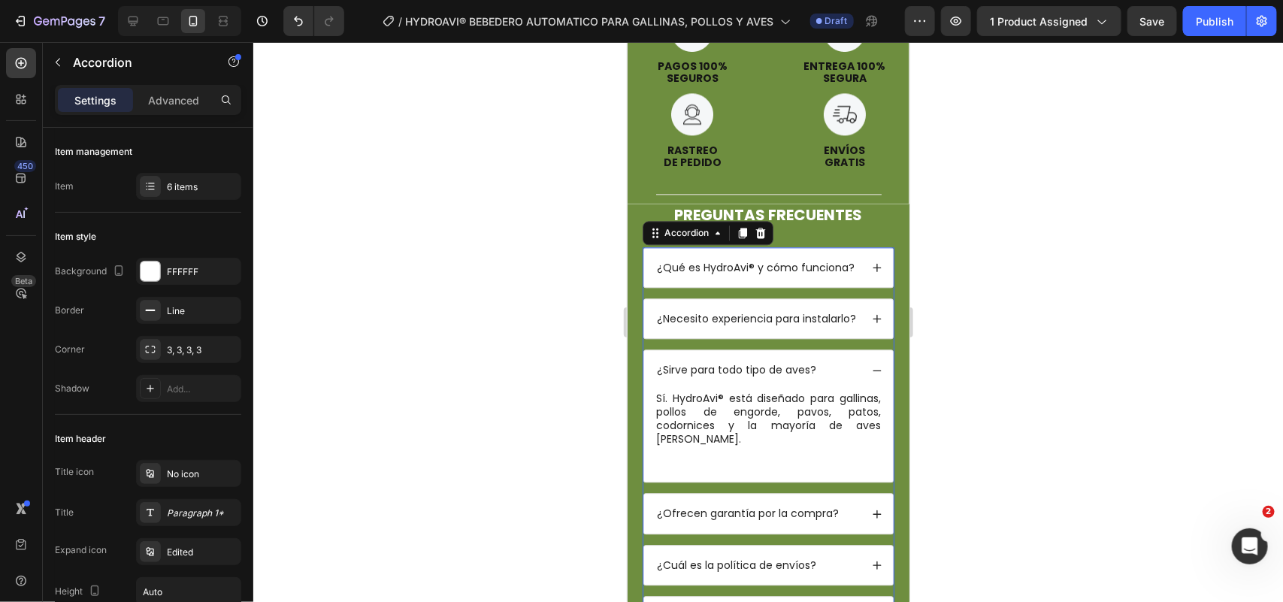
click at [871, 365] on icon at bounding box center [876, 370] width 11 height 11
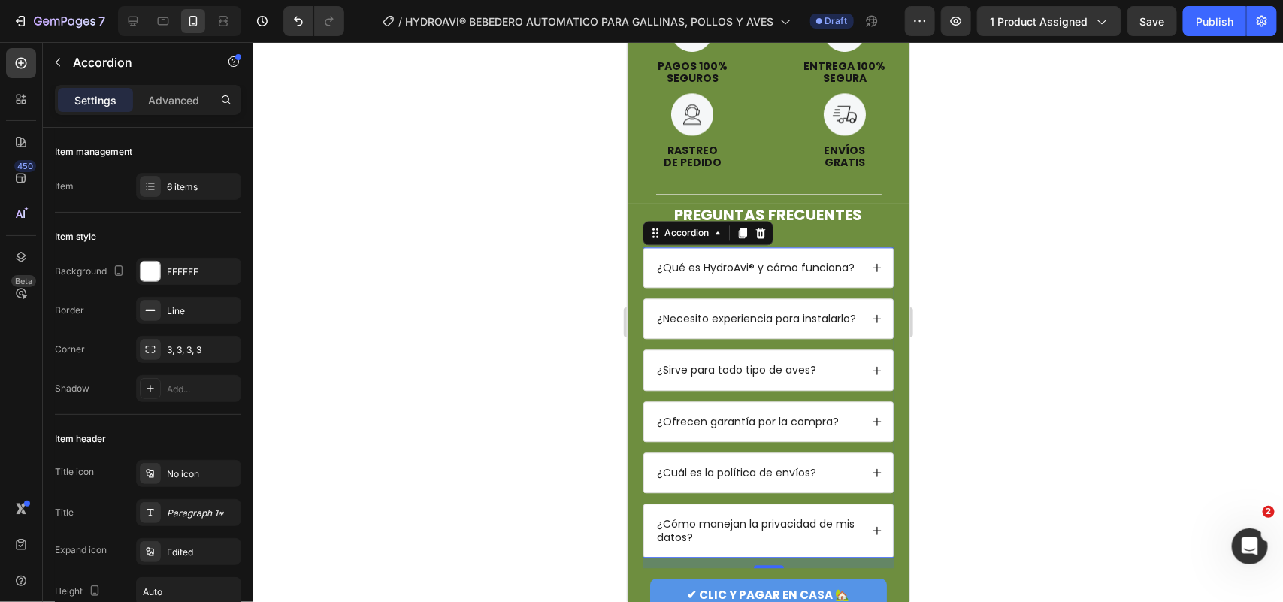
click at [1004, 348] on div at bounding box center [768, 322] width 1030 height 560
click at [804, 247] on div "¿Qué es HydroAvi® y cómo funciona? ¿Necesito experiencia para instalarlo? ¿Sirv…" at bounding box center [768, 402] width 252 height 310
click at [181, 196] on div "6 items" at bounding box center [188, 186] width 105 height 27
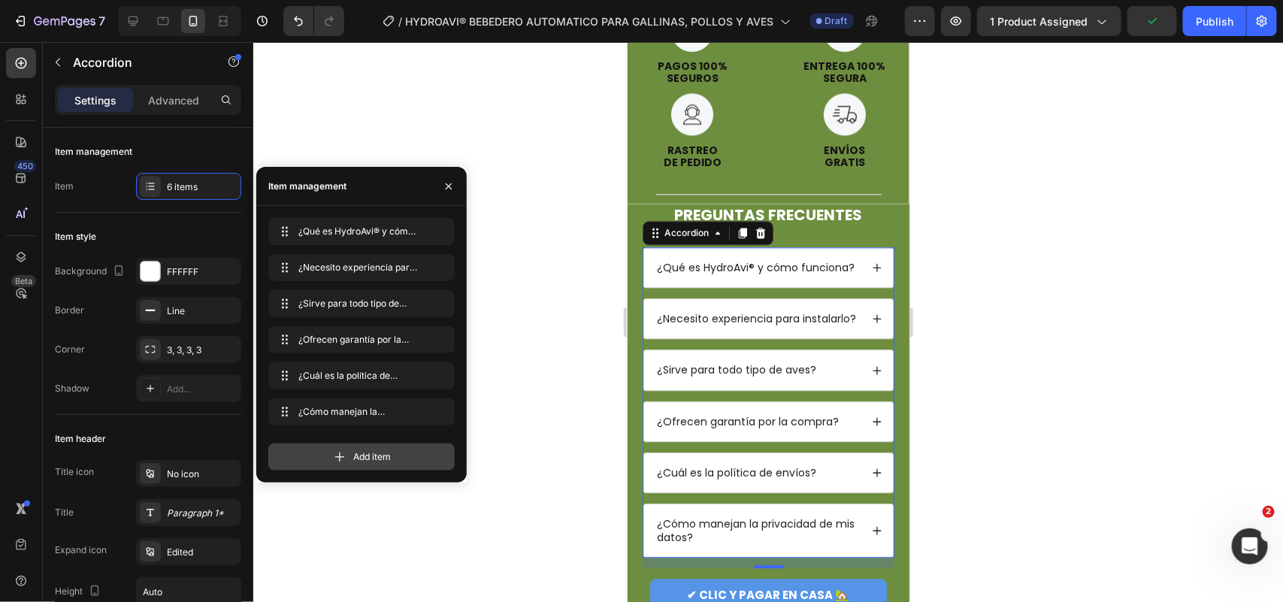
click at [376, 456] on span "Add item" at bounding box center [372, 457] width 38 height 14
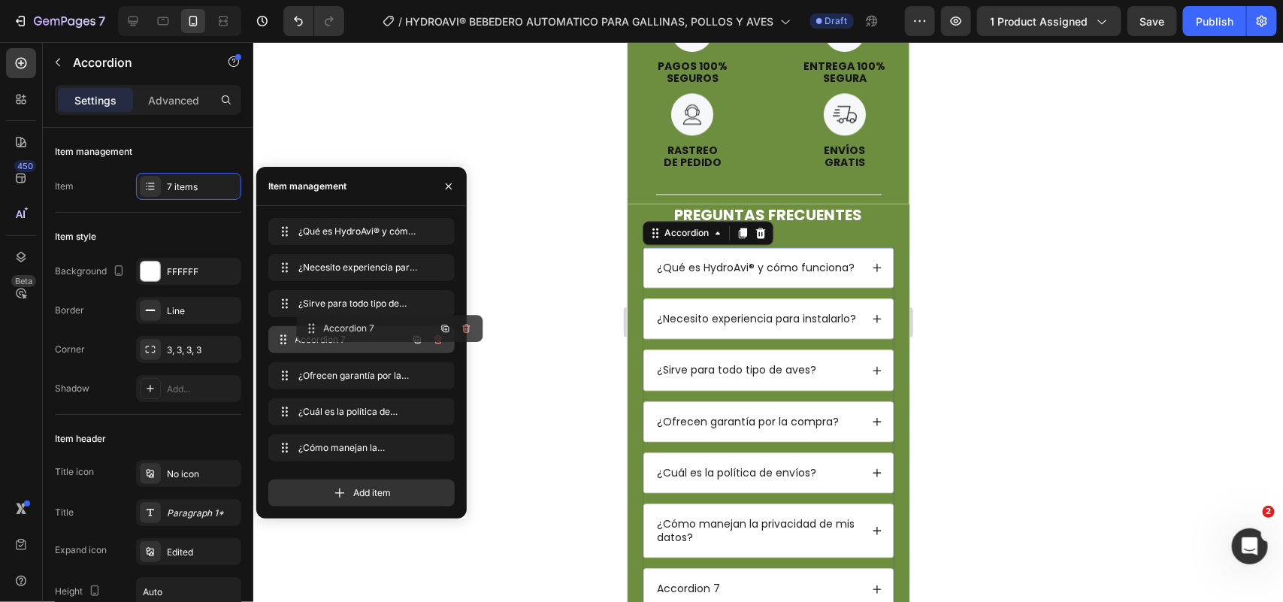
drag, startPoint x: 352, startPoint y: 445, endPoint x: 380, endPoint y: 326, distance: 122.9
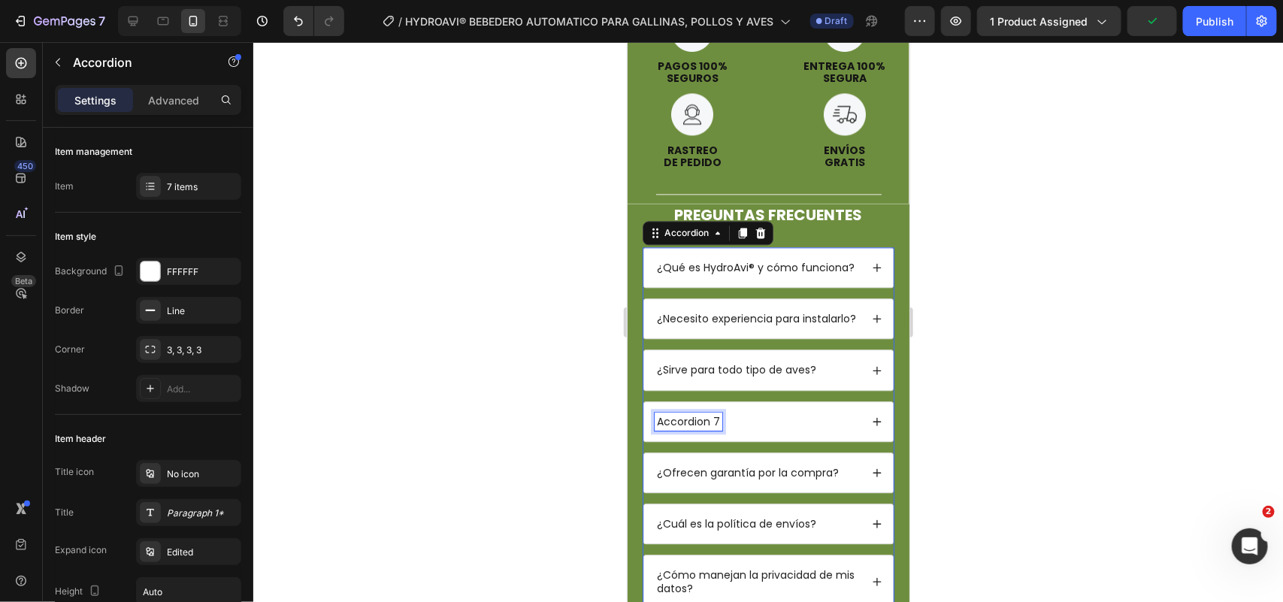
click at [700, 412] on div "Accordion 7" at bounding box center [688, 421] width 68 height 18
click at [700, 414] on p "Accordion 7" at bounding box center [687, 421] width 63 height 14
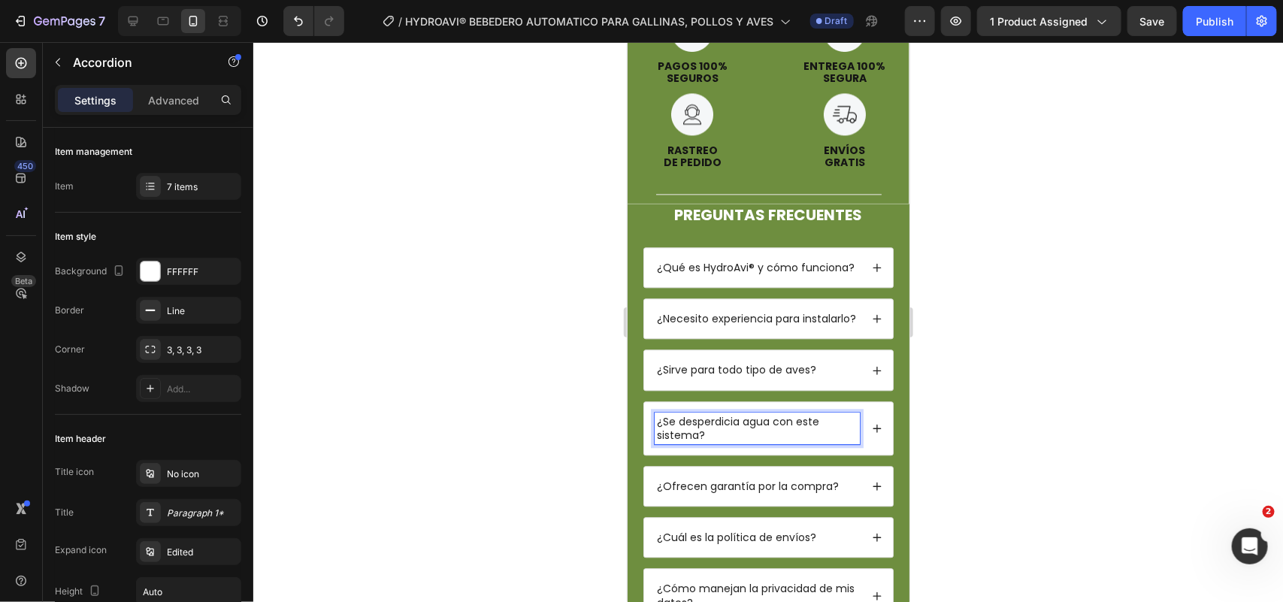
click at [1026, 268] on div at bounding box center [768, 322] width 1030 height 560
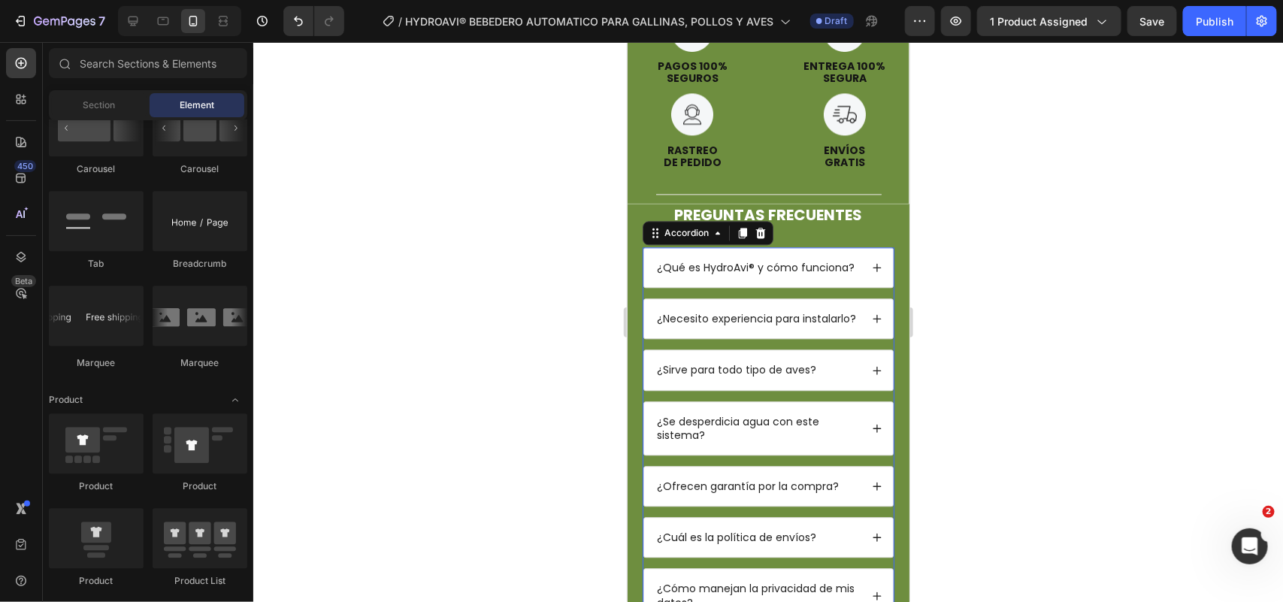
click at [834, 360] on div "¿Sirve para todo tipo de aves?" at bounding box center [756, 369] width 205 height 18
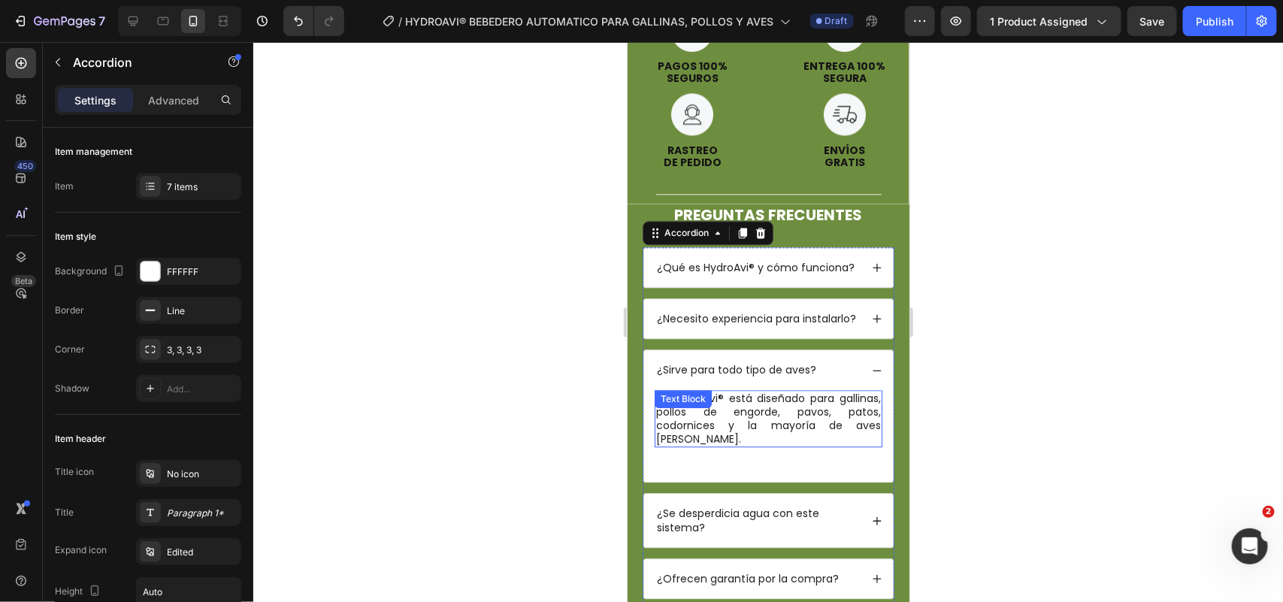
click at [777, 391] on p "Sí. HydroAvi® está diseñado para gallinas, pollos de engorde, pavos, patos, cod…" at bounding box center [768, 418] width 225 height 55
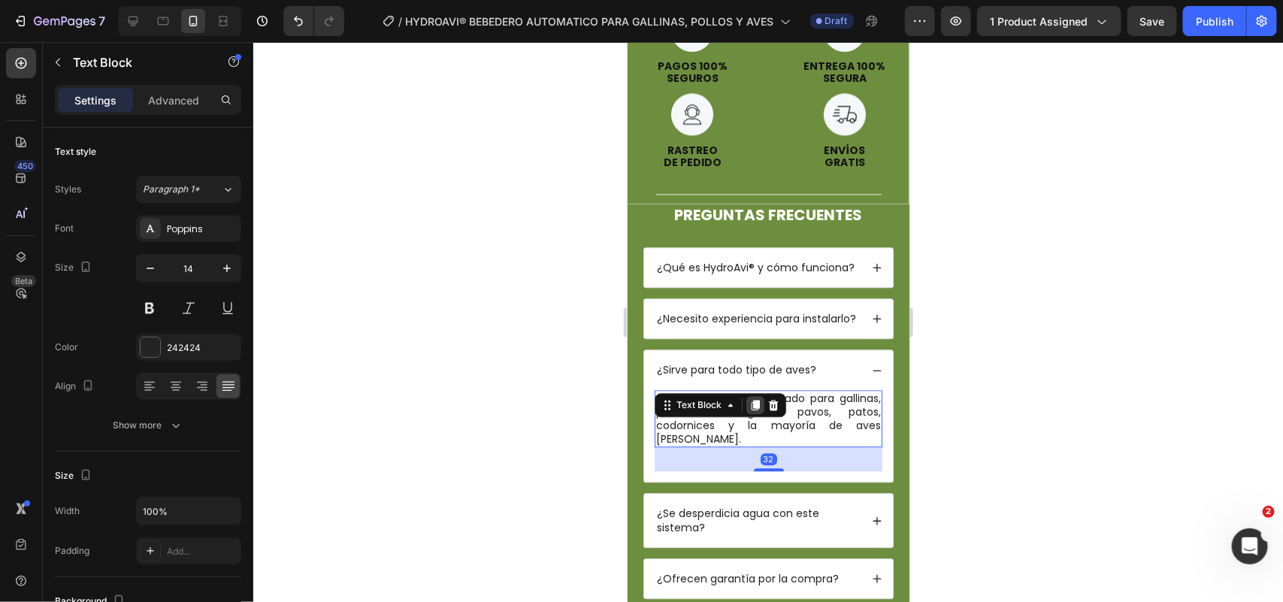
click at [749, 398] on icon at bounding box center [755, 404] width 12 height 12
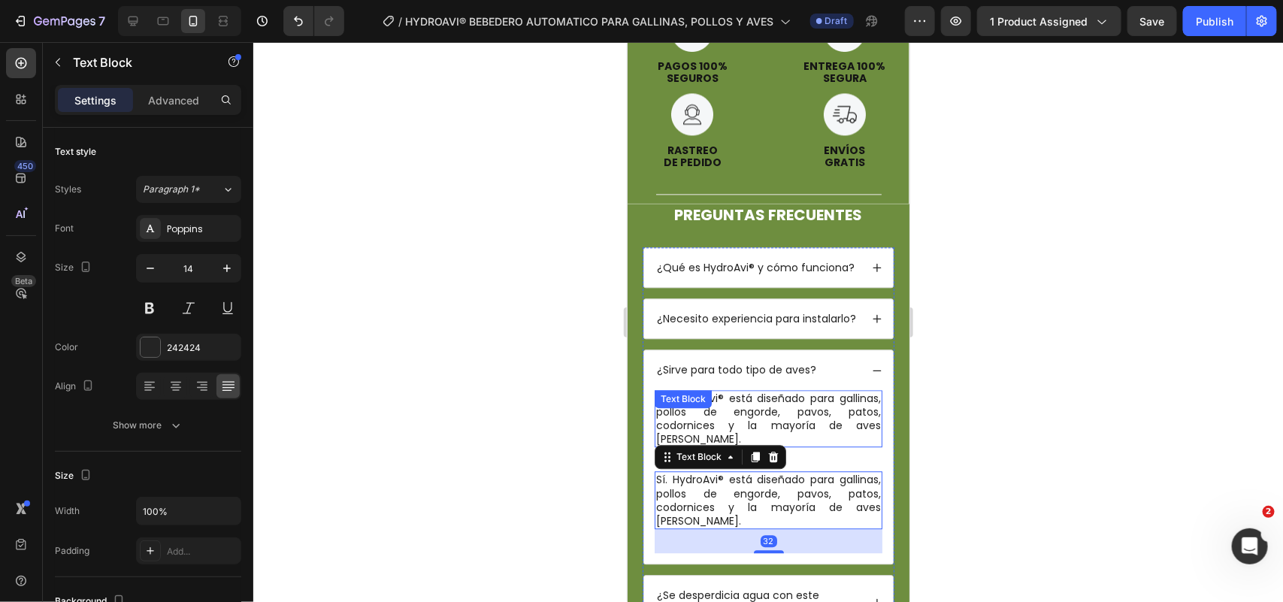
scroll to position [374, 0]
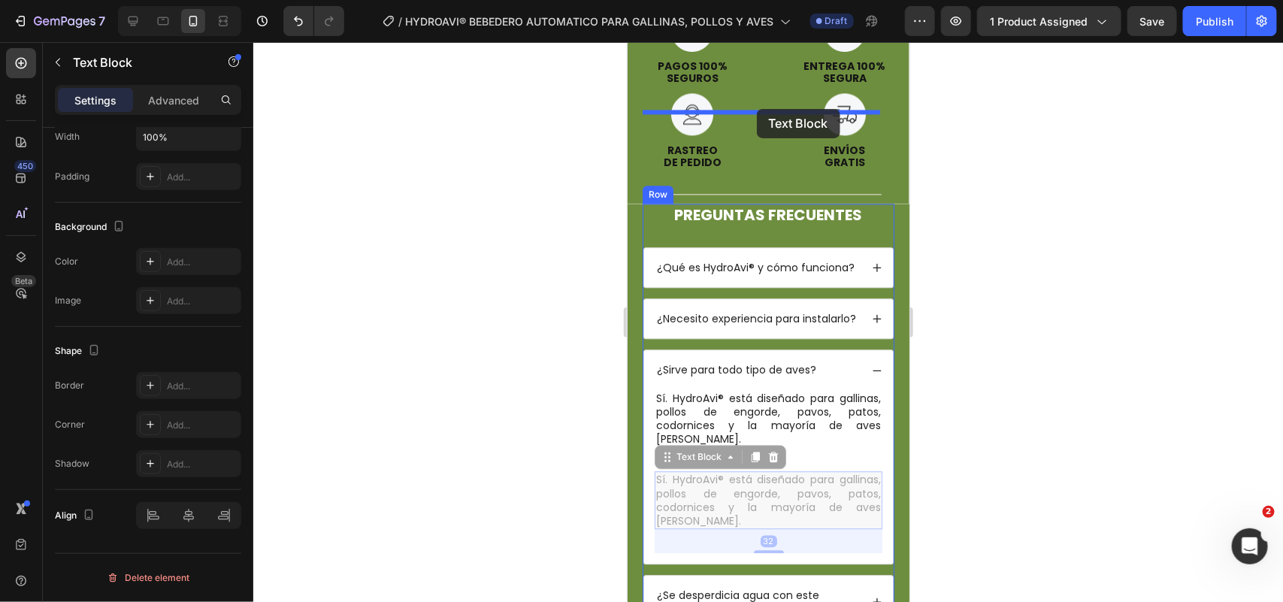
drag, startPoint x: 690, startPoint y: 353, endPoint x: 869, endPoint y: 234, distance: 214.8
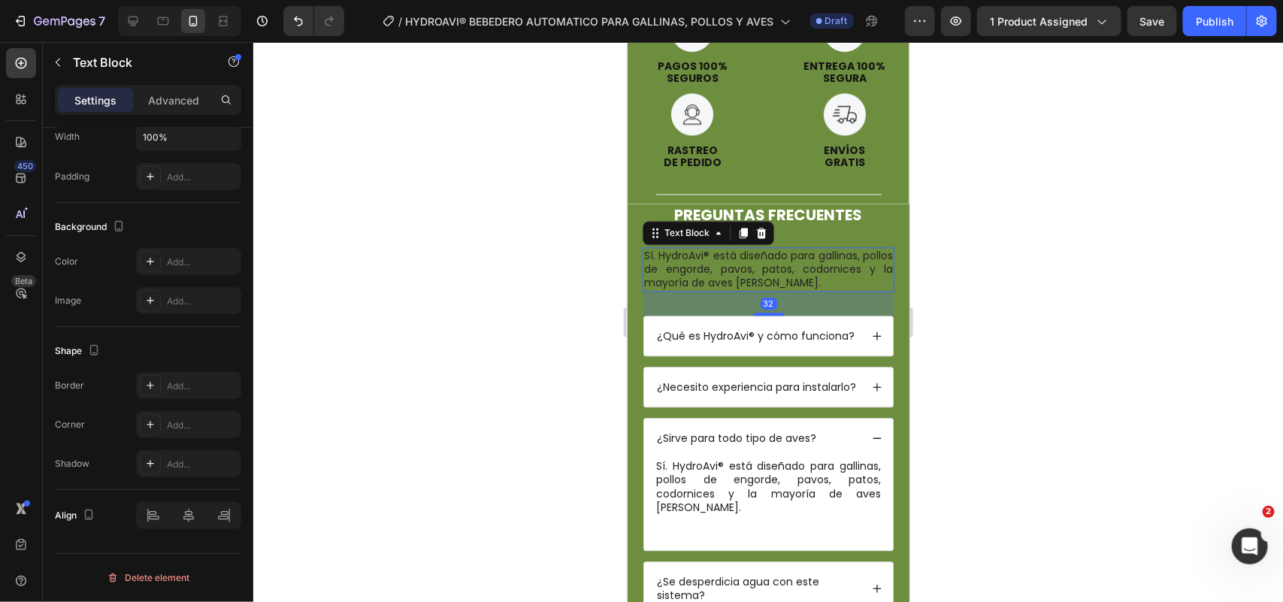
click at [974, 298] on div at bounding box center [768, 322] width 1030 height 560
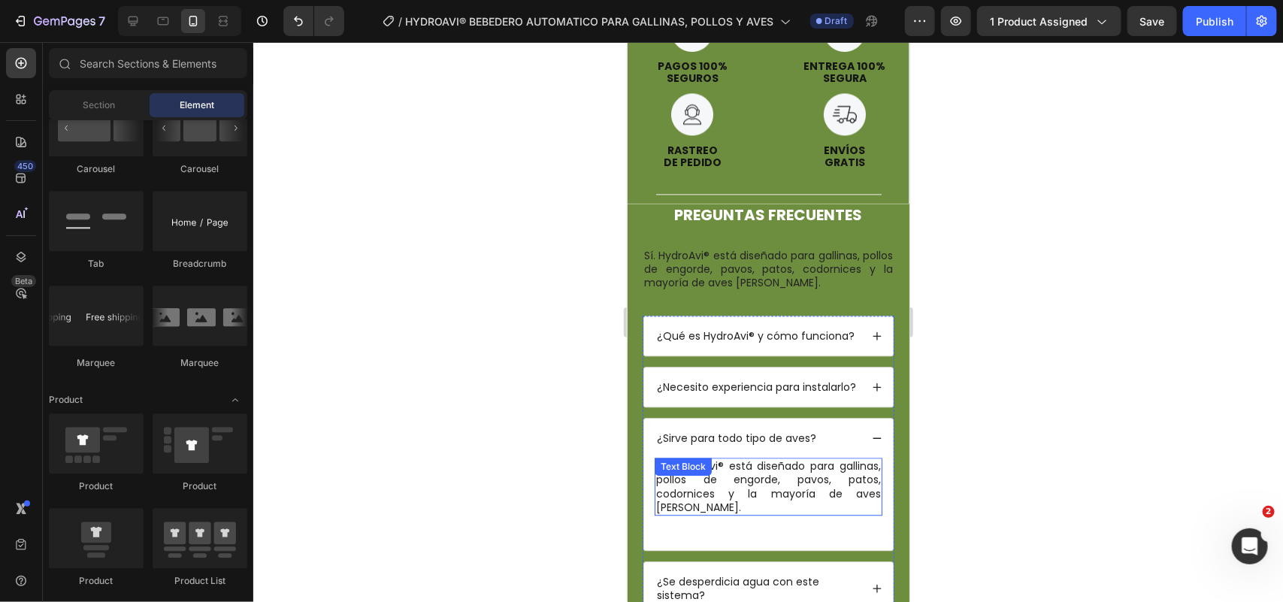
click at [834, 459] on p "Sí. HydroAvi® está diseñado para gallinas, pollos de engorde, pavos, patos, cod…" at bounding box center [768, 486] width 225 height 55
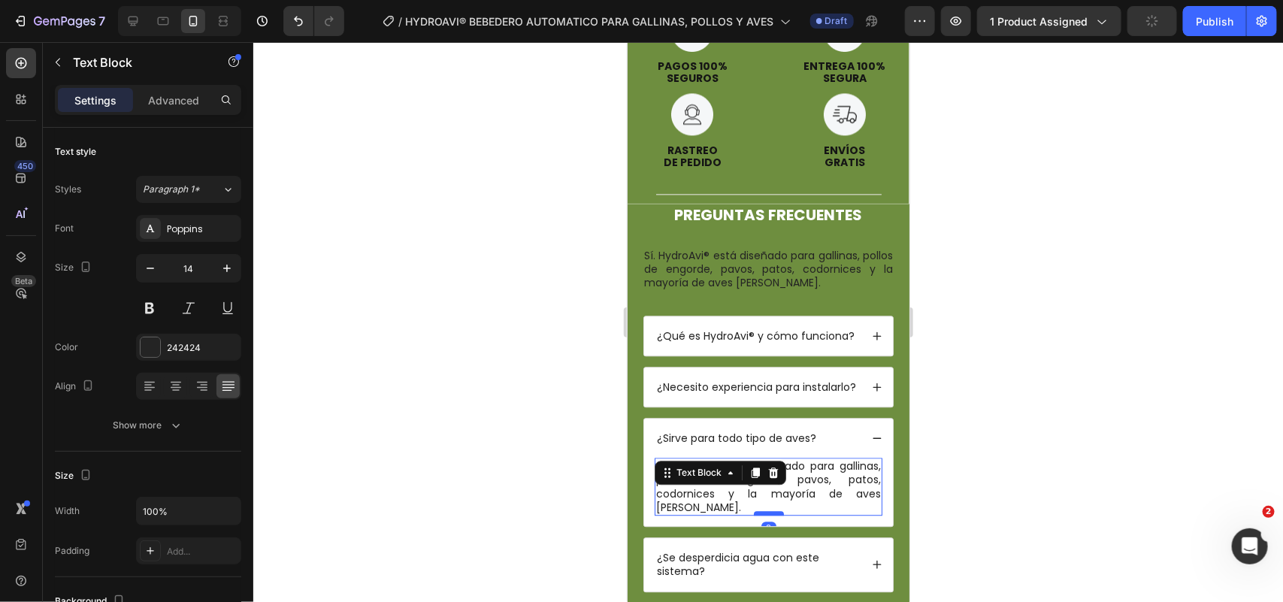
drag, startPoint x: 754, startPoint y: 432, endPoint x: 754, endPoint y: 406, distance: 26.3
click at [754, 481] on div at bounding box center [768, 512] width 30 height 5
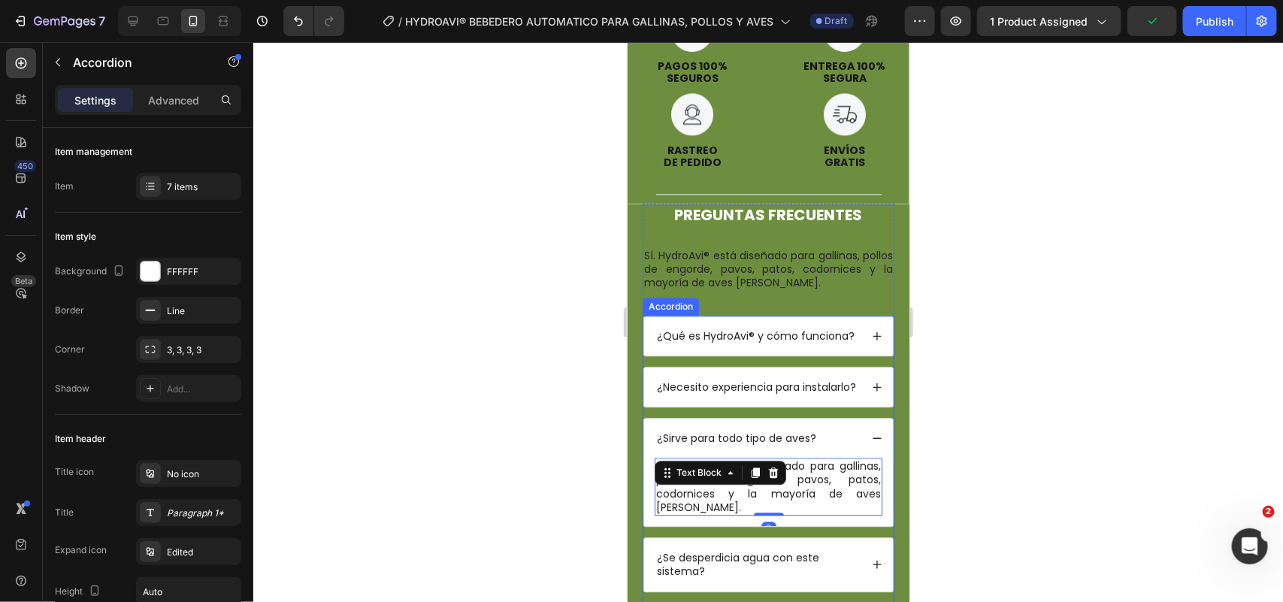
click at [861, 367] on div "¿Necesito experiencia para instalarlo?" at bounding box center [768, 386] width 249 height 39
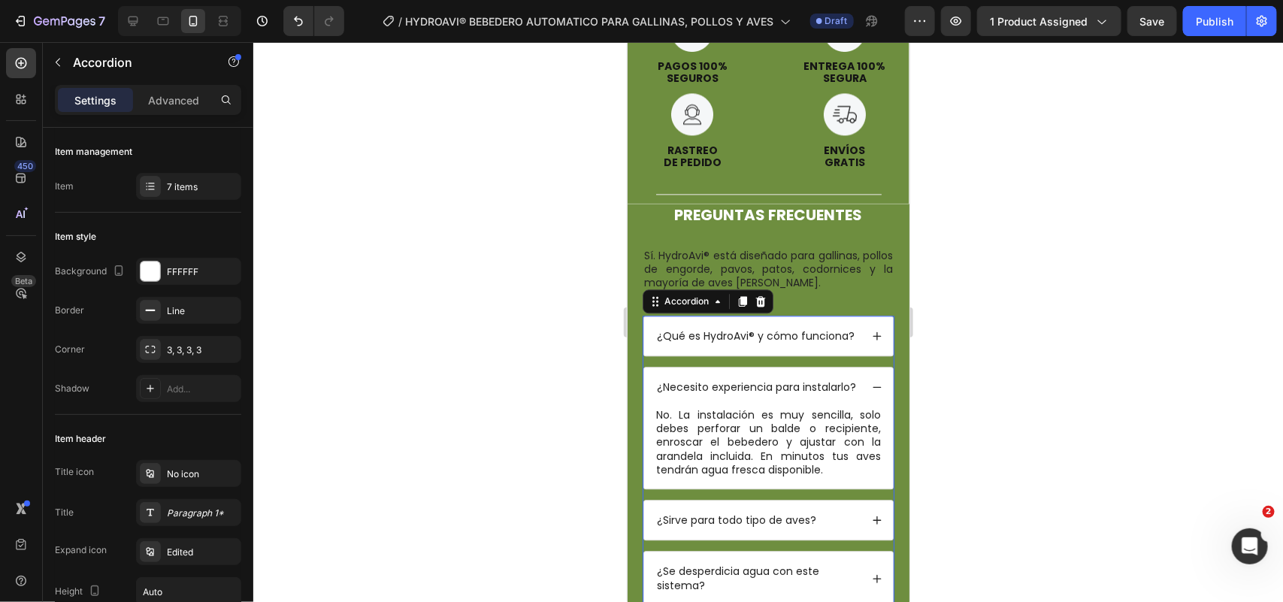
click at [871, 481] on div "¿Sirve para todo tipo de aves?" at bounding box center [768, 519] width 249 height 39
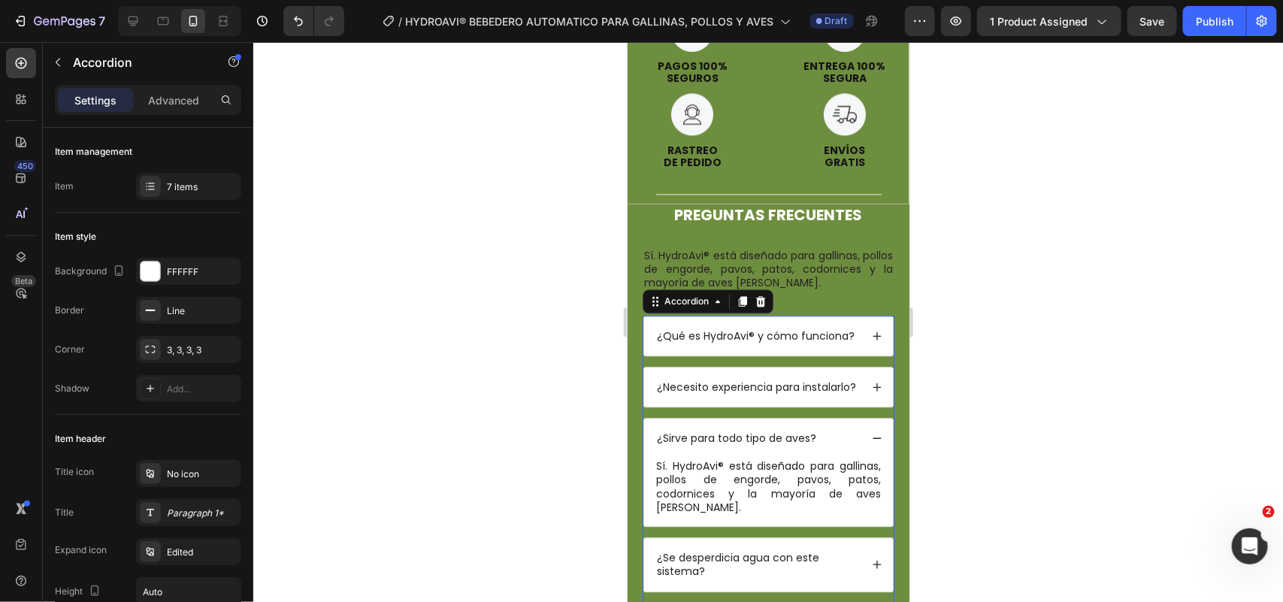
click at [864, 418] on div "¿Sirve para todo tipo de aves?" at bounding box center [768, 437] width 249 height 39
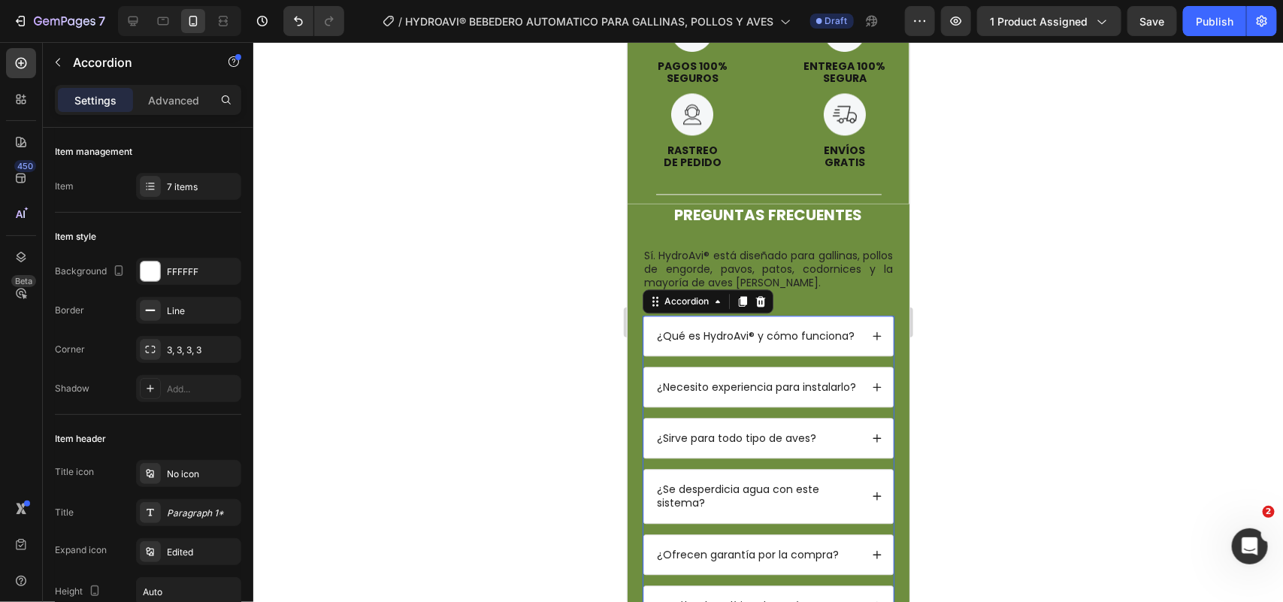
click at [857, 469] on div "¿Se desperdicia agua con este sistema?" at bounding box center [768, 495] width 249 height 53
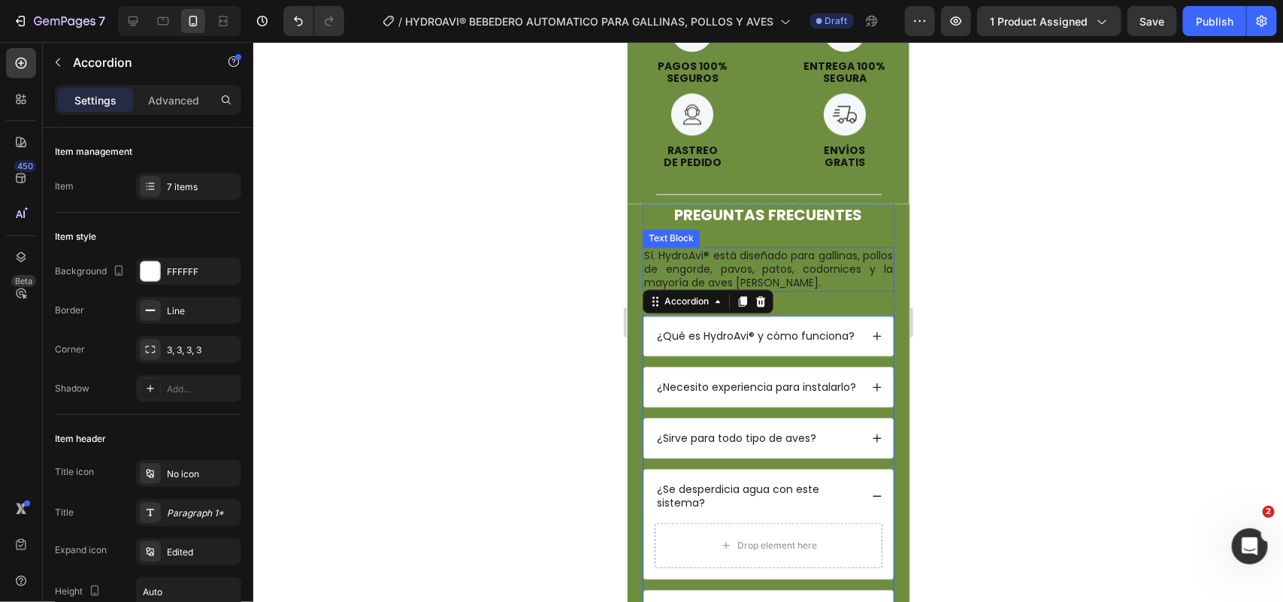
click at [779, 248] on p "Sí. HydroAvi® está diseñado para gallinas, pollos de engorde, pavos, patos, cod…" at bounding box center [768, 268] width 249 height 41
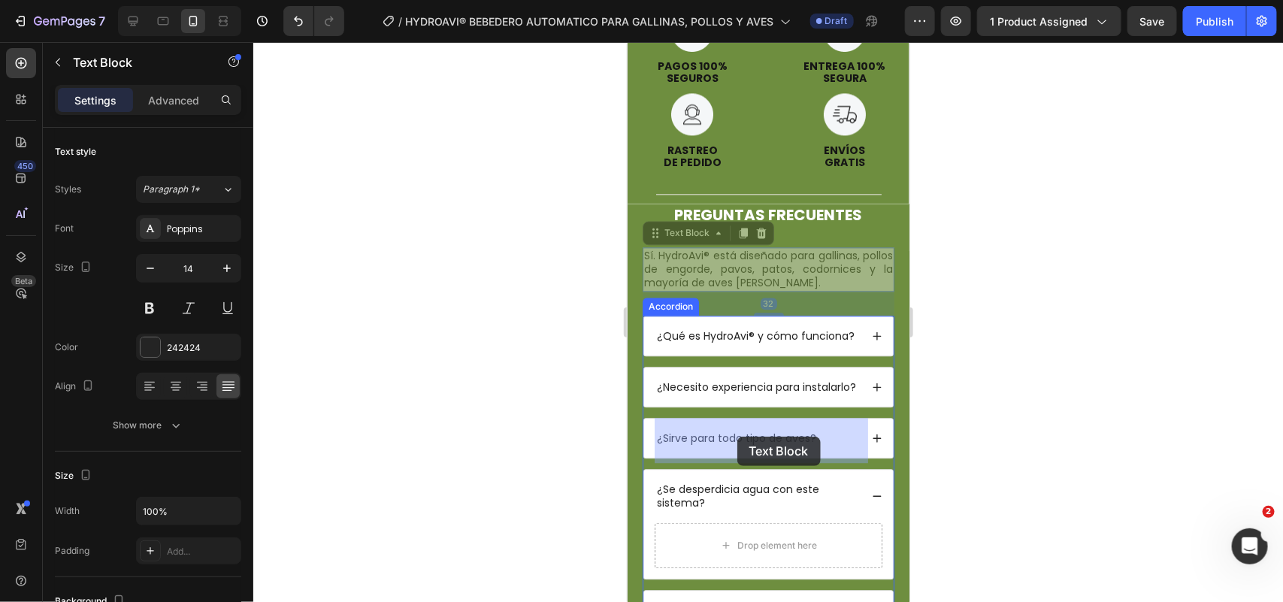
drag, startPoint x: 675, startPoint y: 98, endPoint x: 737, endPoint y: 436, distance: 343.9
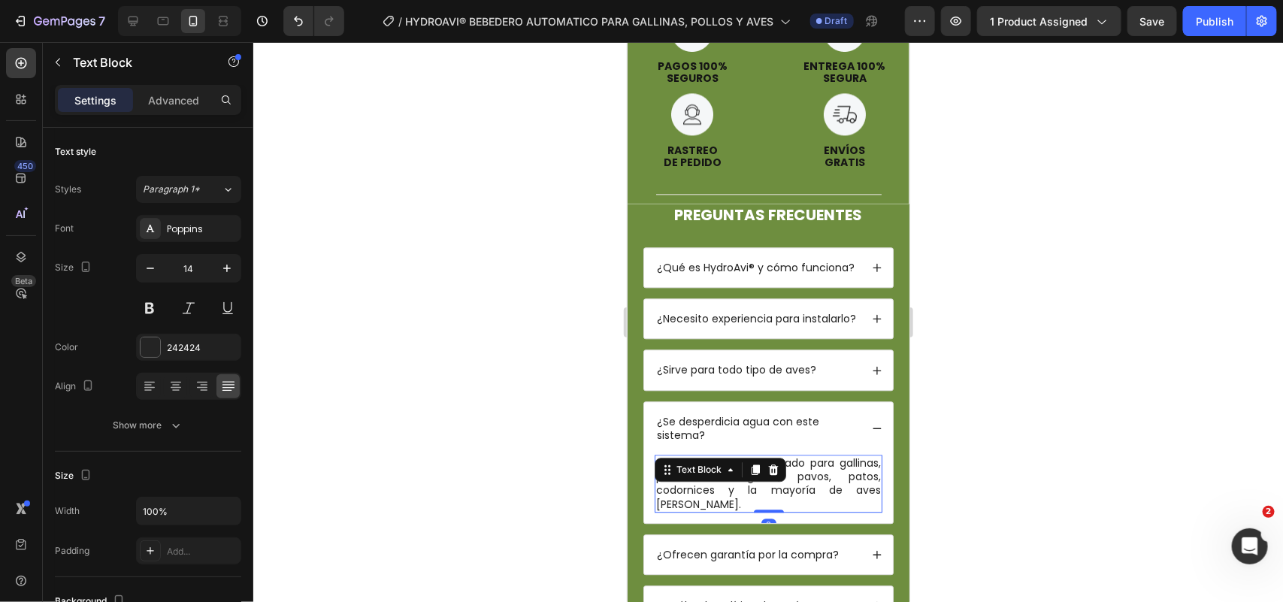
drag, startPoint x: 769, startPoint y: 426, endPoint x: 790, endPoint y: 386, distance: 45.1
click at [790, 454] on div "Sí. HydroAvi® está diseñado para gallinas, pollos de engorde, pavos, patos, cod…" at bounding box center [768, 483] width 228 height 58
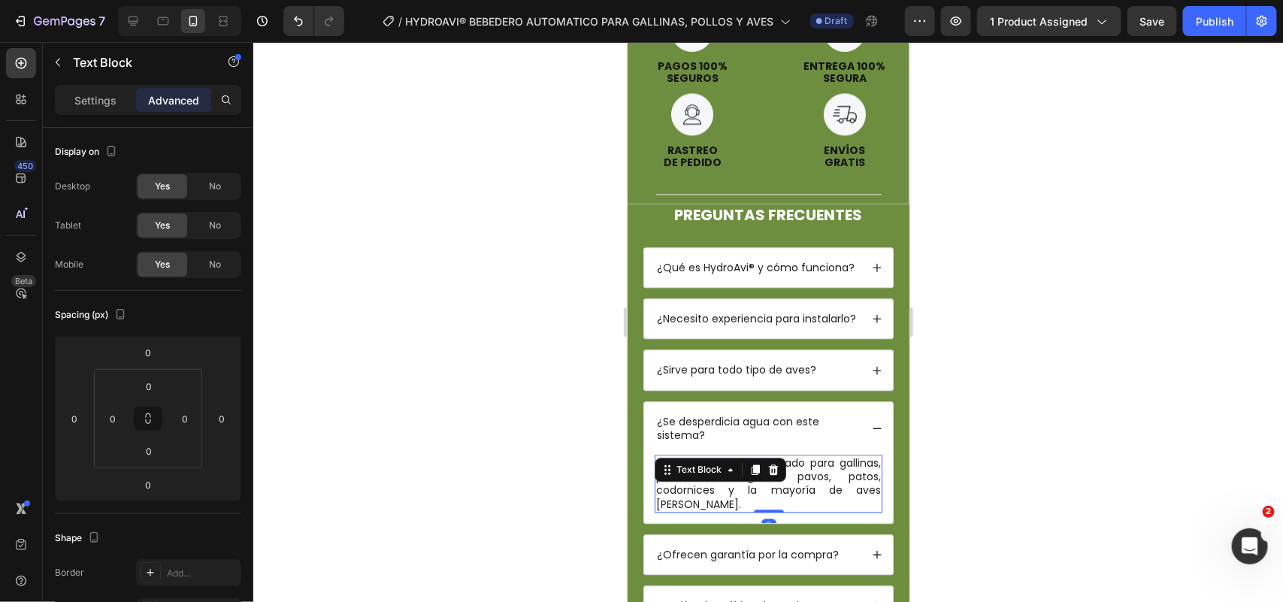
click at [792, 456] on p "Sí. HydroAvi® está diseñado para gallinas, pollos de engorde, pavos, patos, cod…" at bounding box center [768, 483] width 225 height 55
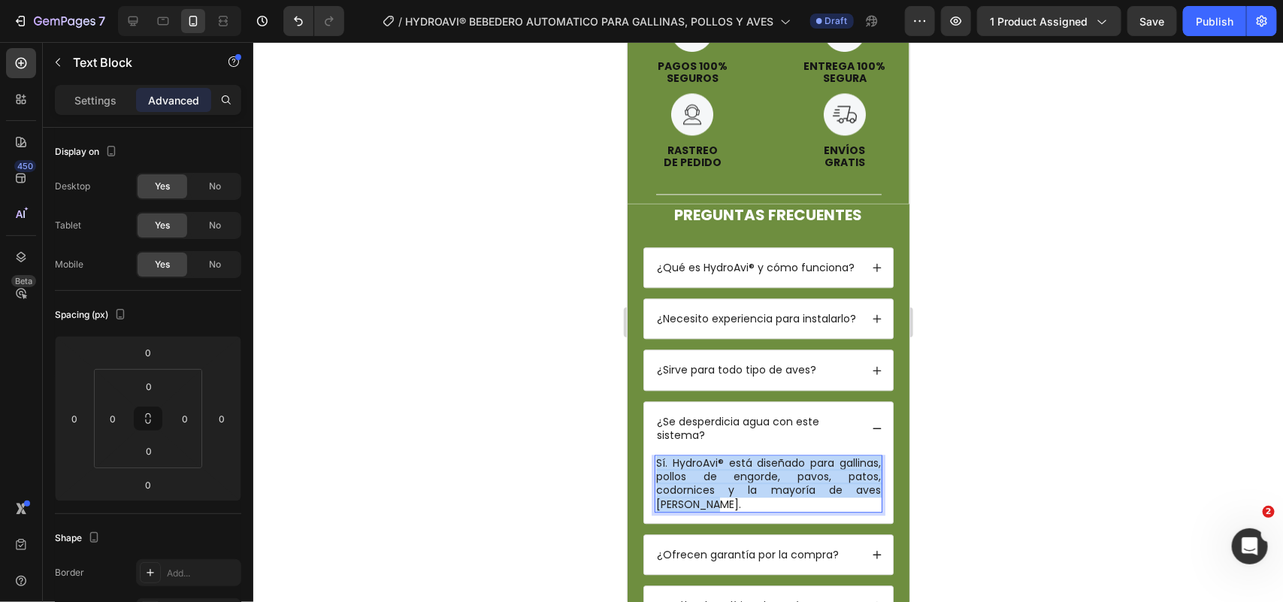
click at [792, 456] on p "Sí. HydroAvi® está diseñado para gallinas, pollos de engorde, pavos, patos, cod…" at bounding box center [768, 483] width 225 height 55
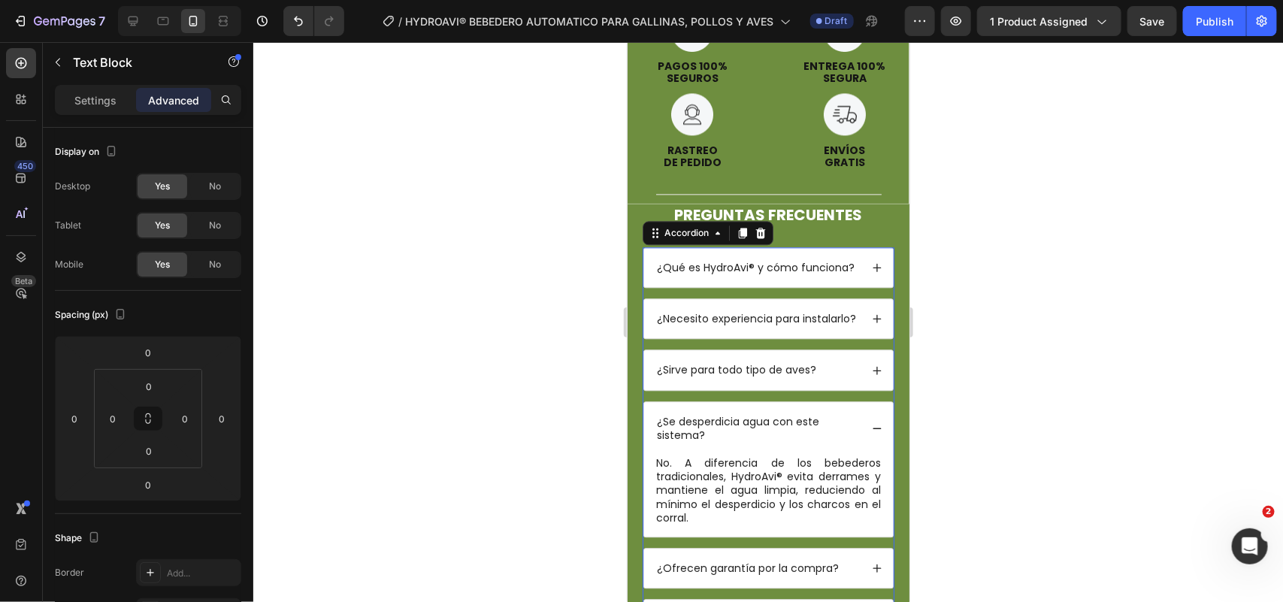
click at [854, 401] on div "¿Se desperdicia agua con este sistema?" at bounding box center [768, 427] width 249 height 53
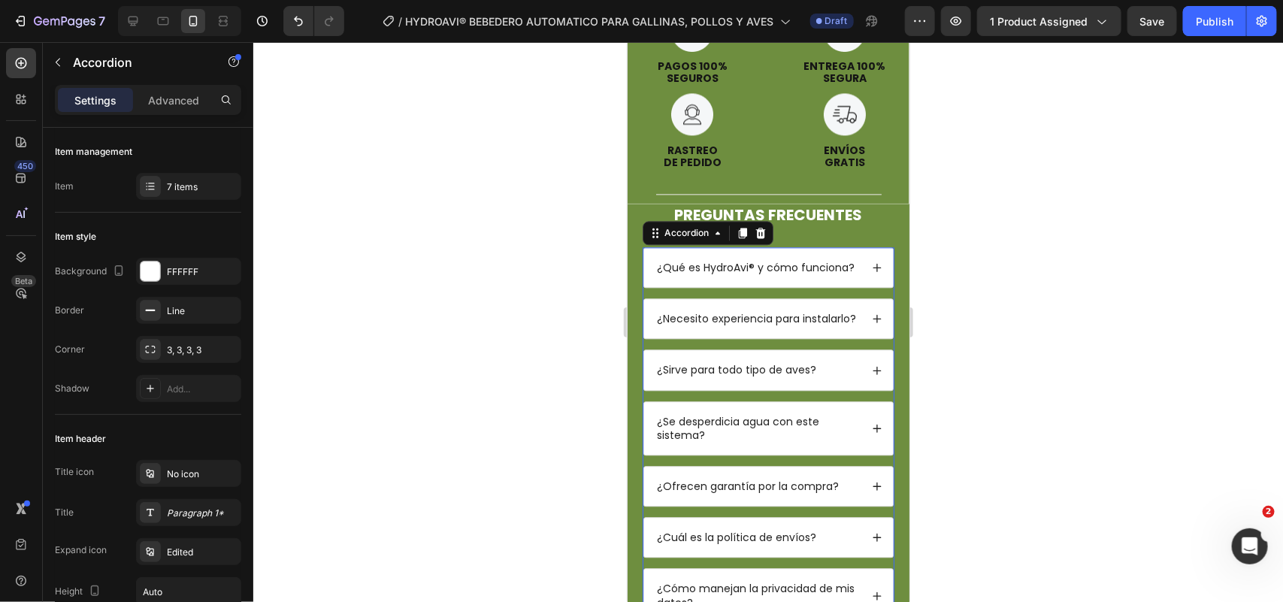
click at [940, 307] on div at bounding box center [768, 322] width 1030 height 560
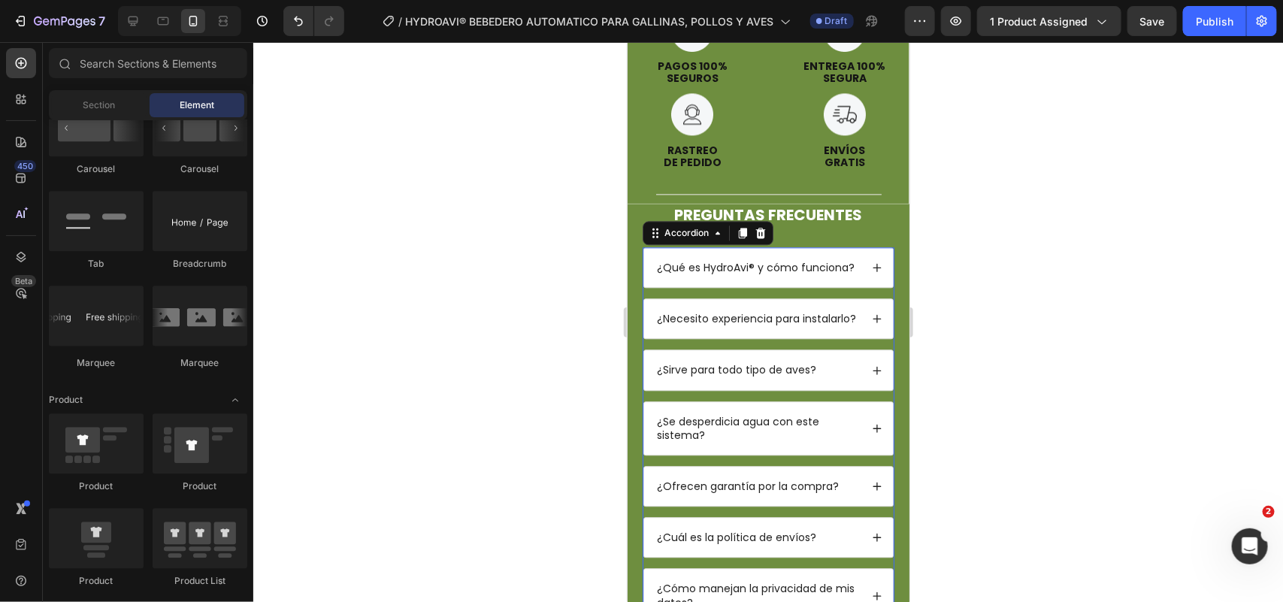
click at [852, 481] on div "¿Cómo manejan la privacidad de mis datos?" at bounding box center [768, 594] width 249 height 53
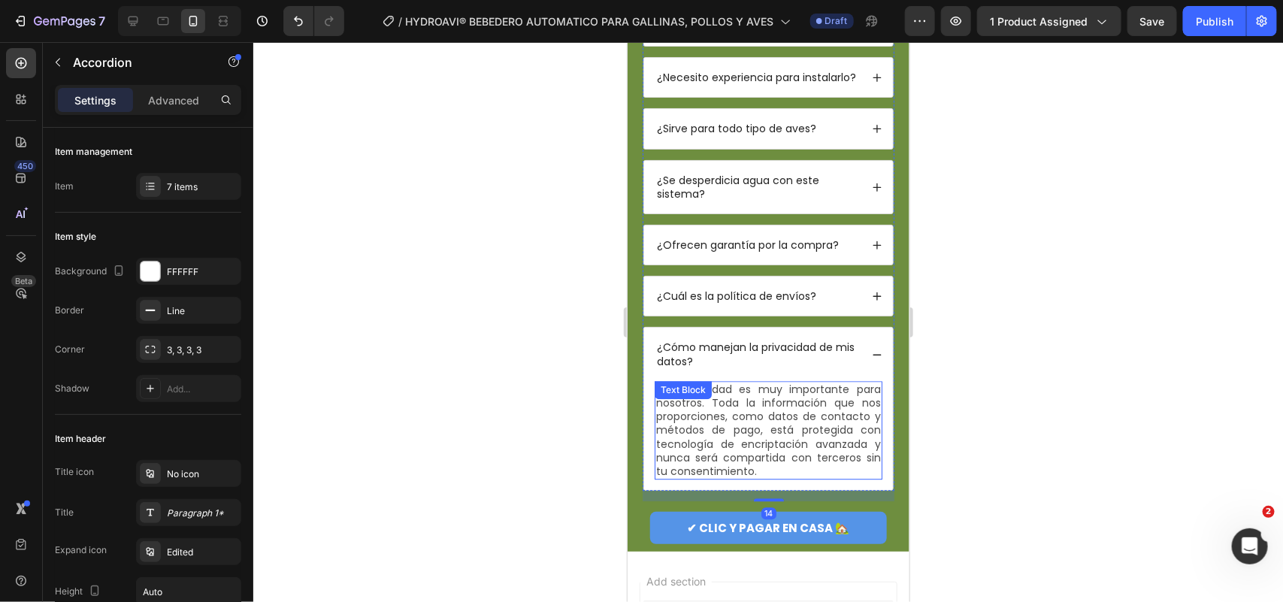
scroll to position [4244, 0]
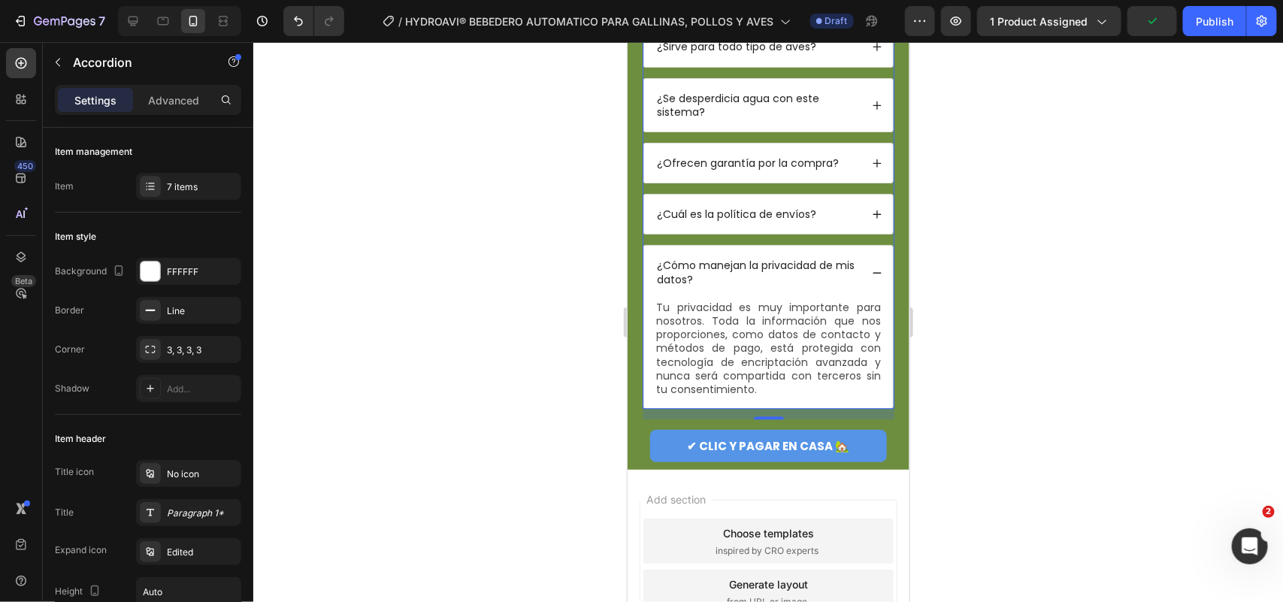
click at [841, 223] on div "¿Cuál es la política de envíos?" at bounding box center [756, 213] width 205 height 18
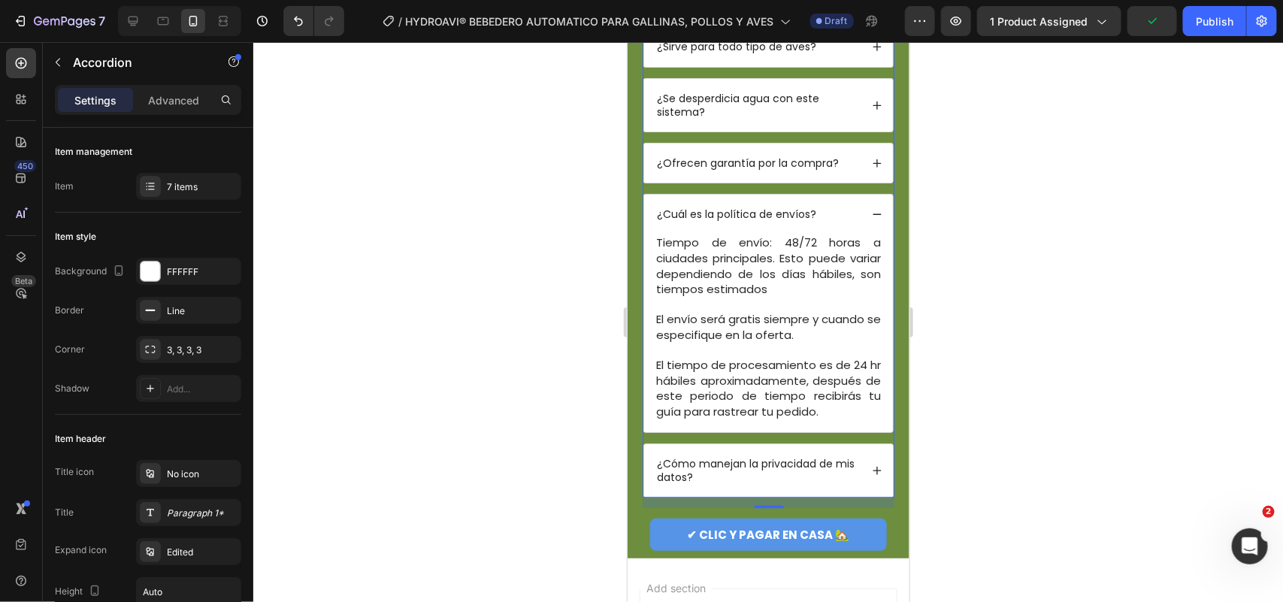
click at [871, 219] on icon at bounding box center [876, 213] width 11 height 11
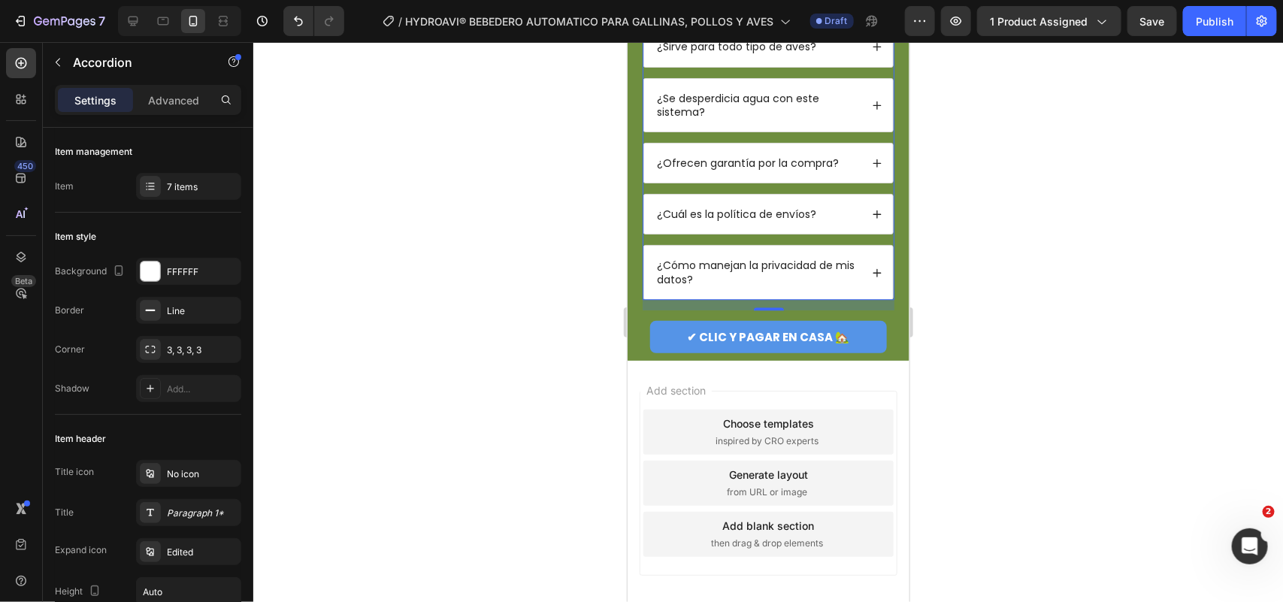
click at [858, 298] on div "¿Cómo manejan la privacidad de mis datos?" at bounding box center [768, 271] width 249 height 53
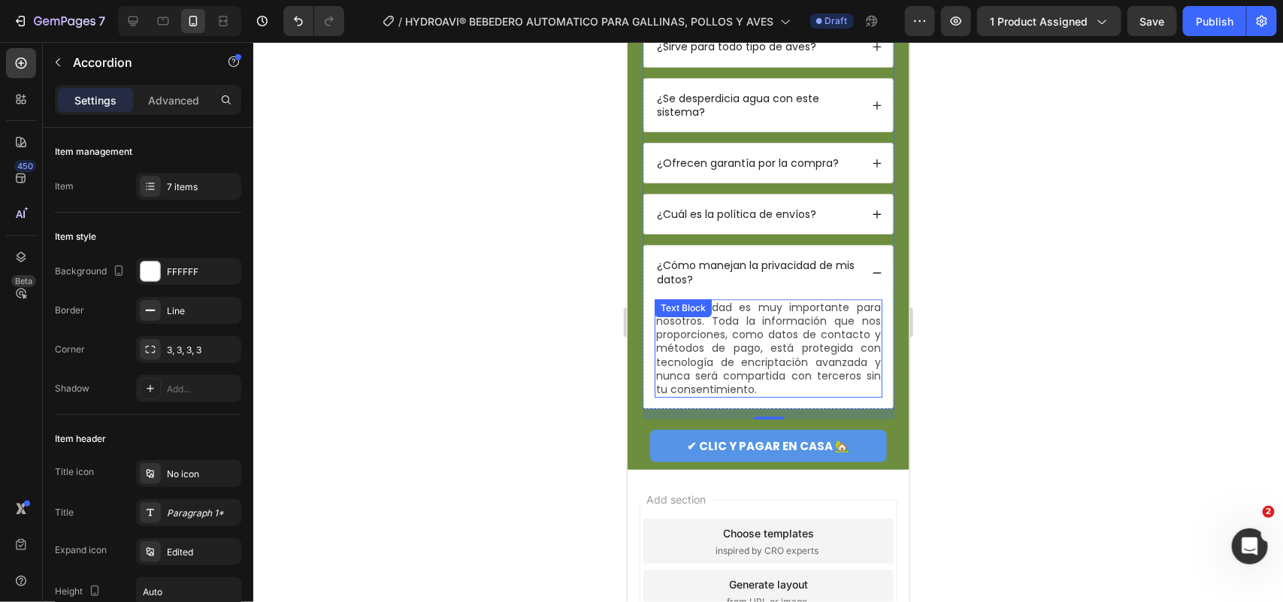
click at [810, 390] on p "Tu privacidad es muy importante para nosotros. Toda la información que nos prop…" at bounding box center [768, 347] width 225 height 95
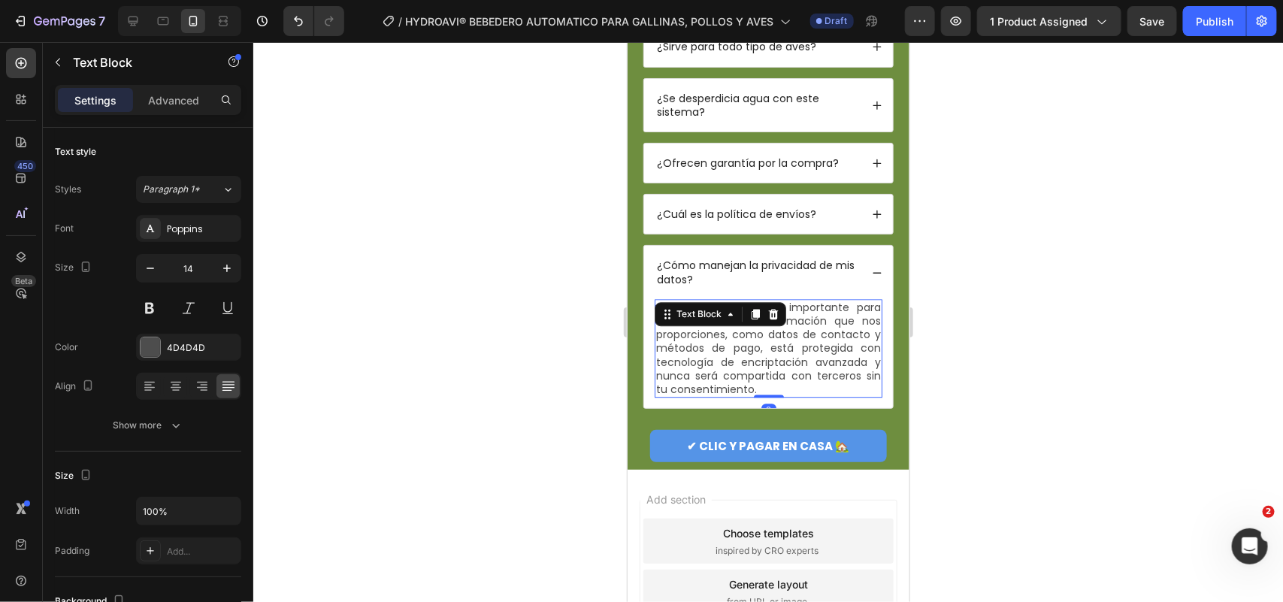
click at [810, 390] on p "Tu privacidad es muy importante para nosotros. Toda la información que nos prop…" at bounding box center [768, 347] width 225 height 95
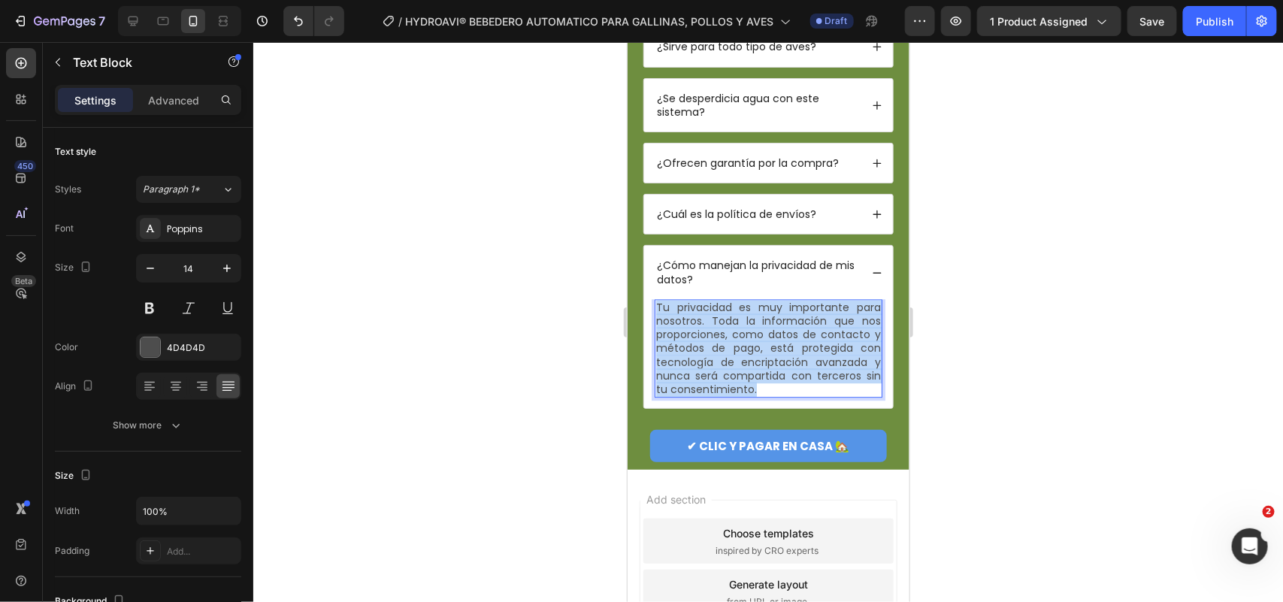
click at [810, 389] on p "Tu privacidad es muy importante para nosotros. Toda la información que nos prop…" at bounding box center [768, 347] width 225 height 95
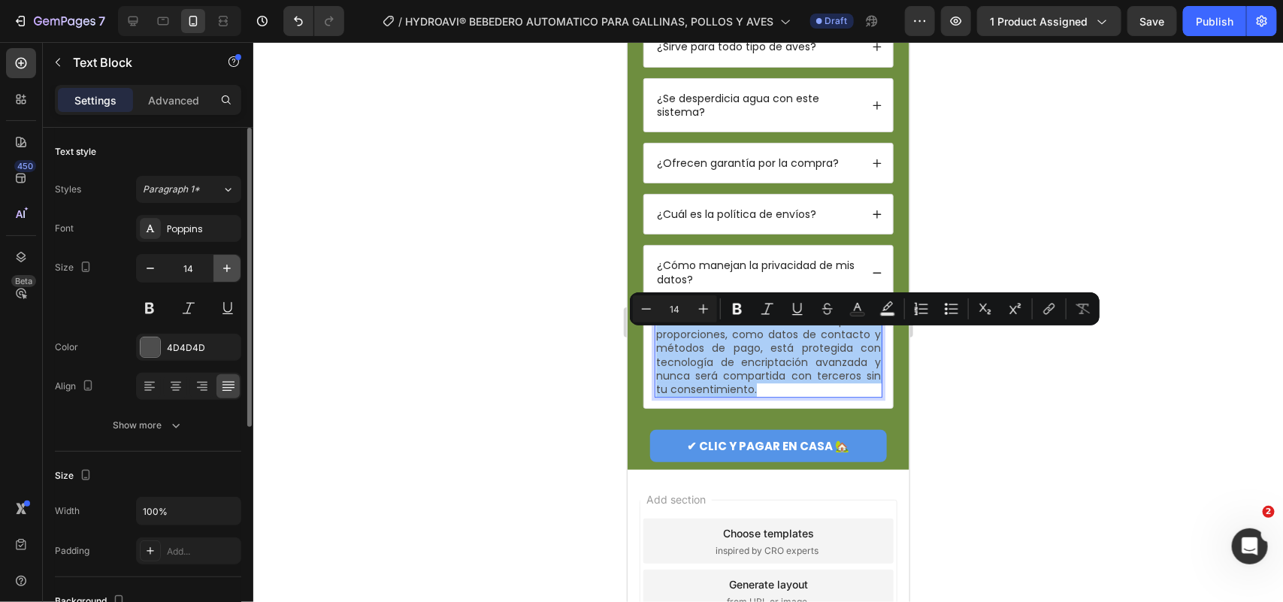
click at [228, 272] on icon "button" at bounding box center [227, 268] width 15 height 15
type input "15"
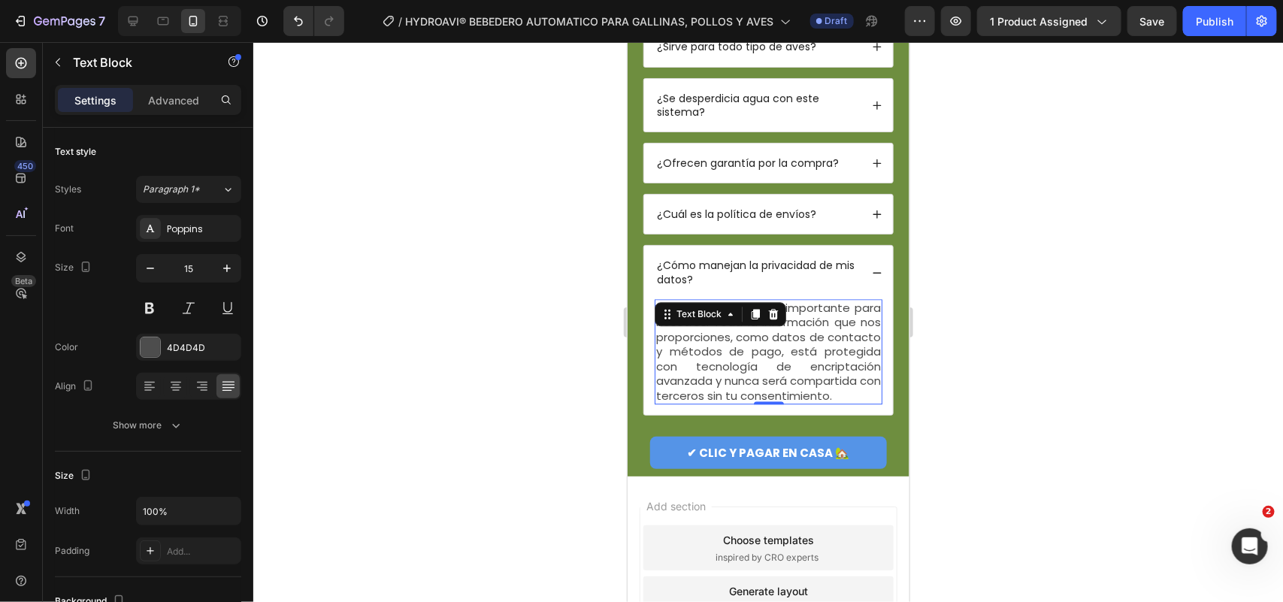
click at [519, 431] on div at bounding box center [768, 322] width 1030 height 560
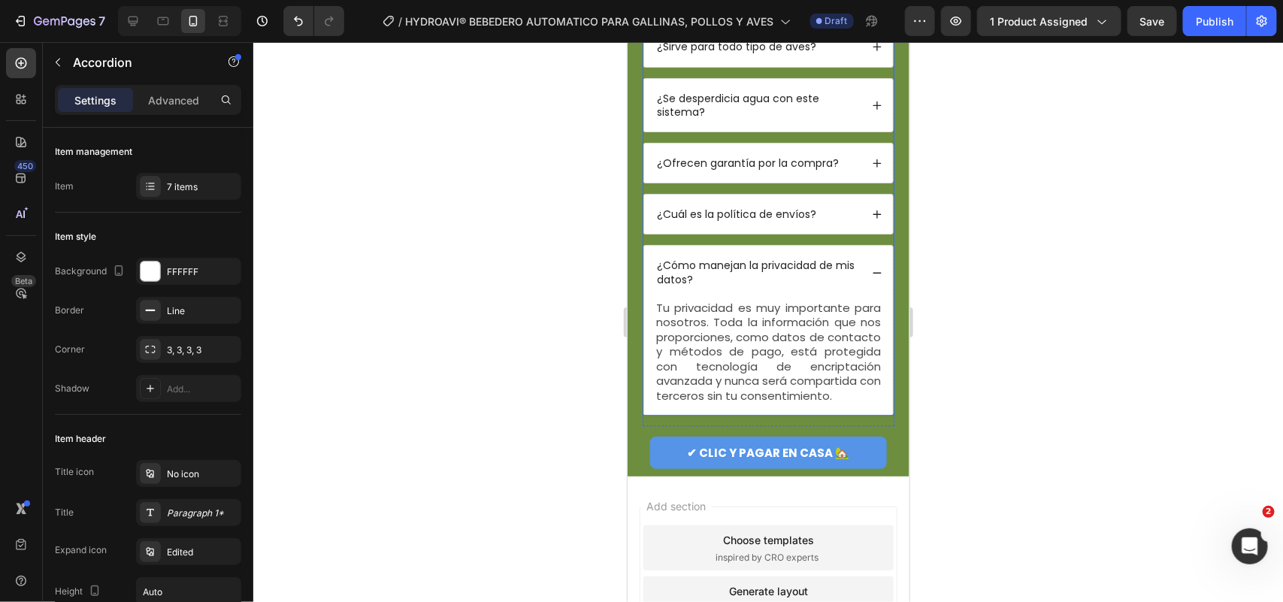
click at [871, 219] on icon at bounding box center [876, 213] width 11 height 11
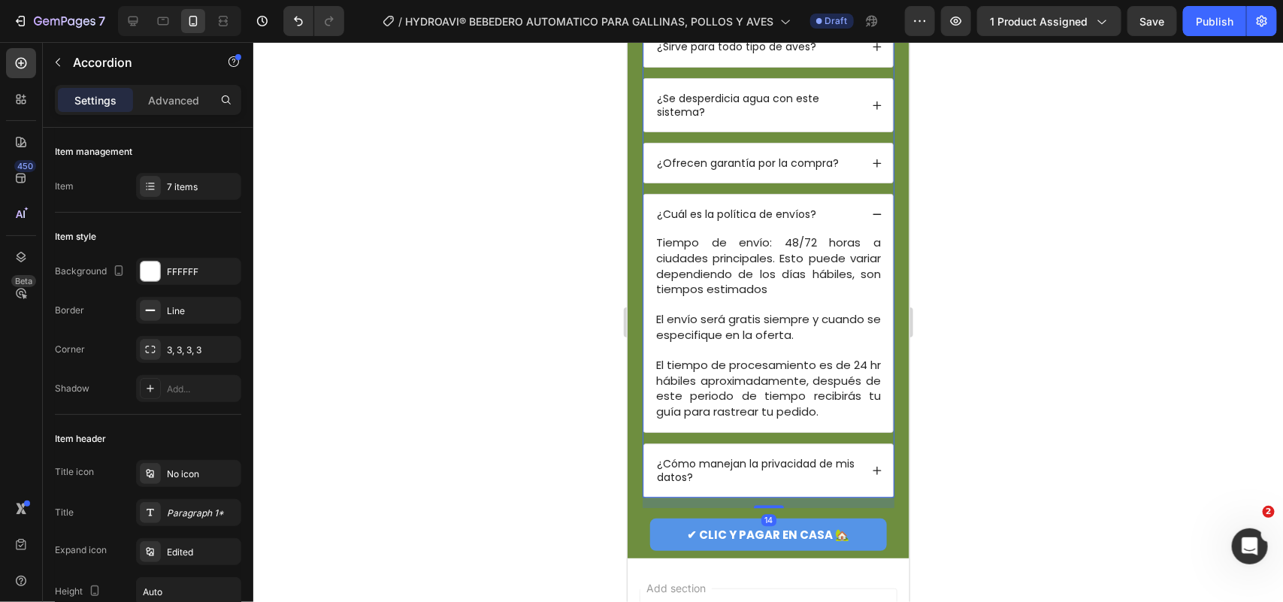
click at [871, 219] on icon at bounding box center [876, 213] width 11 height 11
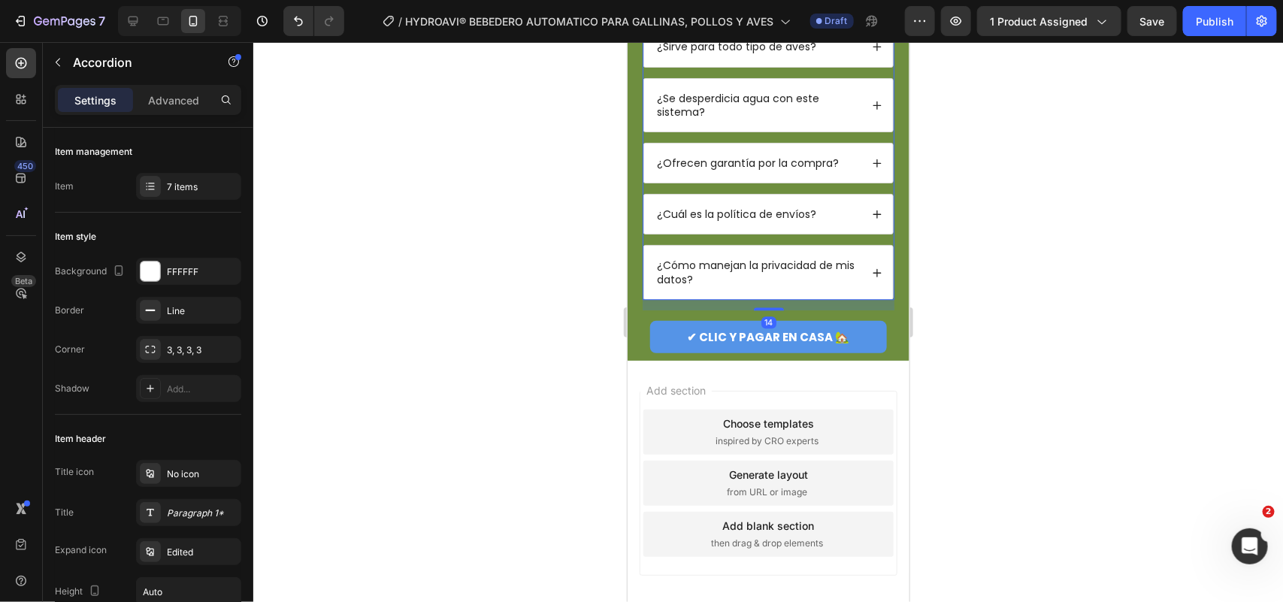
click at [871, 168] on icon at bounding box center [876, 162] width 11 height 11
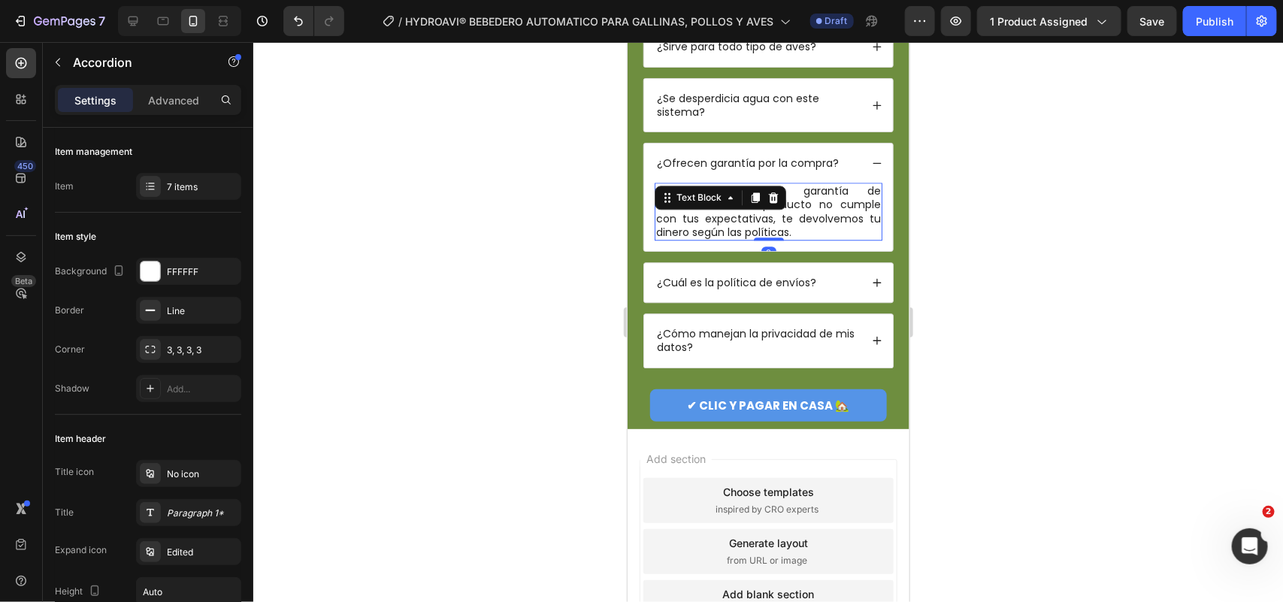
click at [801, 238] on p "Sí, ofrecemos una garantía de satisfacción. Si el producto no cumple con tus ex…" at bounding box center [768, 210] width 225 height 55
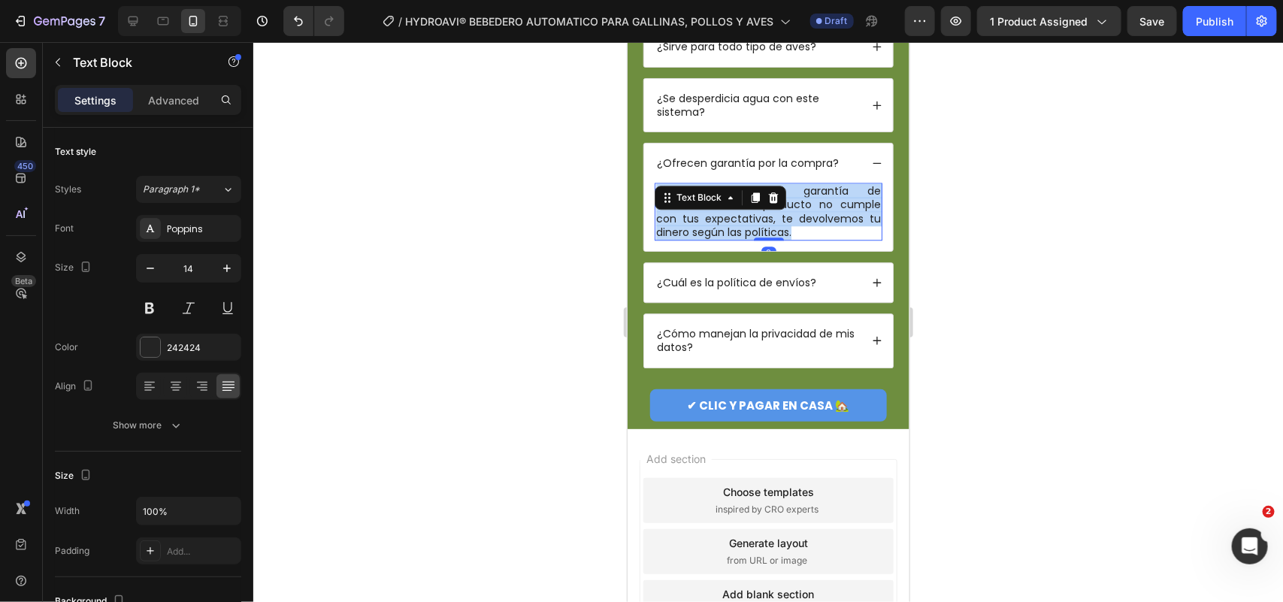
click at [801, 238] on p "Sí, ofrecemos una garantía de satisfacción. Si el producto no cumple con tus ex…" at bounding box center [768, 210] width 225 height 55
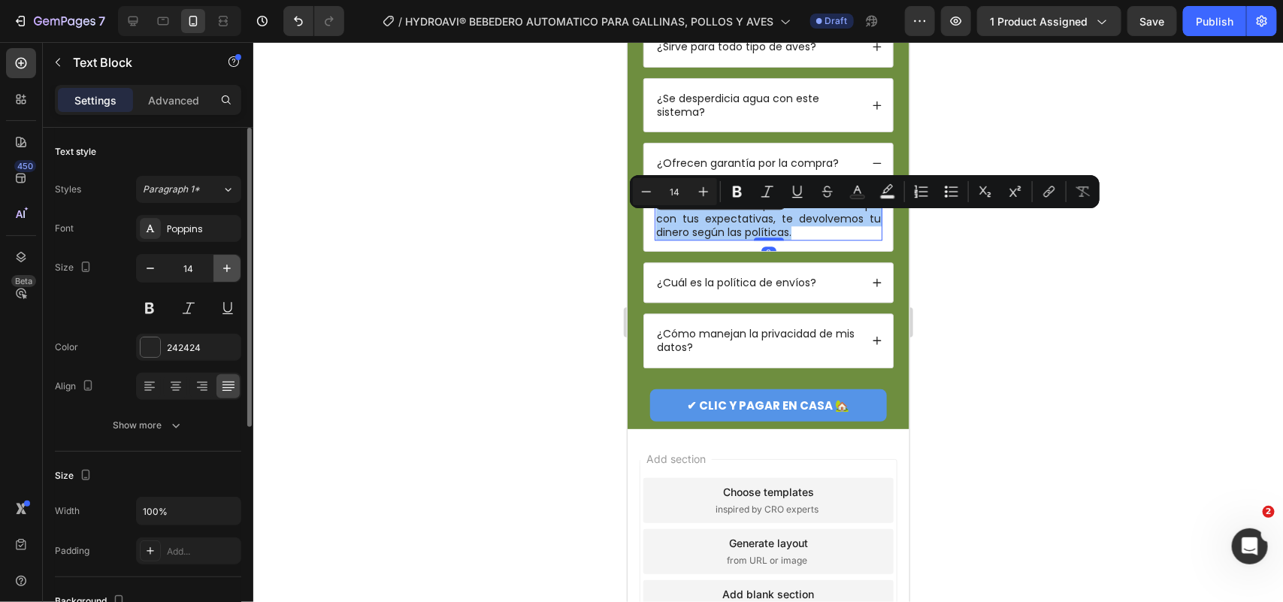
click at [230, 268] on icon "button" at bounding box center [227, 269] width 8 height 8
type input "15"
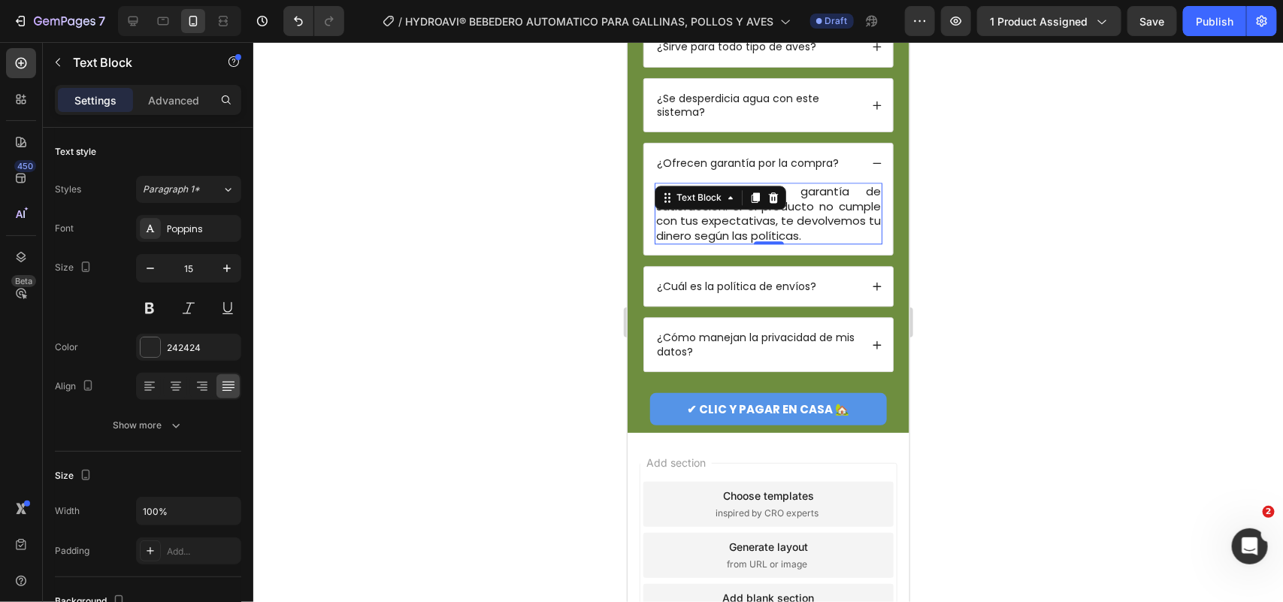
click at [441, 320] on div at bounding box center [768, 322] width 1030 height 560
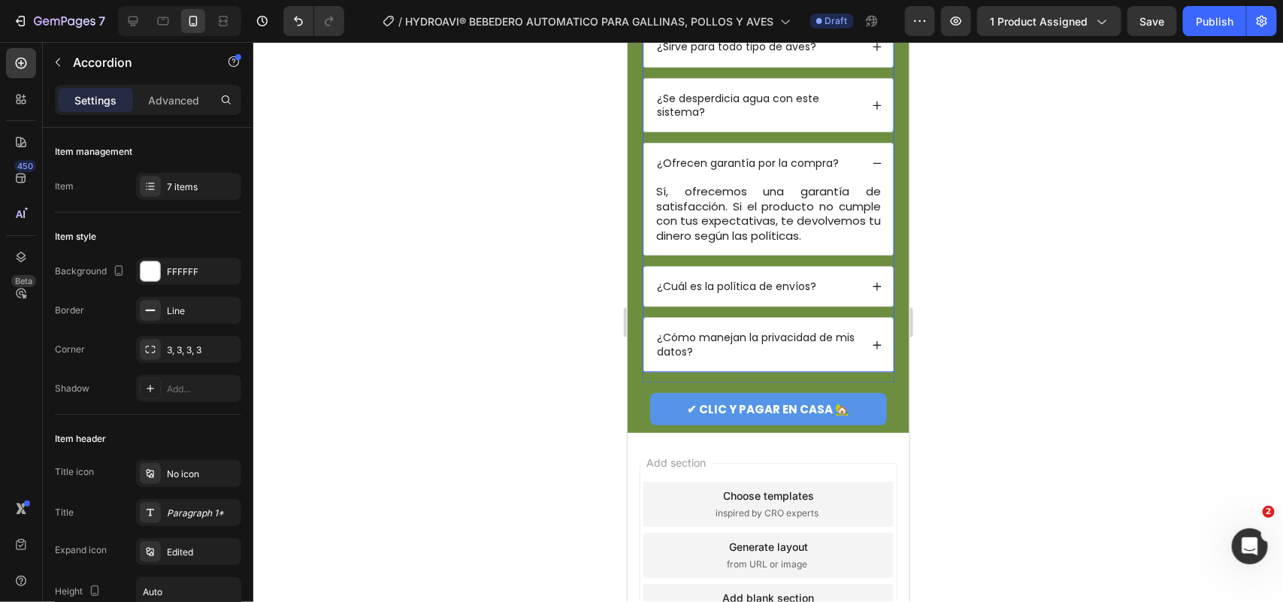
click at [871, 110] on icon at bounding box center [876, 104] width 11 height 11
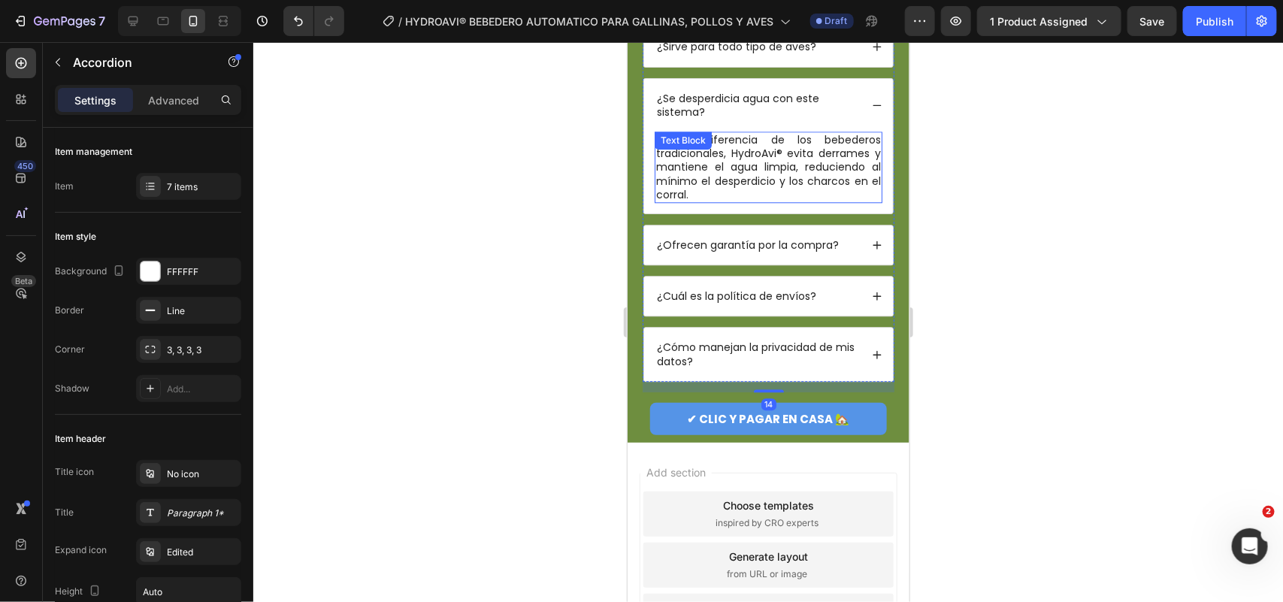
click at [780, 199] on p "No. A diferencia de los bebederos tradicionales, HydroAvi® evita derrames y man…" at bounding box center [768, 166] width 225 height 68
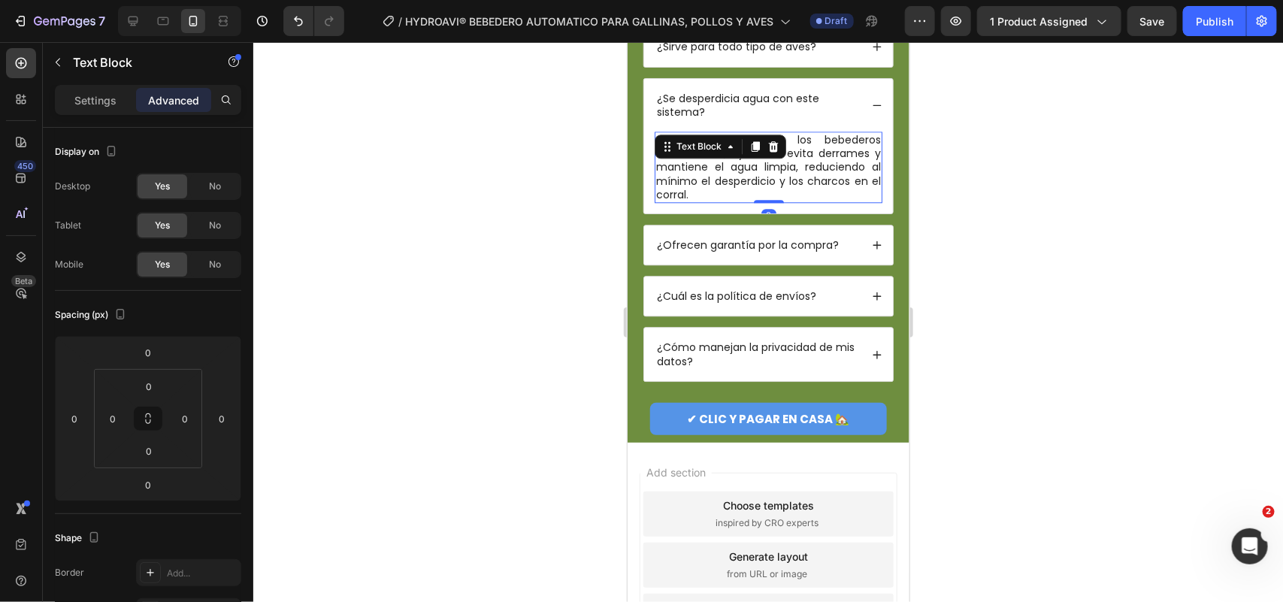
click at [780, 199] on p "No. A diferencia de los bebederos tradicionales, HydroAvi® evita derrames y man…" at bounding box center [768, 166] width 225 height 68
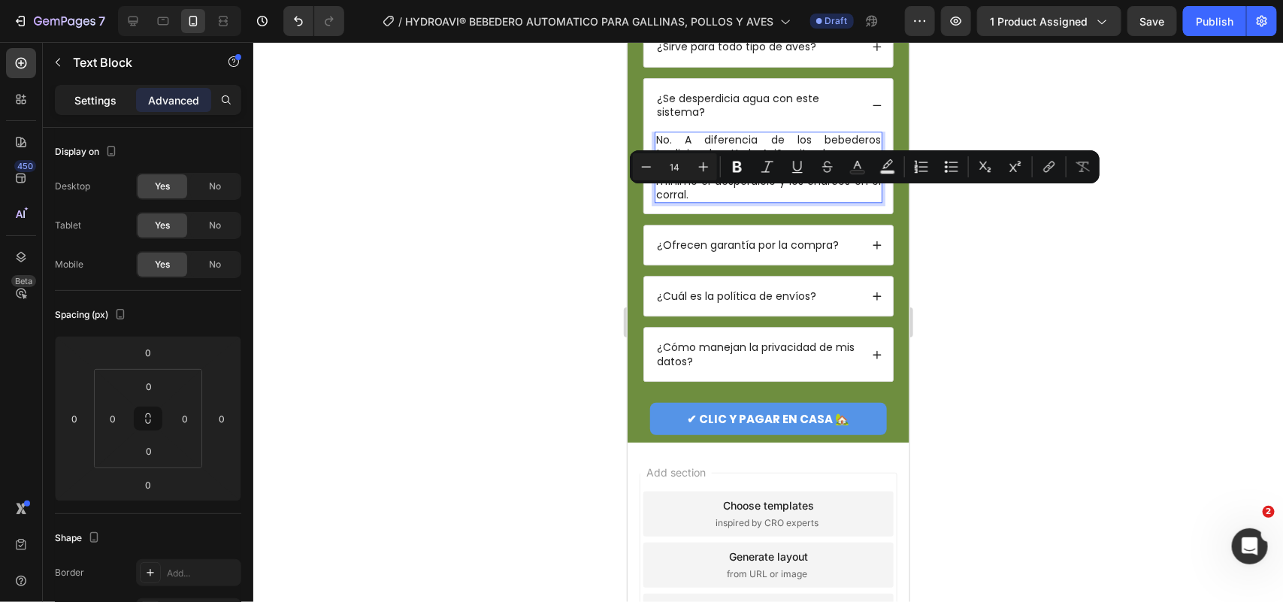
click at [109, 105] on p "Settings" at bounding box center [95, 100] width 42 height 16
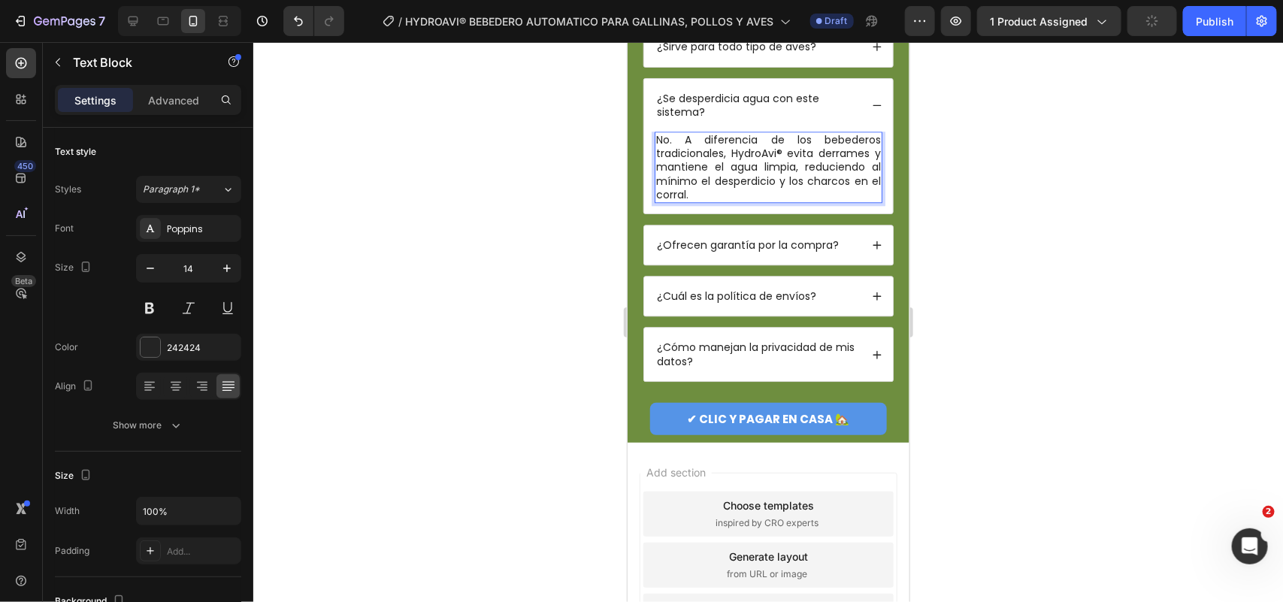
drag, startPoint x: 462, startPoint y: 357, endPoint x: 519, endPoint y: 342, distance: 58.4
click at [463, 357] on div at bounding box center [768, 322] width 1030 height 560
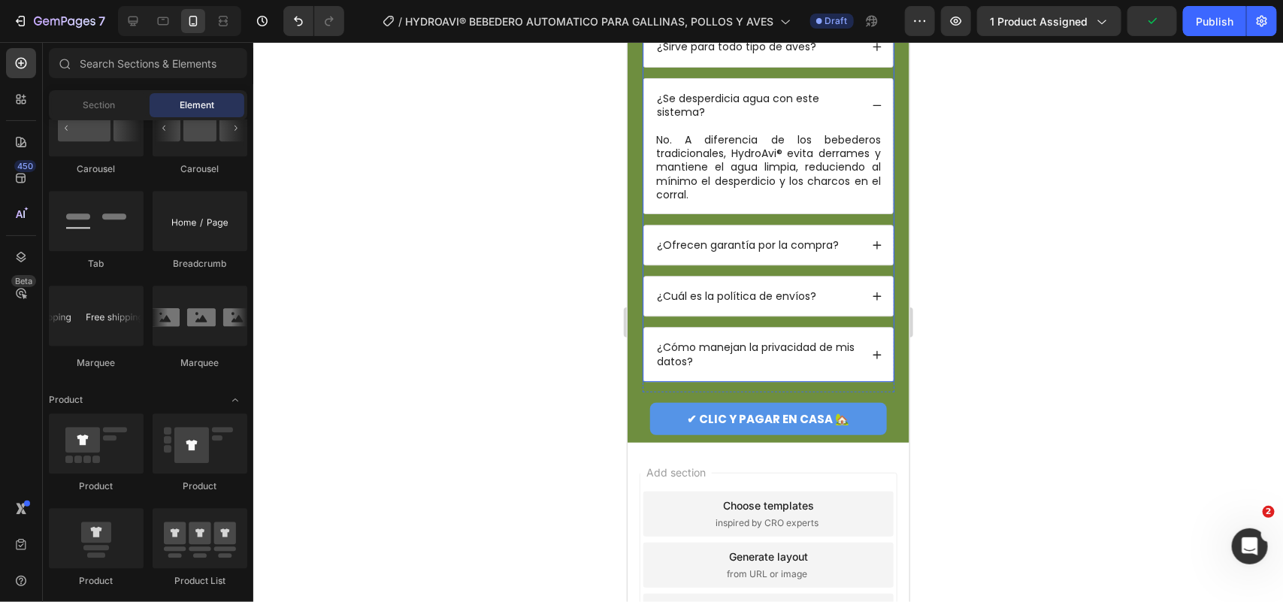
click at [852, 264] on div "¿Ofrecen garantía por la compra?" at bounding box center [768, 244] width 249 height 39
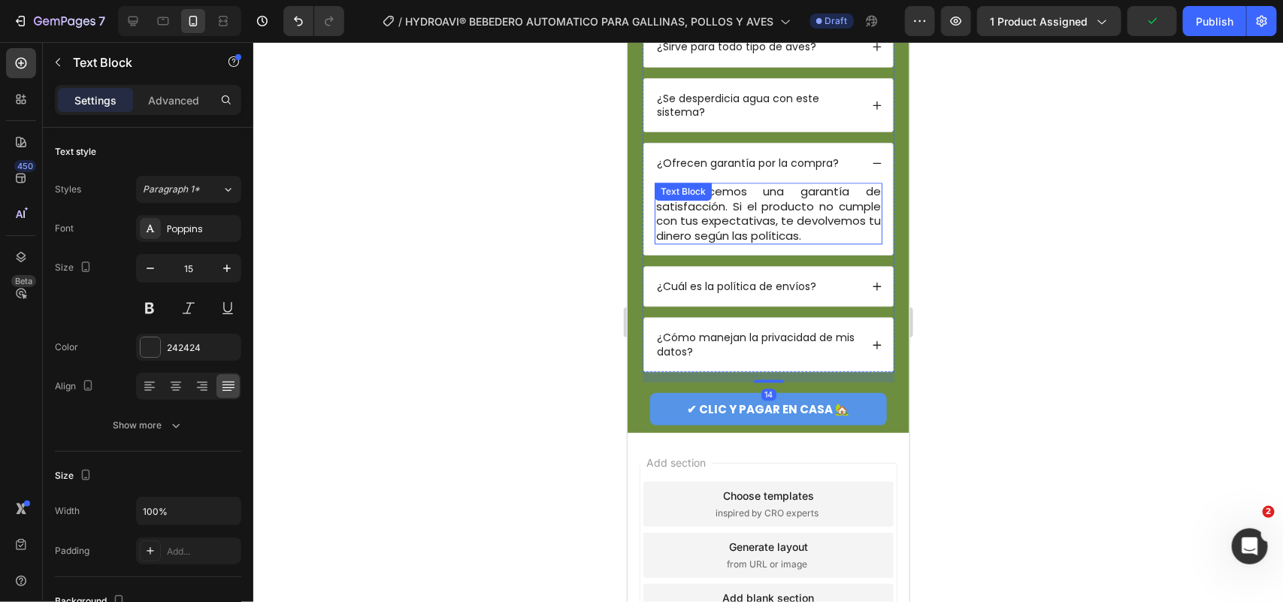
click at [767, 242] on p "Sí, ofrecemos una garantía de satisfacción. Si el producto no cumple con tus ex…" at bounding box center [768, 212] width 225 height 59
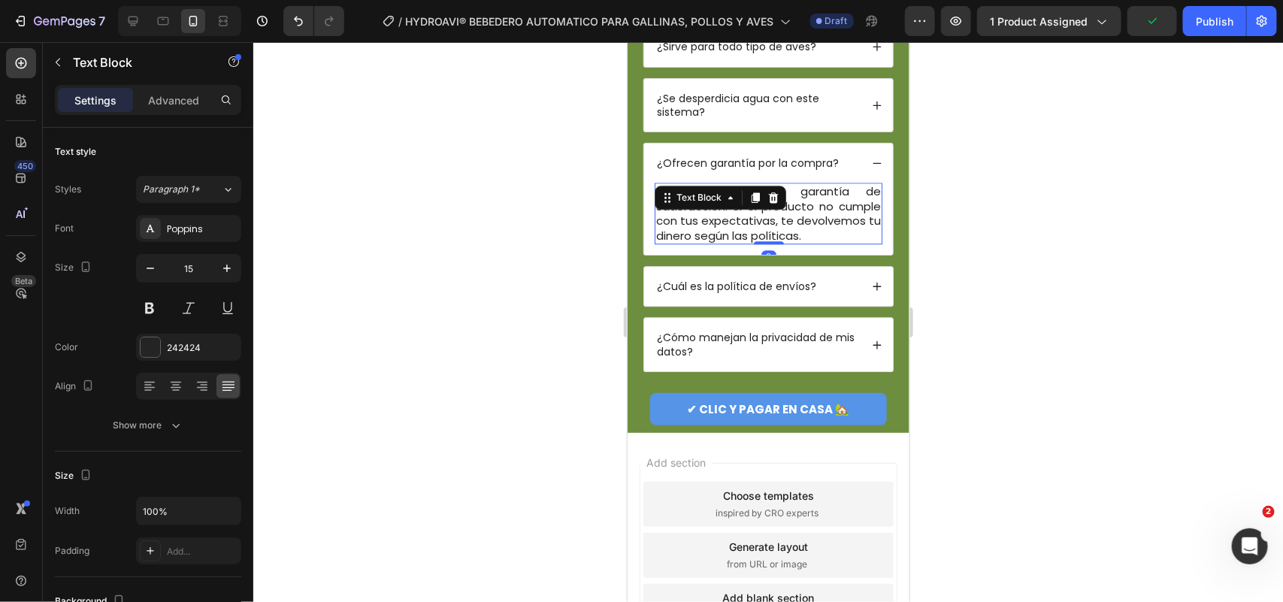
click at [767, 242] on p "Sí, ofrecemos una garantía de satisfacción. Si el producto no cumple con tus ex…" at bounding box center [768, 212] width 225 height 59
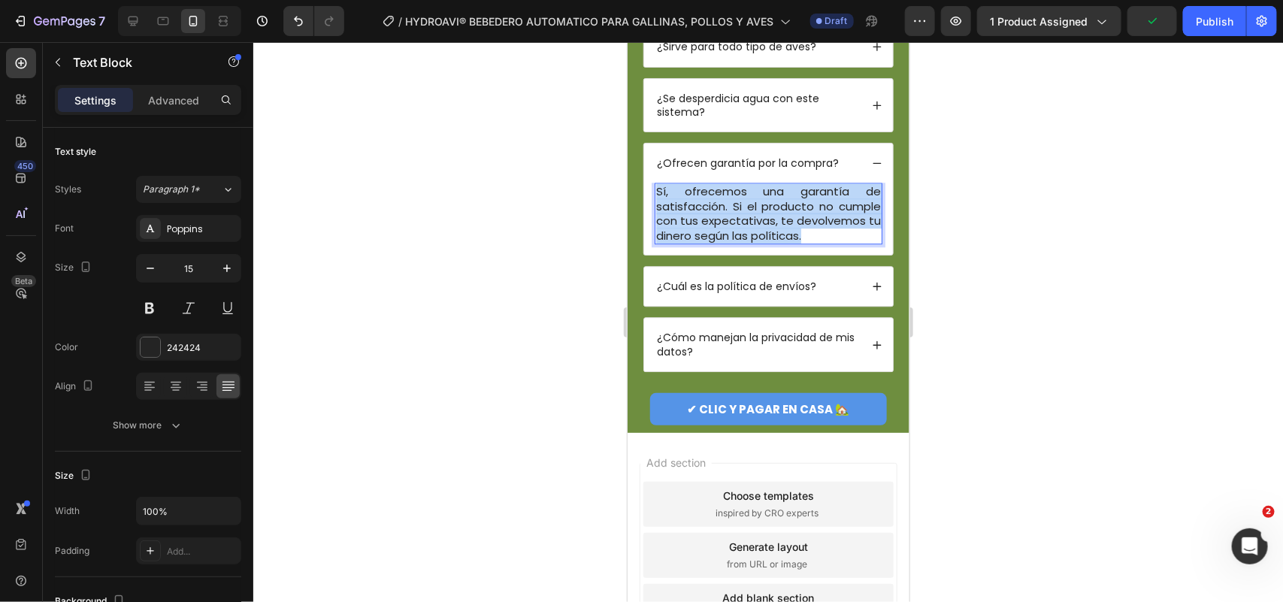
click at [768, 242] on p "Sí, ofrecemos una garantía de satisfacción. Si el producto no cumple con tus ex…" at bounding box center [768, 212] width 225 height 59
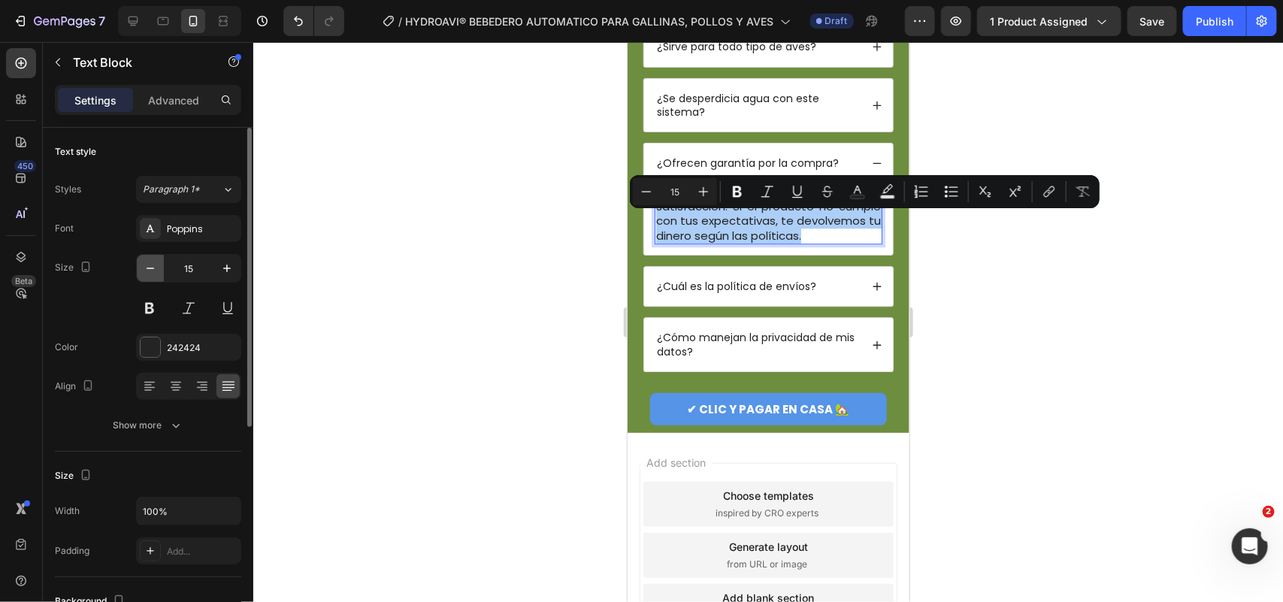
click at [149, 267] on icon "button" at bounding box center [150, 268] width 15 height 15
type input "14"
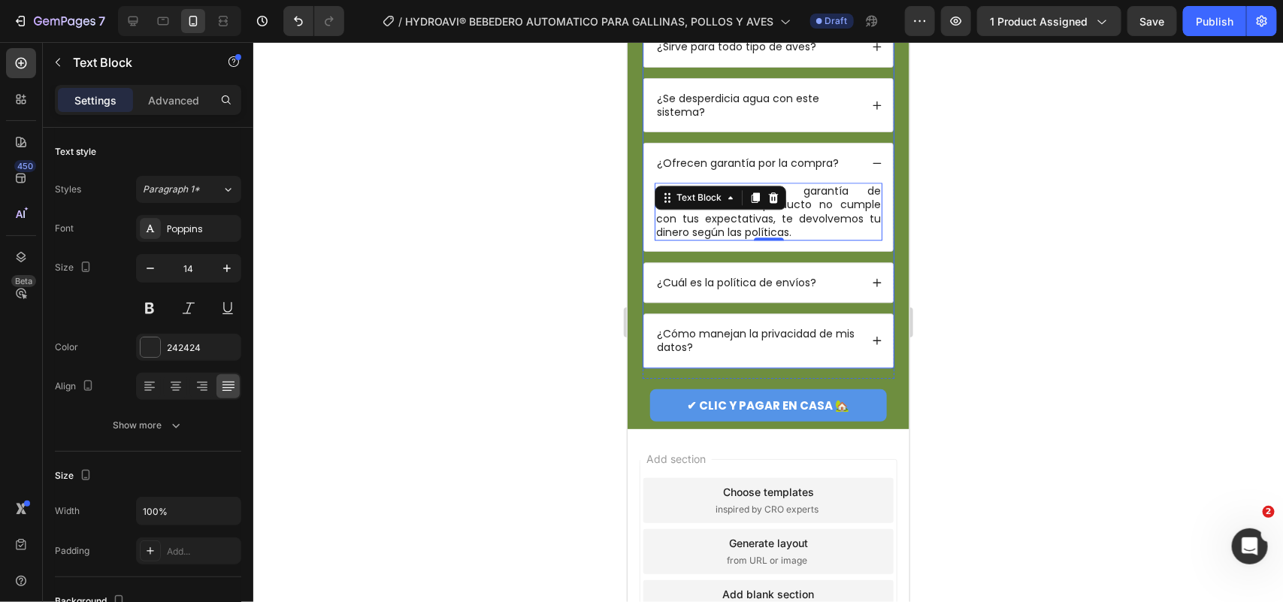
click at [741, 353] on p "¿Cómo manejan la privacidad de mis datos?" at bounding box center [756, 339] width 201 height 27
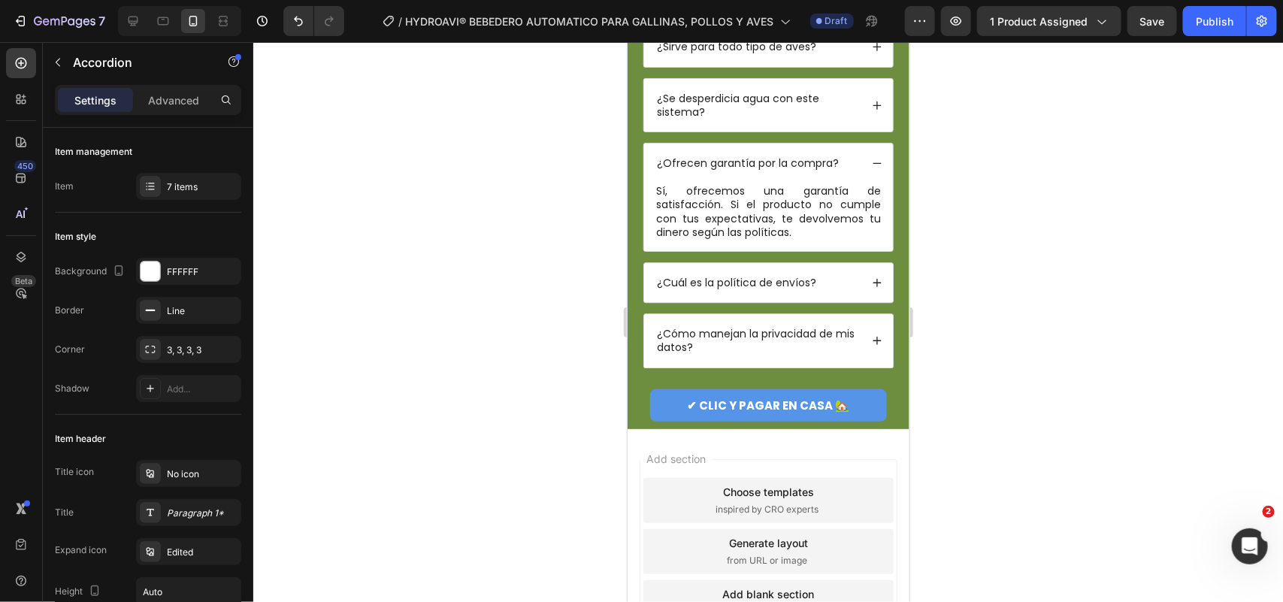
click at [871, 345] on icon at bounding box center [876, 340] width 11 height 11
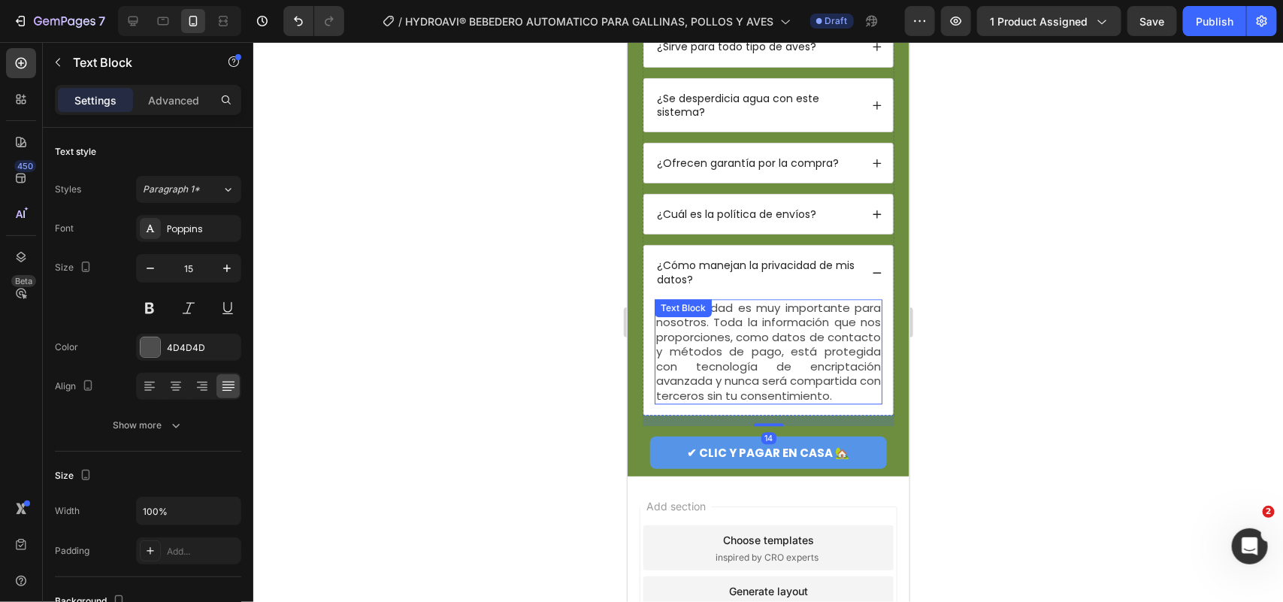
click at [771, 403] on p "Tu privacidad es muy importante para nosotros. Toda la información que nos prop…" at bounding box center [768, 351] width 225 height 103
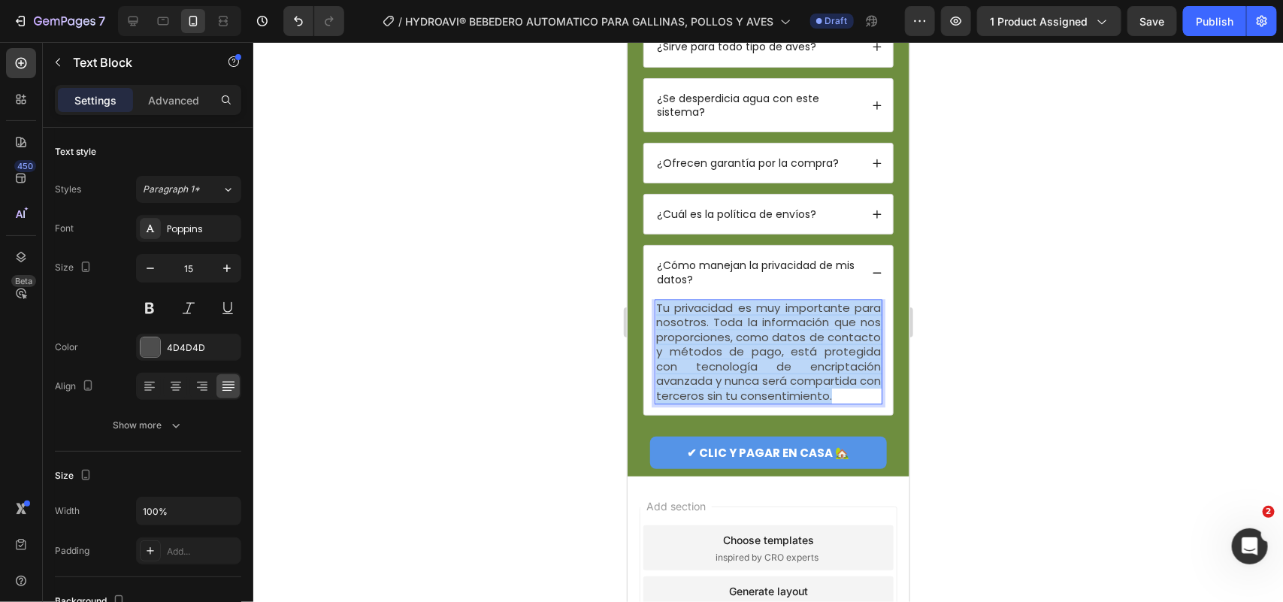
click at [771, 403] on p "Tu privacidad es muy importante para nosotros. Toda la información que nos prop…" at bounding box center [768, 351] width 225 height 103
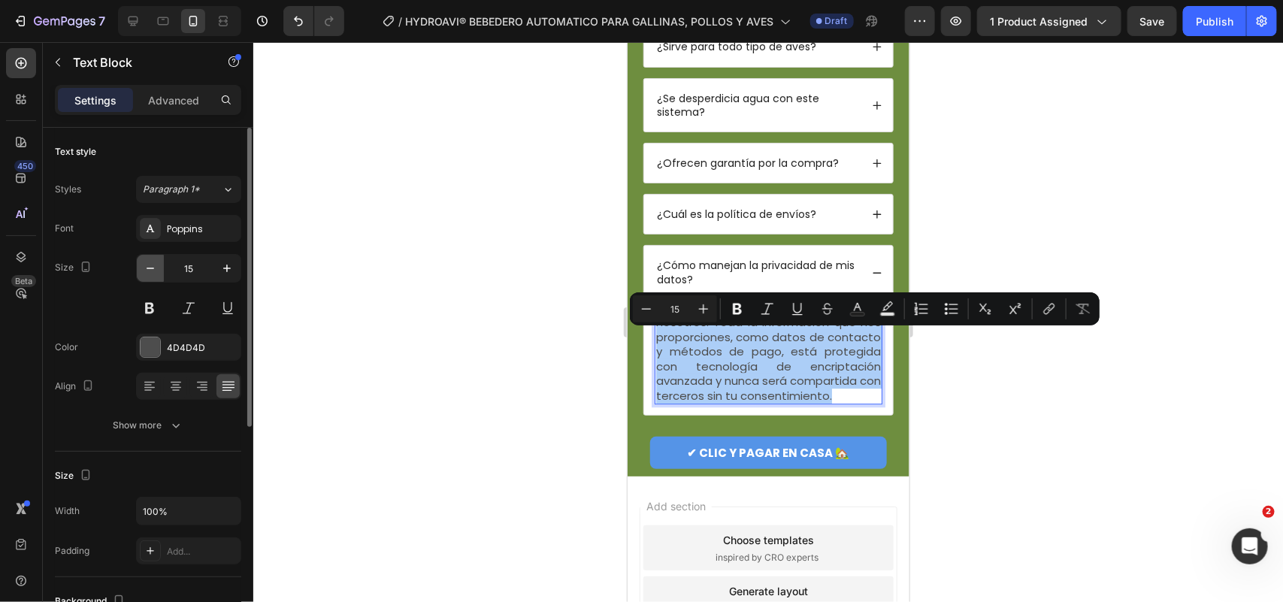
click at [139, 280] on button "button" at bounding box center [150, 268] width 27 height 27
type input "14"
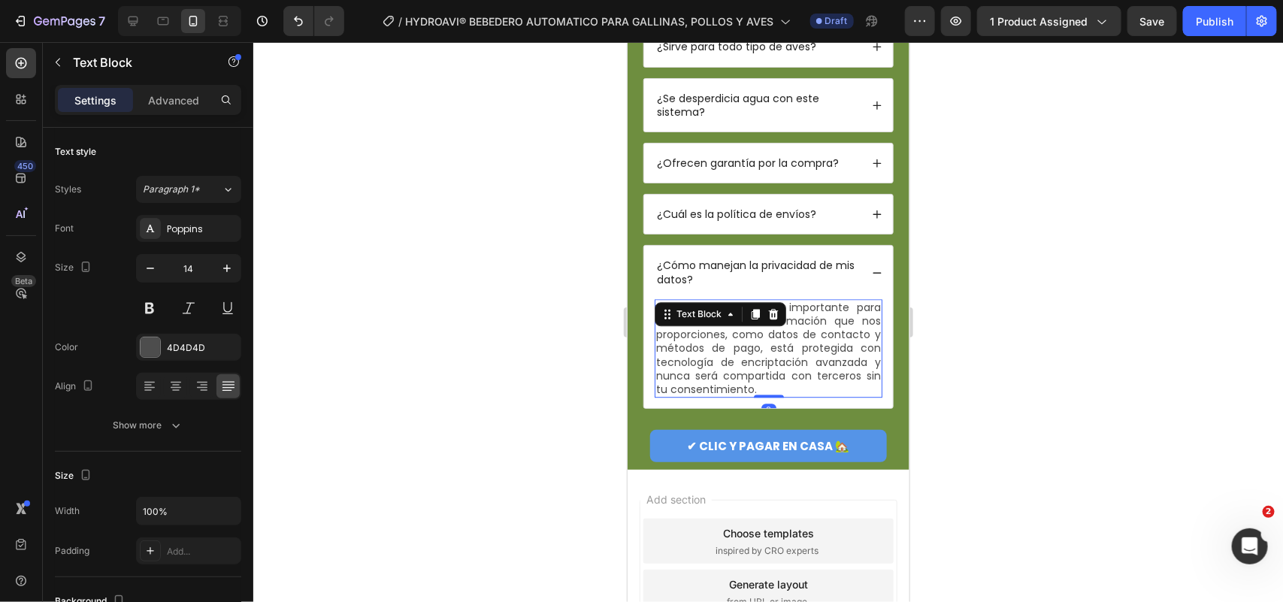
click at [449, 351] on div at bounding box center [768, 322] width 1030 height 560
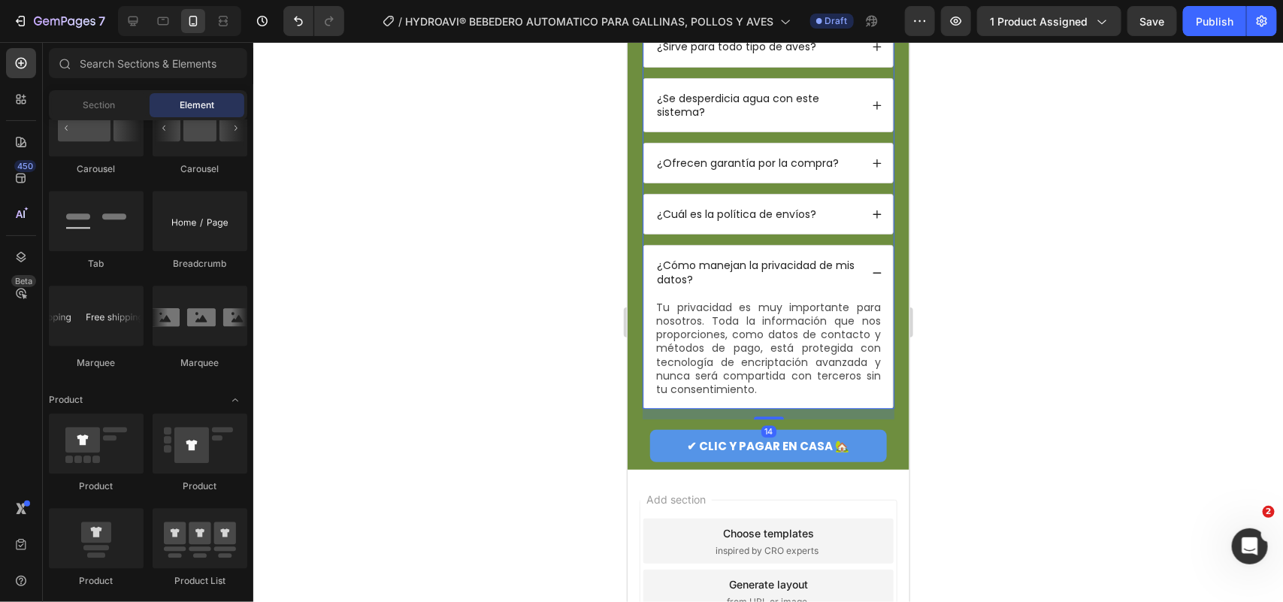
click at [852, 233] on div "¿Cuál es la política de envíos?" at bounding box center [768, 213] width 249 height 39
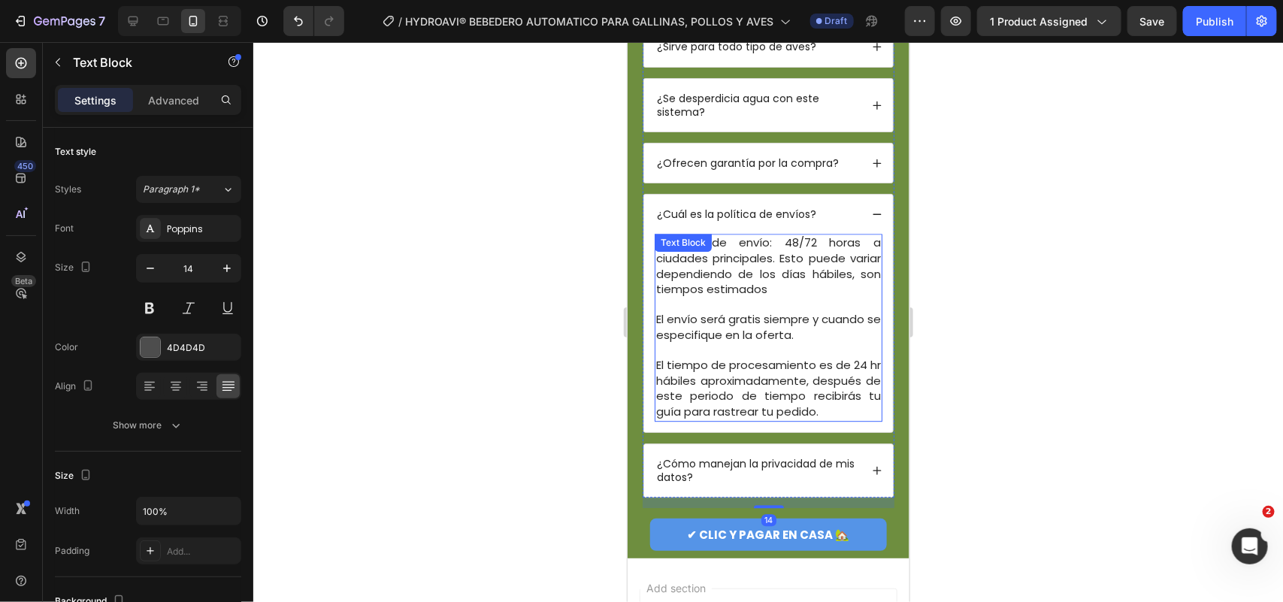
click at [793, 342] on span "El envío será gratis siempre y cuando se especifique en la oferta." at bounding box center [768, 326] width 225 height 32
click at [733, 342] on span "El envío será gratis siempre y cuando se especifique en la oferta." at bounding box center [768, 326] width 225 height 32
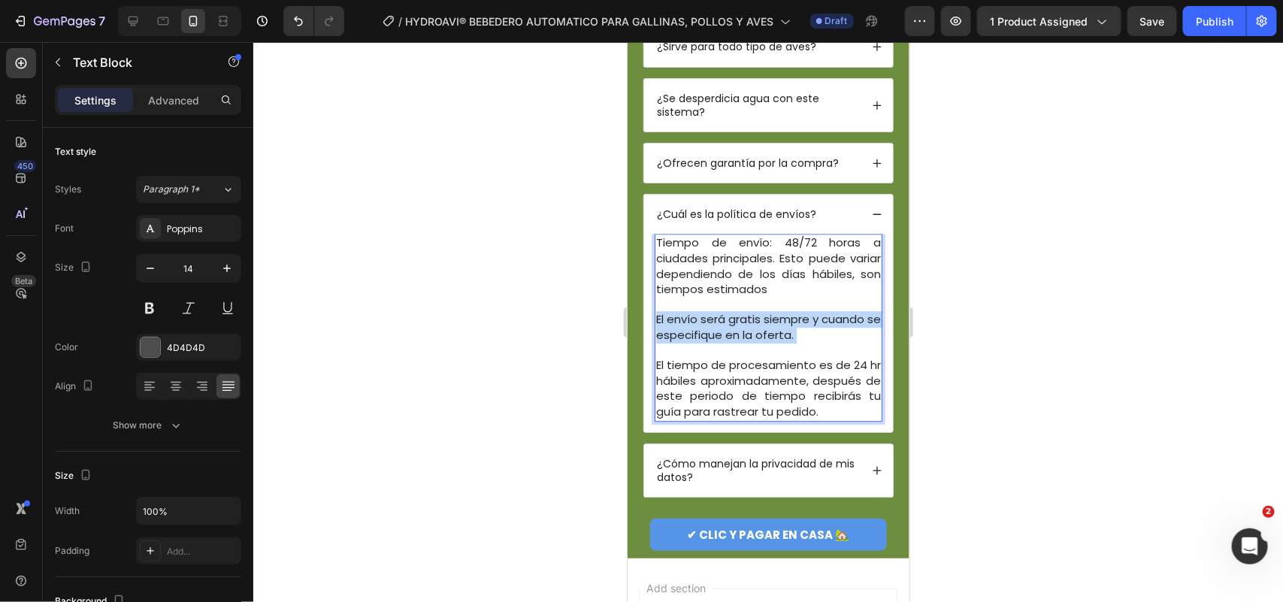
click at [733, 342] on span "El envío será gratis siempre y cuando se especifique en la oferta." at bounding box center [768, 326] width 225 height 32
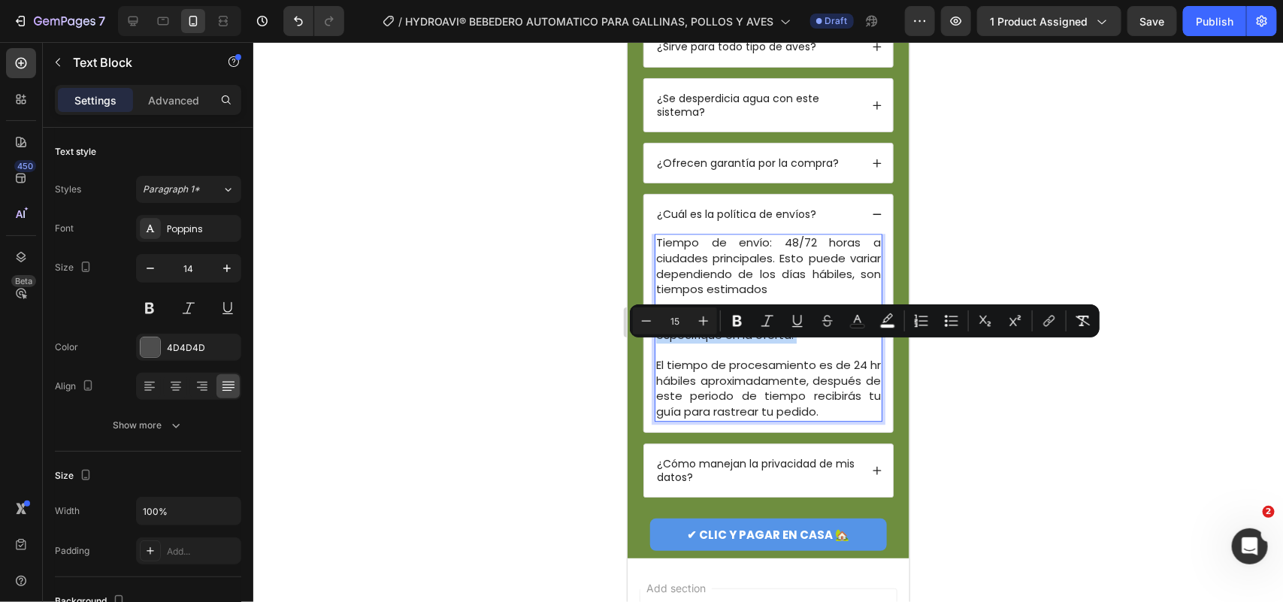
click at [733, 342] on span "El envío será gratis siempre y cuando se especifique en la oferta." at bounding box center [768, 326] width 225 height 32
click at [731, 419] on p "Tiempo de envío: 48/72 horas a ciudades principales. Esto puede variar dependie…" at bounding box center [768, 327] width 225 height 184
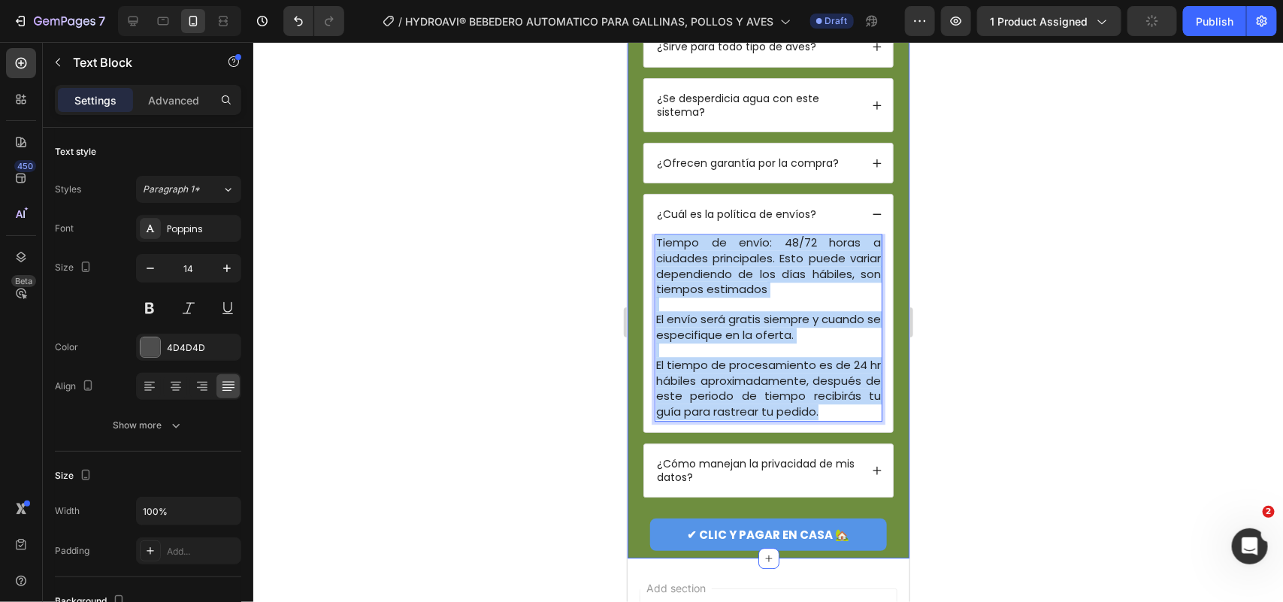
drag, startPoint x: 717, startPoint y: 460, endPoint x: 631, endPoint y: 260, distance: 217.9
click at [631, 260] on div "PREGUNTAS FRECUENTES Heading ¿Qué es HydroAvi® y cómo funciona? ¿Necesito exper…" at bounding box center [768, 219] width 282 height 678
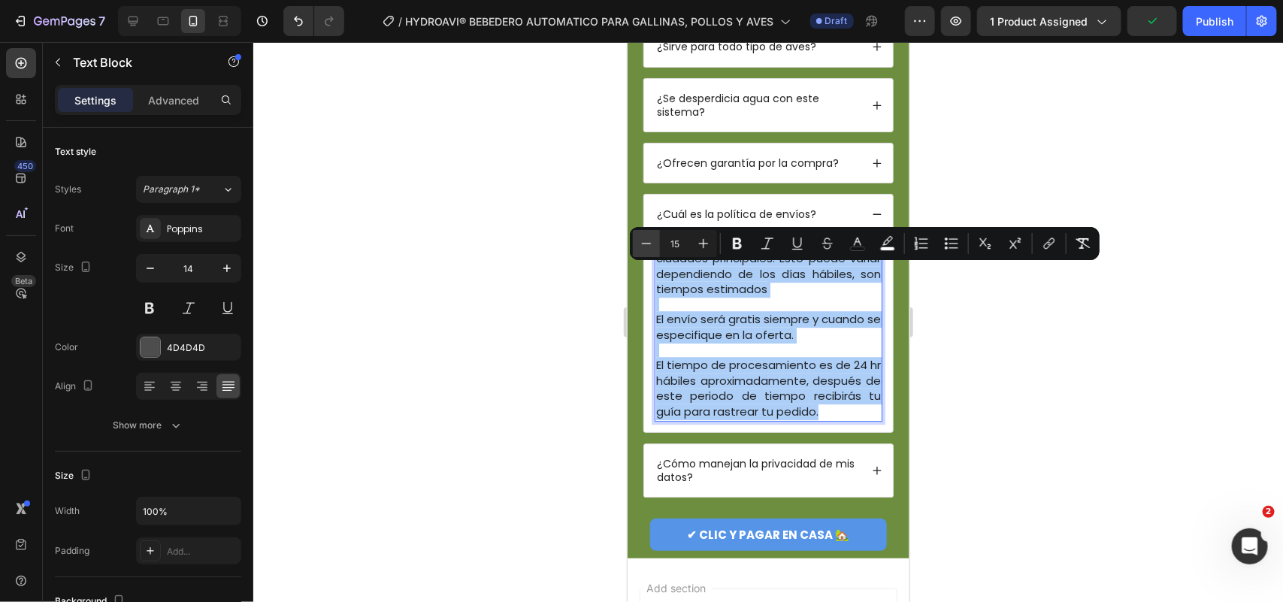
click at [641, 248] on icon "Editor contextual toolbar" at bounding box center [646, 243] width 15 height 15
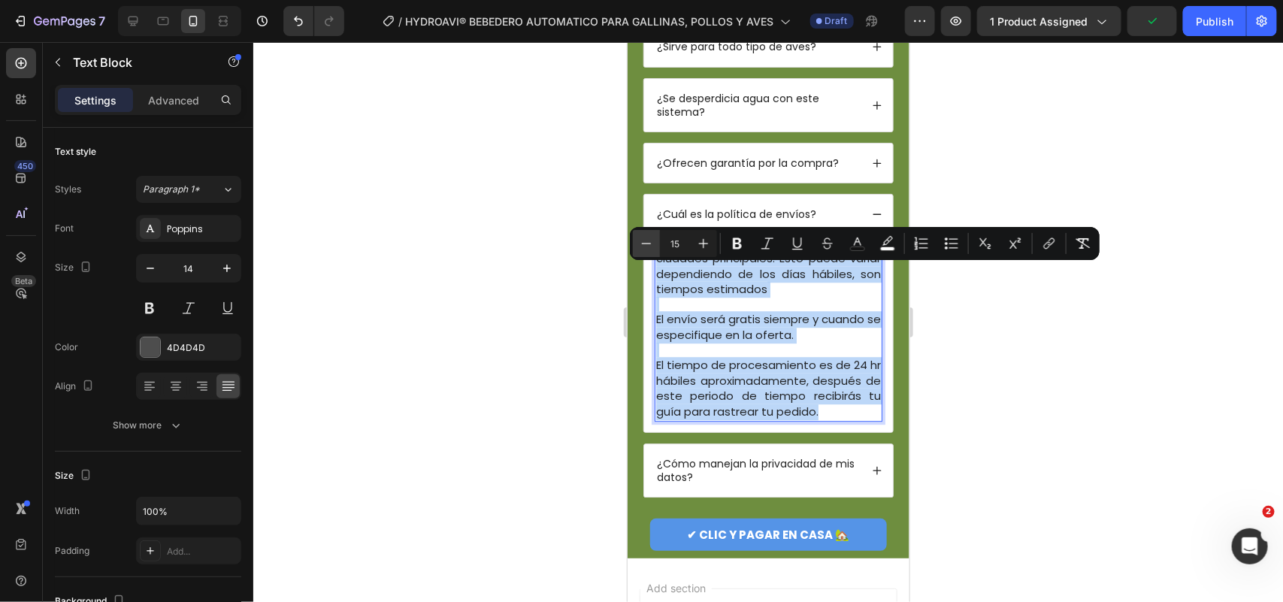
type input "14"
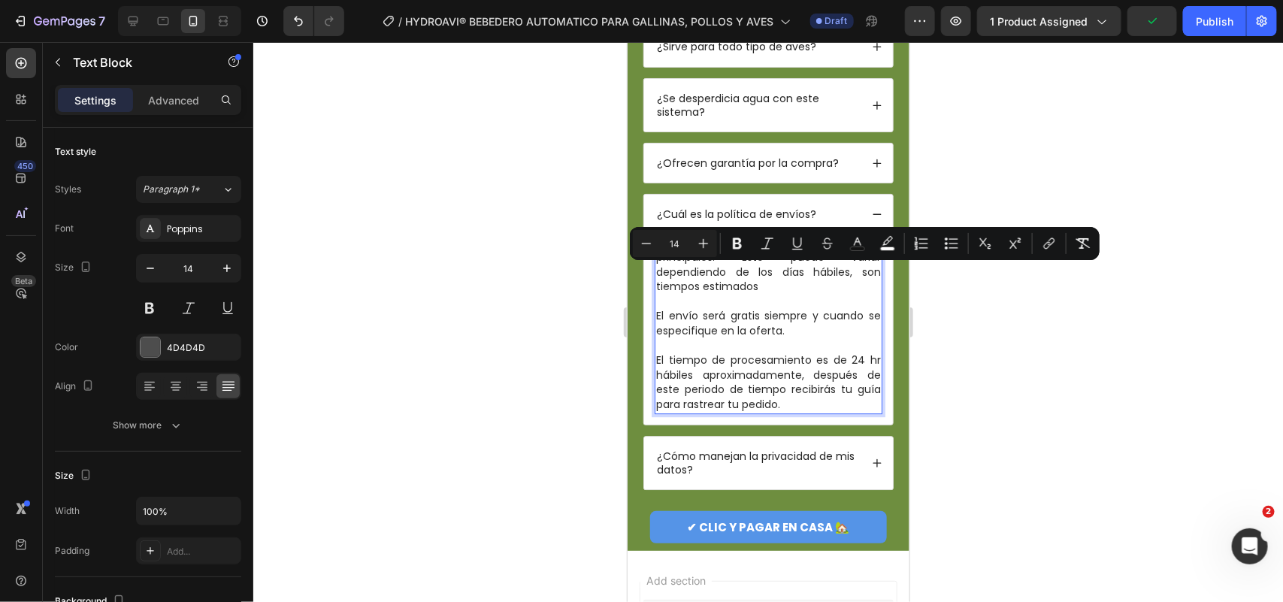
click at [544, 351] on div at bounding box center [768, 322] width 1030 height 560
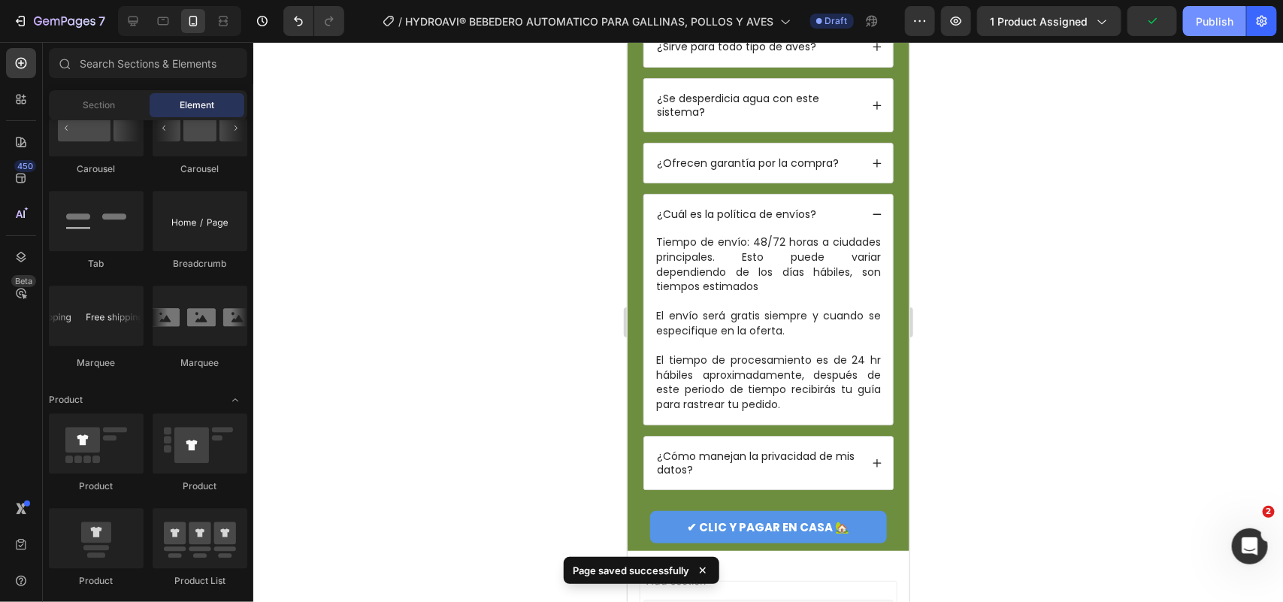
click at [1026, 8] on button "Publish" at bounding box center [1214, 21] width 63 height 30
click at [871, 110] on icon at bounding box center [876, 104] width 11 height 11
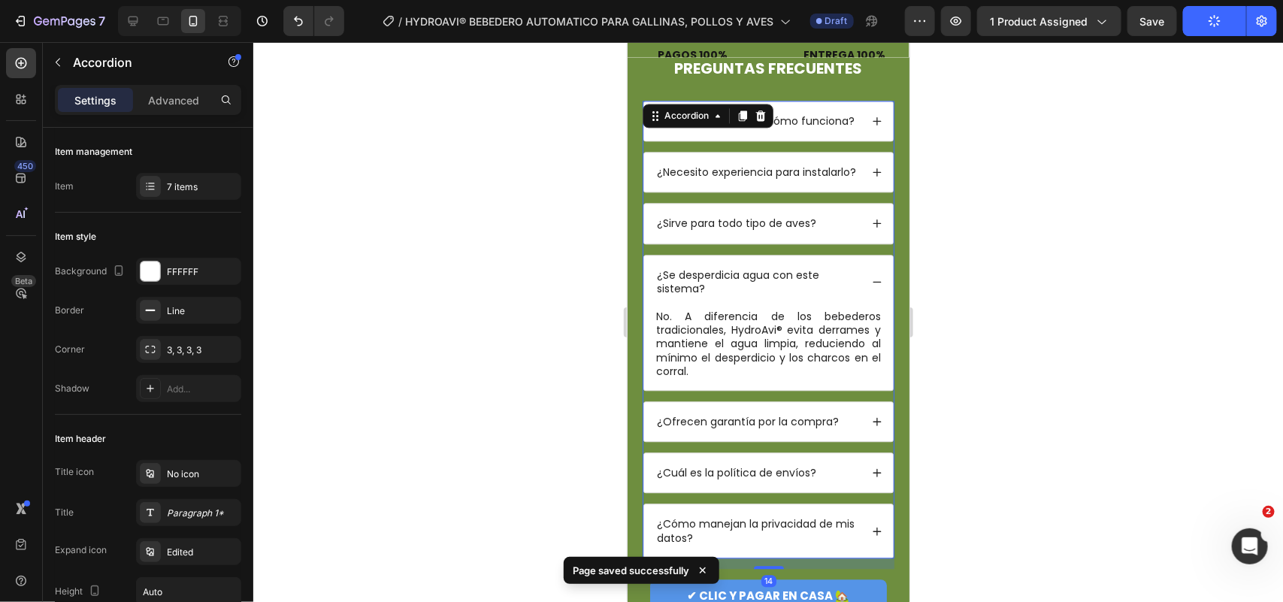
scroll to position [4056, 0]
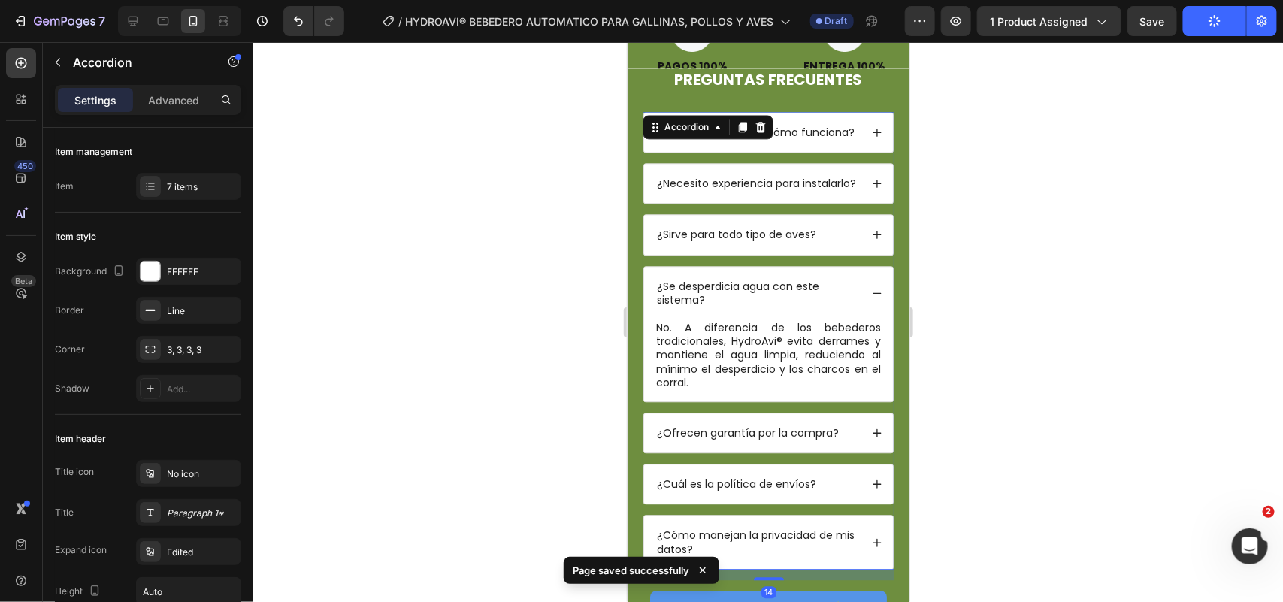
click at [873, 238] on icon at bounding box center [877, 234] width 8 height 8
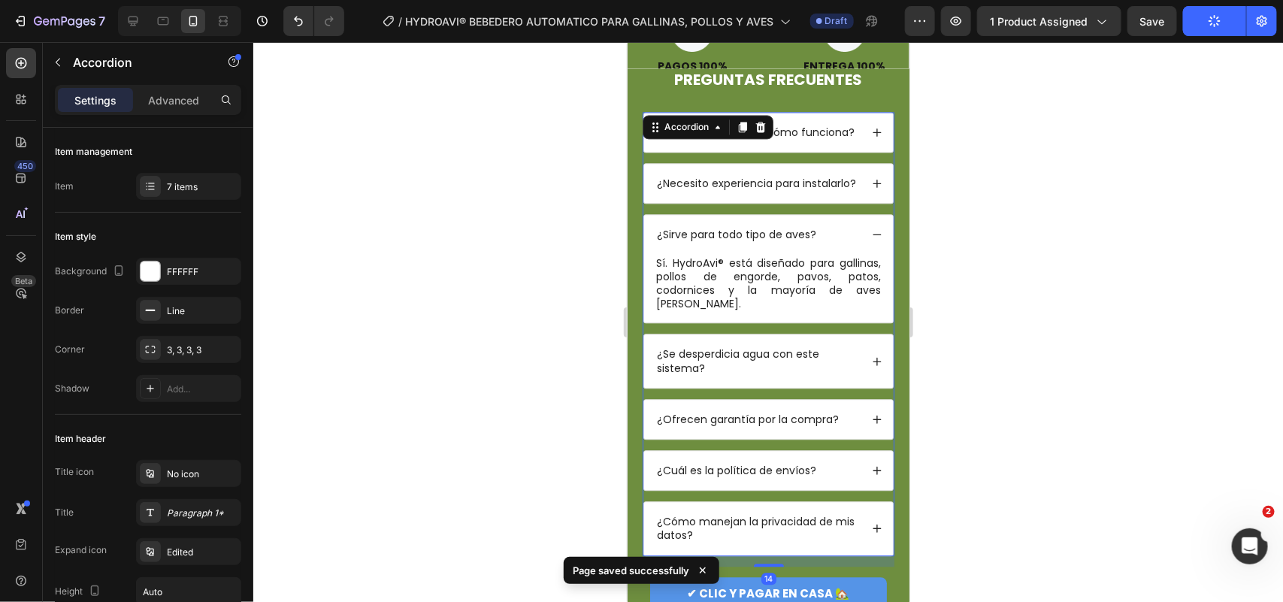
click at [871, 188] on icon at bounding box center [876, 182] width 11 height 11
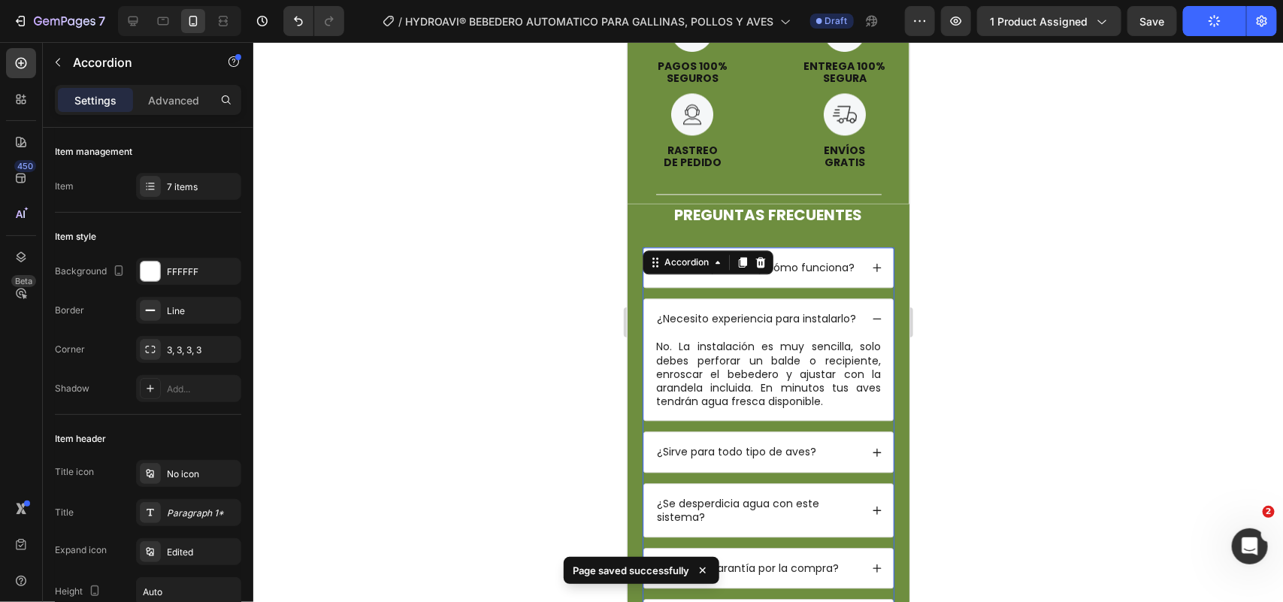
click at [868, 247] on div "¿Qué es HydroAvi® y cómo funciona?" at bounding box center [768, 266] width 249 height 39
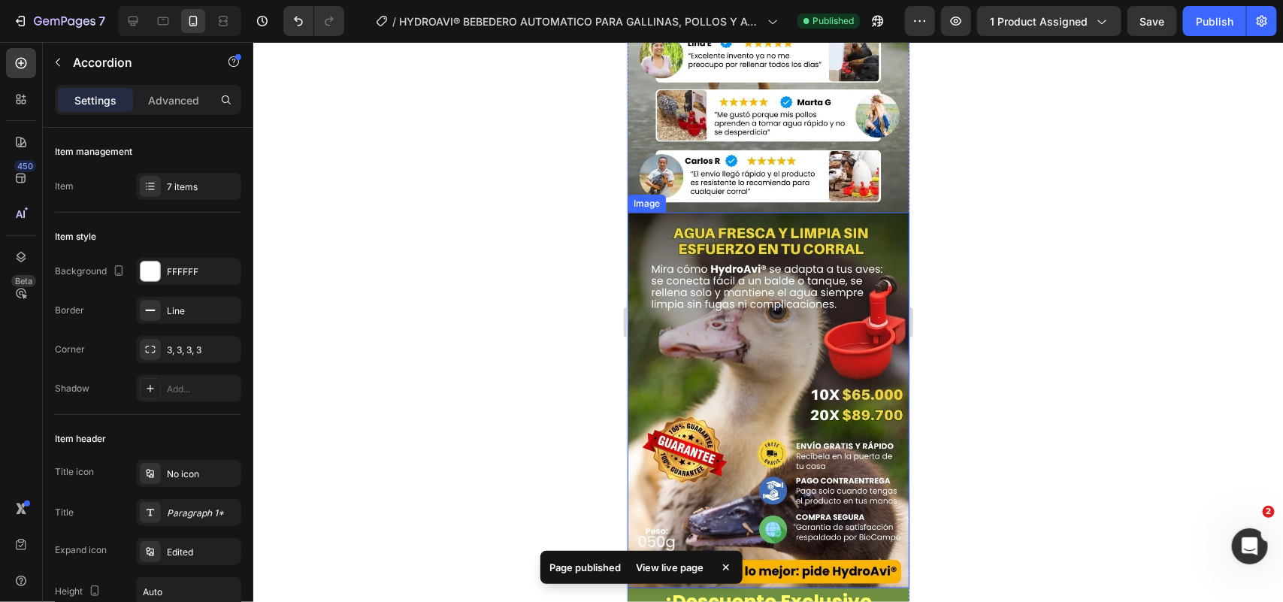
scroll to position [3304, 0]
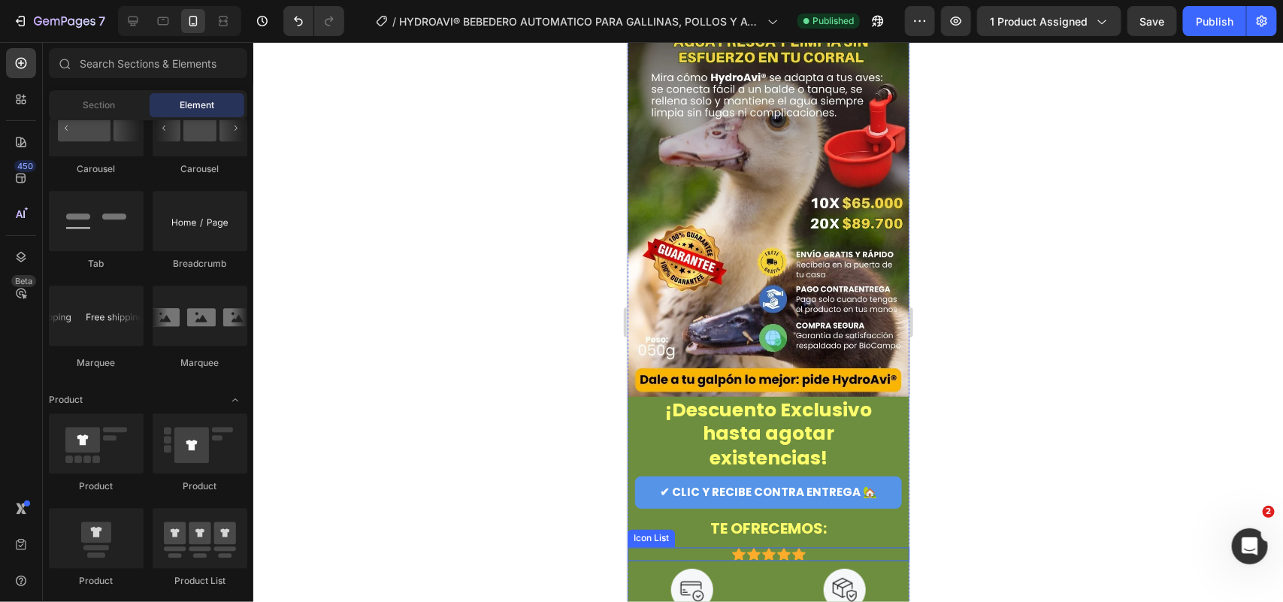
scroll to position [3398, 0]
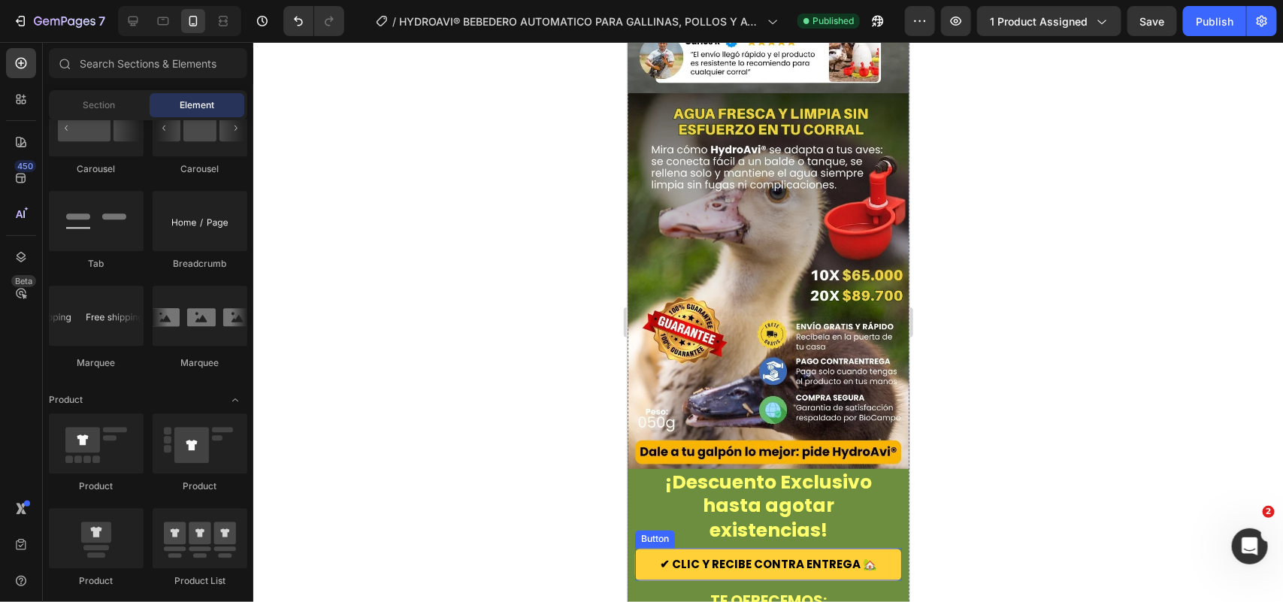
click at [884, 481] on button "✔ CLIC Y RECIBE CONTRA ENTREGA 🏡" at bounding box center [768, 564] width 267 height 32
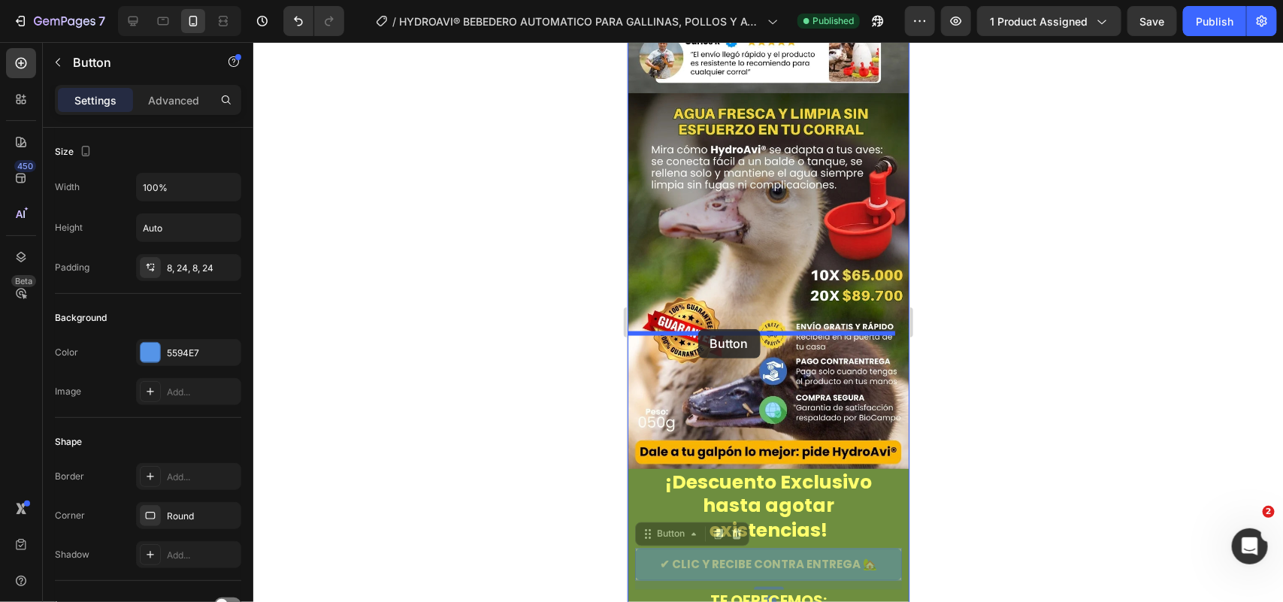
drag, startPoint x: 680, startPoint y: 398, endPoint x: 698, endPoint y: 328, distance: 72.9
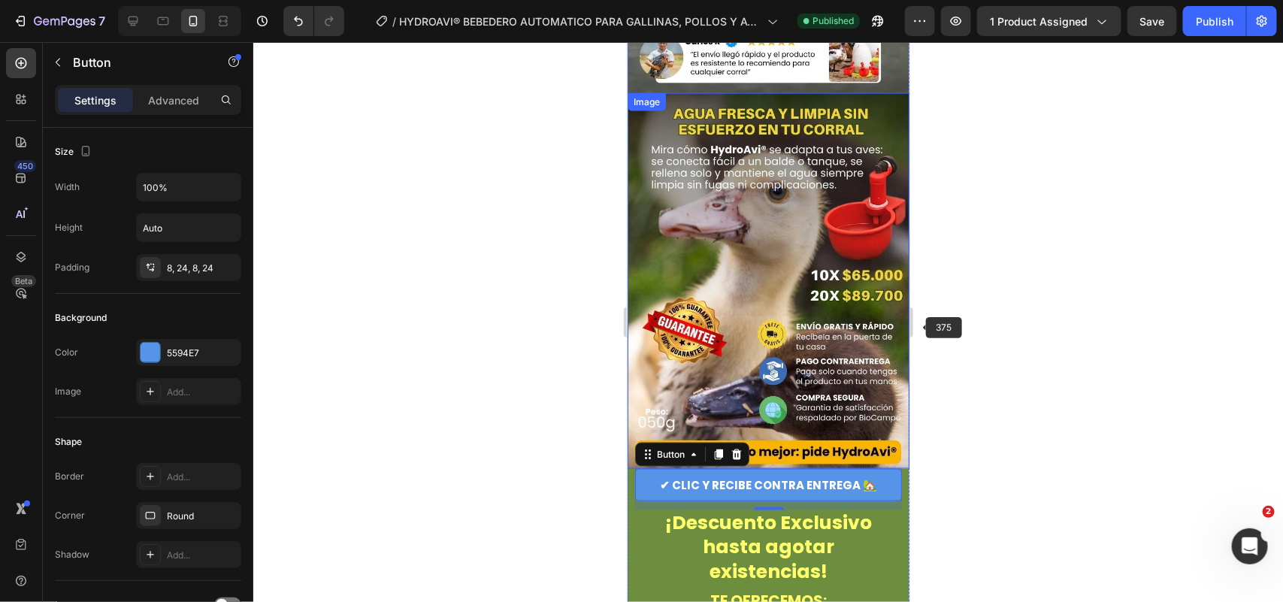
click at [1026, 329] on div at bounding box center [768, 322] width 1030 height 560
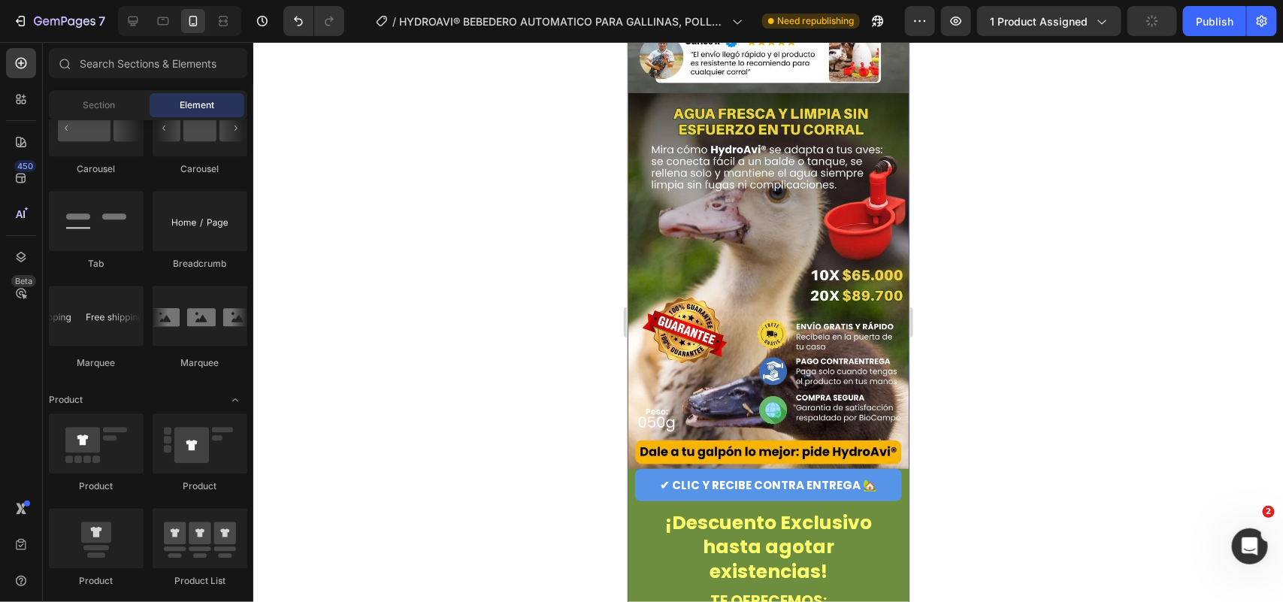
click at [891, 468] on div "✔ CLIC Y RECIBE CONTRA ENTREGA 🏡 Button" at bounding box center [768, 488] width 282 height 41
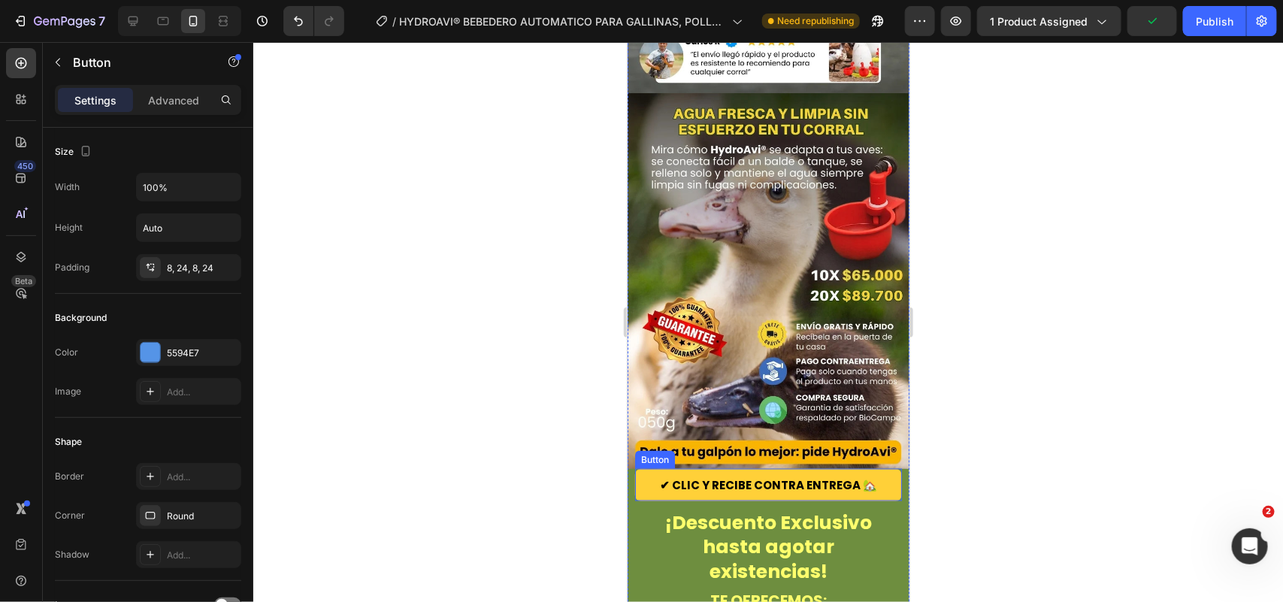
click at [750, 468] on button "✔ CLIC Y RECIBE CONTRA ENTREGA 🏡" at bounding box center [768, 484] width 267 height 32
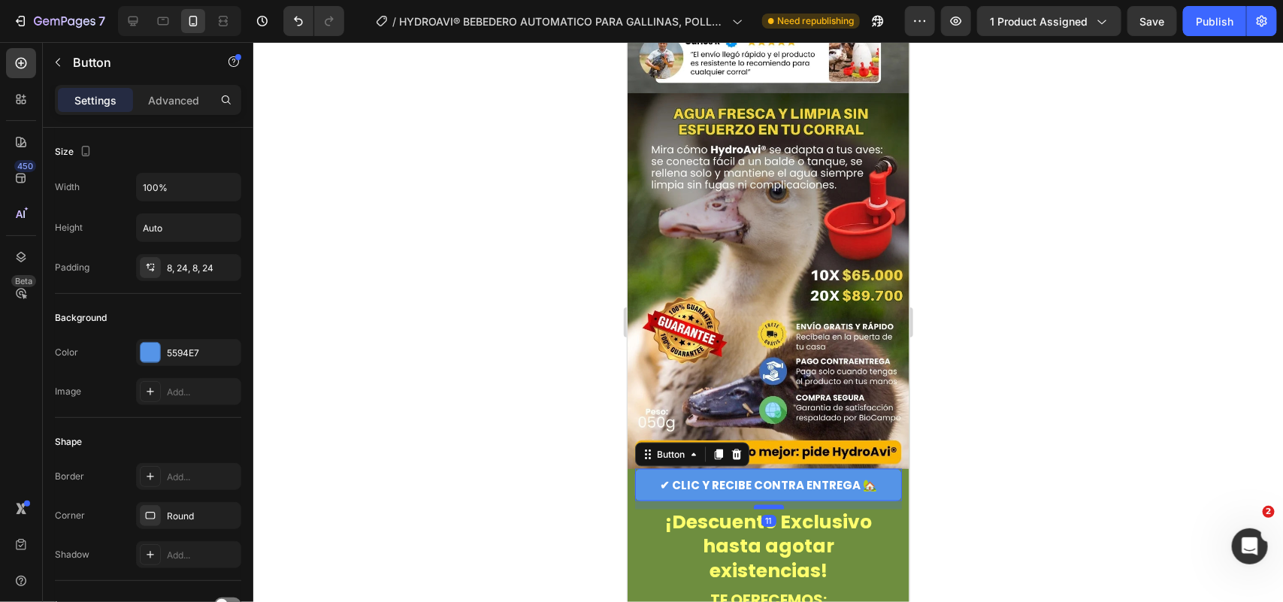
click at [767, 481] on div at bounding box center [768, 506] width 30 height 5
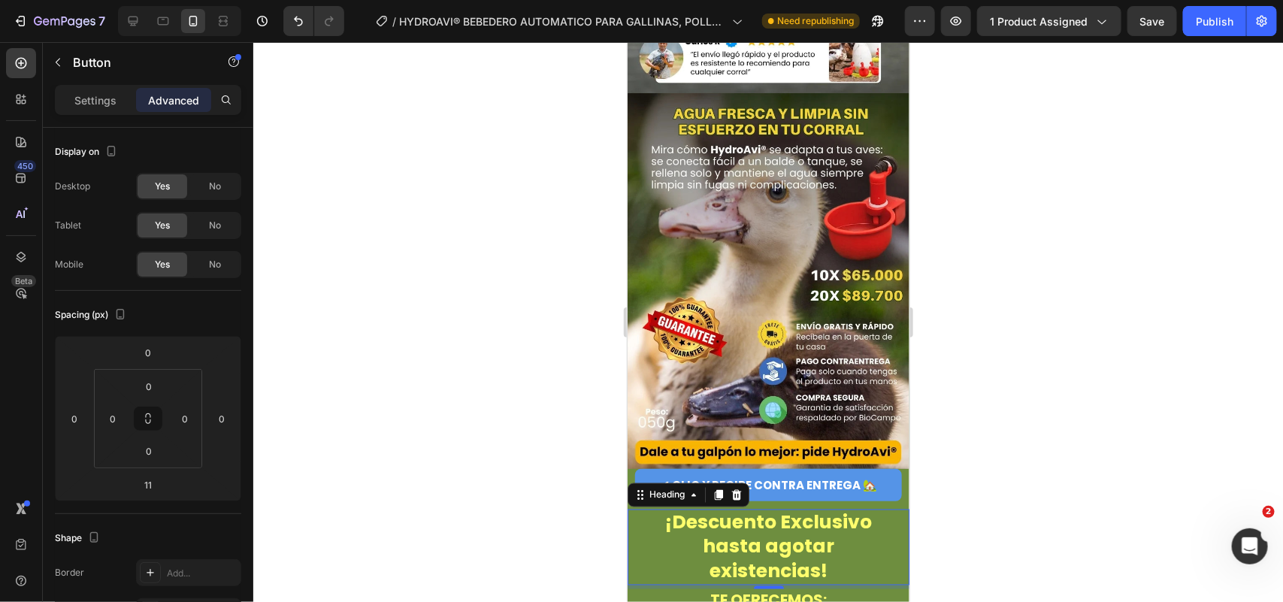
click at [838, 481] on h2 "¡Descuento Exclusivo hasta agotar existencias!" at bounding box center [768, 547] width 252 height 77
click at [1011, 321] on div at bounding box center [768, 322] width 1030 height 560
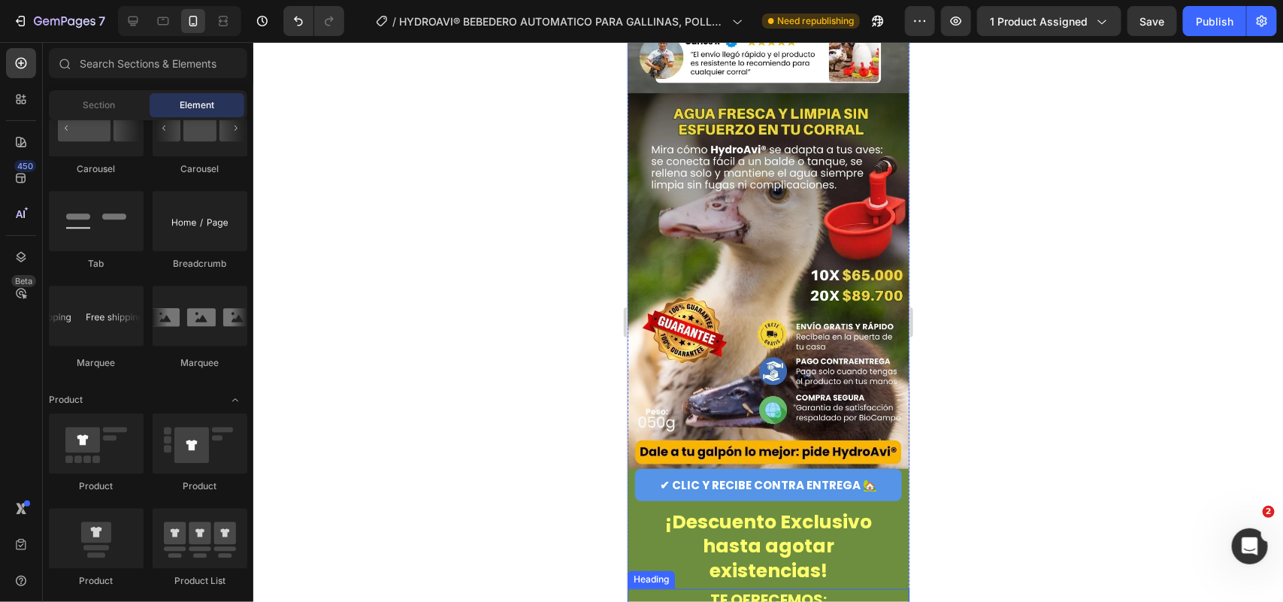
click at [854, 481] on h2 "TE OFRECEMOS:" at bounding box center [768, 600] width 282 height 23
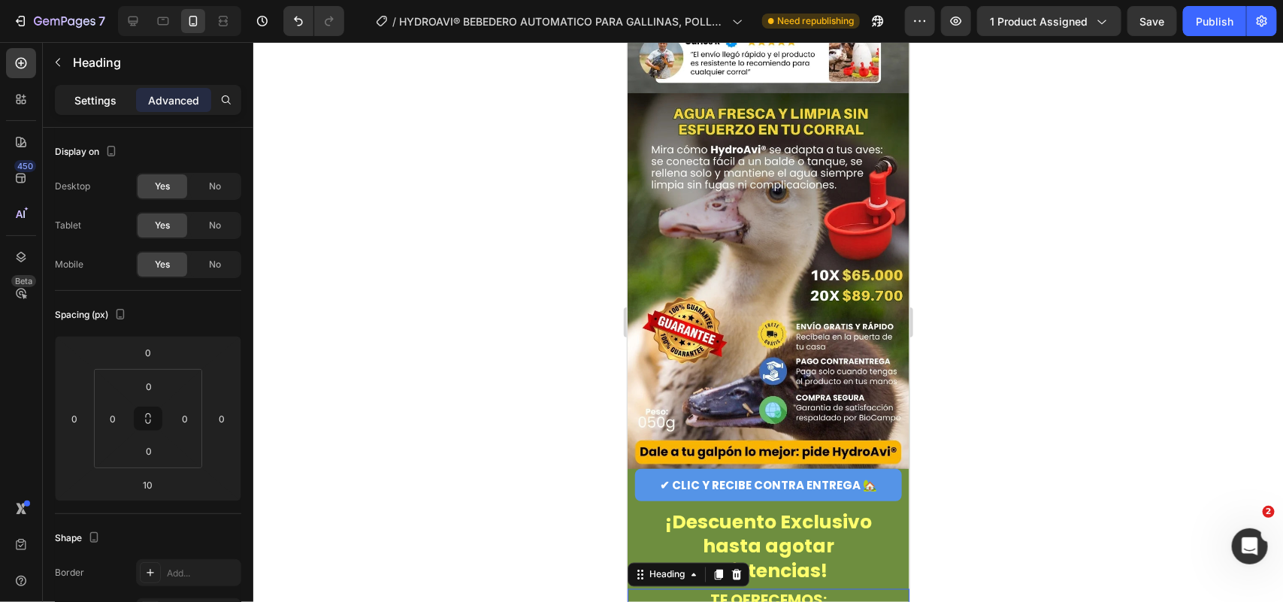
click at [80, 92] on p "Settings" at bounding box center [95, 100] width 42 height 16
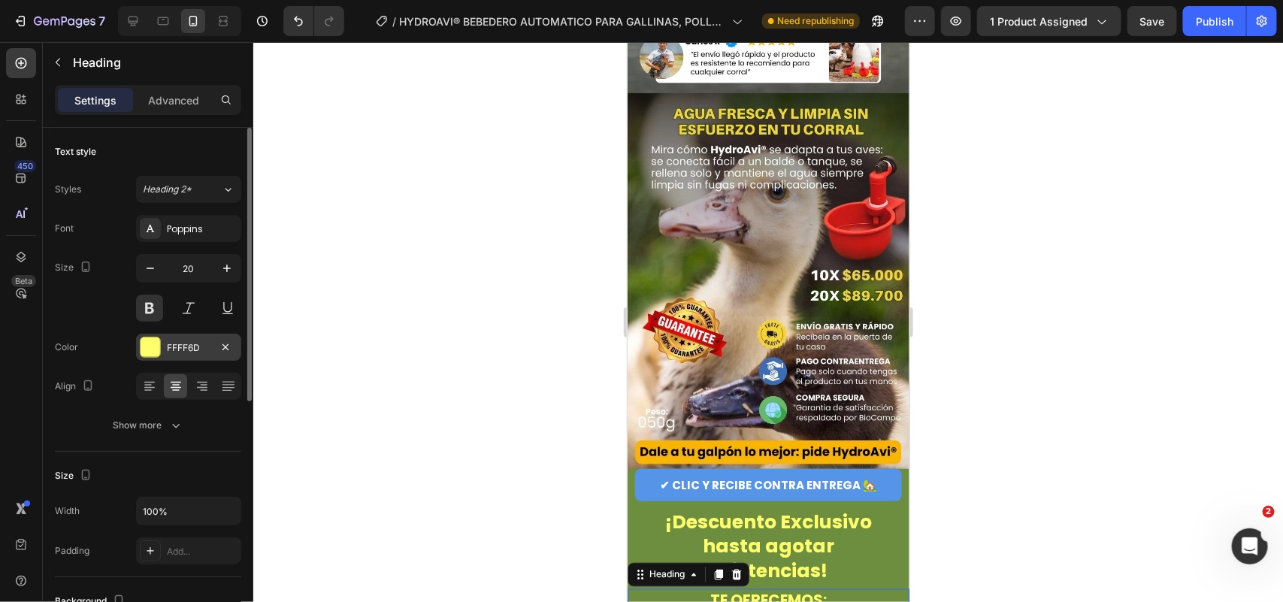
click at [186, 344] on div "FFFF6D" at bounding box center [189, 348] width 44 height 14
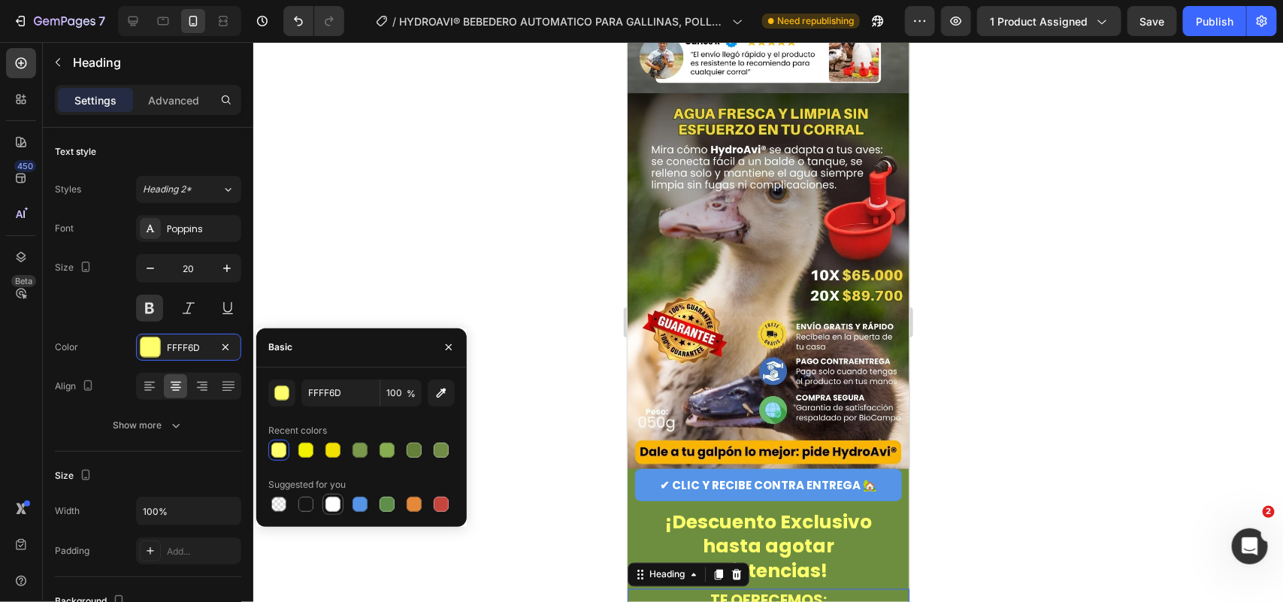
click at [328, 481] on div at bounding box center [333, 504] width 15 height 15
type input "FFFFFF"
click at [423, 268] on div at bounding box center [768, 322] width 1030 height 560
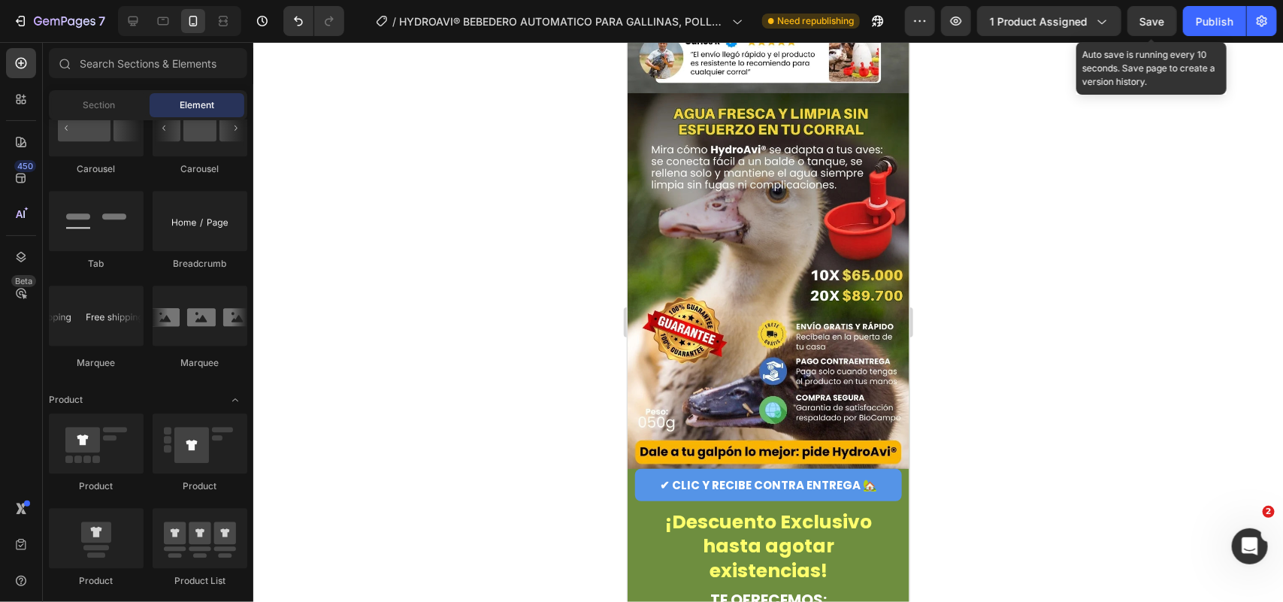
click at [1026, 21] on span "Save" at bounding box center [1152, 21] width 25 height 13
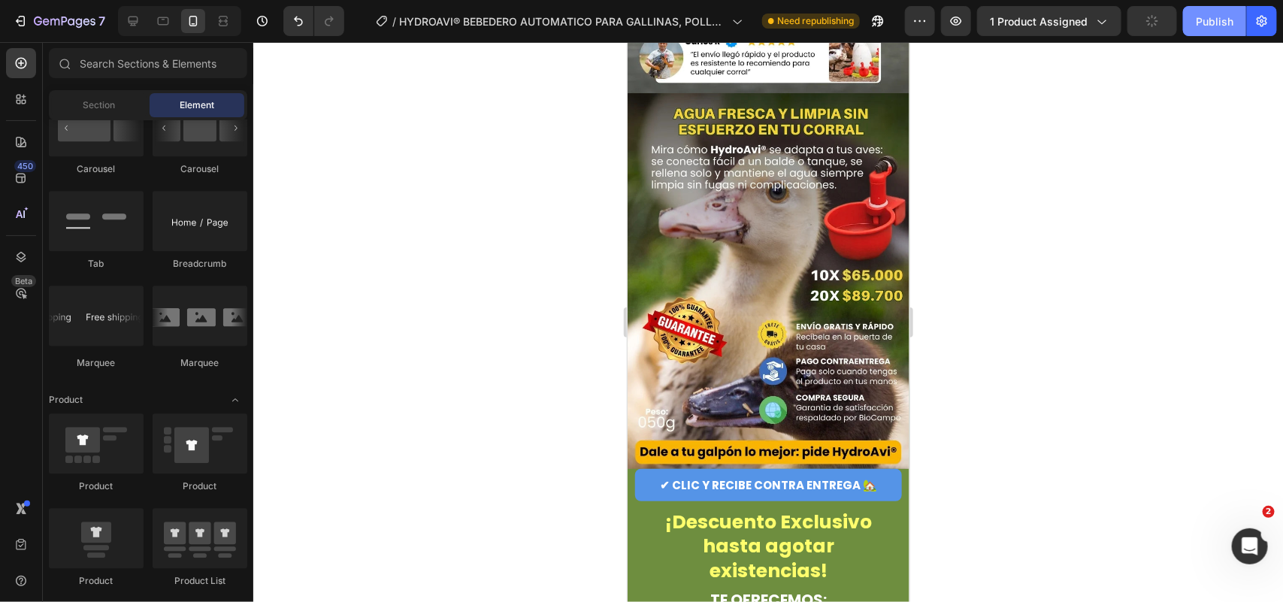
click at [1026, 31] on button "Publish" at bounding box center [1214, 21] width 63 height 30
click at [850, 481] on h2 "¡Descuento Exclusivo hasta agotar existencias!" at bounding box center [768, 547] width 252 height 77
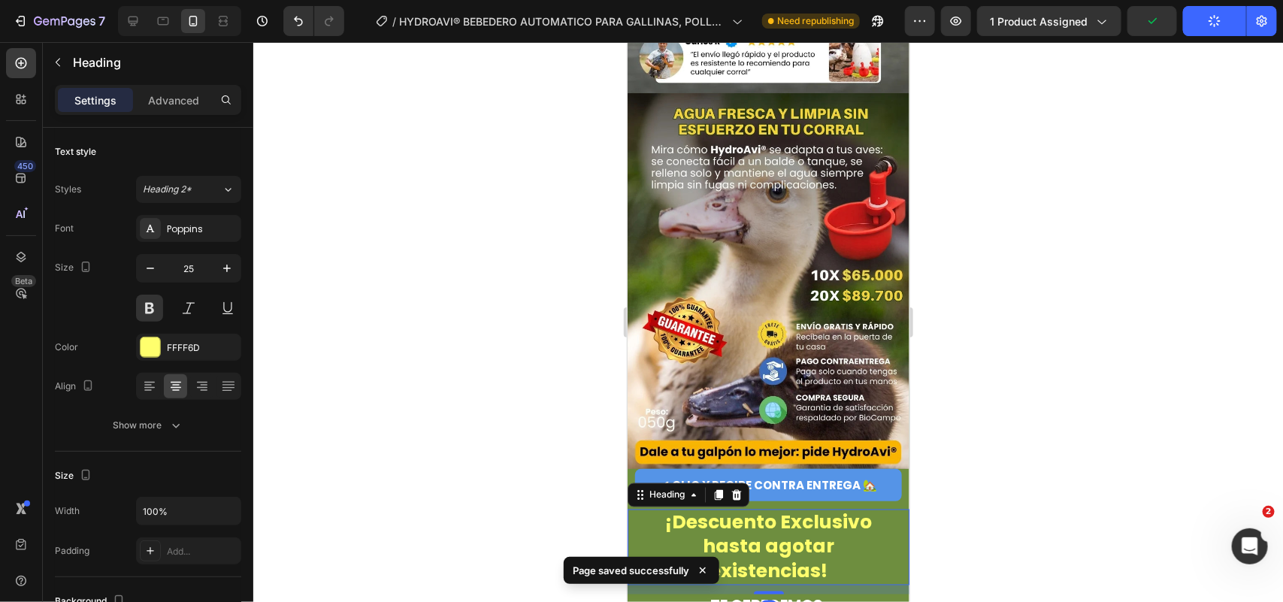
drag, startPoint x: 769, startPoint y: 451, endPoint x: 863, endPoint y: 401, distance: 106.3
click at [766, 481] on div at bounding box center [768, 592] width 30 height 3
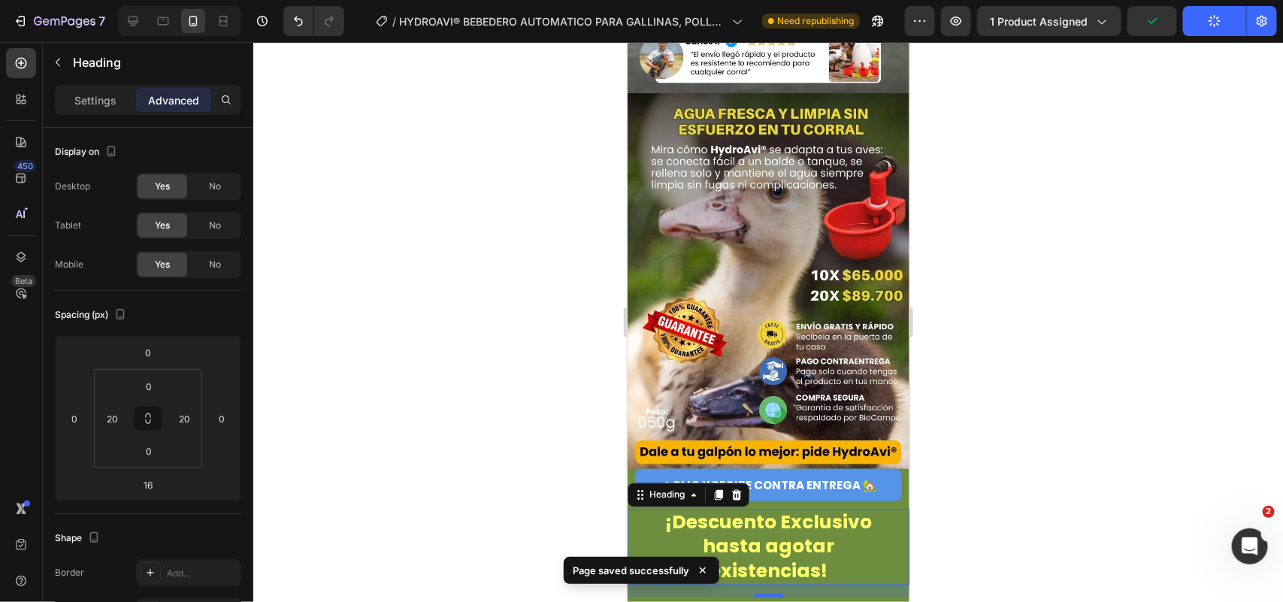
click at [1026, 317] on div at bounding box center [768, 322] width 1030 height 560
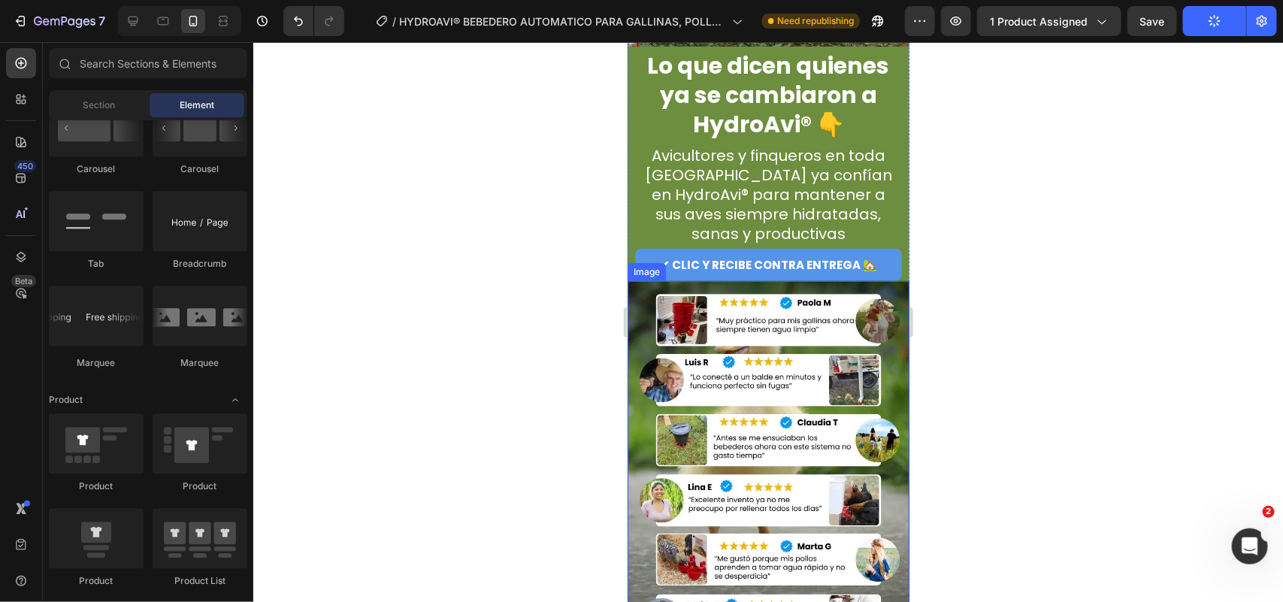
scroll to position [2740, 0]
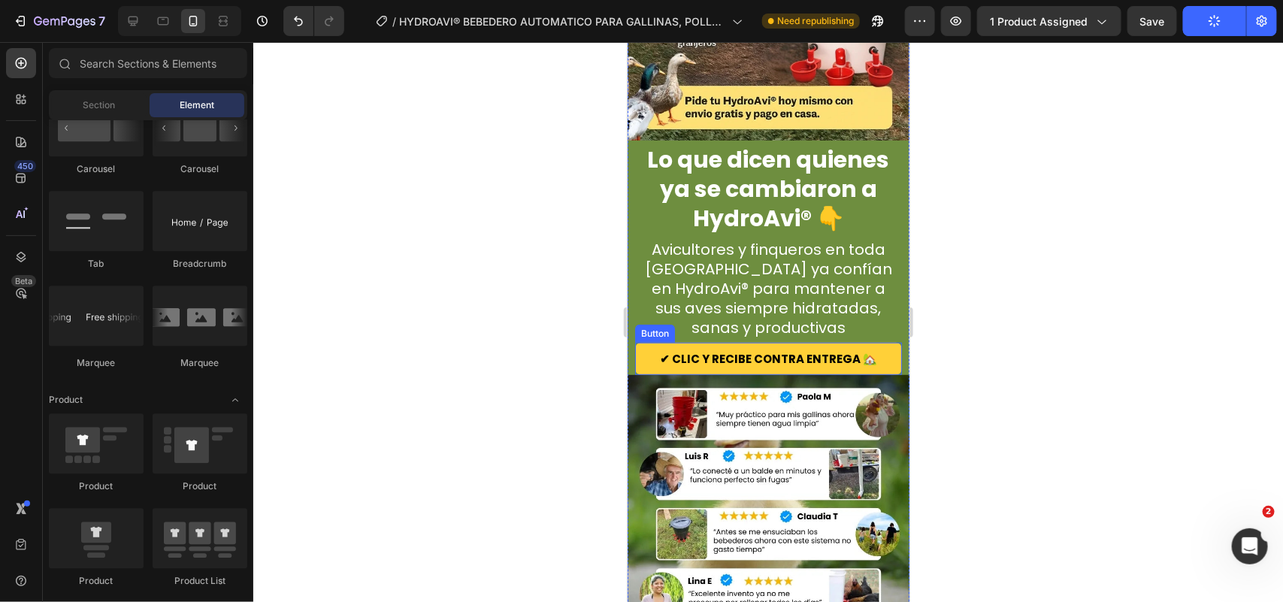
click at [886, 342] on button "✔ CLIC Y RECIBE CONTRA ENTREGA 🏡" at bounding box center [768, 358] width 267 height 32
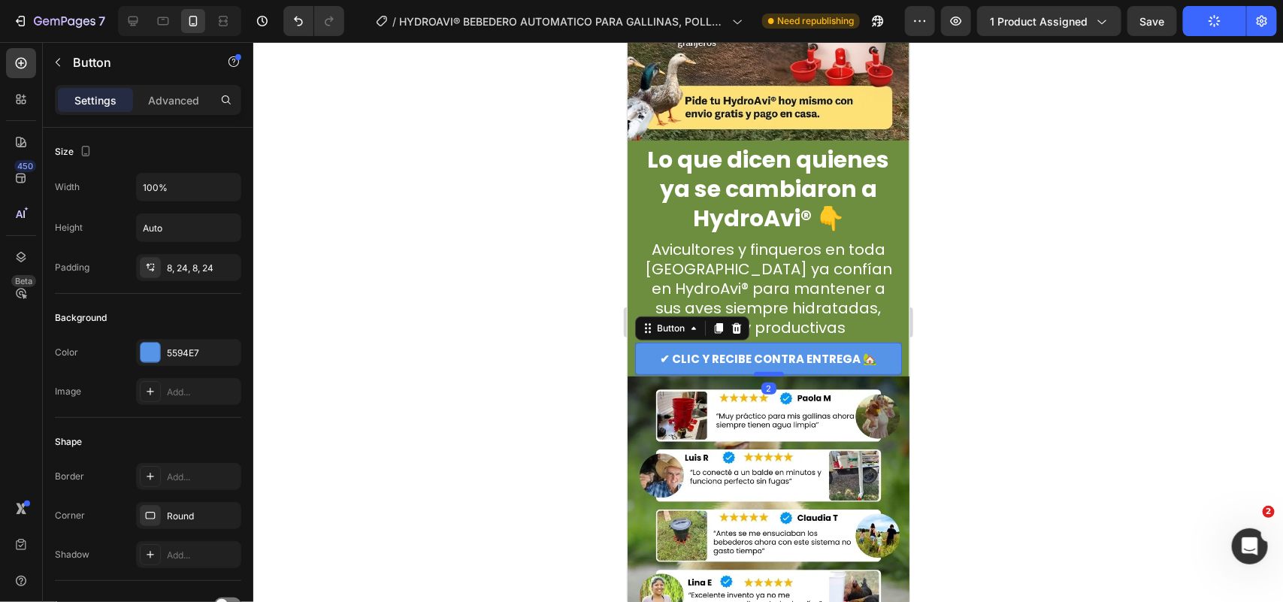
click at [762, 371] on div at bounding box center [768, 373] width 30 height 5
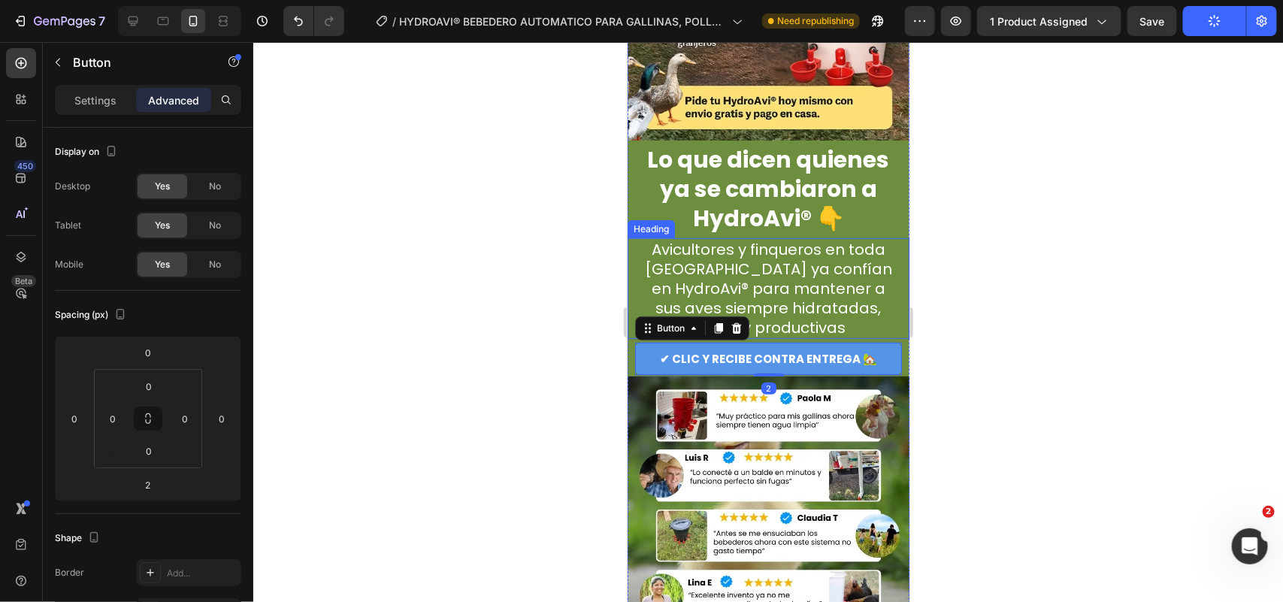
click at [1013, 170] on div at bounding box center [768, 322] width 1030 height 560
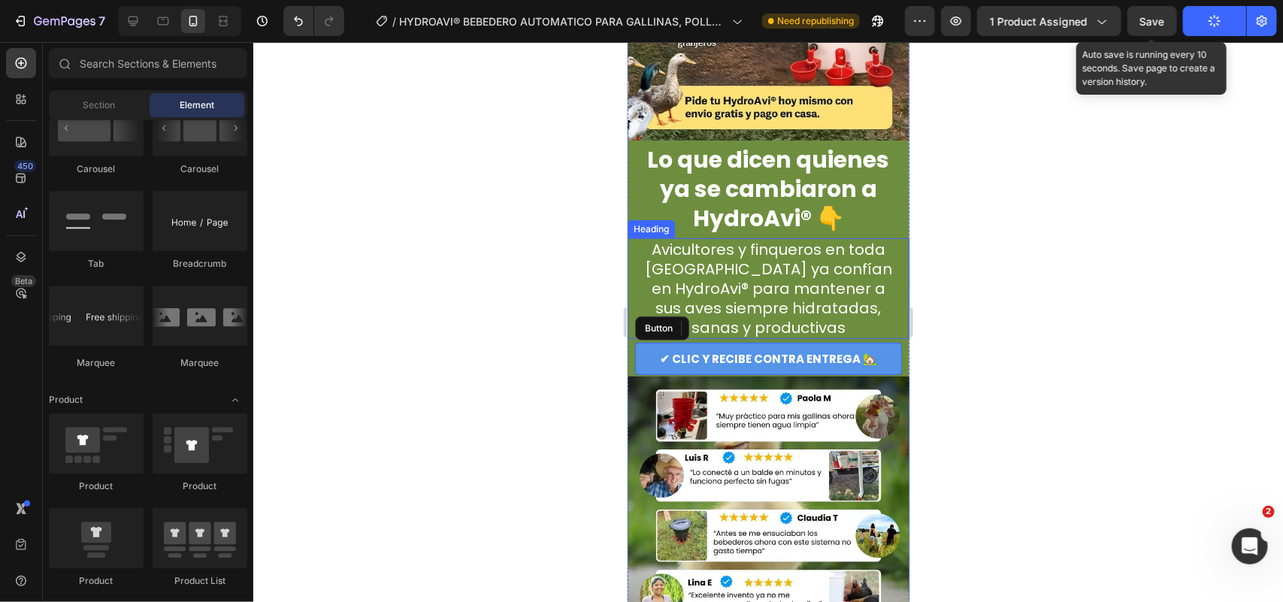
click at [1026, 15] on span "Save" at bounding box center [1152, 21] width 25 height 13
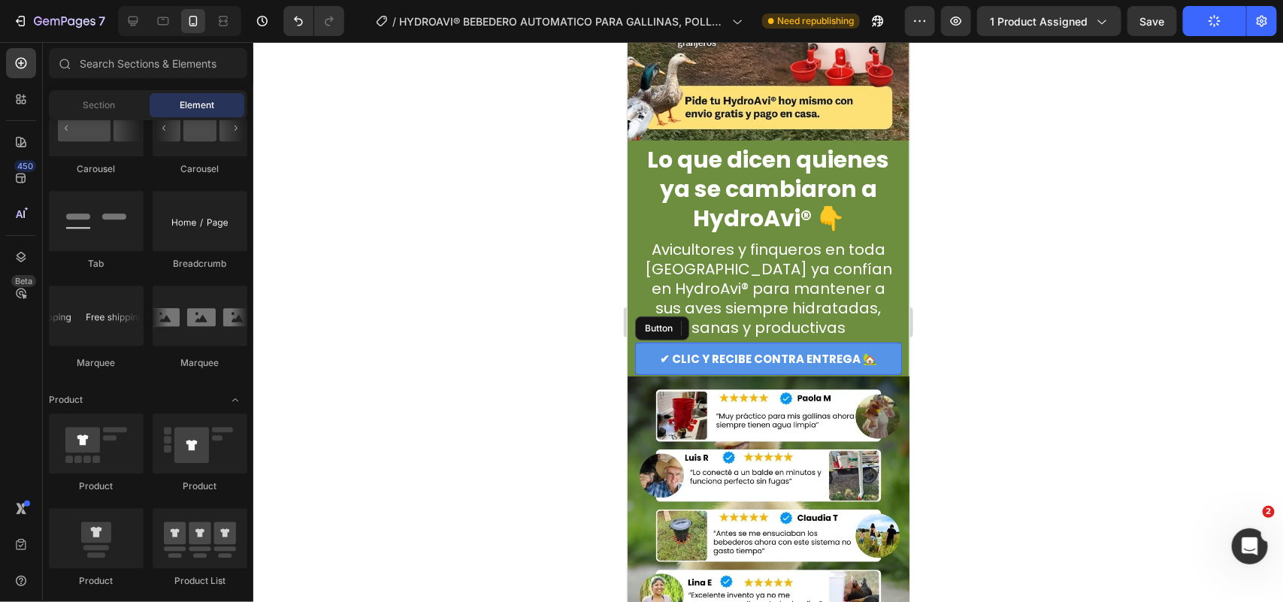
click at [1026, 282] on div at bounding box center [768, 322] width 1030 height 560
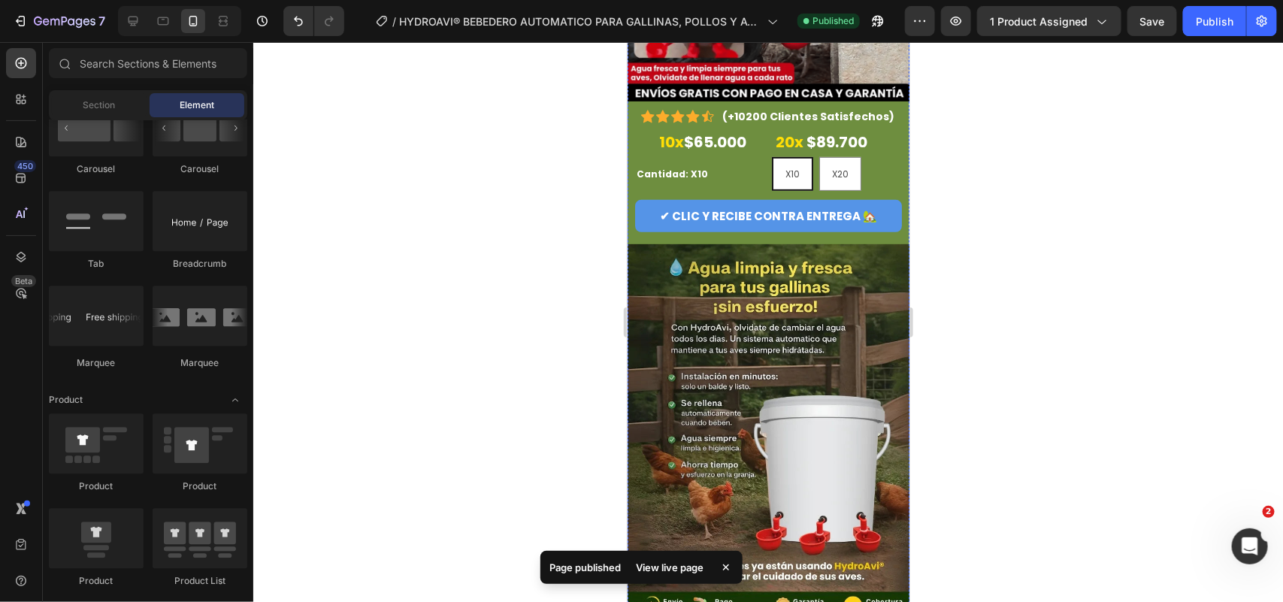
scroll to position [0, 0]
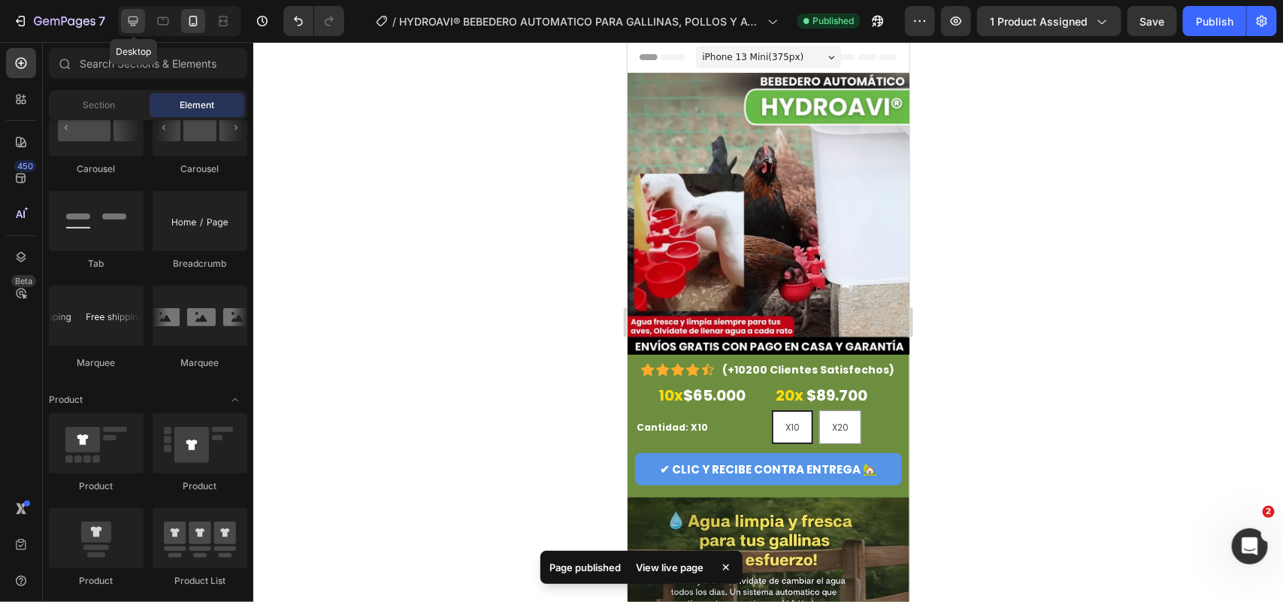
click at [129, 25] on icon at bounding box center [133, 21] width 15 height 15
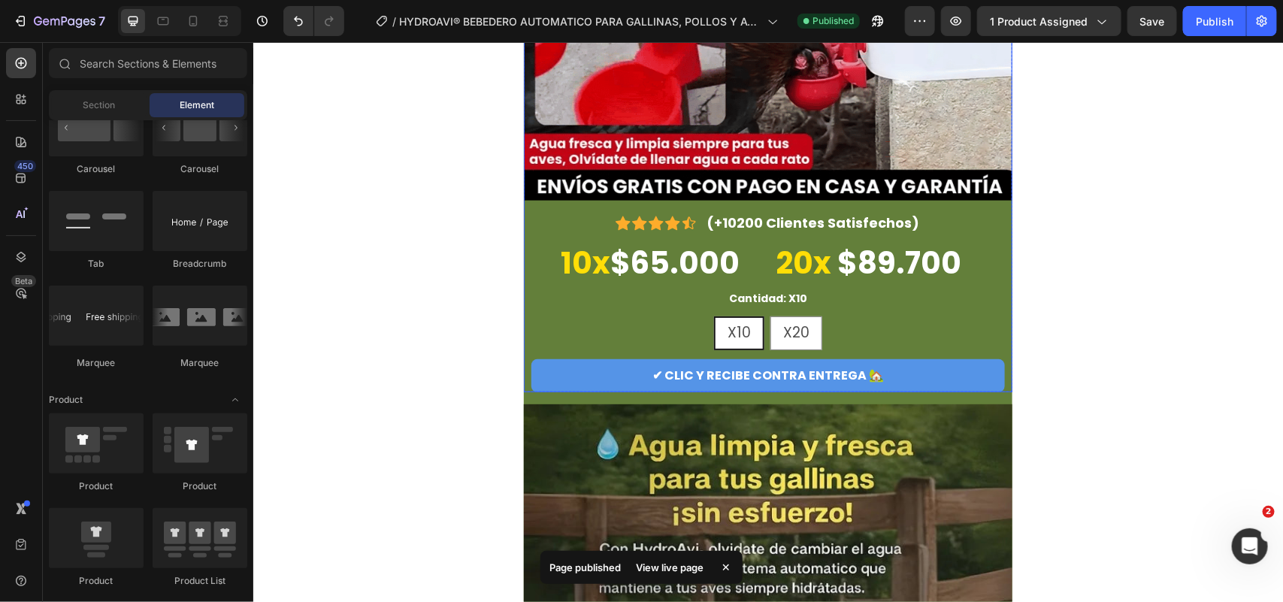
scroll to position [376, 0]
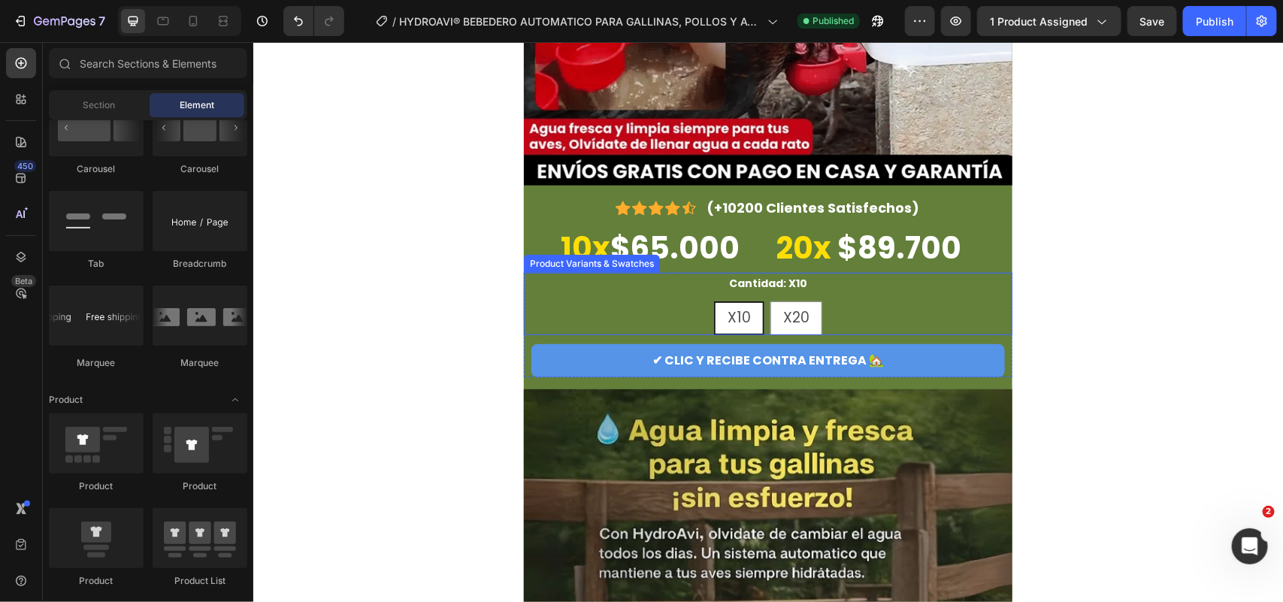
click at [895, 305] on div "X10 X10 X10 X20 X20 X20" at bounding box center [767, 318] width 489 height 34
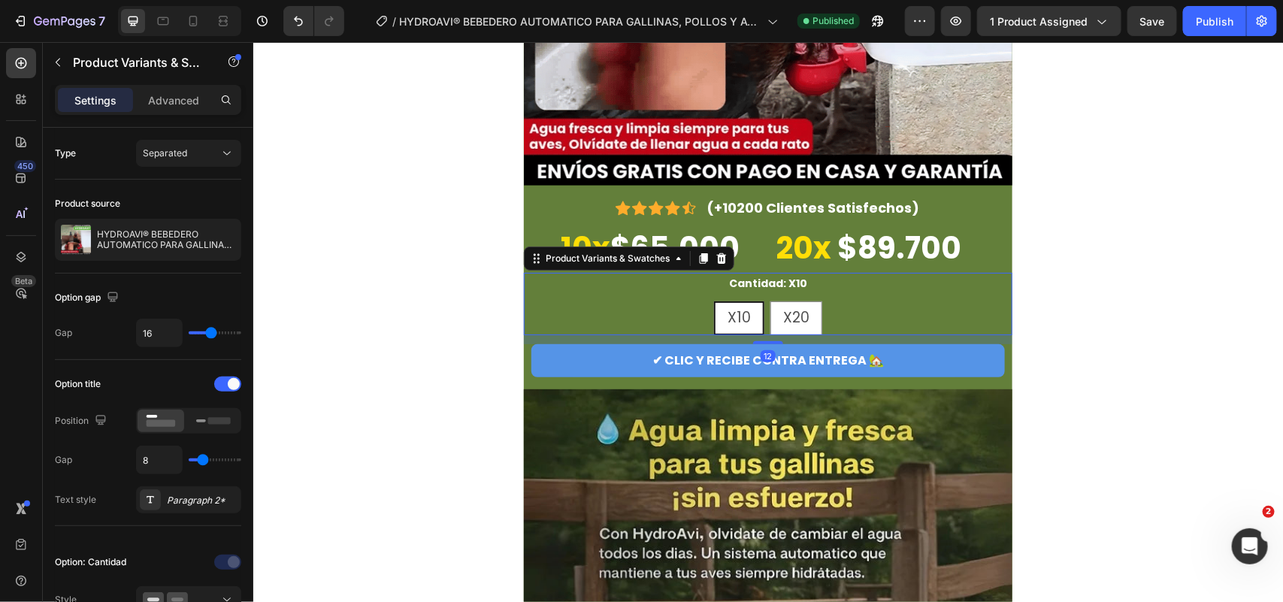
click at [213, 101] on div "Settings Advanced" at bounding box center [148, 100] width 180 height 24
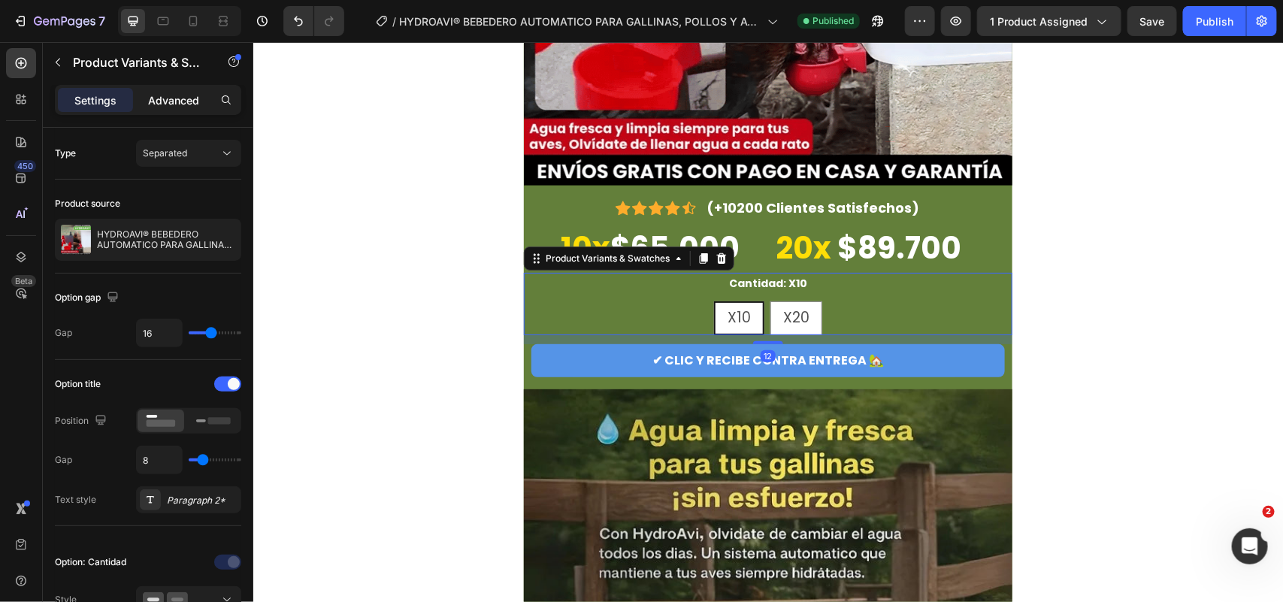
click at [186, 96] on p "Advanced" at bounding box center [173, 100] width 51 height 16
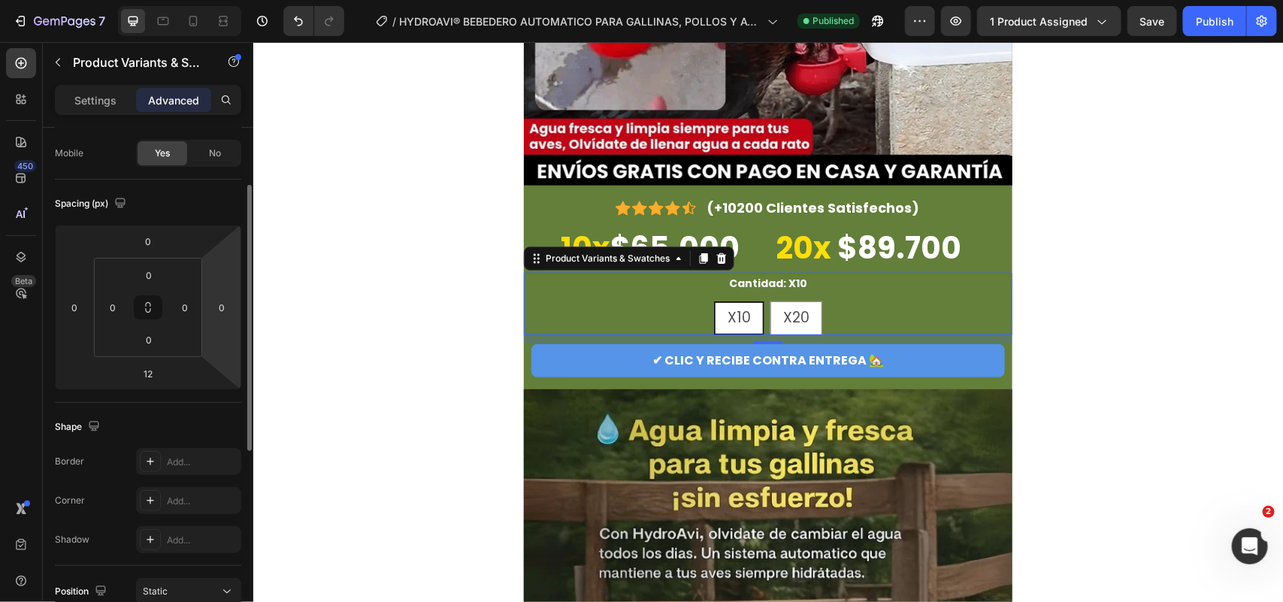
scroll to position [0, 0]
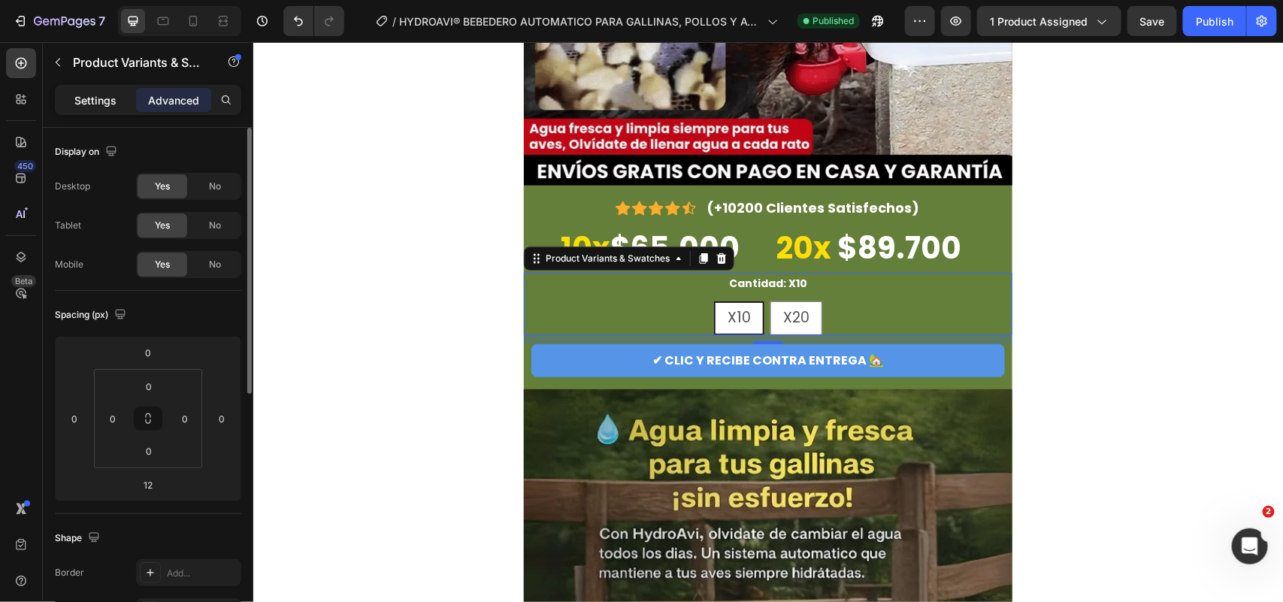
click at [86, 95] on p "Settings" at bounding box center [95, 100] width 42 height 16
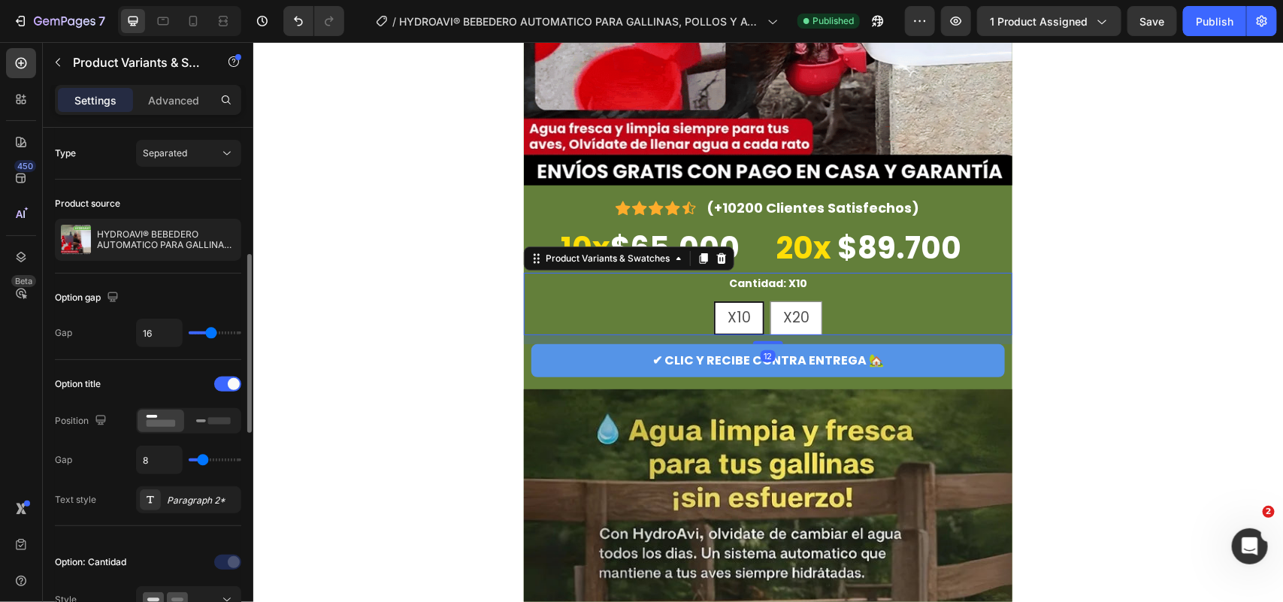
scroll to position [94, 0]
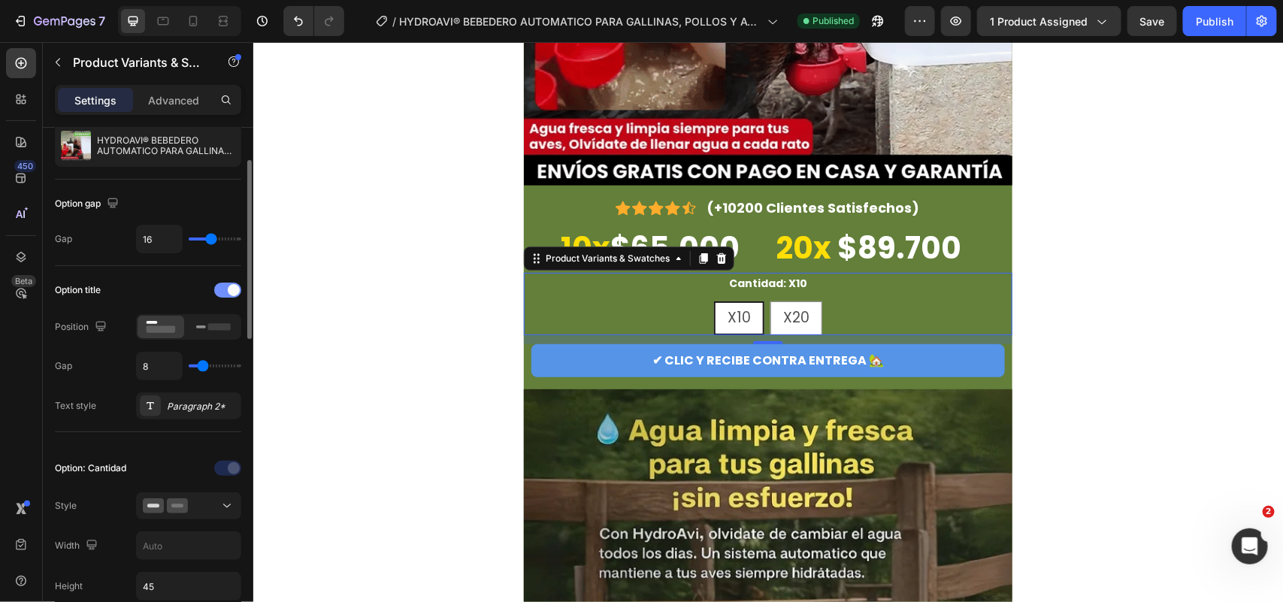
click at [223, 288] on div at bounding box center [227, 290] width 27 height 15
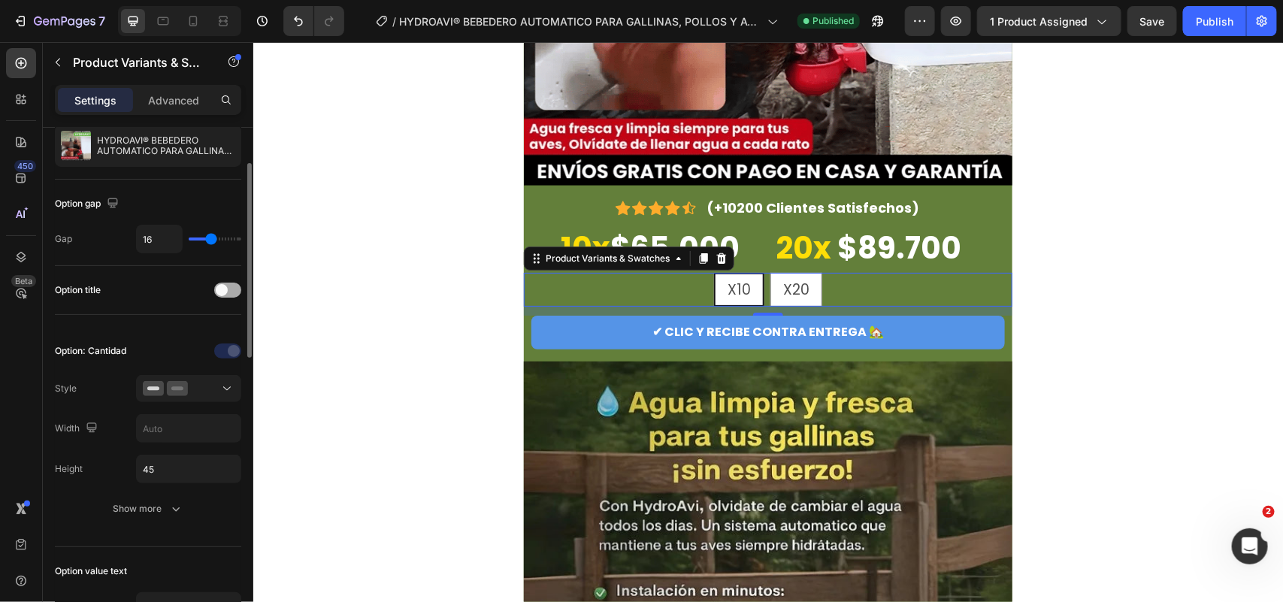
click at [238, 295] on div at bounding box center [227, 290] width 27 height 15
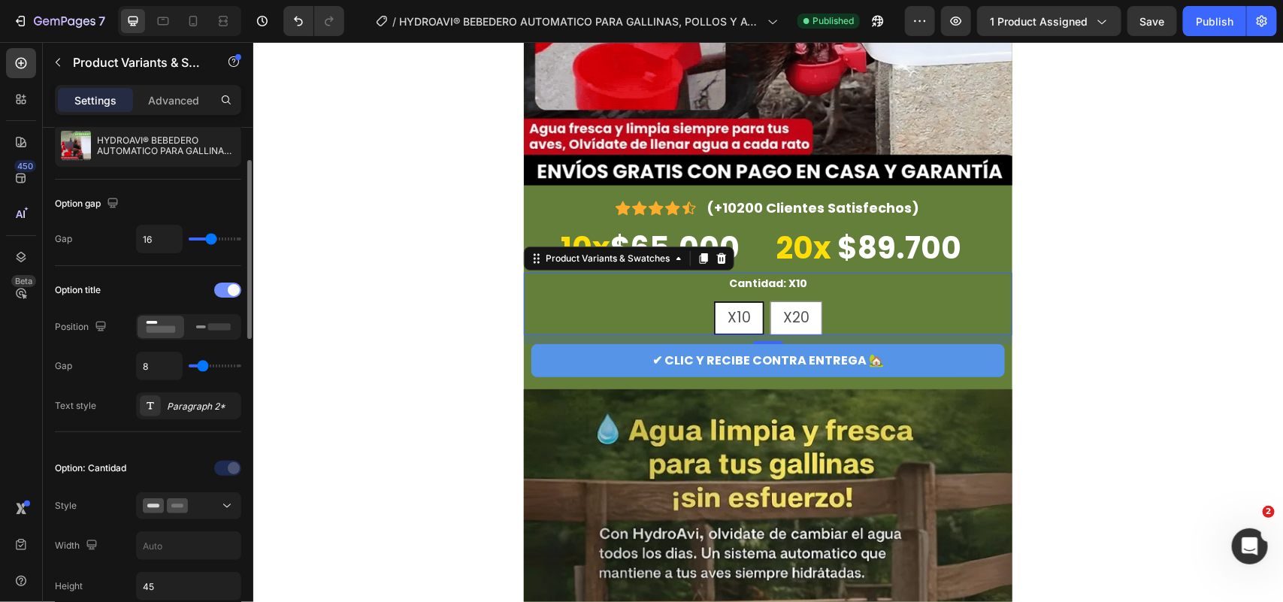
click at [223, 294] on div at bounding box center [227, 290] width 27 height 15
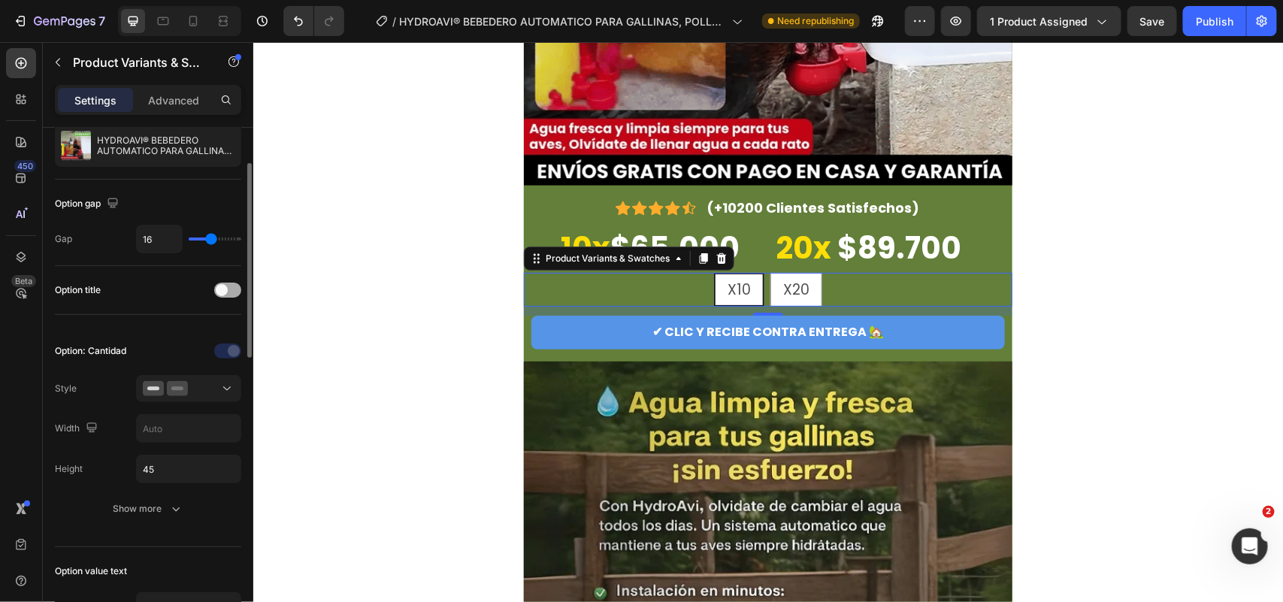
click at [226, 290] on span at bounding box center [222, 290] width 12 height 12
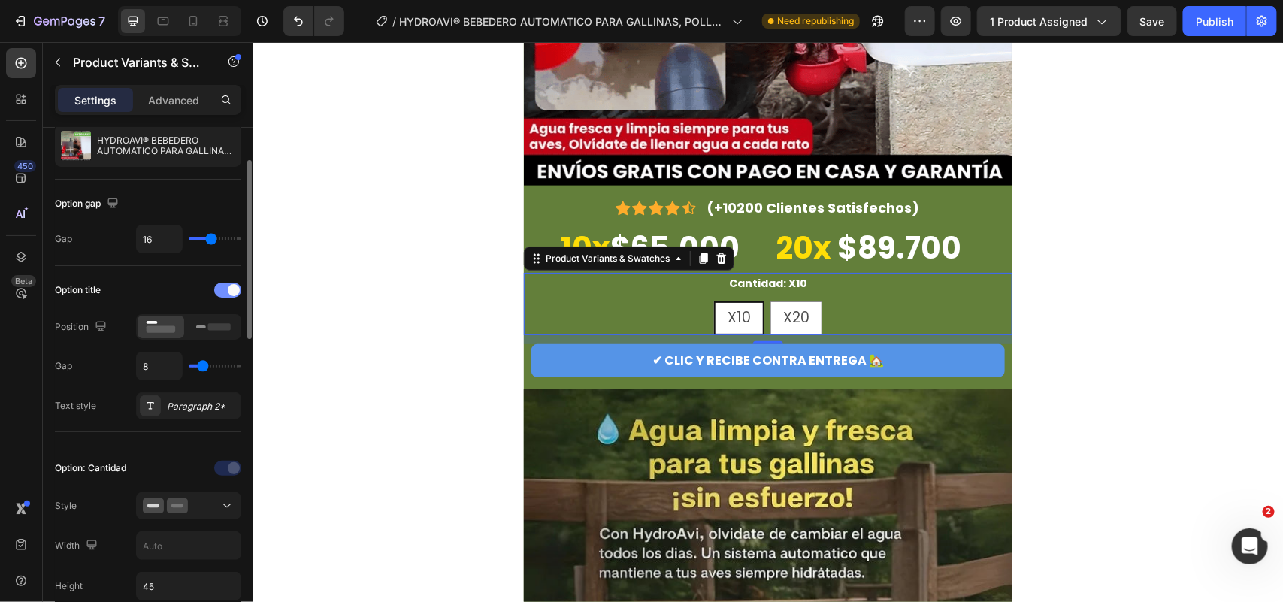
click at [223, 290] on div at bounding box center [227, 290] width 27 height 15
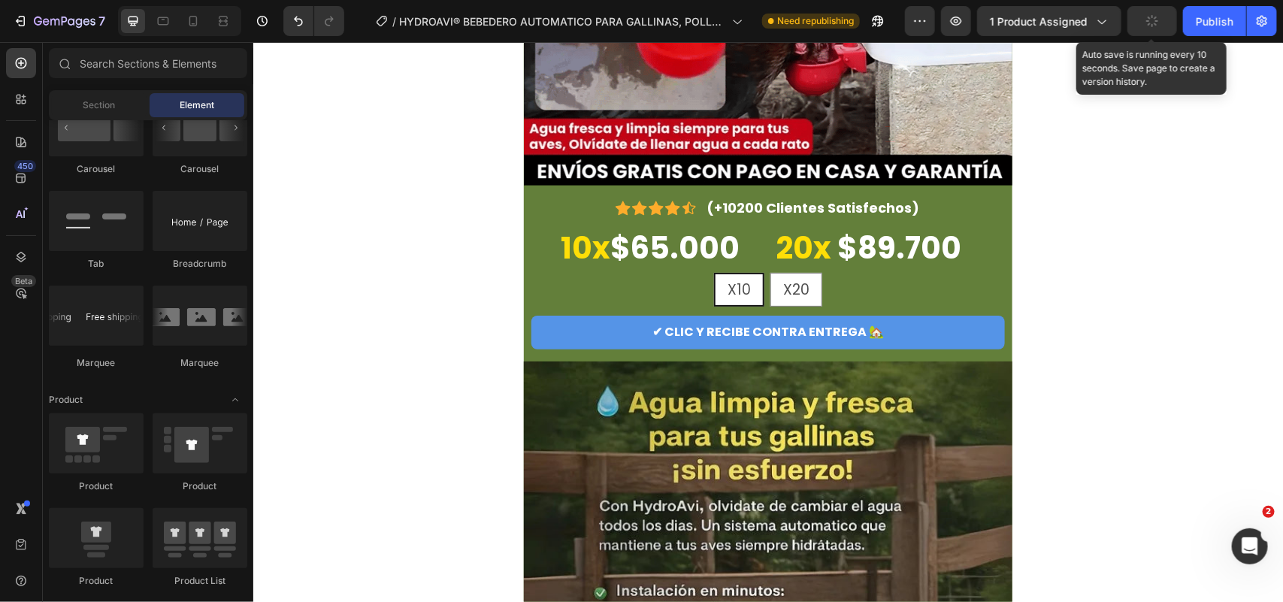
click at [1026, 23] on icon "button" at bounding box center [1153, 21] width 14 height 14
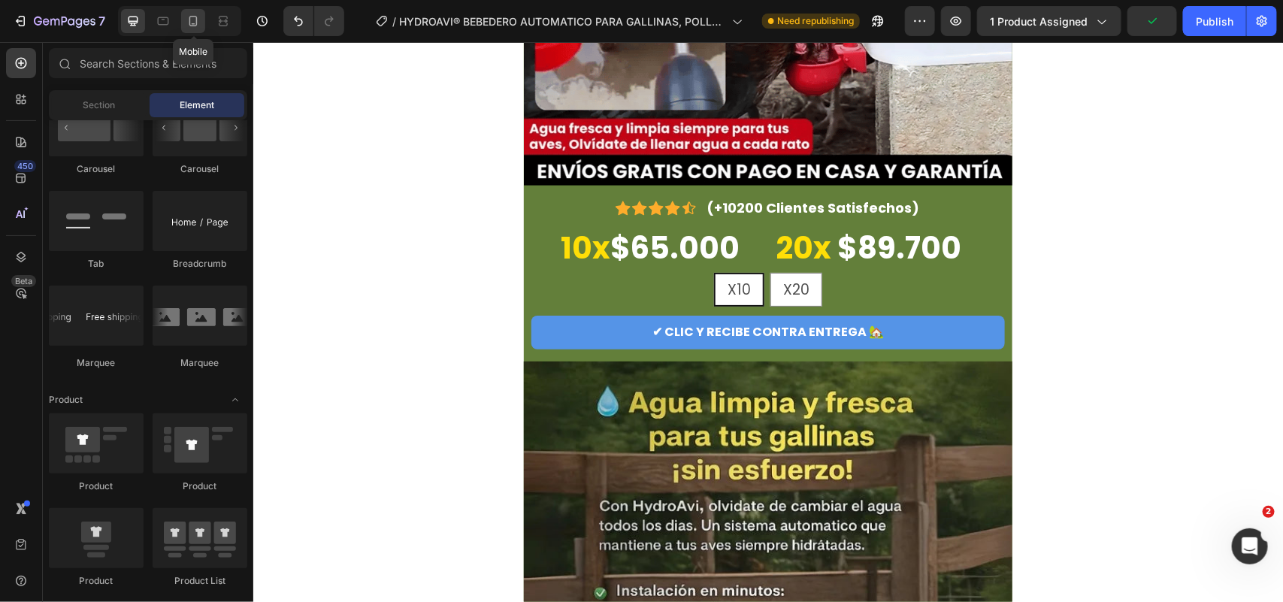
click at [189, 23] on icon at bounding box center [193, 21] width 8 height 11
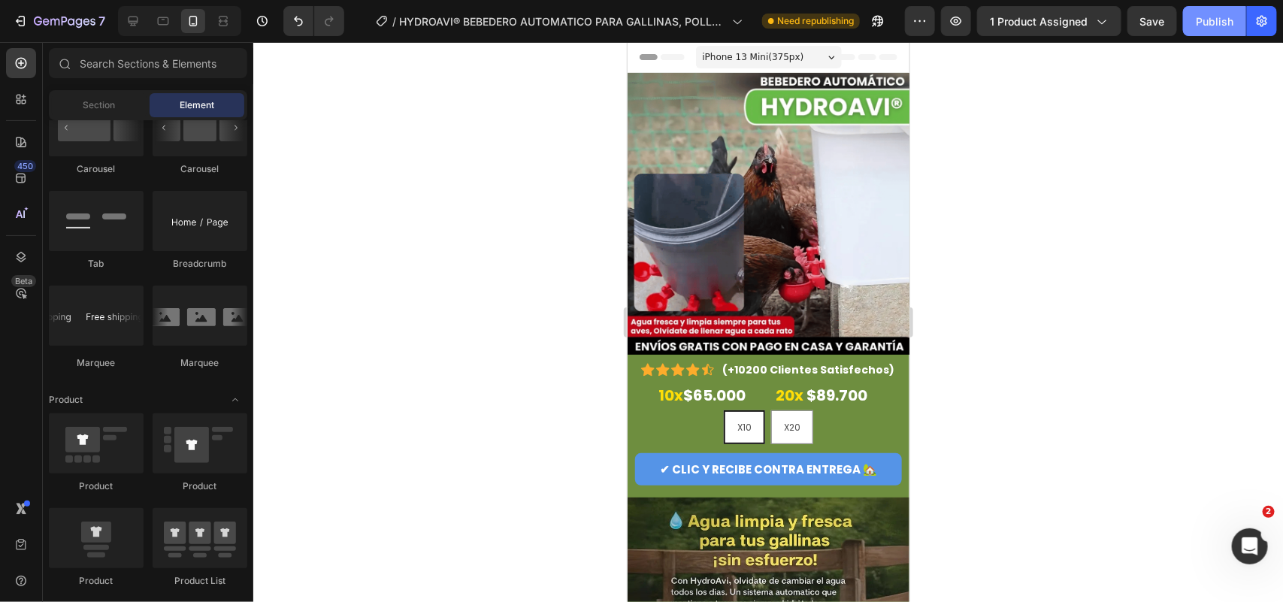
click at [1026, 21] on div "Publish" at bounding box center [1215, 22] width 38 height 16
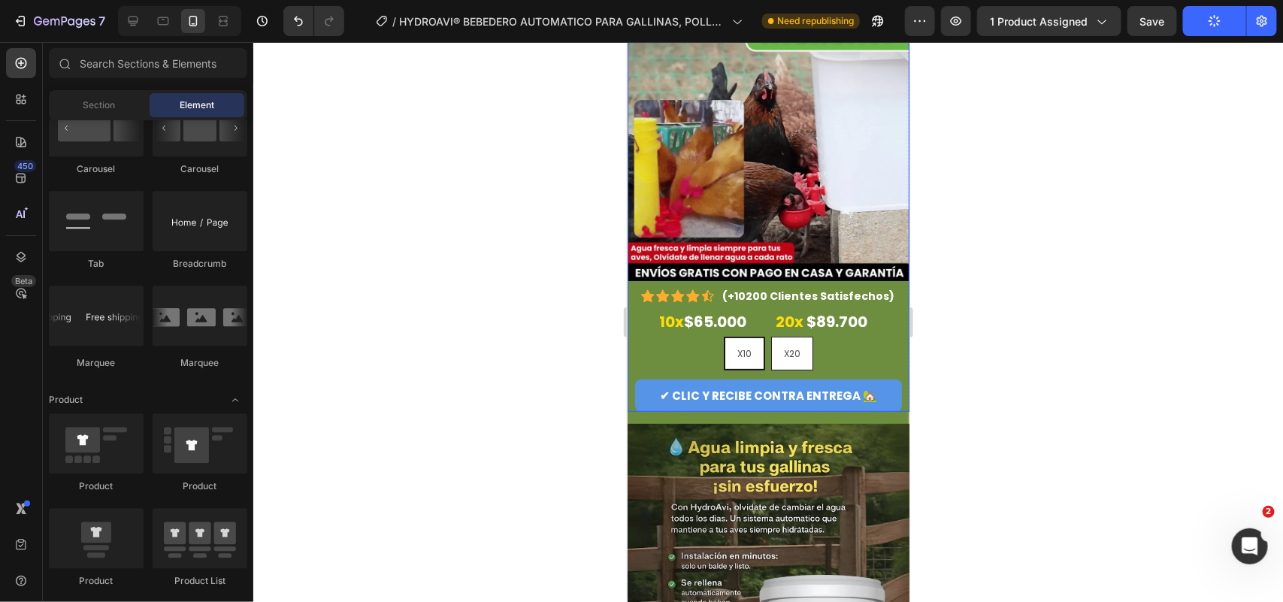
scroll to position [94, 0]
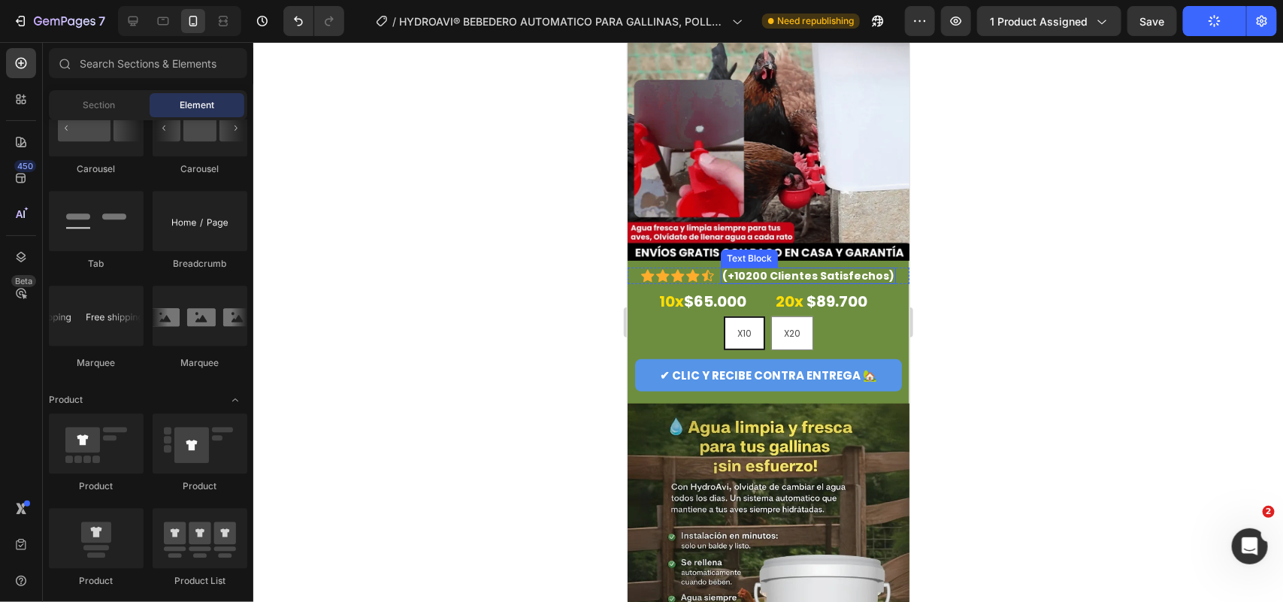
click at [741, 268] on p "(+10200 Clientes Satisfechos)" at bounding box center [808, 275] width 172 height 14
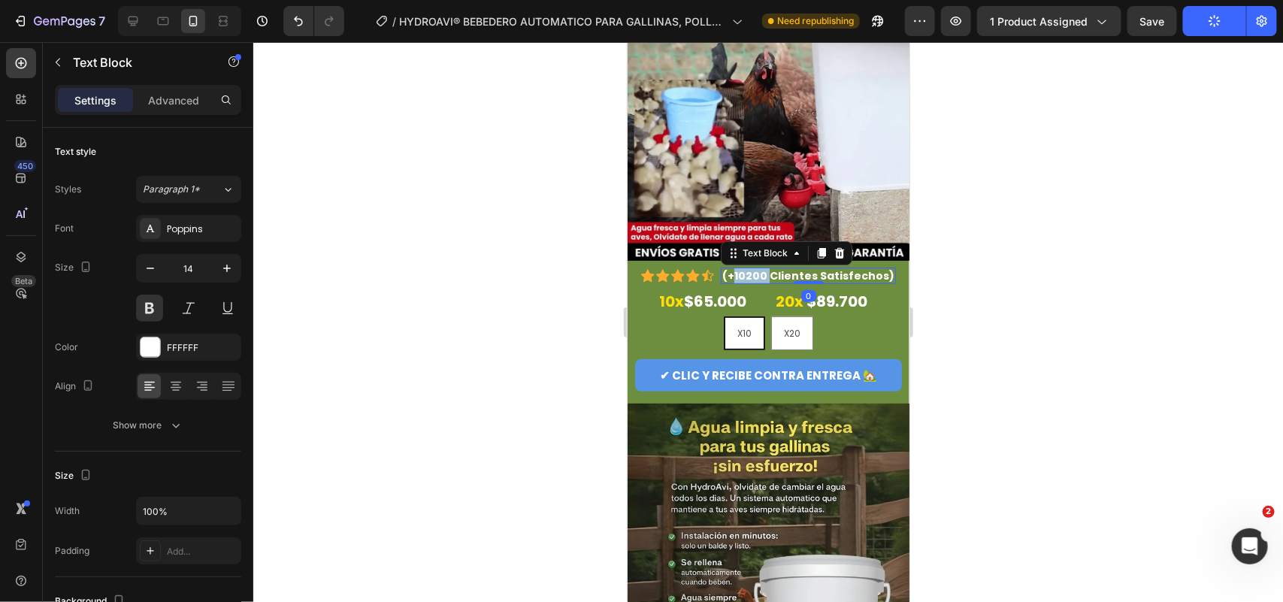
click at [743, 268] on p "(+10200 Clientes Satisfechos)" at bounding box center [808, 275] width 172 height 14
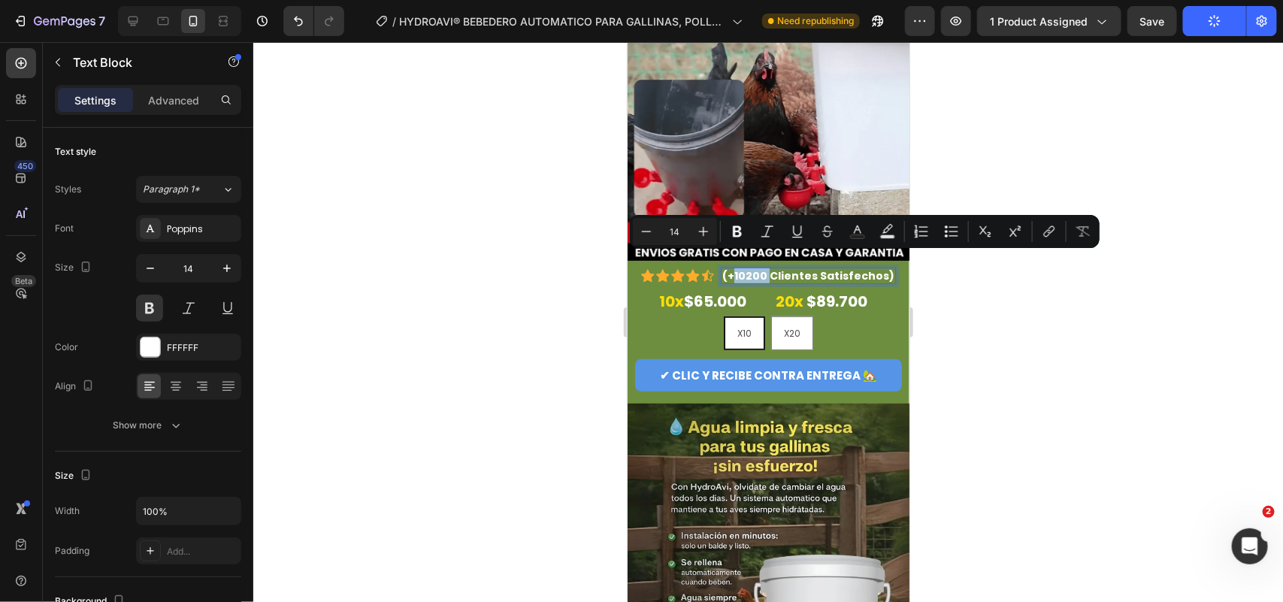
click at [743, 268] on p "(+10200 Clientes Satisfechos)" at bounding box center [808, 275] width 172 height 14
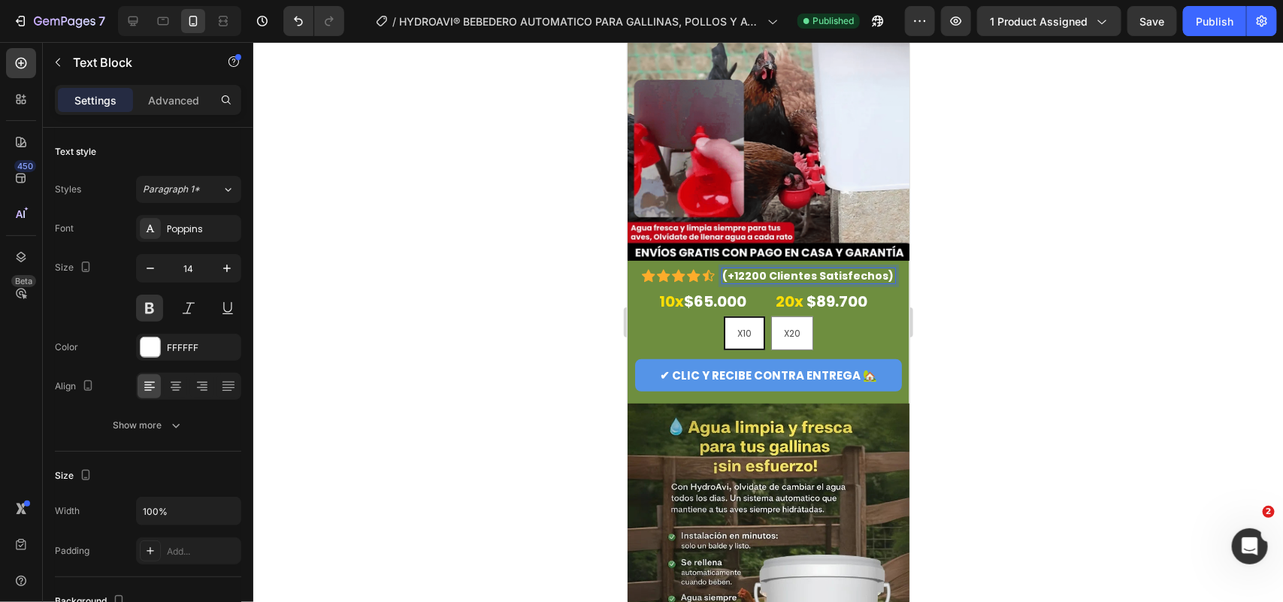
click at [750, 268] on p "(+12200 Clientes Satisfechos)" at bounding box center [807, 275] width 171 height 14
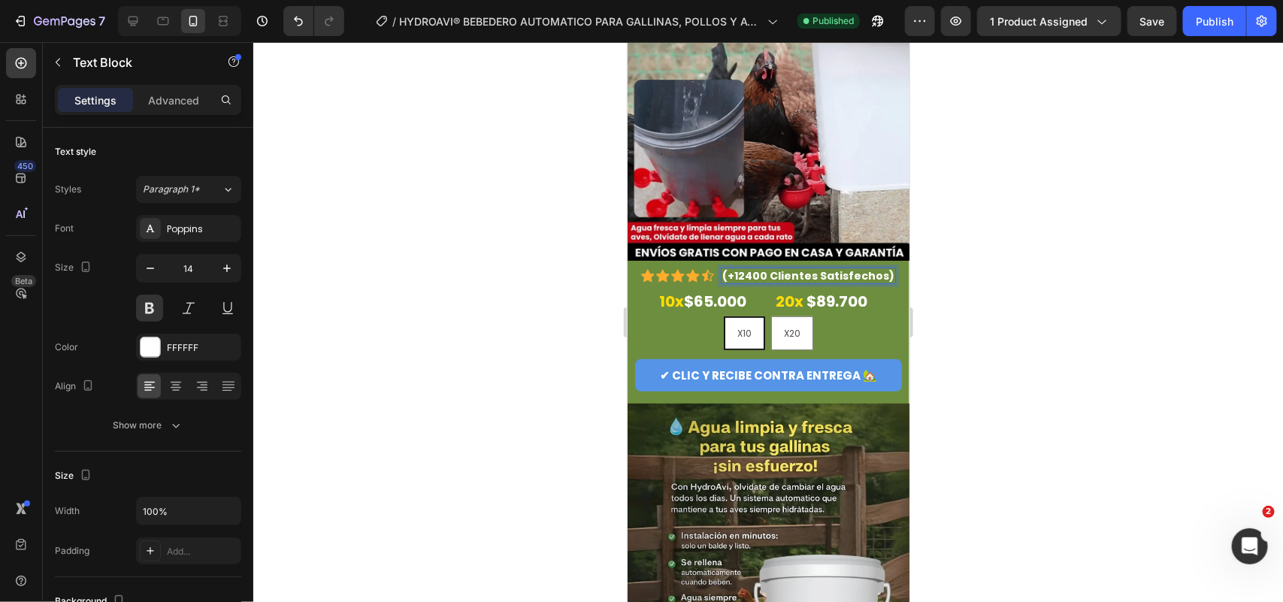
click at [743, 268] on p "(+12400 Clientes Satisfechos)" at bounding box center [808, 275] width 172 height 14
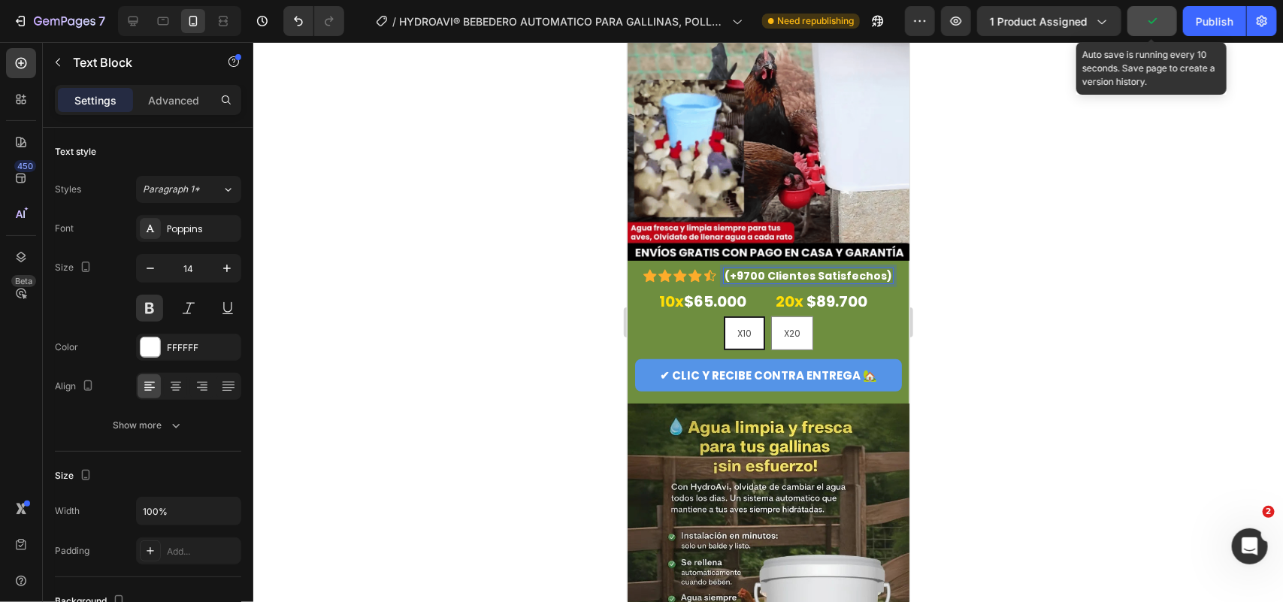
click at [1026, 23] on icon "button" at bounding box center [1153, 21] width 8 height 6
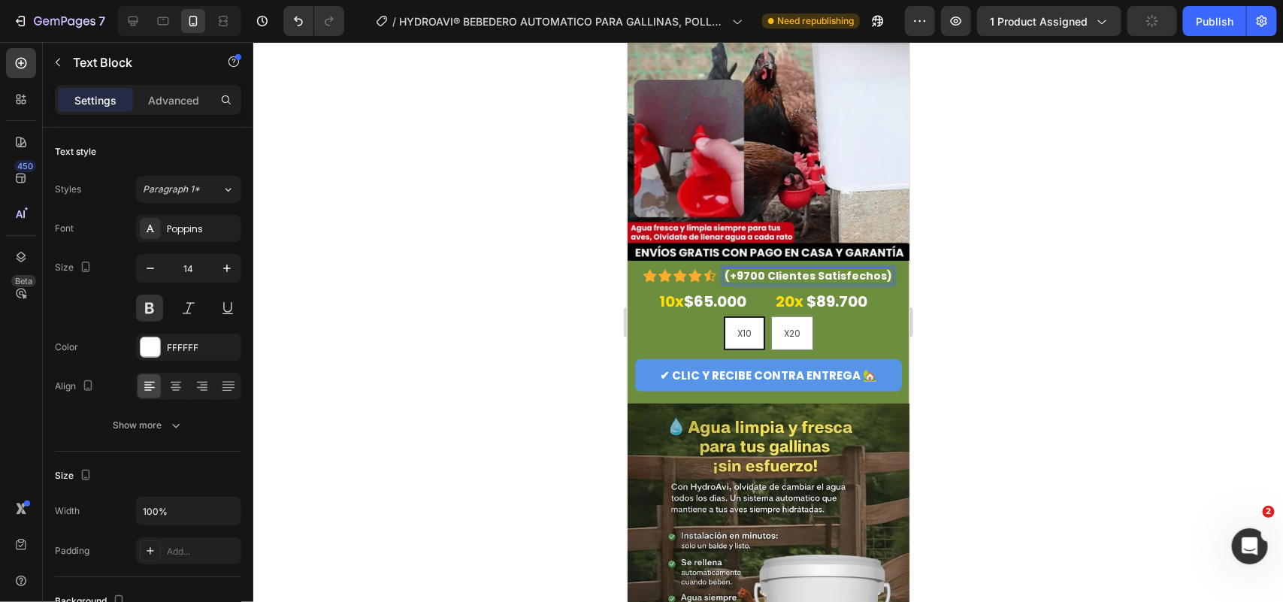
drag, startPoint x: 1201, startPoint y: 9, endPoint x: 1230, endPoint y: 124, distance: 118.5
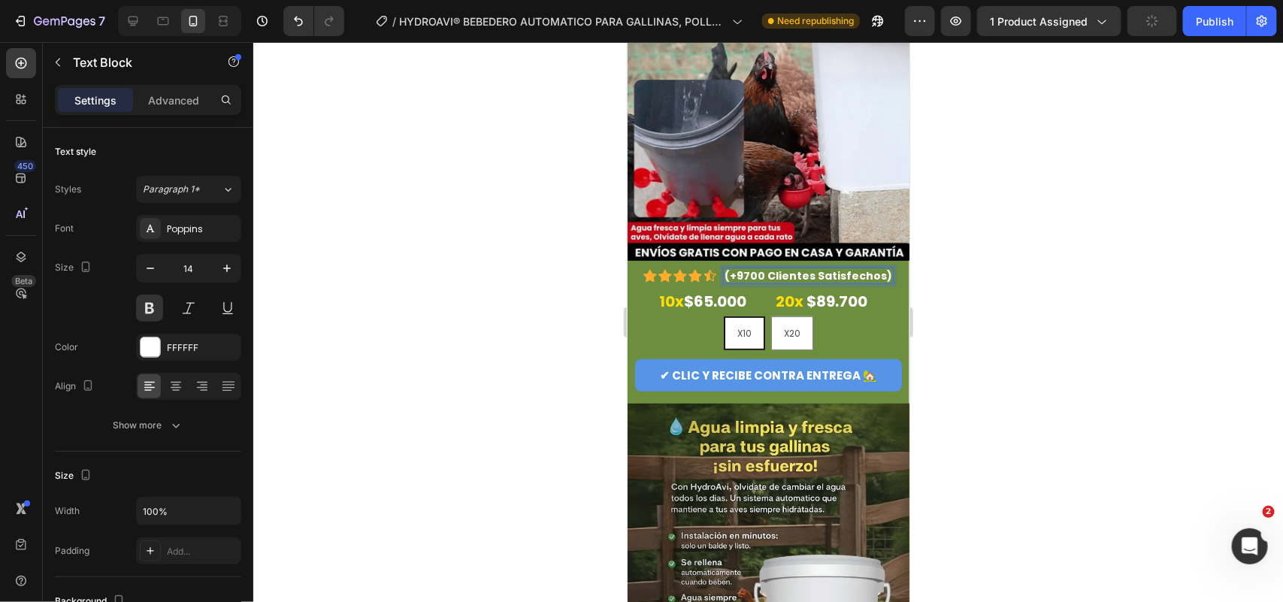
click at [1026, 9] on button "Publish" at bounding box center [1214, 21] width 63 height 30
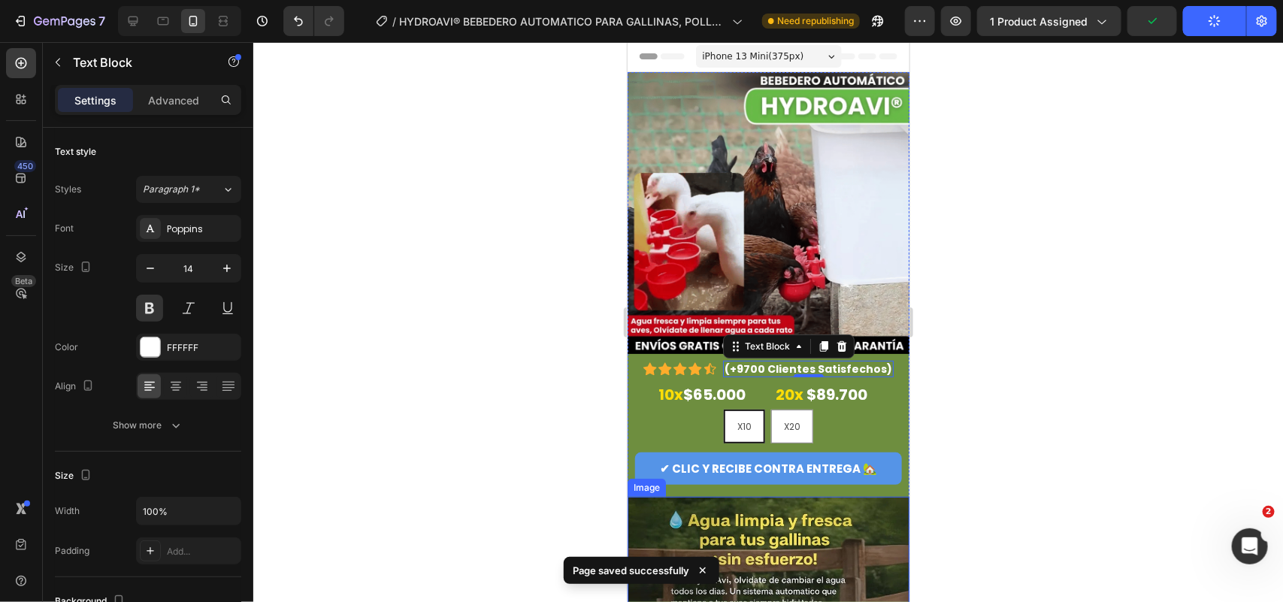
scroll to position [0, 0]
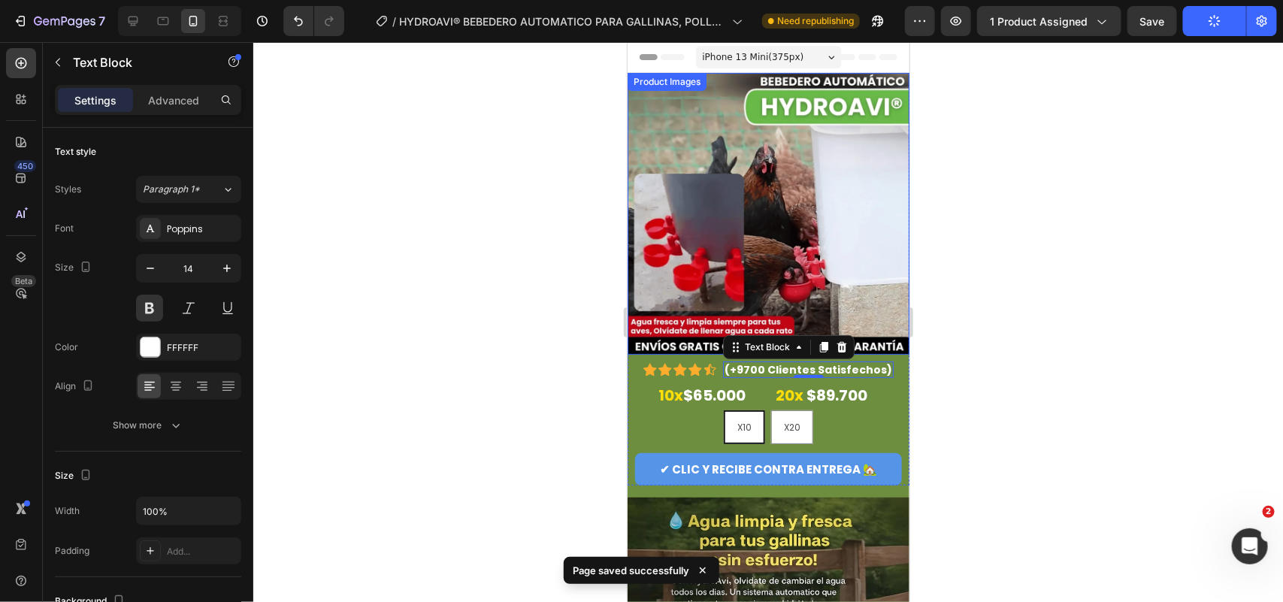
click at [854, 260] on img at bounding box center [768, 213] width 282 height 282
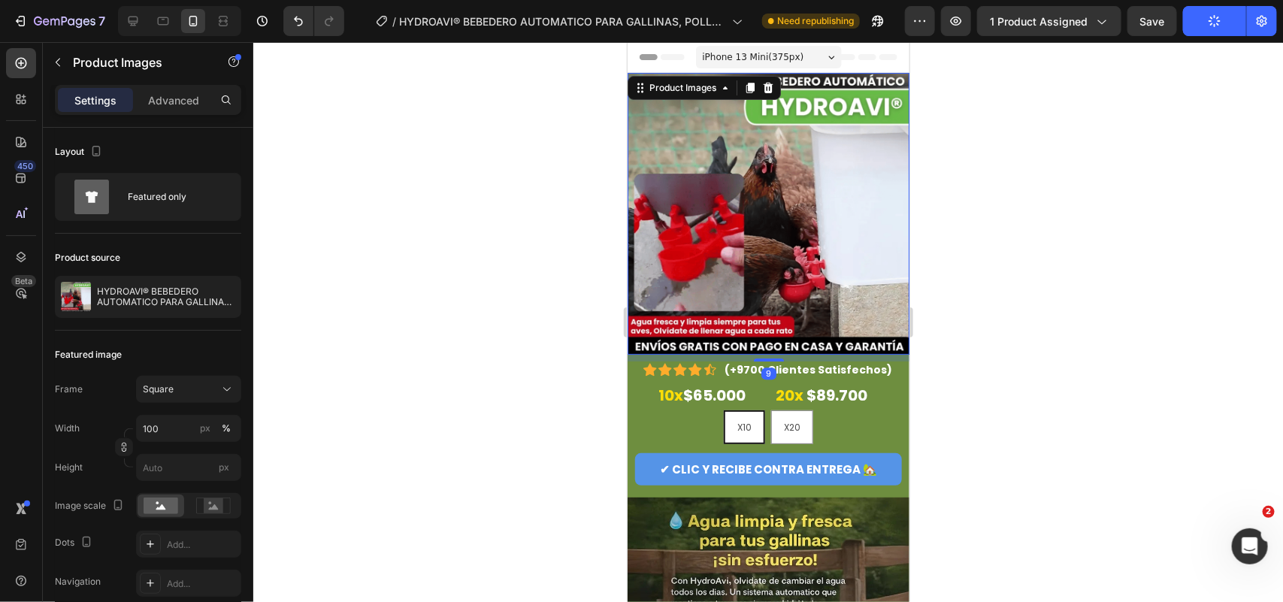
click at [1002, 241] on div at bounding box center [768, 322] width 1030 height 560
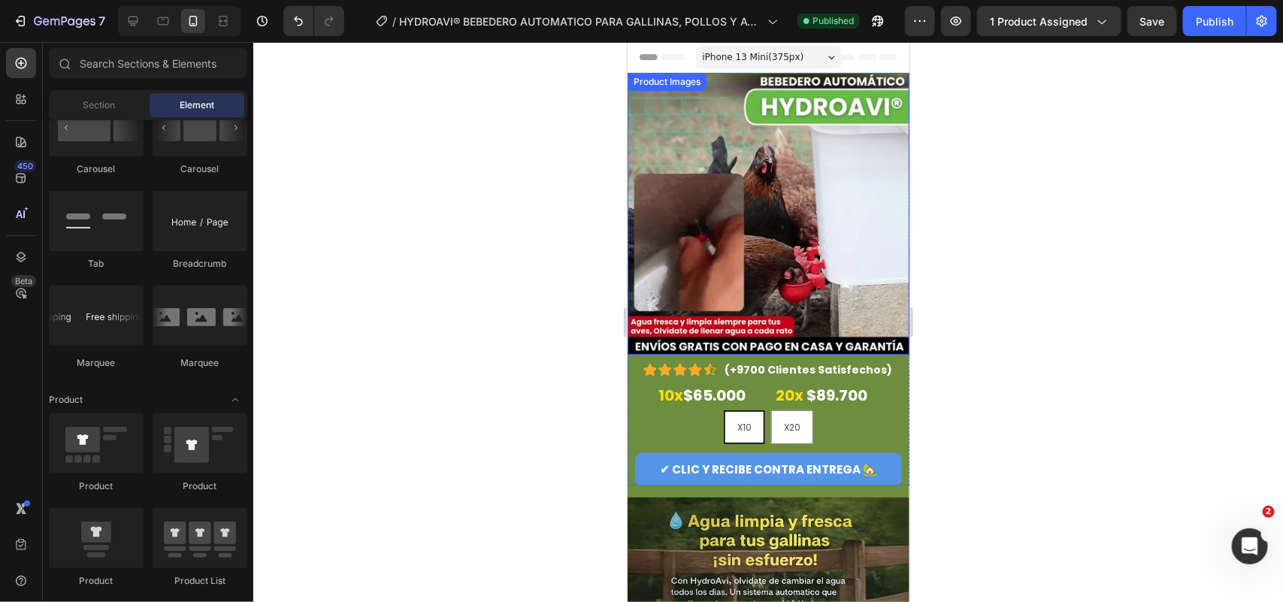
click at [809, 286] on img at bounding box center [768, 213] width 282 height 282
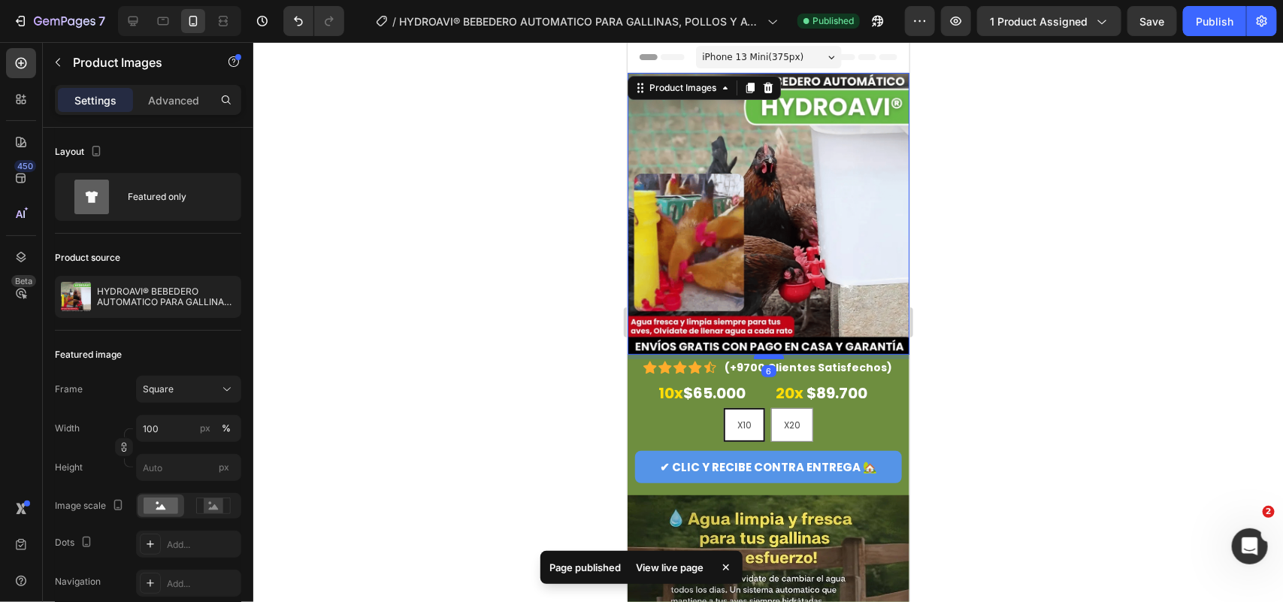
click at [767, 354] on div at bounding box center [768, 356] width 30 height 5
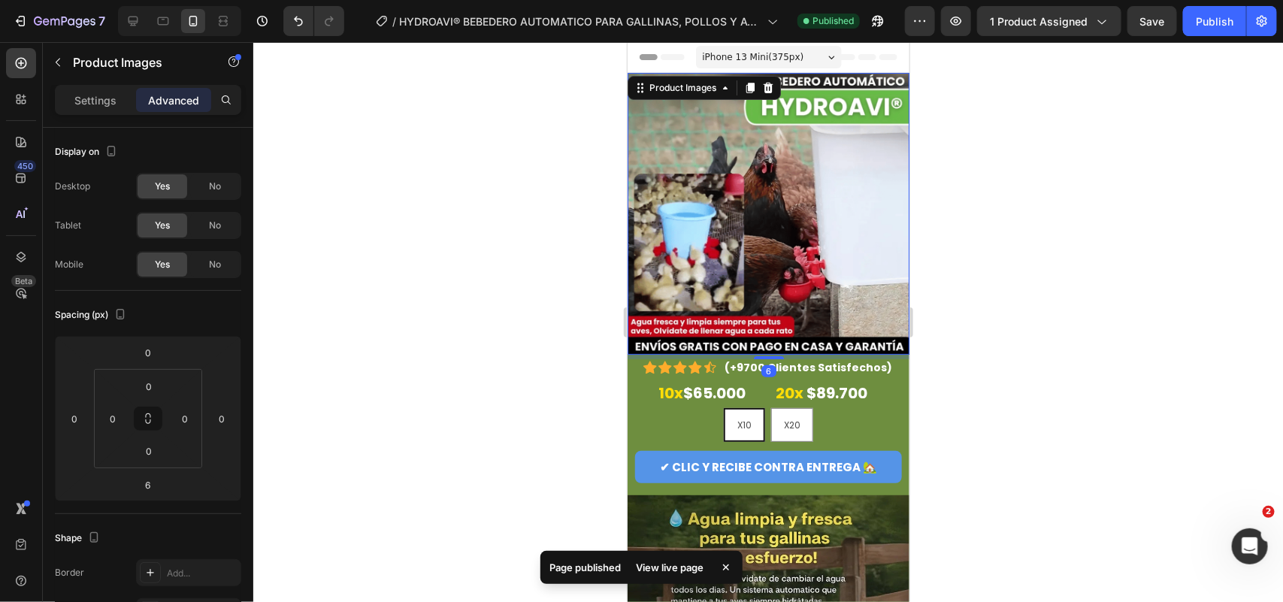
click at [976, 269] on div at bounding box center [768, 322] width 1030 height 560
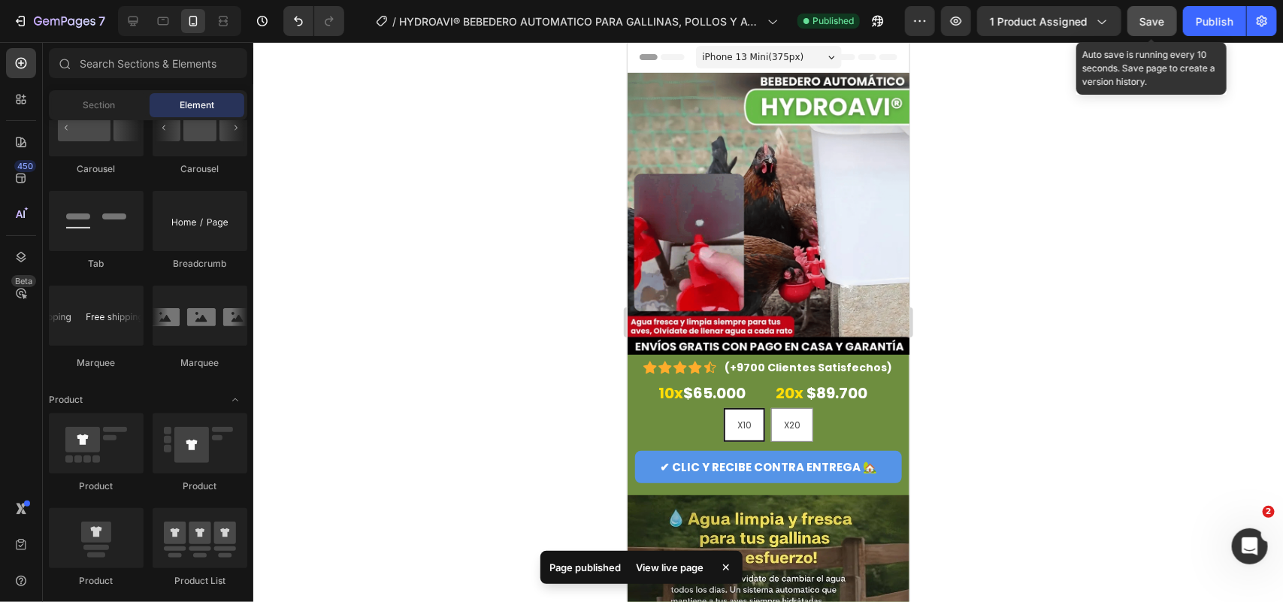
click at [1026, 28] on button "Save" at bounding box center [1153, 21] width 50 height 30
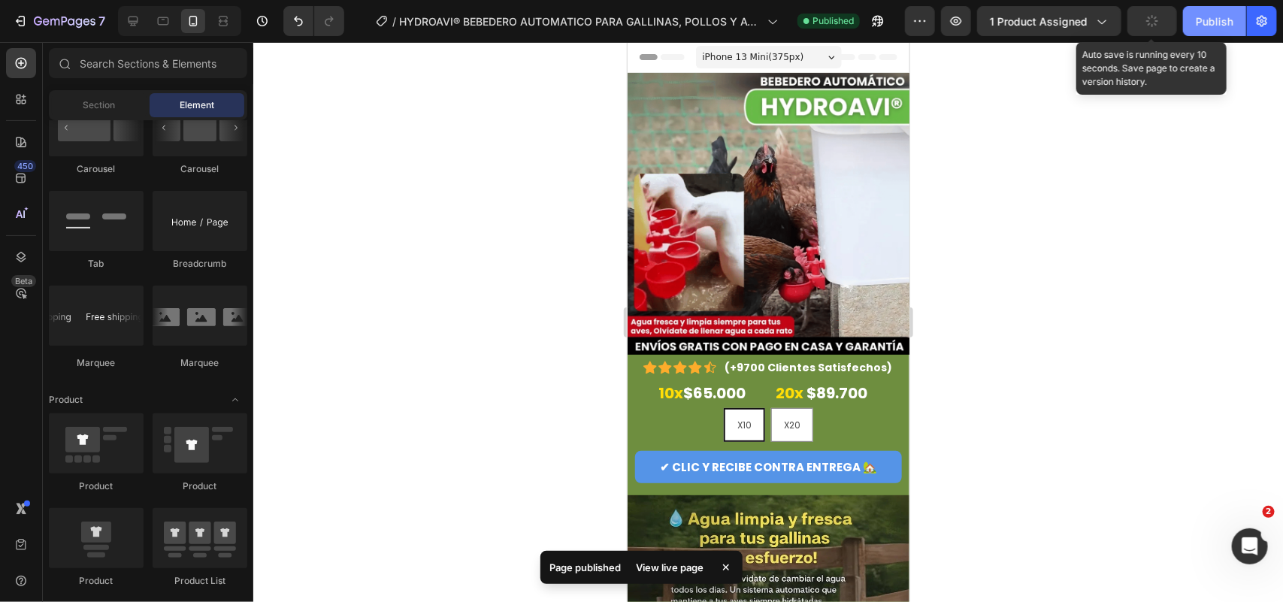
click at [1026, 20] on div "Publish" at bounding box center [1215, 22] width 38 height 16
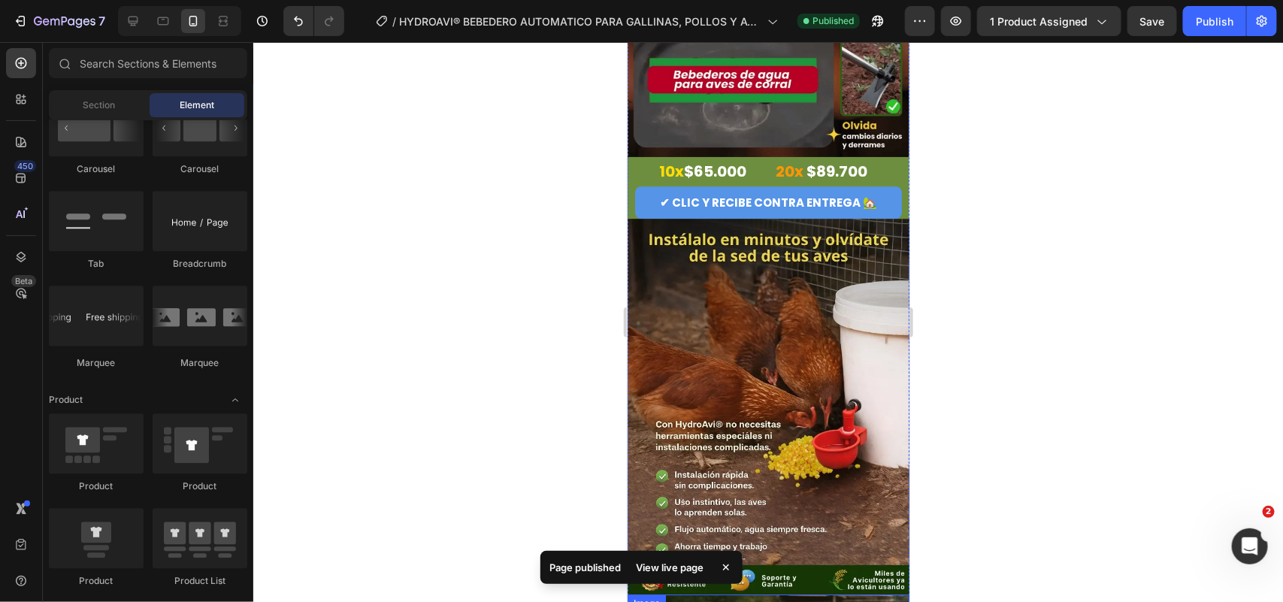
scroll to position [1692, 0]
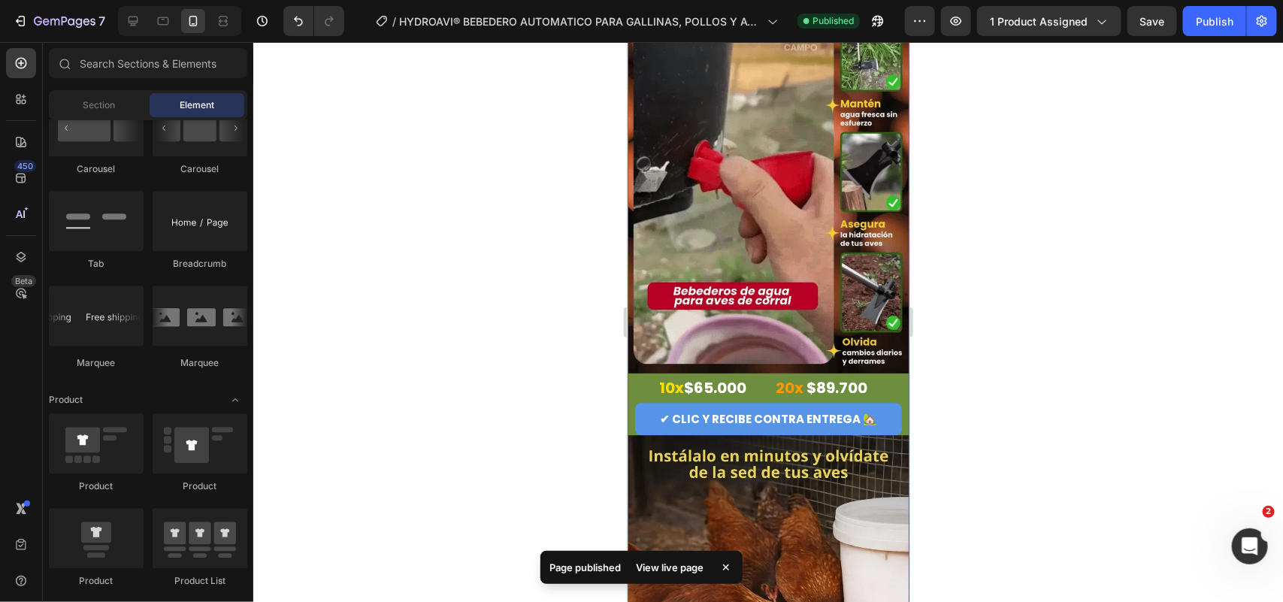
click at [891, 402] on div "✔ CLIC Y RECIBE CONTRA ENTREGA 🏡 Button" at bounding box center [768, 418] width 282 height 32
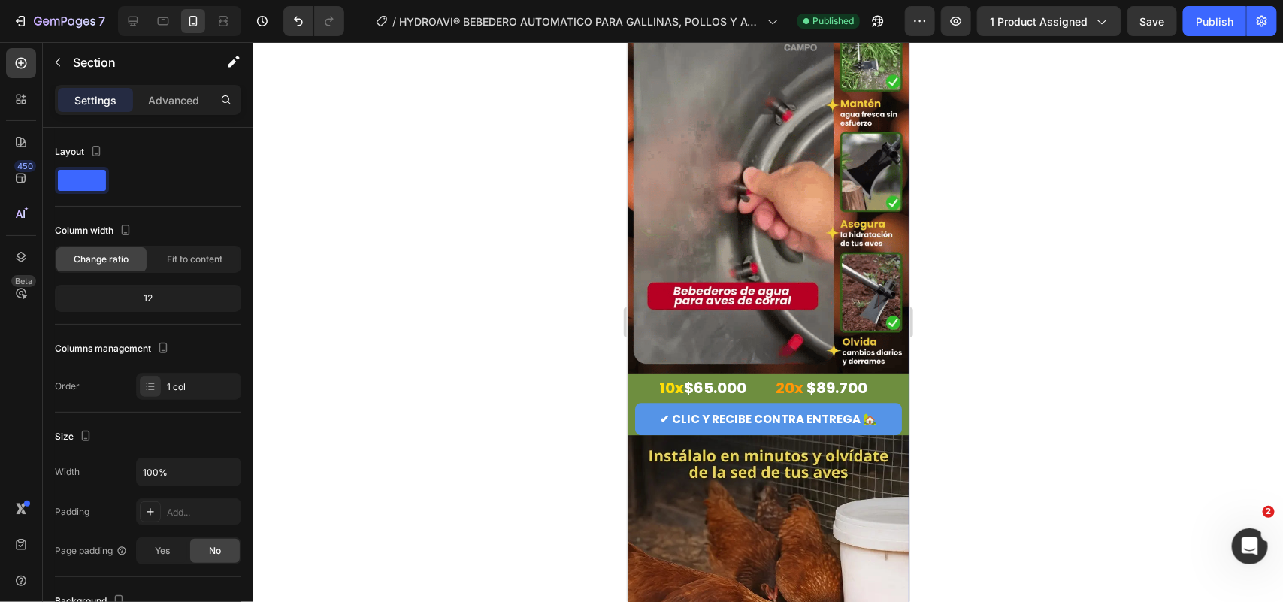
click at [632, 402] on div "✔ CLIC Y RECIBE CONTRA ENTREGA 🏡 Button" at bounding box center [768, 418] width 282 height 32
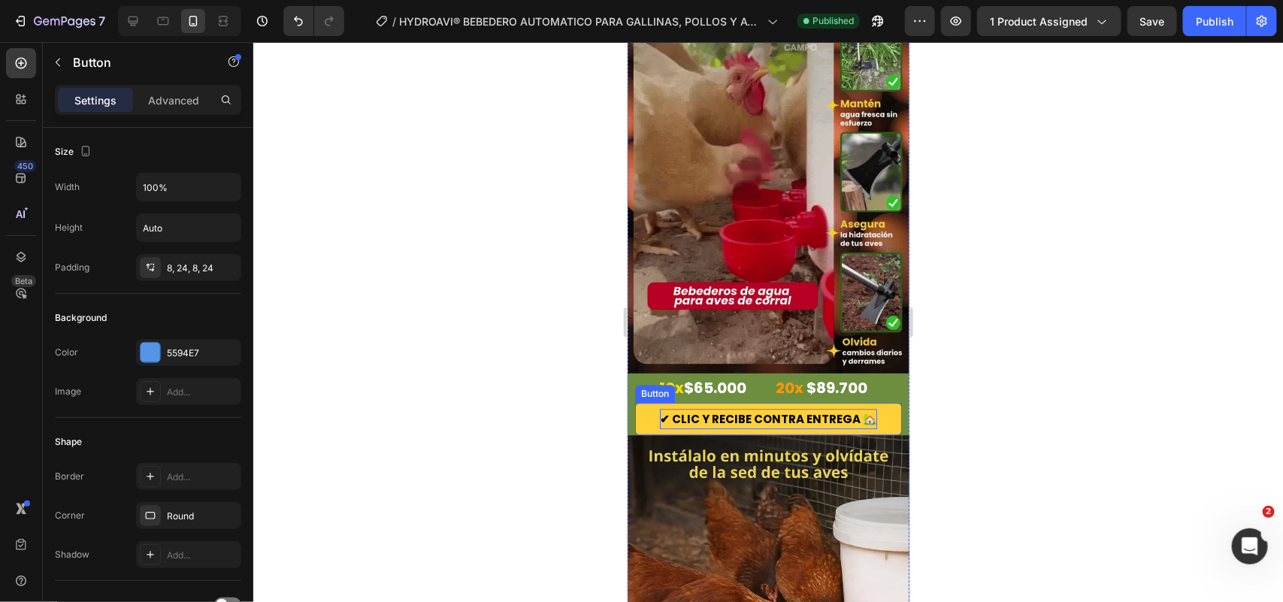
click at [751, 408] on p "✔ CLIC Y RECIBE CONTRA ENTREGA 🏡" at bounding box center [767, 418] width 217 height 20
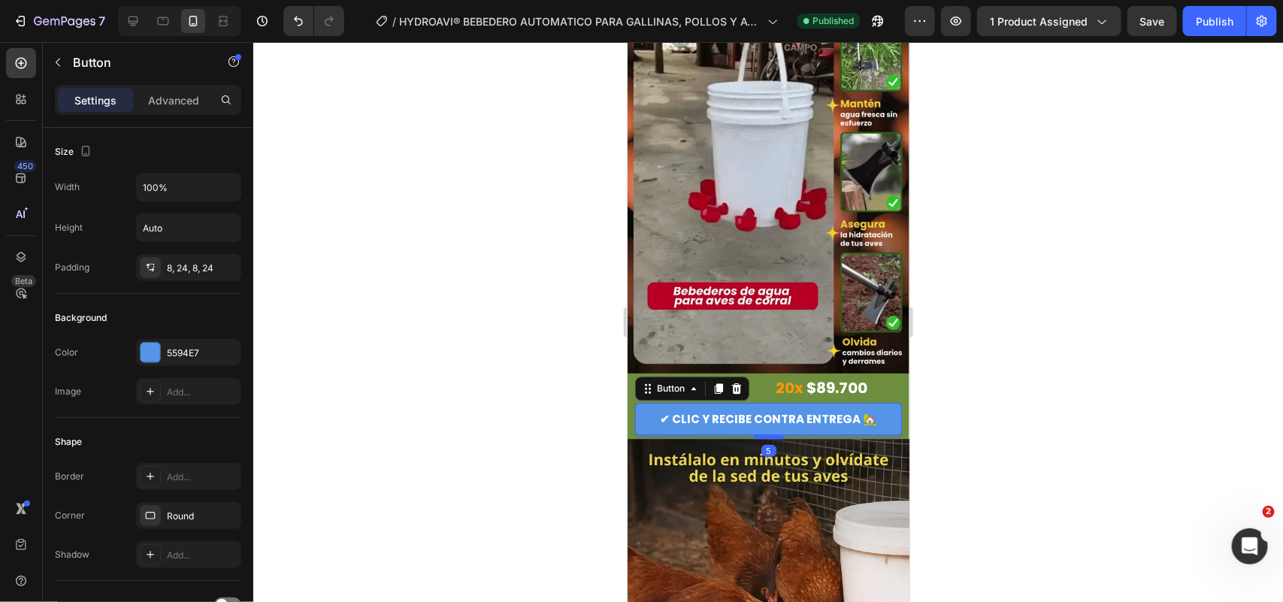
click at [754, 434] on div at bounding box center [768, 436] width 30 height 5
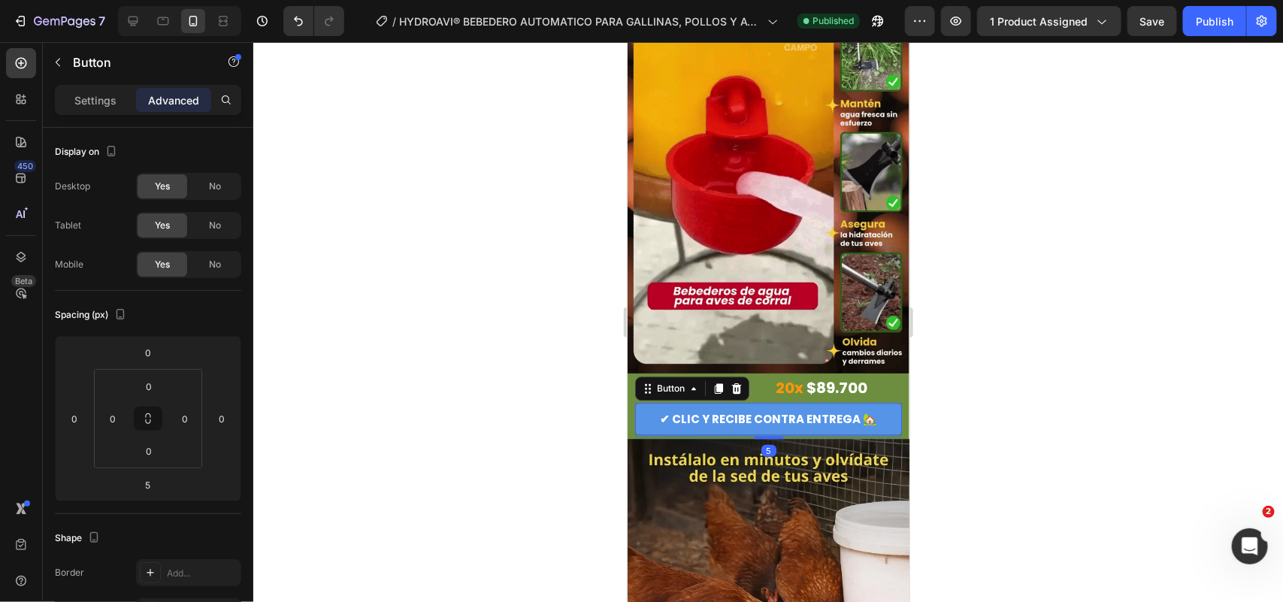
click at [1019, 259] on div at bounding box center [768, 322] width 1030 height 560
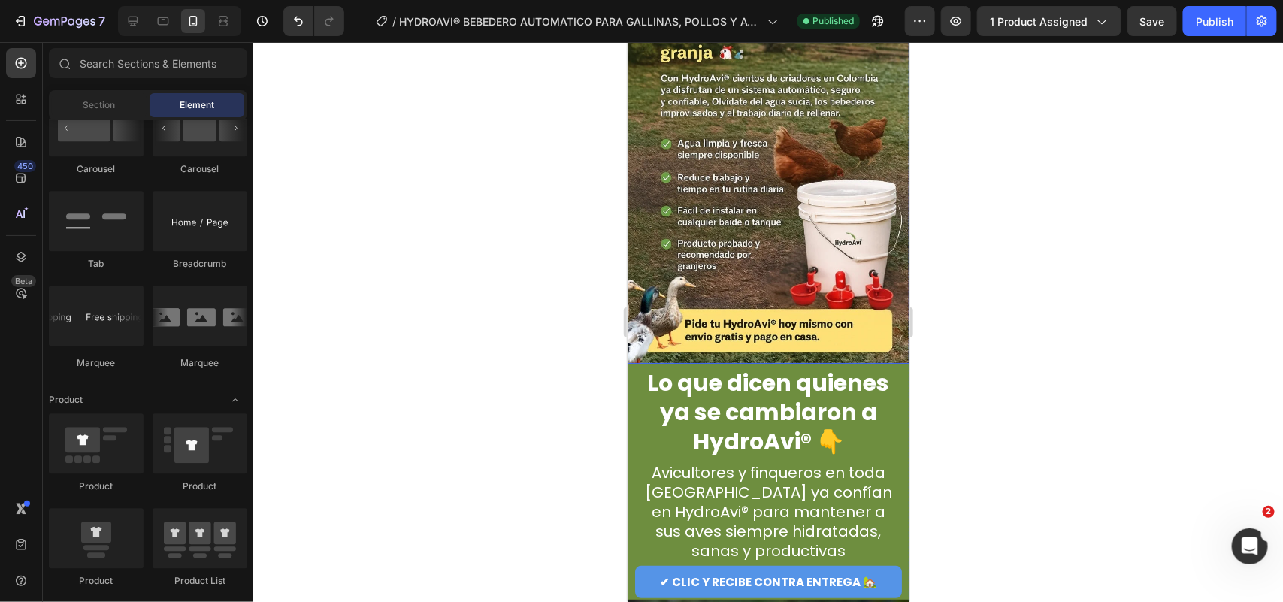
scroll to position [2631, 0]
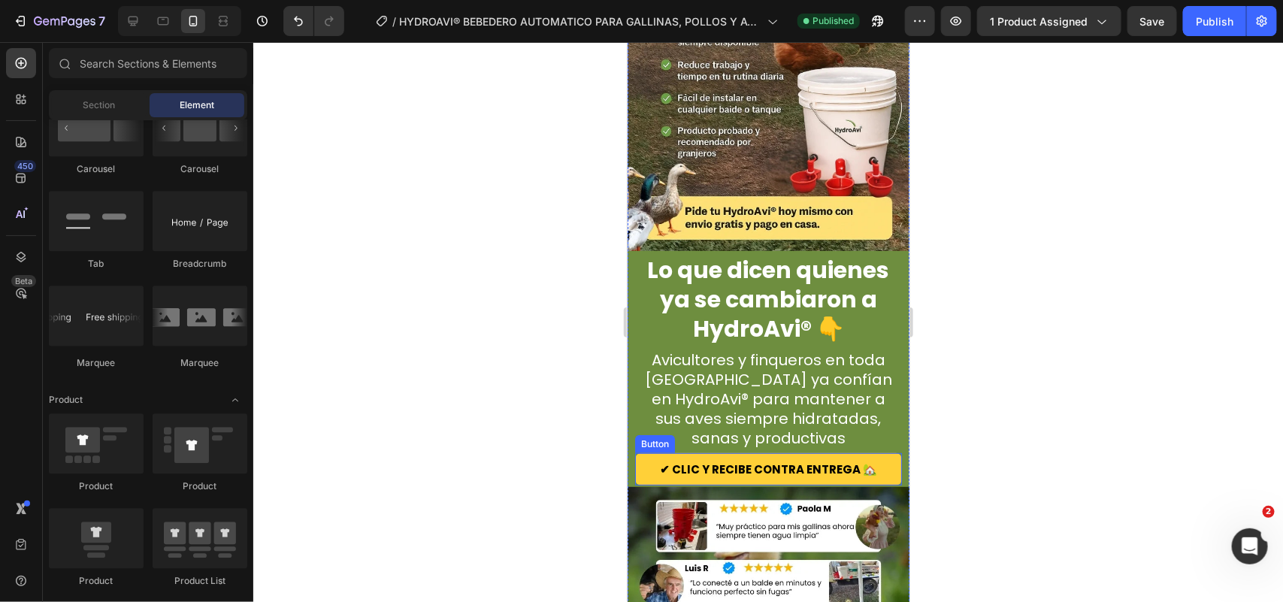
click at [646, 453] on button "✔ CLIC Y RECIBE CONTRA ENTREGA 🏡" at bounding box center [768, 469] width 267 height 32
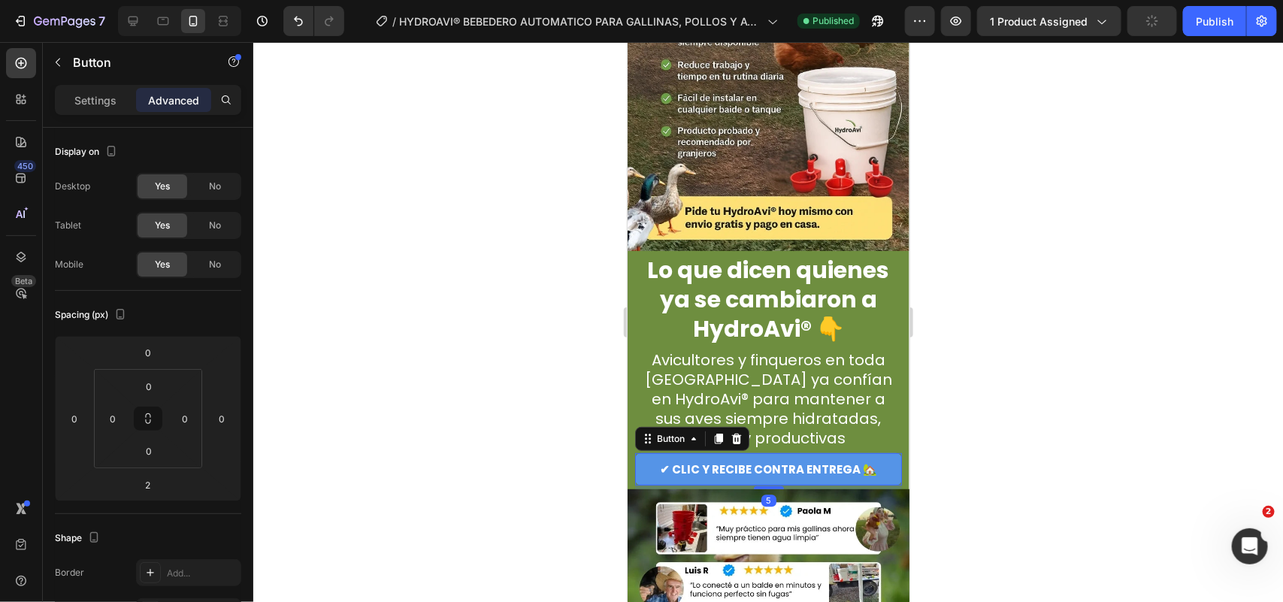
click at [754, 481] on div at bounding box center [768, 487] width 30 height 3
type input "5"
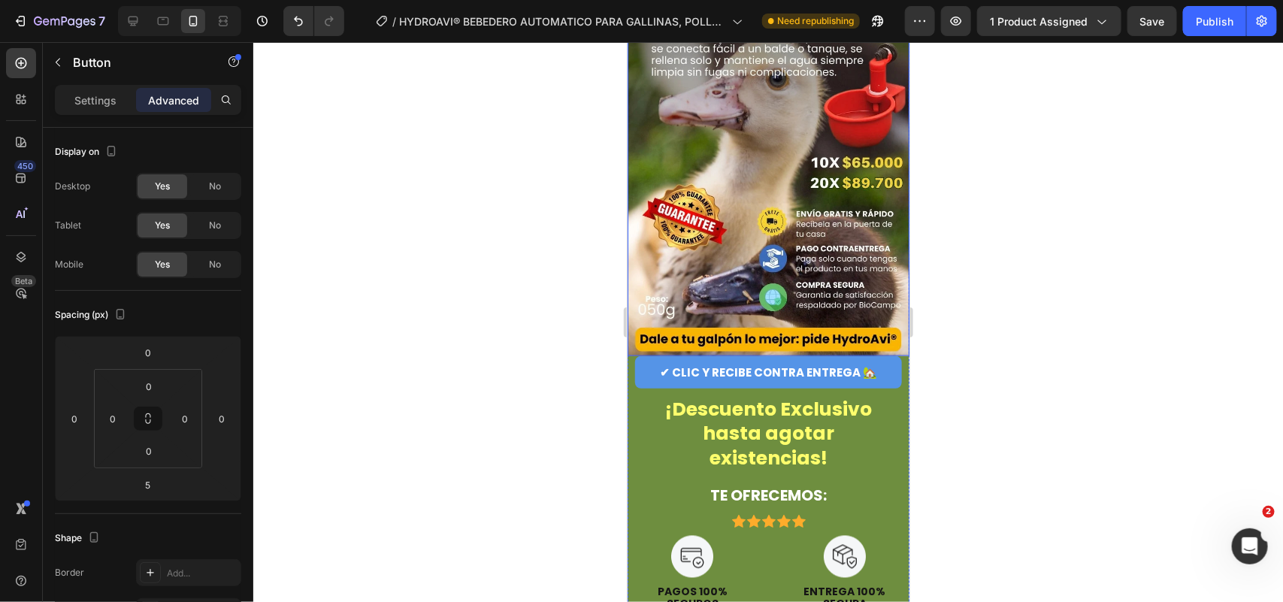
scroll to position [3571, 0]
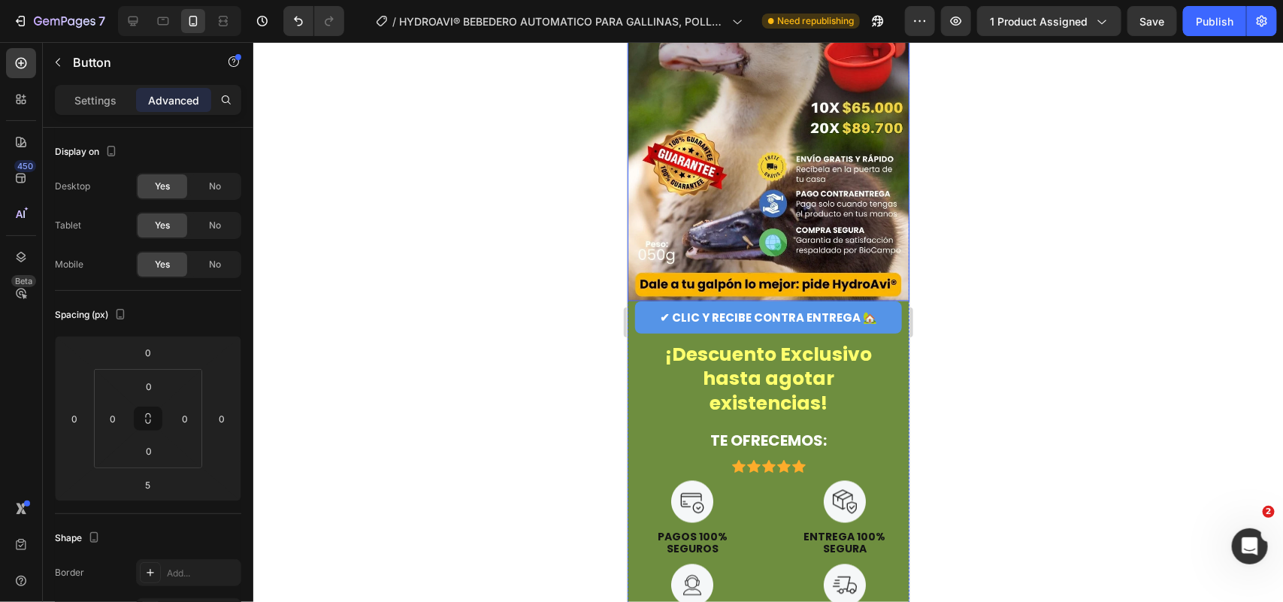
click at [831, 132] on img at bounding box center [768, 113] width 282 height 376
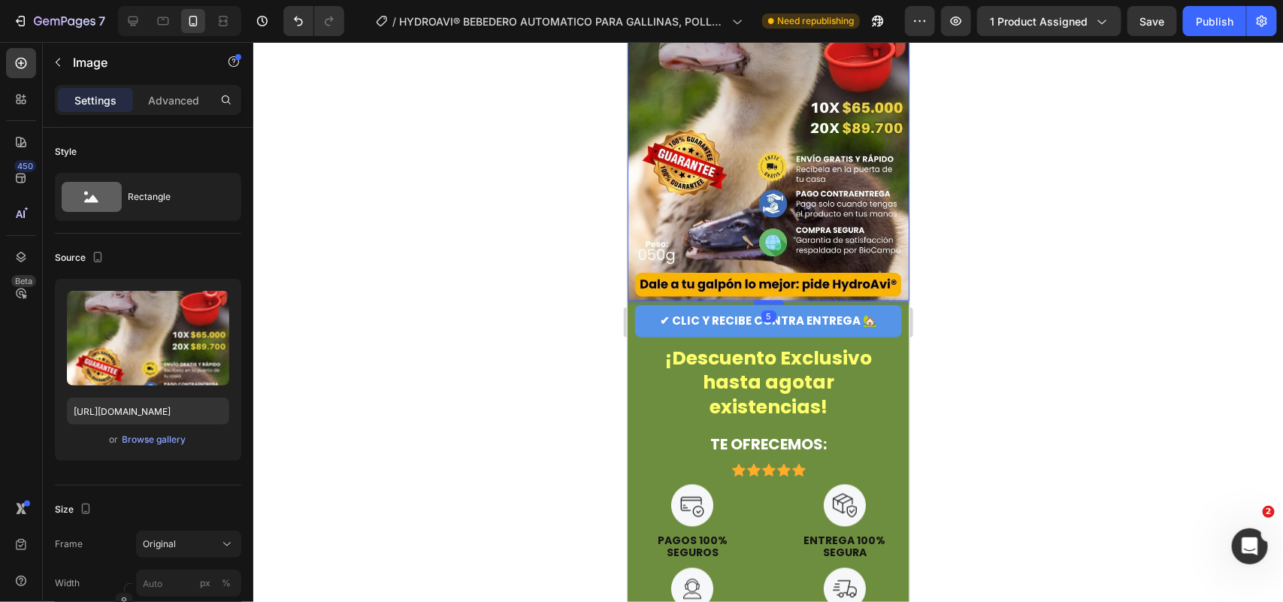
click at [762, 300] on div at bounding box center [768, 302] width 30 height 5
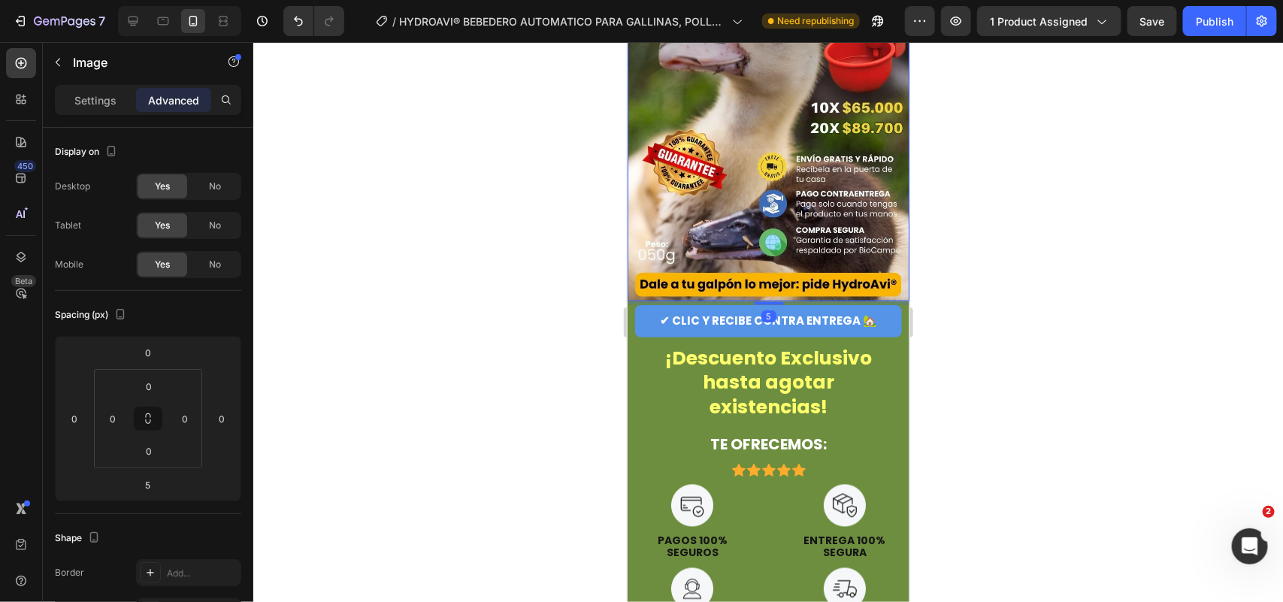
click at [963, 110] on div at bounding box center [768, 322] width 1030 height 560
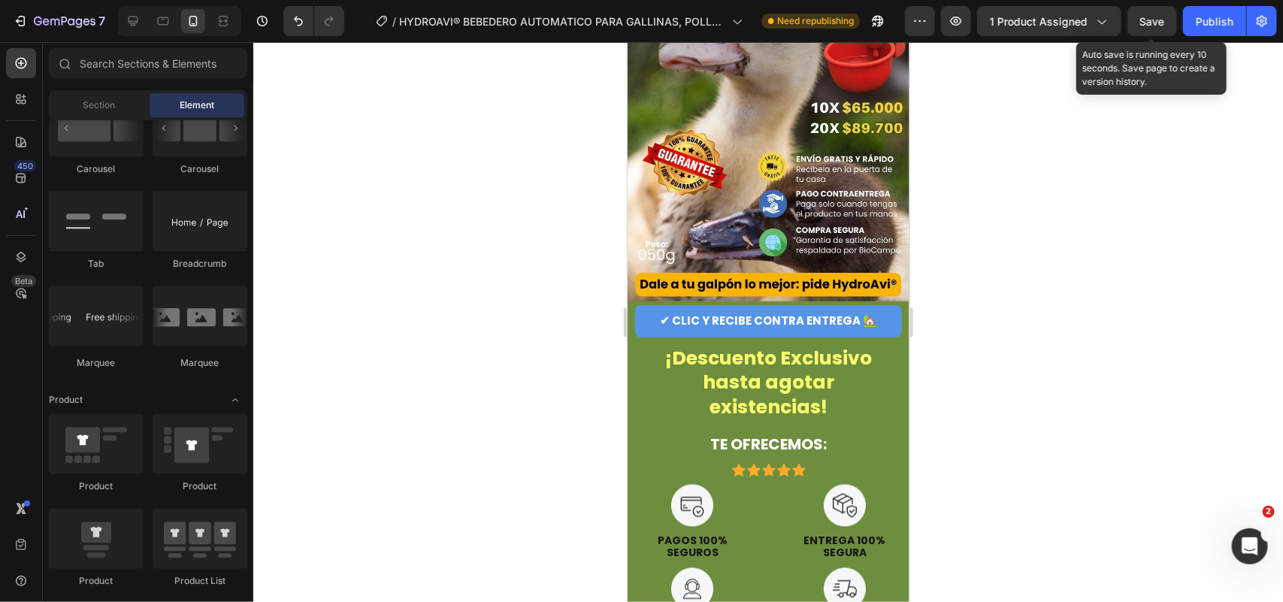
click at [1026, 14] on div "Save" at bounding box center [1152, 22] width 25 height 16
click at [1026, 24] on div "Publish" at bounding box center [1215, 22] width 38 height 16
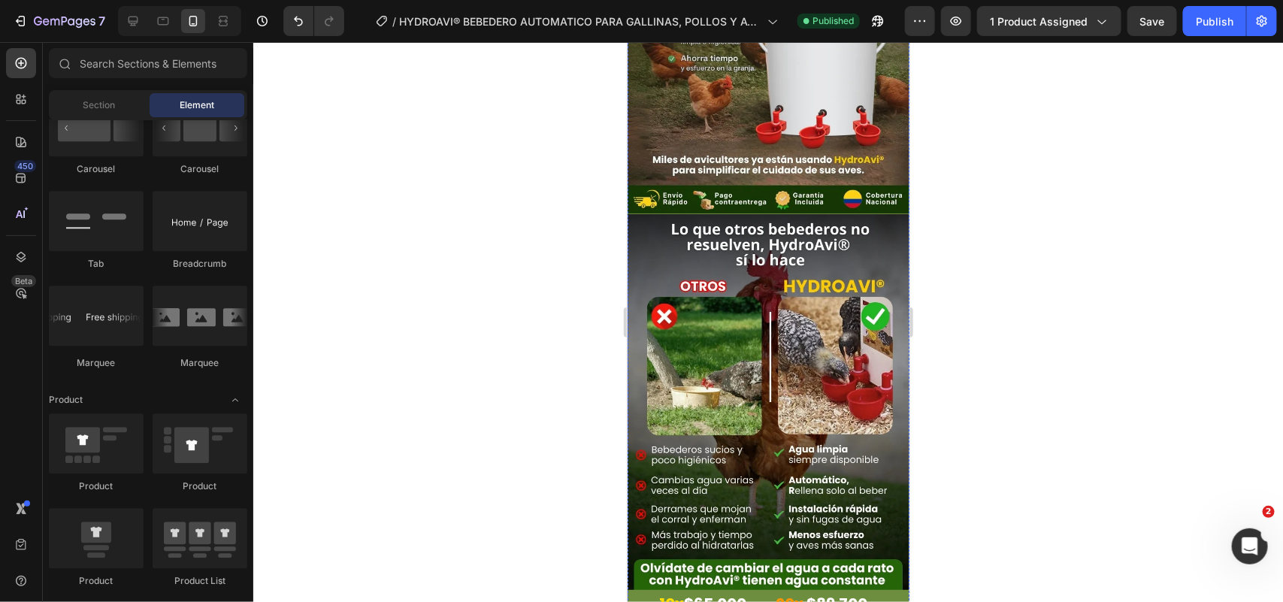
scroll to position [0, 0]
